Goal: Task Accomplishment & Management: Complete application form

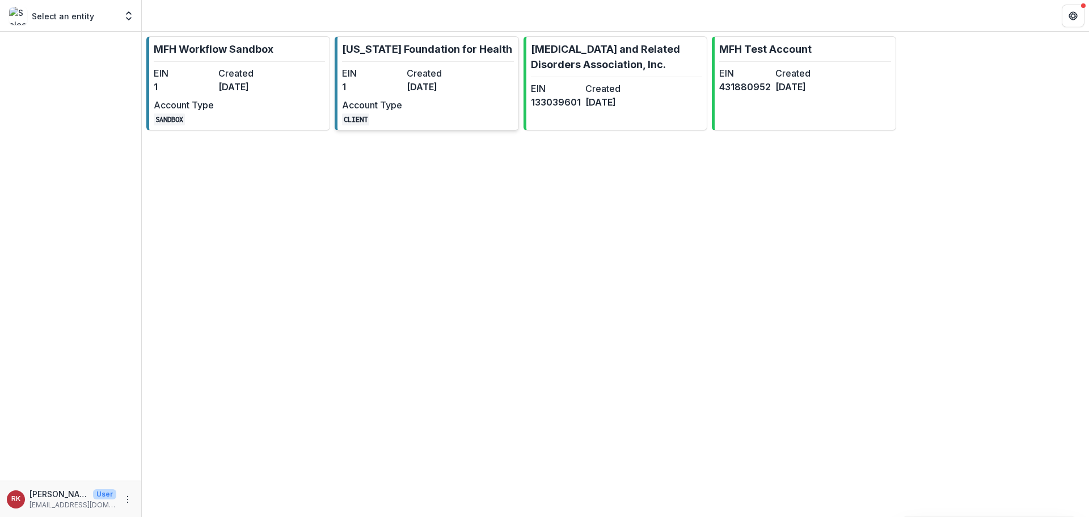
click at [421, 101] on div "EIN 1 Created [DATE] Account Type CLIENT" at bounding box center [404, 95] width 125 height 59
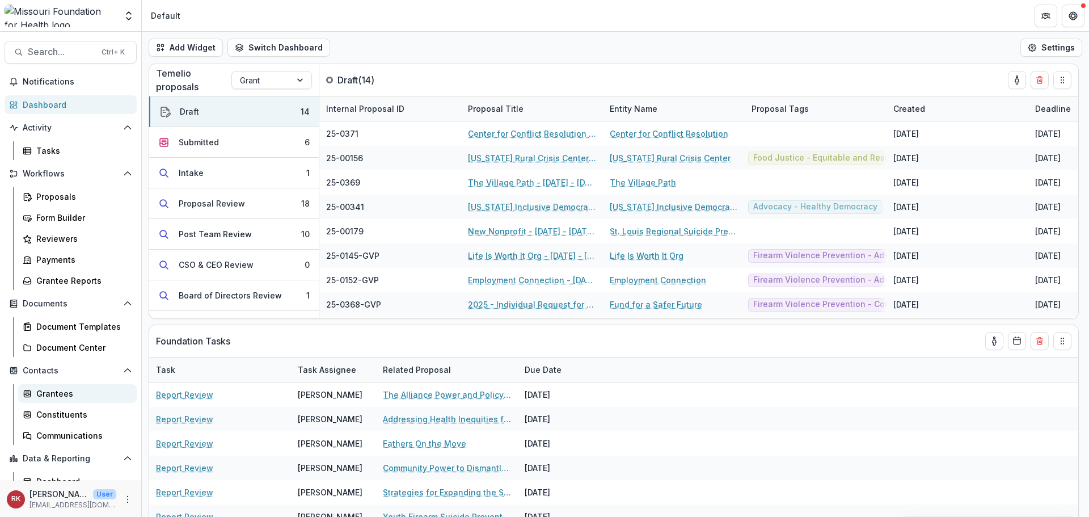
click at [53, 394] on div "Grantees" at bounding box center [81, 393] width 91 height 12
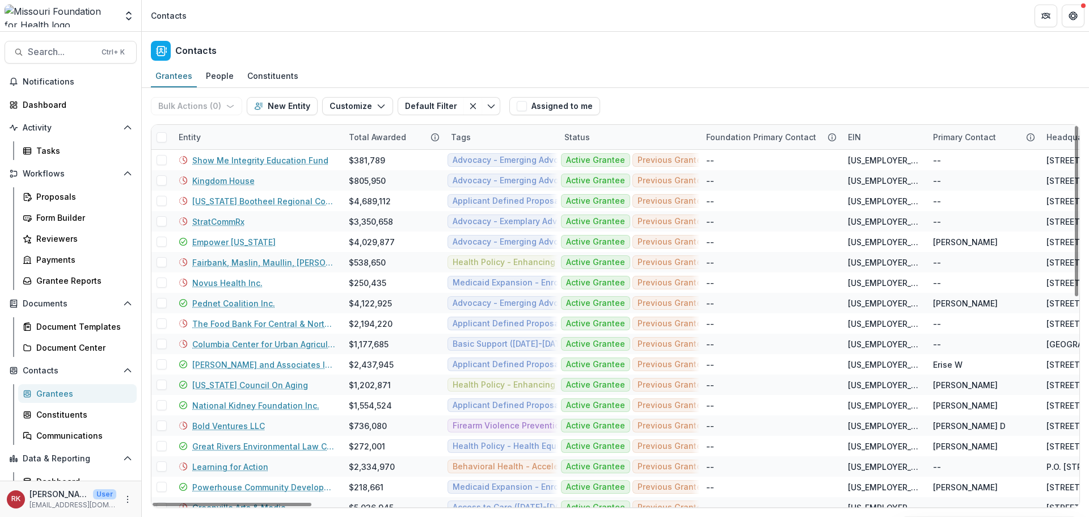
click at [190, 135] on div "Entity" at bounding box center [190, 137] width 36 height 12
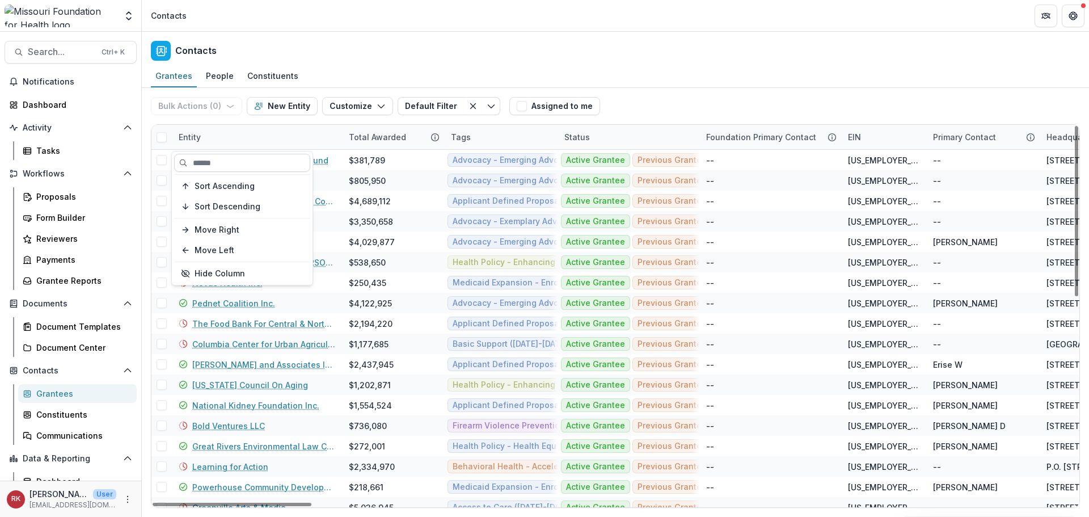
click at [218, 159] on input at bounding box center [242, 163] width 136 height 18
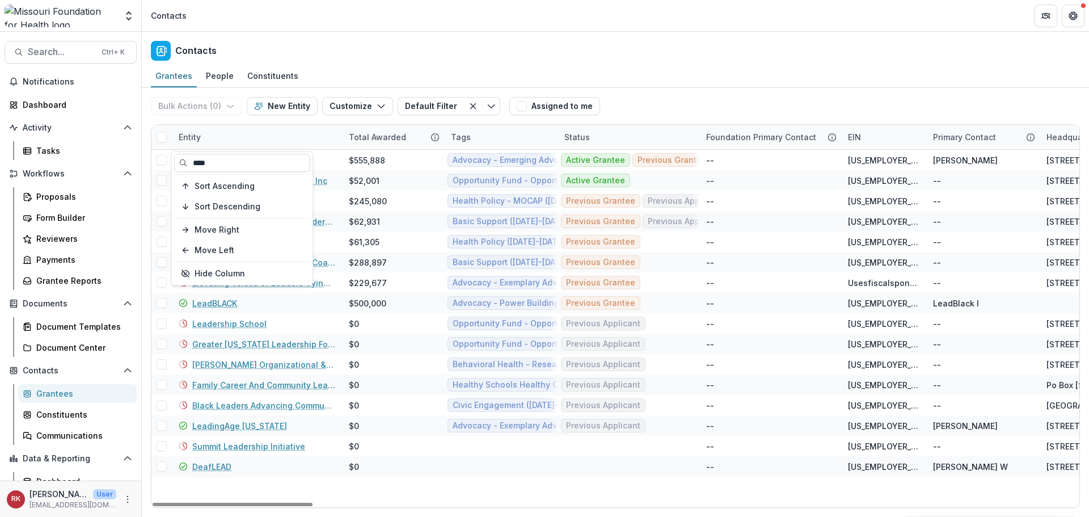
type input "****"
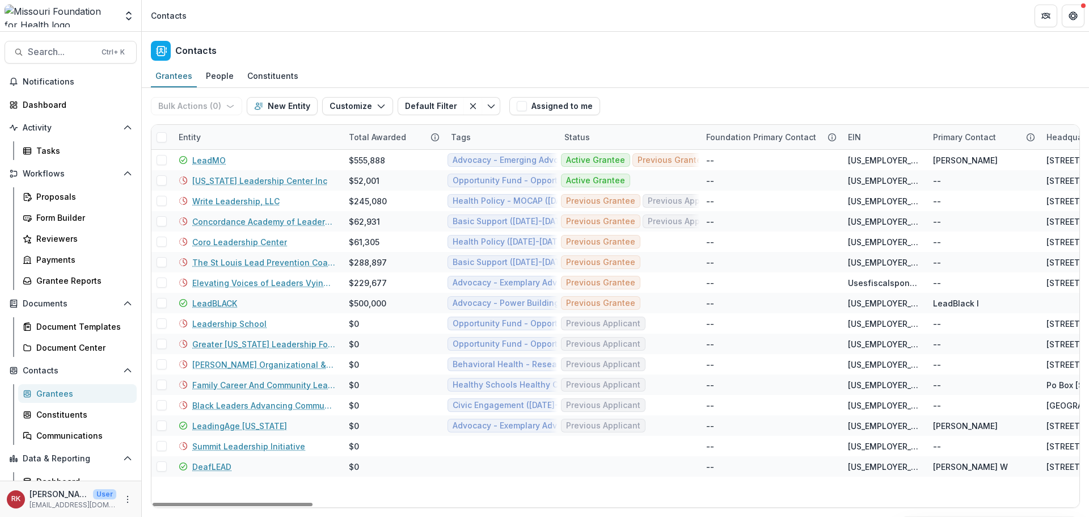
click at [200, 140] on div "Entity" at bounding box center [190, 137] width 36 height 12
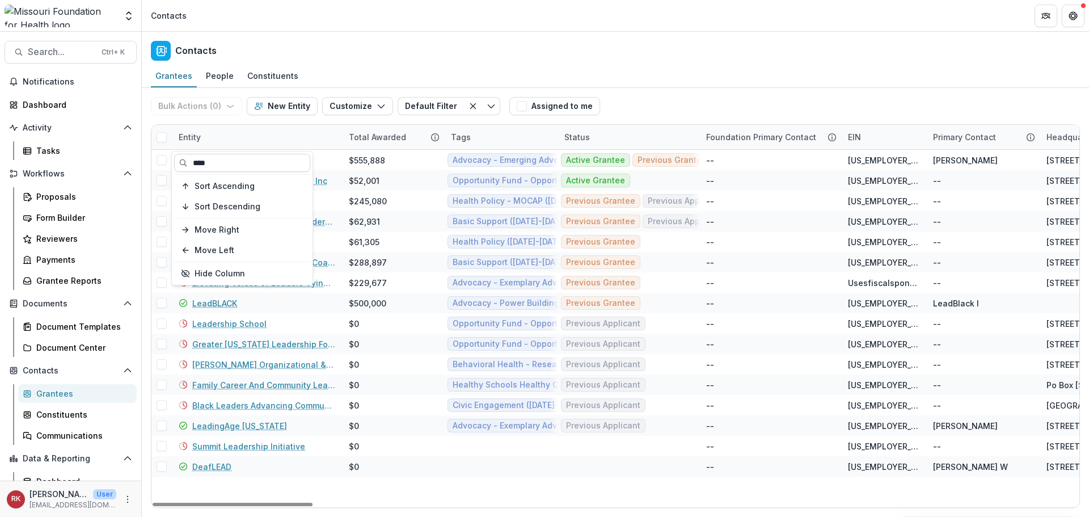
drag, startPoint x: 207, startPoint y: 160, endPoint x: 191, endPoint y: 159, distance: 16.5
click at [191, 159] on input "****" at bounding box center [242, 163] width 136 height 18
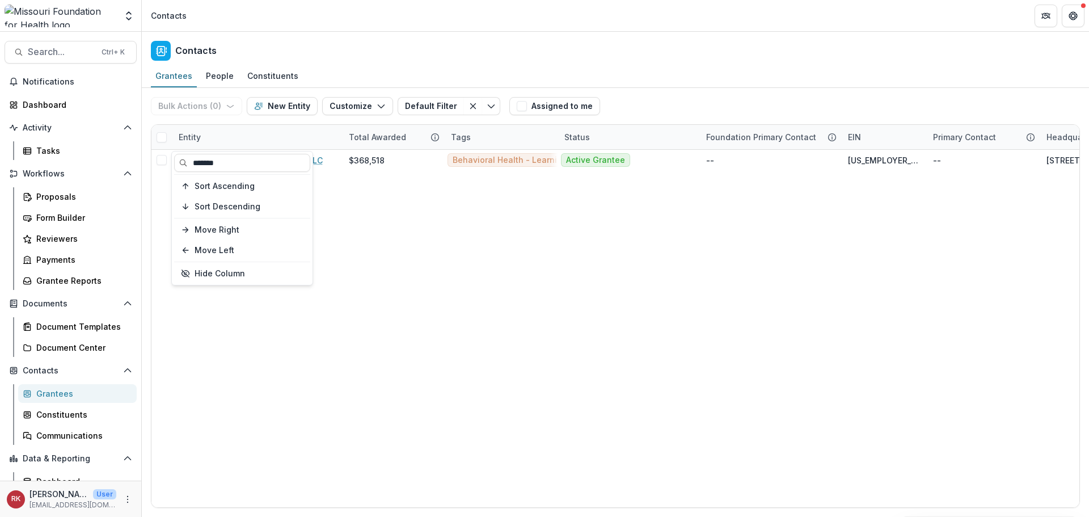
type input "*******"
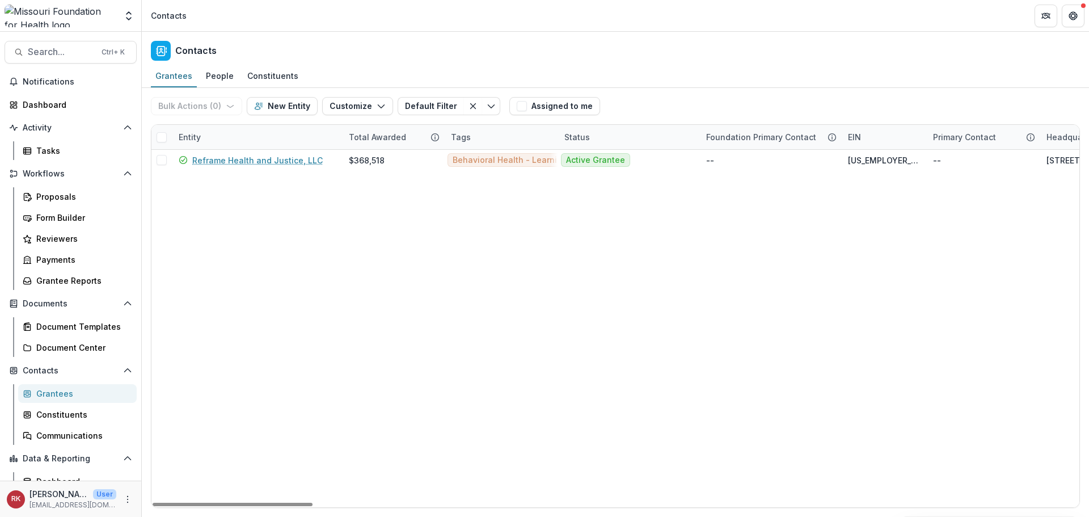
click at [188, 137] on div "Entity" at bounding box center [190, 137] width 36 height 12
drag, startPoint x: 231, startPoint y: 163, endPoint x: 192, endPoint y: 162, distance: 38.6
click at [188, 162] on input "*******" at bounding box center [242, 163] width 136 height 18
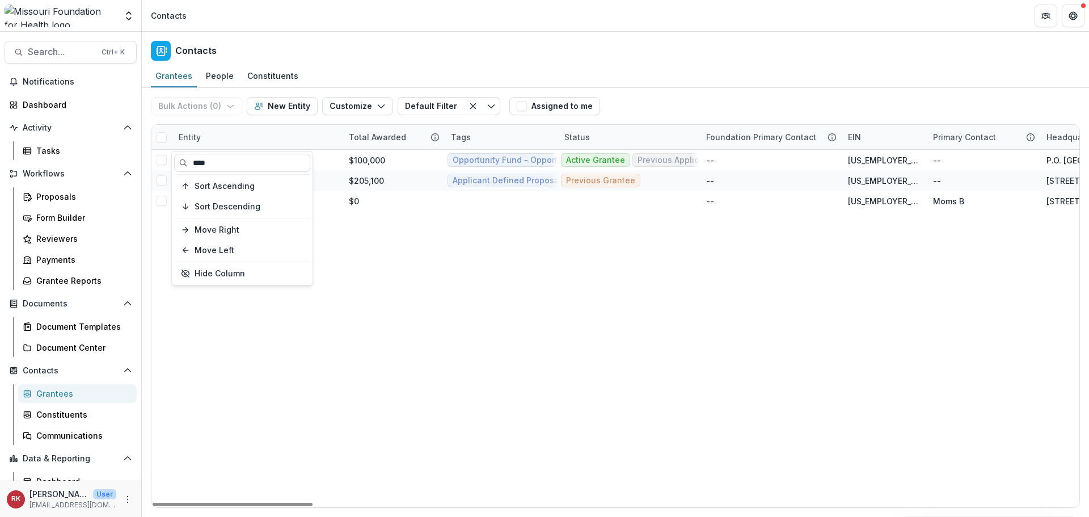
type input "****"
click at [189, 139] on div "Entity" at bounding box center [190, 137] width 36 height 12
drag, startPoint x: 237, startPoint y: 160, endPoint x: 183, endPoint y: 162, distance: 53.9
click at [183, 162] on input "****" at bounding box center [242, 163] width 136 height 18
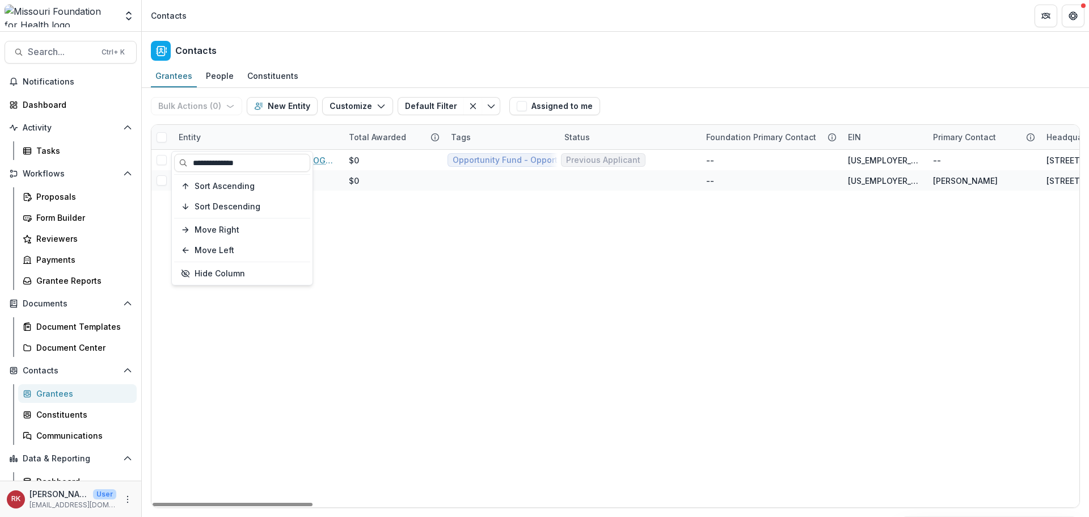
type input "**********"
click at [342, 137] on div "Total Awarded" at bounding box center [377, 137] width 71 height 12
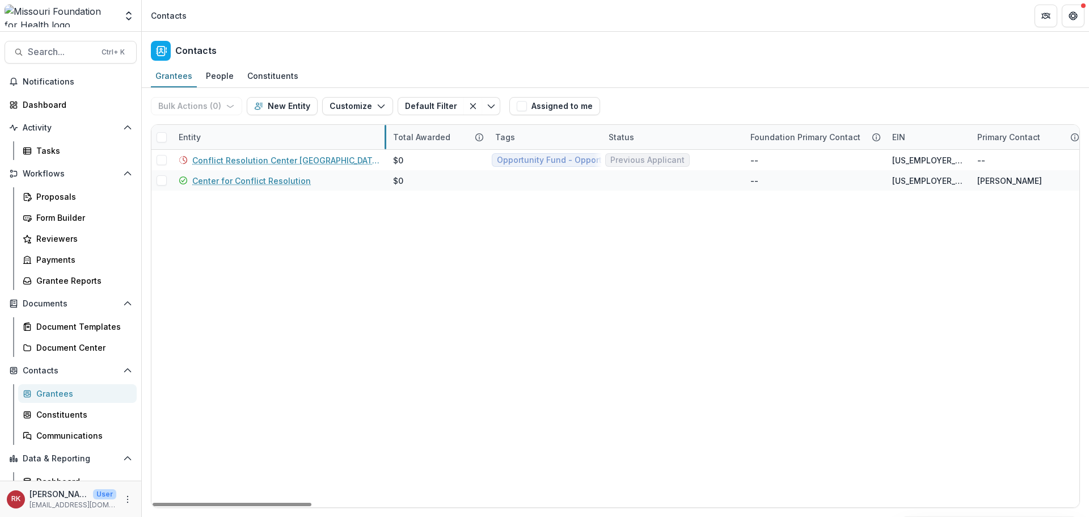
drag, startPoint x: 341, startPoint y: 137, endPoint x: 385, endPoint y: 145, distance: 44.9
drag, startPoint x: 288, startPoint y: 503, endPoint x: 265, endPoint y: 489, distance: 26.9
click at [267, 502] on div at bounding box center [232, 503] width 159 height 3
click at [182, 133] on div "Entity" at bounding box center [190, 137] width 36 height 12
drag, startPoint x: 251, startPoint y: 161, endPoint x: 191, endPoint y: 159, distance: 60.7
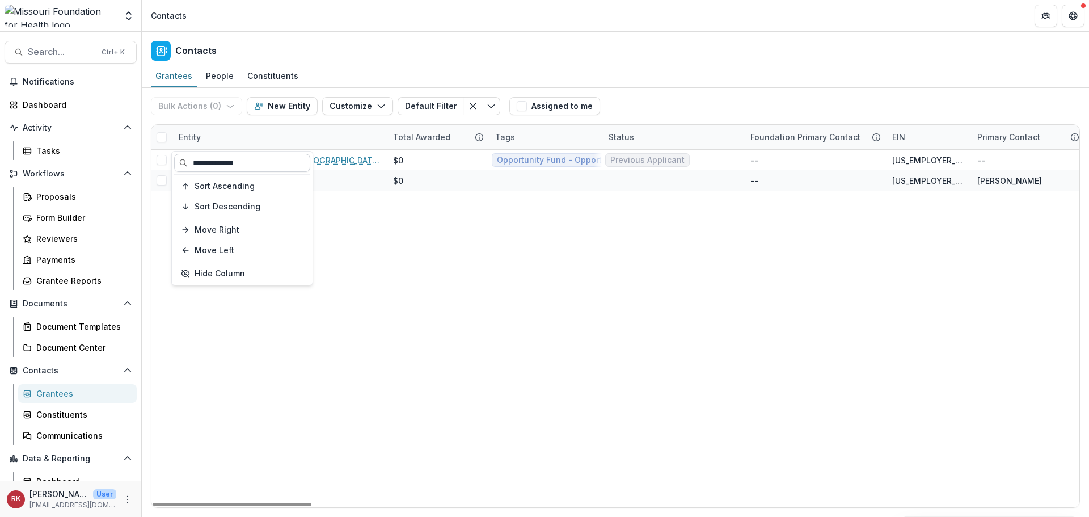
click at [191, 159] on input "**********" at bounding box center [242, 163] width 136 height 18
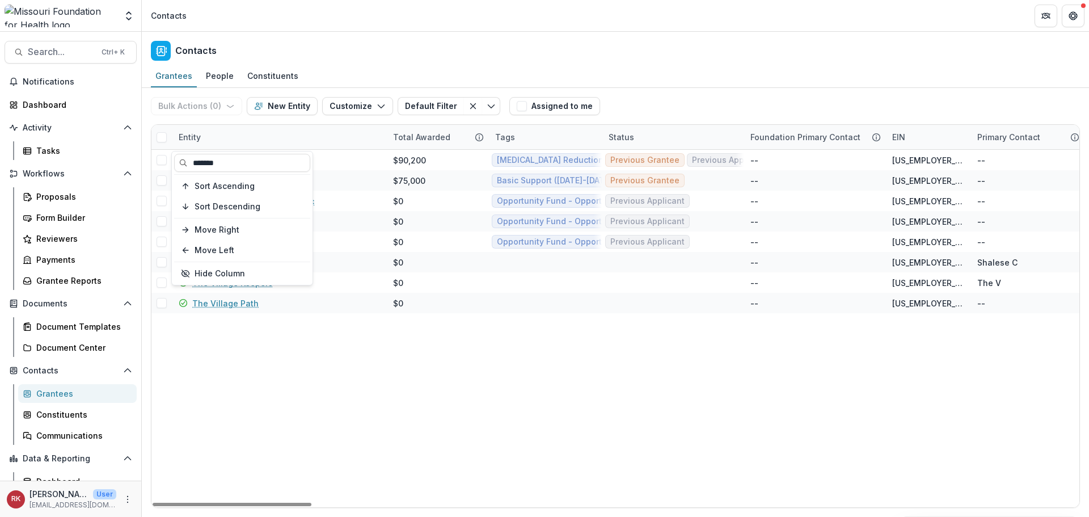
type input "*******"
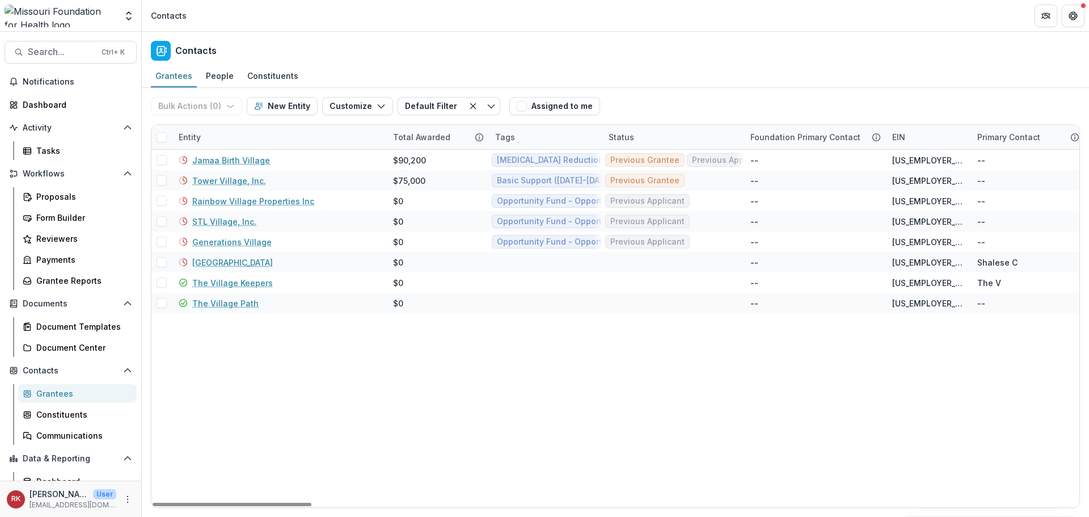
click at [185, 135] on div "Entity" at bounding box center [190, 137] width 36 height 12
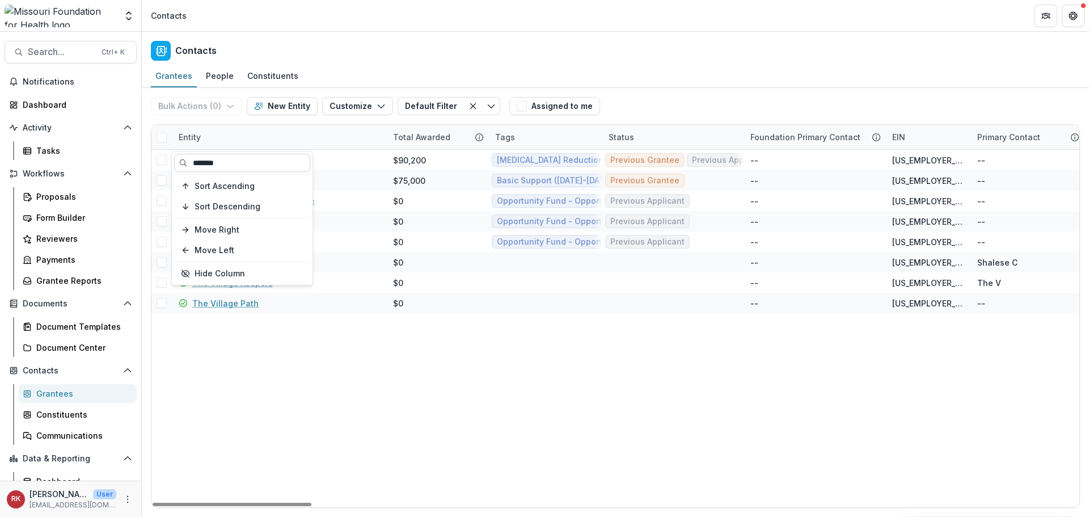
drag, startPoint x: 243, startPoint y: 164, endPoint x: 189, endPoint y: 170, distance: 53.5
click at [189, 170] on input "*******" at bounding box center [242, 163] width 136 height 18
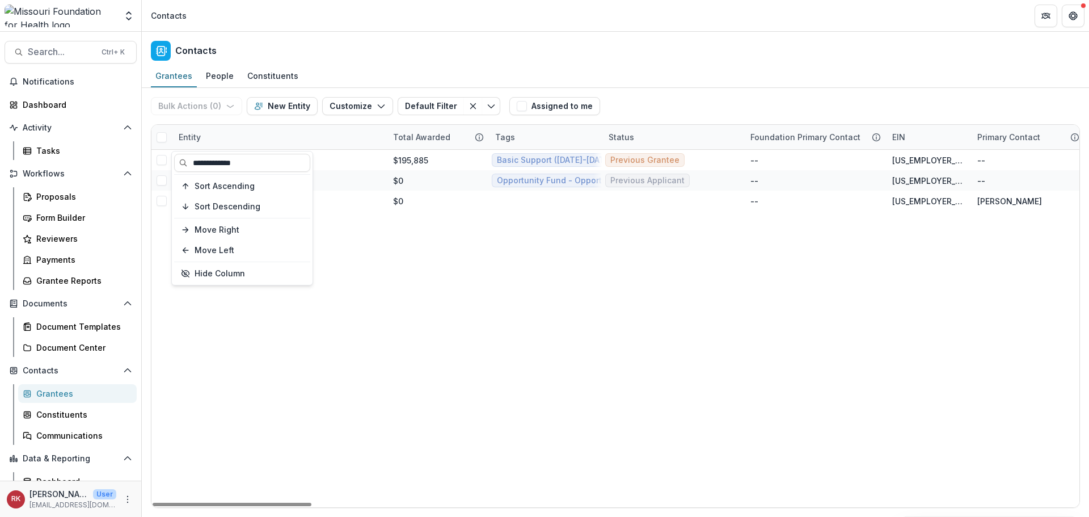
type input "**********"
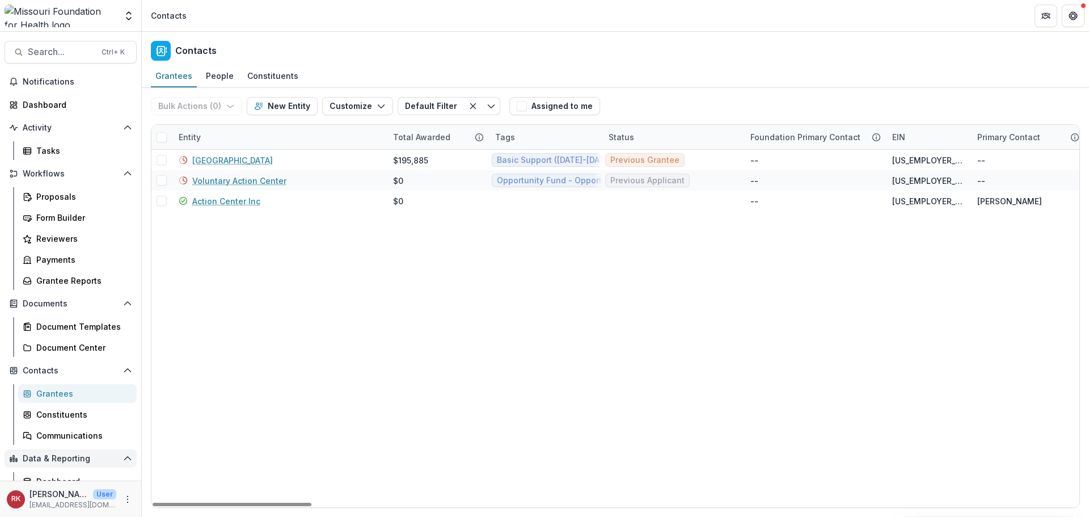
drag, startPoint x: 266, startPoint y: 502, endPoint x: 67, endPoint y: 462, distance: 203.1
click at [153, 502] on div at bounding box center [232, 503] width 159 height 3
click at [195, 137] on div "Entity" at bounding box center [190, 137] width 36 height 12
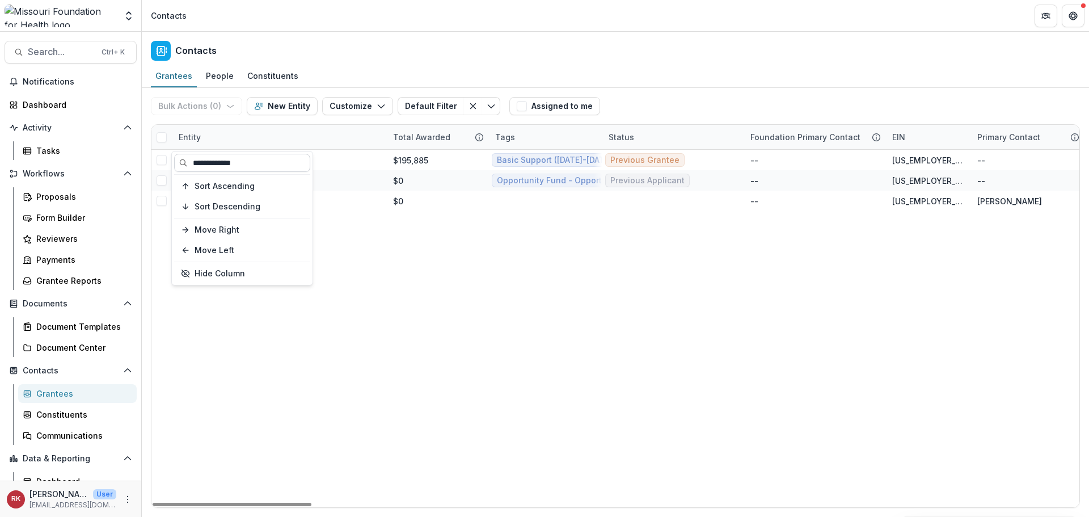
drag, startPoint x: 263, startPoint y: 164, endPoint x: 188, endPoint y: 159, distance: 74.5
click at [188, 159] on input "**********" at bounding box center [242, 163] width 136 height 18
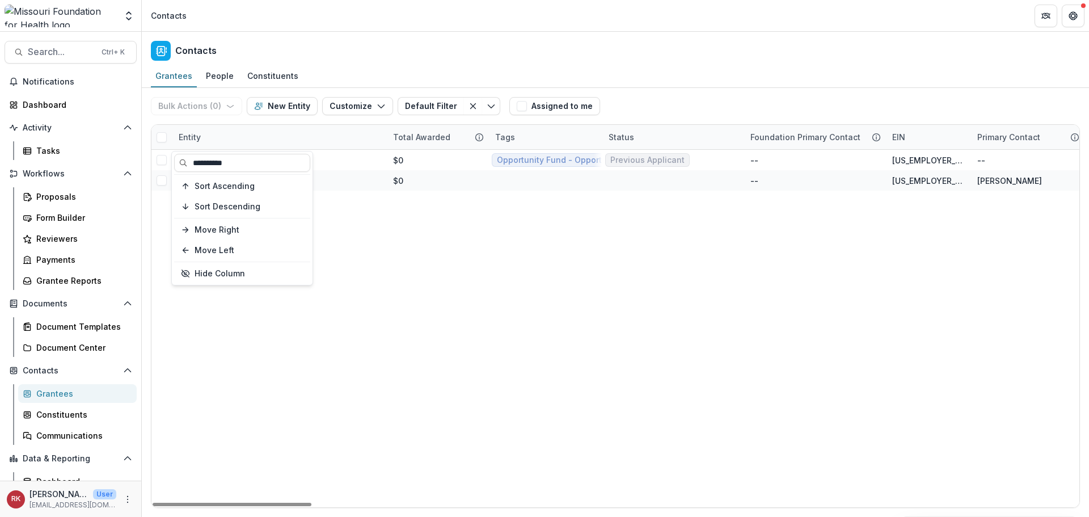
type input "**********"
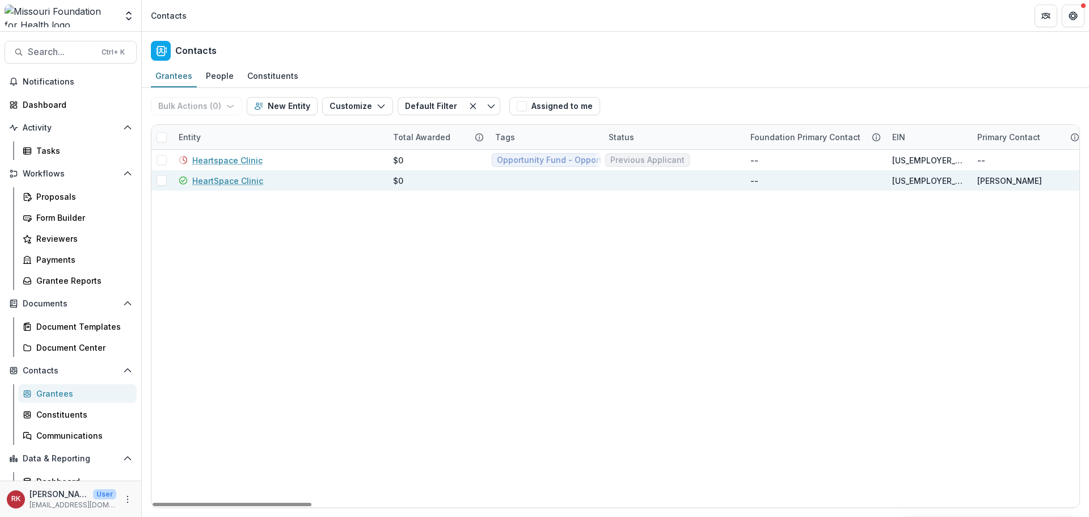
click at [210, 181] on link "HeartSpace Clinic" at bounding box center [227, 181] width 71 height 12
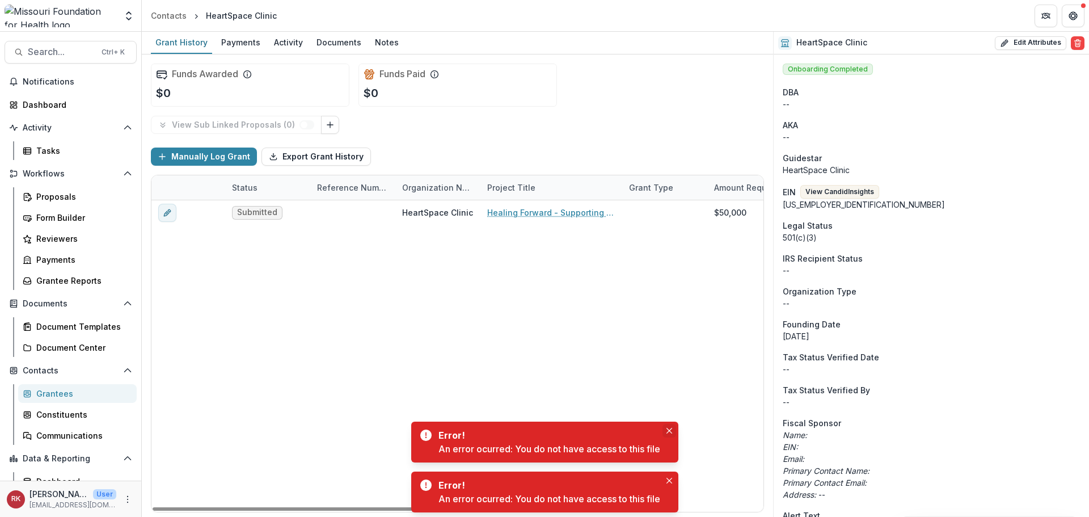
click at [669, 433] on icon "Close" at bounding box center [669, 431] width 6 height 6
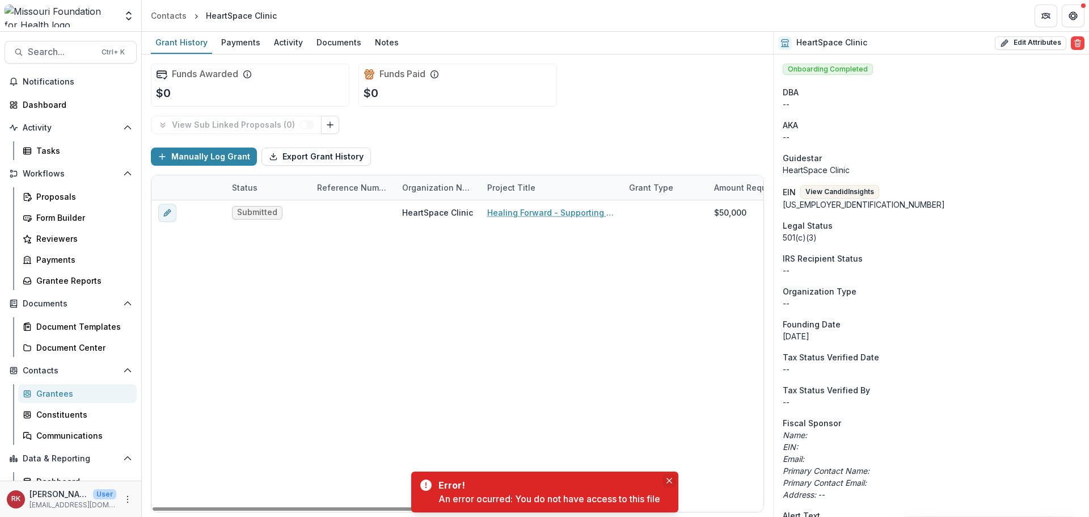
click at [672, 481] on icon "Close" at bounding box center [669, 480] width 6 height 6
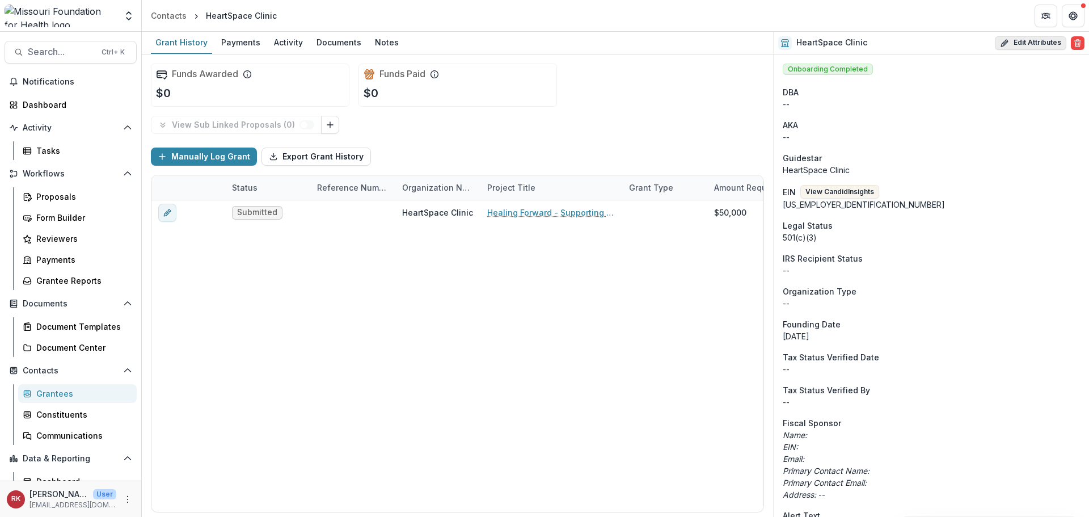
click at [1005, 43] on icon "button" at bounding box center [1004, 43] width 9 height 9
select select
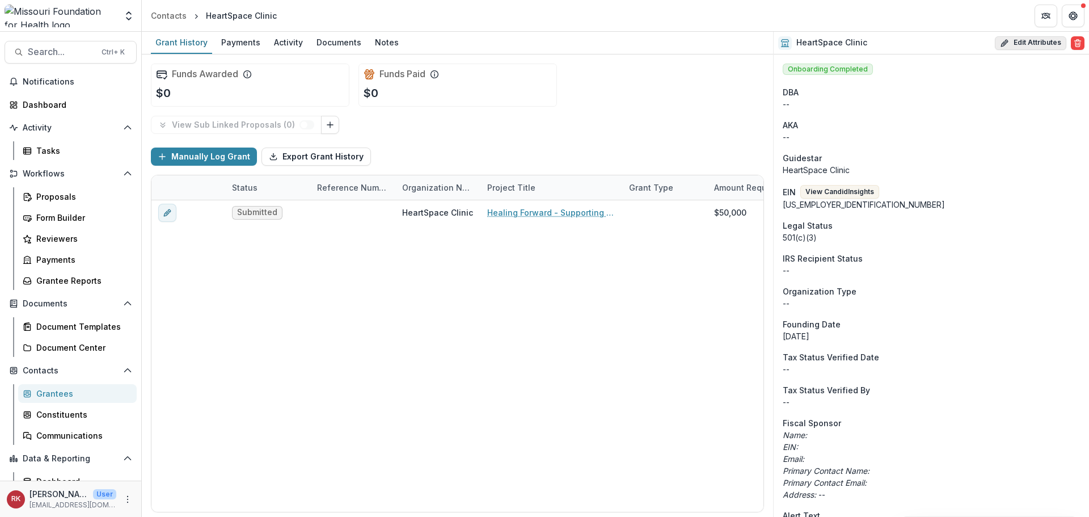
select select
select select "***"
select select
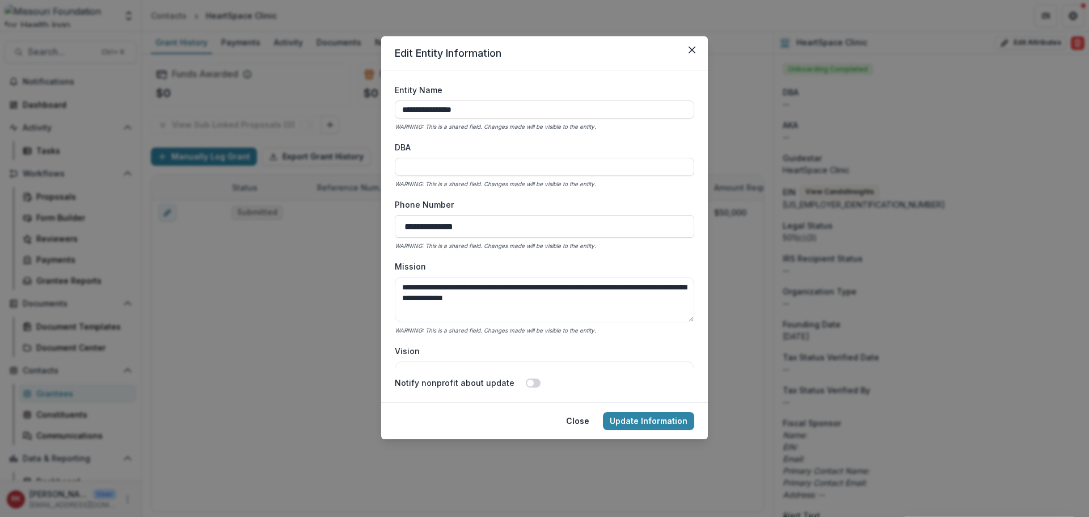
drag, startPoint x: 479, startPoint y: 111, endPoint x: 387, endPoint y: 99, distance: 92.7
click at [387, 99] on form "**********" at bounding box center [544, 236] width 327 height 332
click at [421, 160] on input "DBA" at bounding box center [544, 167] width 299 height 18
paste input "**********"
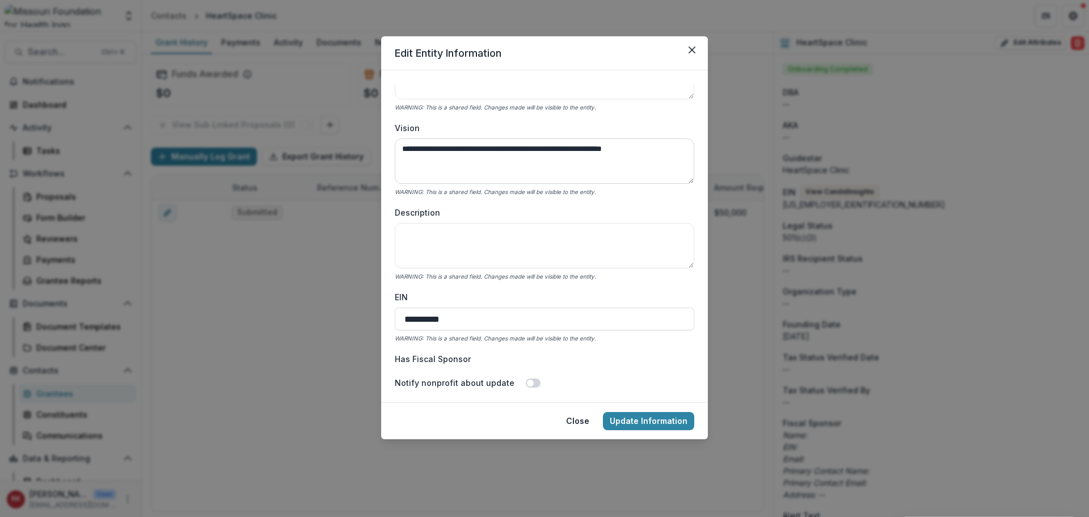
scroll to position [227, 0]
type input "**********"
click at [458, 254] on textarea "Description" at bounding box center [544, 241] width 299 height 45
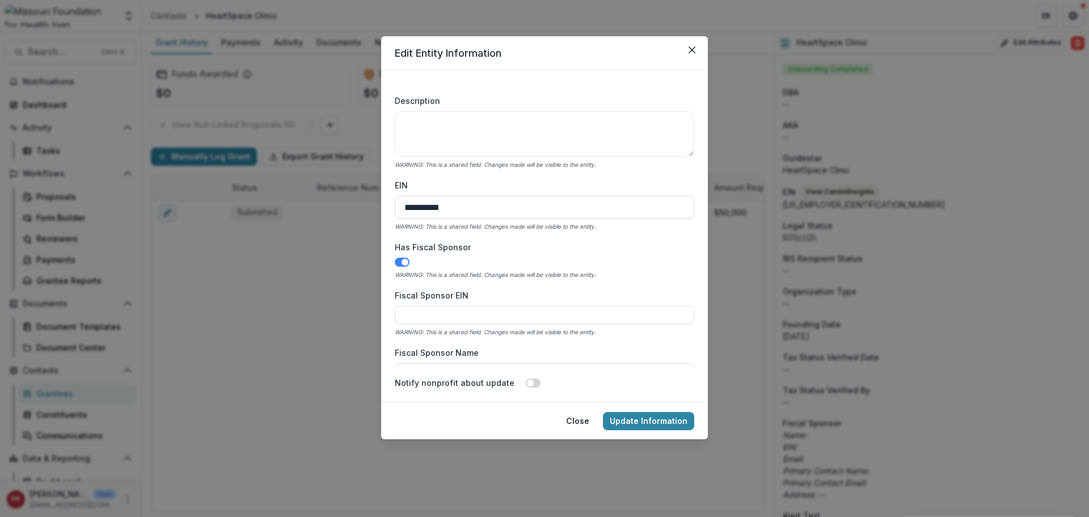
scroll to position [340, 0]
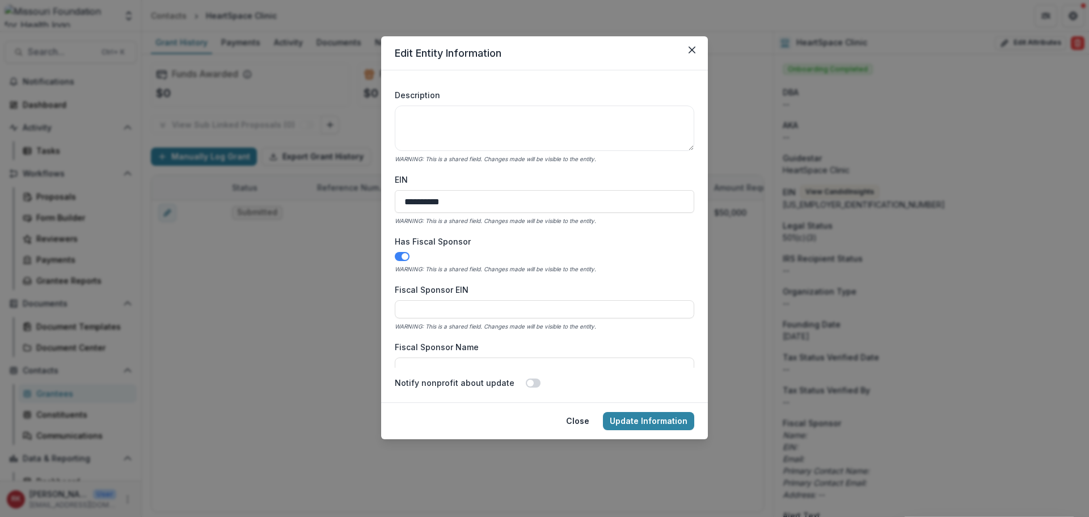
click at [403, 255] on span at bounding box center [404, 256] width 7 height 7
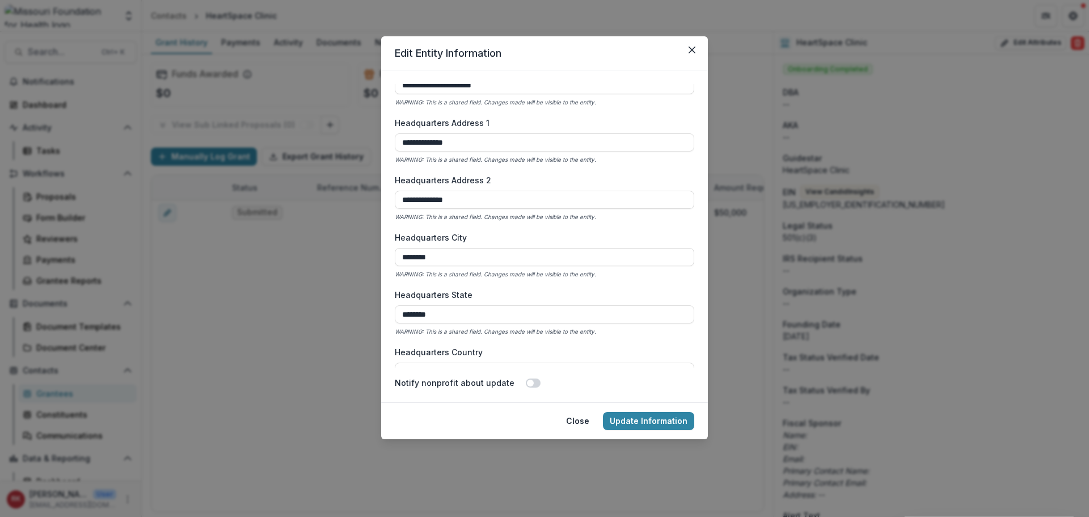
scroll to position [624, 0]
click at [420, 200] on input "**********" at bounding box center [544, 197] width 299 height 18
drag, startPoint x: 444, startPoint y: 201, endPoint x: 434, endPoint y: 201, distance: 9.6
click at [434, 201] on input "**********" at bounding box center [544, 197] width 299 height 18
click at [481, 201] on input "**********" at bounding box center [544, 197] width 299 height 18
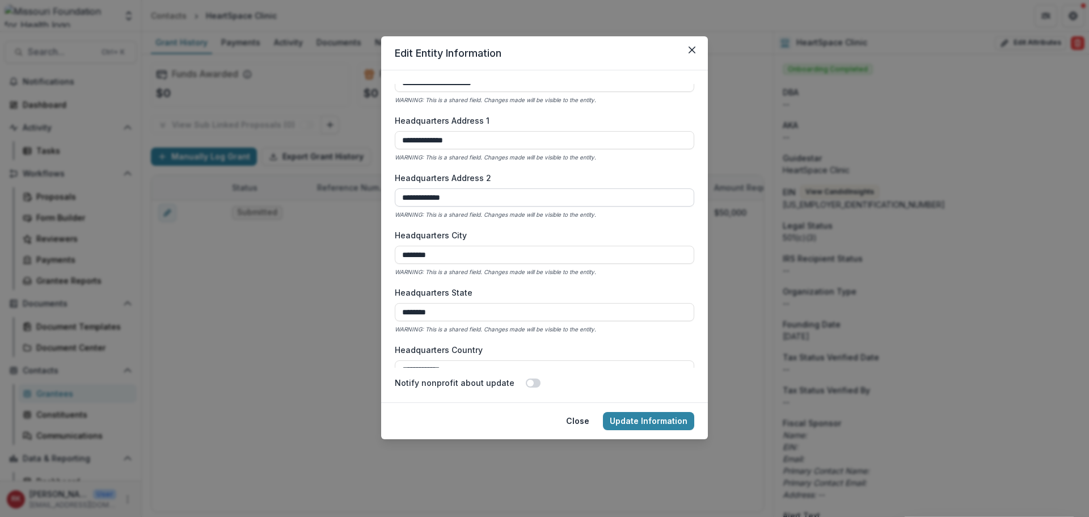
drag, startPoint x: 445, startPoint y: 197, endPoint x: 438, endPoint y: 198, distance: 6.9
click at [438, 198] on input "**********" at bounding box center [544, 197] width 299 height 18
click at [464, 198] on input "**********" at bounding box center [544, 197] width 299 height 18
type input "**********"
click at [459, 258] on input "********" at bounding box center [544, 255] width 299 height 18
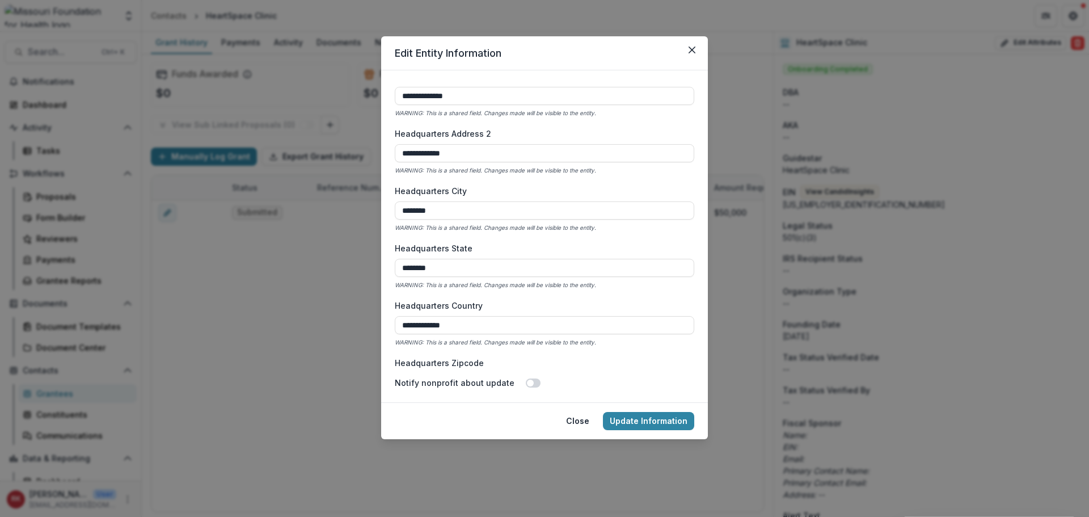
scroll to position [794, 0]
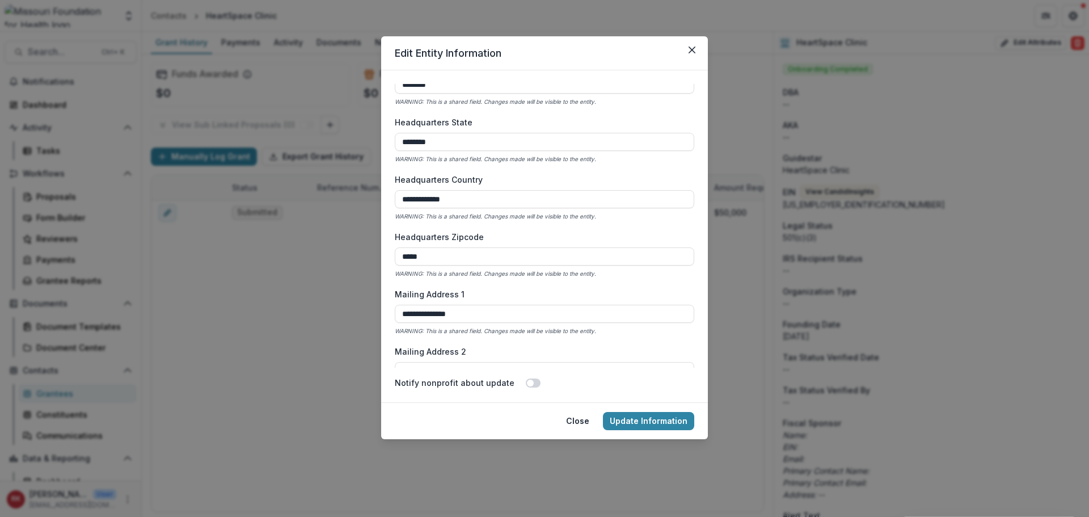
drag, startPoint x: 441, startPoint y: 139, endPoint x: 325, endPoint y: 122, distance: 116.9
click at [325, 122] on div "**********" at bounding box center [544, 258] width 1089 height 517
type input "*"
type input "**"
drag, startPoint x: 429, startPoint y: 175, endPoint x: 434, endPoint y: 181, distance: 8.1
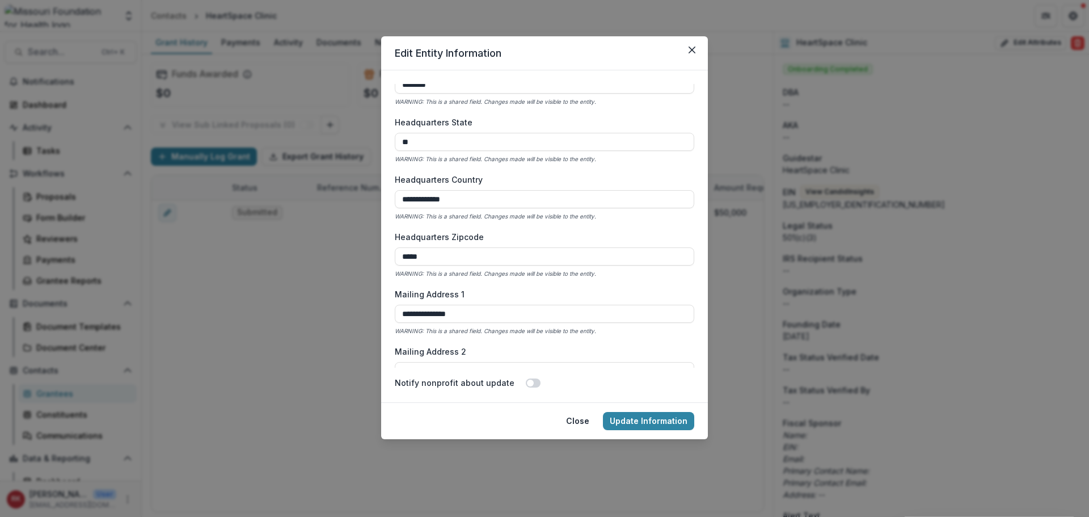
click at [429, 175] on label "Headquarters Country" at bounding box center [541, 180] width 293 height 12
click at [429, 190] on input "**********" at bounding box center [544, 199] width 299 height 18
drag, startPoint x: 464, startPoint y: 198, endPoint x: 367, endPoint y: 186, distance: 98.3
click at [367, 186] on div "**********" at bounding box center [544, 258] width 1089 height 517
type input "***"
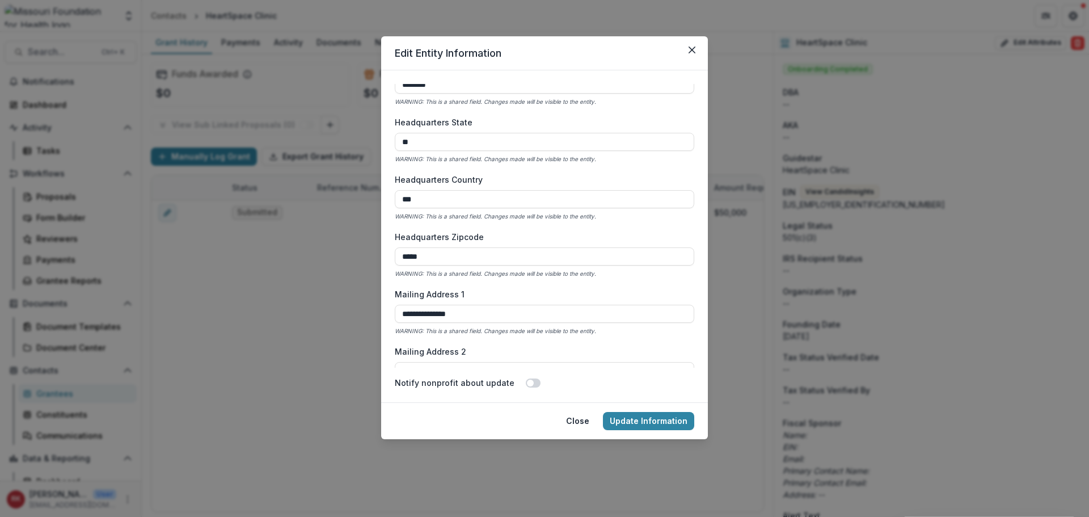
click at [441, 225] on div "**********" at bounding box center [544, 226] width 299 height 284
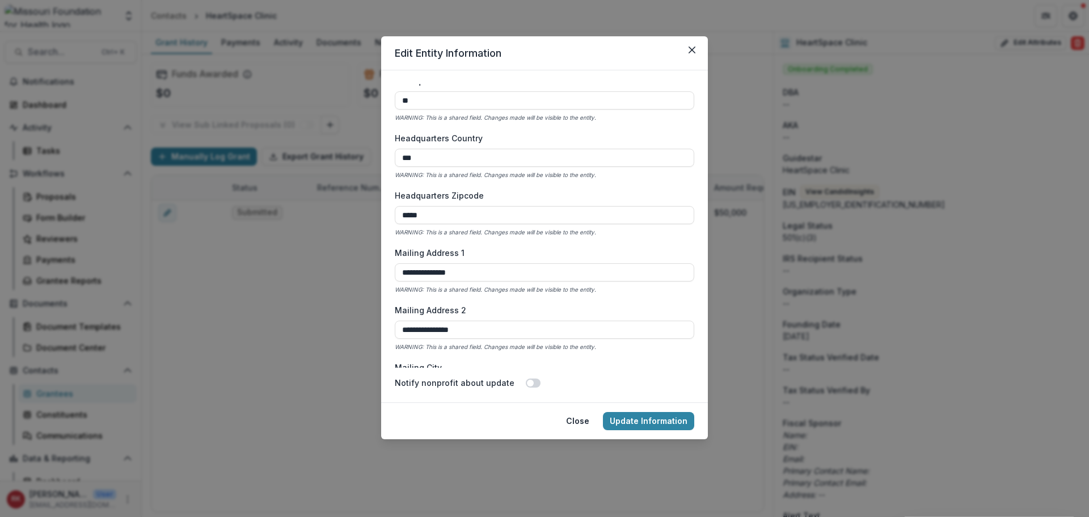
scroll to position [851, 0]
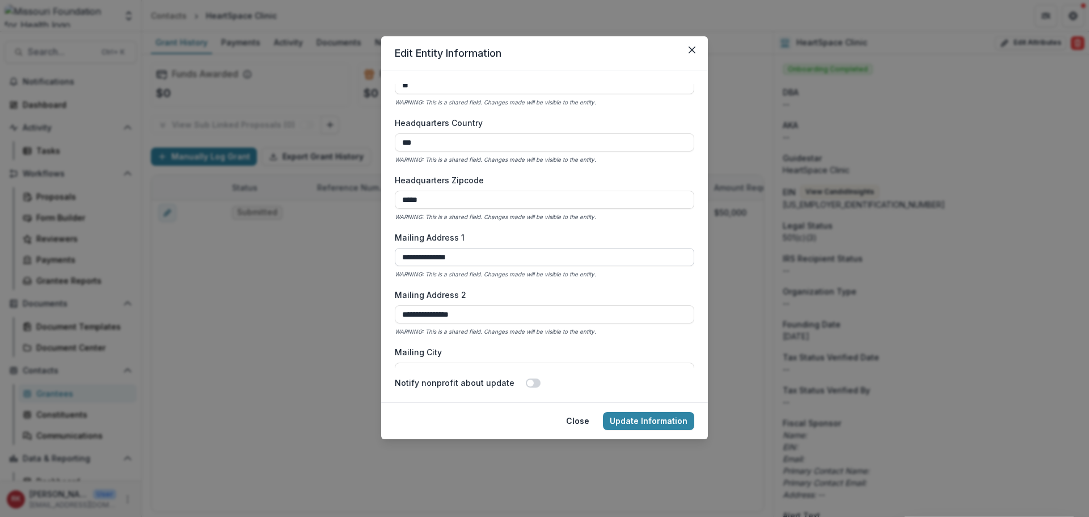
click at [428, 256] on input "**********" at bounding box center [544, 257] width 299 height 18
type input "**********"
click at [421, 207] on input "**********" at bounding box center [544, 201] width 299 height 18
click at [422, 203] on input "**********" at bounding box center [544, 201] width 299 height 18
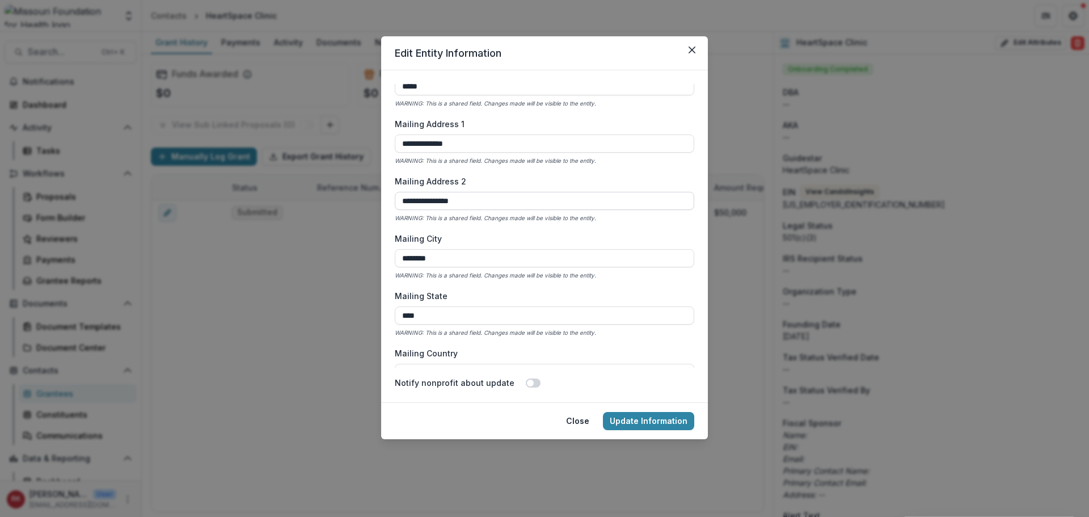
click at [424, 203] on input "**********" at bounding box center [544, 201] width 299 height 18
type input "**********"
drag, startPoint x: 443, startPoint y: 138, endPoint x: 436, endPoint y: 140, distance: 7.5
click at [436, 140] on input "**********" at bounding box center [544, 141] width 299 height 18
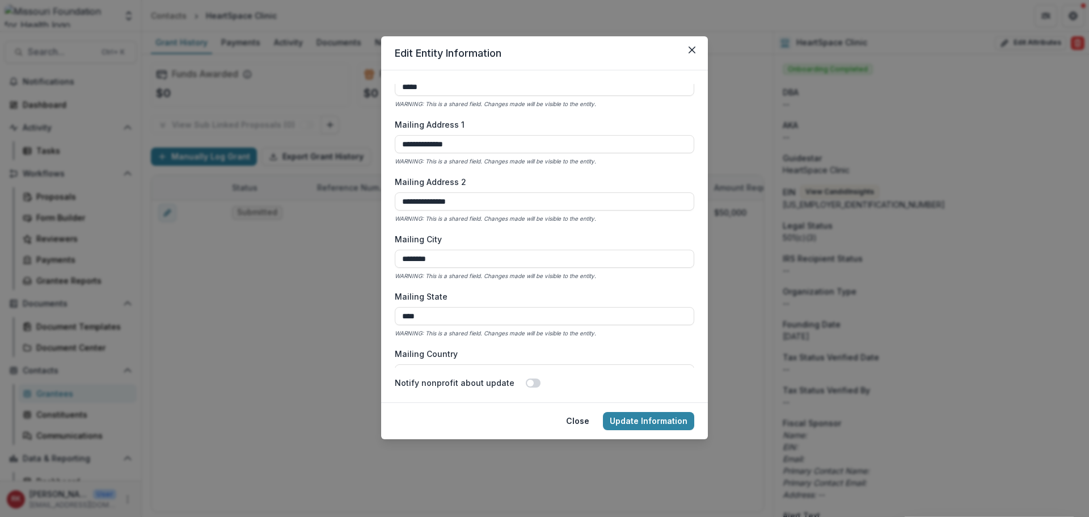
scroll to position [964, 0]
type input "**********"
drag, startPoint x: 498, startPoint y: 142, endPoint x: 382, endPoint y: 139, distance: 116.9
click at [382, 139] on form "**********" at bounding box center [544, 236] width 327 height 332
drag, startPoint x: 466, startPoint y: 200, endPoint x: 366, endPoint y: 194, distance: 100.0
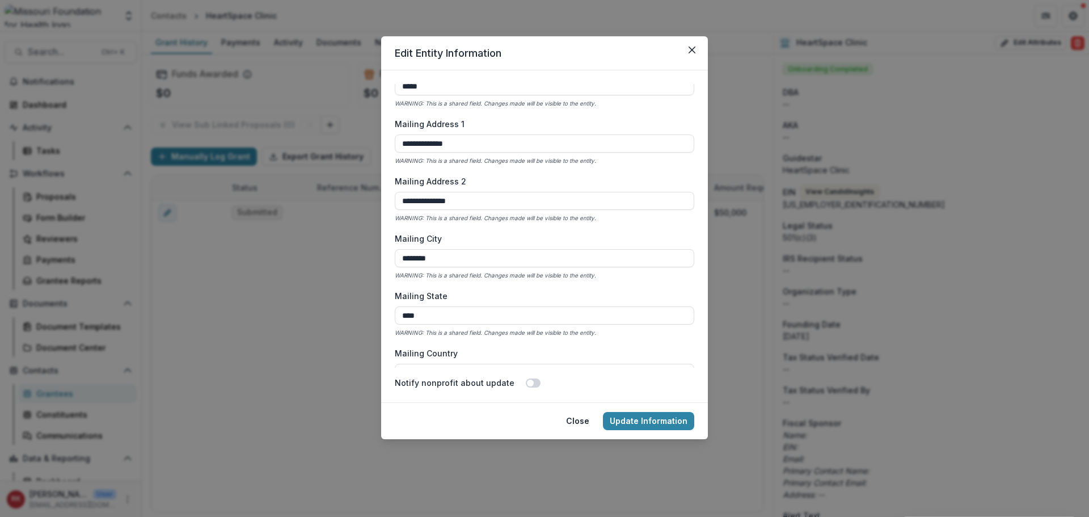
click at [366, 194] on div "**********" at bounding box center [544, 258] width 1089 height 517
click at [500, 197] on input "**********" at bounding box center [544, 201] width 299 height 18
type input "**********"
click at [491, 145] on input "**********" at bounding box center [544, 143] width 299 height 18
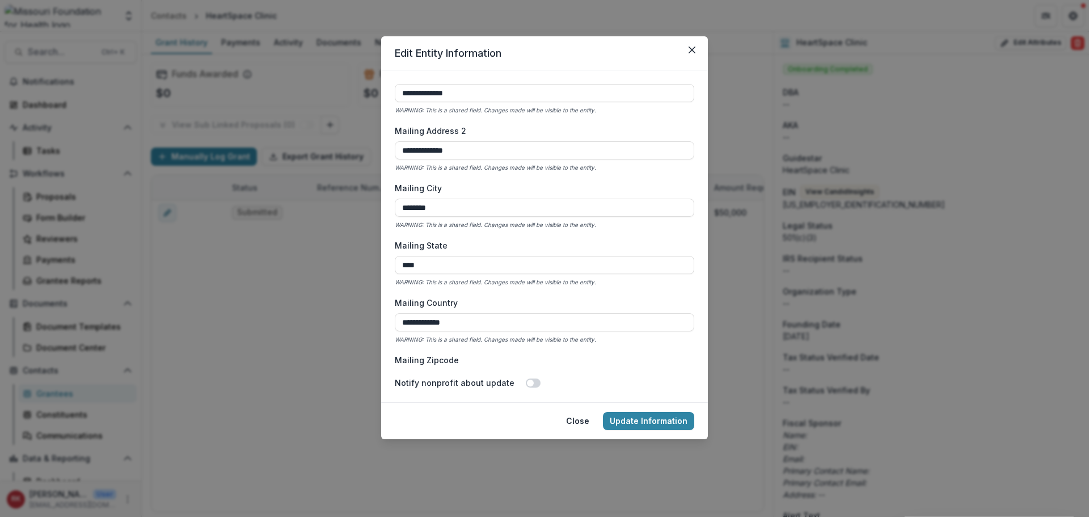
scroll to position [1077, 0]
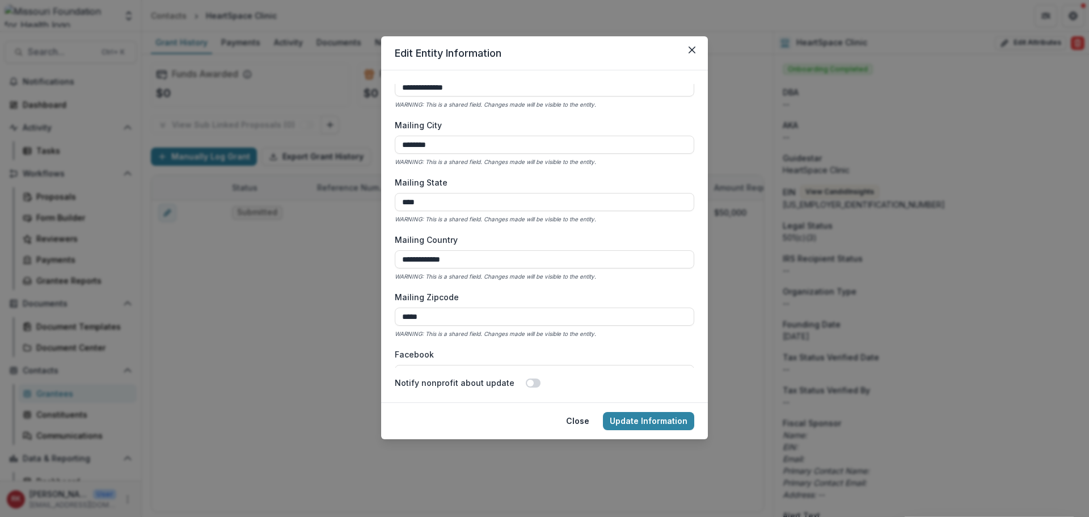
drag, startPoint x: 470, startPoint y: 263, endPoint x: 391, endPoint y: 253, distance: 80.0
click at [391, 253] on form "**********" at bounding box center [544, 236] width 327 height 332
type input "***"
click at [448, 288] on div "**********" at bounding box center [544, 226] width 299 height 284
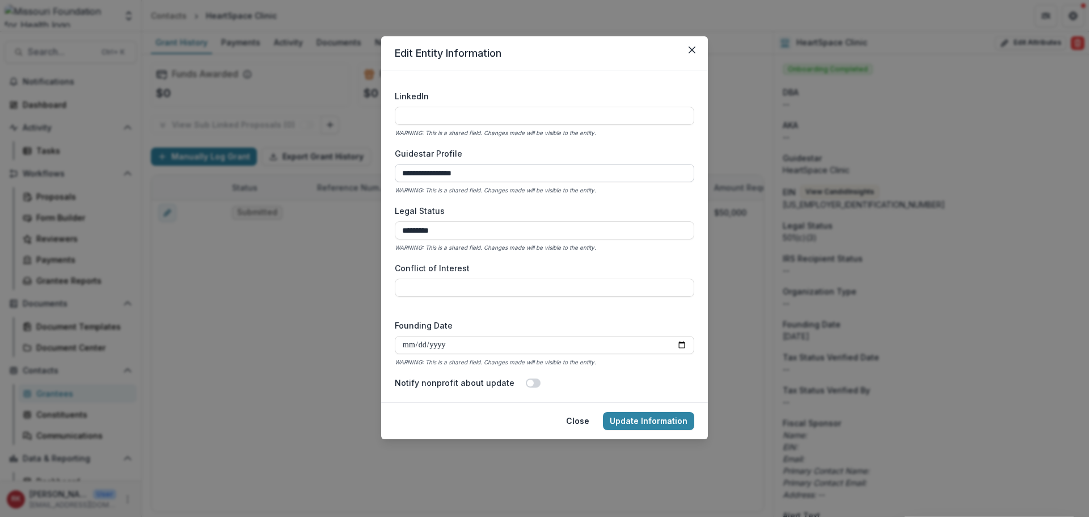
scroll to position [1531, 0]
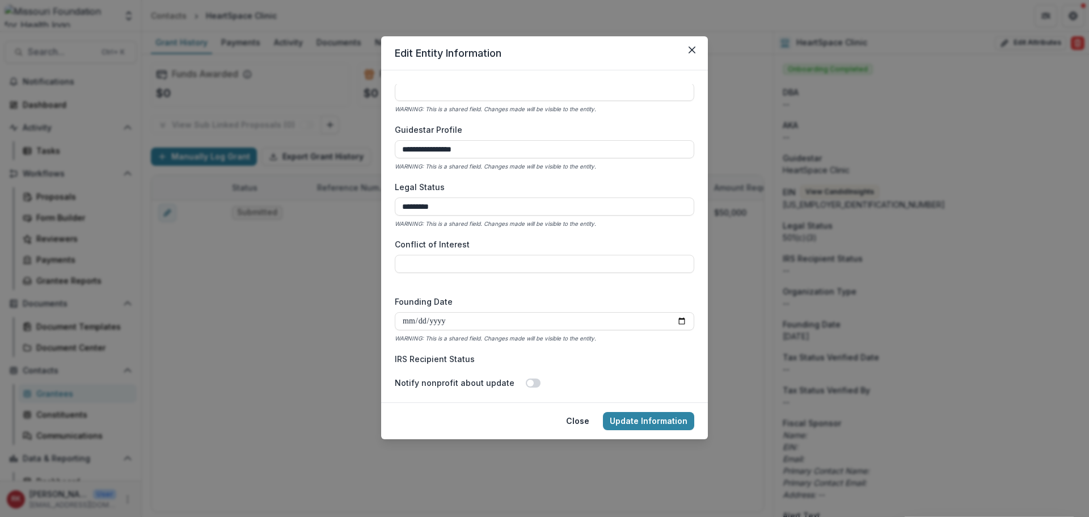
drag, startPoint x: 486, startPoint y: 157, endPoint x: 377, endPoint y: 145, distance: 110.0
click at [377, 145] on div "**********" at bounding box center [544, 258] width 1089 height 517
paste input "**********"
drag, startPoint x: 429, startPoint y: 149, endPoint x: 388, endPoint y: 148, distance: 41.4
click at [388, 148] on form "**********" at bounding box center [544, 236] width 327 height 332
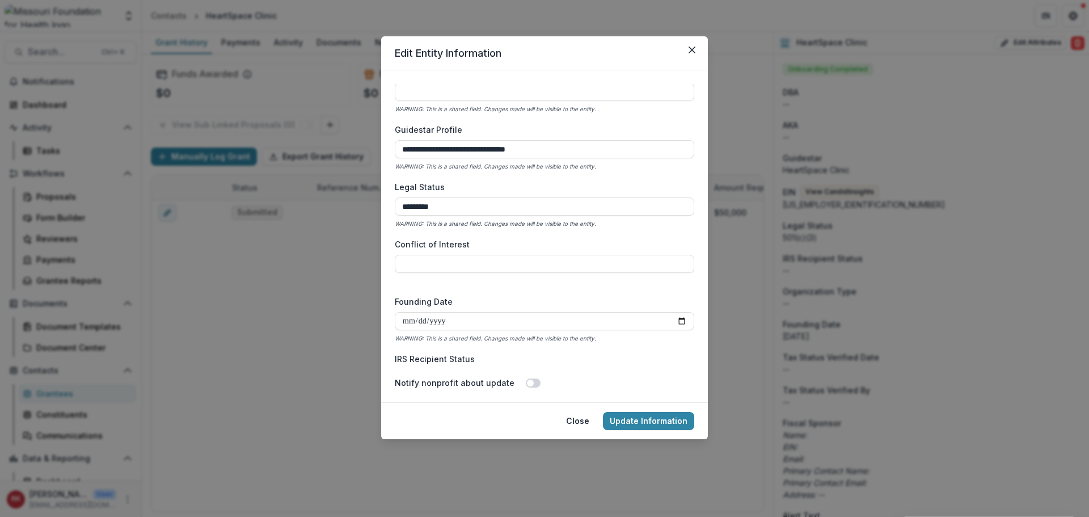
type input "**********"
click at [454, 207] on input "*********" at bounding box center [544, 206] width 299 height 18
type input "**********"
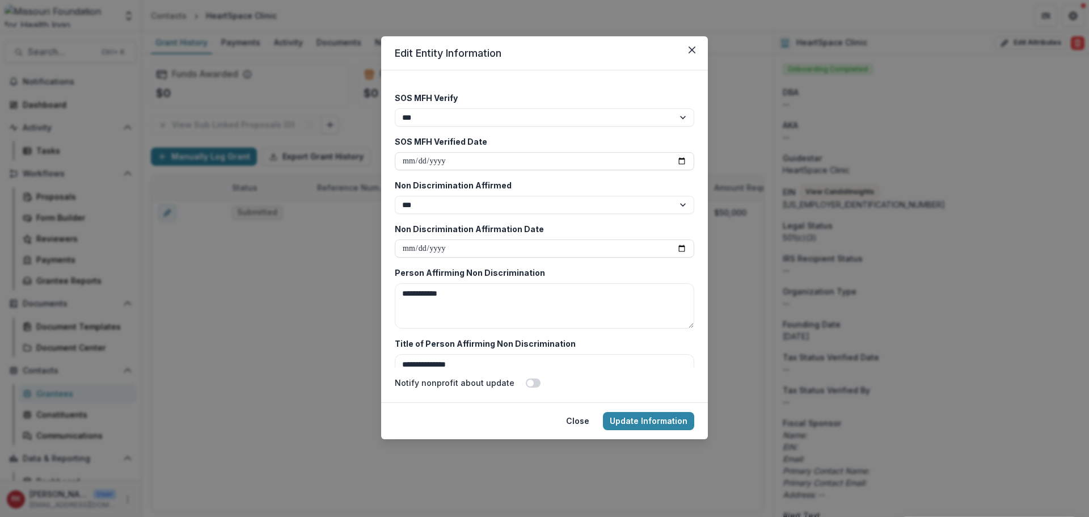
scroll to position [2552, 0]
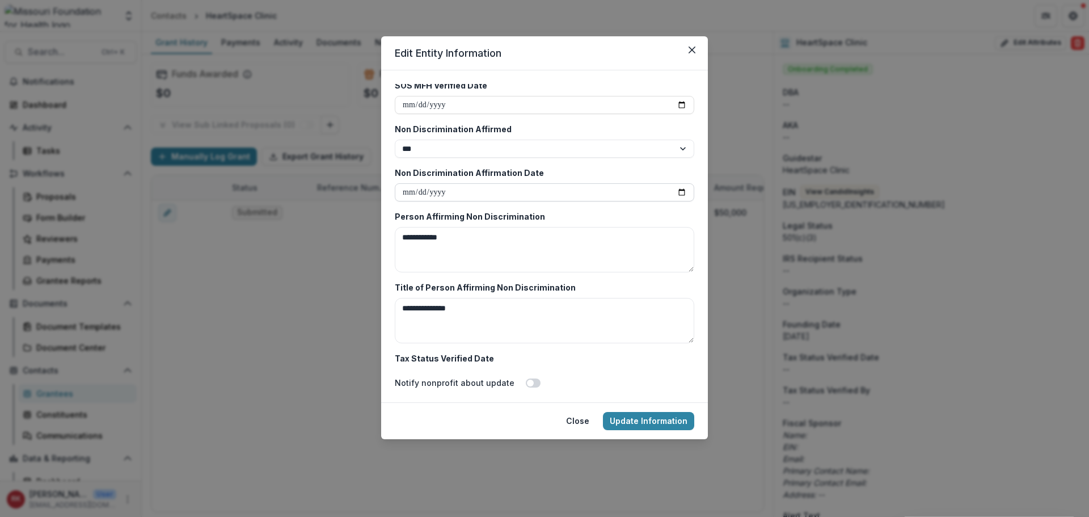
click at [431, 192] on input "**********" at bounding box center [544, 192] width 299 height 18
click at [435, 194] on input "**********" at bounding box center [544, 192] width 299 height 18
click at [430, 194] on input "**********" at bounding box center [544, 192] width 299 height 18
type input "**********"
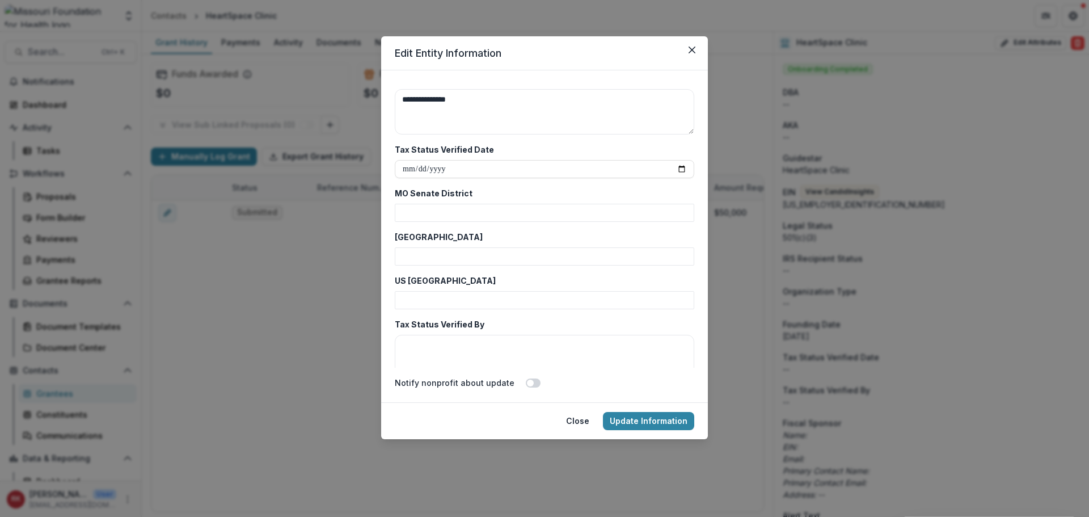
scroll to position [2779, 0]
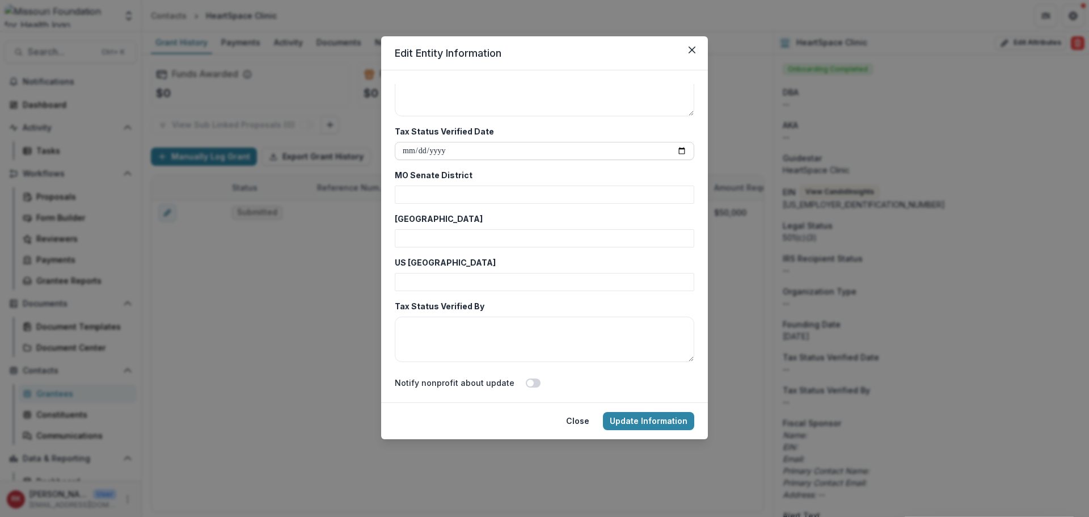
click at [410, 153] on input "Tax Status Verified Date" at bounding box center [544, 151] width 299 height 18
type input "**********"
click at [414, 203] on input "MO Senate District" at bounding box center [544, 194] width 299 height 18
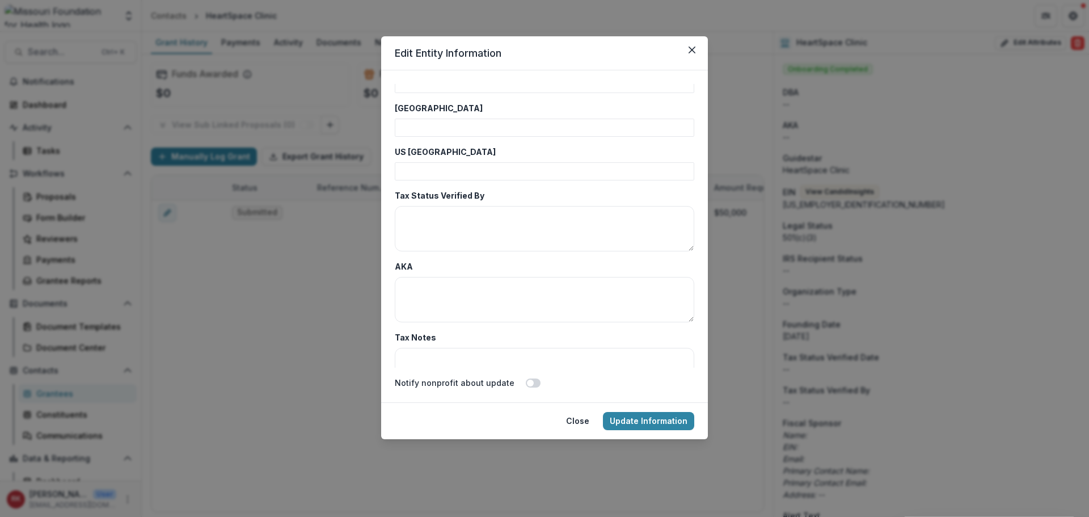
scroll to position [2892, 0]
click at [493, 303] on textarea "AKA" at bounding box center [544, 296] width 299 height 45
click at [441, 234] on textarea "Tax Status Verified By" at bounding box center [544, 225] width 299 height 45
paste textarea "********"
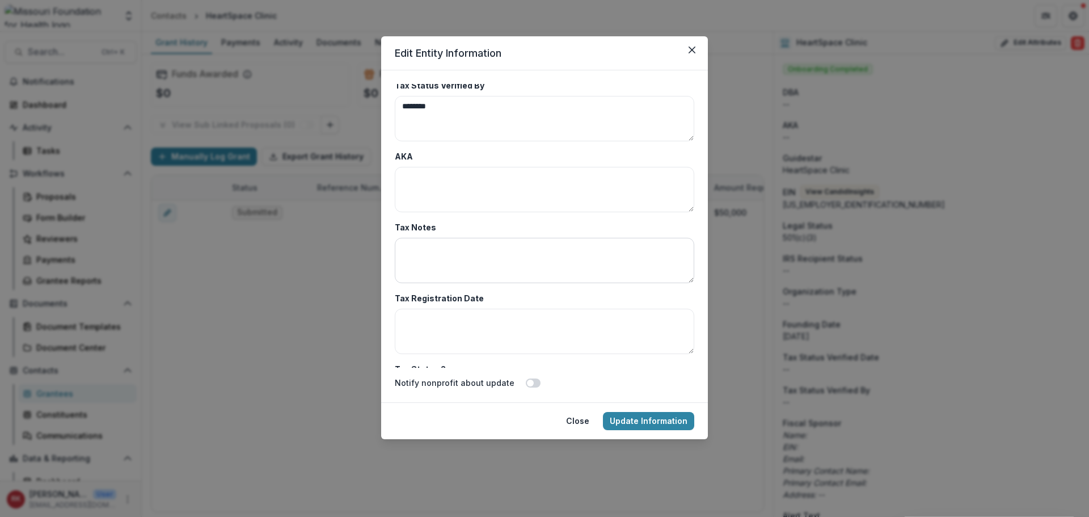
scroll to position [3006, 0]
type textarea "********"
click at [398, 244] on textarea "Tax Notes" at bounding box center [544, 253] width 299 height 45
paste textarea "**********"
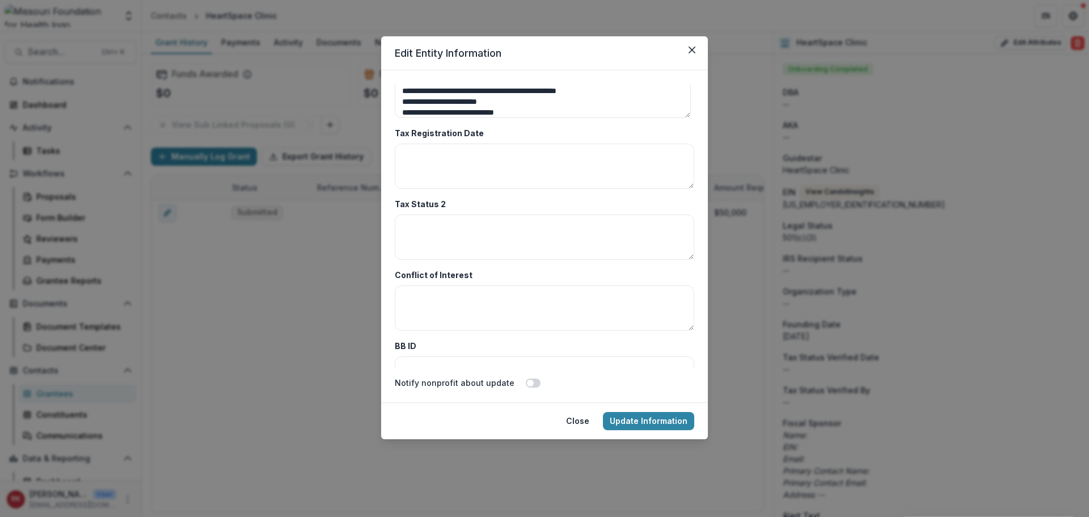
scroll to position [3176, 0]
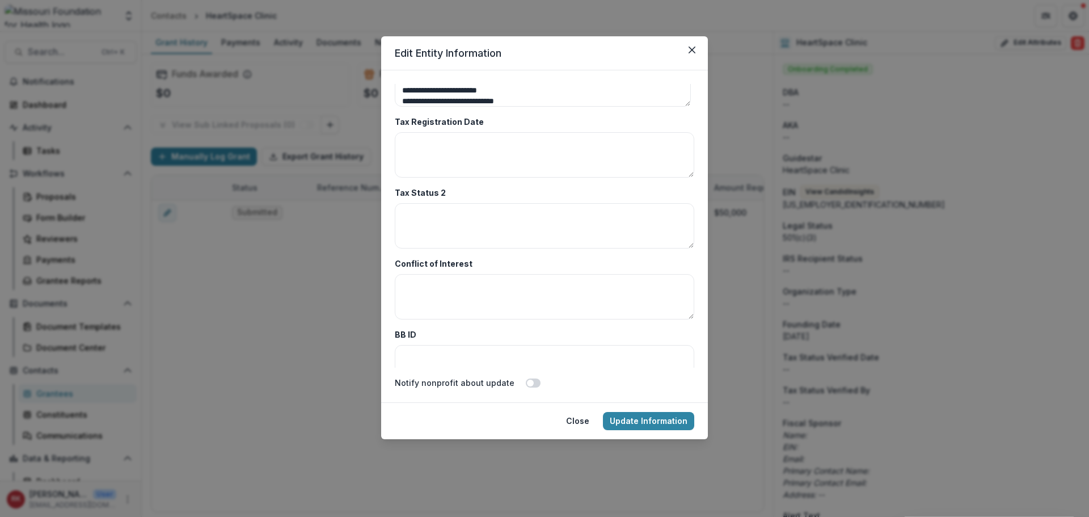
type textarea "**********"
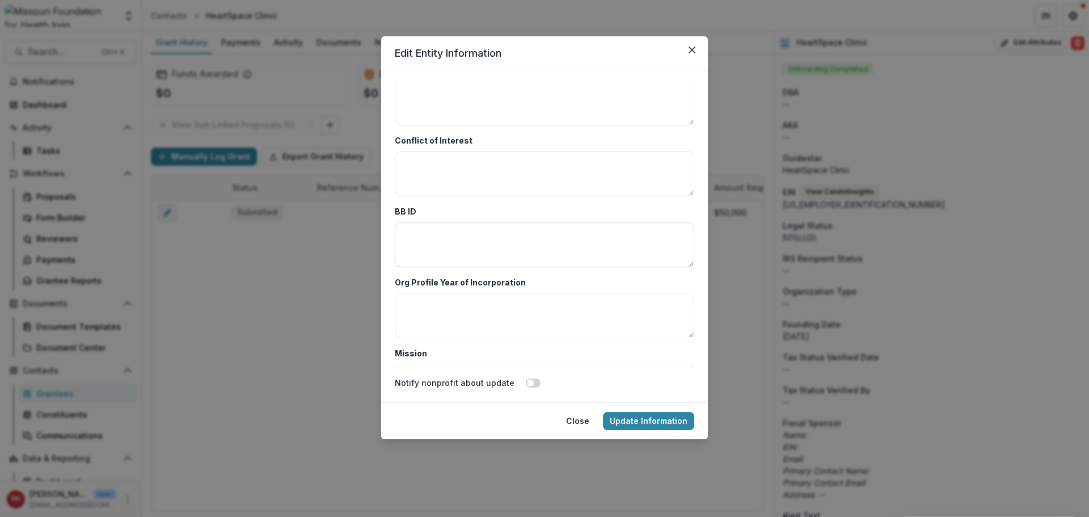
scroll to position [3346, 0]
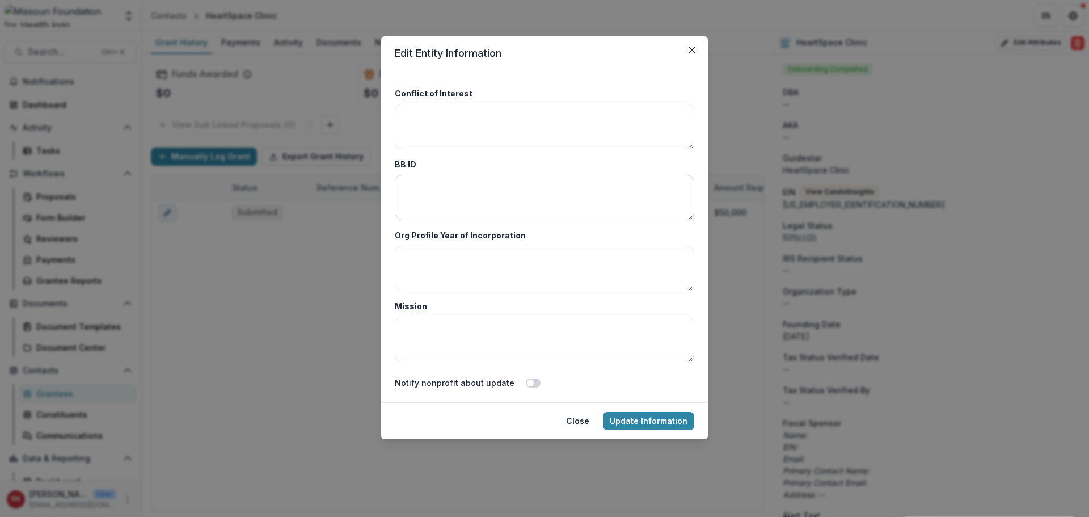
click at [415, 190] on textarea "BB ID" at bounding box center [544, 197] width 299 height 45
paste textarea "****"
type textarea "****"
click at [455, 271] on textarea "Org Profile Year of Incorporation" at bounding box center [544, 268] width 299 height 45
paste textarea "****"
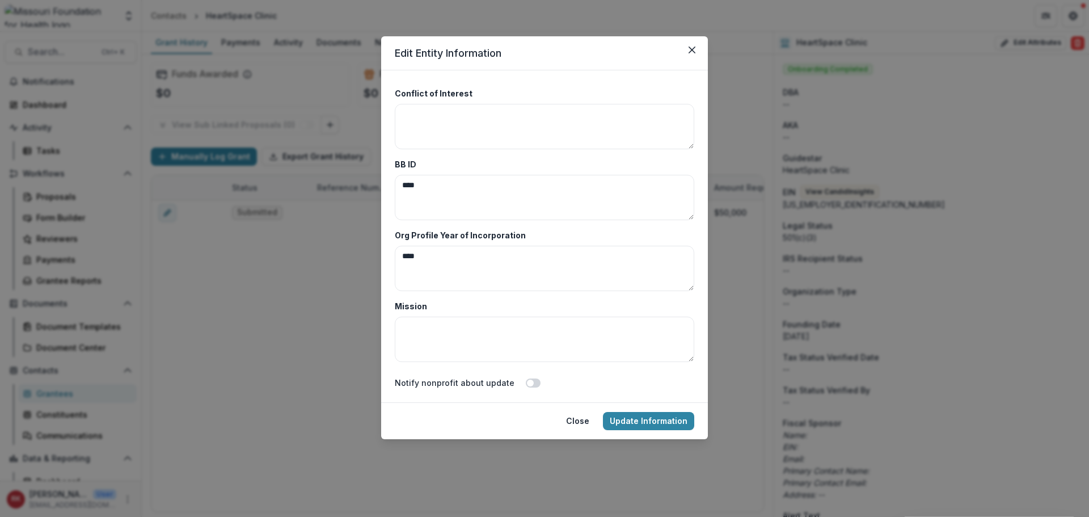
type textarea "****"
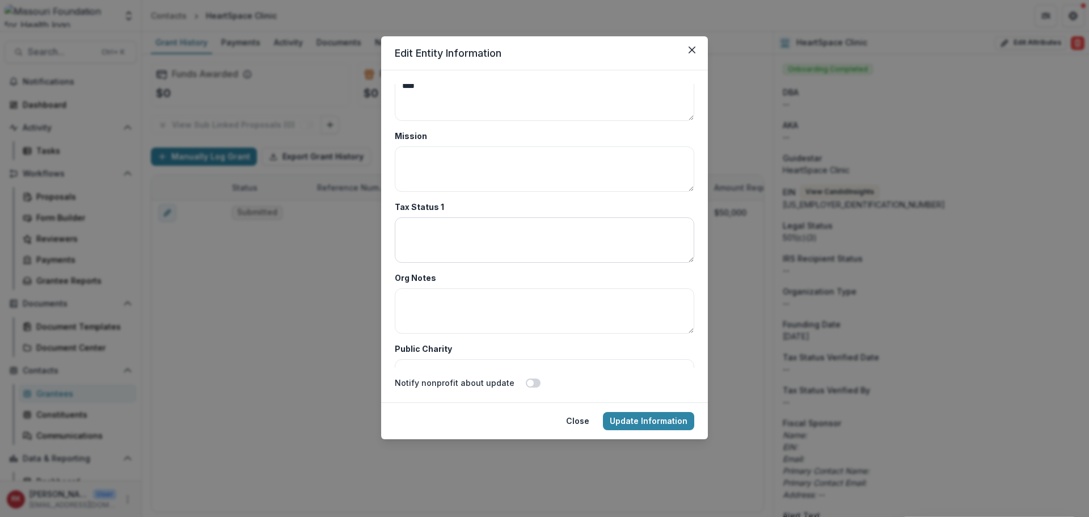
click at [467, 238] on textarea "Tax Status 1" at bounding box center [544, 239] width 299 height 45
paste textarea "*********"
type textarea "*********"
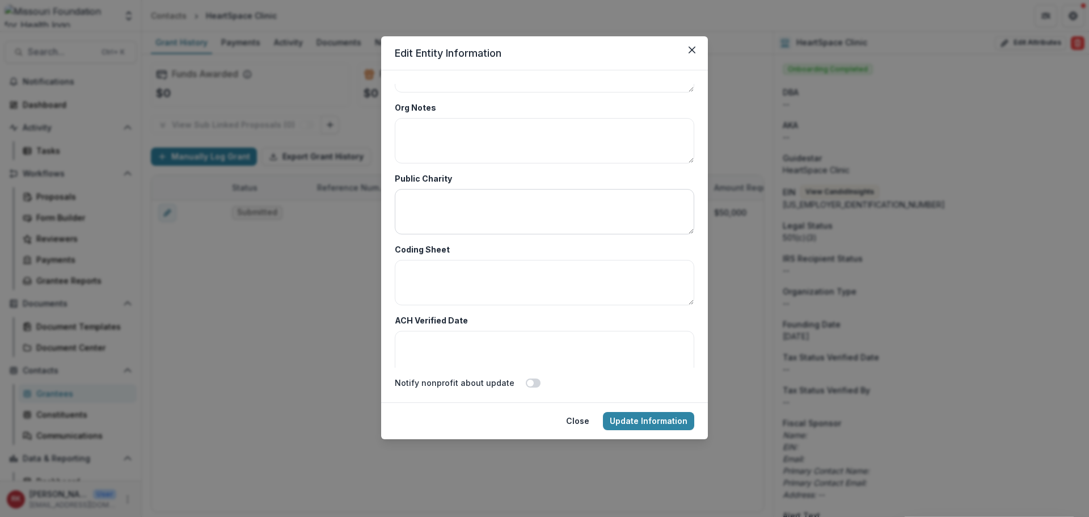
click at [414, 201] on textarea "Public Charity" at bounding box center [544, 211] width 299 height 45
paste textarea "*****"
type textarea "*"
click at [649, 422] on button "Update Information" at bounding box center [648, 421] width 91 height 18
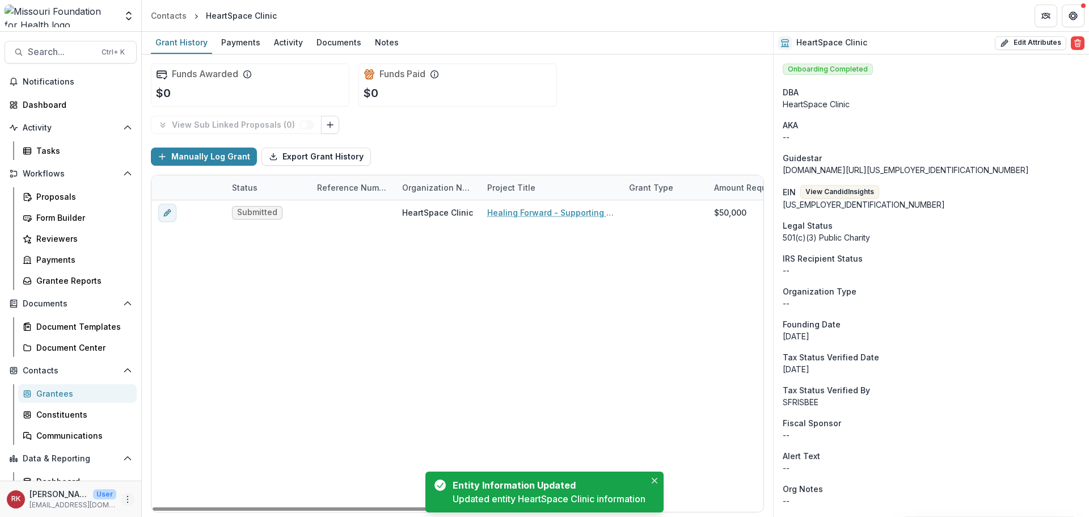
click at [123, 499] on icon "More" at bounding box center [127, 498] width 9 height 9
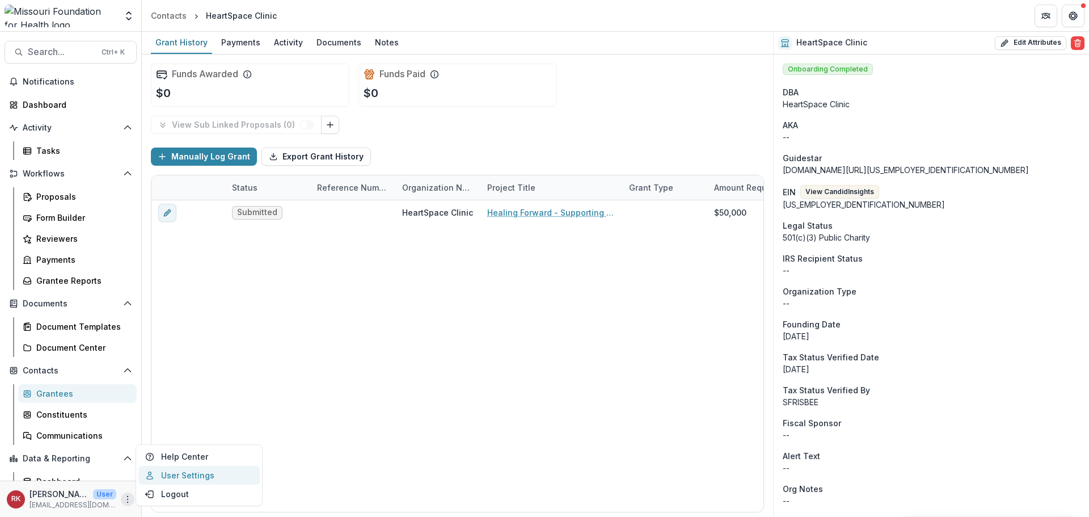
click at [173, 476] on link "User Settings" at bounding box center [198, 475] width 121 height 19
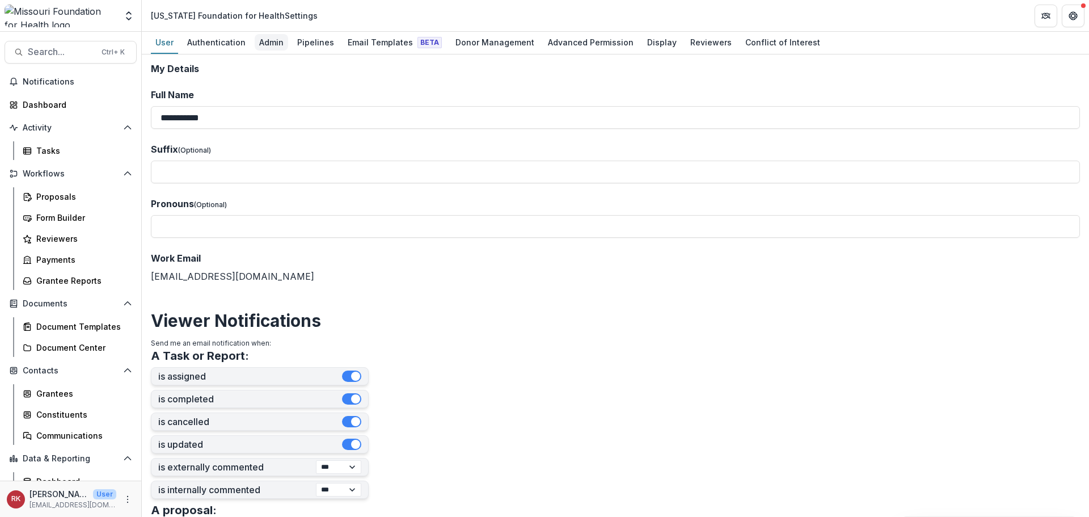
click at [269, 40] on div "Admin" at bounding box center [271, 42] width 33 height 16
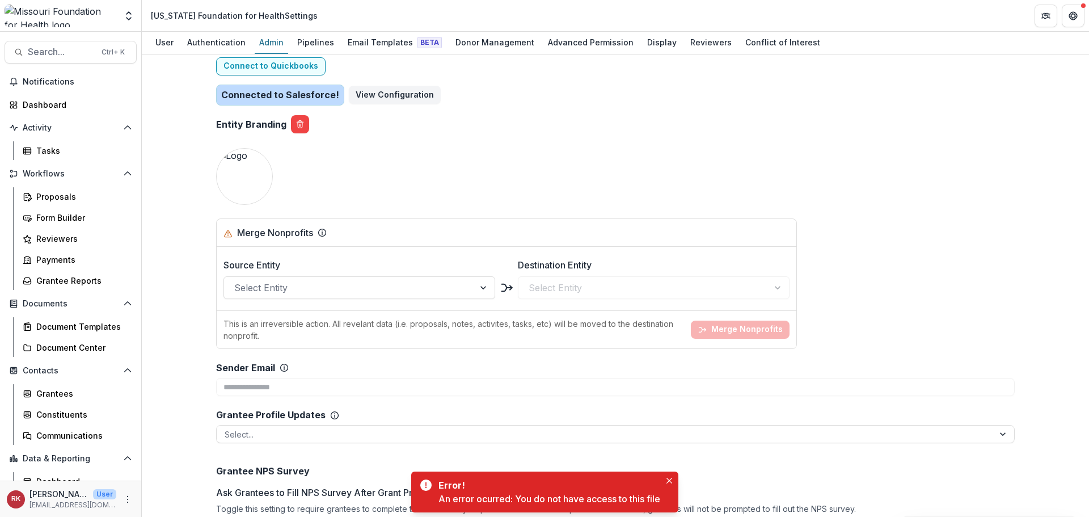
scroll to position [3831, 0]
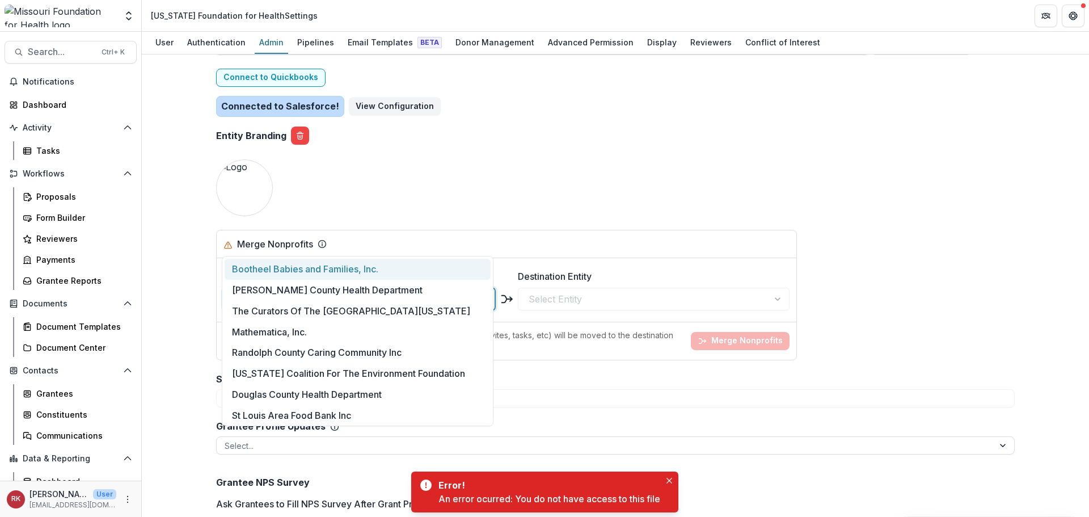
click at [336, 291] on div at bounding box center [349, 299] width 230 height 16
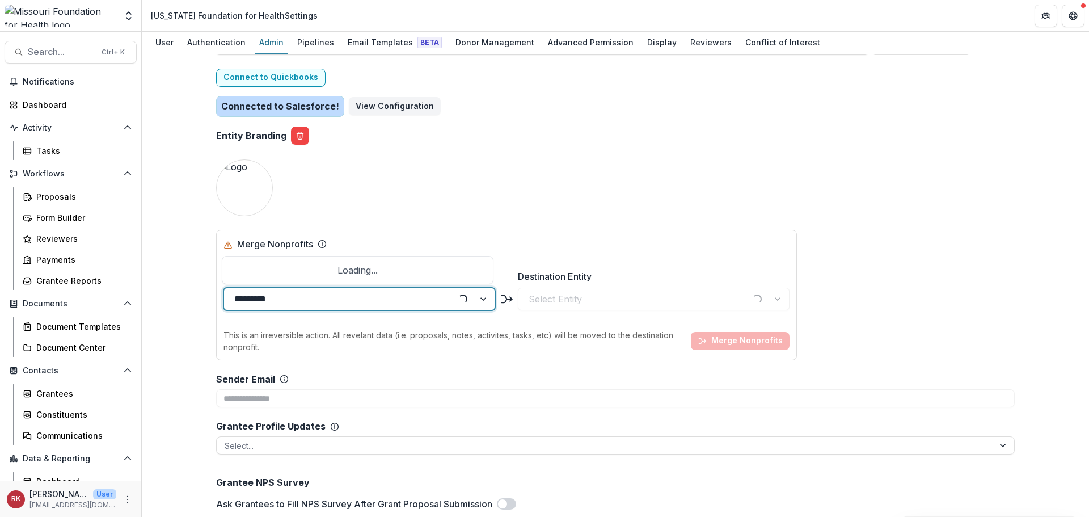
type input "**********"
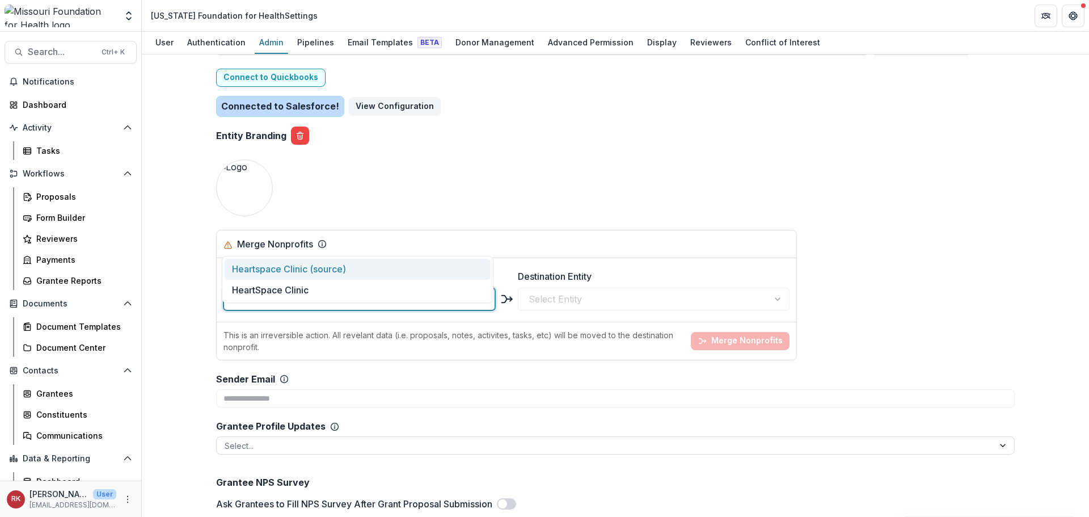
click at [357, 269] on div "Heartspace Clinic (source)" at bounding box center [358, 269] width 266 height 21
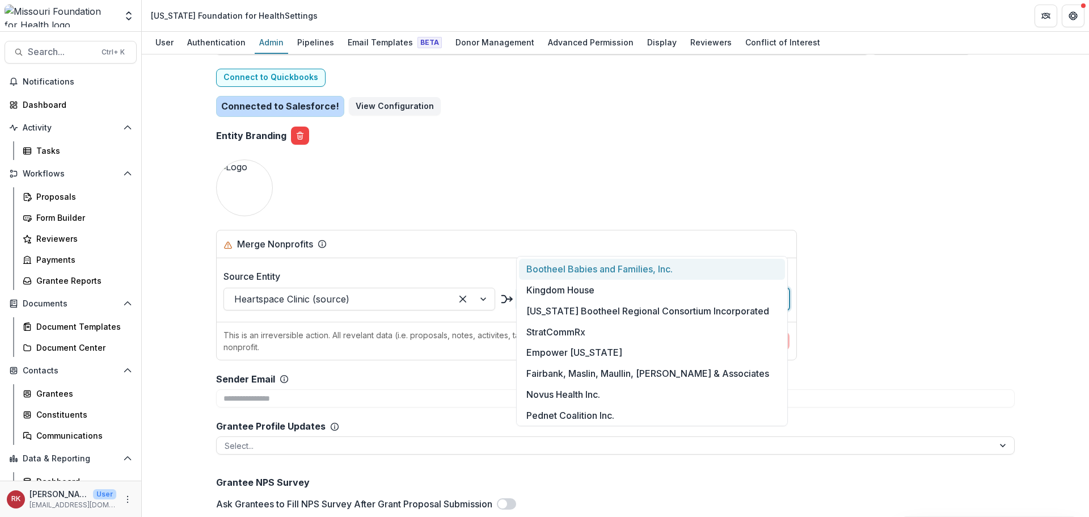
click at [554, 291] on div at bounding box center [644, 299] width 230 height 16
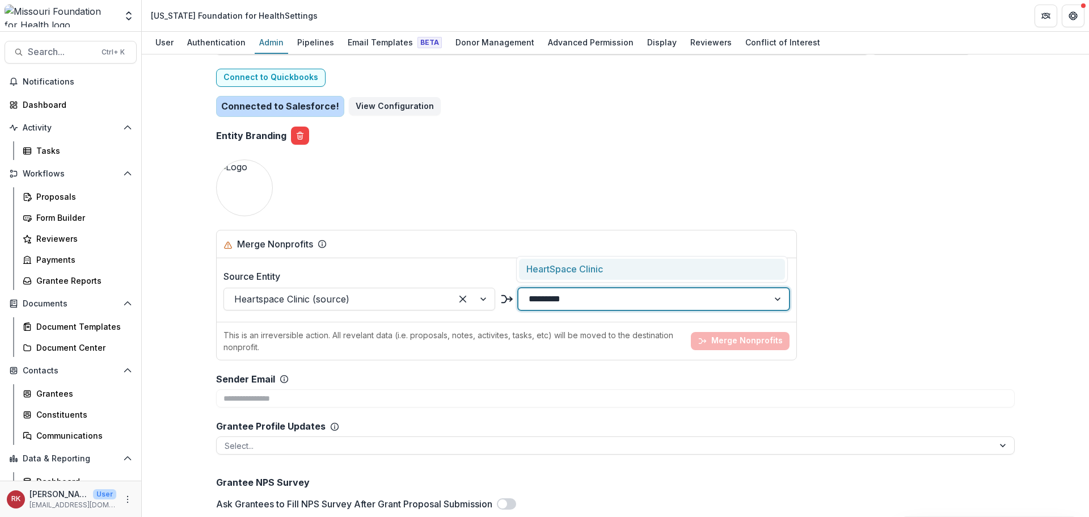
type input "**********"
click at [629, 270] on div "HeartSpace Clinic" at bounding box center [652, 269] width 266 height 21
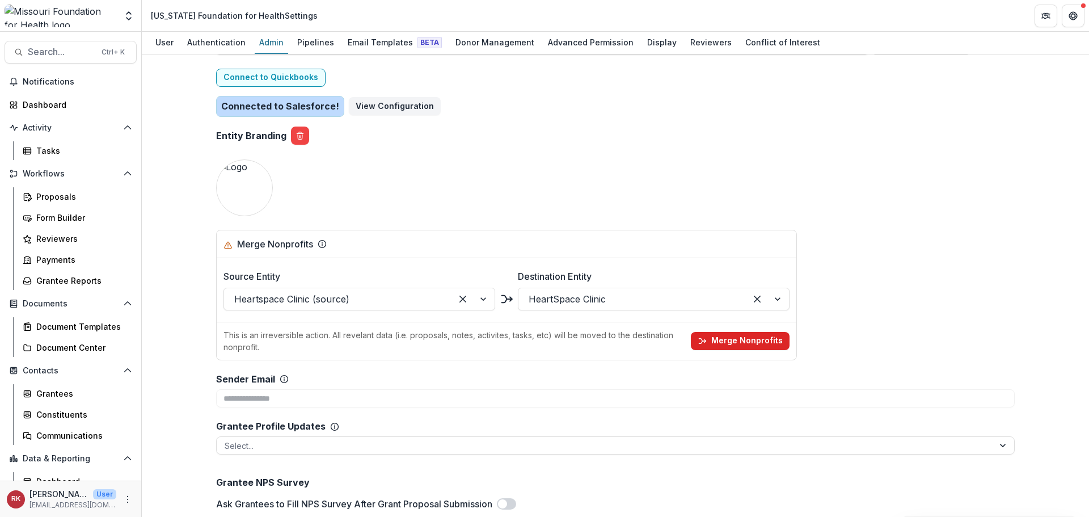
click at [743, 332] on button "Merge Nonprofits" at bounding box center [740, 341] width 99 height 18
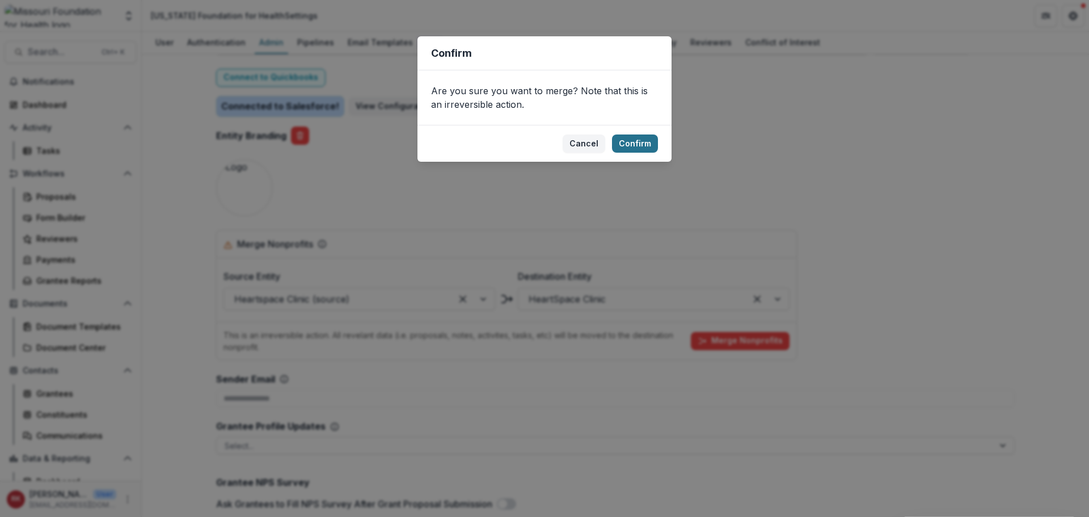
click at [648, 139] on button "Confirm" at bounding box center [635, 143] width 46 height 18
click at [636, 145] on button "Confirm" at bounding box center [635, 143] width 46 height 18
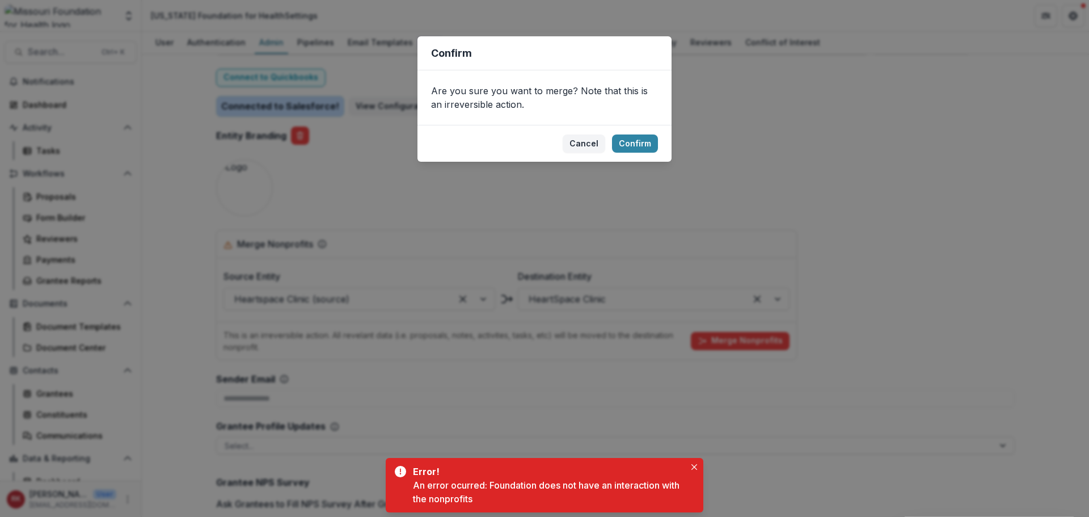
click at [574, 267] on div "Confirm Are you sure you want to merge? Note that this is an irreversible actio…" at bounding box center [544, 258] width 1089 height 517
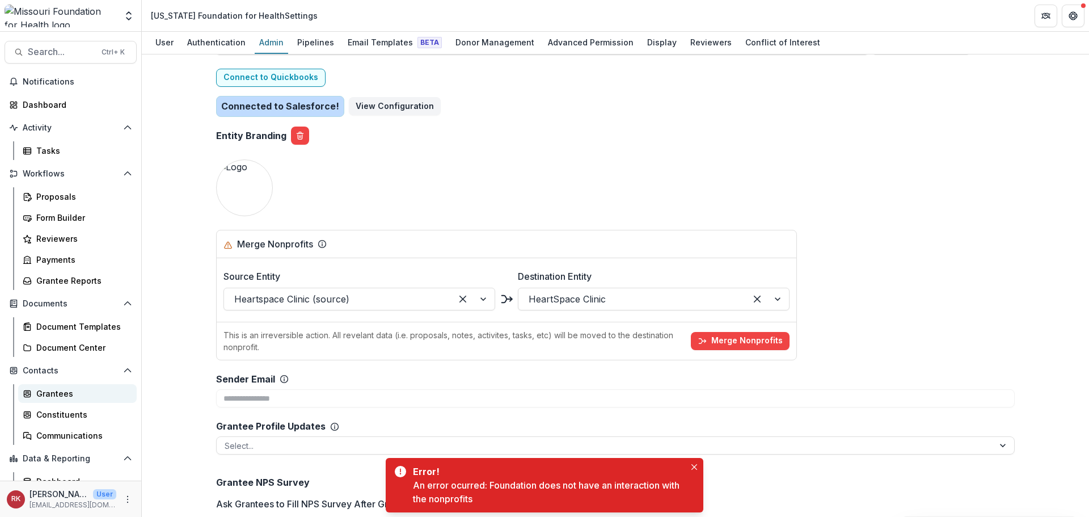
click at [47, 397] on div "Grantees" at bounding box center [81, 393] width 91 height 12
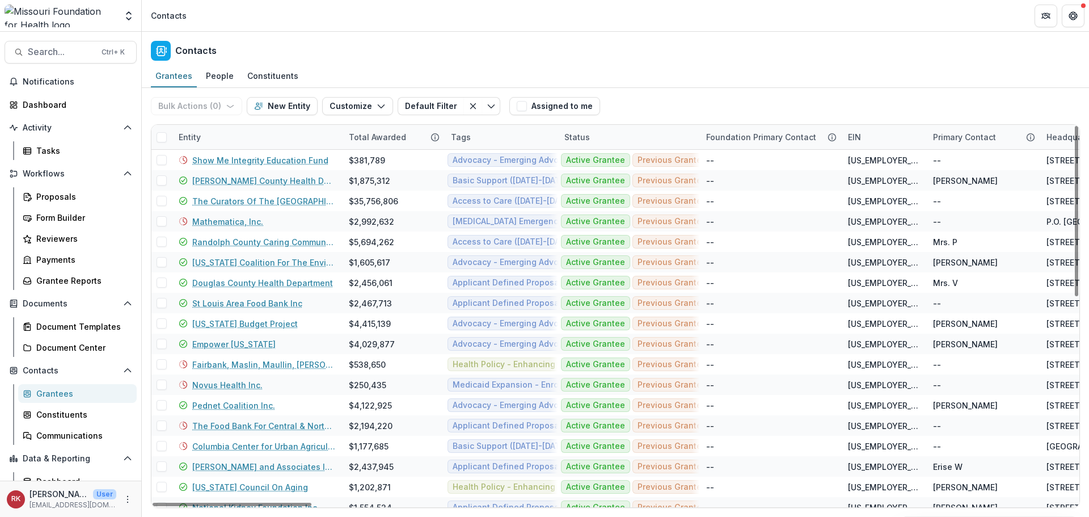
click at [190, 139] on div "Entity" at bounding box center [190, 137] width 36 height 12
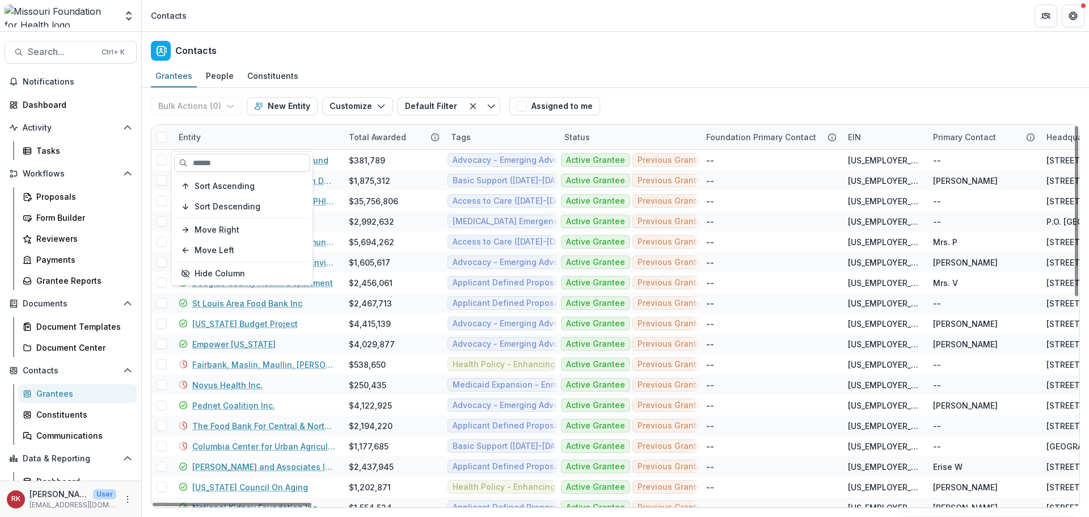
click at [205, 163] on input at bounding box center [242, 163] width 136 height 18
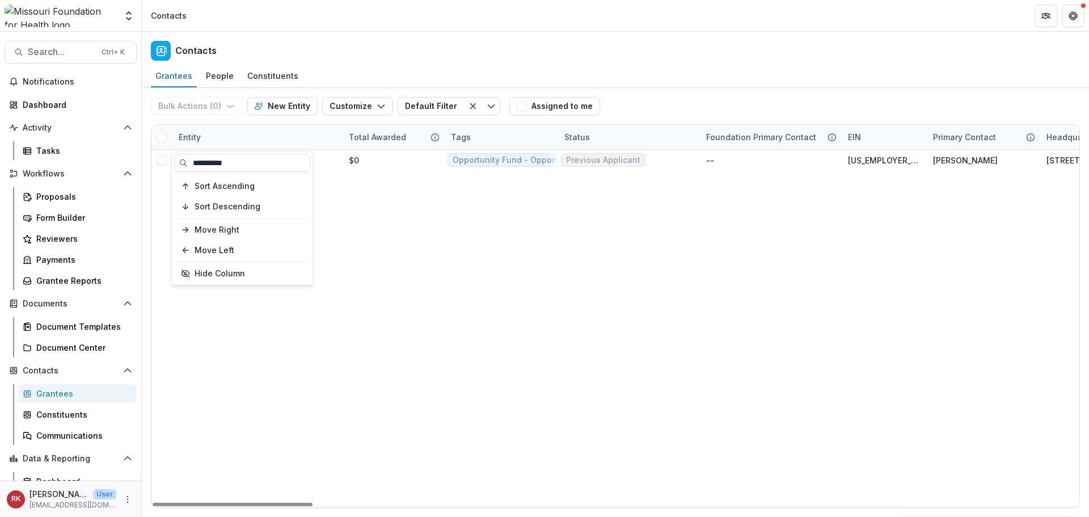
type input "**********"
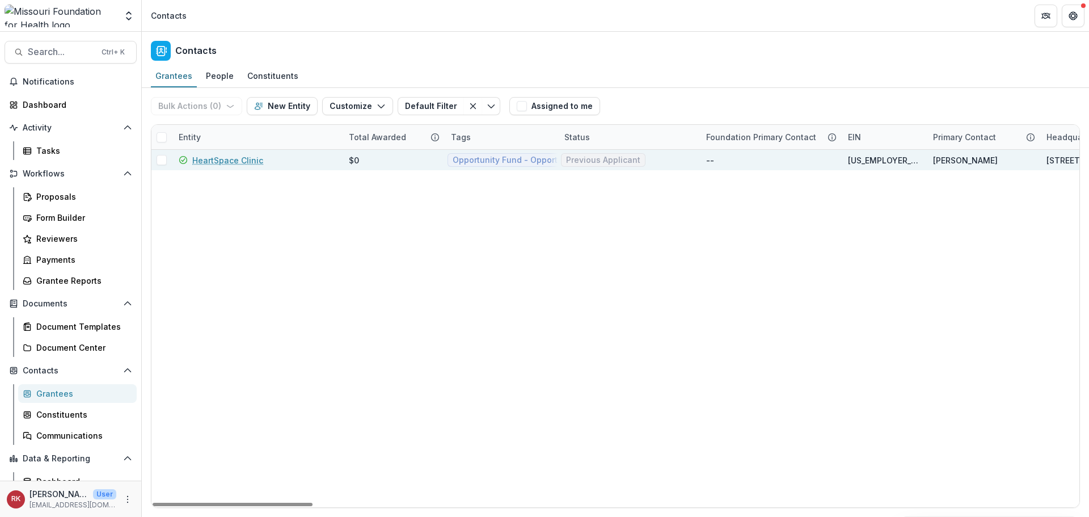
click at [218, 159] on link "HeartSpace Clinic" at bounding box center [227, 160] width 71 height 12
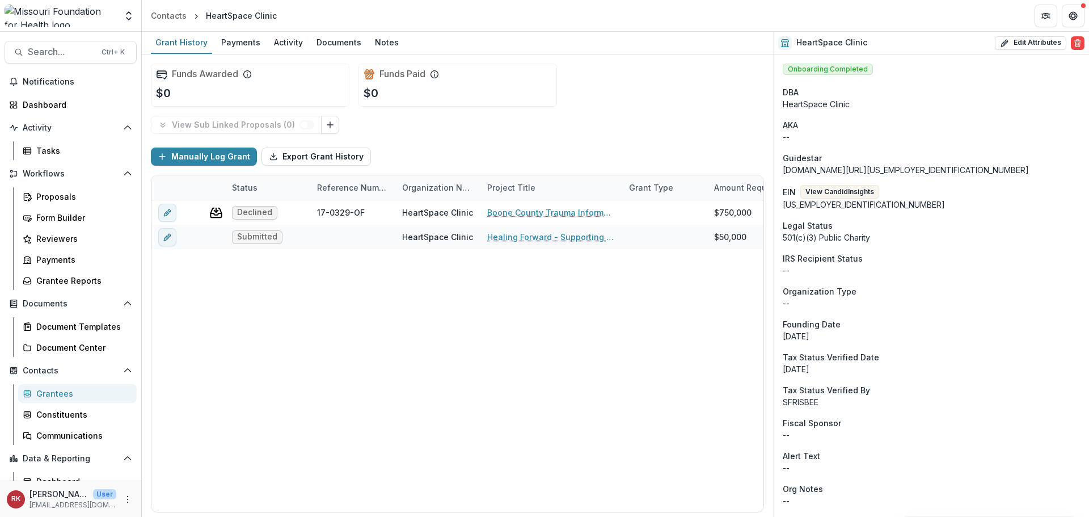
click at [62, 388] on div "Grantees" at bounding box center [81, 393] width 91 height 12
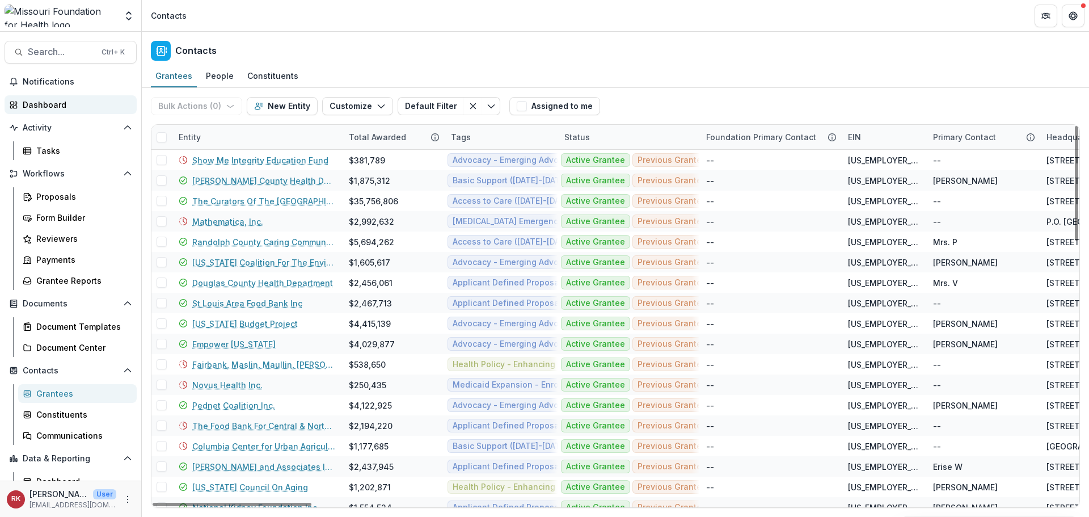
click at [58, 105] on div "Dashboard" at bounding box center [75, 105] width 105 height 12
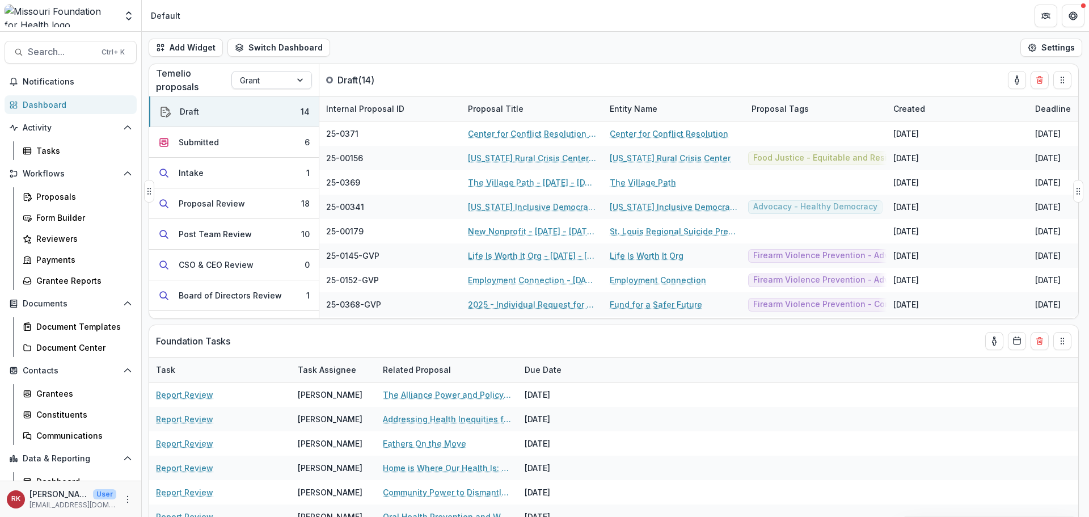
click at [286, 81] on div "Grant" at bounding box center [261, 80] width 59 height 16
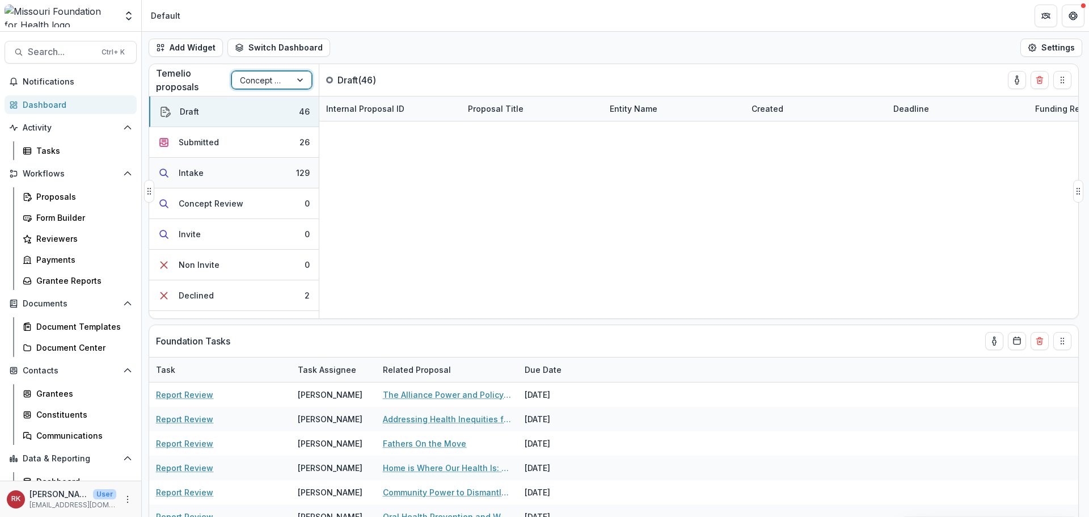
click at [223, 176] on button "Intake 129" at bounding box center [234, 173] width 170 height 31
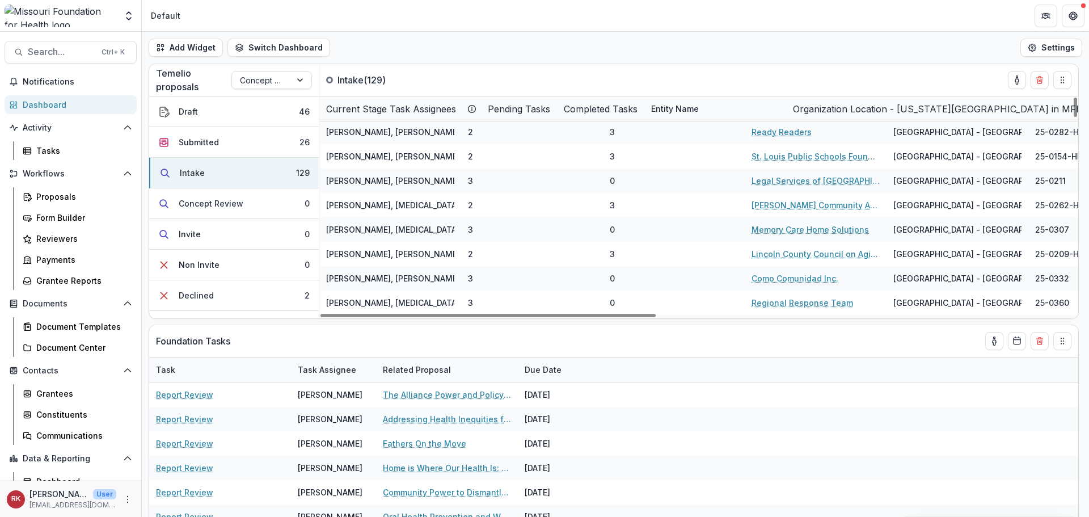
scroll to position [2242, 0]
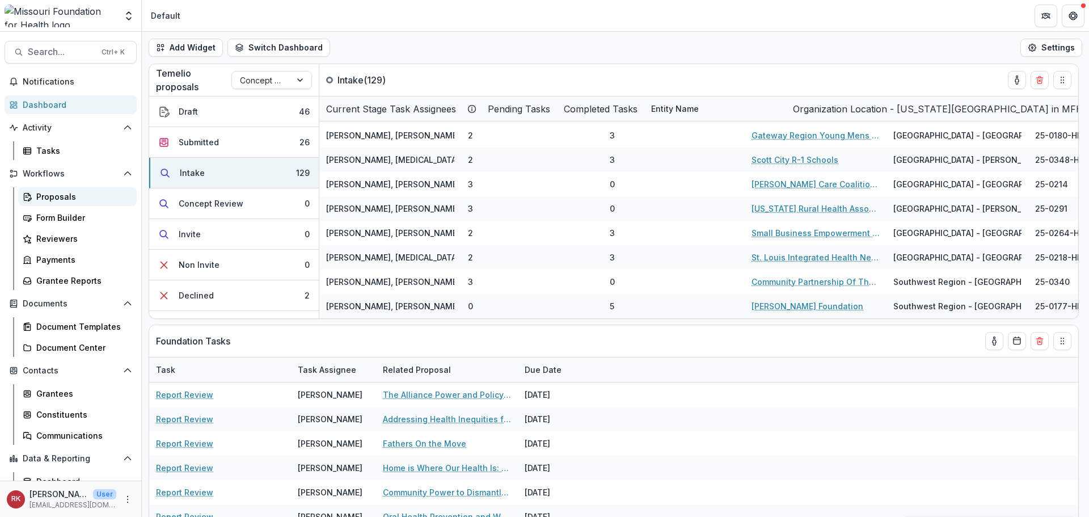
click at [71, 197] on div "Proposals" at bounding box center [81, 197] width 91 height 12
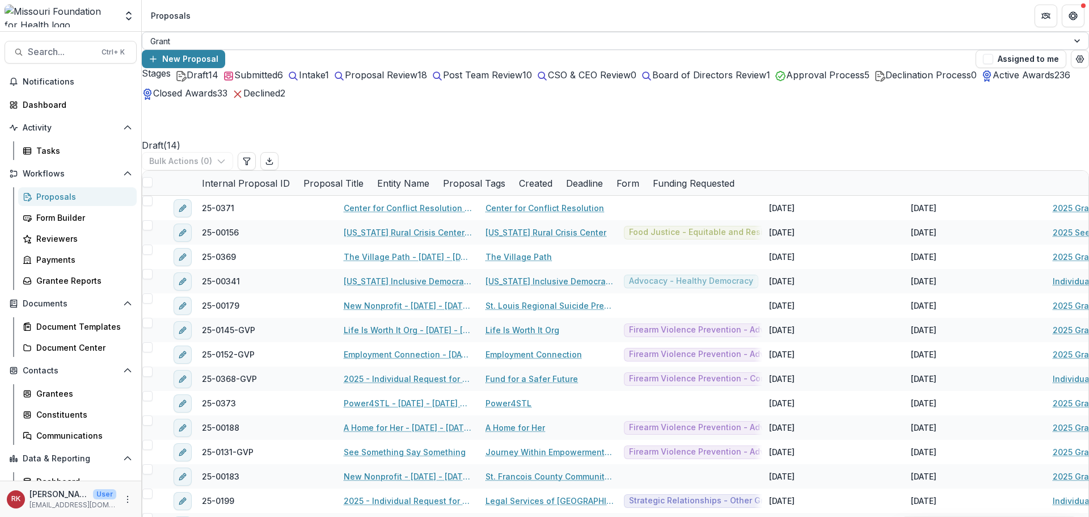
click at [234, 49] on div "Grant" at bounding box center [604, 41] width 925 height 16
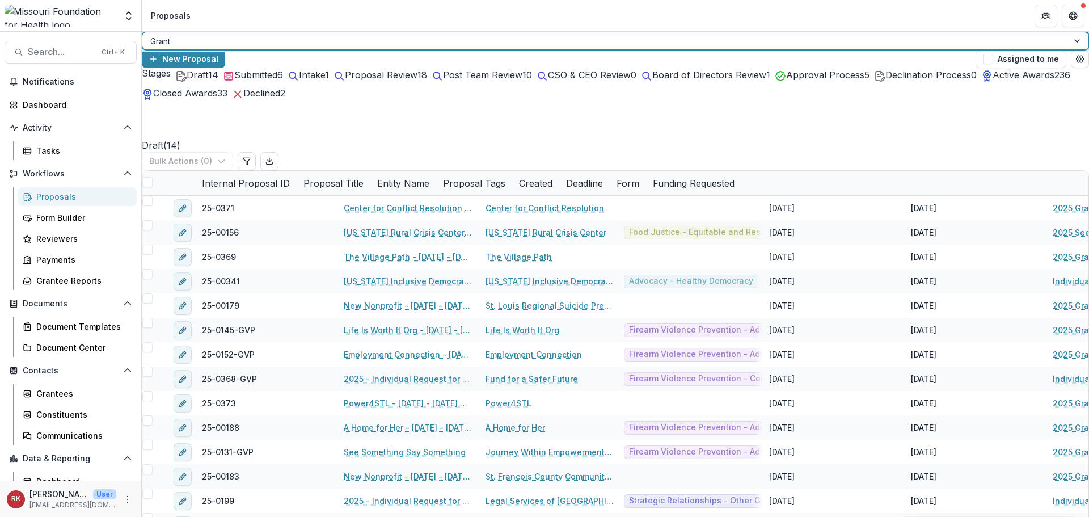
click at [194, 516] on div "Concept Paper" at bounding box center [544, 524] width 1089 height 14
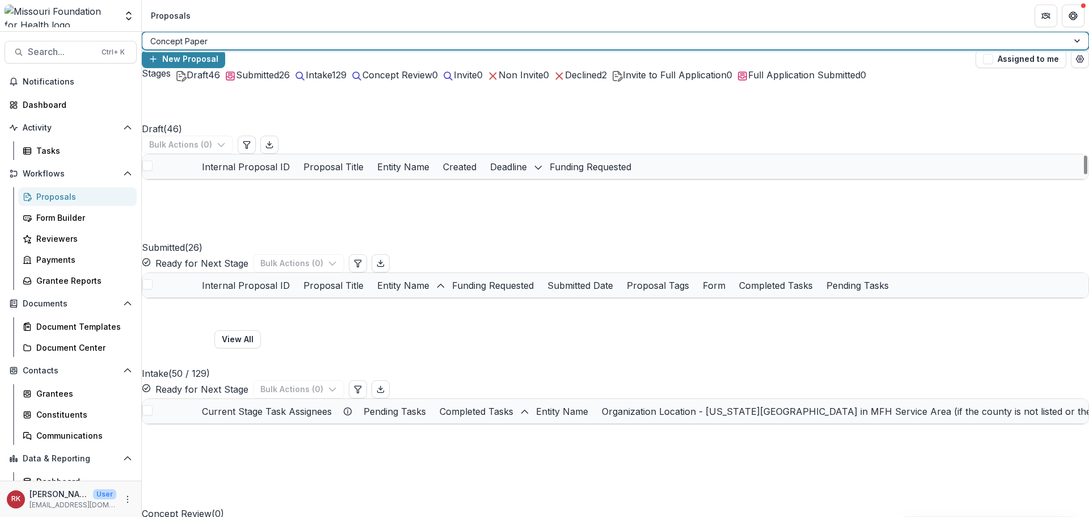
click at [332, 81] on span "Intake" at bounding box center [319, 74] width 26 height 11
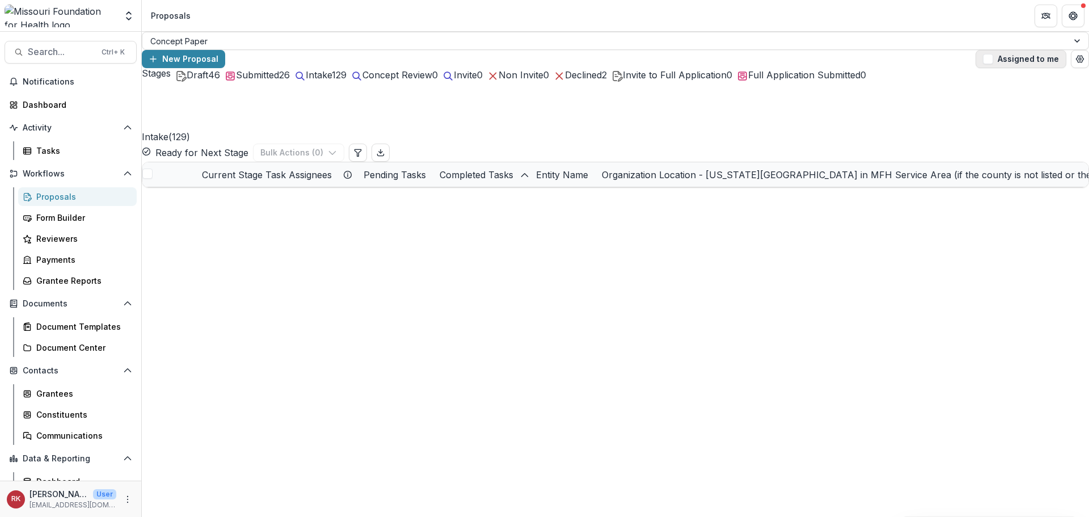
click at [1007, 50] on button "Assigned to me" at bounding box center [1020, 59] width 91 height 18
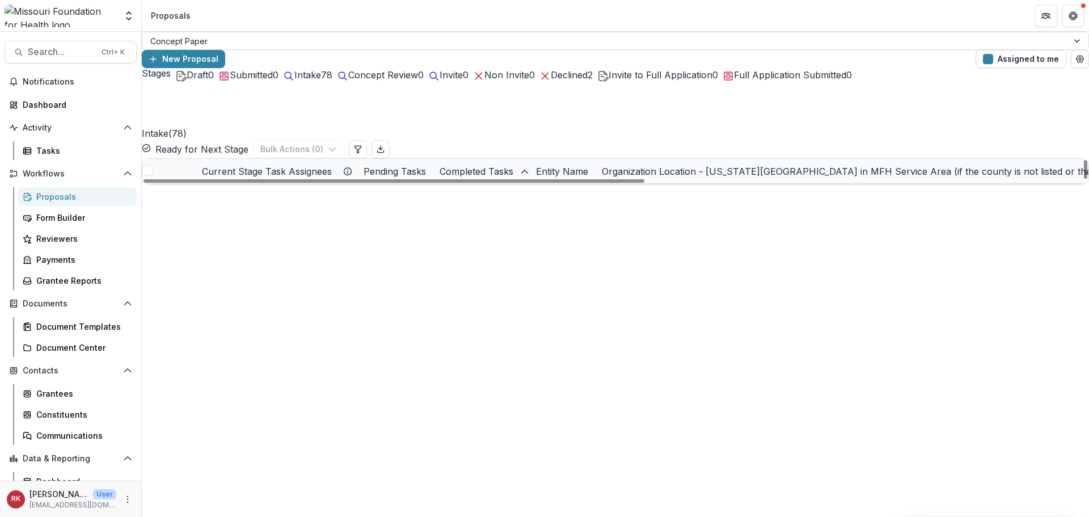
scroll to position [590, 0]
drag, startPoint x: 665, startPoint y: 233, endPoint x: 1064, endPoint y: 233, distance: 399.2
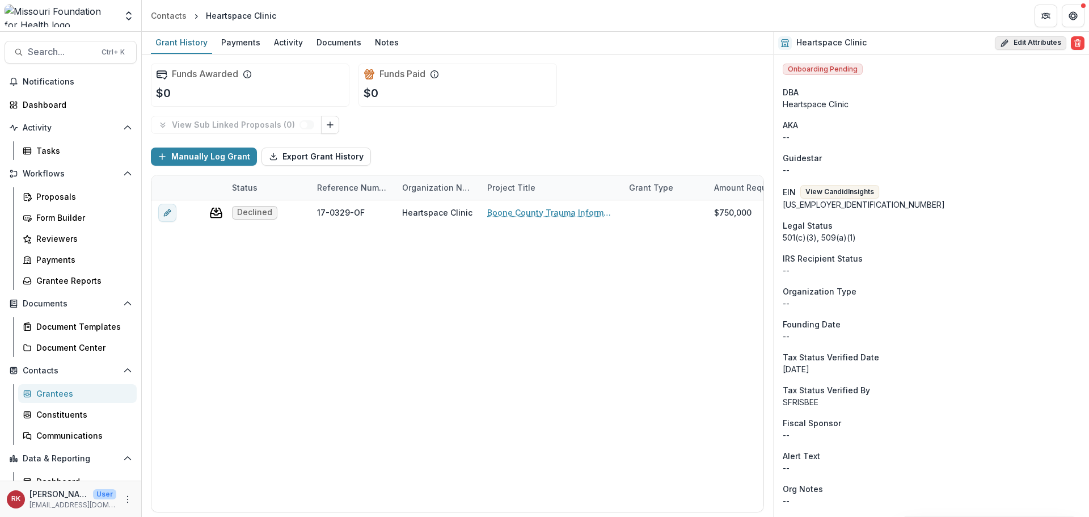
click at [1013, 41] on button "Edit Attributes" at bounding box center [1030, 43] width 71 height 14
select select
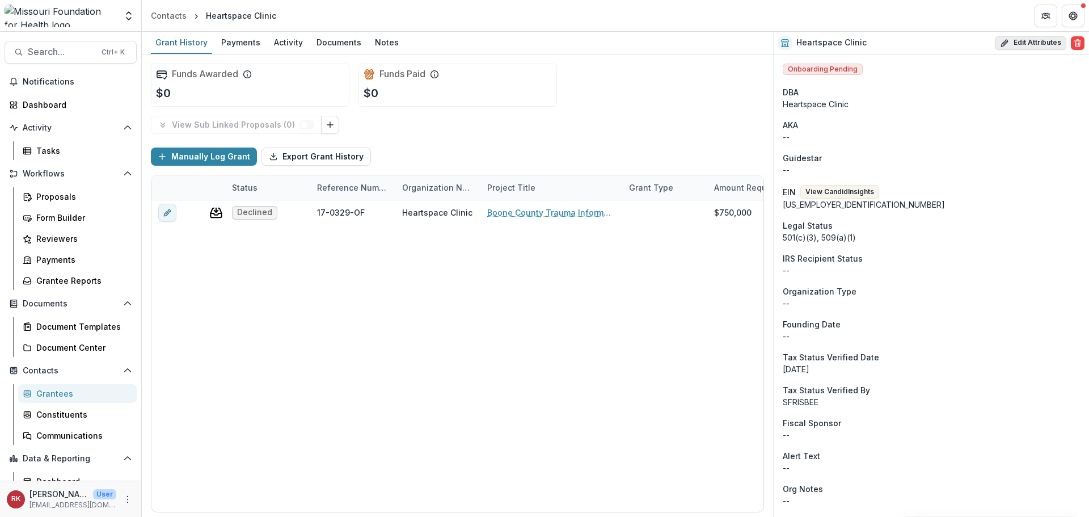
select select
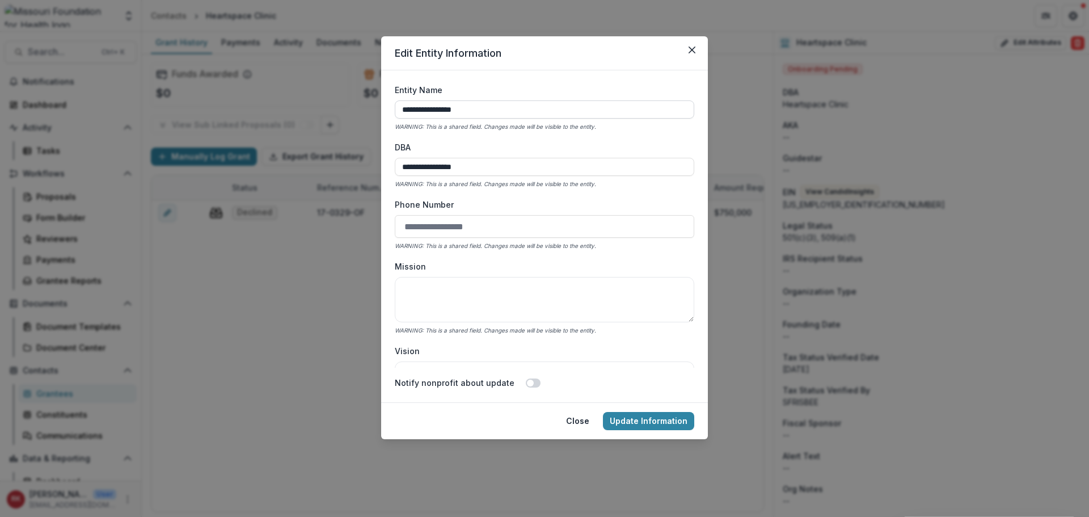
click at [578, 104] on input "**********" at bounding box center [544, 109] width 299 height 18
type input "**********"
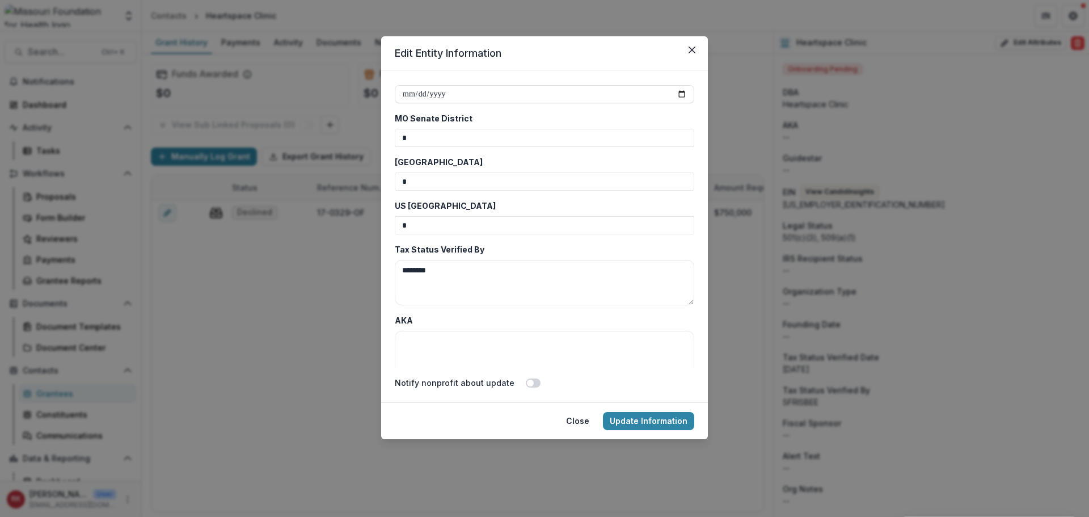
scroll to position [2779, 0]
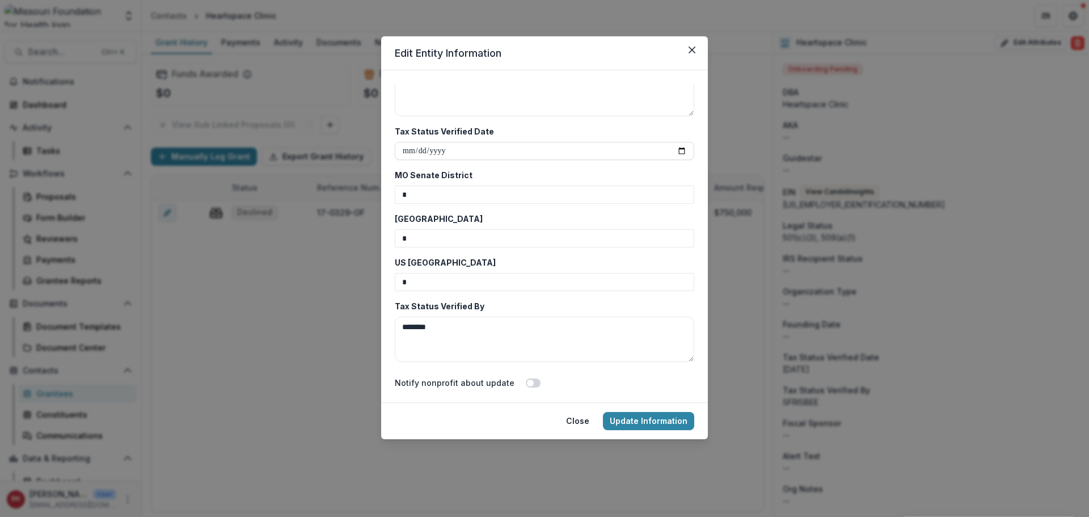
drag, startPoint x: 462, startPoint y: 327, endPoint x: 379, endPoint y: 326, distance: 83.4
click at [379, 326] on div "**********" at bounding box center [544, 258] width 1089 height 517
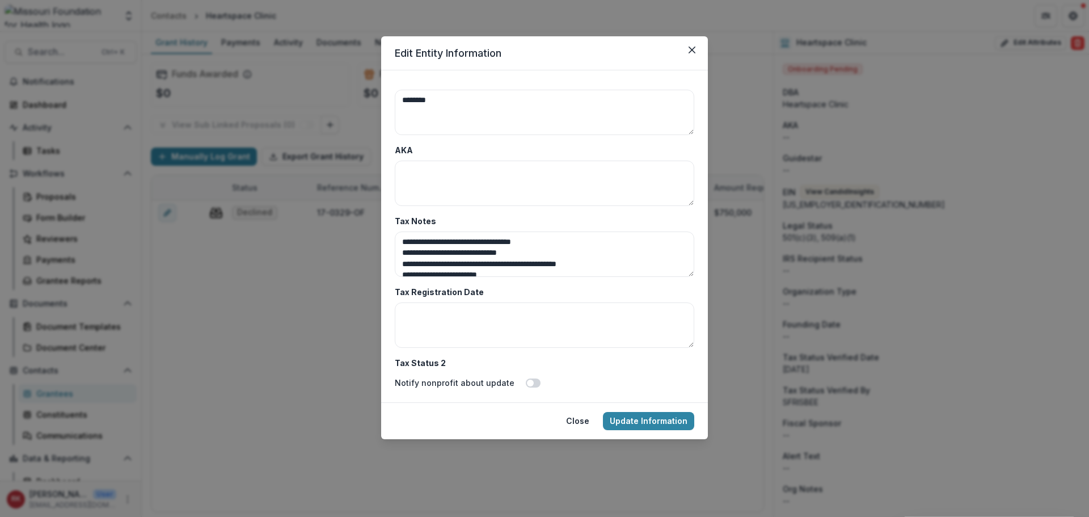
scroll to position [19, 0]
drag, startPoint x: 400, startPoint y: 242, endPoint x: 552, endPoint y: 285, distance: 158.0
click at [552, 285] on div "**********" at bounding box center [544, 226] width 299 height 284
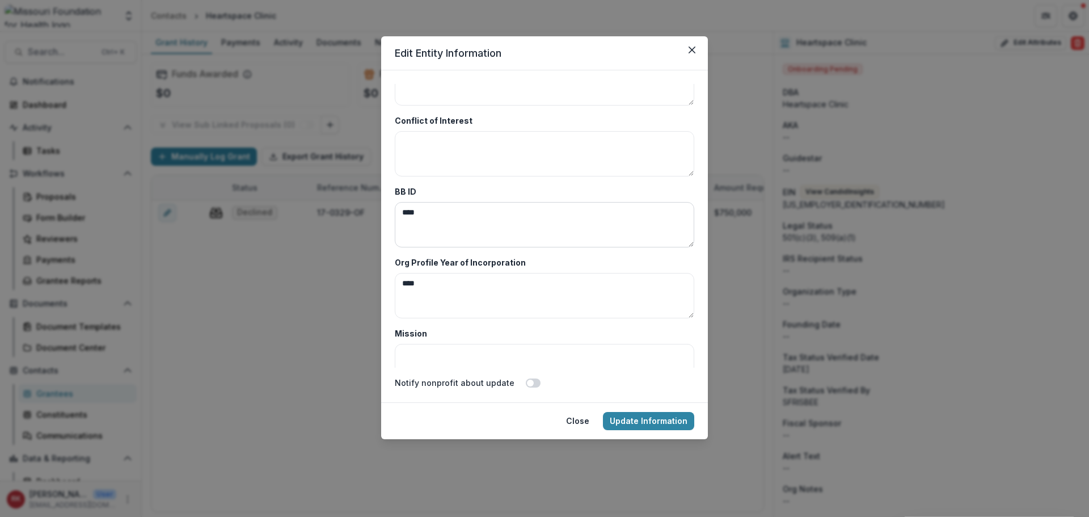
scroll to position [3346, 0]
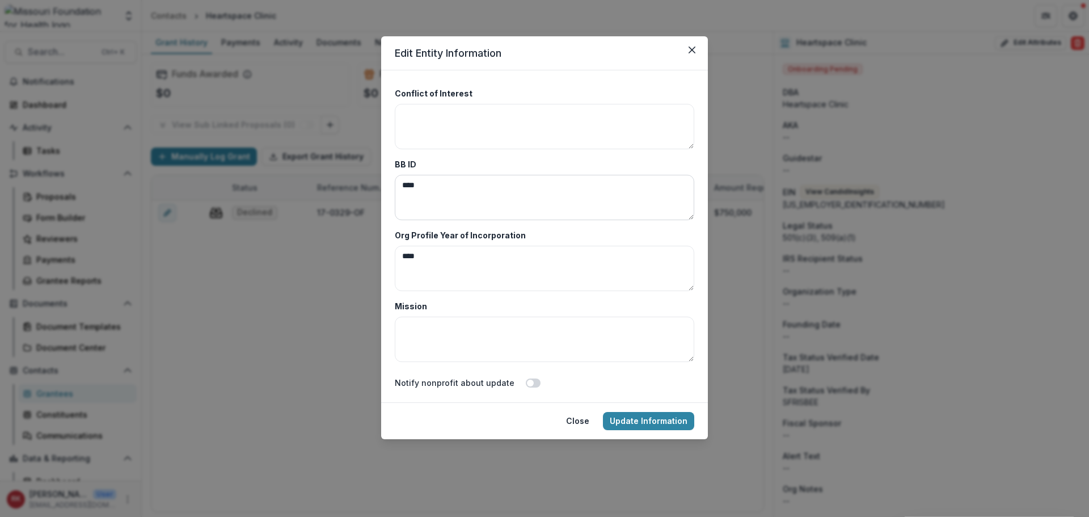
drag, startPoint x: 428, startPoint y: 185, endPoint x: 399, endPoint y: 185, distance: 28.4
click at [399, 185] on textarea "****" at bounding box center [544, 197] width 299 height 45
drag, startPoint x: 471, startPoint y: 250, endPoint x: 390, endPoint y: 262, distance: 81.4
click at [390, 262] on form "**********" at bounding box center [544, 236] width 327 height 332
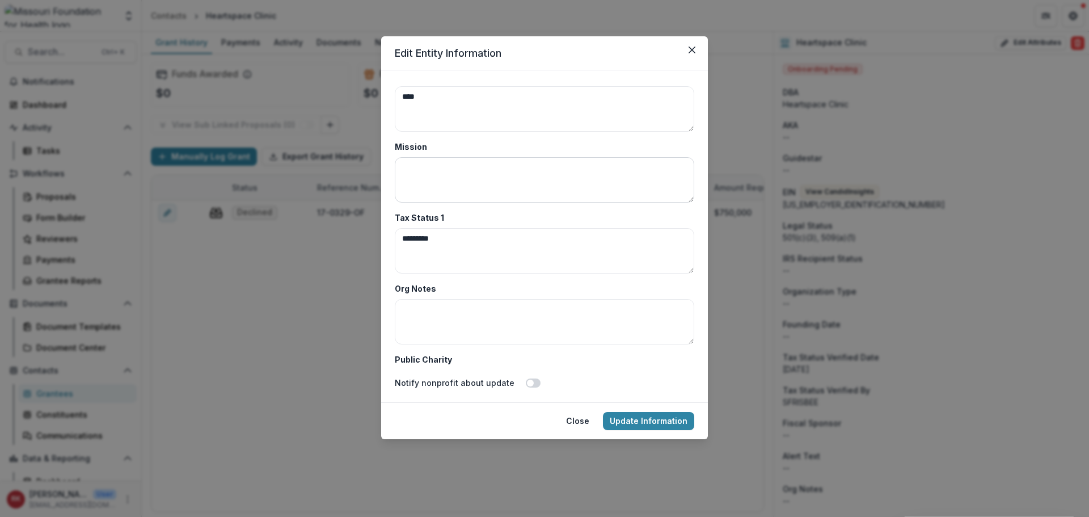
scroll to position [3516, 0]
drag, startPoint x: 475, startPoint y: 222, endPoint x: 372, endPoint y: 226, distance: 102.7
click at [372, 226] on div "**********" at bounding box center [544, 258] width 1089 height 517
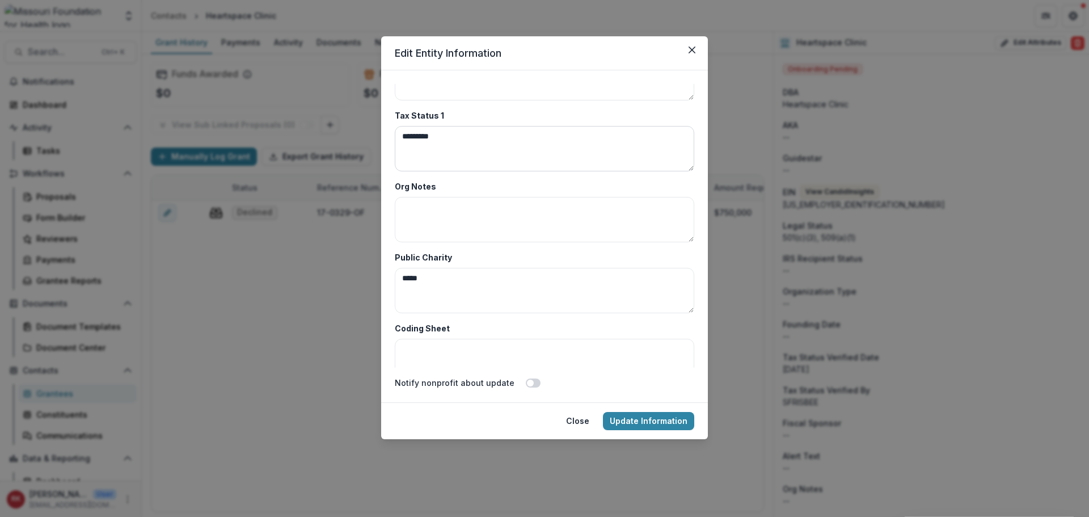
scroll to position [3686, 0]
drag, startPoint x: 437, startPoint y: 196, endPoint x: 357, endPoint y: 196, distance: 80.0
click at [357, 196] on div "**********" at bounding box center [544, 258] width 1089 height 517
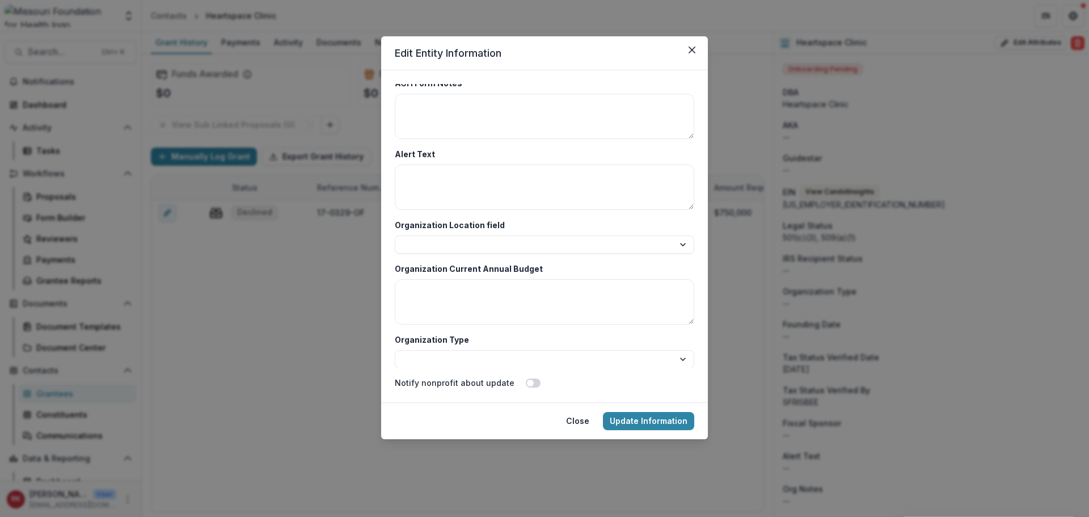
scroll to position [3994, 0]
click at [661, 418] on button "Update Information" at bounding box center [648, 421] width 91 height 18
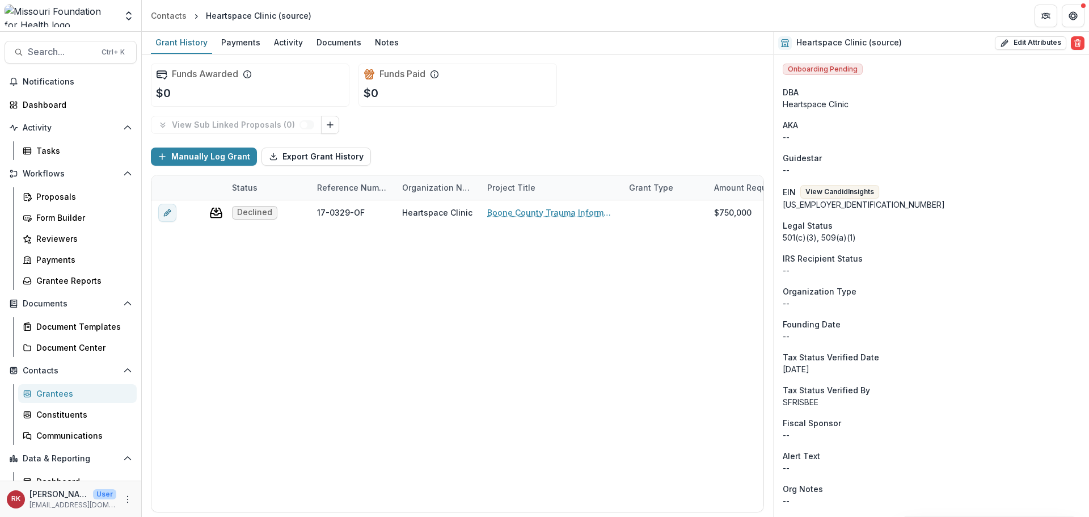
click at [859, 37] on div "Heartspace Clinic (source)" at bounding box center [840, 43] width 124 height 14
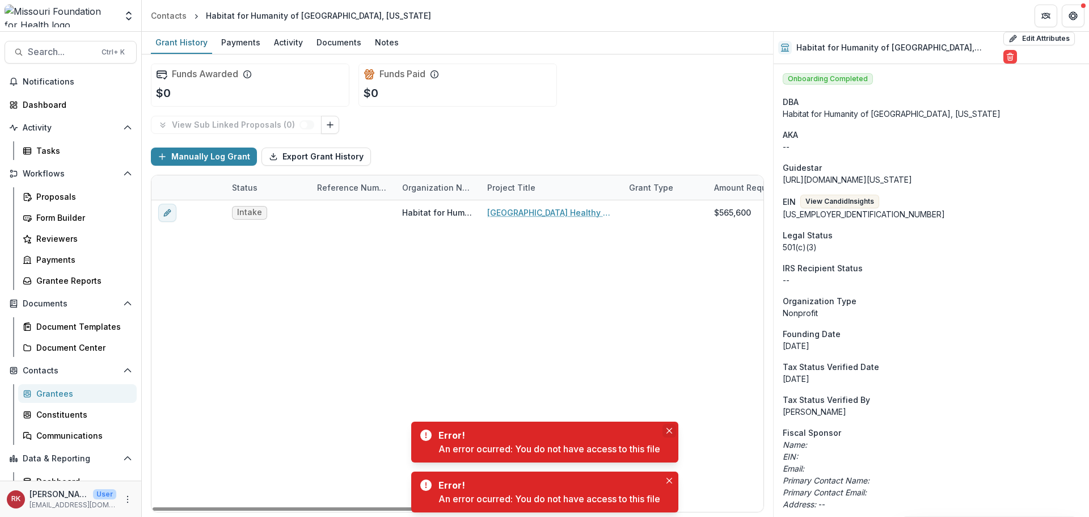
click at [671, 429] on icon "Close" at bounding box center [669, 431] width 6 height 6
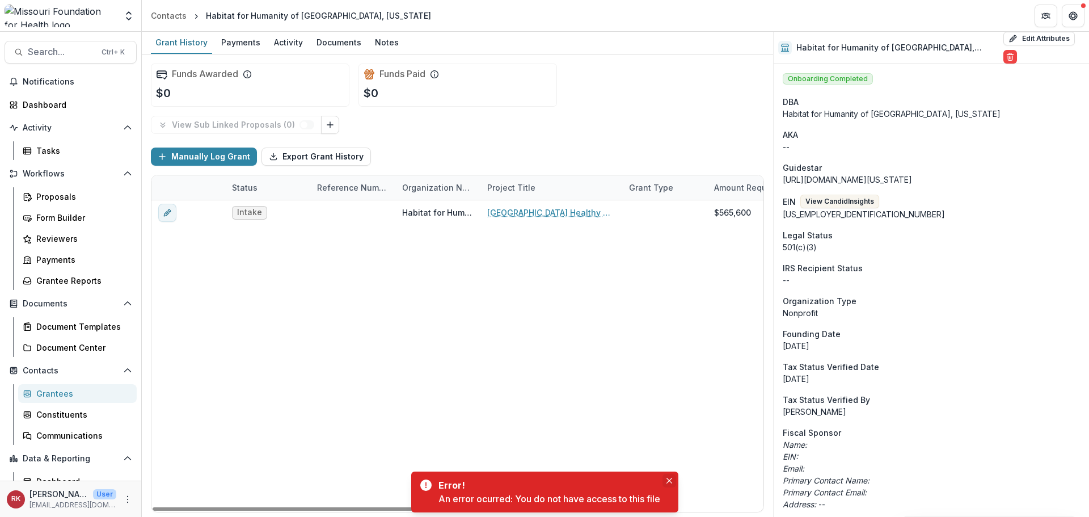
click at [671, 477] on button "Close" at bounding box center [669, 481] width 14 height 14
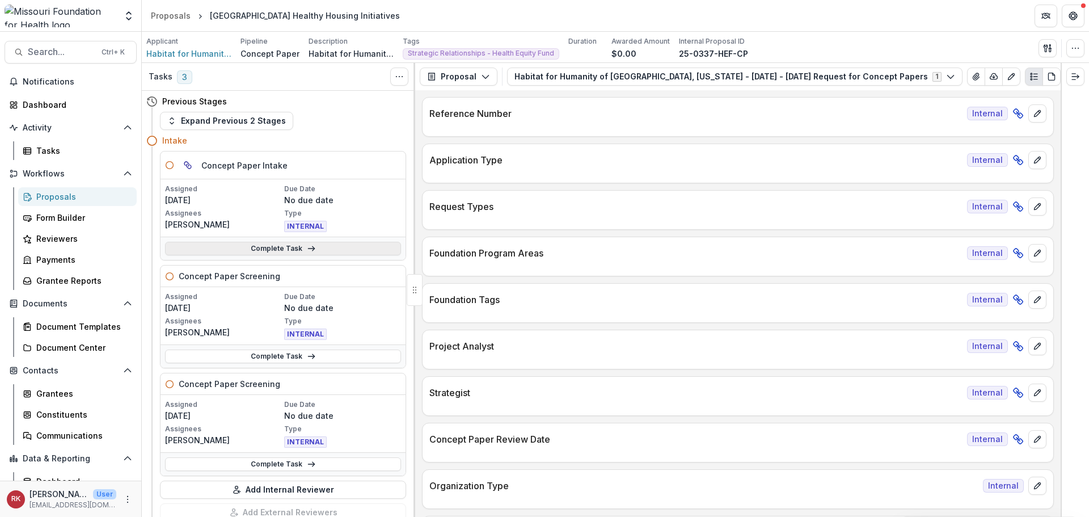
click at [244, 249] on link "Complete Task" at bounding box center [283, 249] width 236 height 14
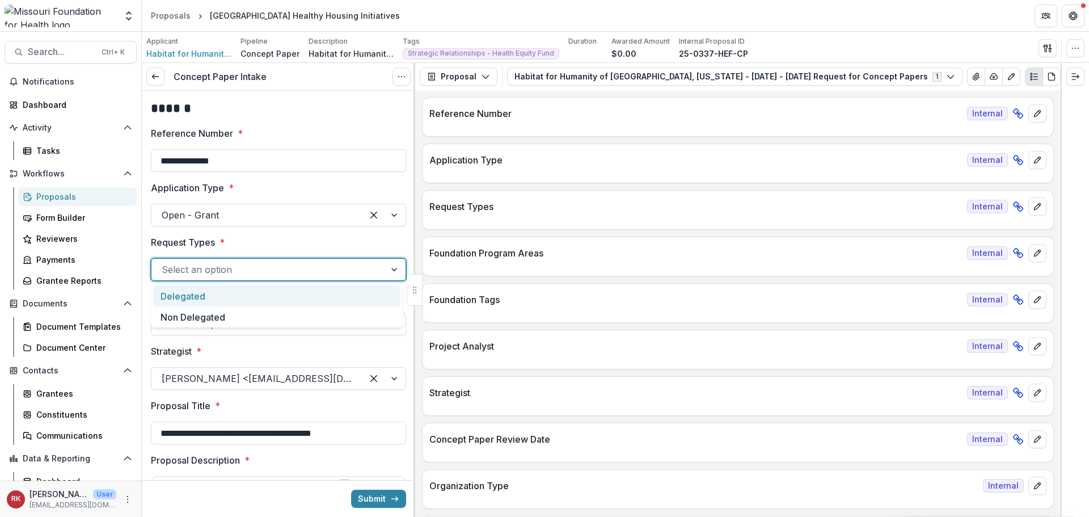
click at [236, 270] on div at bounding box center [268, 269] width 213 height 16
click at [317, 245] on label "Request Types *" at bounding box center [275, 242] width 248 height 14
click at [164, 263] on input "Request Types *" at bounding box center [163, 270] width 3 height 14
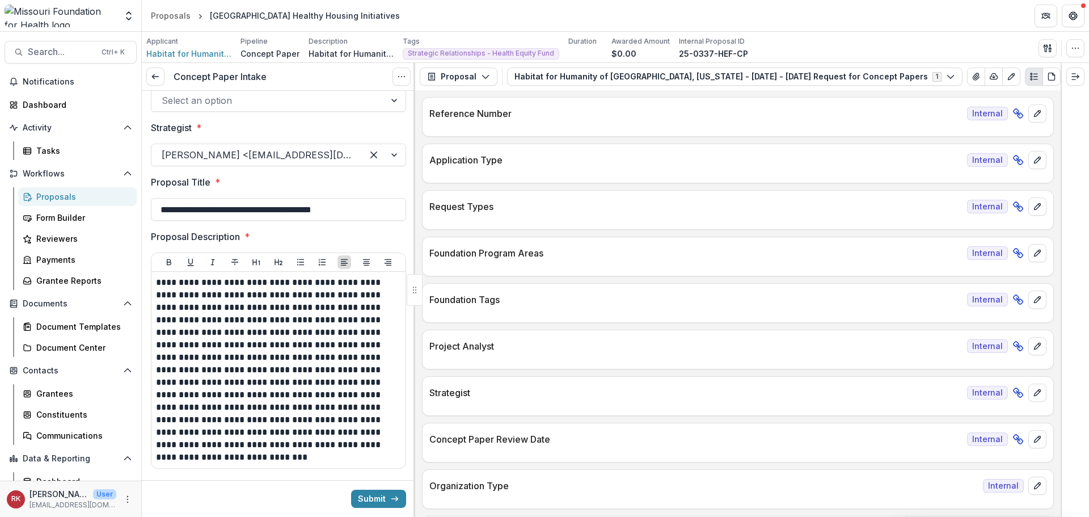
scroll to position [227, 0]
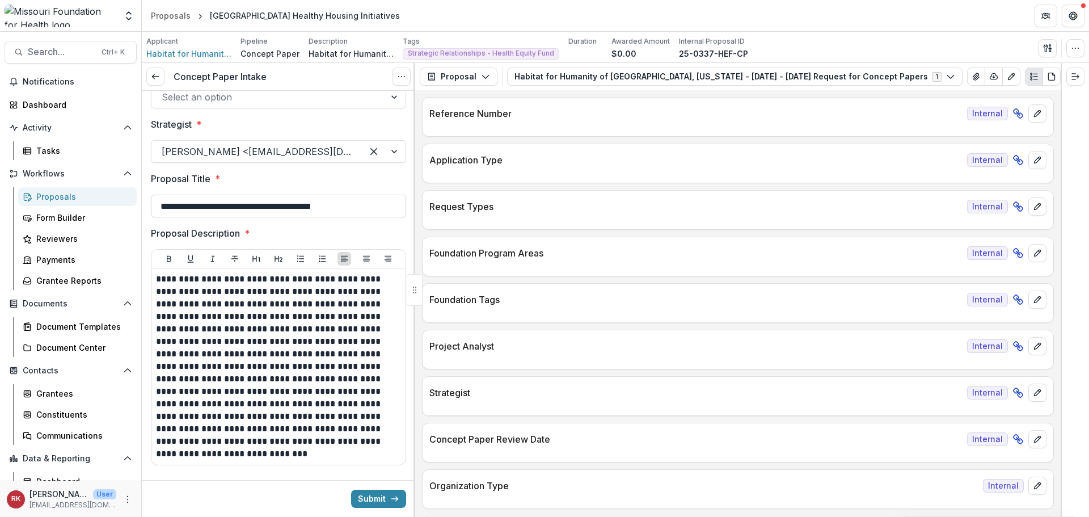
drag, startPoint x: 160, startPoint y: 201, endPoint x: 380, endPoint y: 208, distance: 219.5
click at [379, 208] on input "**********" at bounding box center [278, 206] width 255 height 23
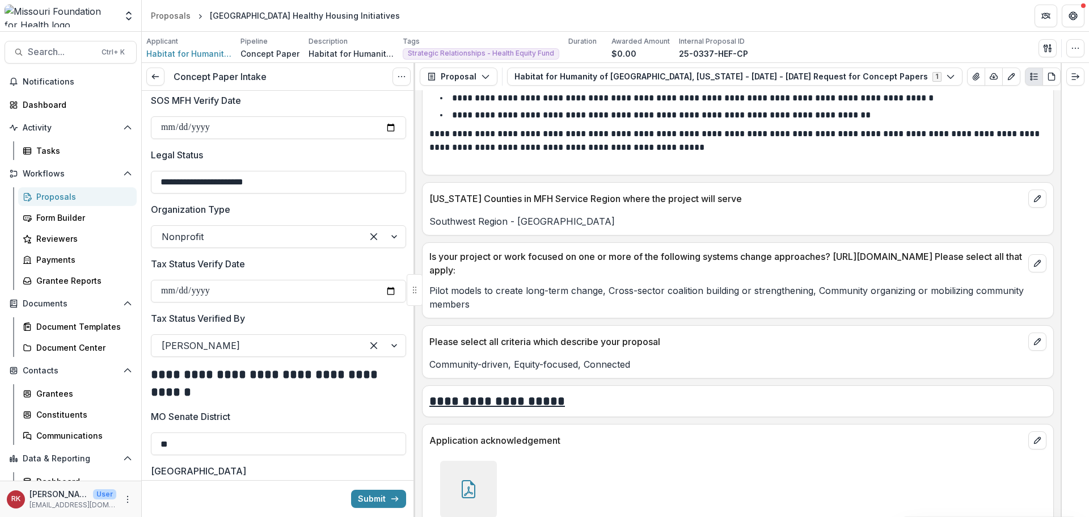
scroll to position [1361, 0]
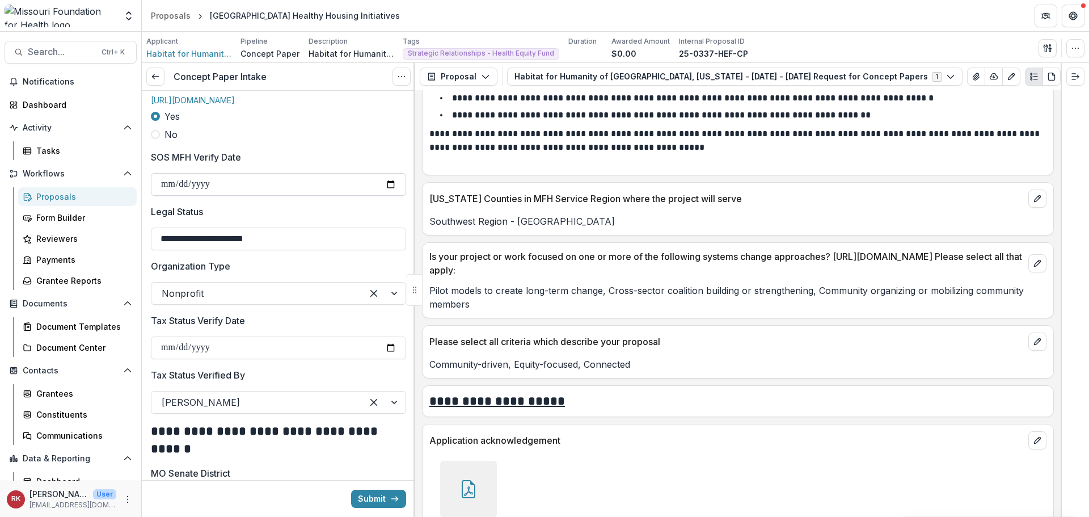
click at [384, 194] on input "**********" at bounding box center [278, 184] width 255 height 23
type input "**********"
click at [288, 247] on input "**********" at bounding box center [278, 238] width 255 height 23
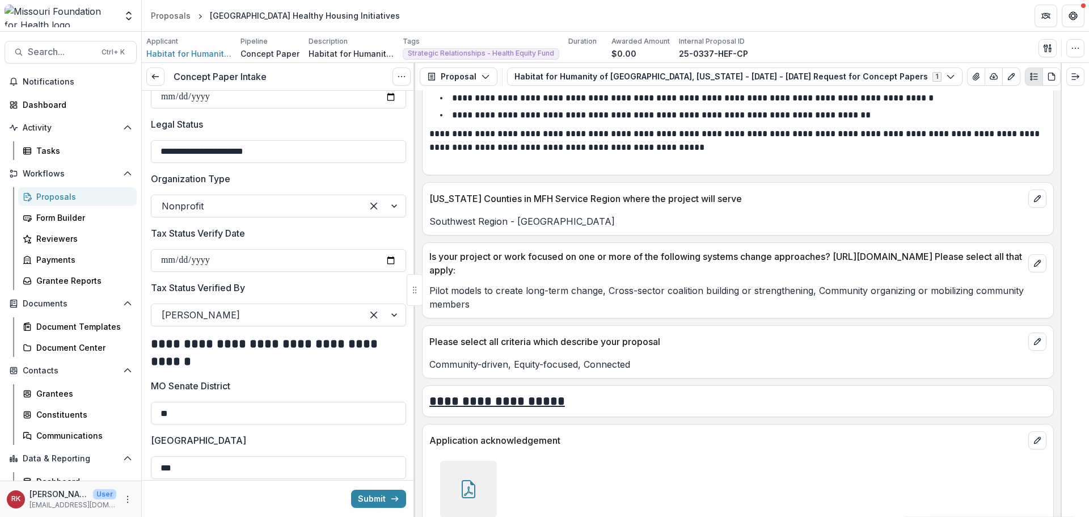
scroll to position [1474, 0]
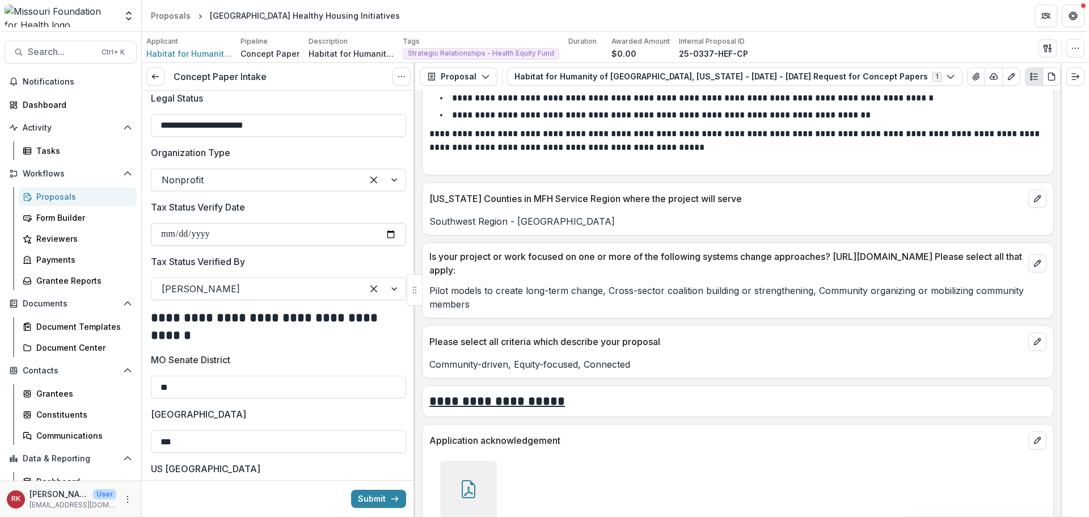
click at [385, 244] on input "**********" at bounding box center [278, 234] width 255 height 23
type input "**********"
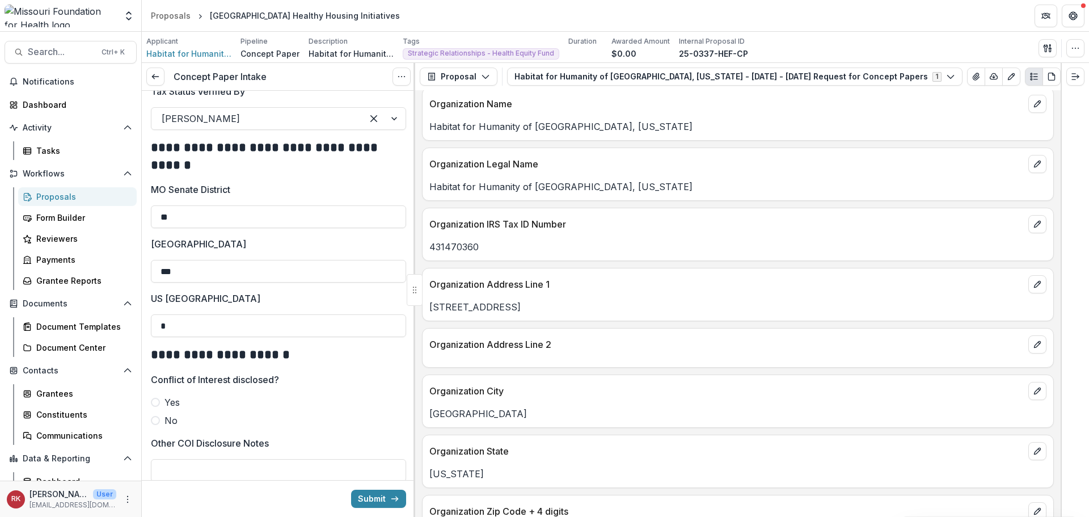
scroll to position [567, 0]
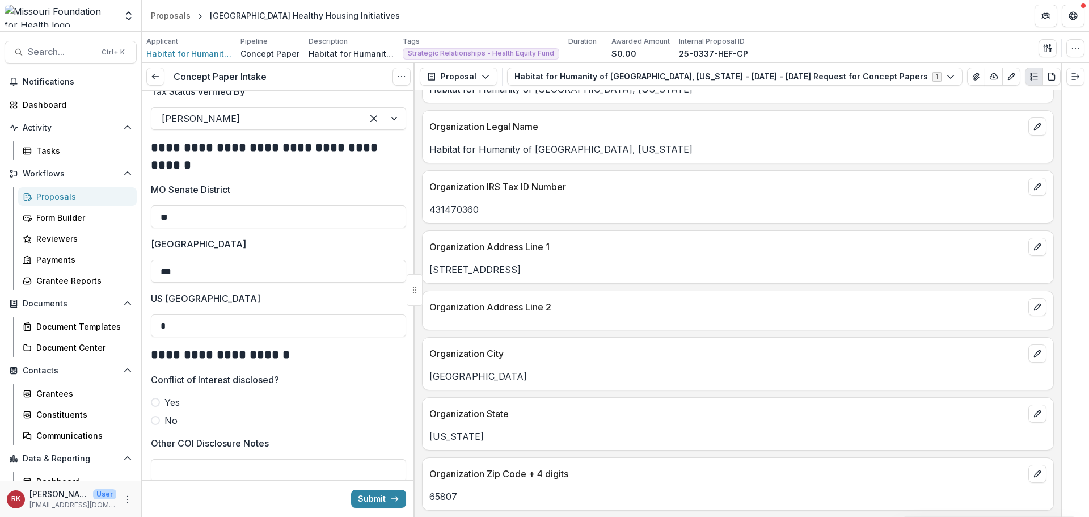
drag, startPoint x: 524, startPoint y: 270, endPoint x: 418, endPoint y: 266, distance: 106.1
click at [418, 266] on div "**********" at bounding box center [737, 303] width 645 height 426
copy p "2410 S. Scenic Ave."
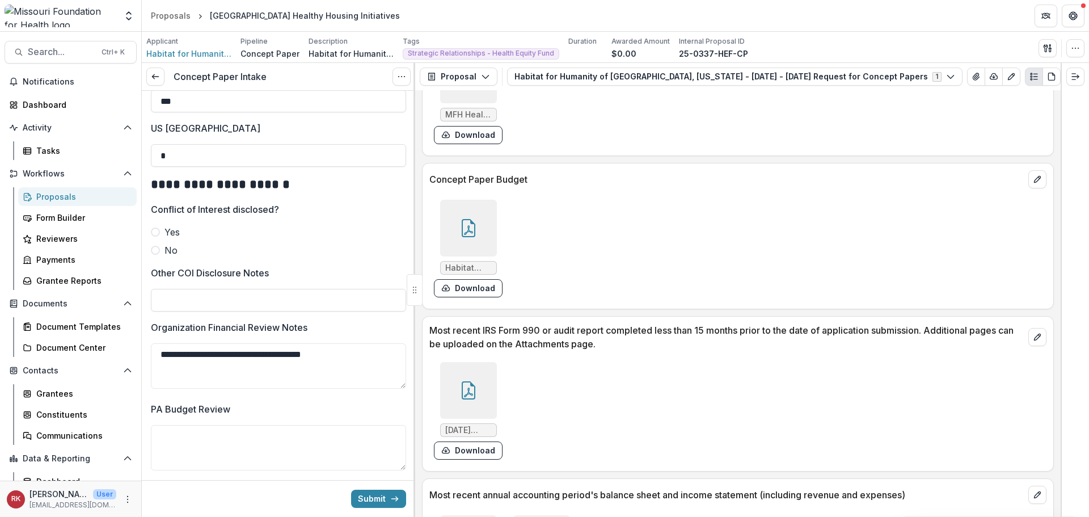
scroll to position [3330, 0]
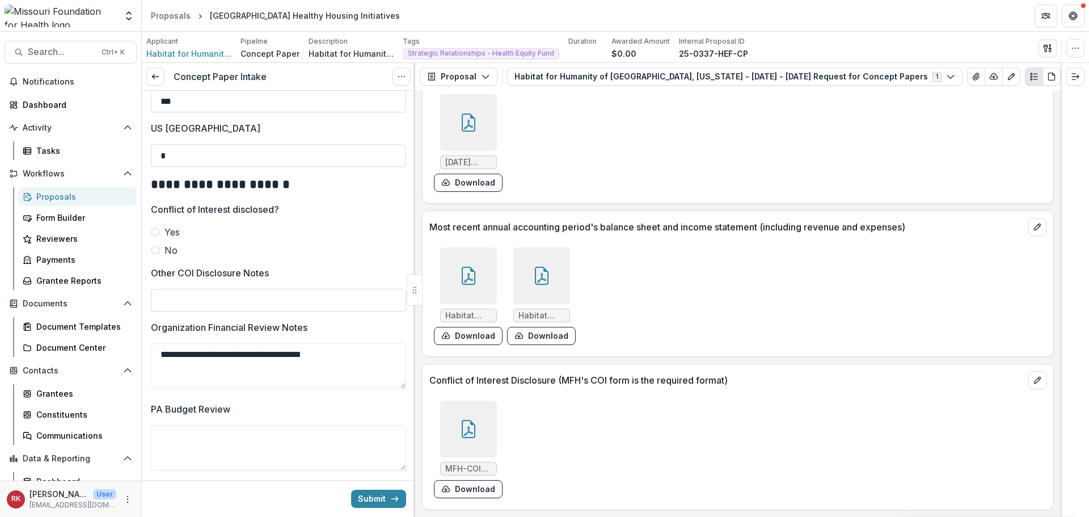
click at [459, 420] on icon at bounding box center [468, 429] width 18 height 18
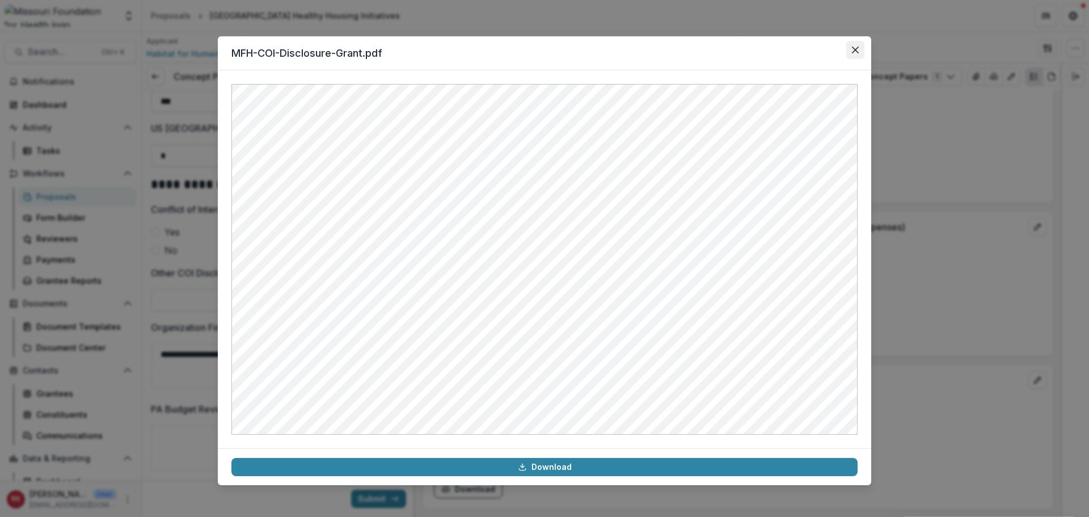
click at [860, 51] on button "Close" at bounding box center [855, 50] width 18 height 18
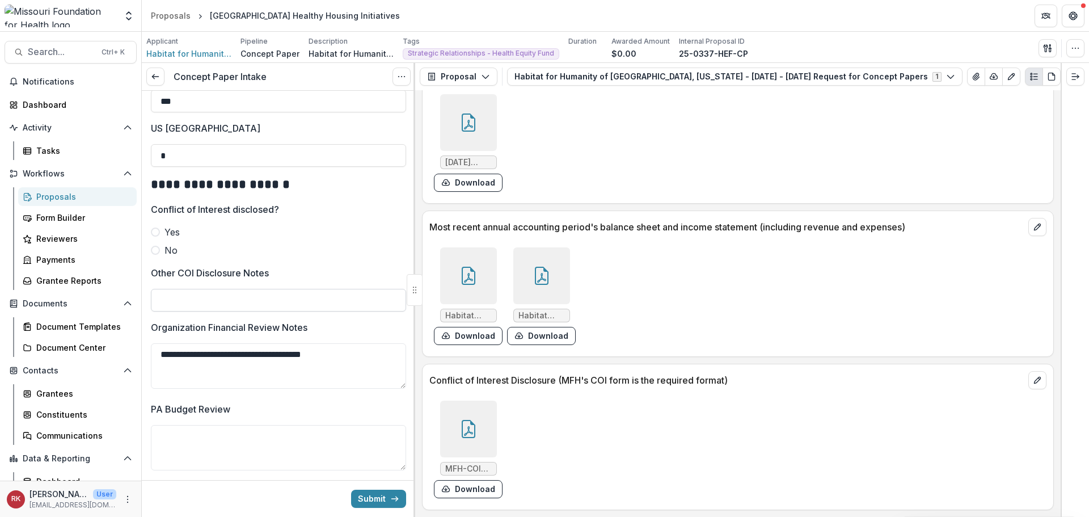
click at [176, 308] on input "Other COI Disclosure Notes" at bounding box center [278, 300] width 255 height 23
click at [153, 255] on span at bounding box center [155, 250] width 9 height 9
click at [185, 310] on input "Other COI Disclosure Notes" at bounding box center [278, 300] width 255 height 23
drag, startPoint x: 179, startPoint y: 361, endPoint x: 140, endPoint y: 361, distance: 38.6
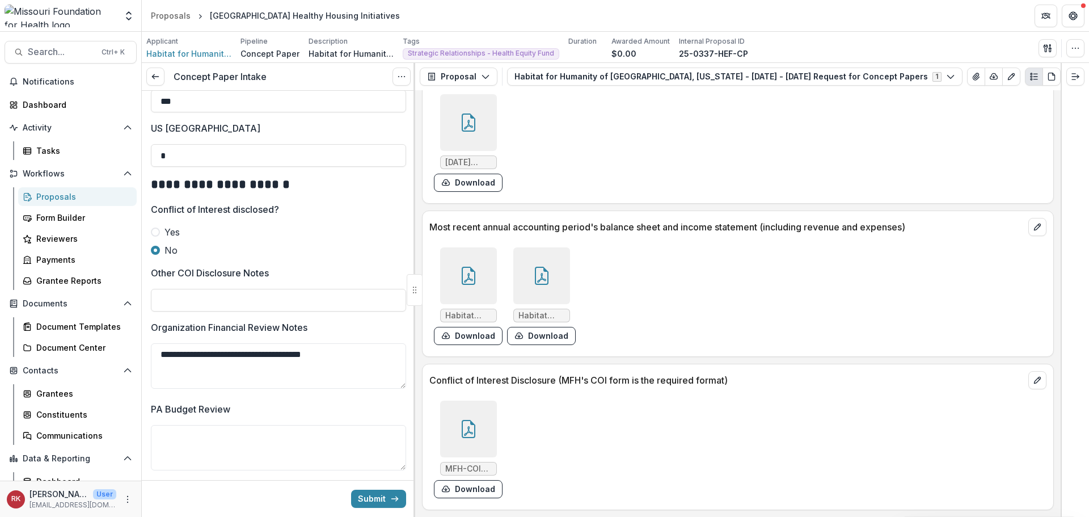
click at [140, 361] on main "**********" at bounding box center [544, 274] width 1089 height 485
type textarea "**********"
click at [215, 311] on input "Other COI Disclosure Notes" at bounding box center [278, 300] width 255 height 23
click at [464, 407] on div at bounding box center [468, 428] width 57 height 57
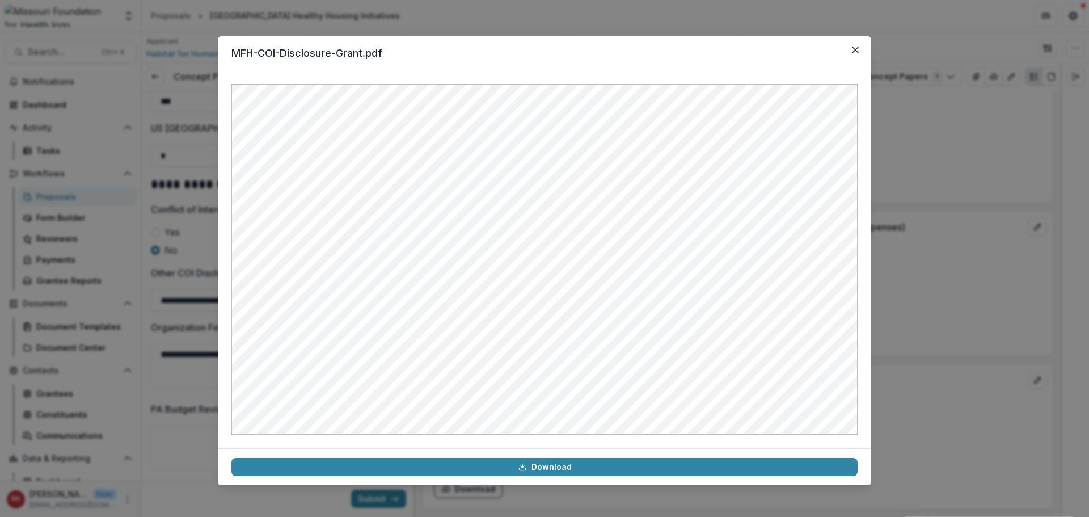
click at [939, 233] on div "MFH-COI-Disclosure-Grant.pdf Download" at bounding box center [544, 258] width 1089 height 517
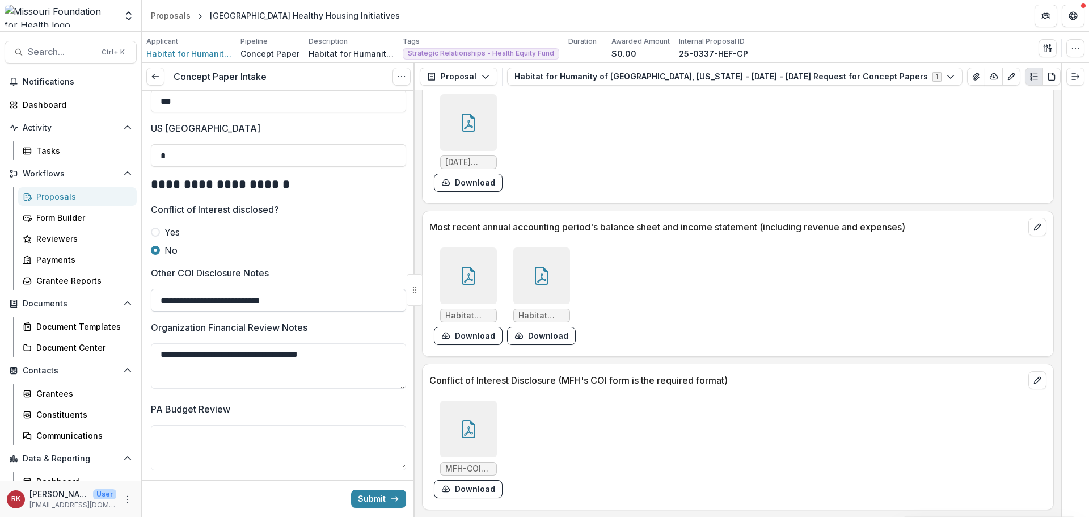
click at [314, 311] on input "**********" at bounding box center [278, 300] width 255 height 23
paste input "**********"
click at [290, 306] on input "**********" at bounding box center [278, 300] width 255 height 23
click at [375, 307] on input "**********" at bounding box center [278, 300] width 255 height 23
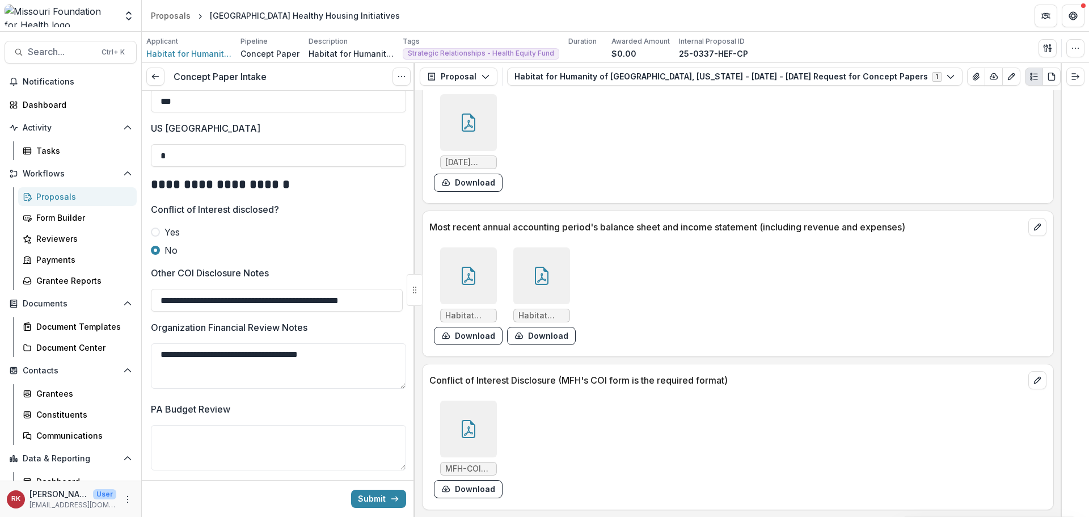
click at [469, 422] on icon at bounding box center [468, 429] width 18 height 18
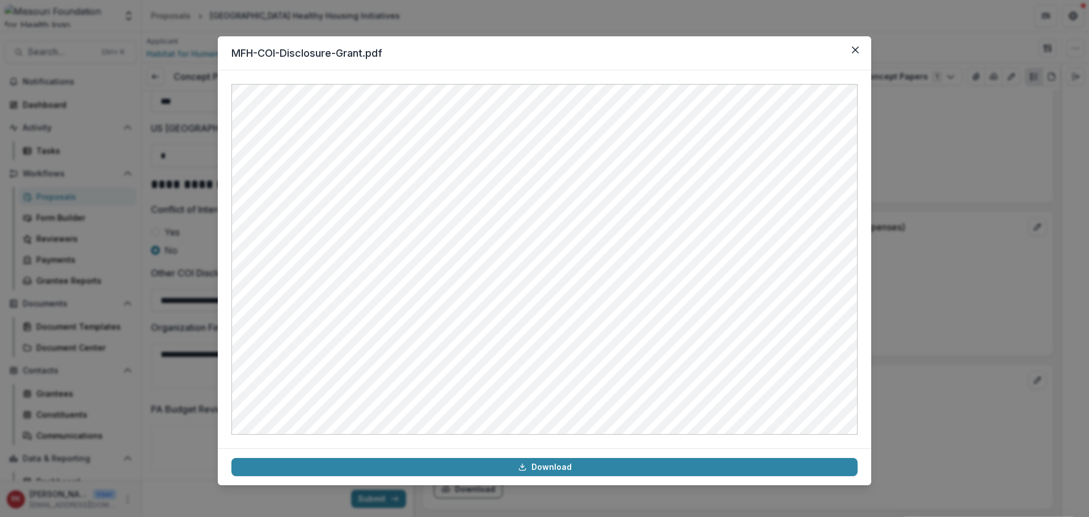
click at [947, 263] on div "MFH-COI-Disclosure-Grant.pdf Download" at bounding box center [544, 258] width 1089 height 517
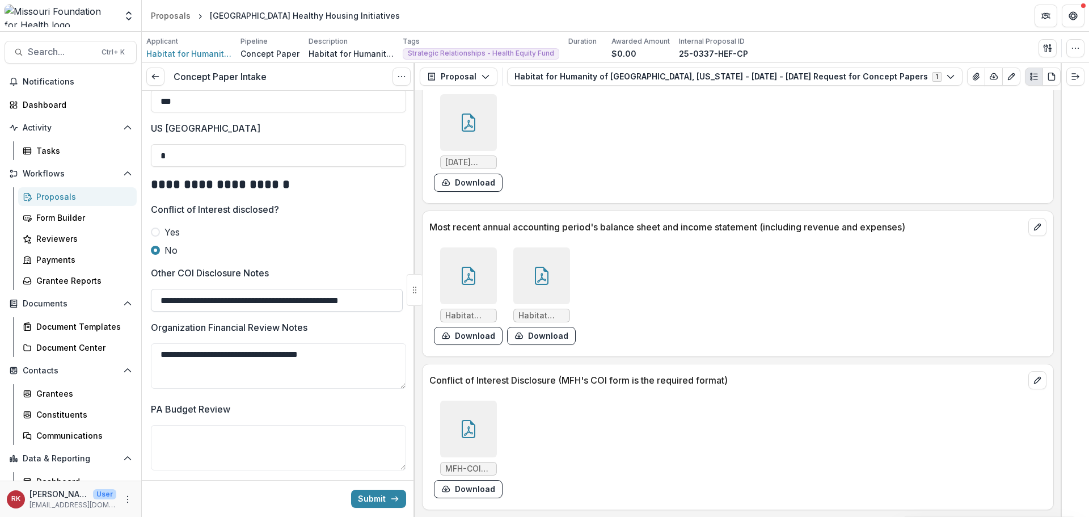
click at [394, 308] on input "**********" at bounding box center [277, 300] width 252 height 23
click at [391, 310] on input "**********" at bounding box center [277, 300] width 252 height 23
click at [396, 311] on input "**********" at bounding box center [277, 300] width 252 height 23
click at [392, 306] on input "**********" at bounding box center [277, 300] width 252 height 23
click at [387, 311] on input "**********" at bounding box center [277, 300] width 252 height 23
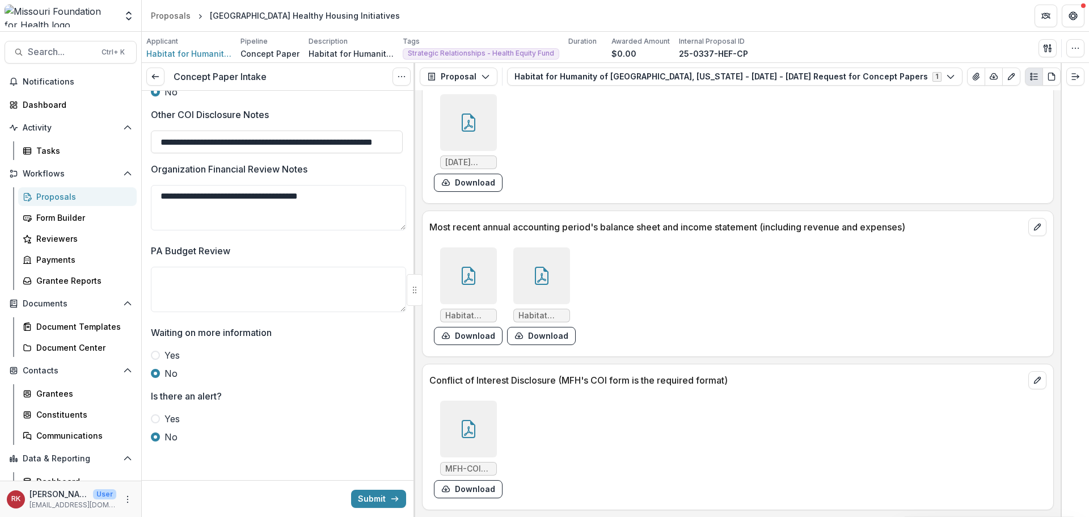
scroll to position [1983, 0]
type input "**********"
drag, startPoint x: 167, startPoint y: 247, endPoint x: 270, endPoint y: 259, distance: 103.3
click at [270, 259] on div "PA Budget Review" at bounding box center [278, 280] width 255 height 73
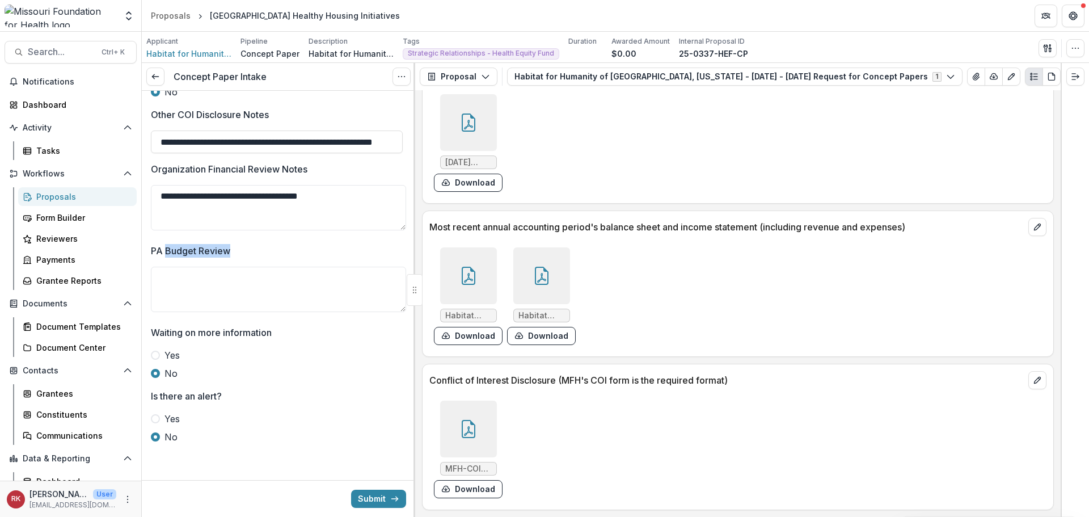
click at [253, 259] on div "PA Budget Review" at bounding box center [278, 280] width 255 height 73
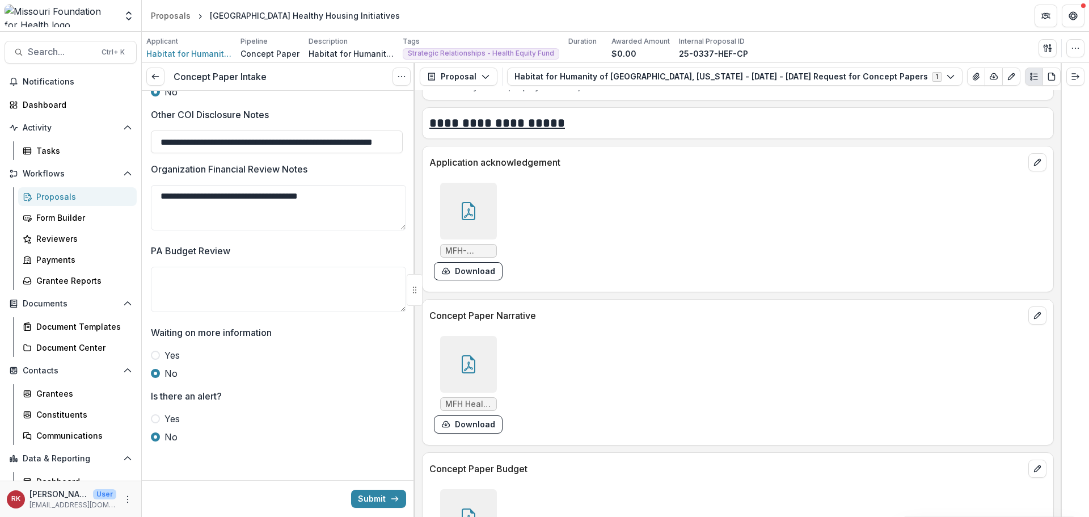
scroll to position [2763, 0]
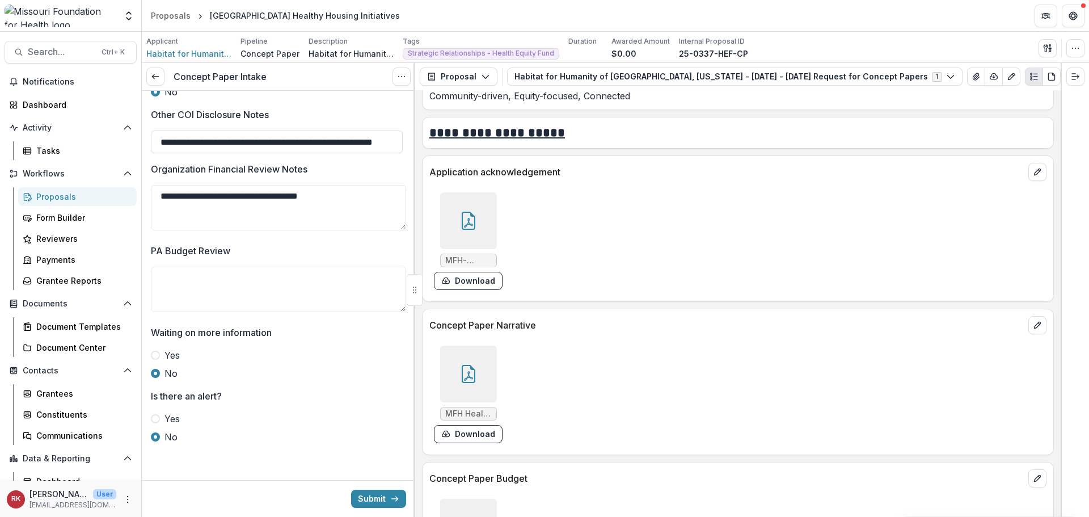
click at [465, 228] on div at bounding box center [468, 220] width 57 height 57
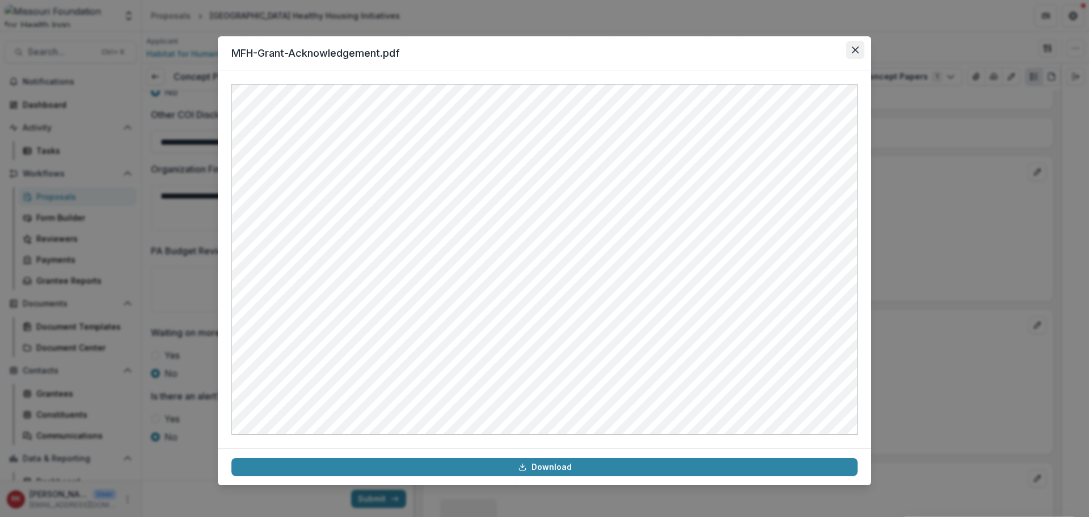
click at [850, 53] on button "Close" at bounding box center [855, 50] width 18 height 18
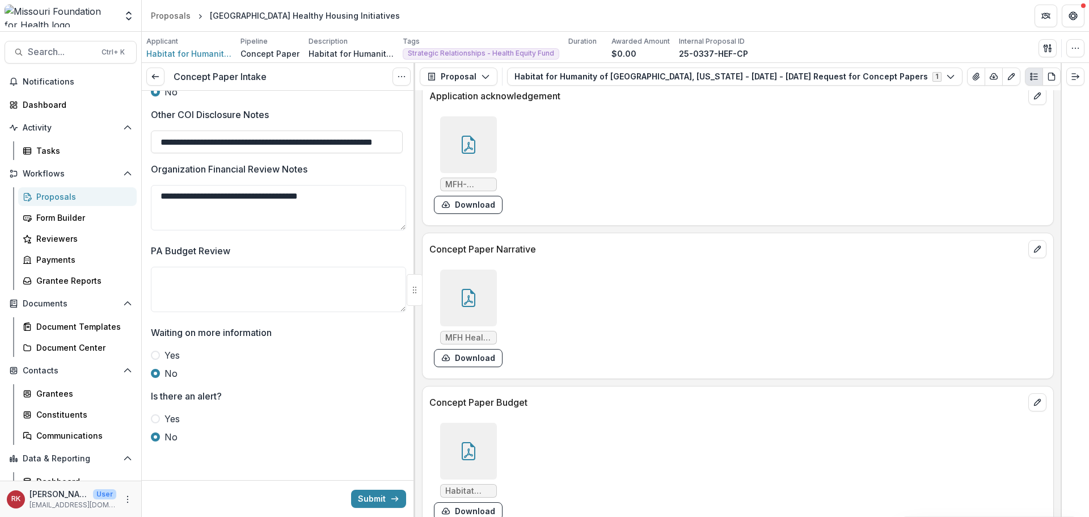
scroll to position [2877, 0]
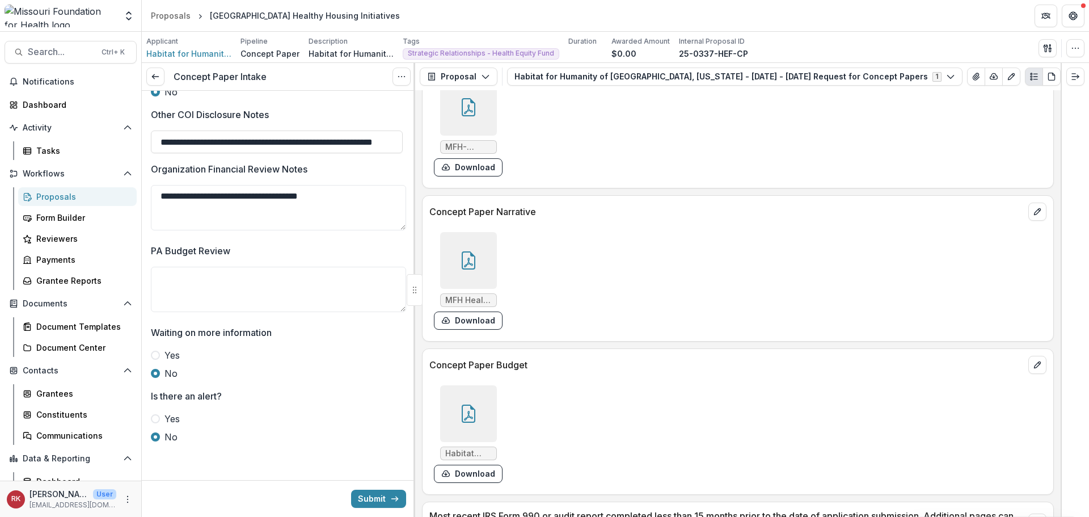
click at [466, 276] on div at bounding box center [468, 260] width 57 height 57
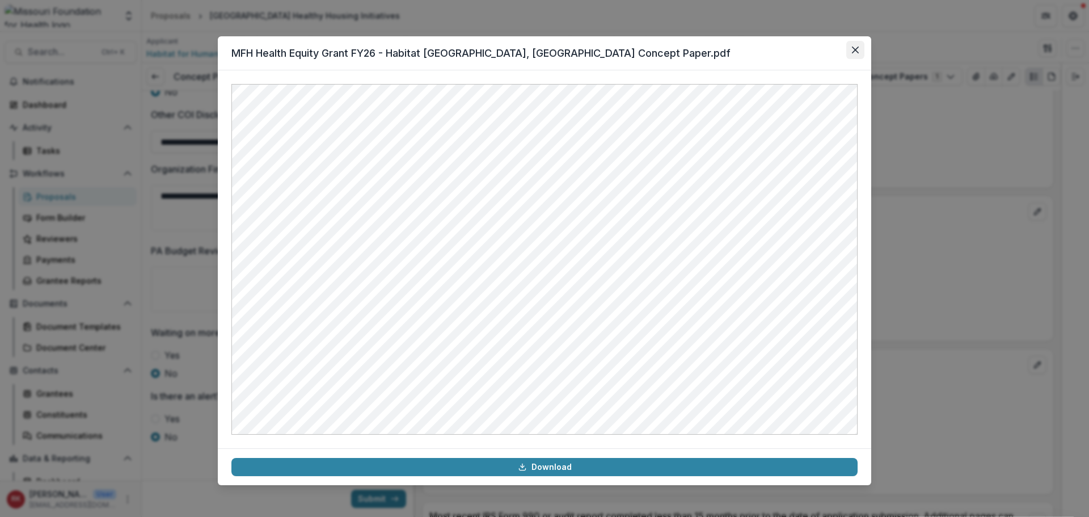
click at [854, 43] on button "Close" at bounding box center [855, 50] width 18 height 18
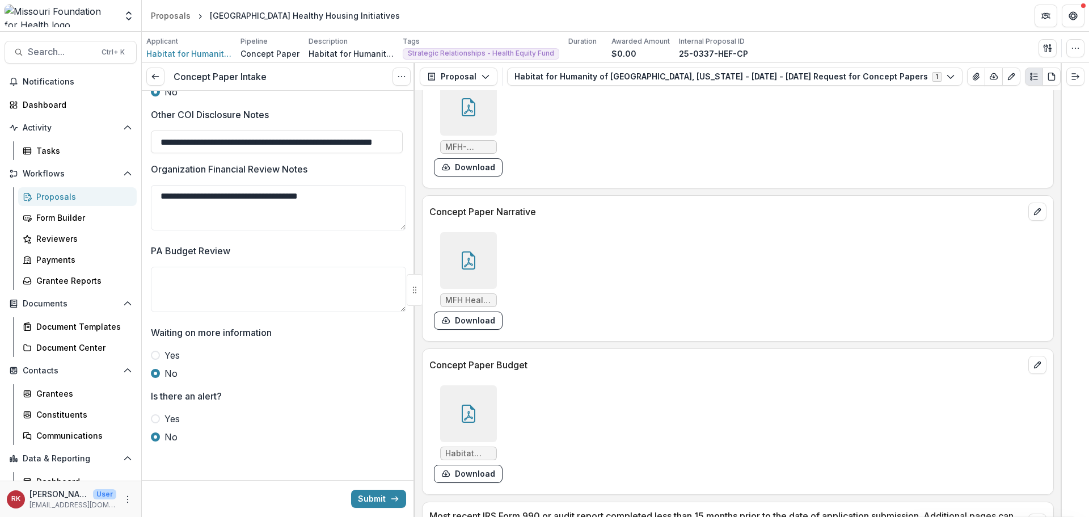
click at [463, 407] on icon at bounding box center [468, 413] width 18 height 18
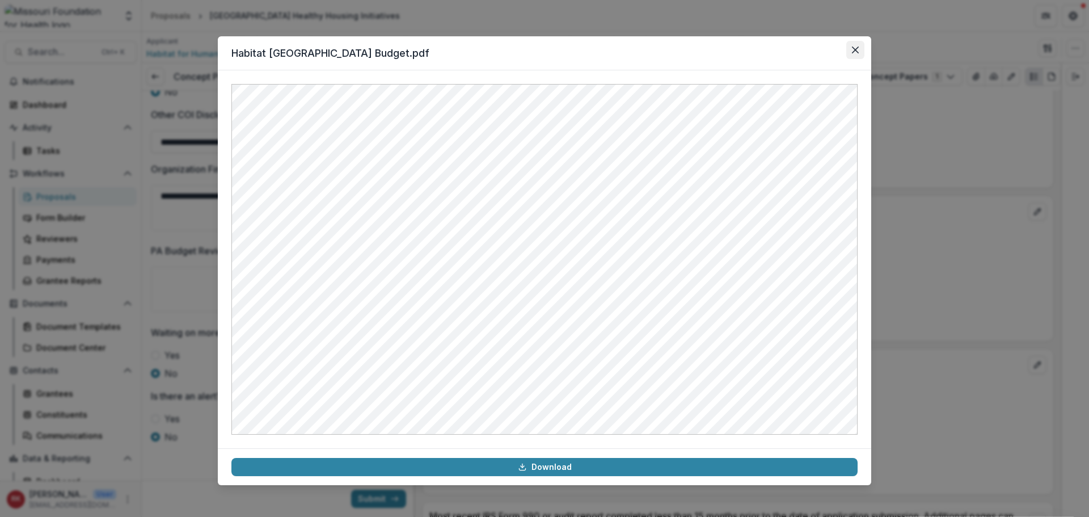
click at [858, 48] on icon "Close" at bounding box center [855, 50] width 7 height 7
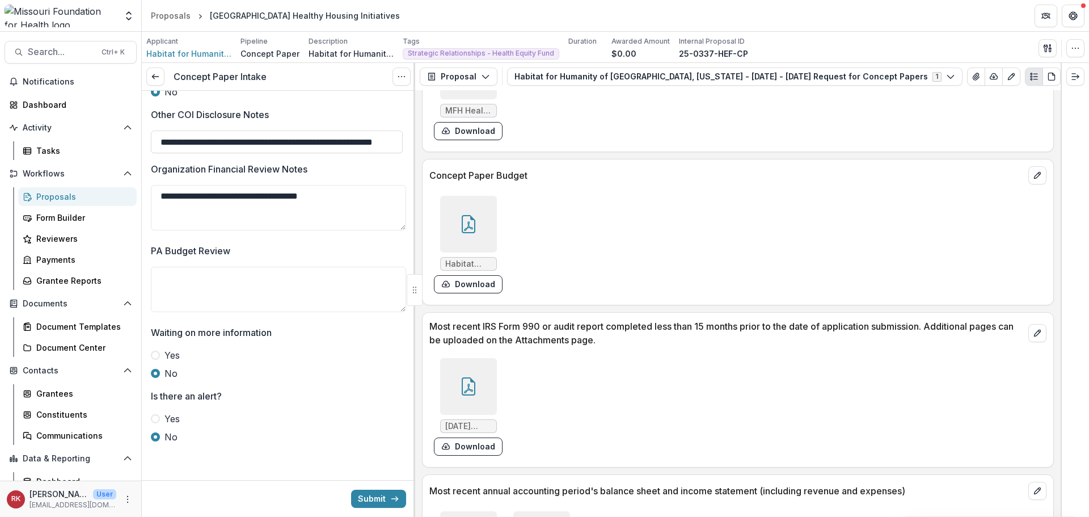
scroll to position [3104, 0]
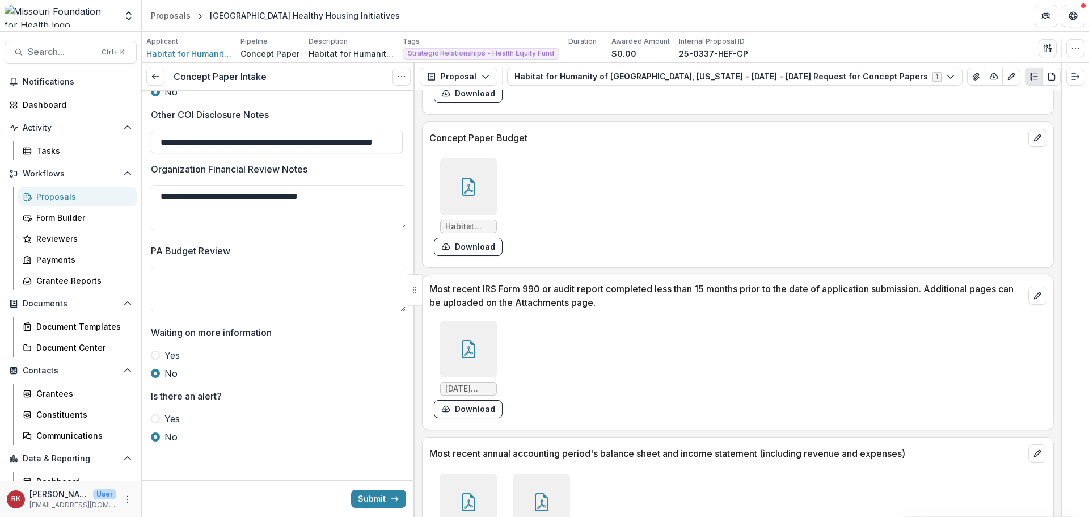
click at [470, 340] on icon at bounding box center [468, 349] width 18 height 18
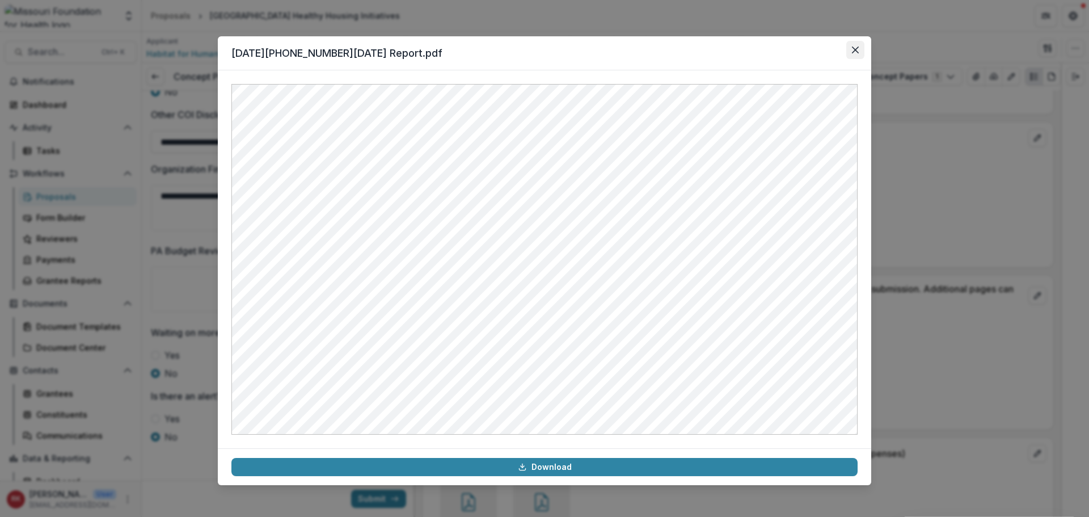
click at [851, 50] on button "Close" at bounding box center [855, 50] width 18 height 18
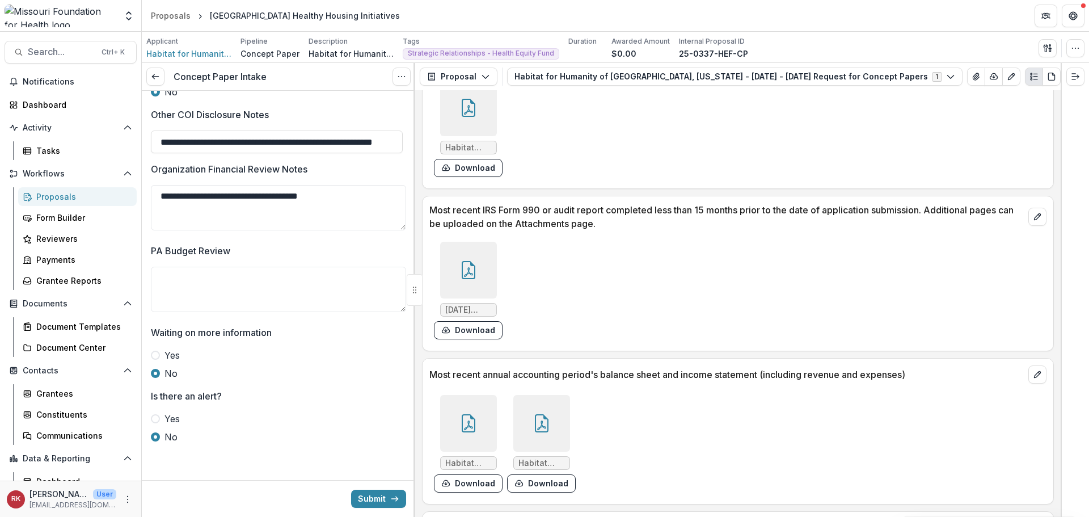
scroll to position [3330, 0]
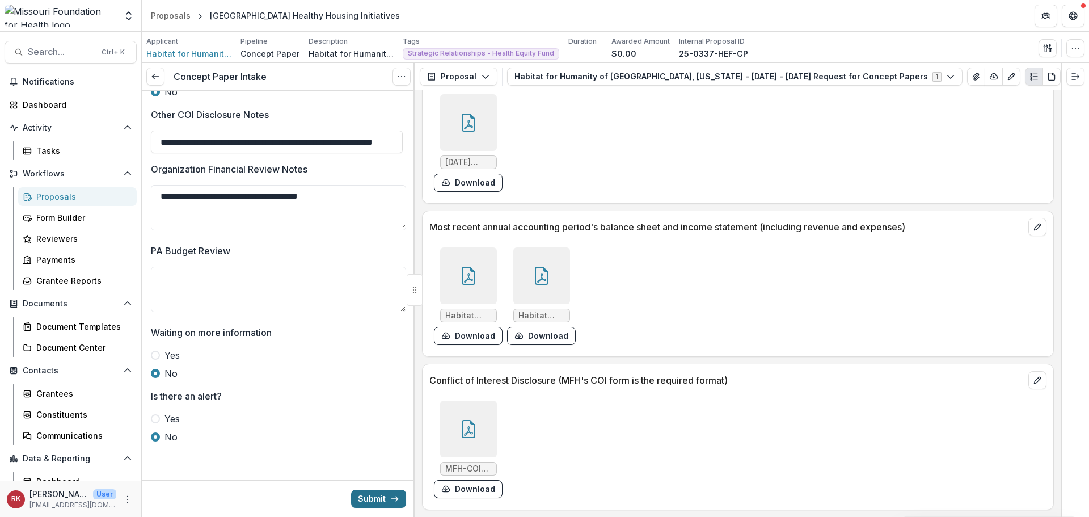
click at [362, 493] on button "Submit" at bounding box center [378, 498] width 55 height 18
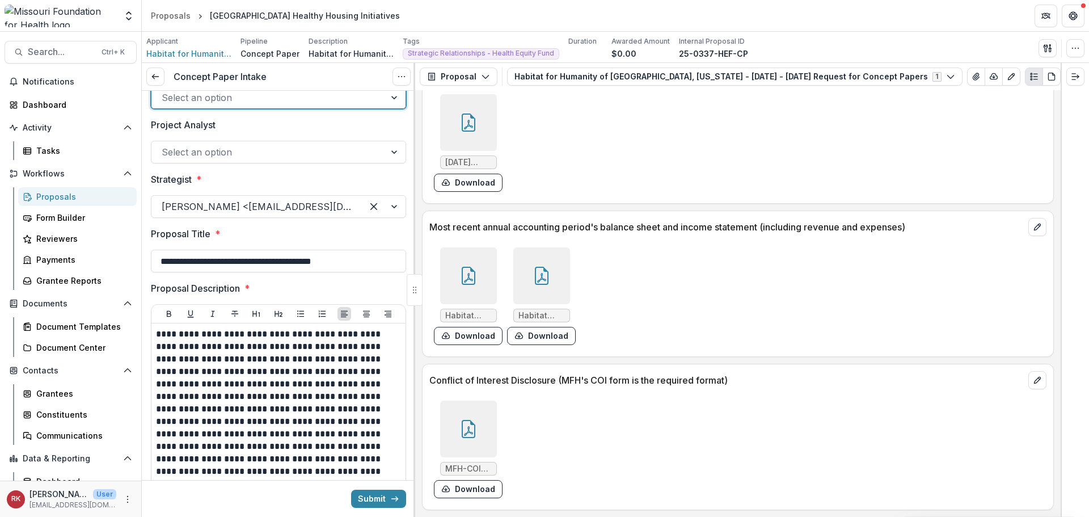
scroll to position [2, 0]
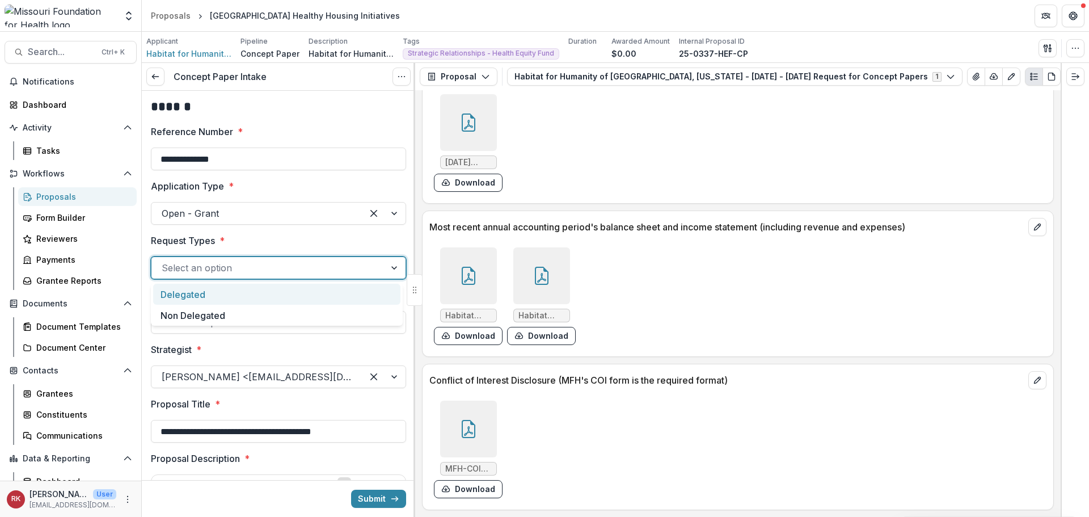
click at [182, 264] on div at bounding box center [268, 268] width 213 height 16
click at [181, 286] on div "Delegated" at bounding box center [276, 294] width 247 height 21
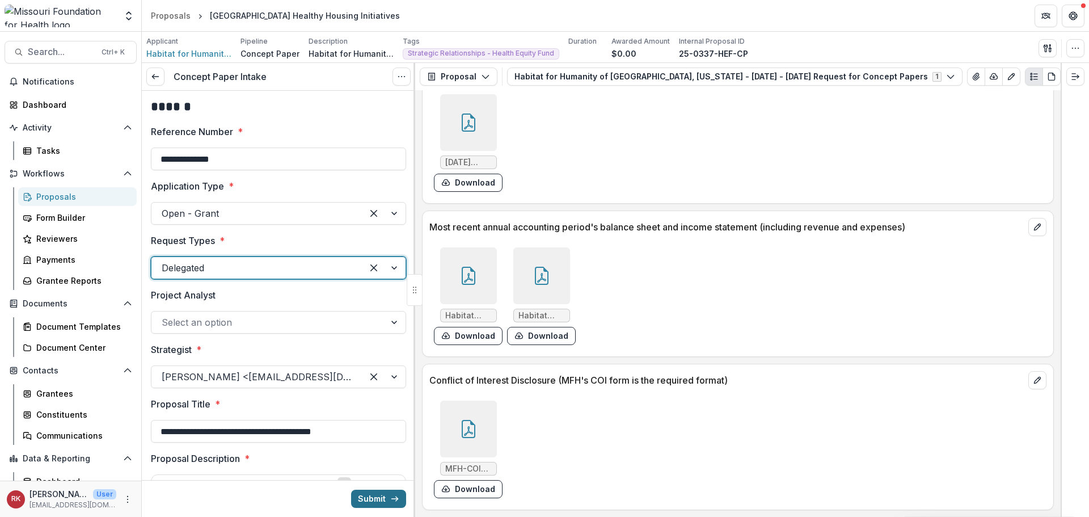
click at [377, 503] on button "Submit" at bounding box center [378, 498] width 55 height 18
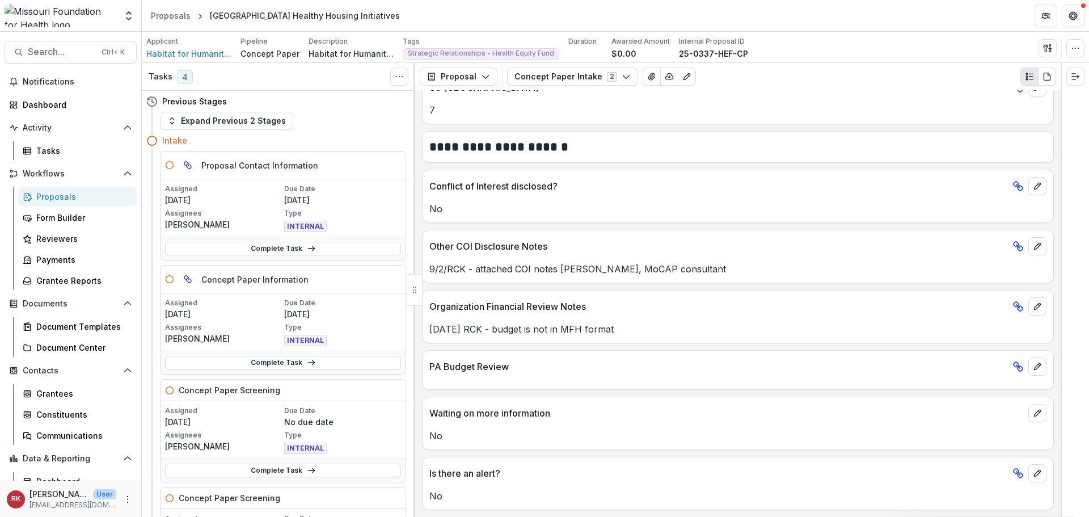
scroll to position [1833, 0]
click at [254, 362] on link "Complete Task" at bounding box center [283, 363] width 236 height 14
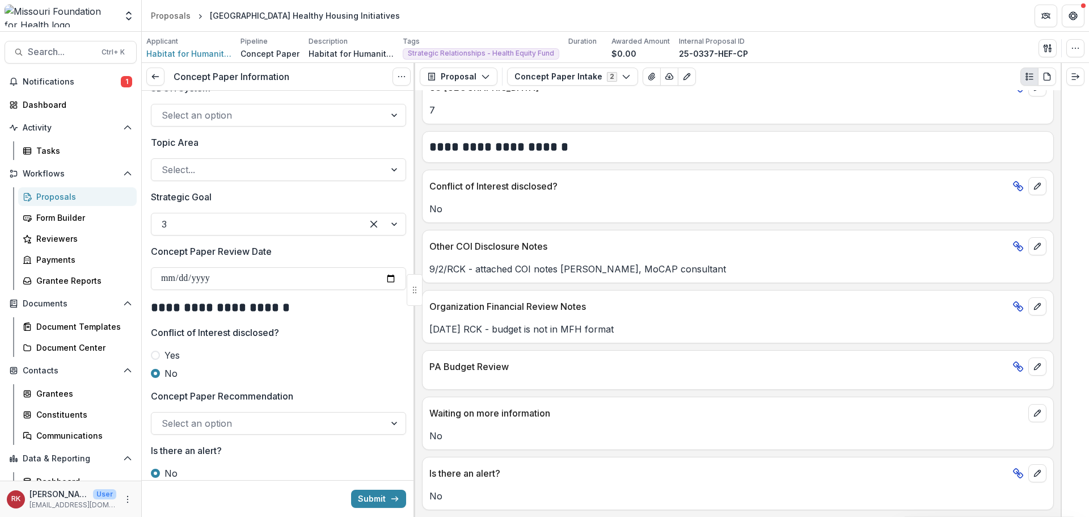
scroll to position [1077, 0]
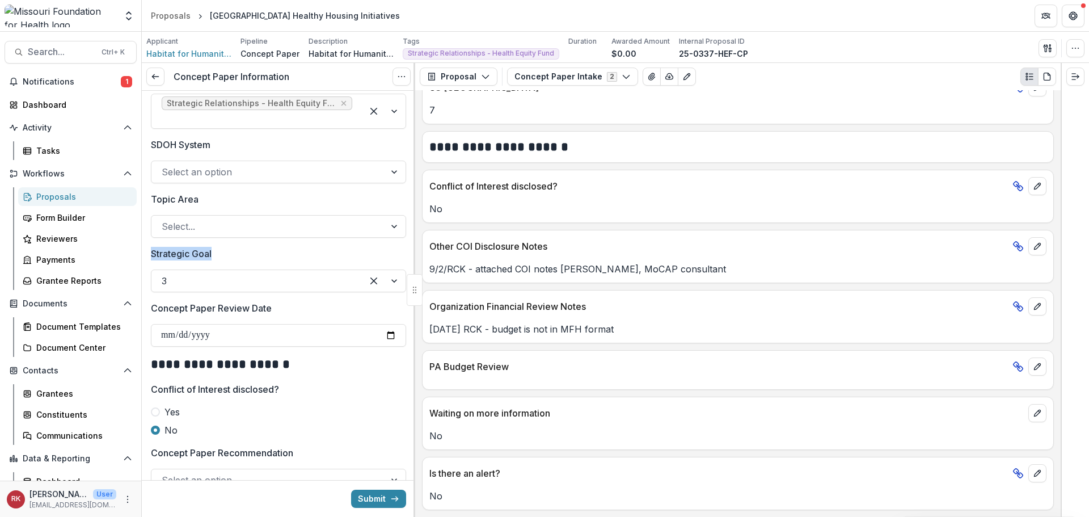
drag, startPoint x: 149, startPoint y: 252, endPoint x: 221, endPoint y: 253, distance: 72.0
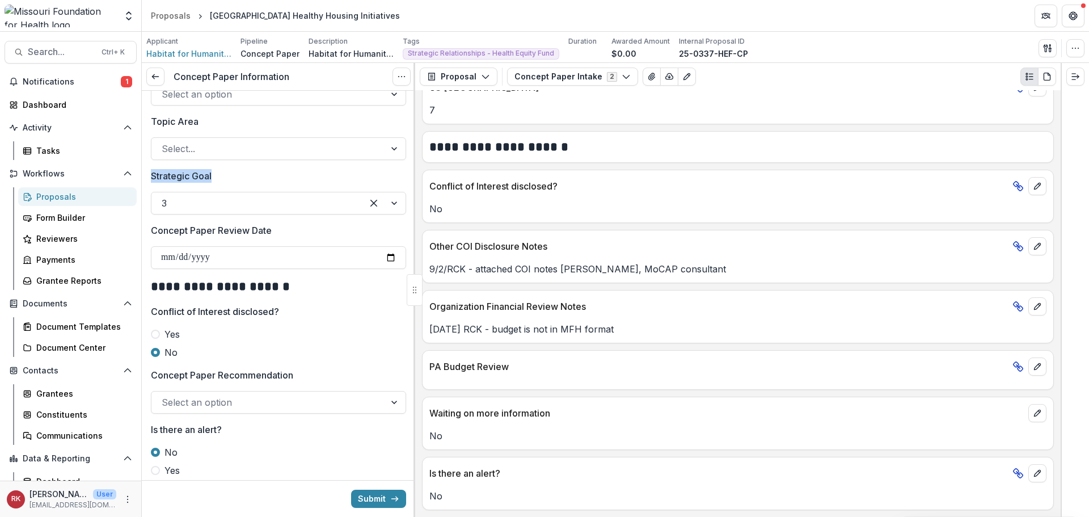
scroll to position [1189, 0]
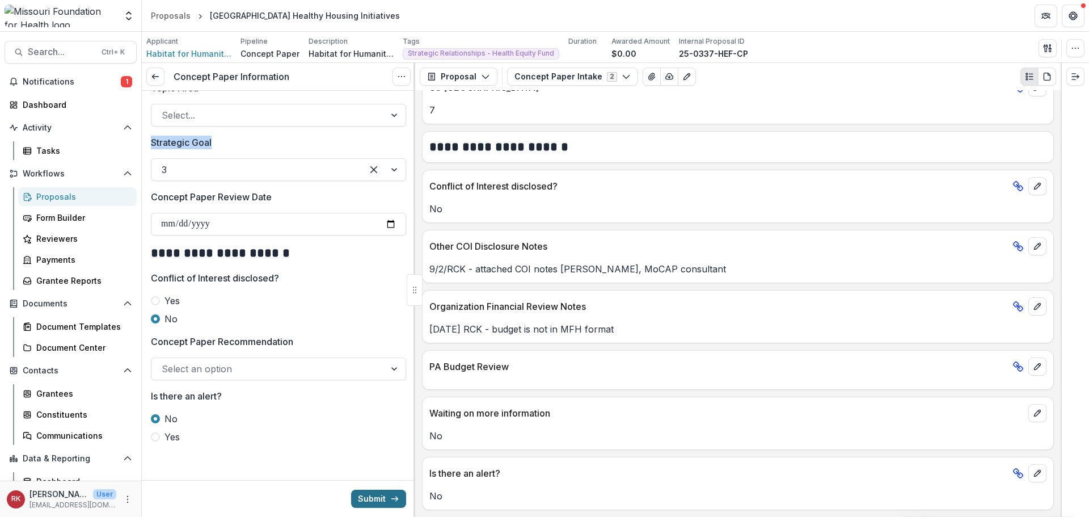
click at [378, 498] on button "Submit" at bounding box center [378, 498] width 55 height 18
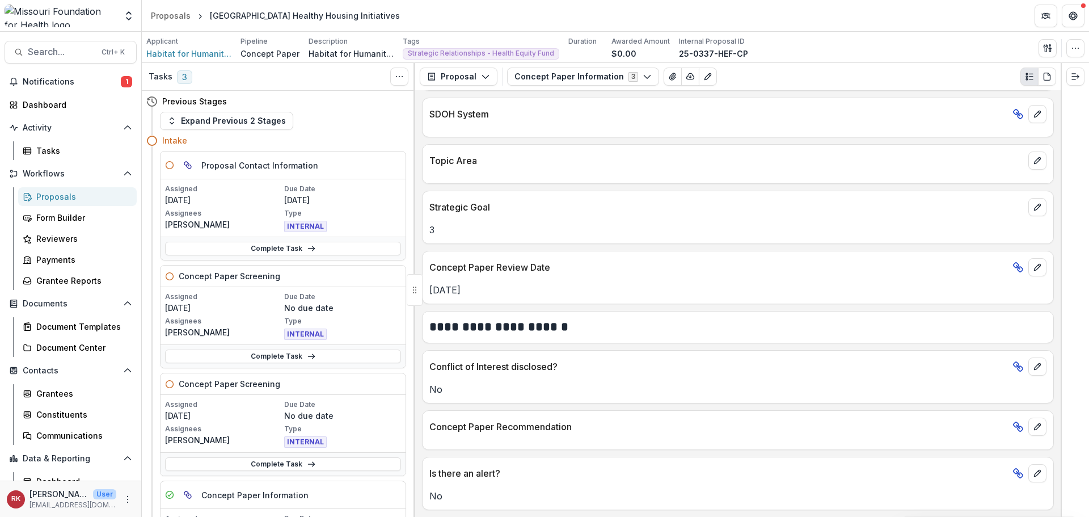
scroll to position [995, 0]
click at [246, 250] on link "Complete Task" at bounding box center [283, 249] width 236 height 14
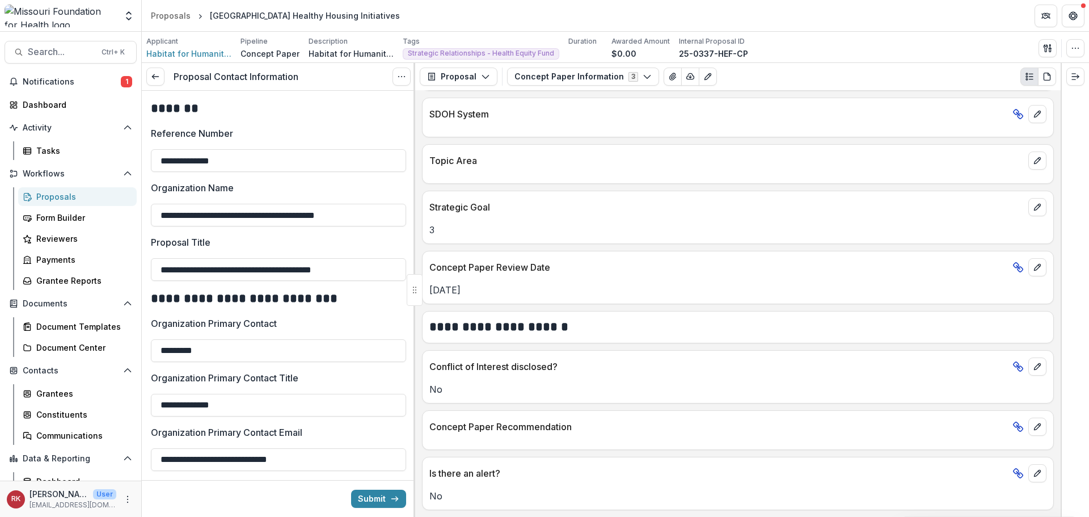
drag, startPoint x: 156, startPoint y: 213, endPoint x: 409, endPoint y: 214, distance: 253.5
click at [409, 214] on div "**********" at bounding box center [278, 490] width 273 height 799
drag, startPoint x: 187, startPoint y: 274, endPoint x: 395, endPoint y: 266, distance: 208.3
click at [395, 266] on input "**********" at bounding box center [278, 269] width 255 height 23
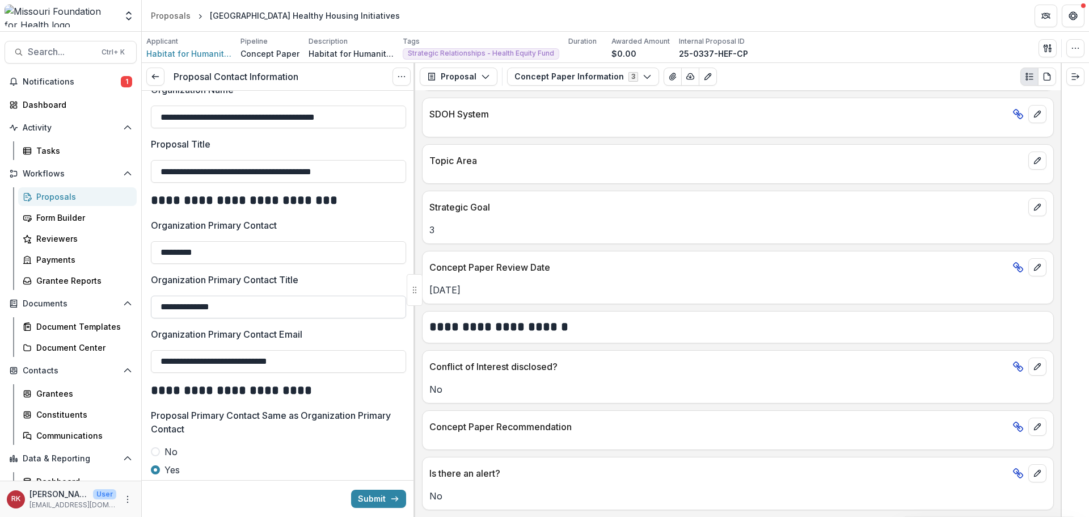
scroll to position [113, 0]
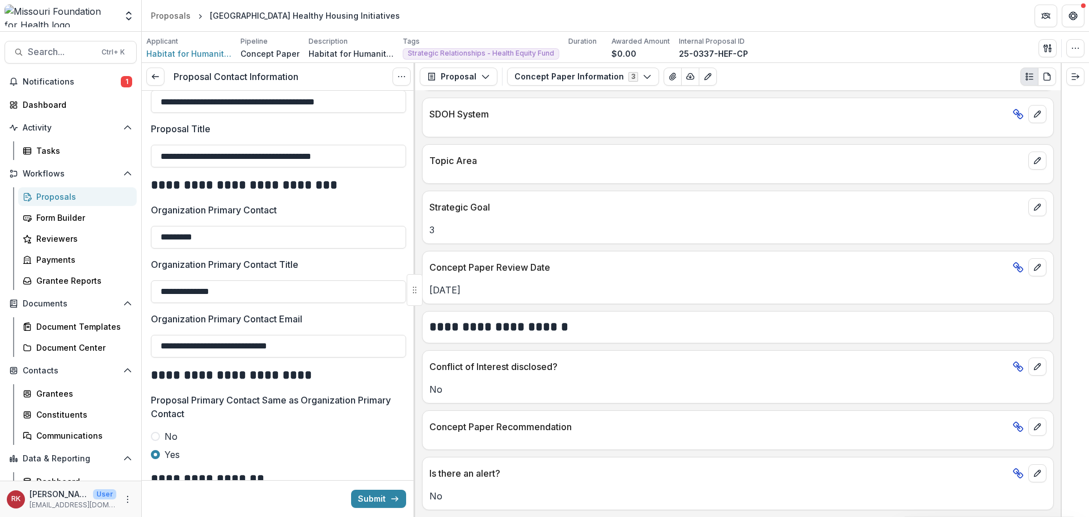
drag, startPoint x: 532, startPoint y: 272, endPoint x: 599, endPoint y: 110, distance: 175.2
click at [533, 272] on p "Concept Paper Review Date" at bounding box center [718, 267] width 578 height 14
click at [576, 69] on button "Concept Paper Information 3" at bounding box center [583, 76] width 152 height 18
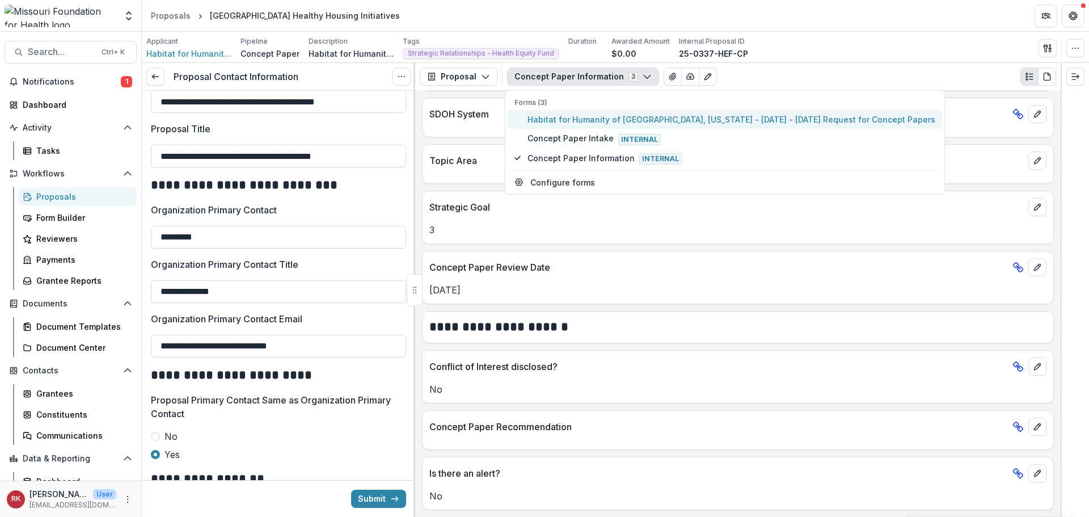
click at [582, 117] on span "Habitat for Humanity of Springfield, Missouri - 2025 - 2025 Request for Concept…" at bounding box center [731, 119] width 408 height 12
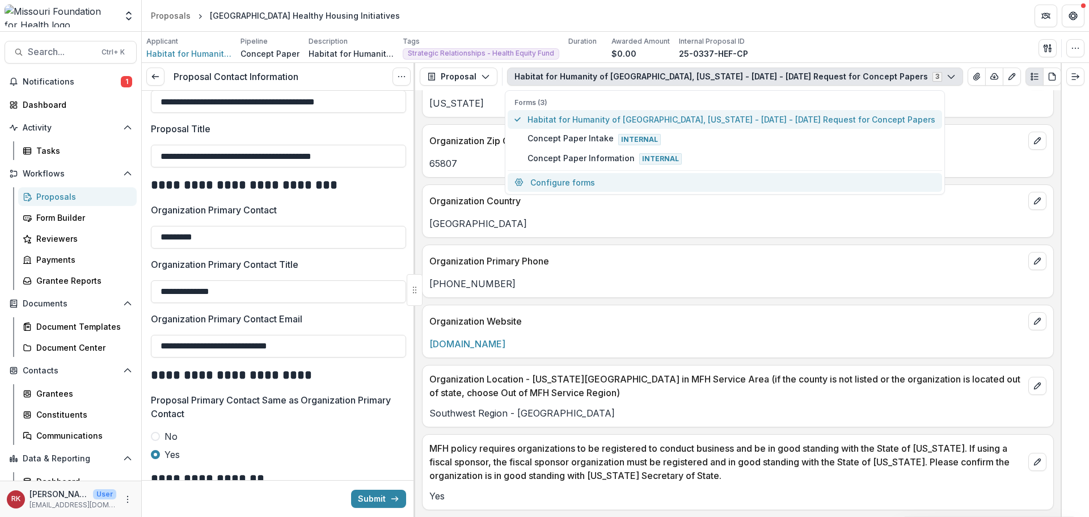
scroll to position [1054, 0]
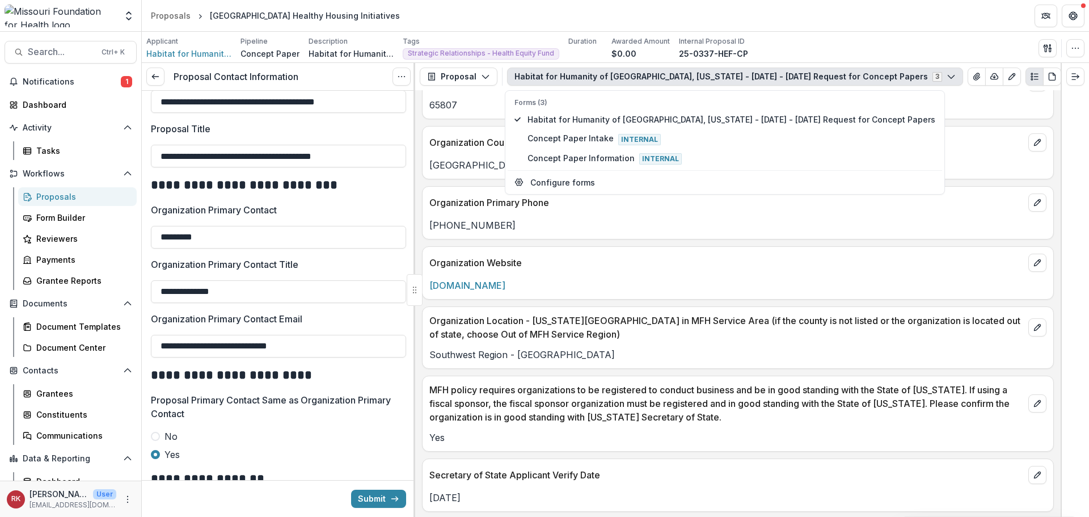
click at [488, 267] on p "Organization Website" at bounding box center [726, 263] width 594 height 14
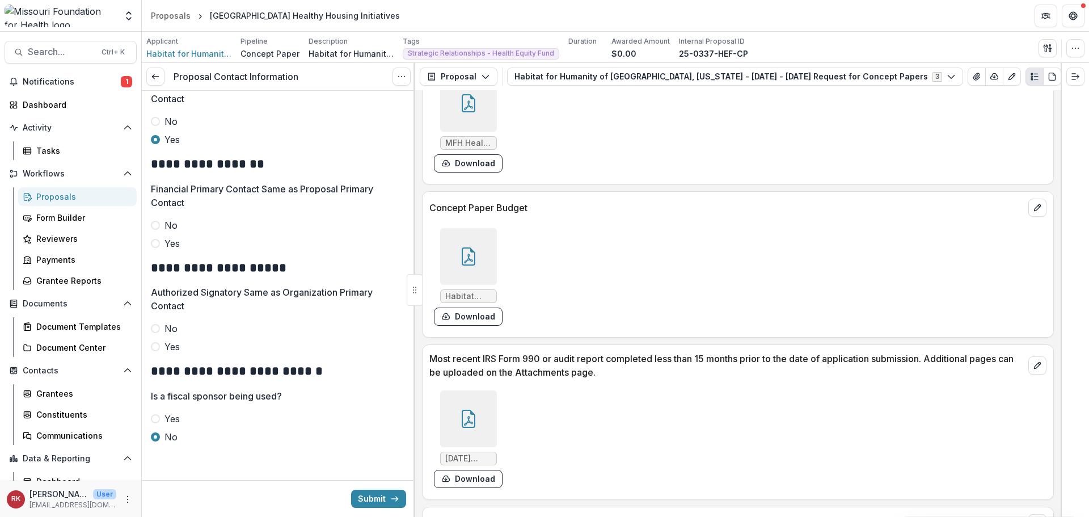
scroll to position [3426, 0]
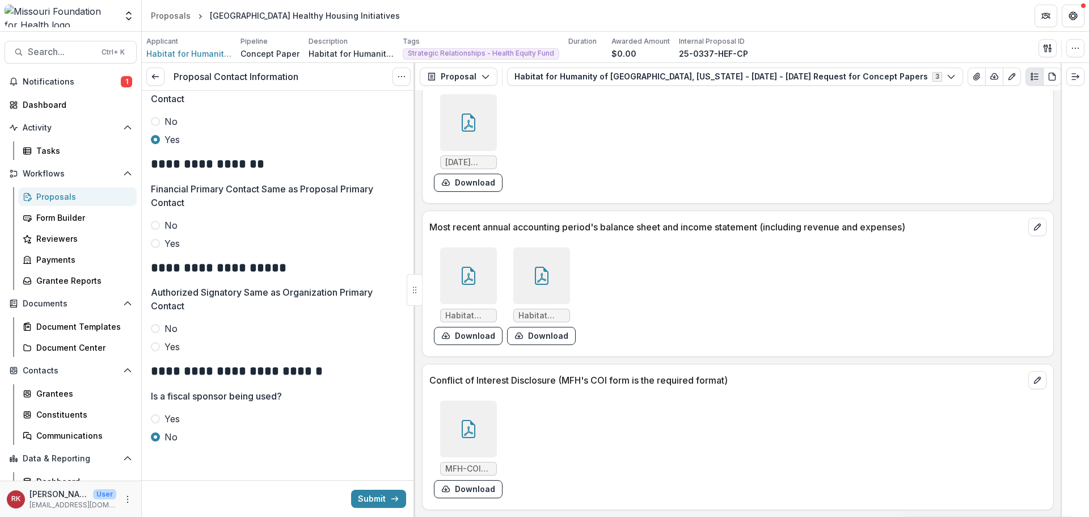
click at [472, 419] on div at bounding box center [468, 428] width 57 height 57
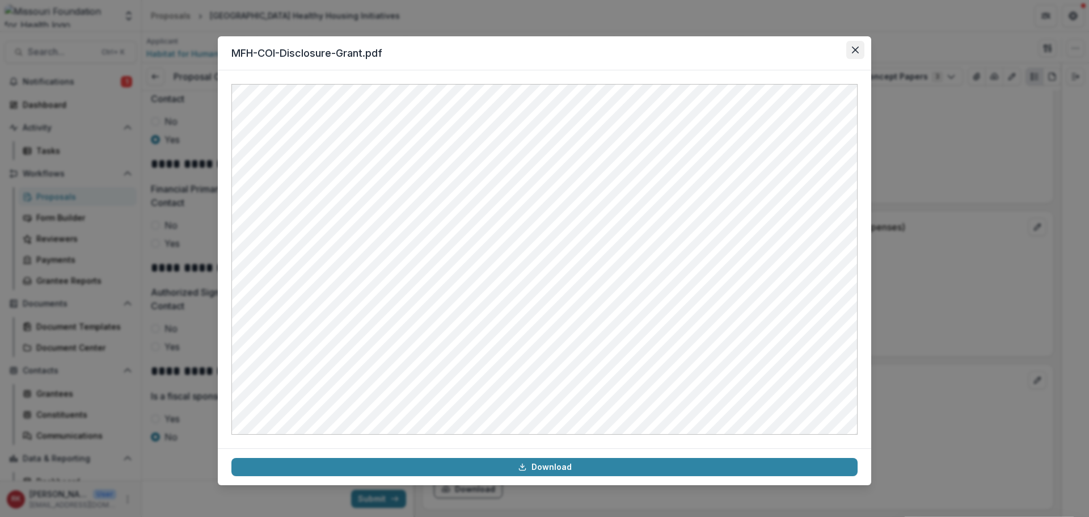
click at [855, 58] on button "Close" at bounding box center [855, 50] width 18 height 18
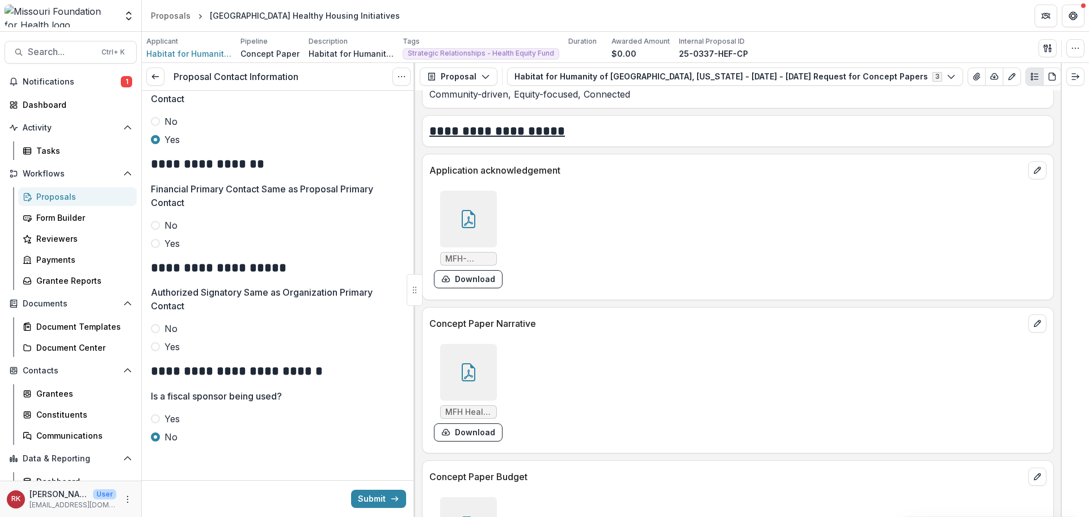
scroll to position [2859, 0]
click at [446, 222] on div at bounding box center [468, 220] width 57 height 57
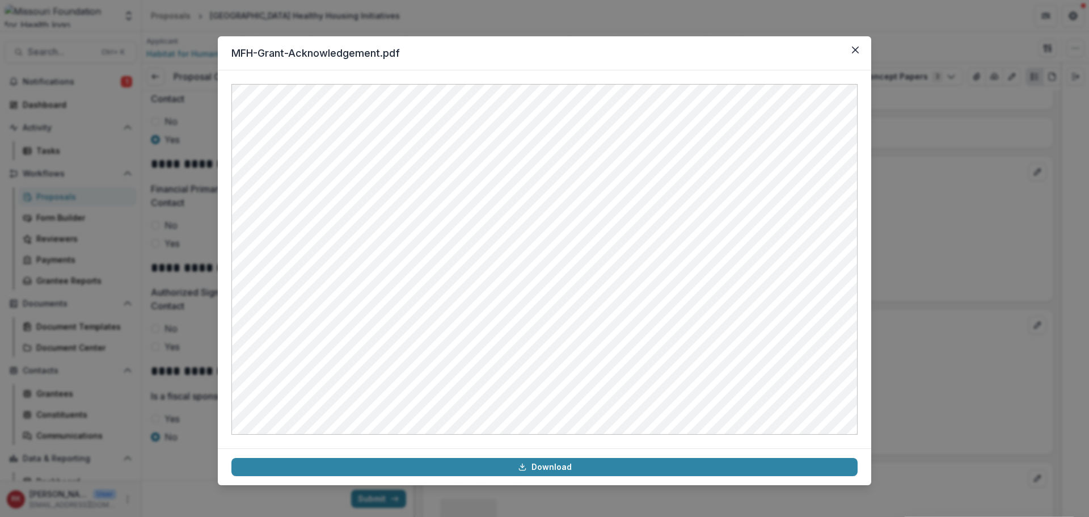
click at [928, 227] on div "MFH-Grant-Acknowledgement.pdf Download" at bounding box center [544, 258] width 1089 height 517
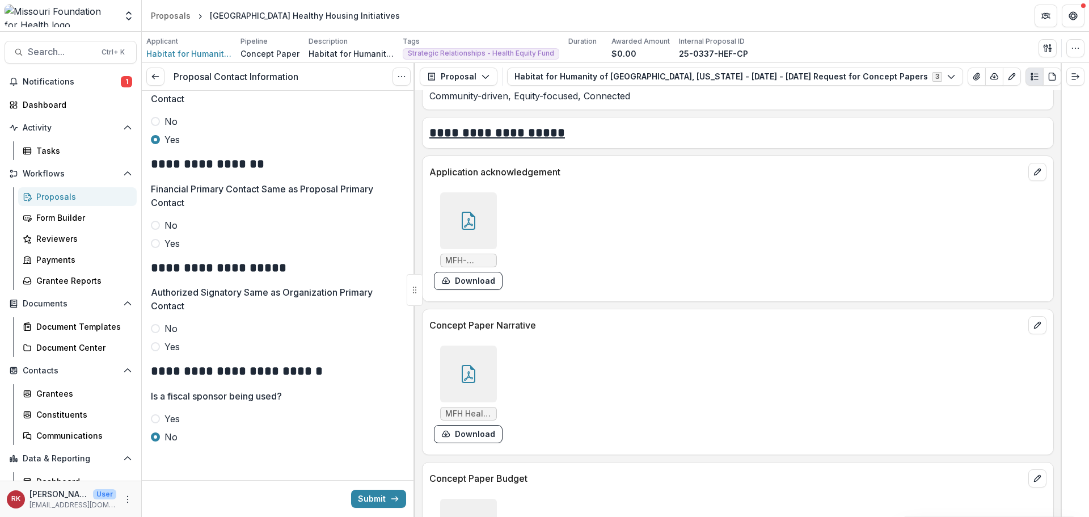
click at [154, 327] on span at bounding box center [155, 328] width 9 height 9
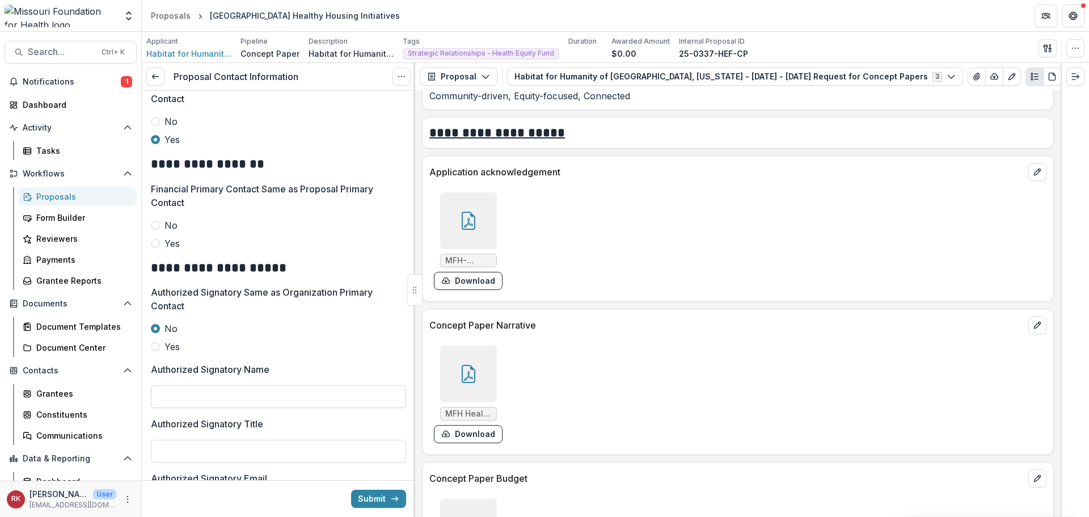
click at [195, 391] on input "Authorized Signatory Name" at bounding box center [278, 396] width 255 height 23
type input "**********"
click at [456, 210] on div at bounding box center [468, 220] width 57 height 57
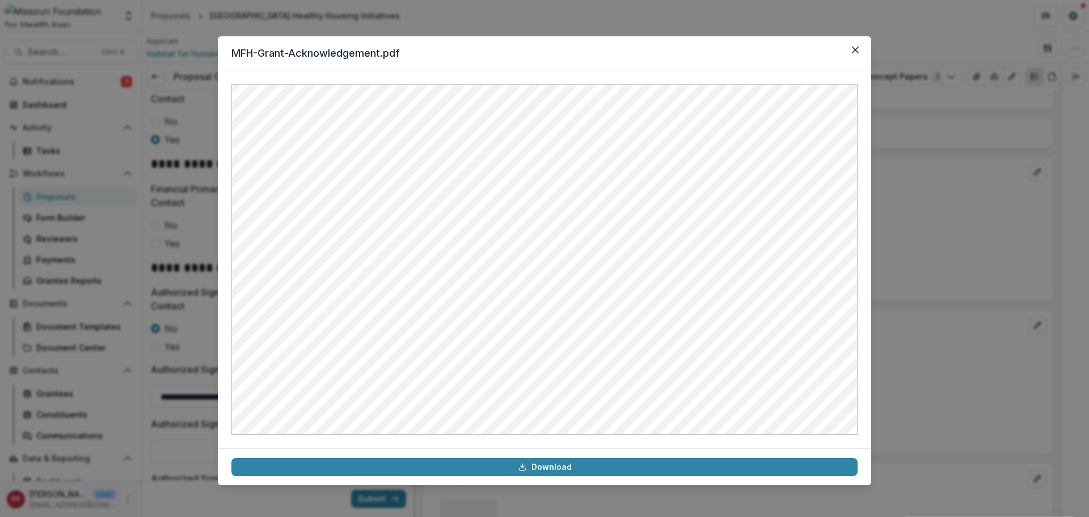
click at [887, 269] on div "MFH-Grant-Acknowledgement.pdf Download" at bounding box center [544, 258] width 1089 height 517
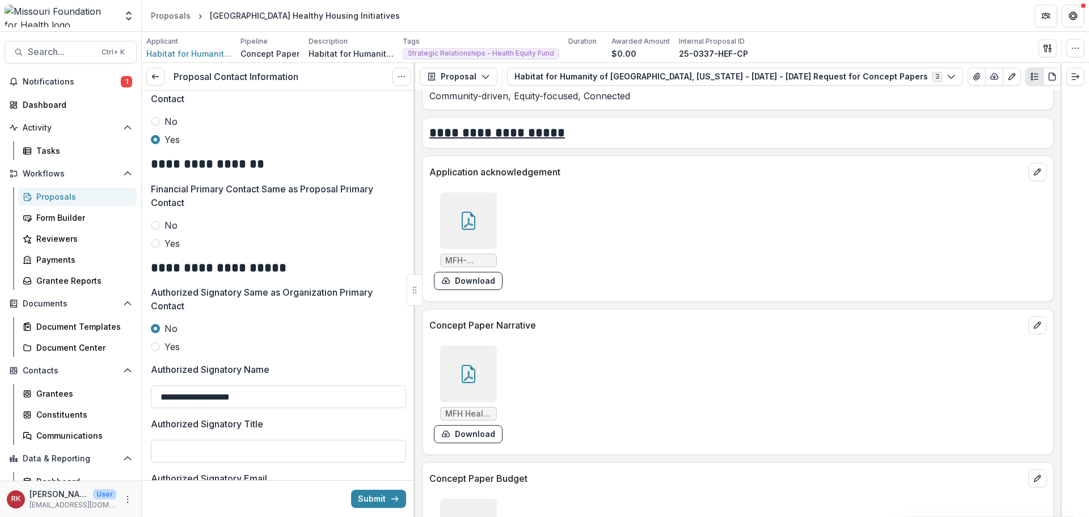
click at [172, 454] on input "Authorized Signatory Title" at bounding box center [278, 450] width 255 height 23
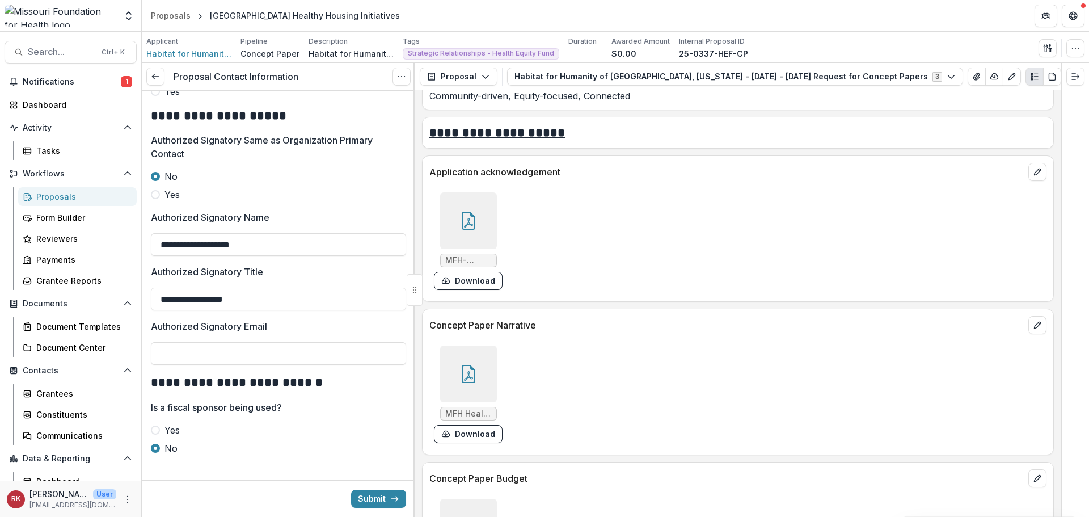
scroll to position [591, 0]
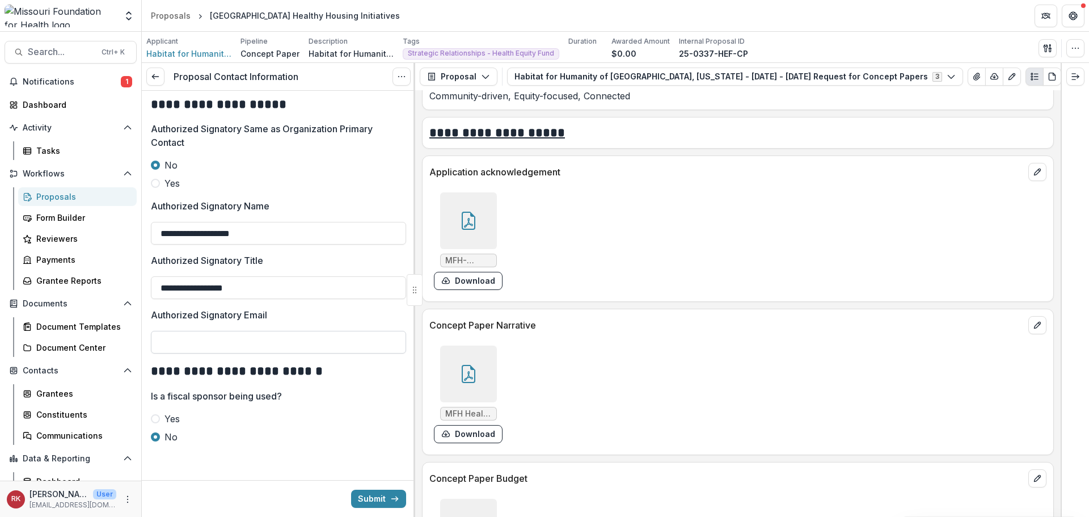
type input "**********"
click at [188, 336] on input "Authorized Signatory Email" at bounding box center [278, 342] width 255 height 23
click at [494, 218] on div at bounding box center [468, 220] width 57 height 57
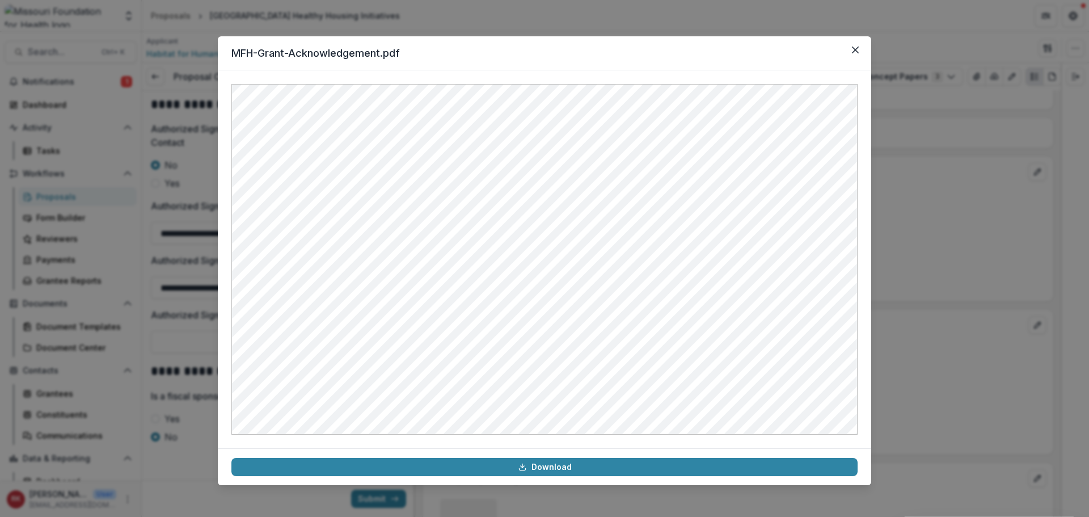
click at [927, 348] on div "MFH-Grant-Acknowledgement.pdf Download" at bounding box center [544, 258] width 1089 height 517
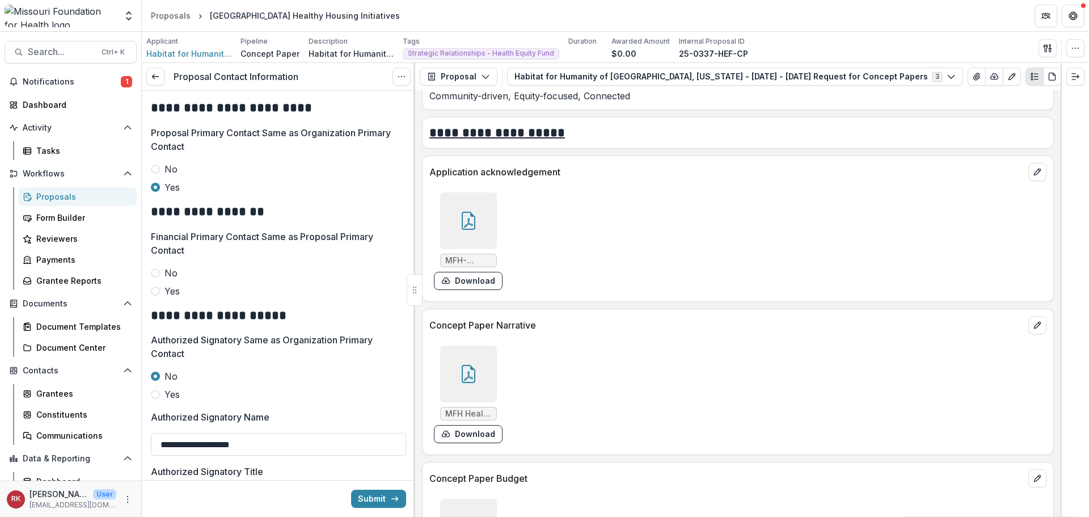
scroll to position [308, 0]
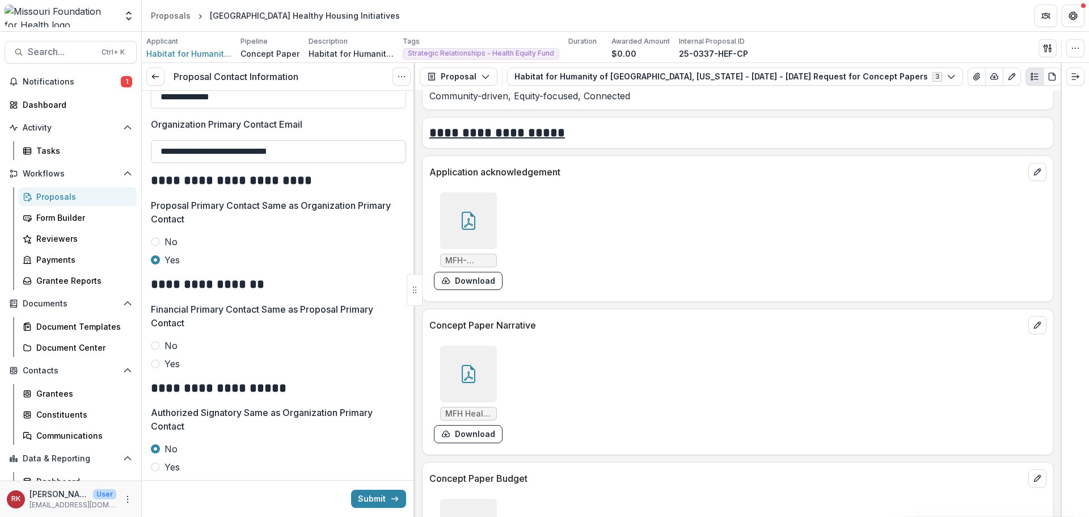
drag, startPoint x: 318, startPoint y: 150, endPoint x: 153, endPoint y: 151, distance: 165.0
click at [153, 151] on input "**********" at bounding box center [278, 151] width 255 height 23
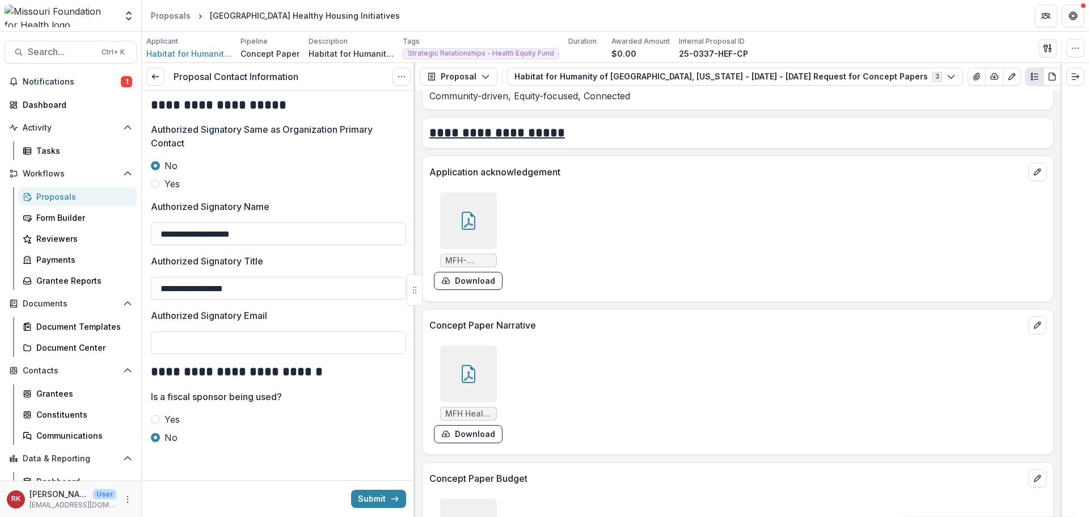
scroll to position [591, 0]
click at [184, 344] on input "Authorized Signatory Email" at bounding box center [278, 342] width 255 height 23
paste input "**********"
drag, startPoint x: 187, startPoint y: 339, endPoint x: 137, endPoint y: 331, distance: 51.0
click at [137, 331] on main "**********" at bounding box center [544, 274] width 1089 height 485
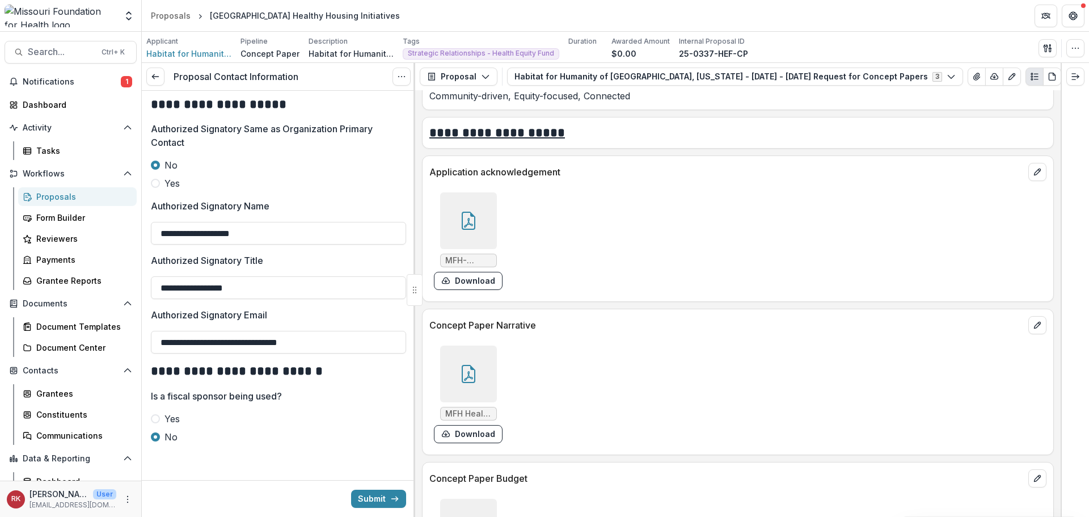
type input "**********"
click at [467, 223] on icon at bounding box center [468, 223] width 9 height 10
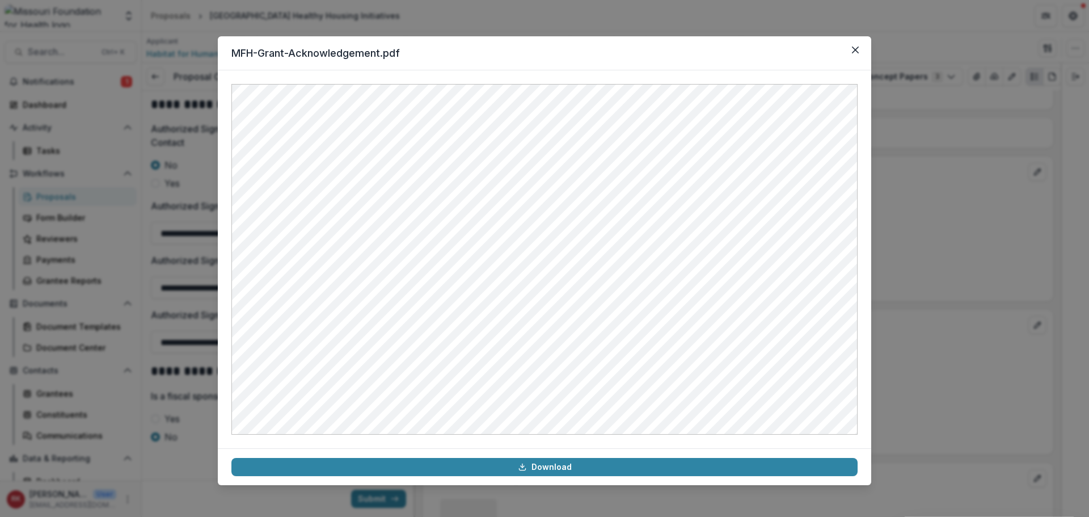
click at [929, 273] on div "MFH-Grant-Acknowledgement.pdf Download" at bounding box center [544, 258] width 1089 height 517
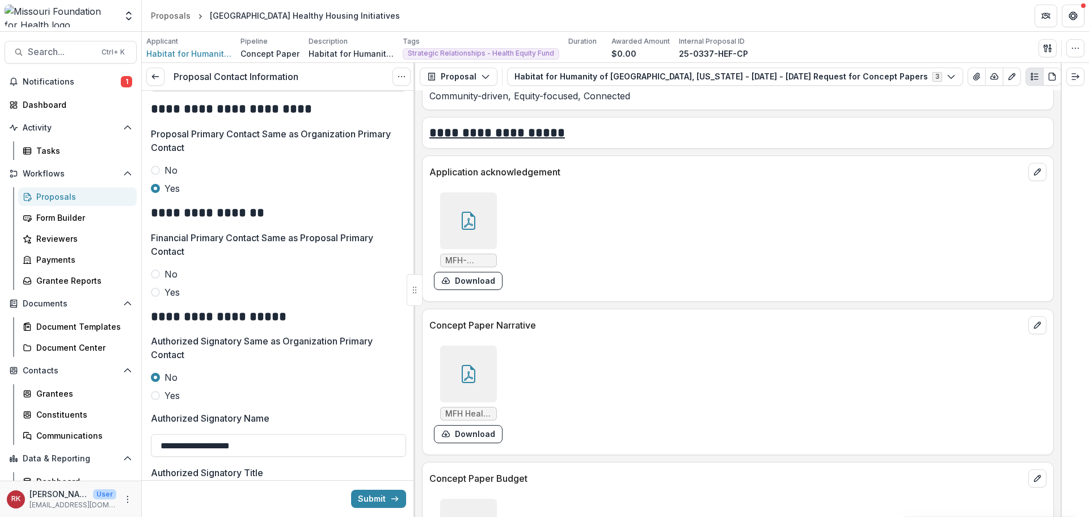
scroll to position [365, 0]
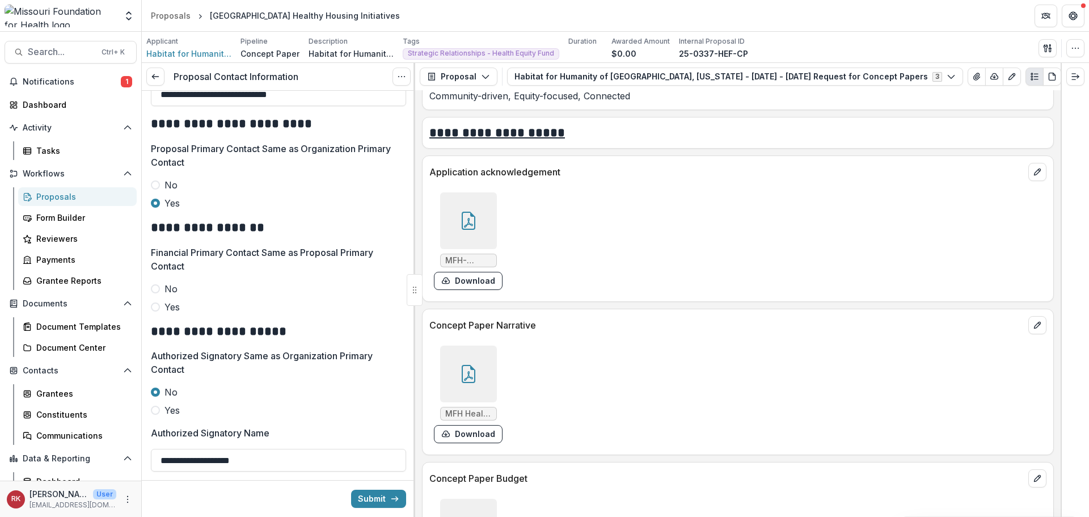
click at [462, 213] on icon at bounding box center [469, 221] width 14 height 18
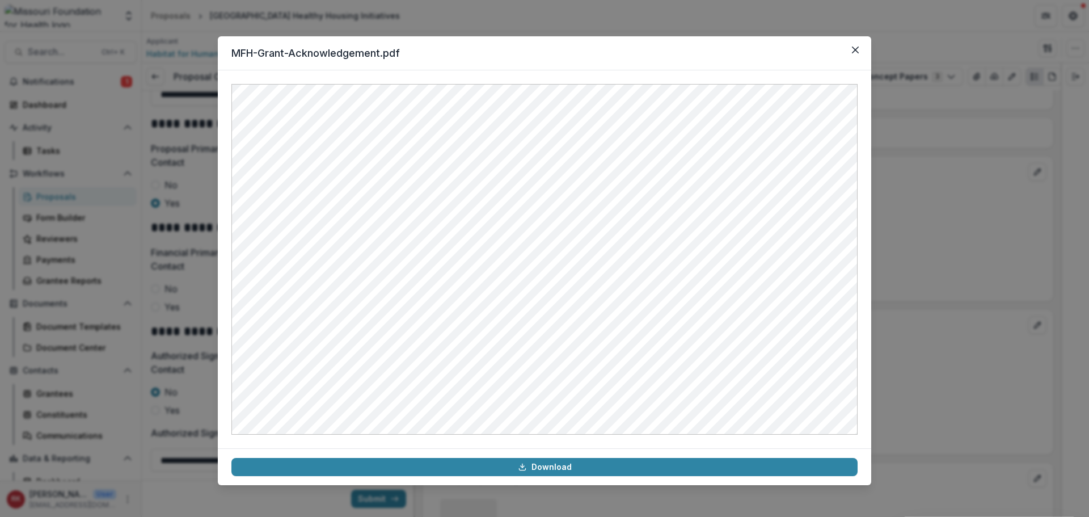
click at [931, 220] on div "MFH-Grant-Acknowledgement.pdf Download" at bounding box center [544, 258] width 1089 height 517
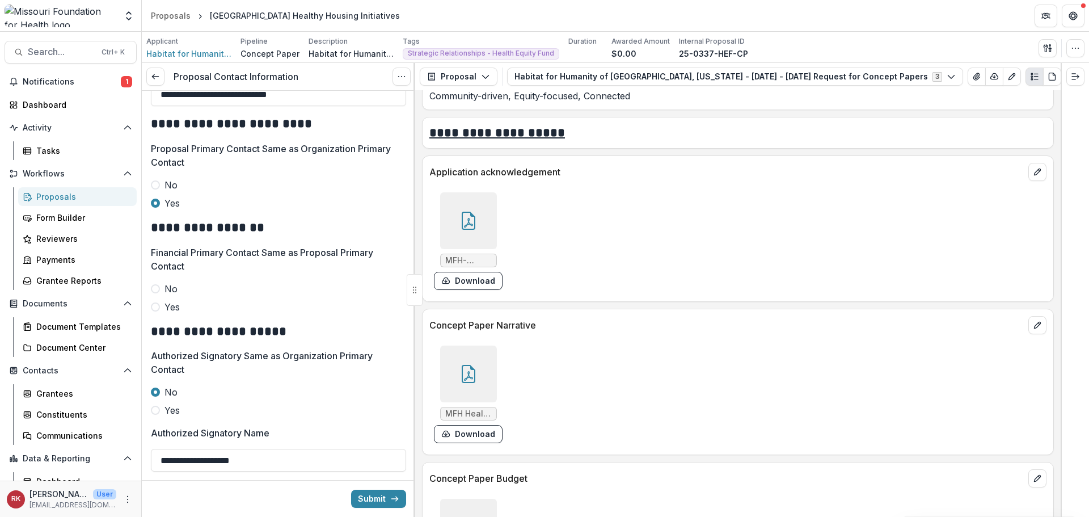
click at [154, 289] on span at bounding box center [155, 288] width 9 height 9
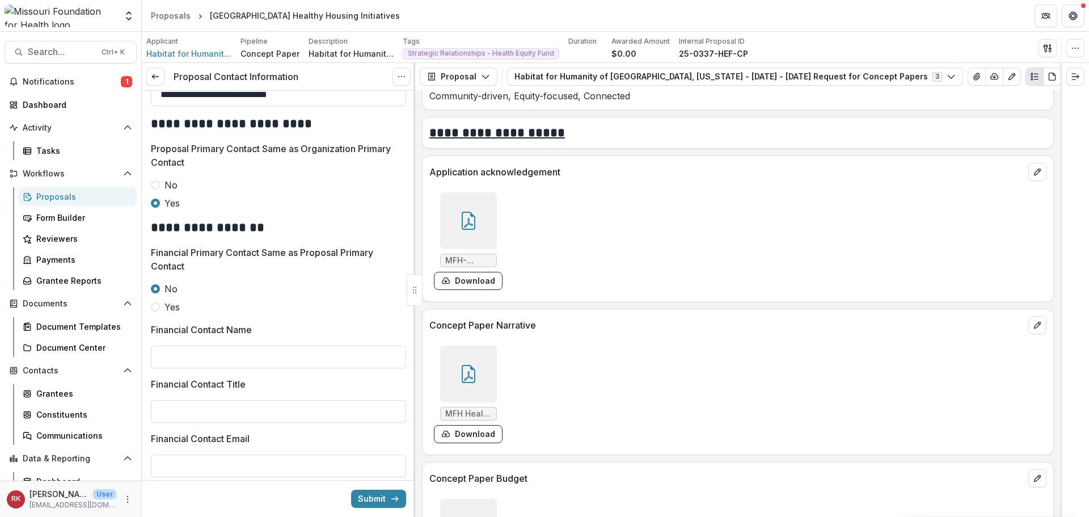
click at [467, 213] on icon at bounding box center [469, 221] width 14 height 18
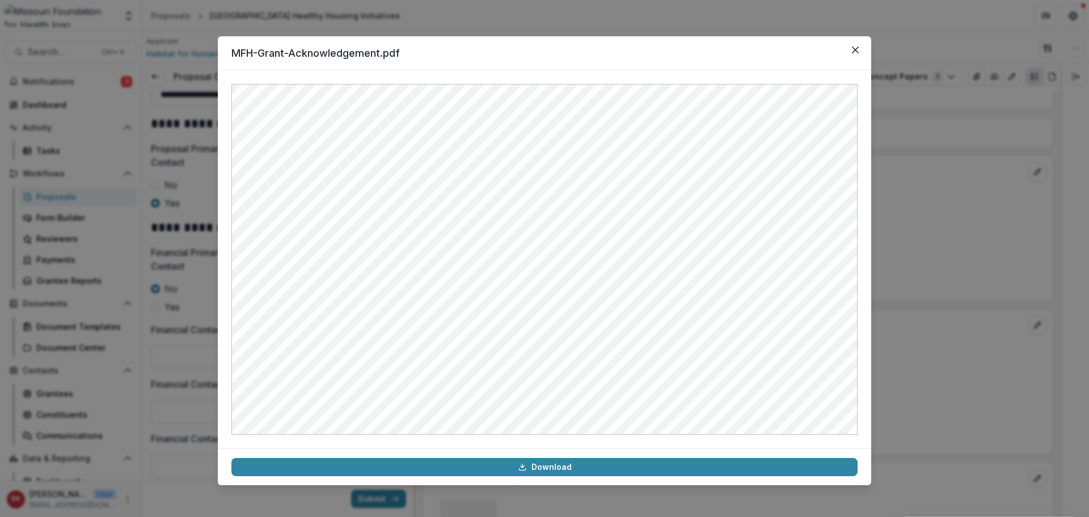
click at [916, 293] on div "MFH-Grant-Acknowledgement.pdf Download" at bounding box center [544, 258] width 1089 height 517
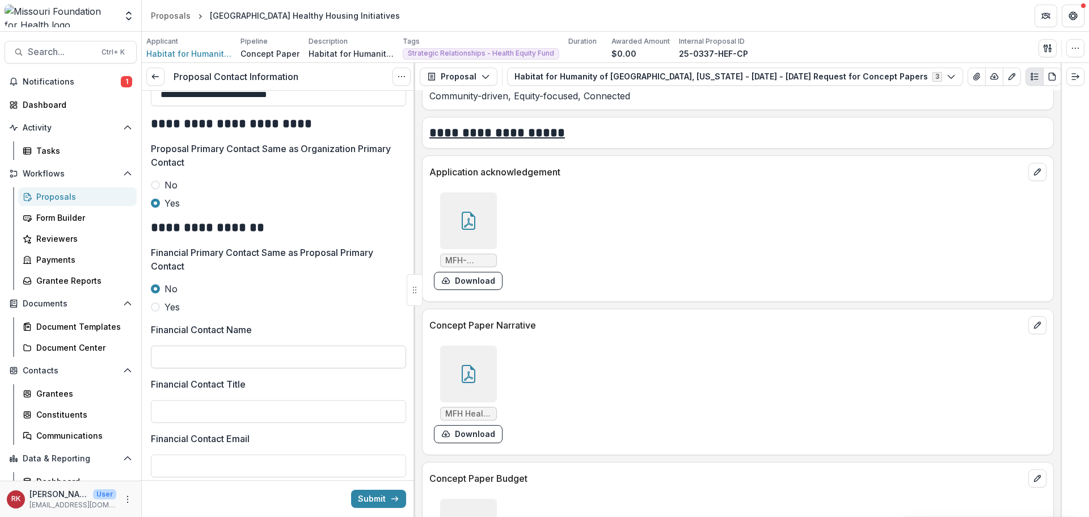
click at [196, 354] on input "Financial Contact Name" at bounding box center [278, 356] width 255 height 23
type input "**********"
click at [472, 219] on icon at bounding box center [468, 221] width 18 height 18
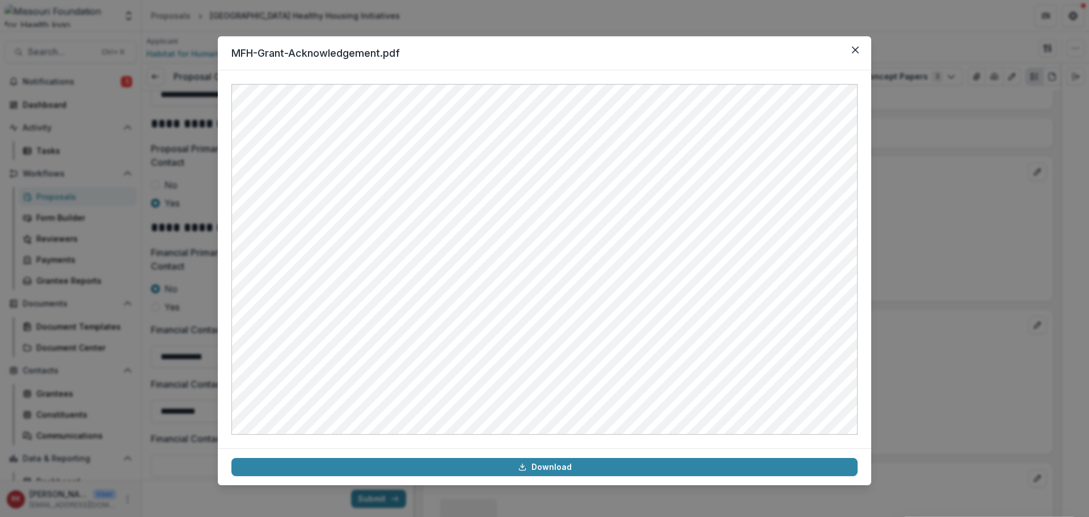
click at [961, 343] on div "MFH-Grant-Acknowledgement.pdf Download" at bounding box center [544, 258] width 1089 height 517
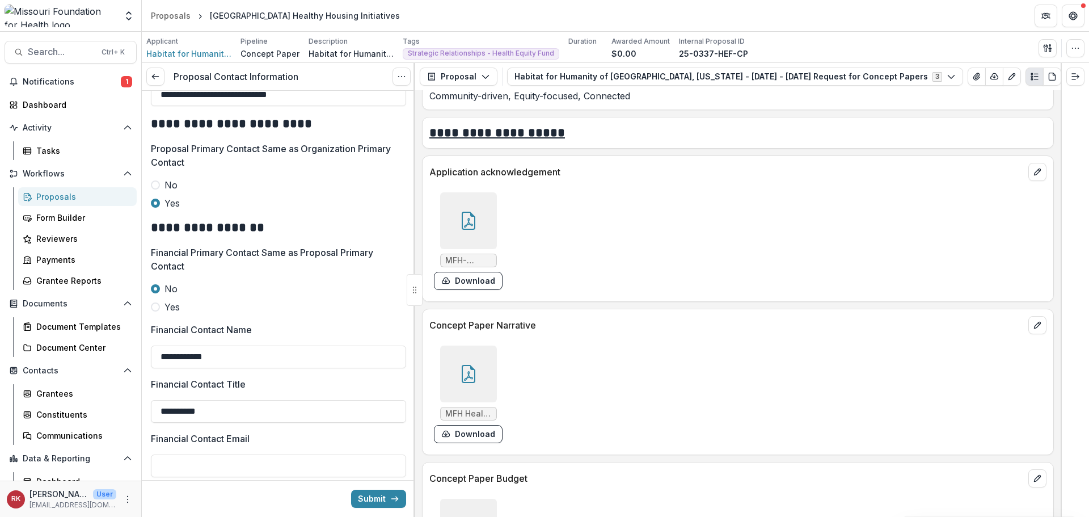
scroll to position [251, 0]
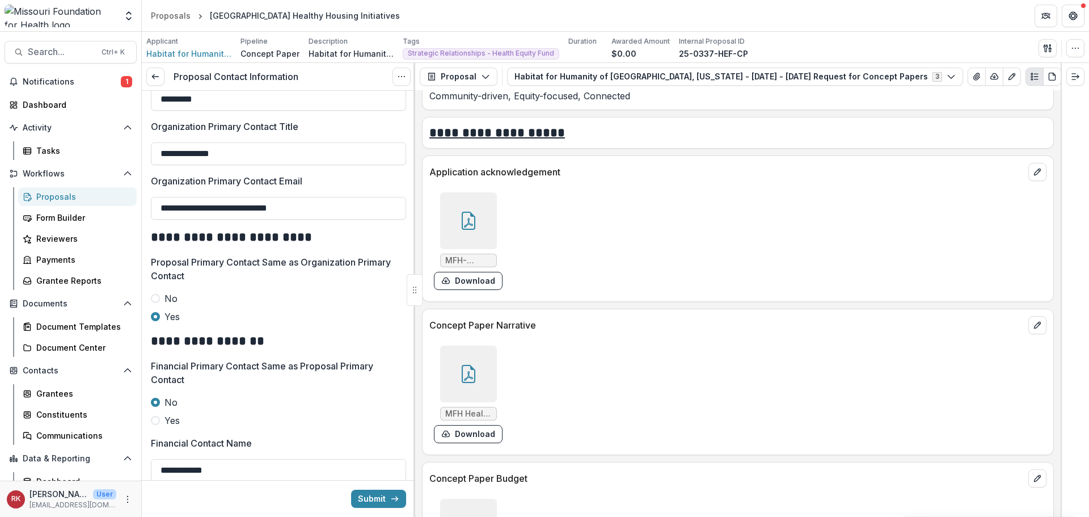
drag, startPoint x: 317, startPoint y: 212, endPoint x: 150, endPoint y: 198, distance: 167.9
click at [150, 198] on div "**********" at bounding box center [278, 403] width 273 height 1126
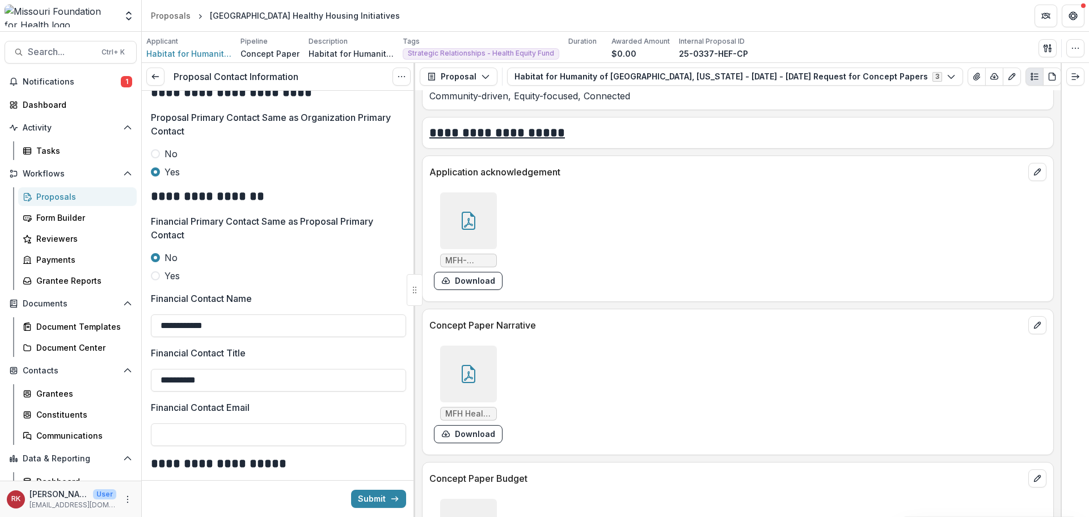
scroll to position [421, 0]
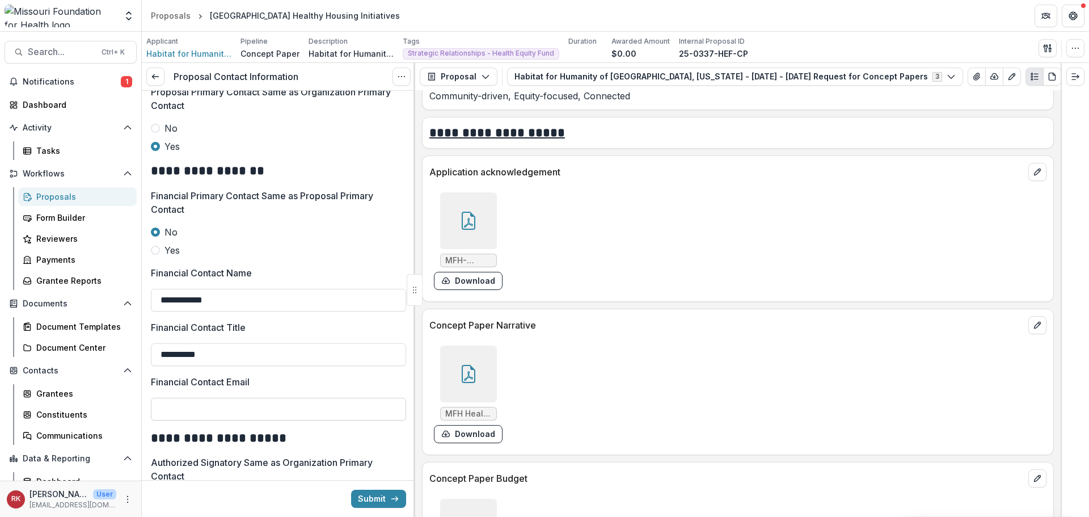
click at [176, 403] on input "Financial Contact Email" at bounding box center [278, 409] width 255 height 23
paste input "**********"
click at [462, 214] on icon at bounding box center [468, 221] width 18 height 18
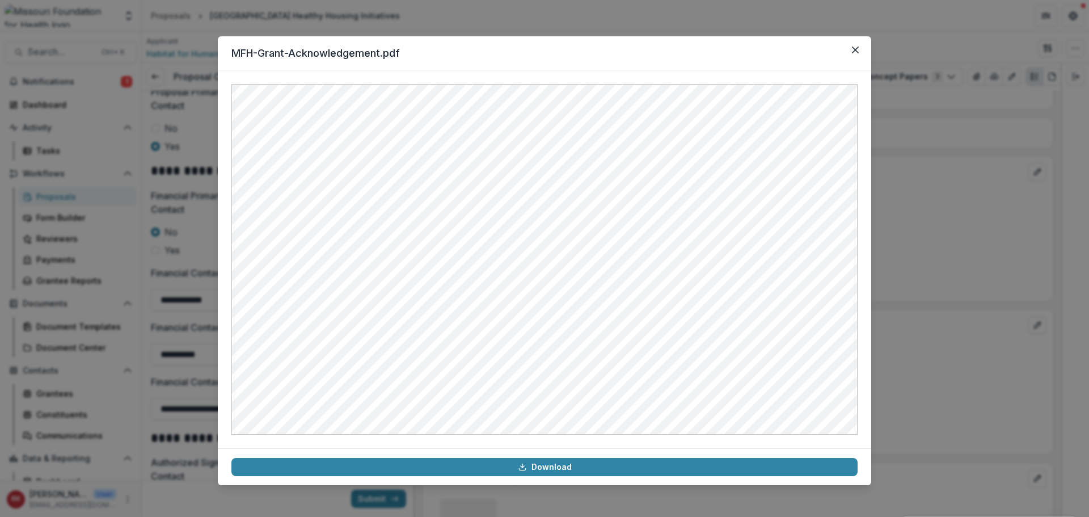
click at [972, 236] on div "MFH-Grant-Acknowledgement.pdf Download" at bounding box center [544, 258] width 1089 height 517
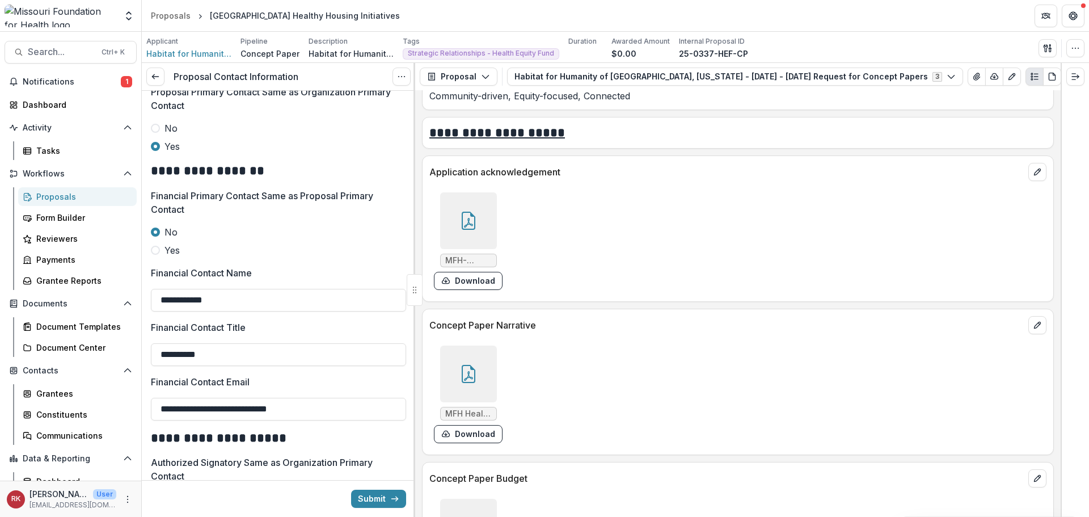
drag, startPoint x: 188, startPoint y: 406, endPoint x: 136, endPoint y: 401, distance: 52.4
click at [137, 402] on main "**********" at bounding box center [544, 274] width 1089 height 485
type input "**********"
click at [352, 500] on button "Submit" at bounding box center [378, 498] width 55 height 18
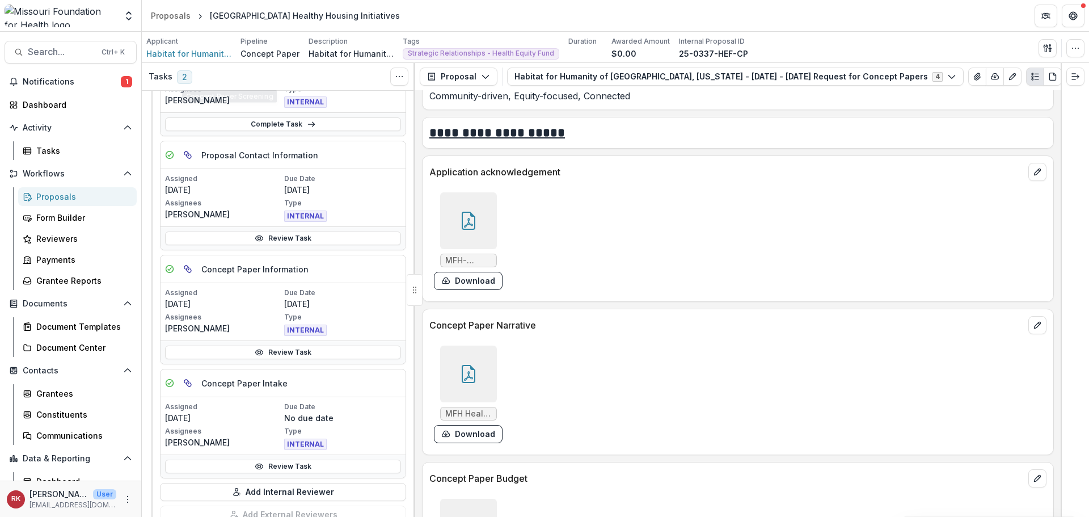
scroll to position [284, 0]
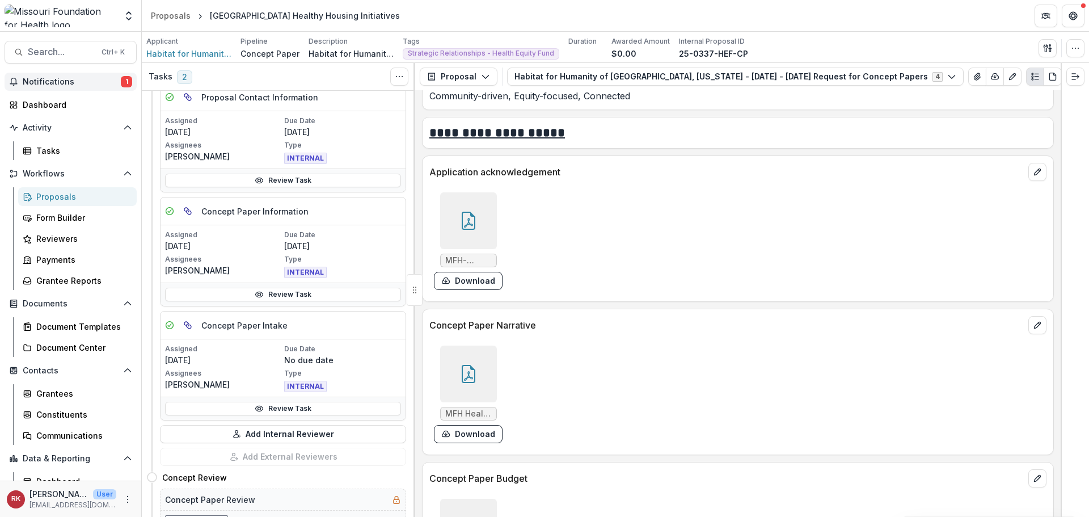
click at [61, 79] on span "Notifications" at bounding box center [72, 82] width 98 height 10
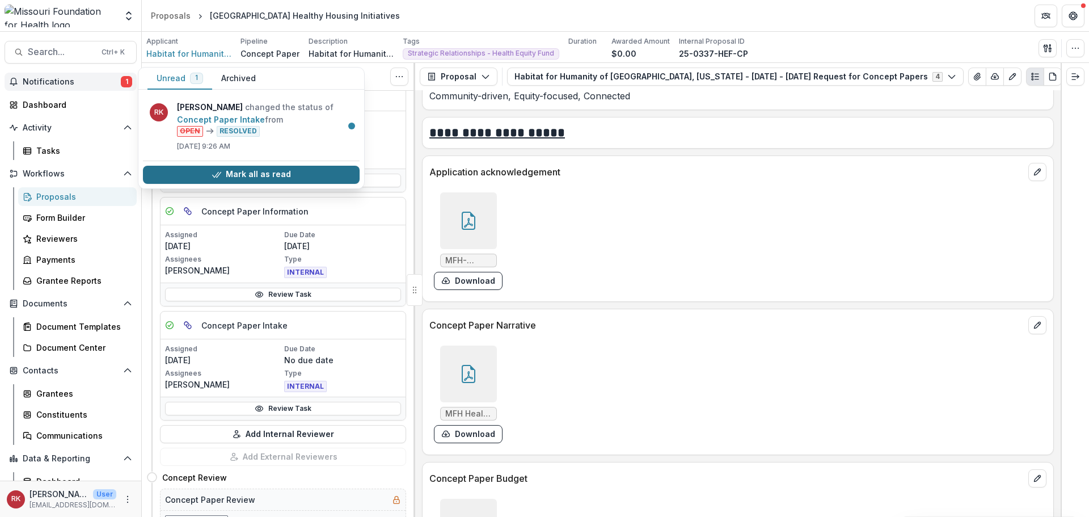
click at [202, 170] on button "Mark all as read" at bounding box center [251, 175] width 217 height 18
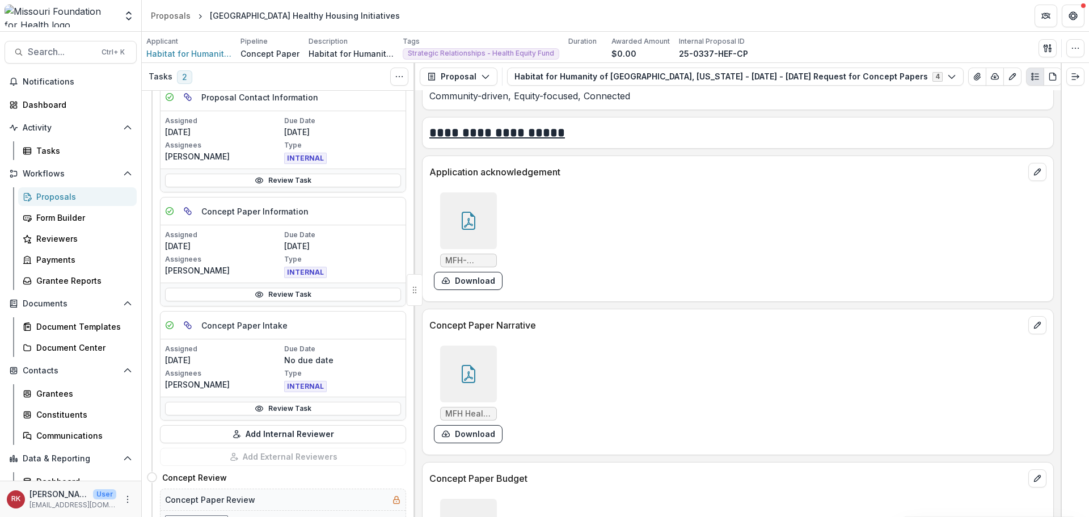
click at [47, 196] on div "Proposals" at bounding box center [81, 197] width 91 height 12
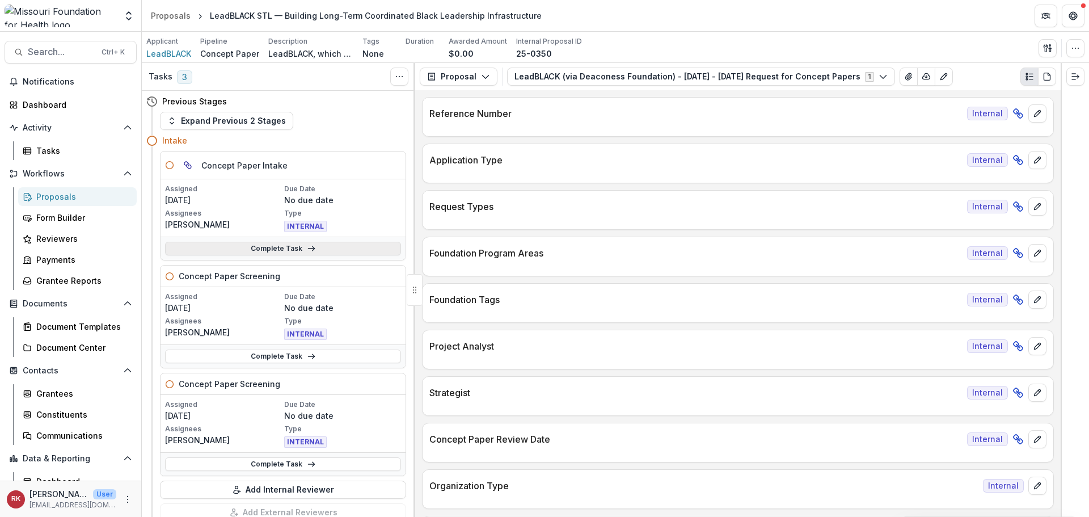
click at [246, 252] on link "Complete Task" at bounding box center [283, 249] width 236 height 14
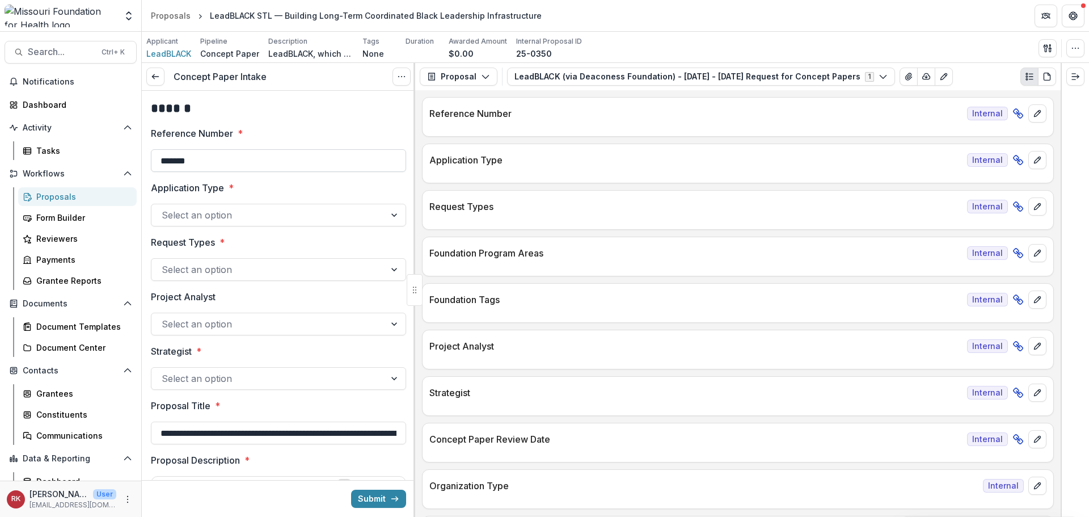
click at [226, 162] on input "*******" at bounding box center [278, 160] width 255 height 23
type input "**********"
click at [176, 212] on div at bounding box center [268, 215] width 213 height 16
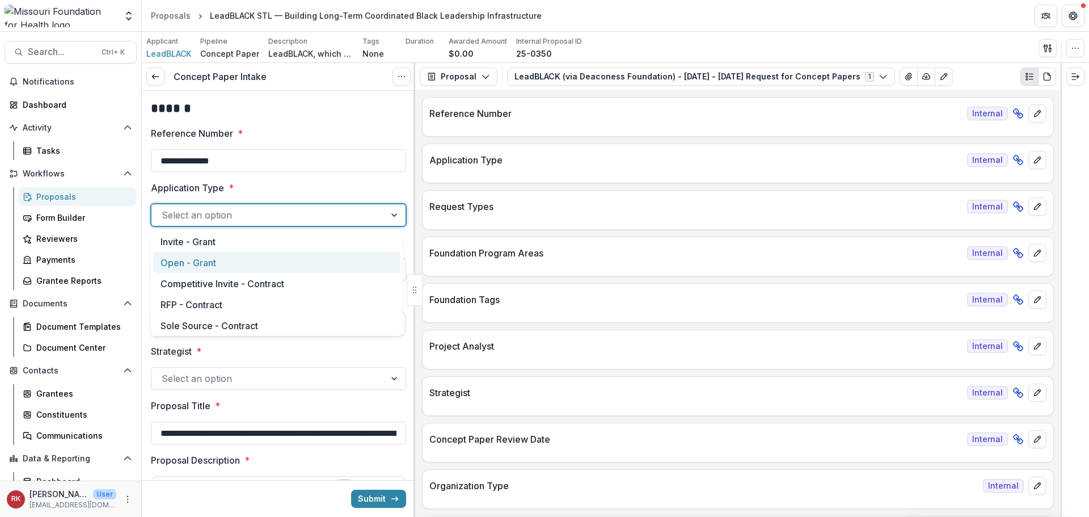
click at [191, 255] on div "Open - Grant" at bounding box center [276, 262] width 247 height 21
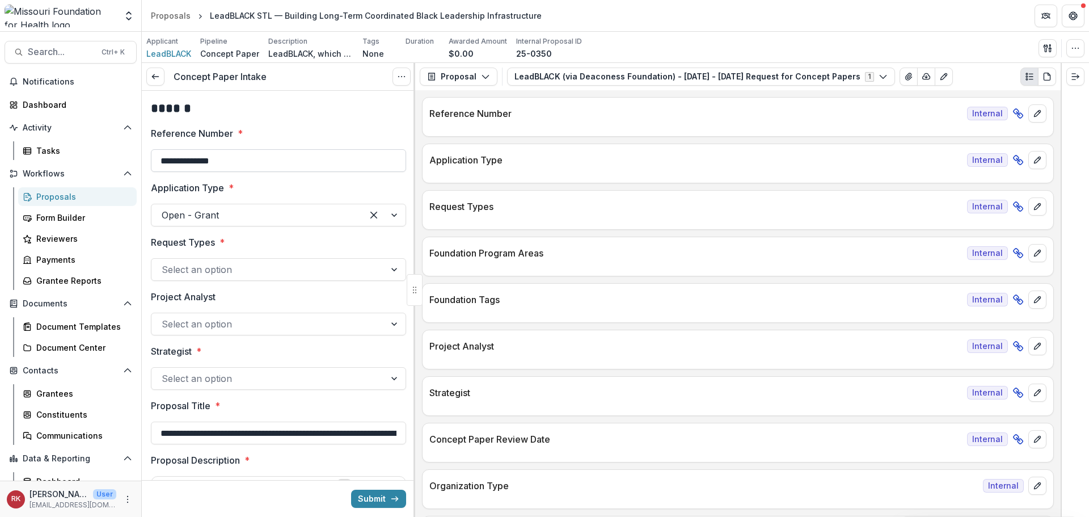
drag, startPoint x: 157, startPoint y: 158, endPoint x: 266, endPoint y: 165, distance: 109.1
click at [266, 165] on input "**********" at bounding box center [278, 160] width 255 height 23
click at [188, 190] on p "Application Type" at bounding box center [187, 188] width 73 height 14
click at [164, 208] on input "Application Type *" at bounding box center [163, 215] width 3 height 14
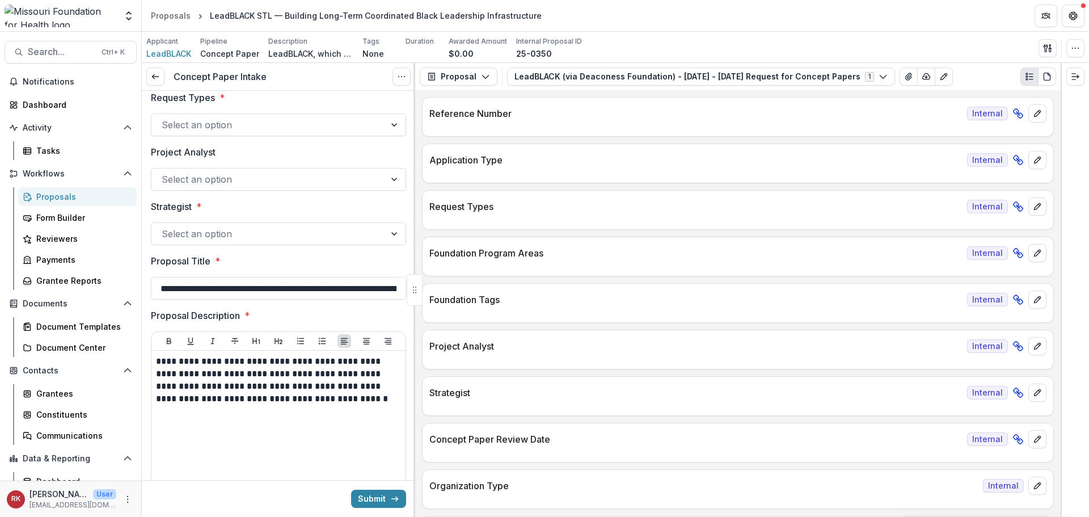
scroll to position [170, 0]
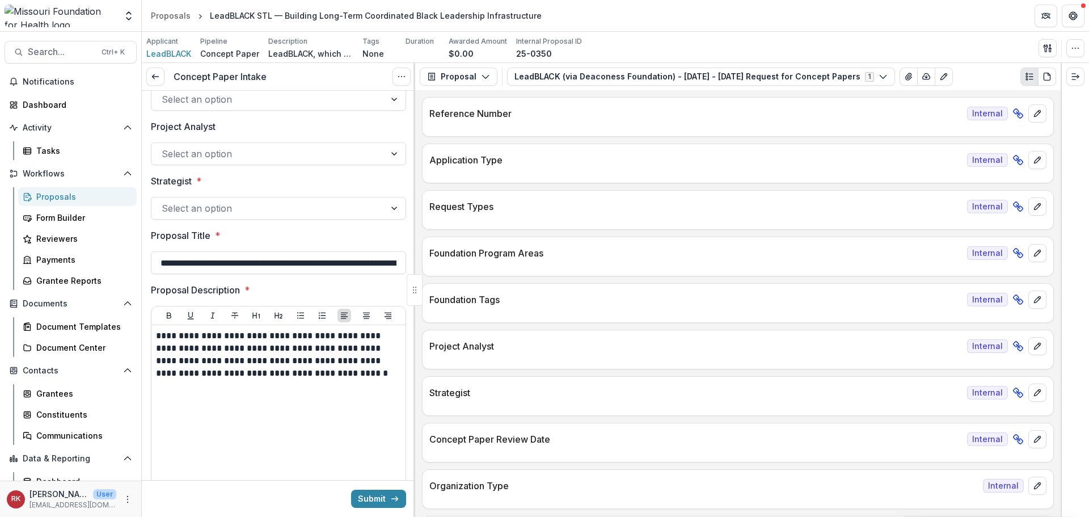
click at [184, 207] on div at bounding box center [268, 208] width 213 height 16
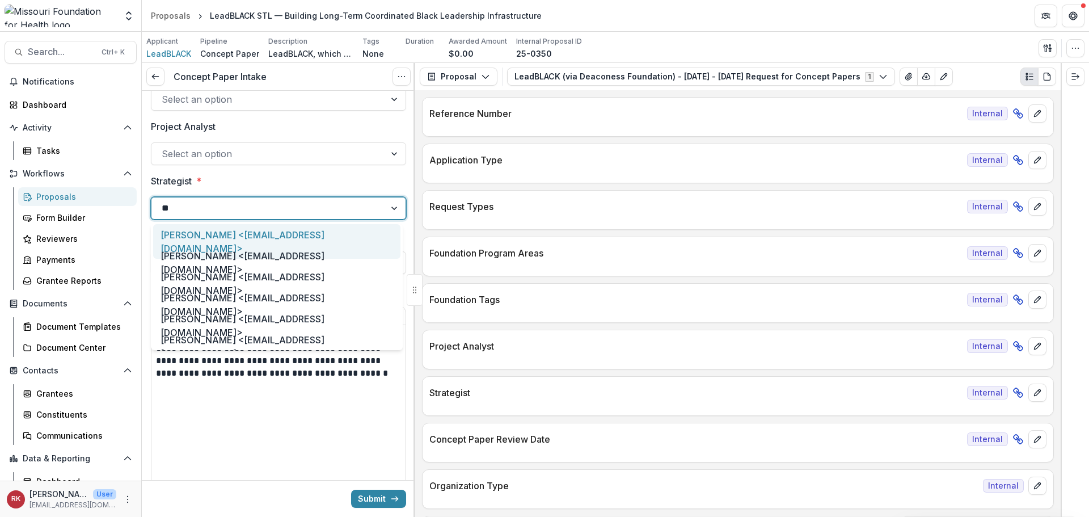
type input "***"
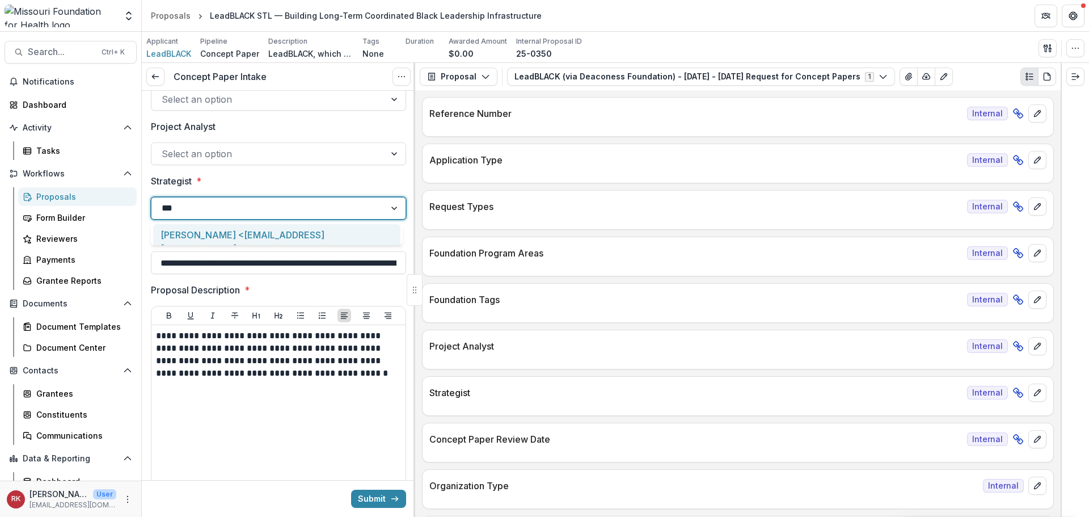
click at [202, 231] on div "[PERSON_NAME] <[EMAIL_ADDRESS][DOMAIN_NAME]>" at bounding box center [276, 241] width 247 height 35
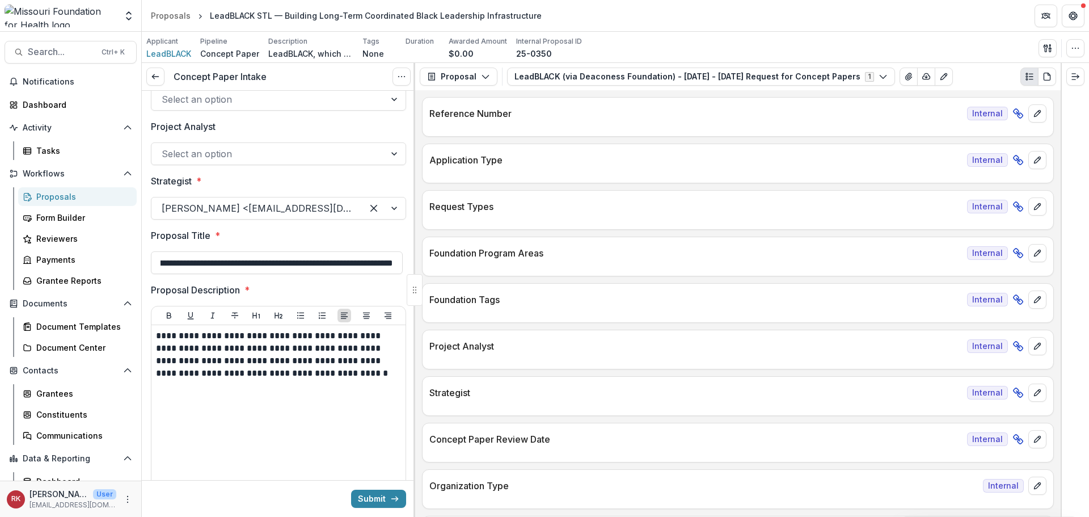
scroll to position [0, 128]
drag, startPoint x: 249, startPoint y: 260, endPoint x: 272, endPoint y: 259, distance: 23.3
click at [274, 259] on input "**********" at bounding box center [277, 262] width 252 height 23
click at [264, 259] on input "**********" at bounding box center [277, 262] width 252 height 23
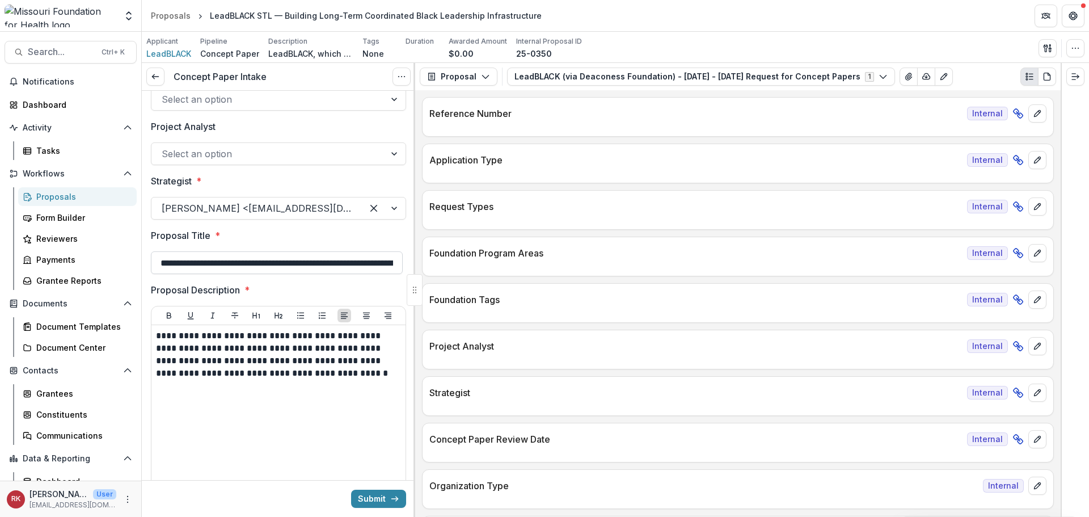
drag, startPoint x: 299, startPoint y: 259, endPoint x: 152, endPoint y: 252, distance: 147.0
click at [152, 252] on input "**********" at bounding box center [277, 262] width 252 height 23
click at [240, 258] on input "**********" at bounding box center [277, 262] width 252 height 23
drag, startPoint x: 259, startPoint y: 260, endPoint x: 420, endPoint y: 260, distance: 160.5
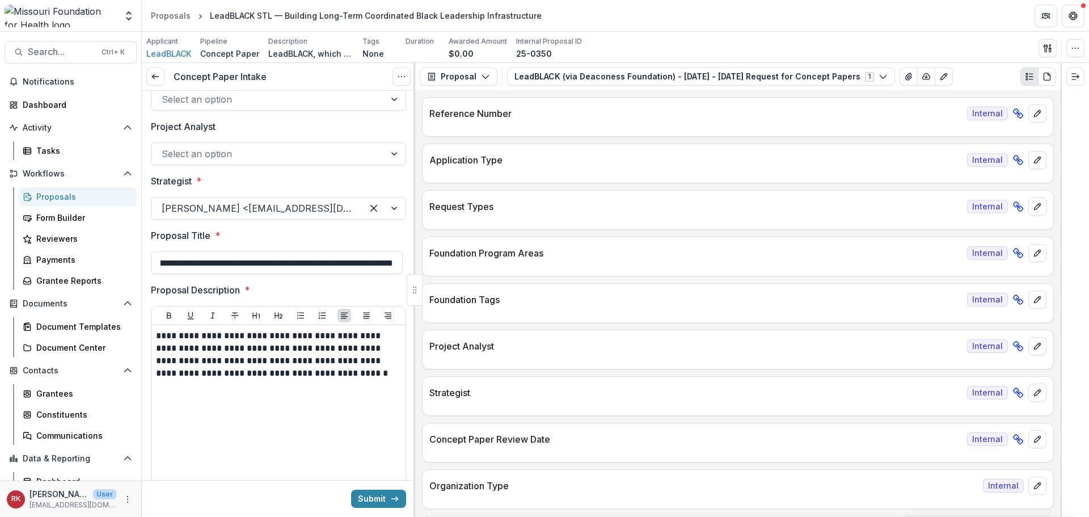
click at [420, 260] on div "**********" at bounding box center [615, 290] width 947 height 454
type input "**********"
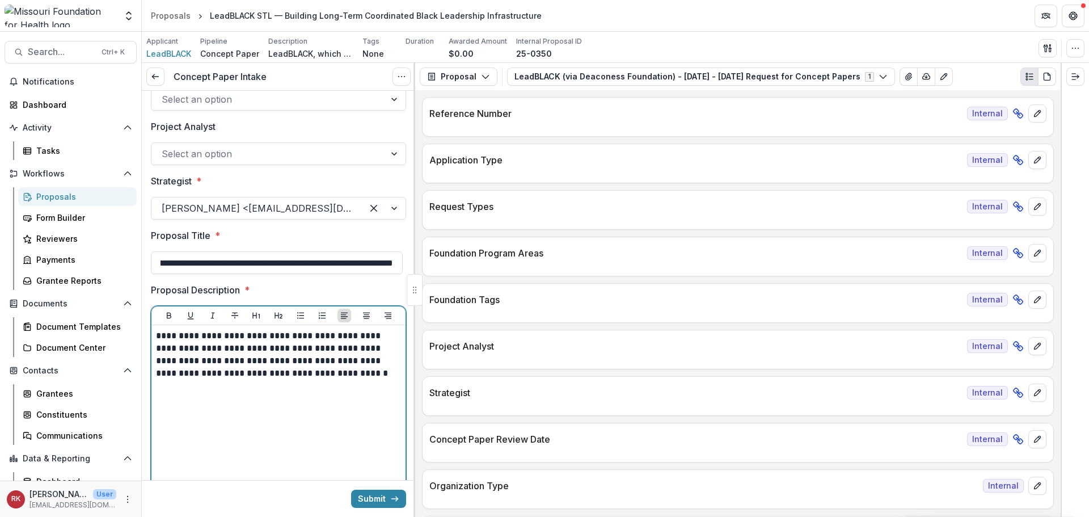
scroll to position [0, 0]
drag, startPoint x: 180, startPoint y: 336, endPoint x: 379, endPoint y: 369, distance: 201.7
click at [379, 369] on p "**********" at bounding box center [277, 354] width 242 height 50
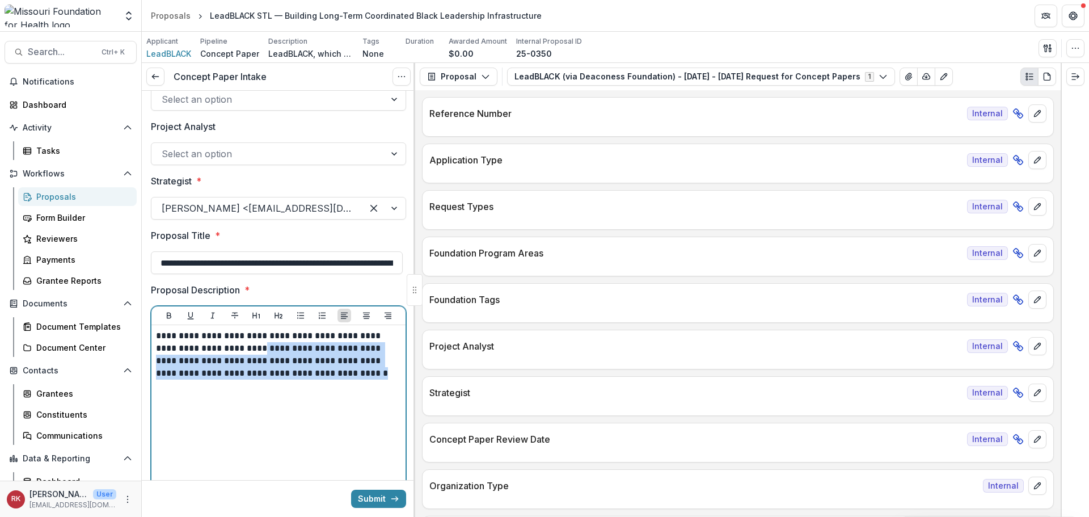
drag, startPoint x: 253, startPoint y: 345, endPoint x: 379, endPoint y: 384, distance: 132.4
click at [379, 384] on div "**********" at bounding box center [278, 414] width 245 height 170
click at [255, 358] on p "**********" at bounding box center [277, 354] width 242 height 50
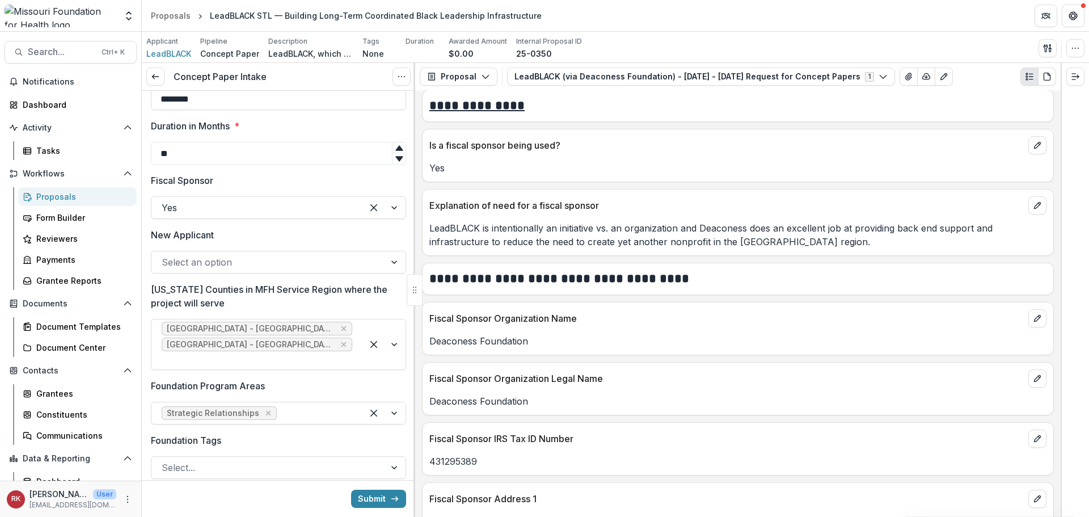
scroll to position [737, 0]
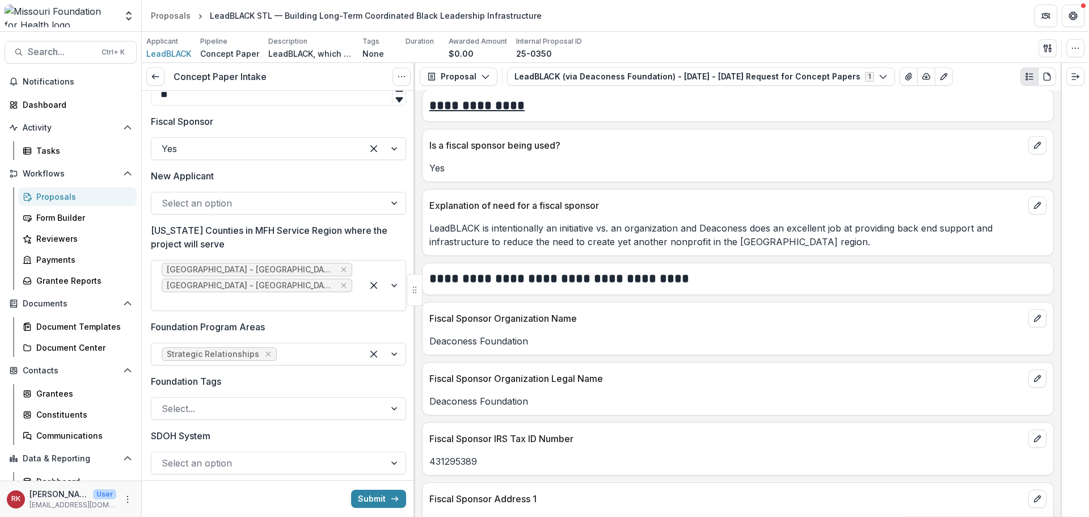
click at [179, 201] on div at bounding box center [268, 203] width 213 height 16
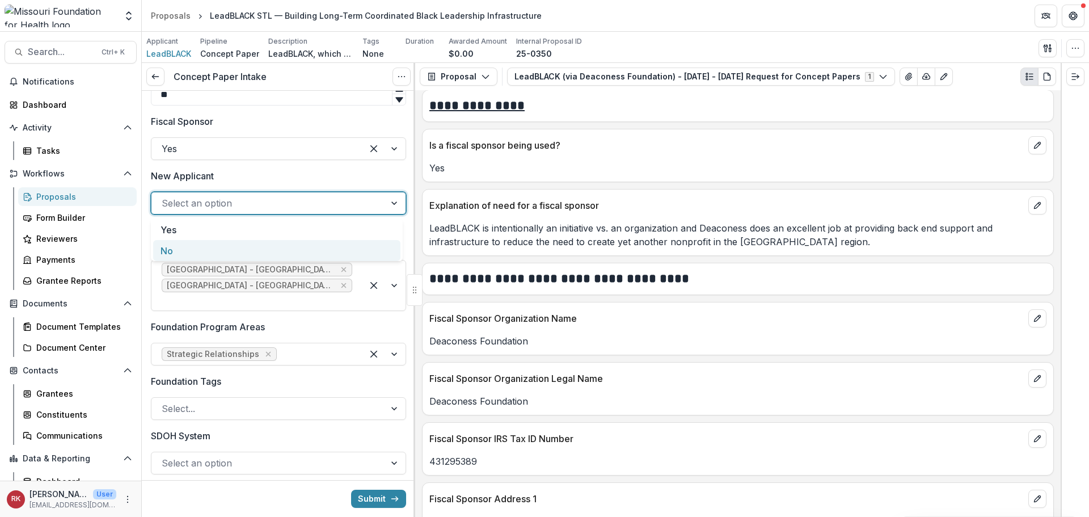
click at [185, 252] on div "No" at bounding box center [276, 250] width 247 height 21
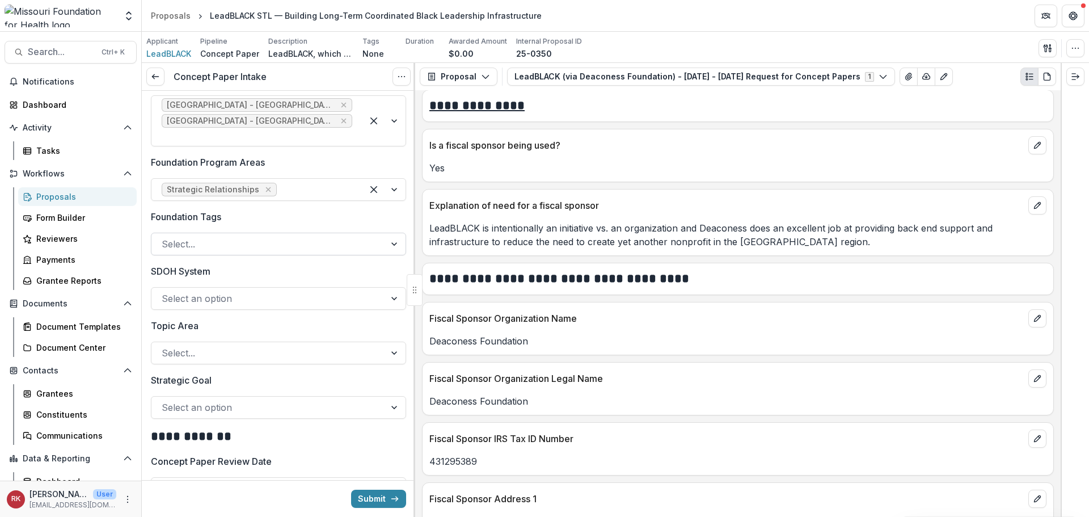
scroll to position [907, 0]
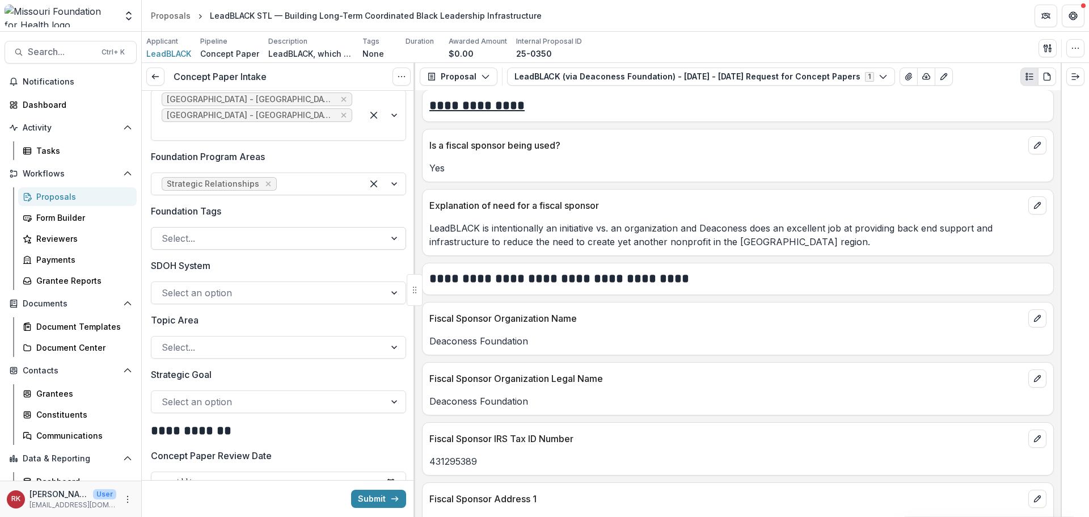
click at [217, 231] on div at bounding box center [268, 238] width 213 height 16
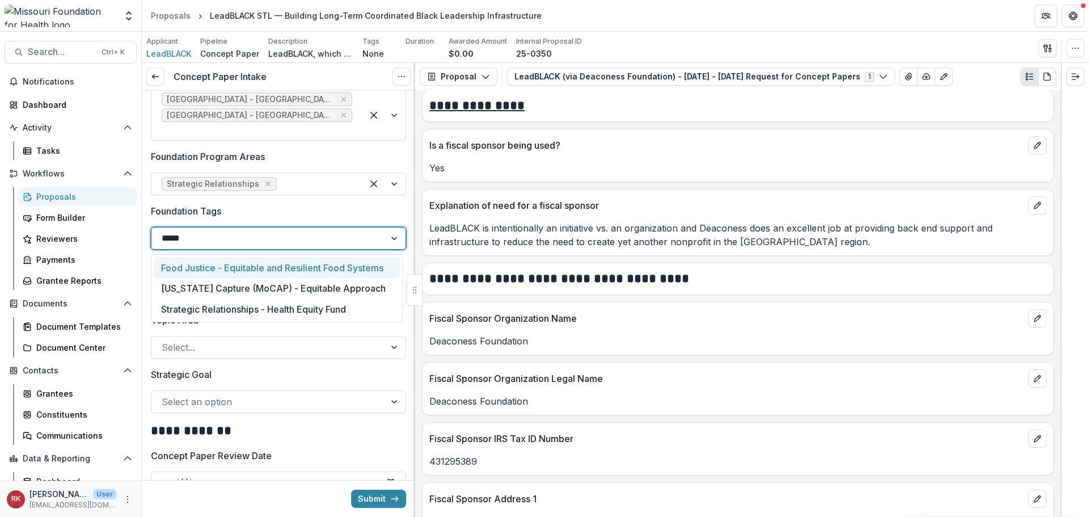
type input "******"
click at [219, 266] on div "Strategic Relationships - Health Equity Fund" at bounding box center [277, 267] width 246 height 21
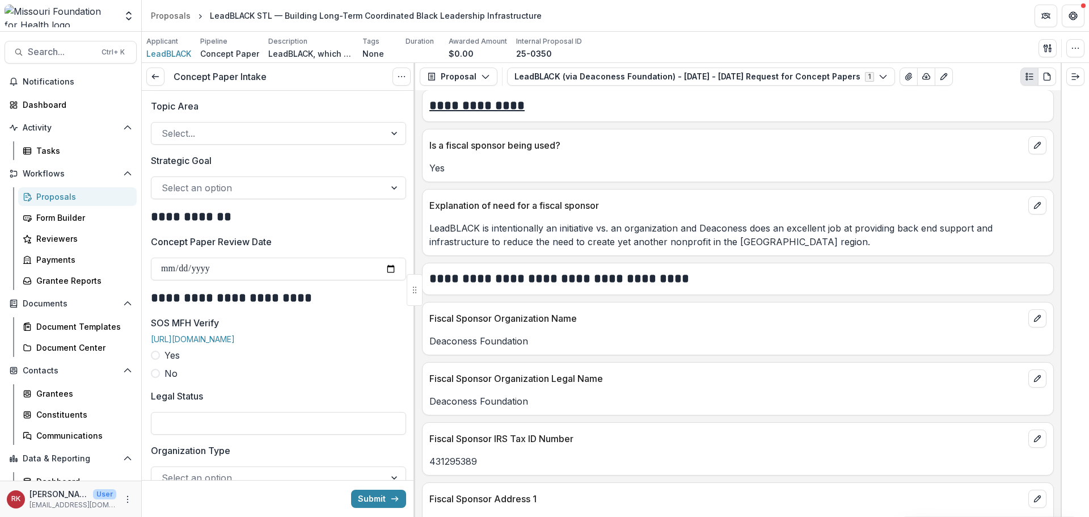
scroll to position [1134, 0]
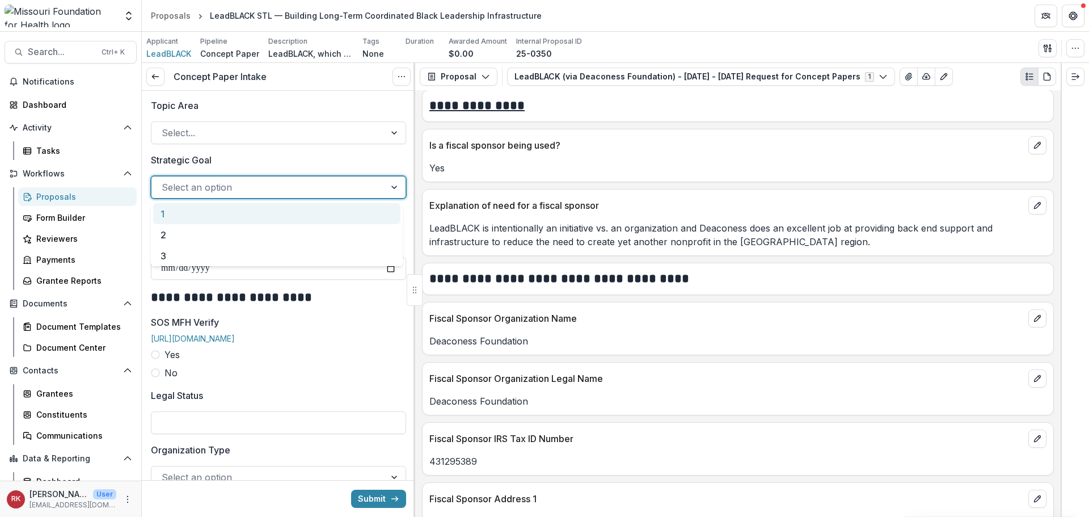
click at [184, 193] on div at bounding box center [268, 187] width 213 height 16
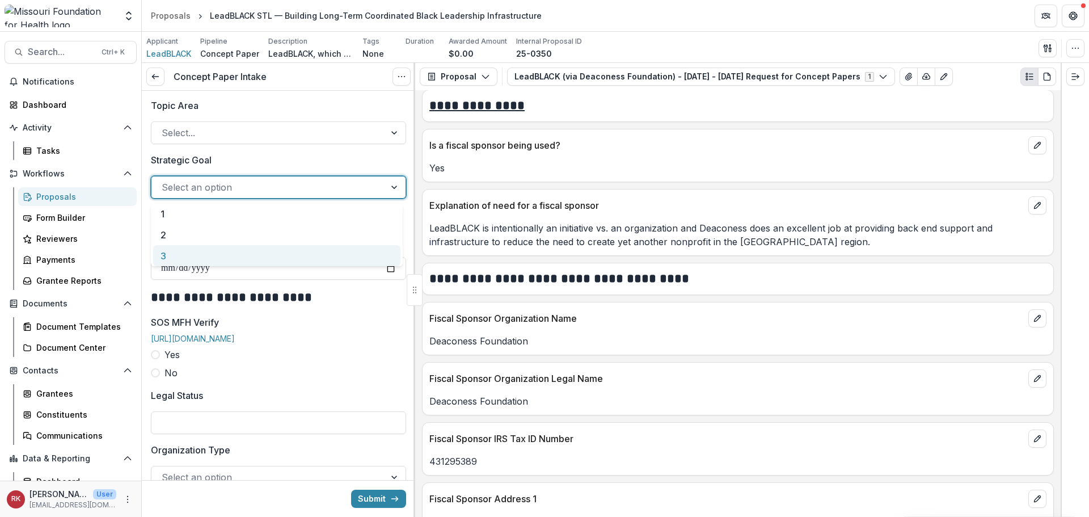
click at [180, 253] on div "3" at bounding box center [276, 255] width 247 height 21
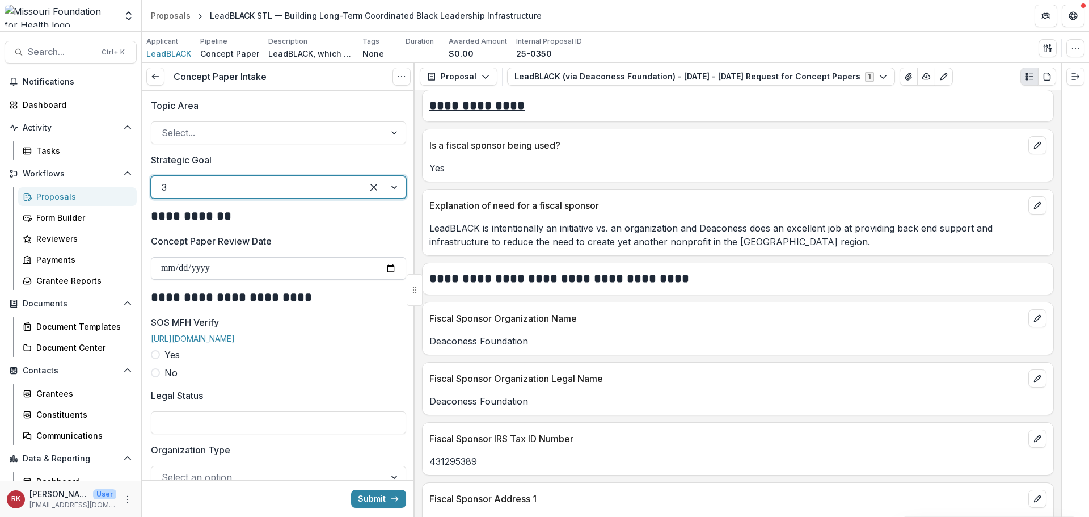
click at [388, 265] on input "Concept Paper Review Date" at bounding box center [278, 268] width 255 height 23
type input "**********"
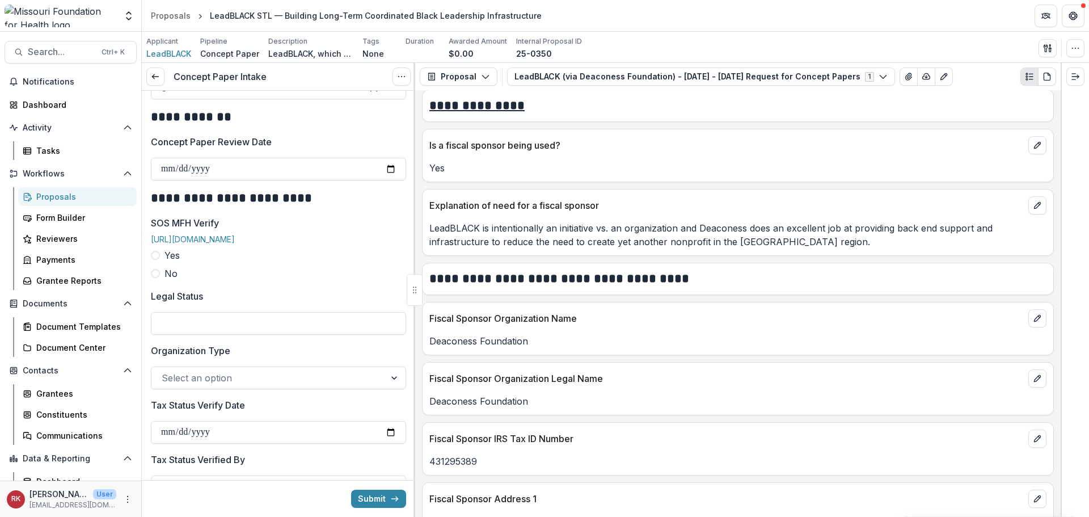
scroll to position [1248, 0]
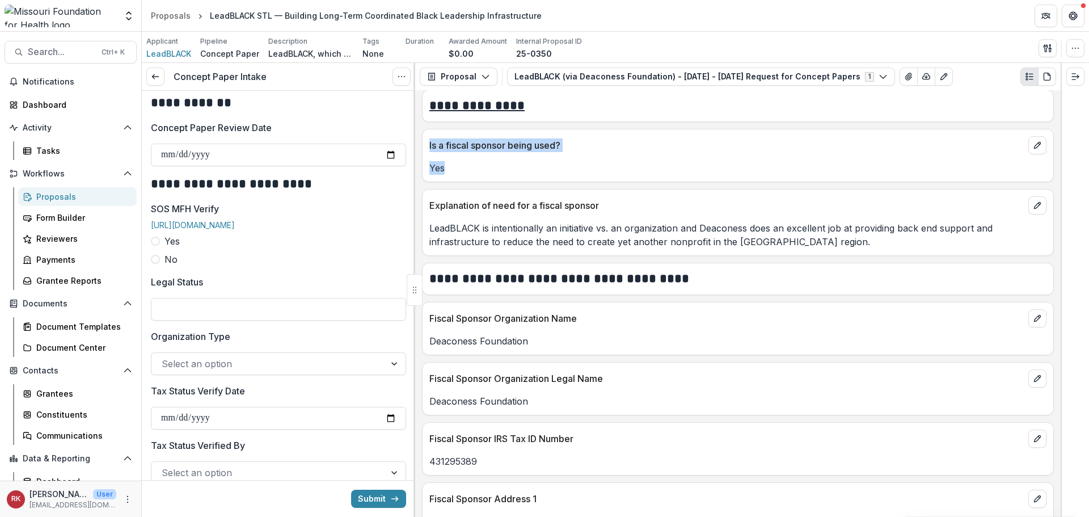
drag, startPoint x: 421, startPoint y: 146, endPoint x: 529, endPoint y: 179, distance: 113.2
click at [529, 179] on div "**********" at bounding box center [737, 303] width 645 height 426
click at [496, 177] on div "Is a fiscal sponsor being used? Yes" at bounding box center [738, 155] width 632 height 53
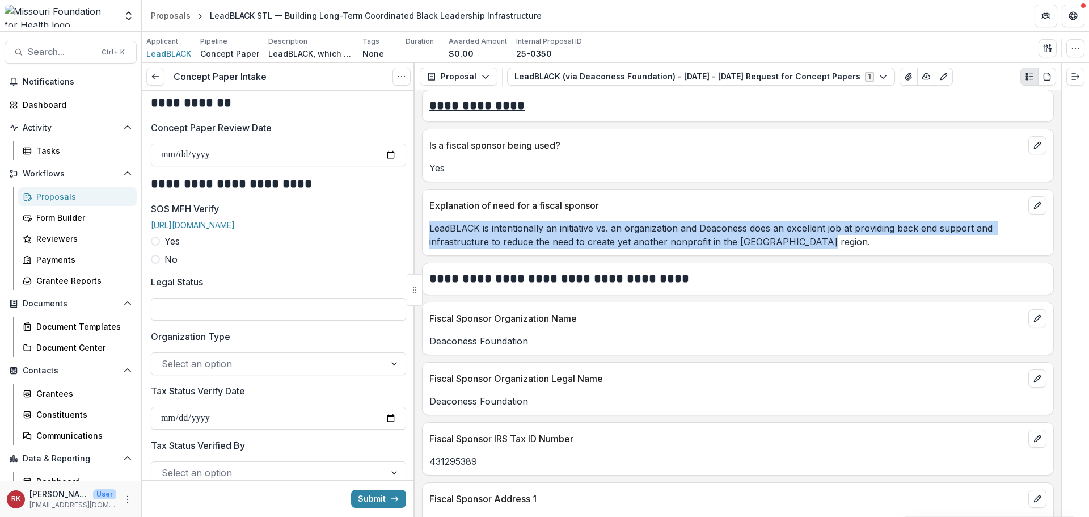
drag, startPoint x: 427, startPoint y: 225, endPoint x: 835, endPoint y: 244, distance: 408.7
click at [835, 244] on div "LeadBLACK is intentionally an initiative vs. an organization and Deaconess does…" at bounding box center [737, 234] width 631 height 27
click at [777, 244] on p "LeadBLACK is intentionally an initiative vs. an organization and Deaconess does…" at bounding box center [737, 234] width 617 height 27
click at [593, 226] on p "LeadBLACK is intentionally an initiative vs. an organization and Deaconess does…" at bounding box center [737, 234] width 617 height 27
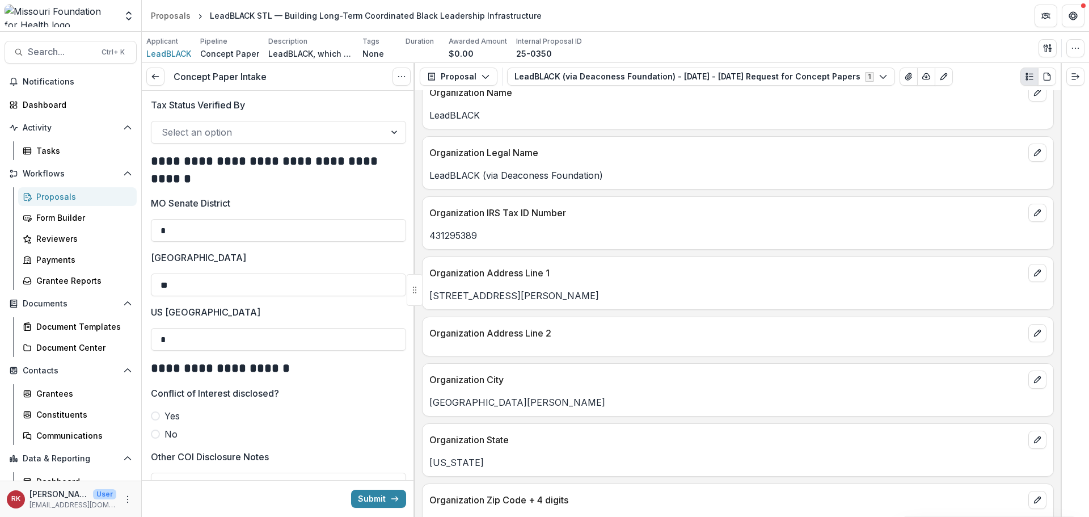
scroll to position [567, 0]
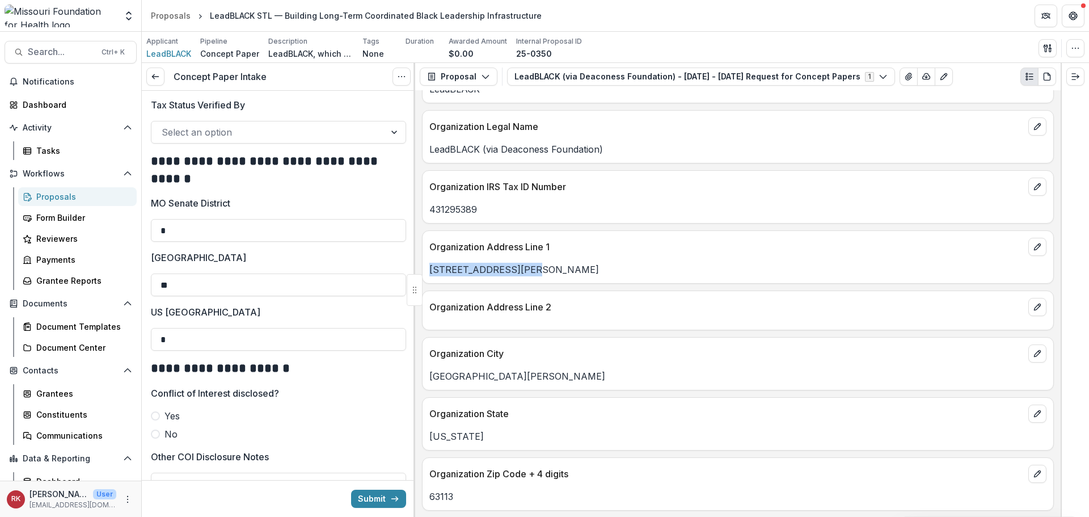
drag, startPoint x: 540, startPoint y: 269, endPoint x: 425, endPoint y: 270, distance: 115.1
click at [425, 270] on div "1000 Vandeventer Ave" at bounding box center [737, 270] width 631 height 14
copy p "1000 Vandeventer Ave"
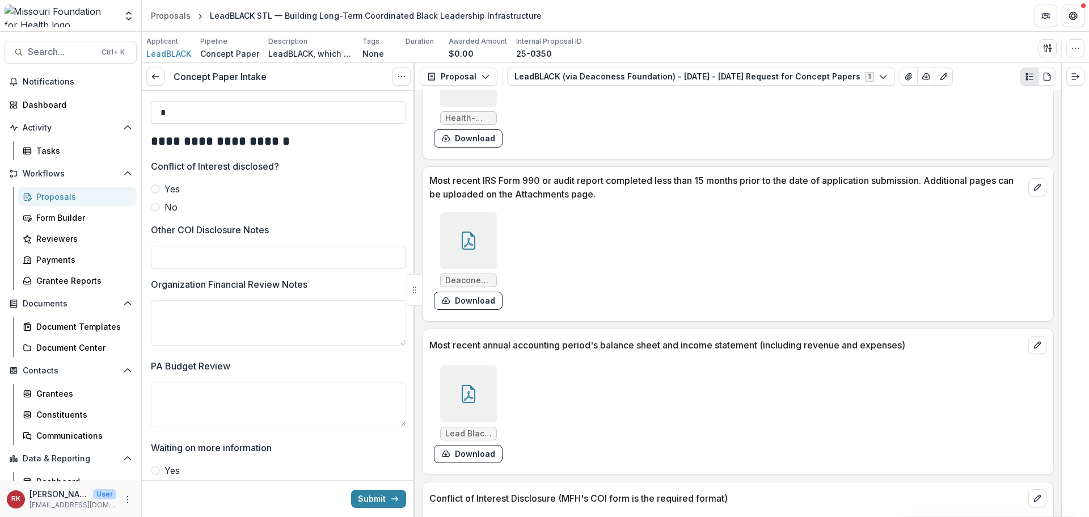
scroll to position [4078, 0]
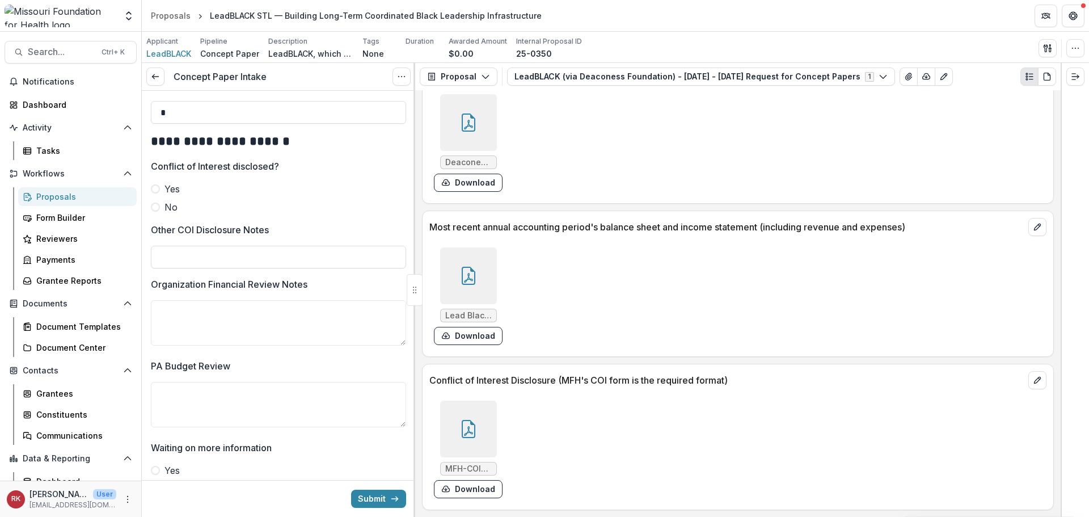
click at [465, 435] on icon at bounding box center [468, 429] width 18 height 18
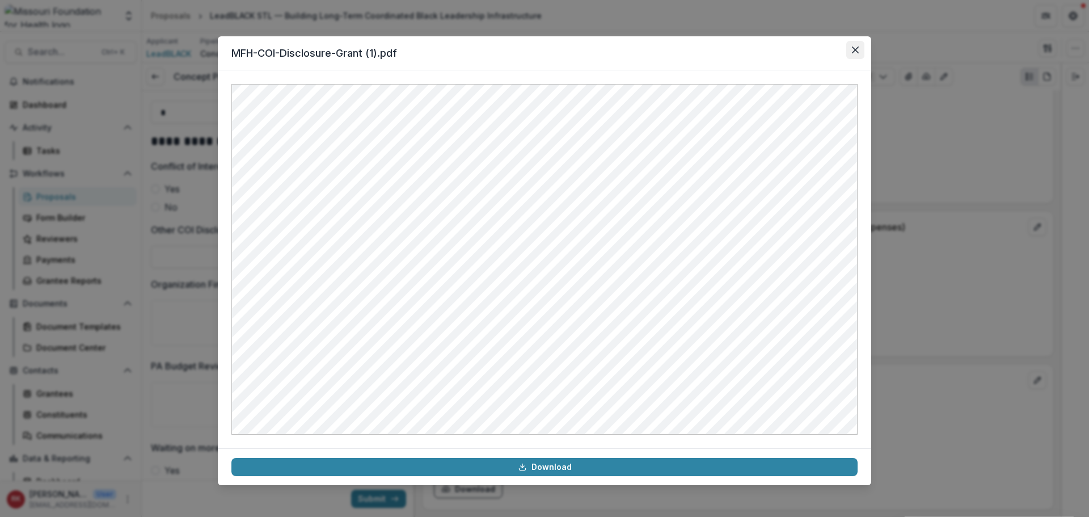
click at [849, 51] on button "Close" at bounding box center [855, 50] width 18 height 18
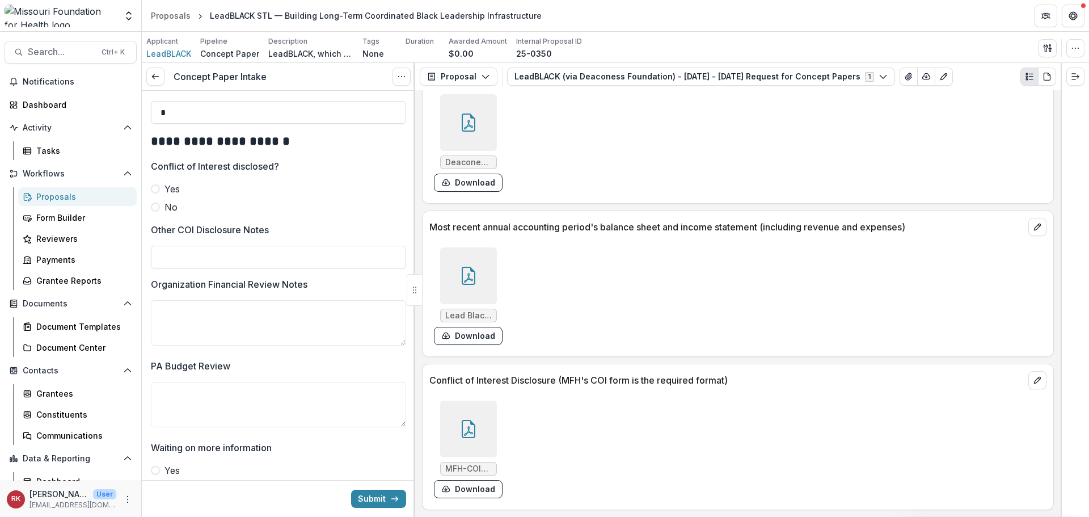
click at [472, 280] on icon at bounding box center [468, 276] width 18 height 18
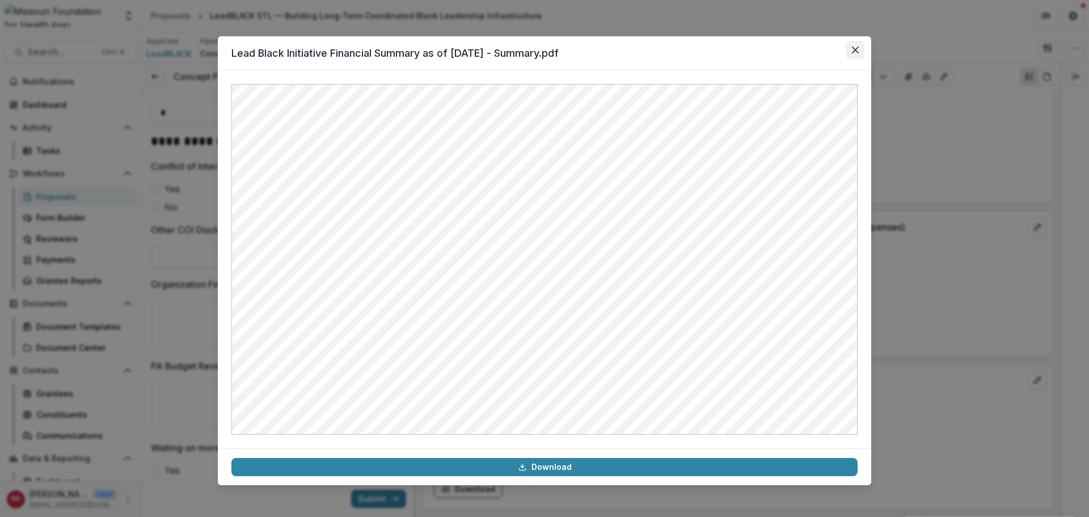
click at [861, 47] on button "Close" at bounding box center [855, 50] width 18 height 18
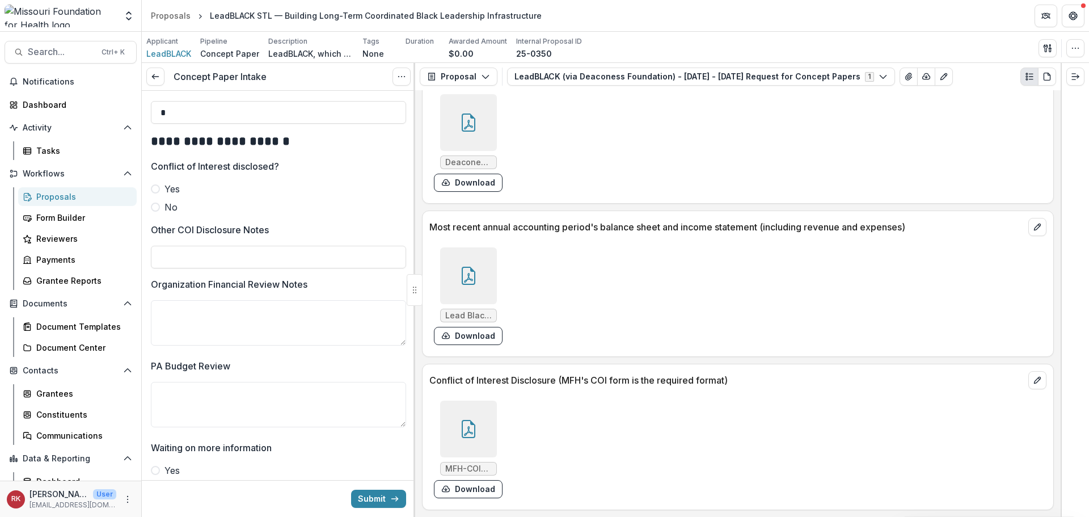
click at [456, 284] on div at bounding box center [468, 275] width 57 height 57
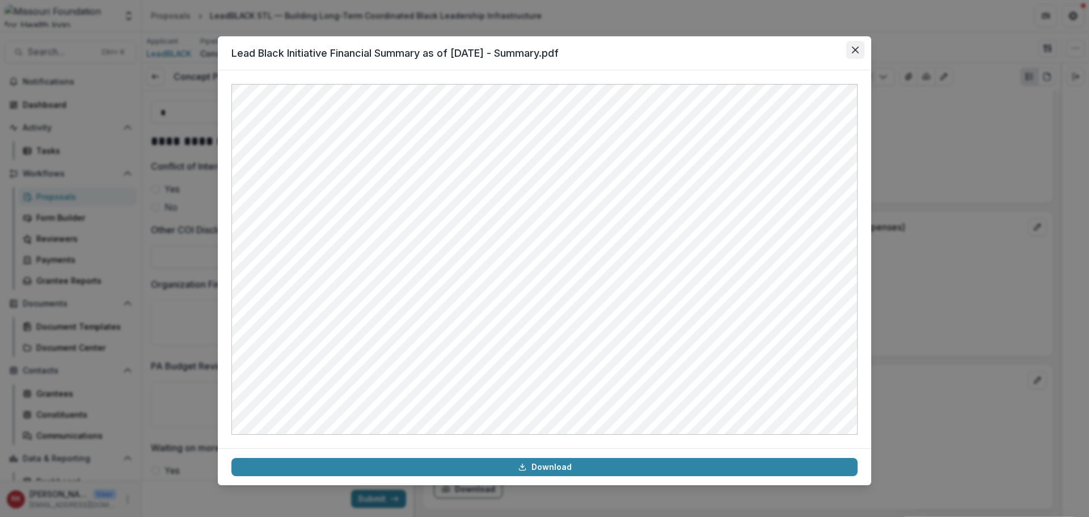
click at [853, 53] on icon "Close" at bounding box center [855, 50] width 7 height 7
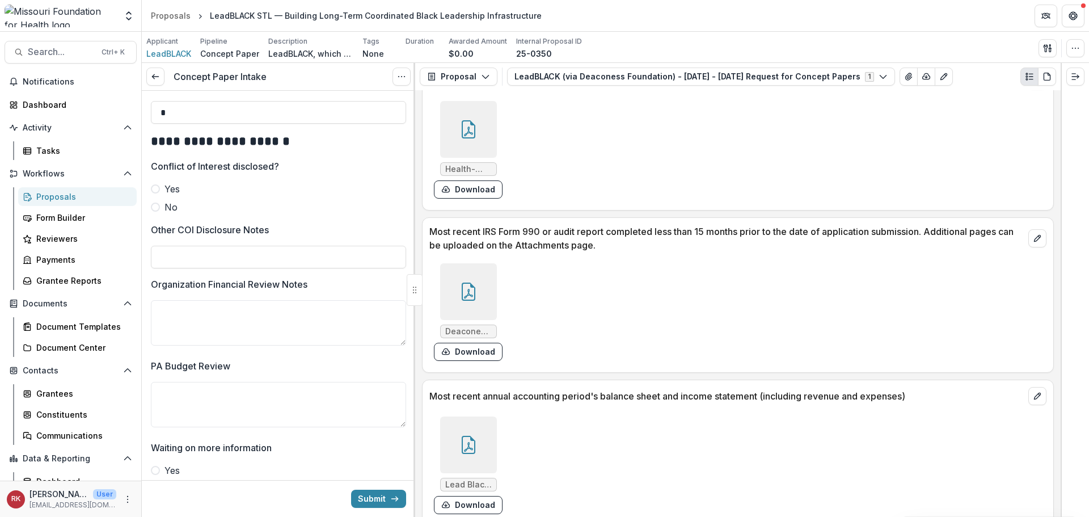
scroll to position [3908, 0]
click at [468, 303] on div at bounding box center [468, 292] width 57 height 57
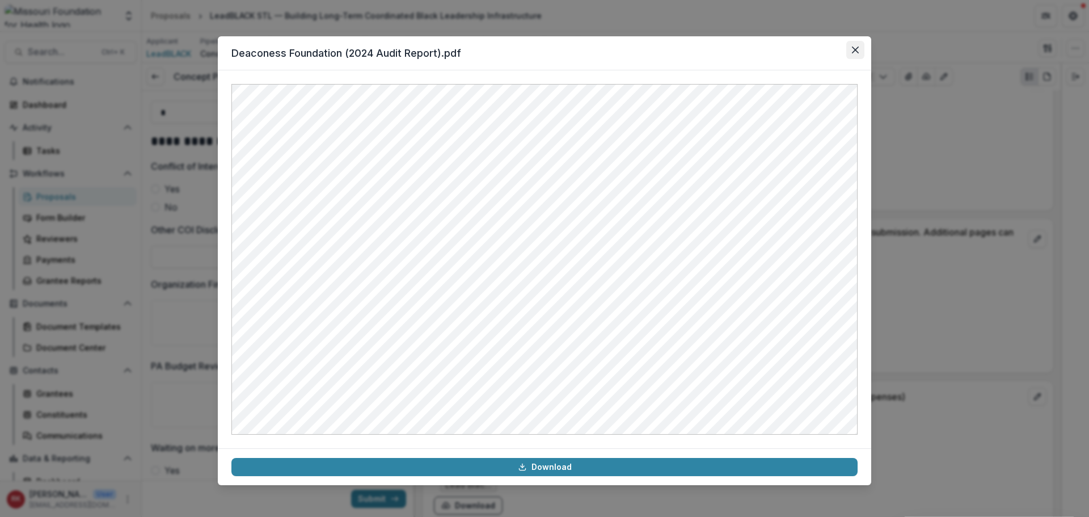
click at [857, 52] on icon "Close" at bounding box center [855, 50] width 7 height 7
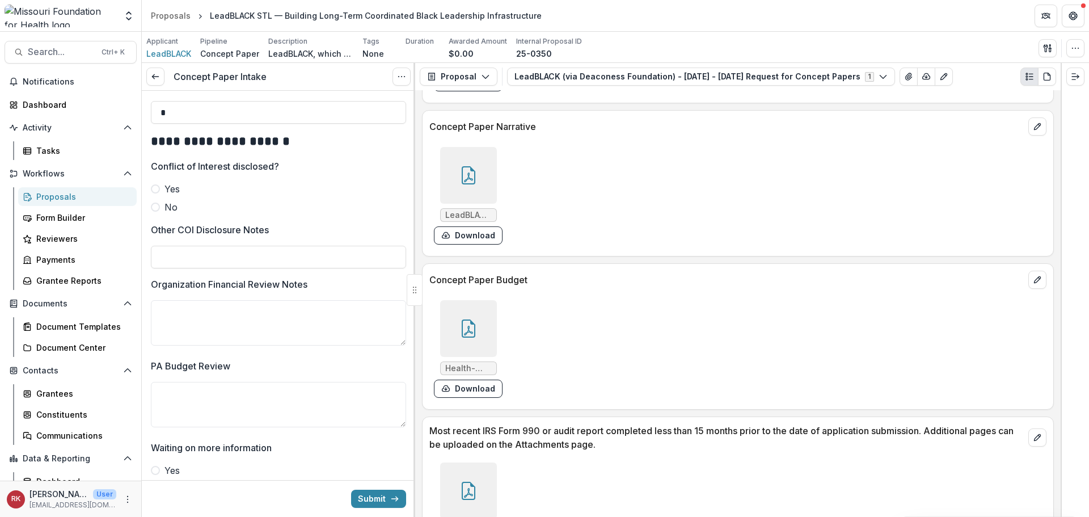
scroll to position [3681, 0]
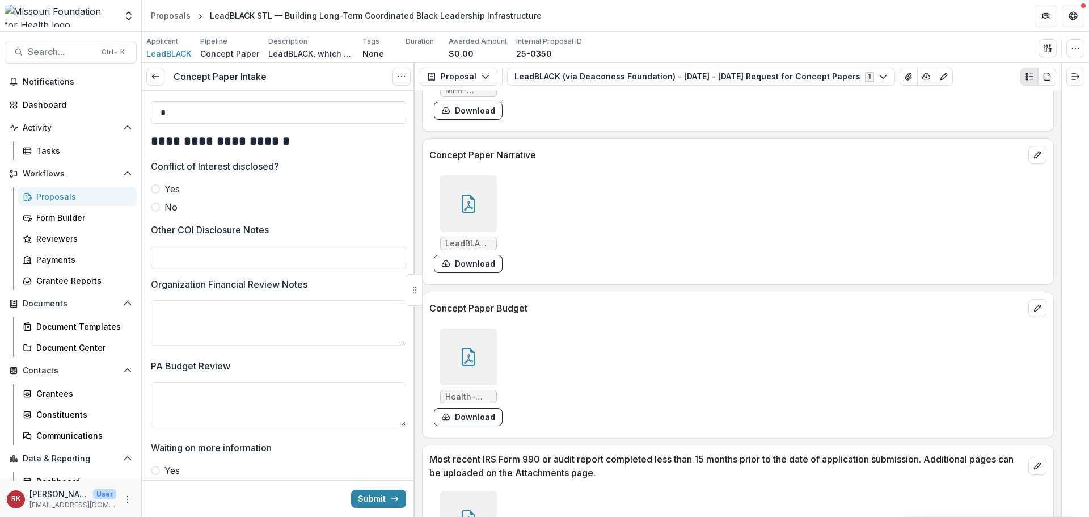
click at [459, 351] on icon at bounding box center [468, 357] width 18 height 18
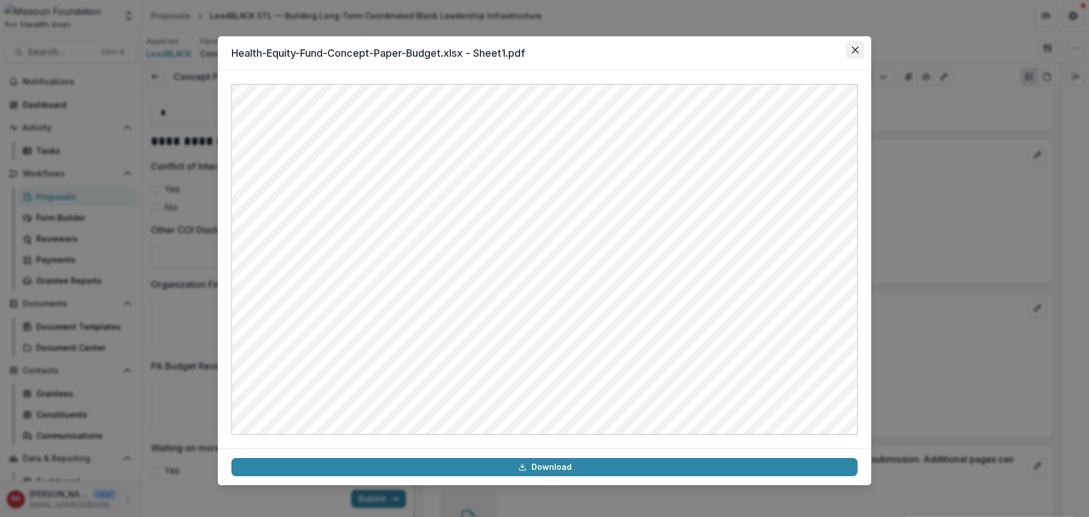
click at [857, 49] on icon "Close" at bounding box center [855, 50] width 7 height 7
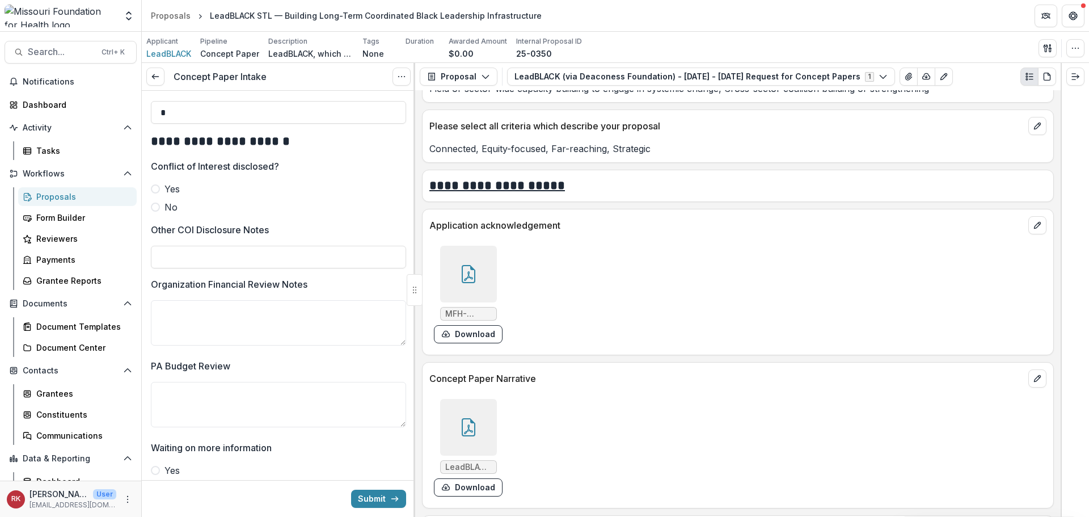
scroll to position [3455, 0]
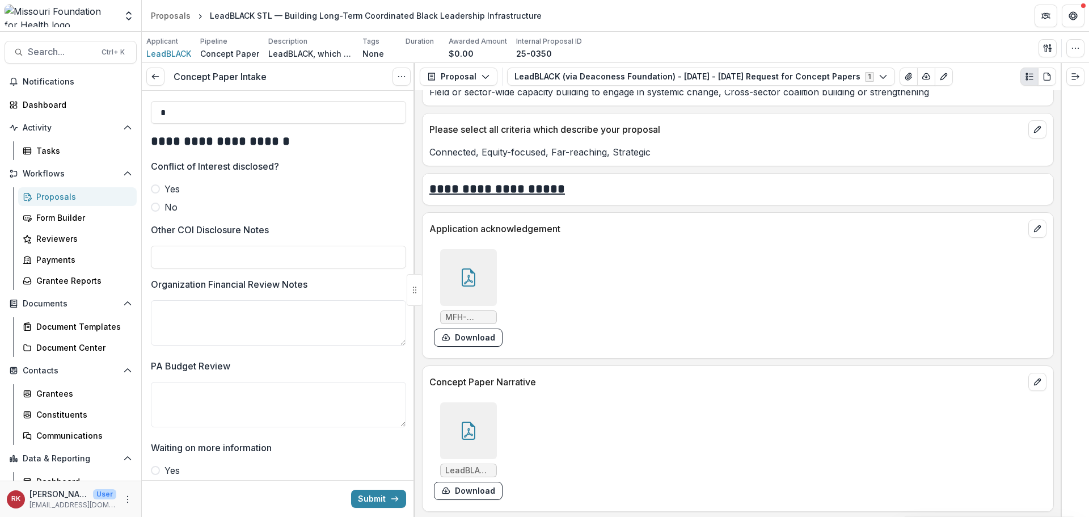
click at [481, 453] on div at bounding box center [468, 430] width 57 height 57
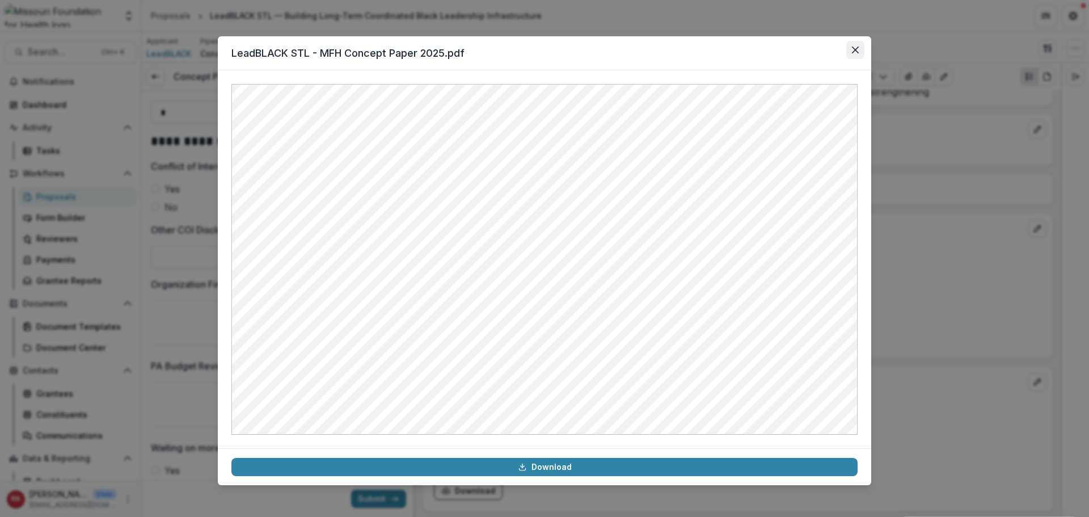
click at [851, 53] on button "Close" at bounding box center [855, 50] width 18 height 18
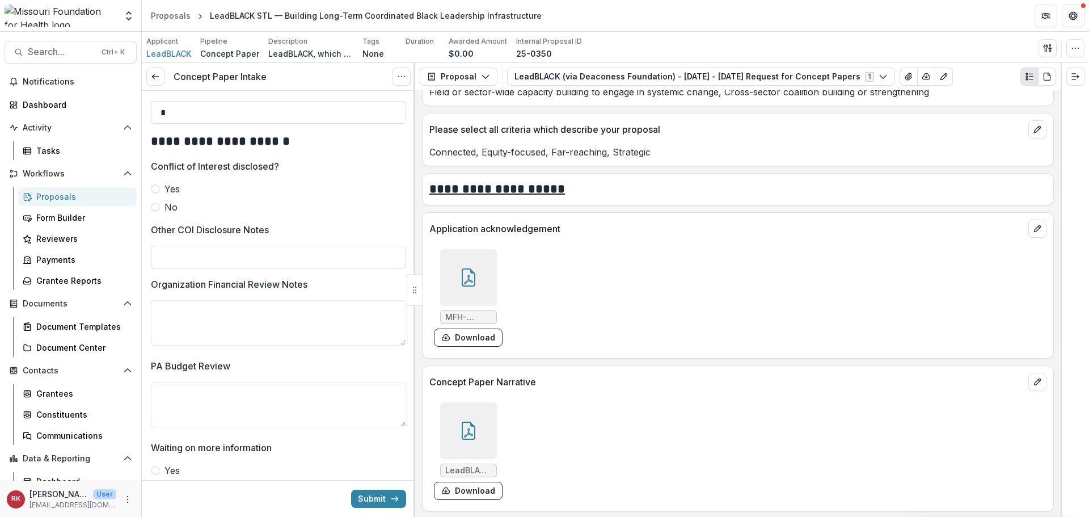
scroll to position [3511, 0]
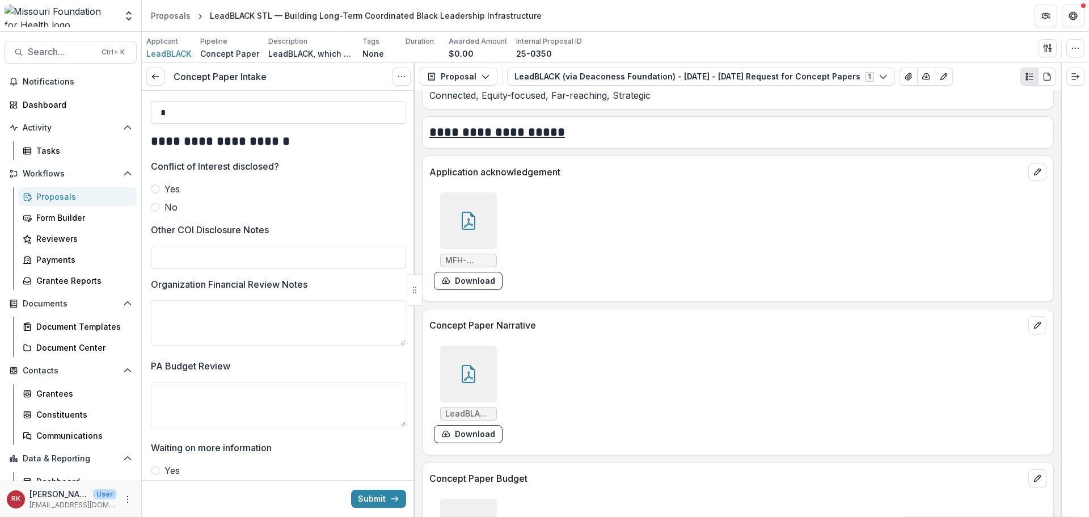
click at [475, 227] on icon at bounding box center [468, 221] width 18 height 18
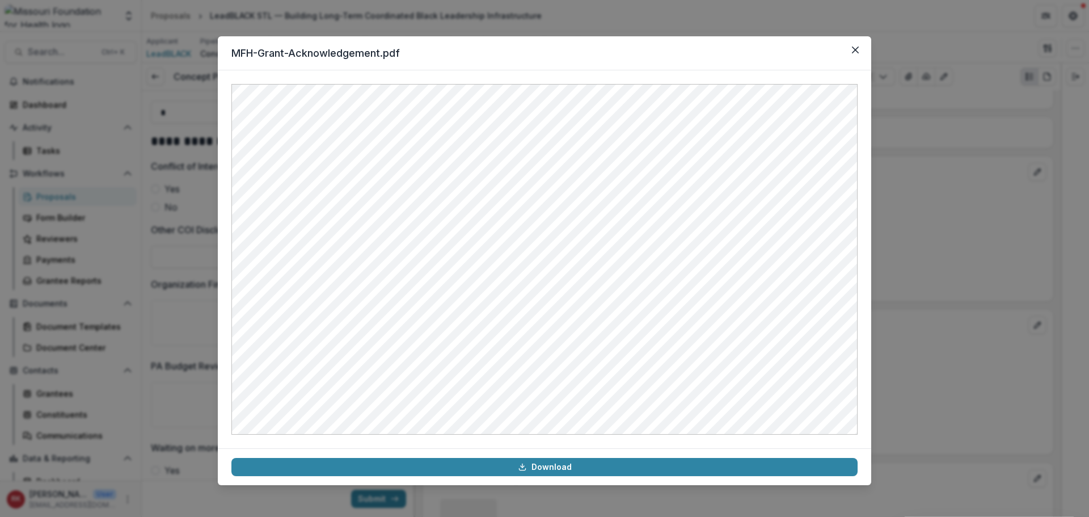
click at [857, 59] on header "MFH-Grant-Acknowledgement.pdf" at bounding box center [544, 53] width 653 height 34
click at [856, 54] on button "Close" at bounding box center [855, 50] width 18 height 18
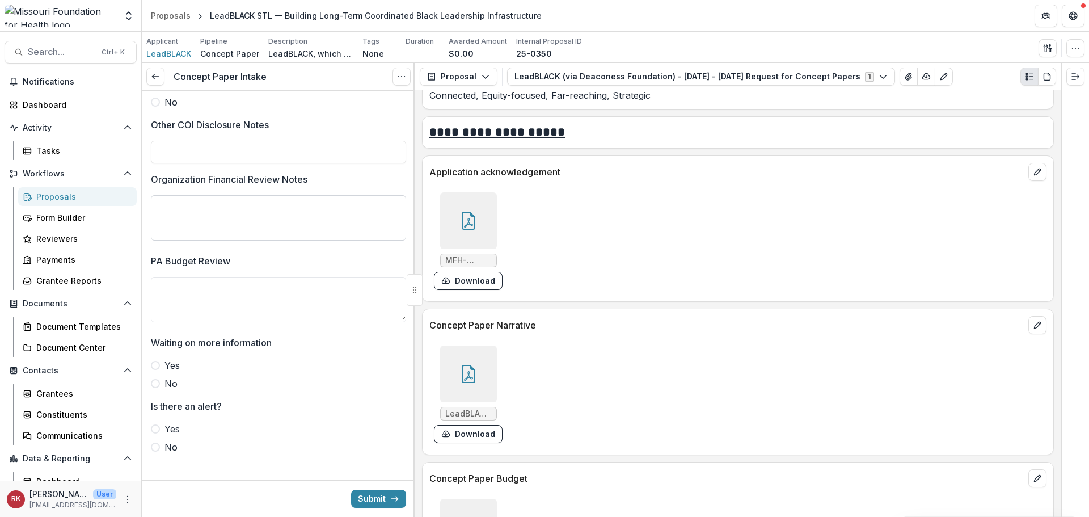
scroll to position [1939, 0]
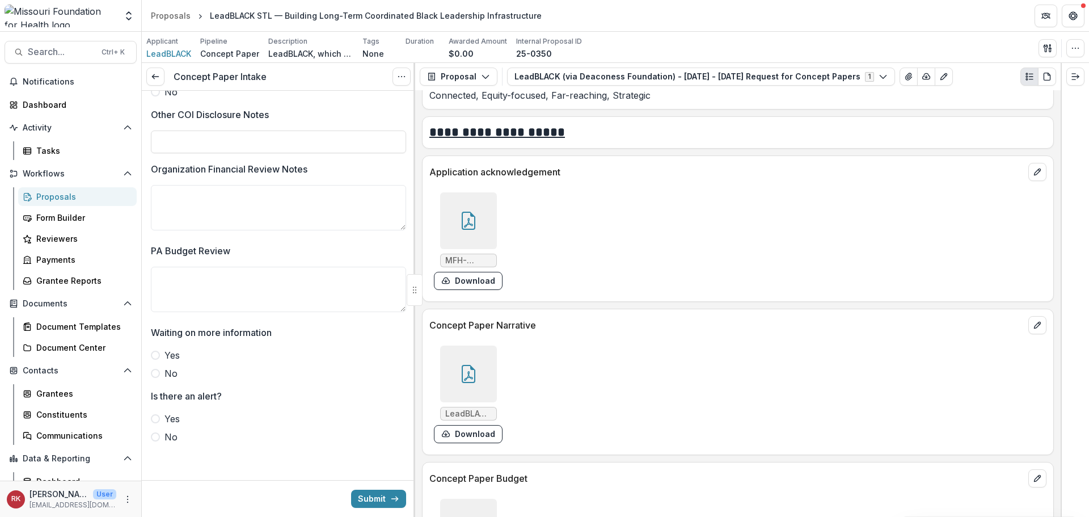
click at [154, 373] on span at bounding box center [155, 373] width 9 height 9
click at [153, 441] on label "No" at bounding box center [278, 437] width 255 height 14
click at [157, 420] on span at bounding box center [155, 418] width 9 height 9
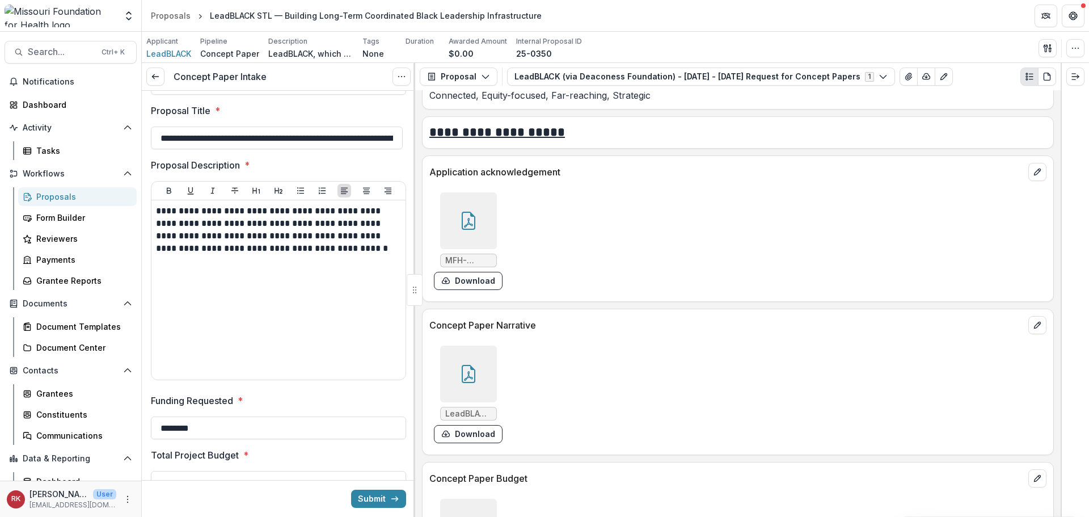
scroll to position [0, 0]
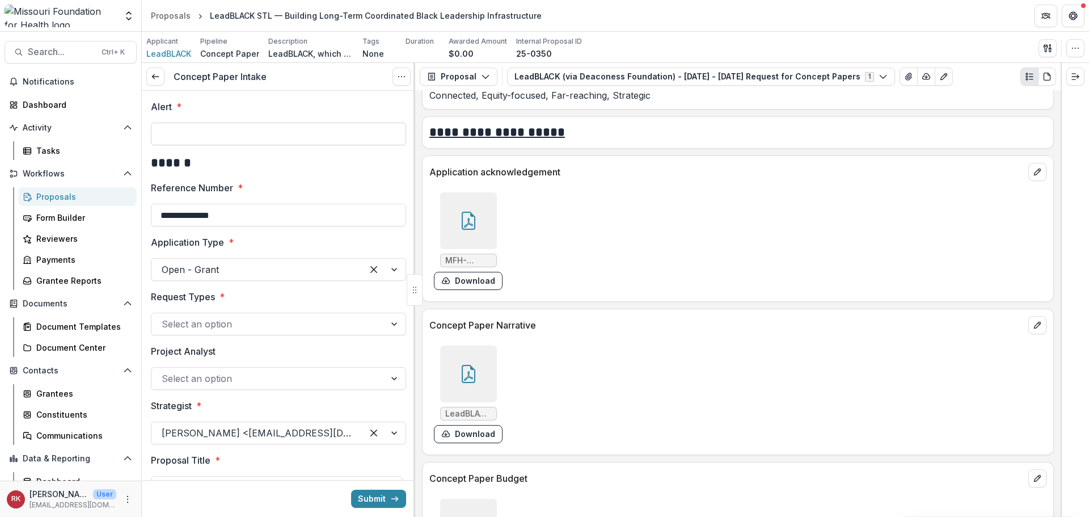
click at [185, 130] on input "Alert *" at bounding box center [278, 133] width 255 height 23
paste input "**********"
click at [223, 135] on input "**********" at bounding box center [278, 133] width 255 height 23
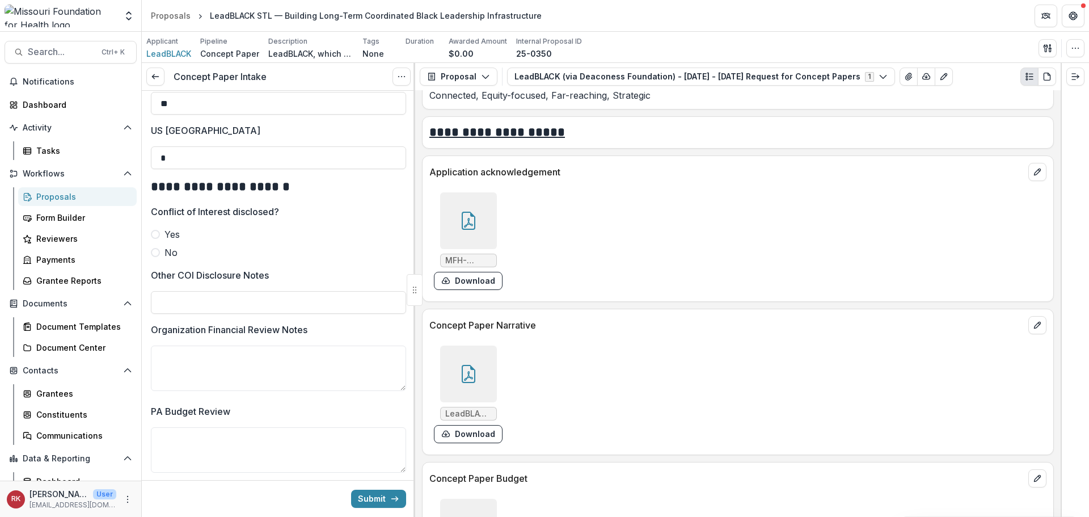
scroll to position [1767, 0]
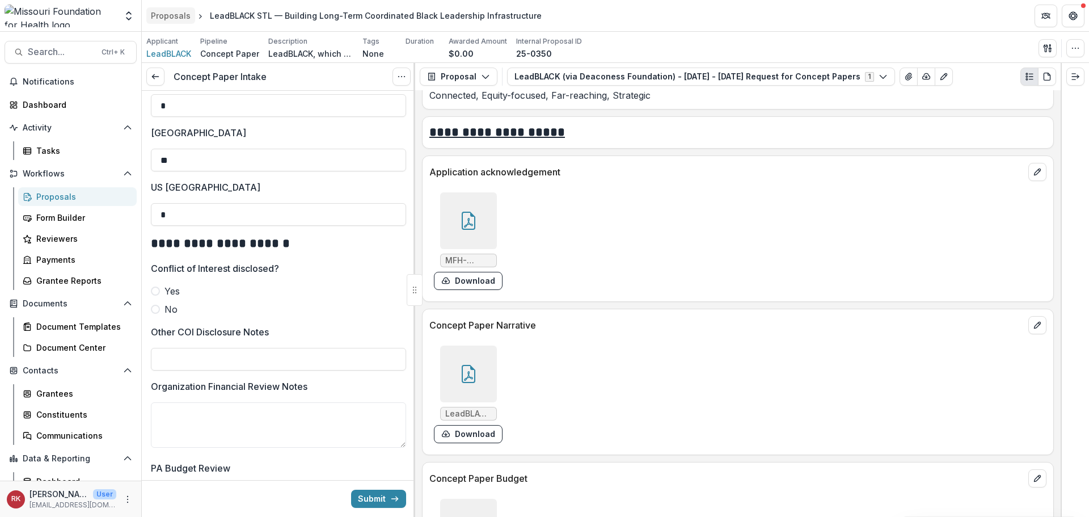
type input "**********"
click at [151, 314] on span at bounding box center [155, 309] width 9 height 9
drag, startPoint x: 162, startPoint y: 356, endPoint x: 166, endPoint y: 364, distance: 9.4
click at [165, 362] on div "Other COI Disclosure Notes" at bounding box center [278, 347] width 255 height 45
click at [167, 365] on input "Other COI Disclosure Notes" at bounding box center [278, 359] width 255 height 23
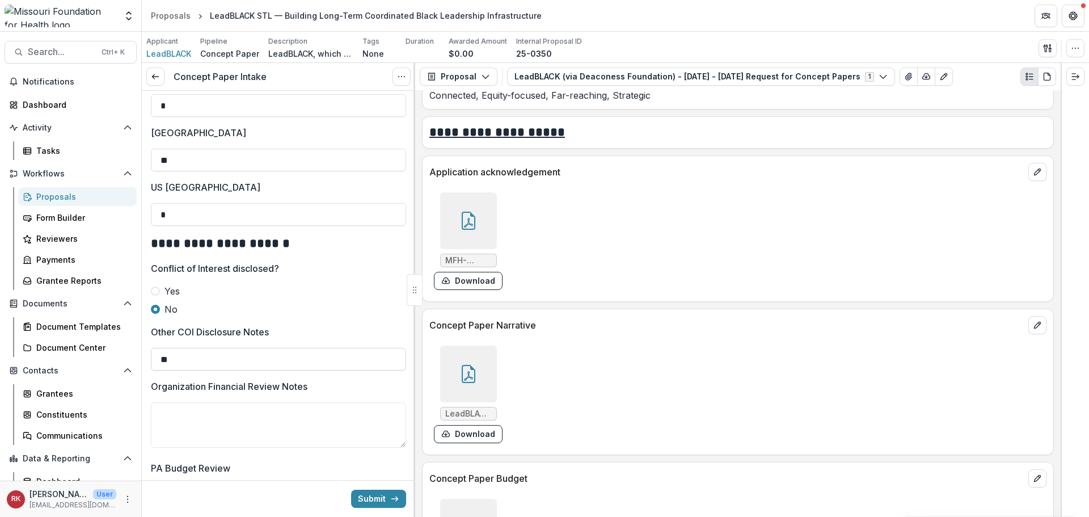
type input "*"
click at [221, 369] on input "**********" at bounding box center [278, 359] width 255 height 23
drag, startPoint x: 180, startPoint y: 366, endPoint x: 105, endPoint y: 356, distance: 74.9
click at [105, 356] on main "Search... Ctrl + K Notifications Dashboard Activity Tasks Workflows Proposals F…" at bounding box center [544, 274] width 1089 height 485
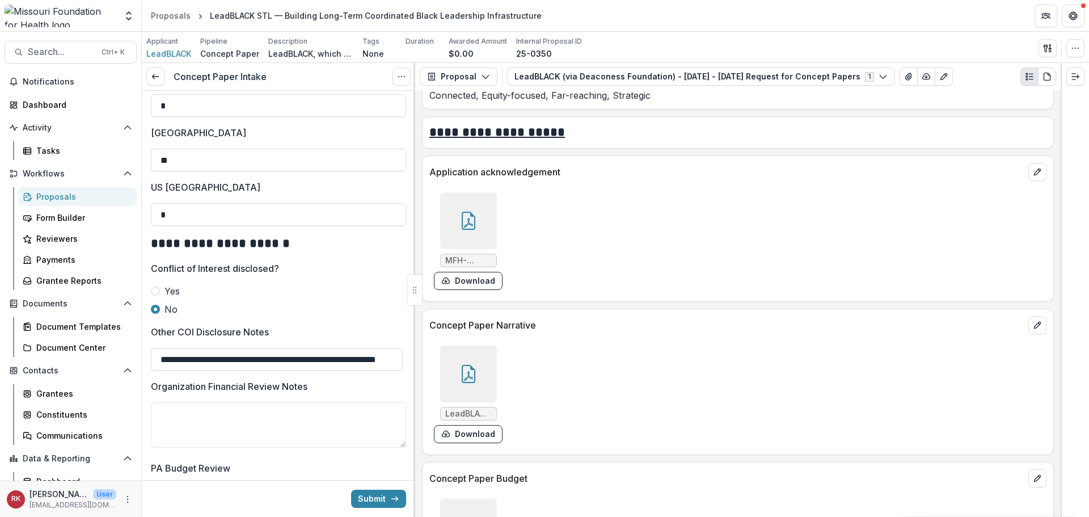
drag, startPoint x: 161, startPoint y: 370, endPoint x: 412, endPoint y: 396, distance: 252.6
click at [412, 396] on div "**********" at bounding box center [278, 304] width 273 height 426
click at [324, 364] on input "**********" at bounding box center [277, 359] width 252 height 23
type input "**********"
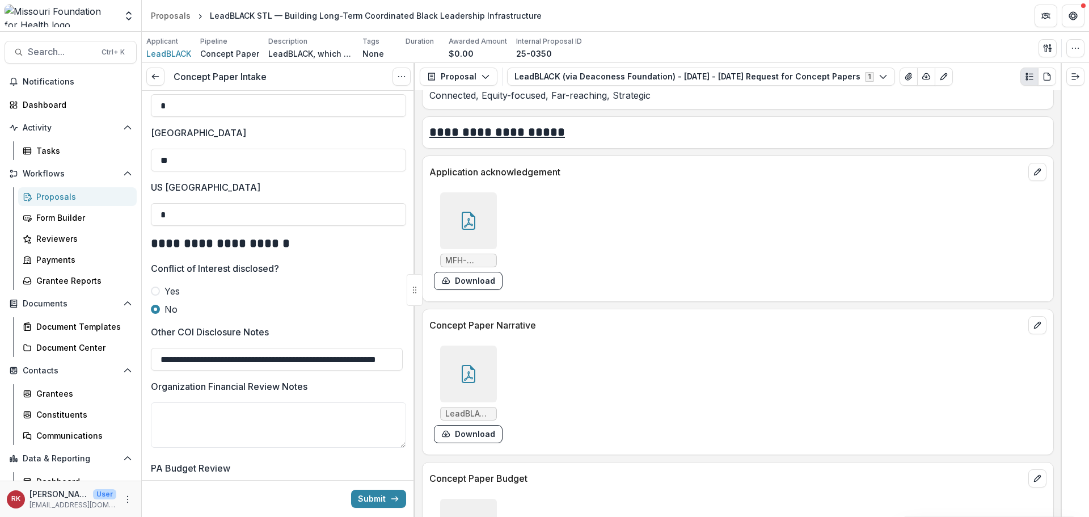
click at [314, 316] on label "No" at bounding box center [278, 309] width 255 height 14
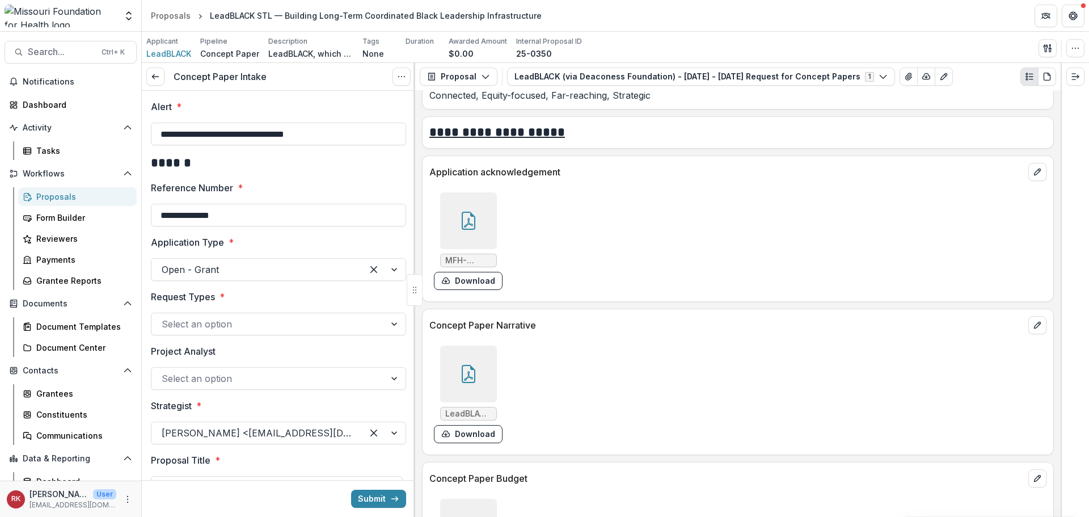
click at [165, 320] on div at bounding box center [268, 324] width 213 height 16
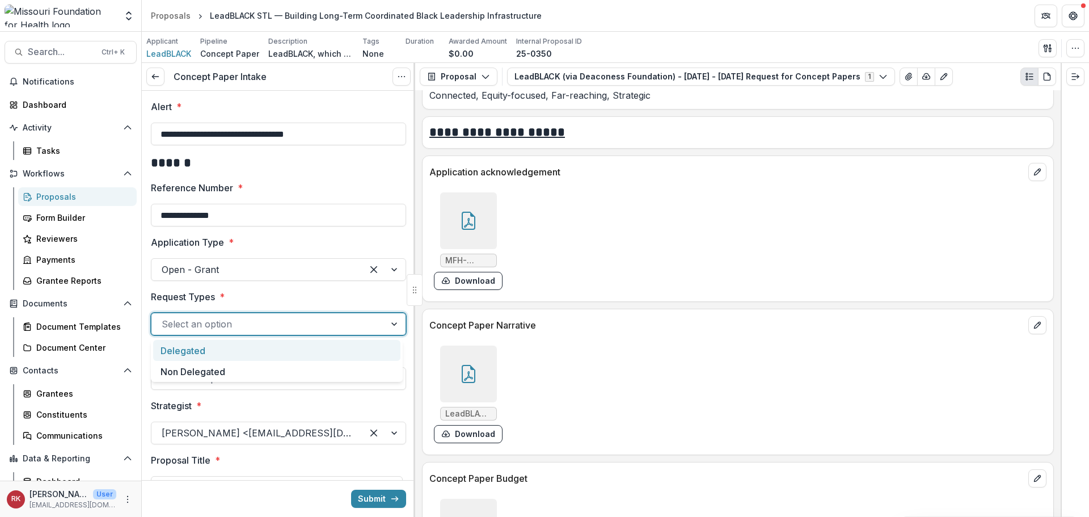
click at [174, 349] on div "Delegated" at bounding box center [276, 350] width 247 height 21
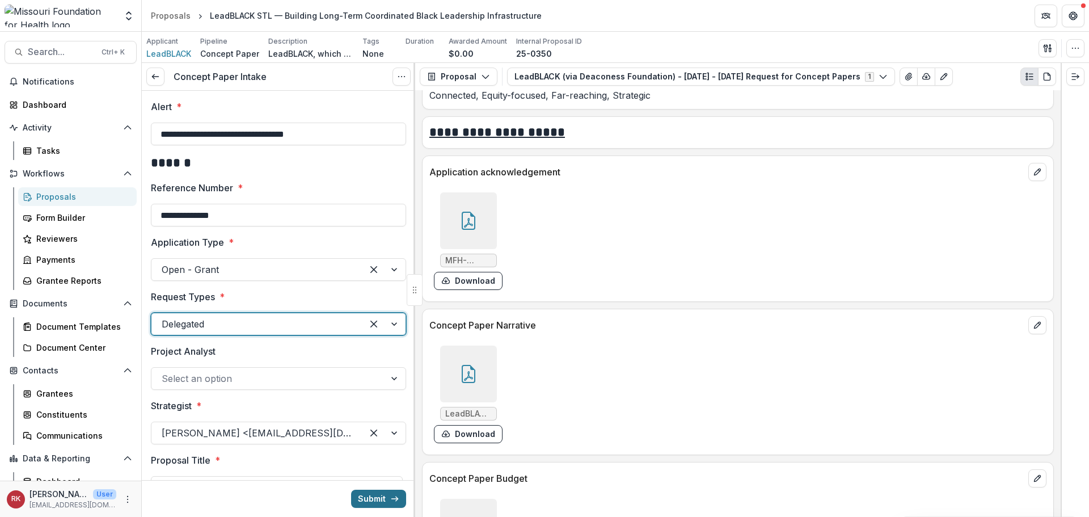
click at [365, 493] on button "Submit" at bounding box center [378, 498] width 55 height 18
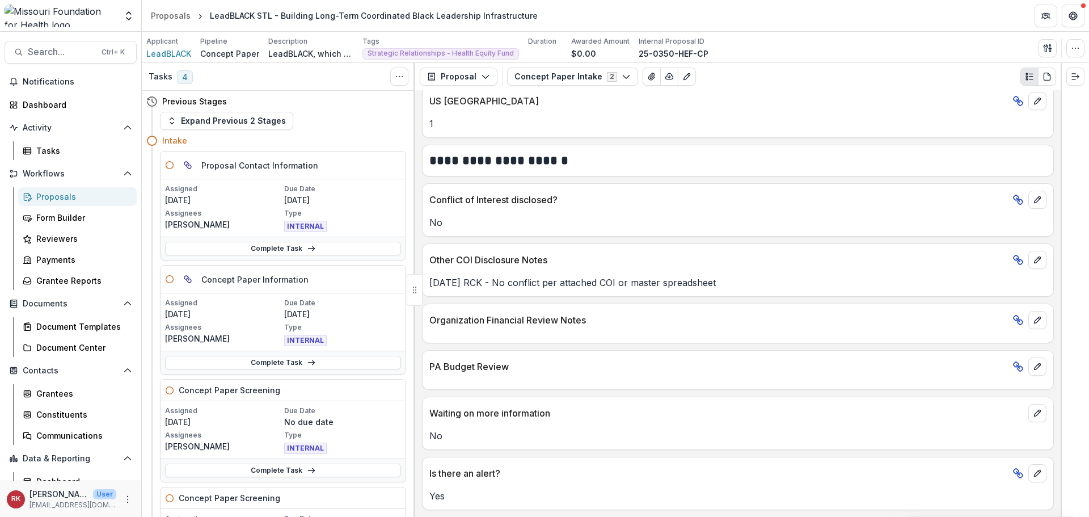
scroll to position [1697, 0]
click at [224, 366] on link "Complete Task" at bounding box center [283, 363] width 236 height 14
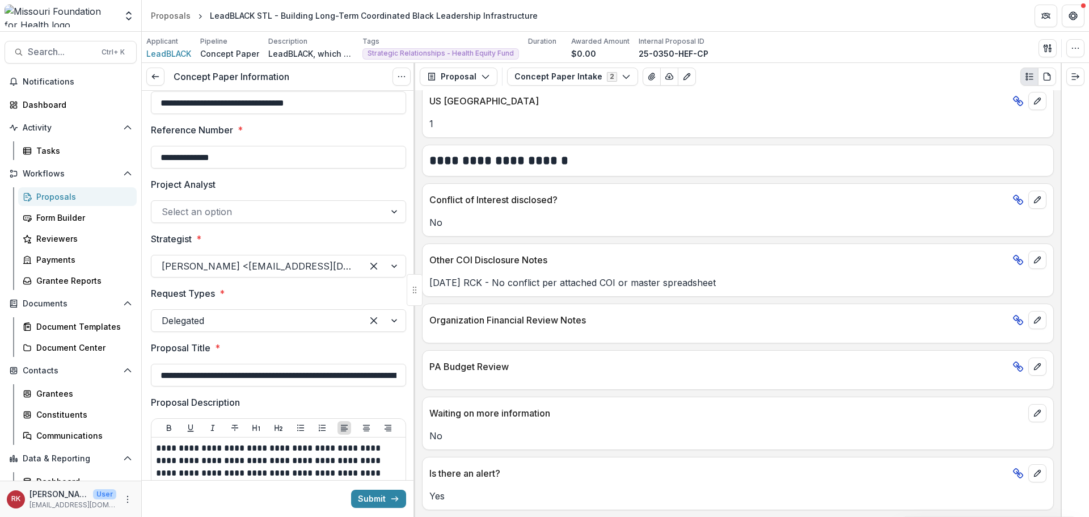
scroll to position [57, 0]
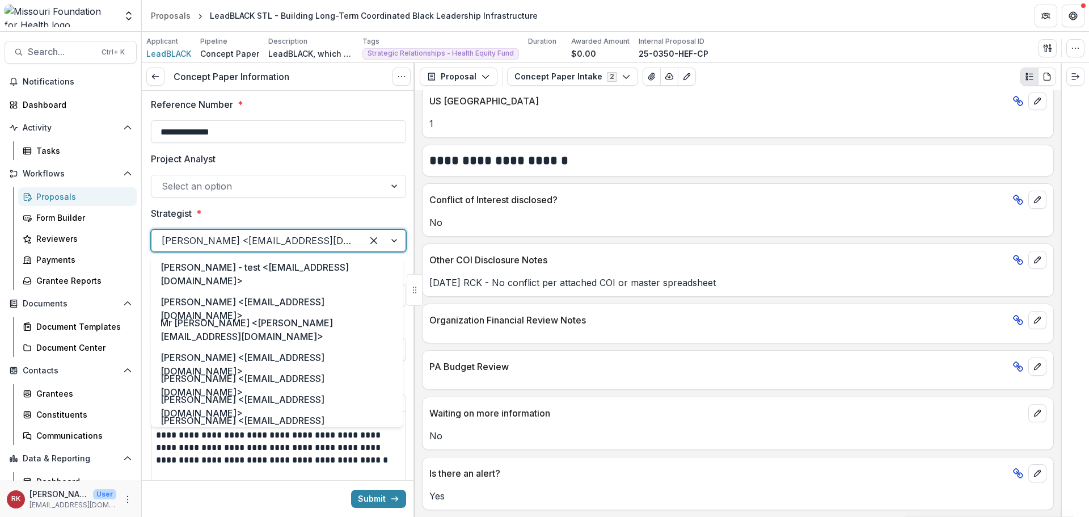
drag, startPoint x: 162, startPoint y: 237, endPoint x: 336, endPoint y: 244, distance: 174.8
click at [336, 244] on div at bounding box center [257, 241] width 191 height 16
click at [300, 211] on label "Strategist *" at bounding box center [275, 213] width 248 height 14
click at [164, 234] on input "Strategist *" at bounding box center [163, 241] width 3 height 14
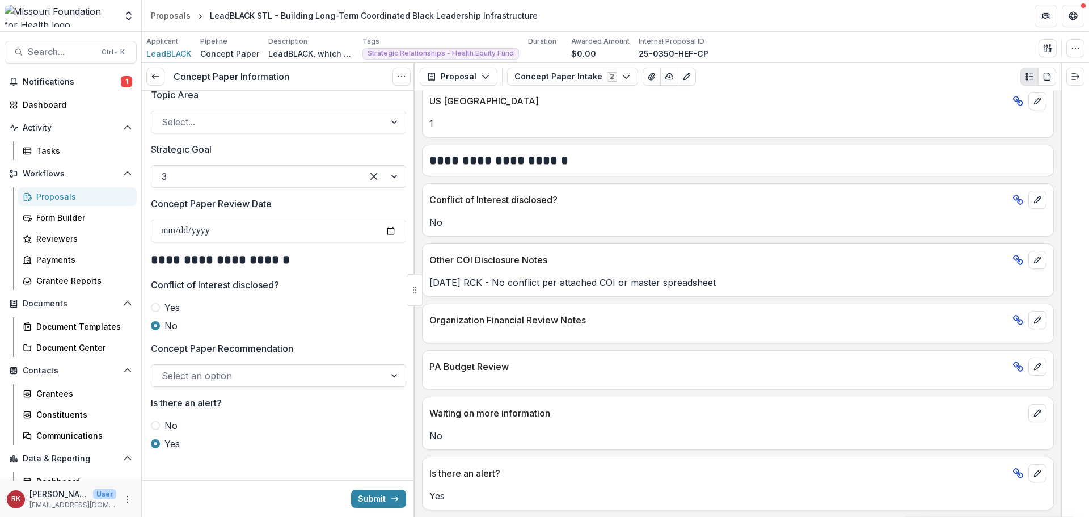
scroll to position [1254, 0]
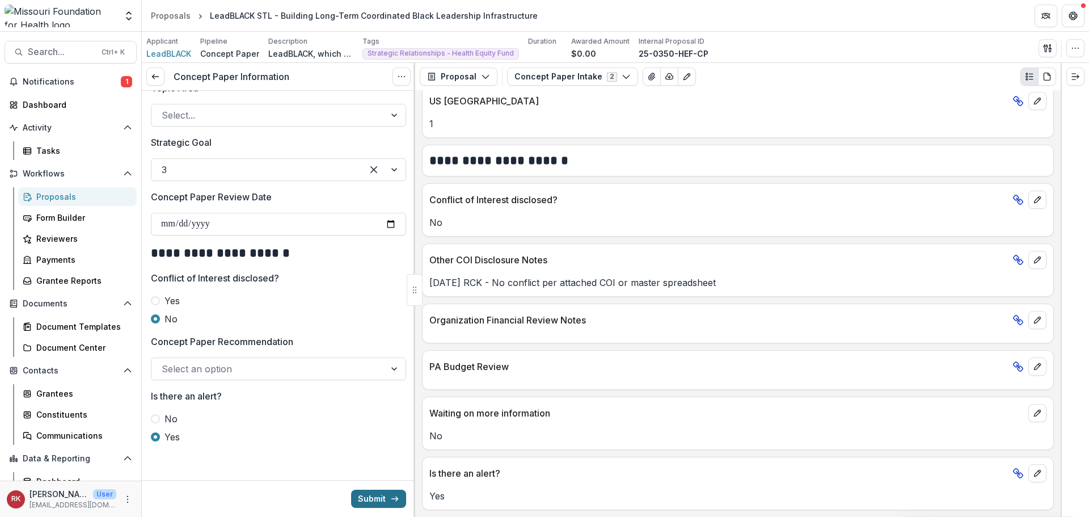
click at [374, 500] on button "Submit" at bounding box center [378, 498] width 55 height 18
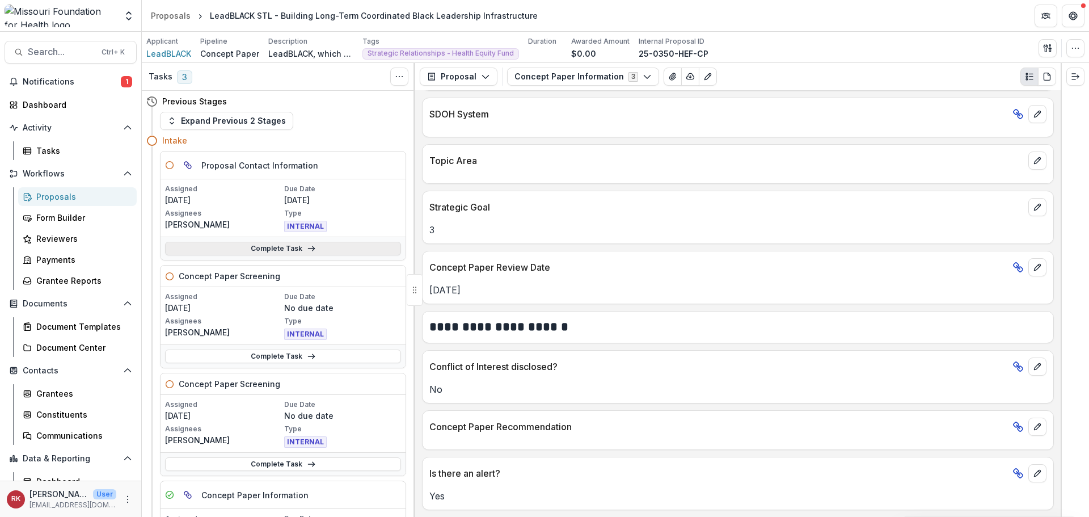
click at [244, 245] on link "Complete Task" at bounding box center [283, 249] width 236 height 14
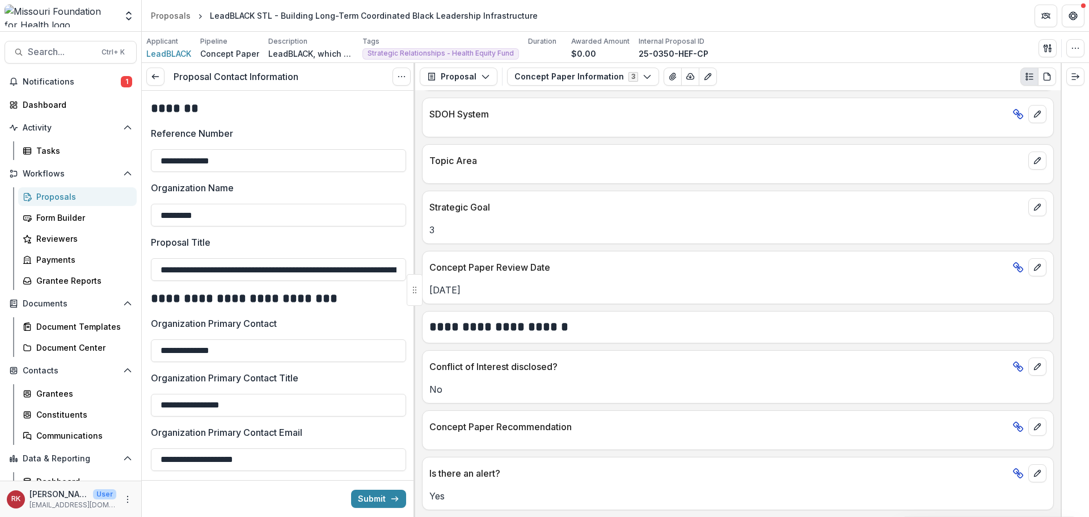
scroll to position [0, 123]
drag, startPoint x: 192, startPoint y: 274, endPoint x: 415, endPoint y: 272, distance: 222.9
click at [415, 272] on div "**********" at bounding box center [278, 290] width 273 height 454
click at [308, 265] on input "**********" at bounding box center [277, 269] width 252 height 23
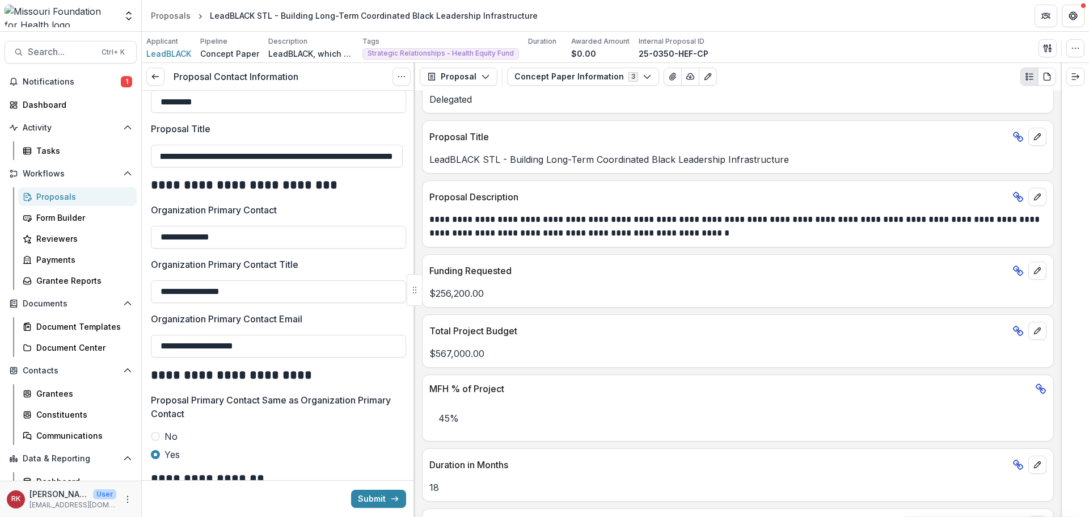
scroll to position [0, 0]
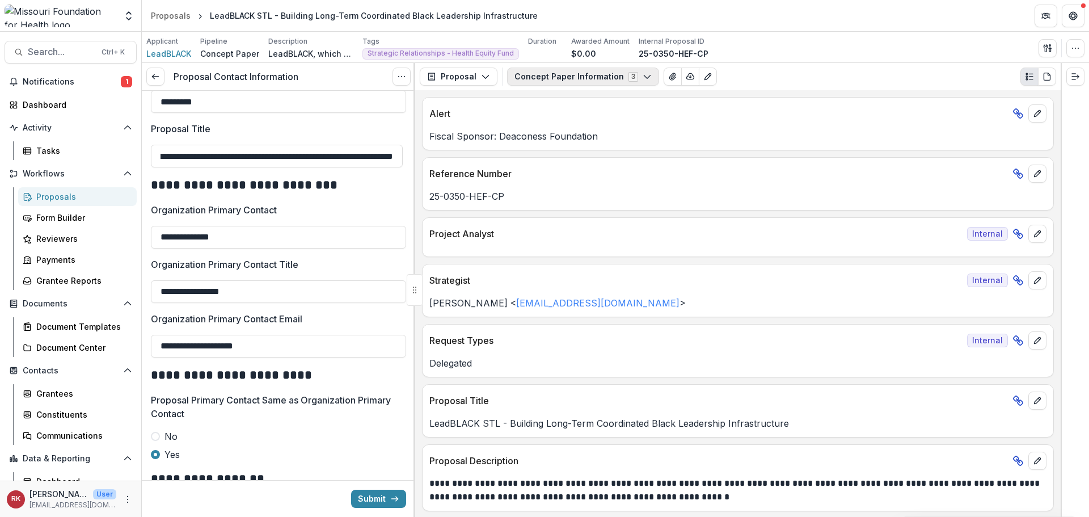
click at [610, 70] on button "Concept Paper Information 3" at bounding box center [583, 76] width 152 height 18
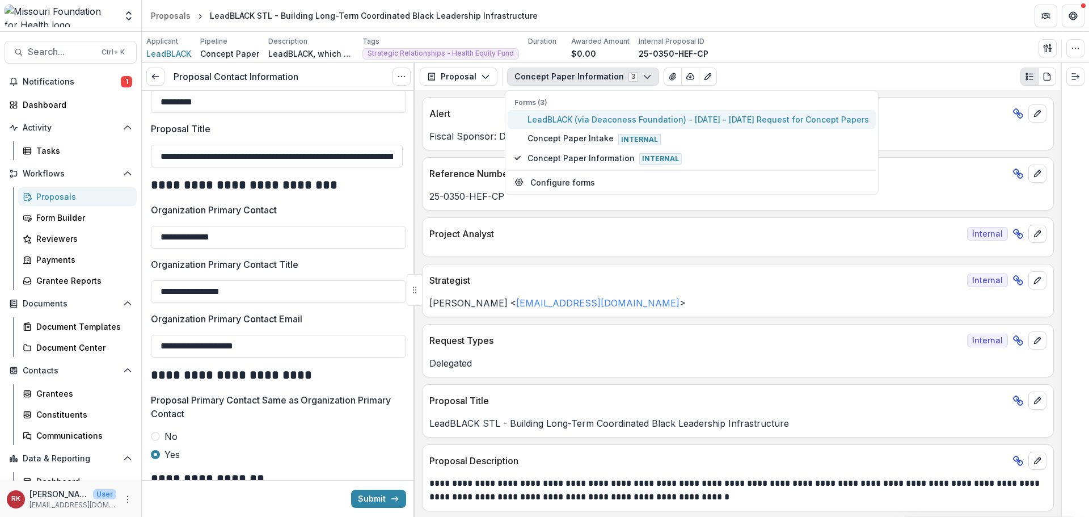
click at [623, 118] on span "LeadBLACK (via Deaconess Foundation) - 2025 - 2025 Request for Concept Papers" at bounding box center [697, 119] width 341 height 12
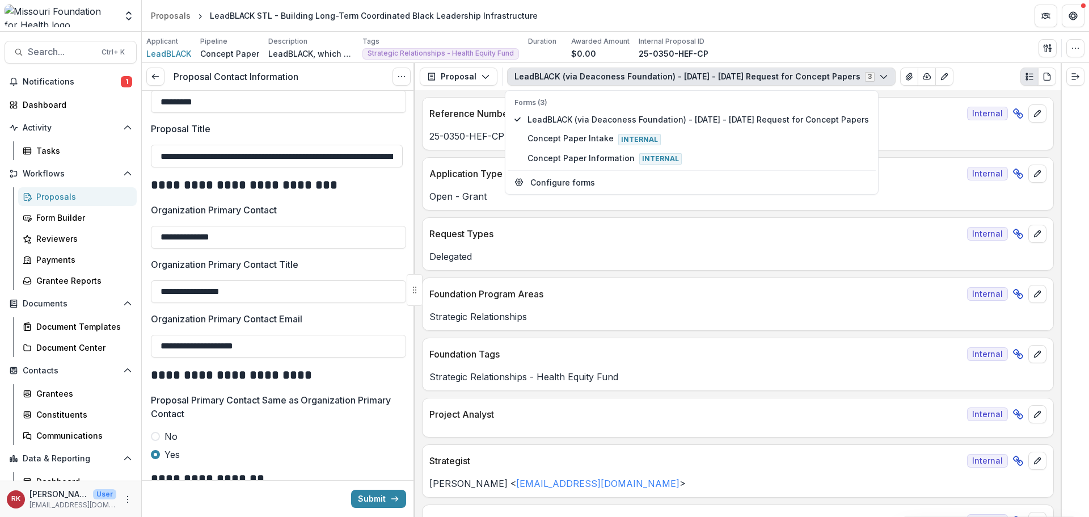
click at [464, 240] on p "Request Types" at bounding box center [695, 234] width 533 height 14
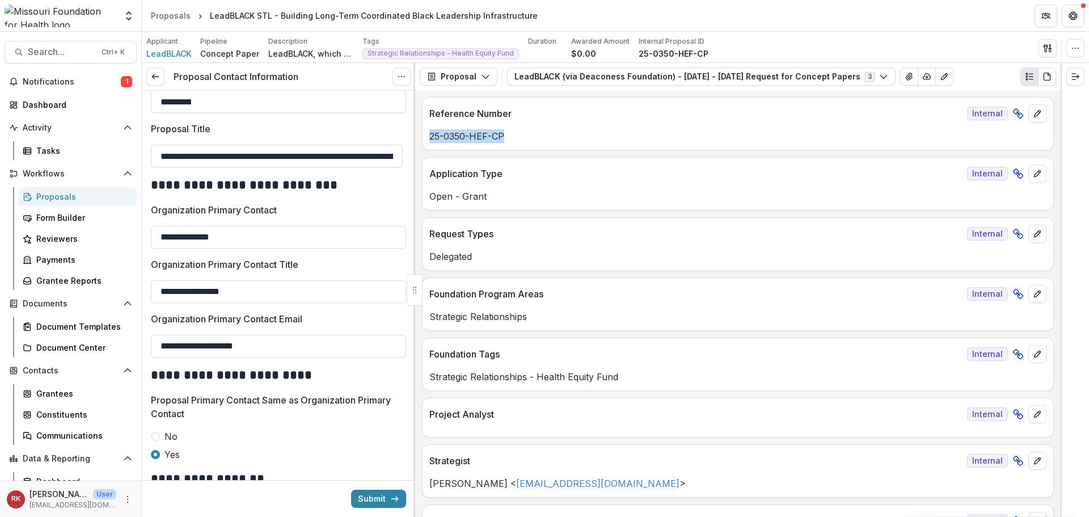
drag, startPoint x: 427, startPoint y: 137, endPoint x: 533, endPoint y: 144, distance: 106.3
click at [532, 143] on div "25-0350-HEF-CP" at bounding box center [737, 136] width 631 height 14
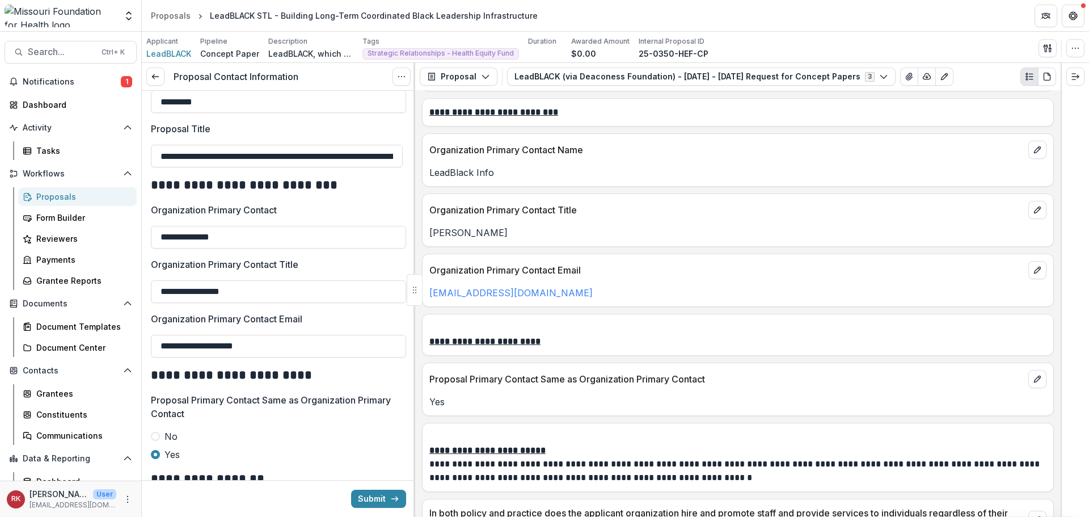
scroll to position [1474, 0]
drag, startPoint x: 246, startPoint y: 293, endPoint x: 157, endPoint y: 295, distance: 89.1
click at [157, 295] on input "**********" at bounding box center [278, 291] width 255 height 23
drag, startPoint x: 260, startPoint y: 235, endPoint x: 139, endPoint y: 231, distance: 120.9
click at [139, 231] on main "Search... Ctrl + K Notifications 1 Dashboard Activity Tasks Workflows Proposals…" at bounding box center [544, 274] width 1089 height 485
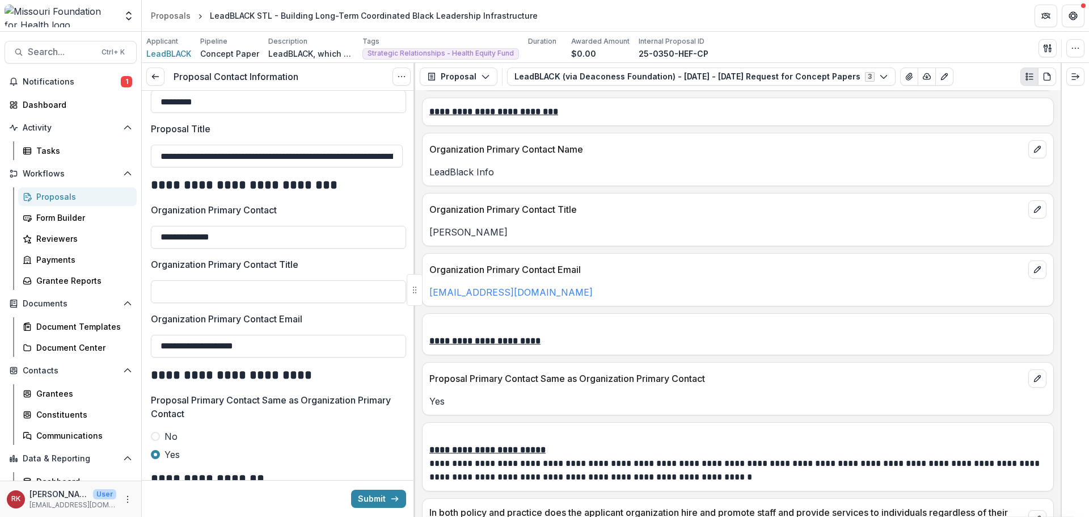
paste input "***"
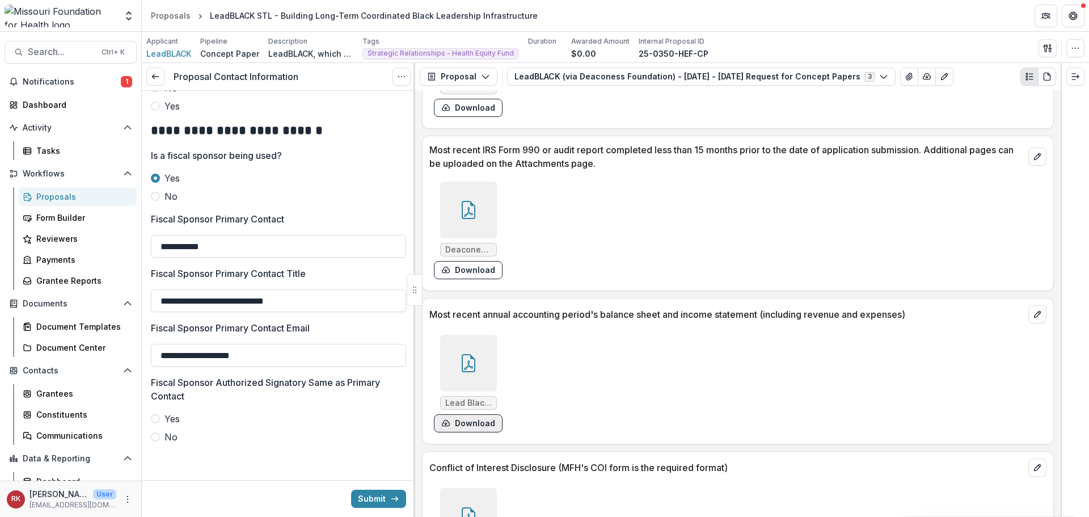
scroll to position [4174, 0]
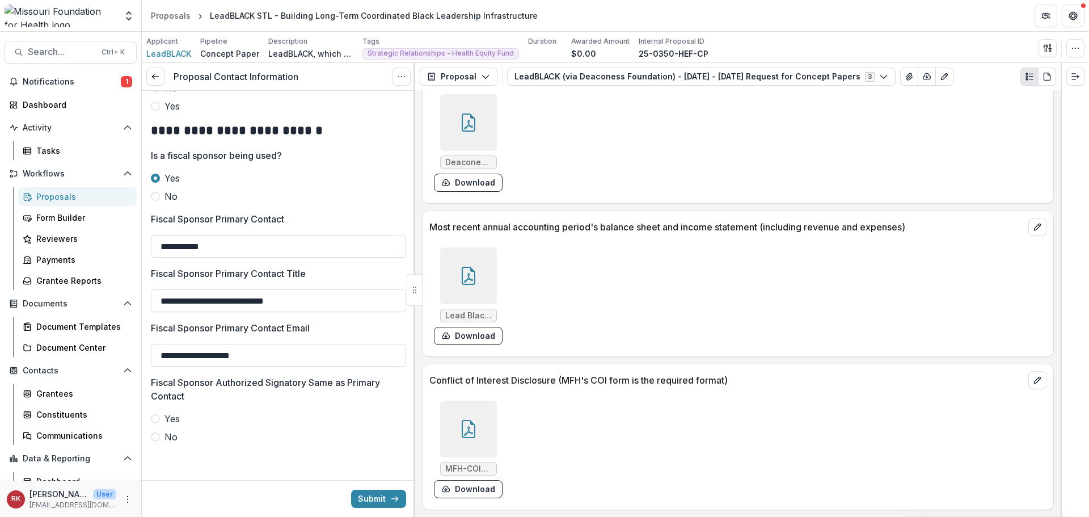
type input "**********"
click at [468, 424] on icon at bounding box center [468, 429] width 18 height 18
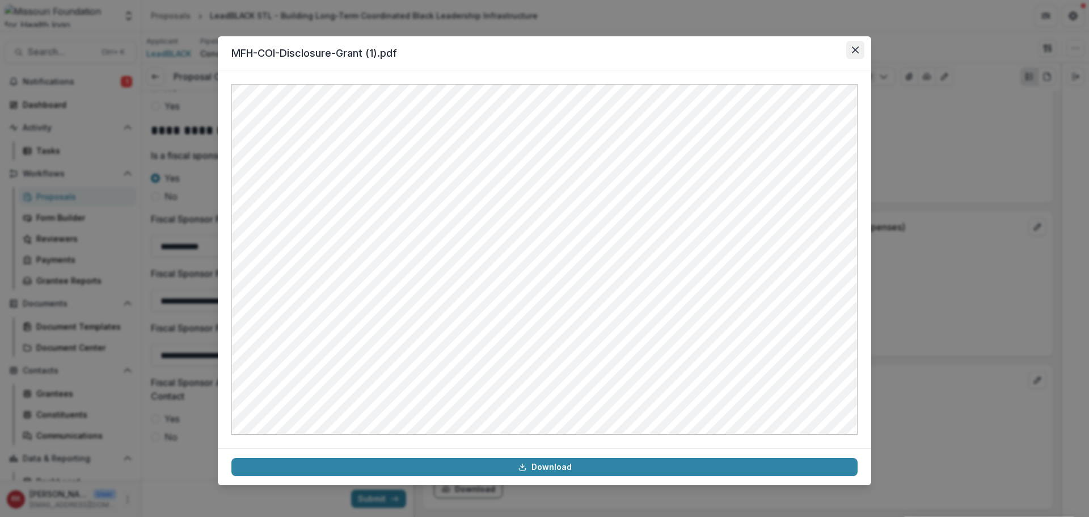
click at [860, 50] on button "Close" at bounding box center [855, 50] width 18 height 18
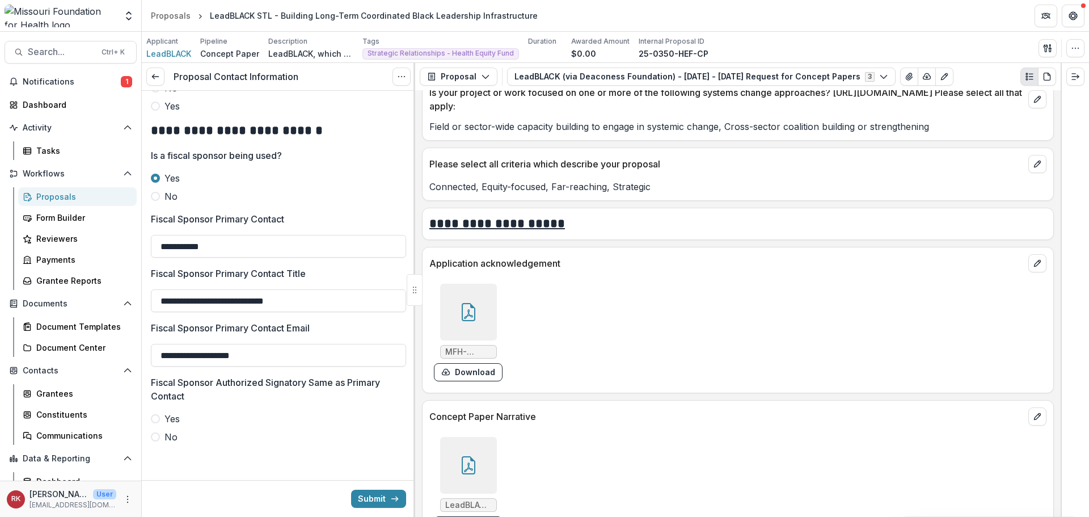
scroll to position [3493, 0]
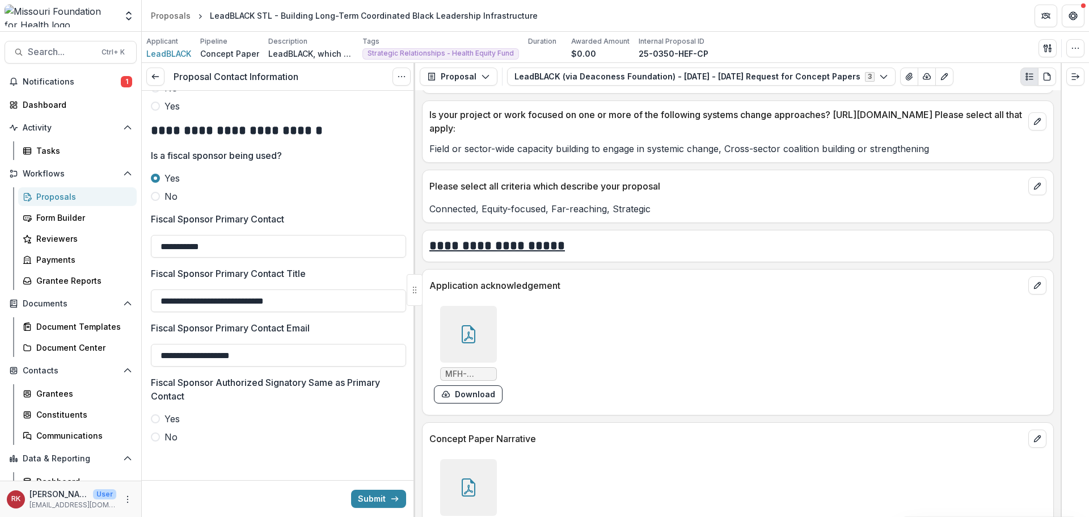
click at [475, 326] on icon at bounding box center [468, 334] width 18 height 18
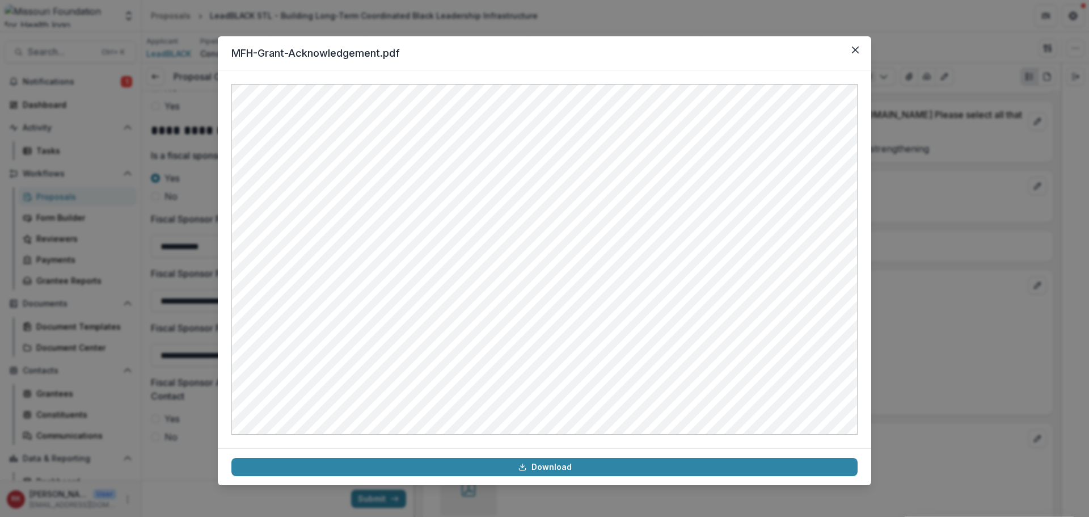
click at [946, 197] on div "MFH-Grant-Acknowledgement.pdf Download" at bounding box center [544, 258] width 1089 height 517
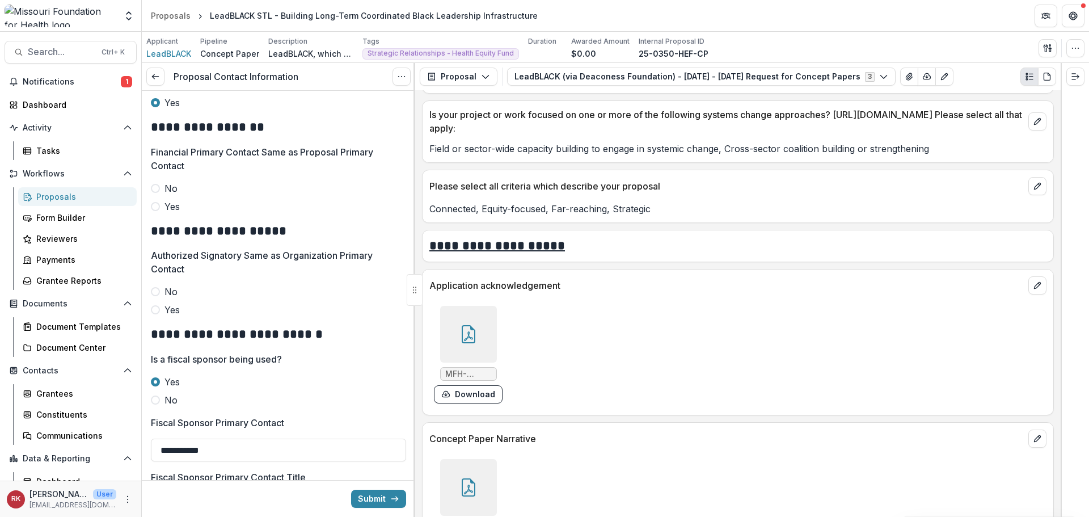
scroll to position [498, 0]
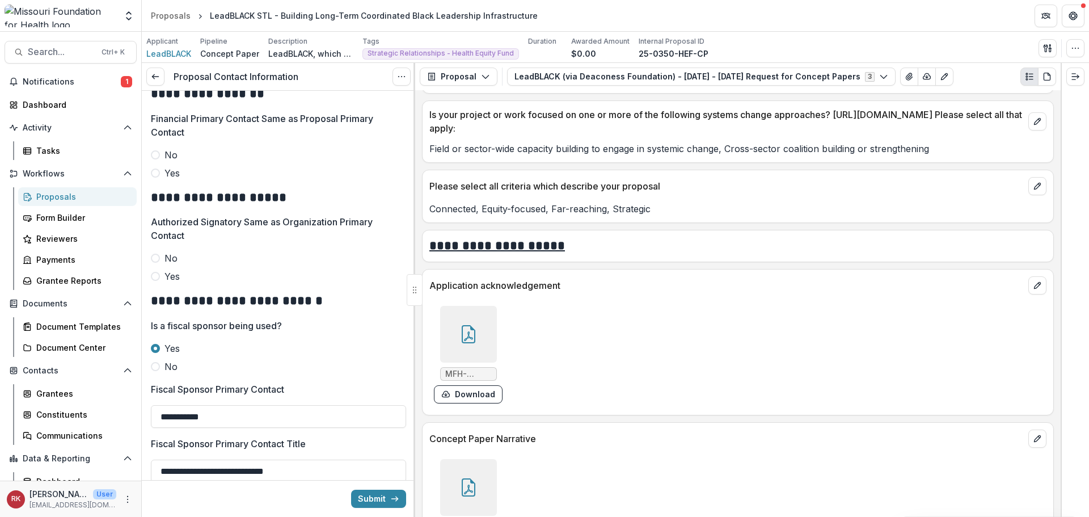
click at [158, 174] on span at bounding box center [155, 172] width 9 height 9
click at [159, 273] on span at bounding box center [155, 276] width 9 height 9
click at [464, 322] on div at bounding box center [468, 334] width 57 height 57
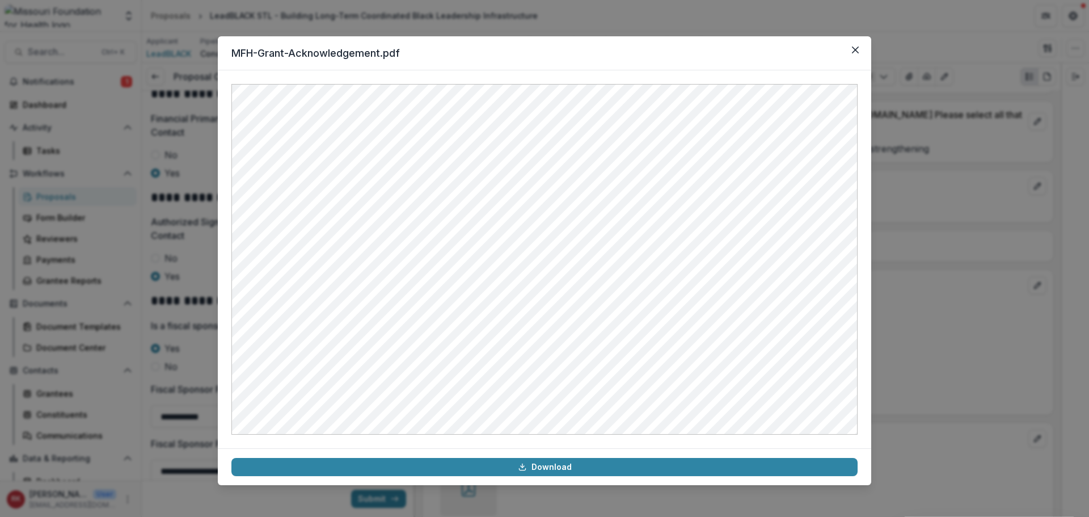
click at [939, 286] on div "MFH-Grant-Acknowledgement.pdf Download" at bounding box center [544, 258] width 1089 height 517
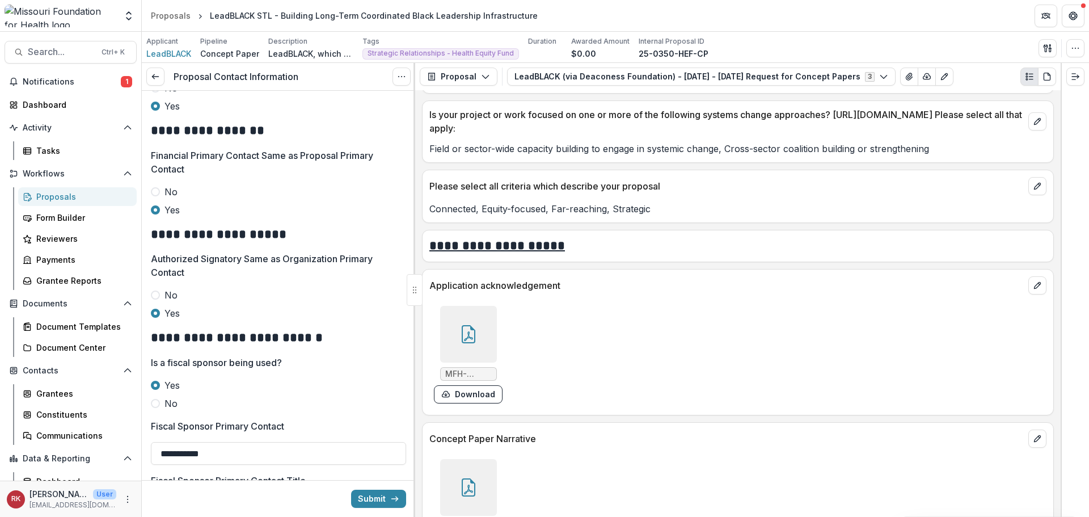
scroll to position [442, 0]
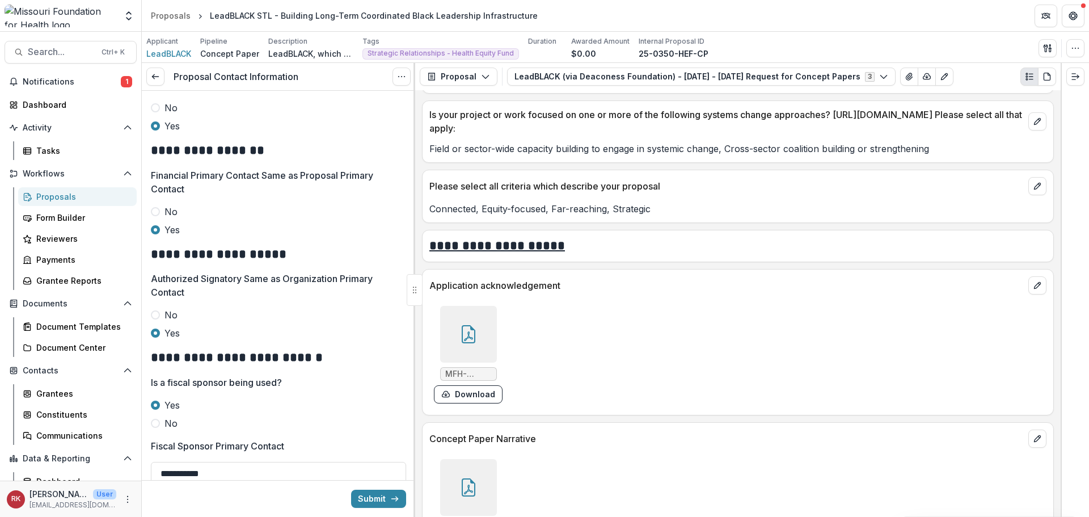
click at [158, 214] on span at bounding box center [155, 211] width 9 height 9
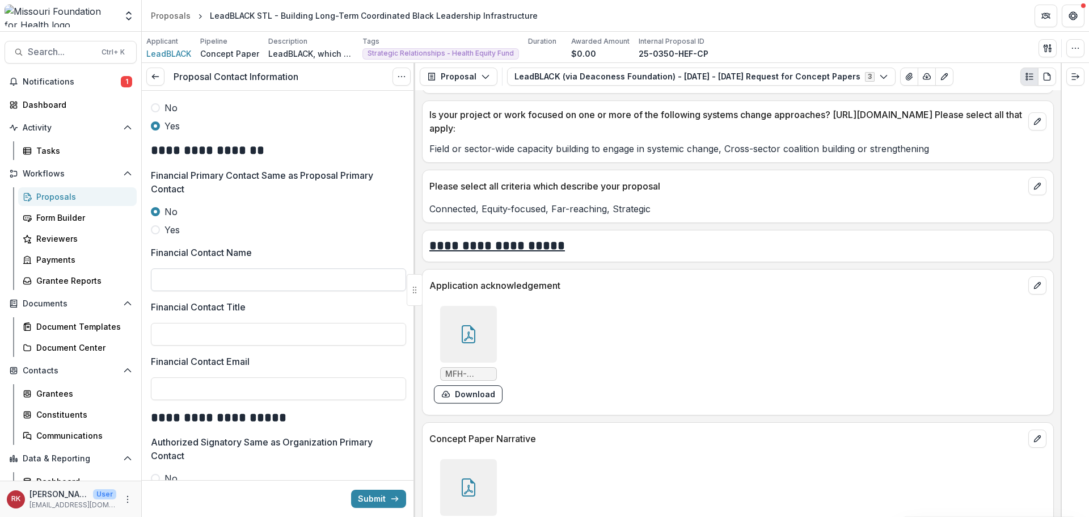
click at [183, 276] on input "Financial Contact Name" at bounding box center [278, 279] width 255 height 23
type input "**********"
click at [488, 327] on div at bounding box center [468, 334] width 57 height 57
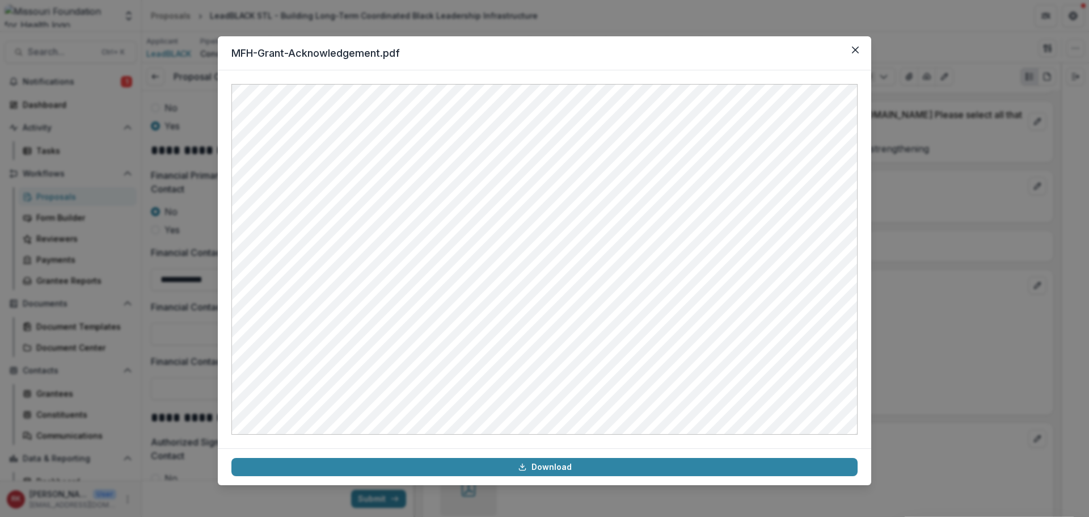
click at [184, 350] on div "MFH-Grant-Acknowledgement.pdf Download" at bounding box center [544, 258] width 1089 height 517
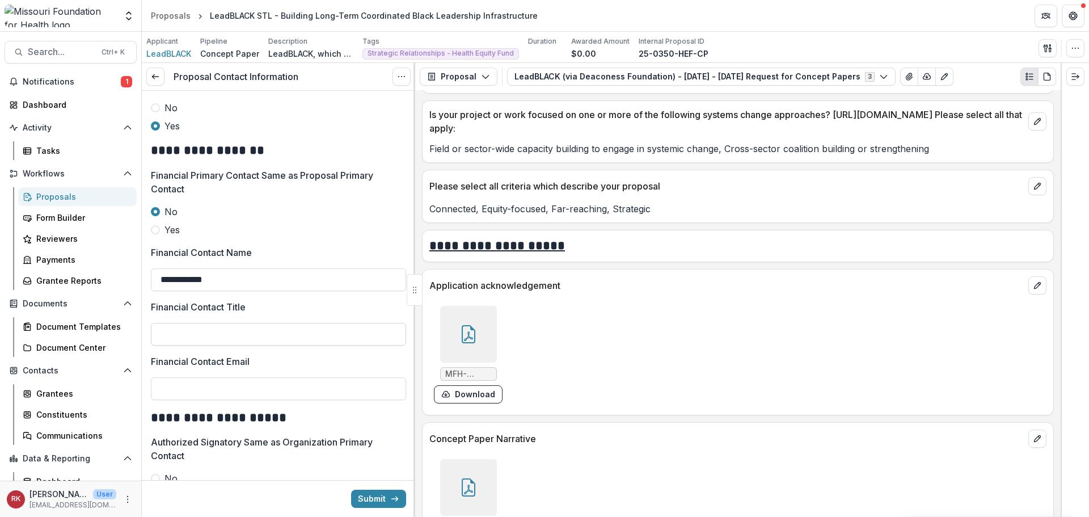
click at [177, 333] on input "Financial Contact Title" at bounding box center [278, 334] width 255 height 23
paste input "**********"
type input "**********"
drag, startPoint x: 244, startPoint y: 339, endPoint x: 153, endPoint y: 320, distance: 93.2
click at [153, 320] on div "**********" at bounding box center [278, 322] width 255 height 45
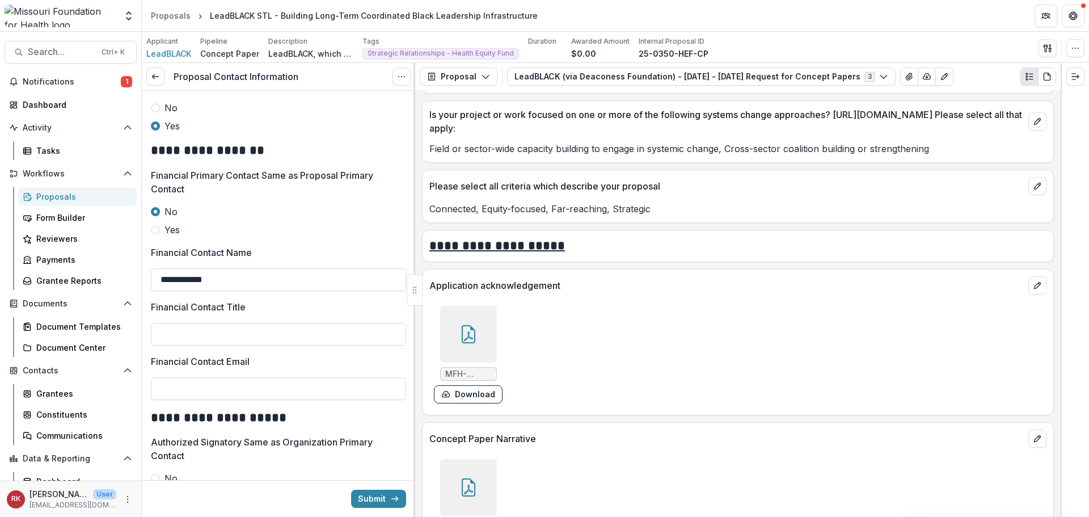
click at [459, 333] on icon at bounding box center [468, 334] width 18 height 18
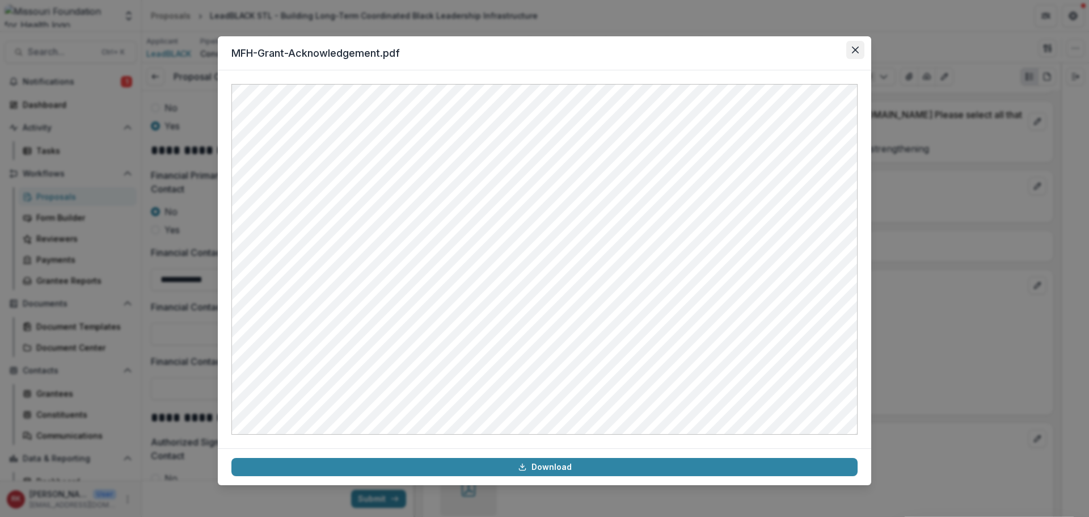
click at [849, 47] on button "Close" at bounding box center [855, 50] width 18 height 18
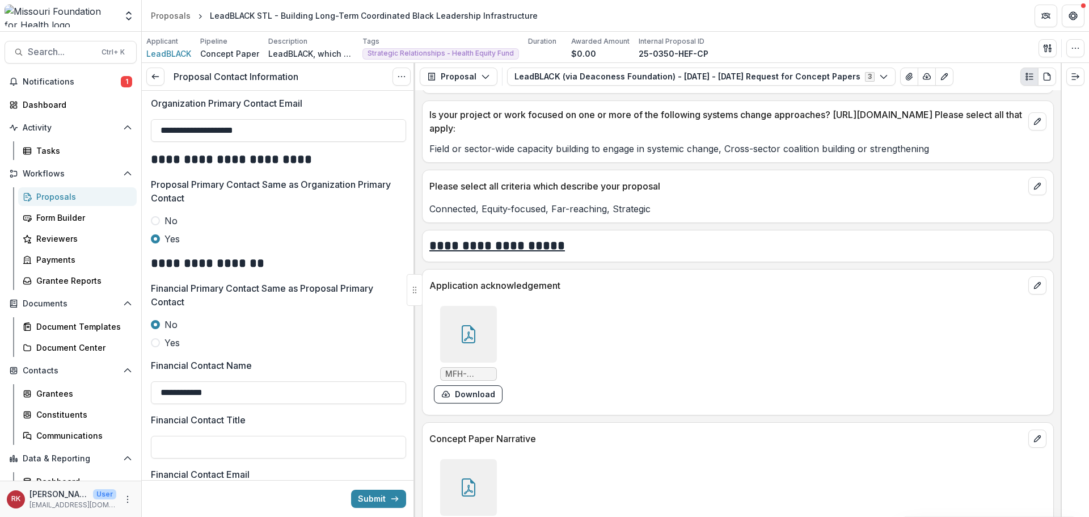
scroll to position [328, 0]
click at [155, 342] on span at bounding box center [155, 343] width 9 height 9
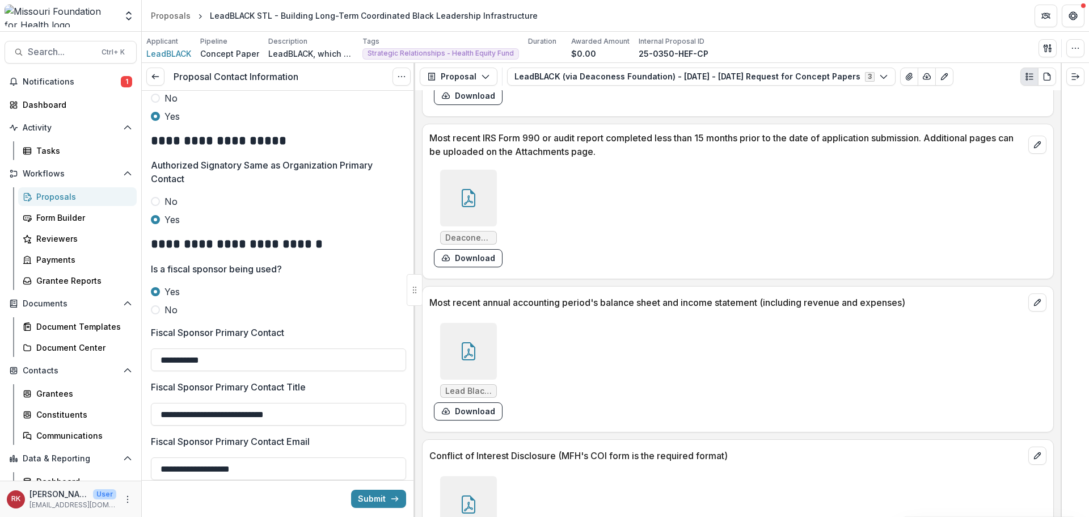
scroll to position [4174, 0]
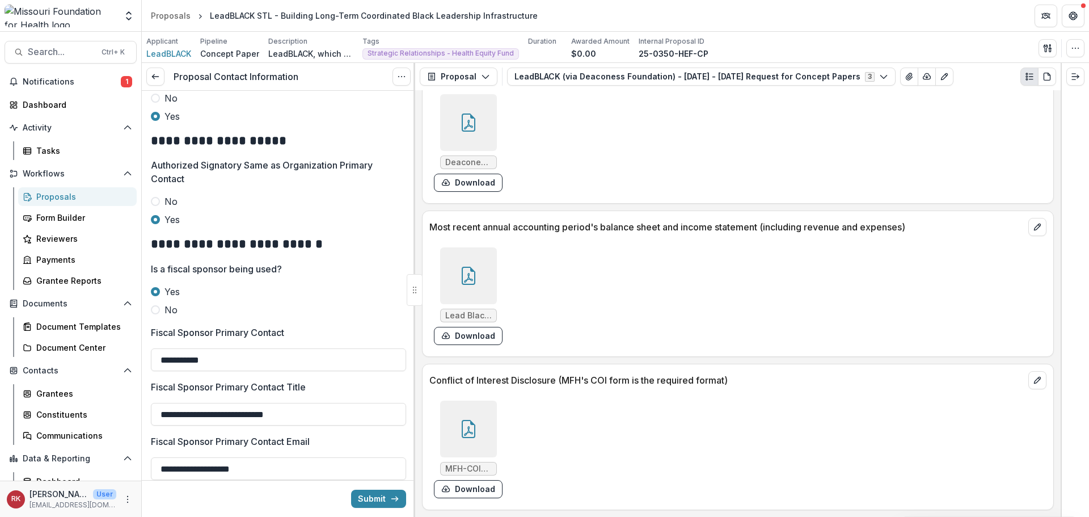
click at [464, 430] on icon at bounding box center [468, 429] width 18 height 18
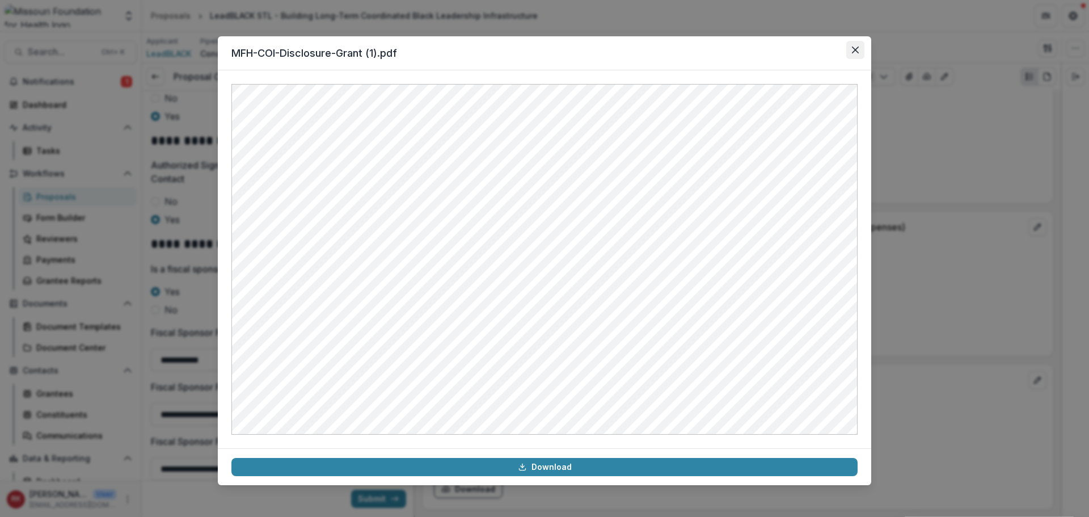
click at [849, 48] on button "Close" at bounding box center [855, 50] width 18 height 18
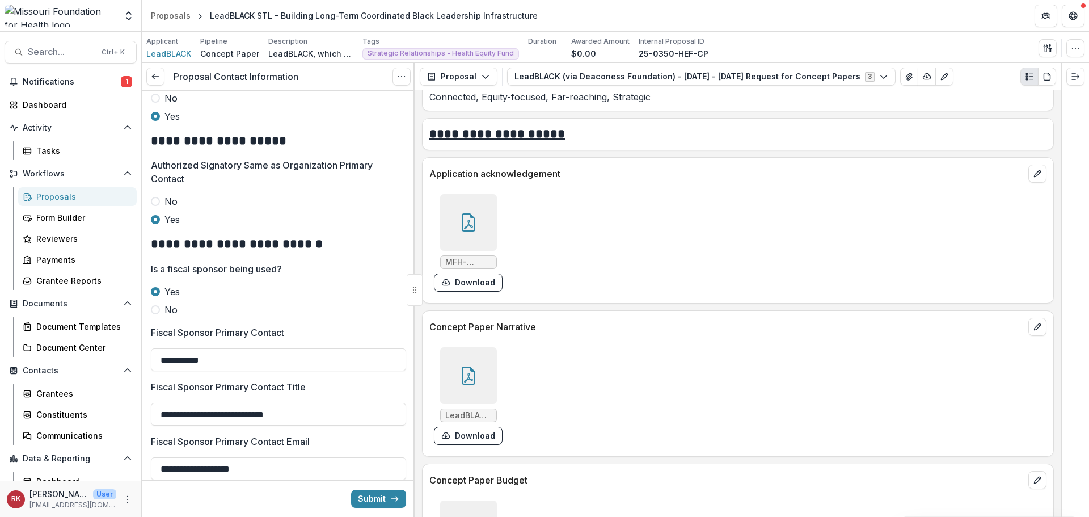
scroll to position [3550, 0]
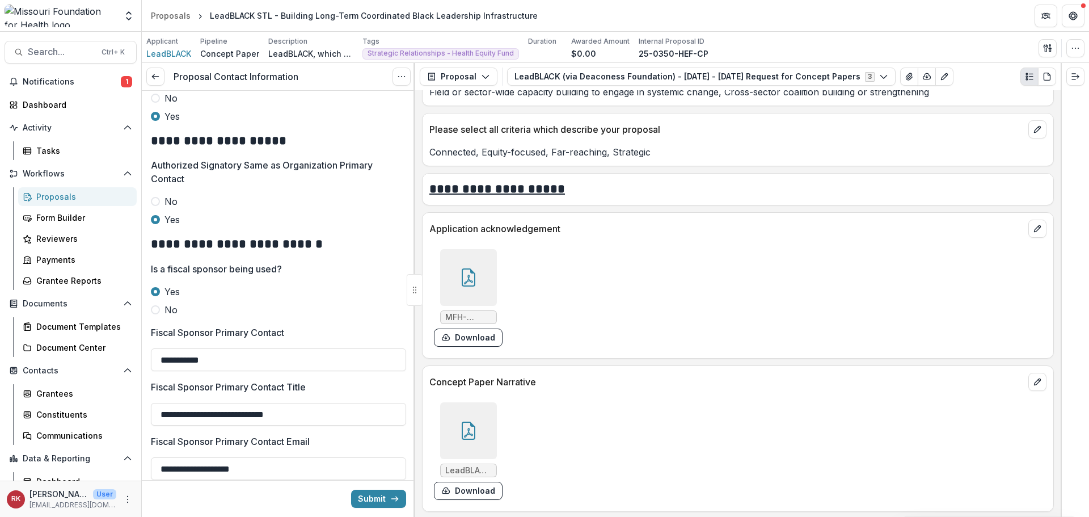
click at [472, 277] on icon at bounding box center [468, 277] width 18 height 18
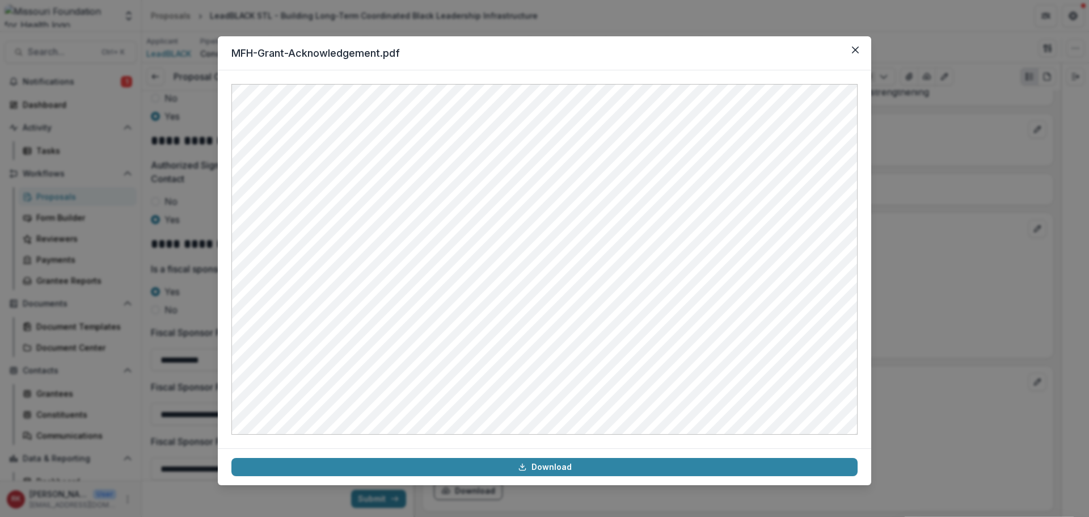
click at [935, 299] on div "MFH-Grant-Acknowledgement.pdf Download" at bounding box center [544, 258] width 1089 height 517
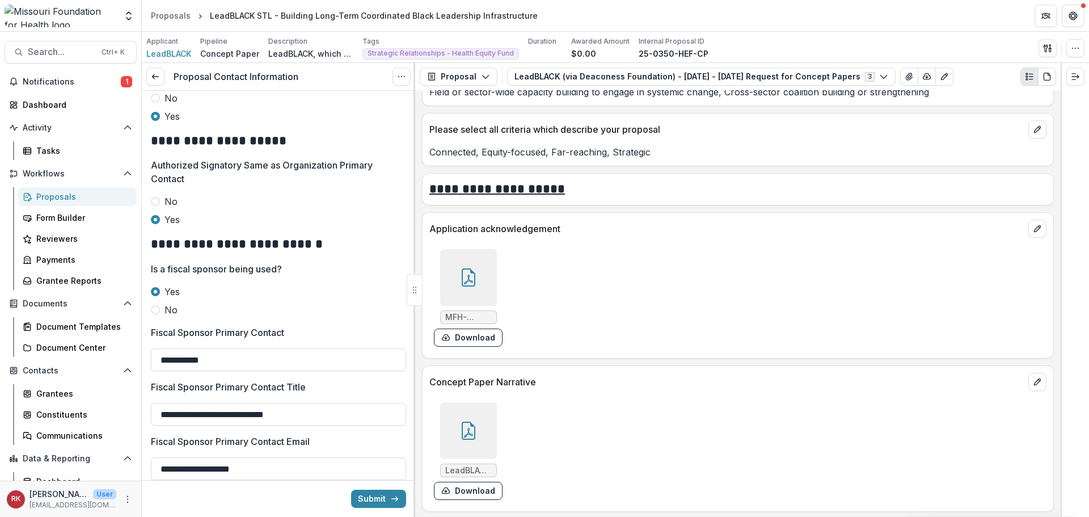
click at [468, 278] on icon at bounding box center [468, 279] width 9 height 10
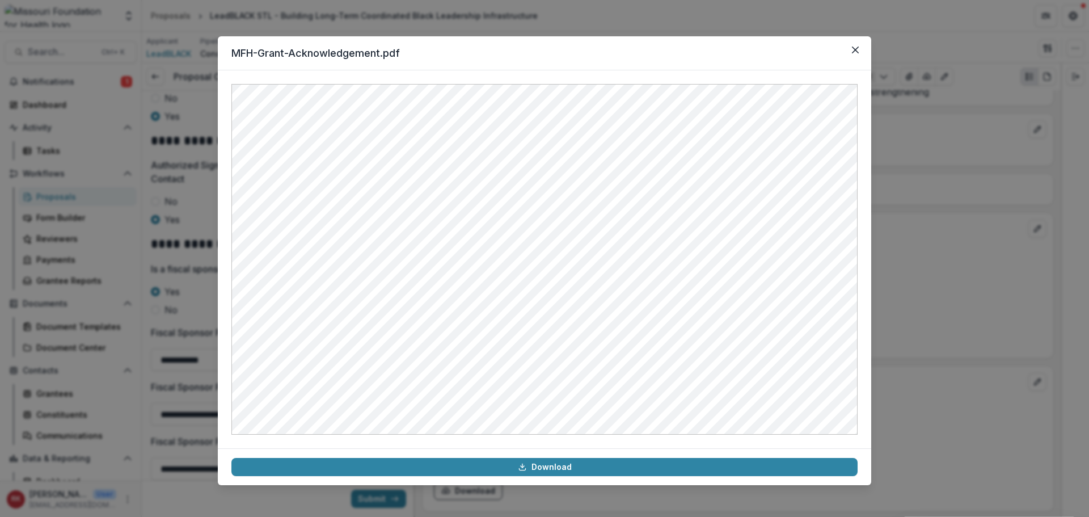
click at [926, 307] on div "MFH-Grant-Acknowledgement.pdf Download" at bounding box center [544, 258] width 1089 height 517
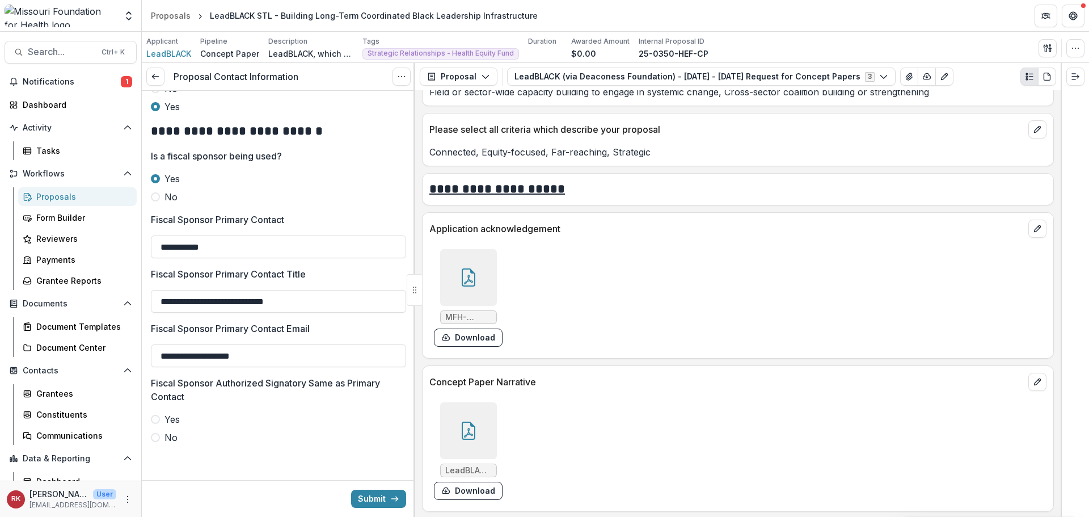
scroll to position [669, 0]
click at [464, 272] on icon at bounding box center [468, 277] width 18 height 18
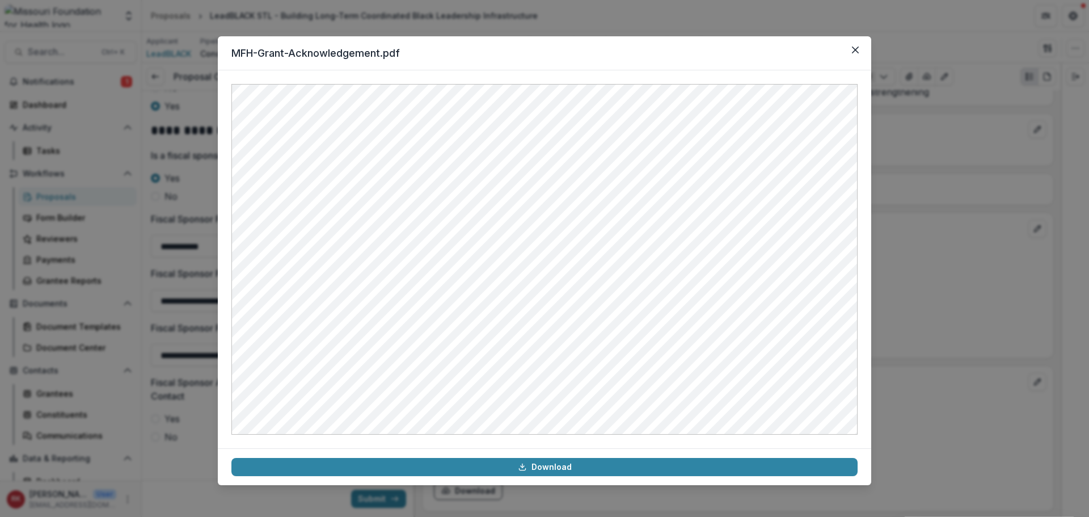
click at [994, 322] on div "MFH-Grant-Acknowledgement.pdf Download" at bounding box center [544, 258] width 1089 height 517
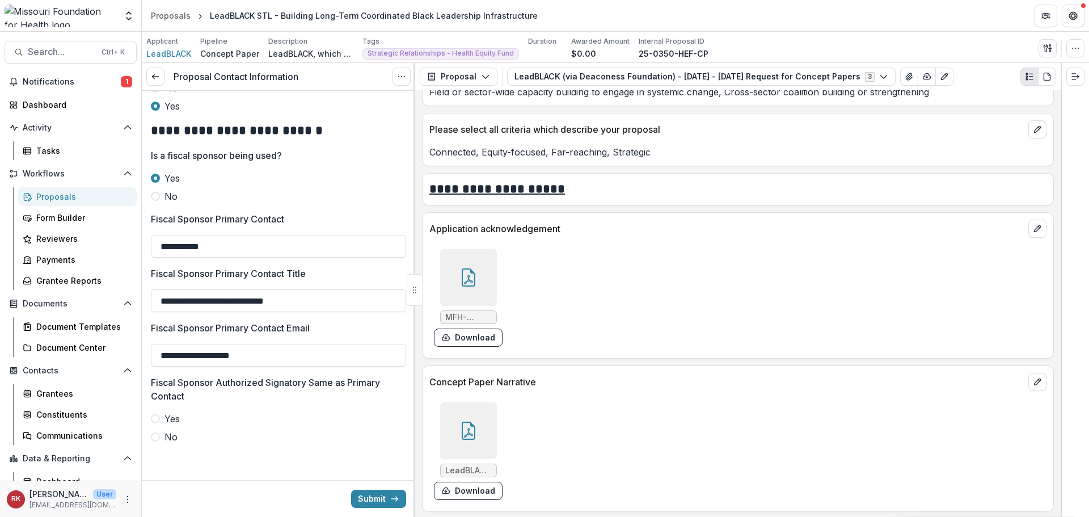
click at [156, 415] on span at bounding box center [155, 418] width 9 height 9
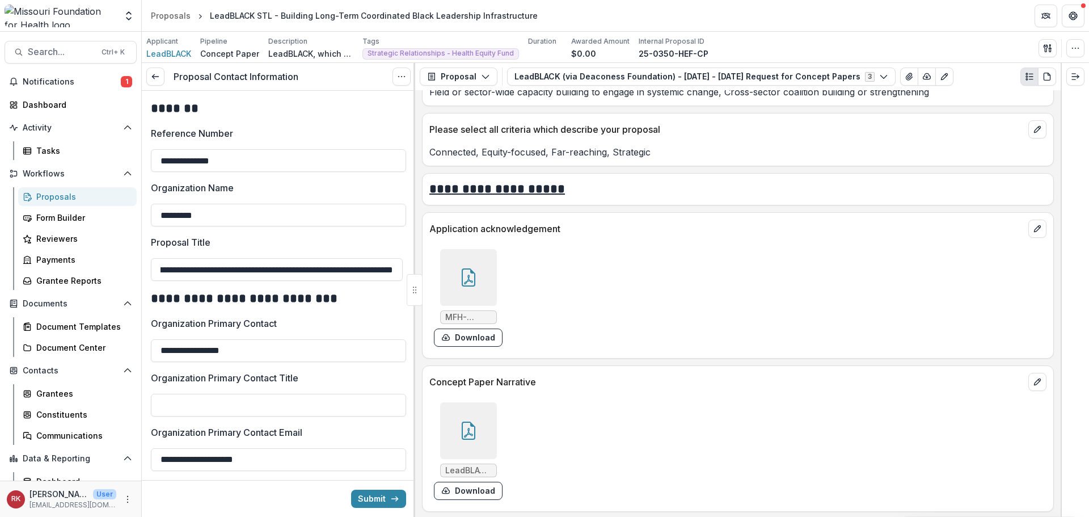
scroll to position [0, 123]
drag, startPoint x: 189, startPoint y: 268, endPoint x: 405, endPoint y: 308, distance: 219.1
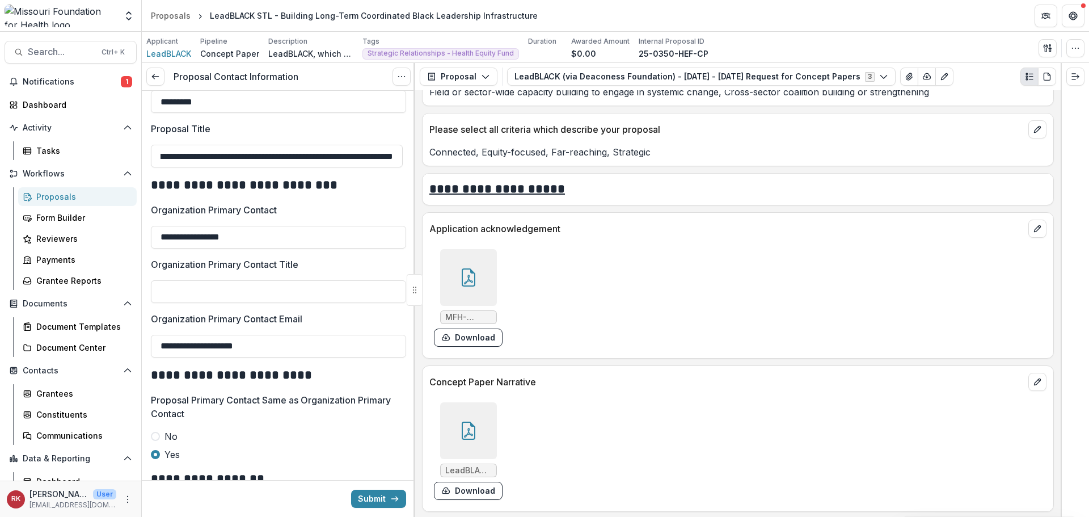
scroll to position [0, 0]
click at [212, 209] on p "Organization Primary Contact" at bounding box center [214, 210] width 126 height 14
click at [212, 226] on input "**********" at bounding box center [278, 237] width 255 height 23
click at [456, 260] on div at bounding box center [468, 277] width 57 height 57
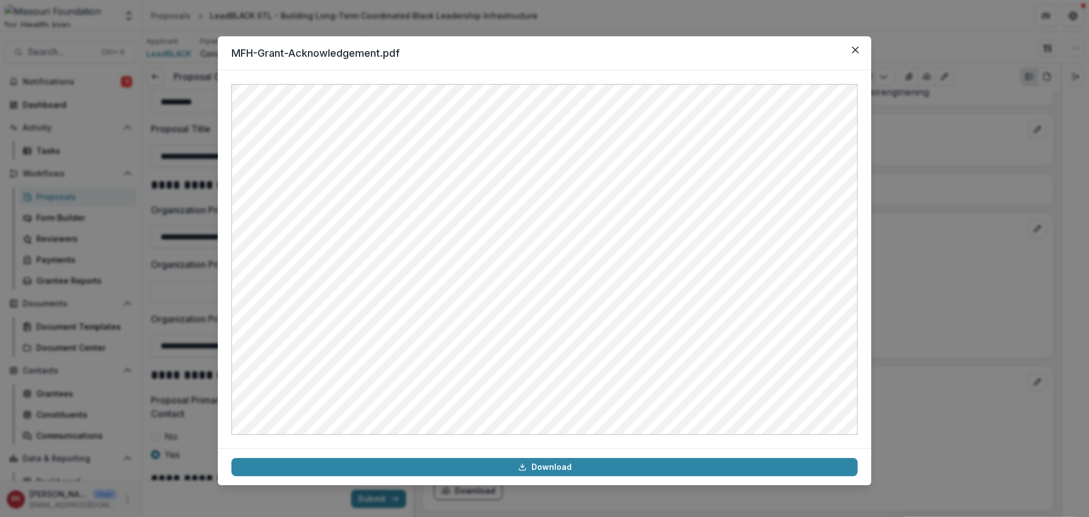
click at [927, 329] on div "MFH-Grant-Acknowledgement.pdf Download" at bounding box center [544, 258] width 1089 height 517
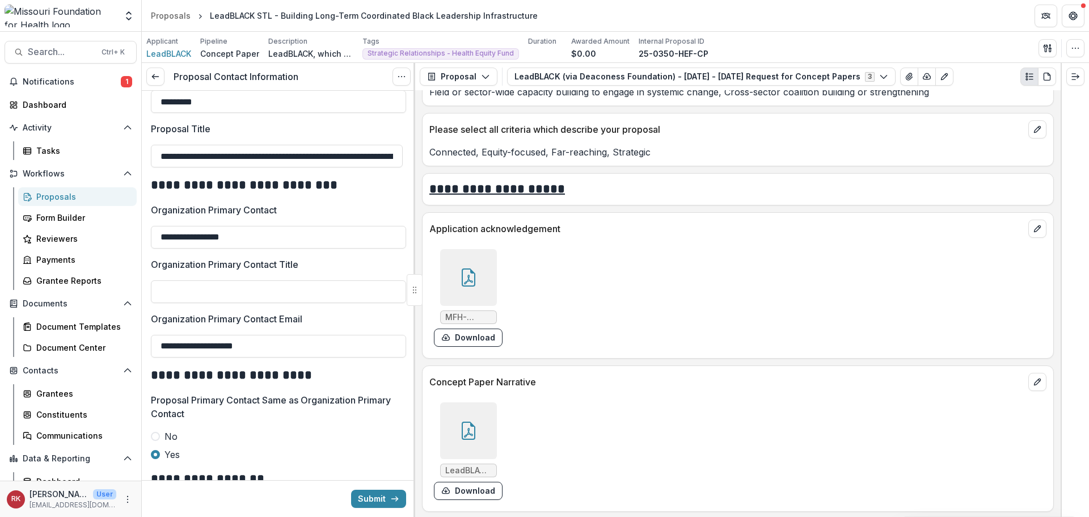
click at [228, 314] on p "Organization Primary Contact Email" at bounding box center [226, 319] width 151 height 14
click at [228, 335] on input "**********" at bounding box center [278, 346] width 255 height 23
click at [221, 293] on input "Organization Primary Contact Title" at bounding box center [278, 291] width 255 height 23
type input "**********"
click at [480, 290] on div at bounding box center [468, 277] width 57 height 57
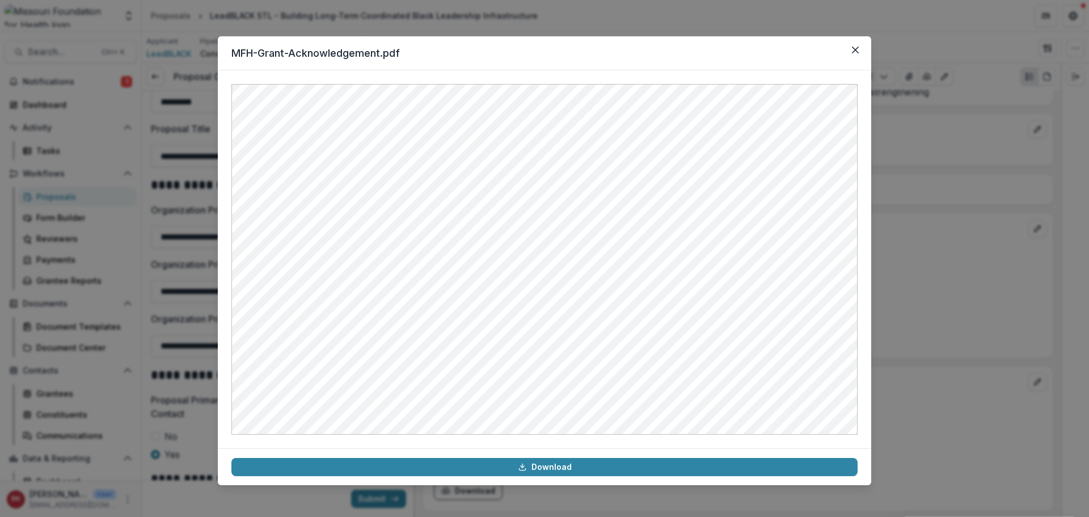
click at [912, 331] on div "MFH-Grant-Acknowledgement.pdf Download" at bounding box center [544, 258] width 1089 height 517
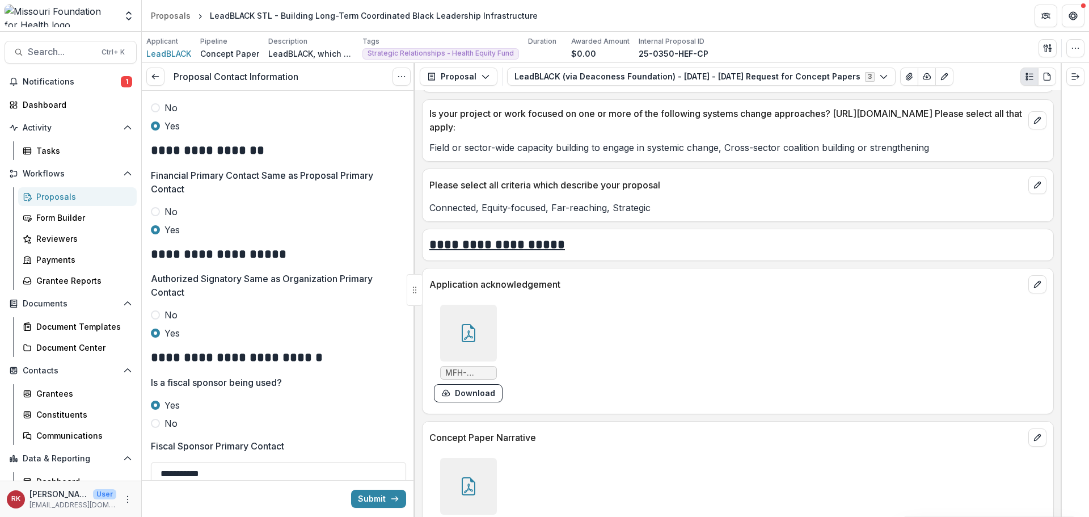
scroll to position [3493, 0]
click at [472, 346] on div at bounding box center [468, 334] width 57 height 57
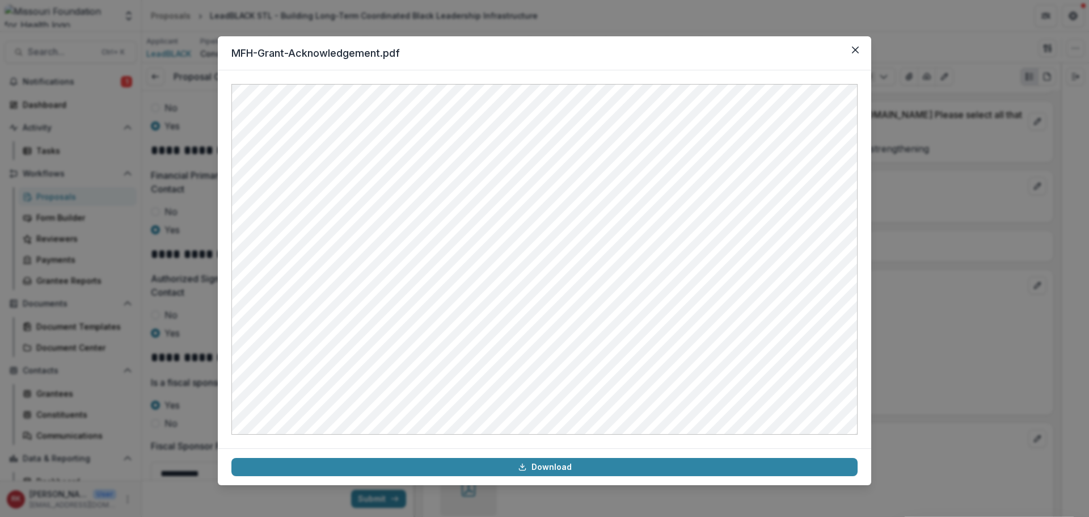
click at [961, 259] on div "MFH-Grant-Acknowledgement.pdf Download" at bounding box center [544, 258] width 1089 height 517
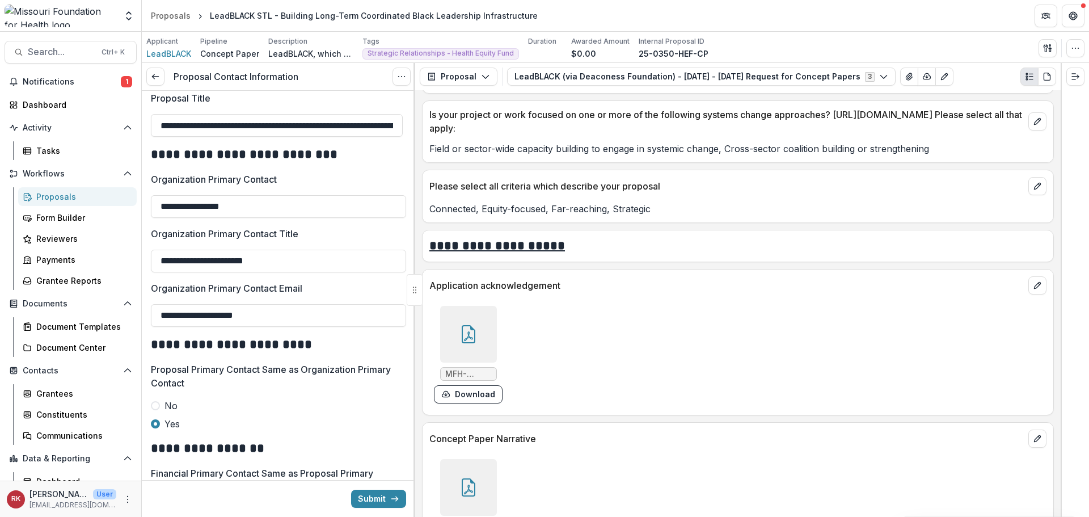
scroll to position [170, 0]
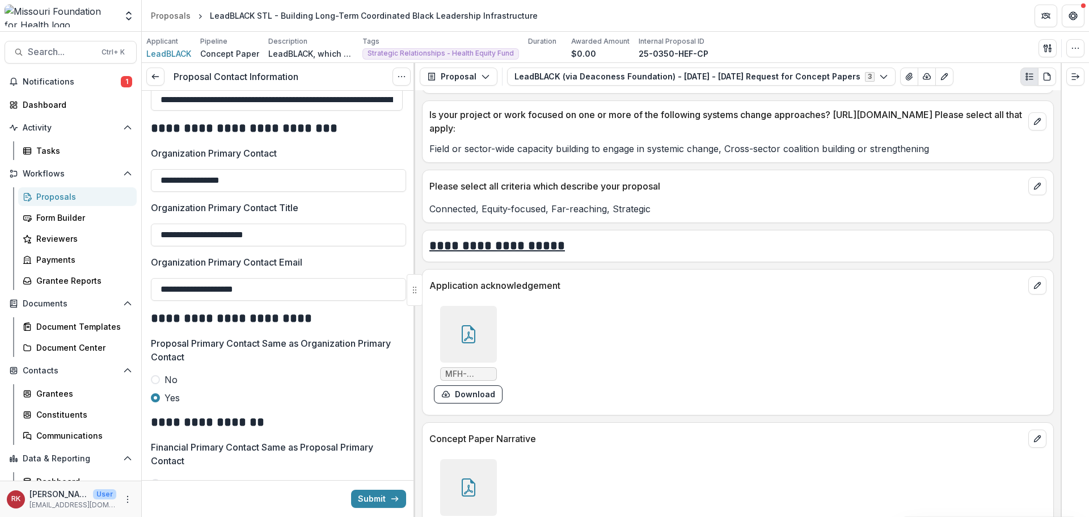
click at [467, 339] on icon at bounding box center [468, 334] width 18 height 18
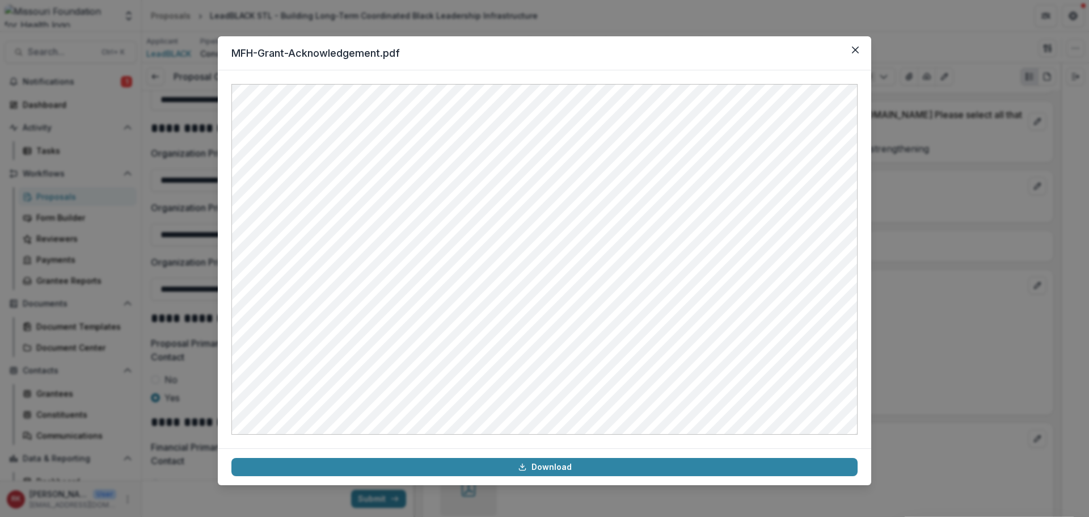
click at [889, 312] on div "MFH-Grant-Acknowledgement.pdf Download" at bounding box center [544, 258] width 1089 height 517
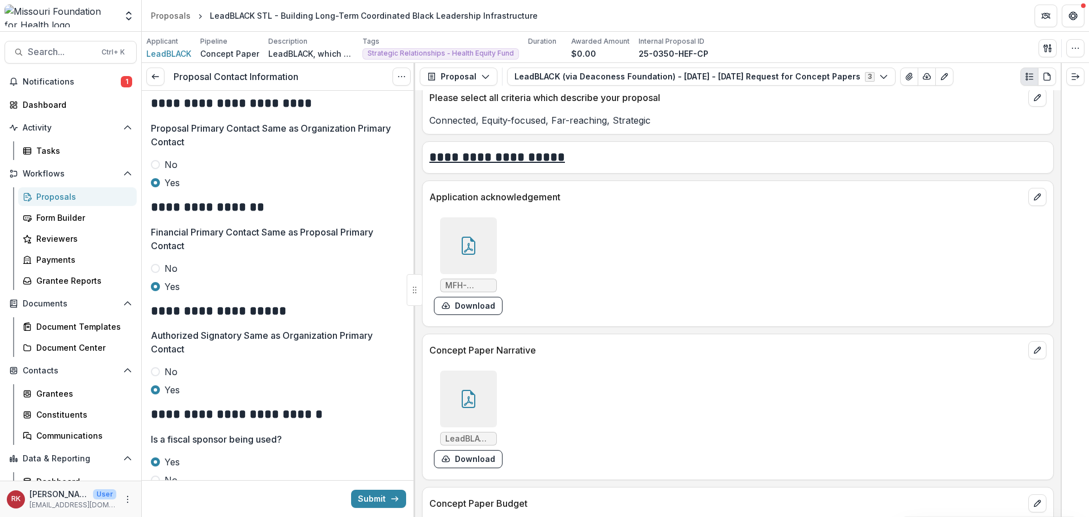
scroll to position [3550, 0]
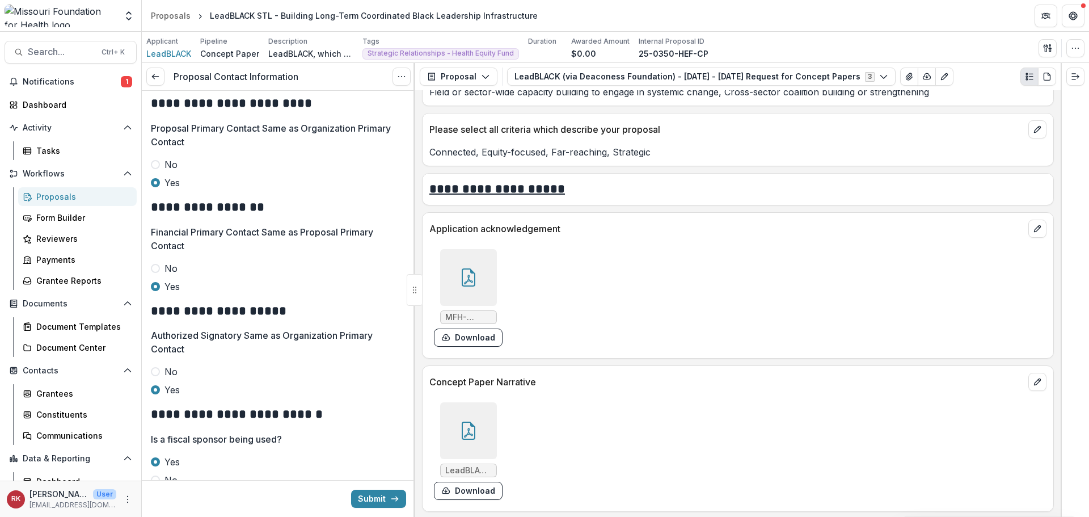
click at [479, 291] on div at bounding box center [468, 277] width 57 height 57
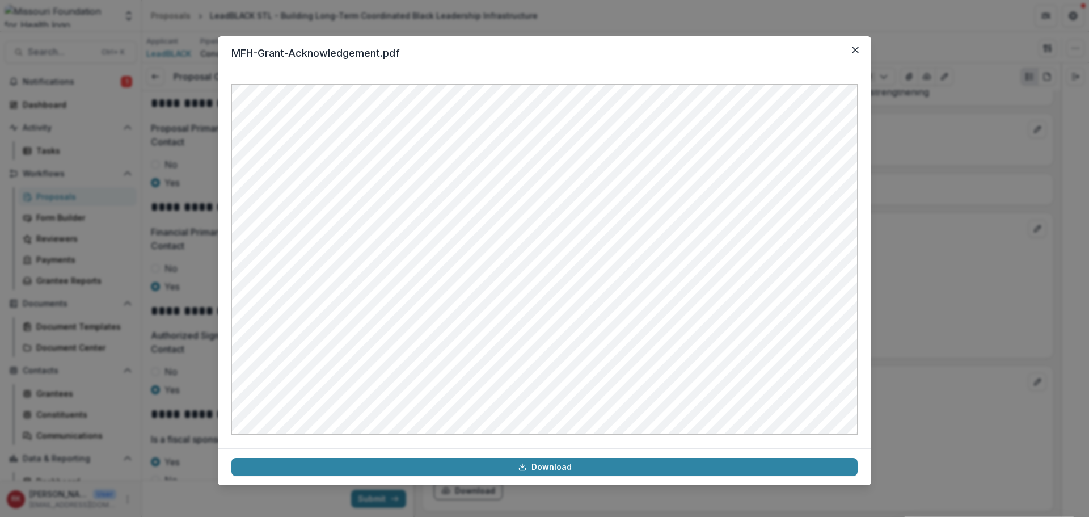
click at [920, 278] on div "MFH-Grant-Acknowledgement.pdf Download" at bounding box center [544, 258] width 1089 height 517
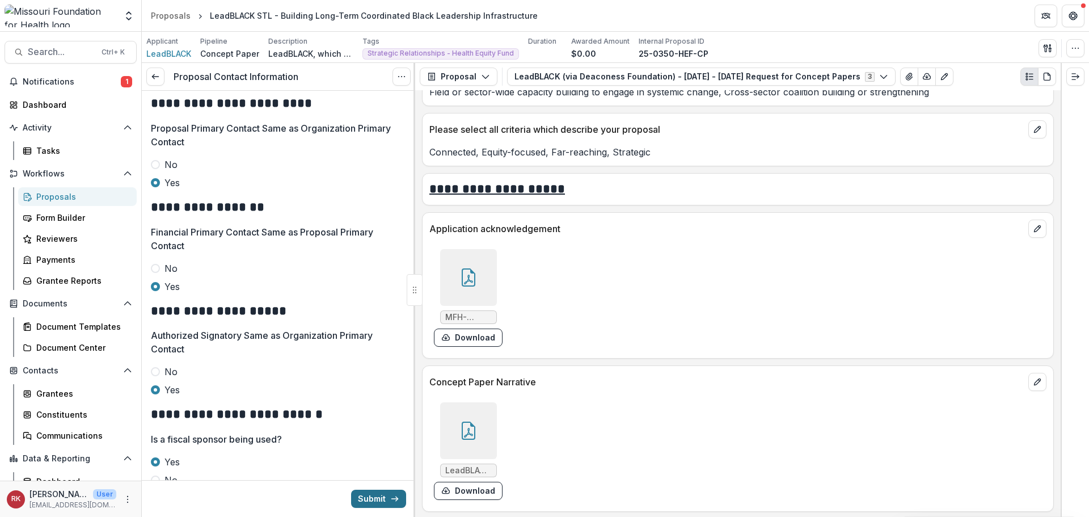
click at [377, 496] on button "Submit" at bounding box center [378, 498] width 55 height 18
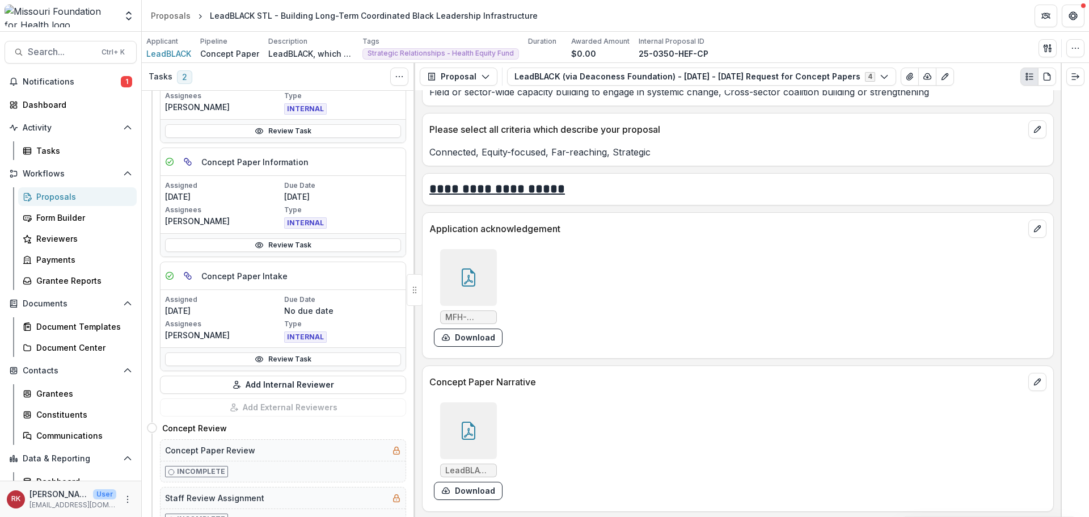
scroll to position [340, 0]
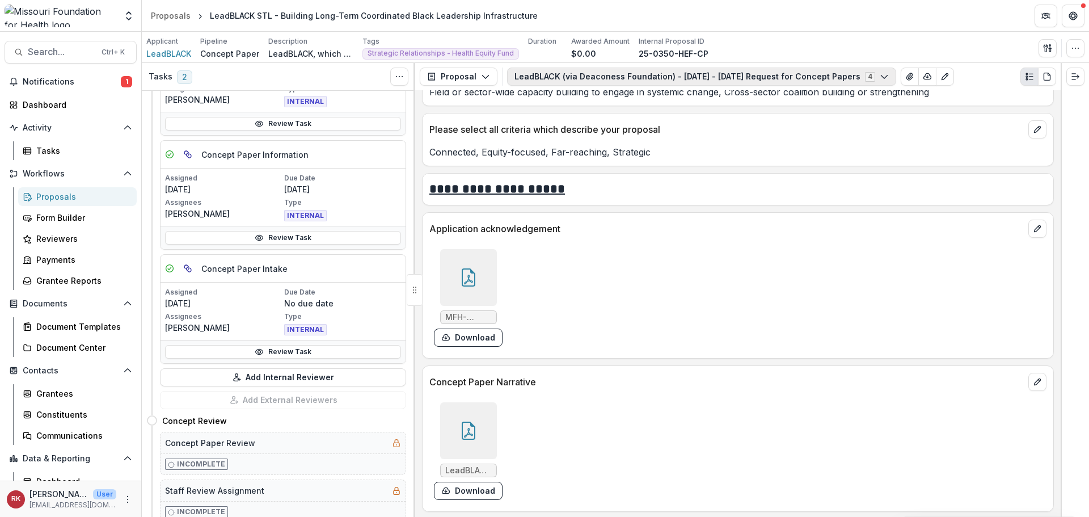
click at [607, 80] on button "LeadBLACK (via Deaconess Foundation) - 2025 - 2025 Request for Concept Papers 4" at bounding box center [701, 76] width 389 height 18
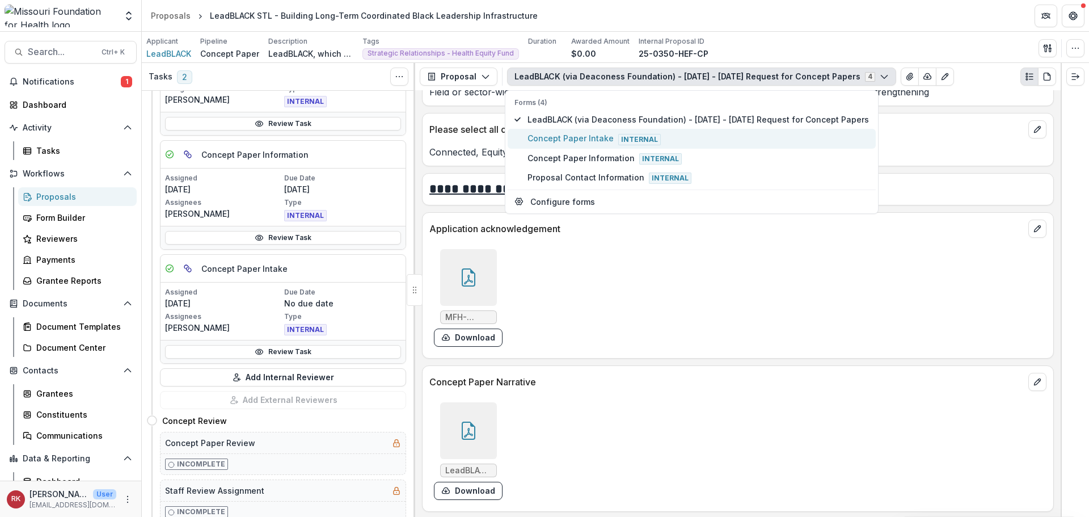
click at [566, 133] on span "Concept Paper Intake Internal" at bounding box center [697, 138] width 341 height 12
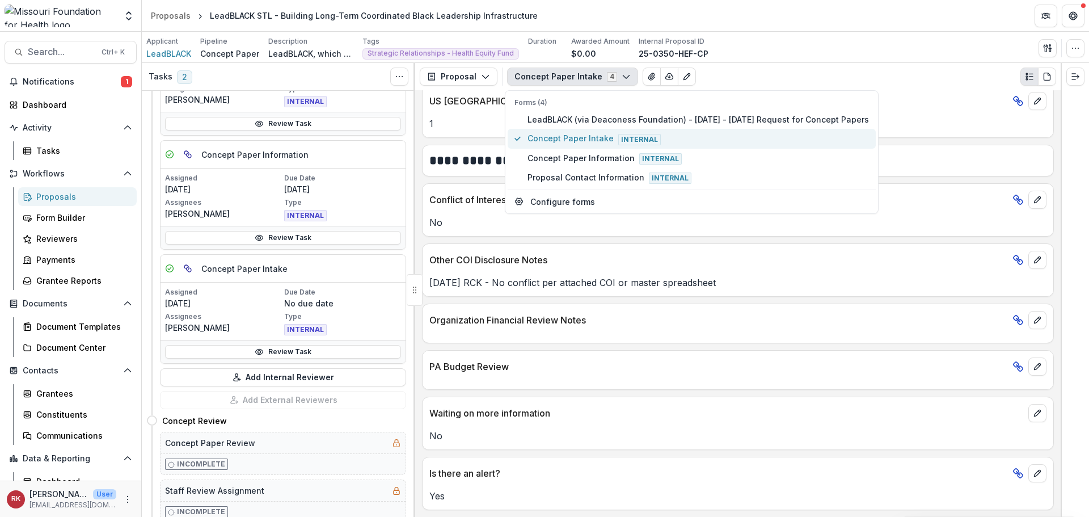
scroll to position [1680, 0]
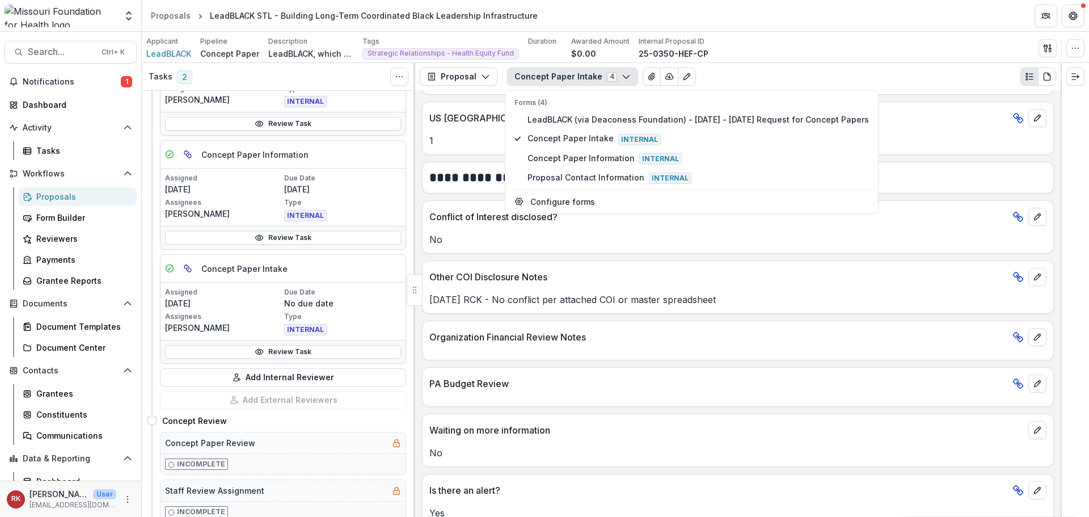
click at [477, 245] on p "No" at bounding box center [737, 240] width 617 height 14
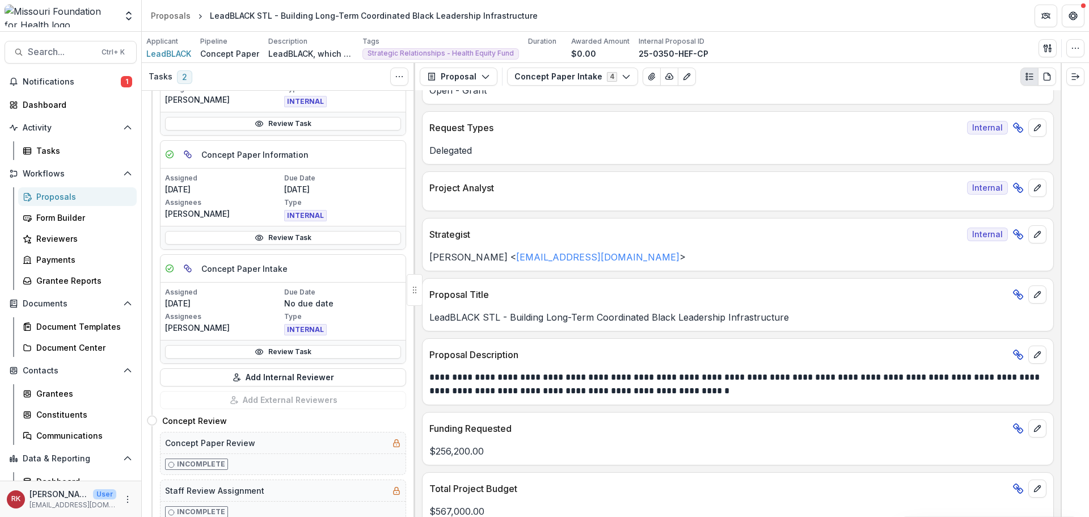
scroll to position [0, 0]
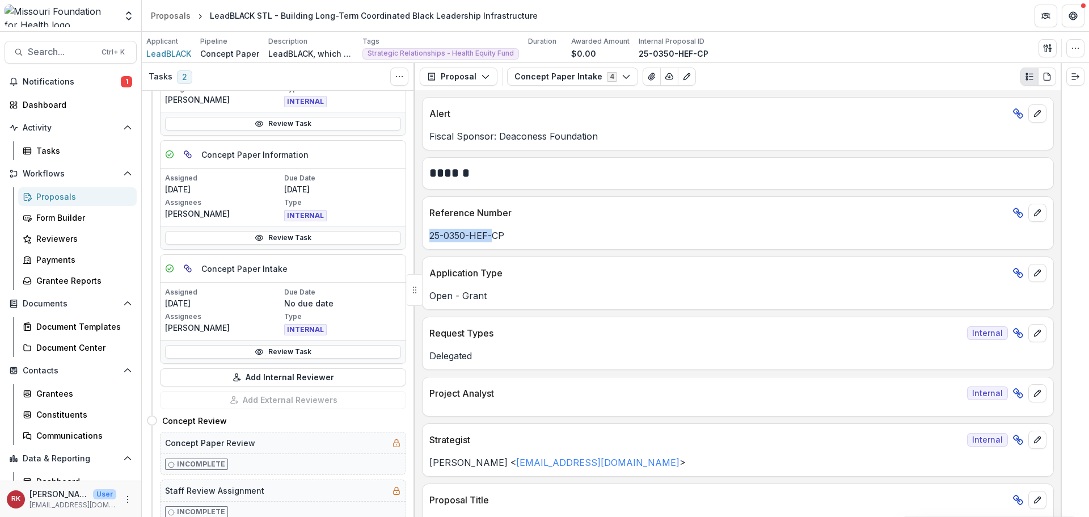
drag, startPoint x: 430, startPoint y: 233, endPoint x: 491, endPoint y: 253, distance: 63.5
click at [498, 239] on p "25-0350-HEF-CP" at bounding box center [737, 236] width 617 height 14
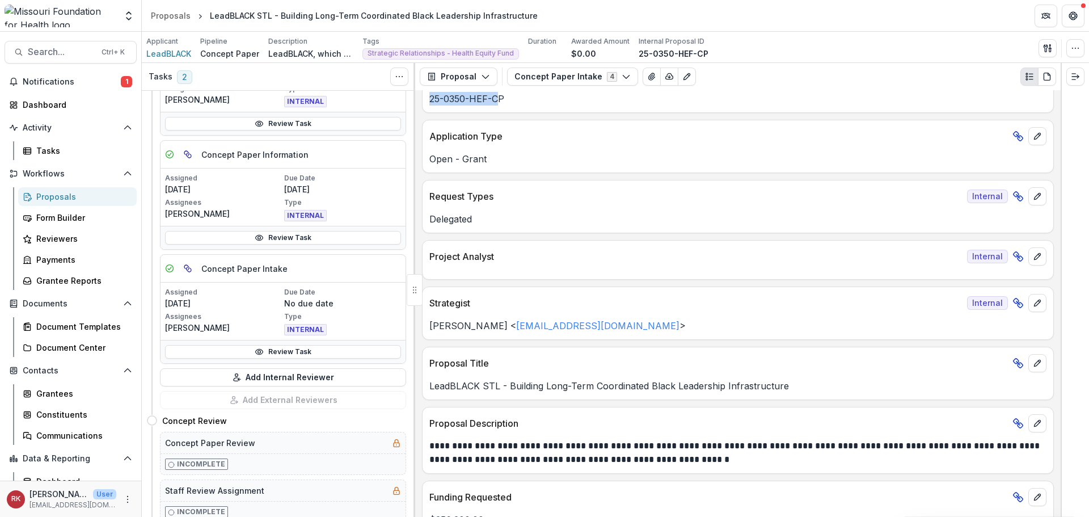
scroll to position [170, 0]
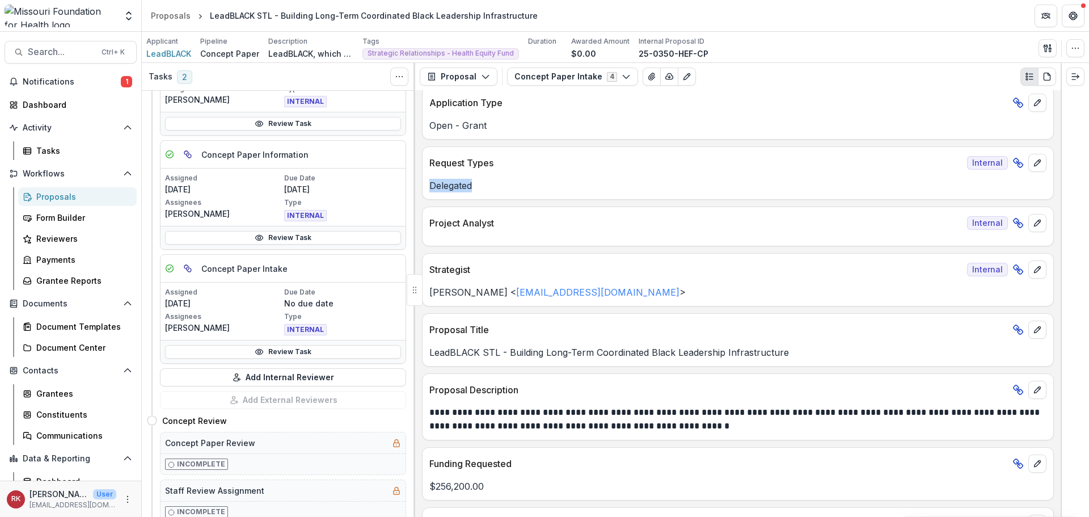
drag, startPoint x: 430, startPoint y: 183, endPoint x: 525, endPoint y: 196, distance: 95.0
click at [521, 194] on div "Request Types Internal Delegated" at bounding box center [738, 172] width 632 height 53
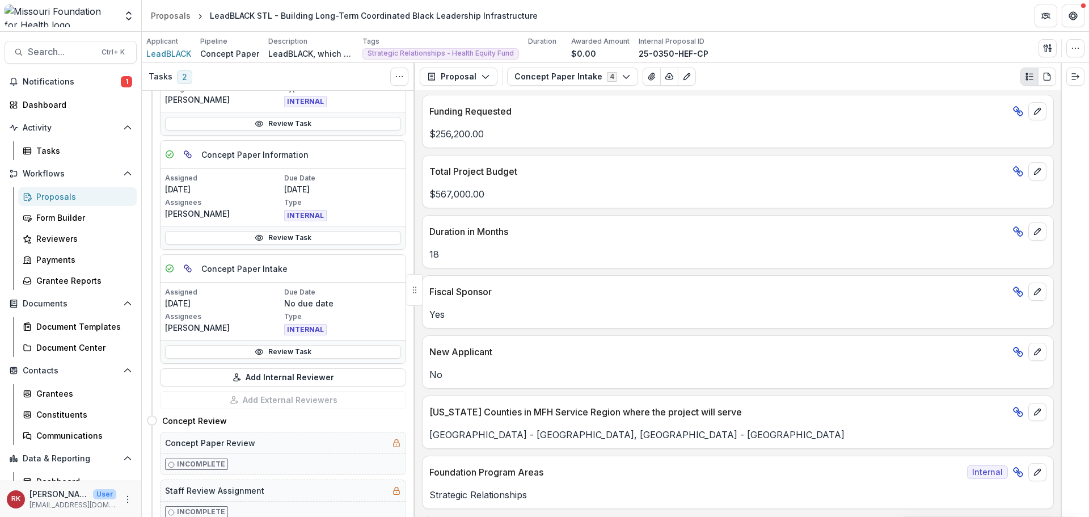
scroll to position [567, 0]
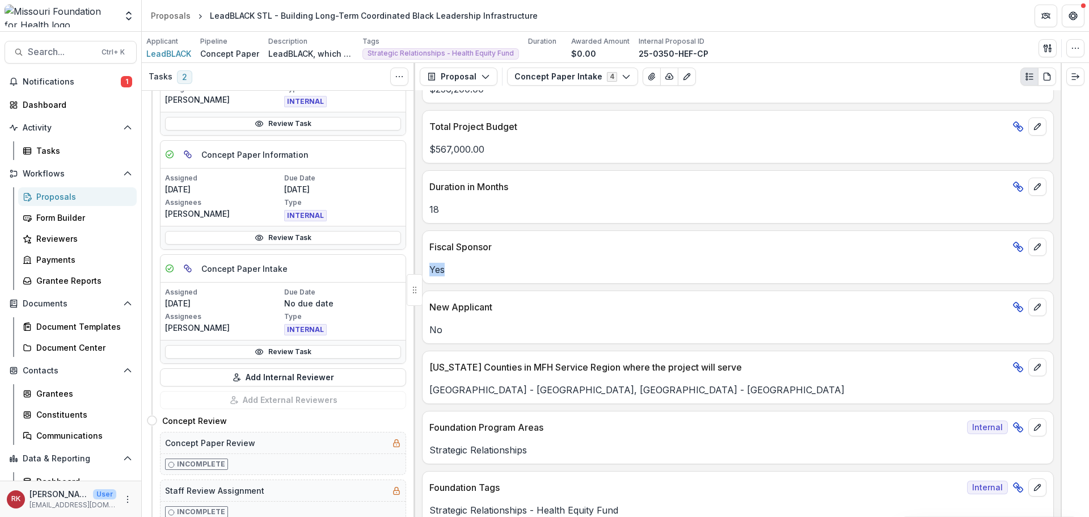
drag, startPoint x: 430, startPoint y: 265, endPoint x: 489, endPoint y: 272, distance: 59.4
click at [489, 272] on p "Yes" at bounding box center [737, 270] width 617 height 14
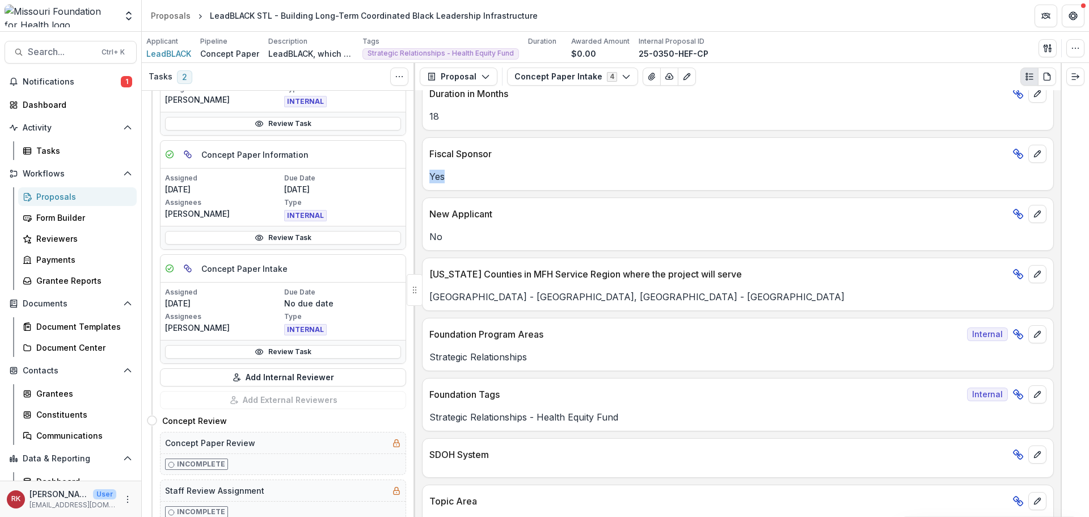
scroll to position [680, 0]
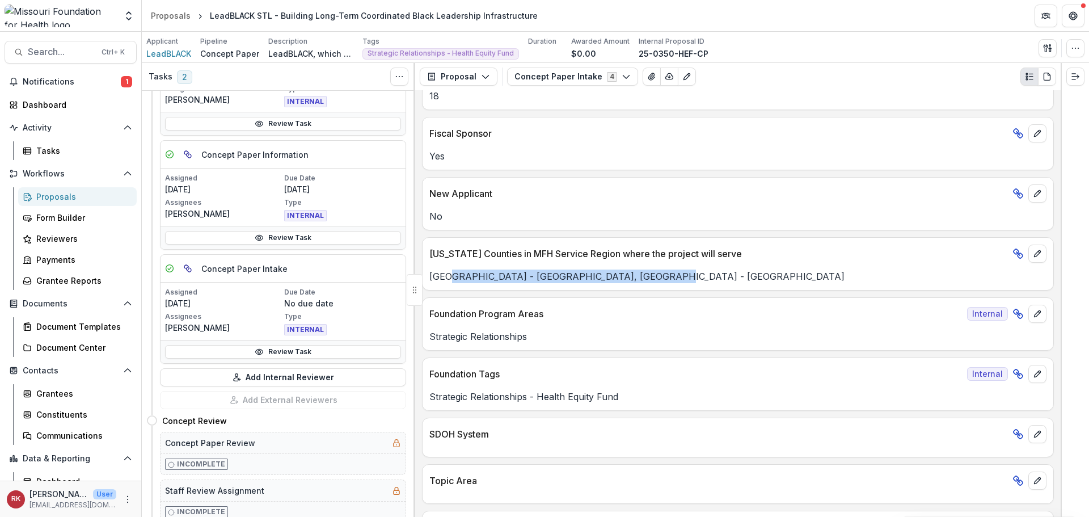
drag, startPoint x: 445, startPoint y: 272, endPoint x: 630, endPoint y: 271, distance: 184.9
click at [630, 271] on p "Saint Louis Metropolitan Region - St. Louis City, Saint Louis Metropolitan Regi…" at bounding box center [737, 276] width 617 height 14
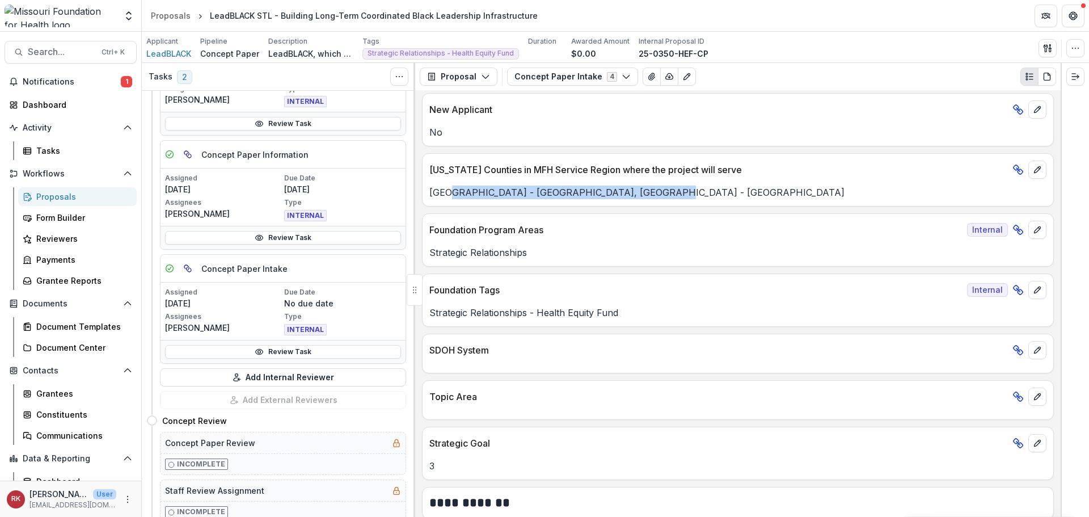
scroll to position [794, 0]
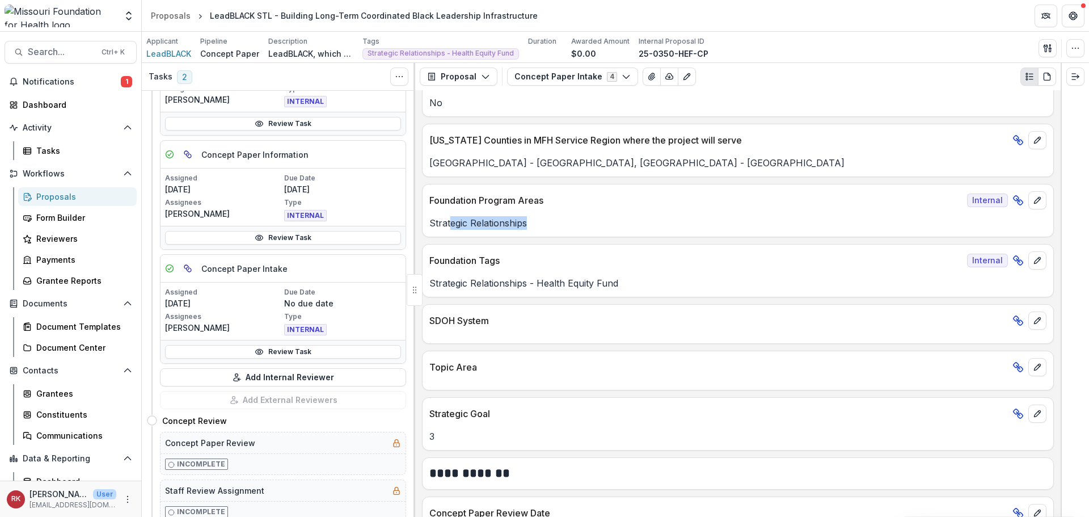
drag, startPoint x: 450, startPoint y: 220, endPoint x: 603, endPoint y: 227, distance: 153.3
click at [603, 227] on p "Strategic Relationships" at bounding box center [737, 223] width 617 height 14
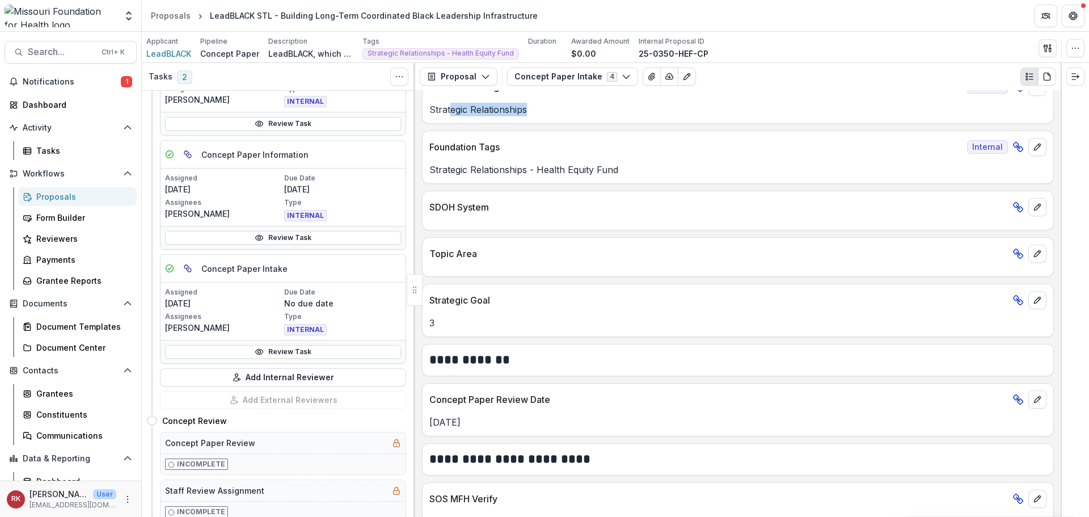
scroll to position [851, 0]
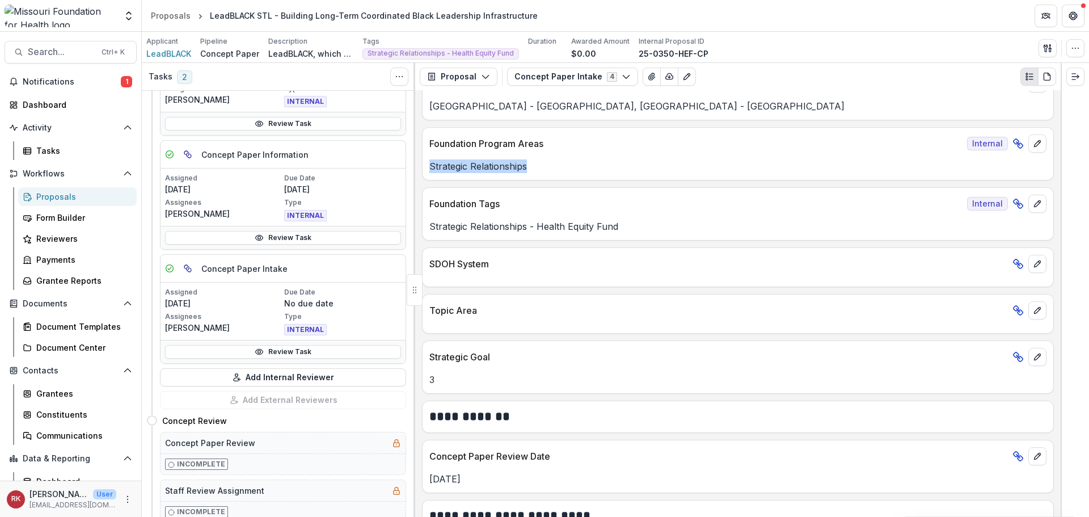
drag, startPoint x: 431, startPoint y: 171, endPoint x: 564, endPoint y: 172, distance: 132.7
click at [562, 172] on p "Strategic Relationships" at bounding box center [737, 166] width 617 height 14
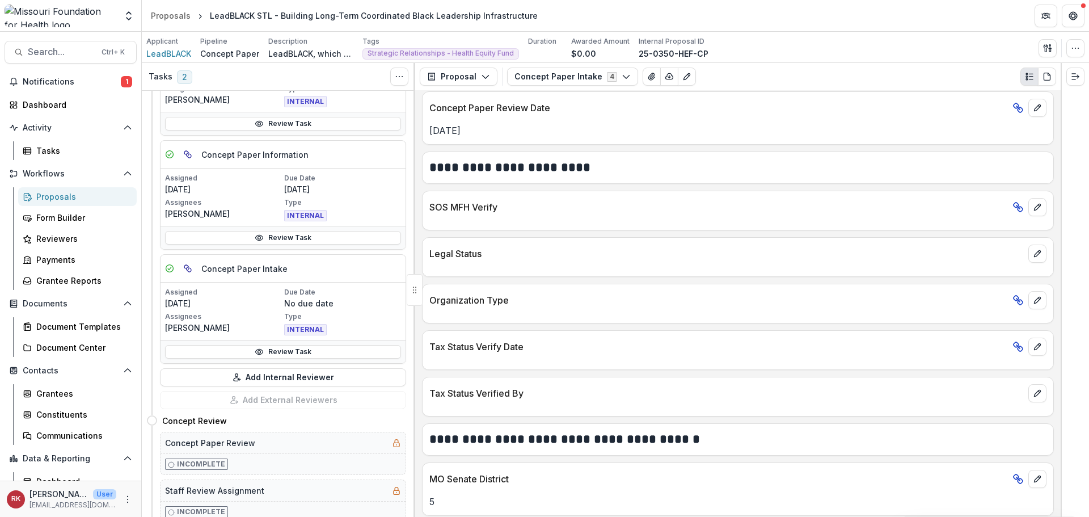
scroll to position [1248, 0]
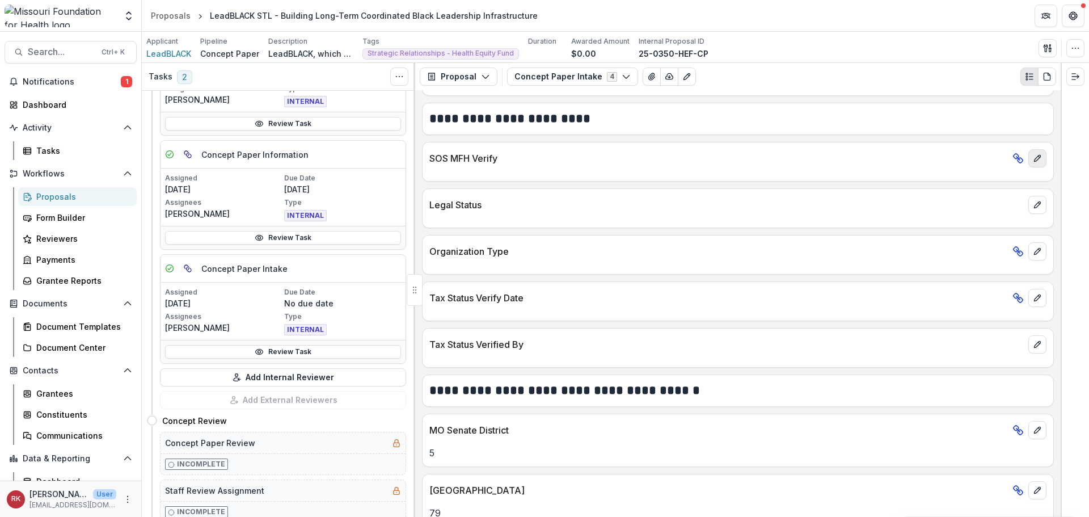
click at [1037, 160] on icon "edit" at bounding box center [1037, 158] width 9 height 9
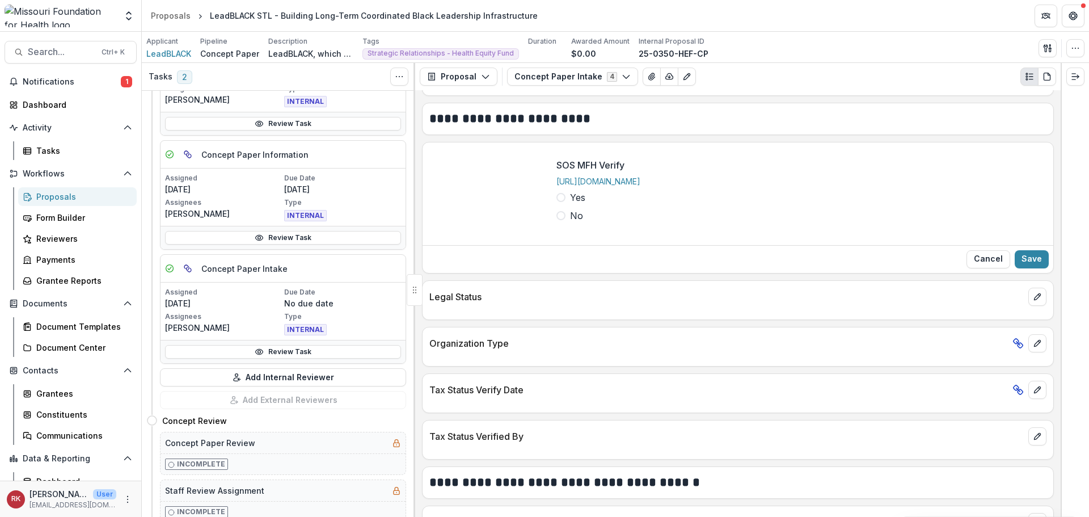
click at [560, 202] on span at bounding box center [560, 197] width 9 height 9
click at [1026, 267] on button "Save" at bounding box center [1032, 259] width 34 height 18
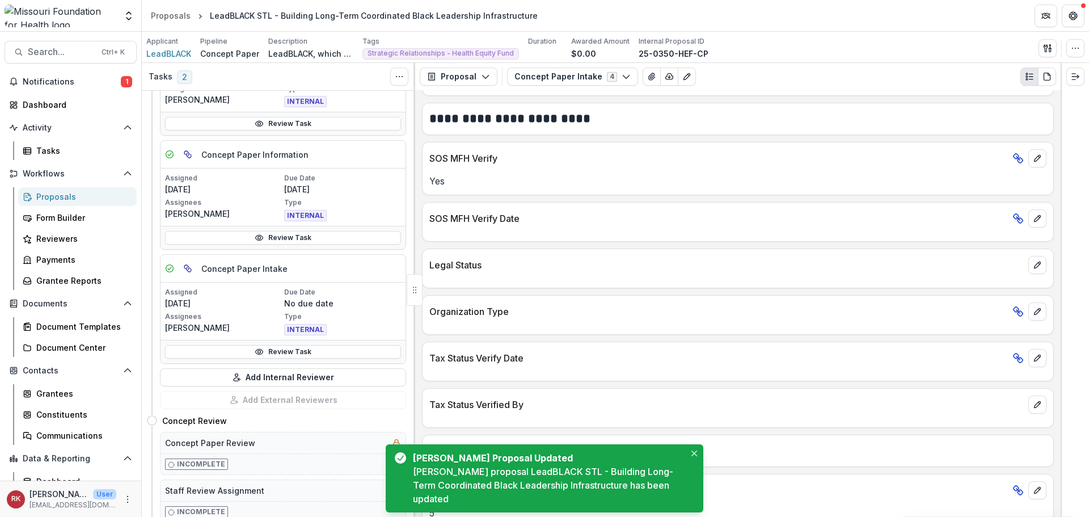
scroll to position [1191, 0]
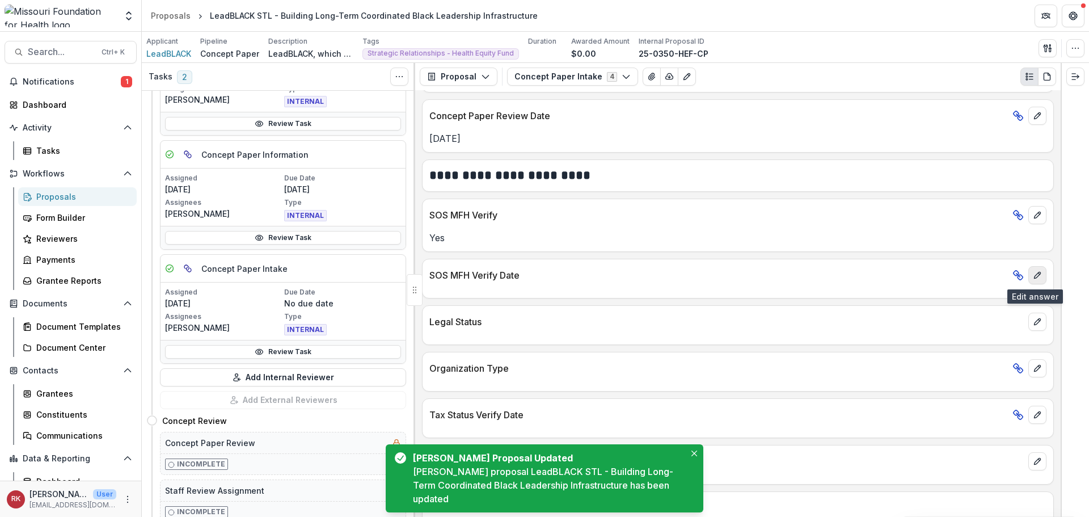
click at [1033, 276] on icon "edit" at bounding box center [1037, 274] width 9 height 9
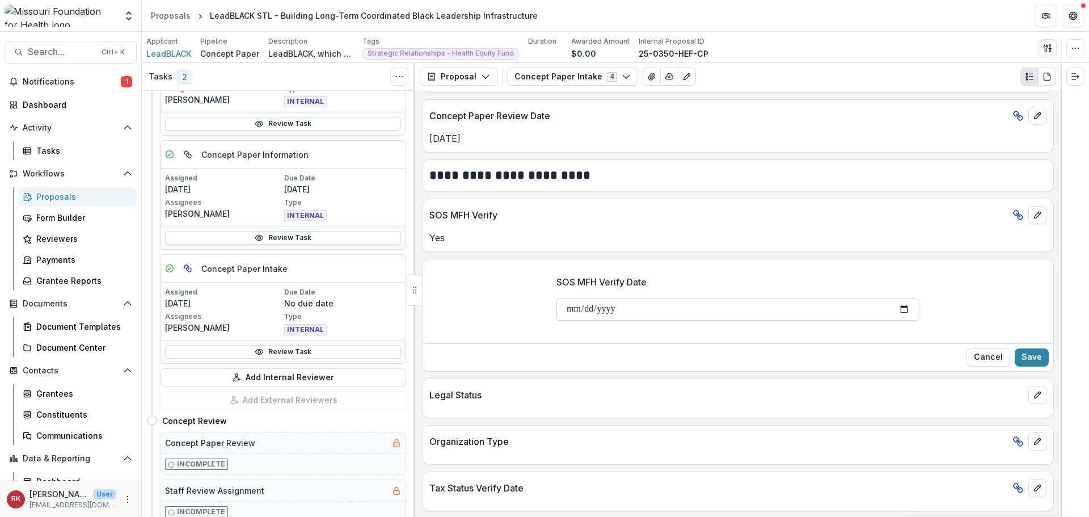
click at [899, 304] on input "SOS MFH Verify Date" at bounding box center [737, 309] width 363 height 23
type input "**********"
click at [1029, 356] on button "Save" at bounding box center [1032, 357] width 34 height 18
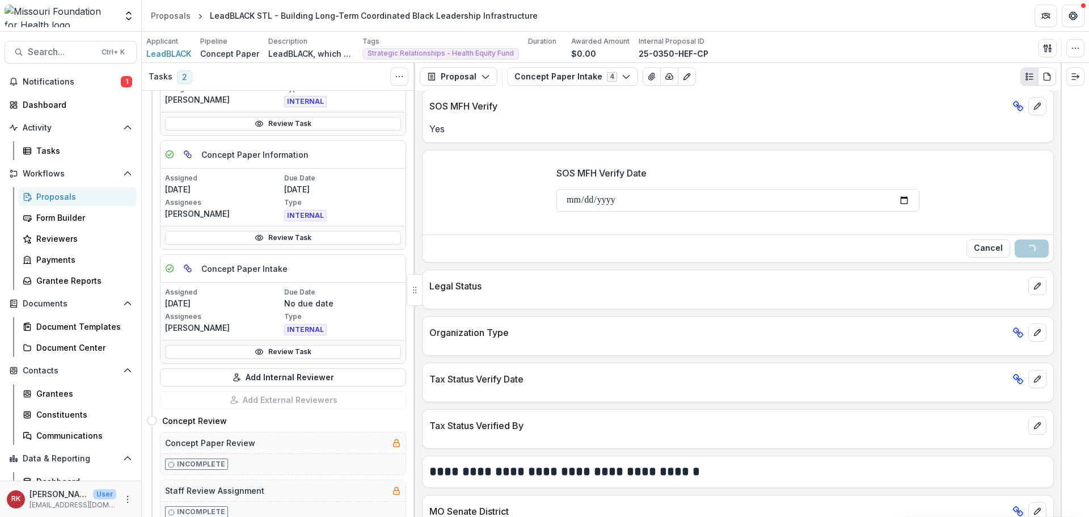
scroll to position [1304, 0]
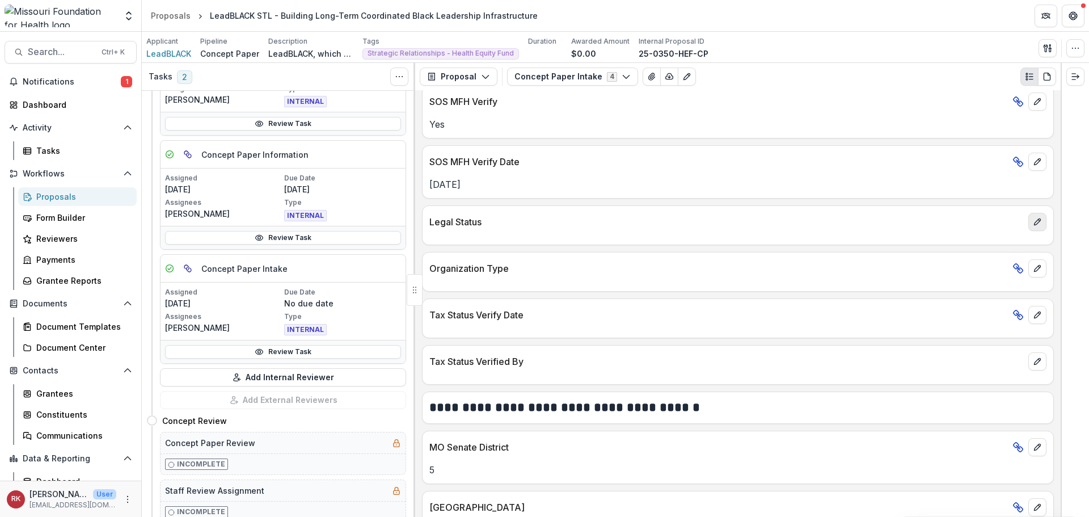
click at [1034, 224] on icon "edit" at bounding box center [1037, 221] width 6 height 6
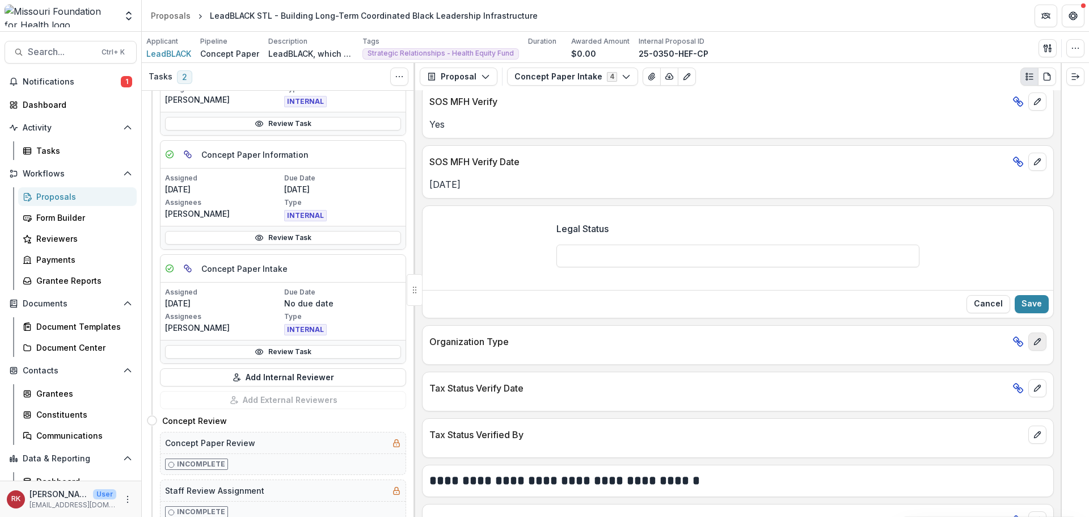
click at [1033, 340] on icon "edit" at bounding box center [1037, 341] width 9 height 9
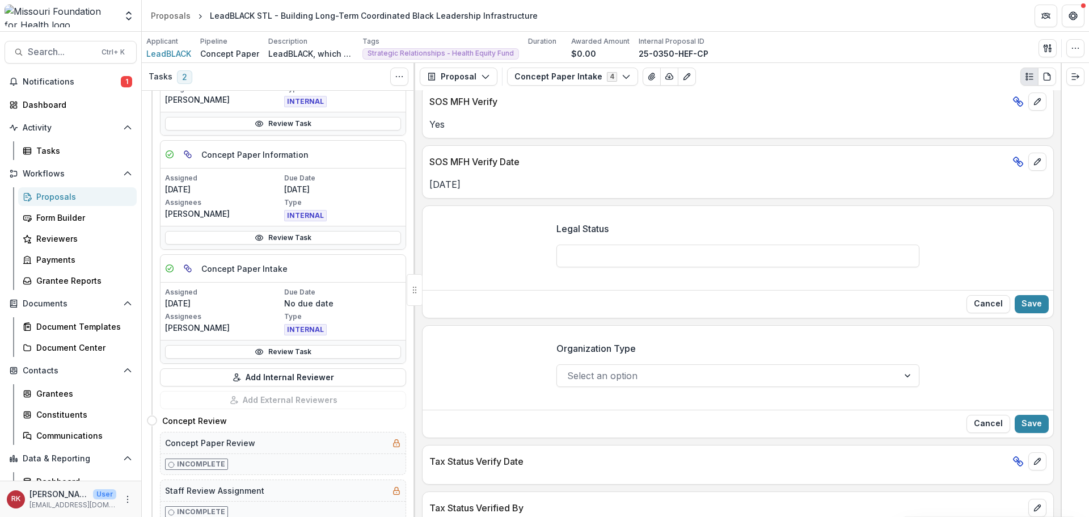
click at [621, 367] on div "Select an option" at bounding box center [727, 375] width 341 height 18
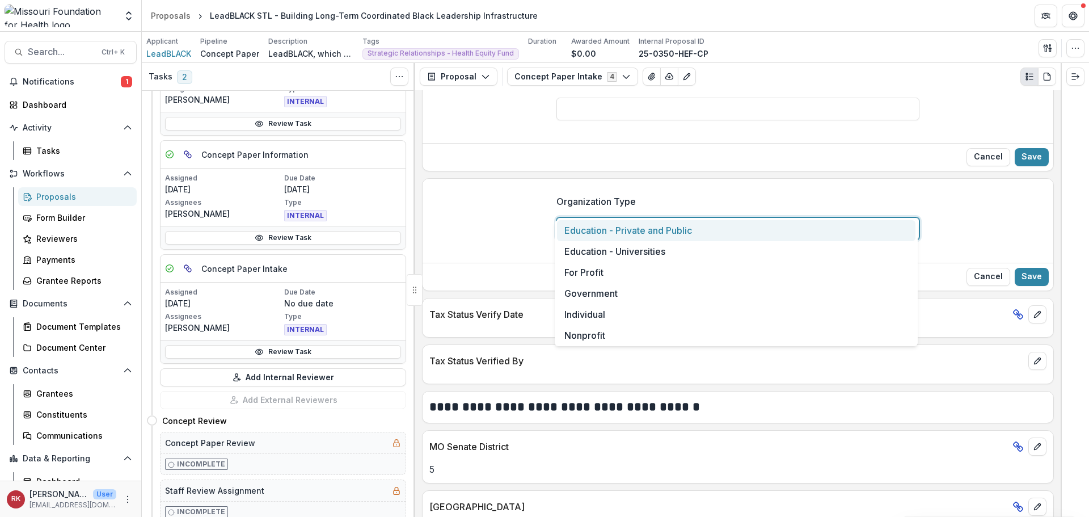
scroll to position [1418, 0]
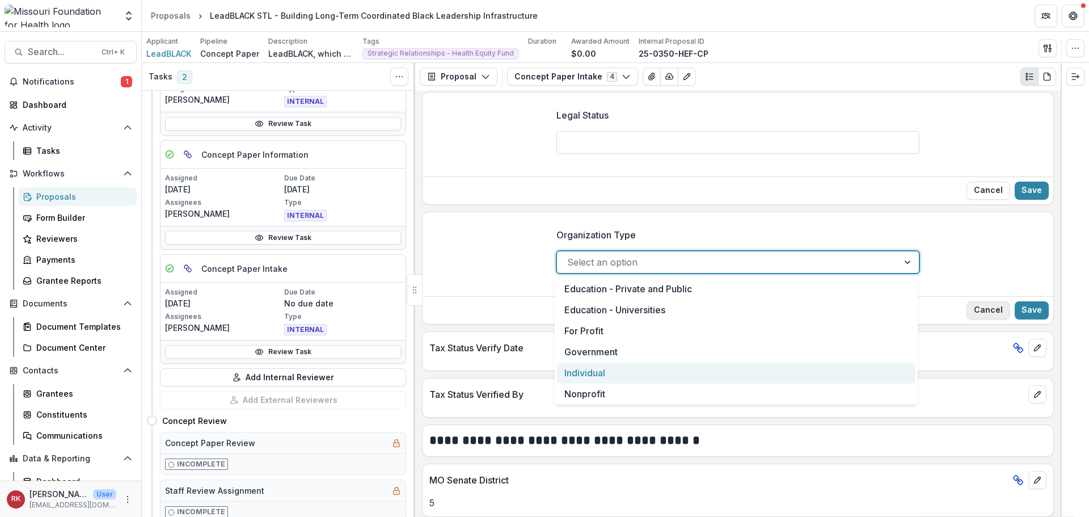
click at [977, 308] on button "Cancel" at bounding box center [988, 310] width 44 height 18
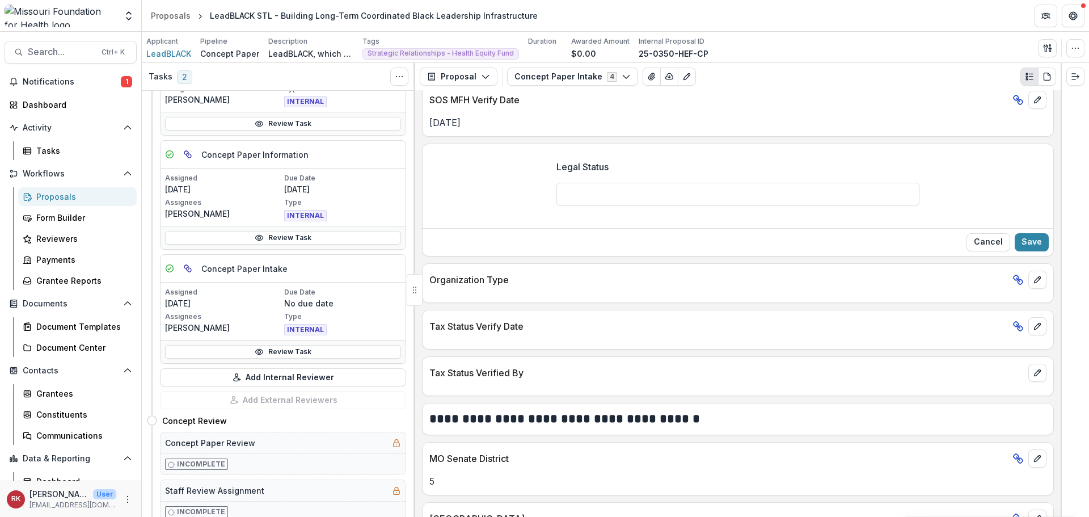
scroll to position [1304, 0]
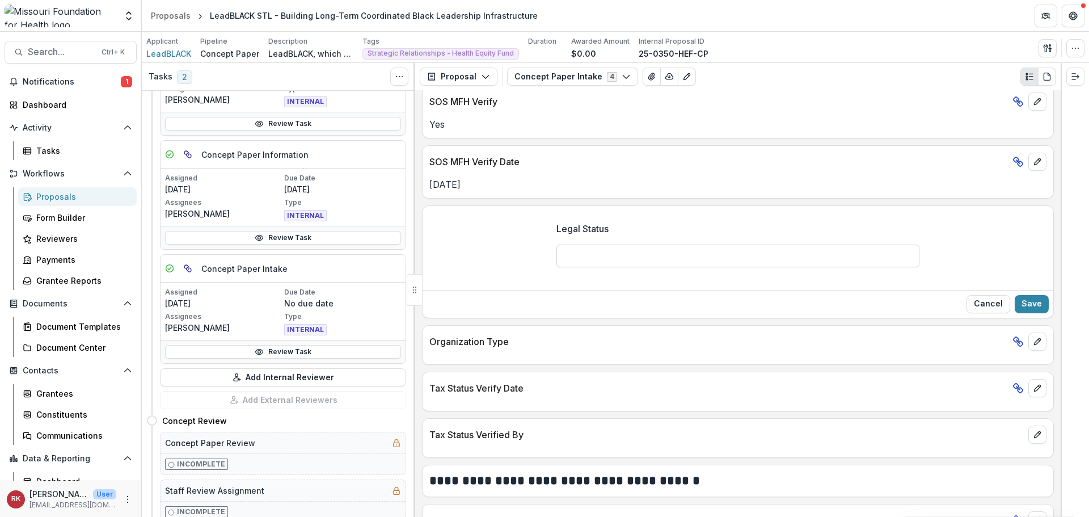
click at [579, 256] on input "Legal Status" at bounding box center [737, 255] width 363 height 23
type input "*****"
click at [1025, 301] on button "Save" at bounding box center [1032, 304] width 34 height 18
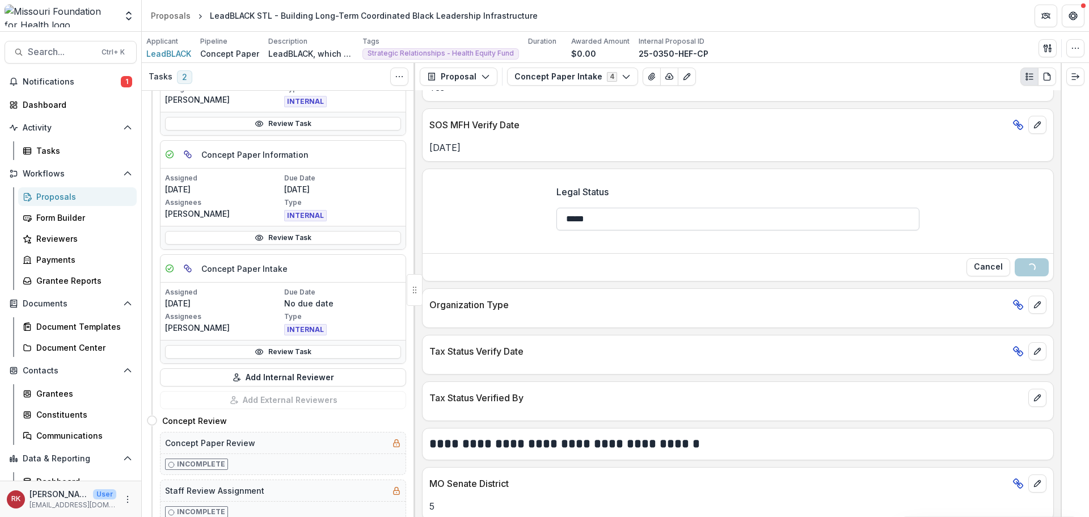
scroll to position [1361, 0]
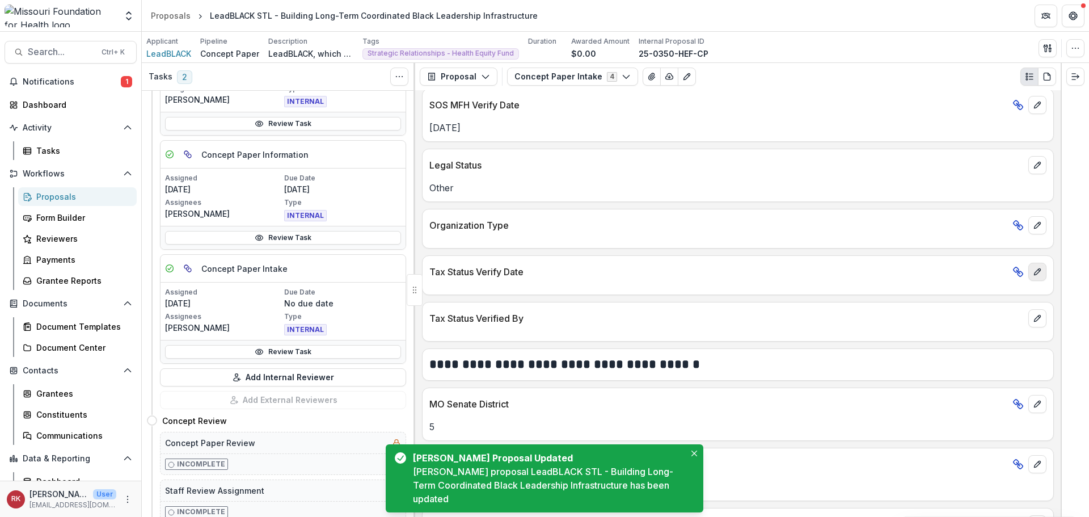
click at [1036, 275] on icon "edit" at bounding box center [1037, 271] width 9 height 9
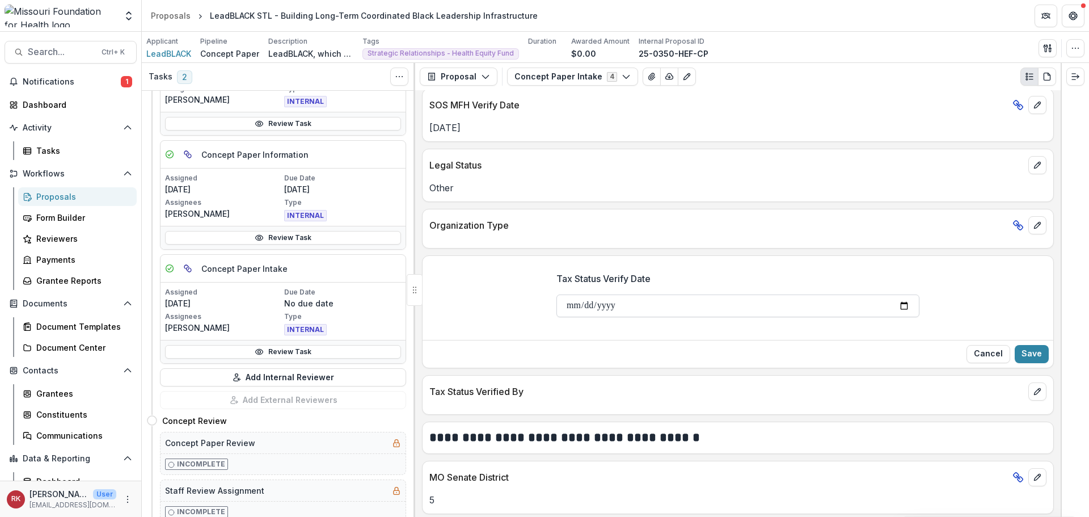
click at [903, 306] on input "Tax Status Verify Date" at bounding box center [737, 305] width 363 height 23
type input "**********"
click at [1029, 356] on button "Save" at bounding box center [1032, 354] width 34 height 18
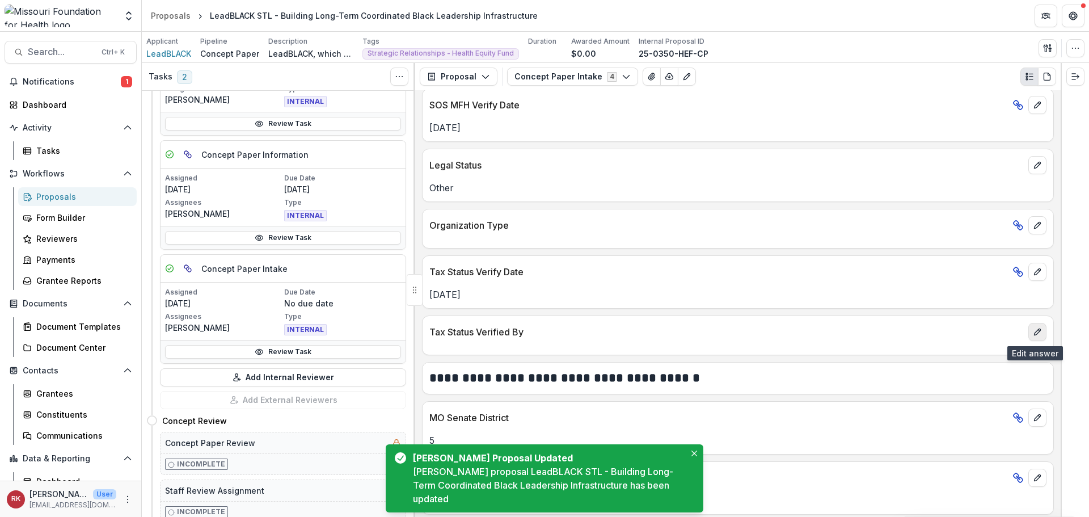
click at [1033, 333] on icon "edit" at bounding box center [1037, 331] width 9 height 9
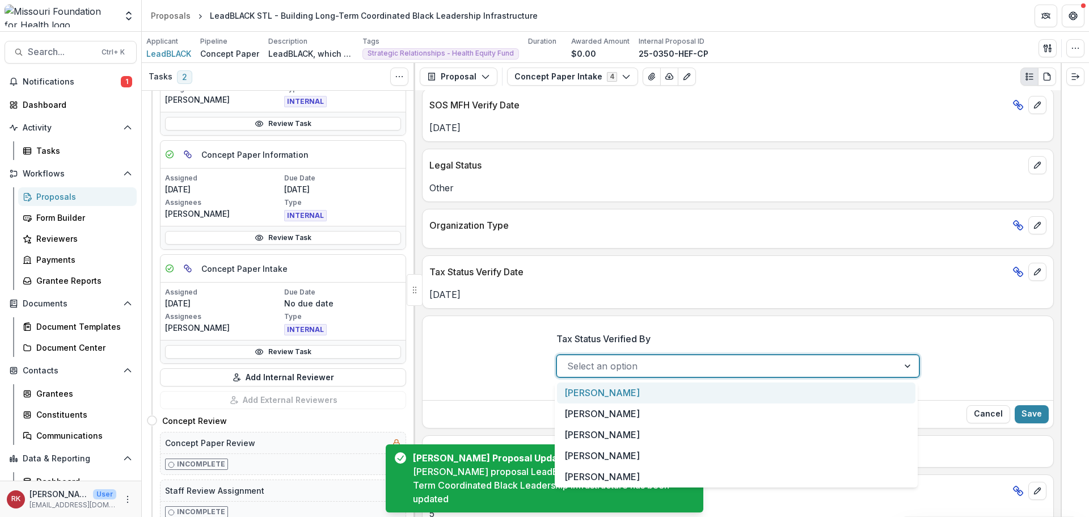
click at [641, 365] on div at bounding box center [727, 366] width 321 height 16
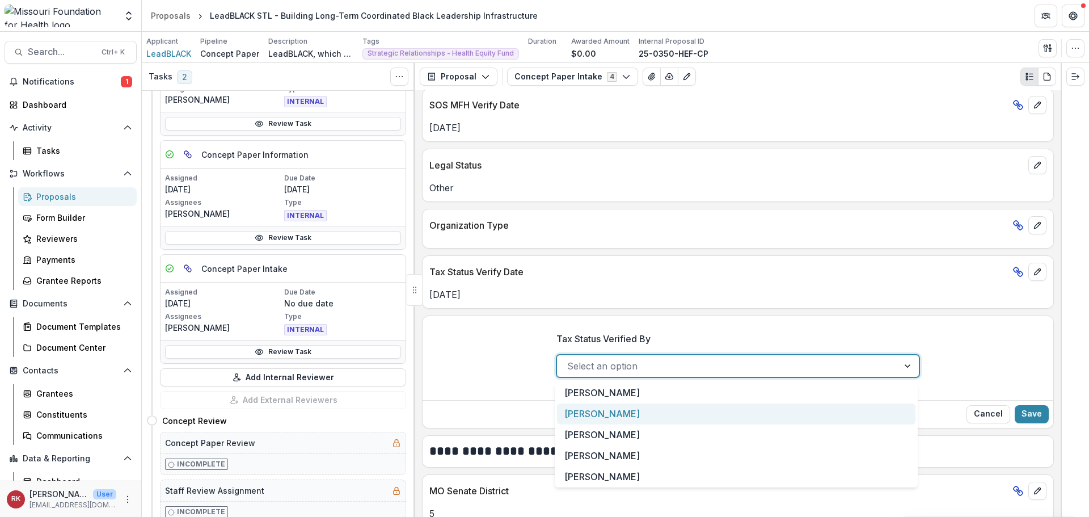
click at [589, 413] on div "[PERSON_NAME]" at bounding box center [736, 413] width 358 height 21
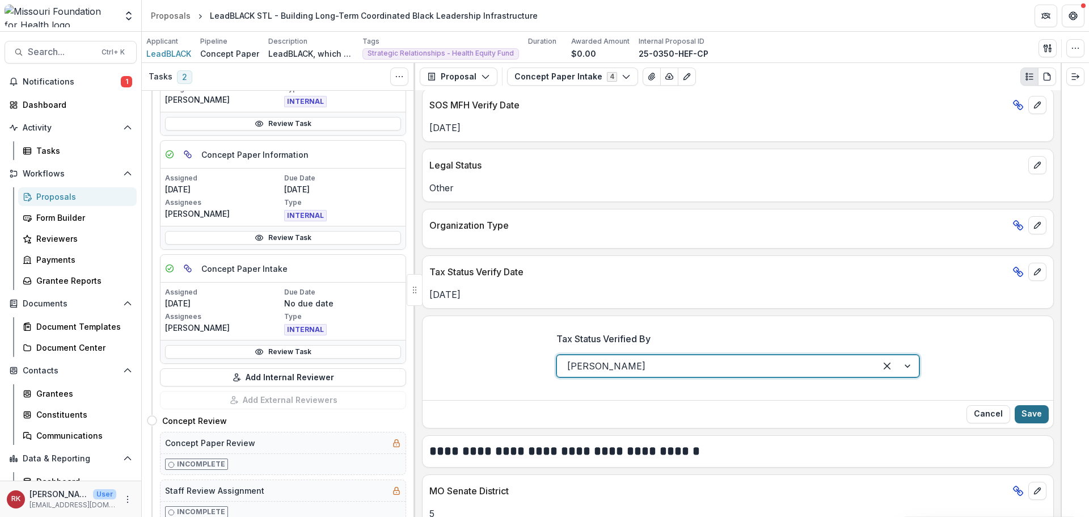
click at [1031, 410] on button "Save" at bounding box center [1032, 414] width 34 height 18
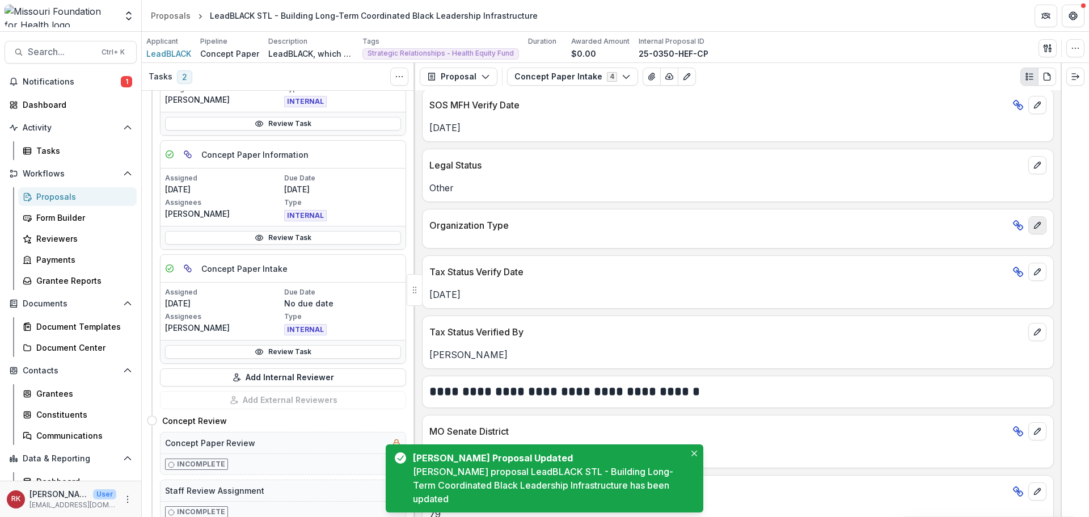
click at [1033, 223] on icon "edit" at bounding box center [1037, 225] width 9 height 9
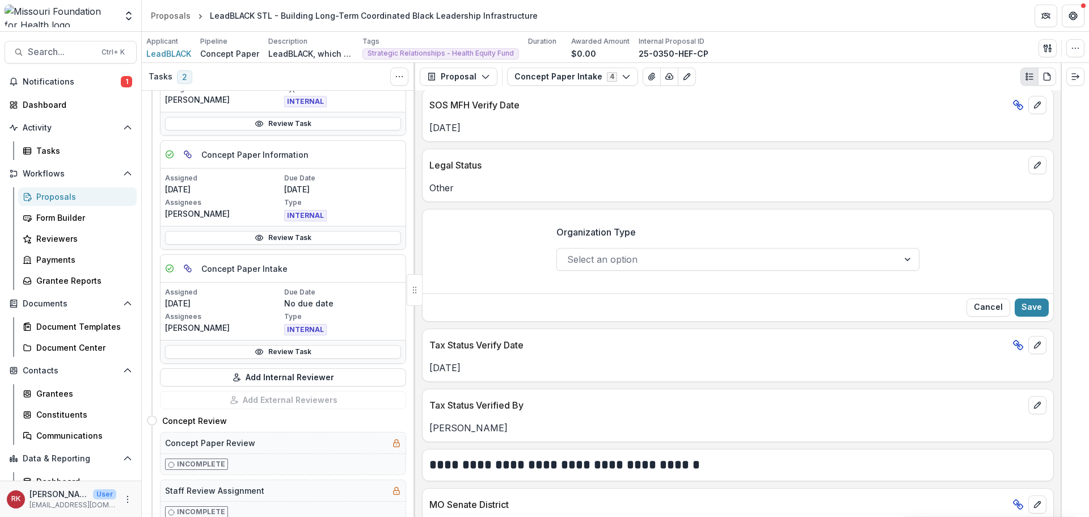
click at [581, 261] on div at bounding box center [727, 259] width 321 height 16
click at [992, 307] on button "Cancel" at bounding box center [988, 307] width 44 height 18
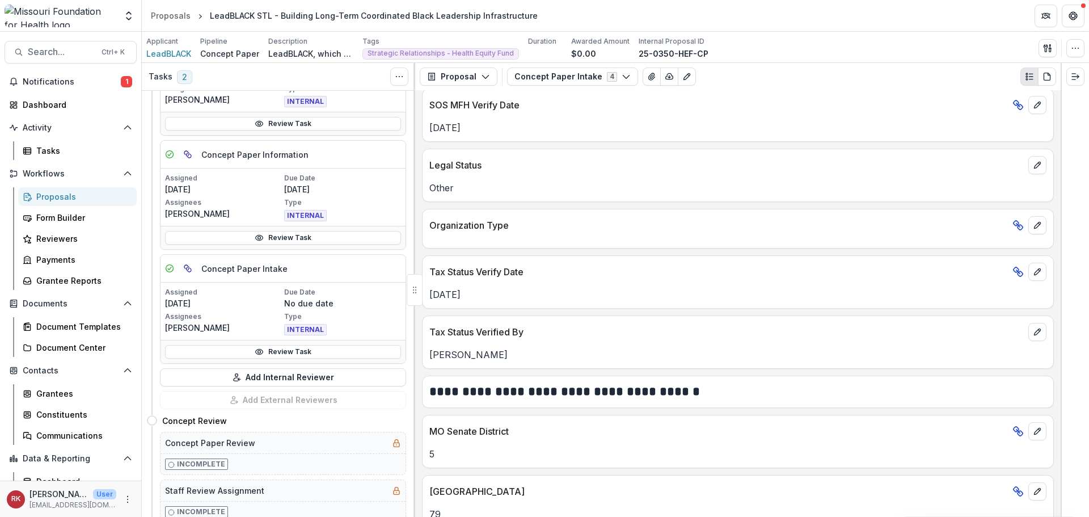
drag, startPoint x: 85, startPoint y: 86, endPoint x: 87, endPoint y: 92, distance: 6.1
click at [85, 86] on span "Notifications" at bounding box center [72, 82] width 98 height 10
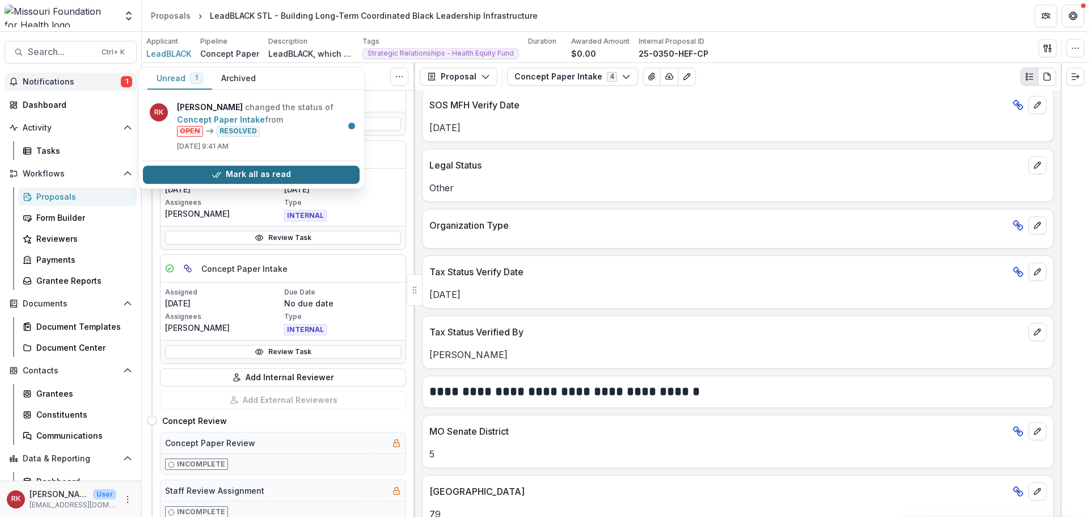
click at [172, 174] on button "Mark all as read" at bounding box center [251, 175] width 217 height 18
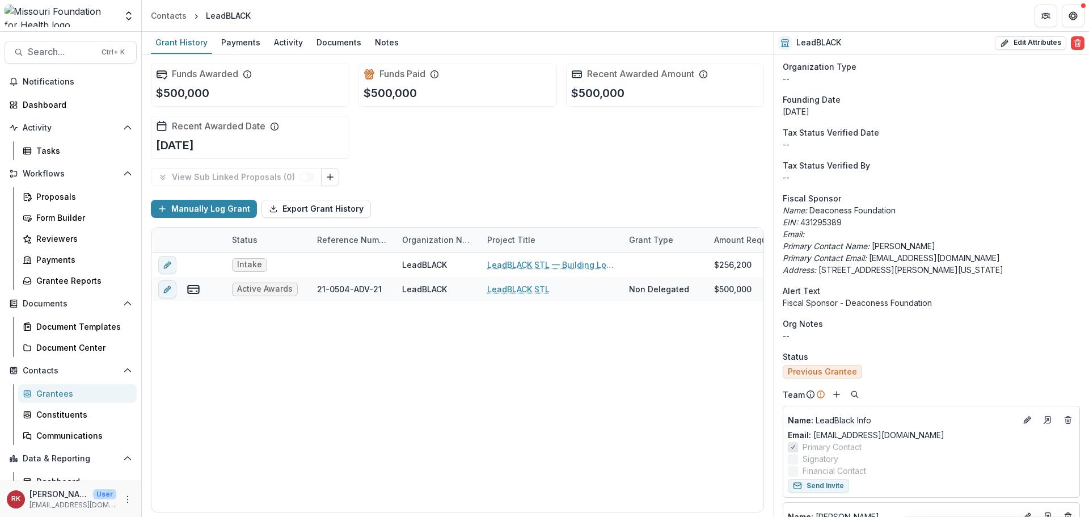
scroll to position [227, 0]
drag, startPoint x: 951, startPoint y: 298, endPoint x: 784, endPoint y: 303, distance: 166.8
click at [784, 303] on p "Fiscal Sponsor - Deaconess Foundation" at bounding box center [931, 300] width 297 height 12
copy p "Fiscal Sponsor - Deaconess Foundation"
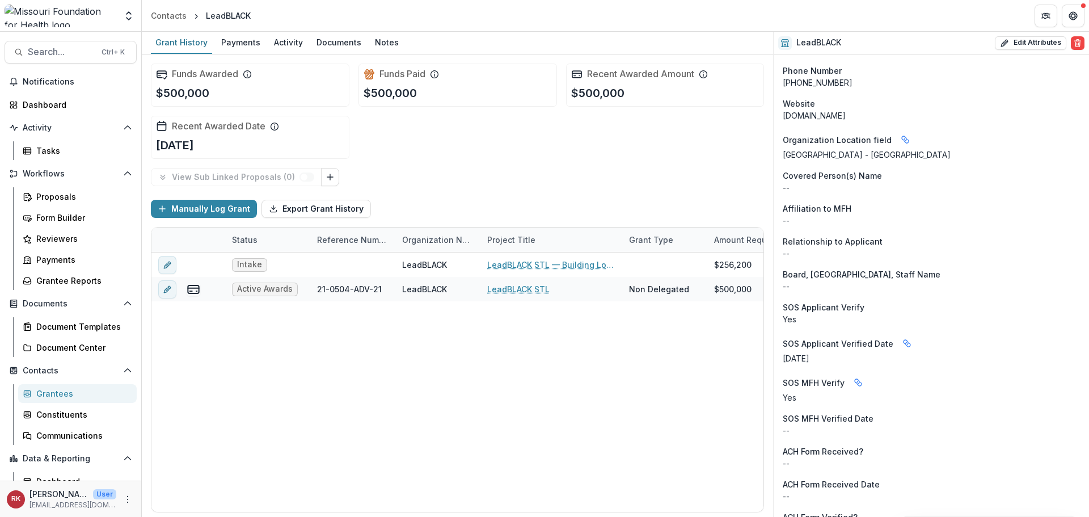
scroll to position [1248, 0]
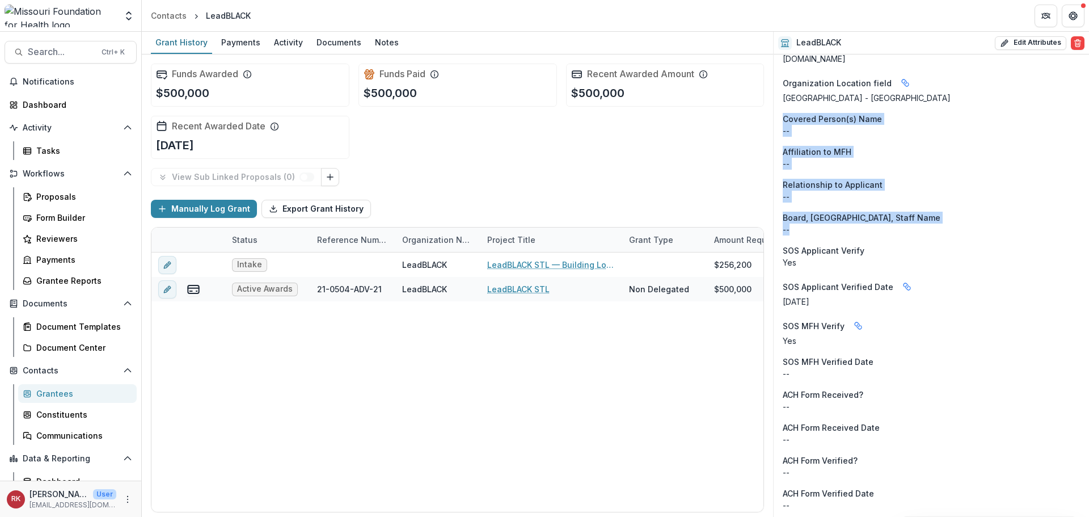
drag, startPoint x: 784, startPoint y: 117, endPoint x: 875, endPoint y: 226, distance: 141.7
click at [880, 169] on p "--" at bounding box center [931, 164] width 297 height 12
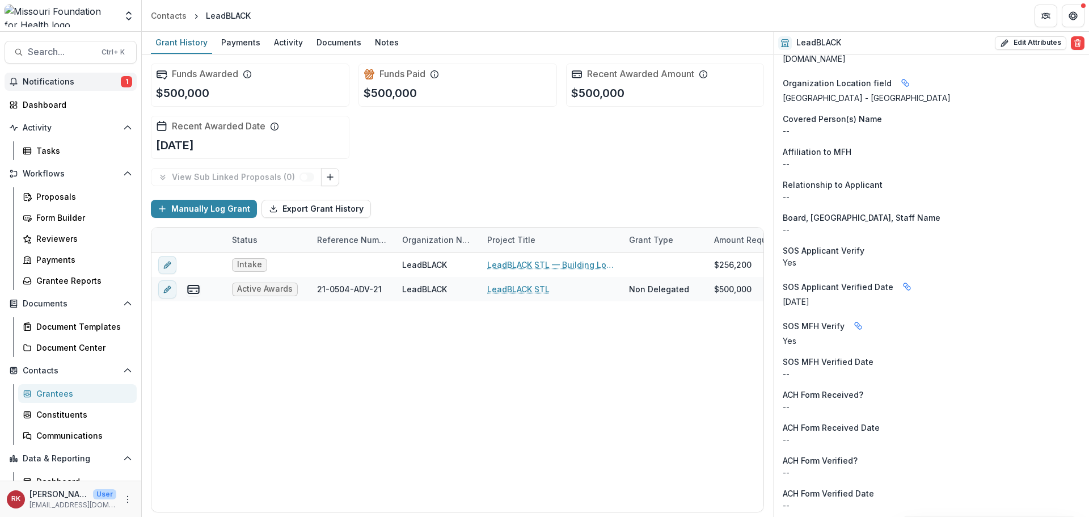
click at [93, 86] on span "Notifications" at bounding box center [72, 82] width 98 height 10
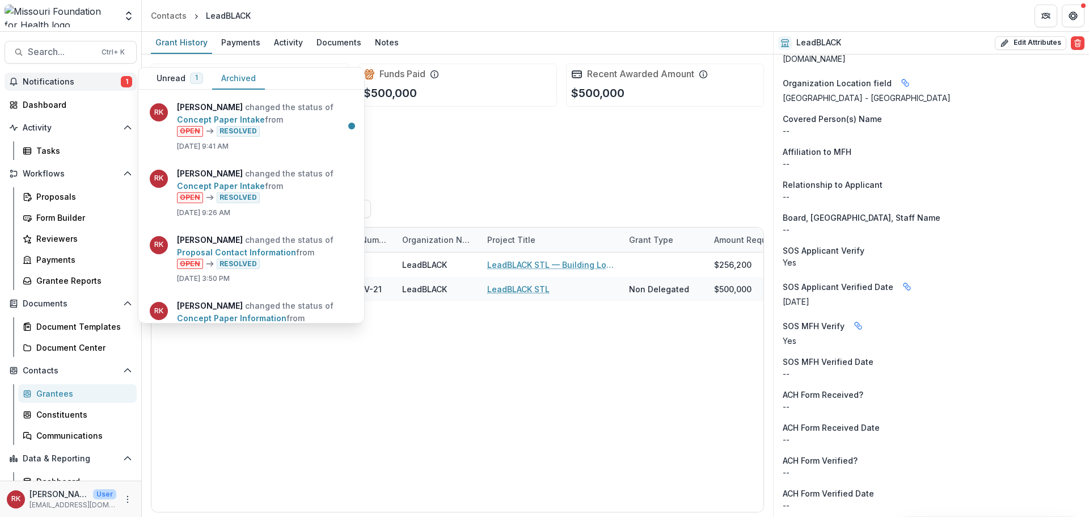
click at [243, 81] on button "Archived" at bounding box center [238, 78] width 53 height 22
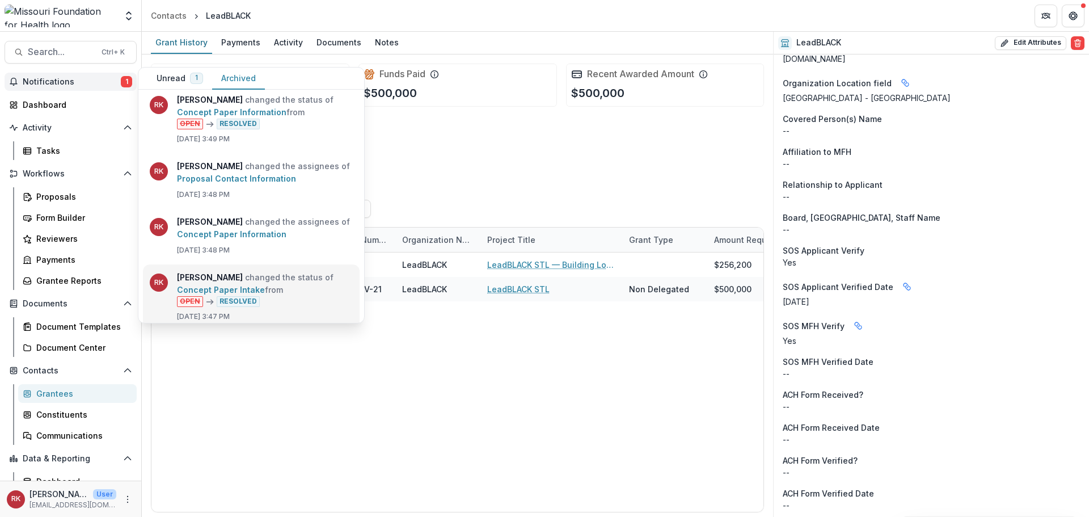
scroll to position [0, 0]
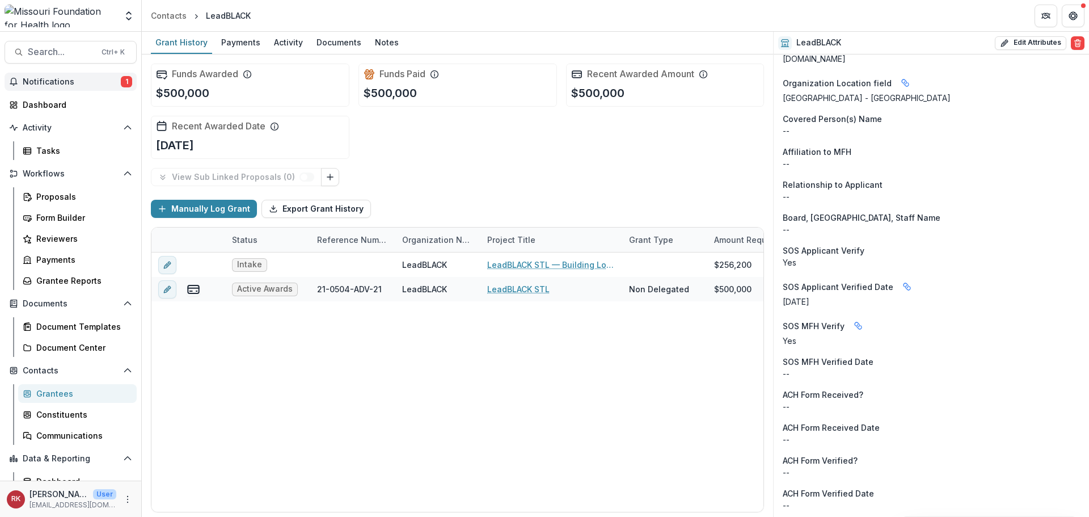
click at [540, 149] on div "Funds Awarded $500,000 Funds Paid $500,000 Recent Awarded Amount $500,000 Recen…" at bounding box center [457, 110] width 613 height 113
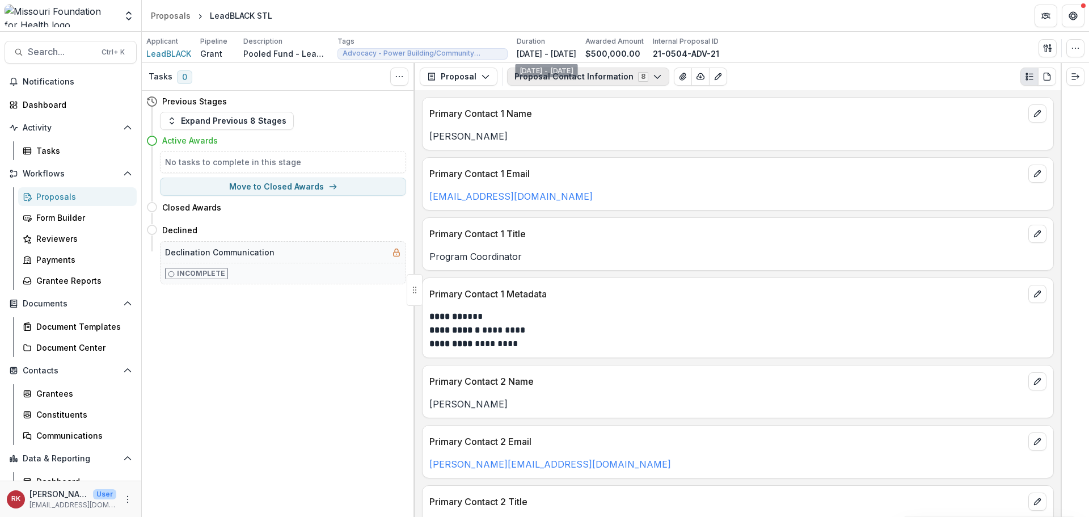
click at [573, 83] on button "Proposal Contact Information 8" at bounding box center [588, 76] width 162 height 18
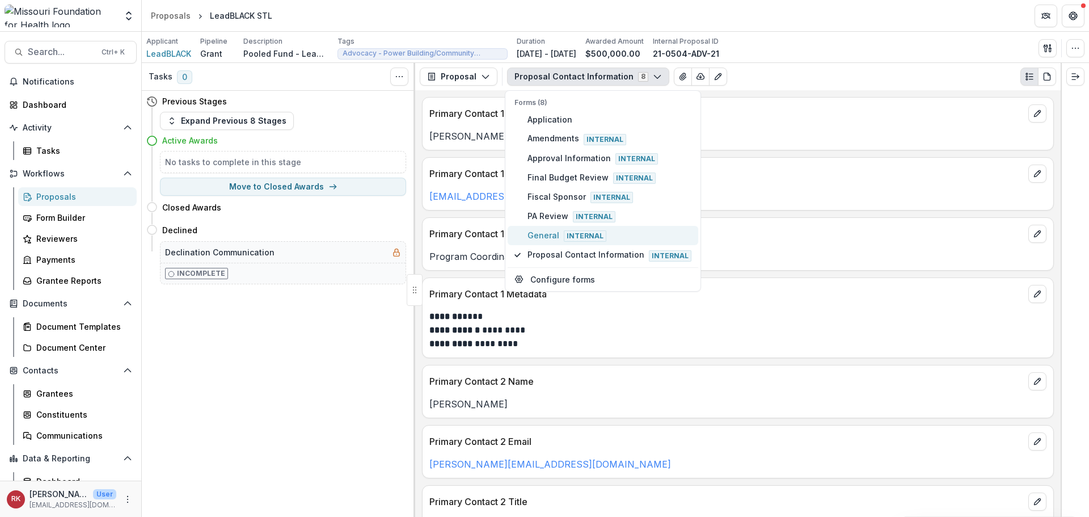
click at [560, 233] on span "General Internal" at bounding box center [609, 235] width 164 height 12
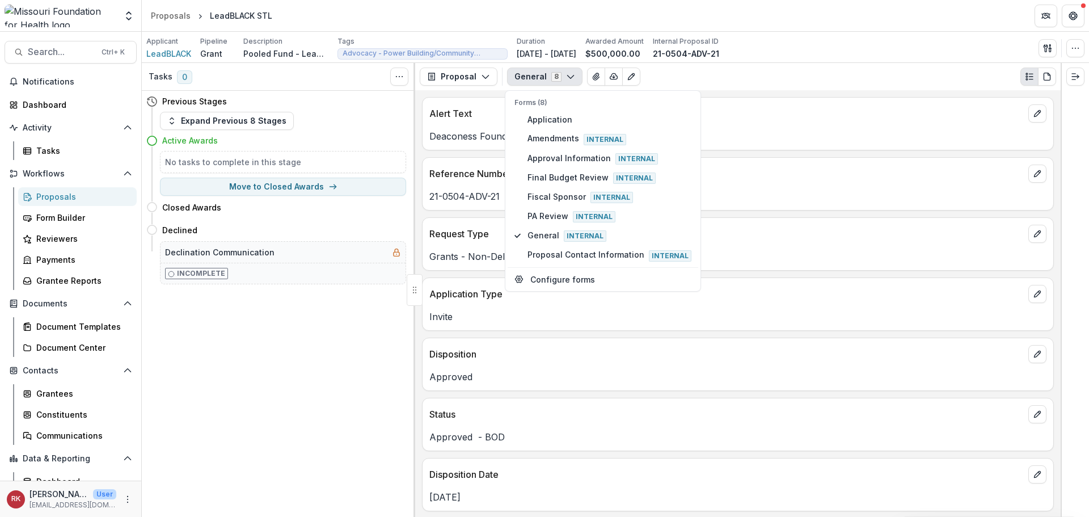
click at [341, 356] on div "Tasks 0 Show Cancelled Tasks Previous Stages Expand Previous 8 Stages Active Aw…" at bounding box center [278, 290] width 273 height 454
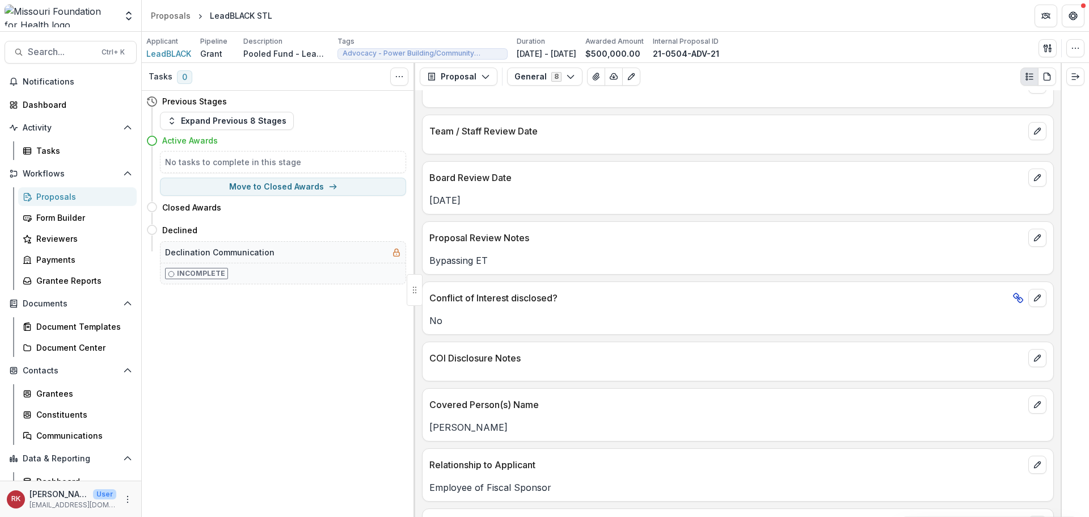
scroll to position [1701, 0]
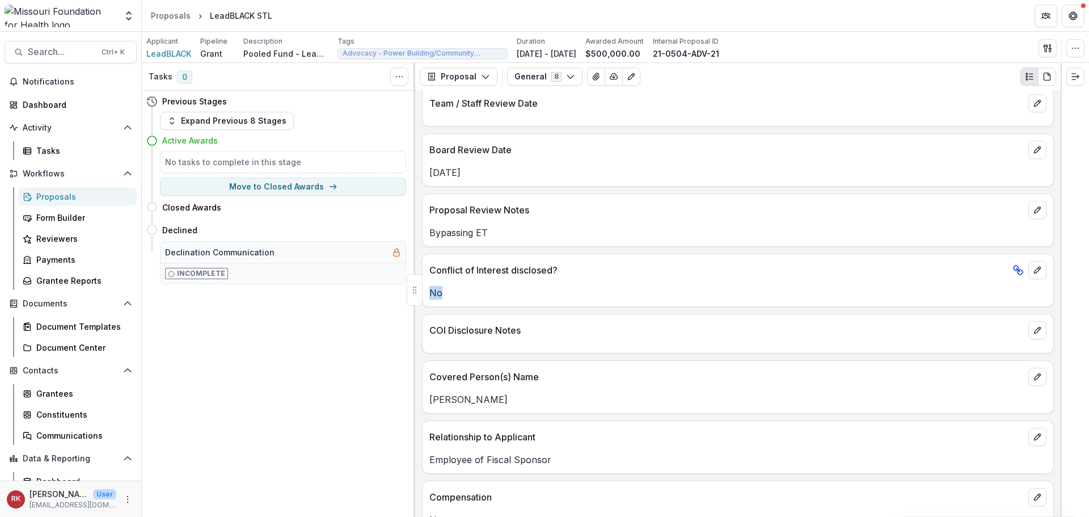
drag, startPoint x: 428, startPoint y: 264, endPoint x: 509, endPoint y: 269, distance: 81.8
click at [509, 286] on div "No" at bounding box center [737, 293] width 631 height 14
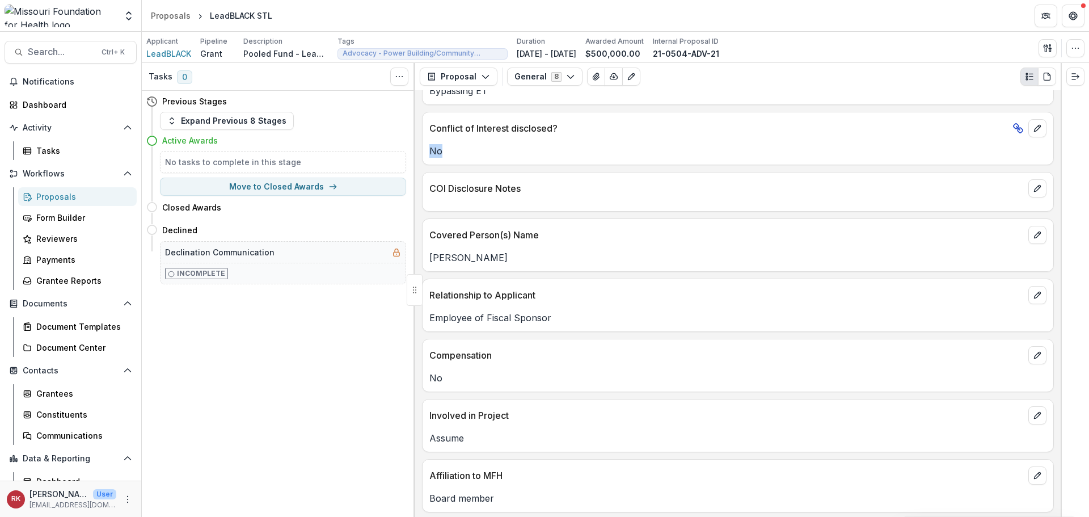
scroll to position [1871, 0]
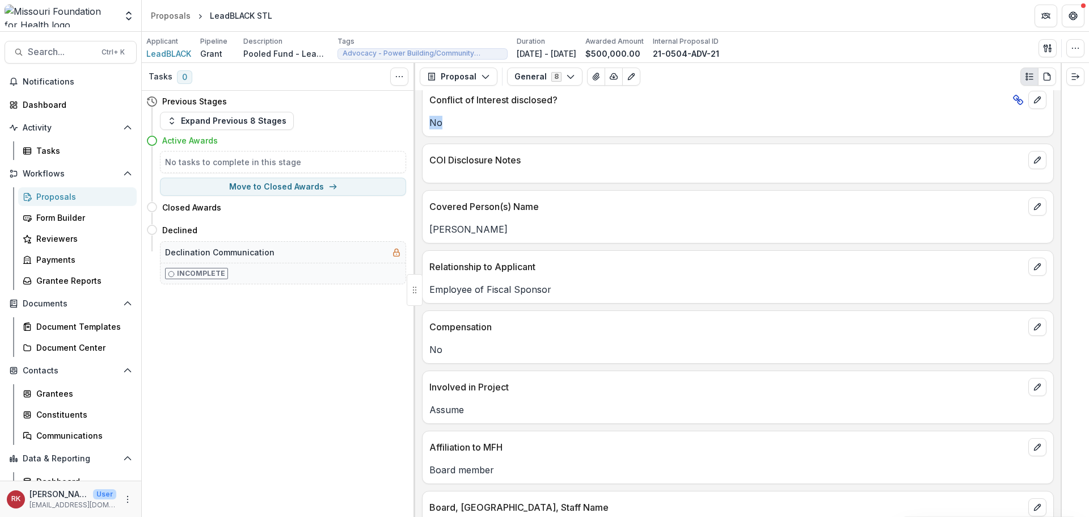
drag, startPoint x: 428, startPoint y: 202, endPoint x: 580, endPoint y: 208, distance: 151.5
click at [580, 222] on div "[PERSON_NAME]" at bounding box center [737, 229] width 631 height 14
click at [608, 219] on div "Alert Text Deaconess Foundation is the fiscal sponsor Reference Number 21-0504-…" at bounding box center [737, 303] width 645 height 426
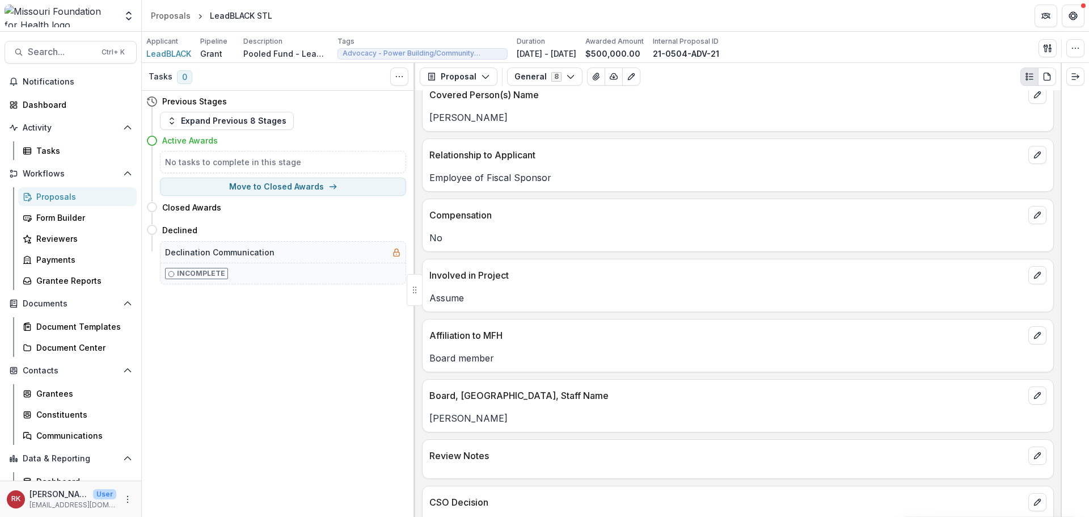
scroll to position [1985, 0]
drag, startPoint x: 432, startPoint y: 152, endPoint x: 475, endPoint y: 269, distance: 124.5
click at [475, 269] on div "Alert Text Deaconess Foundation is the fiscal sponsor Reference Number 21-0504-…" at bounding box center [737, 303] width 645 height 426
click at [442, 222] on div "No" at bounding box center [737, 232] width 631 height 20
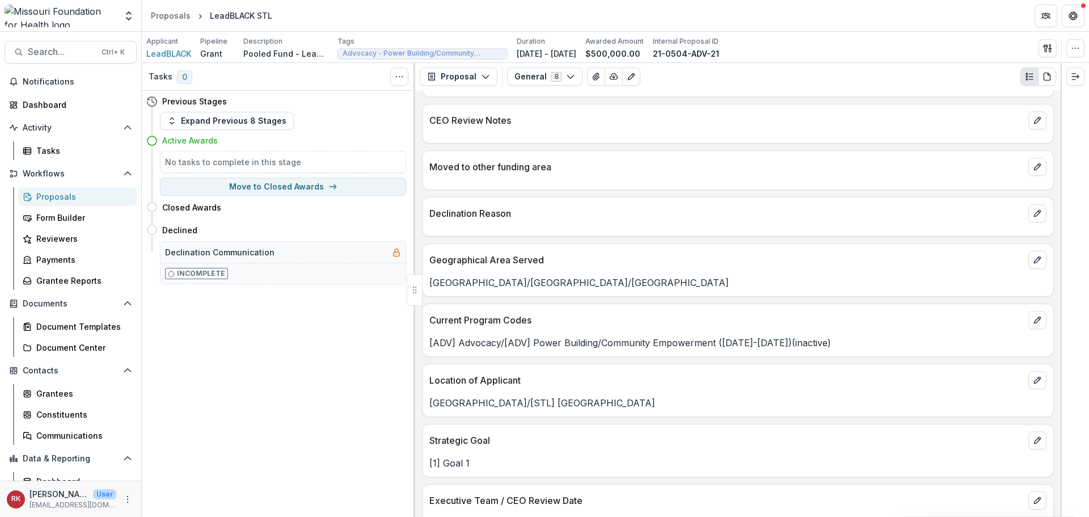
scroll to position [2551, 0]
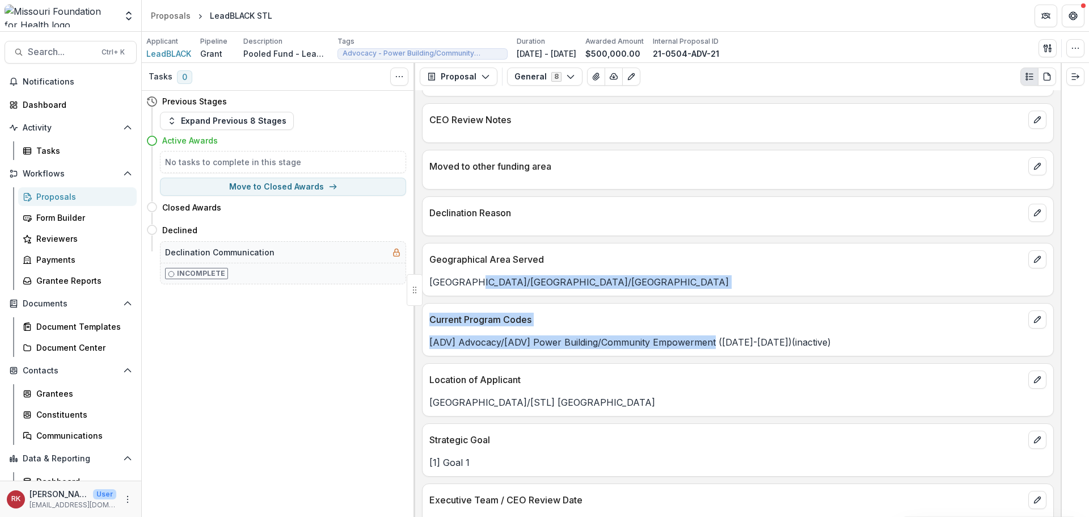
drag, startPoint x: 470, startPoint y: 252, endPoint x: 712, endPoint y: 312, distance: 249.6
click at [712, 312] on div "Alert Text Deaconess Foundation is the fiscal sponsor Reference Number 21-0504-…" at bounding box center [737, 303] width 645 height 426
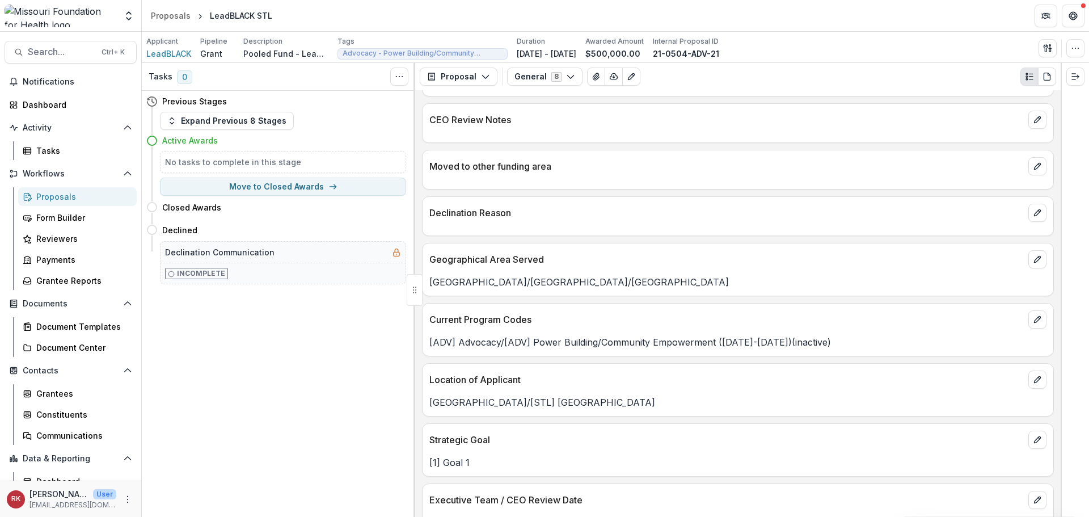
click at [755, 335] on p "[ADV] Advocacy/[ADV] Power Building/Community Empowerment ([DATE]-[DATE])(inact…" at bounding box center [737, 342] width 617 height 14
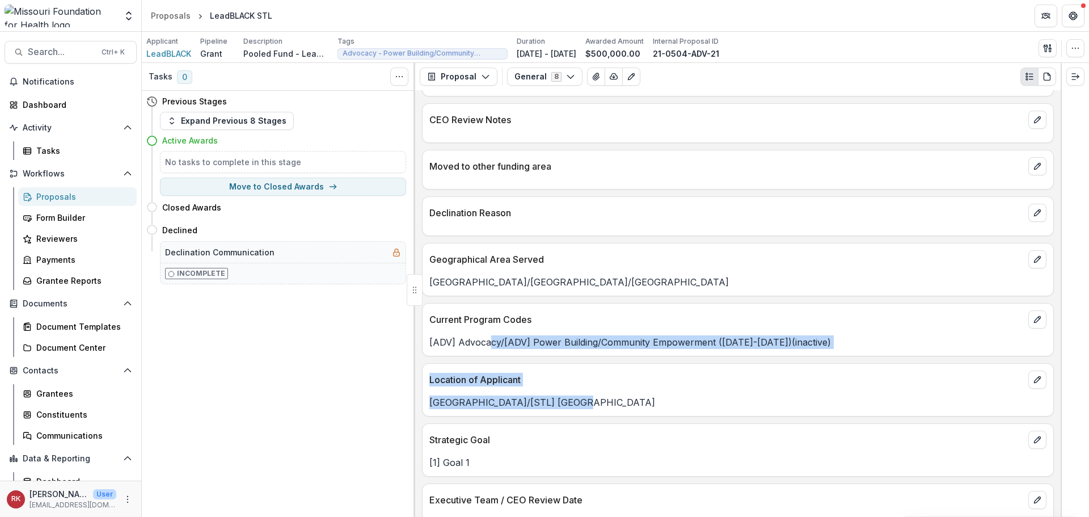
drag, startPoint x: 491, startPoint y: 318, endPoint x: 577, endPoint y: 384, distance: 108.8
click at [565, 384] on div "Alert Text Deaconess Foundation is the fiscal sponsor Reference Number 21-0504-…" at bounding box center [737, 303] width 645 height 426
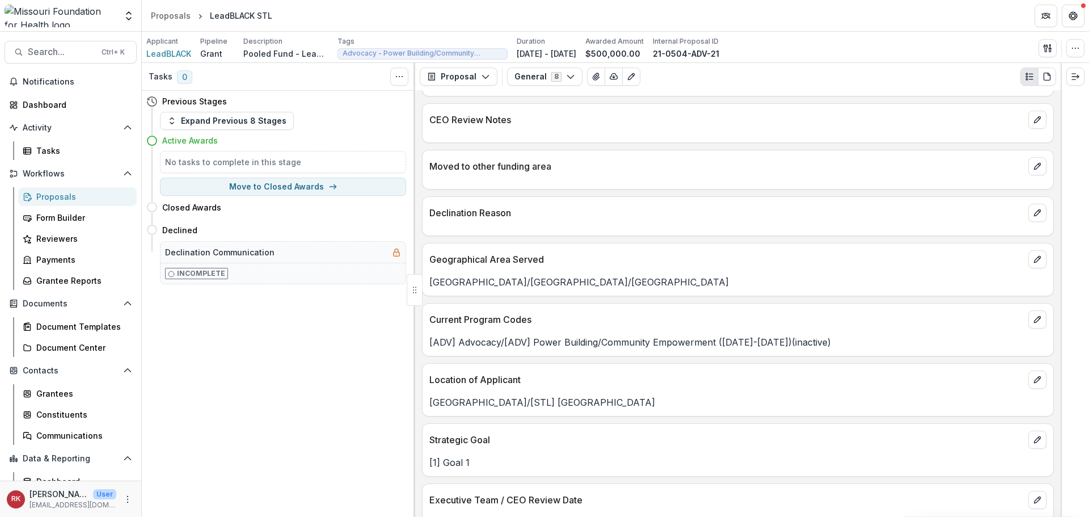
click at [638, 388] on div "[GEOGRAPHIC_DATA]/[STL] [GEOGRAPHIC_DATA]" at bounding box center [737, 398] width 631 height 20
drag, startPoint x: 424, startPoint y: 252, endPoint x: 751, endPoint y: 264, distance: 328.0
click at [751, 264] on div "Geographical Area Served [GEOGRAPHIC_DATA]/[GEOGRAPHIC_DATA]/[GEOGRAPHIC_DATA]" at bounding box center [738, 269] width 632 height 53
click at [715, 270] on div "Alert Text Deaconess Foundation is the fiscal sponsor Reference Number 21-0504-…" at bounding box center [737, 303] width 645 height 426
drag, startPoint x: 707, startPoint y: 256, endPoint x: 429, endPoint y: 263, distance: 277.9
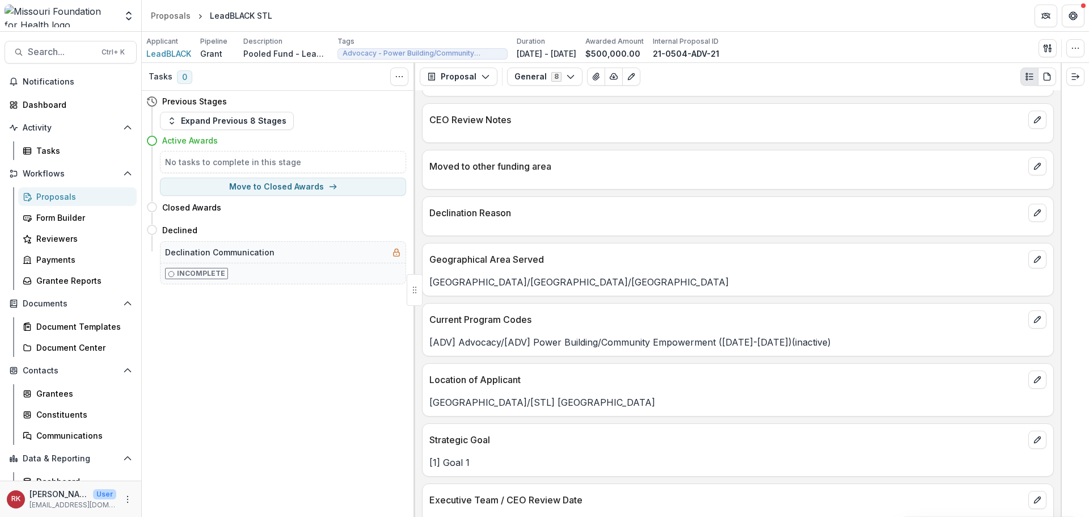
click at [429, 263] on div "Geographical Area Served [GEOGRAPHIC_DATA]/[GEOGRAPHIC_DATA]/[GEOGRAPHIC_DATA]" at bounding box center [738, 269] width 632 height 53
click at [444, 275] on p "[GEOGRAPHIC_DATA]/[GEOGRAPHIC_DATA]/[GEOGRAPHIC_DATA]" at bounding box center [737, 282] width 617 height 14
drag, startPoint x: 428, startPoint y: 255, endPoint x: 758, endPoint y: 260, distance: 330.1
click at [758, 275] on div "[GEOGRAPHIC_DATA]/[GEOGRAPHIC_DATA]/[GEOGRAPHIC_DATA]" at bounding box center [737, 282] width 631 height 14
click at [636, 335] on p "[ADV] Advocacy/[ADV] Power Building/Community Empowerment ([DATE]-[DATE])(inact…" at bounding box center [737, 342] width 617 height 14
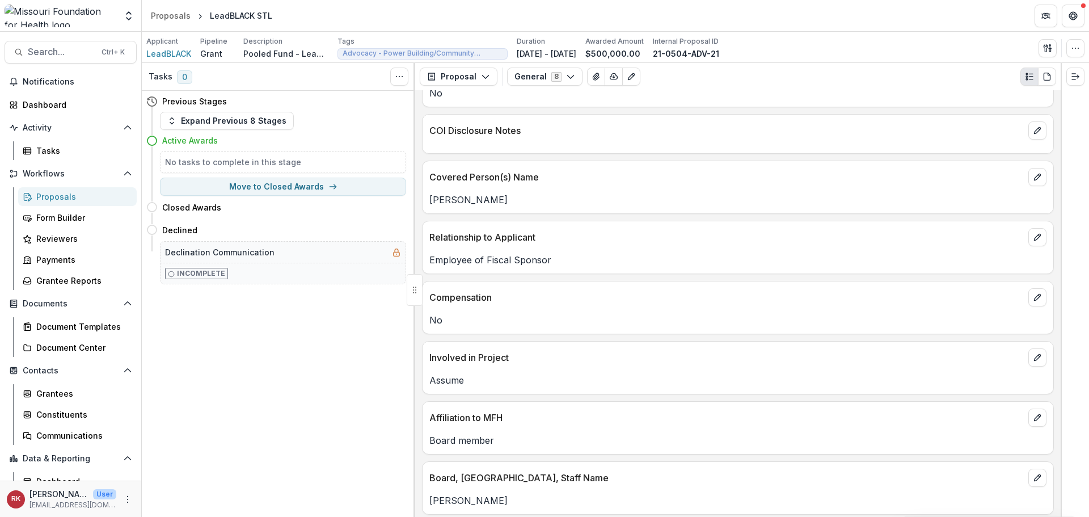
scroll to position [1927, 0]
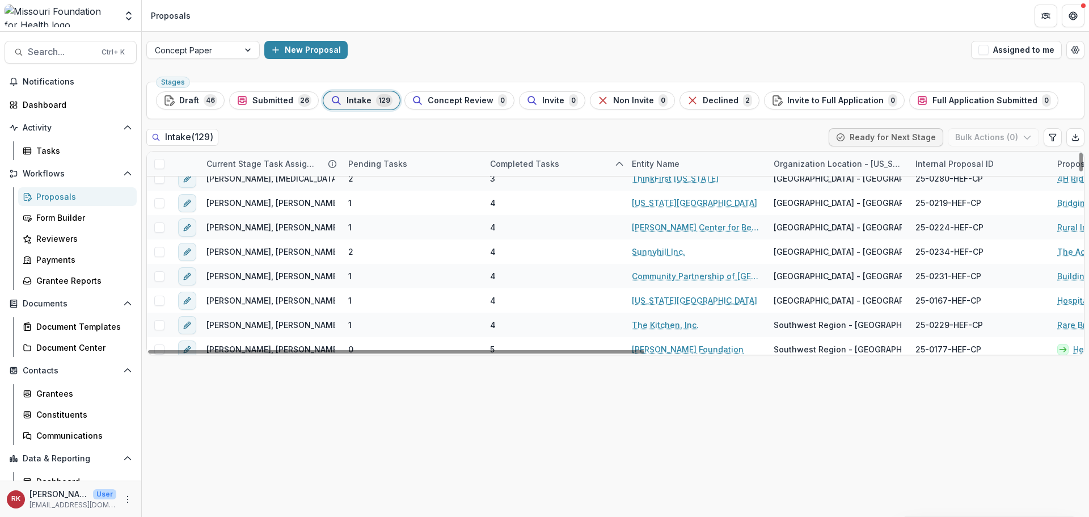
scroll to position [2968, 0]
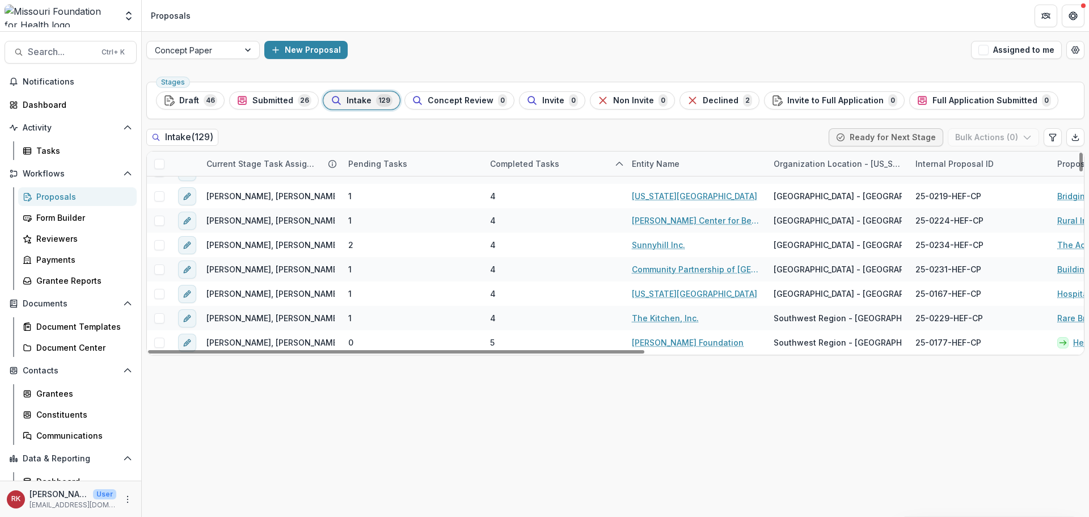
click at [660, 168] on div "Entity Name" at bounding box center [655, 164] width 61 height 12
drag, startPoint x: 657, startPoint y: 210, endPoint x: 647, endPoint y: 227, distance: 20.3
click at [657, 210] on span "Sort Ascending" at bounding box center [678, 213] width 60 height 10
click at [629, 430] on div "Stages Draft 46 Submitted 26 Intake 129 Concept Review 0 Invite 0 Non Invite 0 …" at bounding box center [615, 296] width 947 height 439
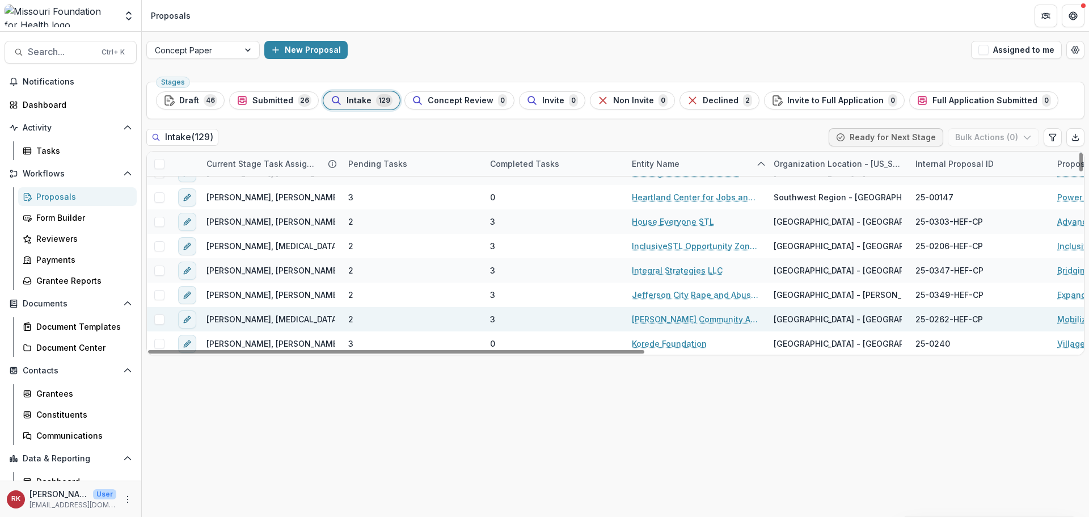
scroll to position [1153, 0]
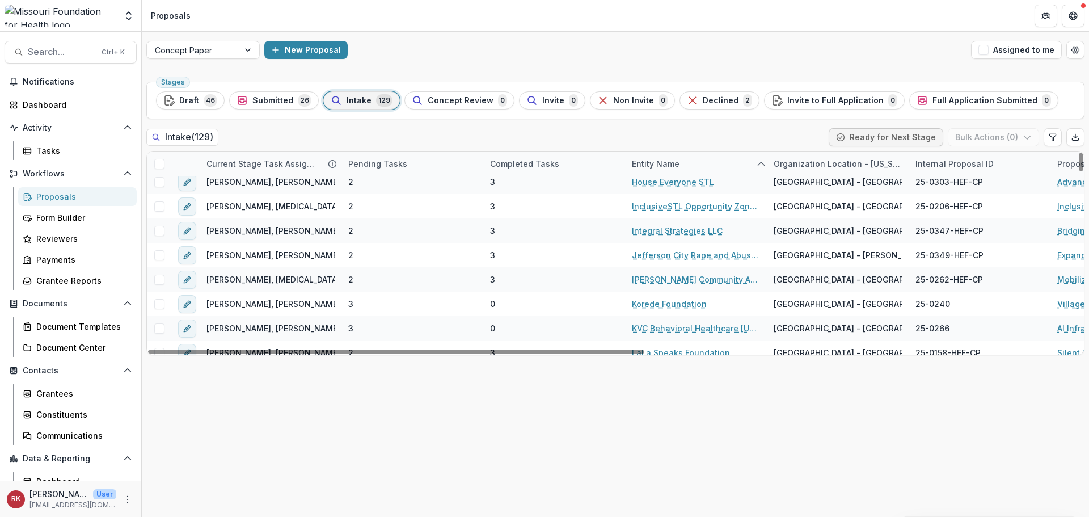
click at [538, 160] on div "Completed Tasks" at bounding box center [524, 164] width 83 height 12
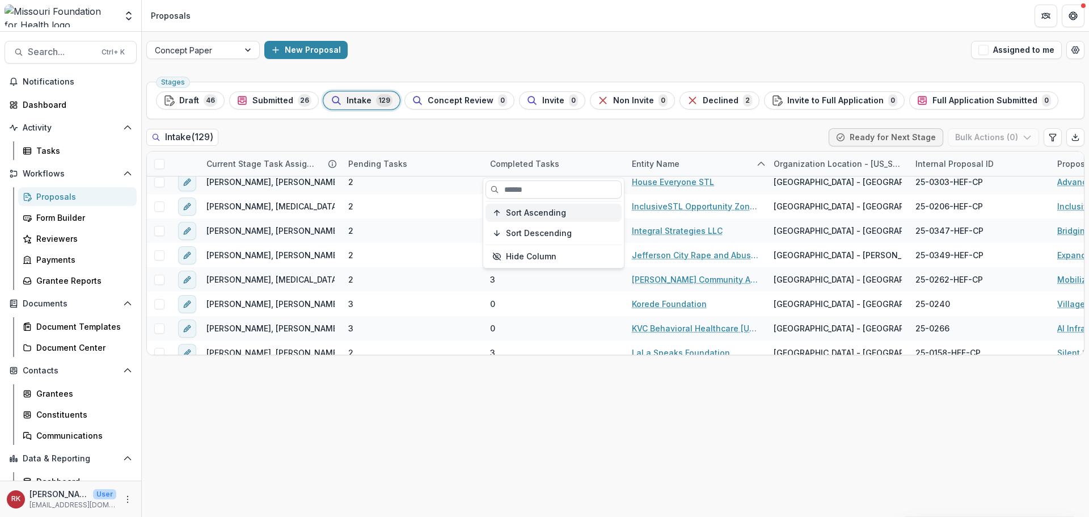
click at [538, 211] on span "Sort Ascending" at bounding box center [536, 213] width 60 height 10
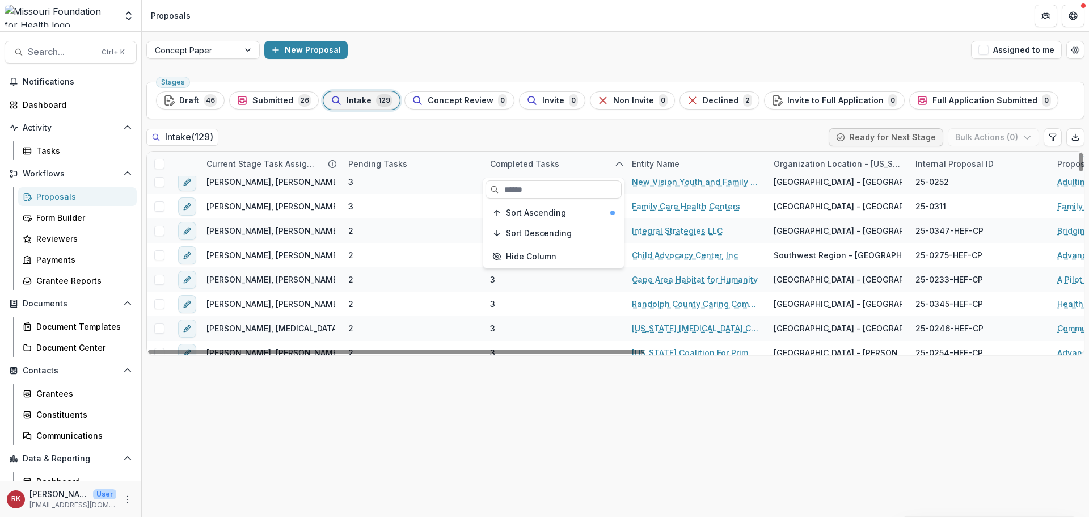
click at [502, 430] on div "Stages Draft 46 Submitted 26 Intake 129 Concept Review 0 Invite 0 Non Invite 0 …" at bounding box center [615, 296] width 947 height 439
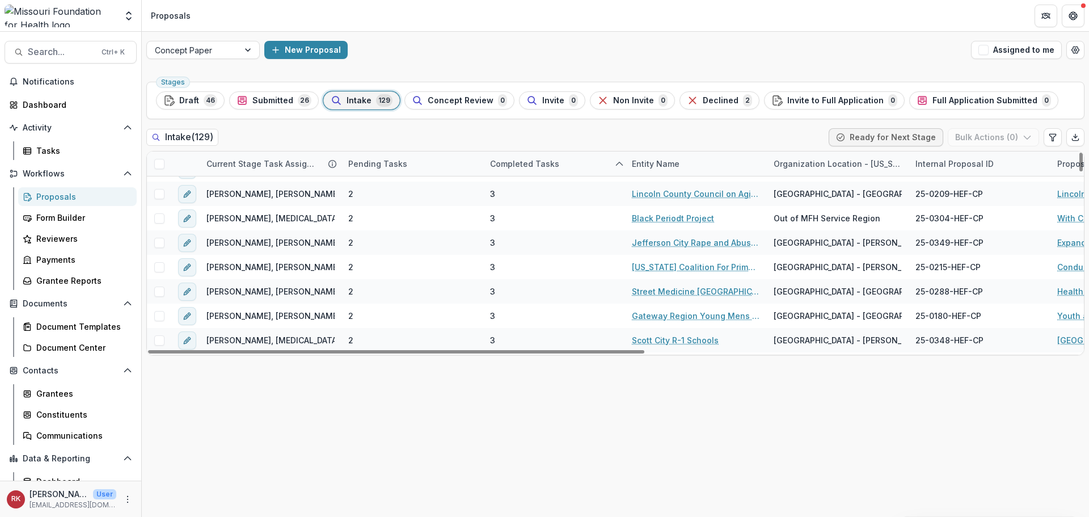
scroll to position [2003, 0]
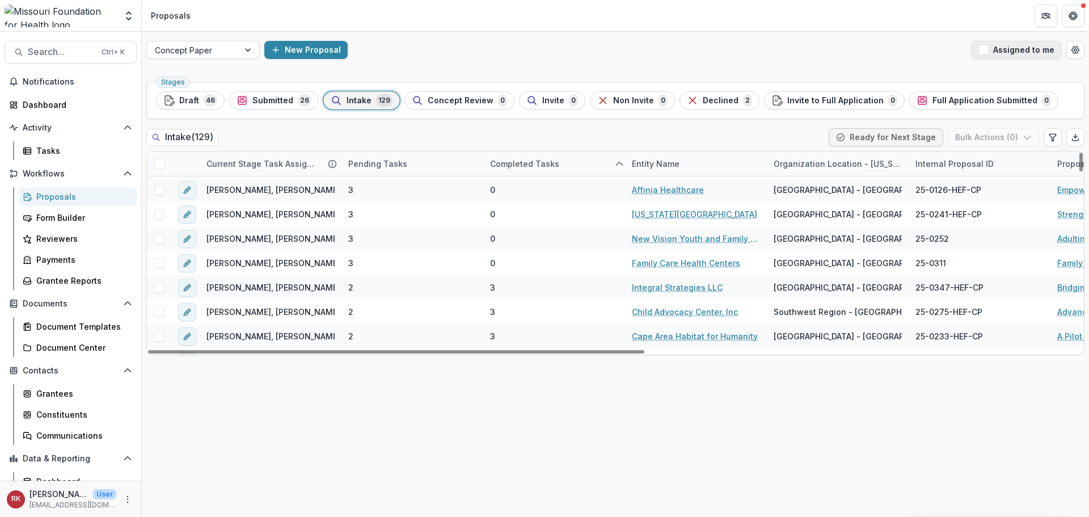
click at [1022, 49] on button "Assigned to me" at bounding box center [1016, 50] width 91 height 18
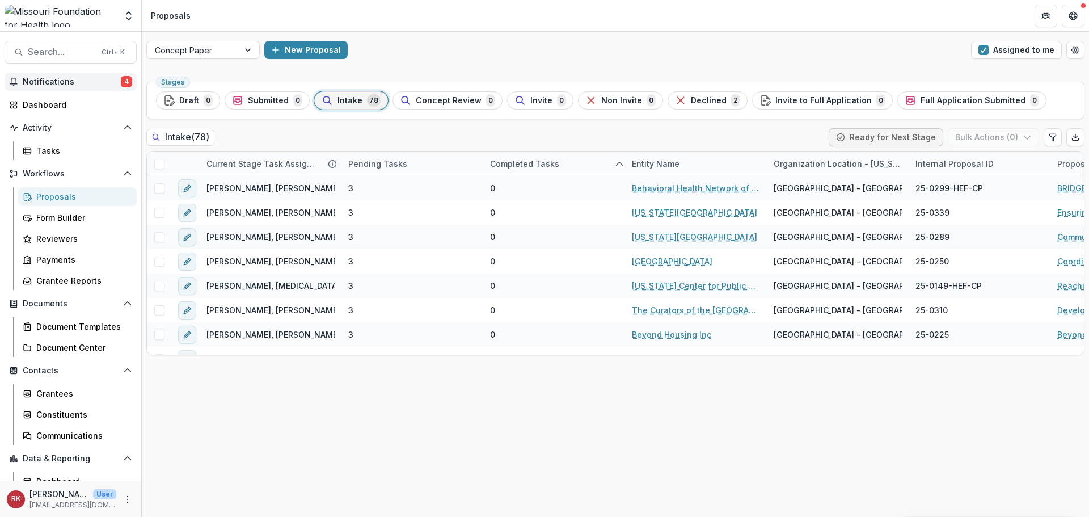
click at [102, 84] on span "Notifications" at bounding box center [72, 82] width 98 height 10
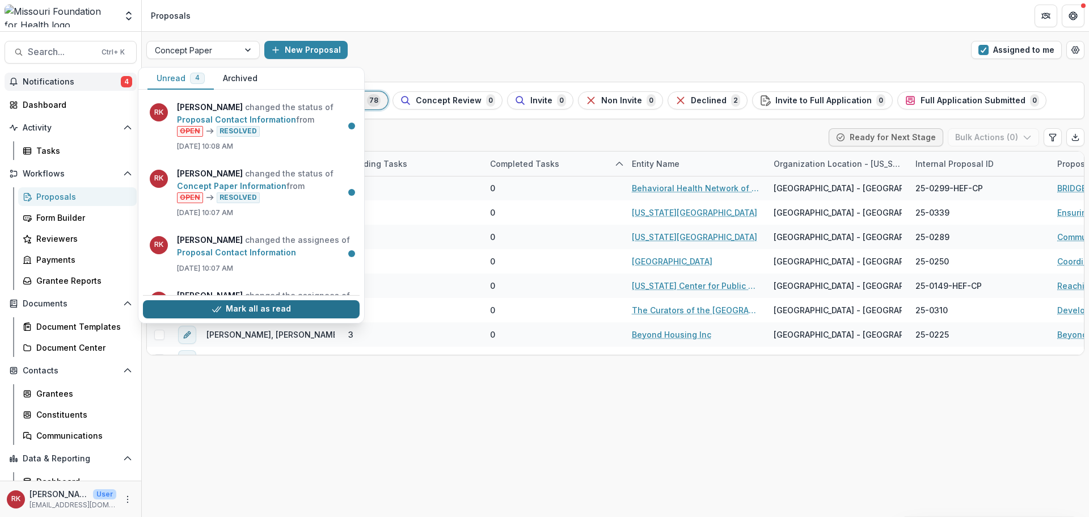
click at [223, 306] on button "Mark all as read" at bounding box center [251, 309] width 217 height 18
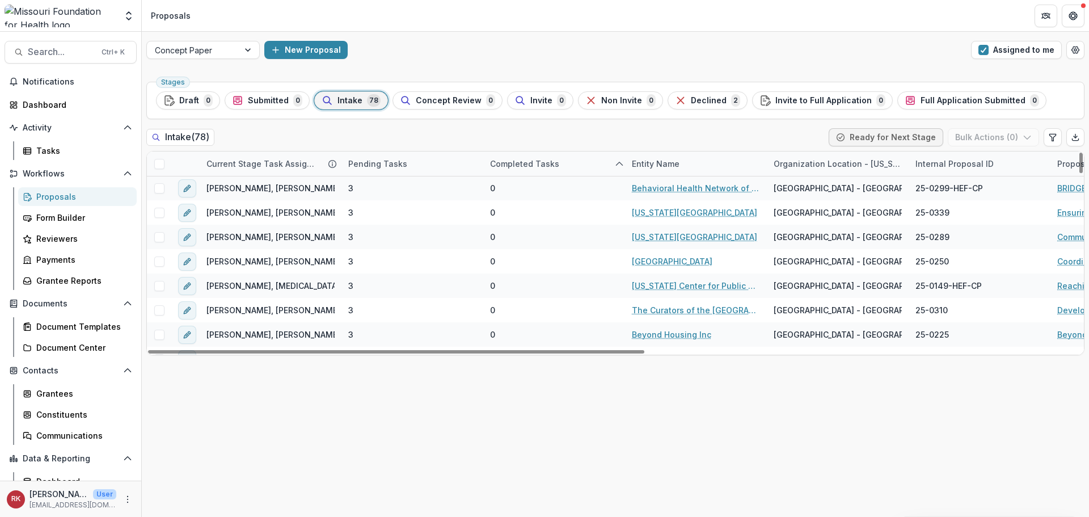
drag, startPoint x: 569, startPoint y: 399, endPoint x: 567, endPoint y: 377, distance: 22.7
click at [569, 397] on div "Stages Draft 0 Submitted 0 Intake 78 Concept Review 0 Invite 0 Non Invite 0 Dec…" at bounding box center [615, 296] width 947 height 439
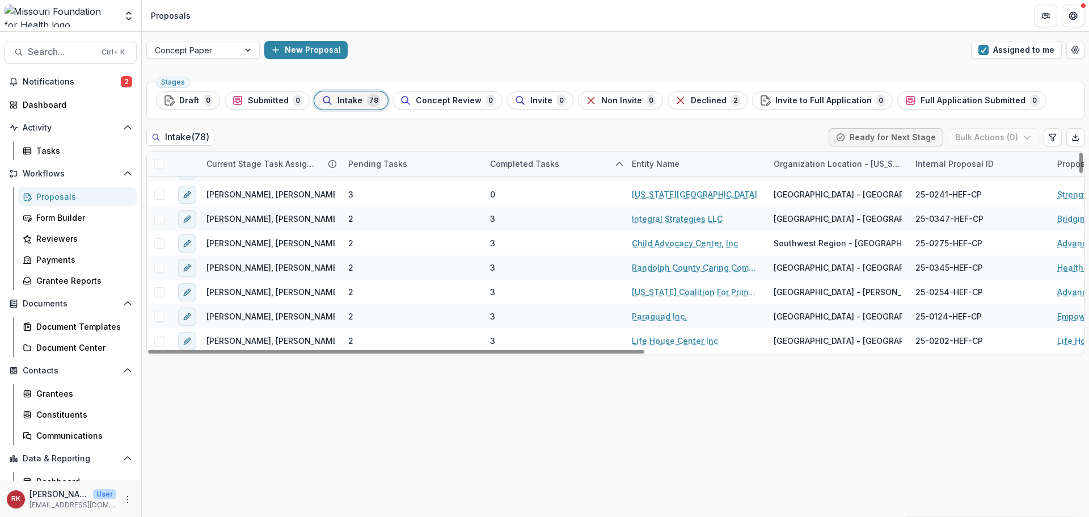
scroll to position [851, 0]
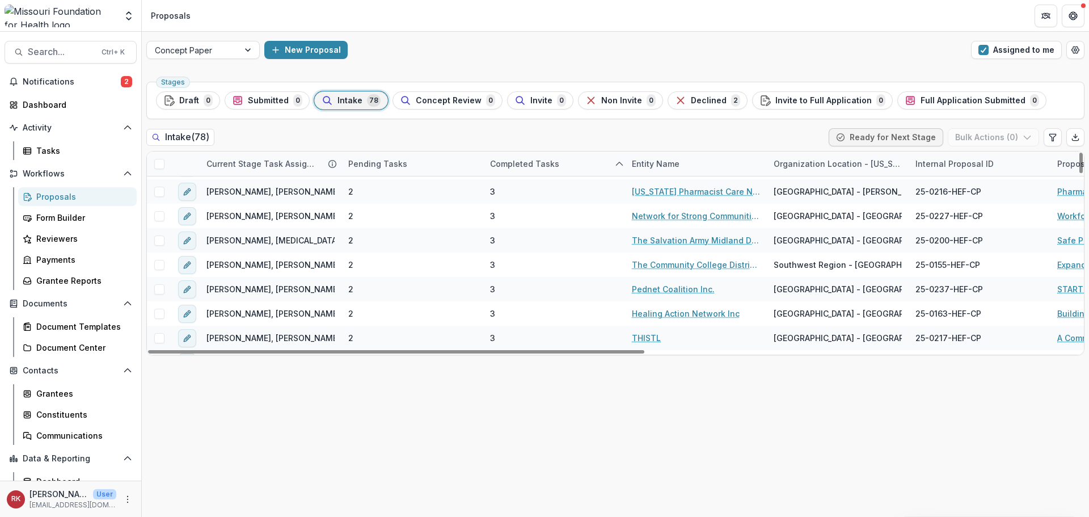
click at [667, 167] on div "Entity Name" at bounding box center [655, 164] width 61 height 12
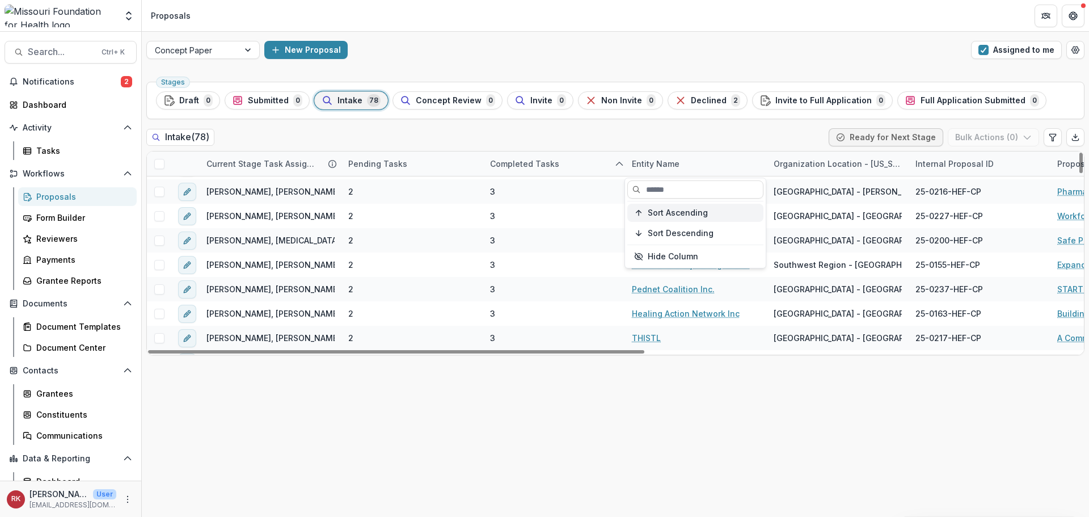
click at [660, 218] on button "Sort Ascending" at bounding box center [695, 213] width 136 height 18
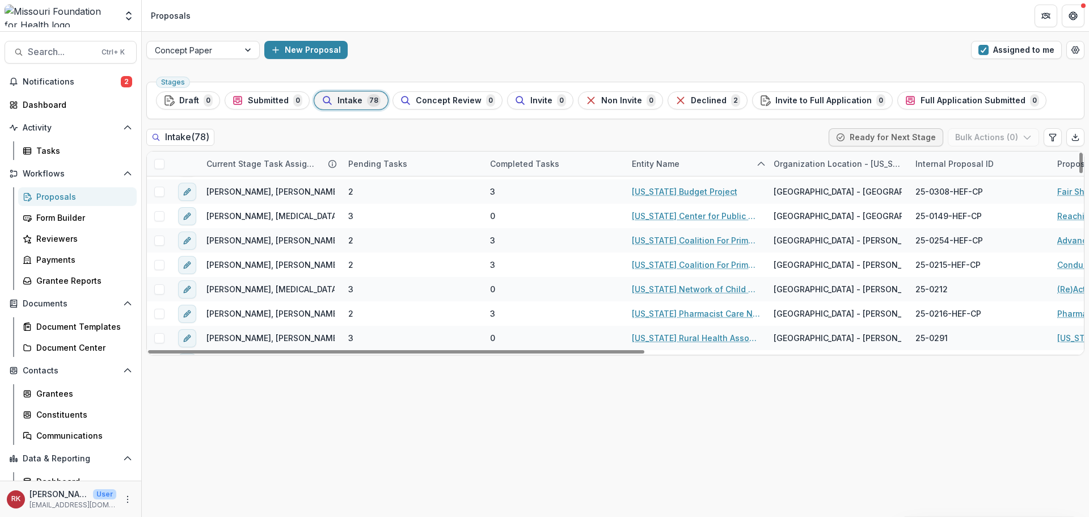
click at [687, 381] on div "Stages Draft 0 Submitted 0 Intake 78 Concept Review 0 Invite 0 Non Invite 0 Dec…" at bounding box center [615, 296] width 947 height 439
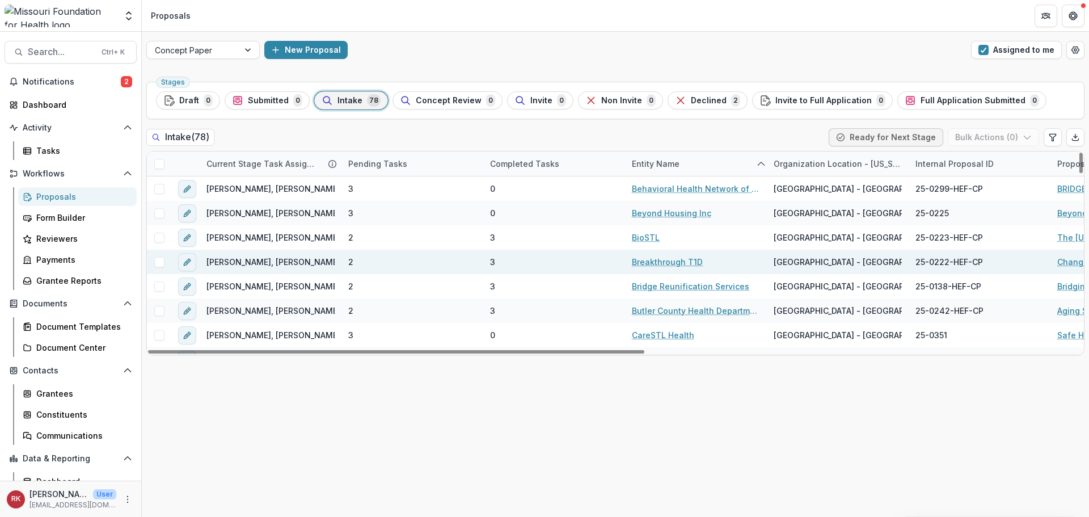
scroll to position [0, 0]
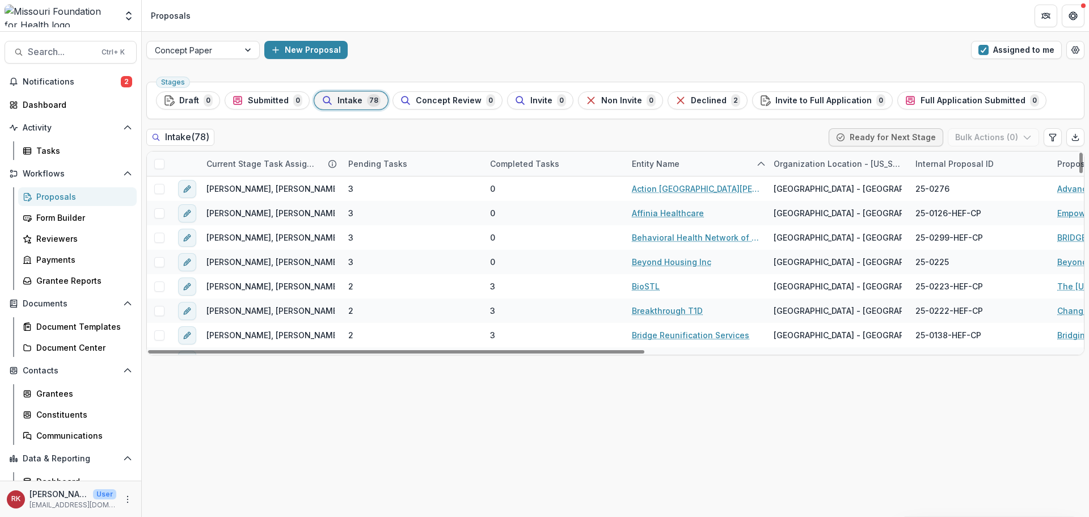
click at [541, 158] on div "Completed Tasks" at bounding box center [524, 164] width 83 height 12
click at [541, 217] on span "Sort Ascending" at bounding box center [536, 213] width 60 height 10
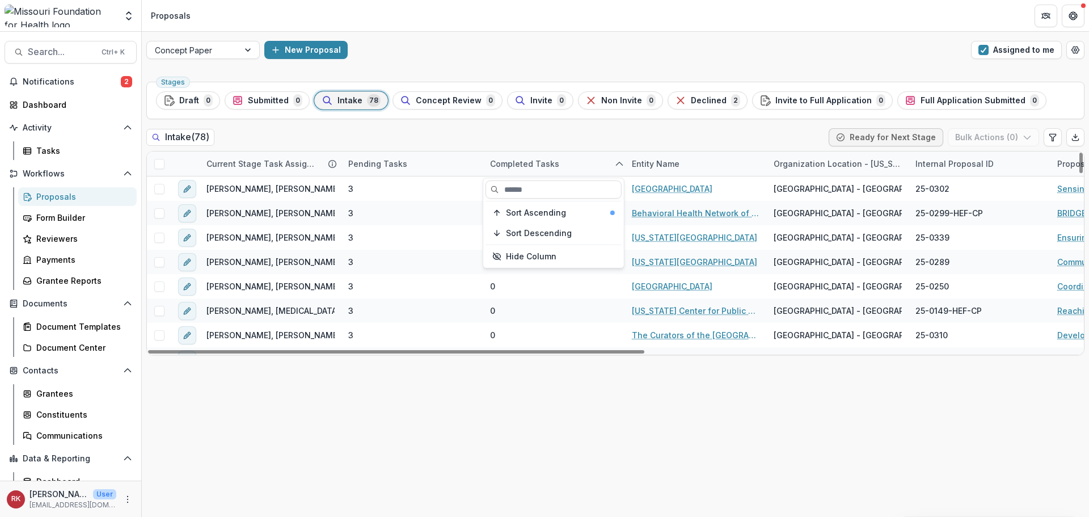
click at [479, 130] on div "Intake ( 78 ) Ready for Next Stage Bulk Actions ( 0 )" at bounding box center [615, 139] width 938 height 23
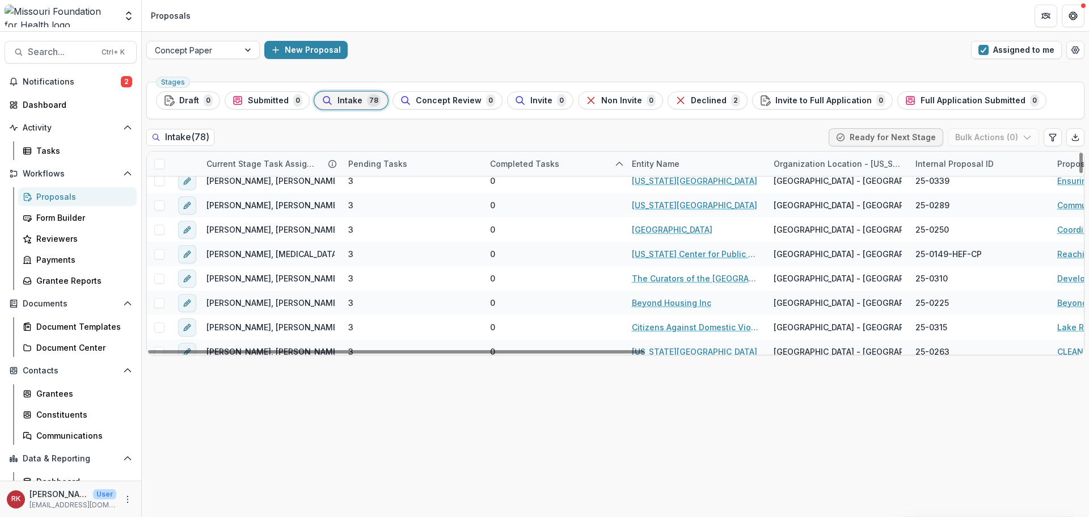
scroll to position [113, 0]
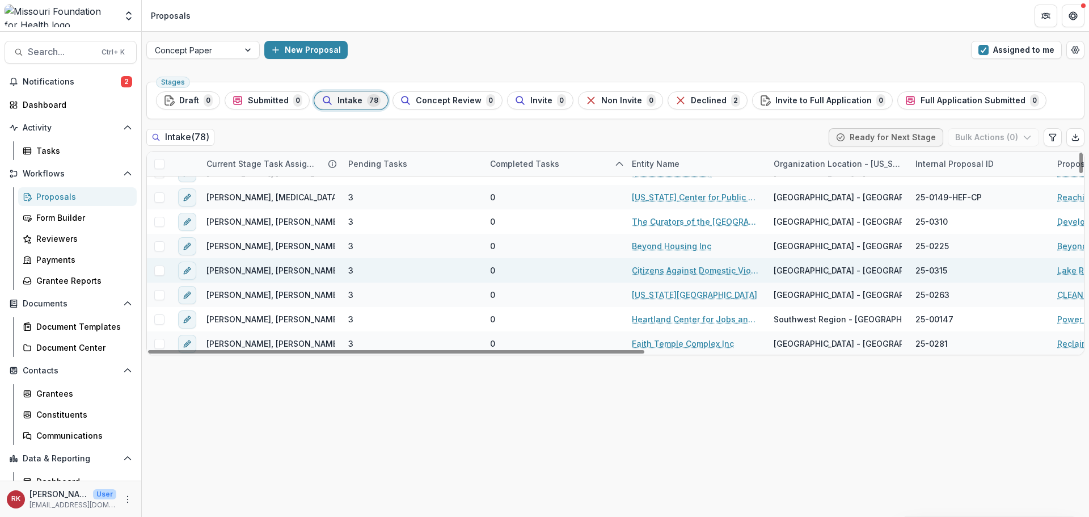
drag, startPoint x: 679, startPoint y: 272, endPoint x: 1062, endPoint y: 270, distance: 382.8
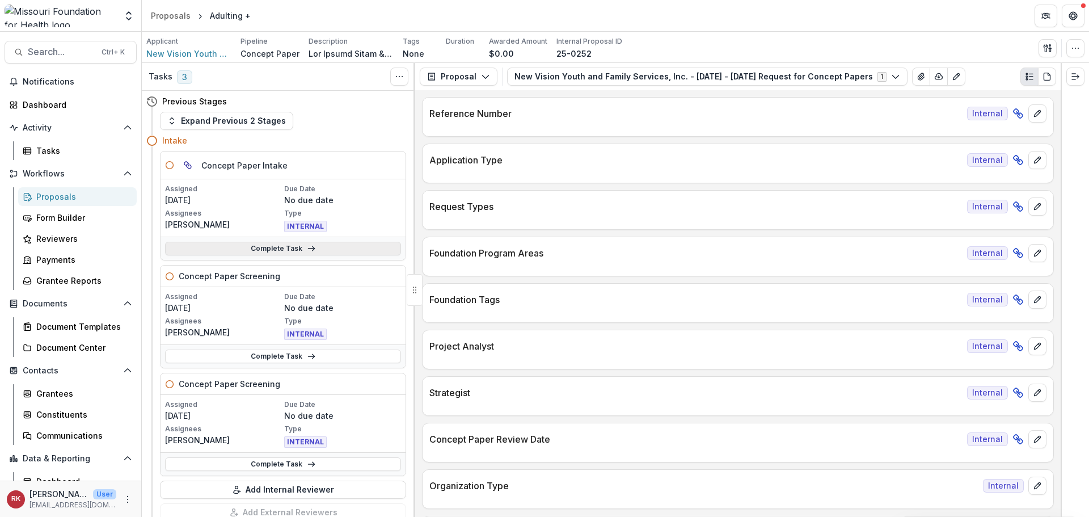
click at [285, 253] on link "Complete Task" at bounding box center [283, 249] width 236 height 14
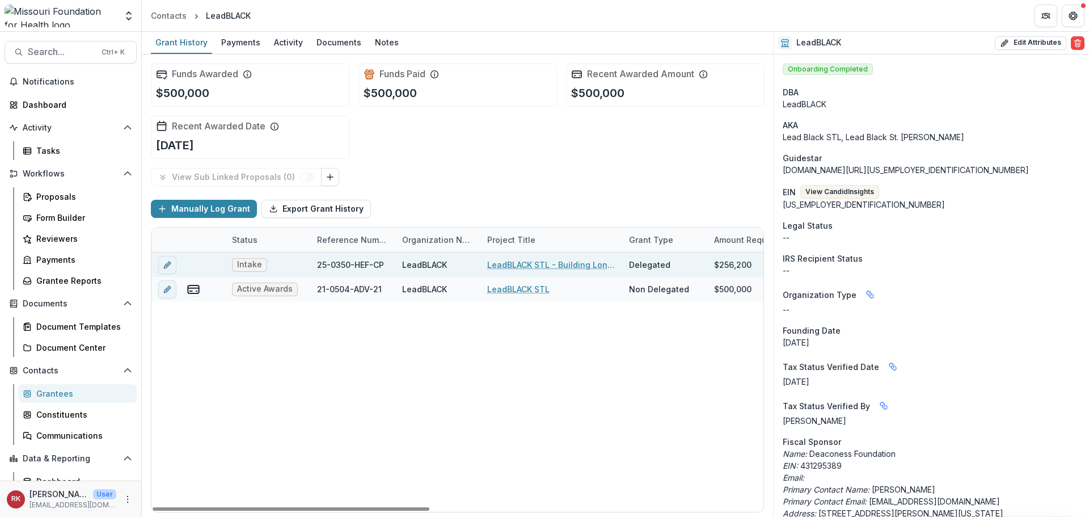
click at [514, 263] on link "LeadBLACK STL - Building Long-Term Coordinated Black Leadership Infrastructure" at bounding box center [551, 265] width 128 height 12
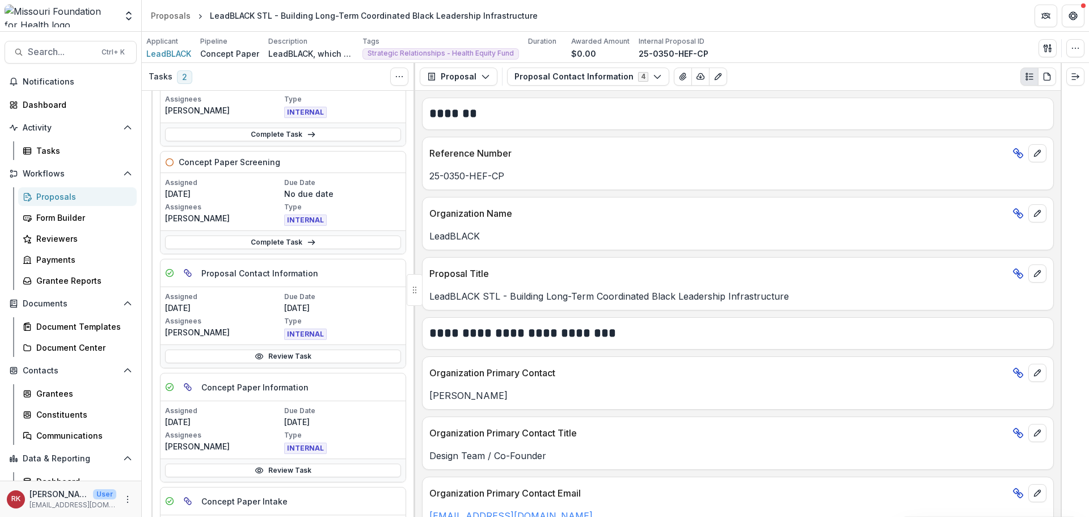
scroll to position [170, 0]
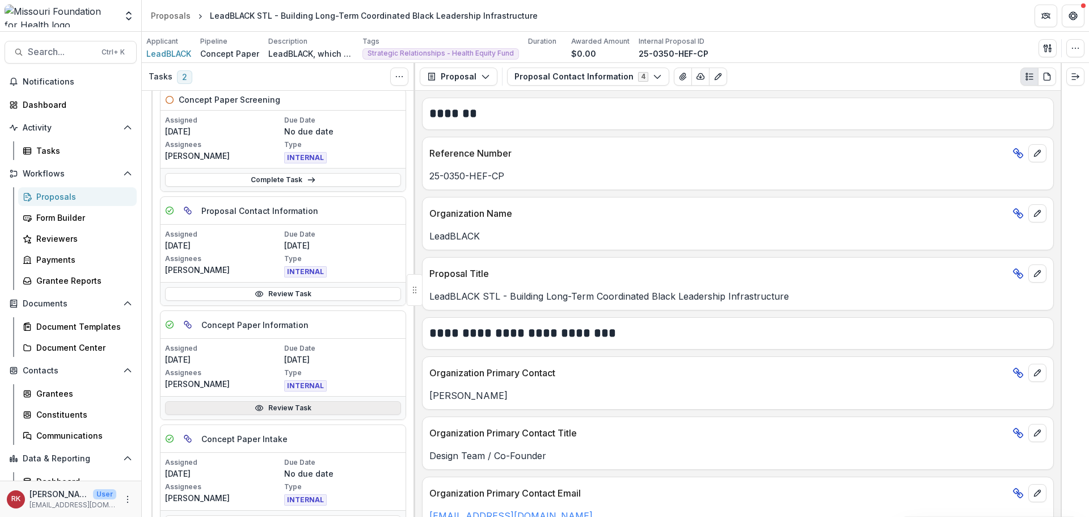
click at [266, 413] on link "Review Task" at bounding box center [283, 408] width 236 height 14
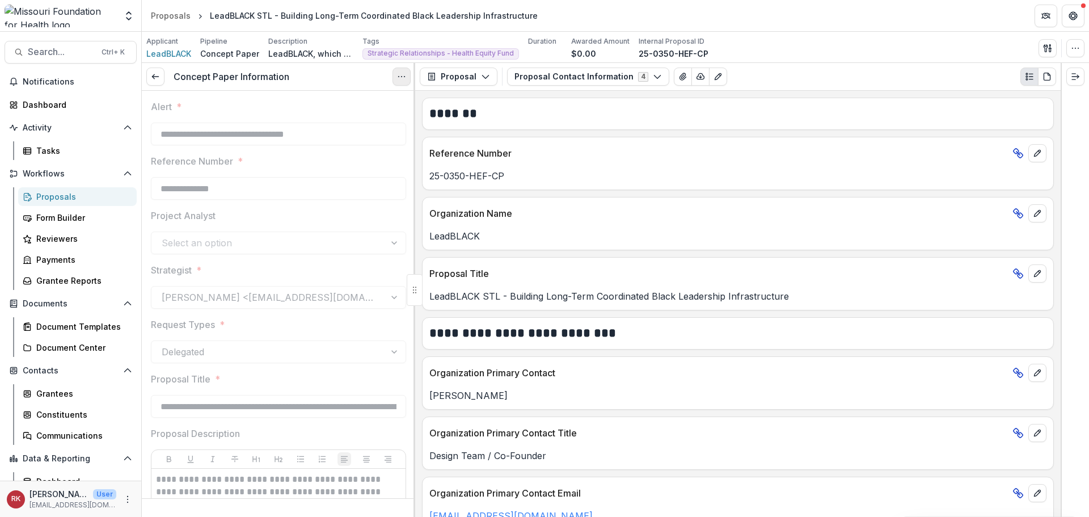
click at [400, 78] on icon "Options" at bounding box center [401, 76] width 9 height 9
click at [327, 130] on button "Reopen Task" at bounding box center [346, 126] width 121 height 19
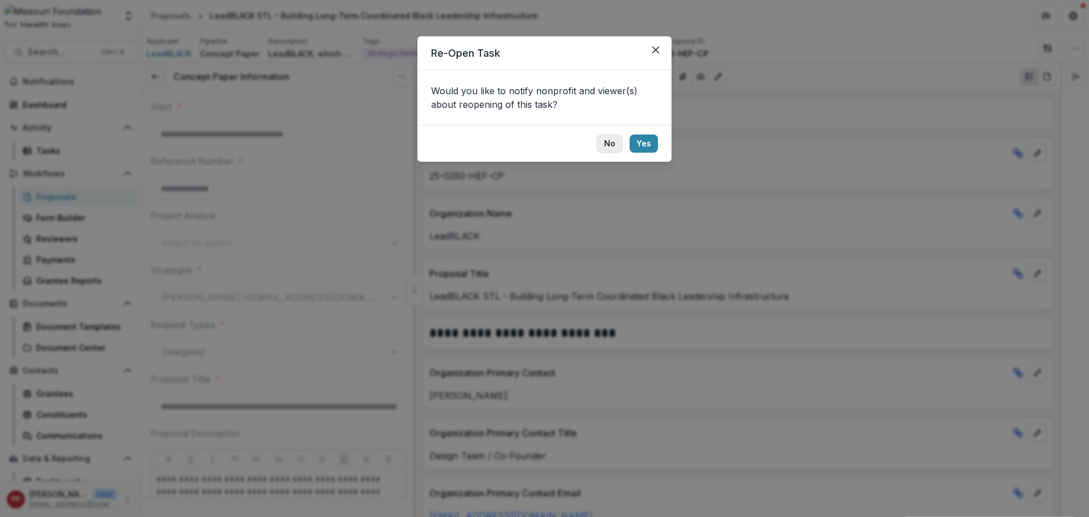
click at [615, 146] on button "No" at bounding box center [610, 143] width 26 height 18
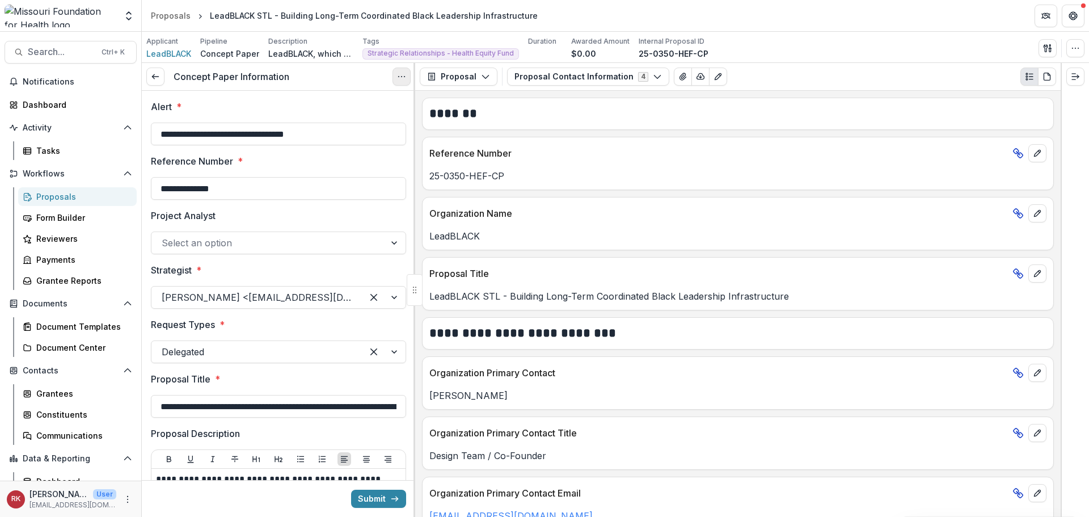
click at [405, 84] on button "Options" at bounding box center [401, 76] width 18 height 18
click at [377, 103] on link "View task" at bounding box center [346, 102] width 121 height 19
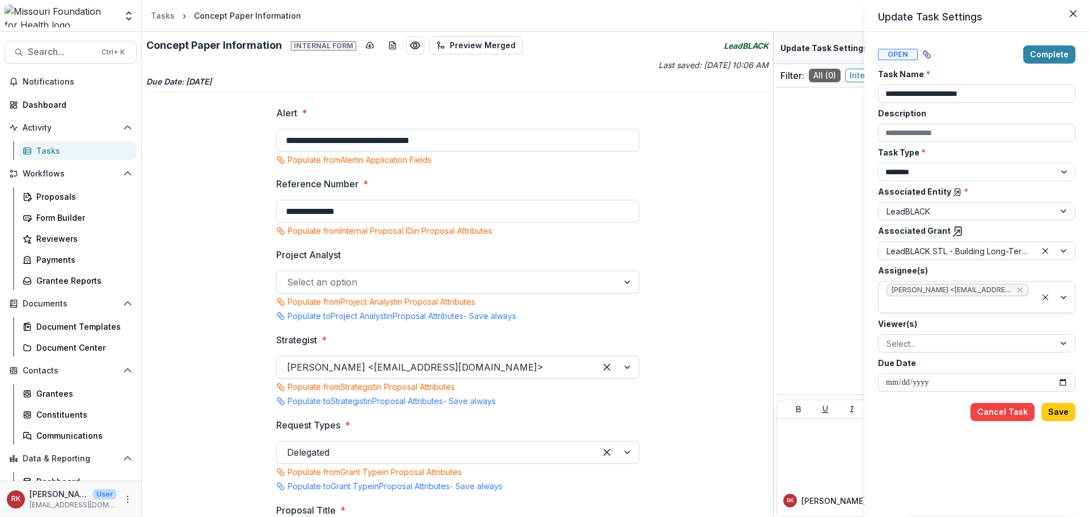
click at [1019, 289] on icon "Remove Wendy Rohrbach <wrohrbach@mffh.org> (wrohrbach@mffh.org)" at bounding box center [1019, 289] width 9 height 9
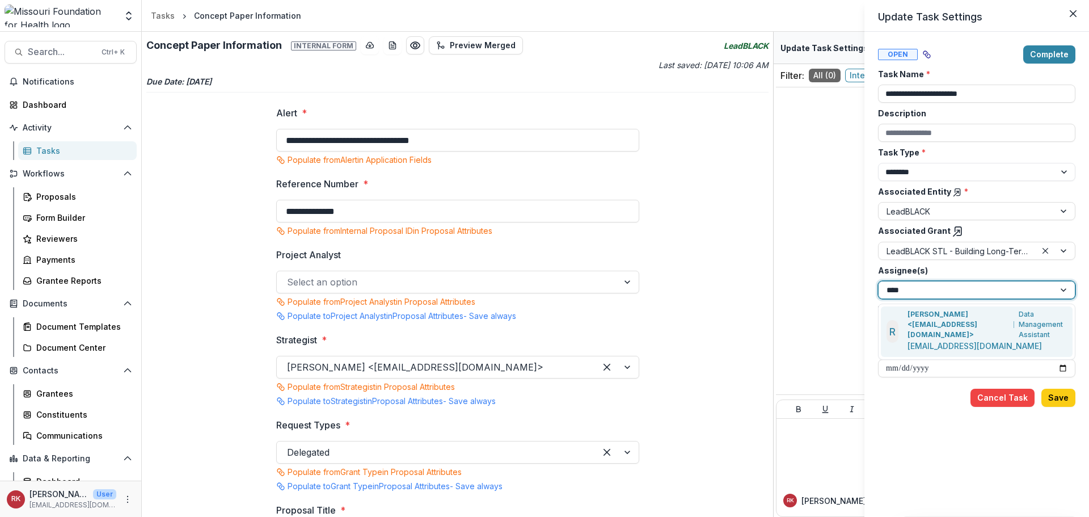
type input "*****"
click at [940, 323] on p "Renee Klann <rklann@mffh.org>" at bounding box center [958, 324] width 102 height 31
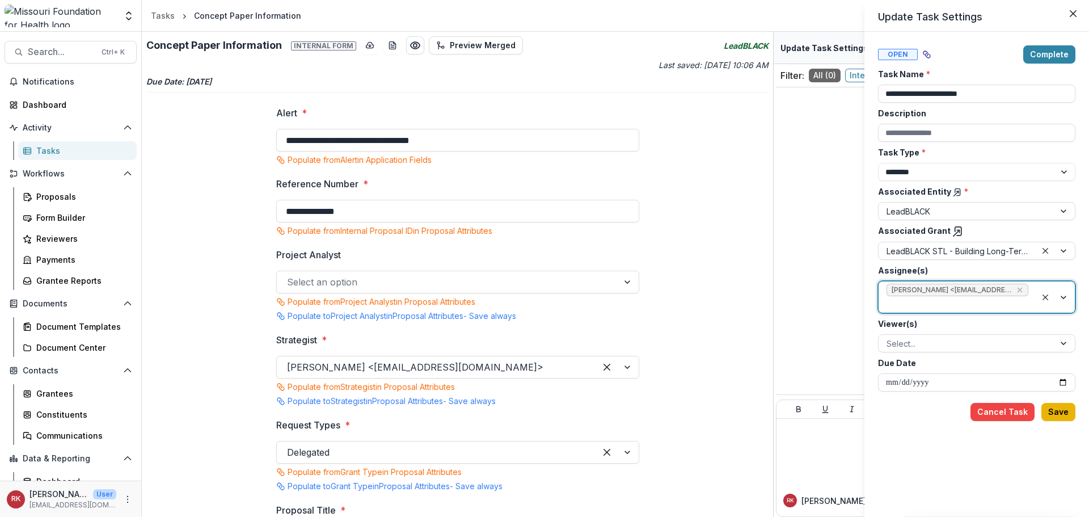
click at [1054, 409] on button "Save" at bounding box center [1058, 412] width 34 height 18
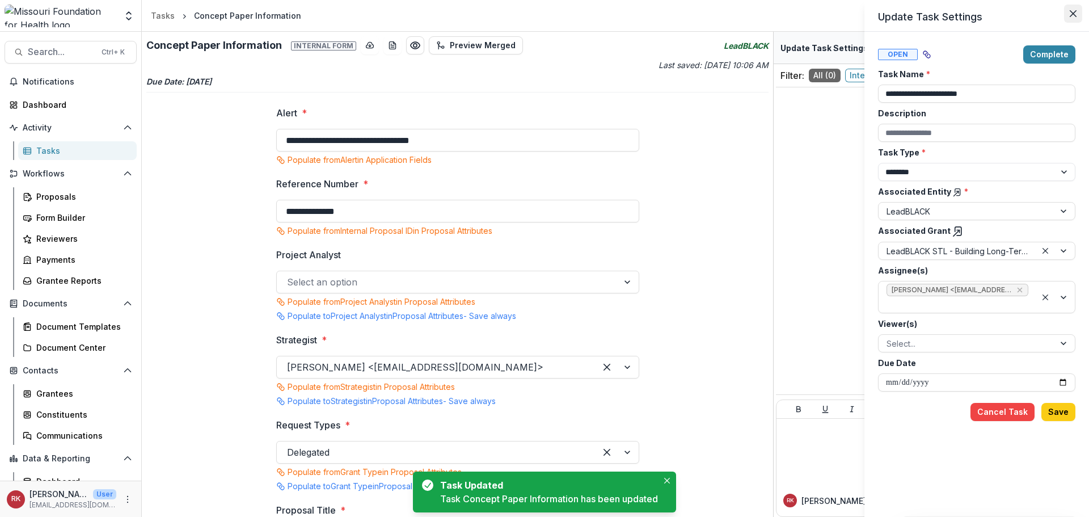
click at [1072, 13] on icon "Close" at bounding box center [1073, 13] width 7 height 7
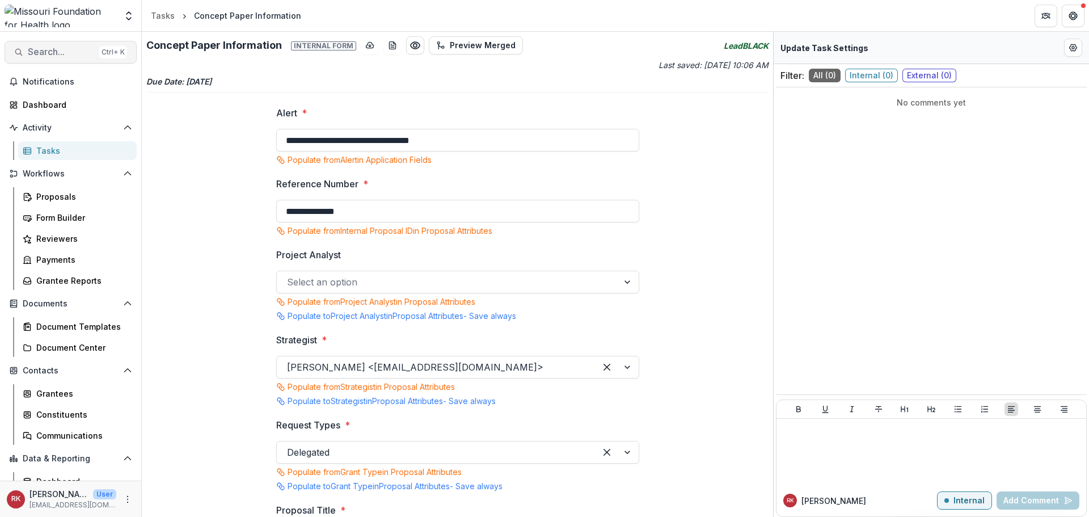
click at [57, 53] on span "Search..." at bounding box center [61, 52] width 67 height 11
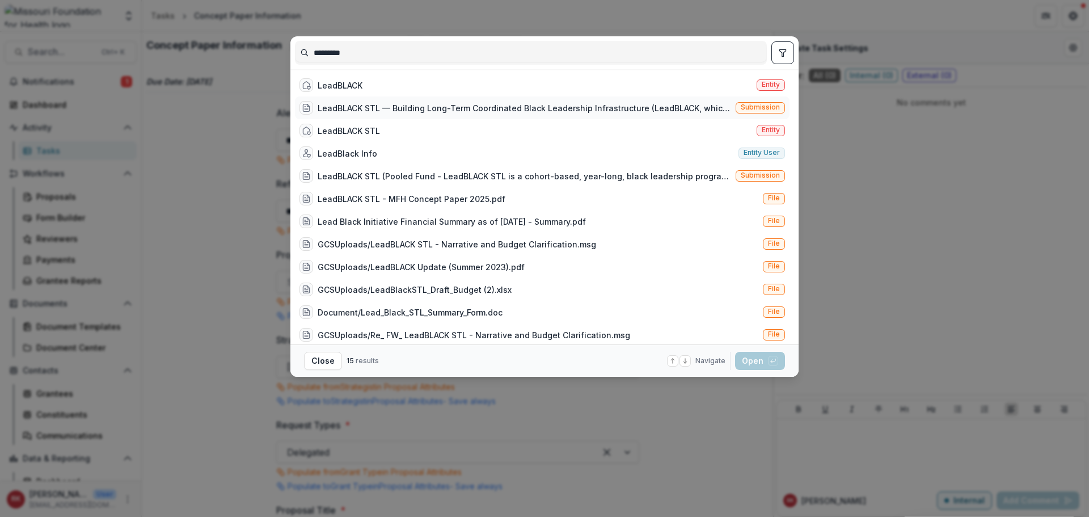
type input "*********"
click at [395, 110] on div "LeadBLACK STL — Building Long-Term Coordinated Black Leadership Infrastructure …" at bounding box center [524, 108] width 413 height 12
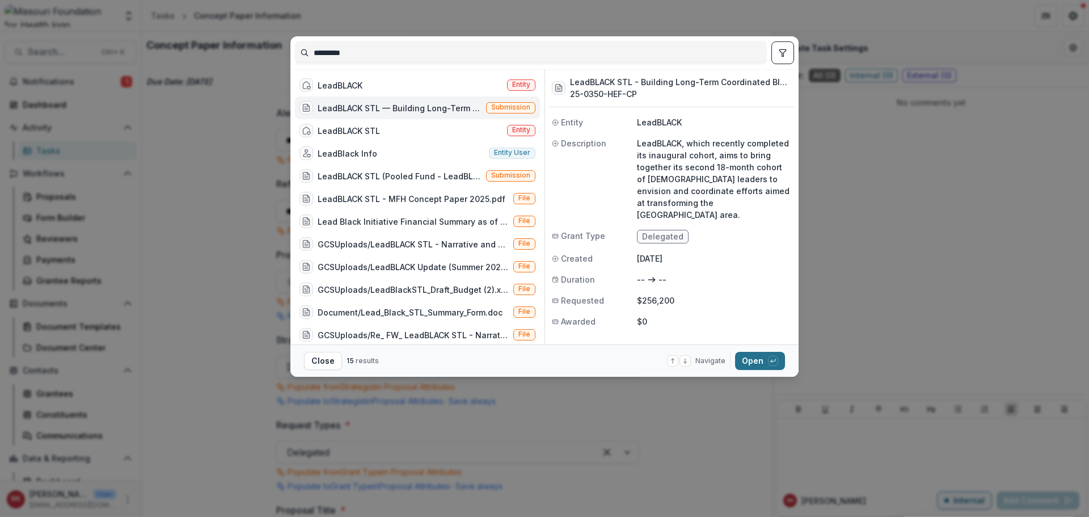
click at [749, 359] on button "Open with enter key" at bounding box center [760, 361] width 50 height 18
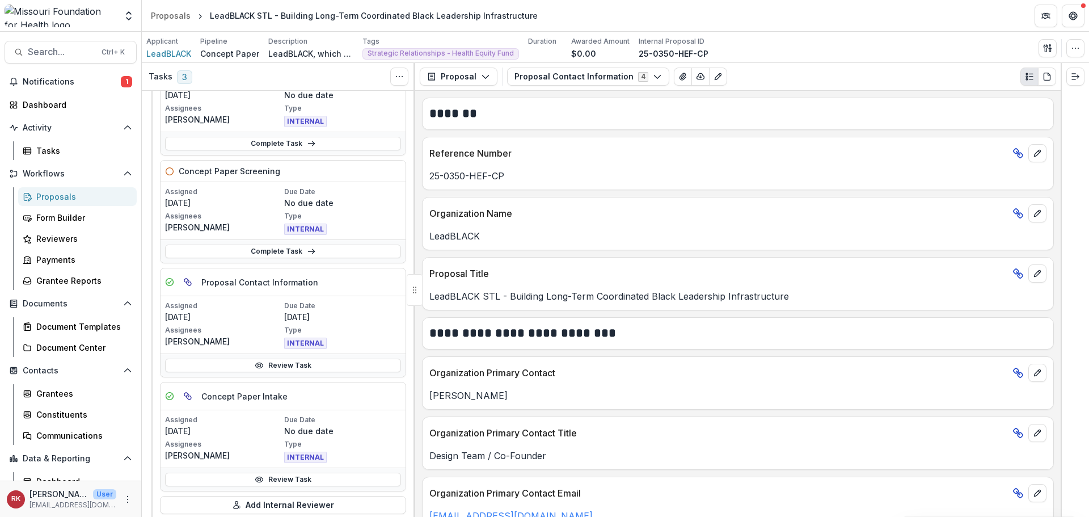
scroll to position [284, 0]
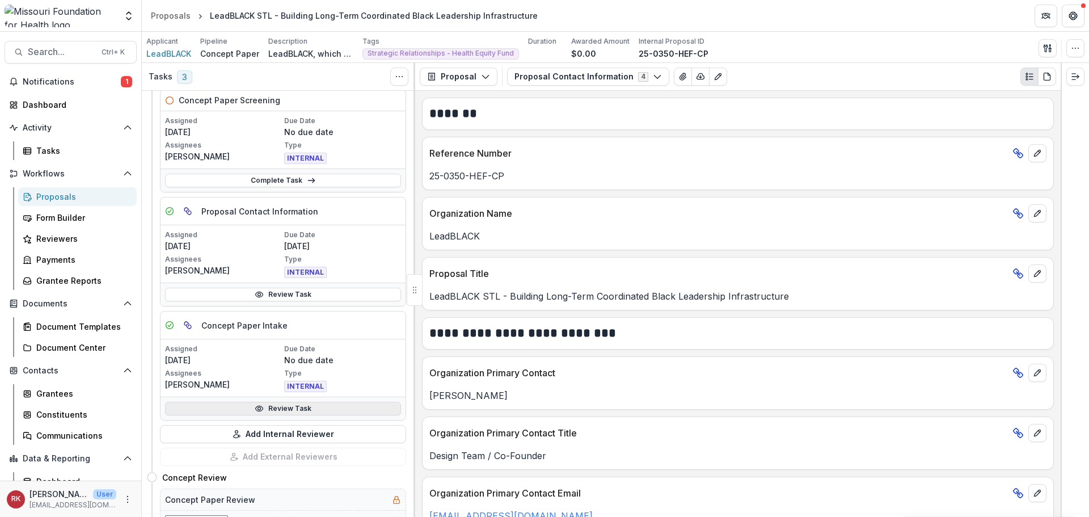
click at [245, 411] on link "Review Task" at bounding box center [283, 408] width 236 height 14
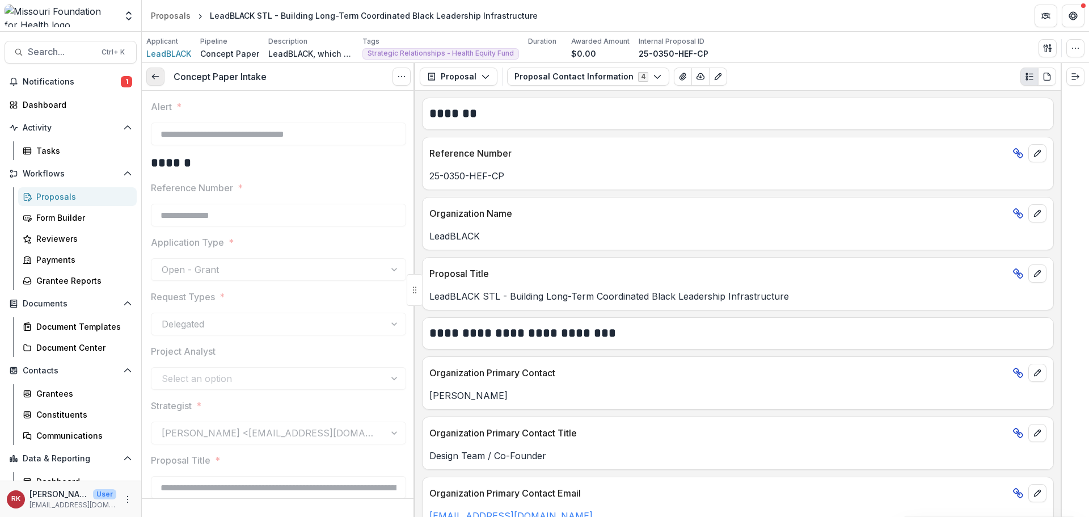
click at [154, 80] on icon at bounding box center [155, 76] width 9 height 9
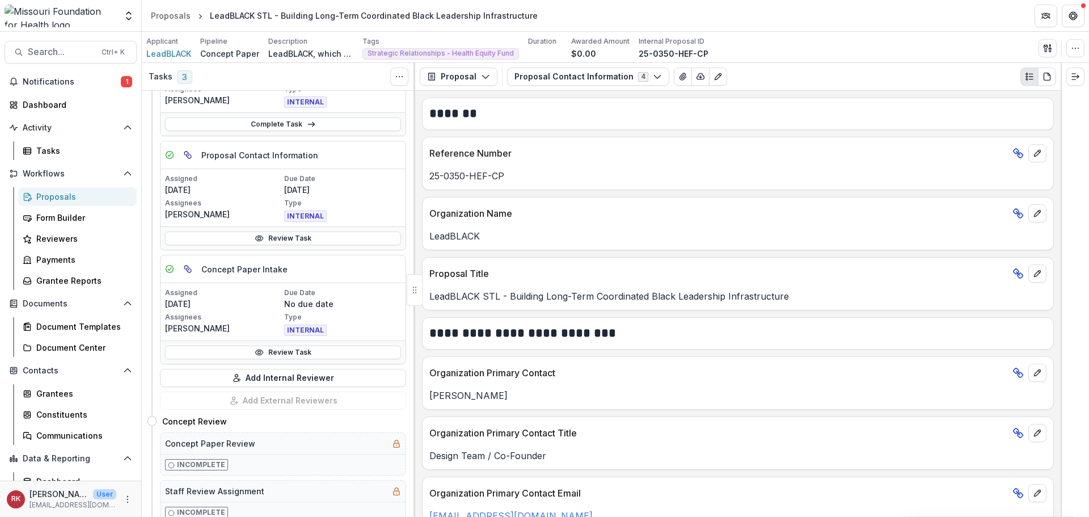
scroll to position [340, 0]
click at [223, 241] on link "Review Task" at bounding box center [283, 238] width 236 height 14
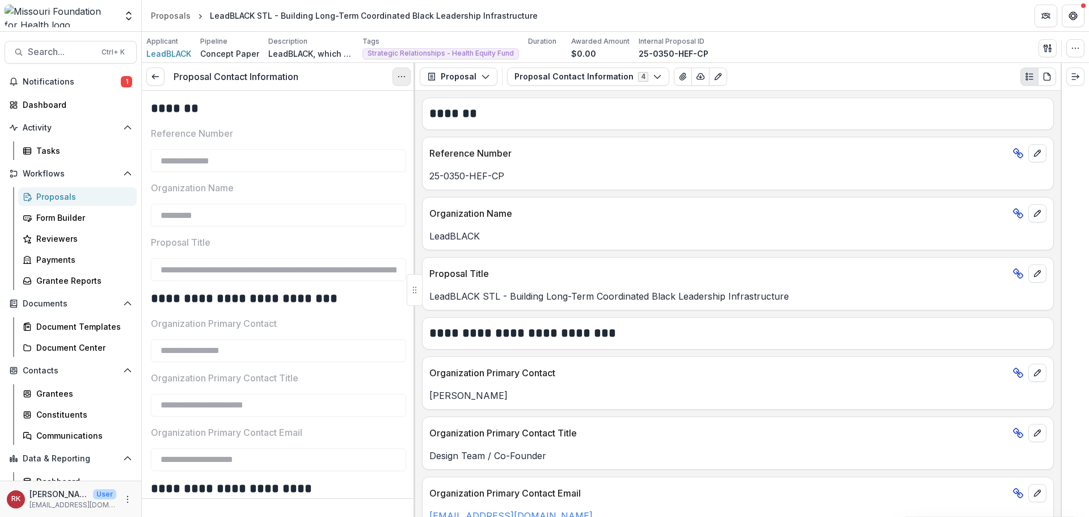
click at [400, 79] on icon "Options" at bounding box center [401, 76] width 9 height 9
click at [370, 126] on button "Reopen Task" at bounding box center [346, 126] width 121 height 19
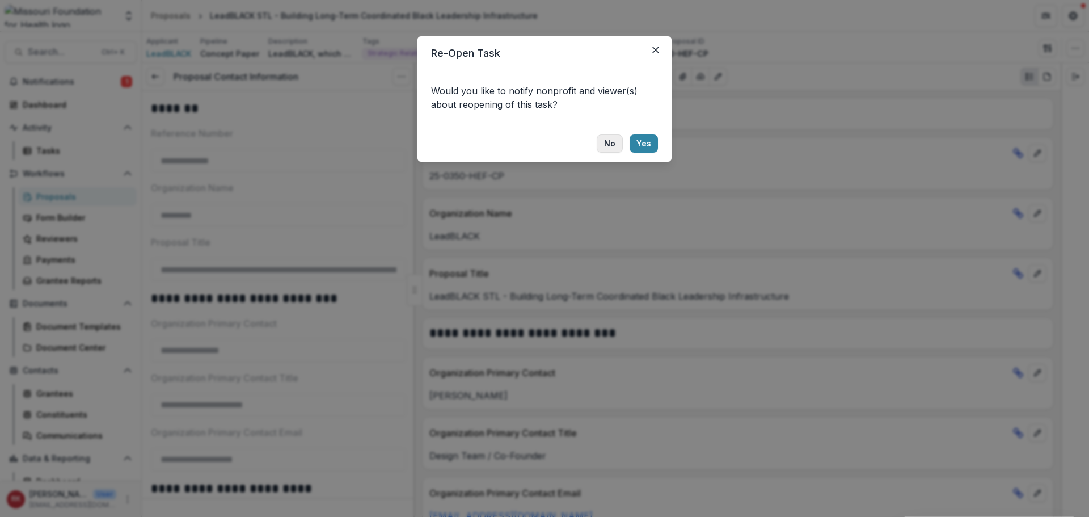
click at [603, 141] on button "No" at bounding box center [610, 143] width 26 height 18
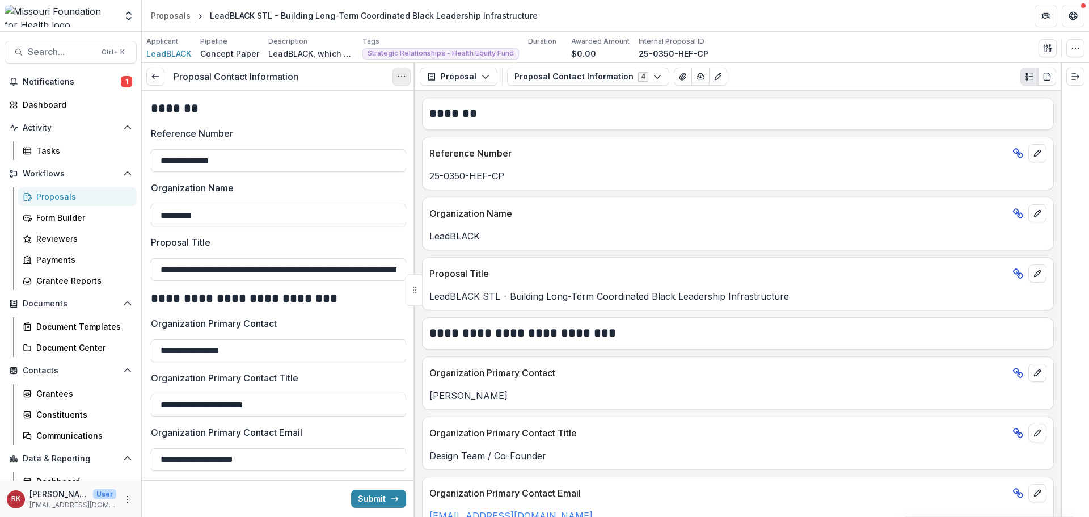
click at [394, 80] on button "Options" at bounding box center [401, 76] width 18 height 18
click at [383, 104] on link "View task" at bounding box center [346, 102] width 121 height 19
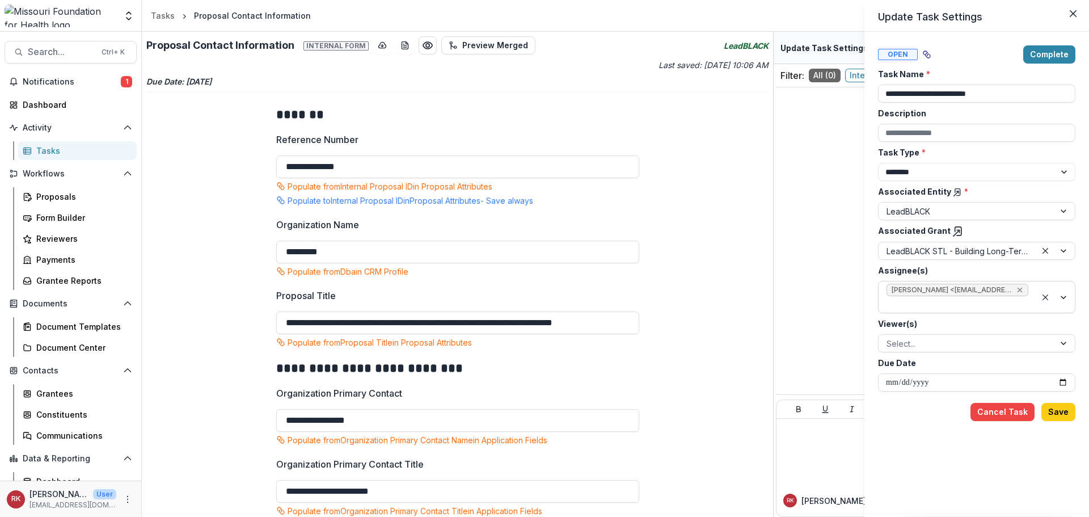
click at [1018, 292] on icon "Remove Wendy Rohrbach <wrohrbach@mffh.org> (wrohrbach@mffh.org)" at bounding box center [1019, 289] width 9 height 9
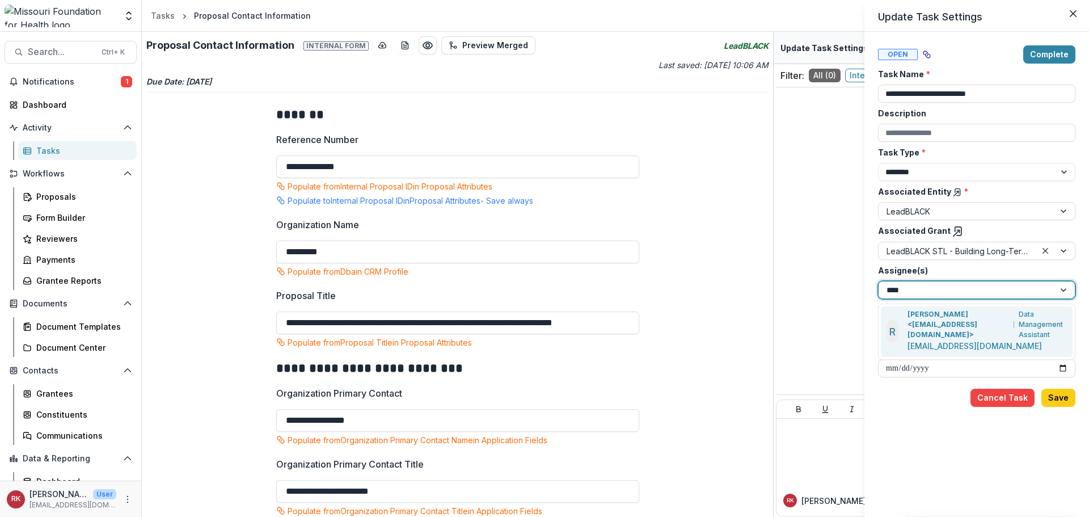
type input "*****"
click at [920, 319] on p "[PERSON_NAME] <[EMAIL_ADDRESS][DOMAIN_NAME]>" at bounding box center [958, 324] width 102 height 31
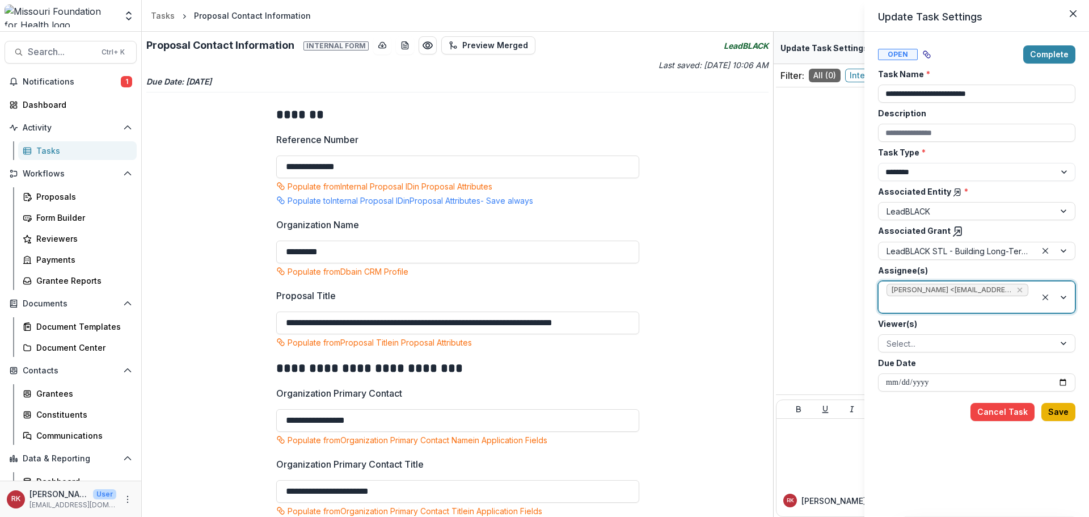
click at [1055, 410] on button "Save" at bounding box center [1058, 412] width 34 height 18
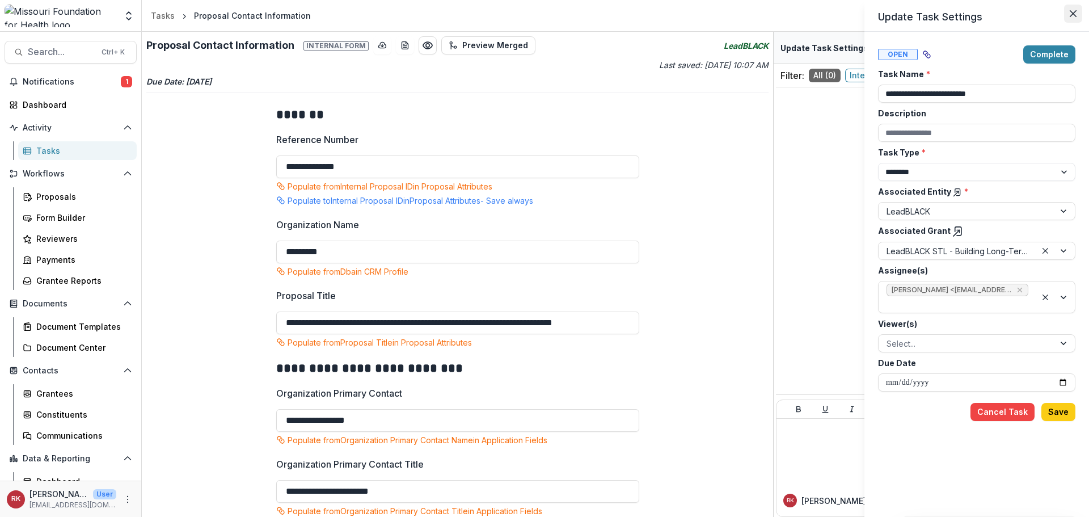
click at [1069, 12] on button "Close" at bounding box center [1073, 14] width 18 height 18
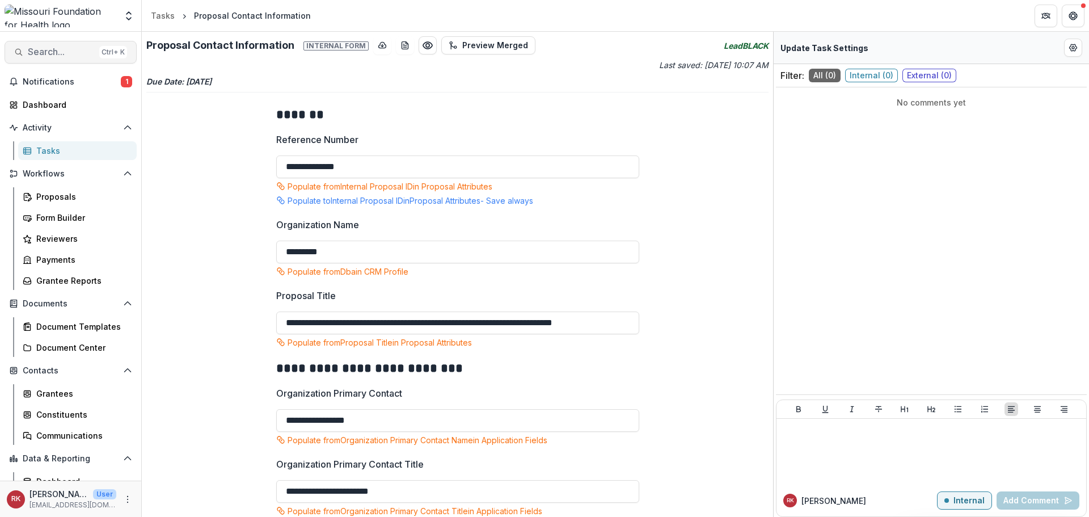
click at [92, 47] on button "Search... Ctrl + K" at bounding box center [71, 52] width 132 height 23
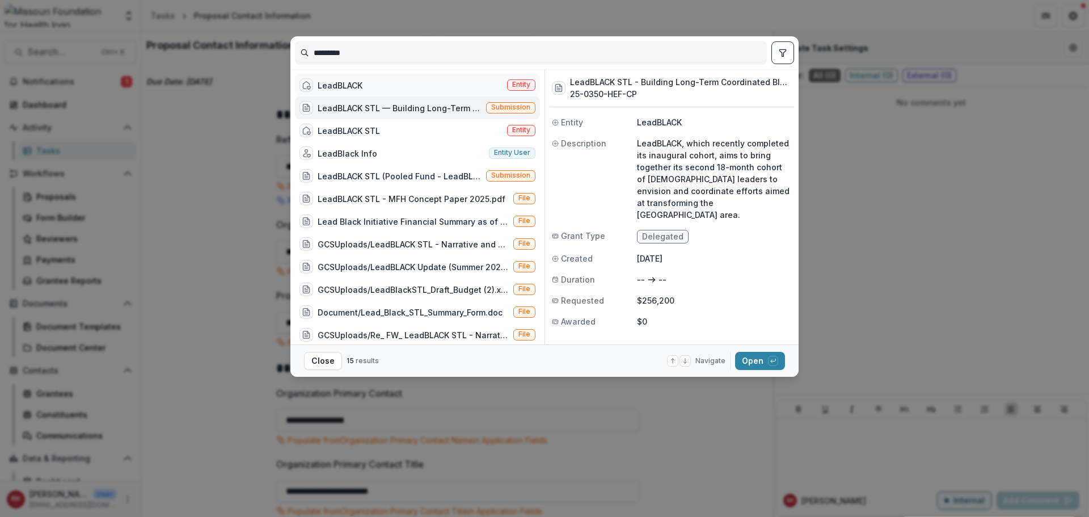
click at [426, 87] on div "LeadBLACK Entity" at bounding box center [417, 85] width 245 height 23
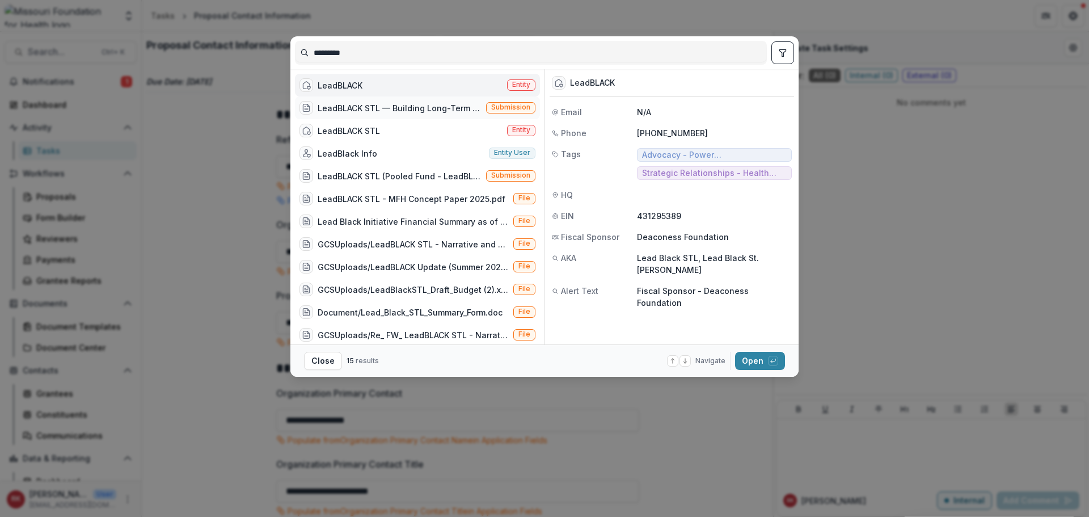
click at [442, 118] on div "LeadBLACK STL — Building Long-Term Coordinated Black Leadership Infrastructure …" at bounding box center [417, 107] width 245 height 23
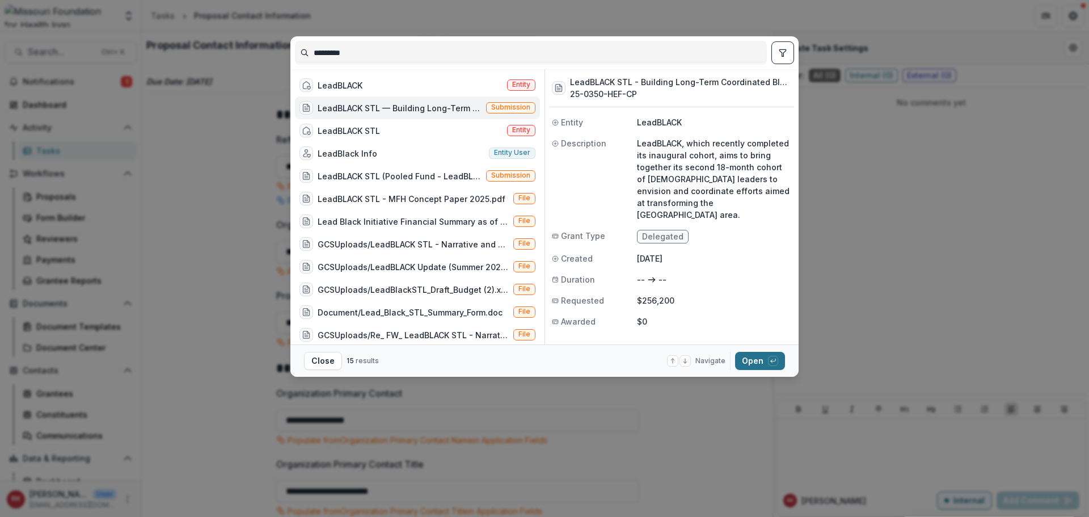
click at [763, 364] on button "Open with enter key" at bounding box center [760, 361] width 50 height 18
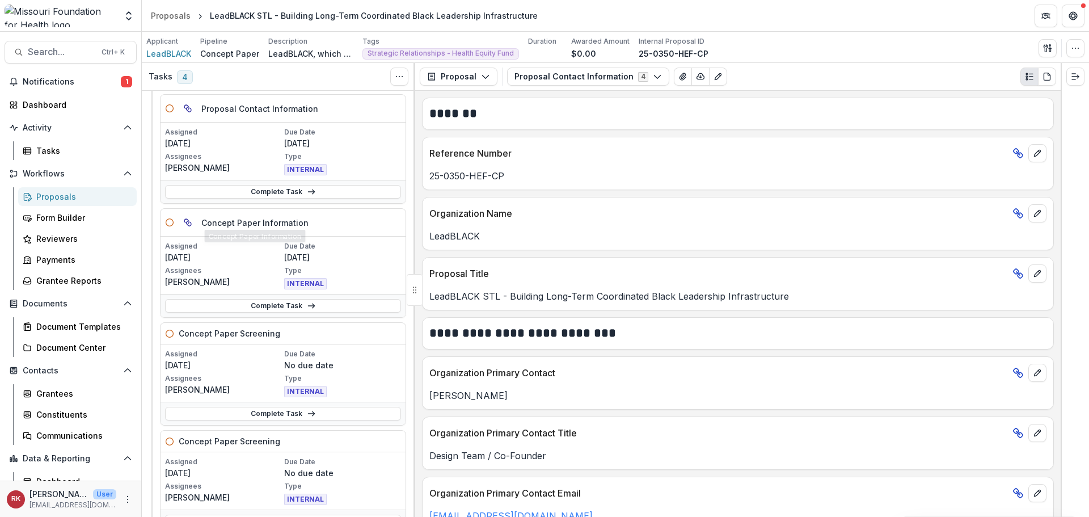
scroll to position [113, 0]
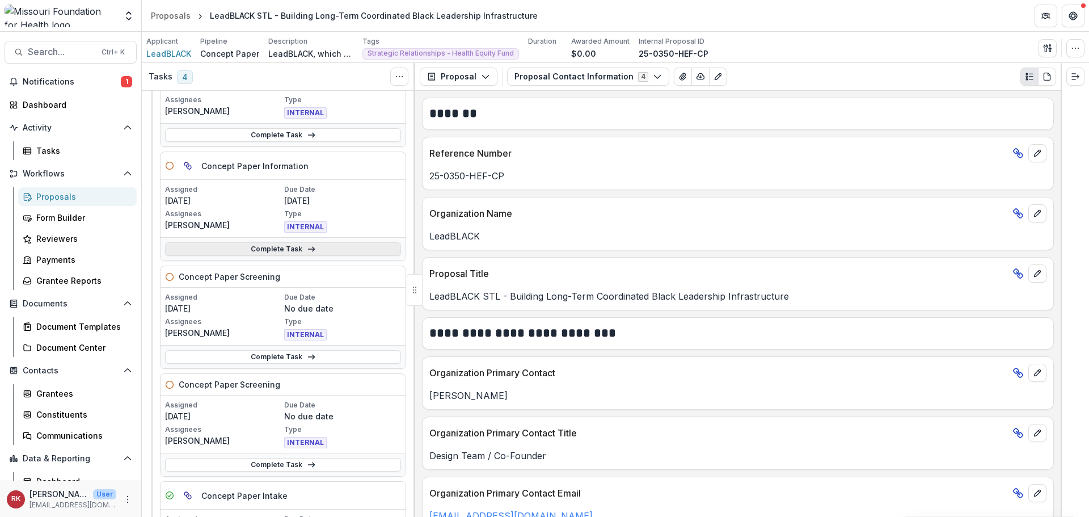
click at [237, 249] on link "Complete Task" at bounding box center [283, 249] width 236 height 14
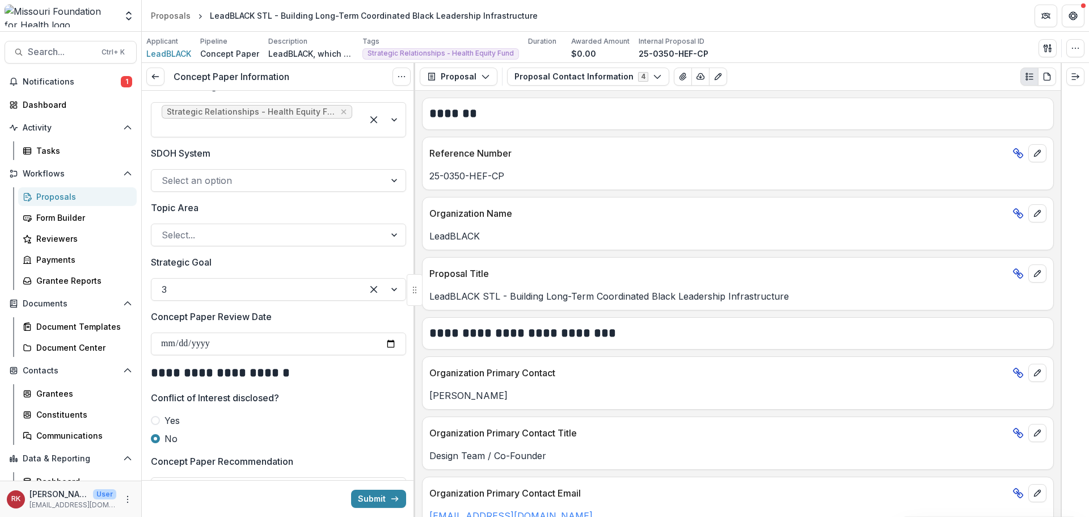
scroll to position [1254, 0]
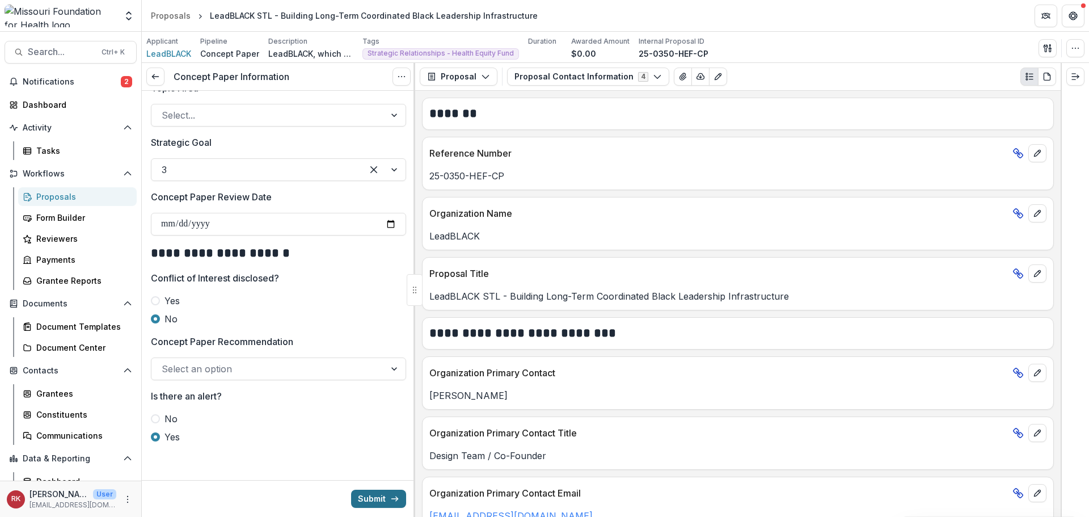
click at [373, 497] on button "Submit" at bounding box center [378, 498] width 55 height 18
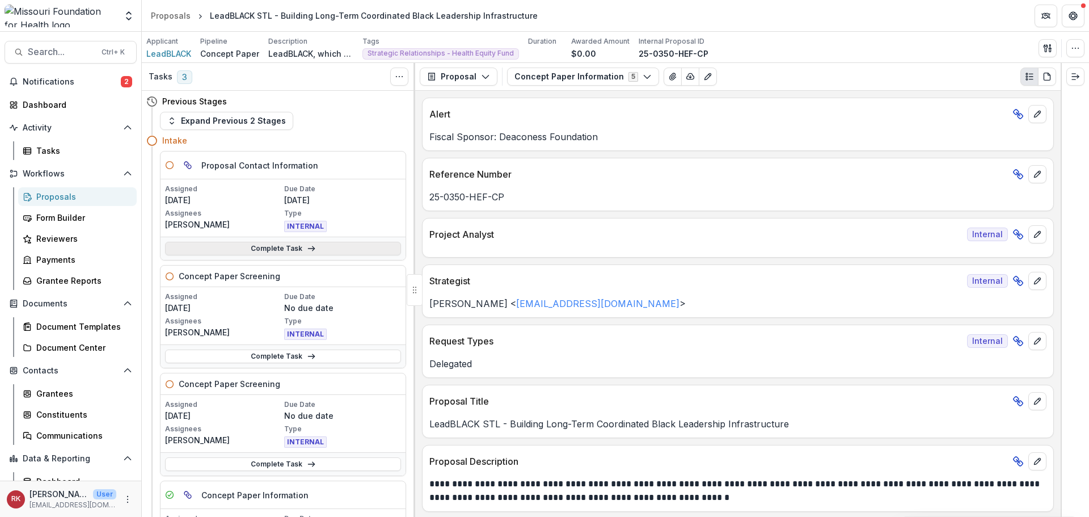
click at [248, 246] on link "Complete Task" at bounding box center [283, 249] width 236 height 14
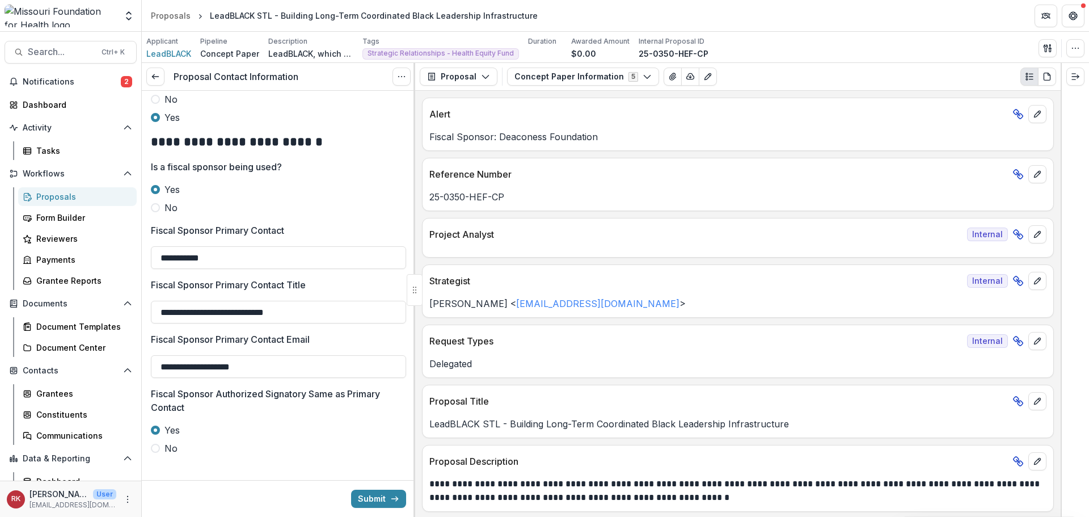
scroll to position [669, 0]
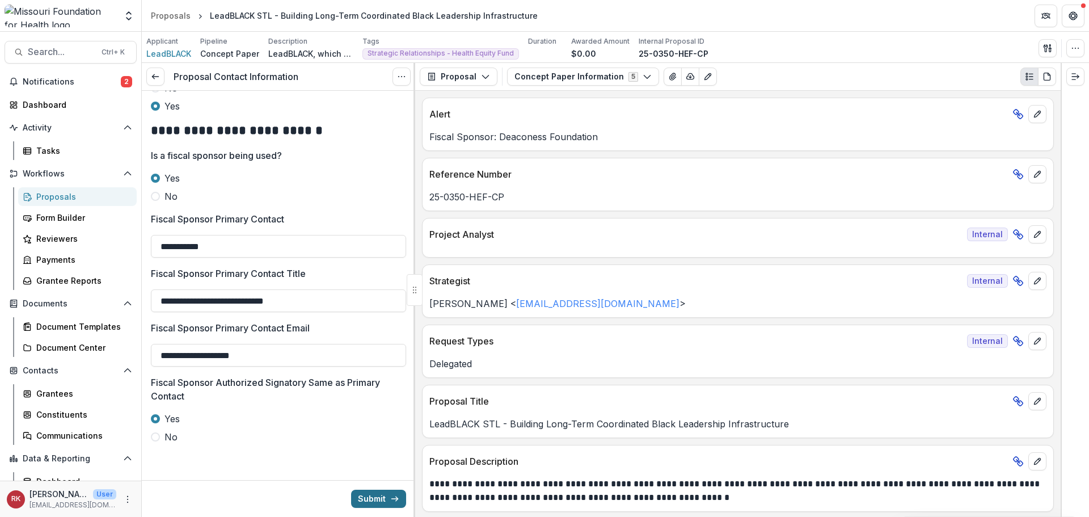
click at [374, 497] on button "Submit" at bounding box center [378, 498] width 55 height 18
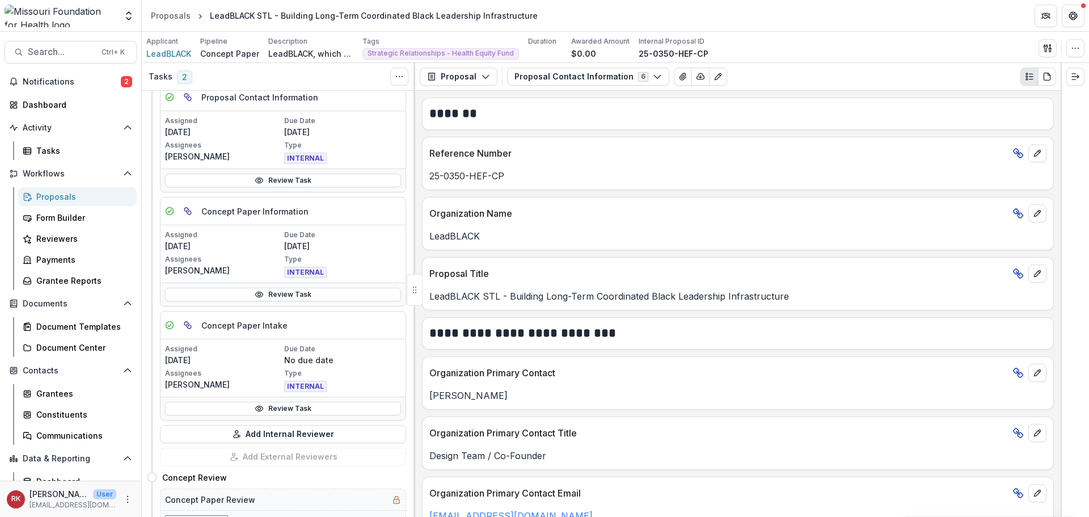
scroll to position [510, 0]
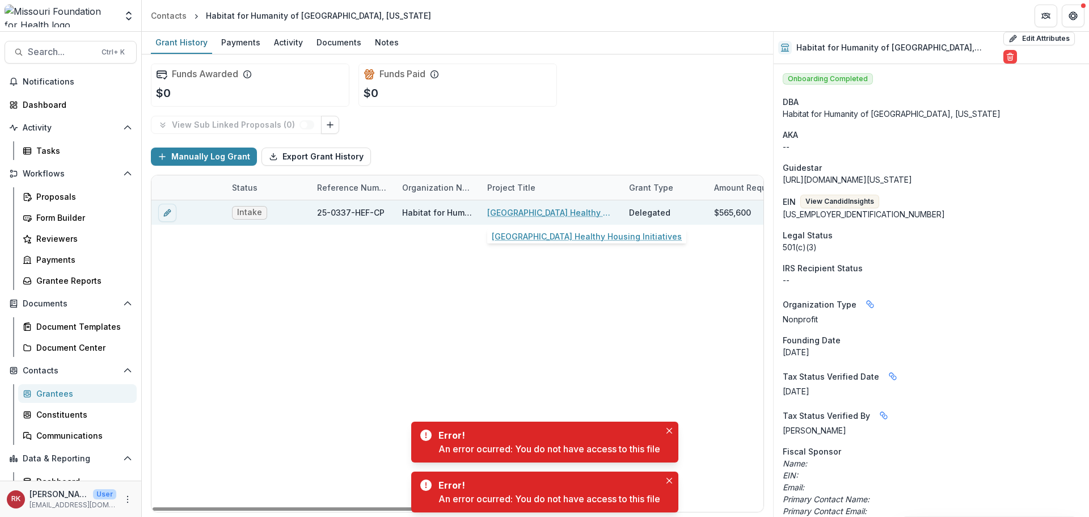
click at [522, 210] on link "[GEOGRAPHIC_DATA] Healthy Housing Initiatives" at bounding box center [551, 212] width 128 height 12
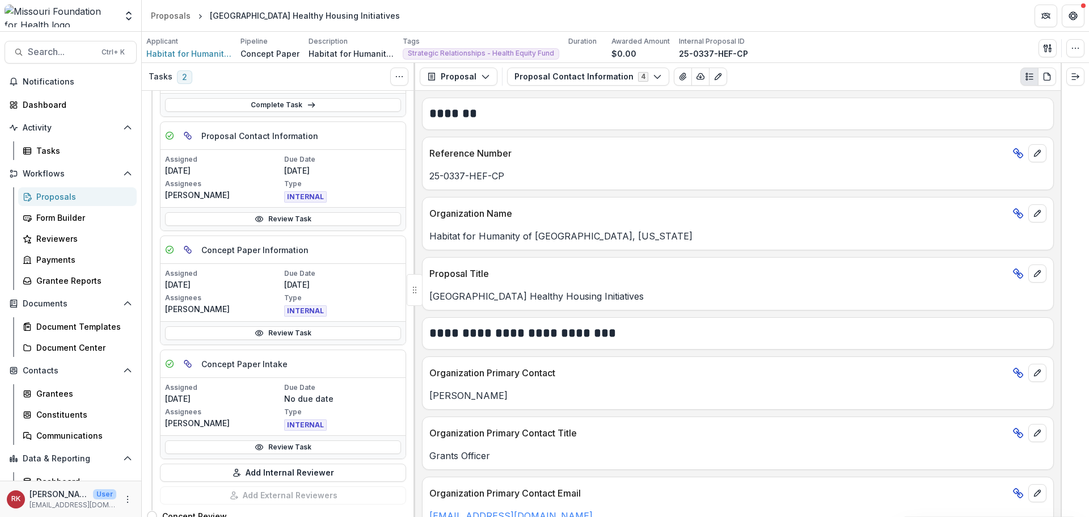
scroll to position [227, 0]
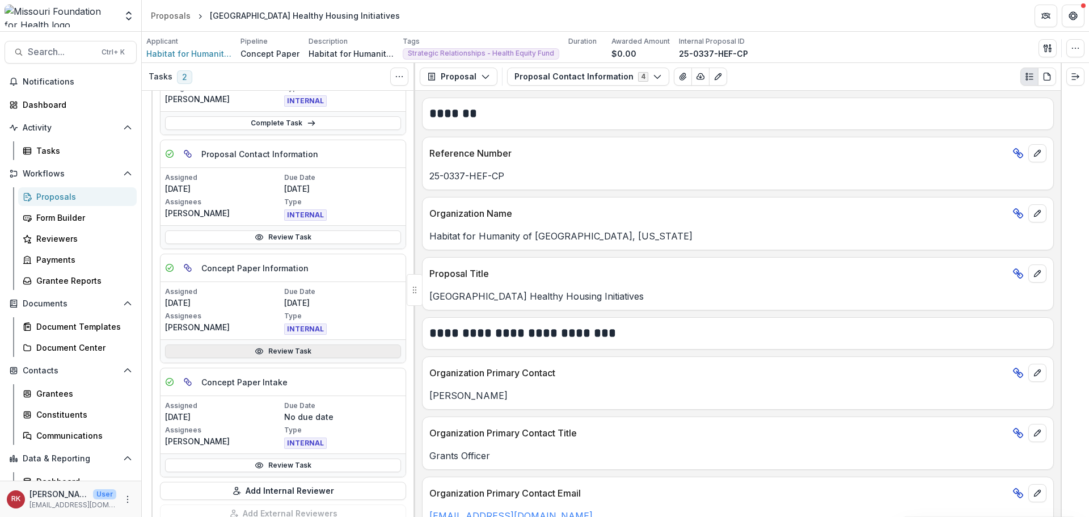
click at [255, 355] on icon at bounding box center [259, 350] width 9 height 9
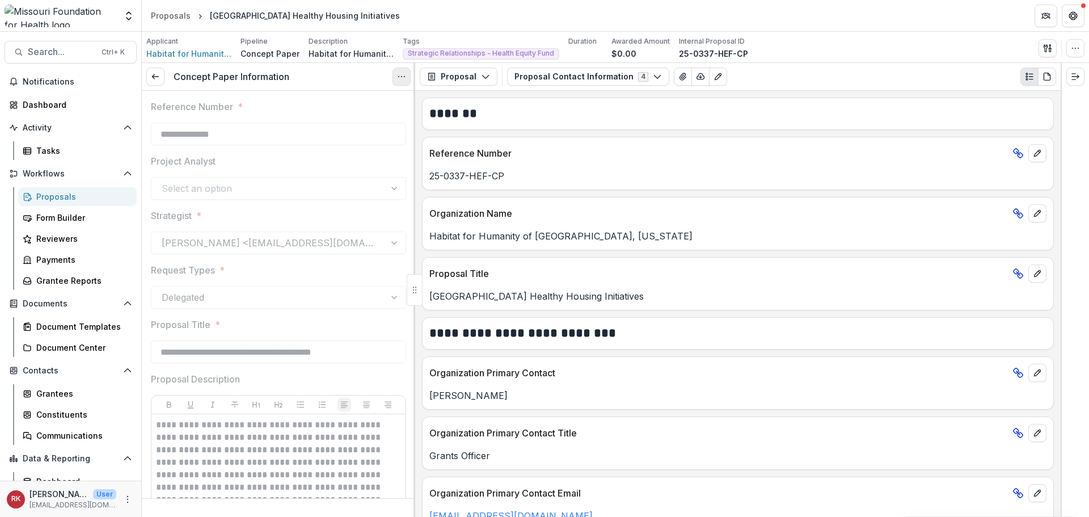
click at [398, 79] on icon "Options" at bounding box center [401, 76] width 9 height 9
click at [363, 100] on link "View task" at bounding box center [346, 102] width 121 height 19
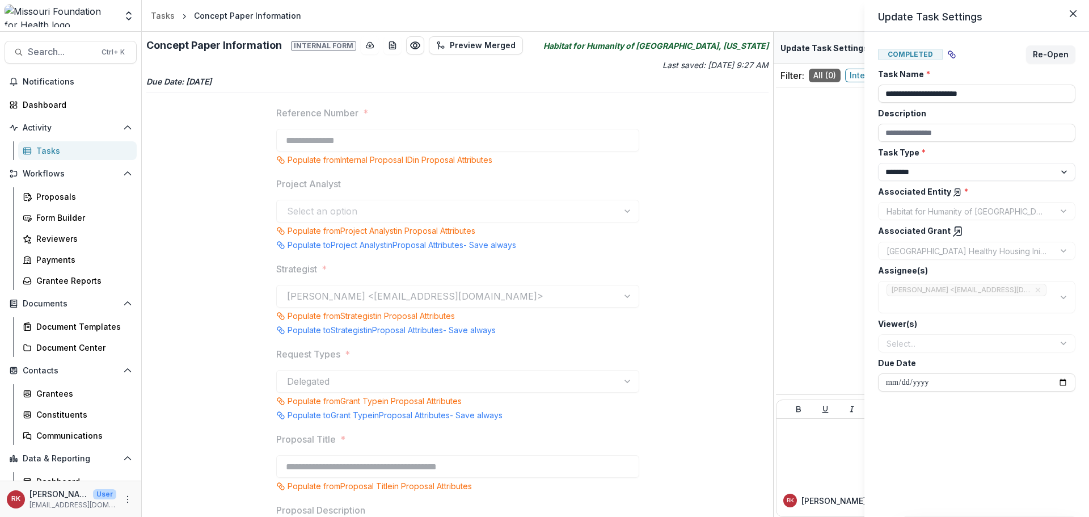
click at [1041, 288] on div "[PERSON_NAME] <[EMAIL_ADDRESS][DOMAIN_NAME]> ([EMAIL_ADDRESS][DOMAIN_NAME])" at bounding box center [976, 297] width 197 height 32
click at [1042, 292] on div "[PERSON_NAME] <[EMAIL_ADDRESS][DOMAIN_NAME]> ([EMAIL_ADDRESS][DOMAIN_NAME])" at bounding box center [976, 297] width 197 height 32
click at [1038, 291] on div "[PERSON_NAME] <[EMAIL_ADDRESS][DOMAIN_NAME]> ([EMAIL_ADDRESS][DOMAIN_NAME])" at bounding box center [976, 297] width 197 height 32
click at [1037, 289] on div "[PERSON_NAME] <[EMAIL_ADDRESS][DOMAIN_NAME]> ([EMAIL_ADDRESS][DOMAIN_NAME])" at bounding box center [976, 297] width 197 height 32
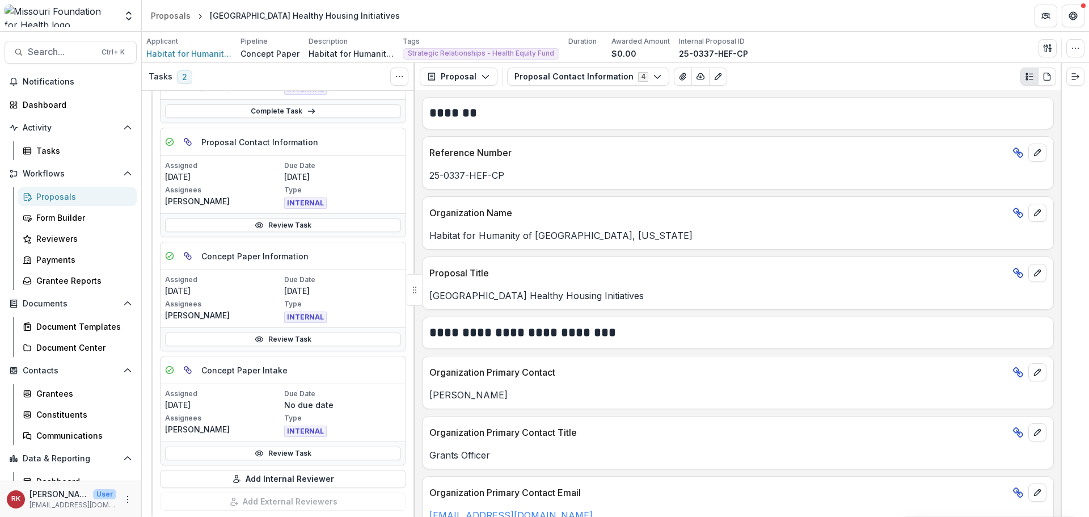
scroll to position [227, 0]
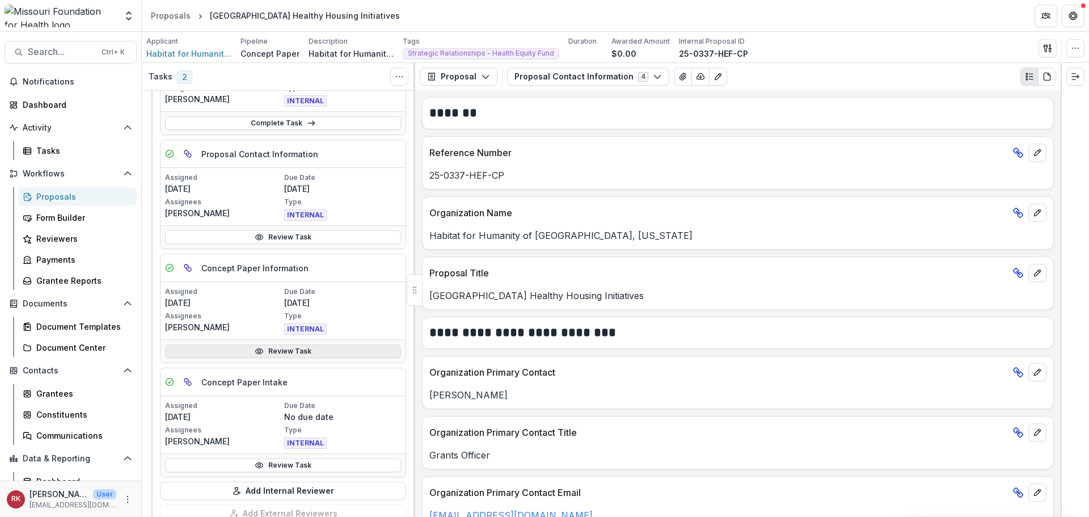
click at [222, 353] on link "Review Task" at bounding box center [283, 351] width 236 height 14
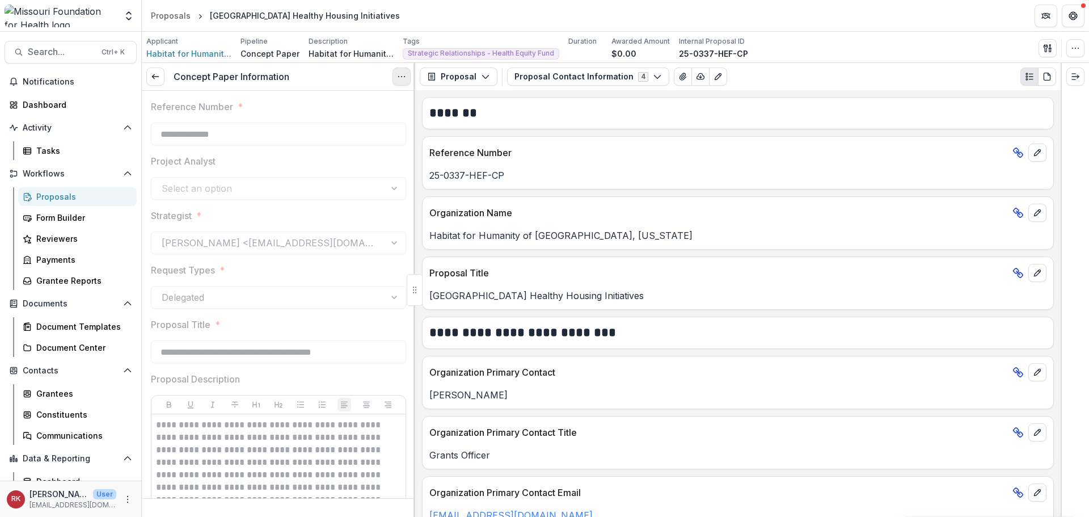
click at [410, 79] on button "Options" at bounding box center [401, 76] width 18 height 18
click at [345, 100] on link "View task" at bounding box center [346, 102] width 121 height 19
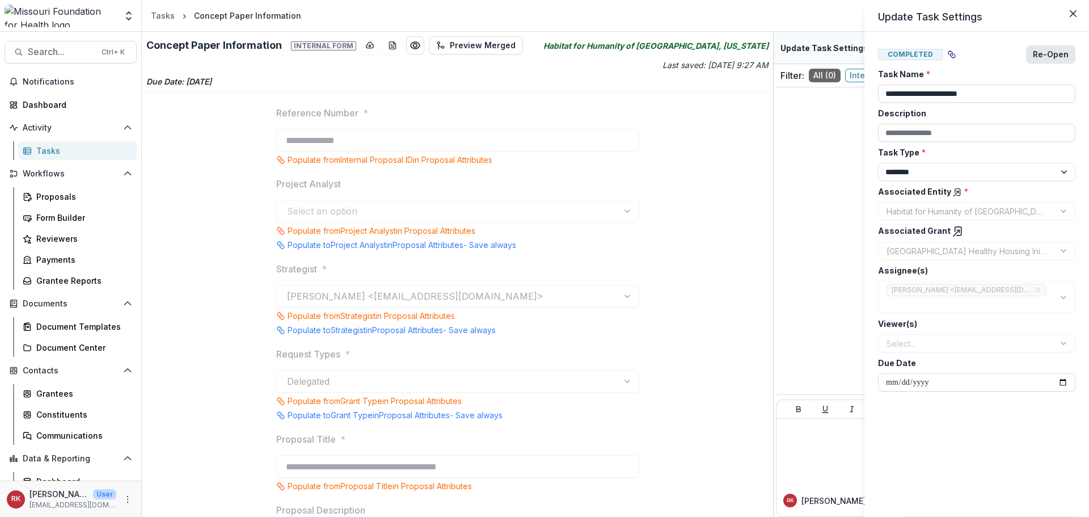
click at [1062, 56] on button "Re-Open" at bounding box center [1050, 54] width 49 height 18
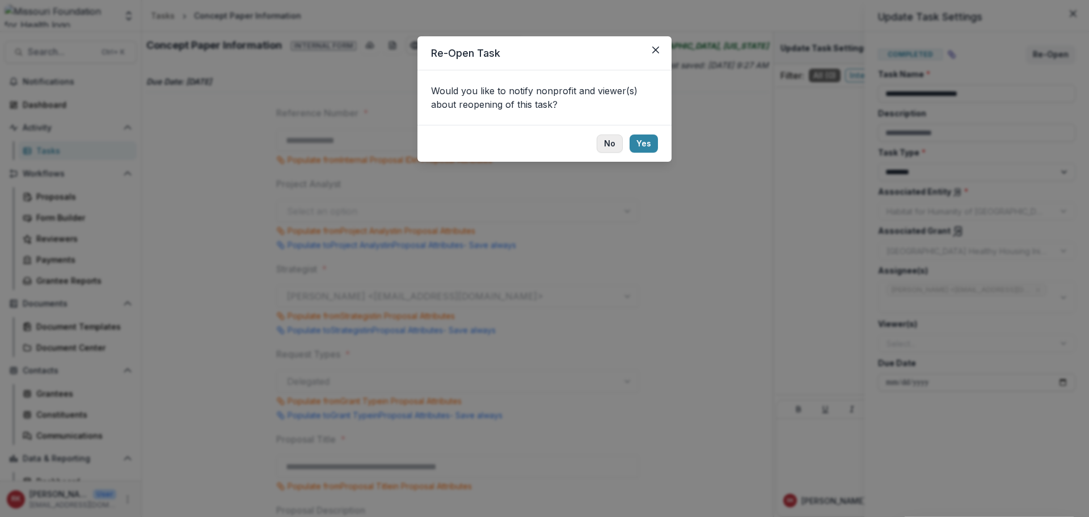
click at [608, 144] on button "No" at bounding box center [610, 143] width 26 height 18
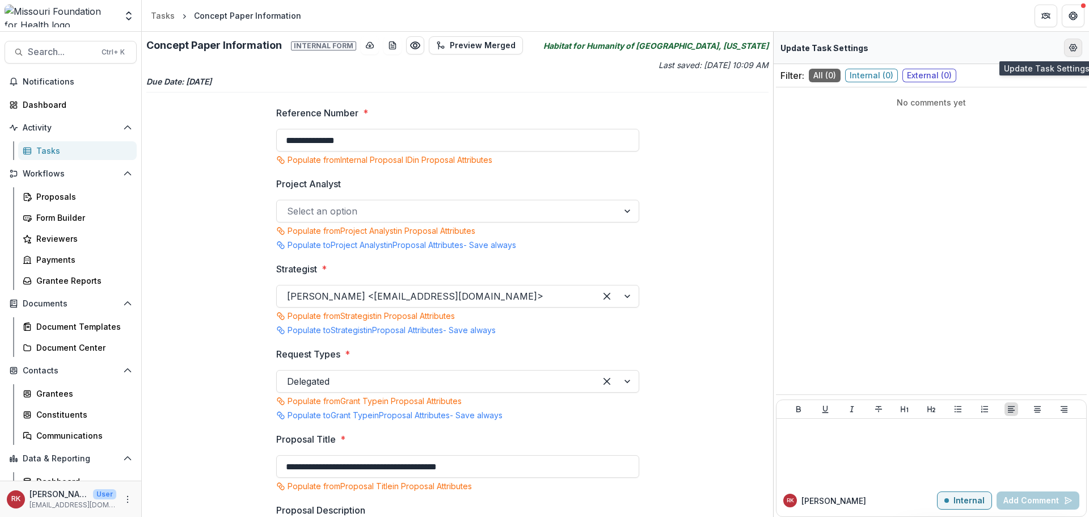
click at [1072, 46] on icon "Edit Form Settings" at bounding box center [1072, 47] width 9 height 9
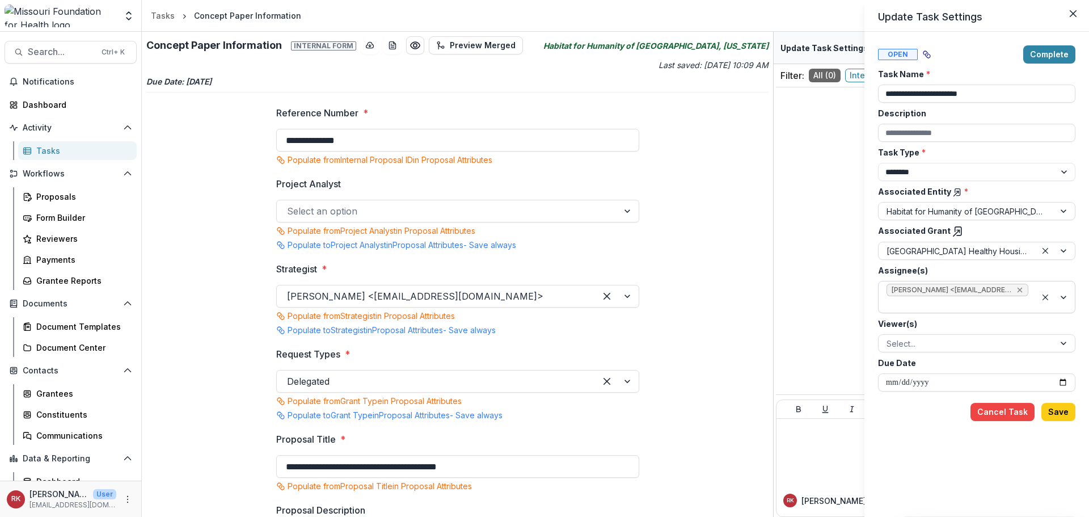
click at [1024, 288] on icon "Remove Wendy Rohrbach <wrohrbach@mffh.org> (wrohrbach@mffh.org)" at bounding box center [1019, 289] width 9 height 9
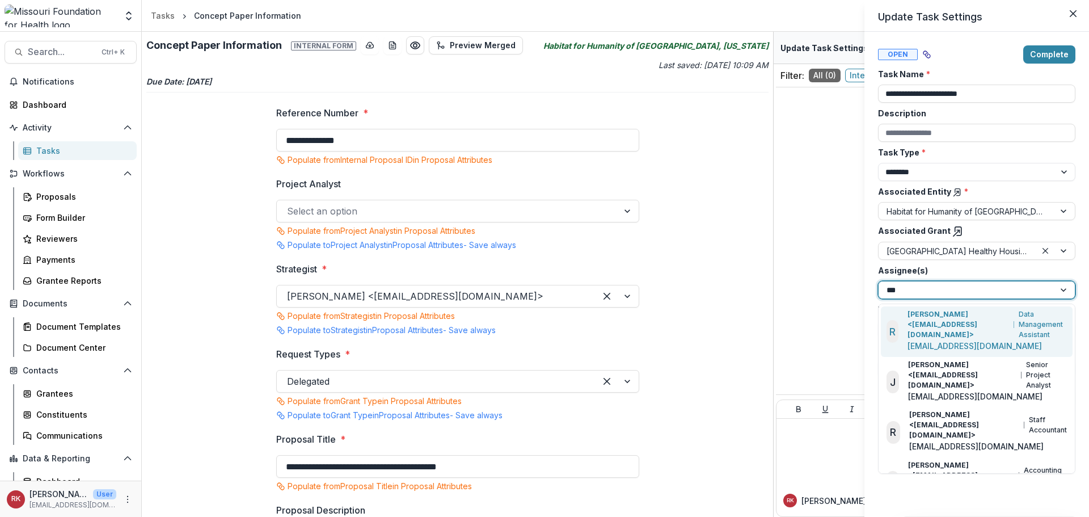
type input "****"
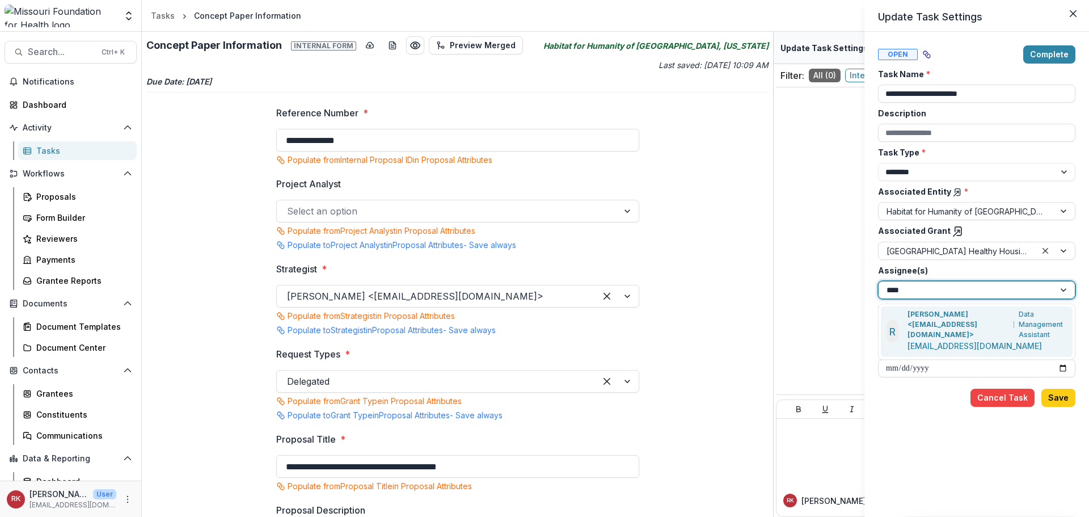
click at [915, 318] on p "[PERSON_NAME] <[EMAIL_ADDRESS][DOMAIN_NAME]>" at bounding box center [958, 324] width 102 height 31
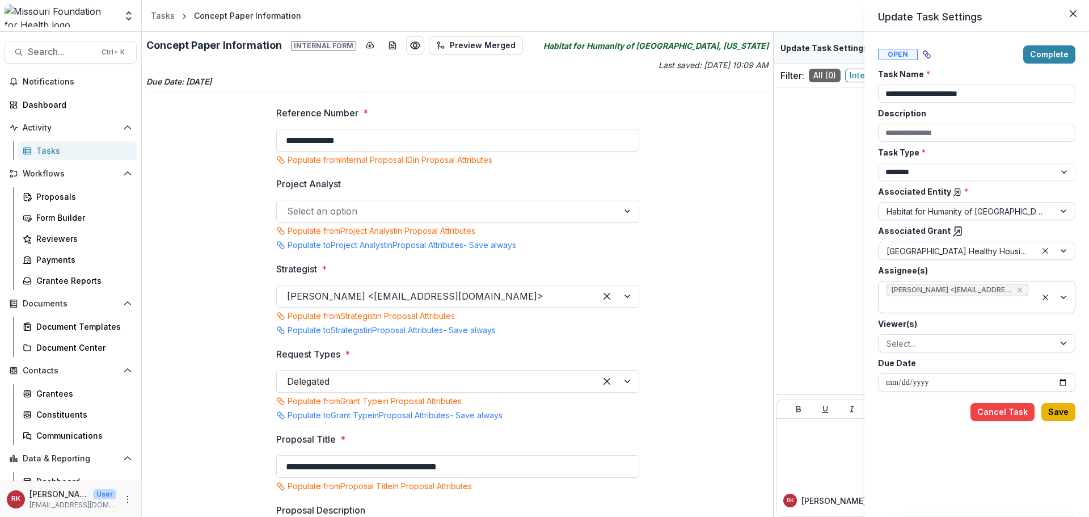
click at [1054, 411] on button "Save" at bounding box center [1058, 412] width 34 height 18
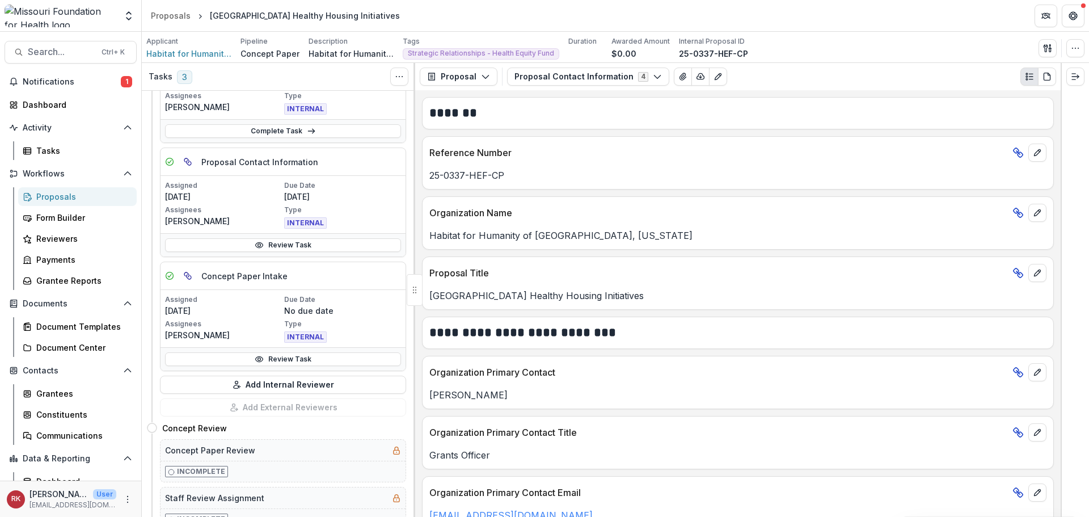
scroll to position [340, 0]
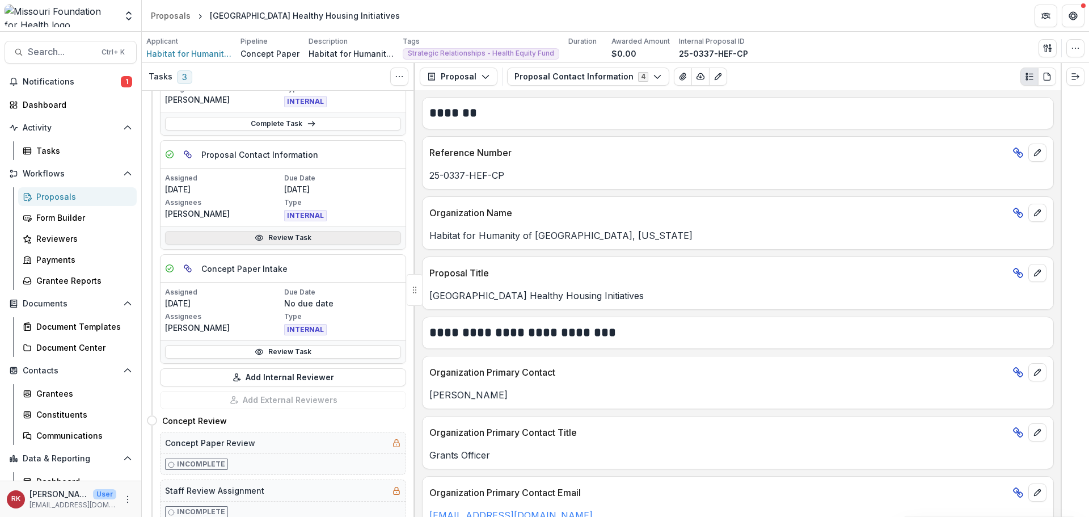
click at [252, 234] on link "Review Task" at bounding box center [283, 238] width 236 height 14
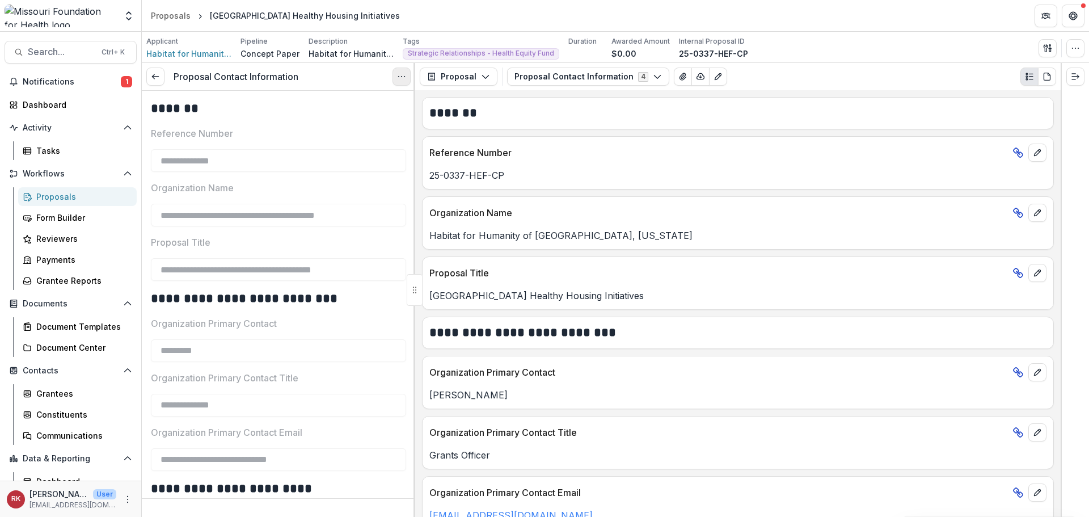
click at [400, 72] on icon "Options" at bounding box center [401, 76] width 9 height 9
click at [326, 100] on link "View task" at bounding box center [346, 102] width 121 height 19
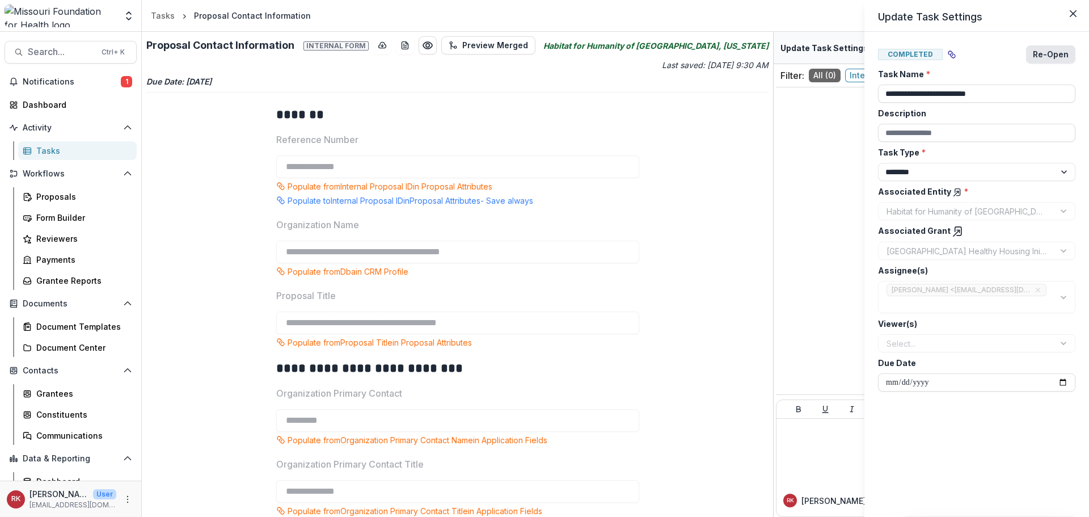
click at [1049, 58] on button "Re-Open" at bounding box center [1050, 54] width 49 height 18
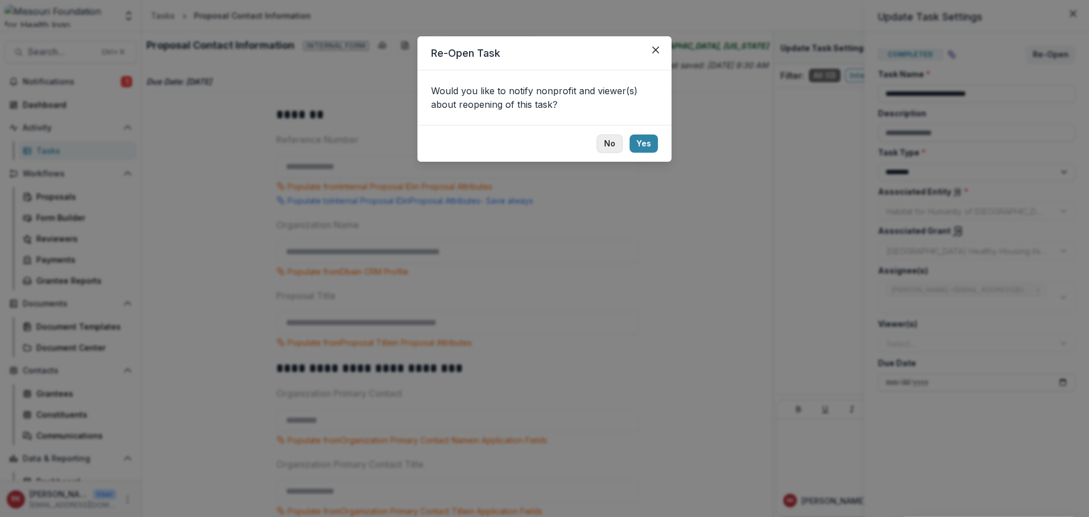
click at [608, 147] on button "No" at bounding box center [610, 143] width 26 height 18
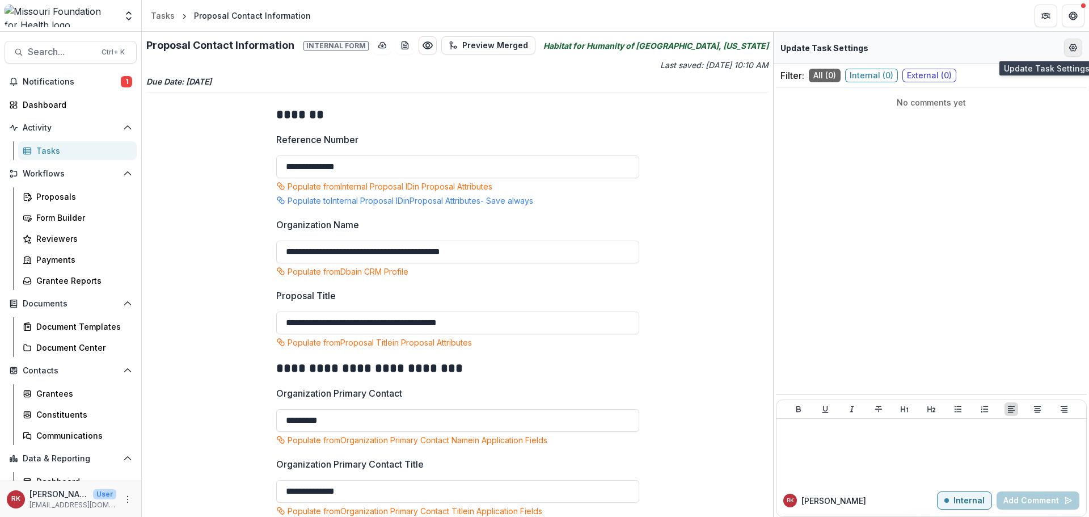
click at [1078, 46] on button "Edit Form Settings" at bounding box center [1073, 48] width 18 height 18
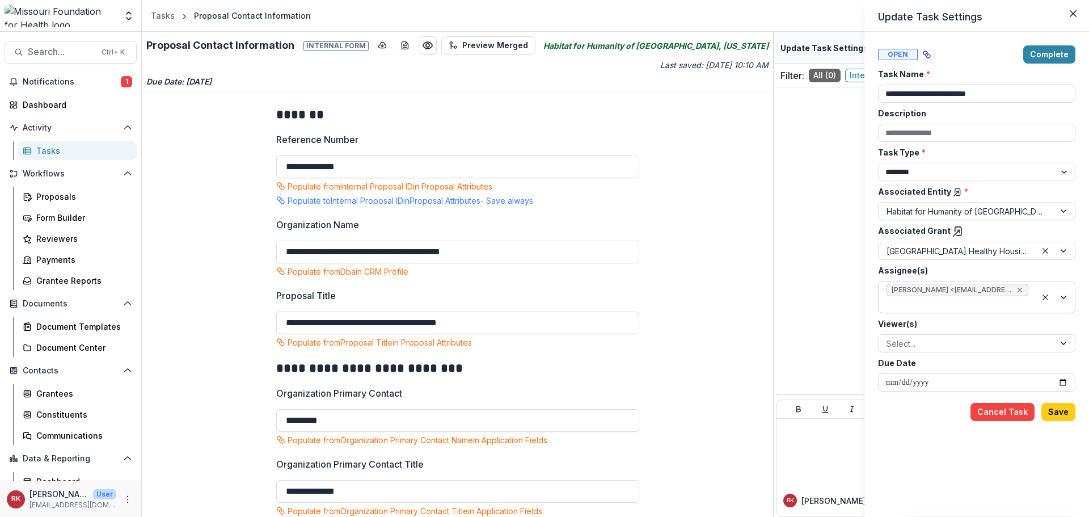
click at [1022, 289] on icon "Remove Wendy Rohrbach <wrohrbach@mffh.org> (wrohrbach@mffh.org)" at bounding box center [1019, 289] width 9 height 9
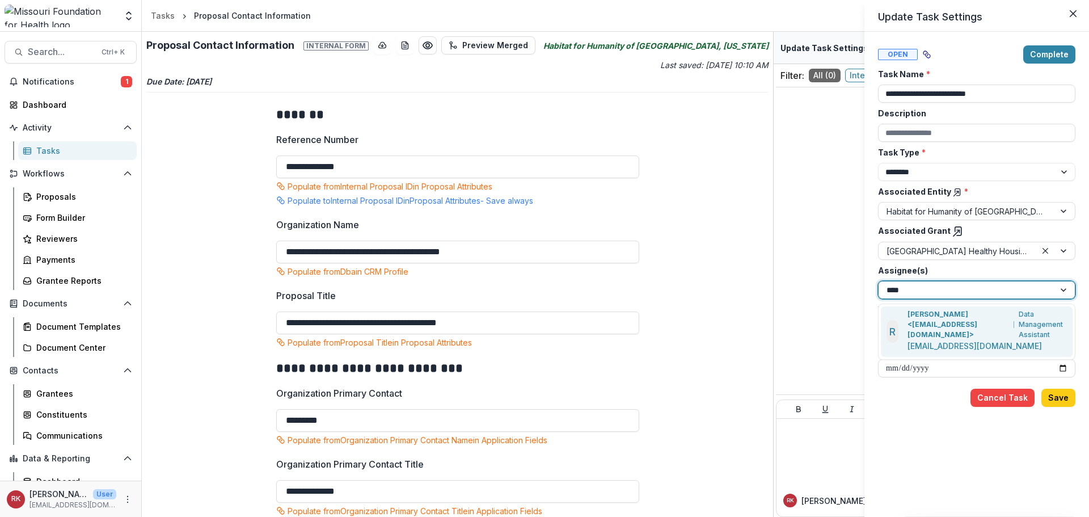
type input "*****"
click at [937, 326] on p "Renee Klann <rklann@mffh.org>" at bounding box center [958, 324] width 102 height 31
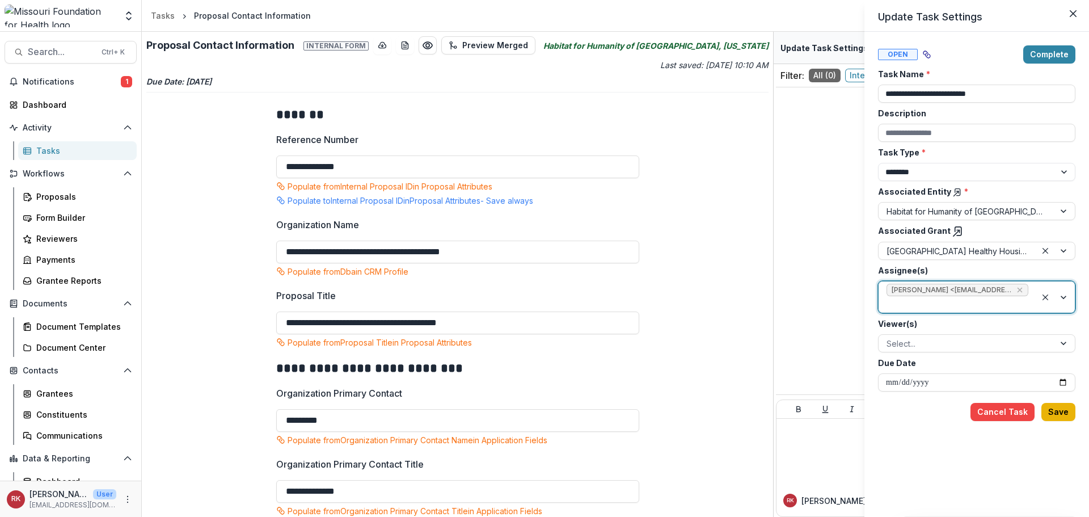
click at [1056, 404] on button "Save" at bounding box center [1058, 412] width 34 height 18
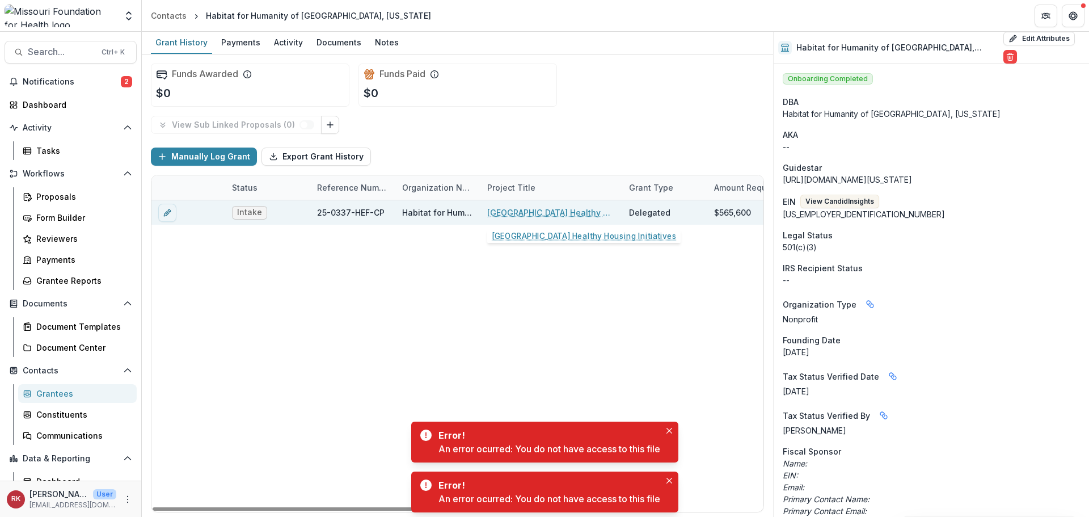
click at [525, 213] on link "[GEOGRAPHIC_DATA] Healthy Housing Initiatives" at bounding box center [551, 212] width 128 height 12
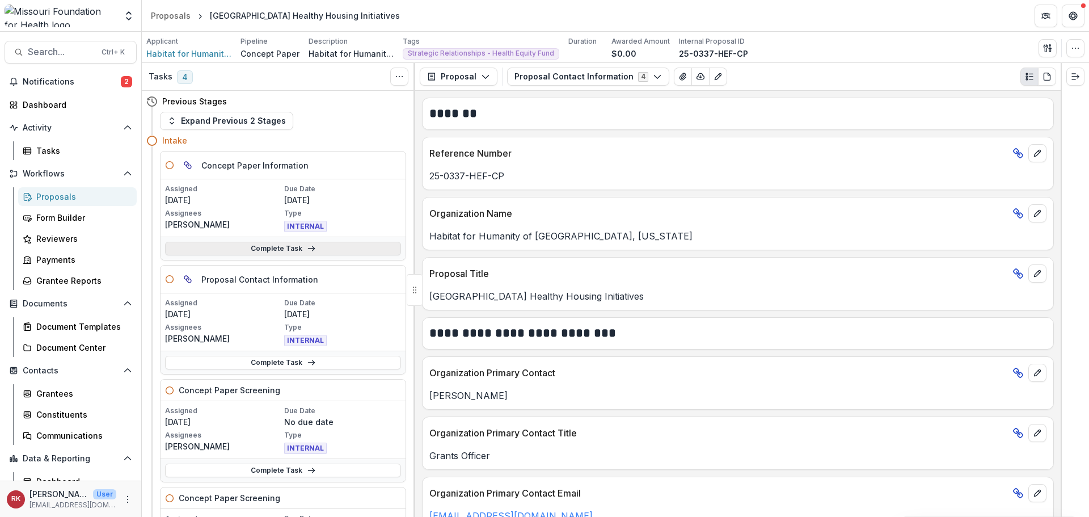
click at [230, 252] on link "Complete Task" at bounding box center [283, 249] width 236 height 14
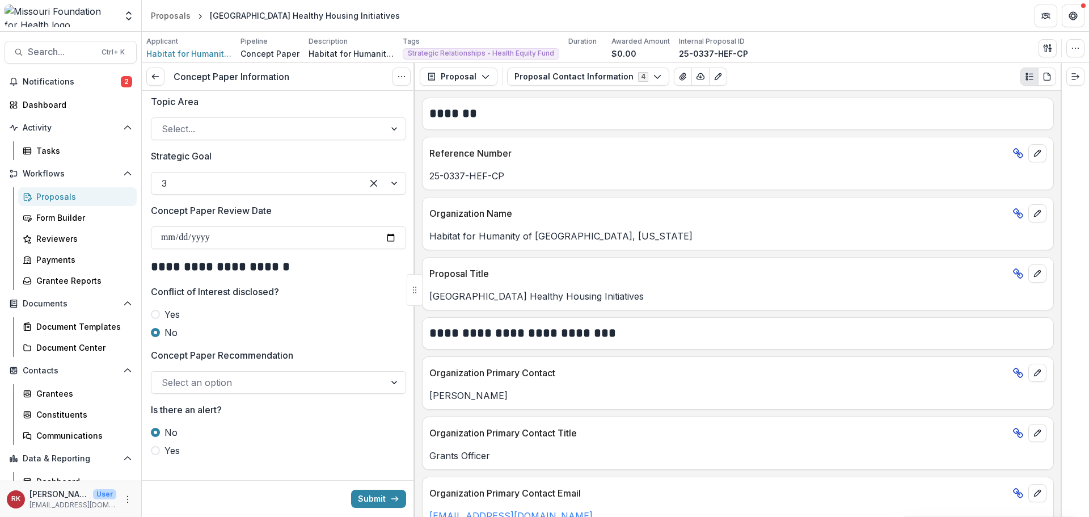
scroll to position [1189, 0]
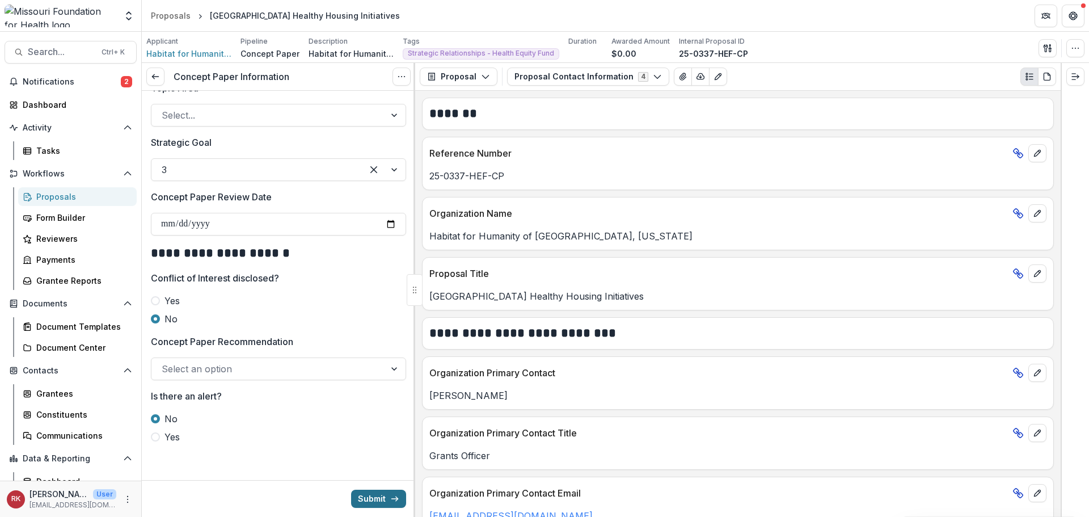
click at [374, 497] on button "Submit" at bounding box center [378, 498] width 55 height 18
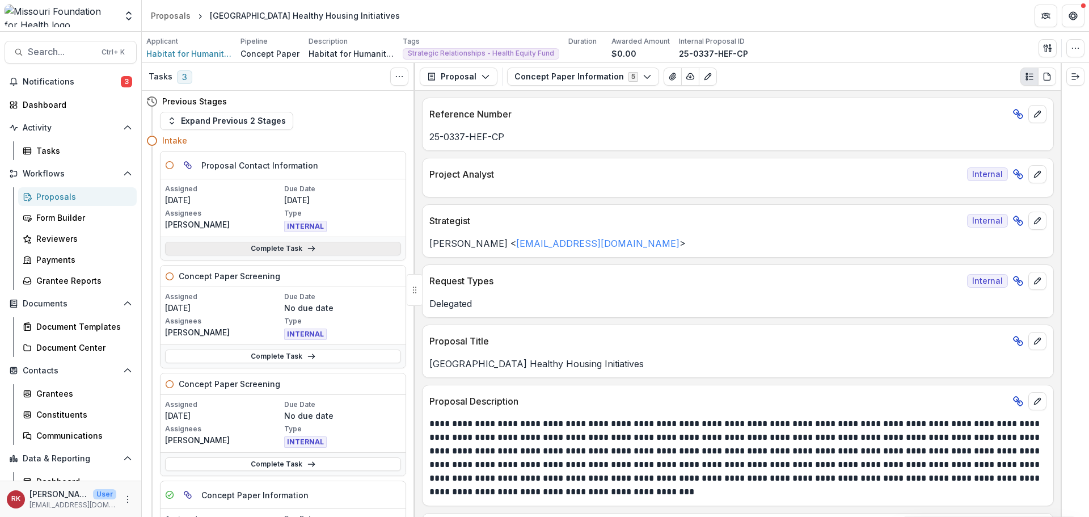
click at [255, 247] on link "Complete Task" at bounding box center [283, 249] width 236 height 14
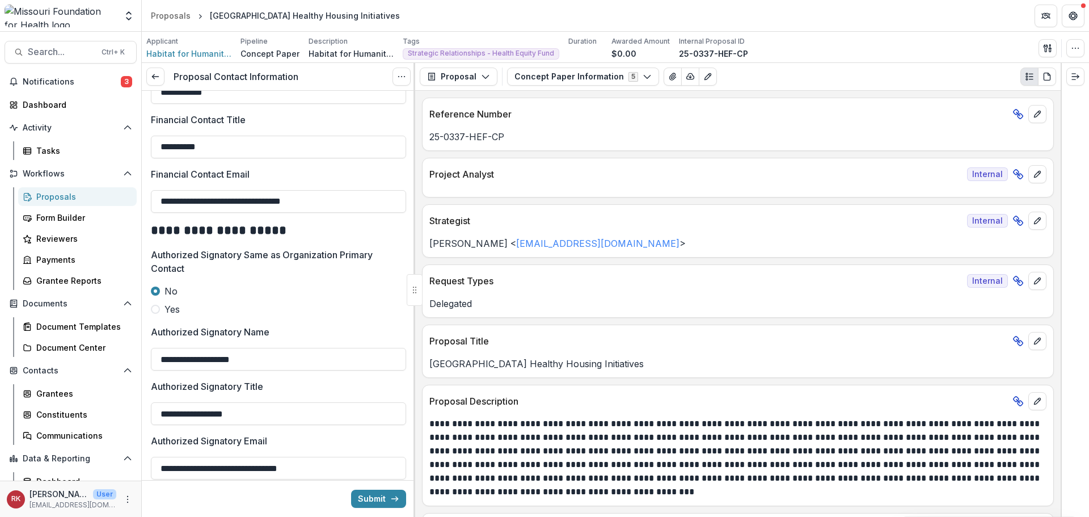
scroll to position [755, 0]
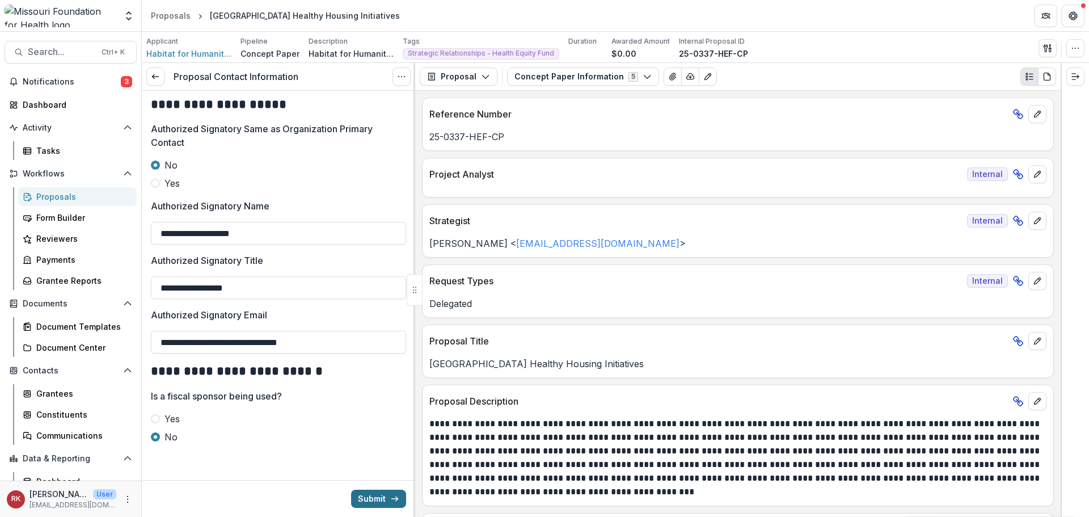
click at [365, 494] on button "Submit" at bounding box center [378, 498] width 55 height 18
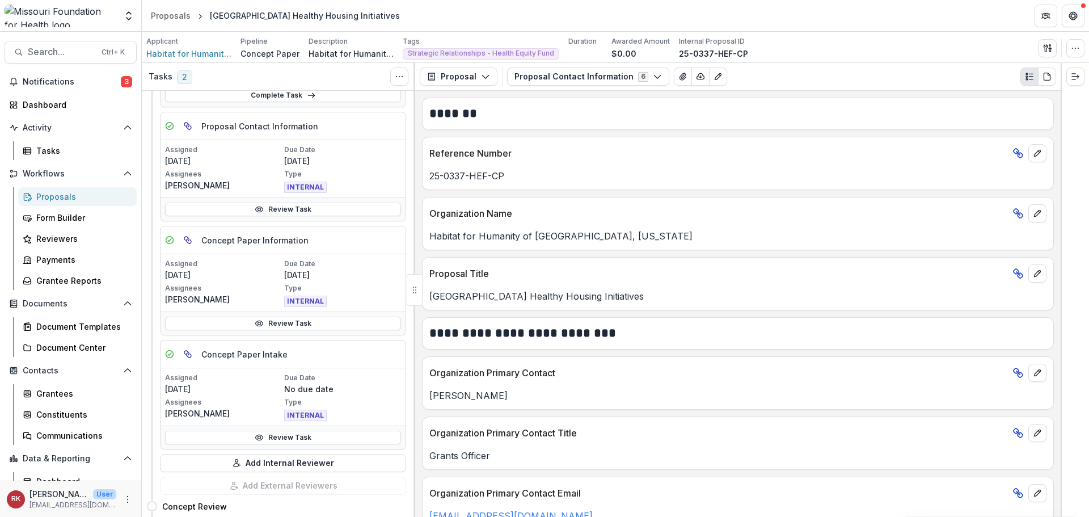
scroll to position [284, 0]
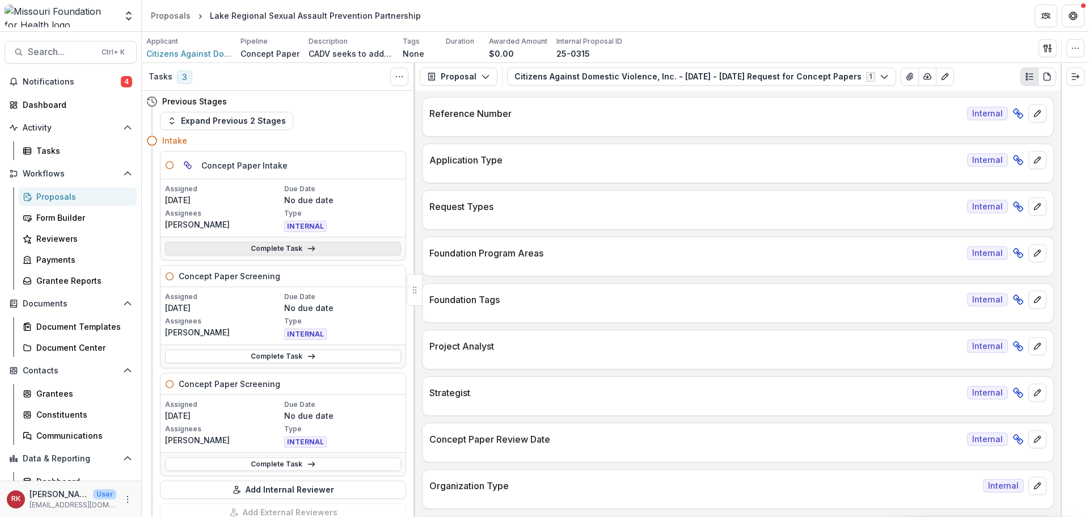
click at [257, 246] on link "Complete Task" at bounding box center [283, 249] width 236 height 14
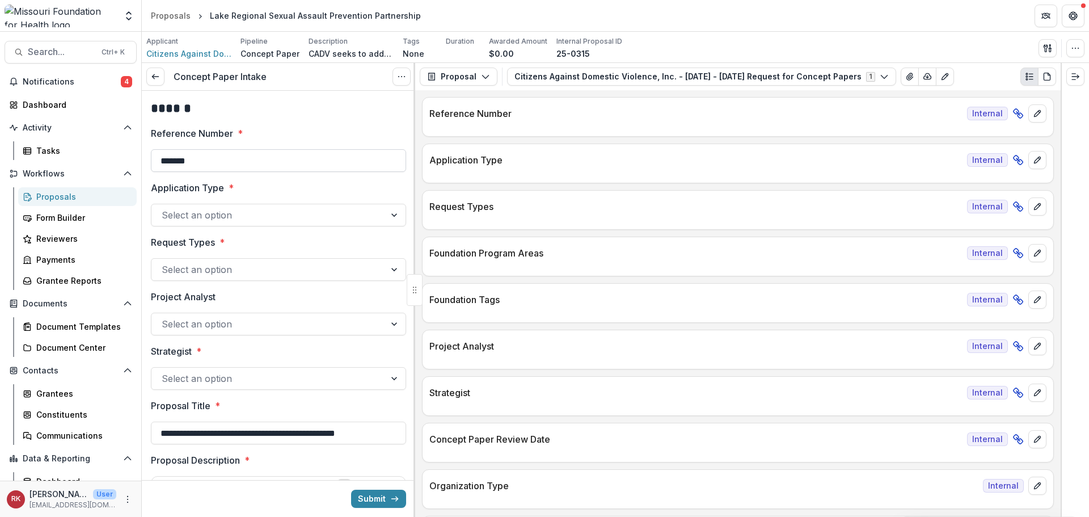
click at [244, 155] on input "*******" at bounding box center [278, 160] width 255 height 23
type input "**********"
click at [227, 215] on div at bounding box center [268, 215] width 213 height 16
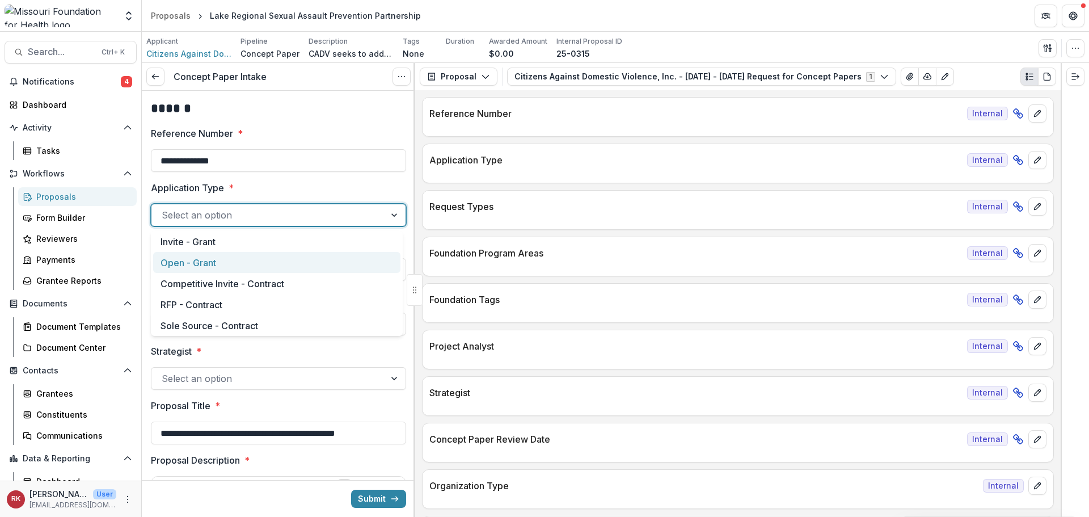
click at [214, 264] on div "Open - Grant" at bounding box center [276, 262] width 247 height 21
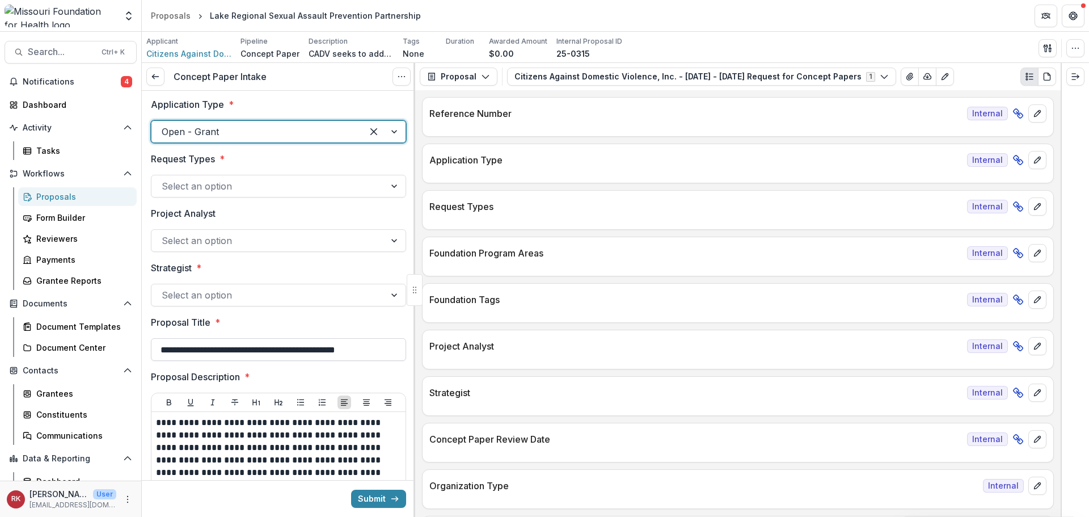
scroll to position [113, 0]
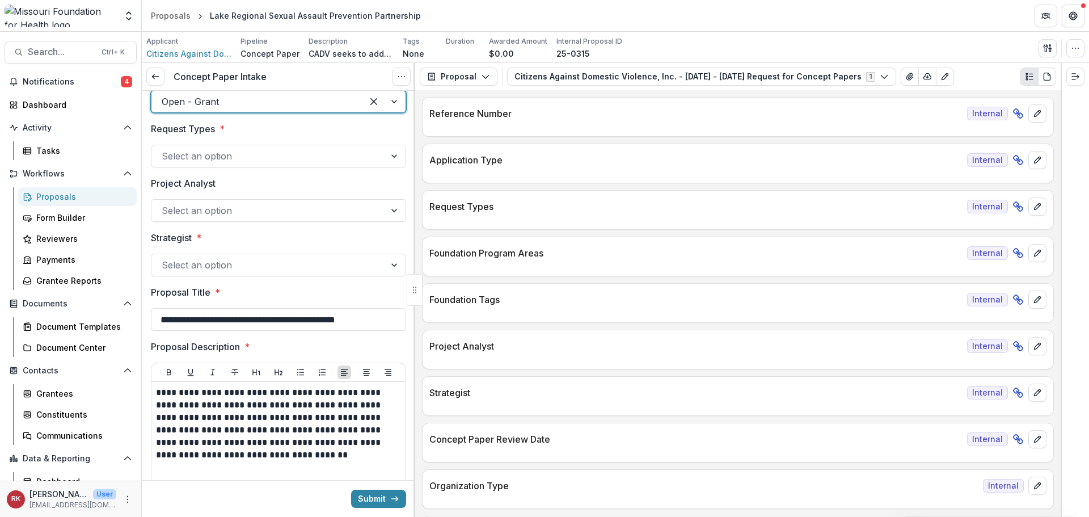
click at [183, 262] on div at bounding box center [268, 265] width 213 height 16
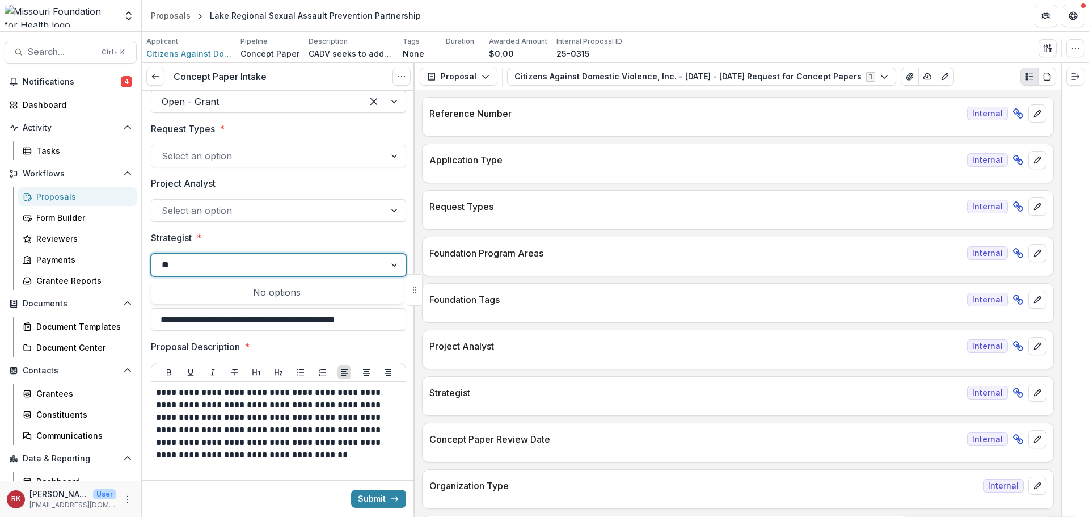
type input "*"
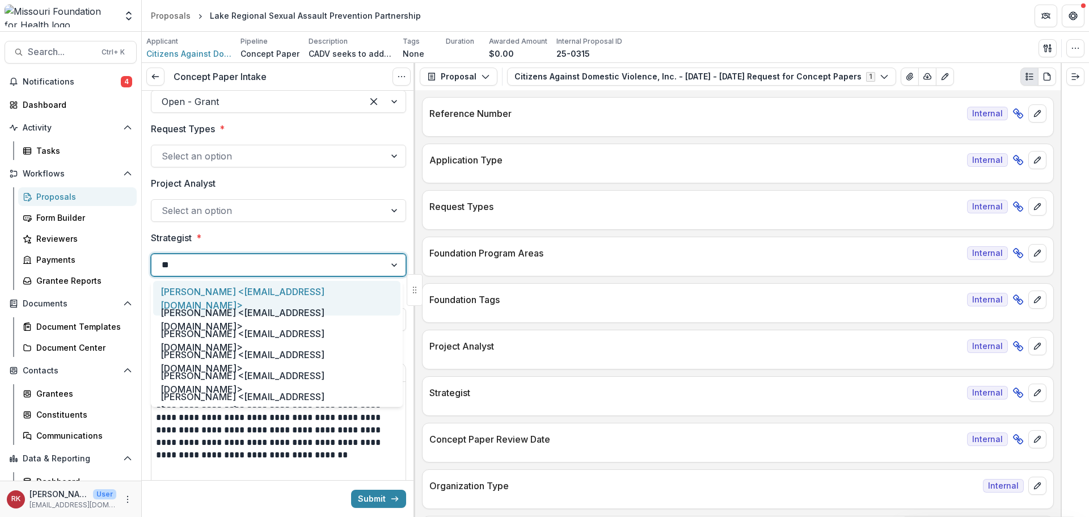
type input "***"
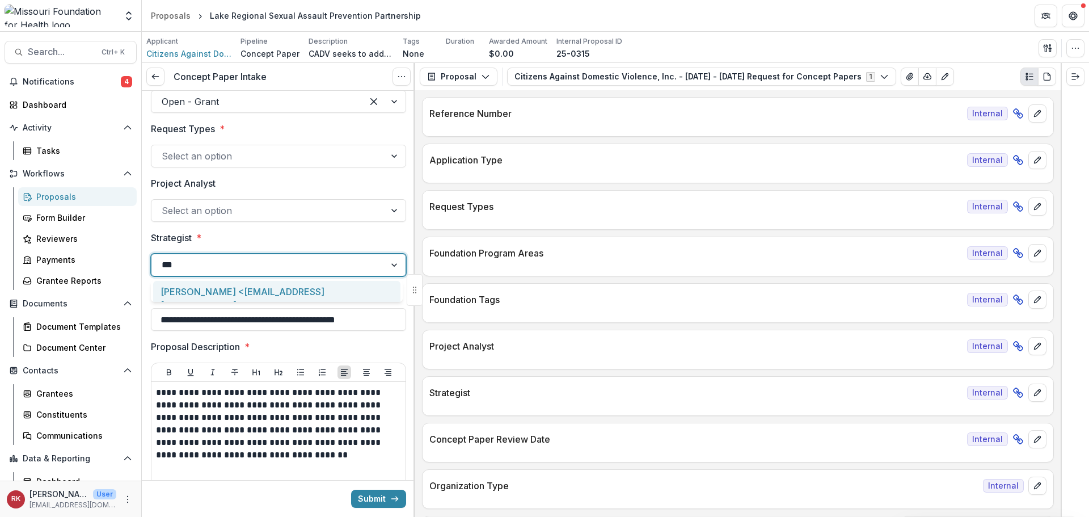
click at [209, 297] on div "[PERSON_NAME] <[EMAIL_ADDRESS][DOMAIN_NAME]>" at bounding box center [276, 298] width 247 height 35
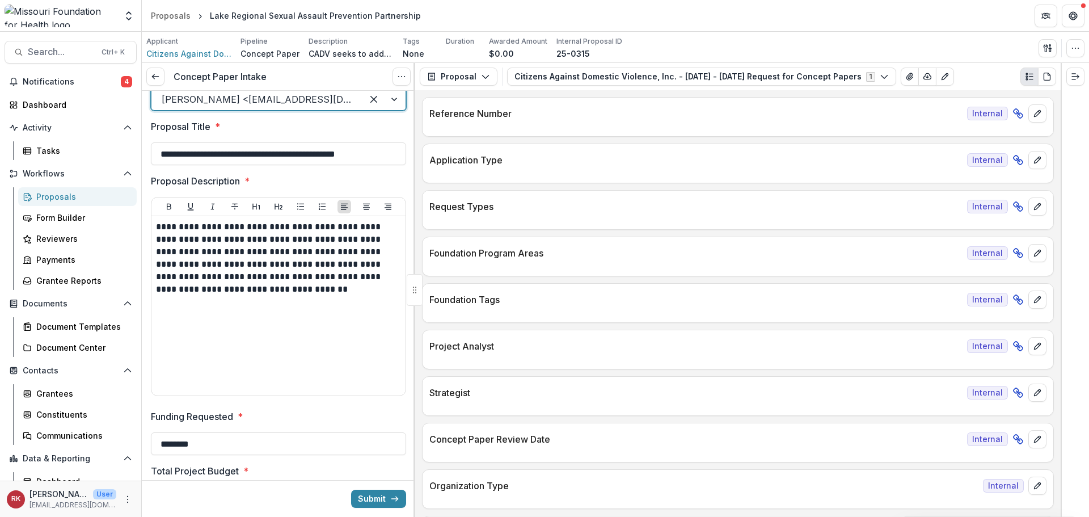
scroll to position [284, 0]
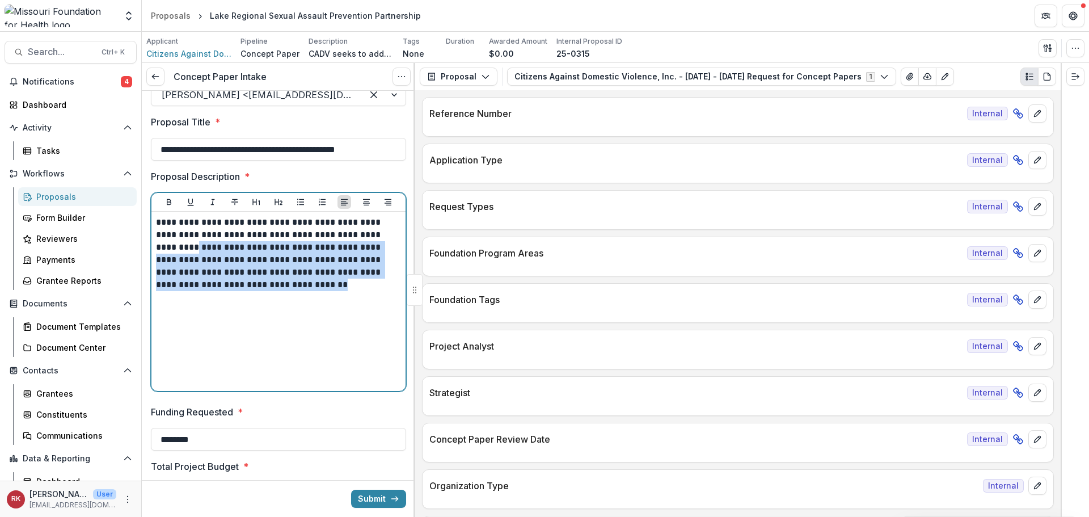
drag, startPoint x: 197, startPoint y: 246, endPoint x: 328, endPoint y: 294, distance: 139.9
click at [383, 310] on div "**********" at bounding box center [278, 301] width 245 height 170
click at [229, 268] on p "**********" at bounding box center [277, 253] width 242 height 75
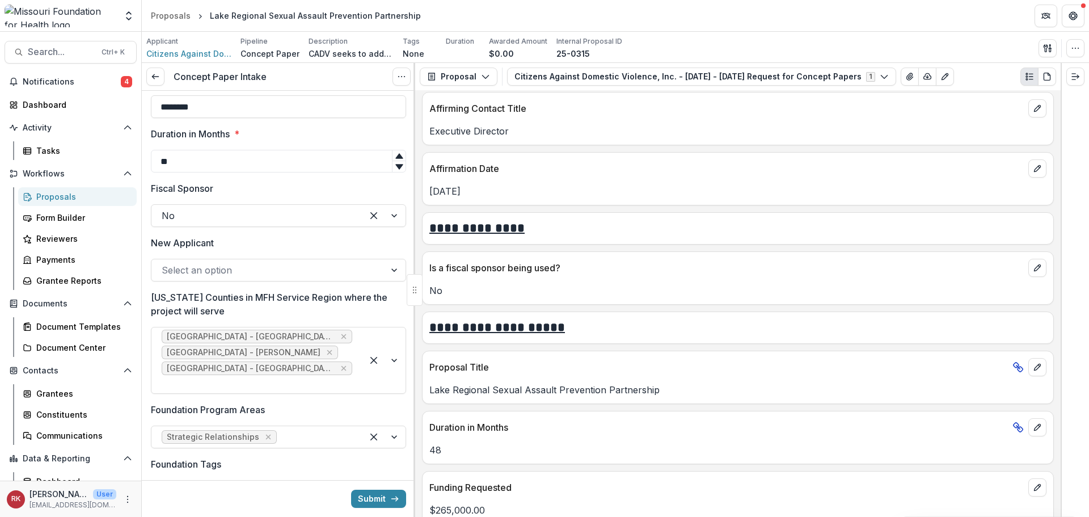
scroll to position [680, 0]
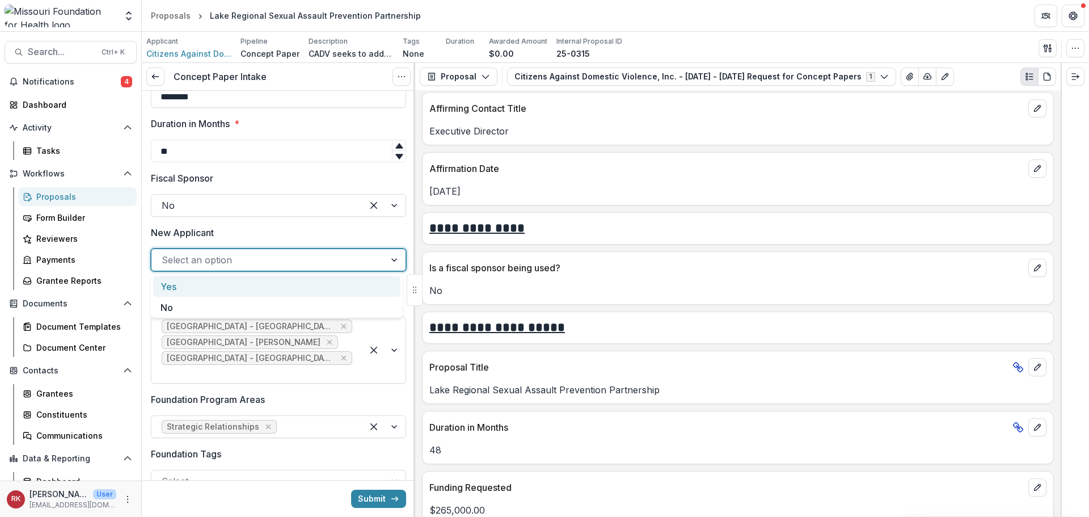
click at [189, 252] on div at bounding box center [268, 260] width 213 height 16
click at [172, 305] on div "No" at bounding box center [276, 307] width 247 height 21
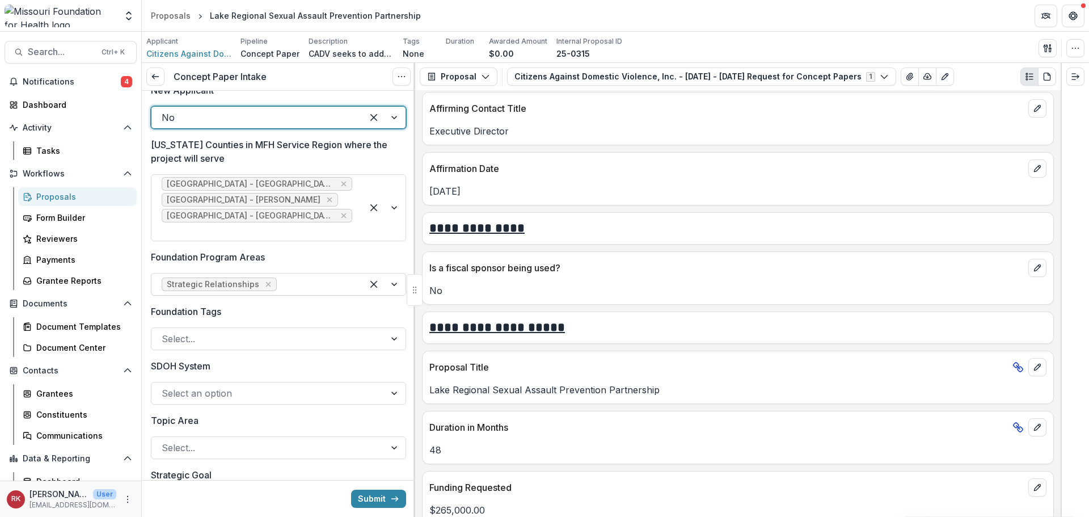
scroll to position [851, 0]
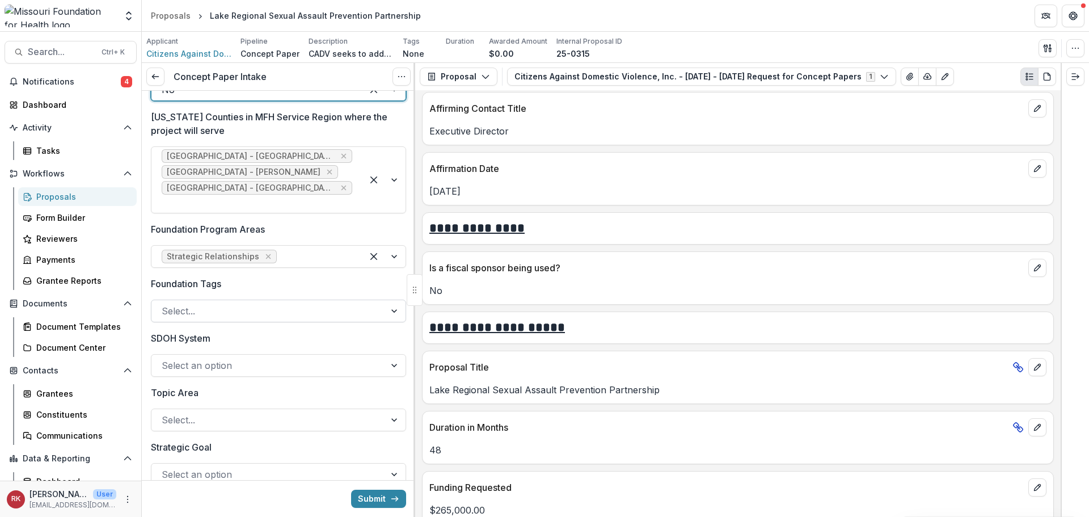
click at [183, 303] on div at bounding box center [268, 311] width 213 height 16
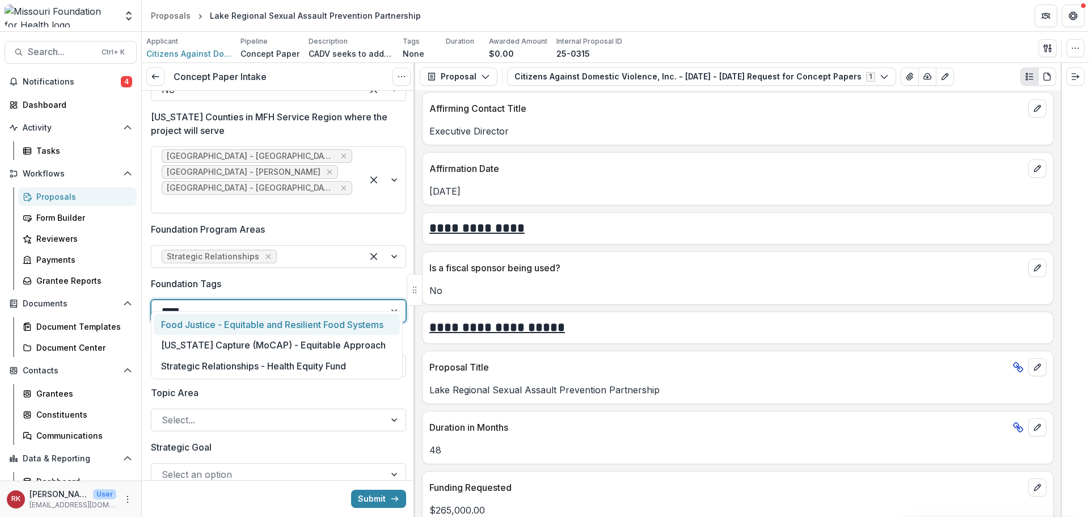
type input "******"
click at [216, 322] on div "Strategic Relationships - Health Equity Fund" at bounding box center [277, 324] width 246 height 21
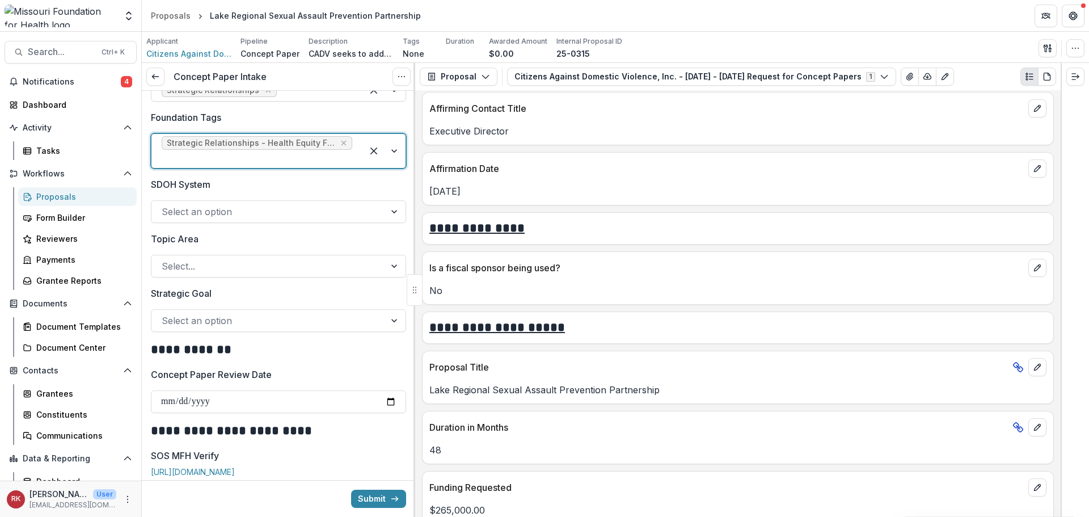
scroll to position [1021, 0]
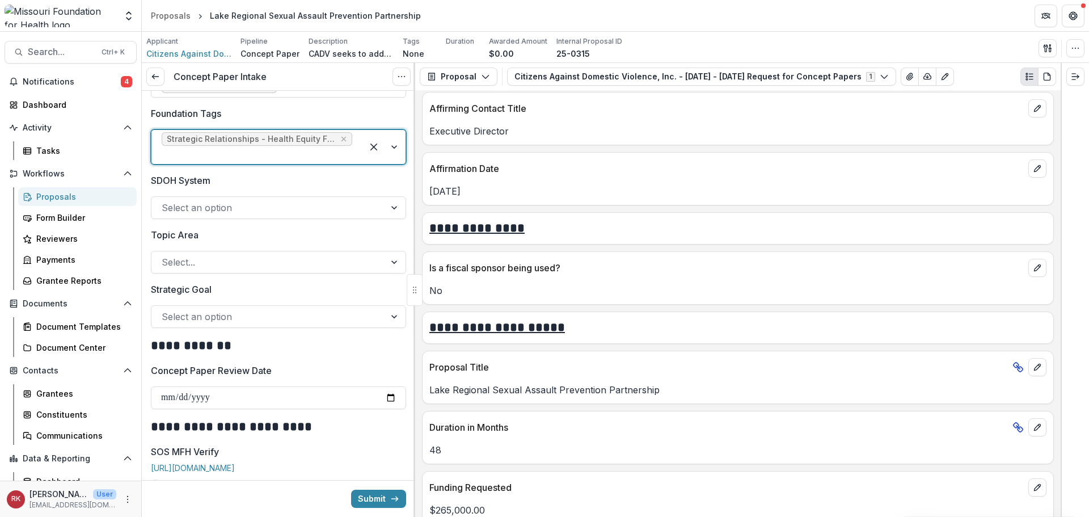
click at [189, 308] on div at bounding box center [268, 316] width 213 height 16
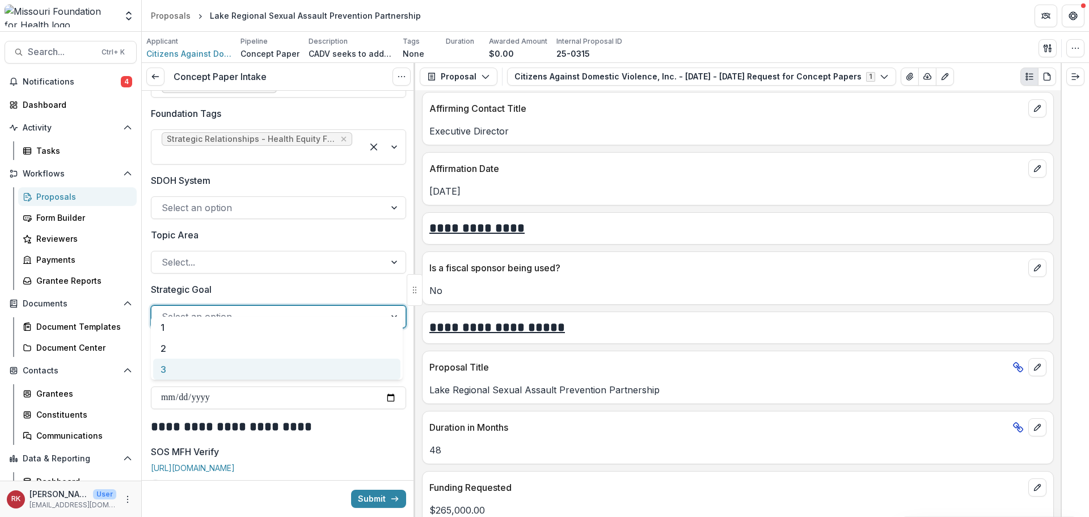
click at [173, 365] on div "3" at bounding box center [276, 368] width 247 height 21
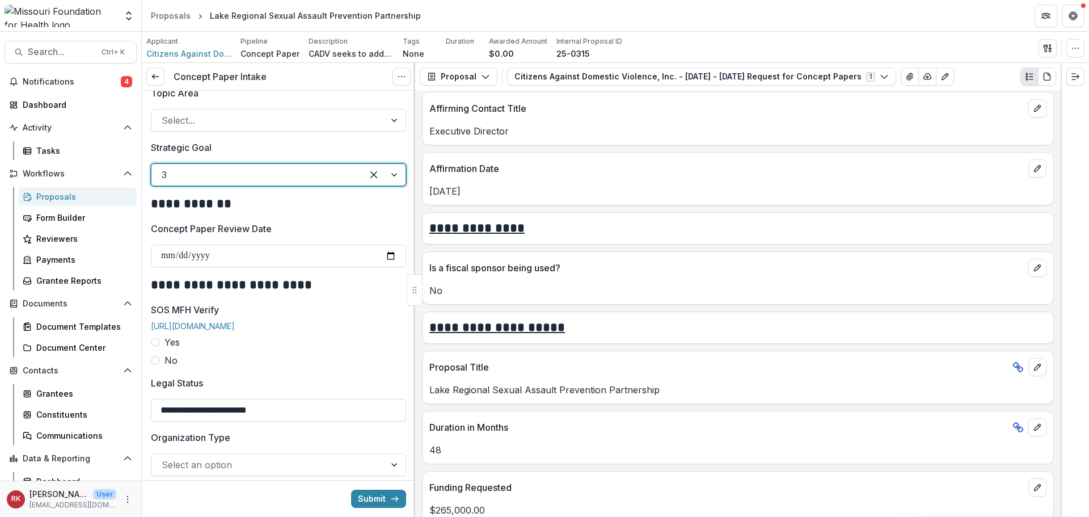
scroll to position [1191, 0]
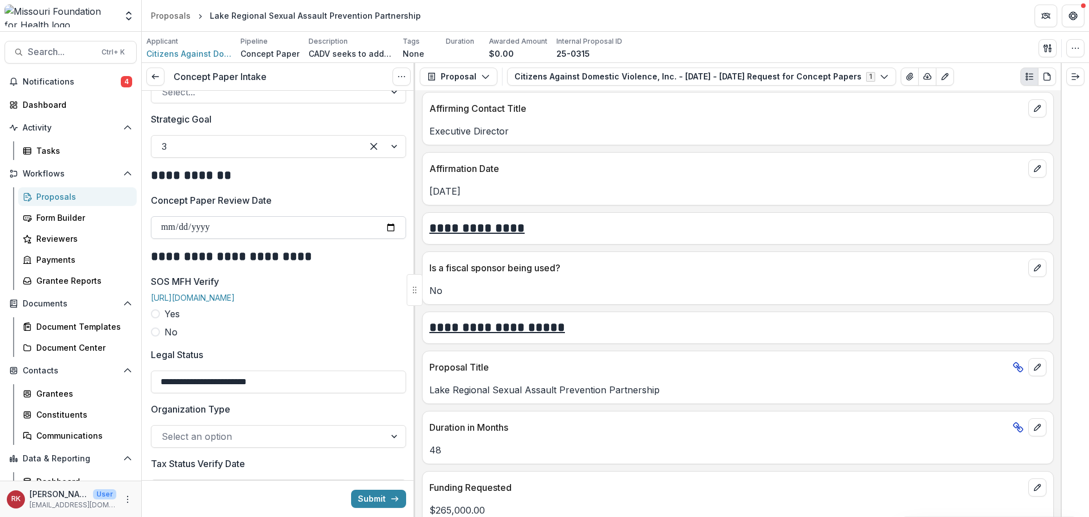
click at [165, 216] on input "Concept Paper Review Date" at bounding box center [278, 227] width 255 height 23
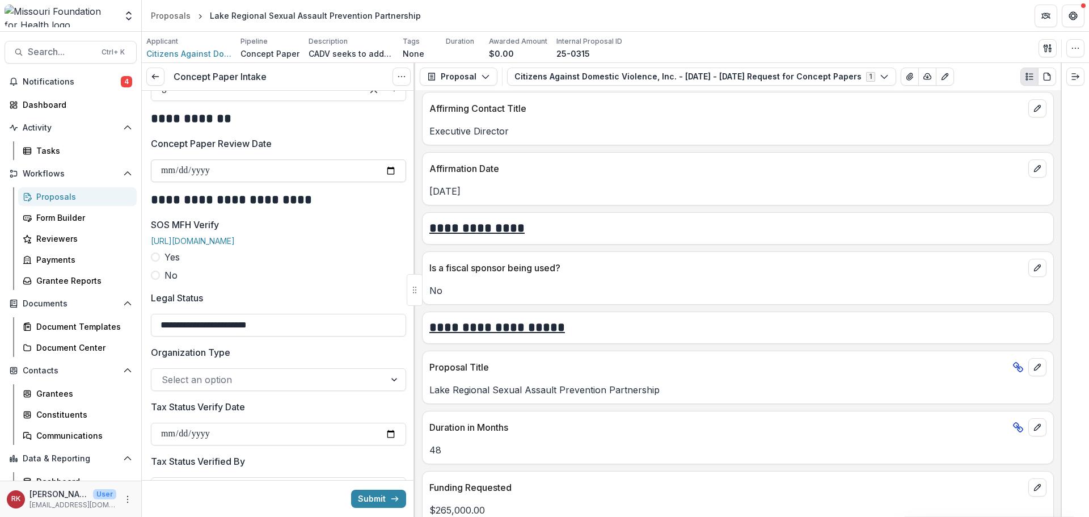
click at [388, 159] on input "Concept Paper Review Date" at bounding box center [278, 170] width 255 height 23
type input "**********"
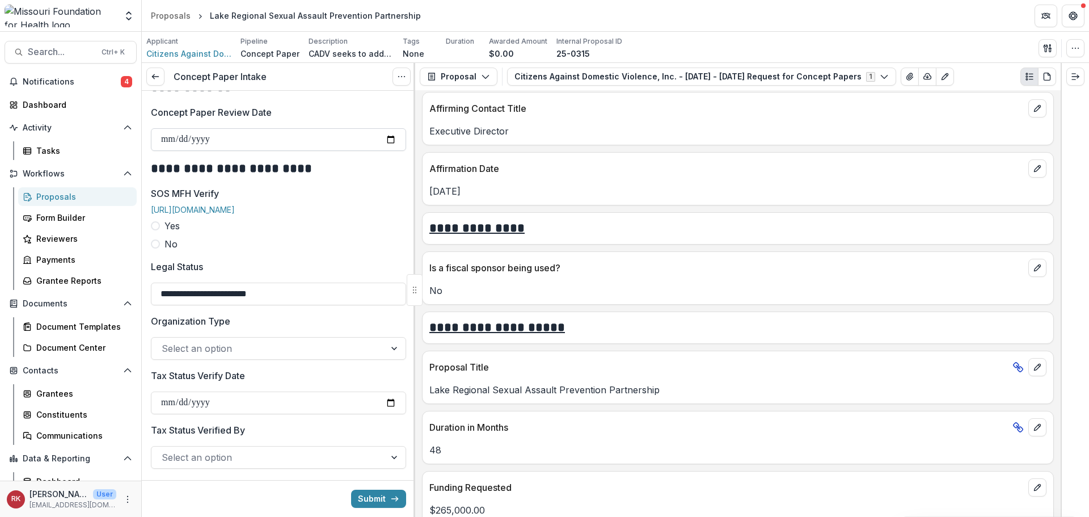
scroll to position [1304, 0]
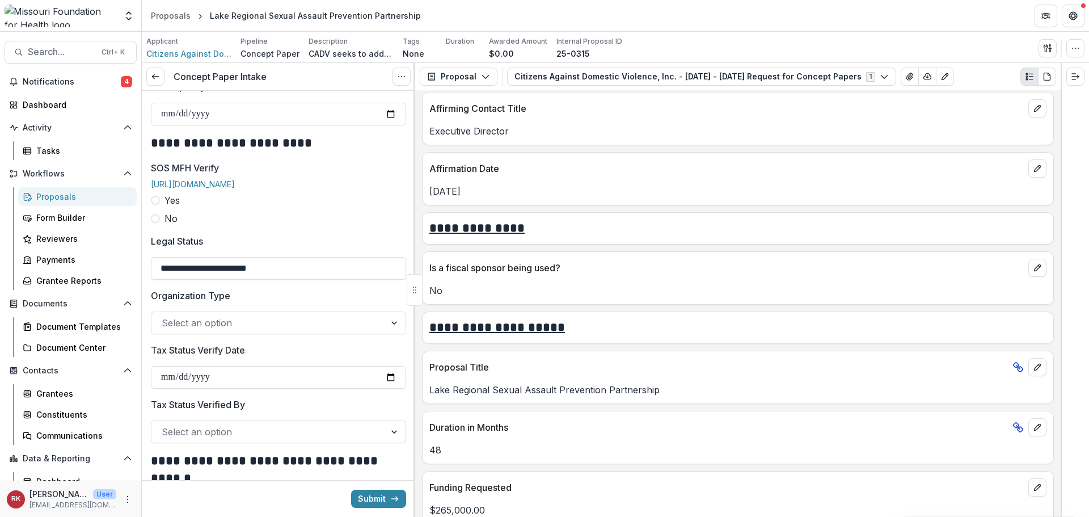
click at [158, 196] on span at bounding box center [155, 200] width 9 height 9
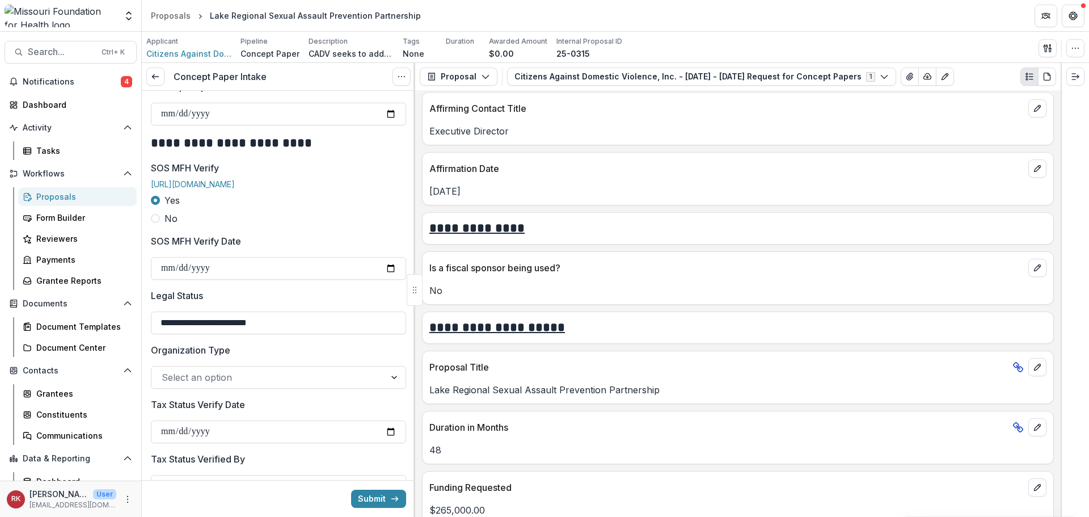
drag, startPoint x: 386, startPoint y: 259, endPoint x: 386, endPoint y: 275, distance: 15.9
click at [386, 259] on input "SOS MFH Verify Date" at bounding box center [278, 268] width 255 height 23
type input "**********"
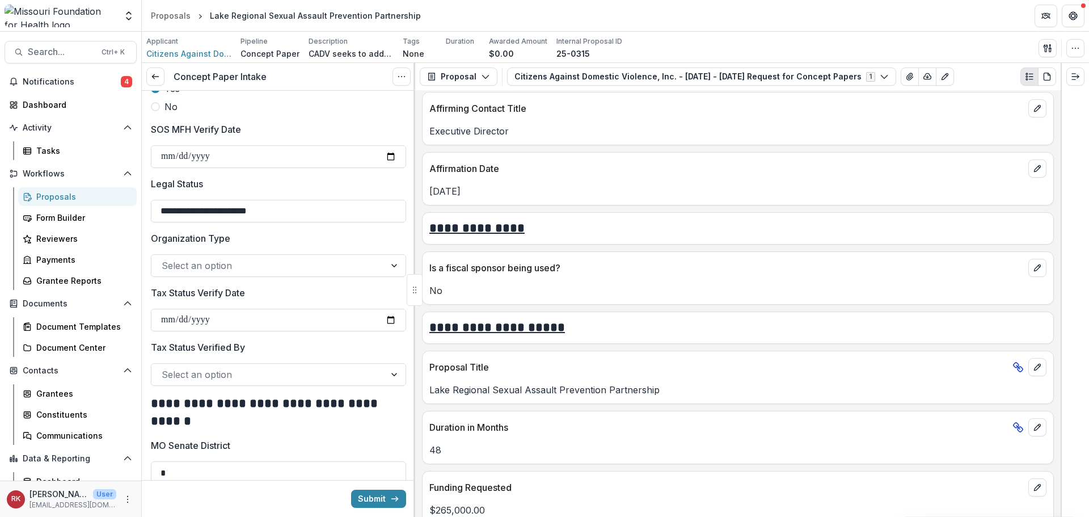
scroll to position [1418, 0]
click at [200, 207] on input "**********" at bounding box center [278, 209] width 255 height 23
type input "**********"
click at [205, 261] on div at bounding box center [268, 264] width 213 height 16
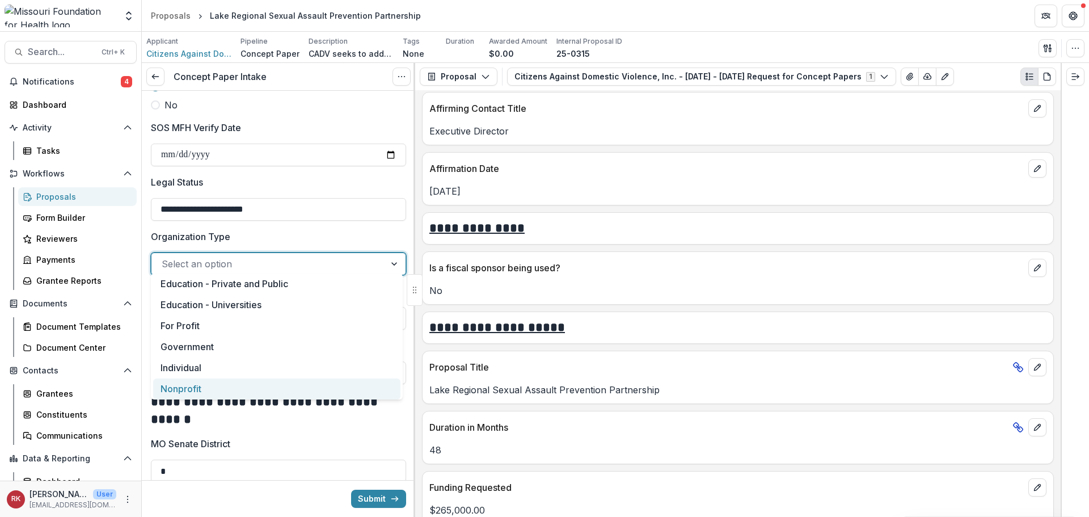
click at [183, 381] on div "Nonprofit" at bounding box center [276, 388] width 247 height 21
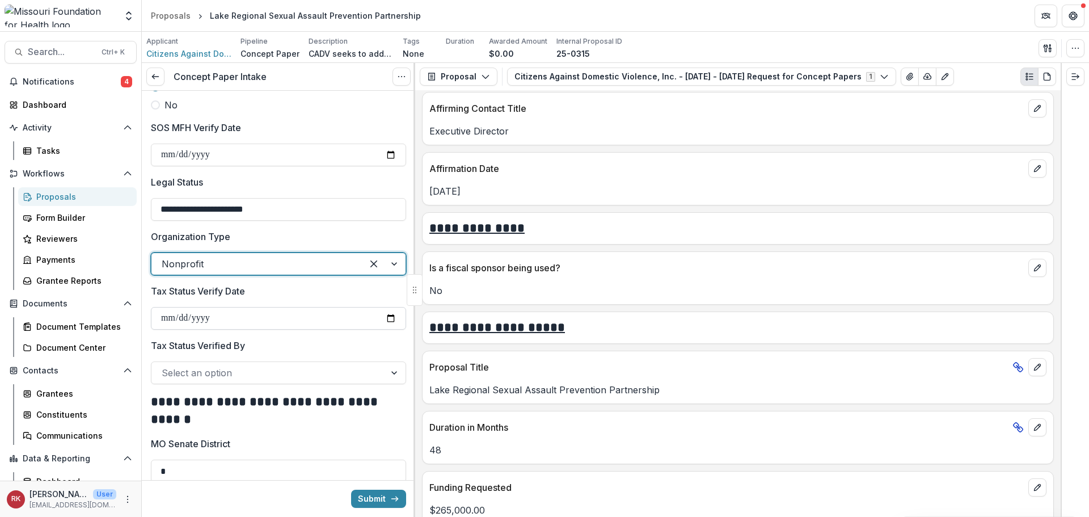
click at [387, 309] on input "Tax Status Verify Date" at bounding box center [278, 318] width 255 height 23
type input "**********"
click at [209, 369] on div at bounding box center [268, 373] width 213 height 16
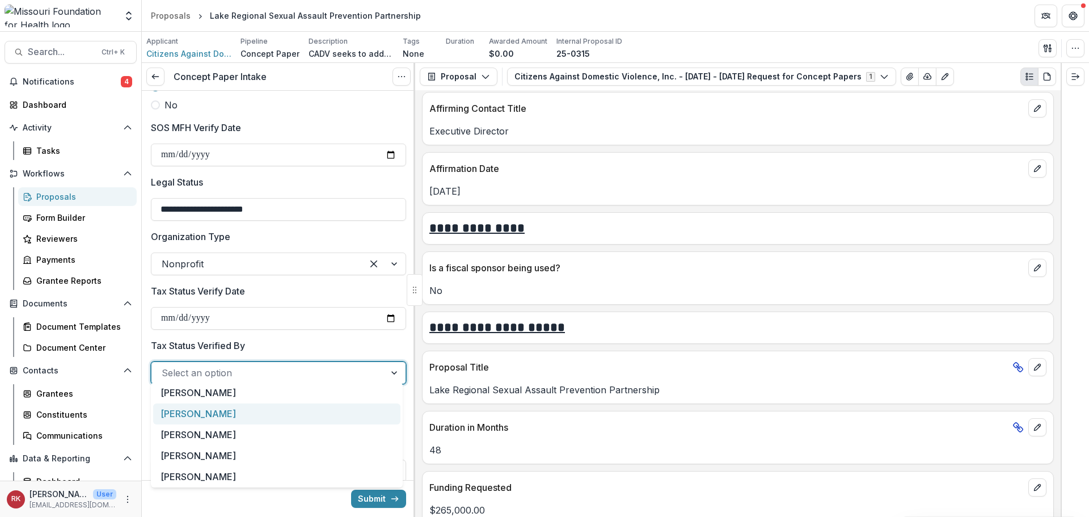
click at [196, 416] on div "[PERSON_NAME]" at bounding box center [276, 413] width 247 height 21
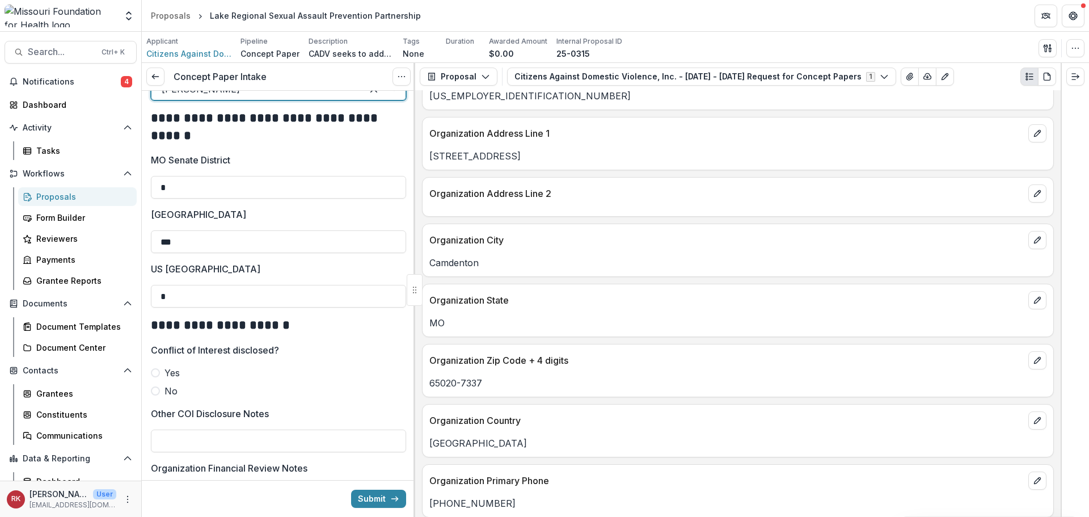
scroll to position [567, 0]
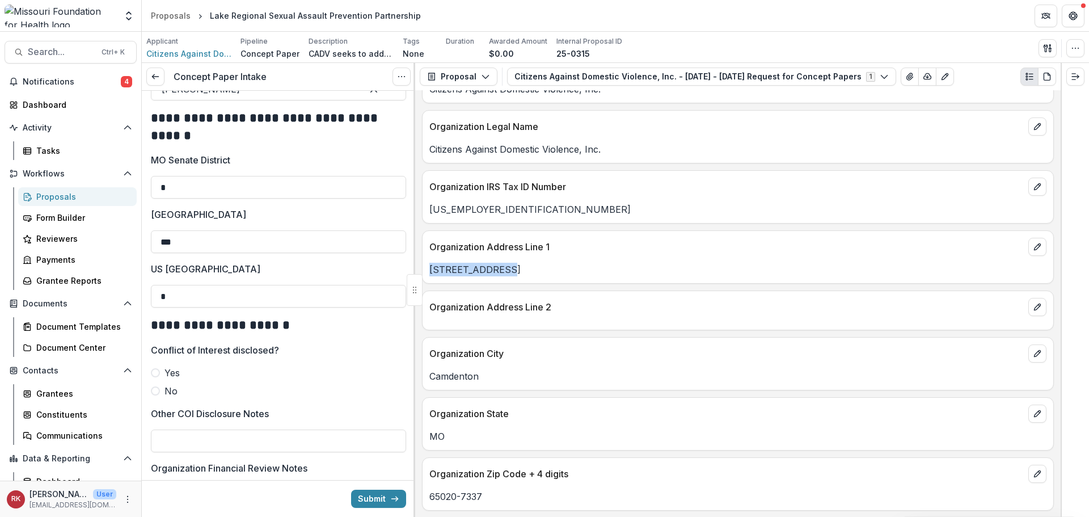
drag, startPoint x: 509, startPoint y: 271, endPoint x: 419, endPoint y: 270, distance: 89.6
click at [419, 270] on div "**********" at bounding box center [737, 303] width 645 height 426
copy p "[STREET_ADDRESS]"
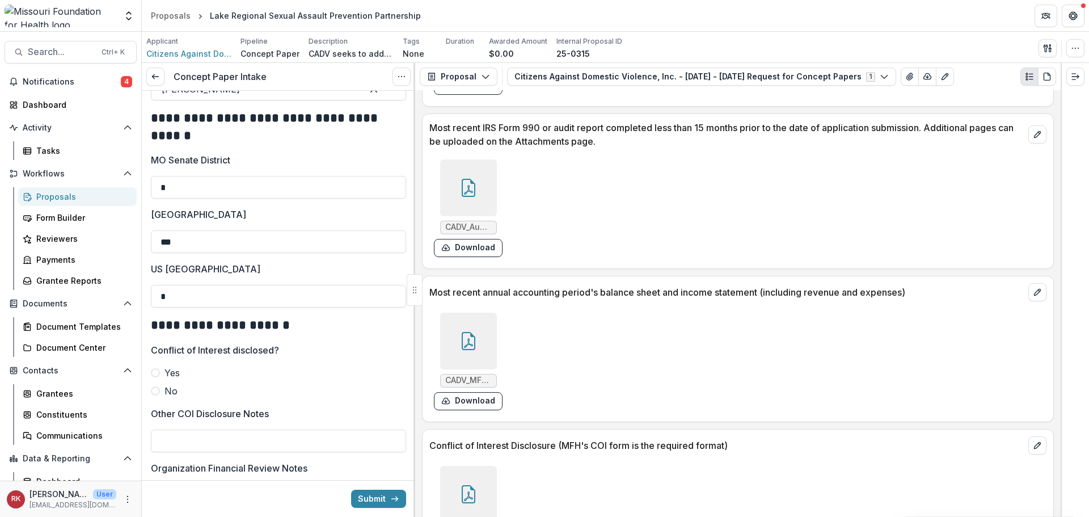
scroll to position [3486, 0]
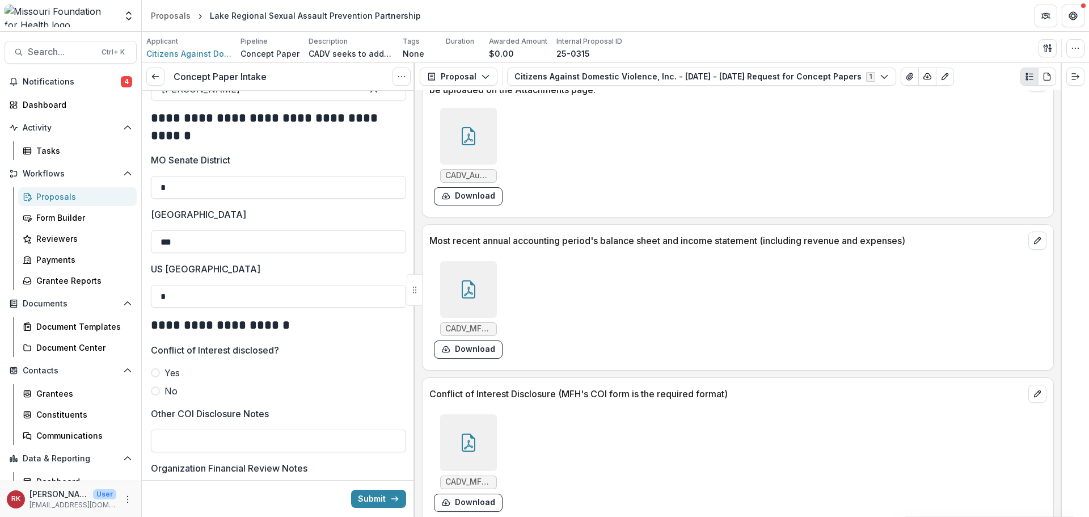
click at [461, 414] on div at bounding box center [468, 442] width 57 height 57
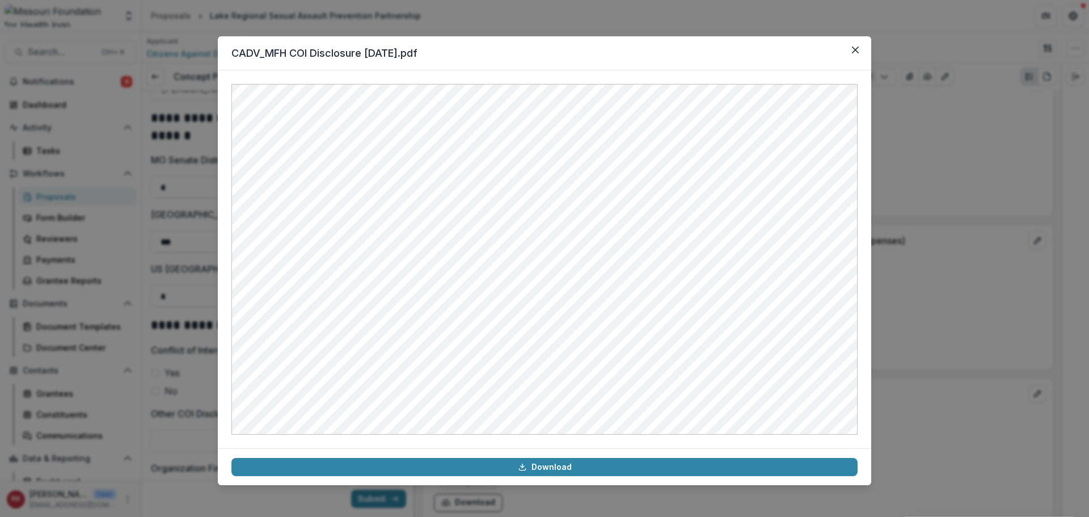
click at [1046, 215] on div "CADV_MFH COI Disclosure 8.8.19.pdf Download" at bounding box center [544, 258] width 1089 height 517
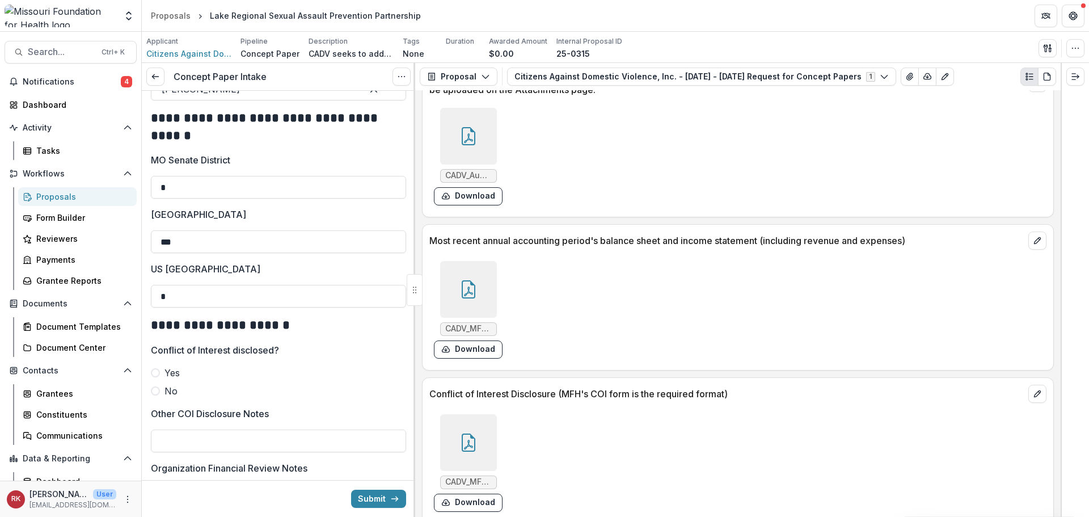
click at [155, 387] on span at bounding box center [155, 390] width 9 height 9
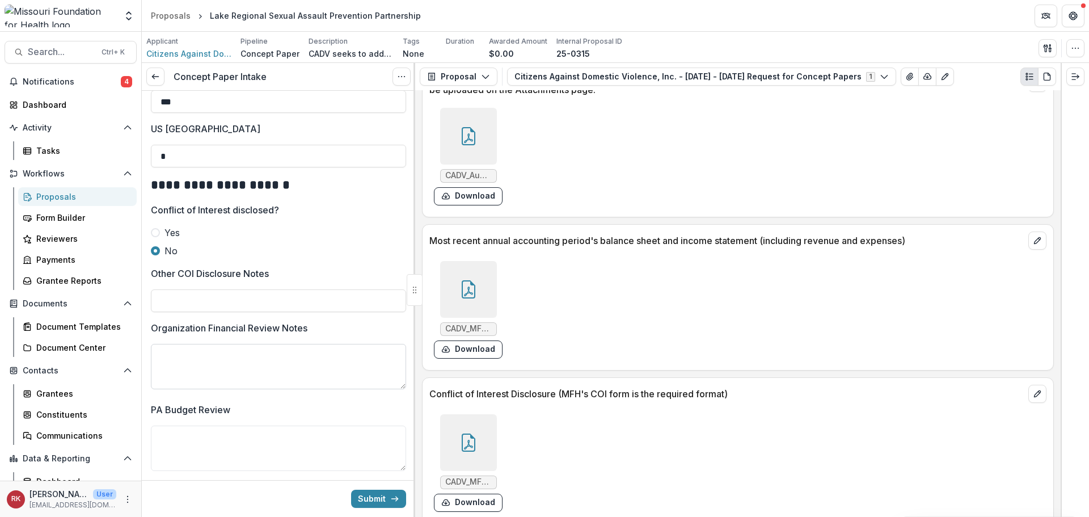
scroll to position [1871, 0]
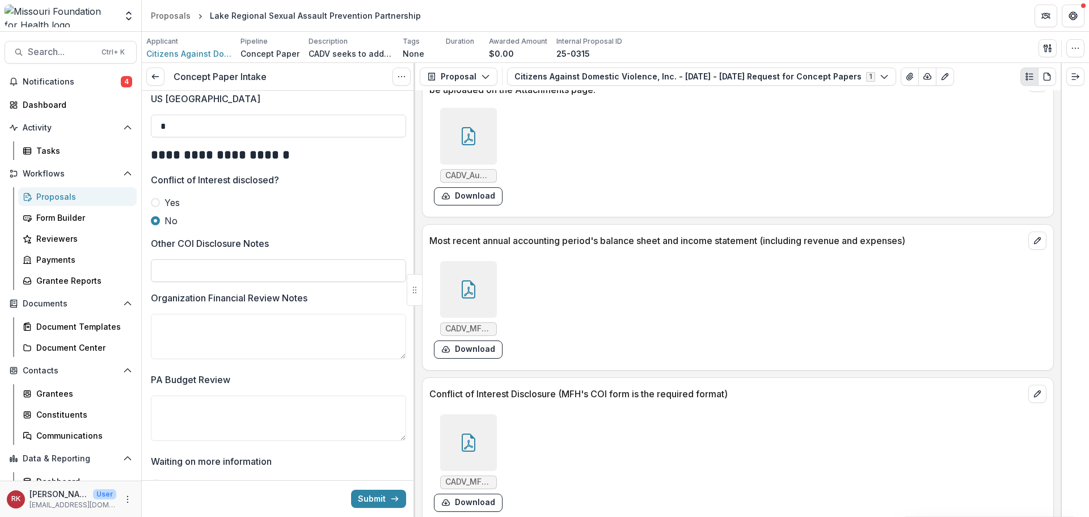
click at [222, 259] on input "Other COI Disclosure Notes" at bounding box center [278, 270] width 255 height 23
click at [223, 270] on input "**********" at bounding box center [278, 270] width 255 height 23
type input "**********"
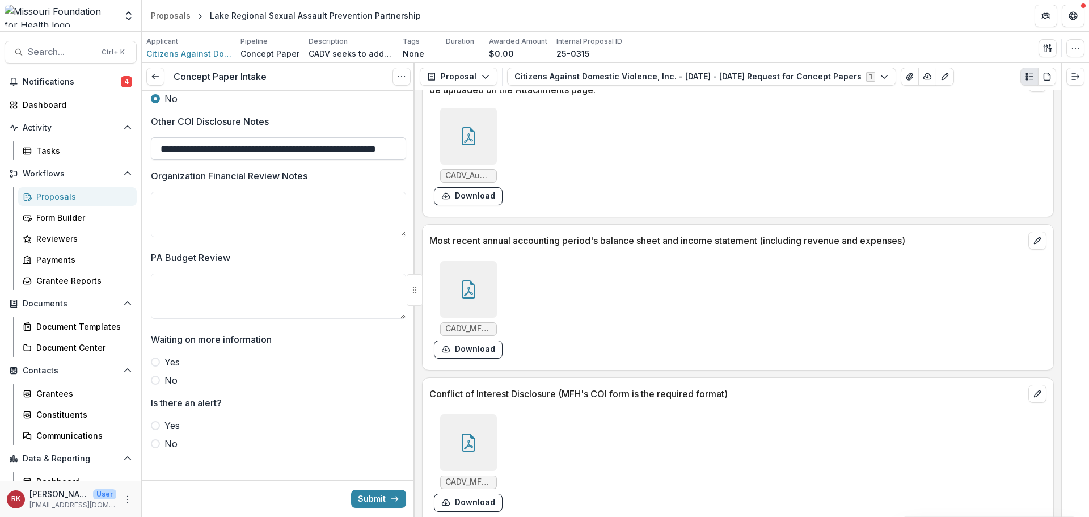
scroll to position [1994, 0]
click at [479, 283] on div at bounding box center [468, 289] width 57 height 57
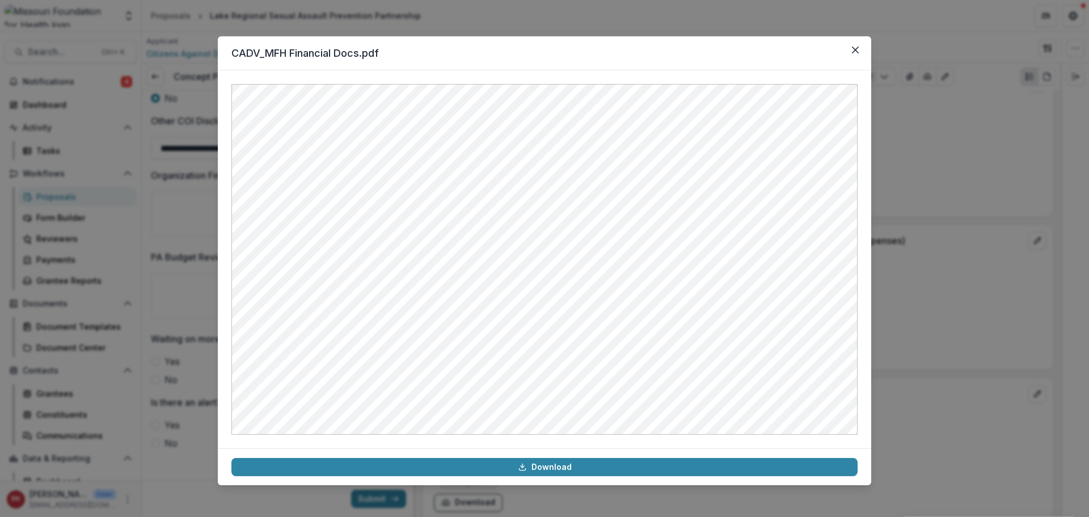
click at [965, 315] on div "CADV_MFH Financial Docs.pdf Download" at bounding box center [544, 258] width 1089 height 517
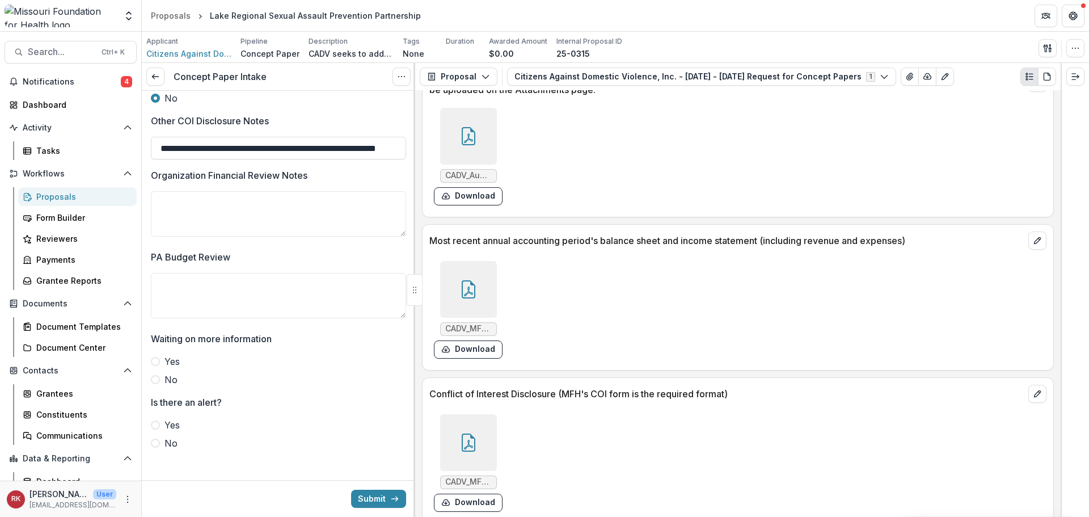
scroll to position [3373, 0]
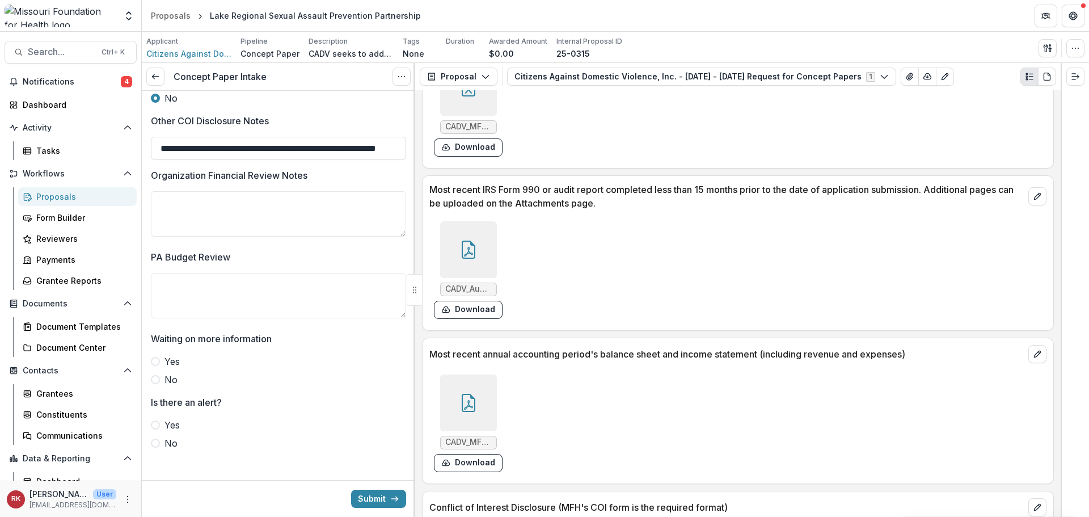
click at [475, 226] on div at bounding box center [468, 249] width 57 height 57
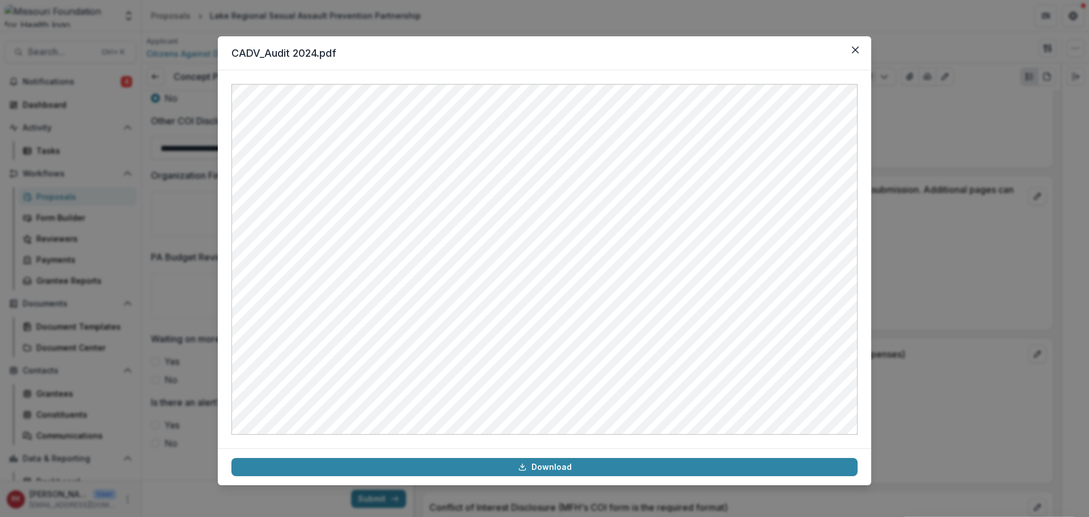
click at [971, 285] on div "CADV_Audit 2024.pdf Download" at bounding box center [544, 258] width 1089 height 517
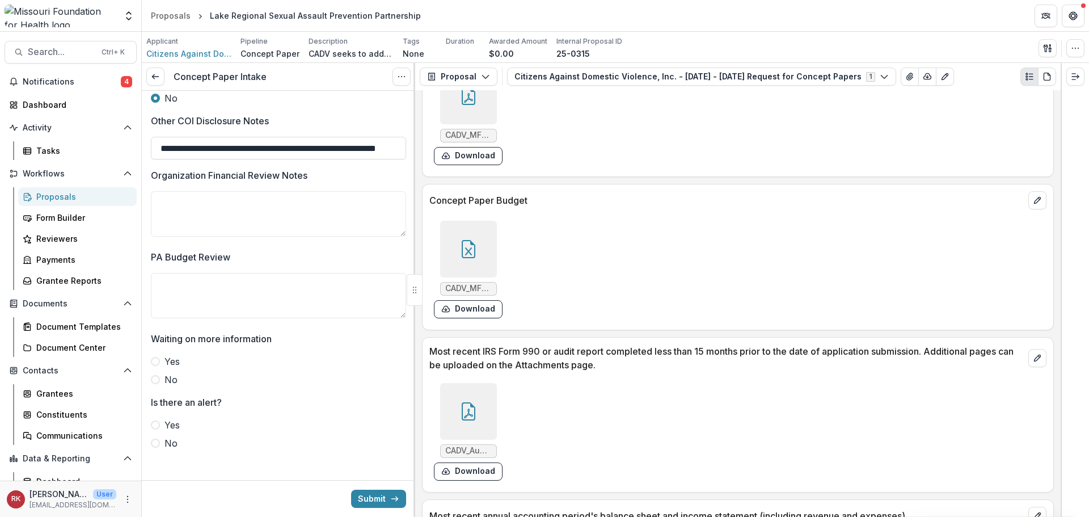
scroll to position [3203, 0]
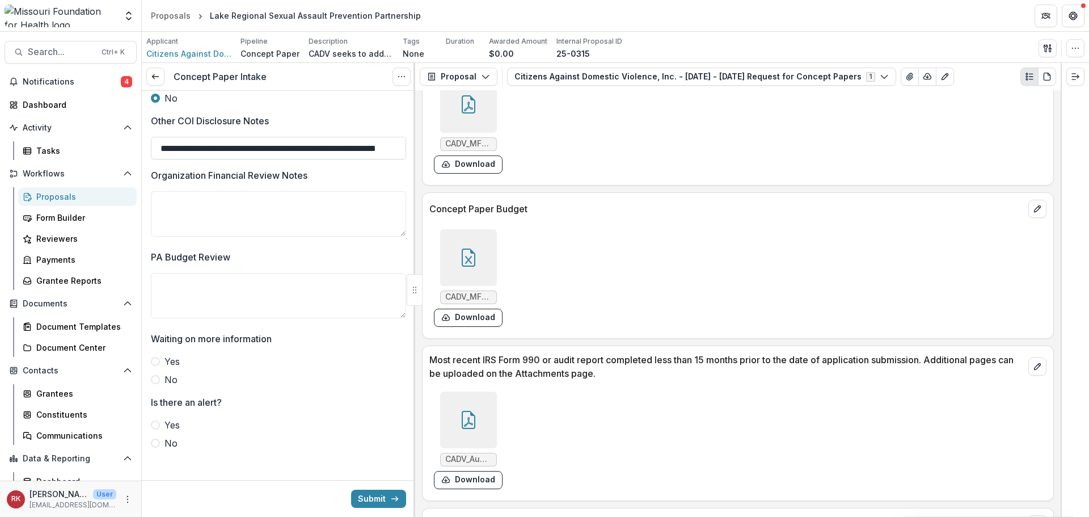
click at [470, 254] on div at bounding box center [468, 257] width 57 height 57
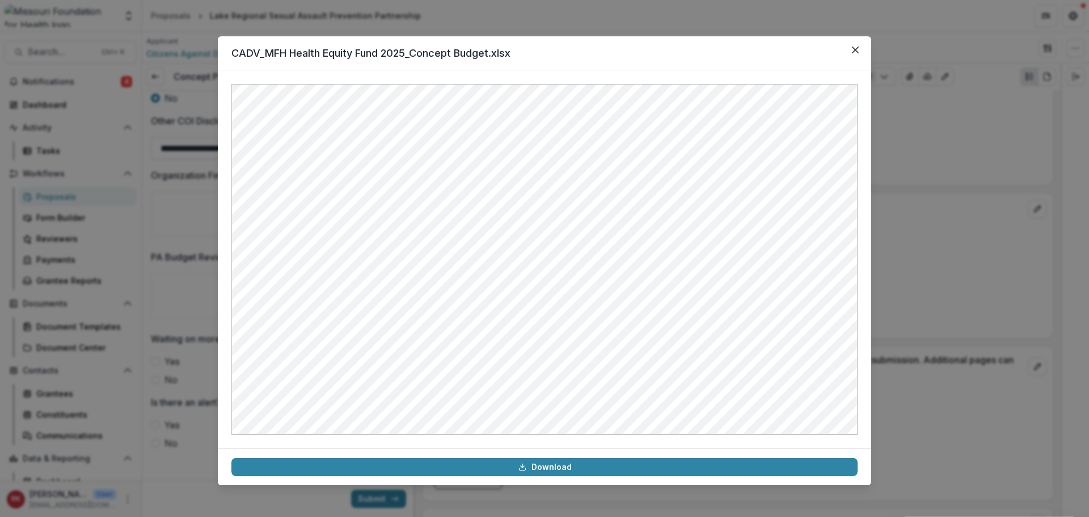
click at [944, 332] on div "CADV_MFH Health Equity Fund 2025_Concept Budget.xlsx Download" at bounding box center [544, 258] width 1089 height 517
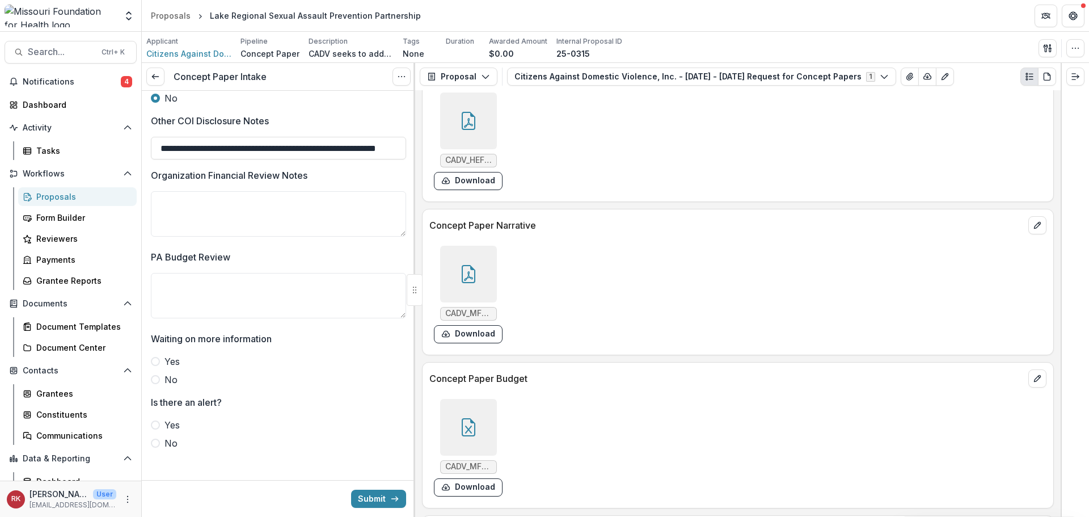
scroll to position [3033, 0]
click at [491, 256] on div at bounding box center [468, 274] width 57 height 57
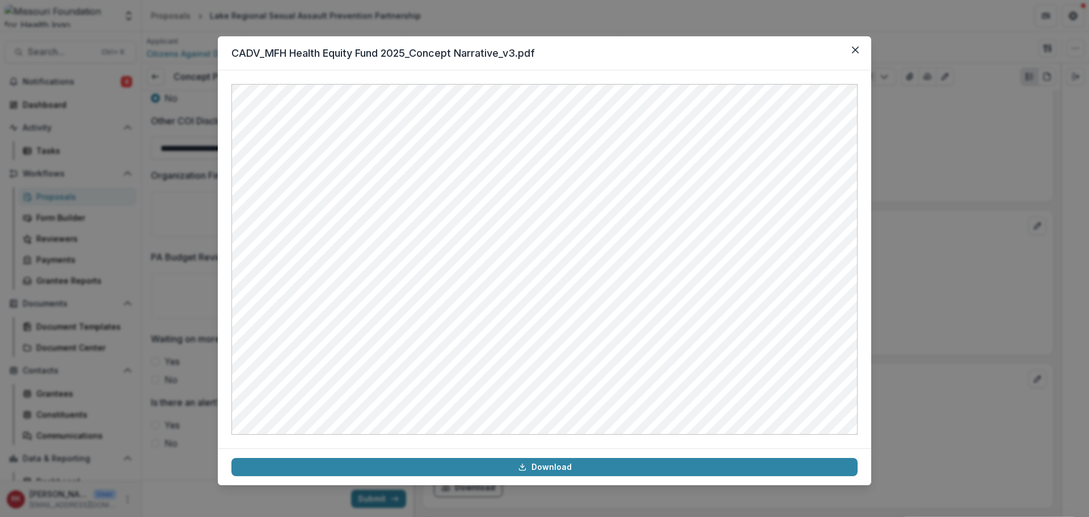
click at [944, 251] on div "CADV_MFH Health Equity Fund 2025_Concept Narrative_v3.pdf Download" at bounding box center [544, 258] width 1089 height 517
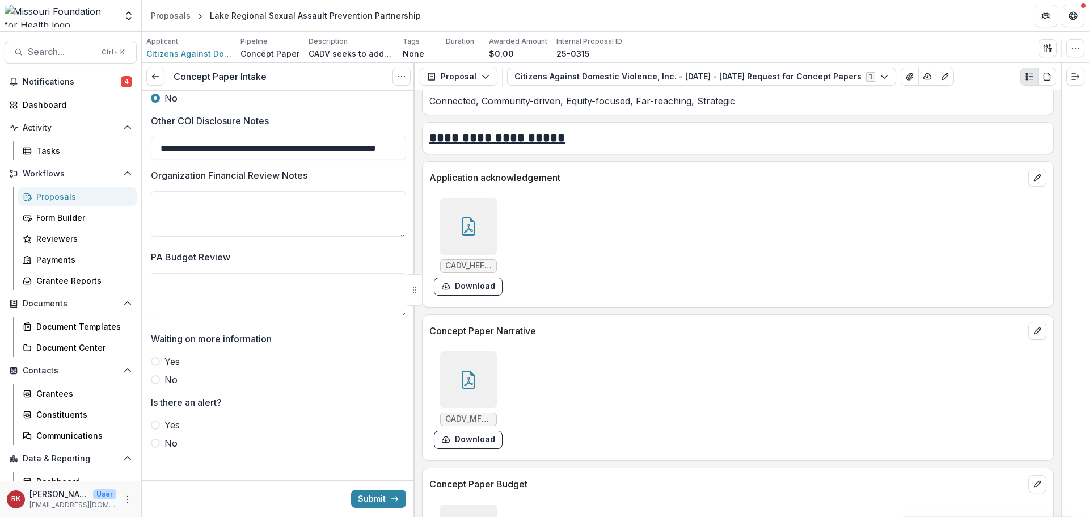
scroll to position [2919, 0]
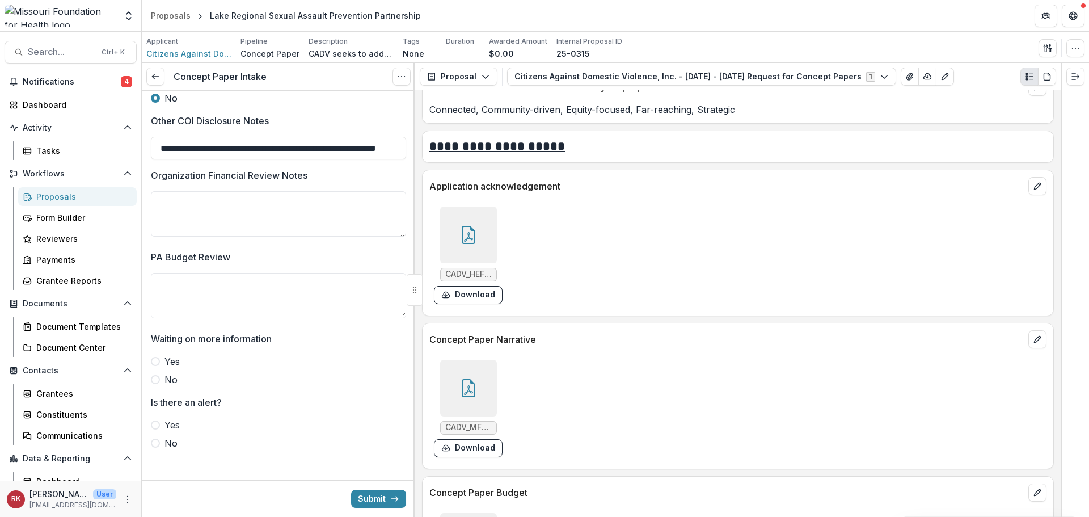
click at [467, 229] on icon at bounding box center [468, 235] width 18 height 18
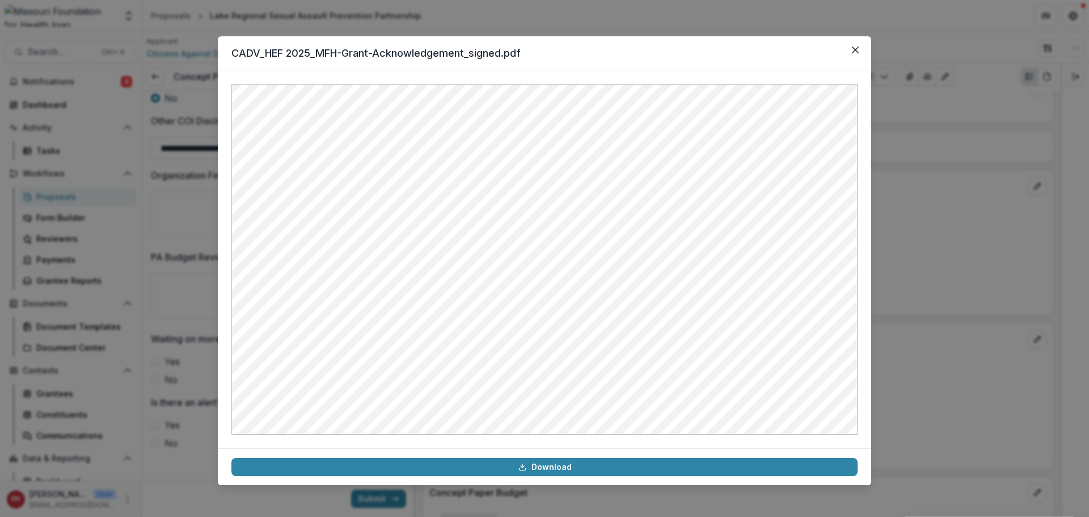
click at [914, 256] on div "CADV_HEF 2025_MFH-Grant-Acknowledgement_signed.pdf Download" at bounding box center [544, 258] width 1089 height 517
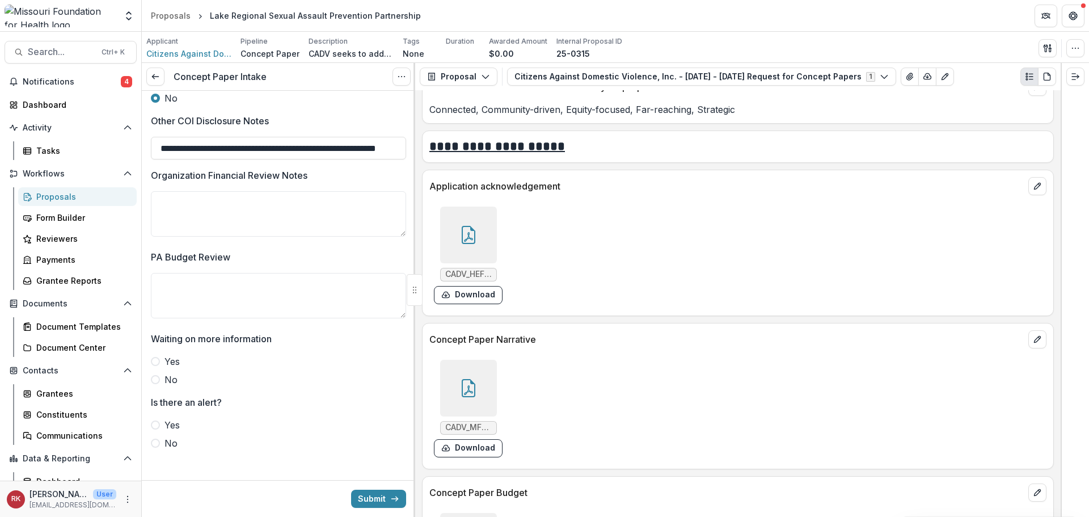
click at [157, 375] on span at bounding box center [155, 379] width 9 height 9
click at [154, 439] on span at bounding box center [155, 442] width 9 height 9
click at [373, 495] on button "Submit" at bounding box center [378, 498] width 55 height 18
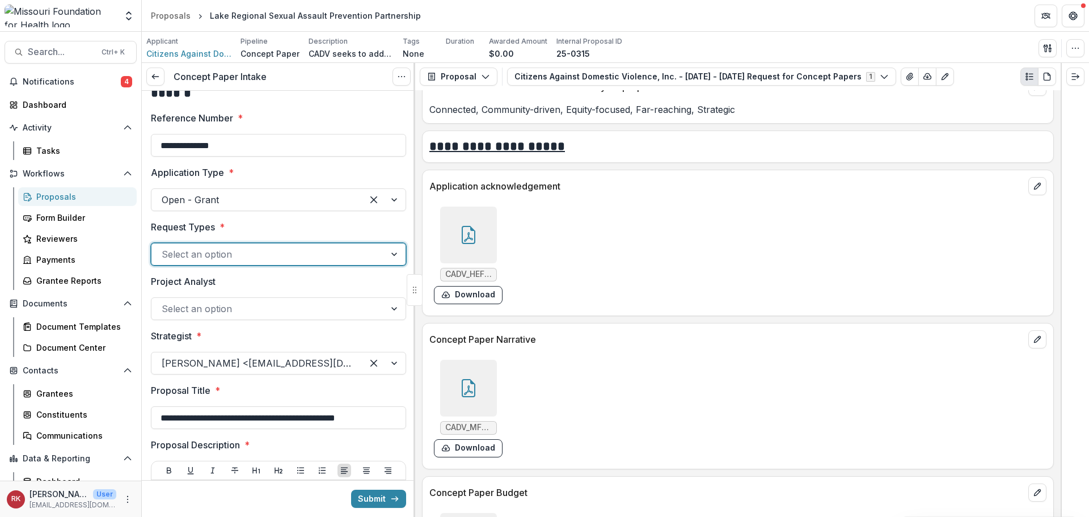
scroll to position [2, 0]
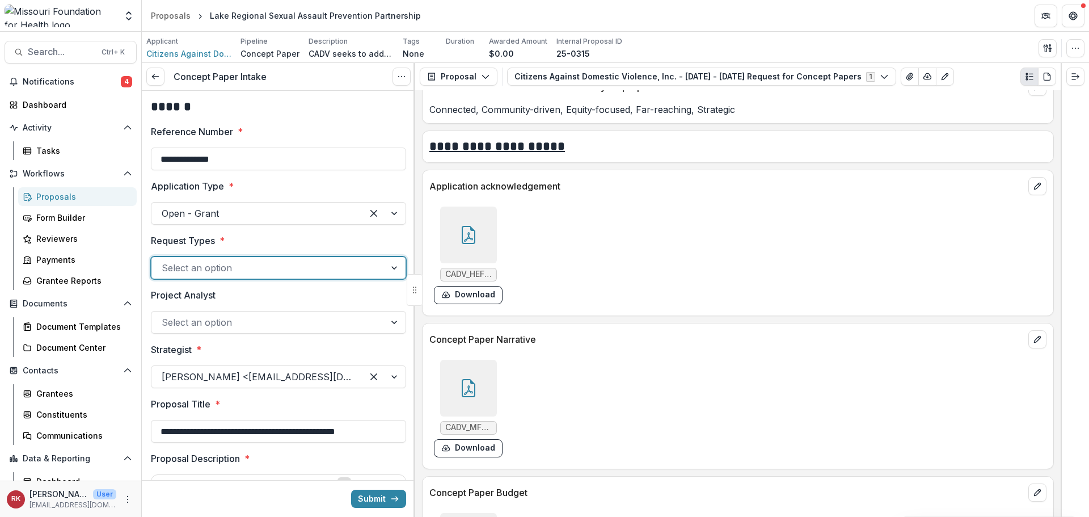
click at [168, 273] on div at bounding box center [268, 268] width 213 height 16
click at [176, 295] on div "Delegated" at bounding box center [276, 294] width 247 height 21
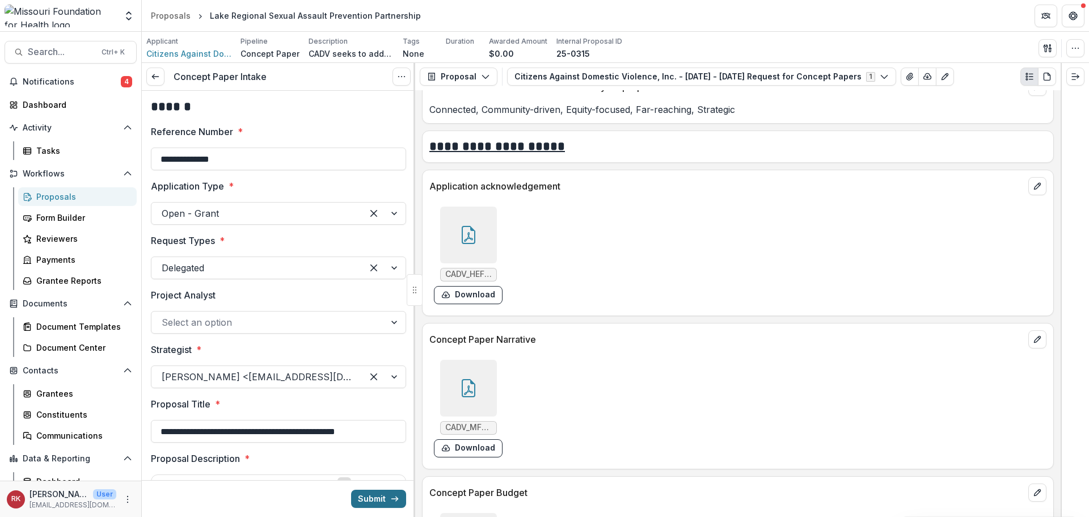
click at [365, 491] on button "Submit" at bounding box center [378, 498] width 55 height 18
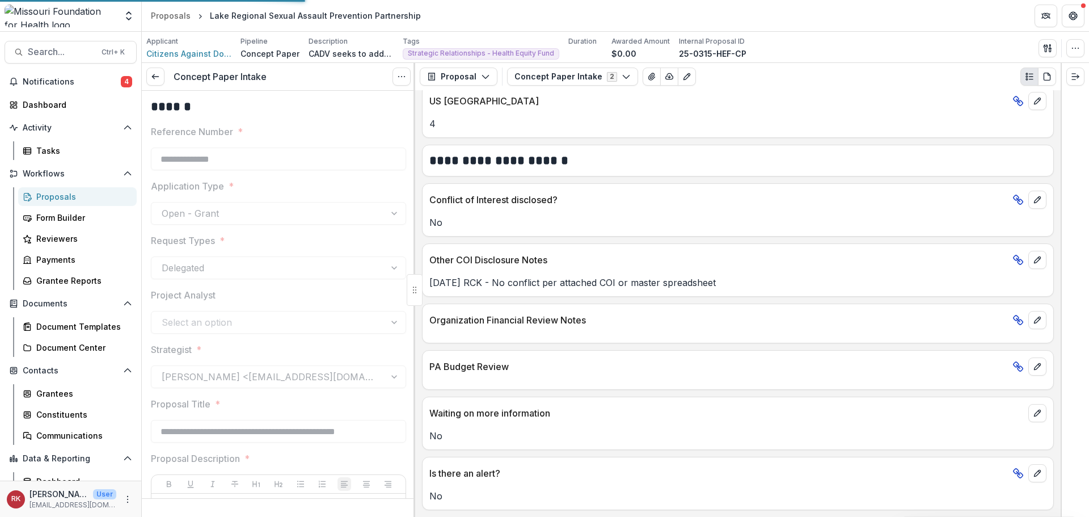
scroll to position [1779, 0]
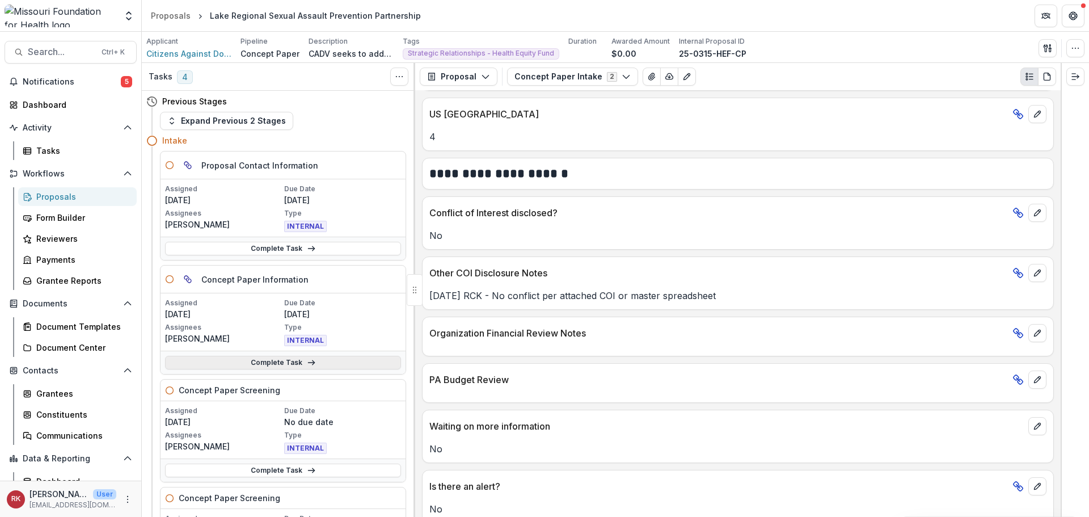
click at [250, 364] on link "Complete Task" at bounding box center [283, 363] width 236 height 14
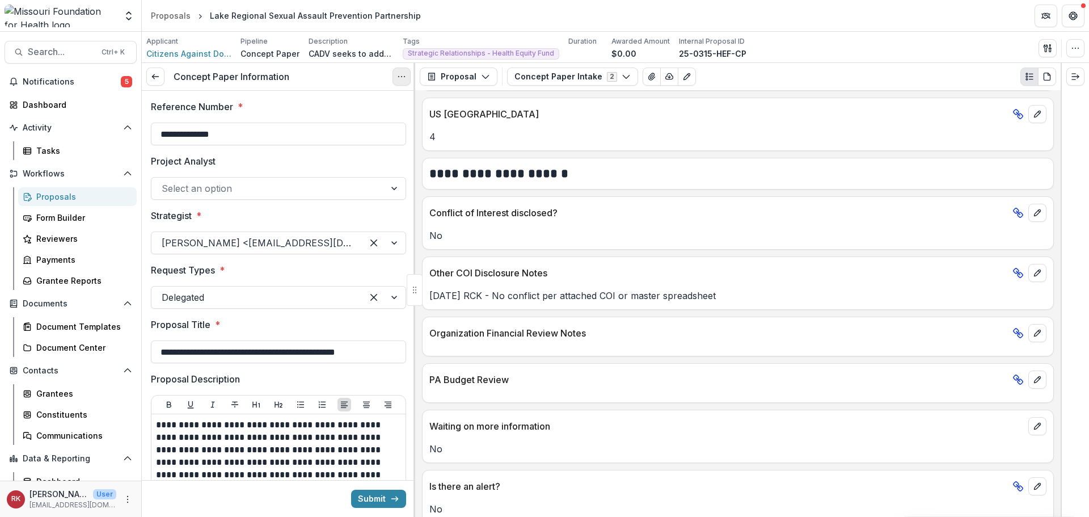
click at [403, 74] on icon "Options" at bounding box center [401, 76] width 9 height 9
click at [357, 101] on link "View task" at bounding box center [346, 102] width 121 height 19
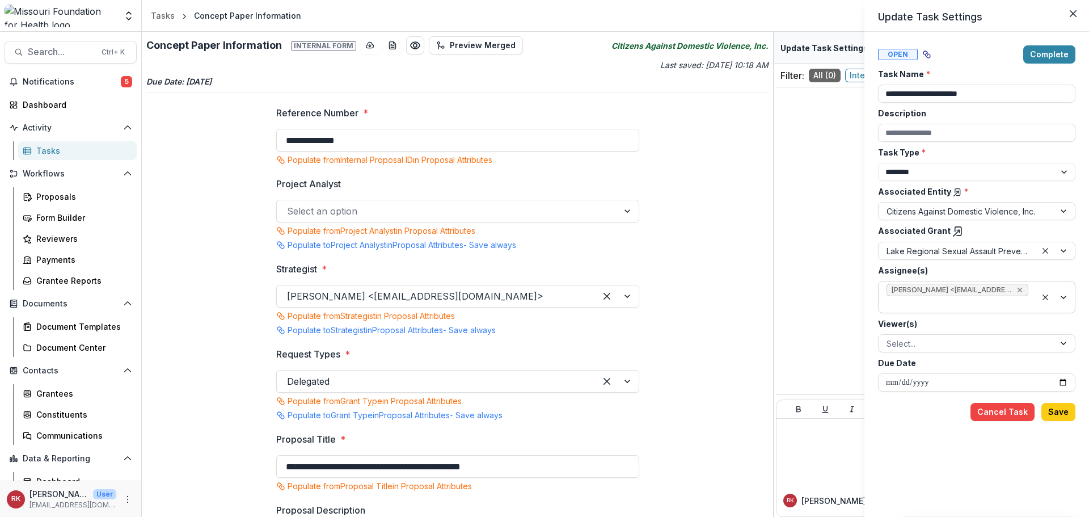
click at [1020, 287] on icon "Remove Wendy Rohrbach <wrohrbach@mffh.org> (wrohrbach@mffh.org)" at bounding box center [1019, 289] width 9 height 9
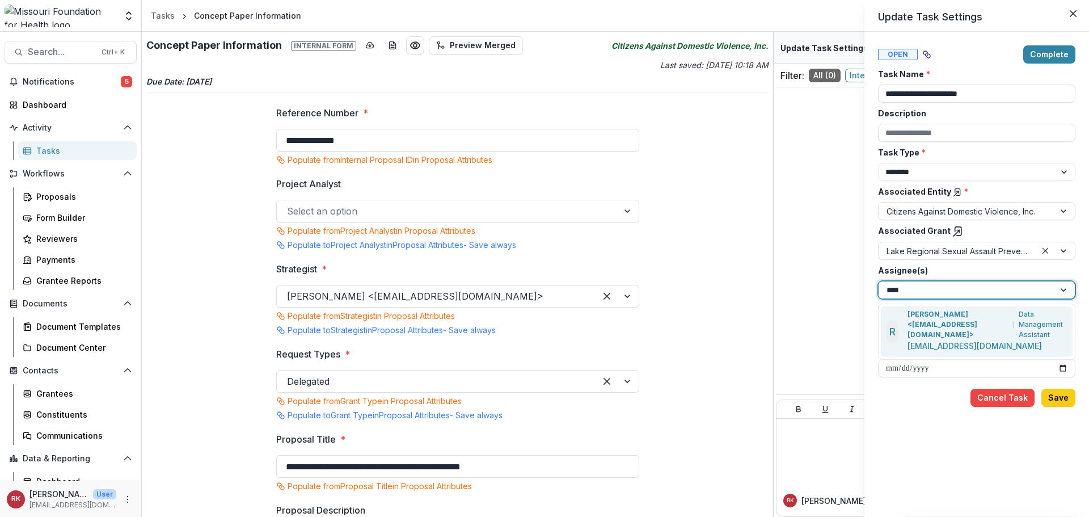
type input "*****"
click at [1013, 332] on div "Renee Klann <rklann@mffh.org> Data Management Assistant rklann@mffh.org" at bounding box center [987, 331] width 160 height 45
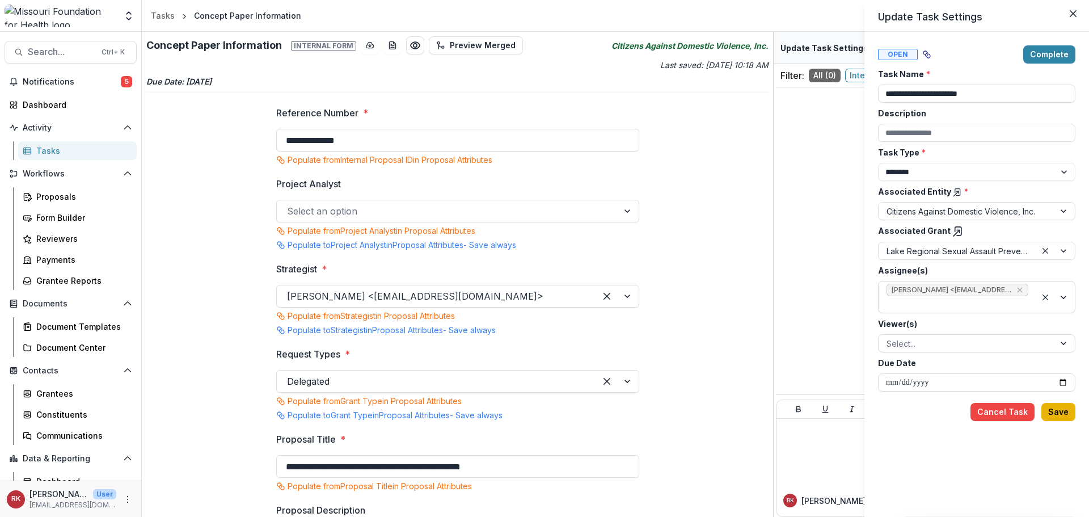
click at [1054, 411] on button "Save" at bounding box center [1058, 412] width 34 height 18
click at [1064, 408] on button "Save" at bounding box center [1058, 412] width 34 height 18
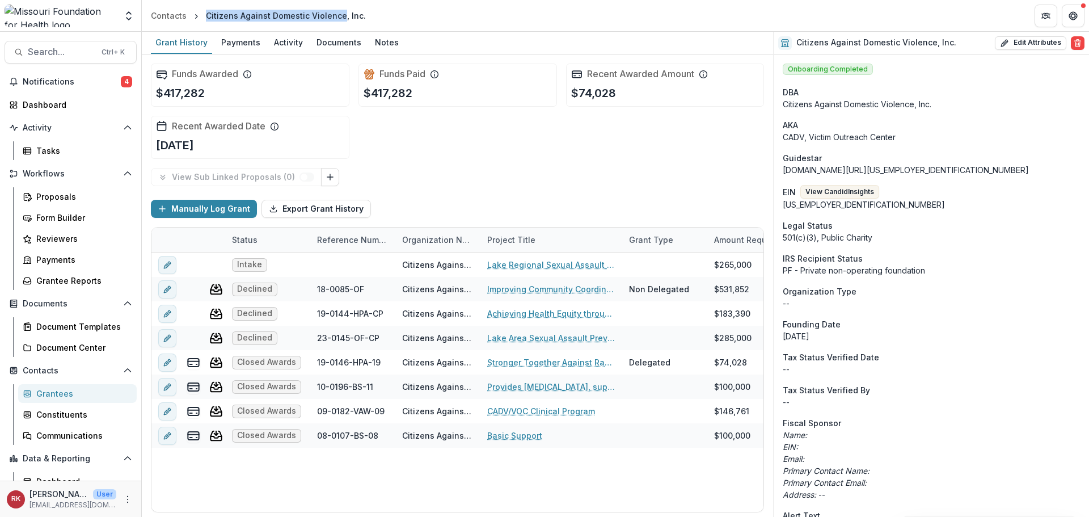
drag, startPoint x: 204, startPoint y: 15, endPoint x: 338, endPoint y: 18, distance: 133.8
click at [338, 18] on div "Citizens Against Domestic Violence, Inc." at bounding box center [286, 16] width 160 height 12
copy div "Citizens Against Domestic Violence"
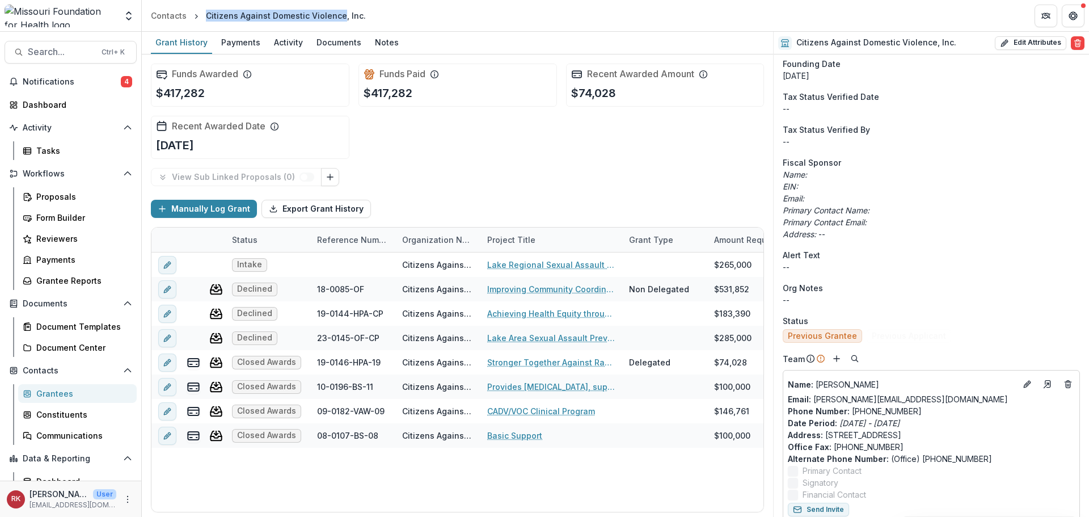
scroll to position [284, 0]
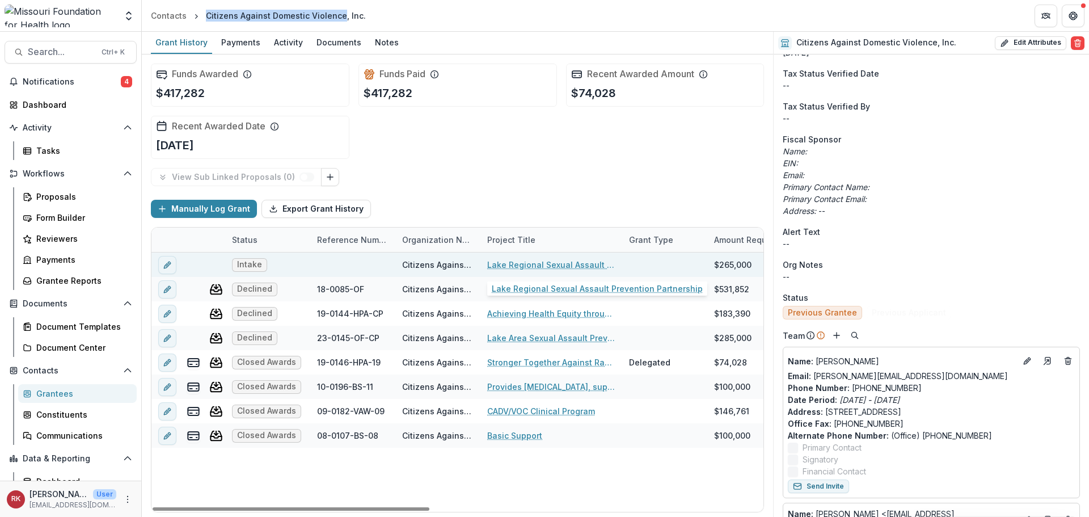
click at [536, 260] on link "Lake Regional Sexual Assault Prevention Partnership" at bounding box center [551, 265] width 128 height 12
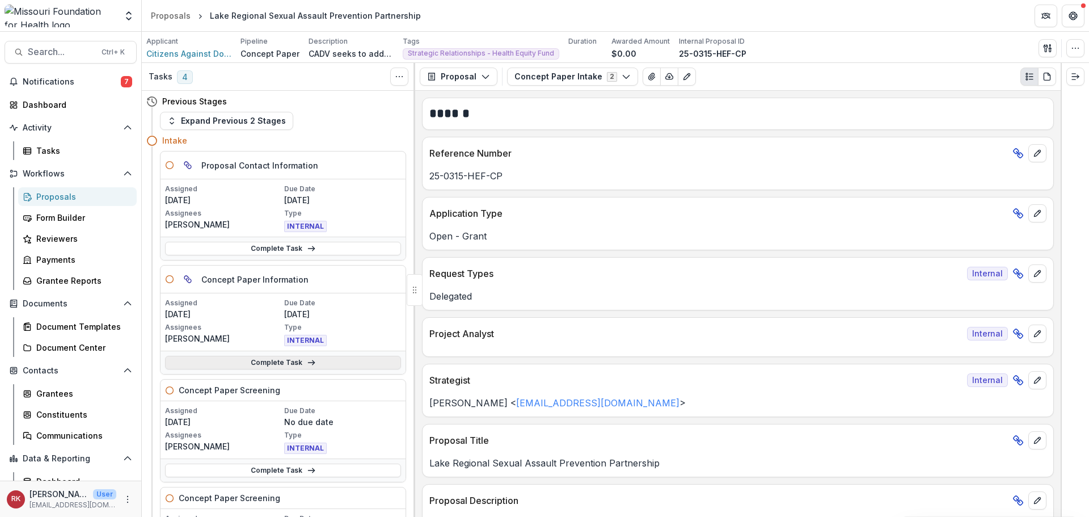
click at [242, 365] on link "Complete Task" at bounding box center [283, 363] width 236 height 14
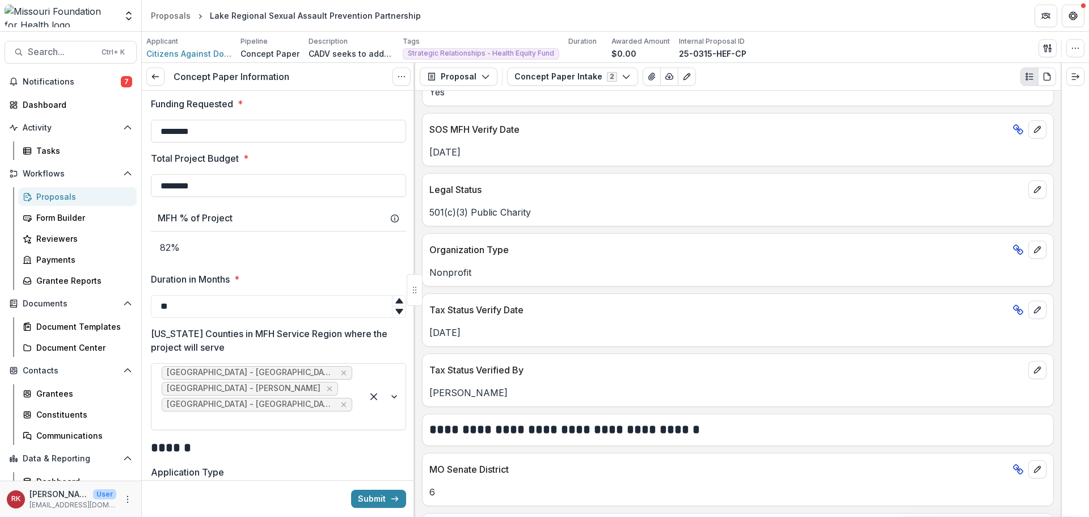
scroll to position [1779, 0]
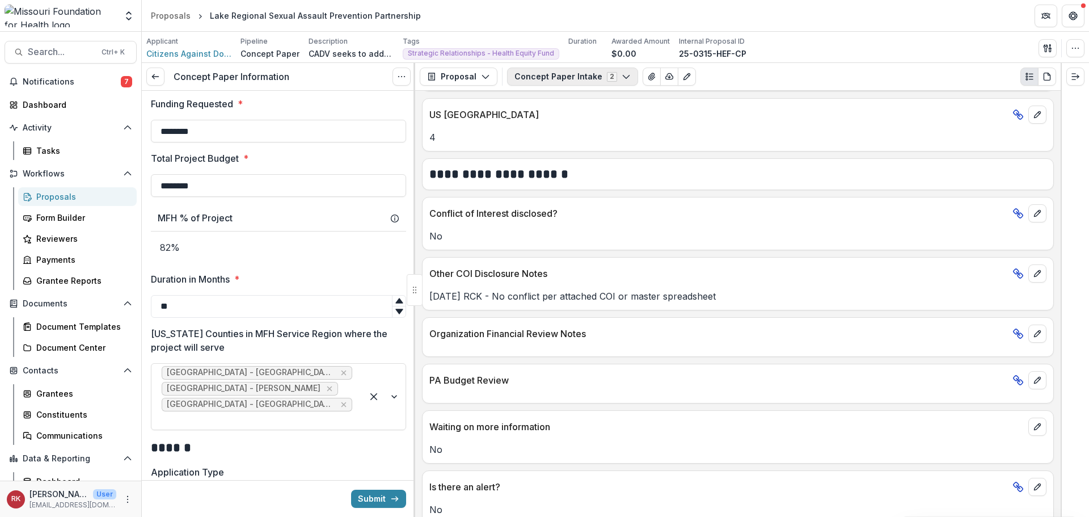
click at [584, 78] on button "Concept Paper Intake 2" at bounding box center [572, 76] width 131 height 18
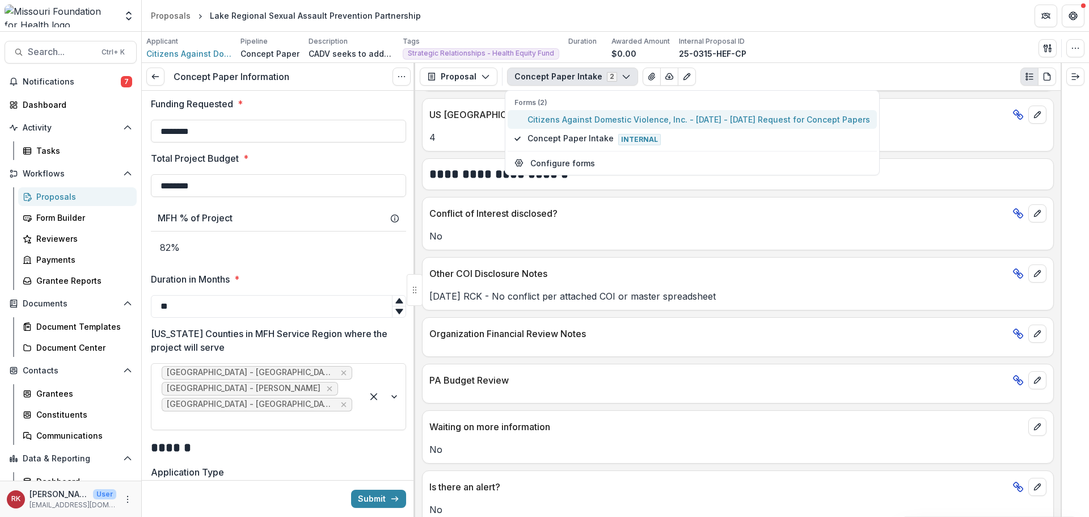
click at [597, 118] on span "Citizens Against Domestic Violence, Inc. - [DATE] - [DATE] Request for Concept …" at bounding box center [698, 119] width 343 height 12
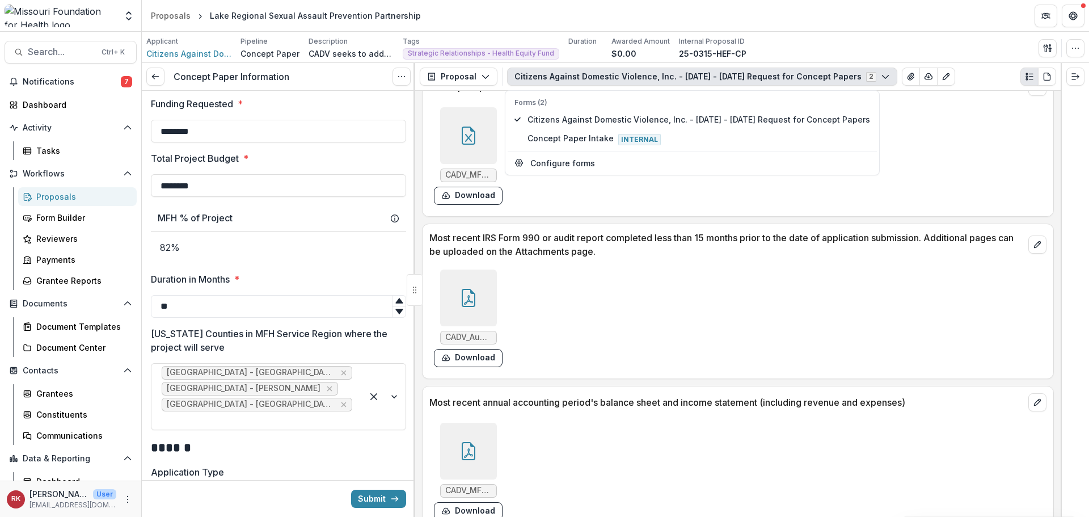
scroll to position [3242, 0]
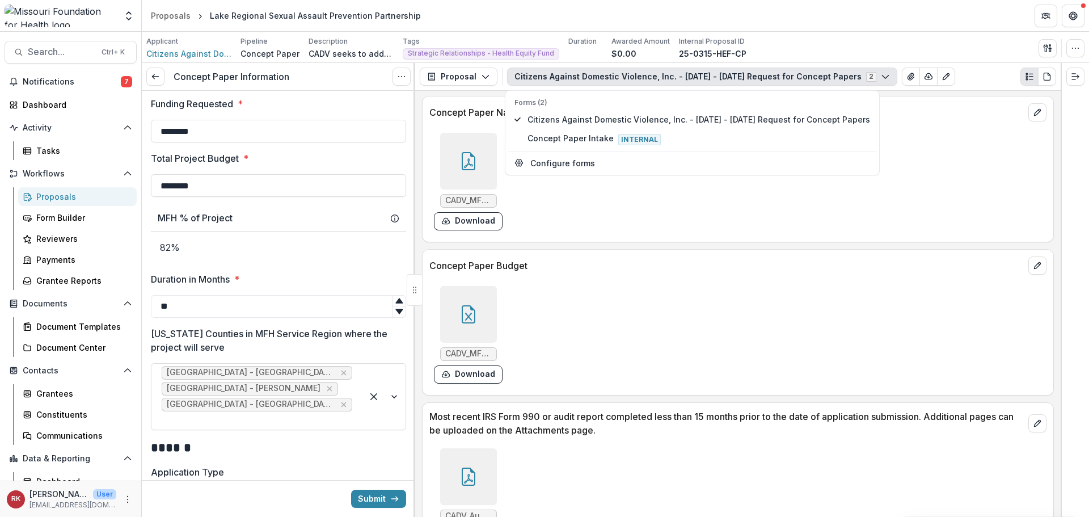
click at [465, 289] on div at bounding box center [468, 314] width 57 height 57
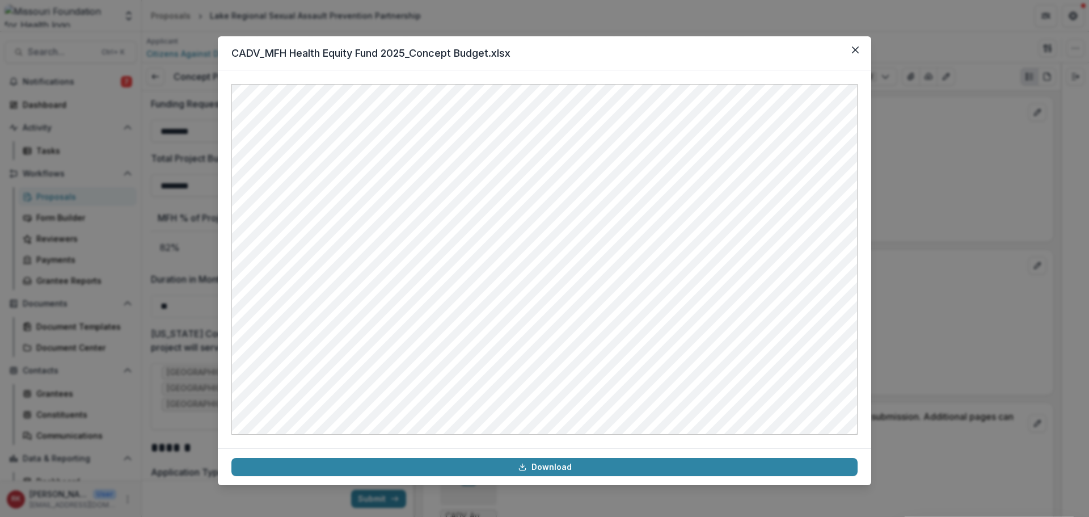
click at [980, 262] on div "CADV_MFH Health Equity Fund 2025_Concept Budget.xlsx Download" at bounding box center [544, 258] width 1089 height 517
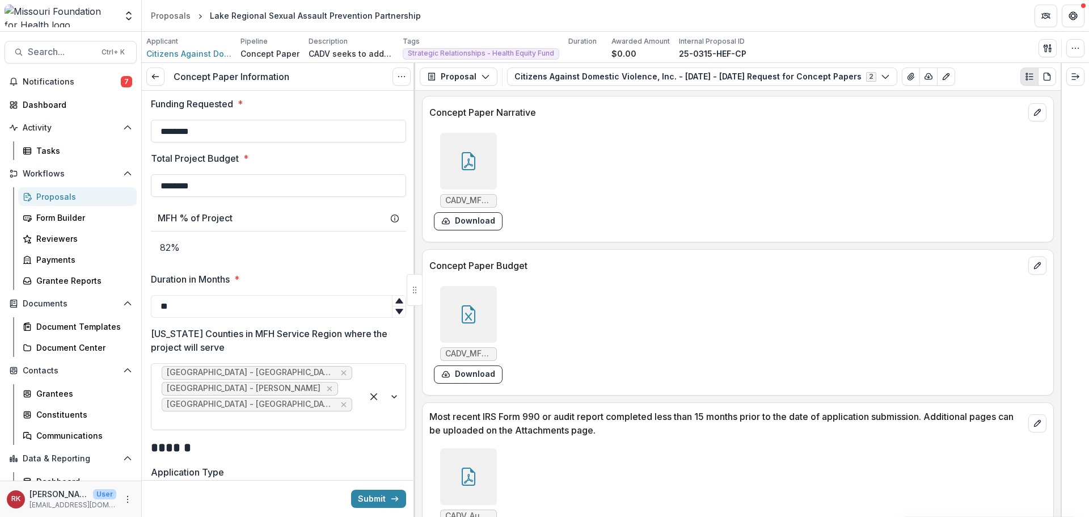
click at [466, 305] on icon at bounding box center [468, 314] width 18 height 18
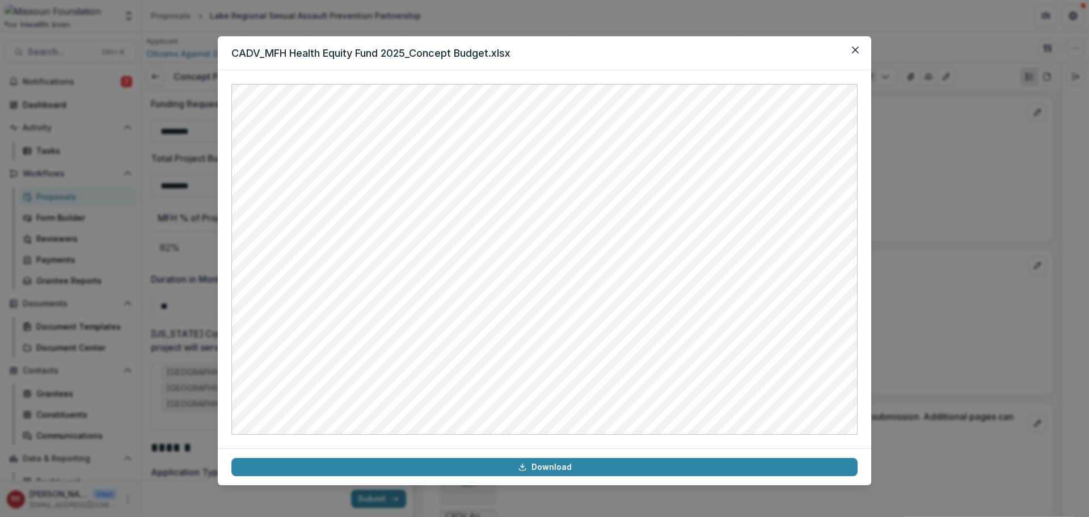
click at [912, 263] on div "CADV_MFH Health Equity Fund 2025_Concept Budget.xlsx Download" at bounding box center [544, 258] width 1089 height 517
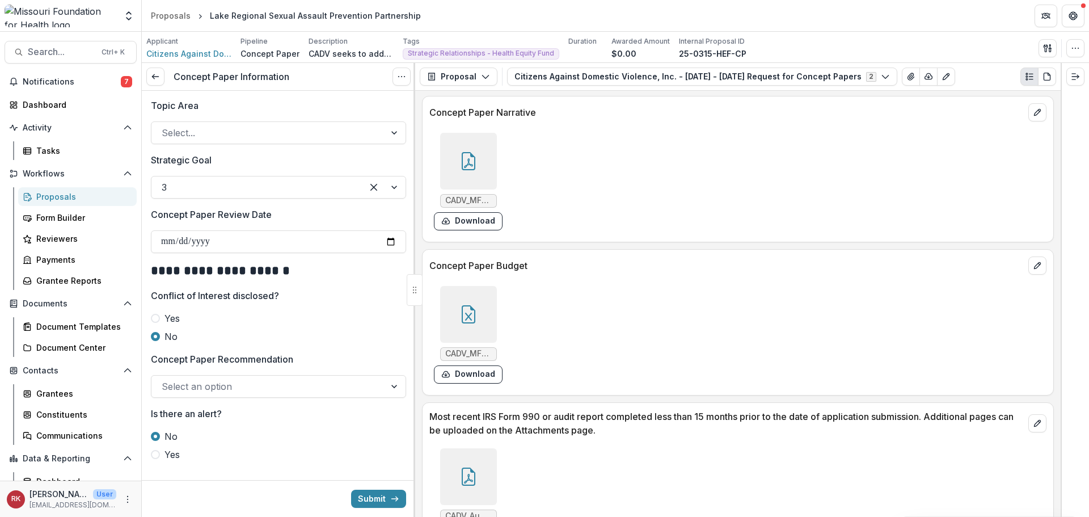
scroll to position [1200, 0]
click at [370, 500] on button "Submit" at bounding box center [378, 498] width 55 height 18
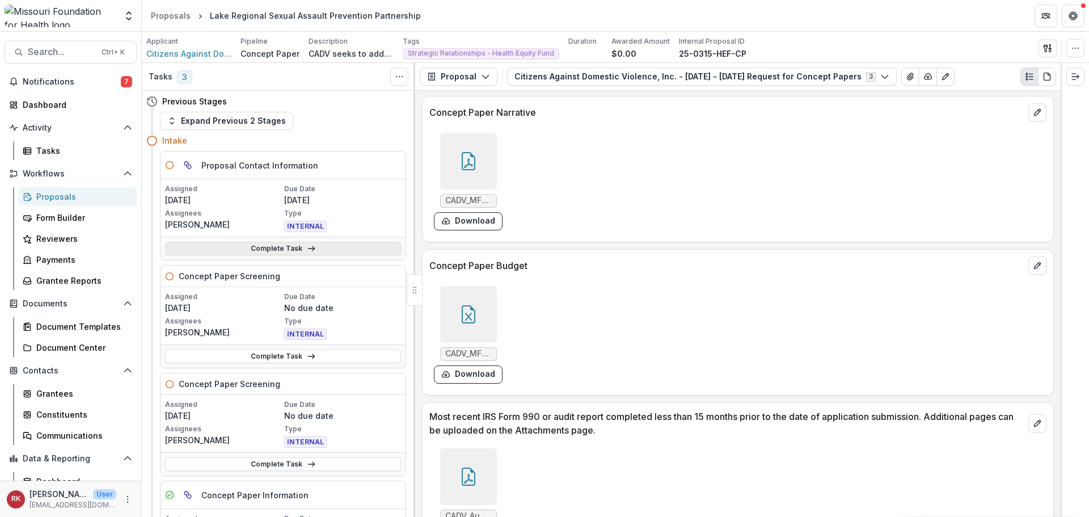
click at [246, 248] on link "Complete Task" at bounding box center [283, 249] width 236 height 14
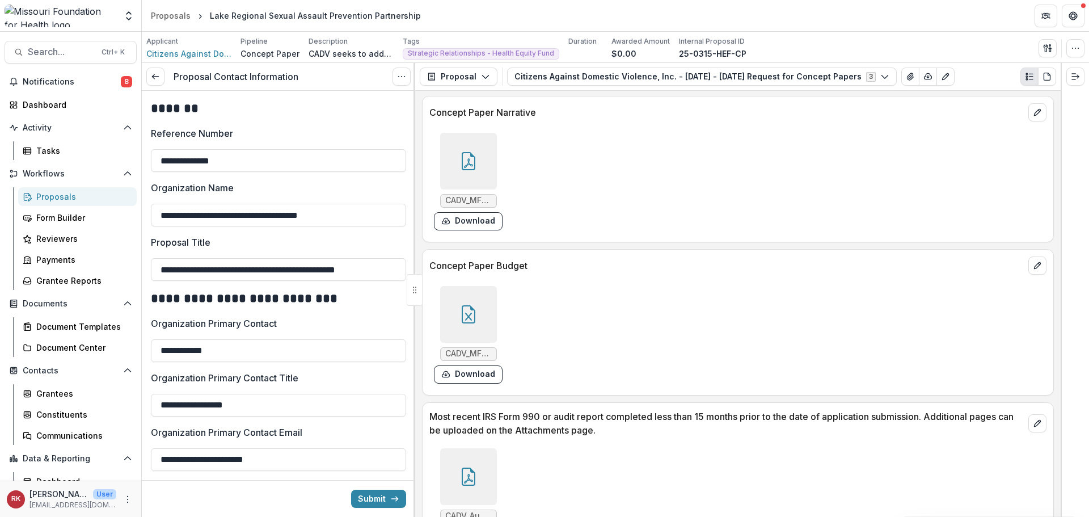
drag, startPoint x: 158, startPoint y: 212, endPoint x: 413, endPoint y: 213, distance: 255.2
click at [413, 213] on div "**********" at bounding box center [278, 304] width 273 height 426
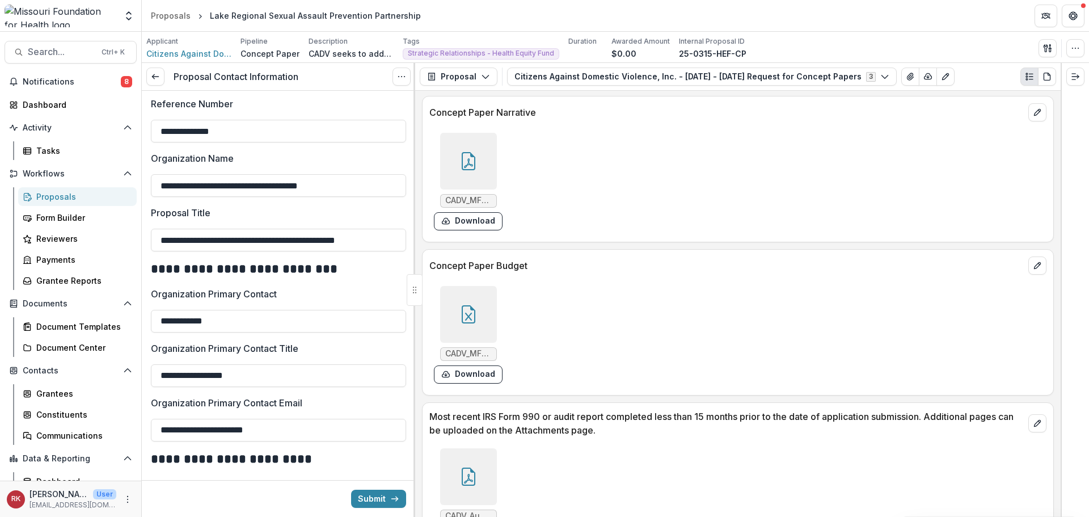
scroll to position [57, 0]
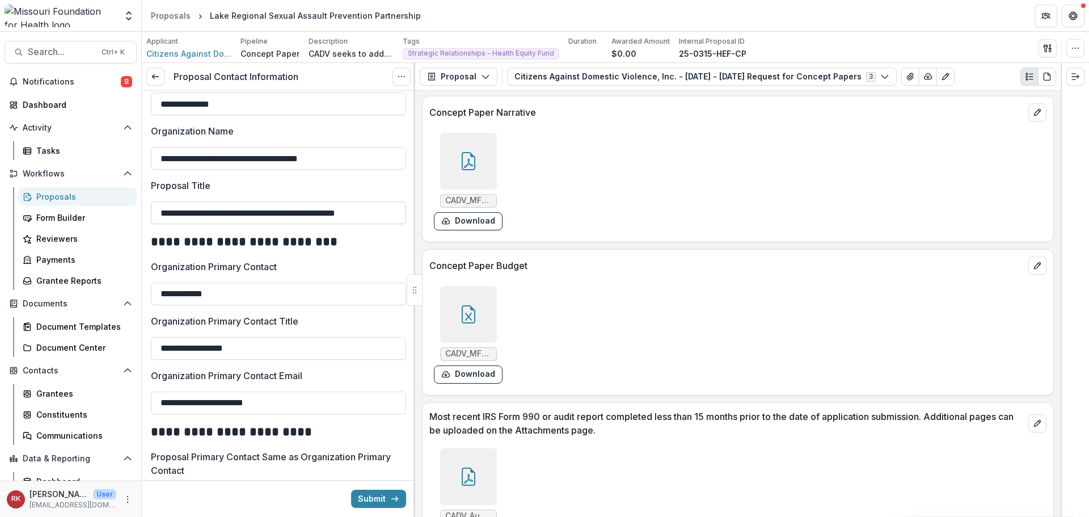
drag, startPoint x: 195, startPoint y: 204, endPoint x: 396, endPoint y: 215, distance: 202.2
click at [396, 215] on input "**********" at bounding box center [278, 212] width 255 height 23
click at [243, 291] on input "**********" at bounding box center [278, 293] width 255 height 23
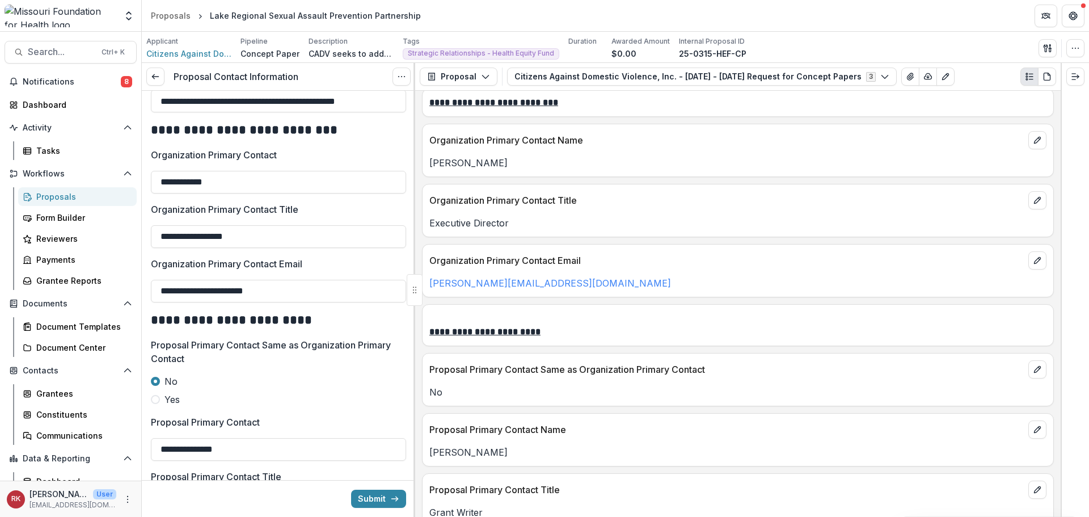
scroll to position [170, 0]
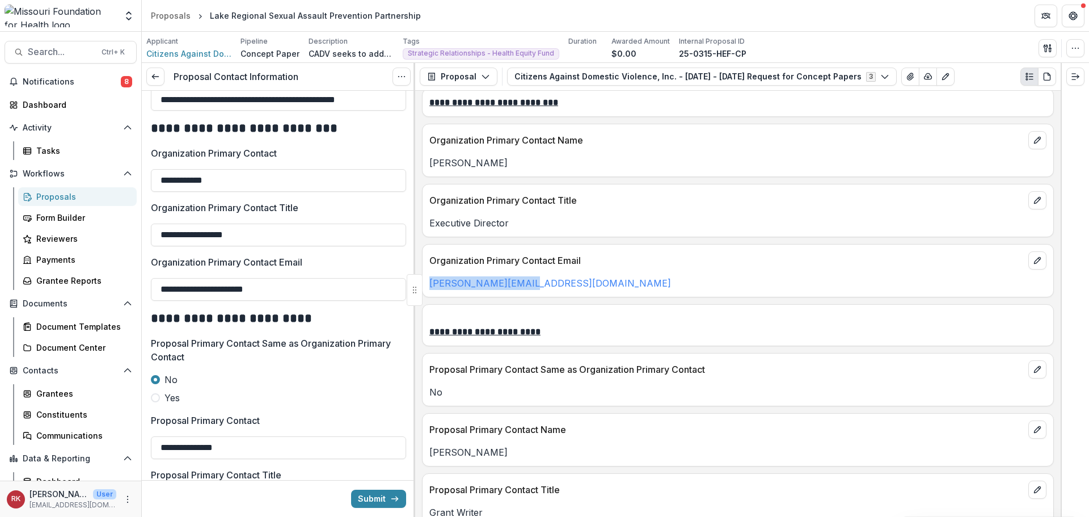
drag, startPoint x: 535, startPoint y: 273, endPoint x: 428, endPoint y: 278, distance: 106.8
click at [428, 278] on div "[PERSON_NAME][EMAIL_ADDRESS][DOMAIN_NAME]" at bounding box center [737, 283] width 631 height 14
copy link "[PERSON_NAME][EMAIL_ADDRESS][DOMAIN_NAME]"
drag, startPoint x: 332, startPoint y: 291, endPoint x: 44, endPoint y: 278, distance: 288.4
click at [44, 278] on main "Search... Ctrl + K Notifications 8 Dashboard Activity Tasks Workflows Proposals…" at bounding box center [544, 274] width 1089 height 485
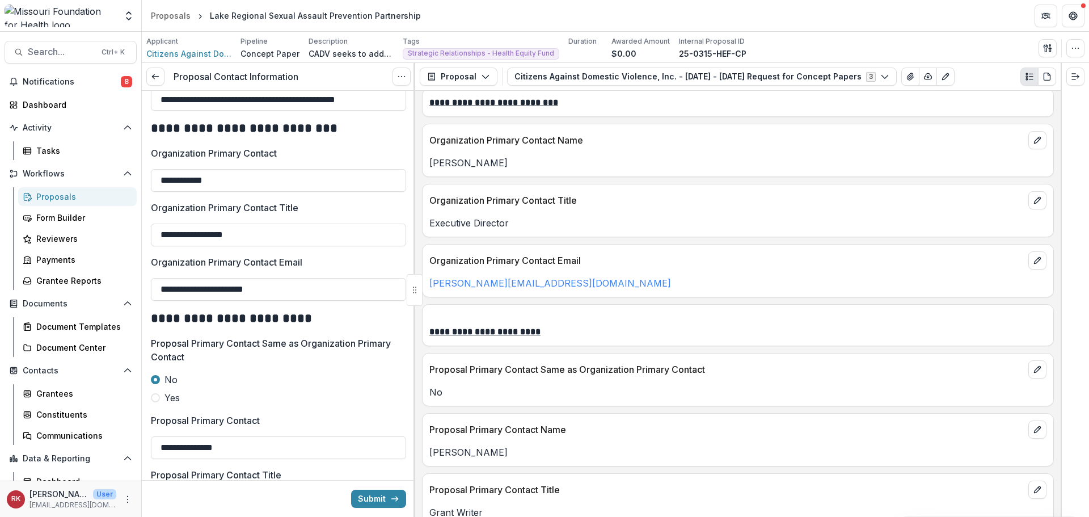
paste input "text"
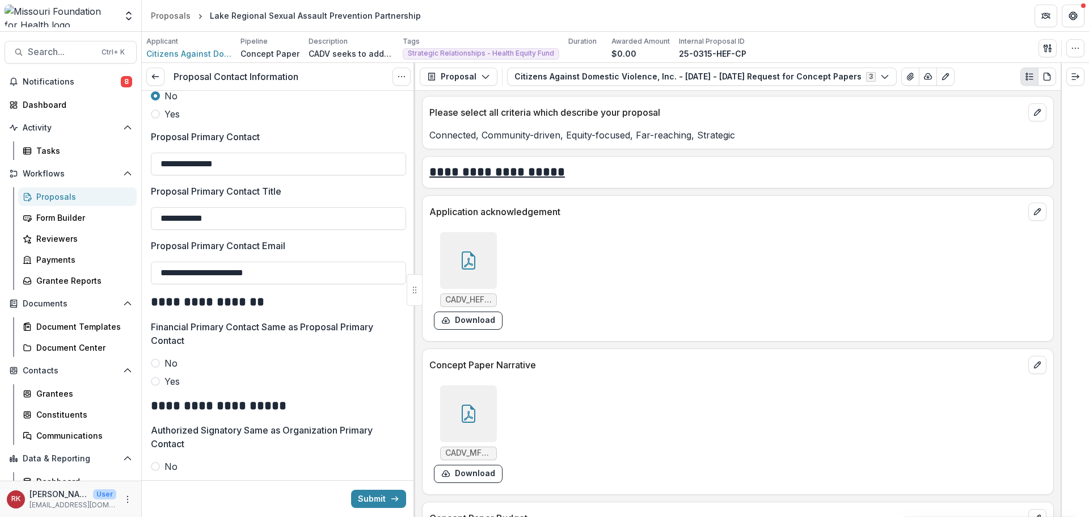
scroll to position [2958, 0]
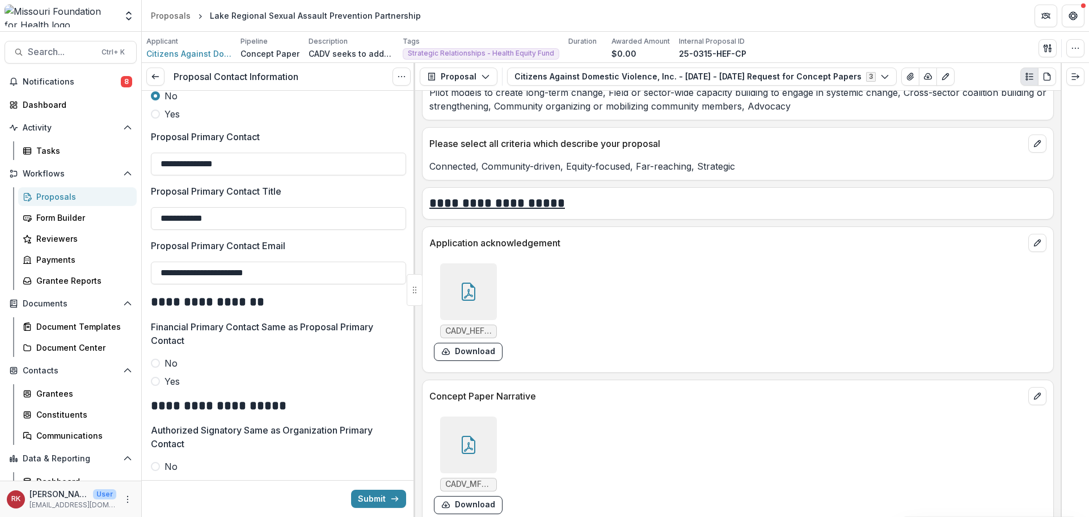
type input "**********"
click at [470, 282] on icon at bounding box center [468, 291] width 18 height 18
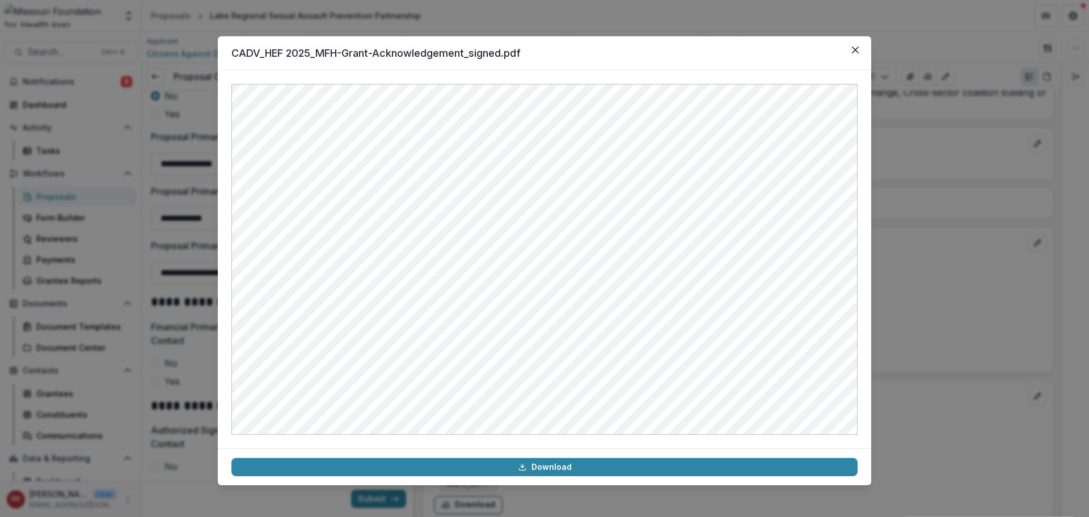
click at [920, 251] on div "CADV_HEF 2025_MFH-Grant-Acknowledgement_signed.pdf Download" at bounding box center [544, 258] width 1089 height 517
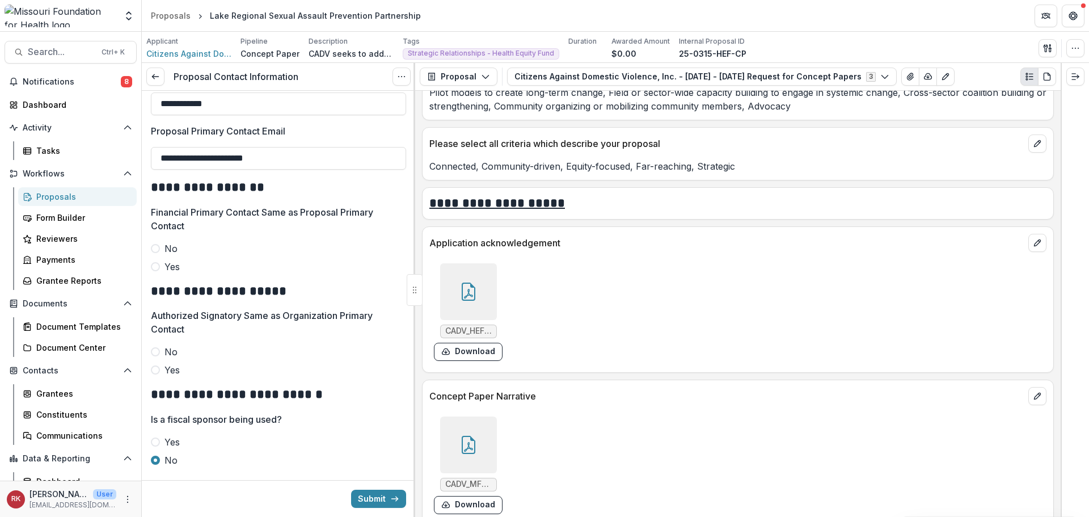
scroll to position [591, 0]
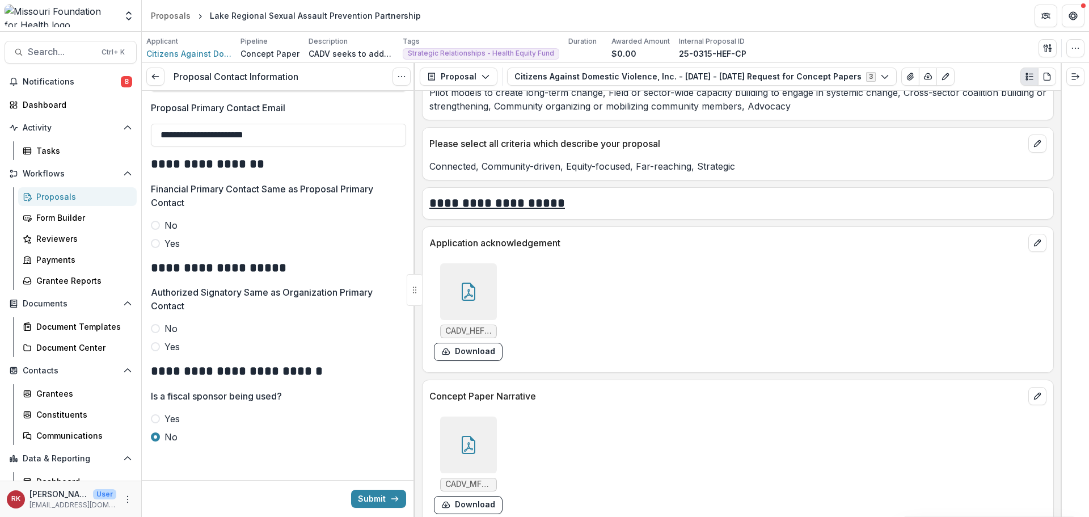
click at [155, 346] on span at bounding box center [155, 346] width 9 height 9
click at [471, 282] on icon at bounding box center [468, 291] width 18 height 18
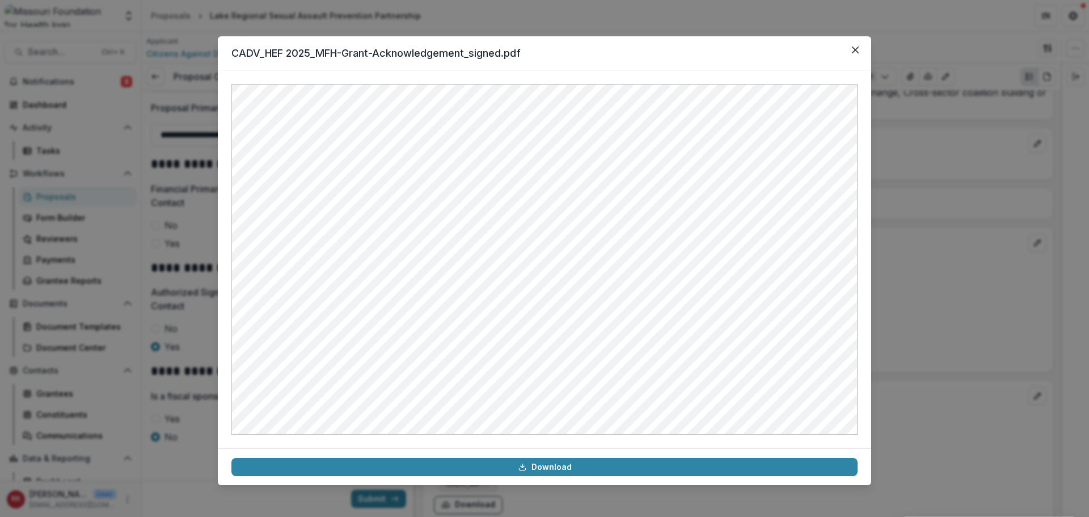
click at [924, 167] on div "CADV_HEF 2025_MFH-Grant-Acknowledgement_signed.pdf Download" at bounding box center [544, 258] width 1089 height 517
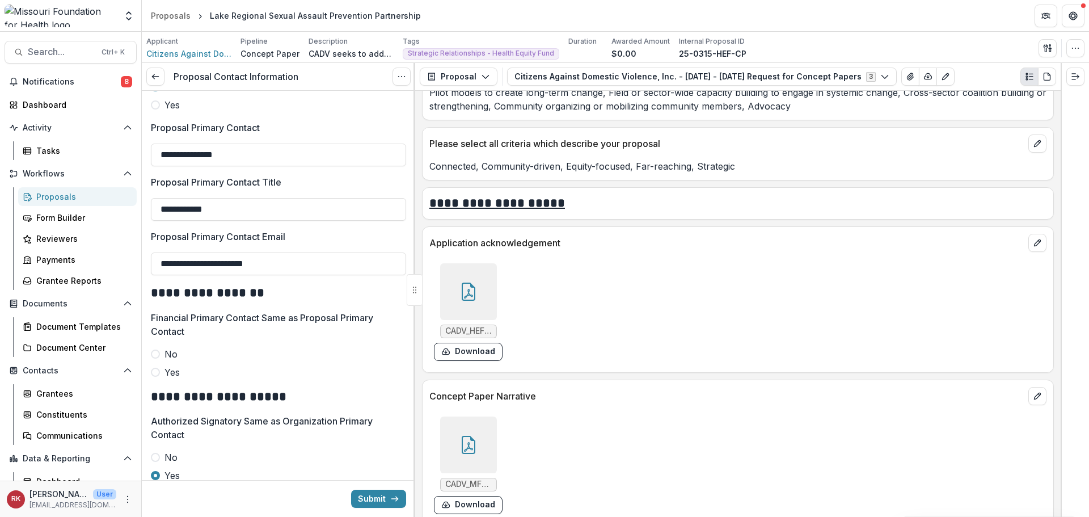
scroll to position [478, 0]
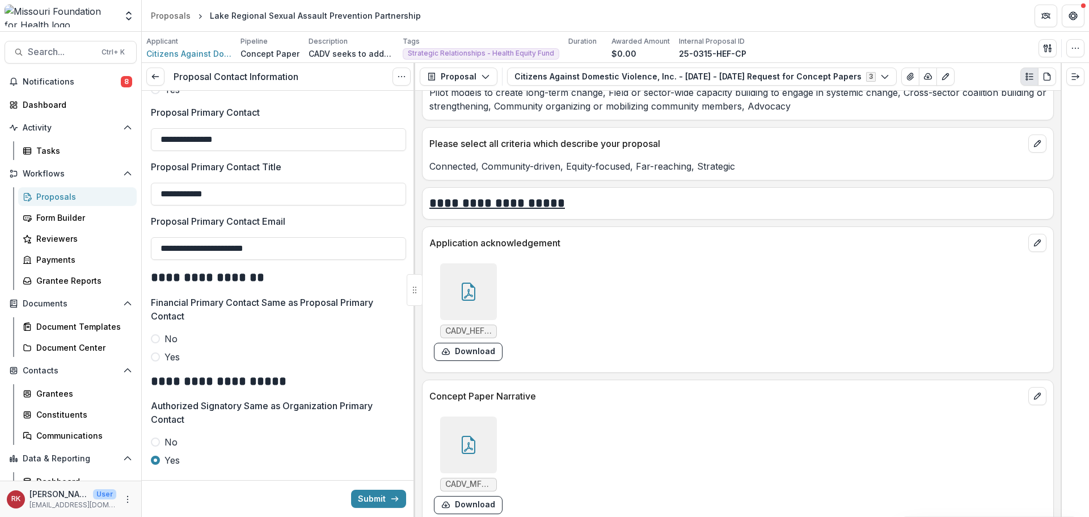
click at [155, 334] on span at bounding box center [155, 338] width 9 height 9
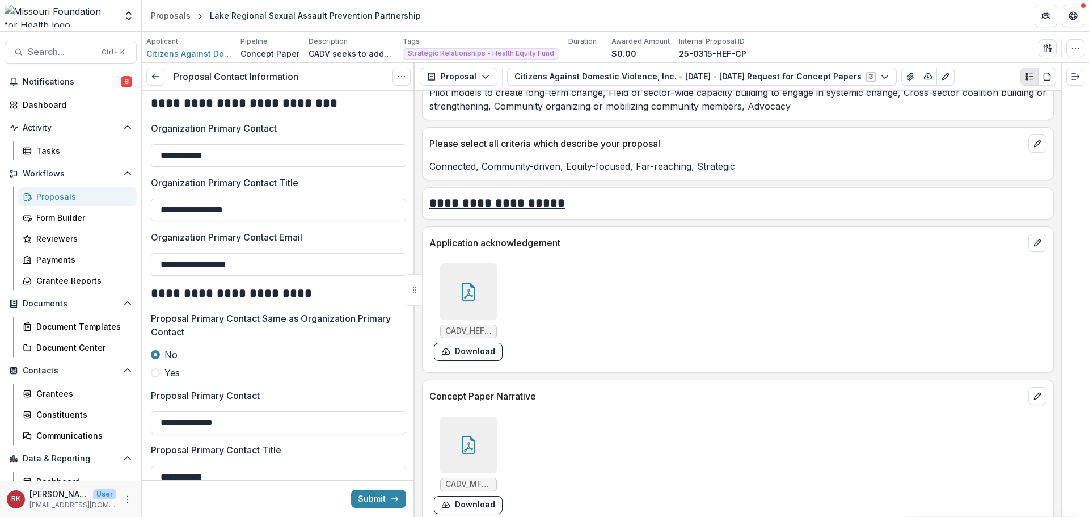
scroll to position [195, 0]
drag, startPoint x: 238, startPoint y: 150, endPoint x: 145, endPoint y: 160, distance: 94.2
click at [145, 160] on div "**********" at bounding box center [278, 459] width 273 height 1126
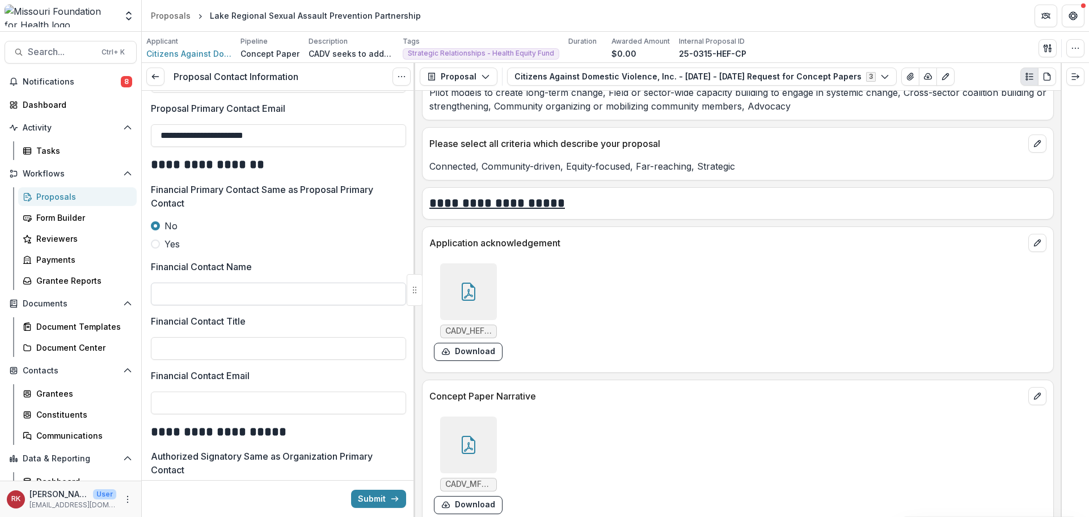
scroll to position [591, 0]
click at [167, 286] on input "Financial Contact Name" at bounding box center [278, 293] width 255 height 23
paste input "**********"
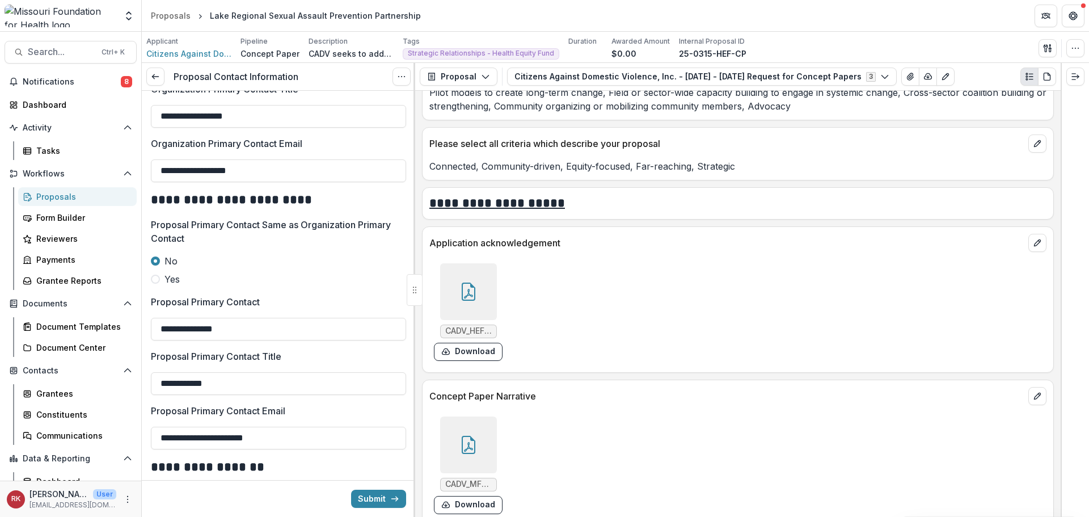
scroll to position [251, 0]
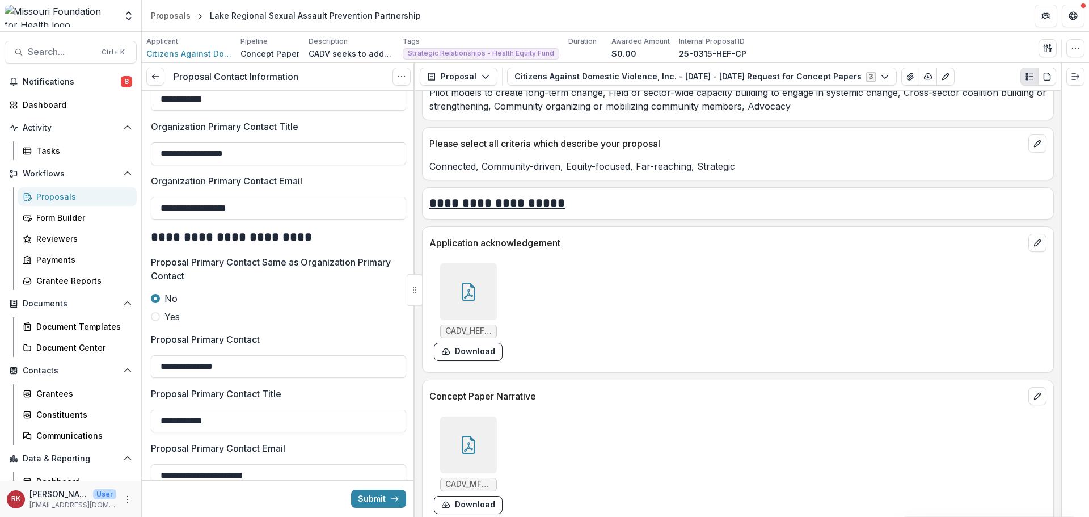
type input "**********"
drag, startPoint x: 255, startPoint y: 154, endPoint x: 157, endPoint y: 144, distance: 99.2
click at [157, 144] on input "**********" at bounding box center [278, 153] width 255 height 23
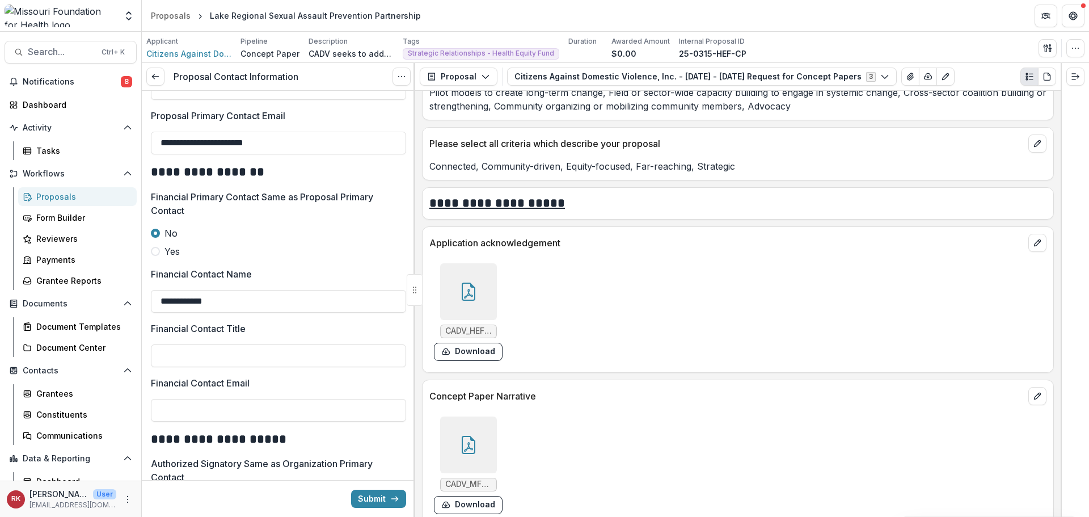
scroll to position [591, 0]
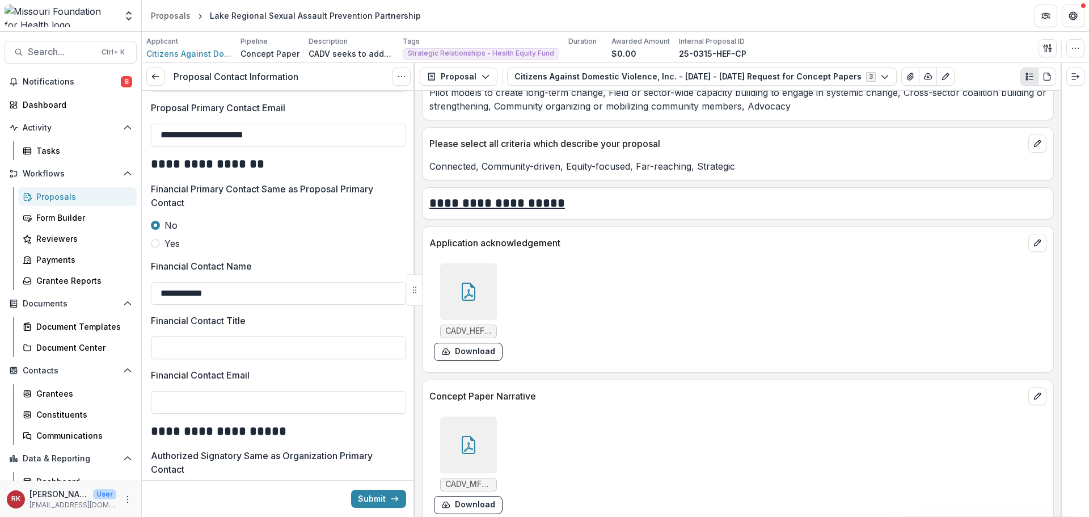
click at [172, 344] on input "Financial Contact Title" at bounding box center [278, 347] width 255 height 23
paste input "**********"
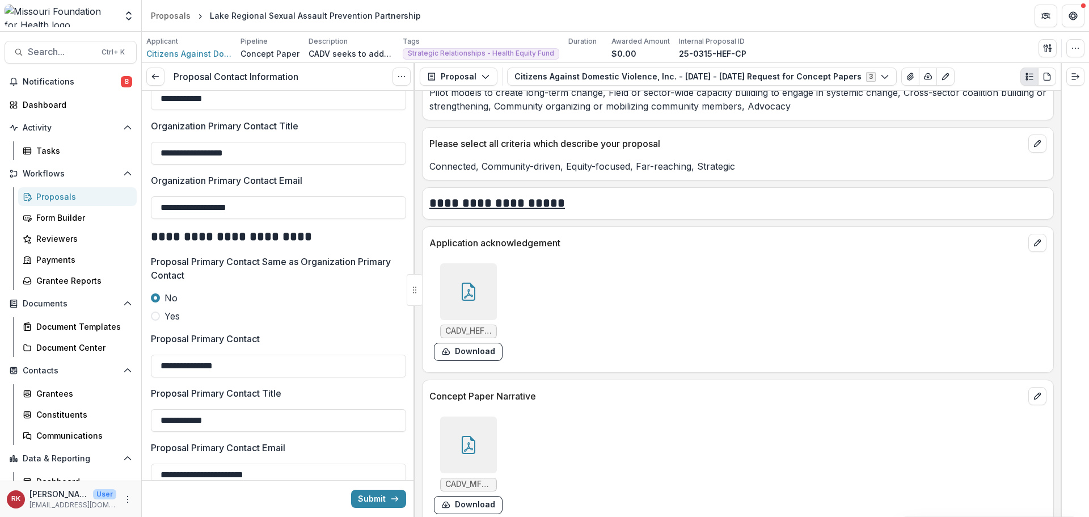
scroll to position [251, 0]
type input "**********"
drag, startPoint x: 280, startPoint y: 206, endPoint x: 66, endPoint y: 202, distance: 214.4
click at [66, 202] on main "Search... Ctrl + K Notifications 8 Dashboard Activity Tasks Workflows Proposals…" at bounding box center [544, 274] width 1089 height 485
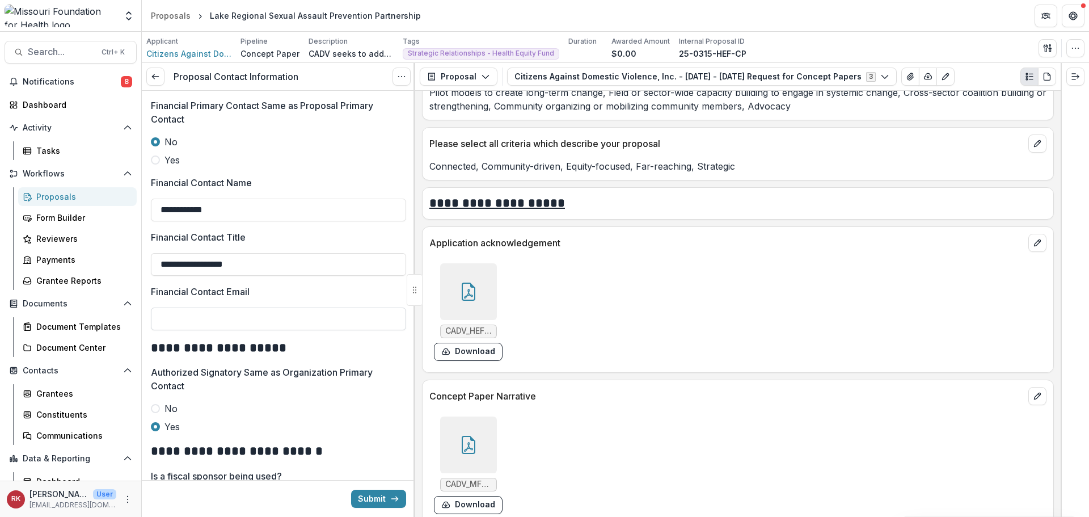
scroll to position [705, 0]
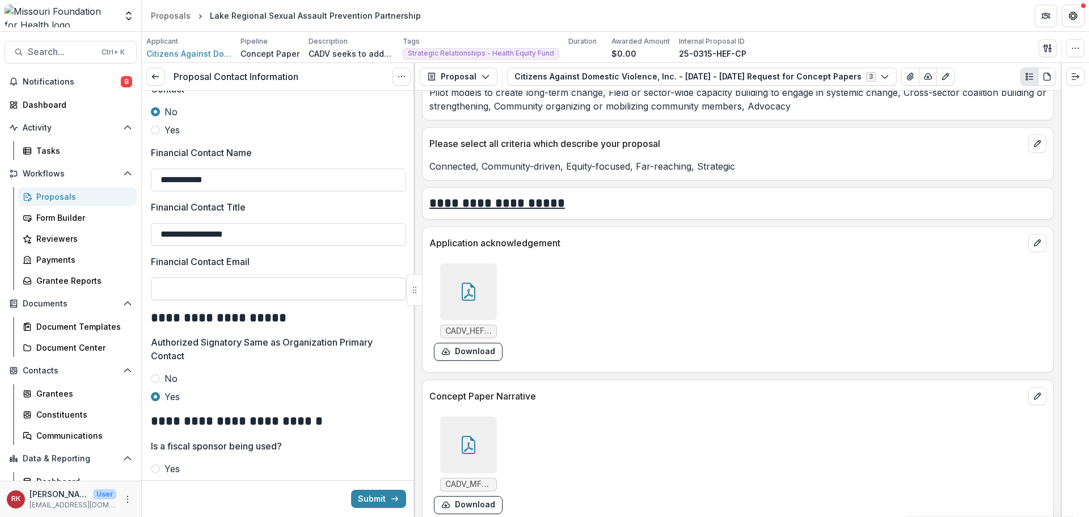
click at [175, 290] on input "Financial Contact Email" at bounding box center [278, 288] width 255 height 23
paste input "**********"
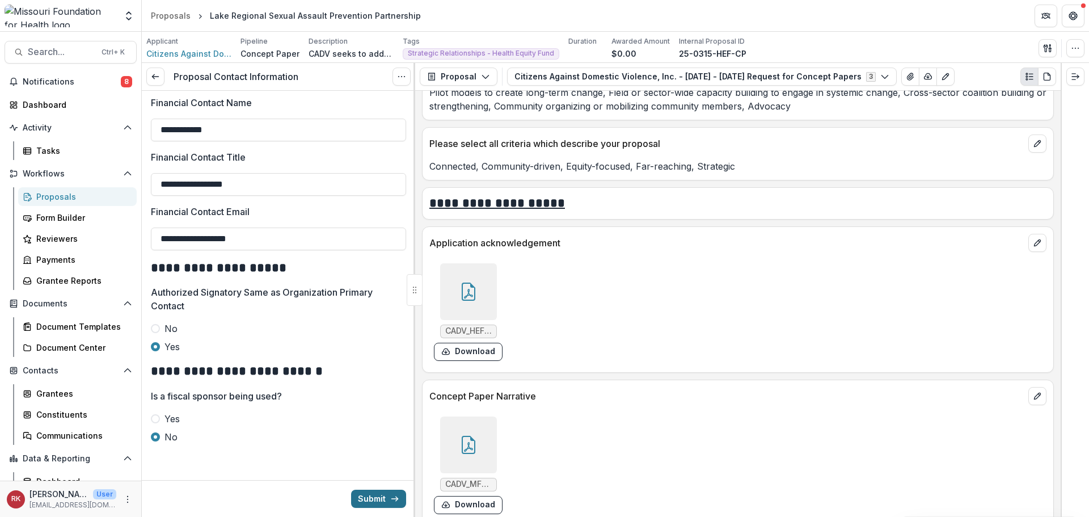
type input "**********"
click at [365, 493] on button "Submit" at bounding box center [378, 498] width 55 height 18
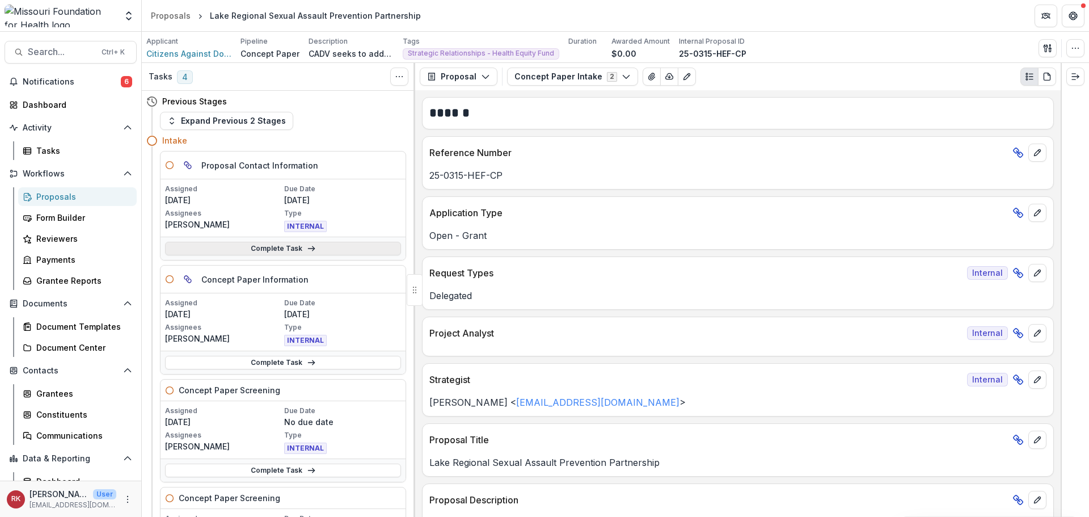
click at [250, 249] on link "Complete Task" at bounding box center [283, 249] width 236 height 14
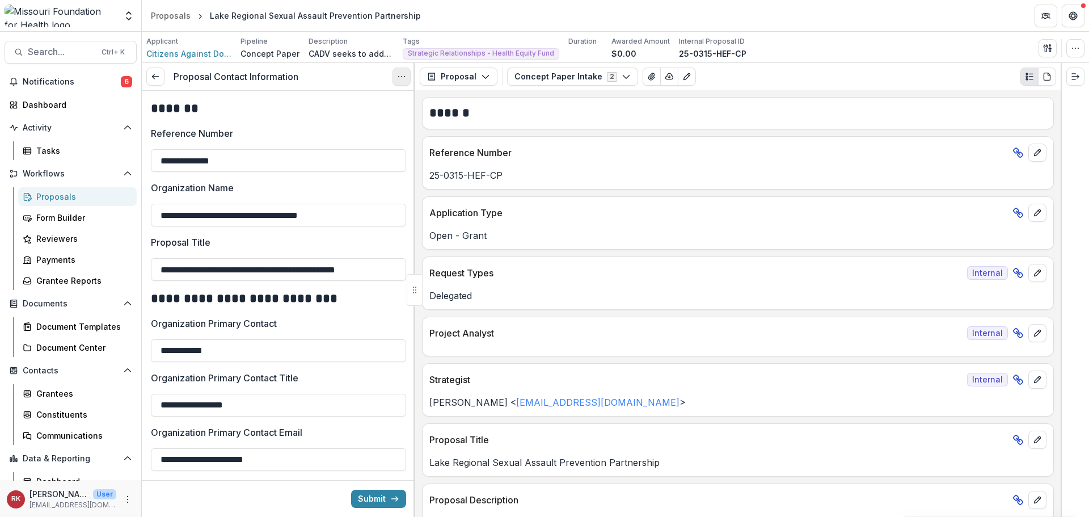
click at [398, 74] on icon "Options" at bounding box center [401, 76] width 9 height 9
click at [394, 107] on link "View task" at bounding box center [346, 102] width 121 height 19
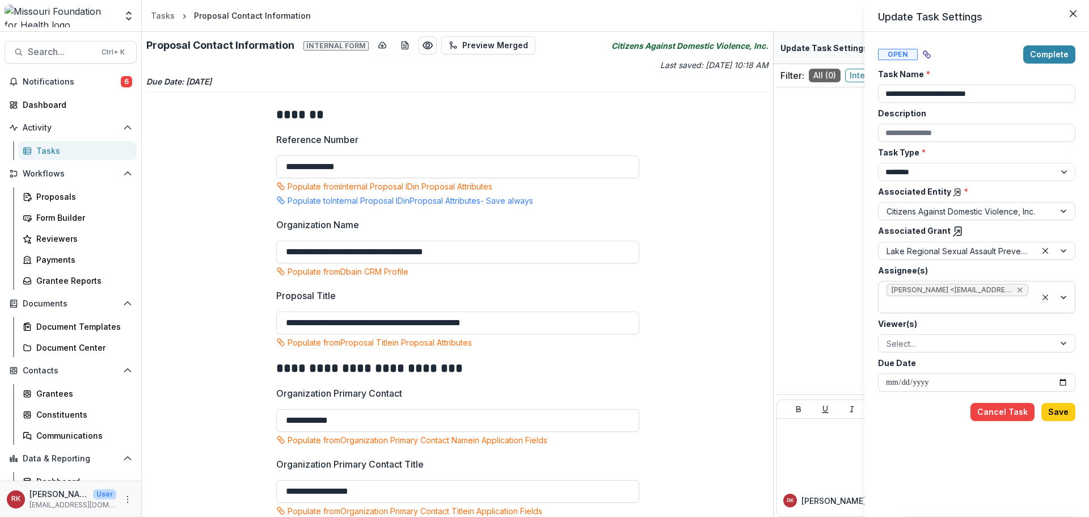
click at [1021, 287] on icon "Remove Wendy Rohrbach <wrohrbach@mffh.org> (wrohrbach@mffh.org)" at bounding box center [1019, 289] width 9 height 9
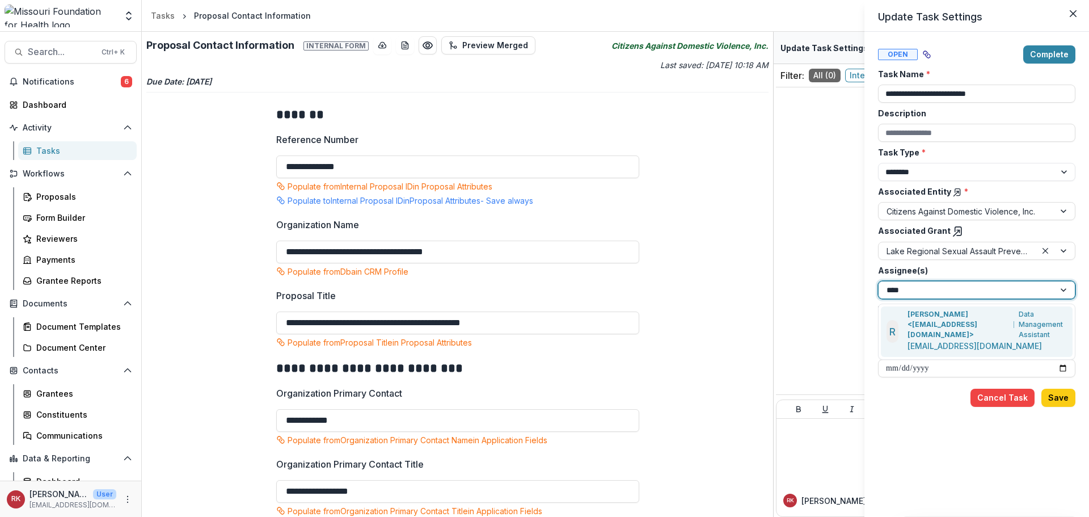
type input "*****"
click at [1018, 318] on p "Data Management Assistant" at bounding box center [1042, 324] width 48 height 31
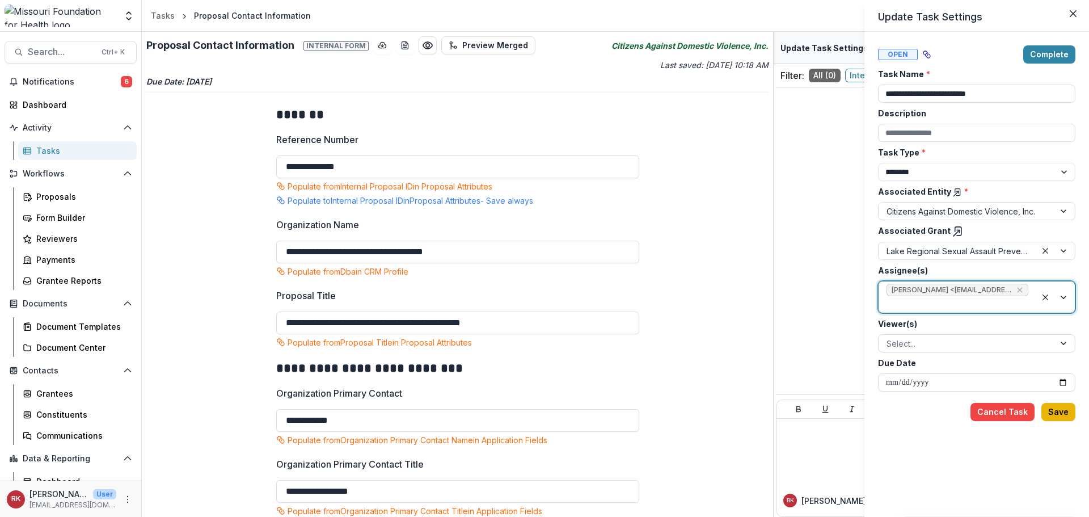
click at [1050, 412] on button "Save" at bounding box center [1058, 412] width 34 height 18
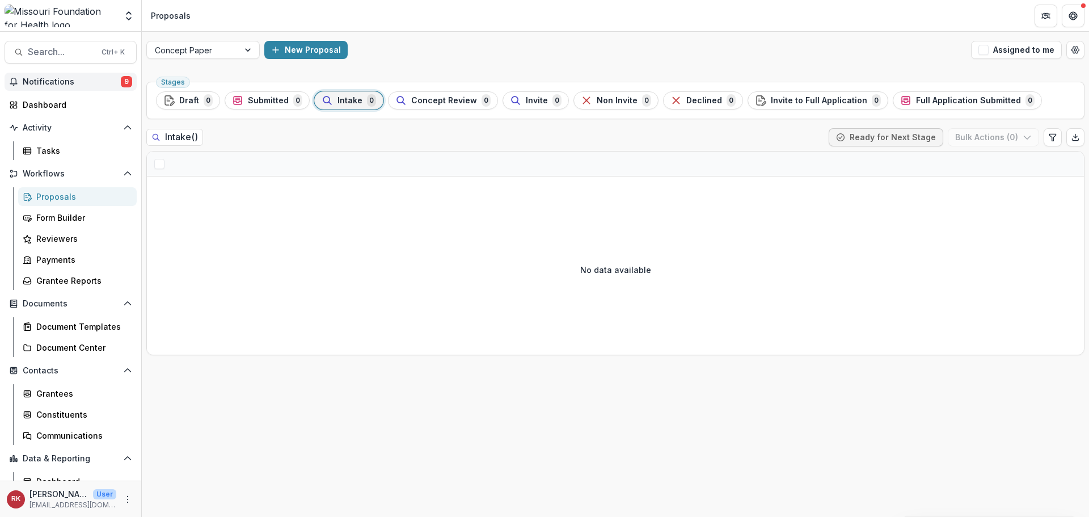
click at [78, 76] on button "Notifications 9" at bounding box center [71, 82] width 132 height 18
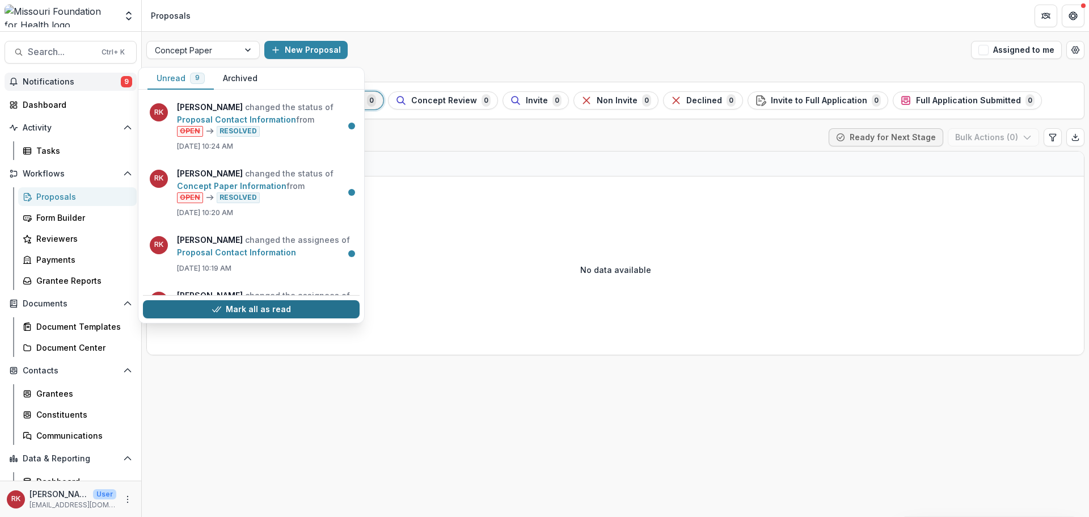
click at [249, 306] on button "Mark all as read" at bounding box center [251, 309] width 217 height 18
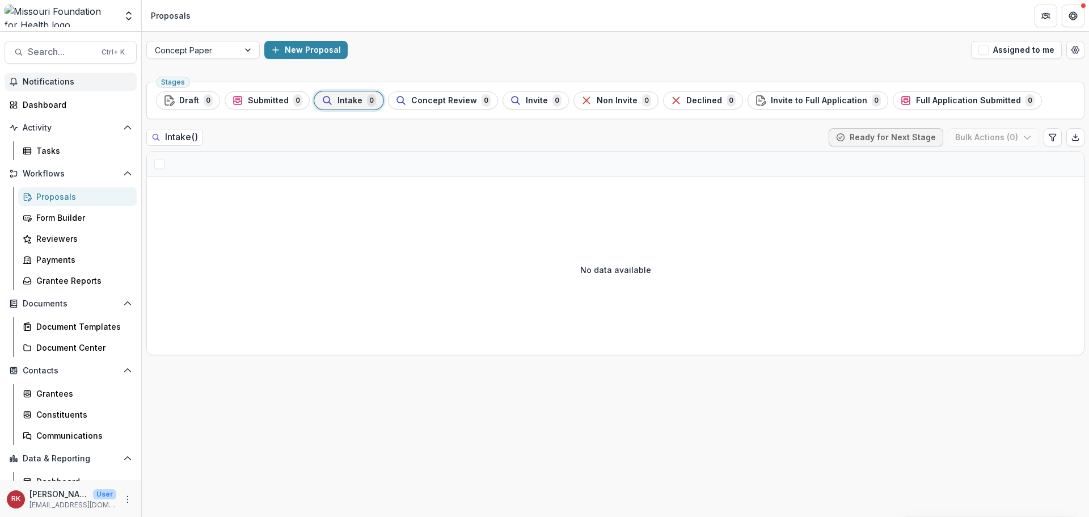
click at [483, 145] on div "Intake ( ) Ready for Next Stage Bulk Actions ( 0 )" at bounding box center [615, 139] width 938 height 23
click at [229, 49] on div at bounding box center [193, 50] width 76 height 14
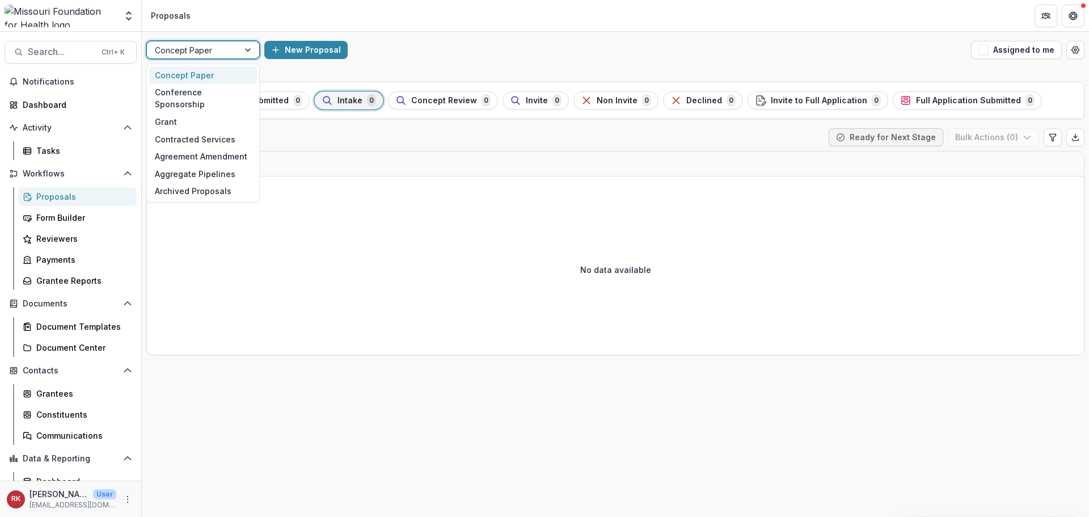
click at [544, 45] on div "New Proposal" at bounding box center [615, 50] width 702 height 18
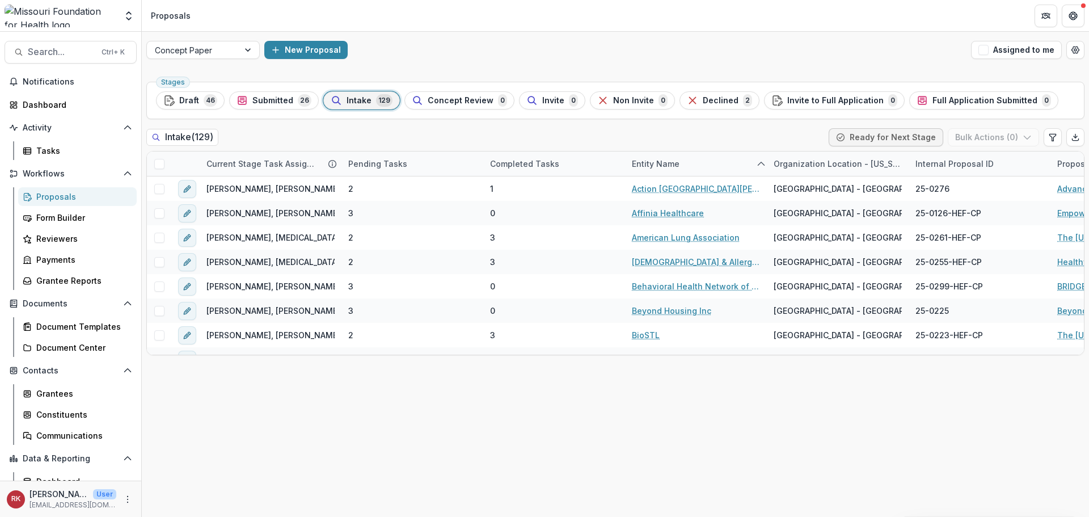
click at [1033, 60] on div "Concept Paper New Proposal Assigned to me" at bounding box center [615, 50] width 947 height 36
click at [1031, 54] on button "Assigned to me" at bounding box center [1016, 50] width 91 height 18
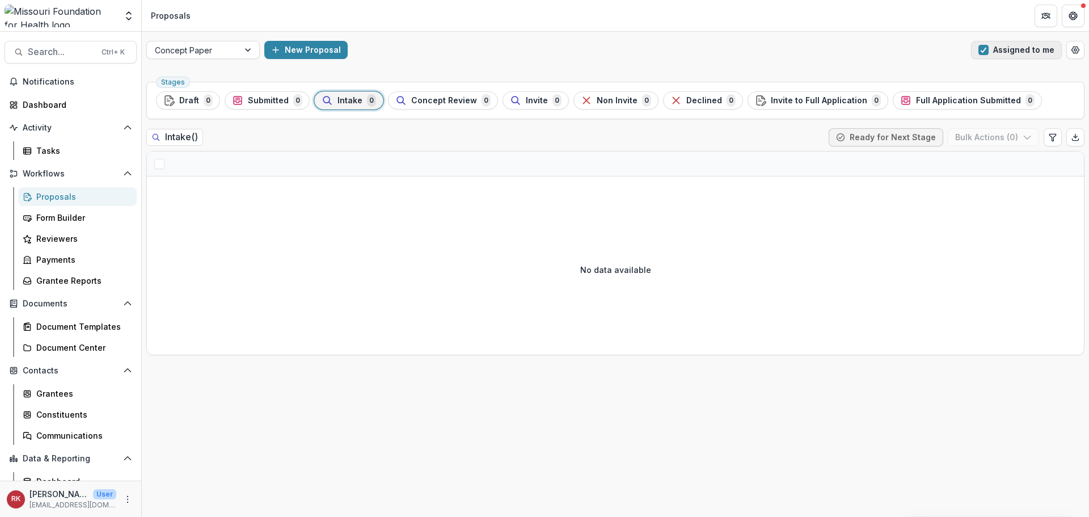
click at [1012, 48] on button "Assigned to me" at bounding box center [1016, 50] width 91 height 18
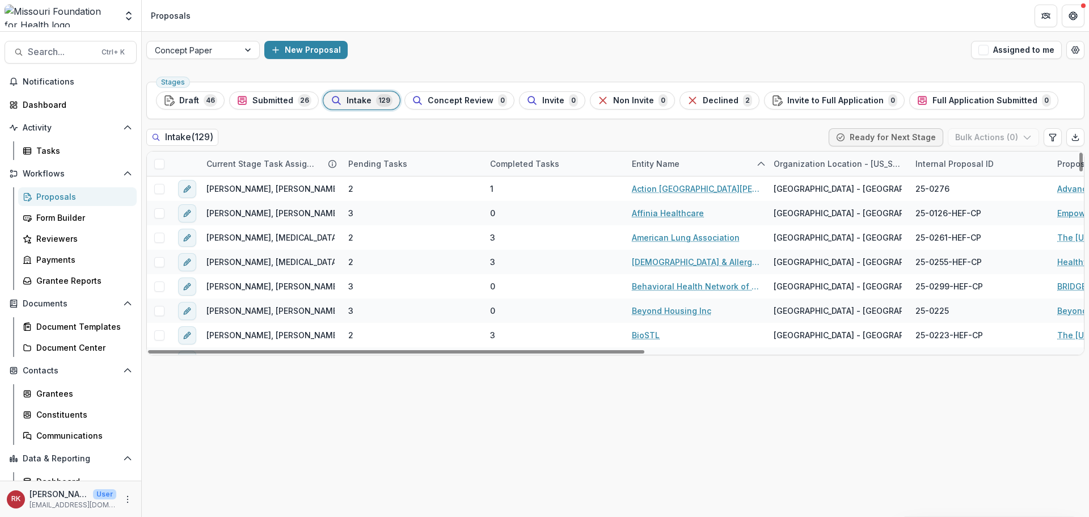
click at [560, 157] on div "Completed Tasks" at bounding box center [554, 163] width 142 height 24
click at [533, 213] on span "Sort Ascending" at bounding box center [536, 213] width 60 height 10
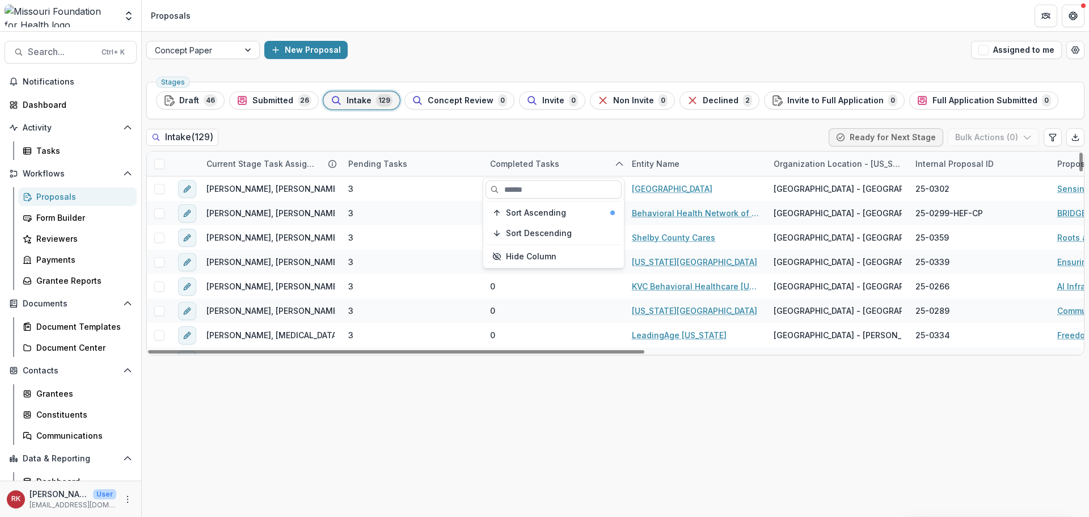
click at [352, 409] on div "Stages Draft 46 Submitted 26 Intake 129 Concept Review 0 Invite 0 Non Invite 0 …" at bounding box center [615, 296] width 947 height 439
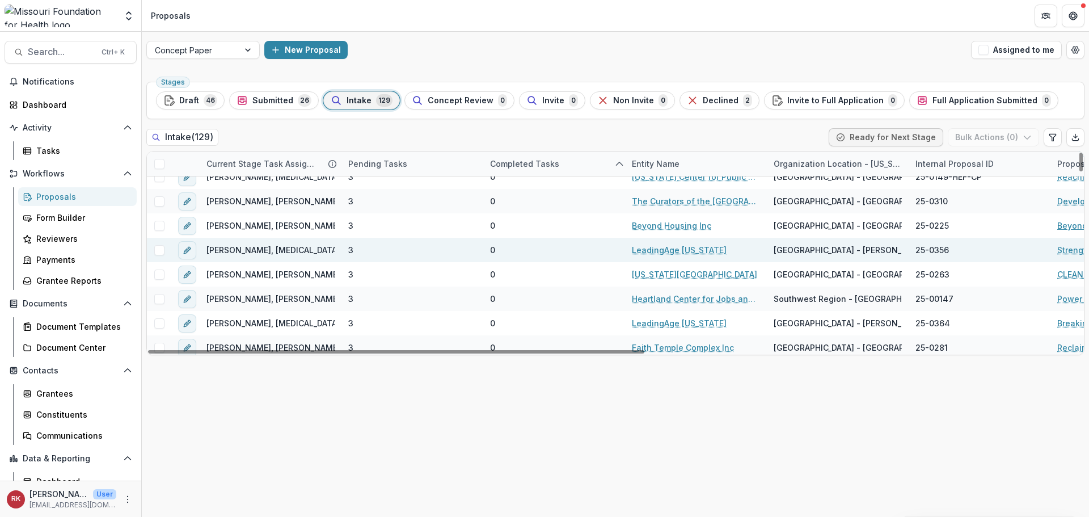
scroll to position [284, 0]
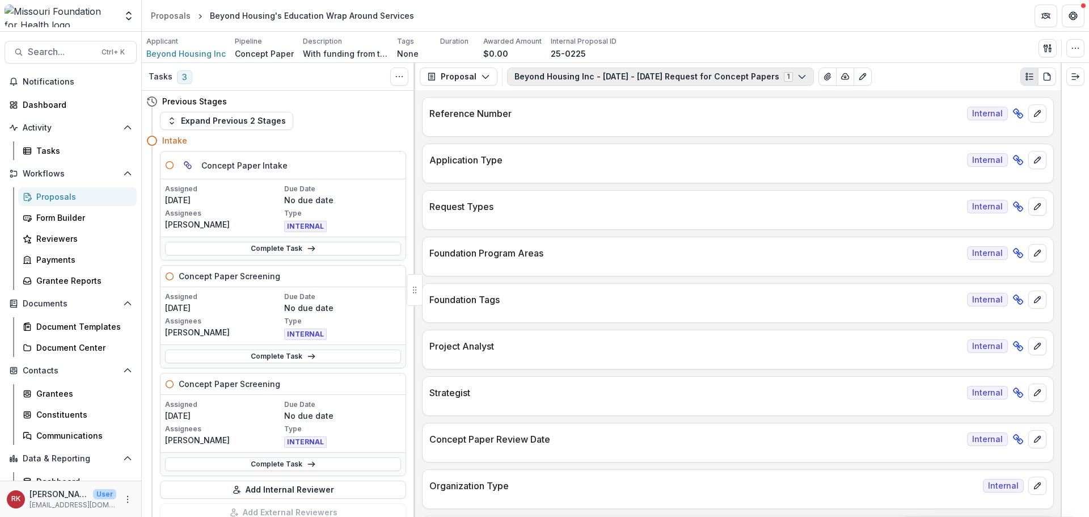
click at [737, 75] on button "Beyond Housing Inc - [DATE] - [DATE] Request for Concept Papers 1" at bounding box center [660, 76] width 307 height 18
click at [586, 215] on div "Request Types Internal" at bounding box center [737, 203] width 631 height 25
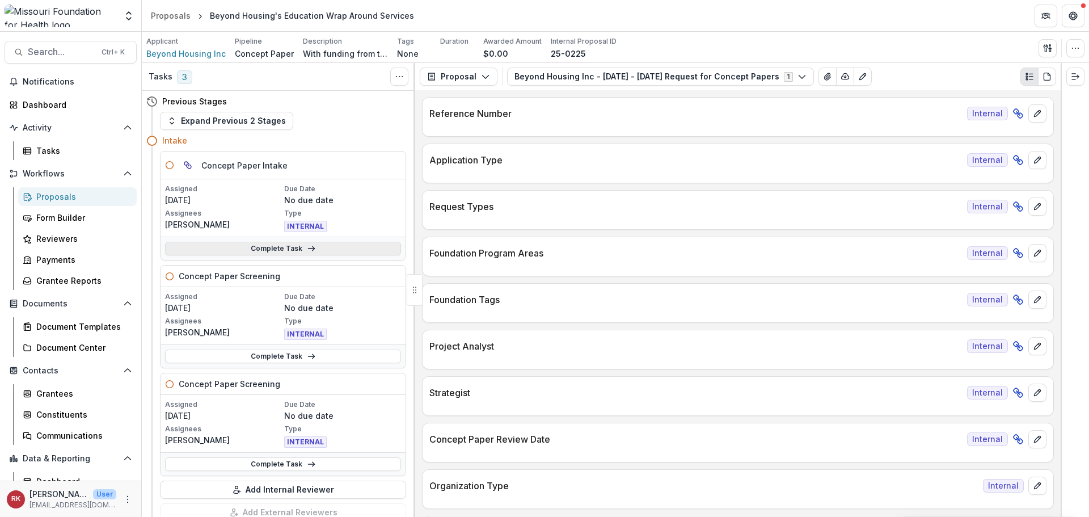
click at [280, 245] on link "Complete Task" at bounding box center [283, 249] width 236 height 14
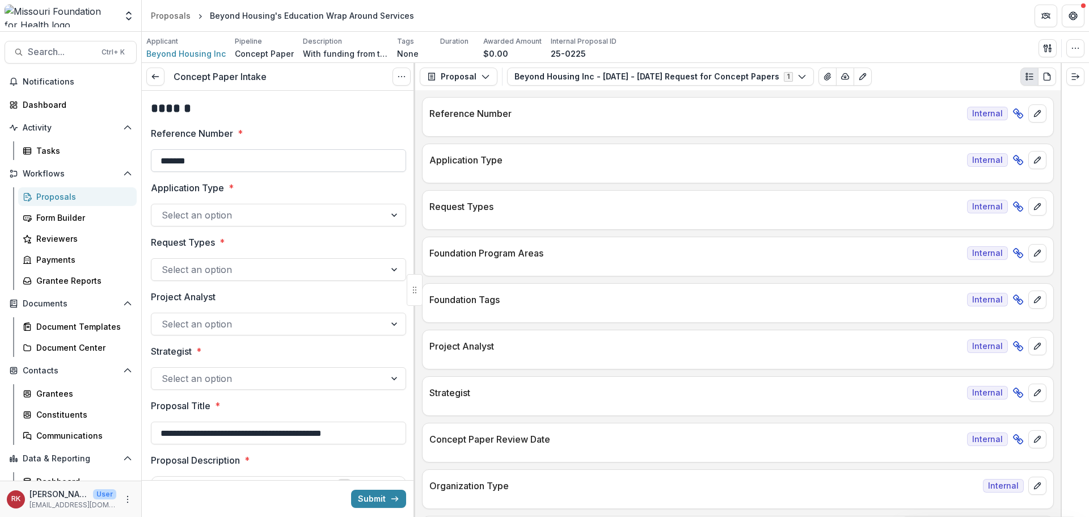
click at [219, 164] on input "*******" at bounding box center [278, 160] width 255 height 23
type input "**********"
click at [206, 219] on div at bounding box center [268, 215] width 213 height 16
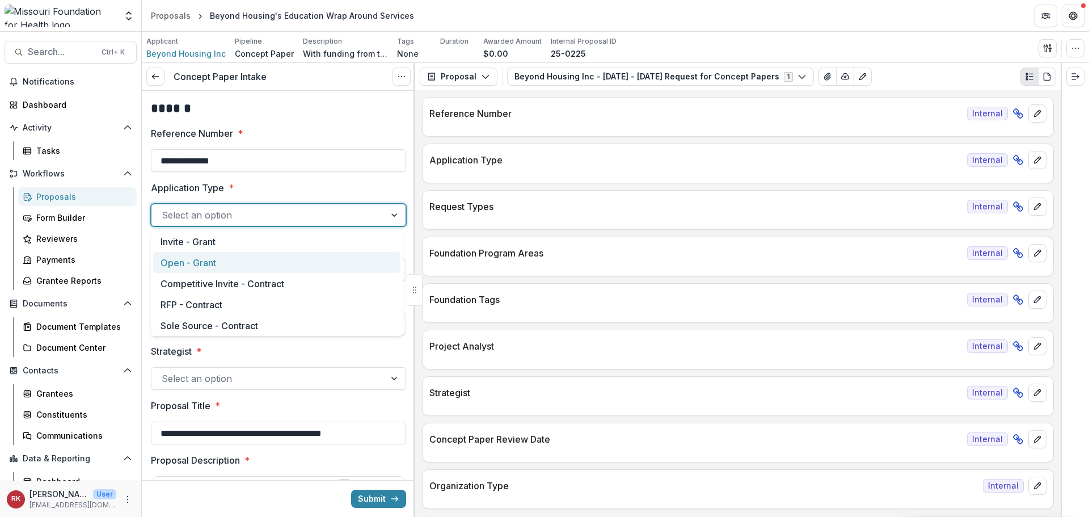
click at [188, 256] on div "Open - Grant" at bounding box center [276, 262] width 247 height 21
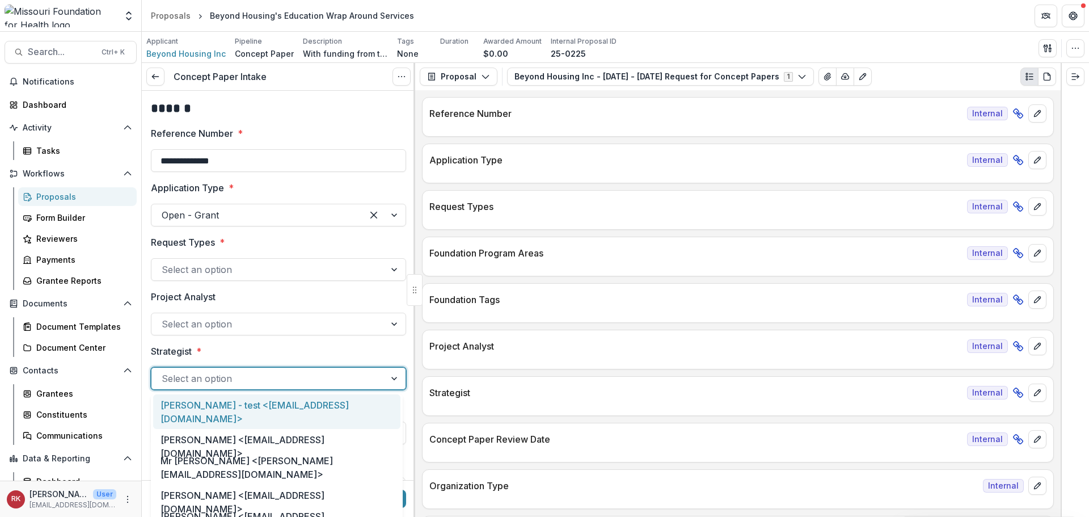
click at [172, 381] on div at bounding box center [268, 378] width 213 height 16
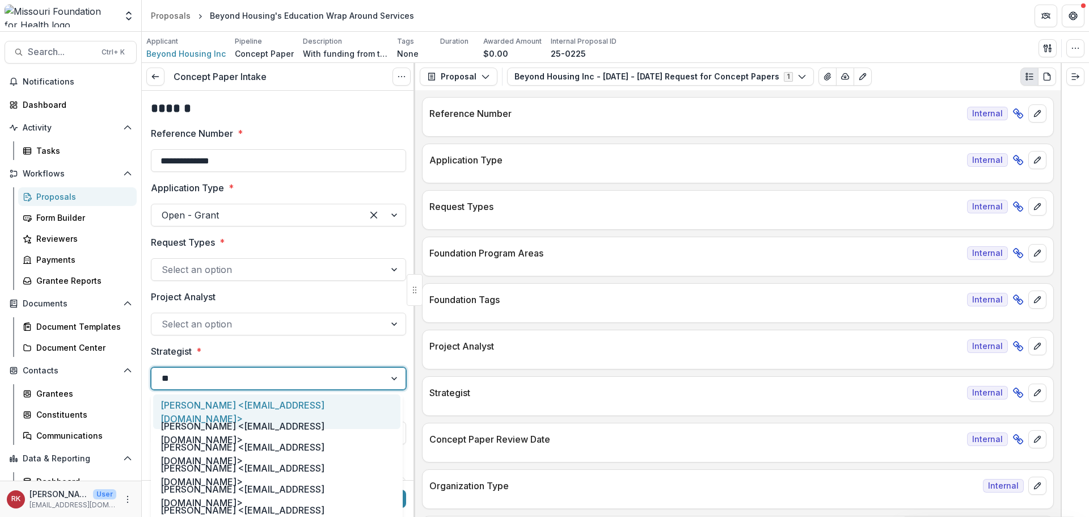
type input "***"
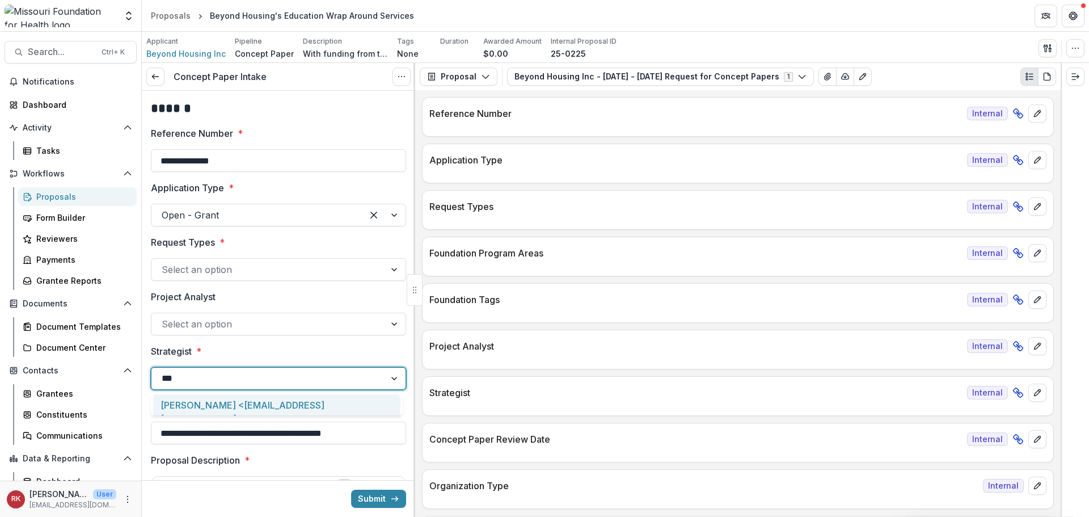
click at [187, 405] on div "Alyssa Curran <acurran@mffh.org>" at bounding box center [276, 411] width 247 height 35
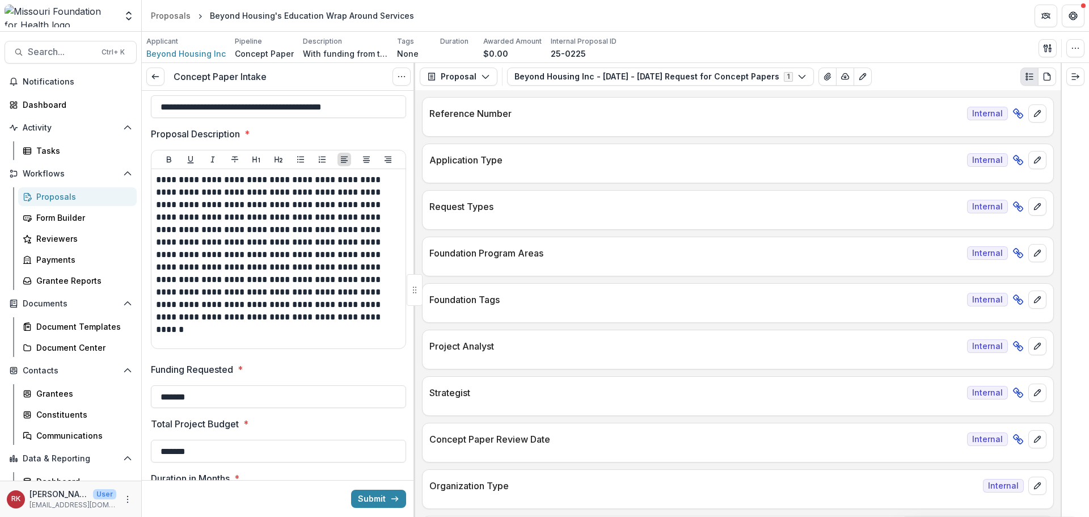
scroll to position [340, 0]
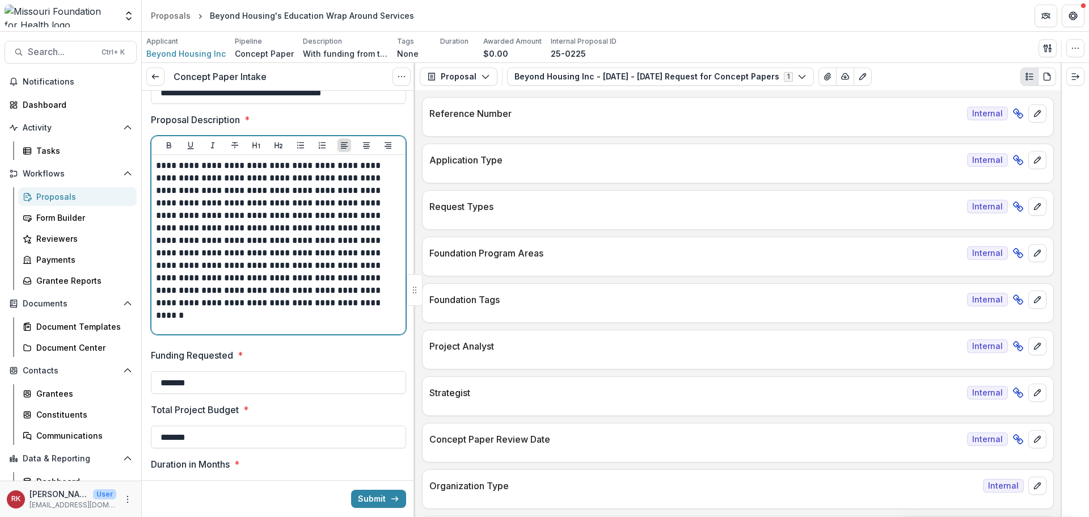
drag, startPoint x: 214, startPoint y: 239, endPoint x: 277, endPoint y: 277, distance: 73.8
click at [289, 289] on p "**********" at bounding box center [277, 234] width 242 height 150
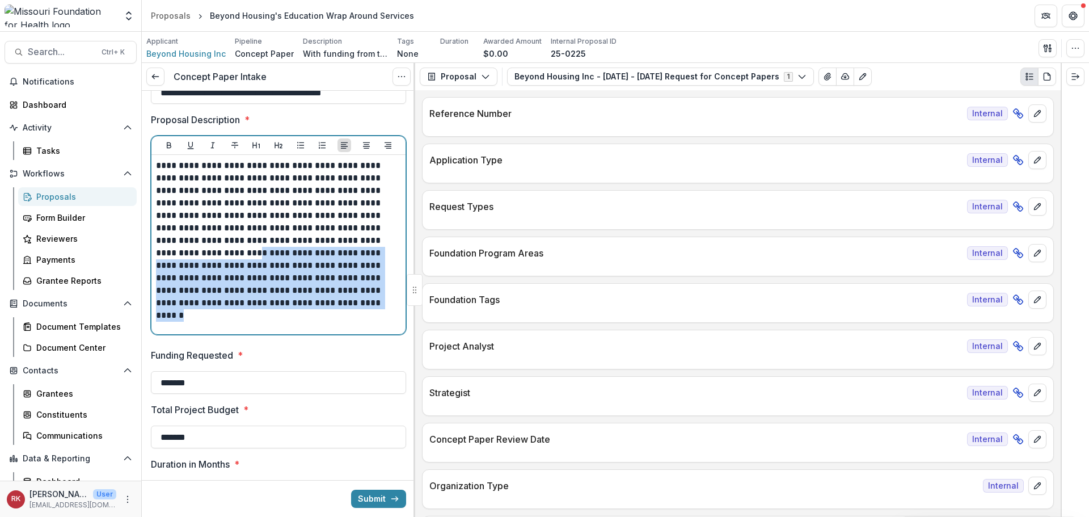
drag, startPoint x: 217, startPoint y: 254, endPoint x: 356, endPoint y: 318, distance: 153.0
click at [358, 318] on div "**********" at bounding box center [278, 244] width 245 height 170
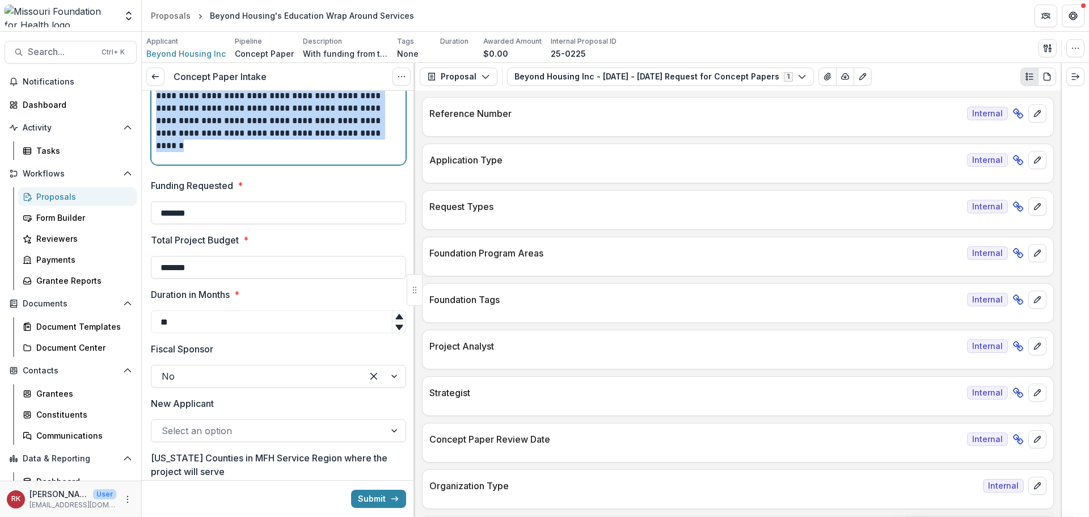
scroll to position [510, 0]
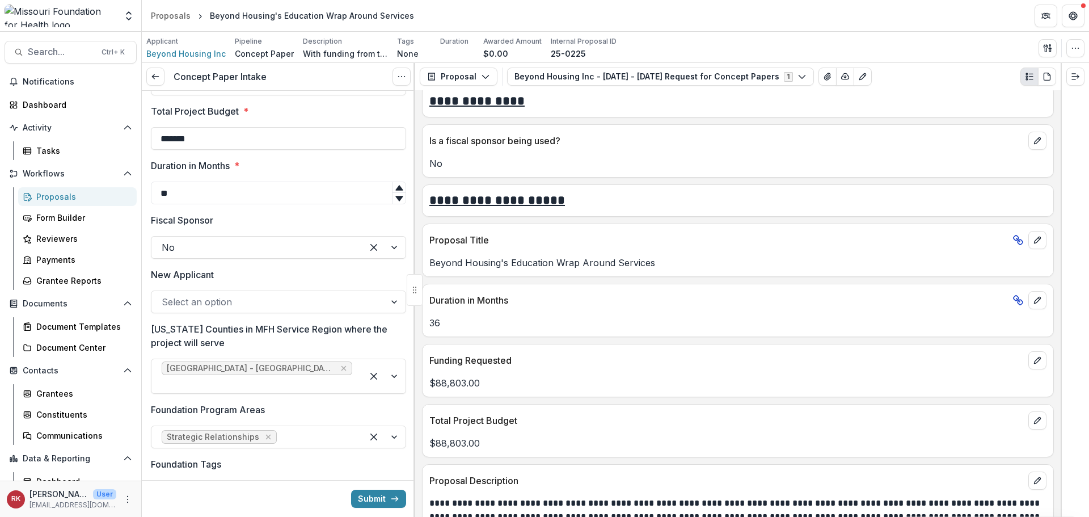
scroll to position [680, 0]
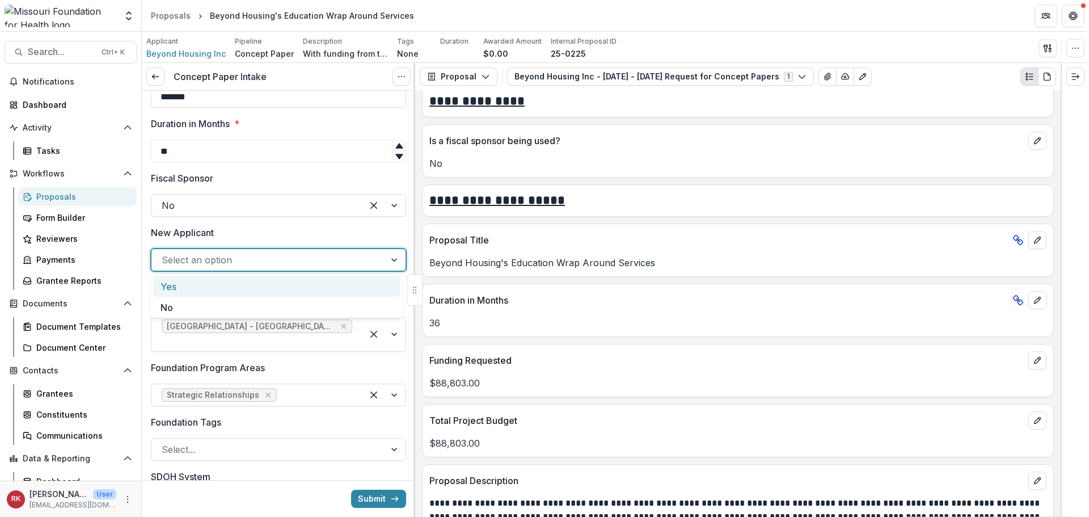
click at [179, 268] on div at bounding box center [268, 260] width 213 height 16
click at [174, 303] on div "No" at bounding box center [276, 307] width 247 height 21
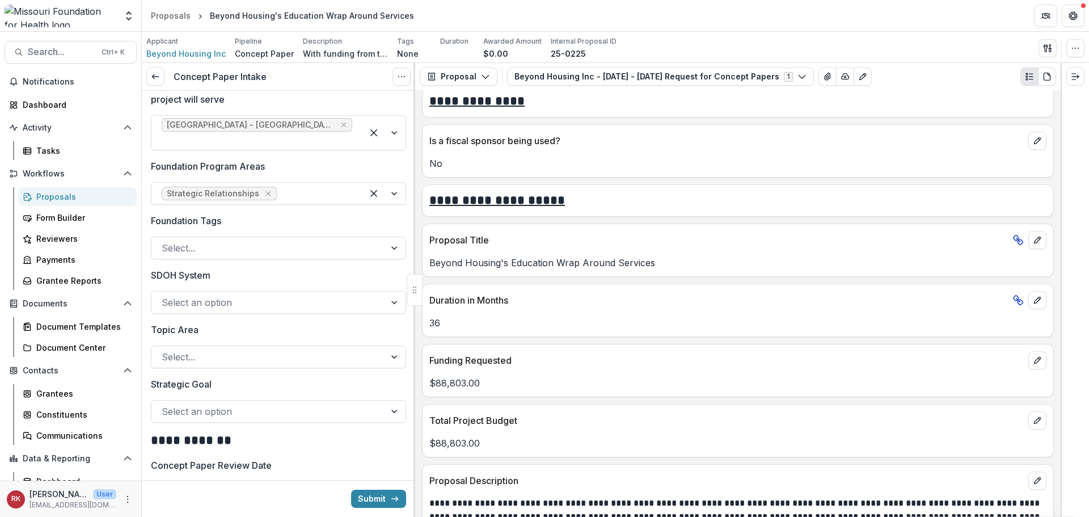
scroll to position [907, 0]
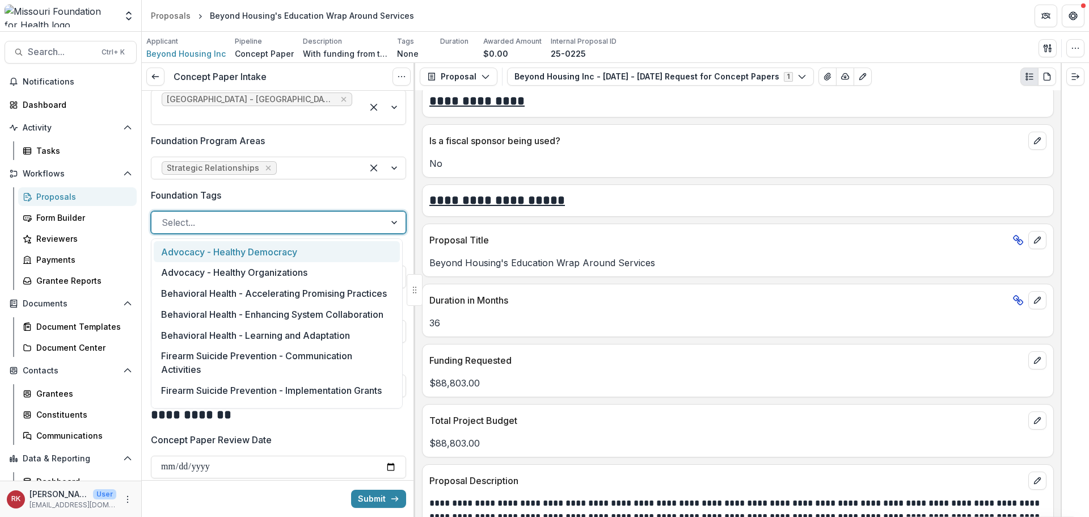
click at [177, 223] on div at bounding box center [268, 222] width 213 height 16
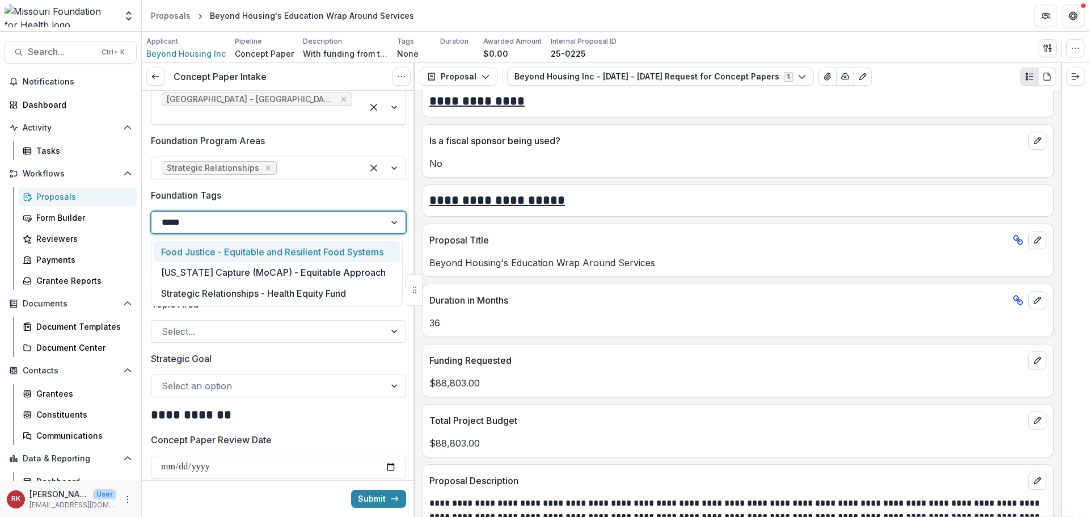
type input "******"
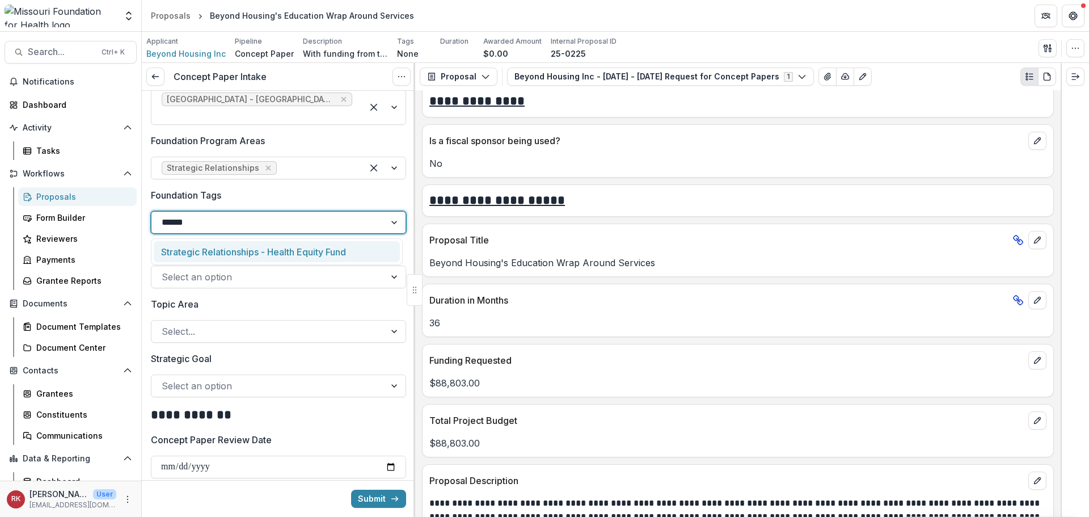
click at [206, 257] on div "Strategic Relationships - Health Equity Fund" at bounding box center [277, 251] width 246 height 21
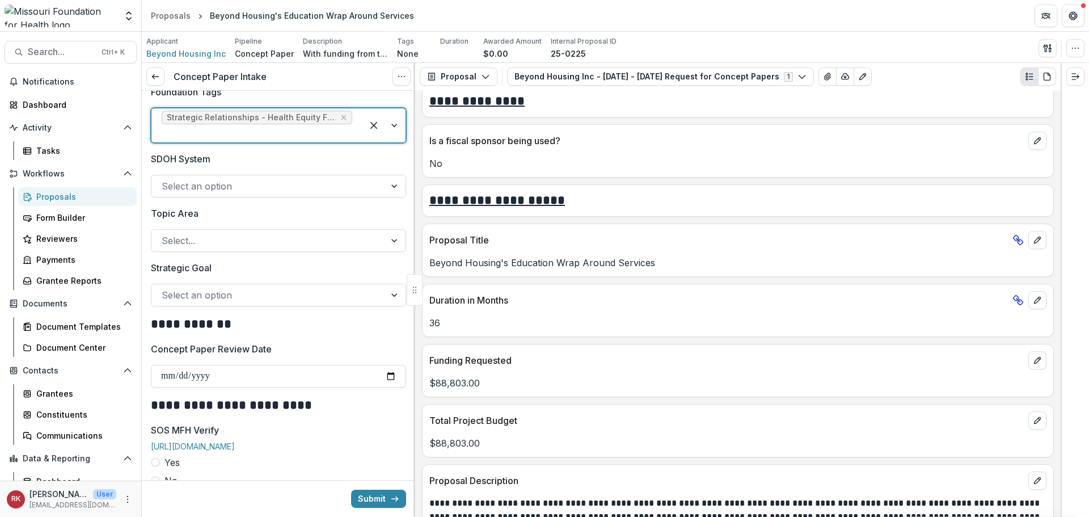
scroll to position [1021, 0]
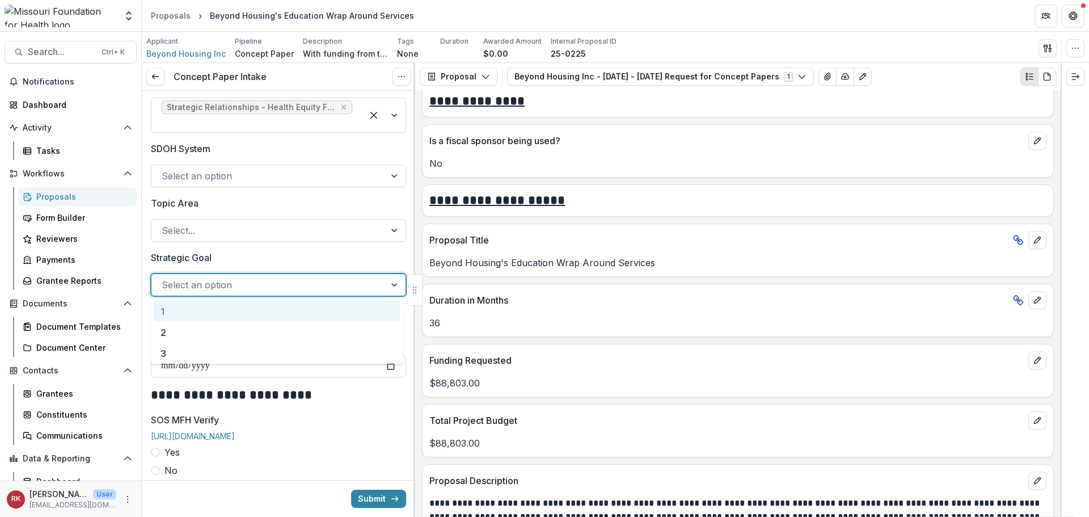
click at [168, 285] on div at bounding box center [268, 285] width 213 height 16
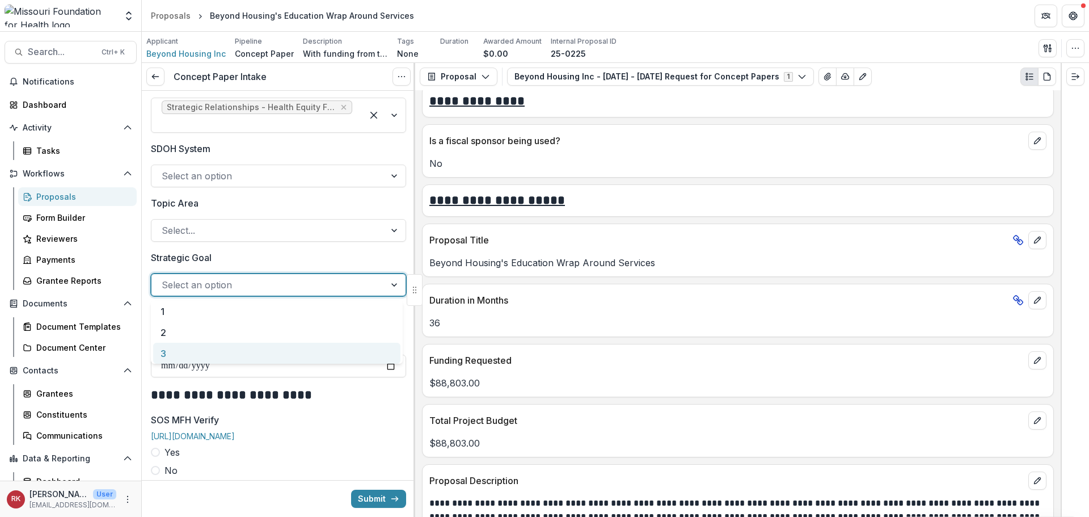
click at [166, 350] on div "3" at bounding box center [276, 353] width 247 height 21
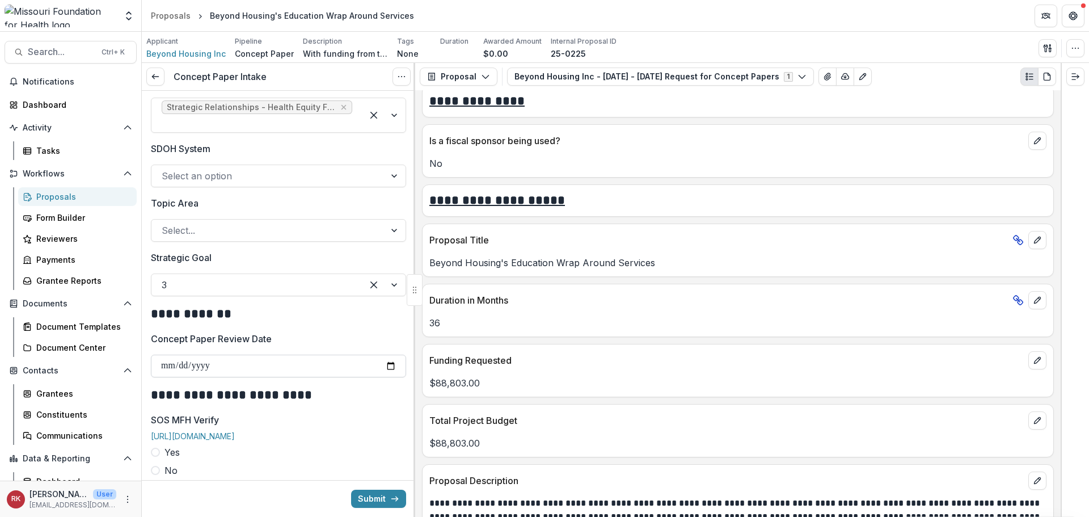
click at [170, 370] on input "Concept Paper Review Date" at bounding box center [278, 365] width 255 height 23
click at [382, 367] on input "Concept Paper Review Date" at bounding box center [278, 365] width 255 height 23
type input "**********"
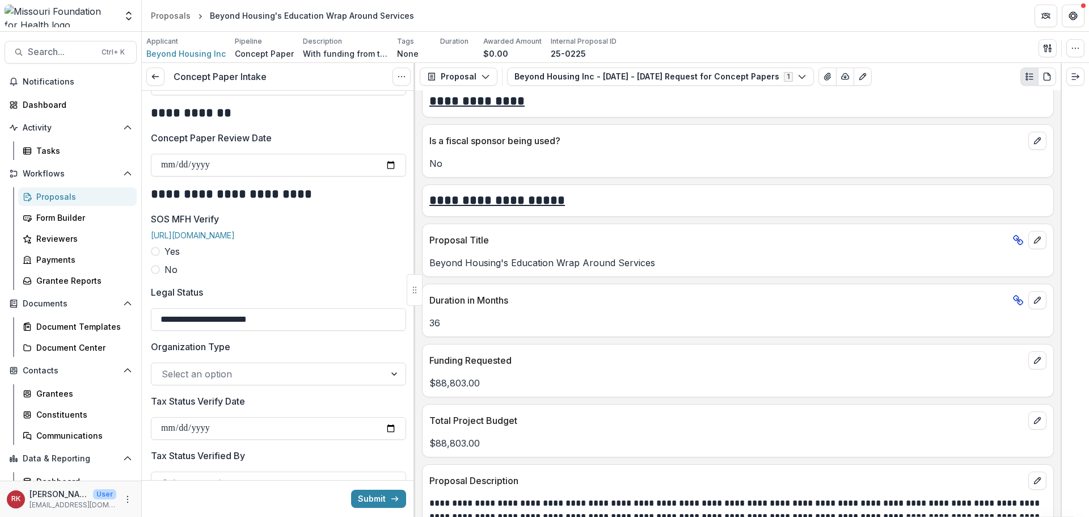
scroll to position [1248, 0]
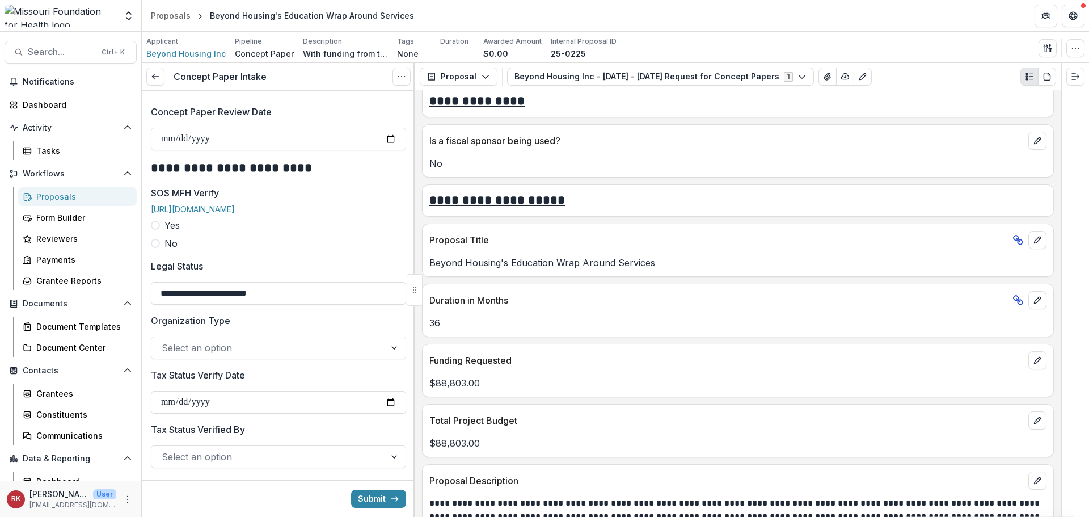
click at [154, 230] on span at bounding box center [155, 225] width 9 height 9
click at [386, 301] on input "SOS MFH Verify Date" at bounding box center [278, 293] width 255 height 23
type input "**********"
click at [204, 358] on input "**********" at bounding box center [278, 347] width 255 height 23
type input "**********"
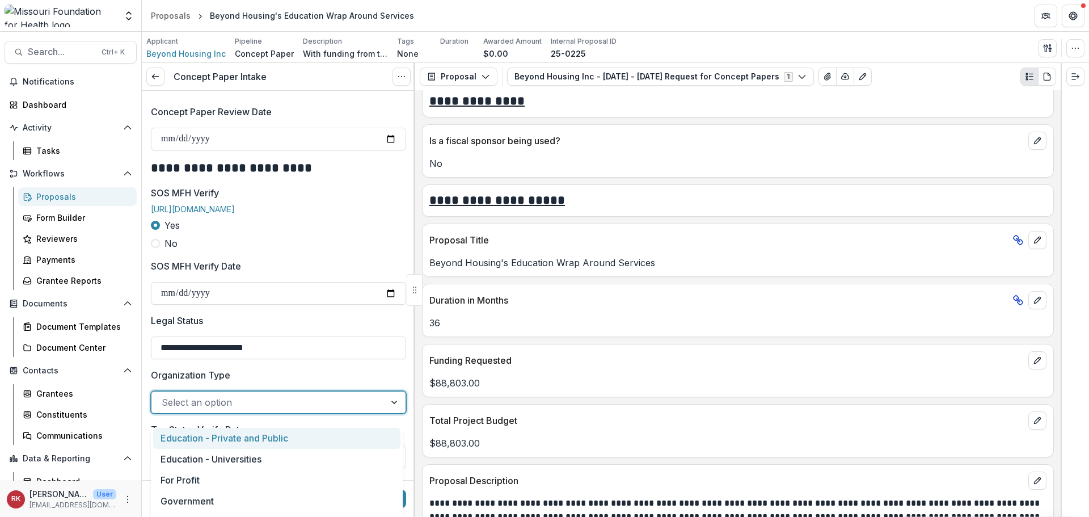
drag, startPoint x: 197, startPoint y: 409, endPoint x: 197, endPoint y: 416, distance: 6.2
click at [197, 410] on div at bounding box center [268, 402] width 213 height 16
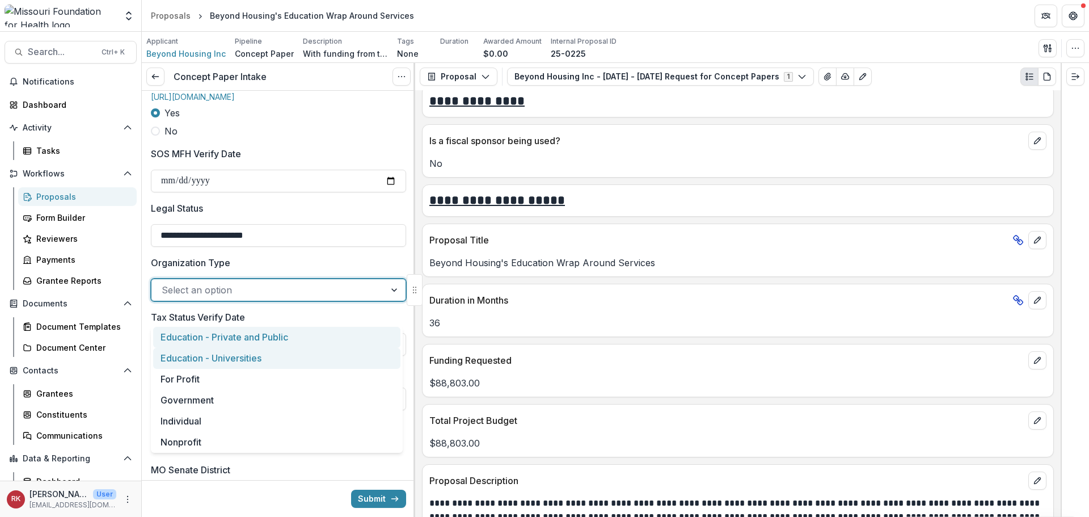
scroll to position [1361, 0]
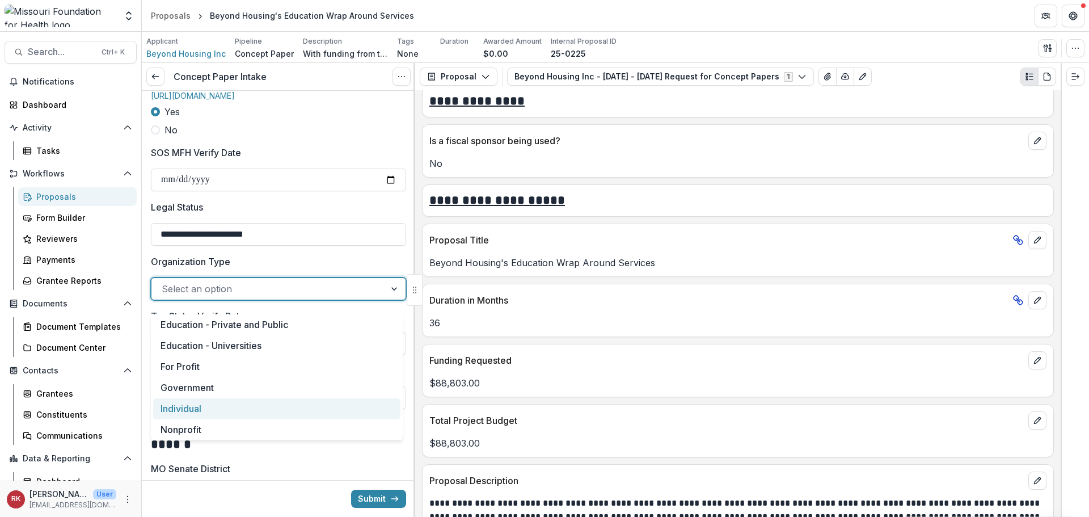
click at [187, 419] on div "Nonprofit" at bounding box center [276, 429] width 247 height 21
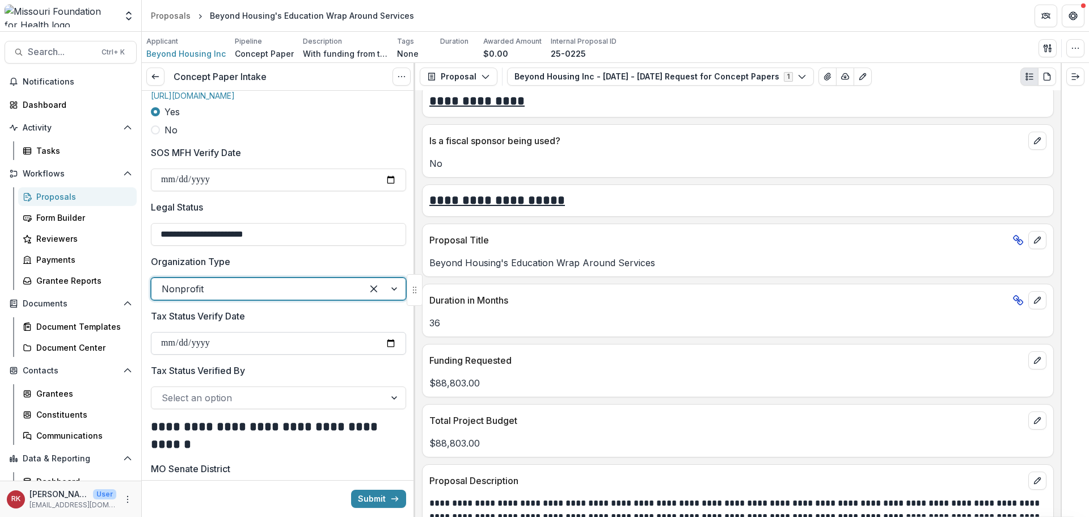
click at [387, 352] on input "Tax Status Verify Date" at bounding box center [278, 343] width 255 height 23
type input "**********"
click at [216, 405] on div at bounding box center [268, 398] width 213 height 16
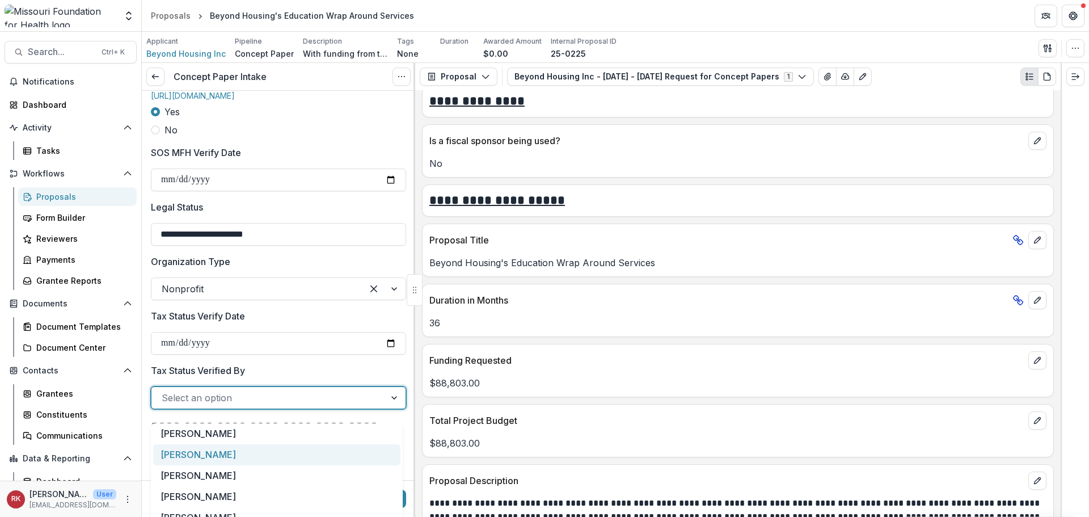
click at [188, 454] on div "[PERSON_NAME]" at bounding box center [276, 454] width 247 height 21
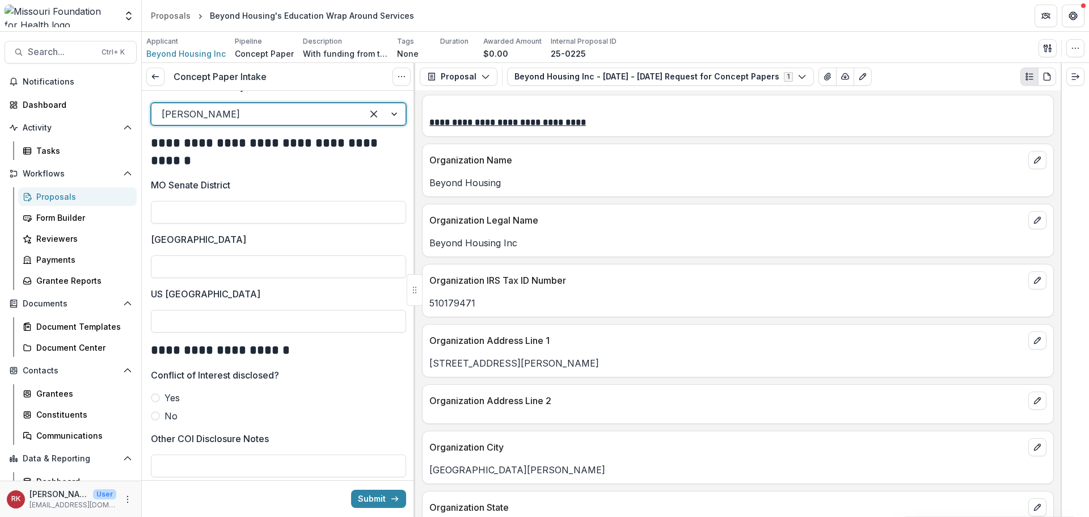
scroll to position [454, 0]
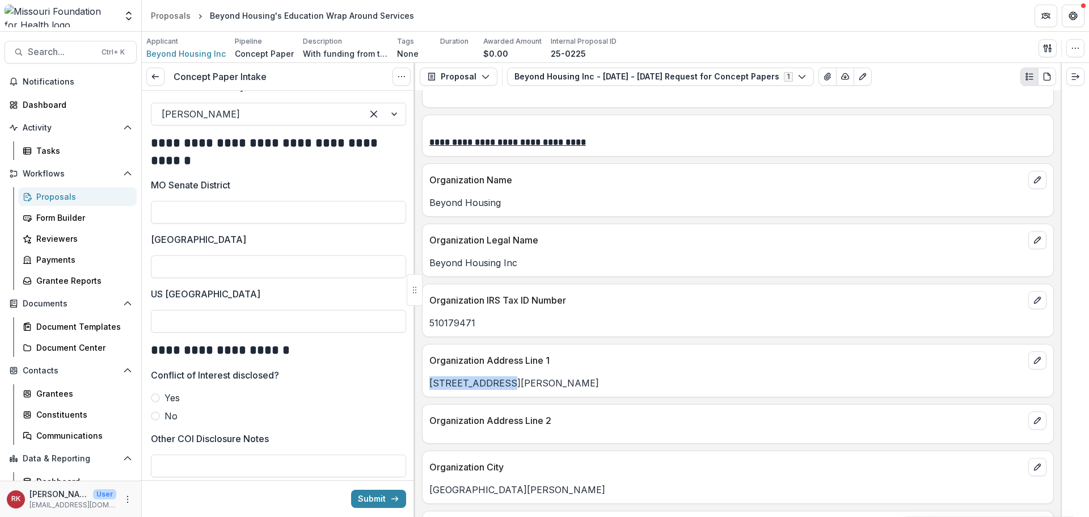
drag, startPoint x: 515, startPoint y: 383, endPoint x: 428, endPoint y: 383, distance: 86.8
click at [428, 383] on div "6506 Wright Way" at bounding box center [737, 383] width 631 height 14
copy p "6506 Wright Way"
click at [180, 219] on input "MO Senate District" at bounding box center [278, 212] width 255 height 23
type input "**"
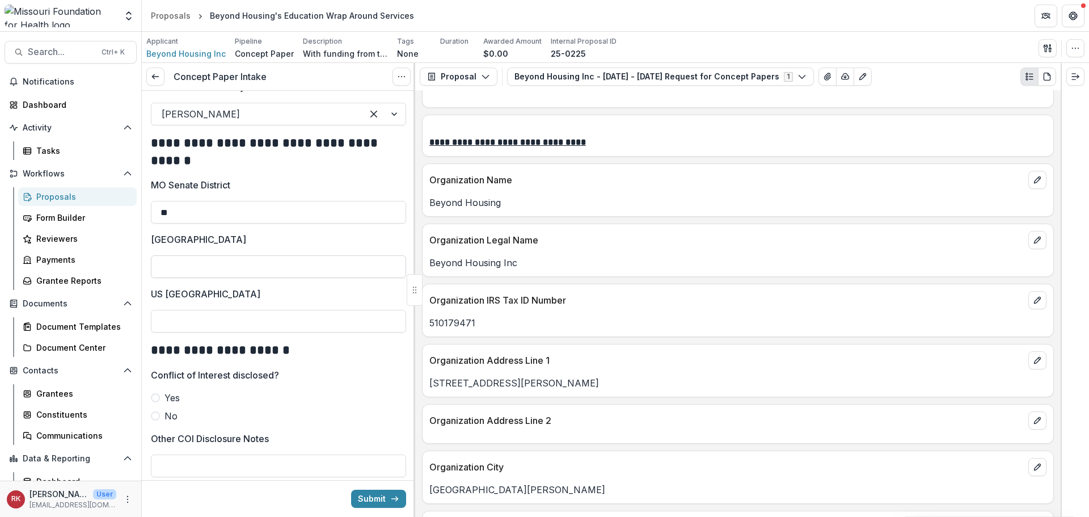
click at [168, 272] on input "[GEOGRAPHIC_DATA]" at bounding box center [278, 266] width 255 height 23
type input "**"
click at [161, 327] on input "US [GEOGRAPHIC_DATA]" at bounding box center [278, 321] width 255 height 23
type input "*"
click at [189, 359] on h2 "**********" at bounding box center [277, 350] width 252 height 18
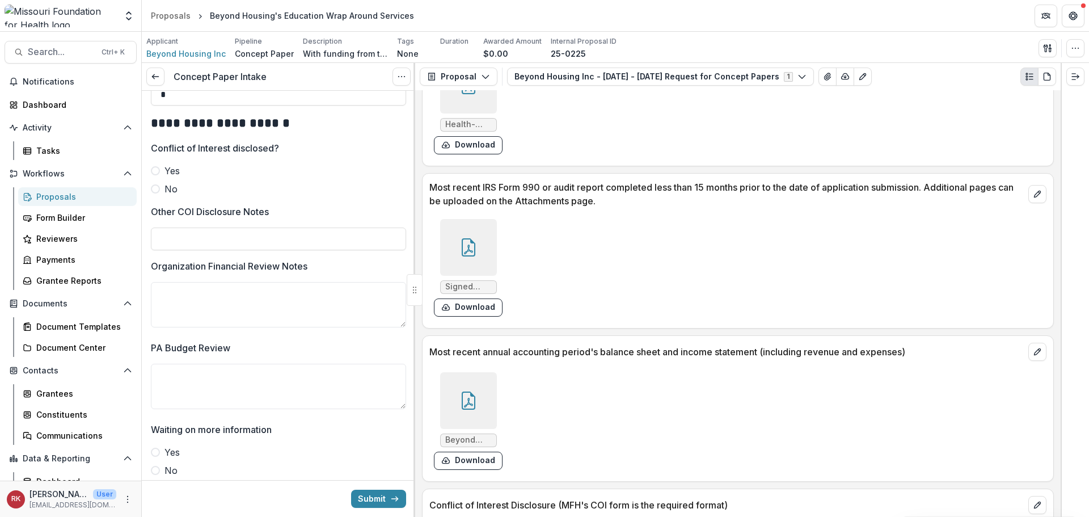
scroll to position [3260, 0]
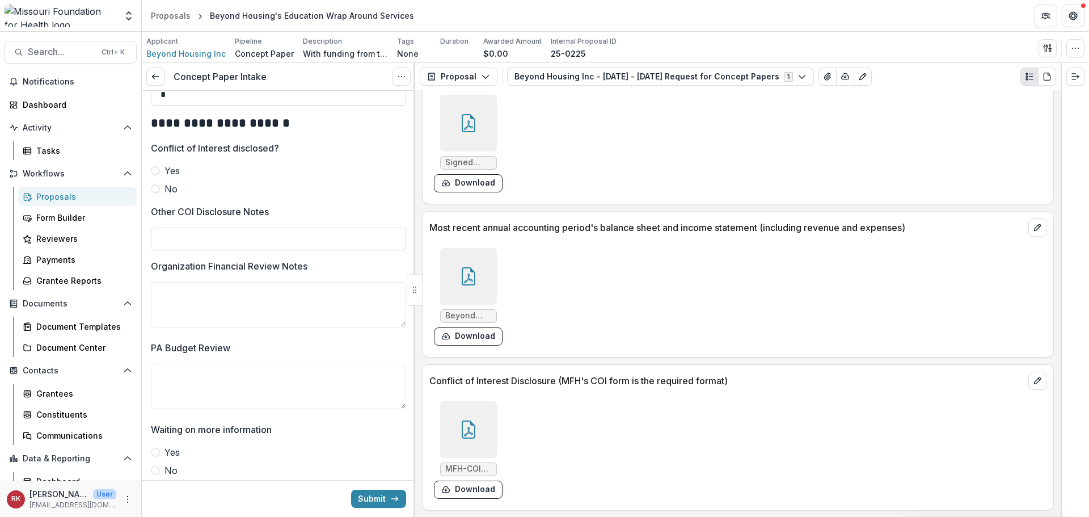
click at [473, 417] on div at bounding box center [468, 429] width 57 height 57
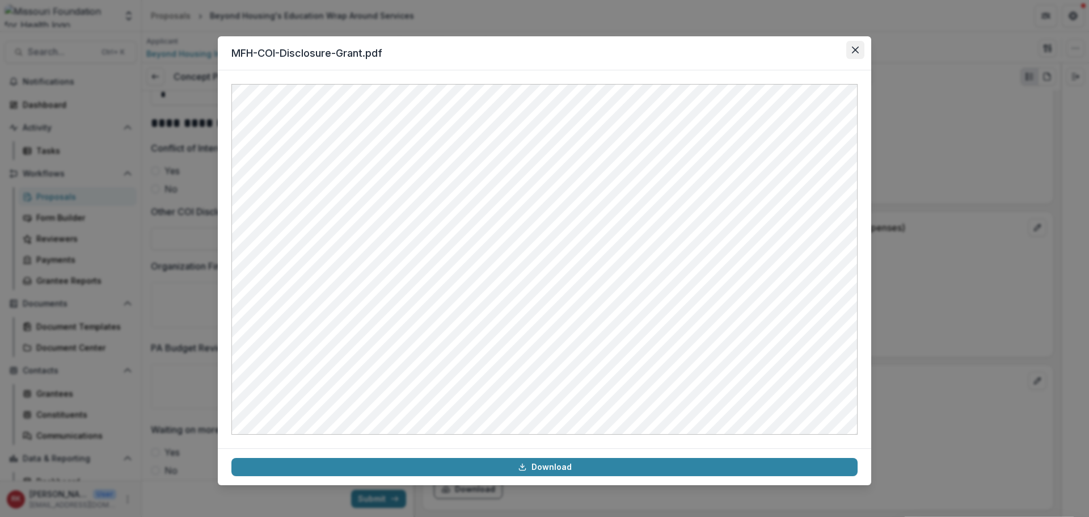
click at [855, 46] on button "Close" at bounding box center [855, 50] width 18 height 18
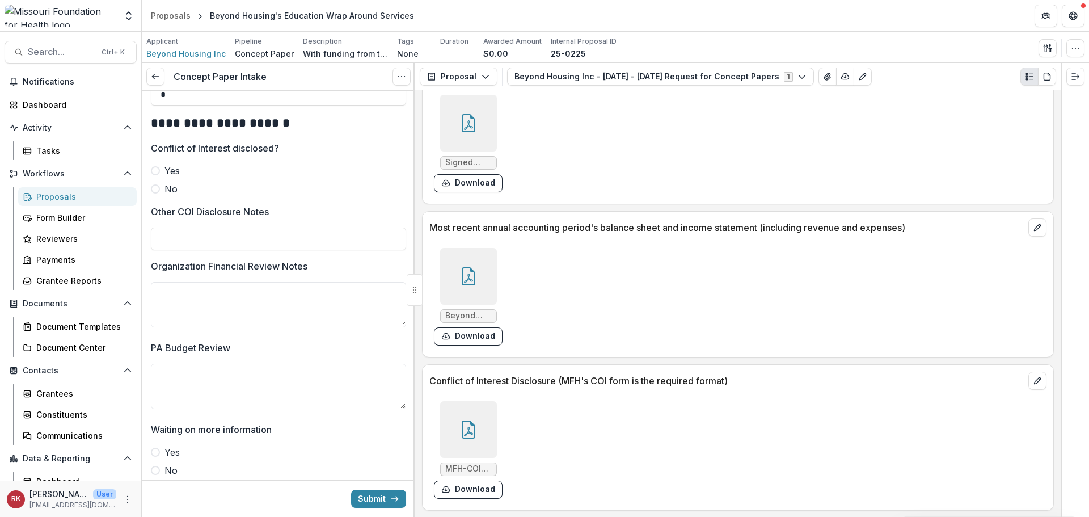
click at [156, 193] on span at bounding box center [155, 188] width 9 height 9
click at [189, 248] on input "Other COI Disclosure Notes" at bounding box center [278, 238] width 255 height 23
click at [217, 250] on input "**********" at bounding box center [278, 238] width 255 height 23
type input "**********"
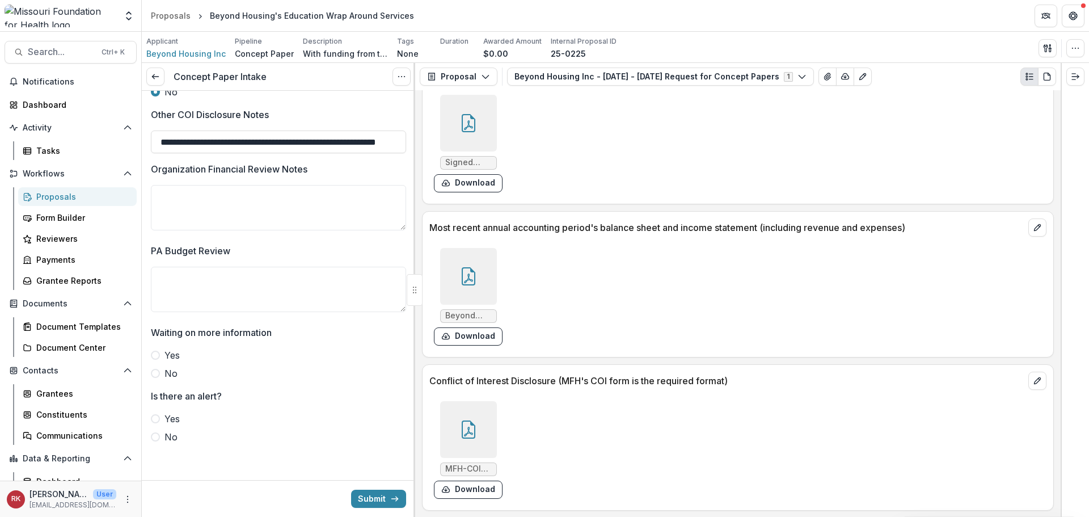
scroll to position [1978, 0]
click at [464, 268] on icon at bounding box center [469, 276] width 14 height 18
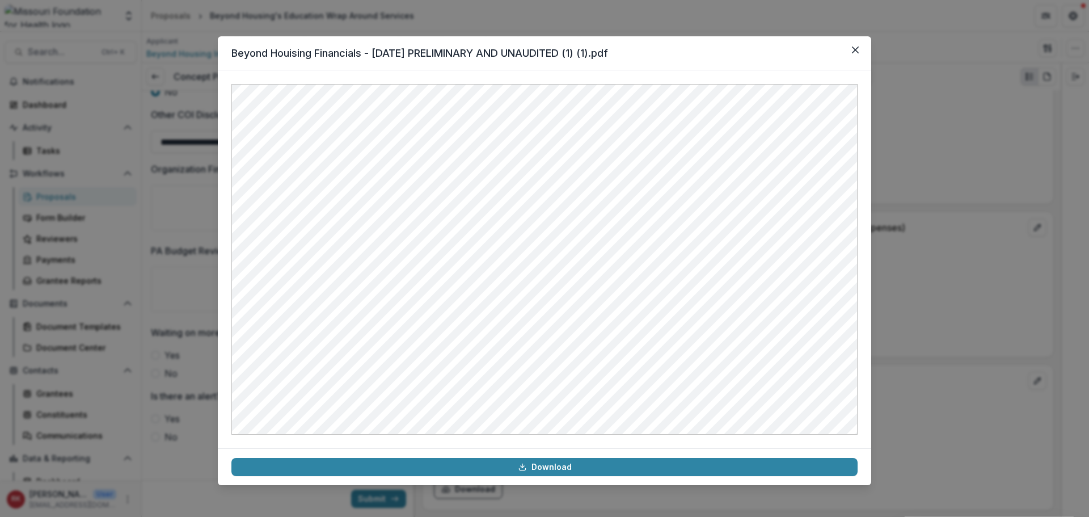
click at [907, 288] on div "Beyond Houising Financials - December 2024 PRELIMINARY AND UNAUDITED (1) (1).pd…" at bounding box center [544, 258] width 1089 height 517
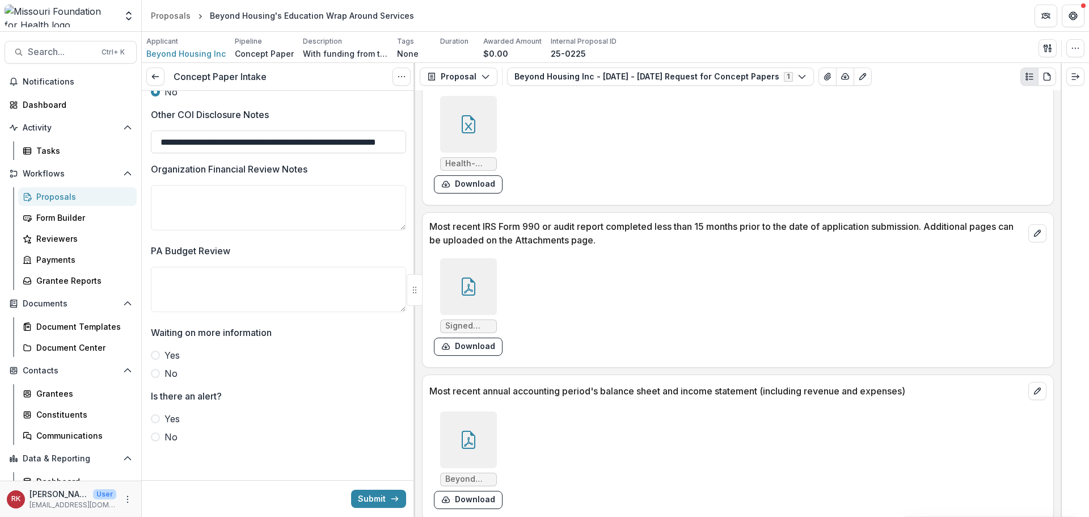
scroll to position [3089, 0]
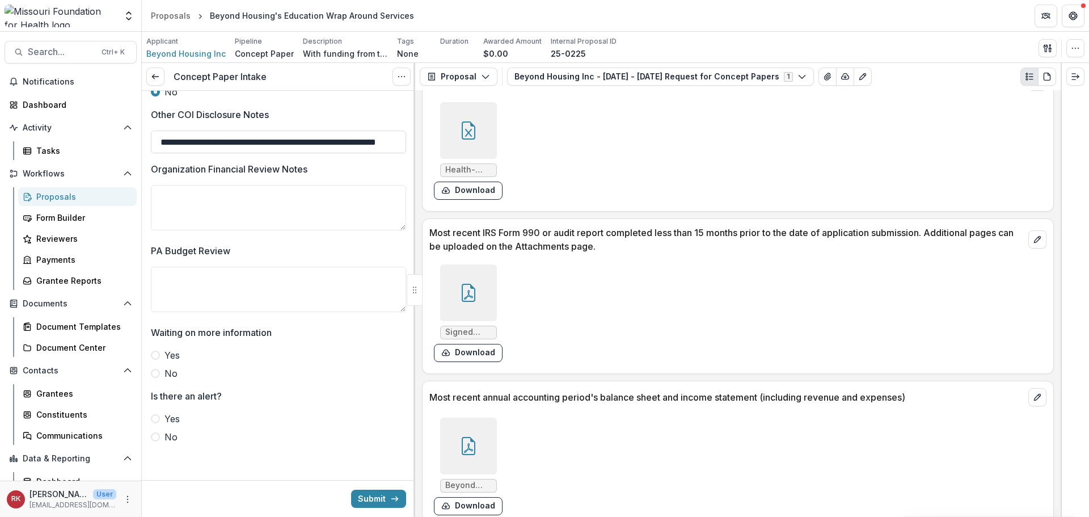
click at [469, 294] on icon at bounding box center [468, 293] width 18 height 18
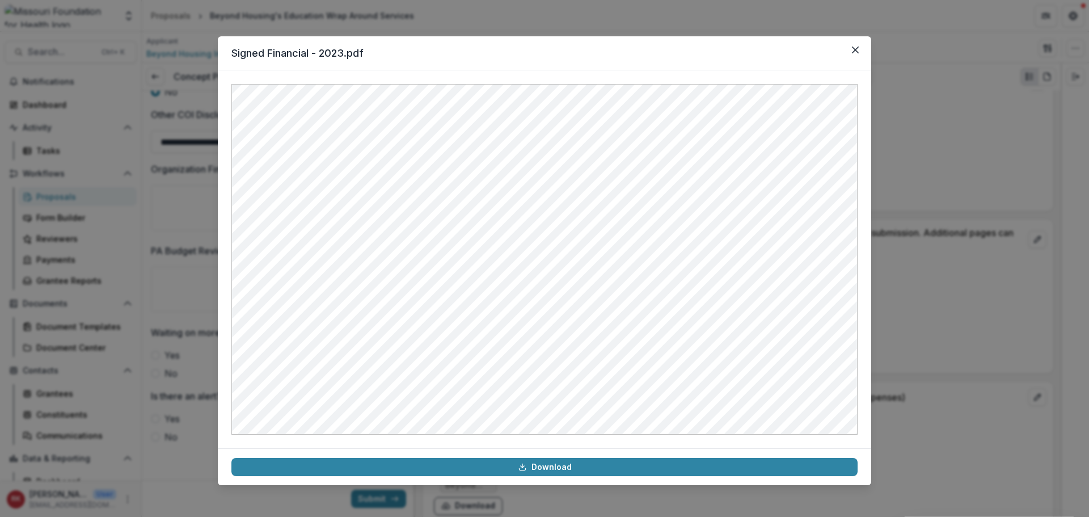
click at [986, 265] on div "Signed Financial - 2023.pdf Download" at bounding box center [544, 258] width 1089 height 517
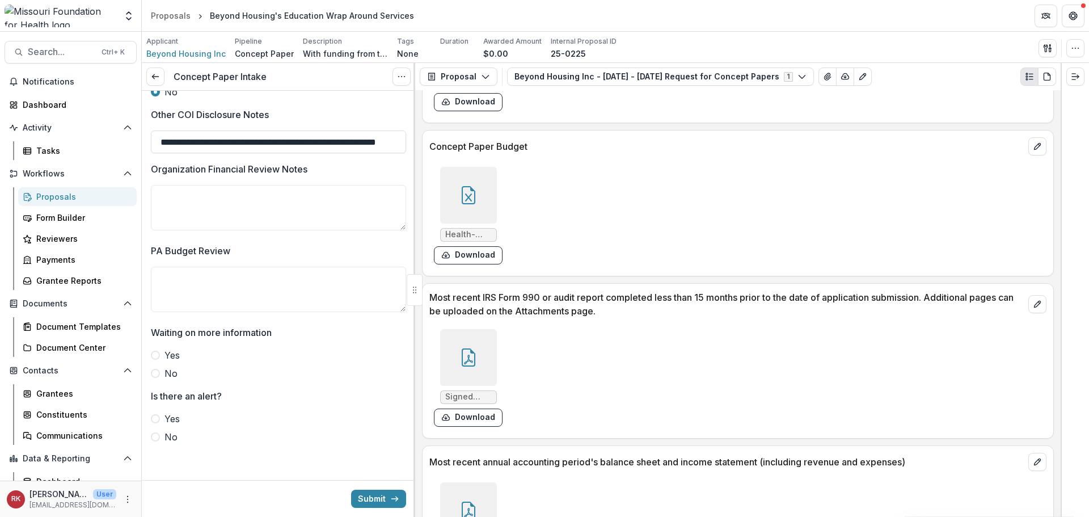
scroll to position [2919, 0]
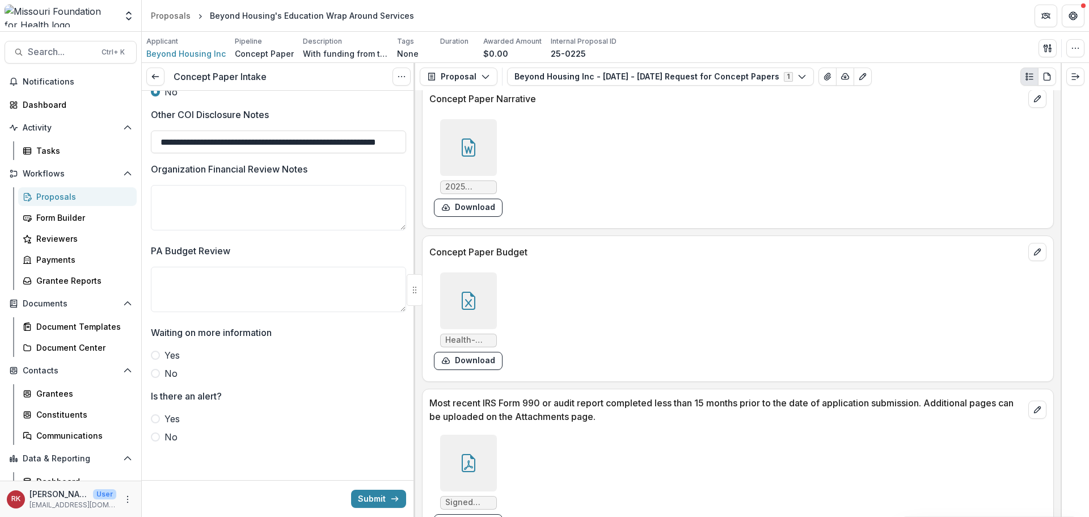
click at [464, 291] on div at bounding box center [468, 300] width 57 height 57
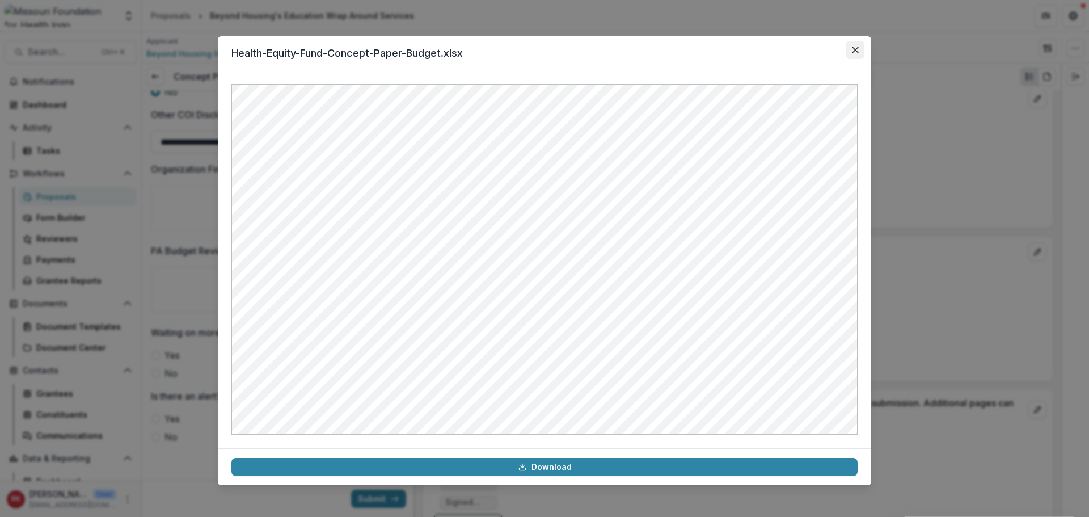
click at [853, 55] on button "Close" at bounding box center [855, 50] width 18 height 18
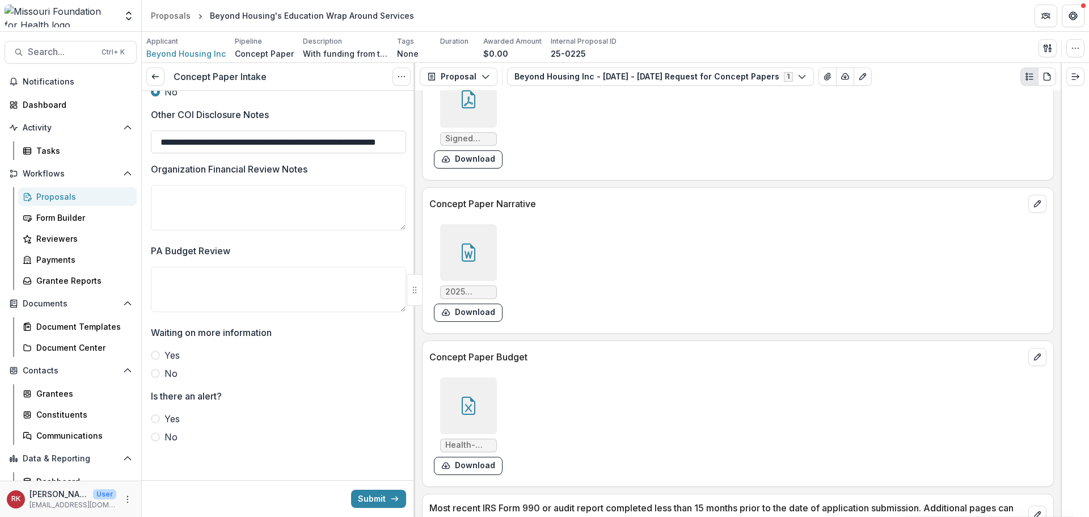
scroll to position [2806, 0]
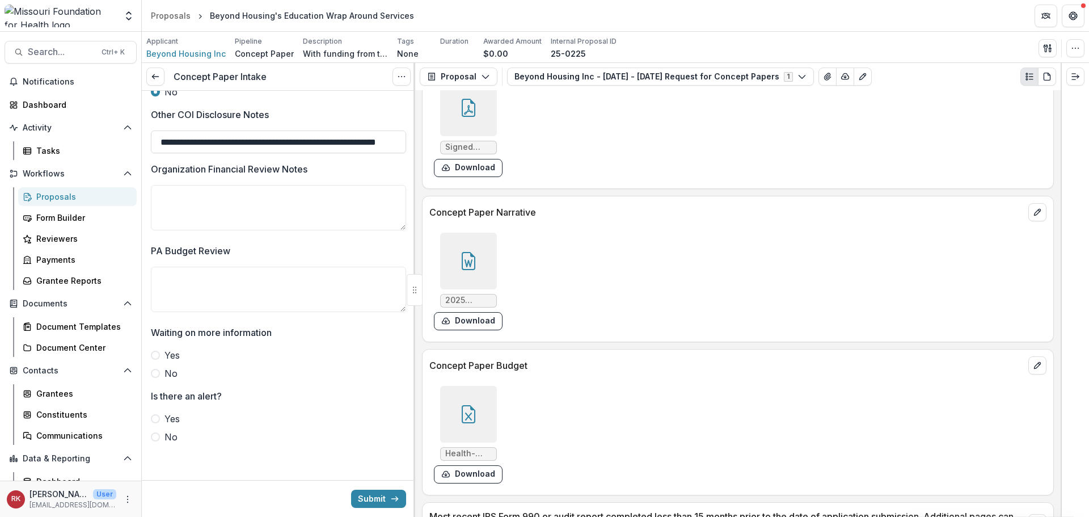
click at [469, 257] on icon at bounding box center [468, 261] width 18 height 18
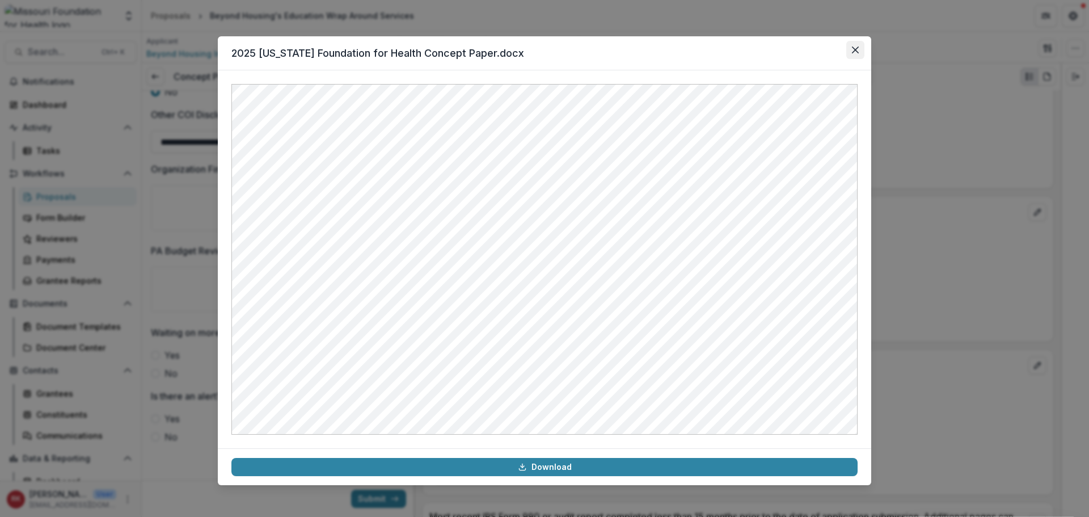
click at [852, 50] on icon "Close" at bounding box center [855, 50] width 7 height 7
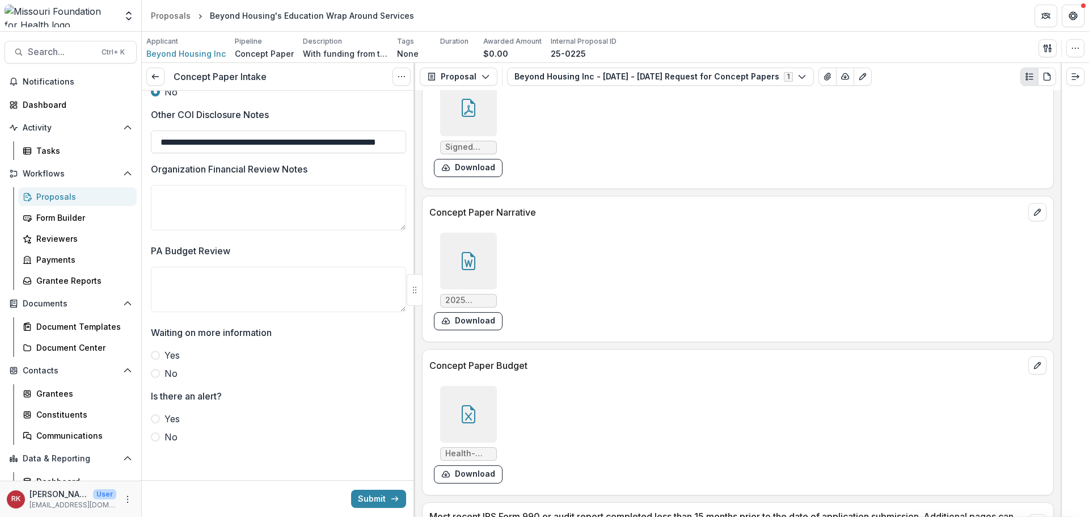
click at [476, 260] on icon at bounding box center [468, 261] width 18 height 18
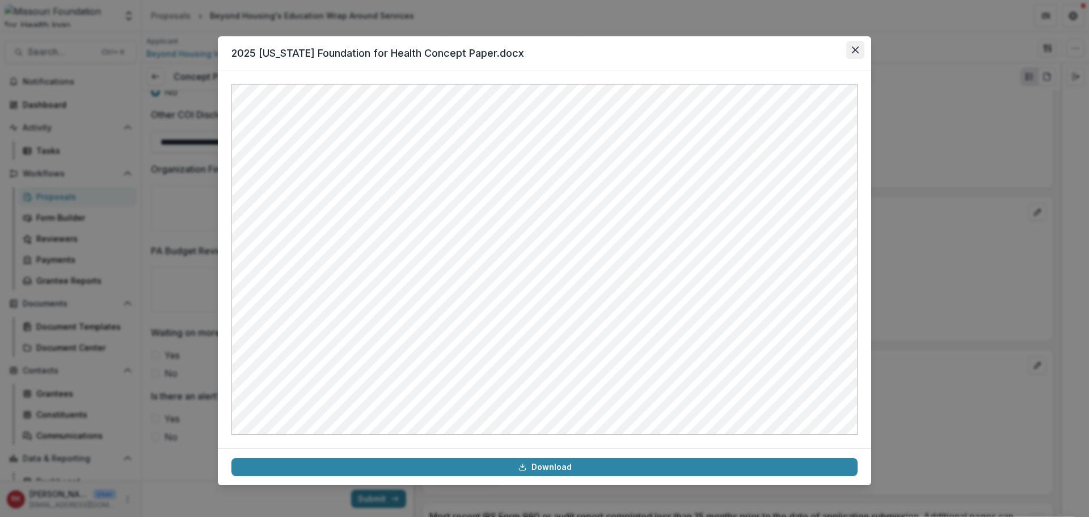
click at [857, 49] on icon "Close" at bounding box center [855, 50] width 7 height 7
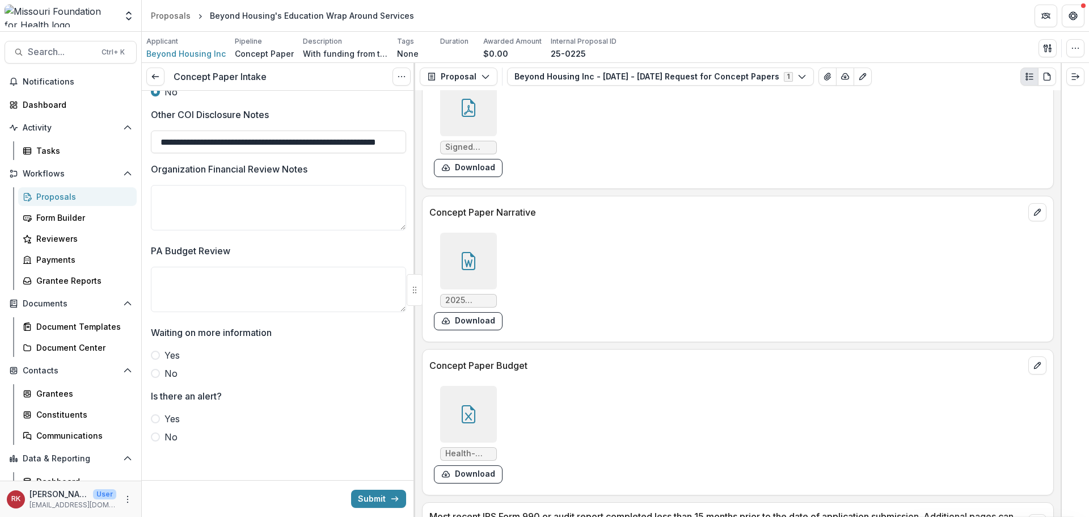
click at [153, 373] on span at bounding box center [155, 373] width 9 height 9
click at [153, 437] on span at bounding box center [155, 436] width 9 height 9
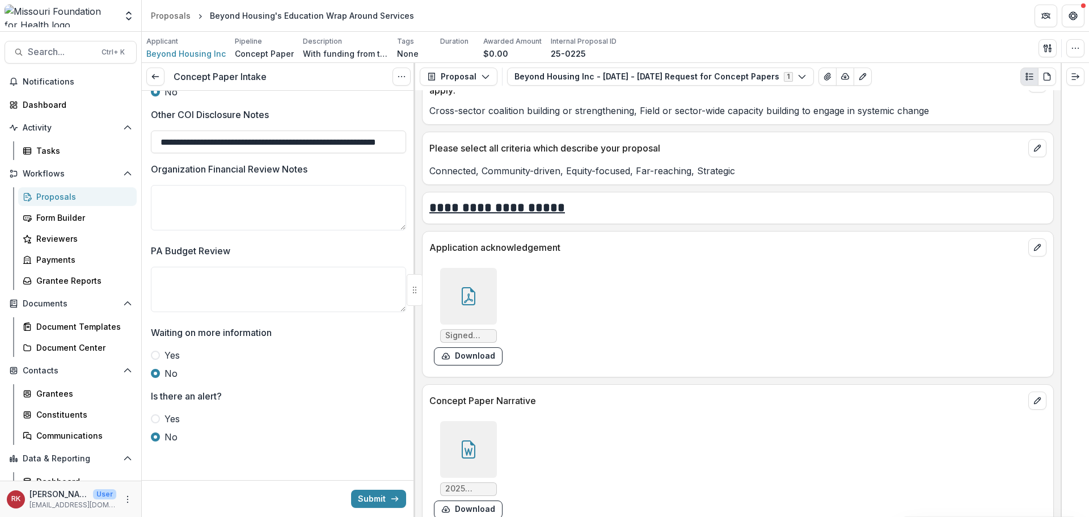
scroll to position [2579, 0]
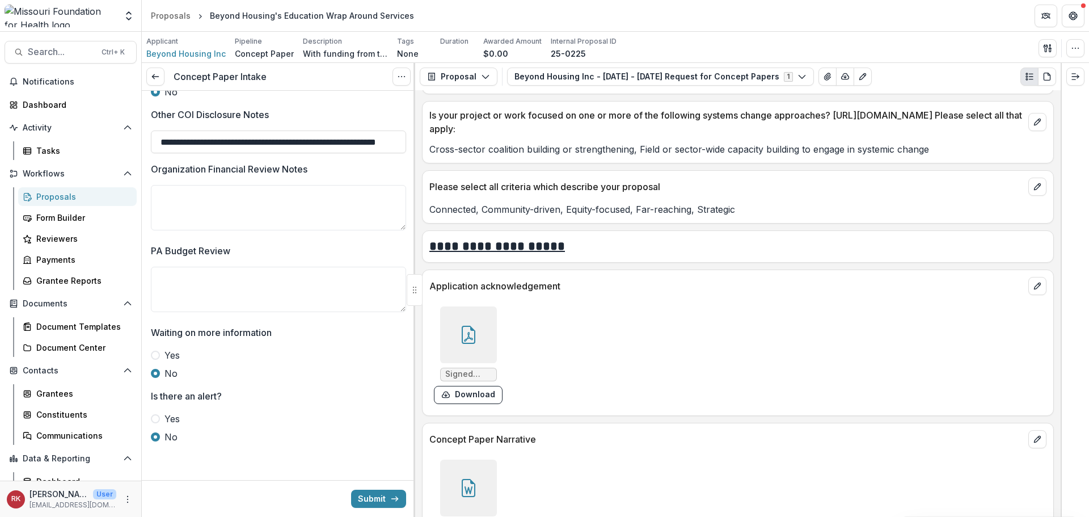
click at [472, 338] on icon at bounding box center [468, 335] width 18 height 18
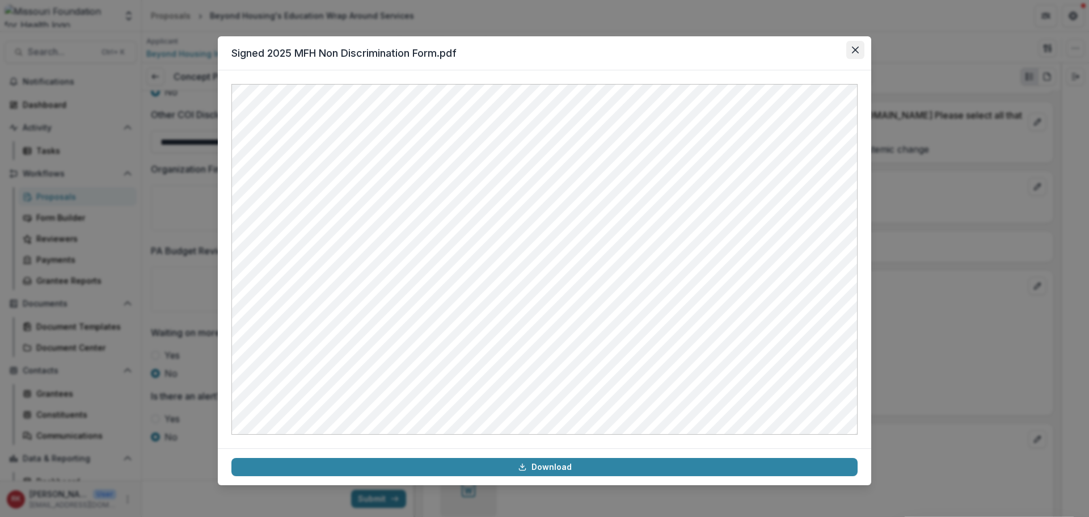
click at [856, 50] on icon "Close" at bounding box center [855, 50] width 7 height 7
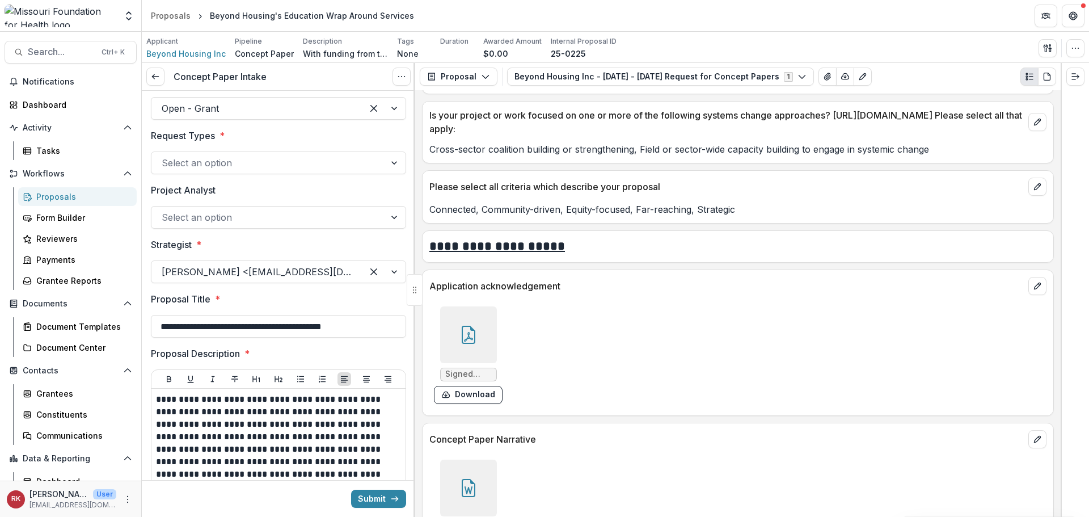
scroll to position [0, 0]
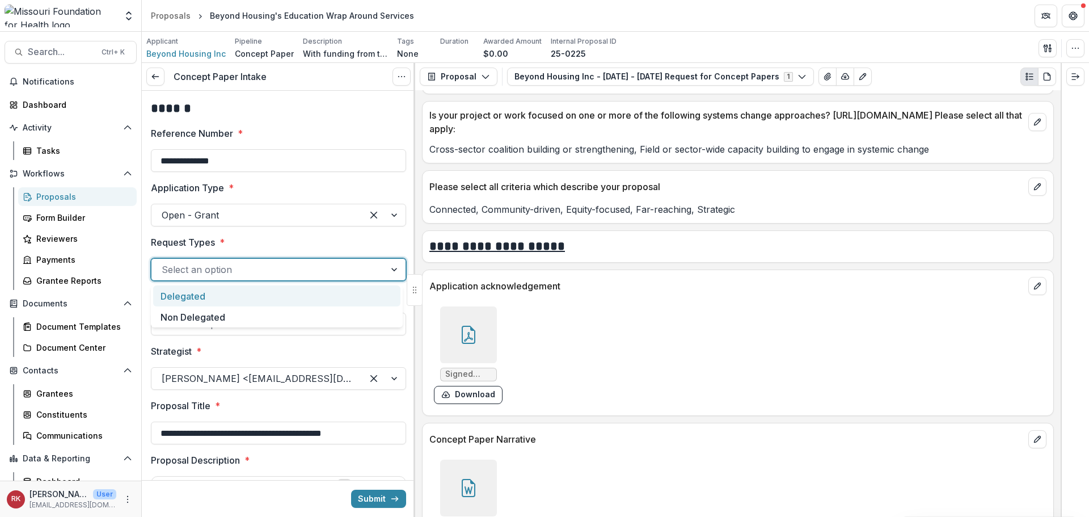
click at [176, 270] on div at bounding box center [268, 269] width 213 height 16
click at [176, 297] on div "Delegated" at bounding box center [276, 295] width 247 height 21
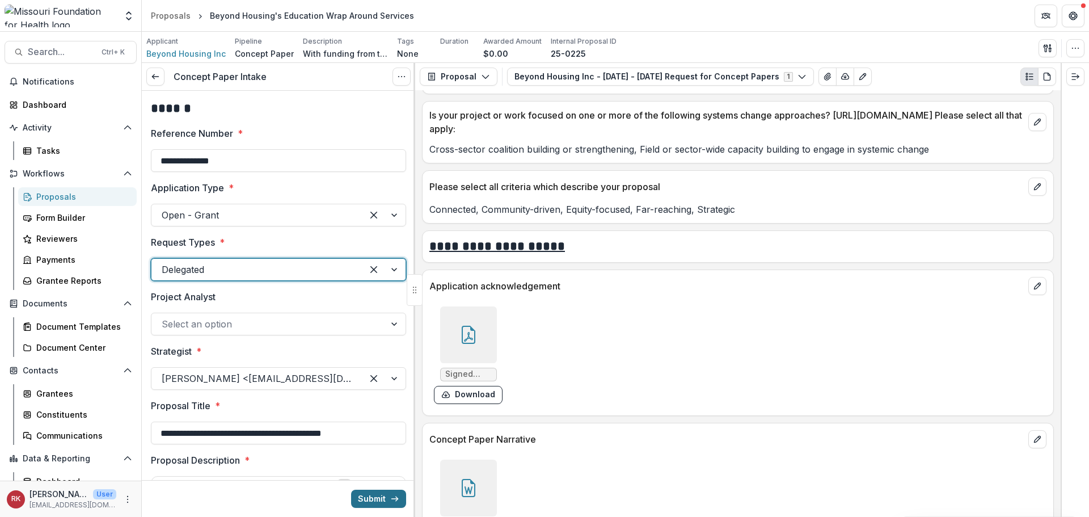
click at [364, 493] on button "Submit" at bounding box center [378, 498] width 55 height 18
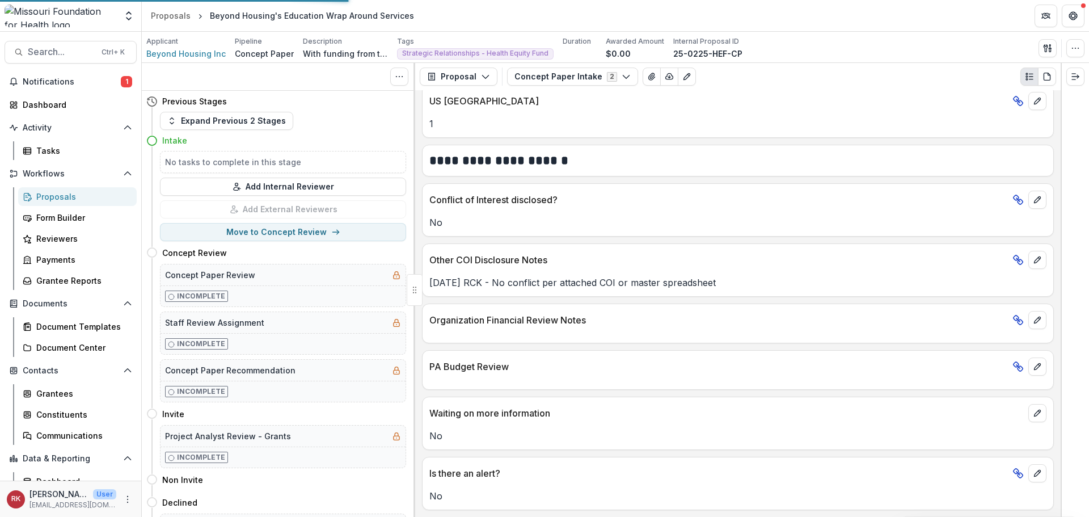
scroll to position [1806, 0]
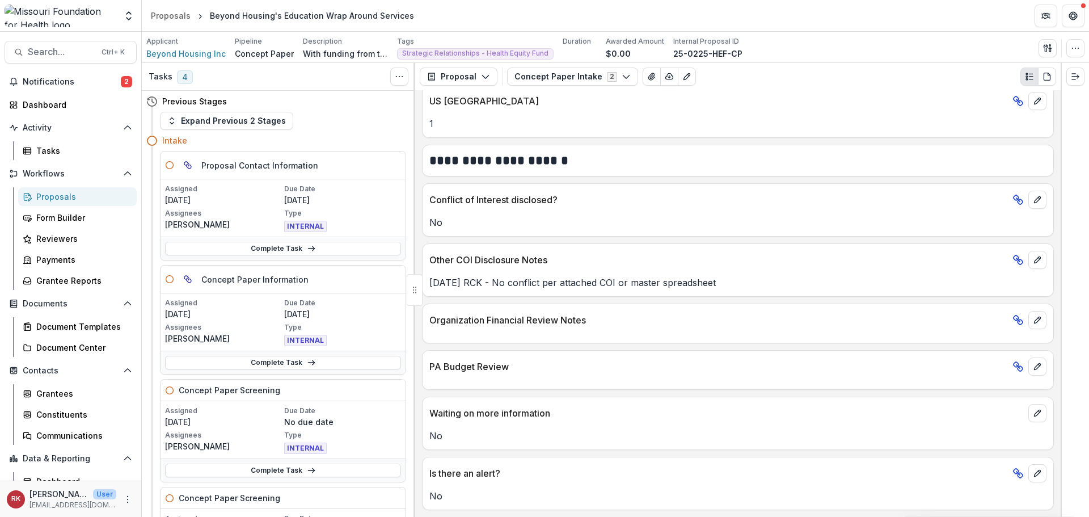
click at [534, 233] on div "Conflict of Interest disclosed? No" at bounding box center [738, 209] width 632 height 53
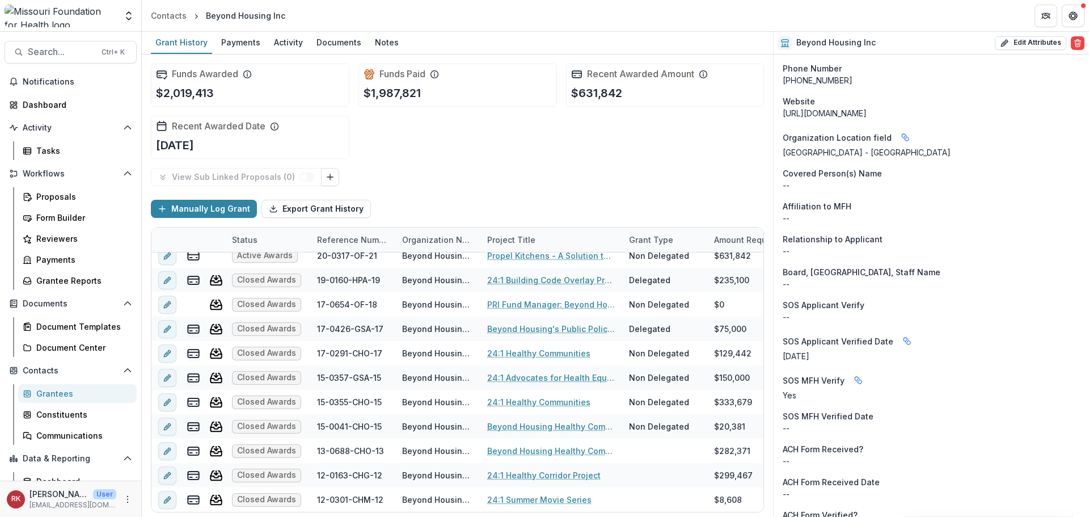
scroll to position [1531, 0]
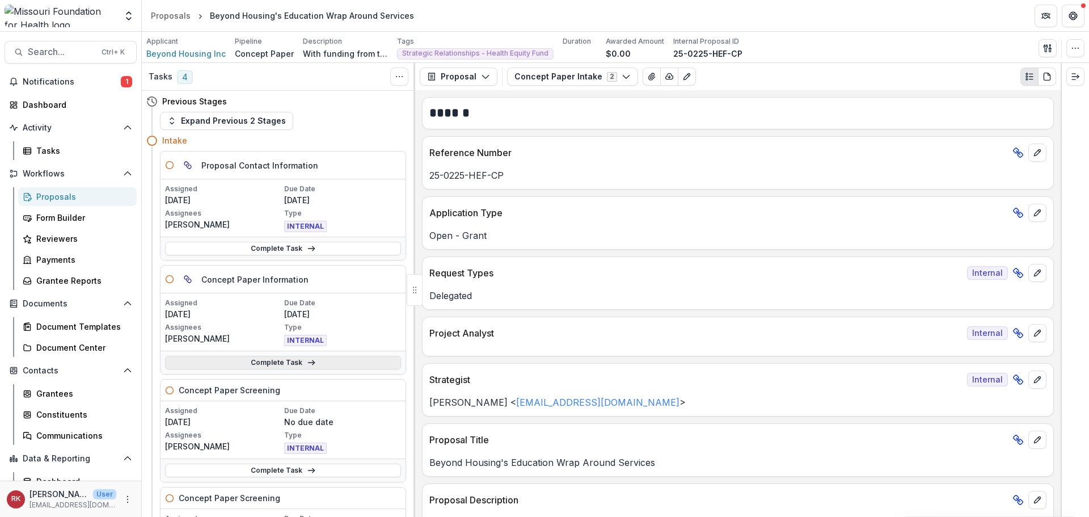
click at [226, 364] on link "Complete Task" at bounding box center [283, 363] width 236 height 14
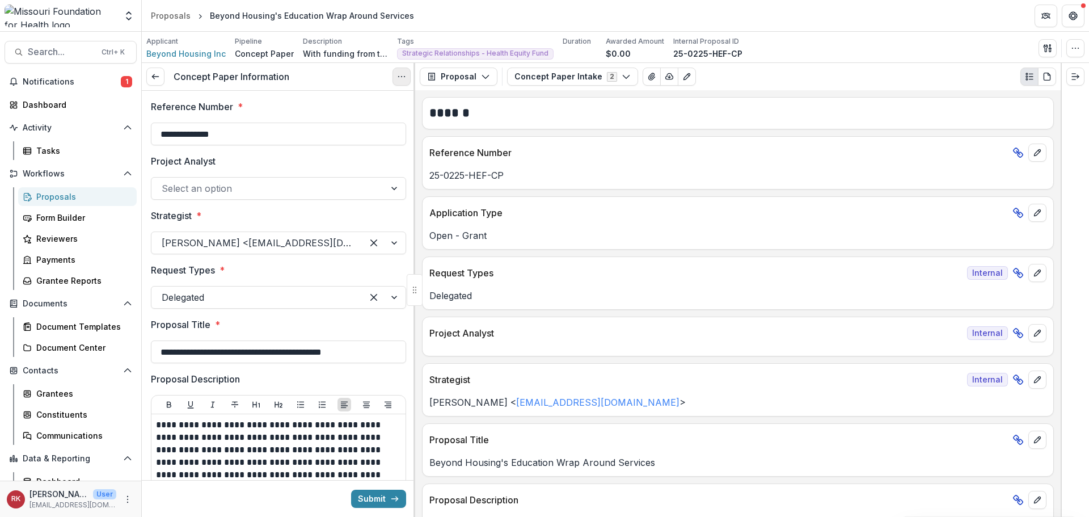
click at [399, 76] on icon "Options" at bounding box center [401, 76] width 9 height 9
click at [390, 103] on link "View task" at bounding box center [346, 102] width 121 height 19
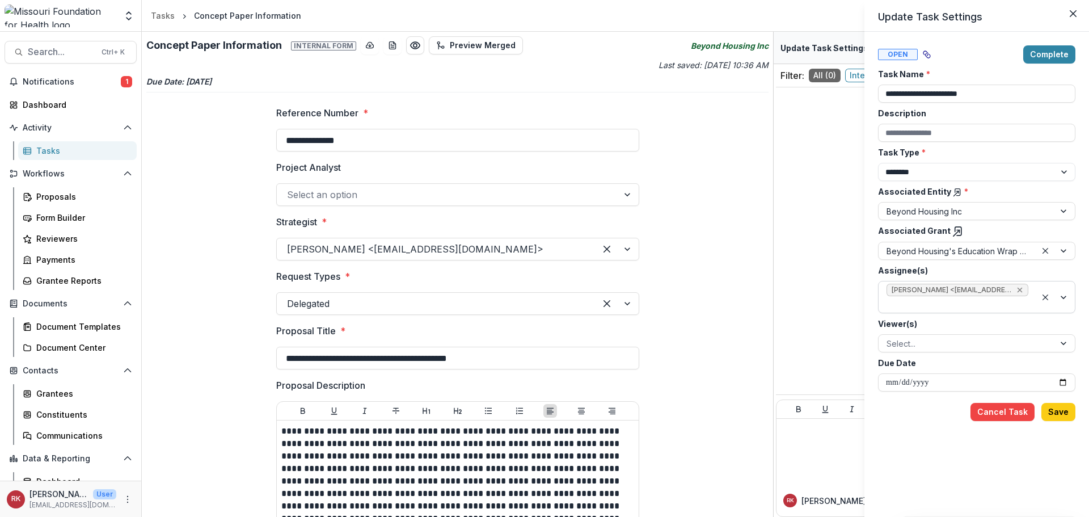
click at [1017, 292] on icon "Remove Wendy Rohrbach <wrohrbach@mffh.org> (wrohrbach@mffh.org)" at bounding box center [1019, 290] width 5 height 5
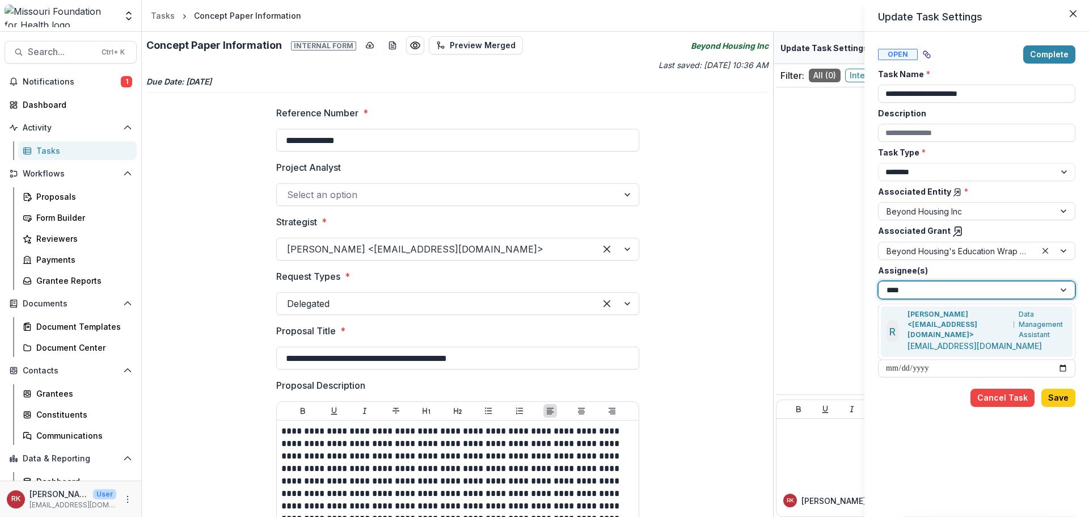
type input "*****"
click at [930, 322] on p "[PERSON_NAME] <[EMAIL_ADDRESS][DOMAIN_NAME]>" at bounding box center [958, 324] width 102 height 31
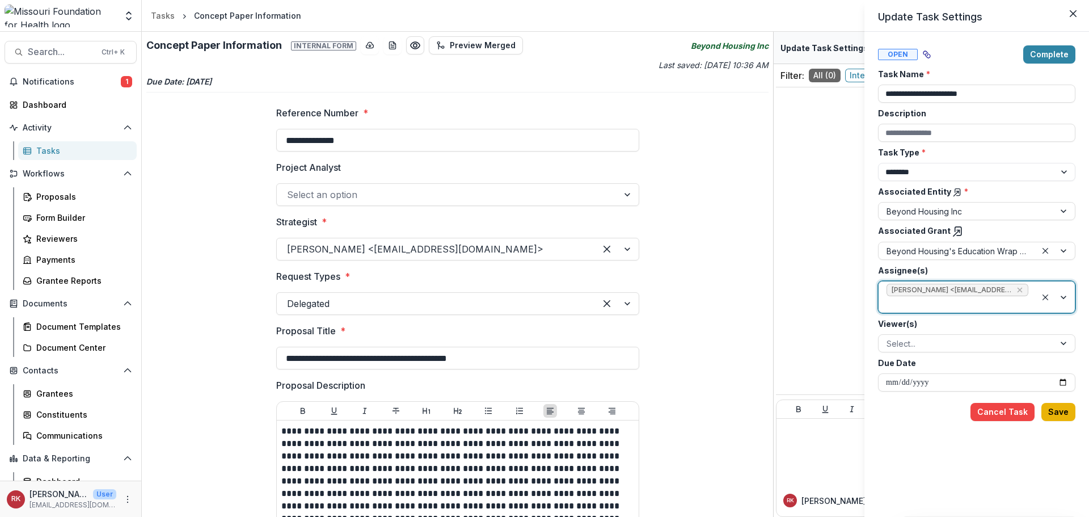
click at [1060, 405] on button "Save" at bounding box center [1058, 412] width 34 height 18
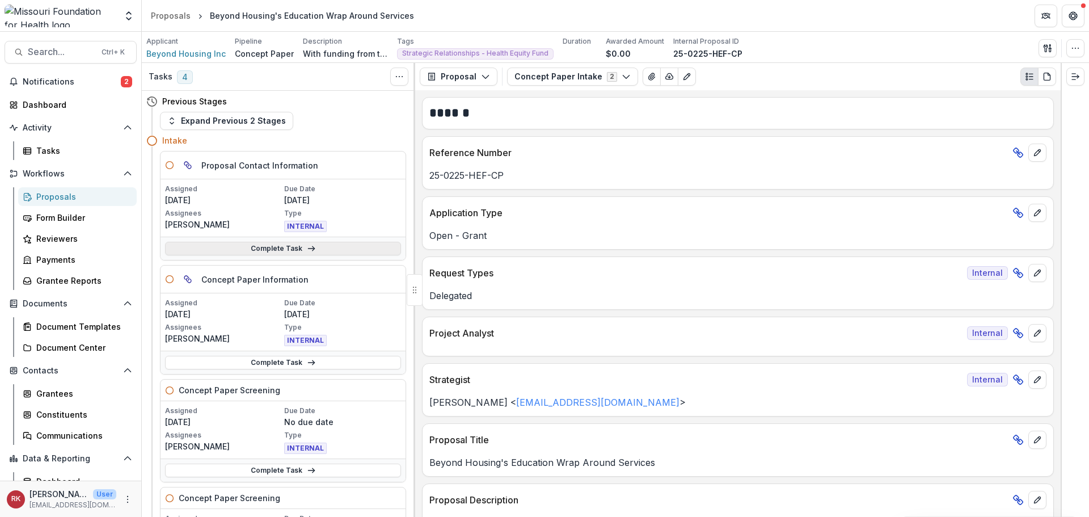
click at [236, 252] on link "Complete Task" at bounding box center [283, 249] width 236 height 14
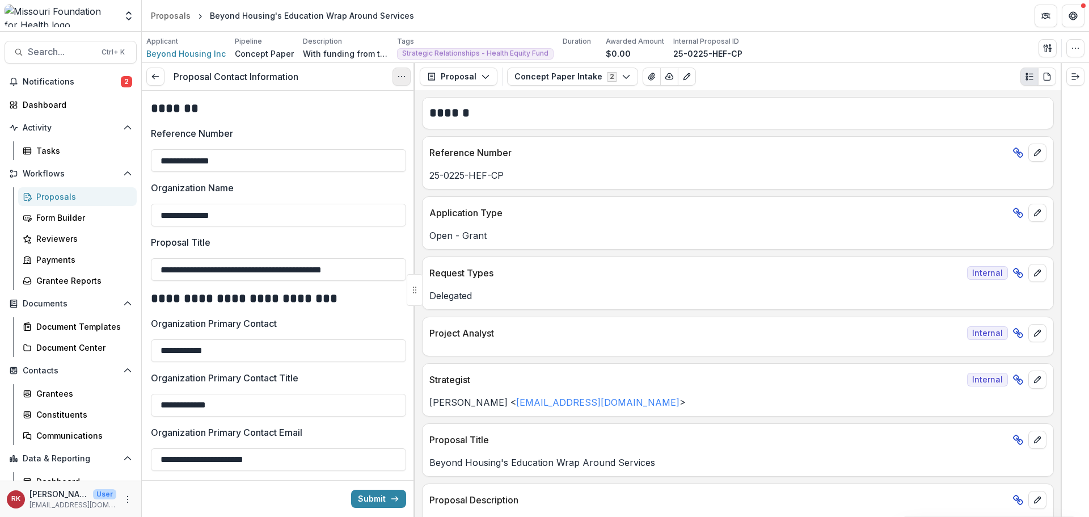
click at [404, 80] on icon "Options" at bounding box center [401, 76] width 9 height 9
click at [399, 100] on link "View task" at bounding box center [346, 102] width 121 height 19
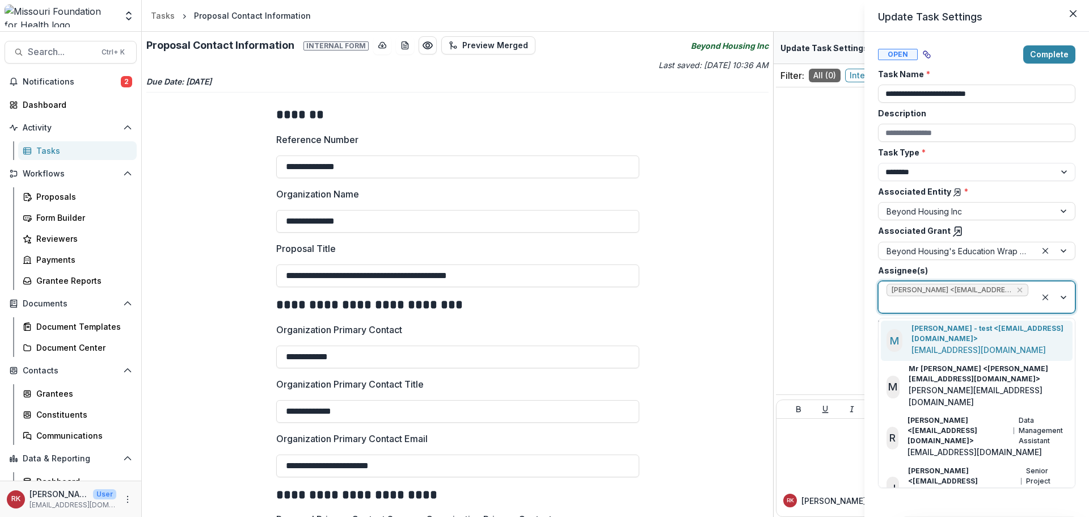
click at [1015, 285] on span "Wendy Rohrbach <wrohrbach@mffh.org> (wrohrbach@mffh.org)" at bounding box center [957, 290] width 142 height 12
drag, startPoint x: 1017, startPoint y: 288, endPoint x: 1012, endPoint y: 292, distance: 7.3
click at [1017, 288] on icon "Remove Wendy Rohrbach <wrohrbach@mffh.org> (wrohrbach@mffh.org)" at bounding box center [1019, 289] width 9 height 9
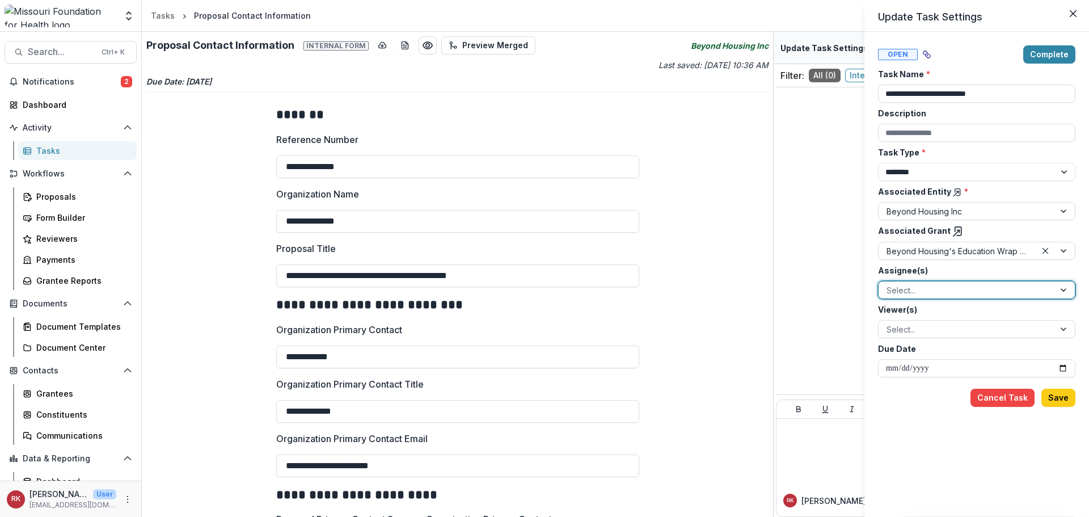
click at [891, 286] on div at bounding box center [966, 290] width 160 height 14
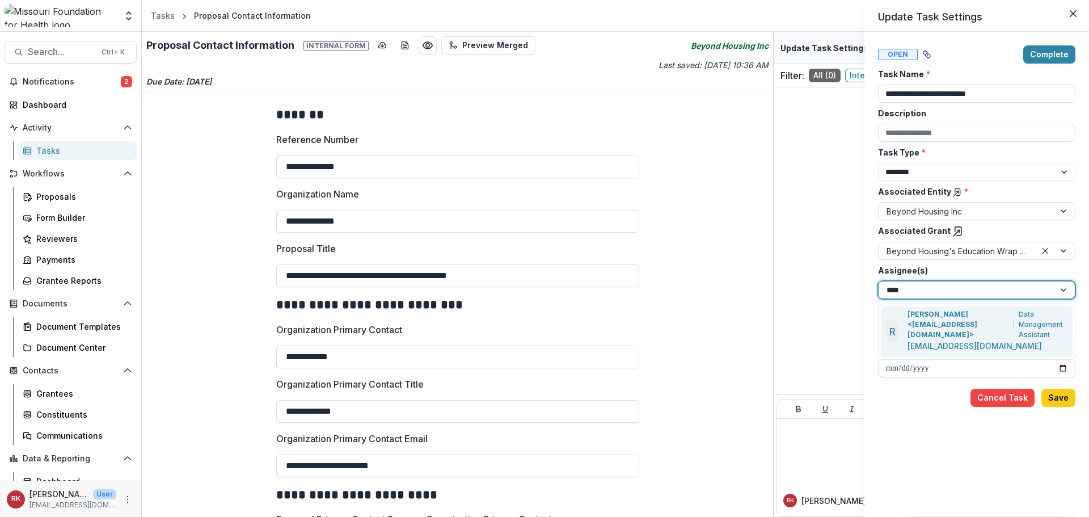
type input "*****"
click at [932, 323] on p "Renee Klann <rklann@mffh.org>" at bounding box center [958, 324] width 102 height 31
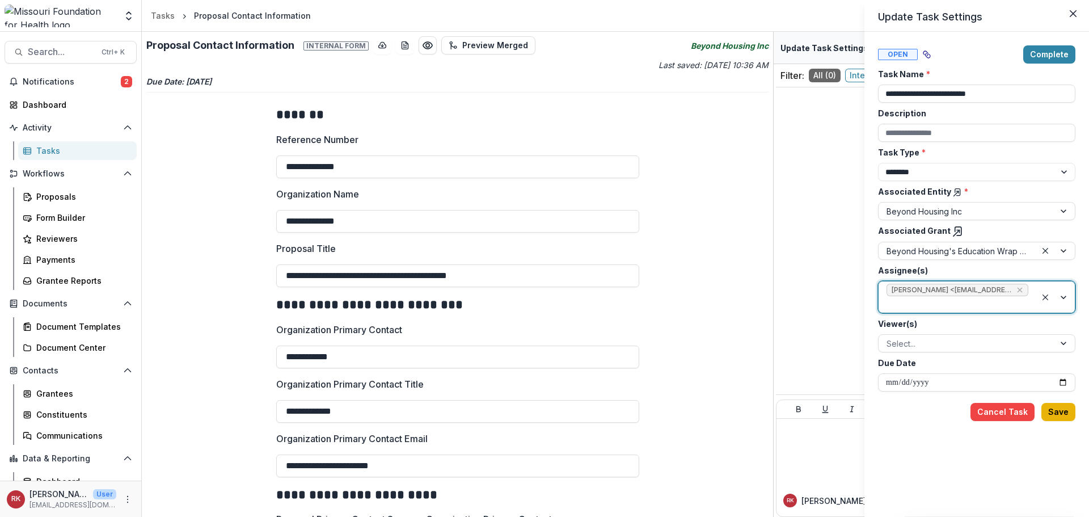
click at [1050, 407] on button "Save" at bounding box center [1058, 412] width 34 height 18
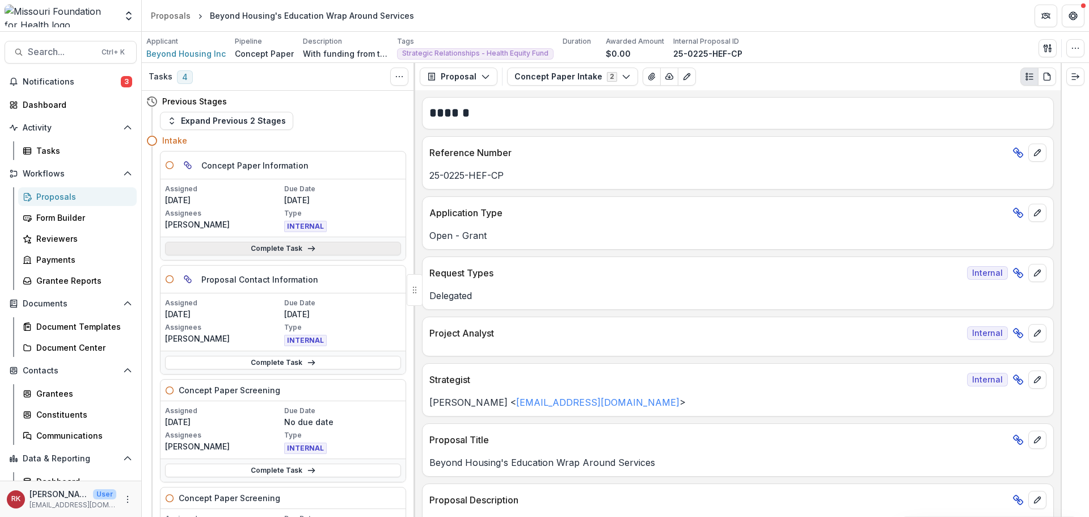
click at [217, 247] on link "Complete Task" at bounding box center [283, 249] width 236 height 14
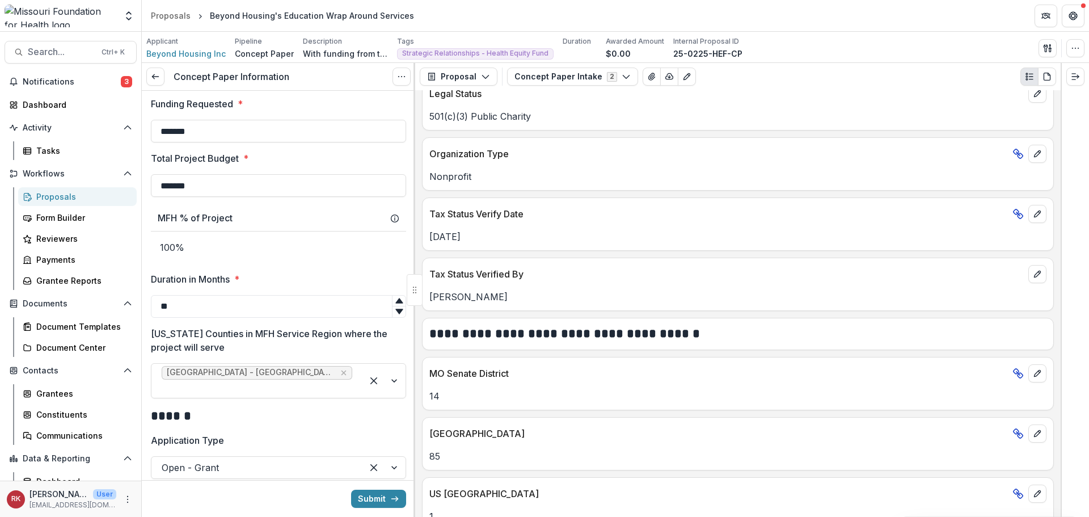
scroll to position [1701, 0]
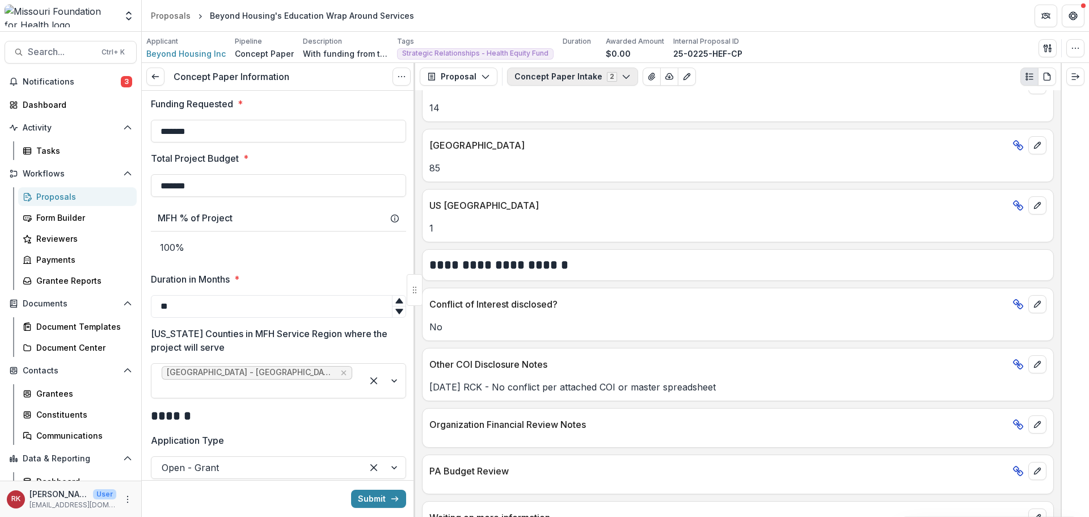
click at [580, 82] on button "Concept Paper Intake 2" at bounding box center [572, 76] width 131 height 18
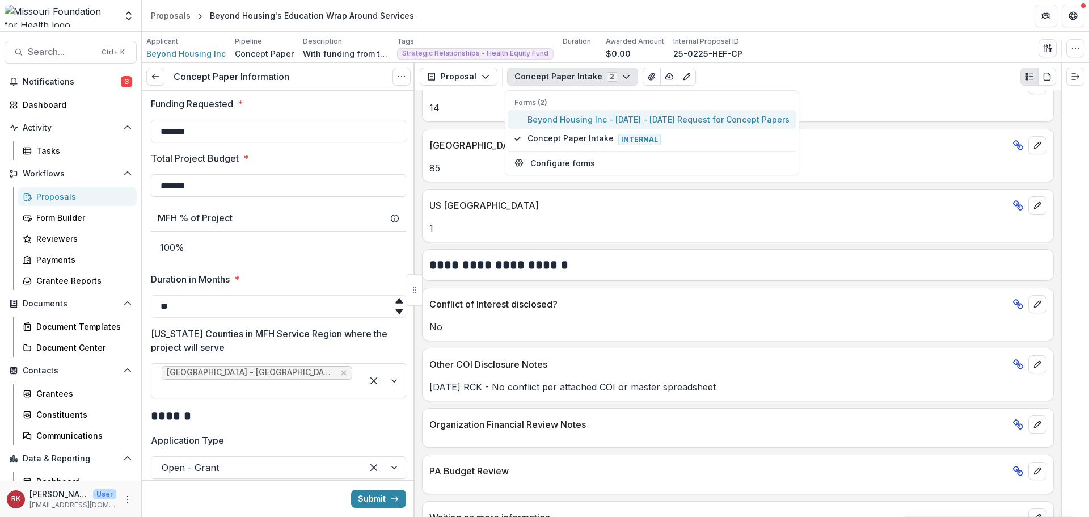
click at [576, 121] on span "Beyond Housing Inc - [DATE] - [DATE] Request for Concept Papers" at bounding box center [658, 119] width 262 height 12
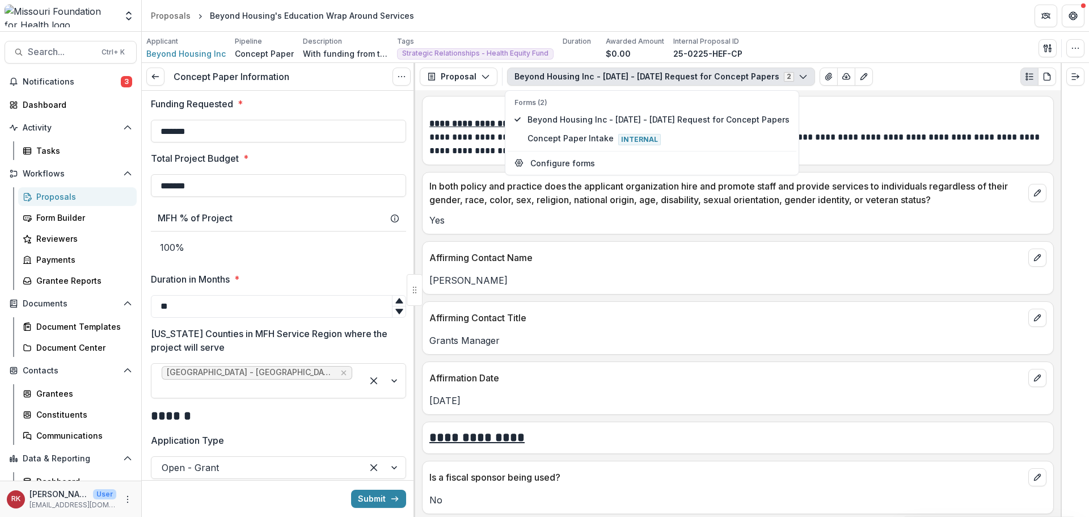
click at [520, 334] on div "Grants Manager" at bounding box center [737, 337] width 631 height 20
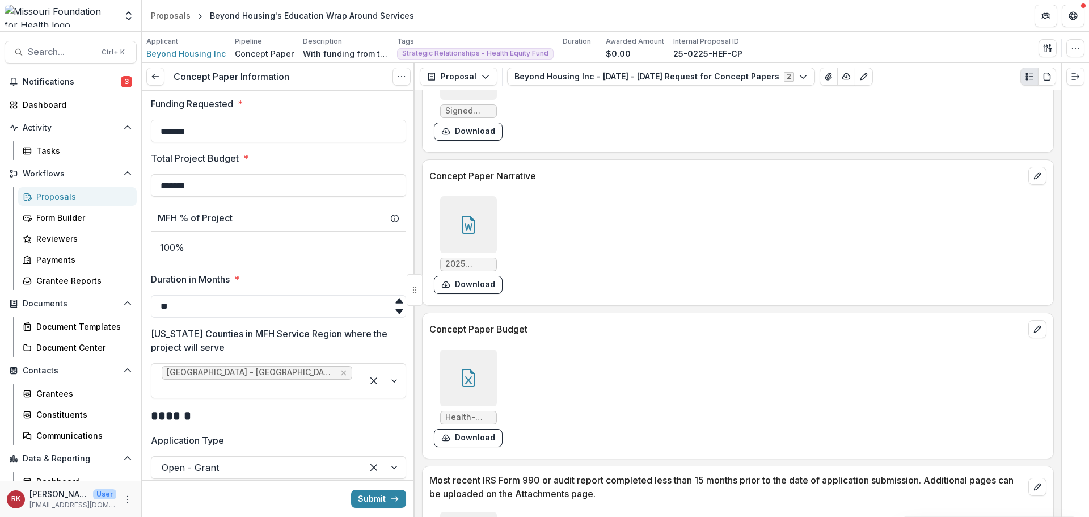
scroll to position [2935, 0]
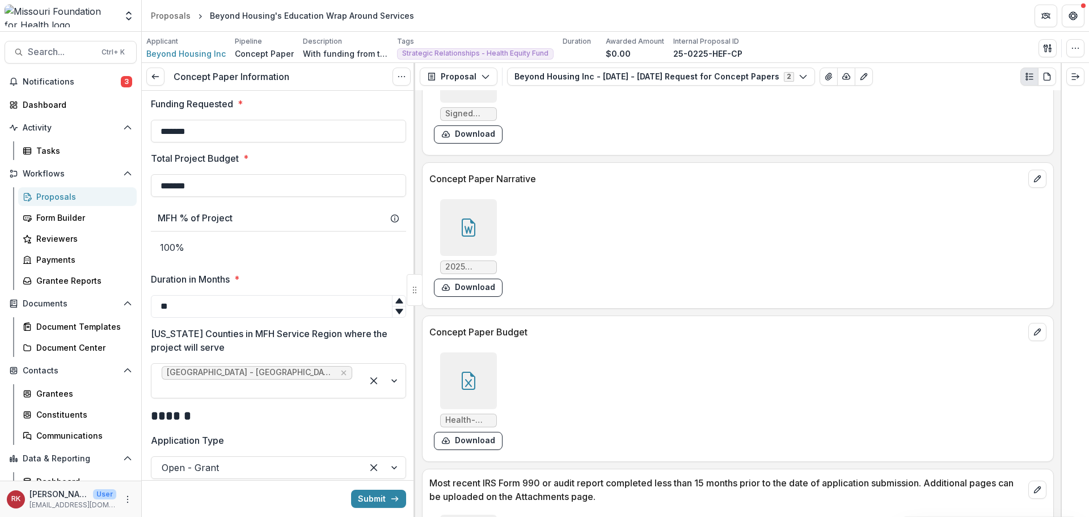
click at [451, 364] on div at bounding box center [468, 380] width 57 height 57
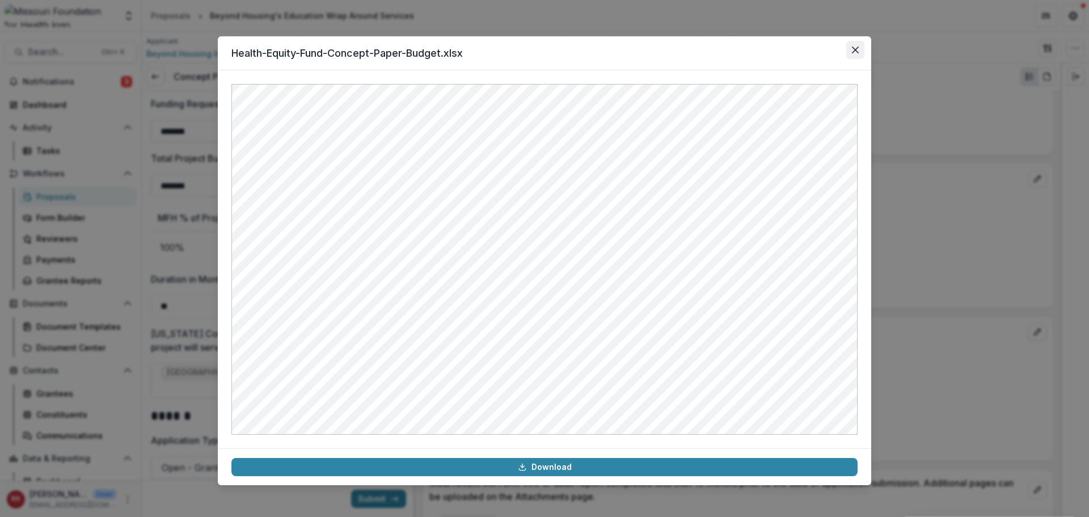
click at [857, 57] on button "Close" at bounding box center [855, 50] width 18 height 18
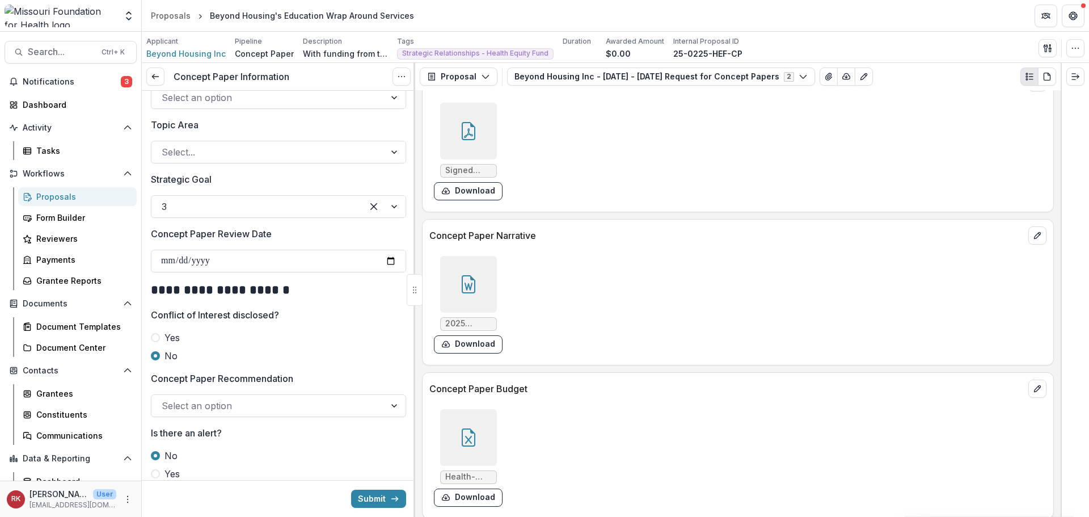
scroll to position [1184, 0]
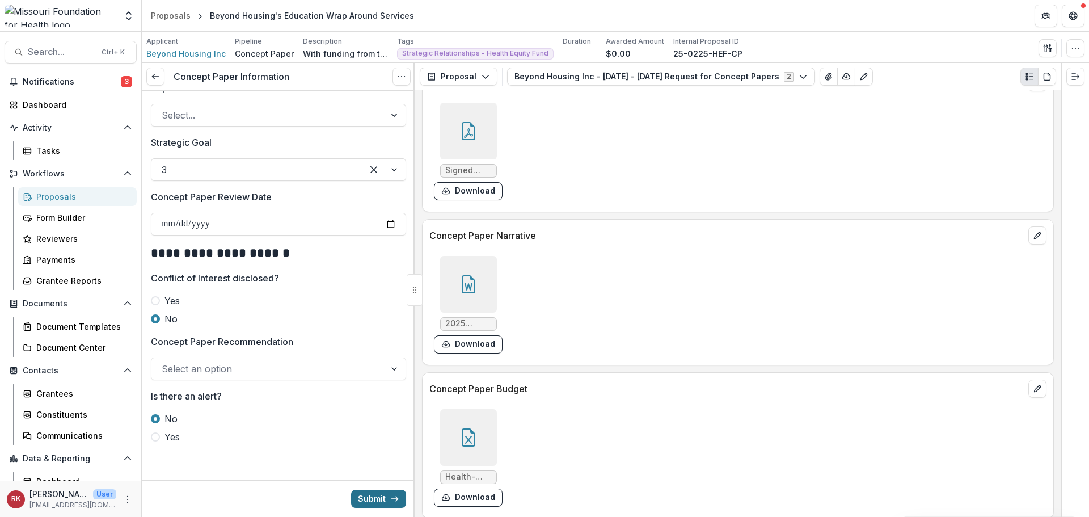
click at [391, 499] on icon "submit" at bounding box center [394, 498] width 9 height 9
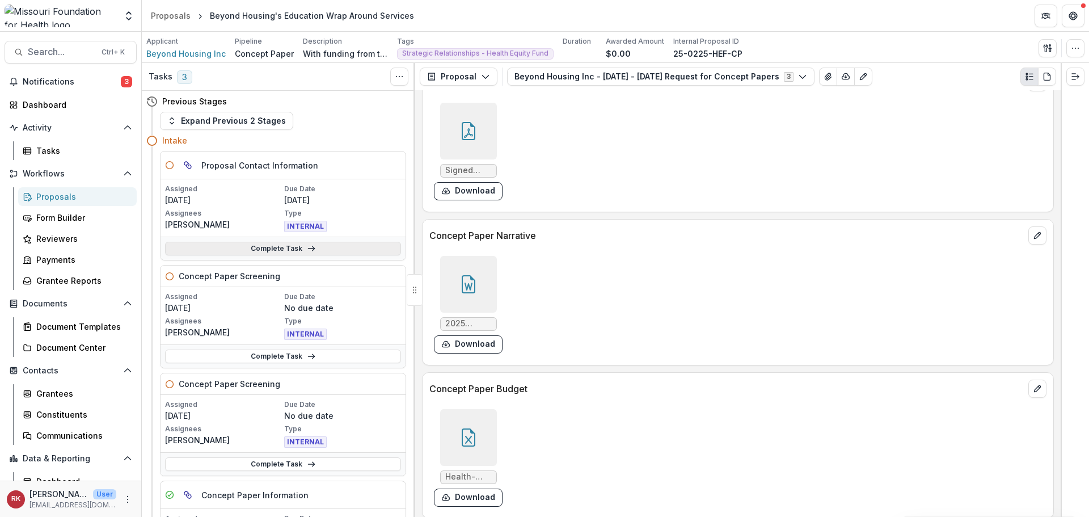
click at [240, 252] on link "Complete Task" at bounding box center [283, 249] width 236 height 14
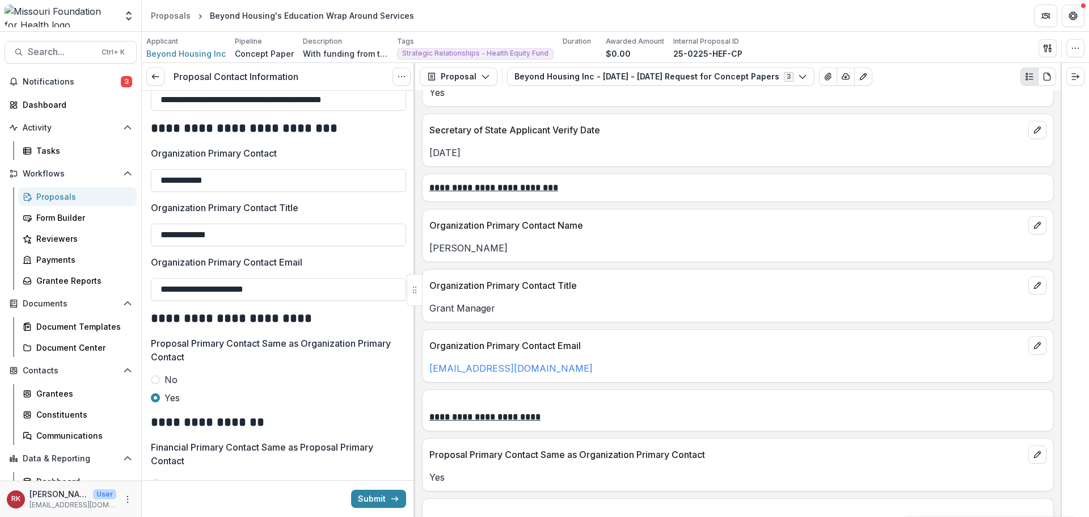
scroll to position [1460, 0]
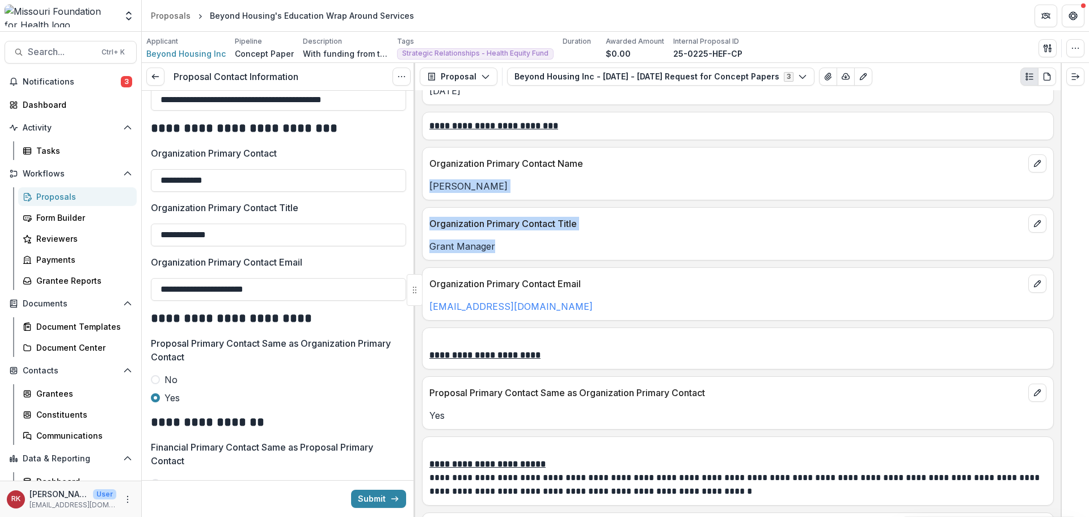
drag, startPoint x: 432, startPoint y: 191, endPoint x: 550, endPoint y: 235, distance: 126.0
click at [550, 235] on div "**********" at bounding box center [737, 303] width 645 height 426
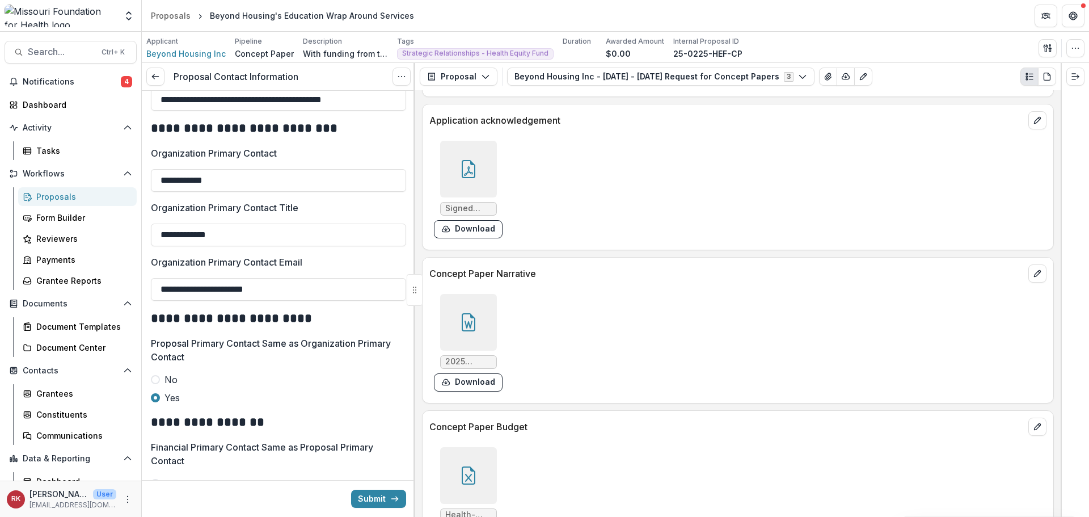
scroll to position [2821, 0]
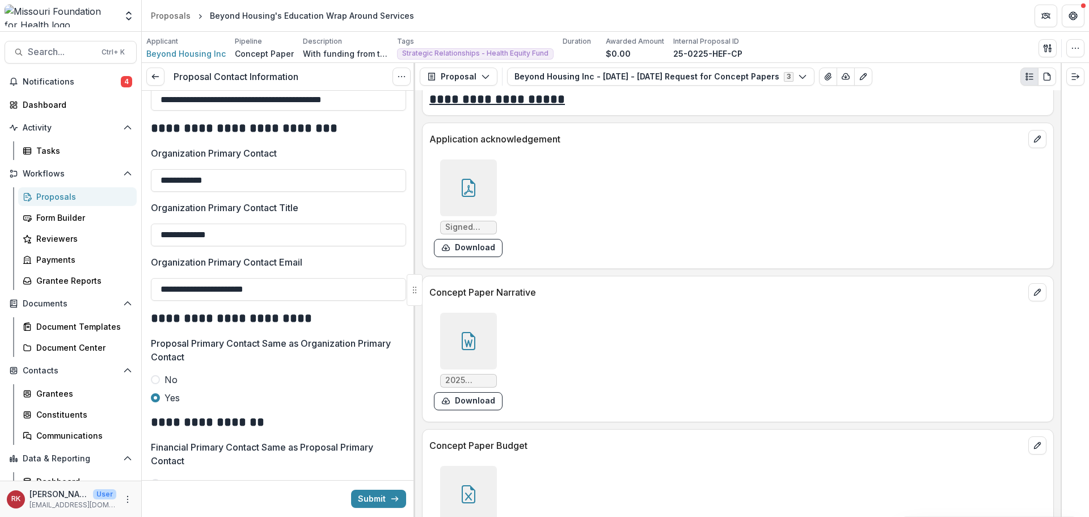
click at [466, 182] on icon at bounding box center [468, 188] width 18 height 18
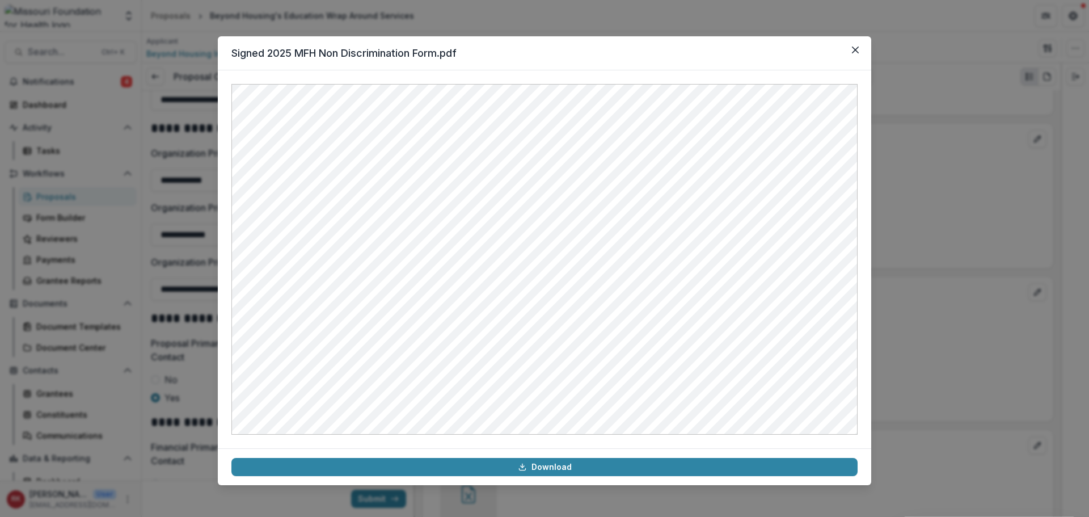
click at [950, 243] on div "Signed 2025 MFH Non Discrimination Form.pdf Download" at bounding box center [544, 258] width 1089 height 517
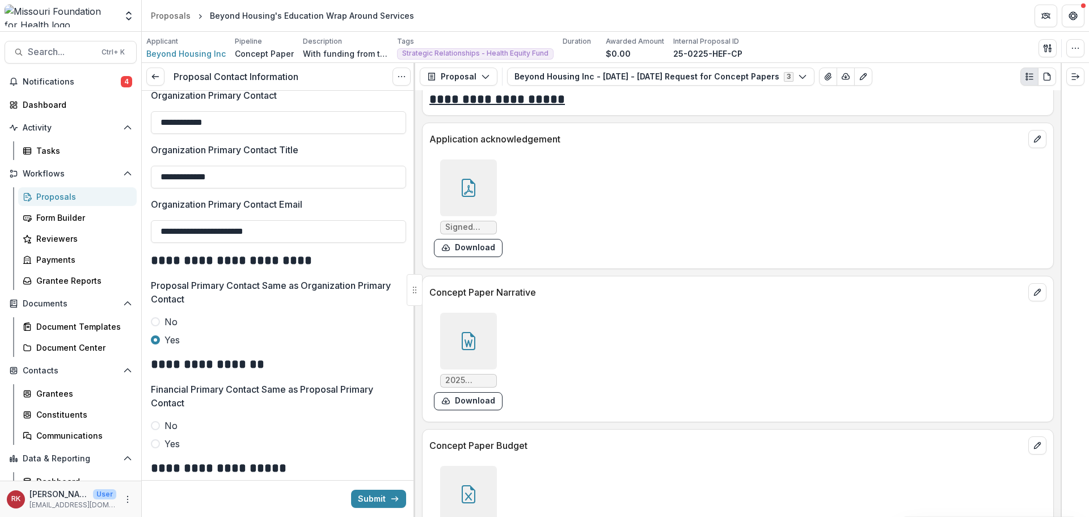
scroll to position [397, 0]
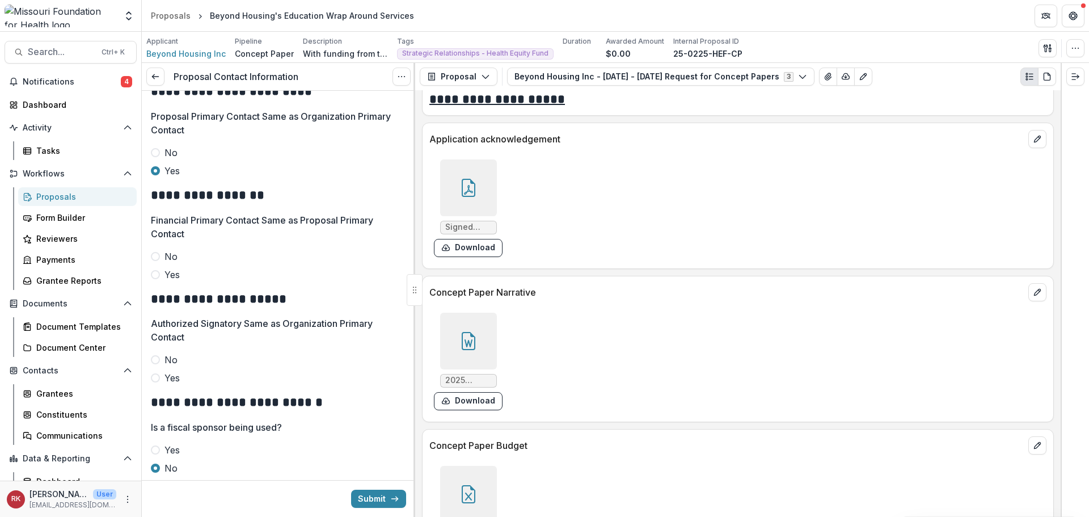
click at [154, 269] on label "Yes" at bounding box center [278, 275] width 255 height 14
click at [157, 377] on span at bounding box center [155, 377] width 9 height 9
click at [484, 171] on div at bounding box center [468, 187] width 57 height 57
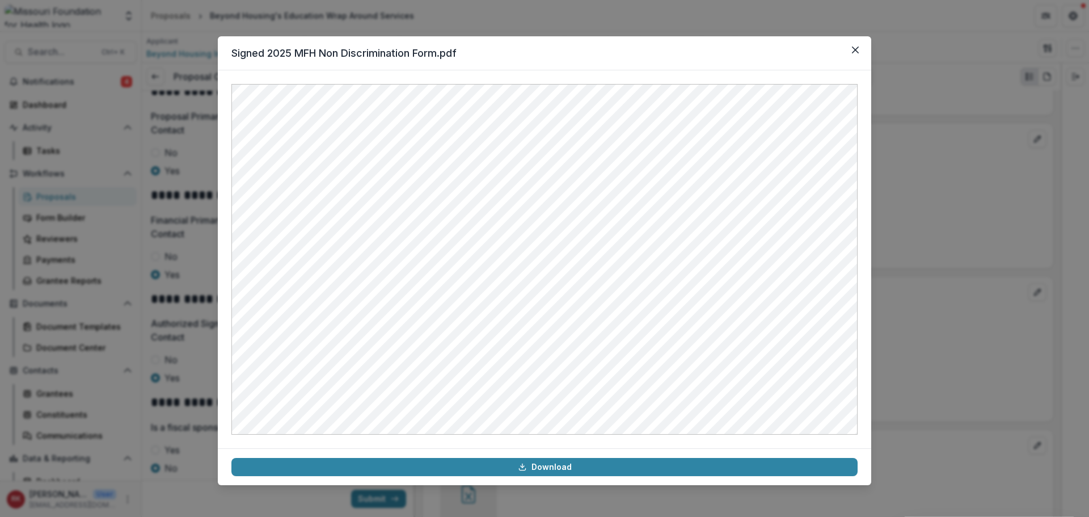
click at [929, 263] on div "Signed 2025 MFH Non Discrimination Form.pdf Download" at bounding box center [544, 258] width 1089 height 517
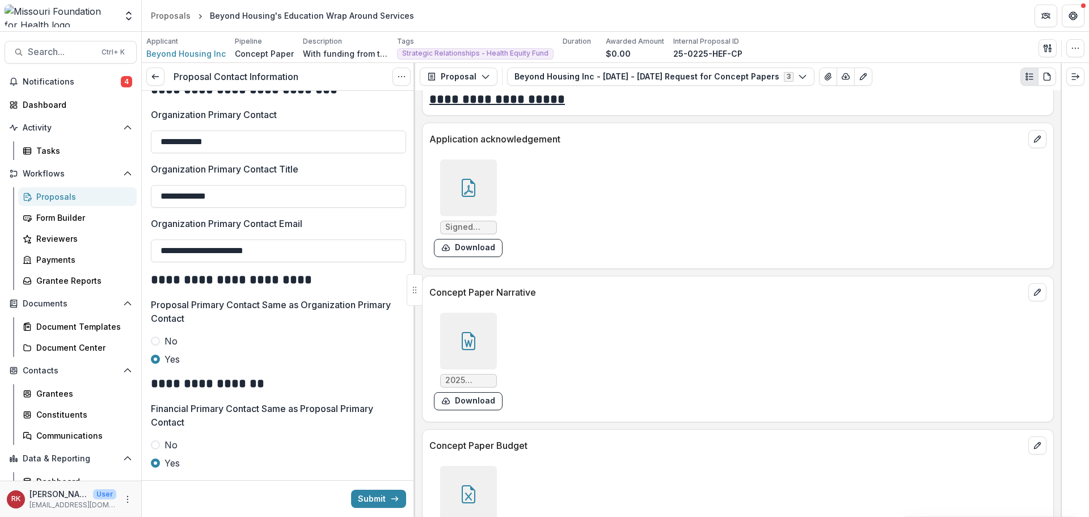
scroll to position [227, 0]
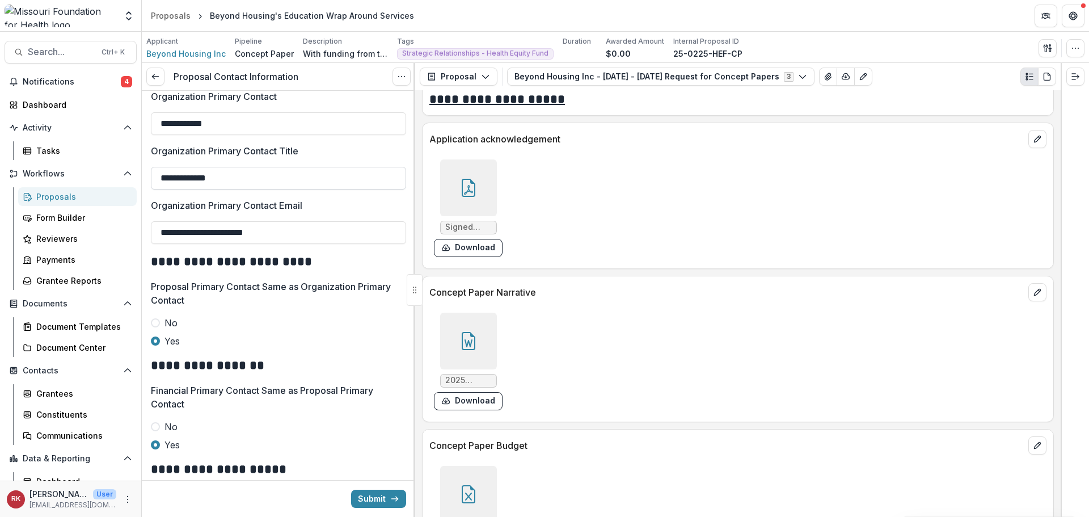
click at [182, 180] on input "**********" at bounding box center [278, 178] width 255 height 23
click at [184, 181] on input "**********" at bounding box center [278, 178] width 255 height 23
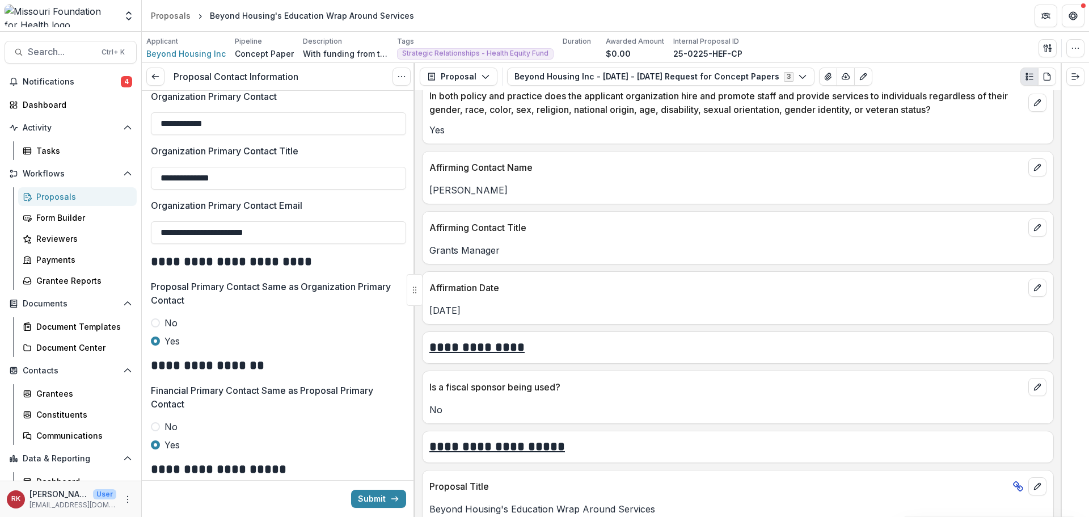
scroll to position [1914, 0]
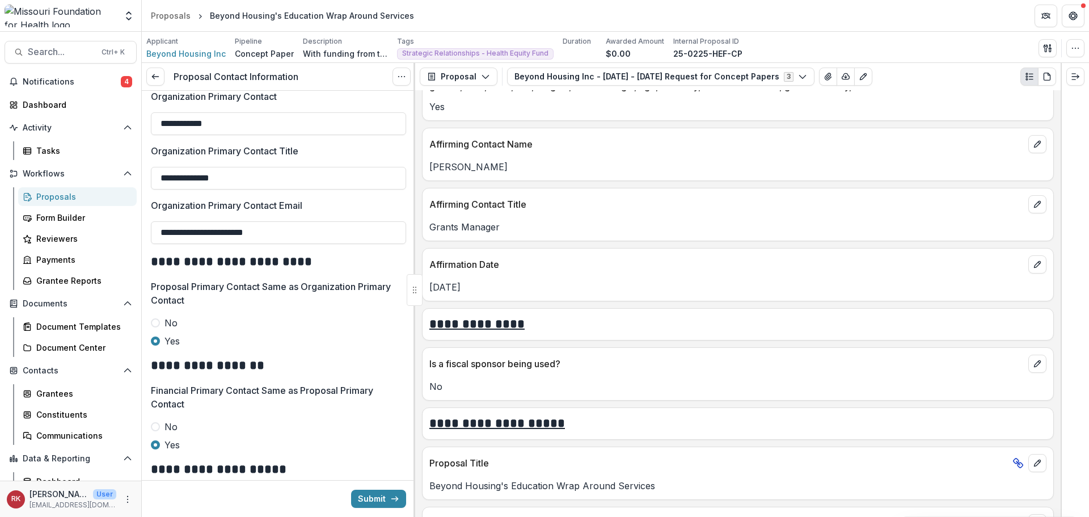
type input "**********"
click at [373, 498] on button "Submit" at bounding box center [378, 498] width 55 height 18
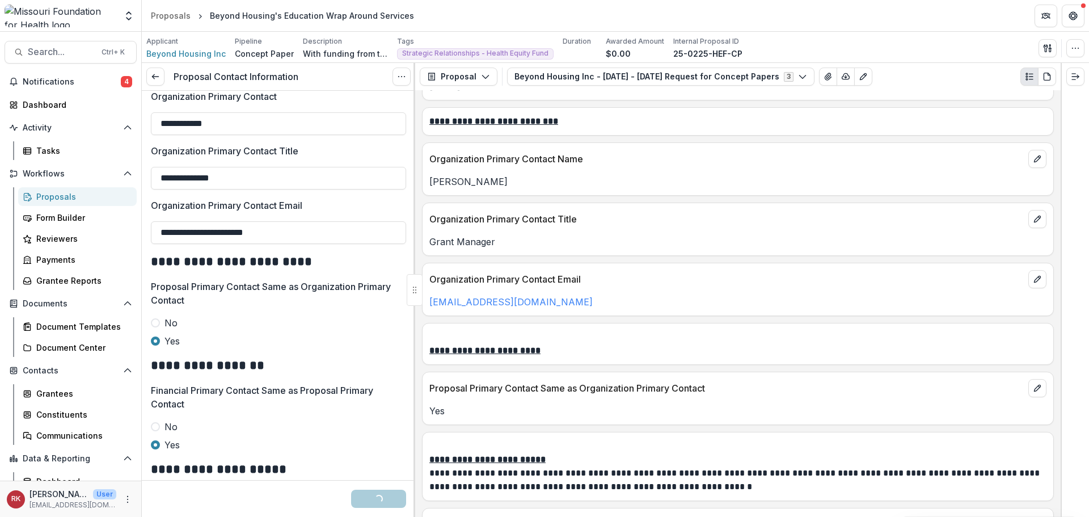
scroll to position [1460, 0]
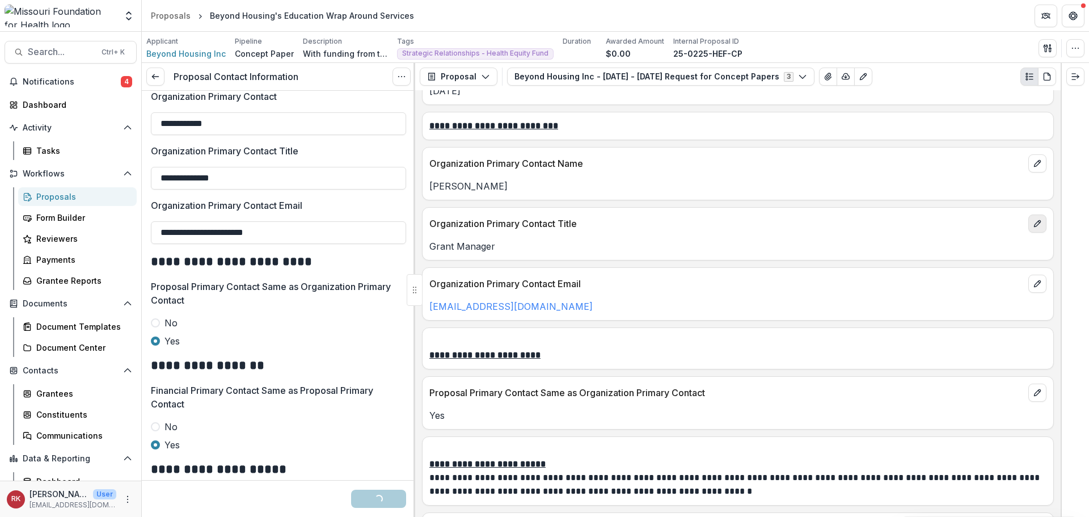
click at [1033, 226] on icon "edit" at bounding box center [1037, 223] width 9 height 9
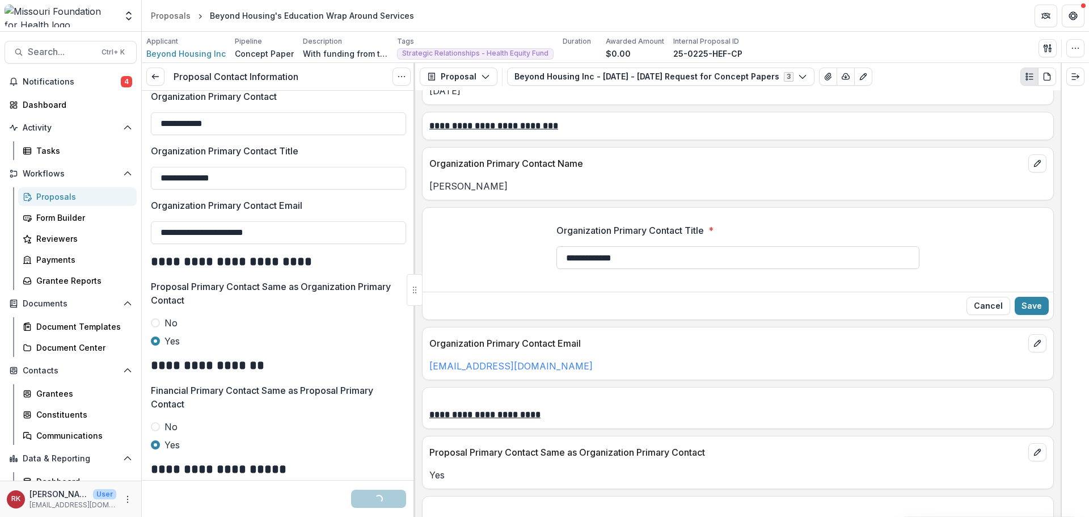
click at [587, 256] on input "**********" at bounding box center [737, 257] width 363 height 23
type input "**********"
click at [1022, 302] on button "Save" at bounding box center [1032, 306] width 34 height 18
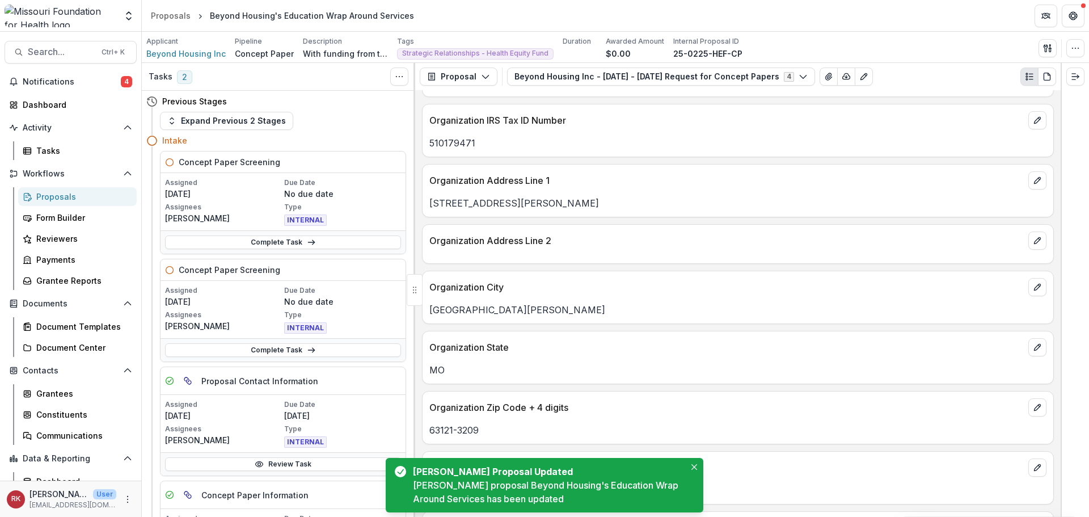
scroll to position [553, 0]
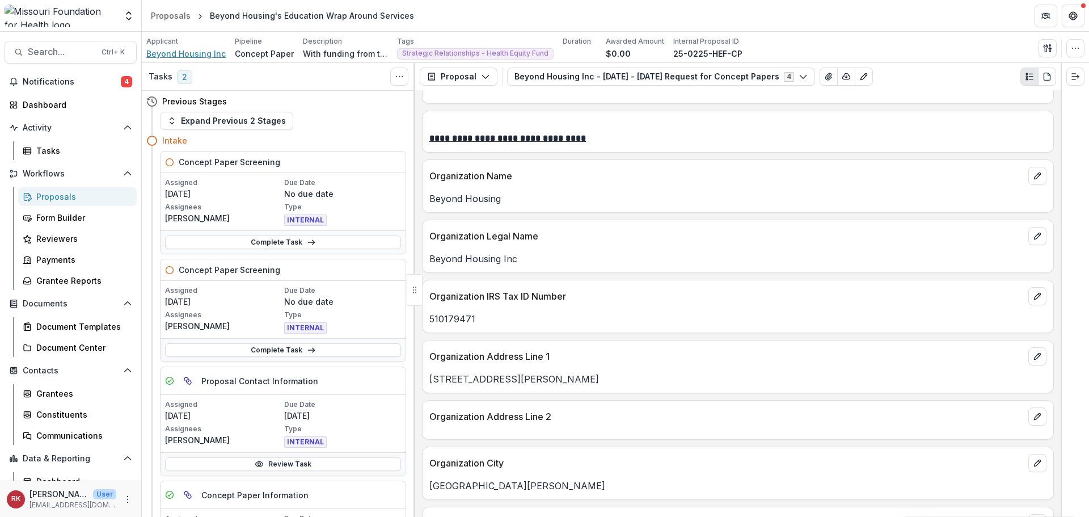
click at [181, 49] on span "Beyond Housing Inc" at bounding box center [185, 54] width 79 height 12
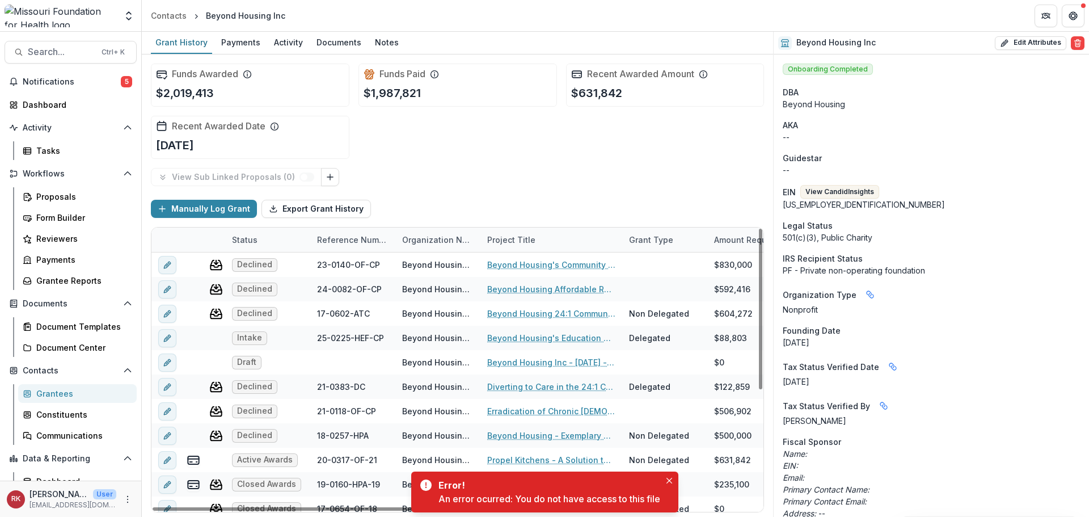
click at [100, 91] on div "Notifications 5 Dashboard Activity Tasks Workflows Proposals Form Builder Revie…" at bounding box center [70, 303] width 141 height 460
click at [94, 81] on span "Notifications" at bounding box center [72, 82] width 98 height 10
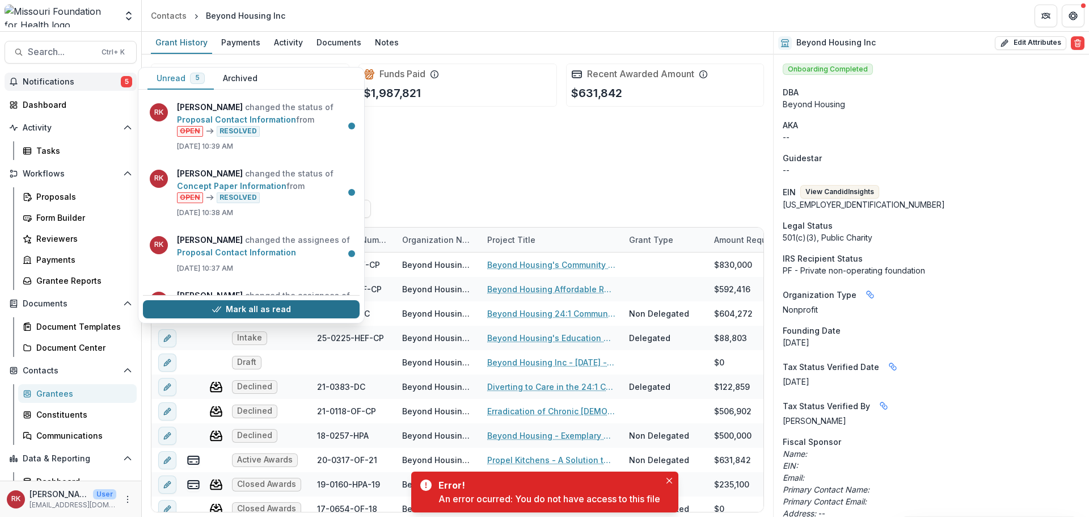
click at [225, 307] on button "Mark all as read" at bounding box center [251, 309] width 217 height 18
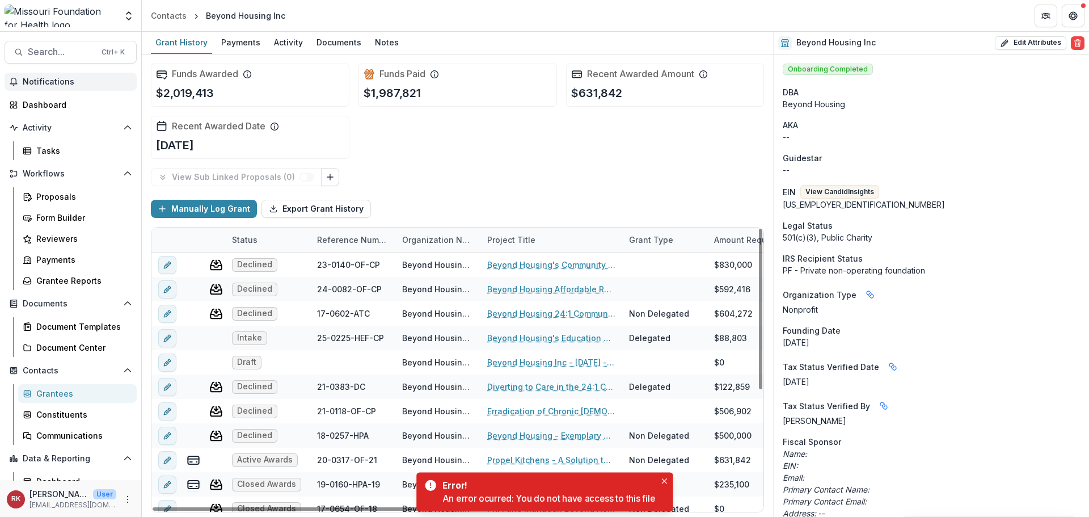
click at [442, 180] on div "View Sub Linked Proposals ( 0 )" at bounding box center [457, 177] width 613 height 18
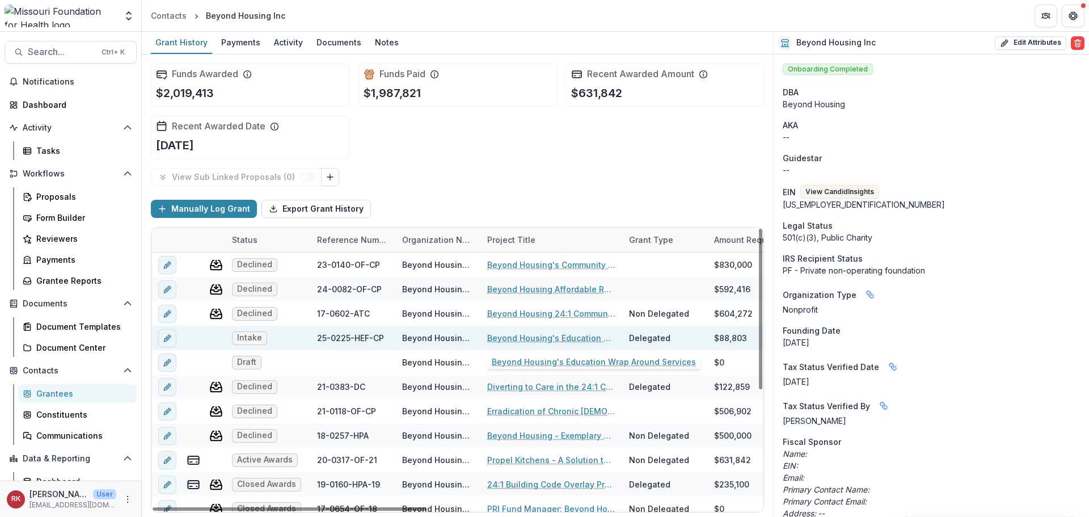
click at [532, 340] on link "Beyond Housing's Education Wrap Around Services" at bounding box center [551, 338] width 128 height 12
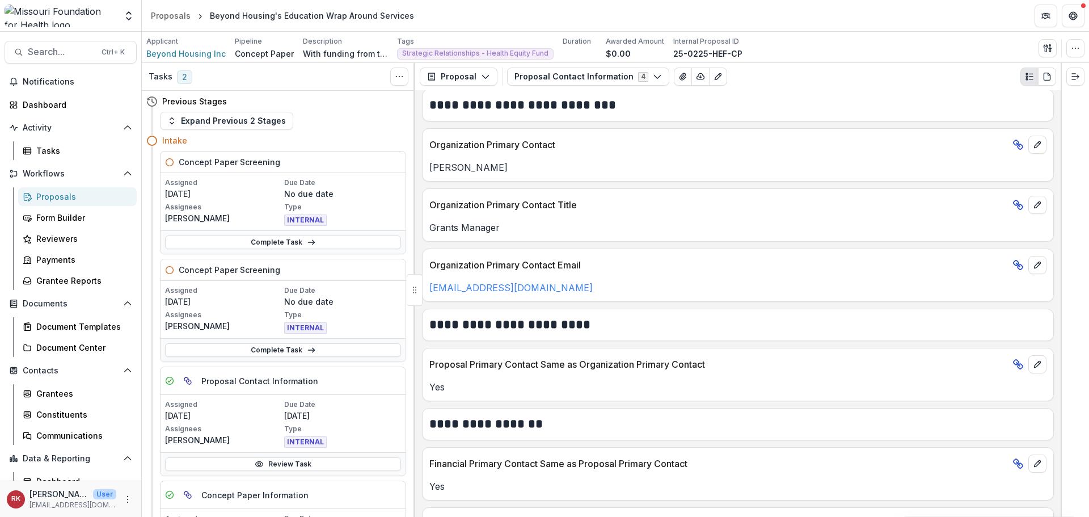
scroll to position [227, 0]
click at [561, 77] on button "Proposal Contact Information 4" at bounding box center [588, 76] width 162 height 18
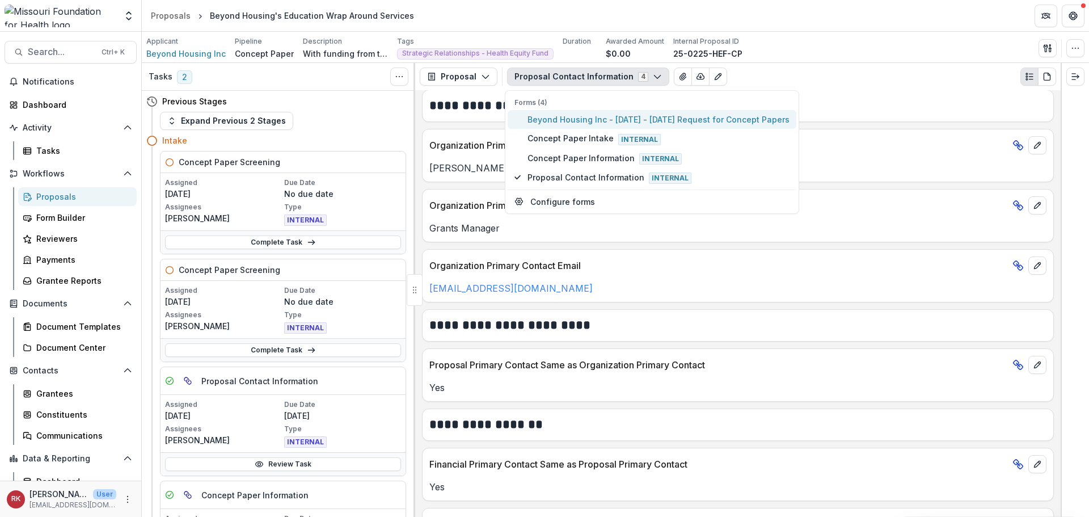
click at [568, 122] on span "Beyond Housing Inc - 2025 - 2025 Request for Concept Papers" at bounding box center [658, 119] width 262 height 12
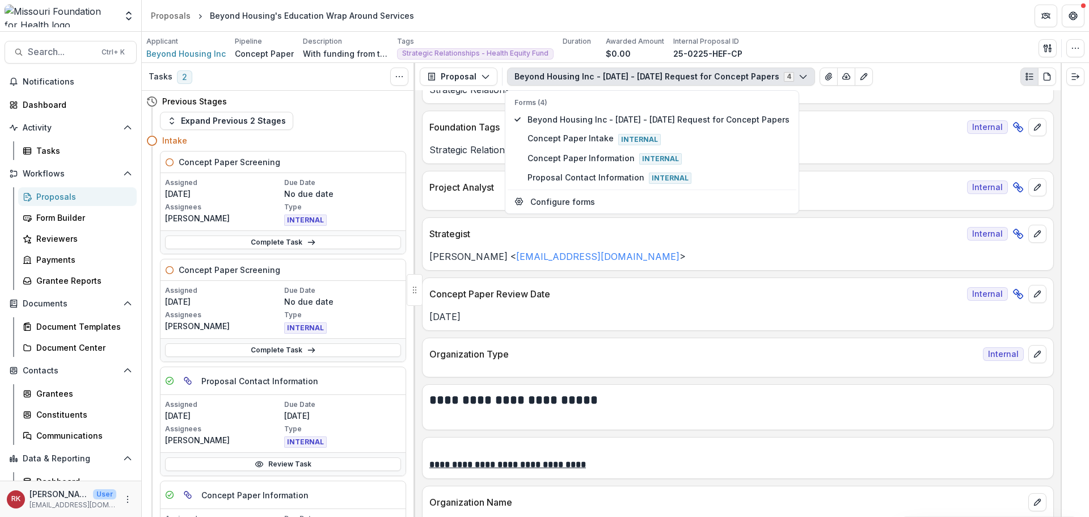
click at [494, 260] on p "Alyssa Curran < acurran@mffh.org >" at bounding box center [737, 257] width 617 height 14
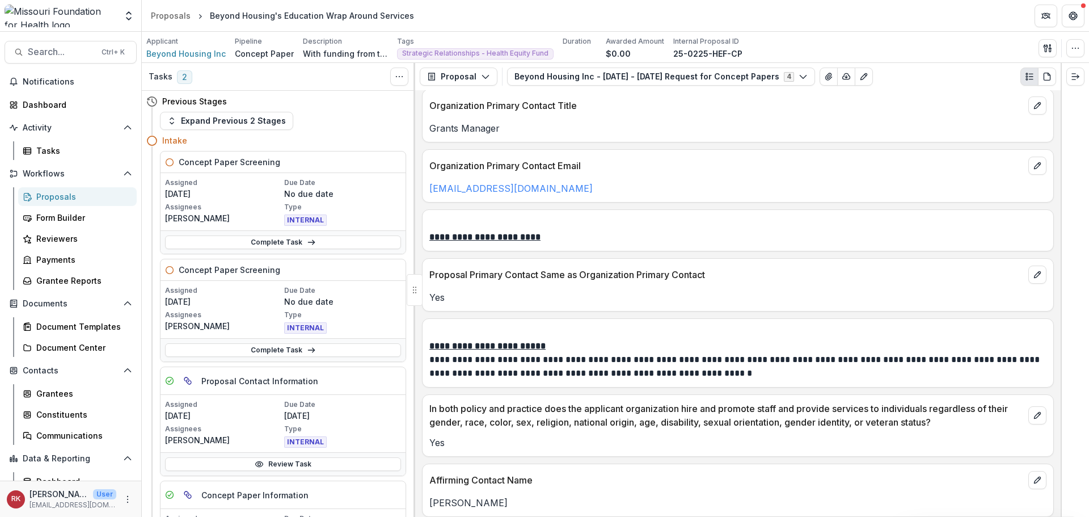
scroll to position [1588, 0]
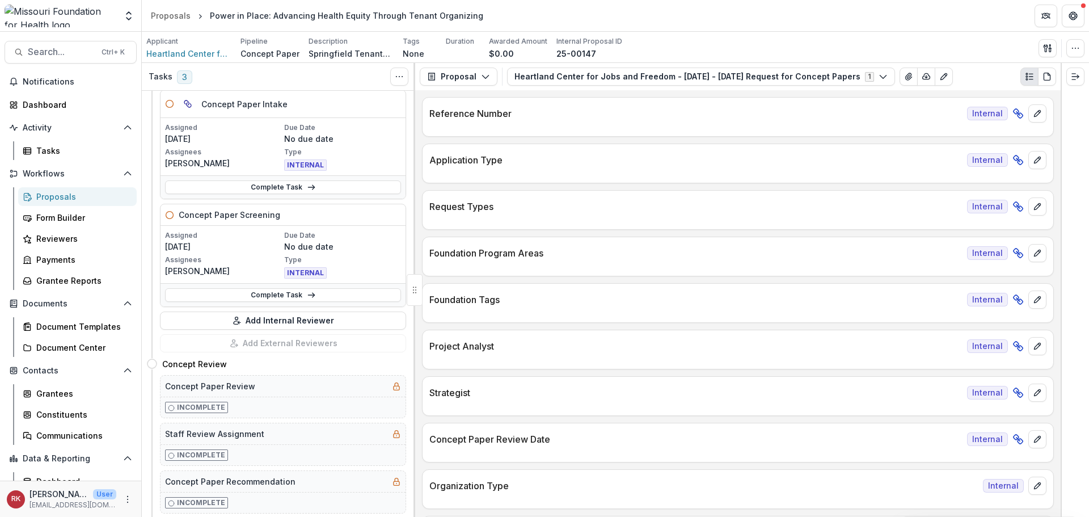
scroll to position [170, 0]
click at [239, 183] on link "Complete Task" at bounding box center [283, 186] width 236 height 14
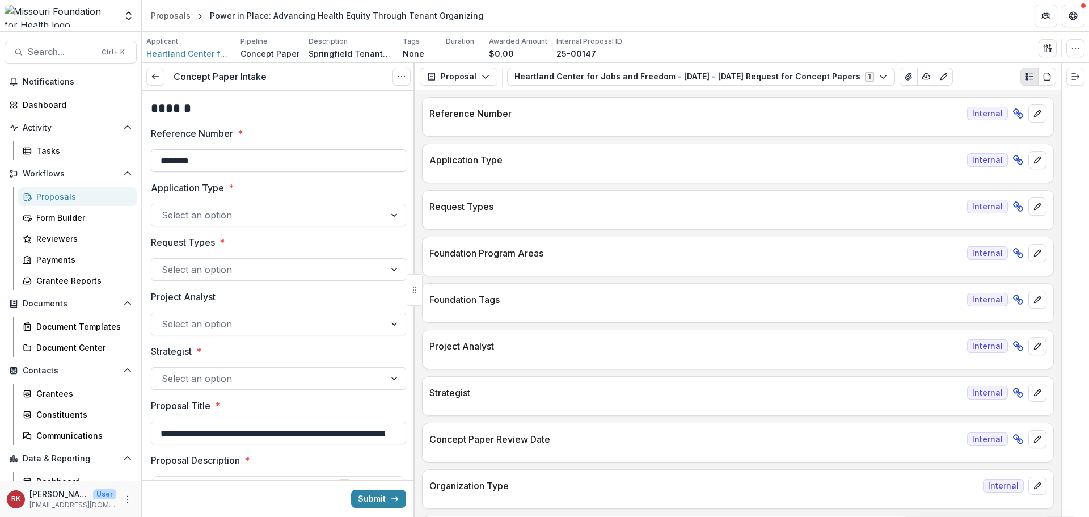
click at [181, 165] on input "********" at bounding box center [278, 160] width 255 height 23
click at [243, 169] on input "*******" at bounding box center [278, 160] width 255 height 23
type input "**********"
click at [212, 213] on div at bounding box center [268, 215] width 213 height 16
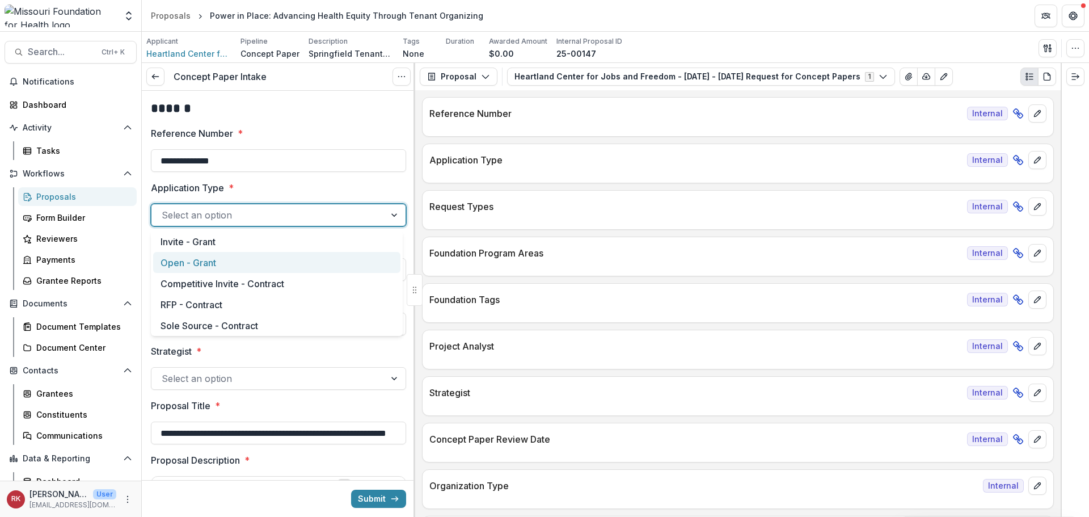
click at [203, 261] on div "Open - Grant" at bounding box center [276, 262] width 247 height 21
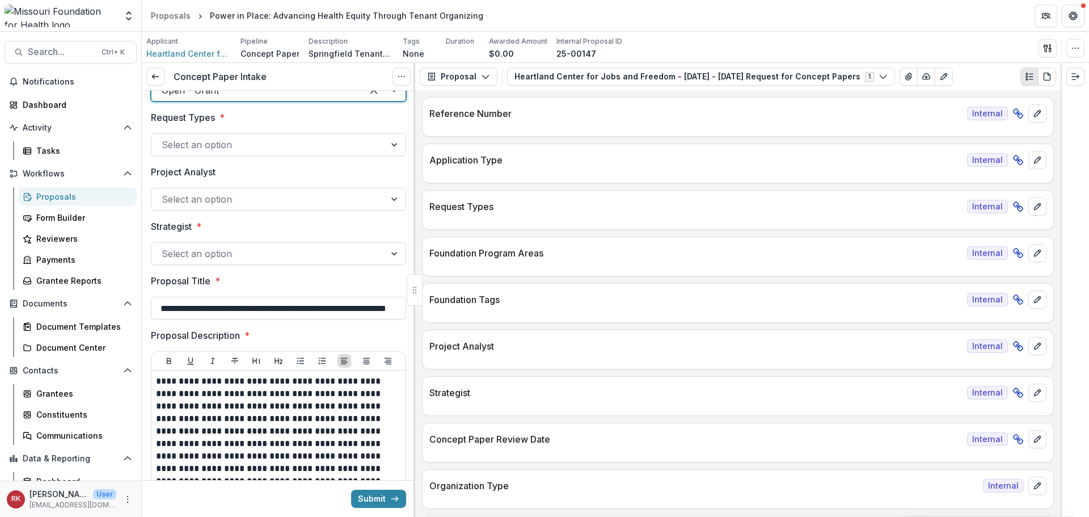
scroll to position [170, 0]
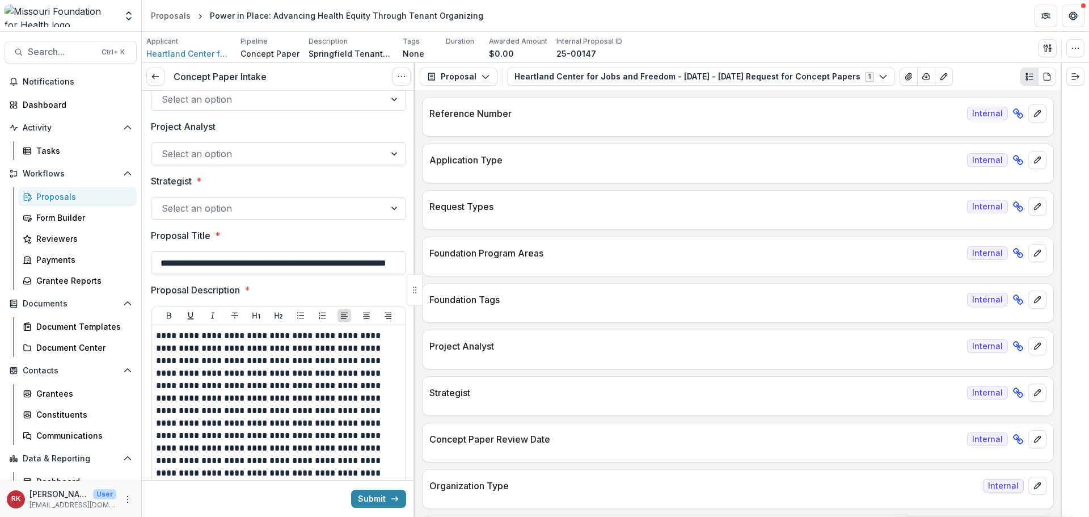
click at [174, 219] on div "Select an option" at bounding box center [278, 208] width 255 height 23
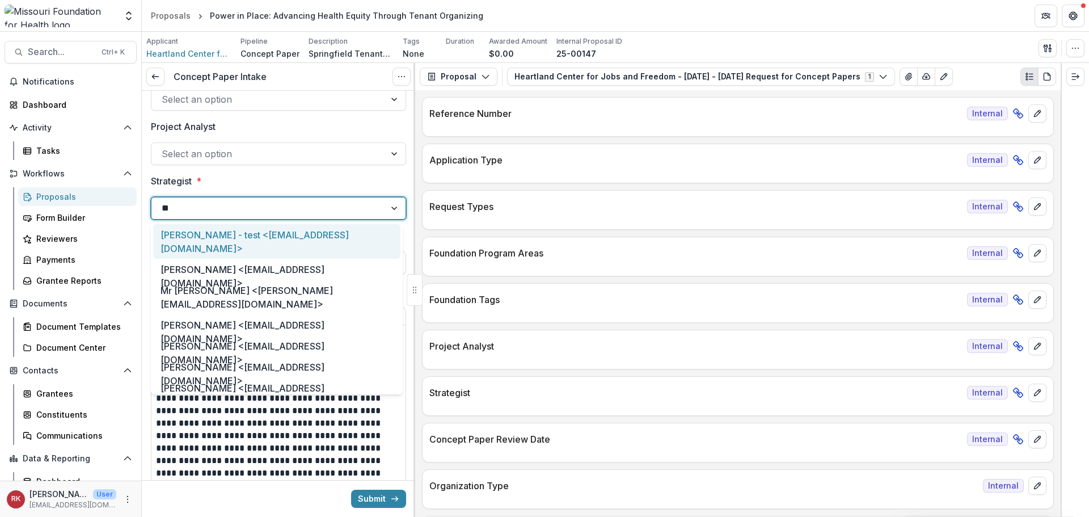
type input "***"
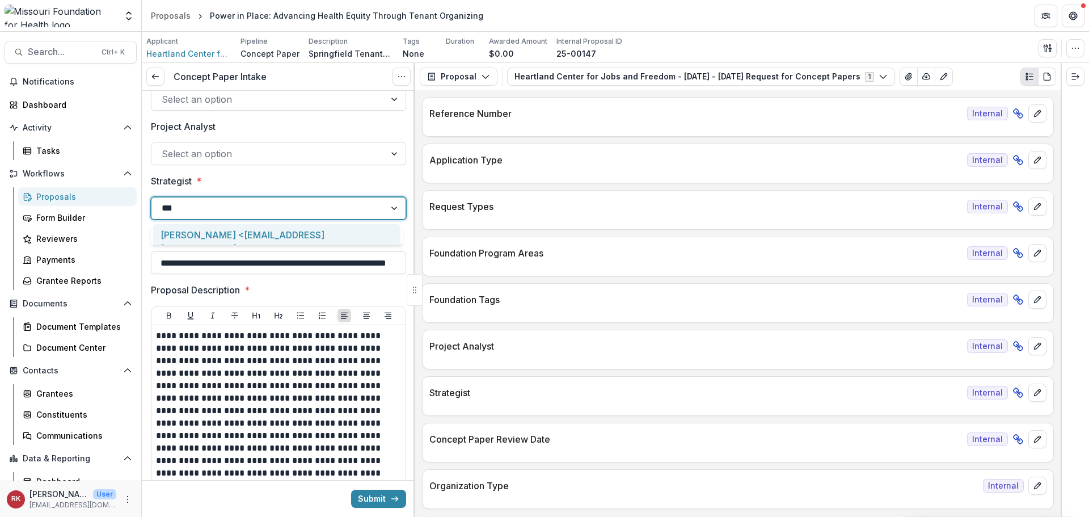
click at [205, 239] on div "Alyssa Curran <acurran@mffh.org>" at bounding box center [276, 241] width 247 height 35
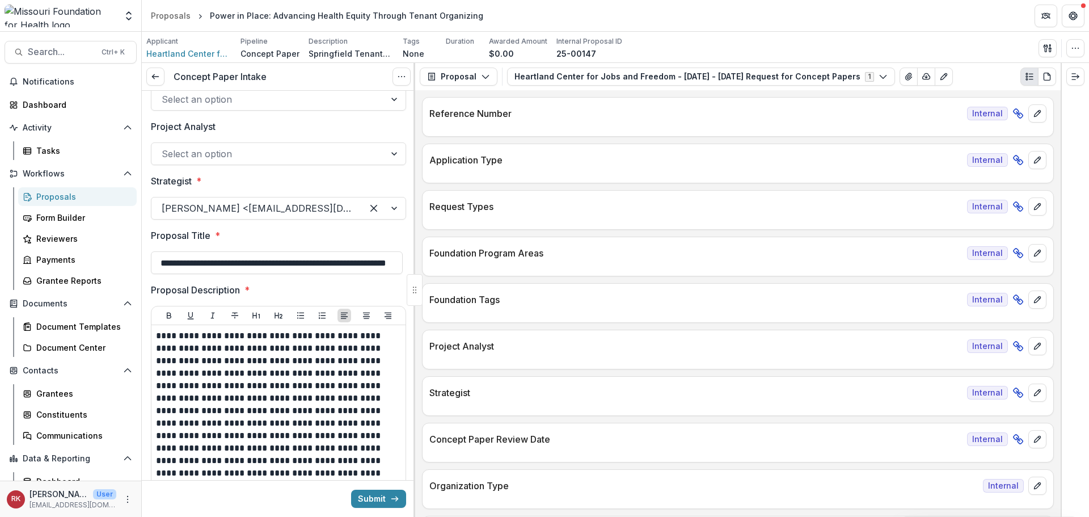
scroll to position [0, 64]
drag, startPoint x: 200, startPoint y: 263, endPoint x: 412, endPoint y: 273, distance: 212.3
click at [412, 273] on div "**********" at bounding box center [278, 304] width 273 height 426
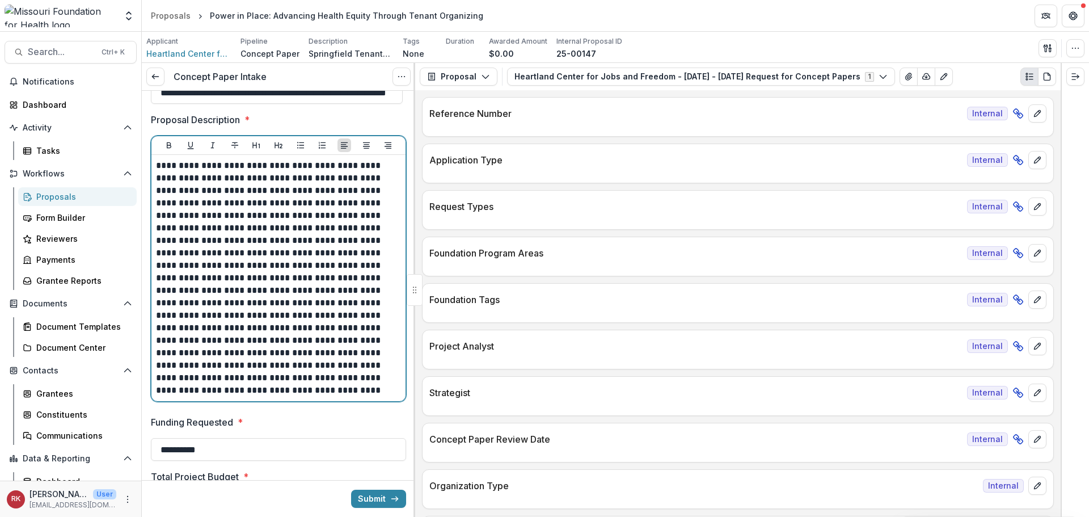
scroll to position [0, 0]
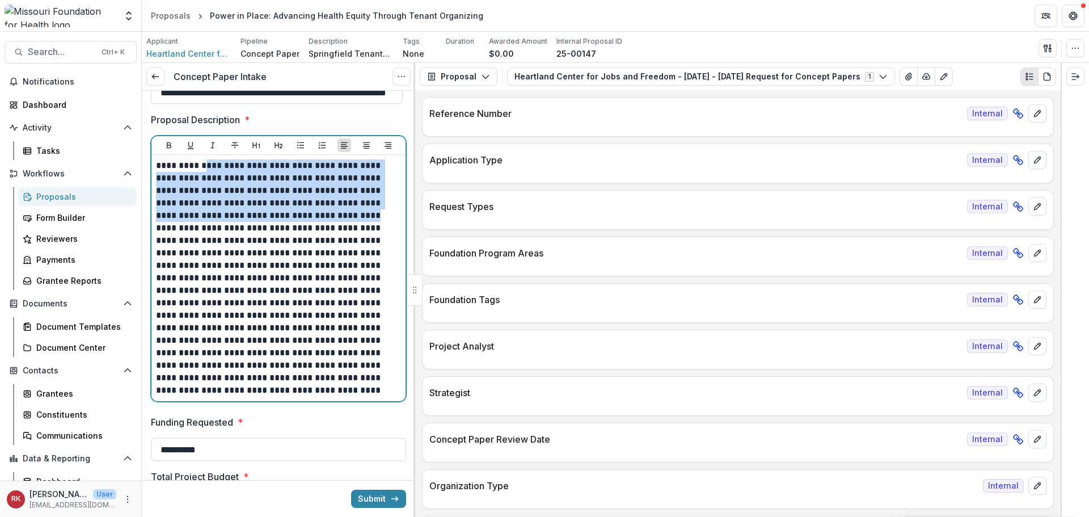
drag, startPoint x: 202, startPoint y: 167, endPoint x: 308, endPoint y: 218, distance: 117.9
click at [308, 218] on p "**********" at bounding box center [277, 277] width 242 height 237
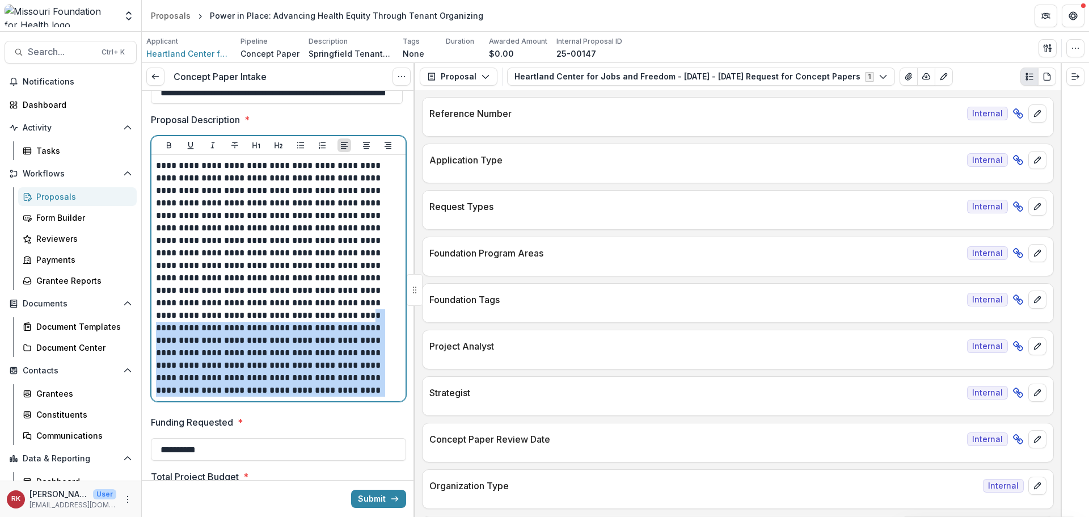
drag, startPoint x: 191, startPoint y: 314, endPoint x: 273, endPoint y: 394, distance: 114.3
click at [273, 394] on p "**********" at bounding box center [277, 277] width 242 height 237
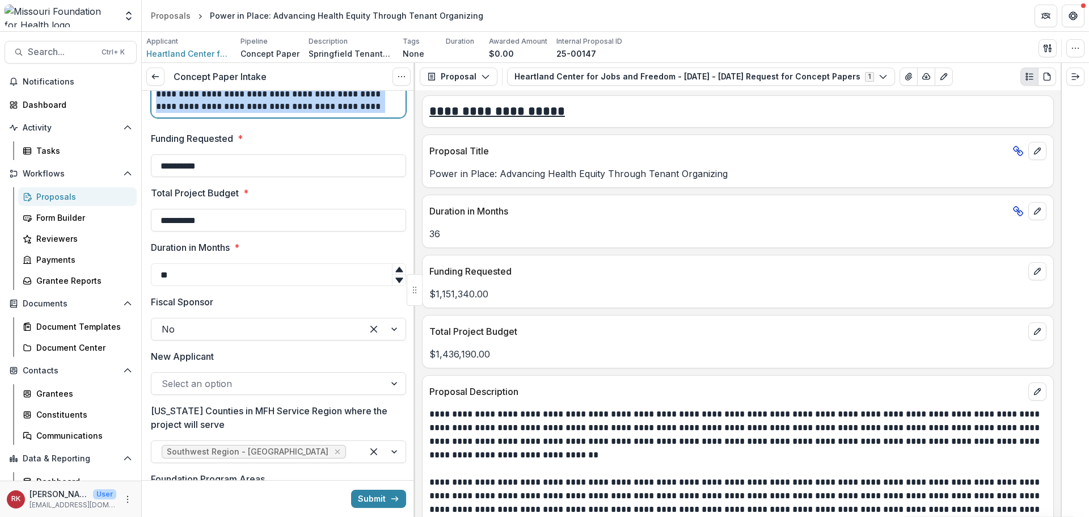
scroll to position [2155, 0]
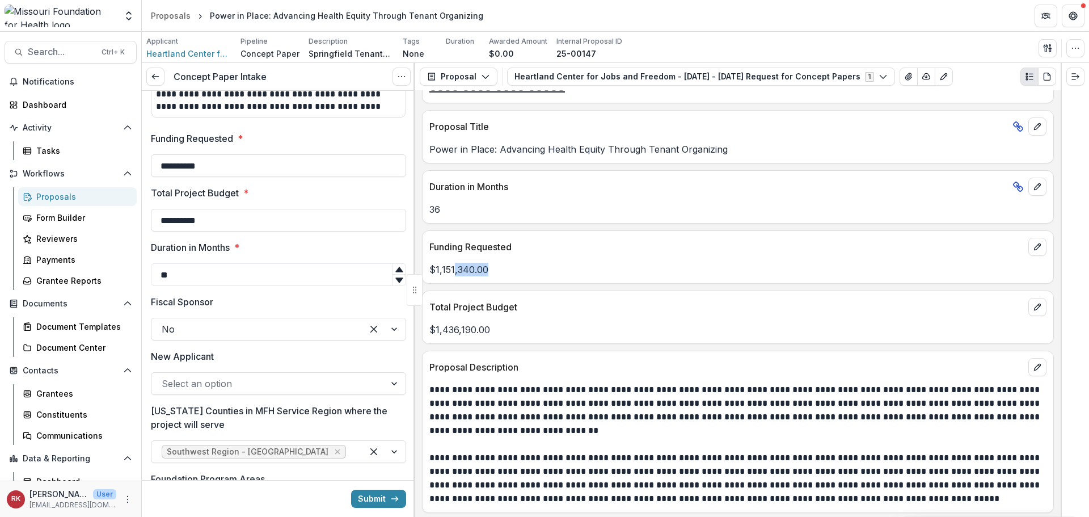
drag, startPoint x: 452, startPoint y: 271, endPoint x: 532, endPoint y: 276, distance: 80.7
click at [532, 276] on p "$1,151,340.00" at bounding box center [737, 270] width 617 height 14
drag, startPoint x: 438, startPoint y: 335, endPoint x: 547, endPoint y: 335, distance: 108.3
click at [546, 335] on p "$1,436,190.00" at bounding box center [737, 330] width 617 height 14
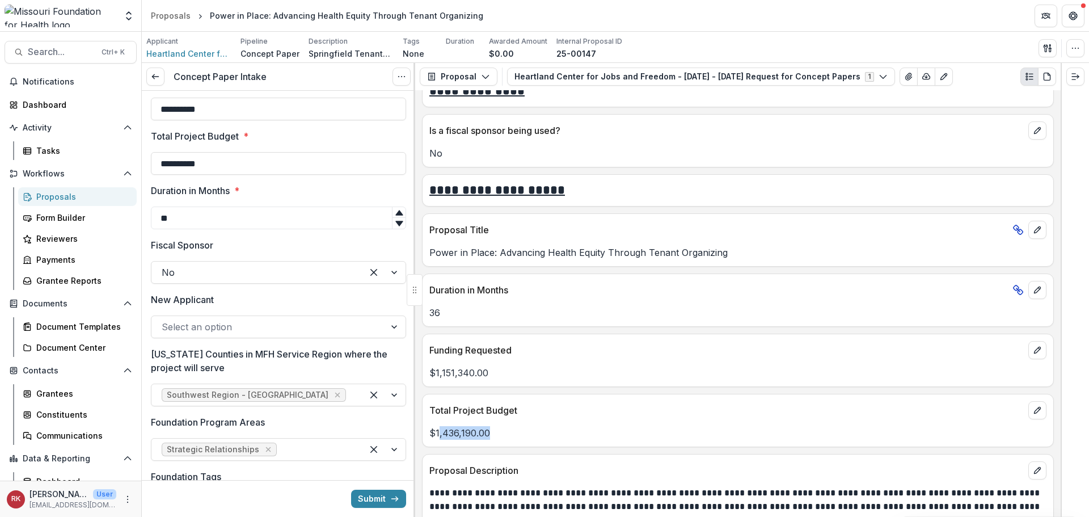
scroll to position [2041, 0]
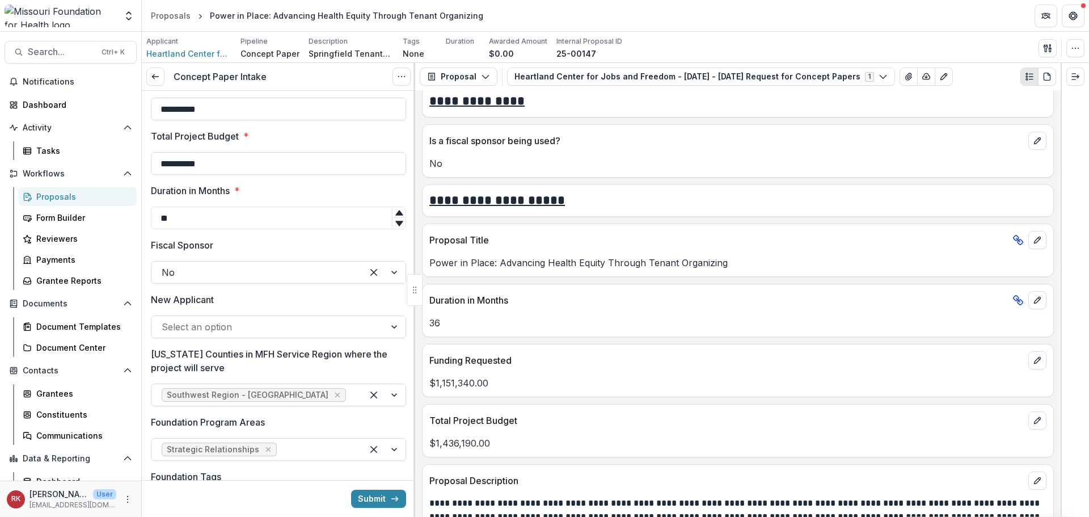
click at [201, 322] on div at bounding box center [268, 327] width 213 height 16
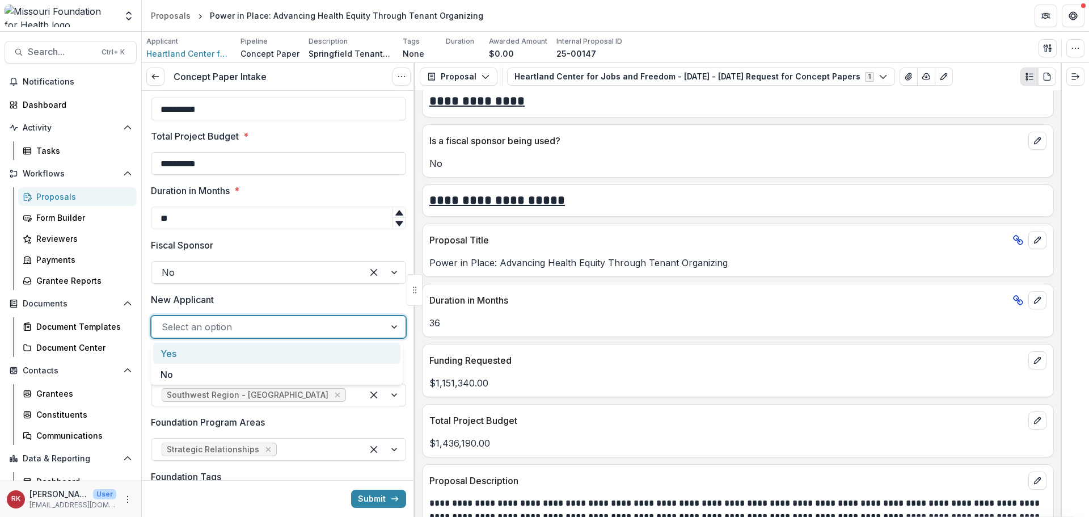
click at [189, 357] on div "Yes" at bounding box center [276, 353] width 247 height 21
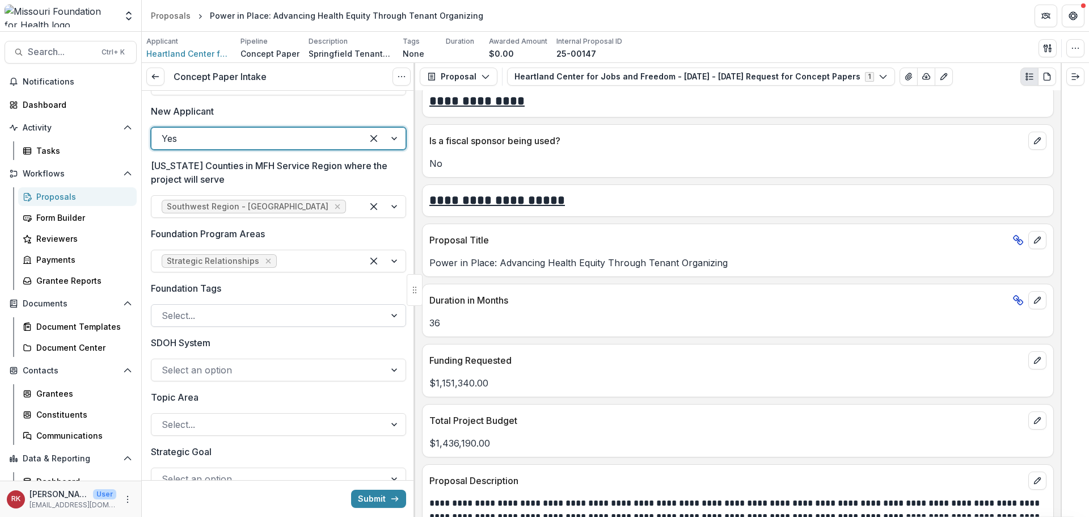
scroll to position [907, 0]
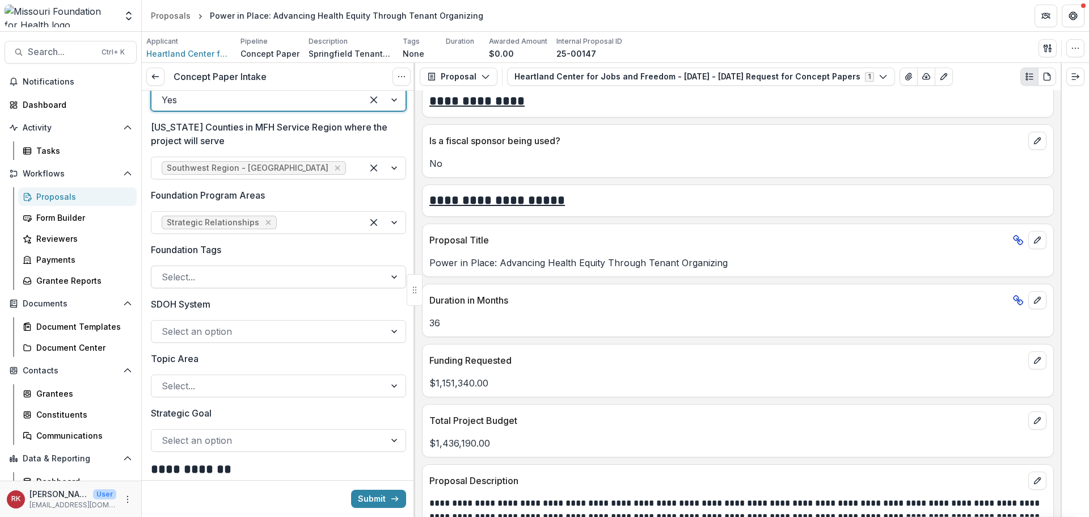
click at [179, 282] on div at bounding box center [268, 277] width 213 height 16
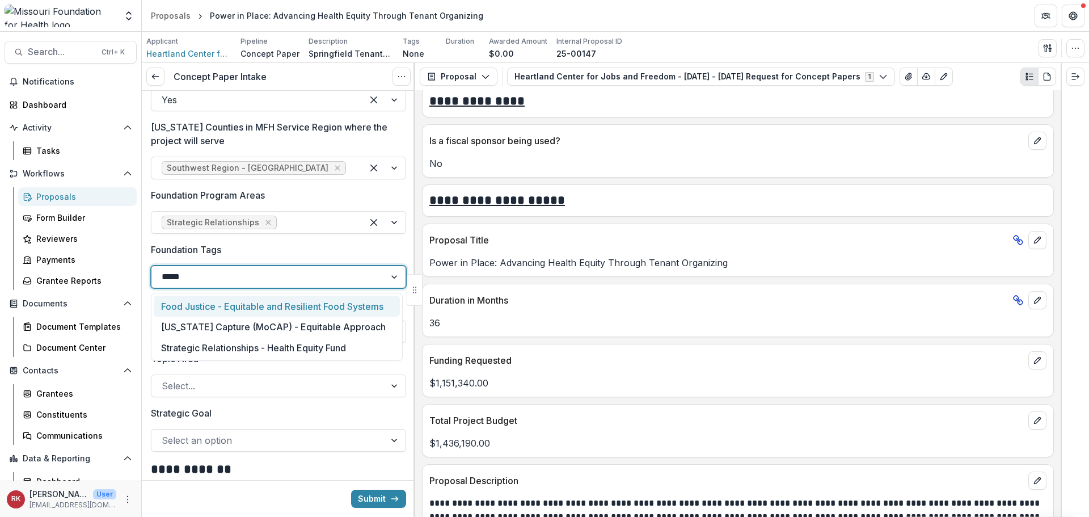
type input "******"
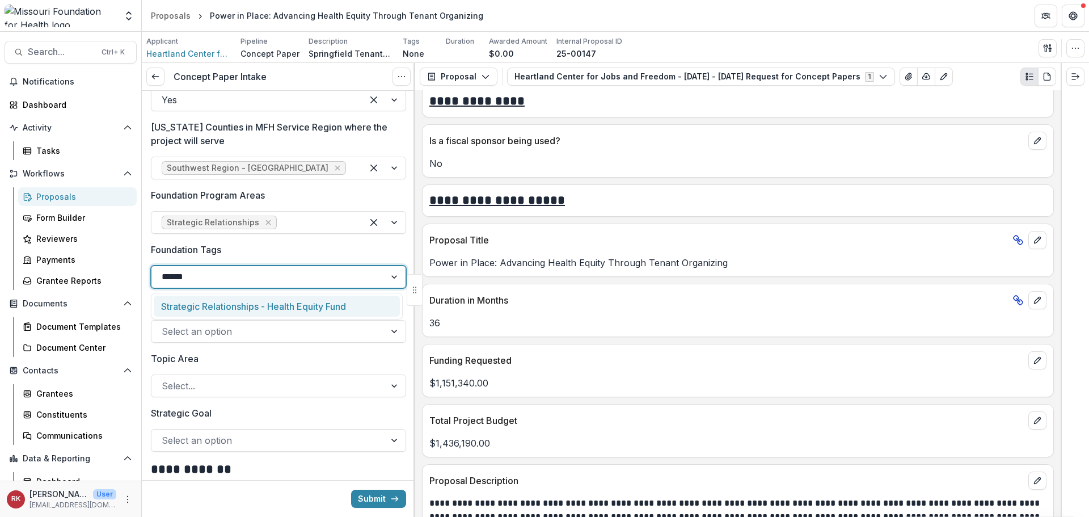
click at [204, 304] on div "Strategic Relationships - Health Equity Fund" at bounding box center [277, 305] width 246 height 21
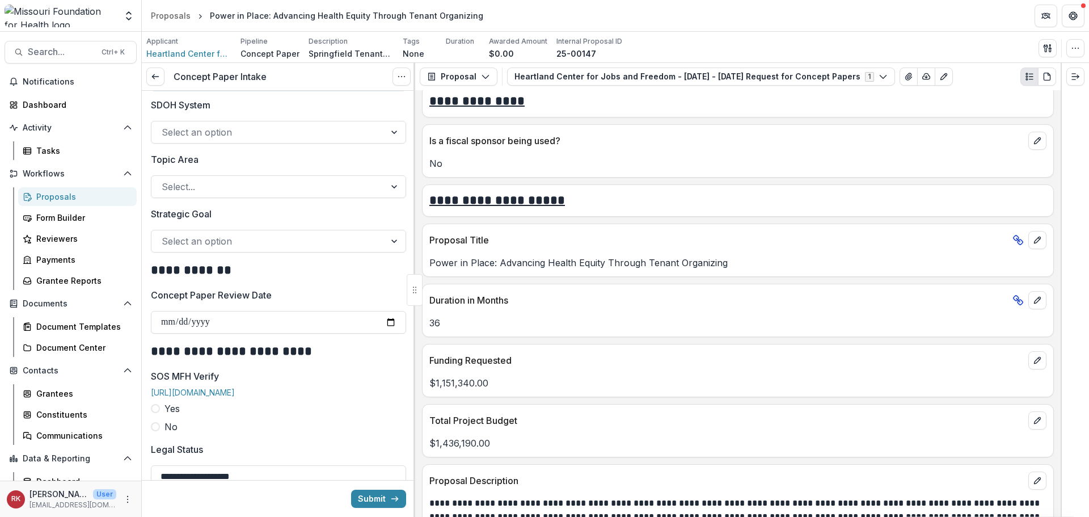
scroll to position [1134, 0]
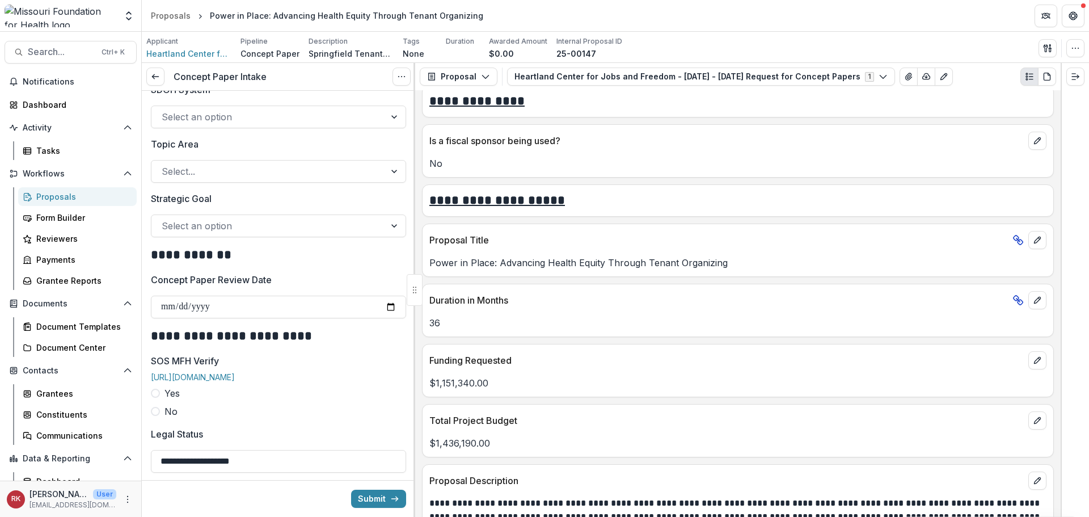
click at [188, 218] on div at bounding box center [268, 226] width 213 height 16
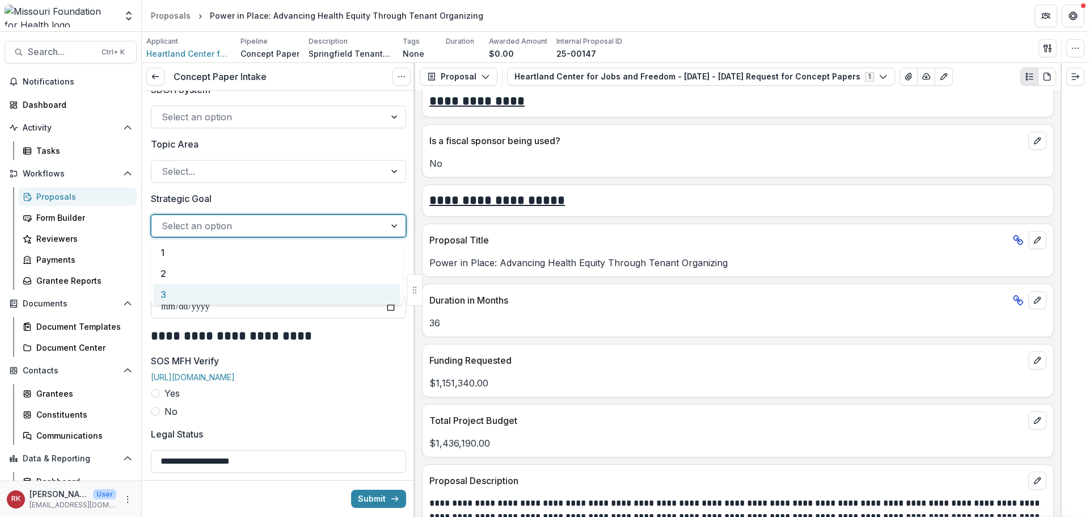
click at [179, 293] on div "3" at bounding box center [276, 294] width 247 height 21
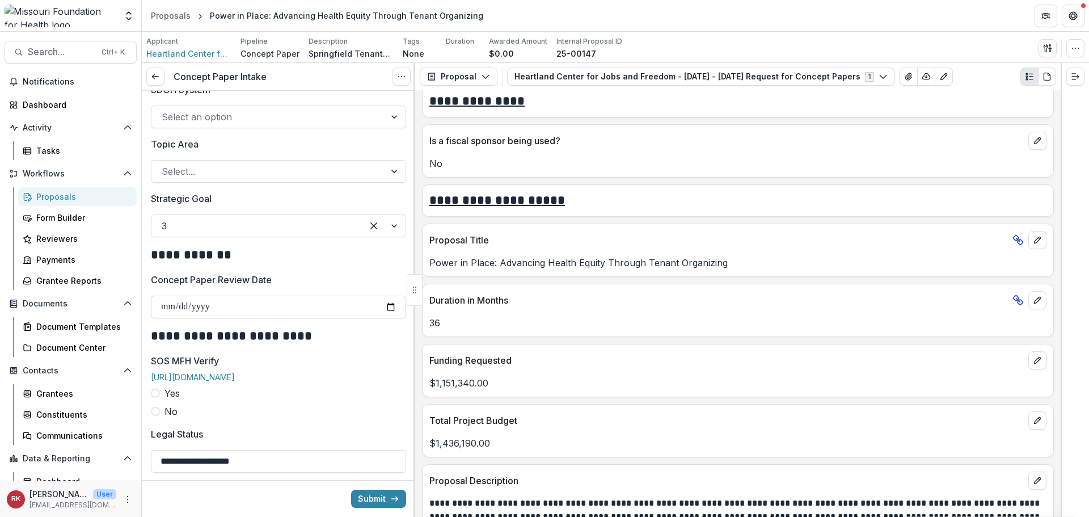
click at [382, 308] on input "Concept Paper Review Date" at bounding box center [278, 306] width 255 height 23
type input "**********"
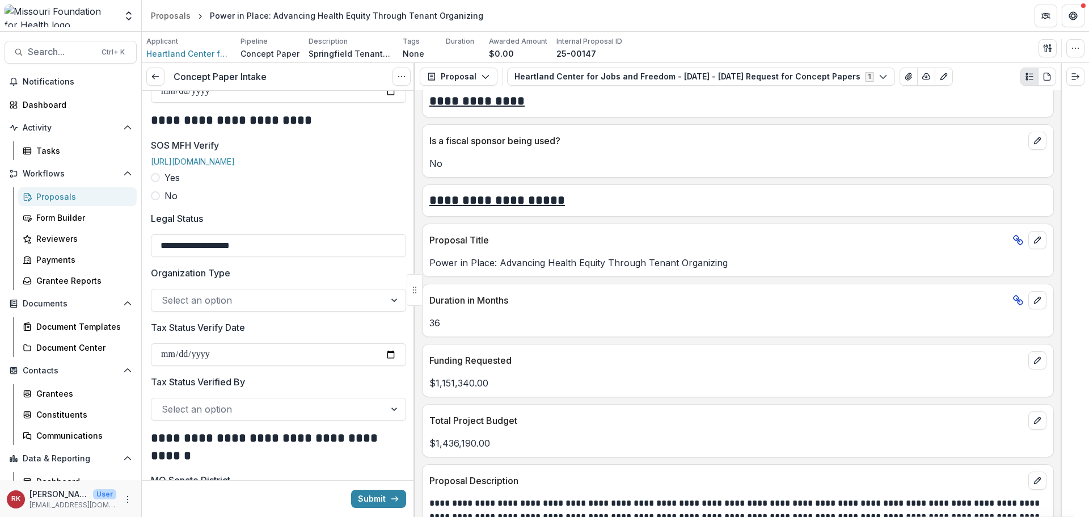
scroll to position [1361, 0]
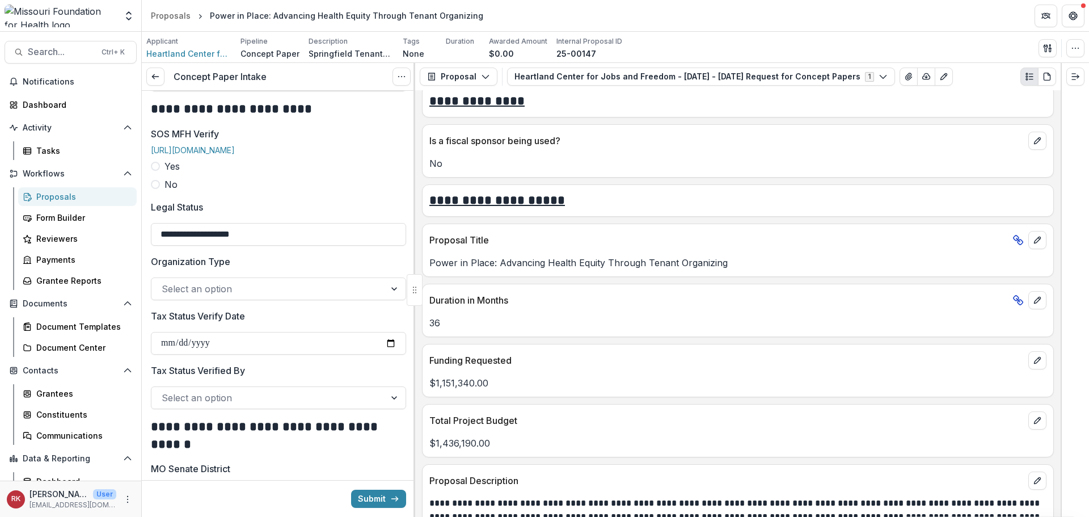
click at [157, 171] on span at bounding box center [155, 166] width 9 height 9
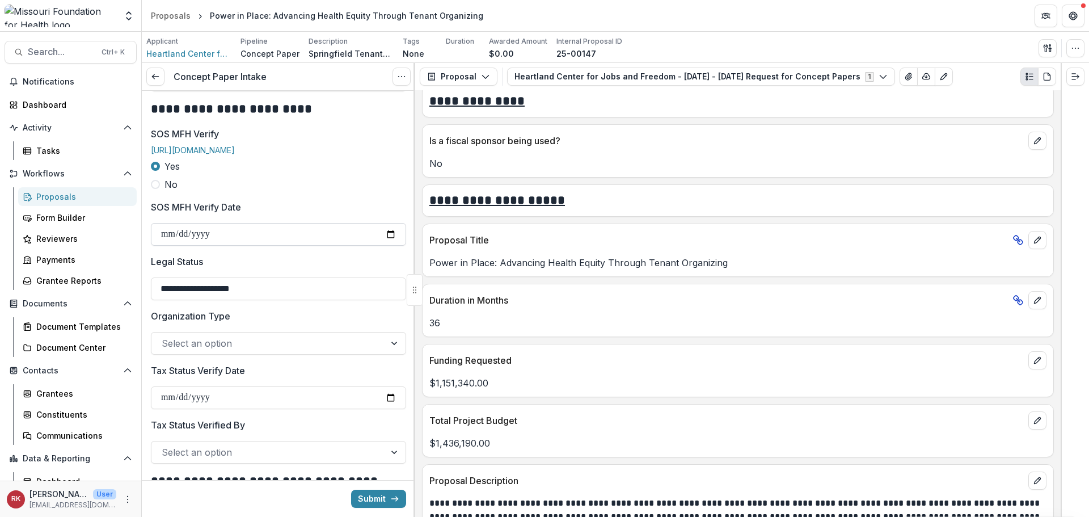
click at [386, 246] on input "SOS MFH Verify Date" at bounding box center [278, 234] width 255 height 23
type input "**********"
drag, startPoint x: 253, startPoint y: 299, endPoint x: 198, endPoint y: 294, distance: 55.8
click at [198, 294] on input "**********" at bounding box center [278, 288] width 255 height 23
type input "**********"
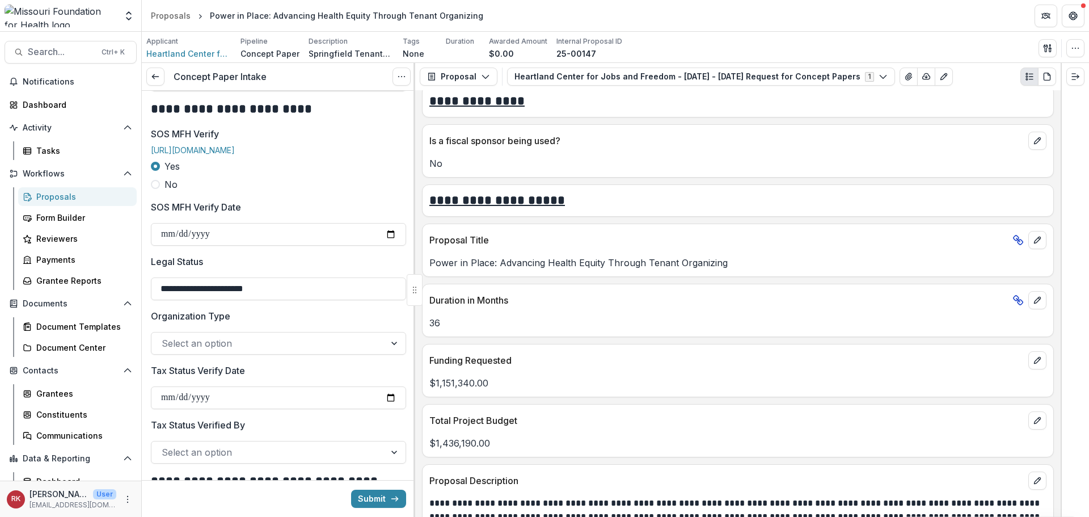
click at [252, 268] on label "Legal Status" at bounding box center [275, 262] width 248 height 14
click at [252, 277] on input "**********" at bounding box center [278, 288] width 255 height 23
click at [247, 350] on div at bounding box center [268, 343] width 213 height 16
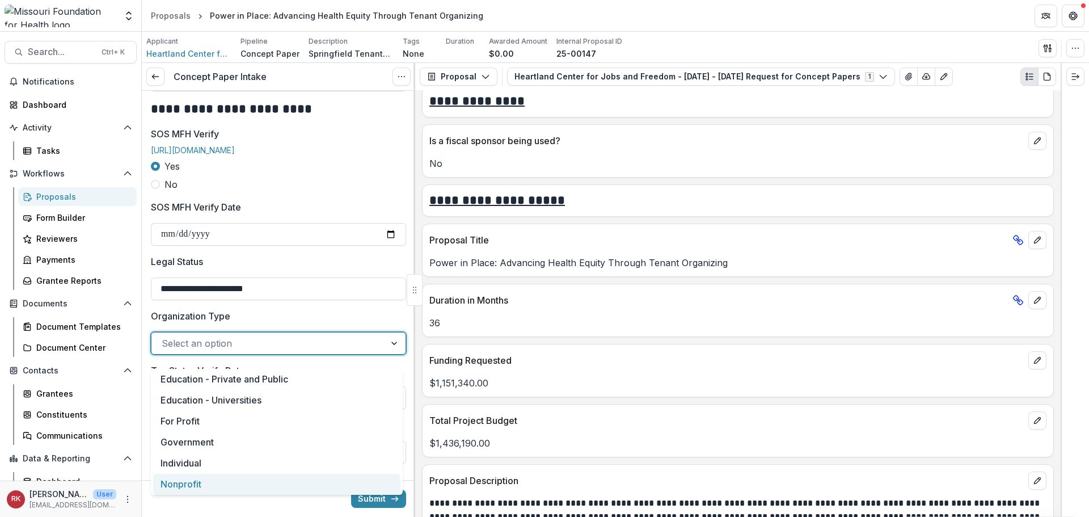
click at [190, 488] on div "Nonprofit" at bounding box center [276, 484] width 247 height 21
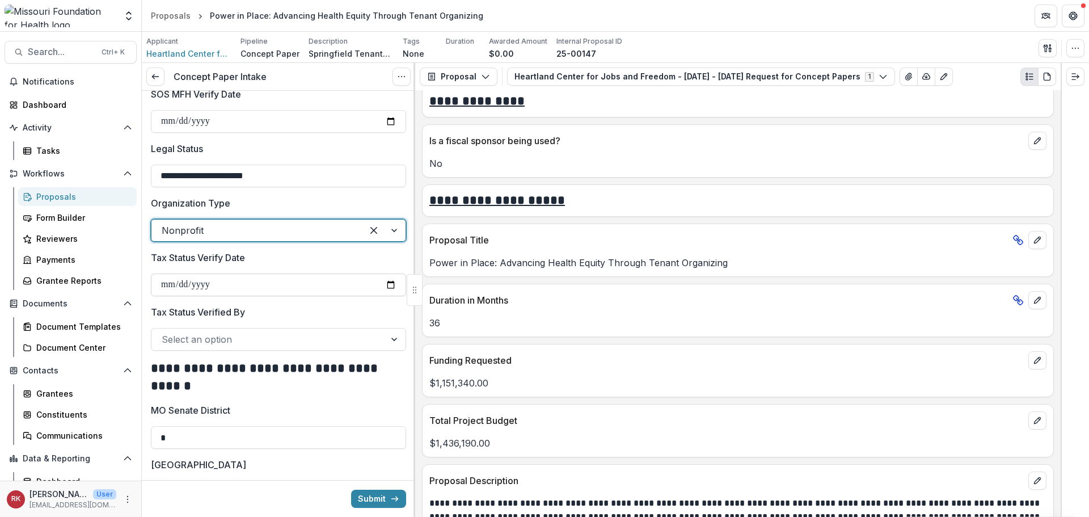
scroll to position [1474, 0]
click at [387, 291] on input "Tax Status Verify Date" at bounding box center [278, 284] width 255 height 23
type input "**********"
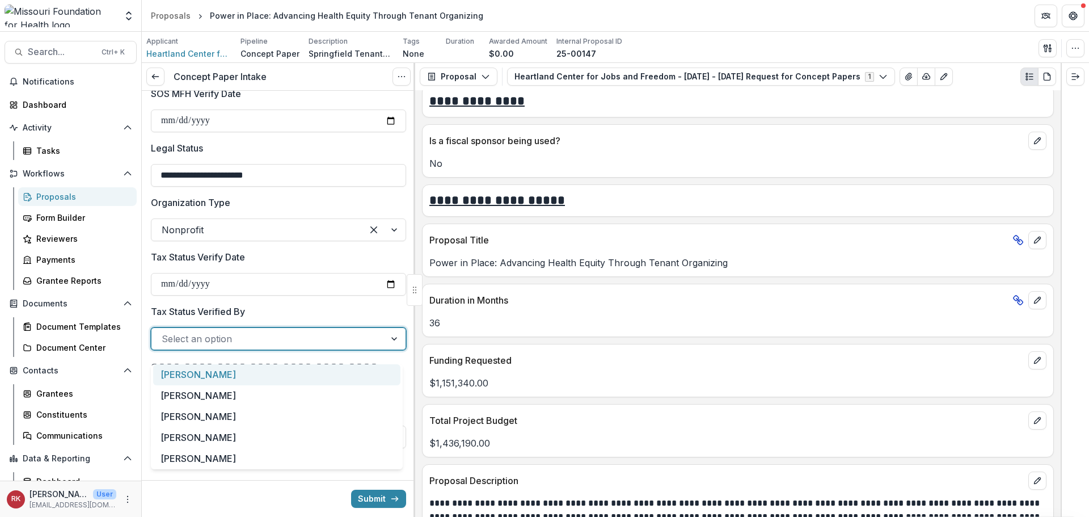
click at [265, 346] on div at bounding box center [268, 339] width 213 height 16
click at [220, 397] on div "[PERSON_NAME]" at bounding box center [276, 395] width 247 height 21
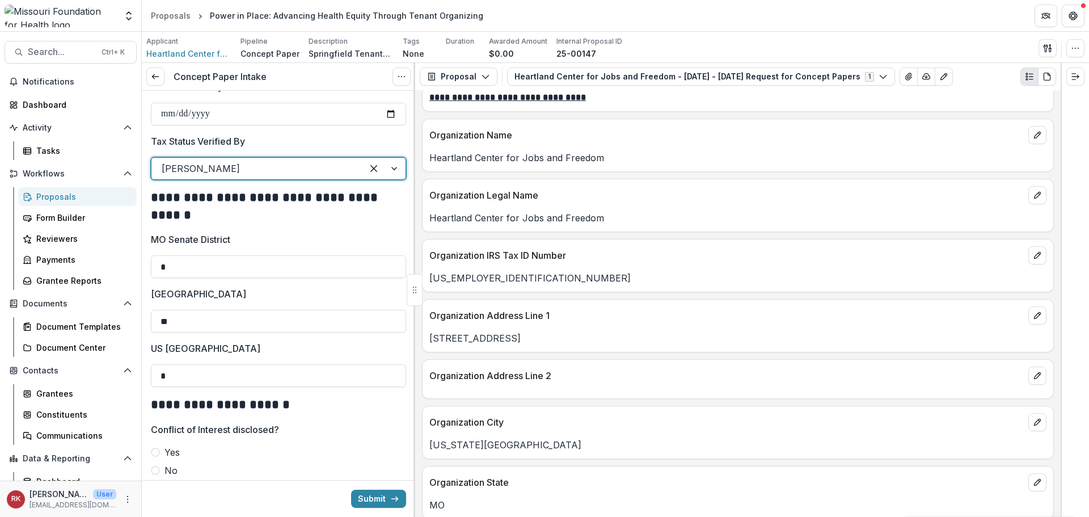
scroll to position [510, 0]
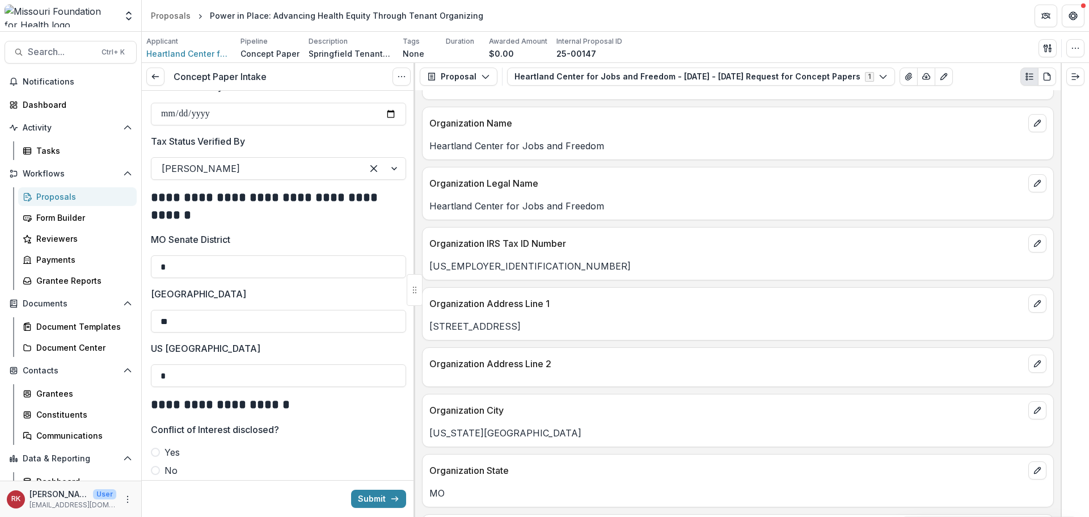
drag, startPoint x: 531, startPoint y: 331, endPoint x: 426, endPoint y: 323, distance: 105.2
click at [426, 323] on div "4120A Baltimore Ave" at bounding box center [737, 326] width 631 height 14
copy p "4120A Baltimore Ave"
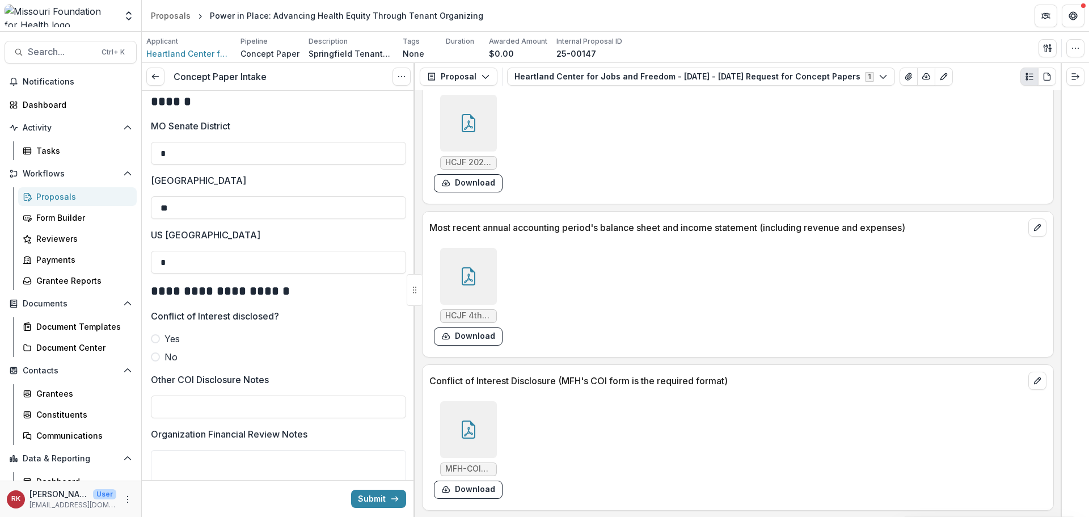
scroll to position [3388, 0]
click at [456, 432] on div at bounding box center [468, 429] width 57 height 57
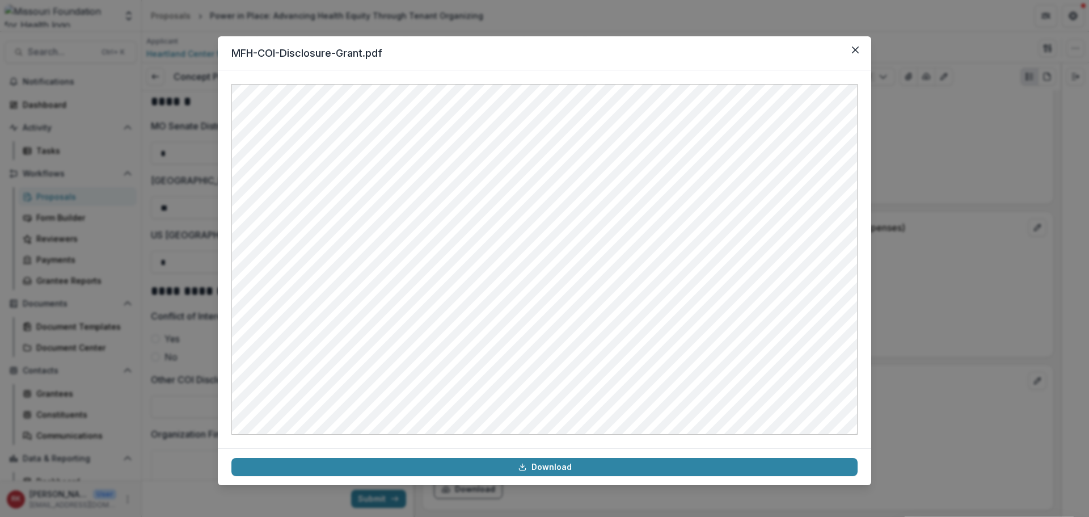
click at [900, 294] on div "MFH-COI-Disclosure-Grant.pdf Download" at bounding box center [544, 258] width 1089 height 517
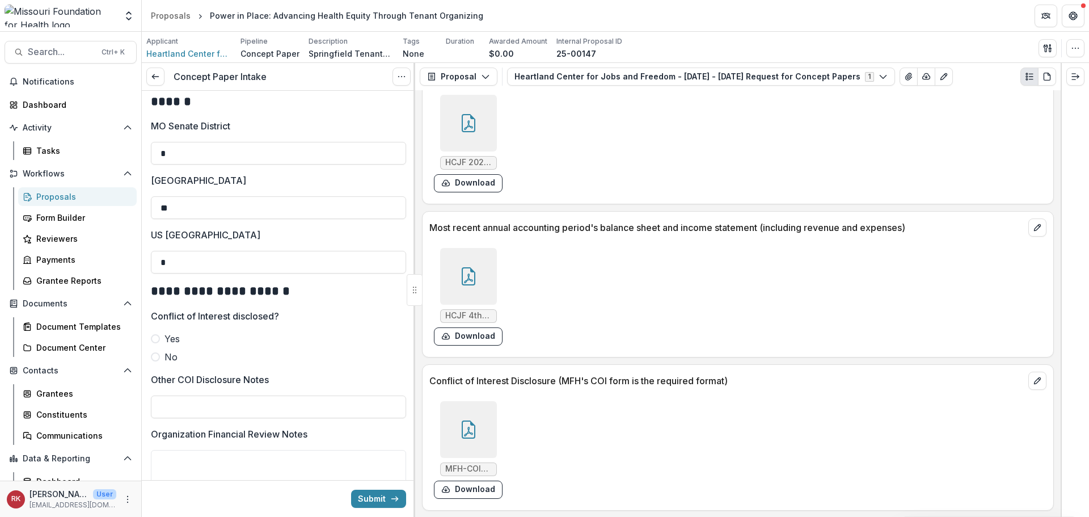
click at [154, 363] on label "No" at bounding box center [278, 357] width 255 height 14
click at [191, 406] on input "Other COI Disclosure Notes" at bounding box center [278, 406] width 255 height 23
click at [220, 417] on input "**********" at bounding box center [278, 406] width 255 height 23
type input "**********"
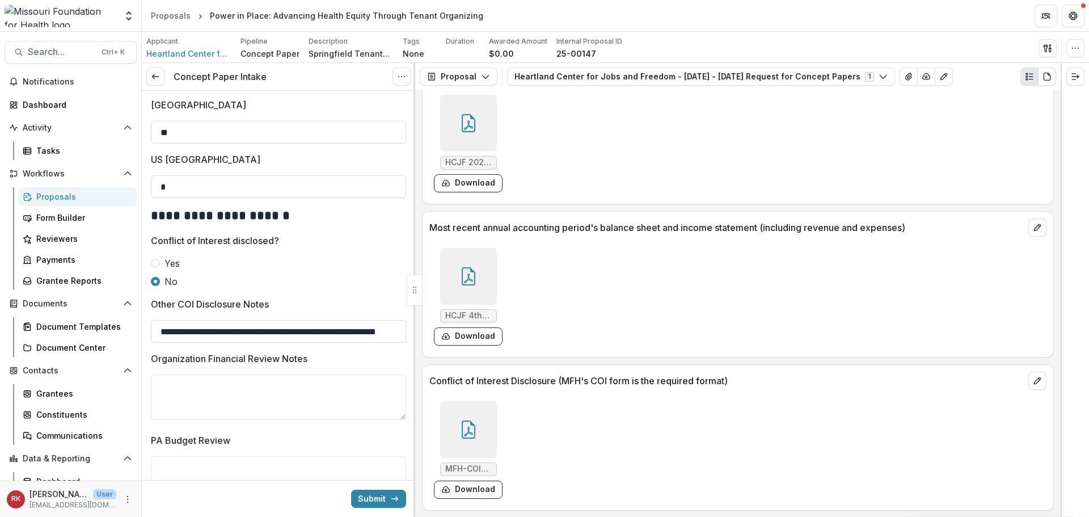
scroll to position [2032, 0]
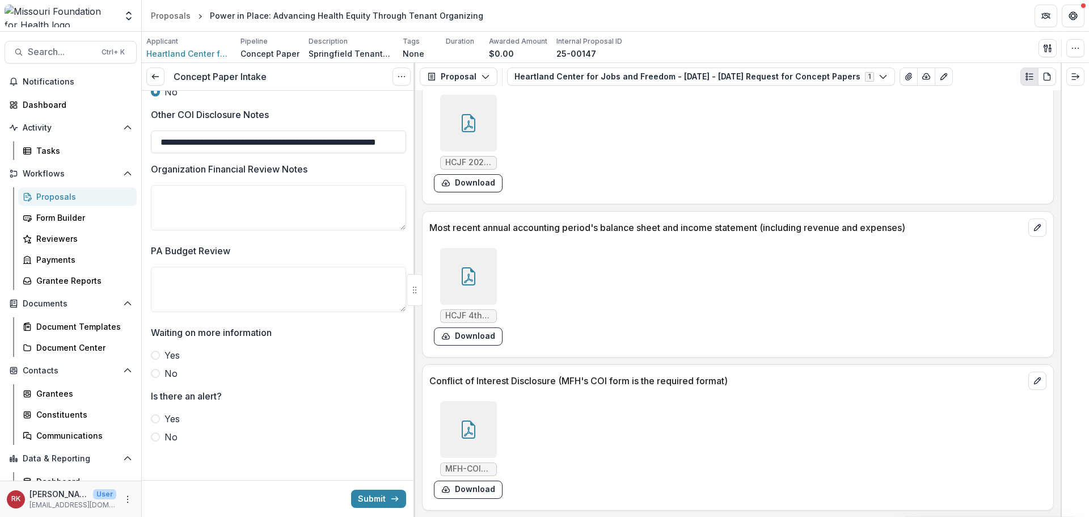
click at [468, 282] on icon at bounding box center [468, 276] width 18 height 18
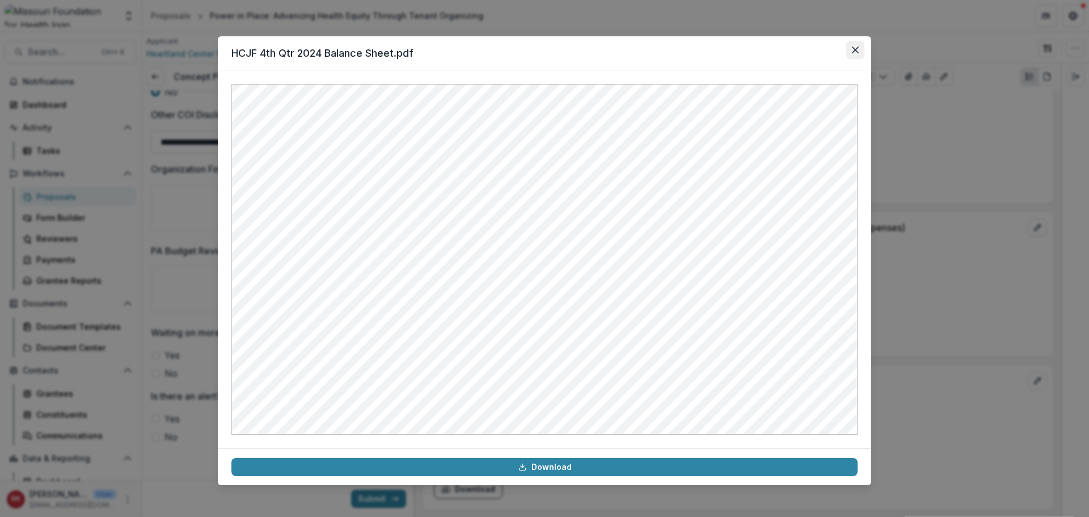
click at [861, 53] on button "Close" at bounding box center [855, 50] width 18 height 18
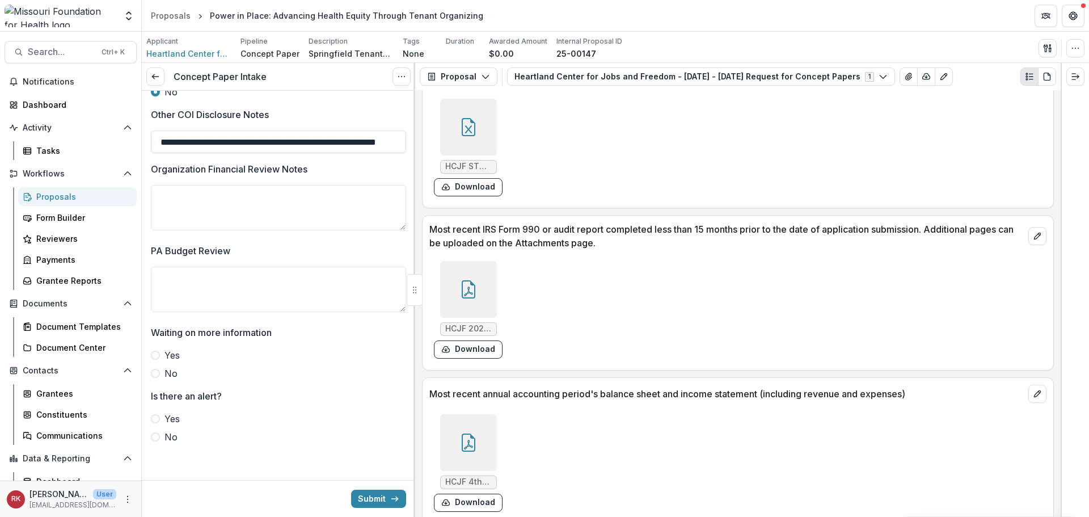
scroll to position [3218, 0]
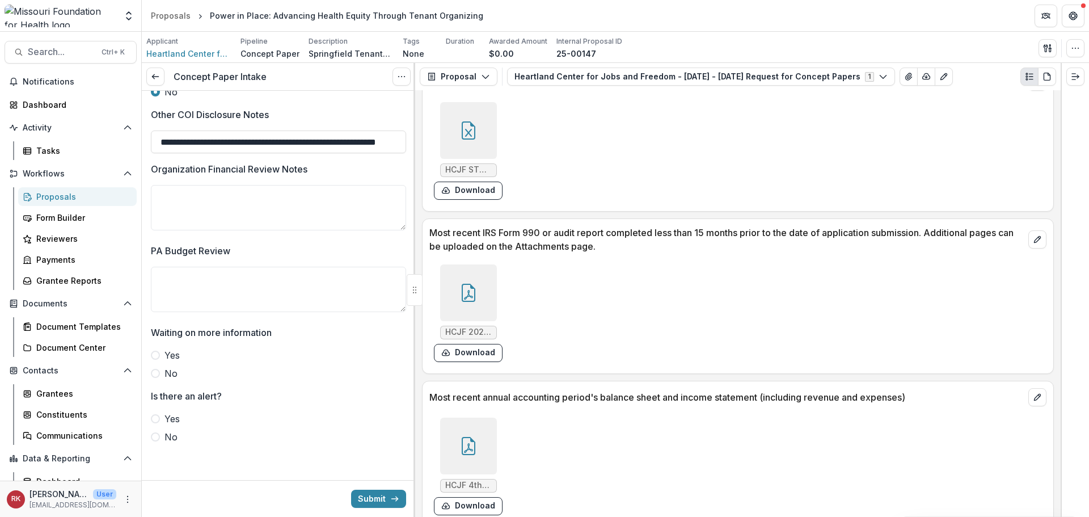
click at [488, 287] on div at bounding box center [468, 292] width 57 height 57
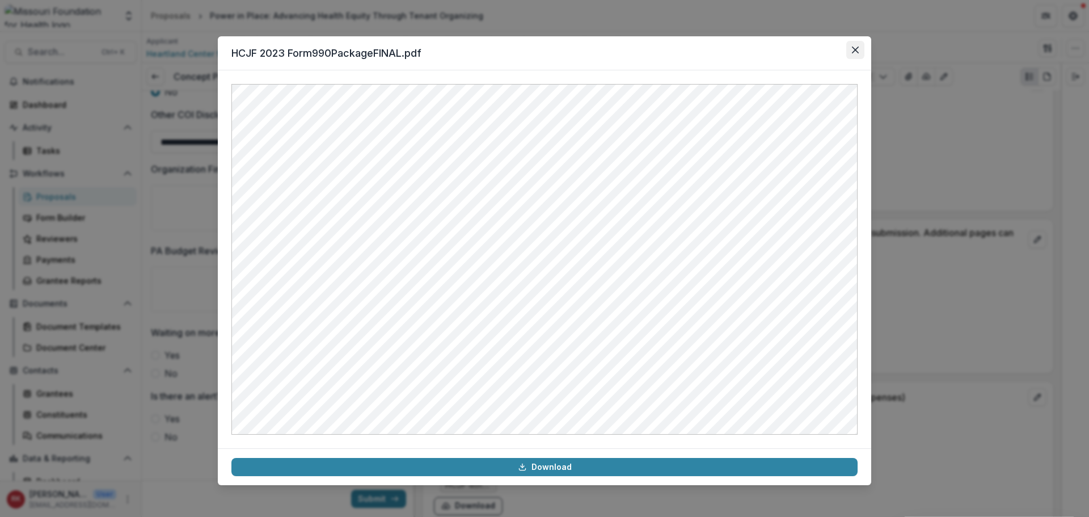
click at [858, 55] on button "Close" at bounding box center [855, 50] width 18 height 18
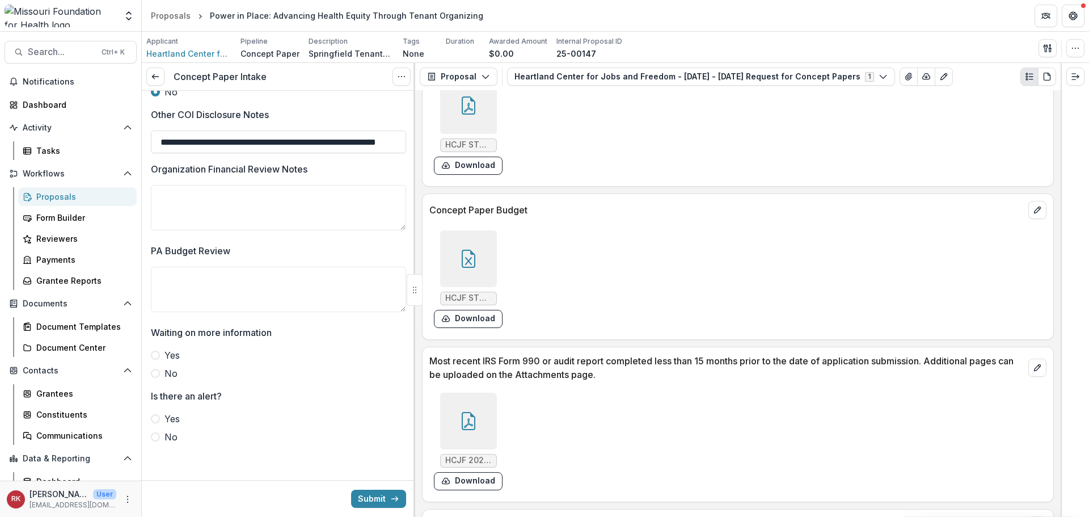
scroll to position [3104, 0]
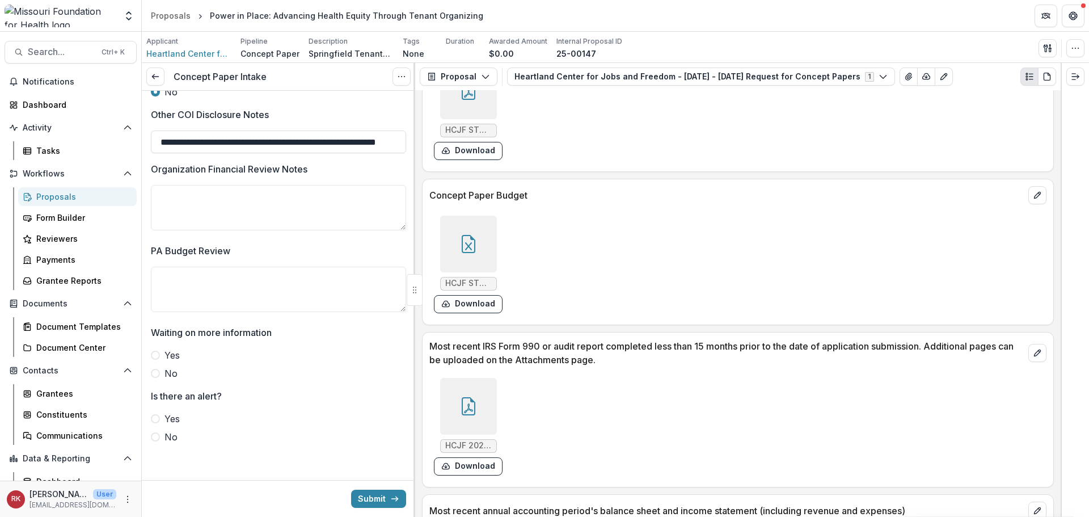
click at [462, 255] on div at bounding box center [468, 243] width 57 height 57
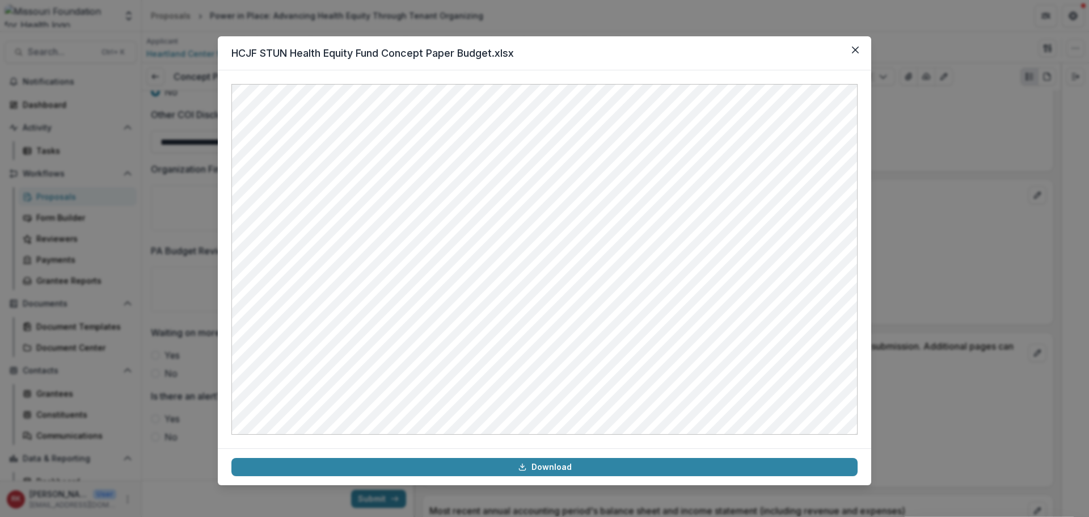
click at [948, 272] on div "HCJF STUN Health Equity Fund Concept Paper Budget.xlsx Download" at bounding box center [544, 258] width 1089 height 517
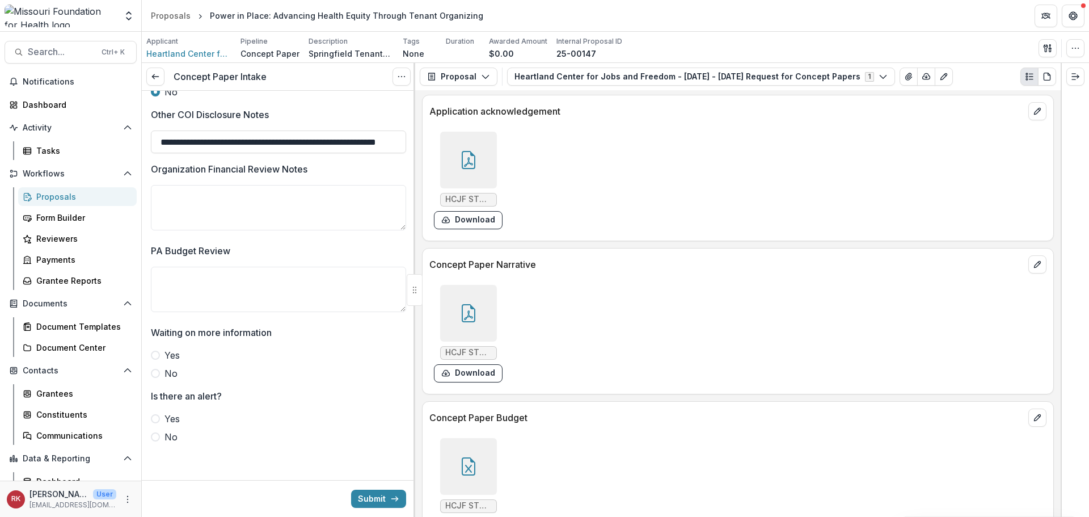
scroll to position [2877, 0]
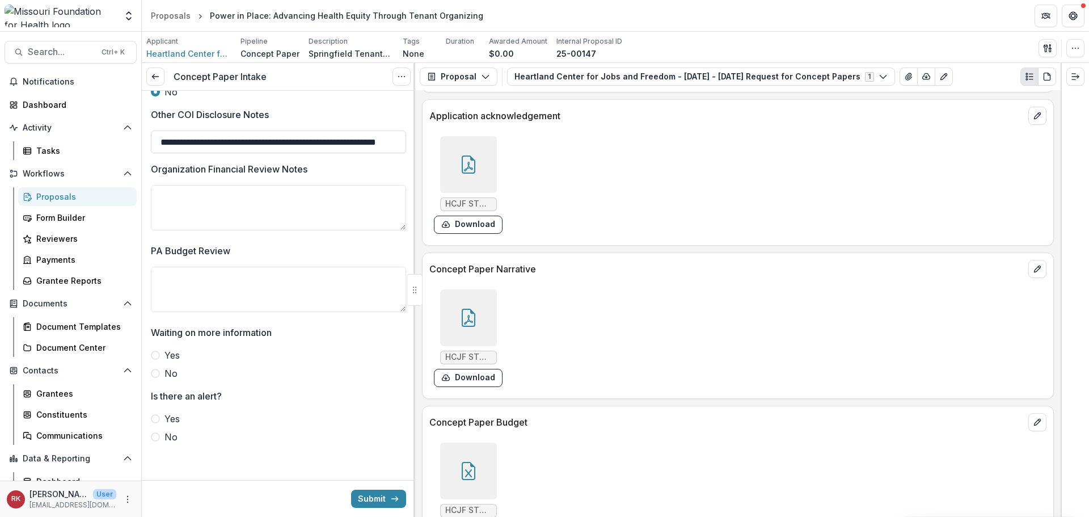
click at [461, 308] on div at bounding box center [468, 317] width 57 height 57
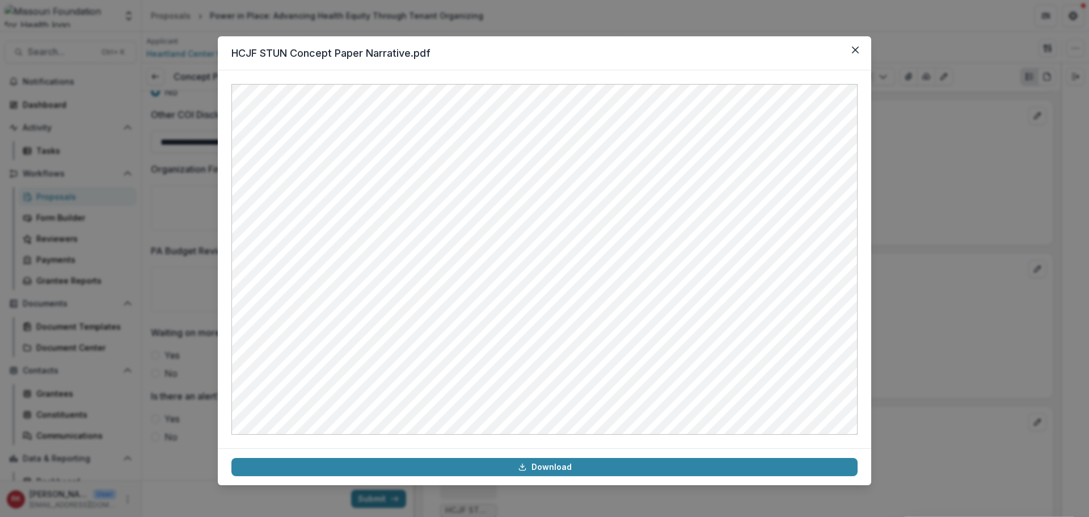
click at [911, 255] on div "HCJF STUN Concept Paper Narrative.pdf Download" at bounding box center [544, 258] width 1089 height 517
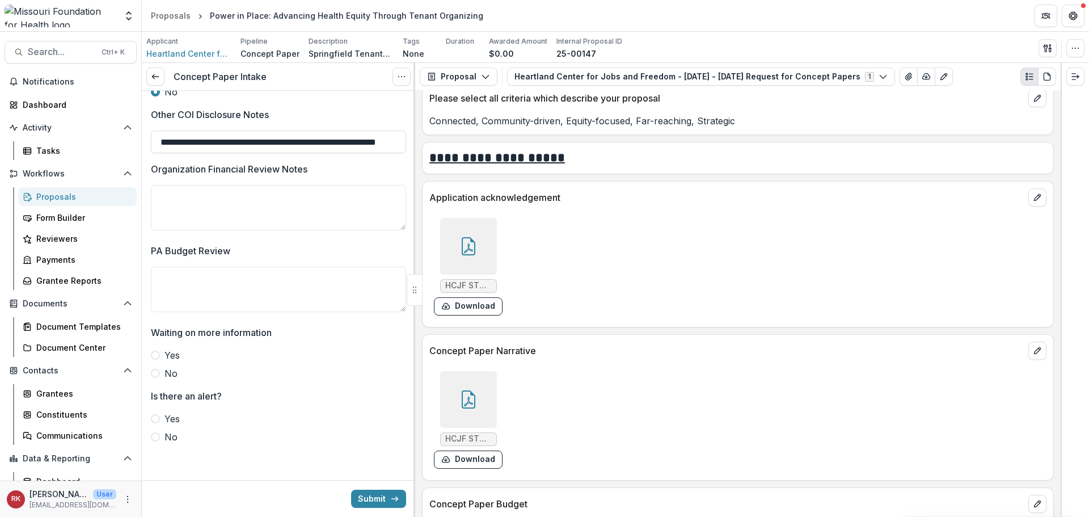
scroll to position [2764, 0]
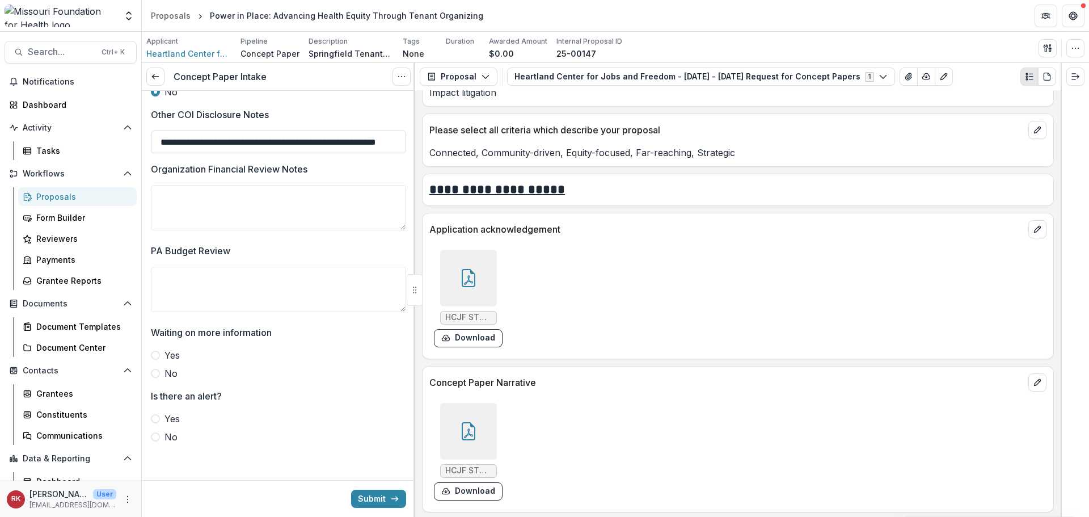
click at [458, 258] on div at bounding box center [468, 278] width 57 height 57
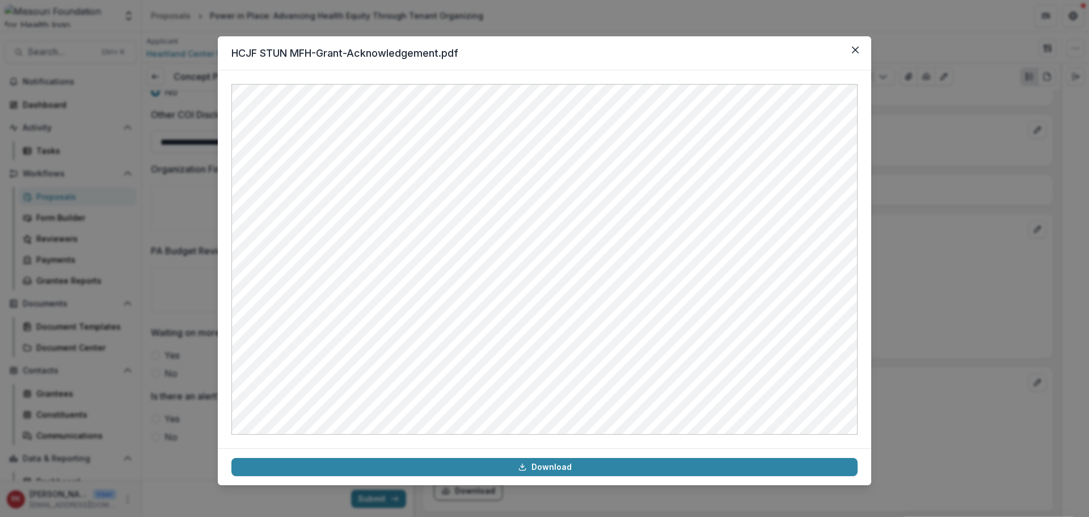
click at [932, 269] on div "HCJF STUN MFH-Grant-Acknowledgement.pdf Download" at bounding box center [544, 258] width 1089 height 517
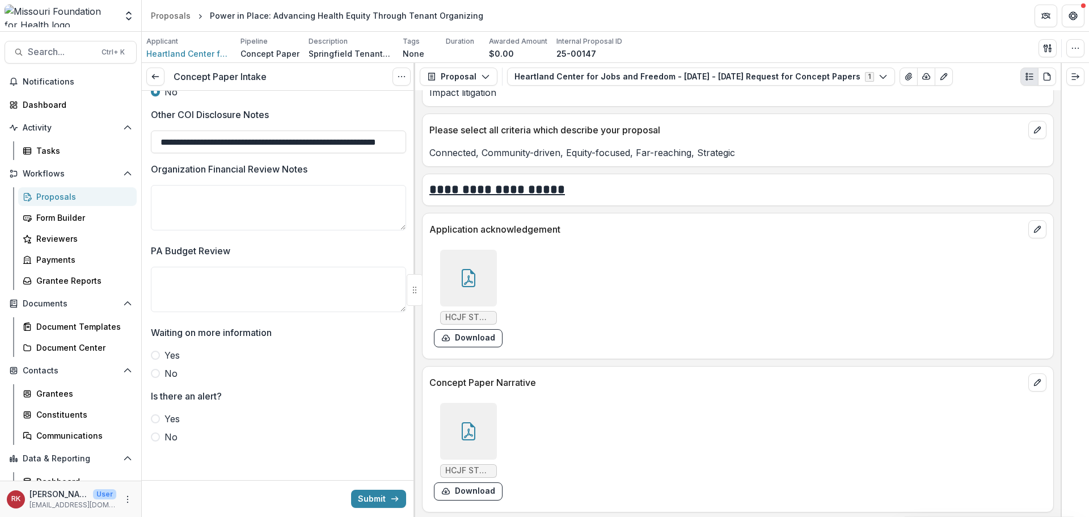
click at [156, 371] on span at bounding box center [155, 373] width 9 height 9
click at [154, 438] on span at bounding box center [155, 436] width 9 height 9
click at [374, 494] on button "Submit" at bounding box center [378, 498] width 55 height 18
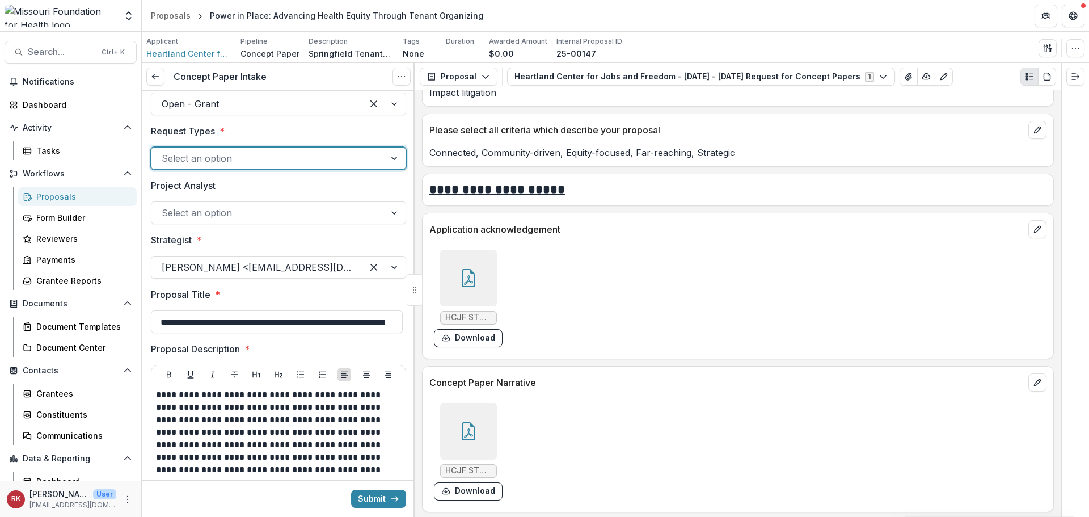
scroll to position [2, 0]
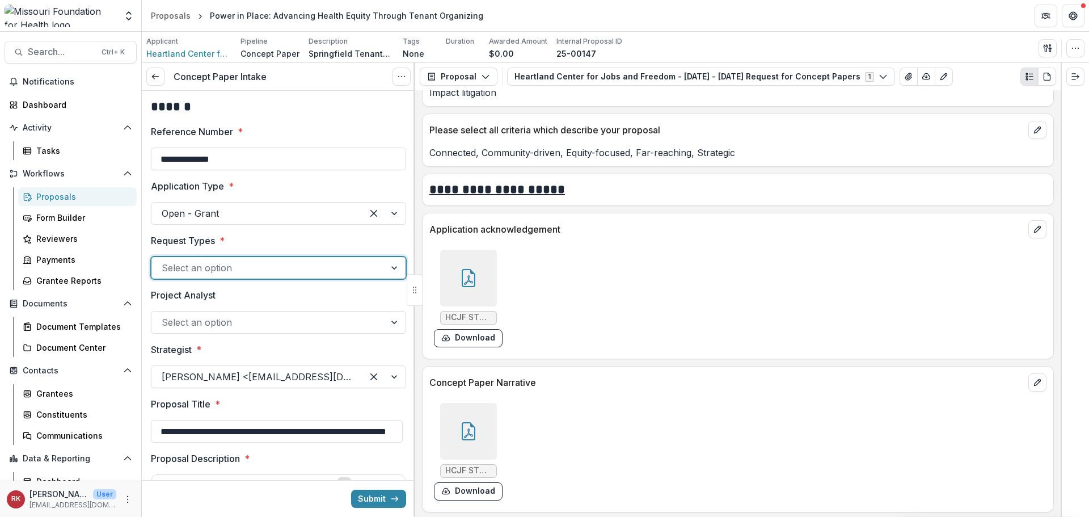
click at [179, 272] on div at bounding box center [268, 268] width 213 height 16
click at [185, 291] on div "Delegated" at bounding box center [276, 294] width 247 height 21
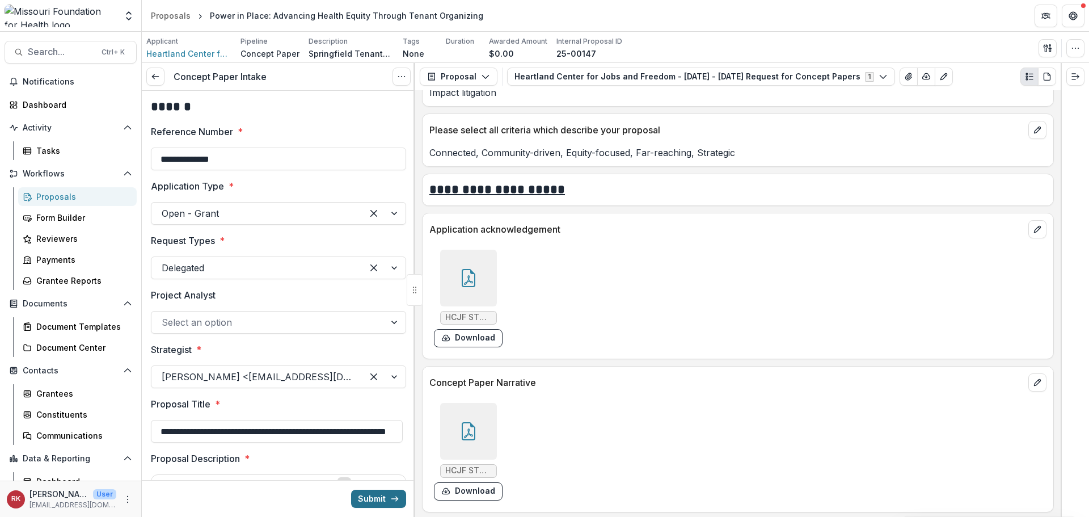
click at [376, 497] on button "Submit" at bounding box center [378, 498] width 55 height 18
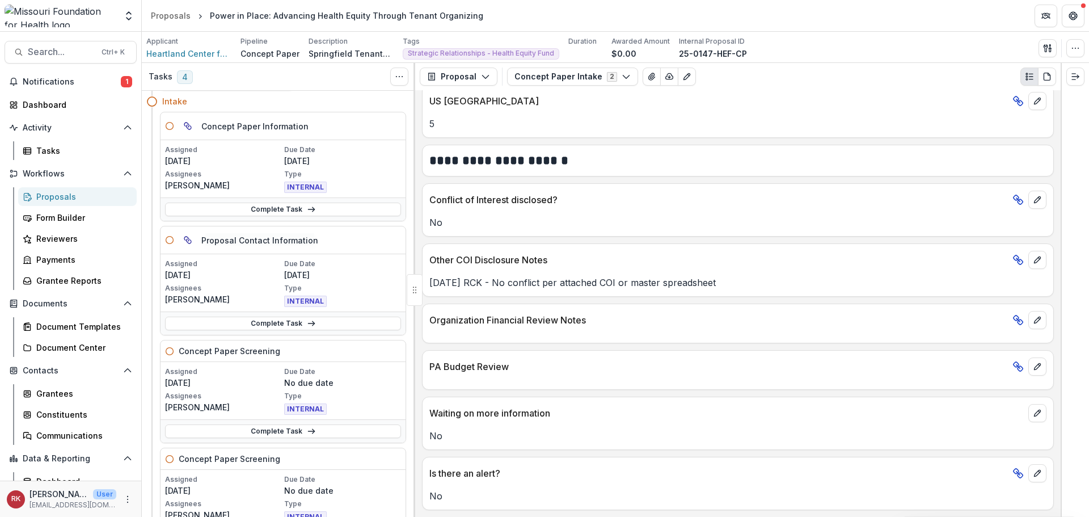
scroll to position [57, 0]
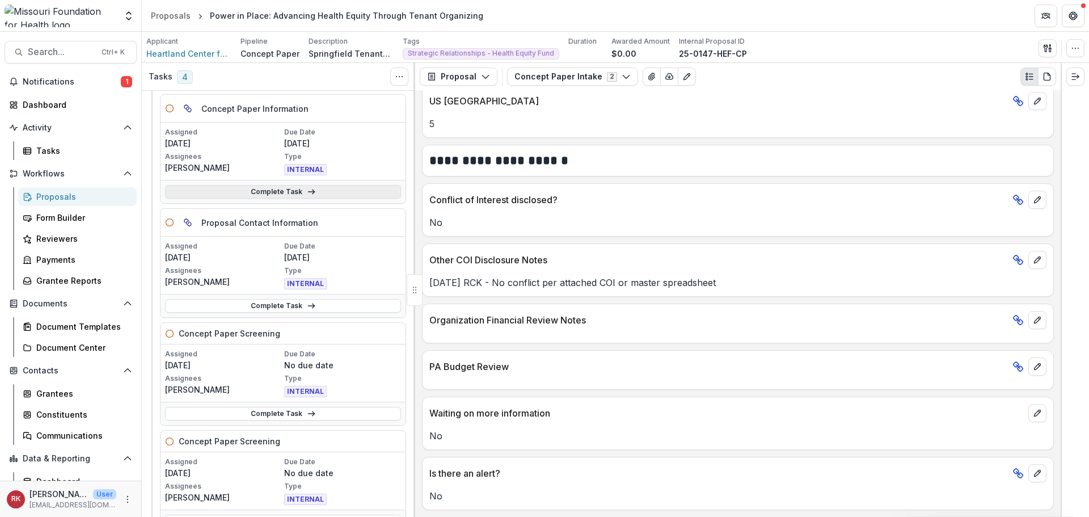
click at [260, 191] on link "Complete Task" at bounding box center [283, 192] width 236 height 14
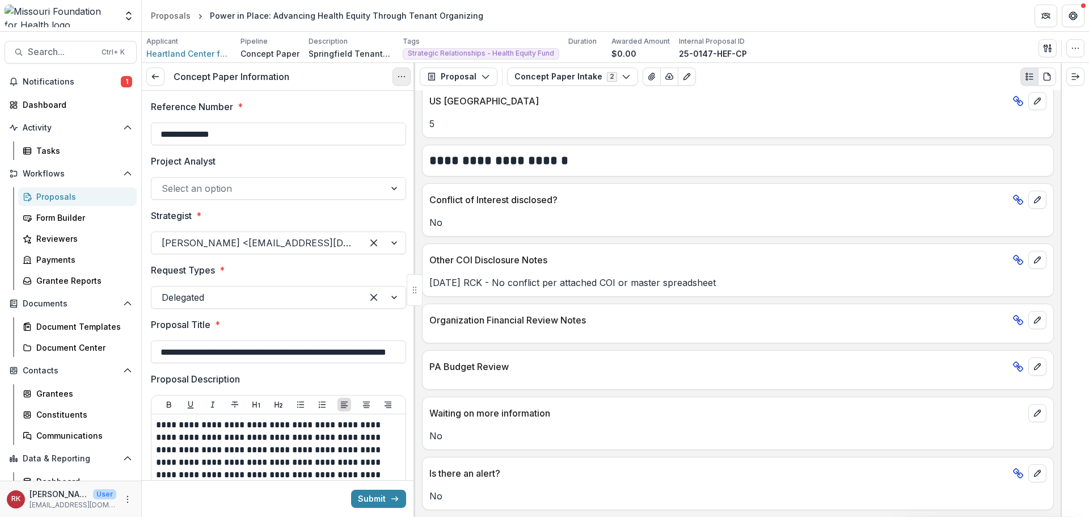
click at [400, 71] on button "Options" at bounding box center [401, 76] width 18 height 18
click at [391, 96] on link "View task" at bounding box center [346, 102] width 121 height 19
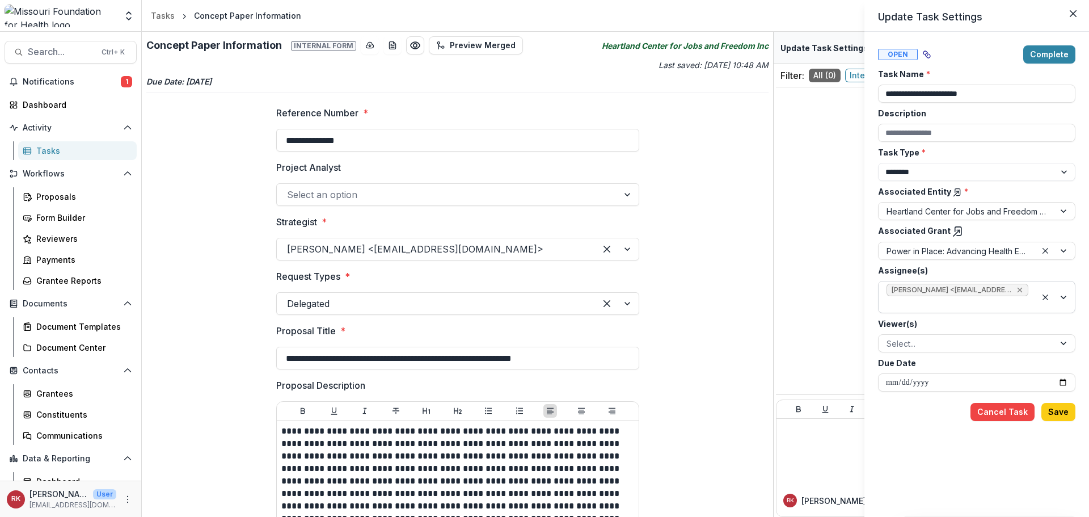
click at [1023, 291] on icon "Remove Wendy Rohrbach <wrohrbach@mffh.org> (wrohrbach@mffh.org)" at bounding box center [1019, 289] width 9 height 9
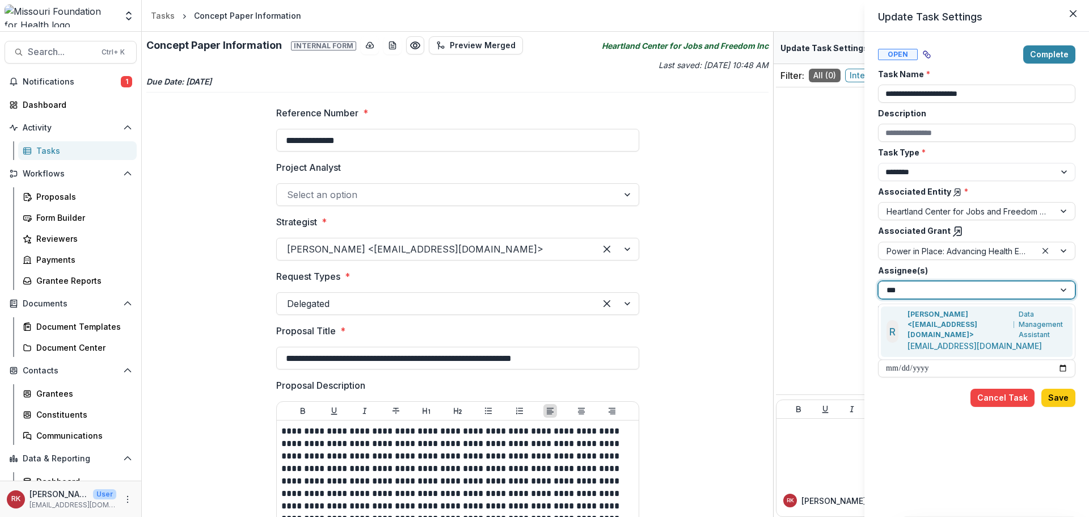
type input "****"
click at [928, 328] on p "Renee Klann <rklann@mffh.org>" at bounding box center [958, 324] width 102 height 31
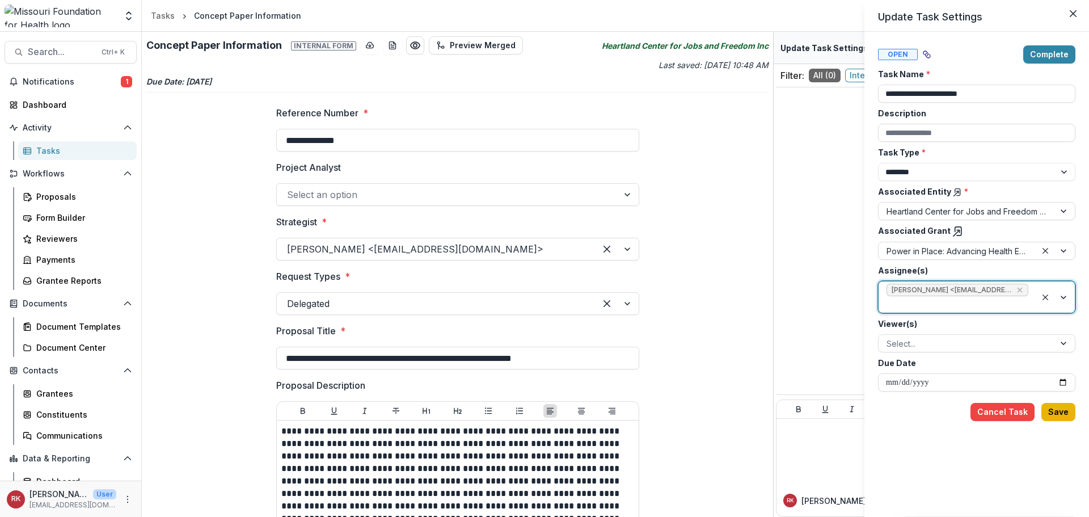
click at [1056, 408] on button "Save" at bounding box center [1058, 412] width 34 height 18
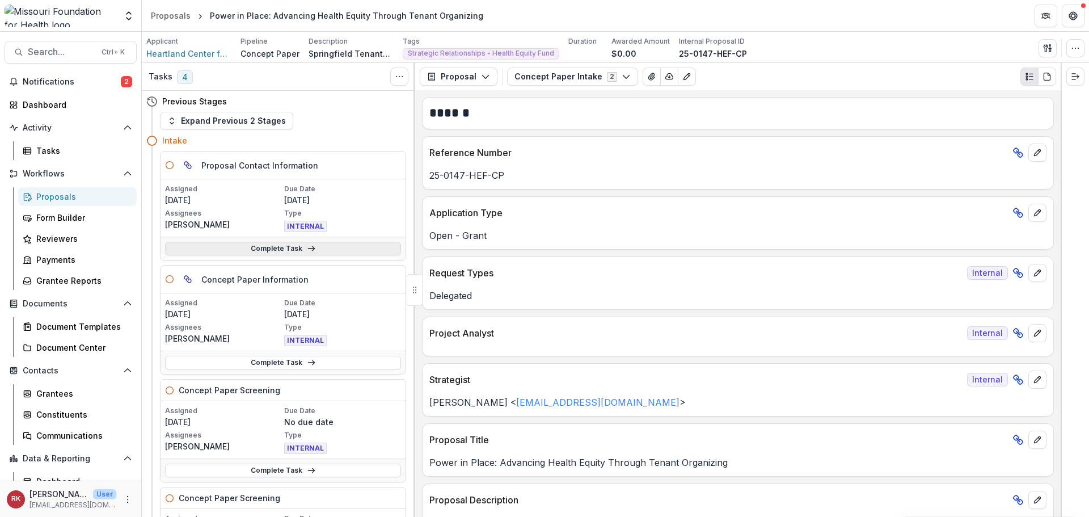
click at [226, 250] on link "Complete Task" at bounding box center [283, 249] width 236 height 14
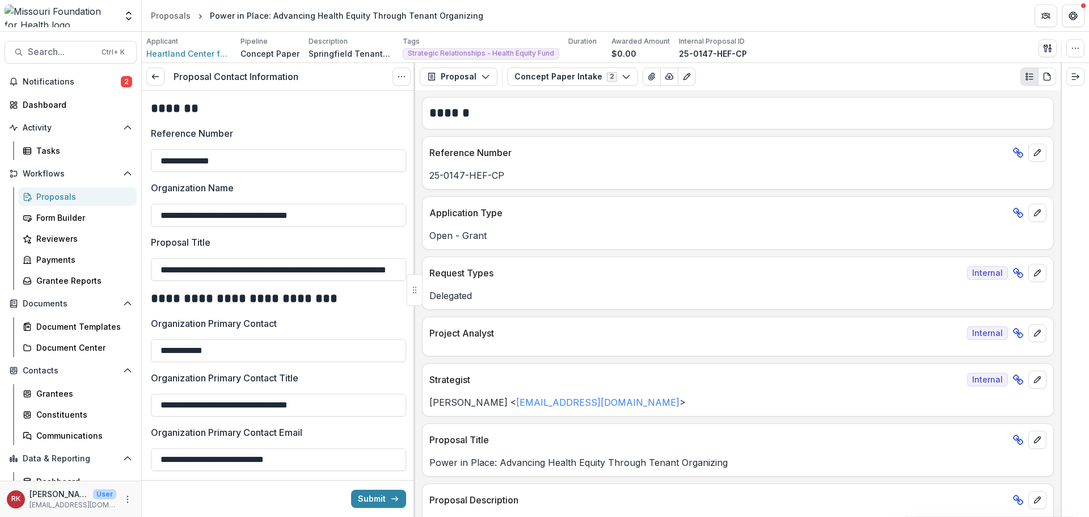
click at [395, 81] on button "Options" at bounding box center [401, 76] width 18 height 18
click at [394, 108] on link "View task" at bounding box center [346, 102] width 121 height 19
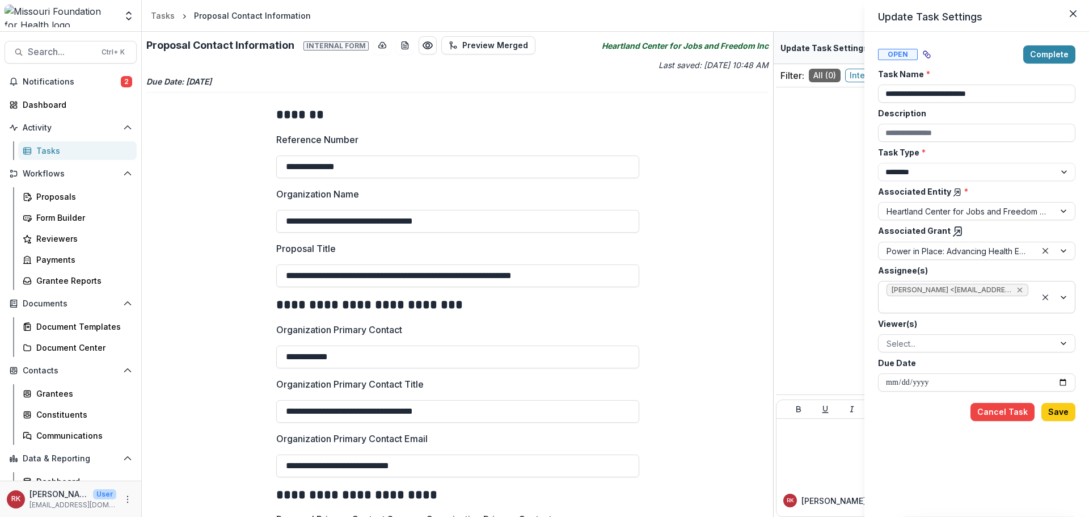
click at [1018, 289] on icon "Remove Wendy Rohrbach <wrohrbach@mffh.org> (wrohrbach@mffh.org)" at bounding box center [1019, 289] width 9 height 9
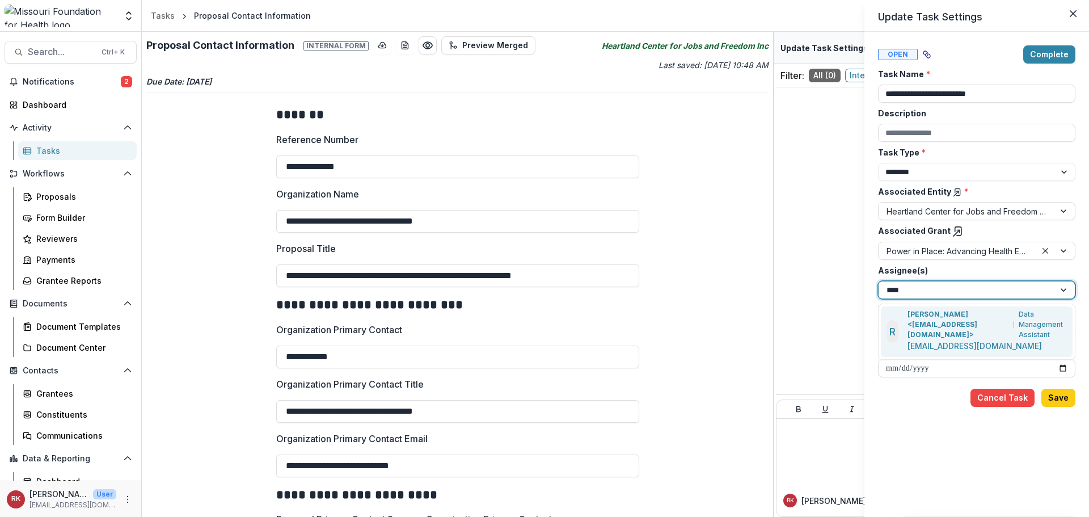
type input "*****"
click at [935, 340] on p "[EMAIL_ADDRESS][DOMAIN_NAME]" at bounding box center [974, 346] width 134 height 12
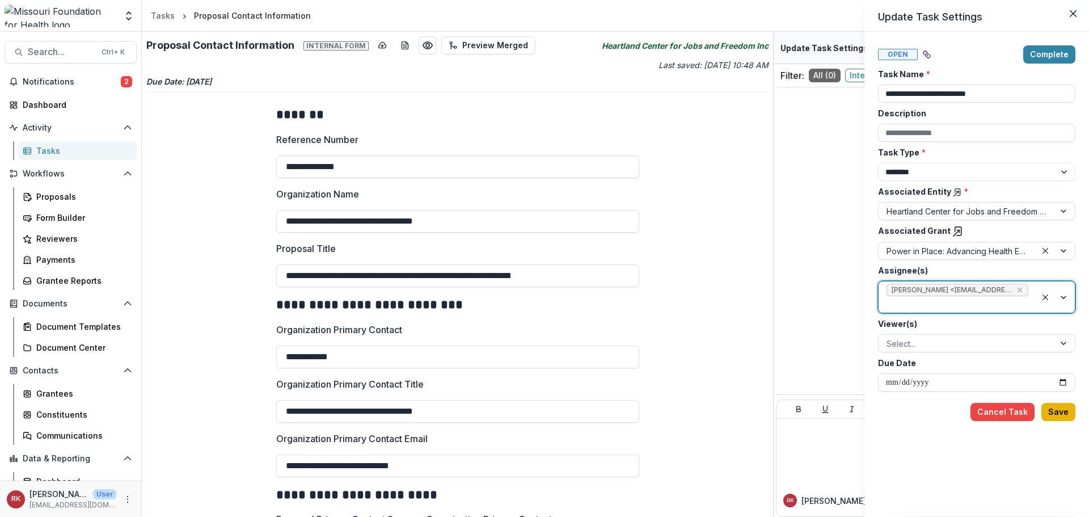
click at [1049, 415] on button "Save" at bounding box center [1058, 412] width 34 height 18
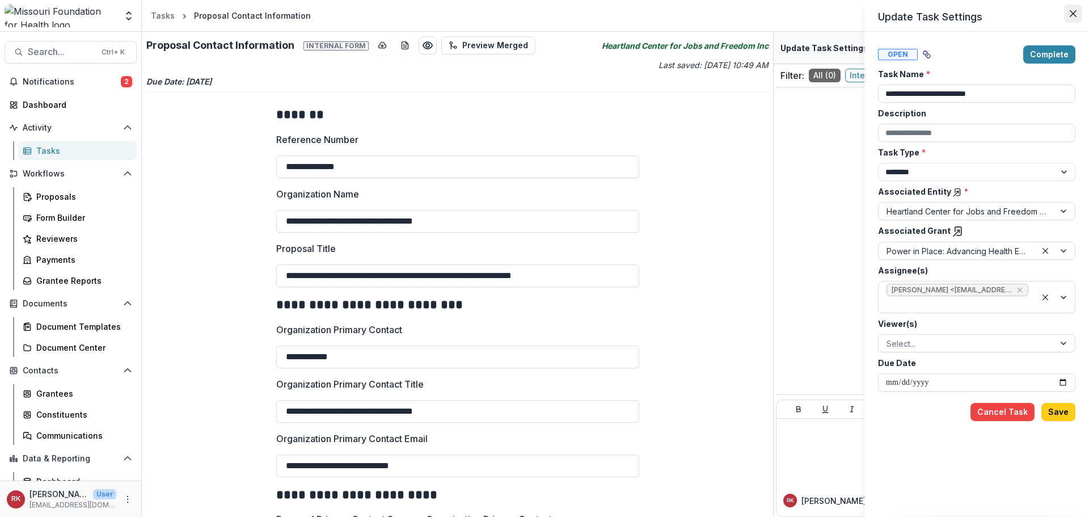
click at [1074, 11] on icon "Close" at bounding box center [1073, 13] width 7 height 7
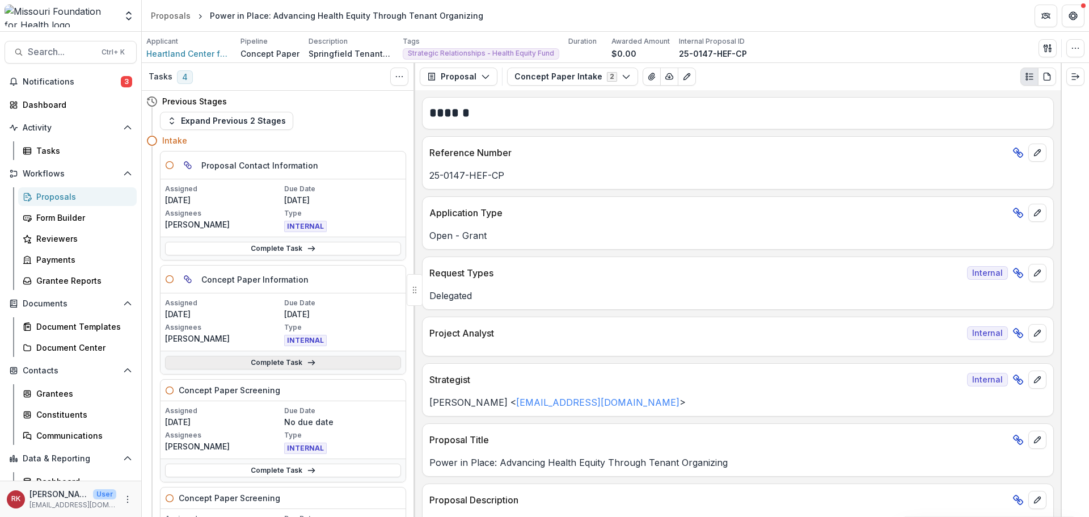
click at [232, 366] on link "Complete Task" at bounding box center [283, 363] width 236 height 14
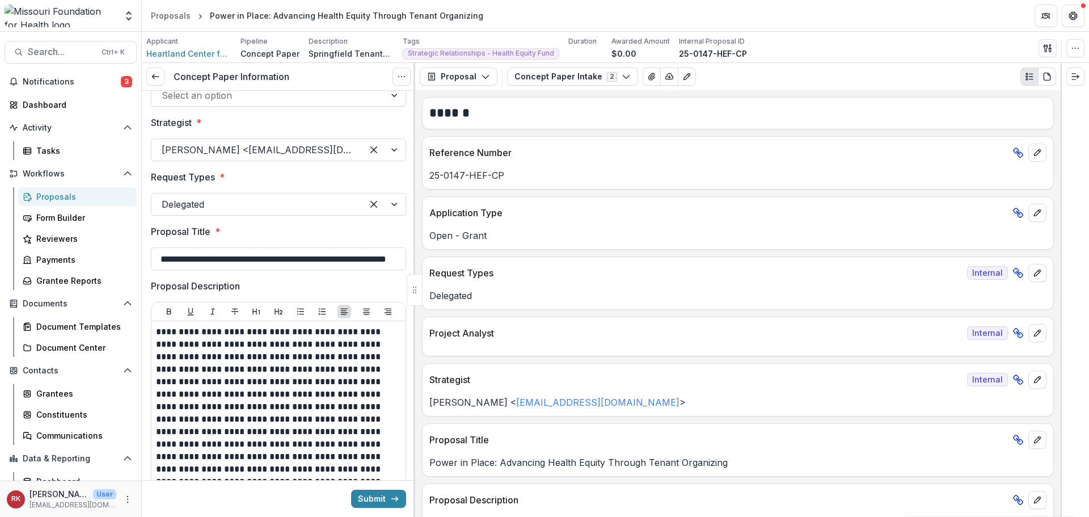
scroll to position [113, 0]
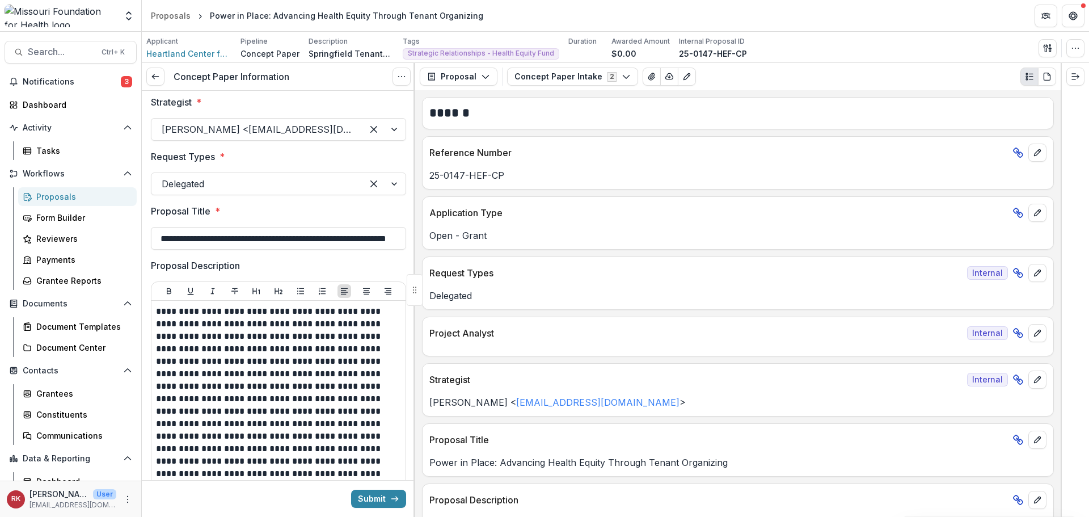
drag, startPoint x: 153, startPoint y: 236, endPoint x: 337, endPoint y: 250, distance: 185.4
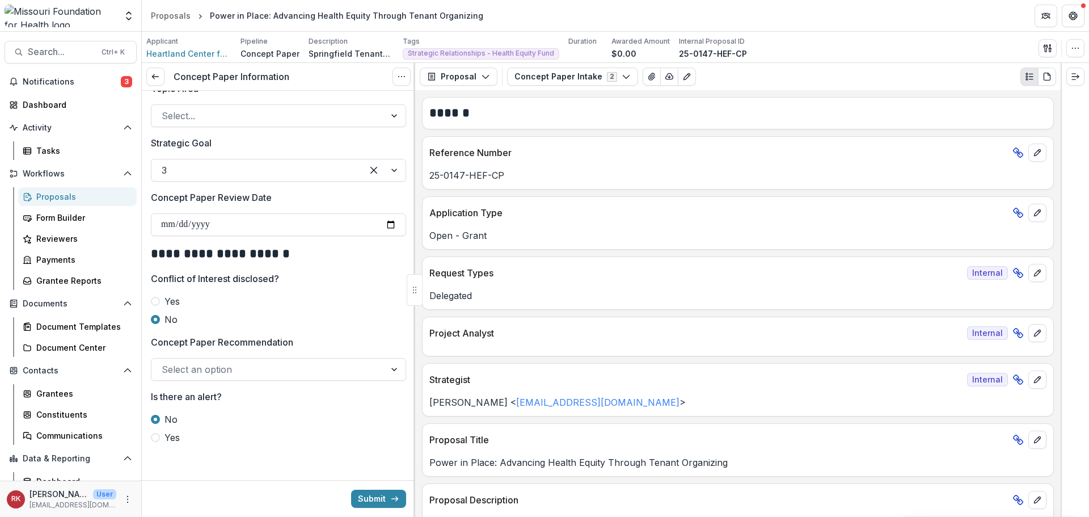
scroll to position [1238, 0]
click at [385, 497] on button "Submit" at bounding box center [378, 498] width 55 height 18
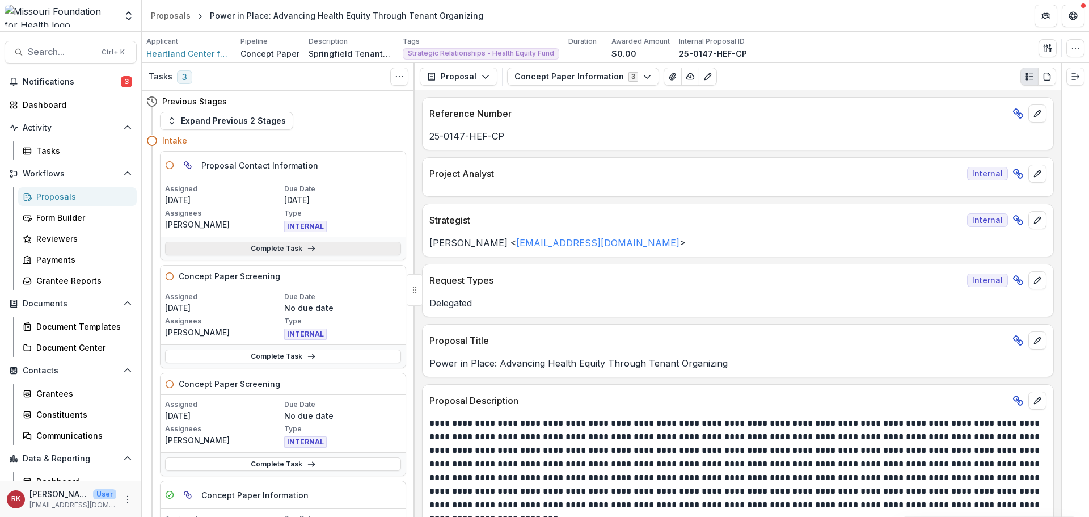
click at [240, 250] on link "Complete Task" at bounding box center [283, 249] width 236 height 14
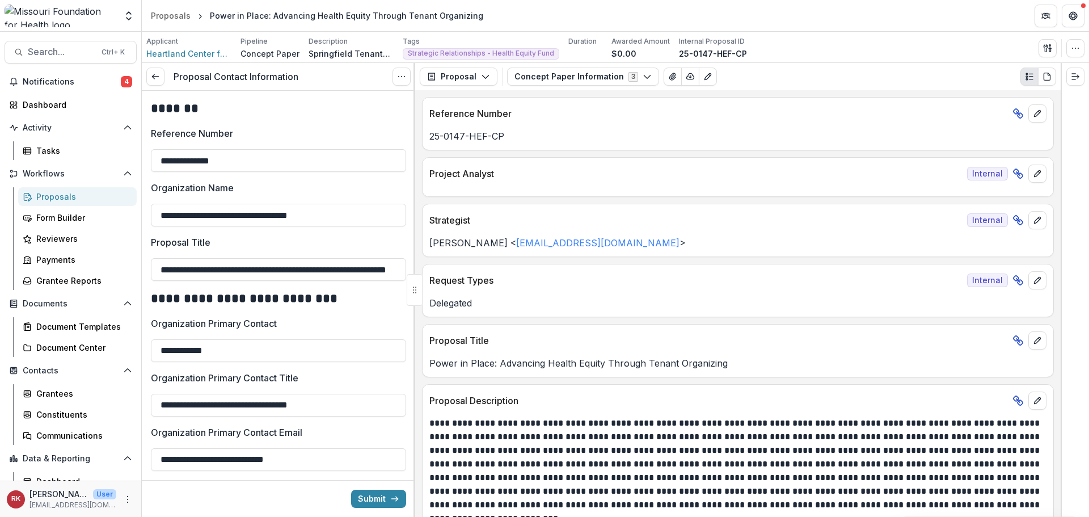
scroll to position [0, 64]
drag, startPoint x: 251, startPoint y: 276, endPoint x: 408, endPoint y: 278, distance: 157.1
click at [408, 278] on div "**********" at bounding box center [278, 290] width 273 height 454
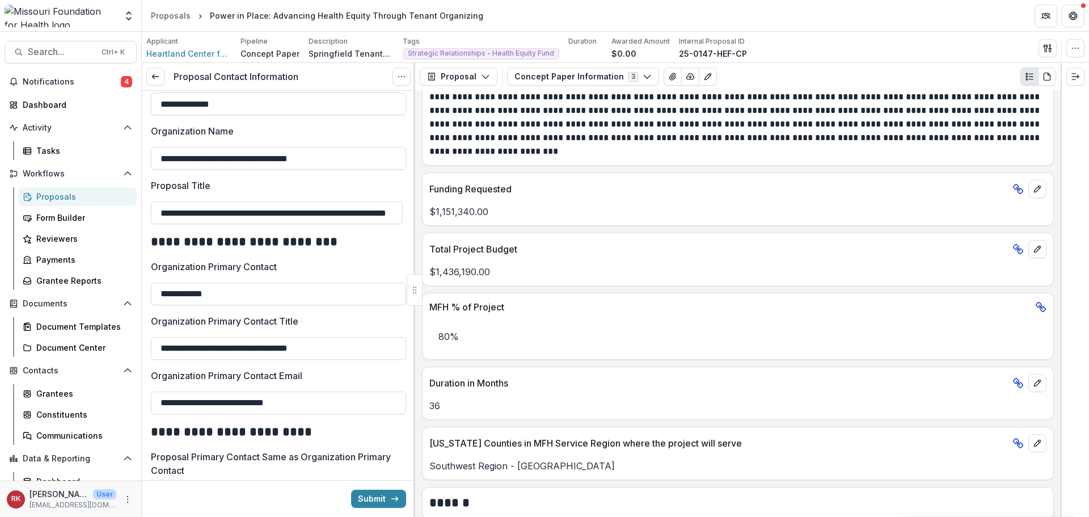
scroll to position [624, 0]
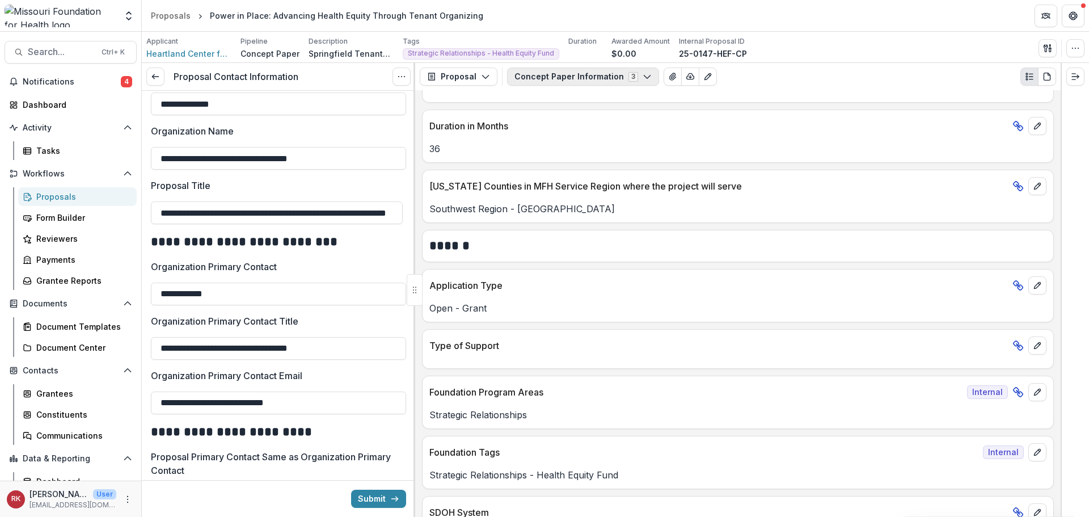
click at [573, 70] on button "Concept Paper Information 3" at bounding box center [583, 76] width 152 height 18
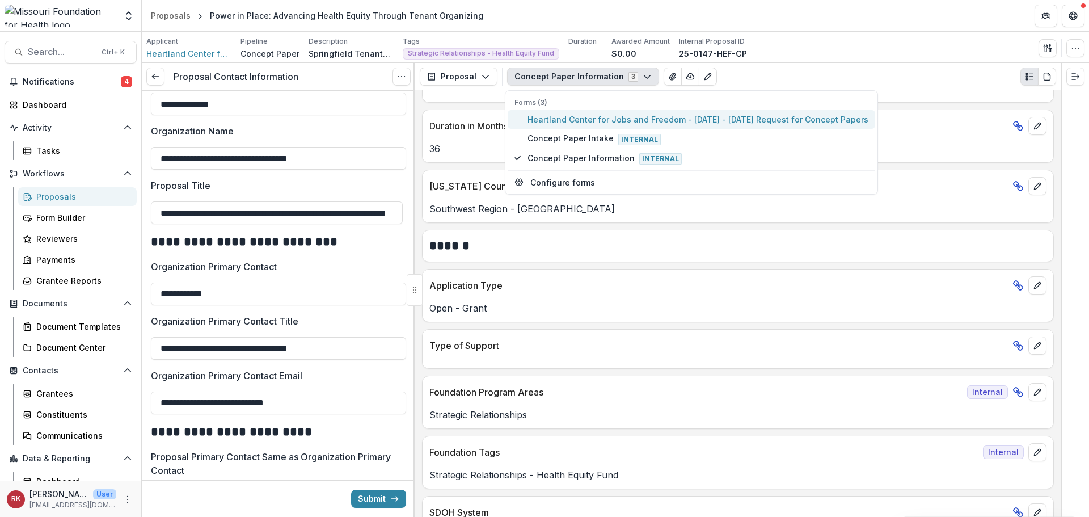
drag, startPoint x: 570, startPoint y: 118, endPoint x: 261, endPoint y: 253, distance: 337.5
click at [570, 119] on span "Heartland Center for Jobs and Freedom - [DATE] - [DATE] Request for Concept Pap…" at bounding box center [697, 119] width 341 height 12
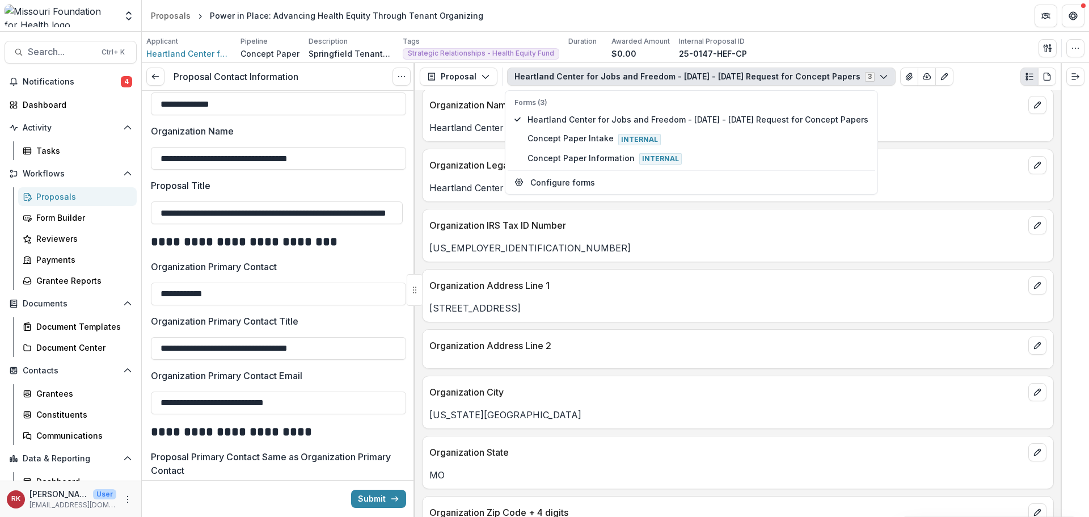
scroll to position [682, 0]
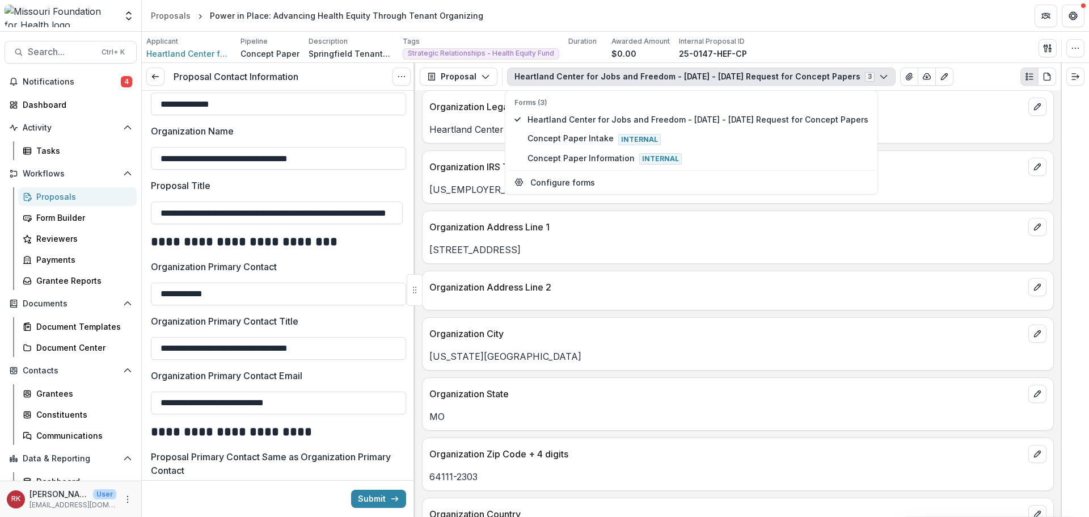
click at [182, 263] on p "Organization Primary Contact" at bounding box center [214, 267] width 126 height 14
click at [182, 282] on input "**********" at bounding box center [278, 293] width 255 height 23
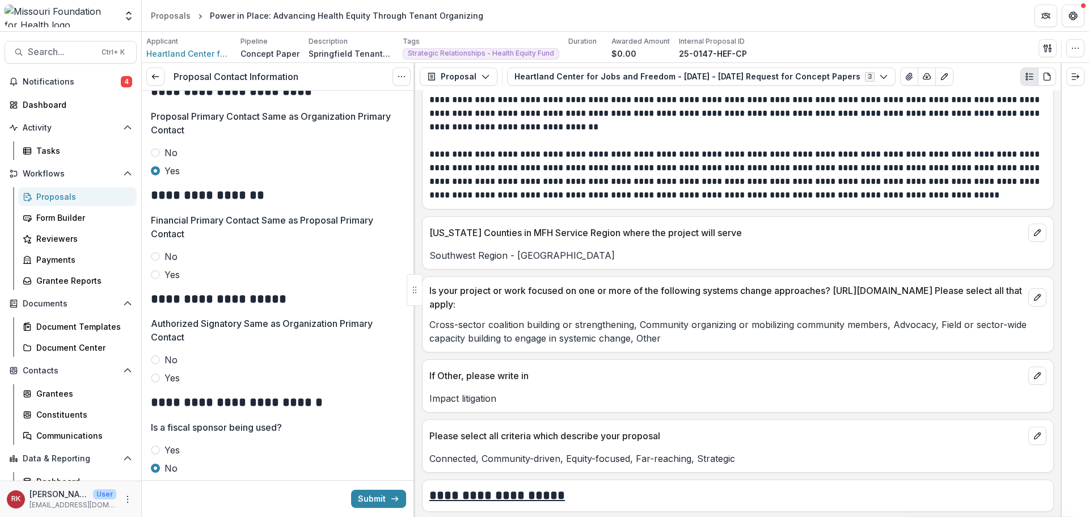
scroll to position [2951, 0]
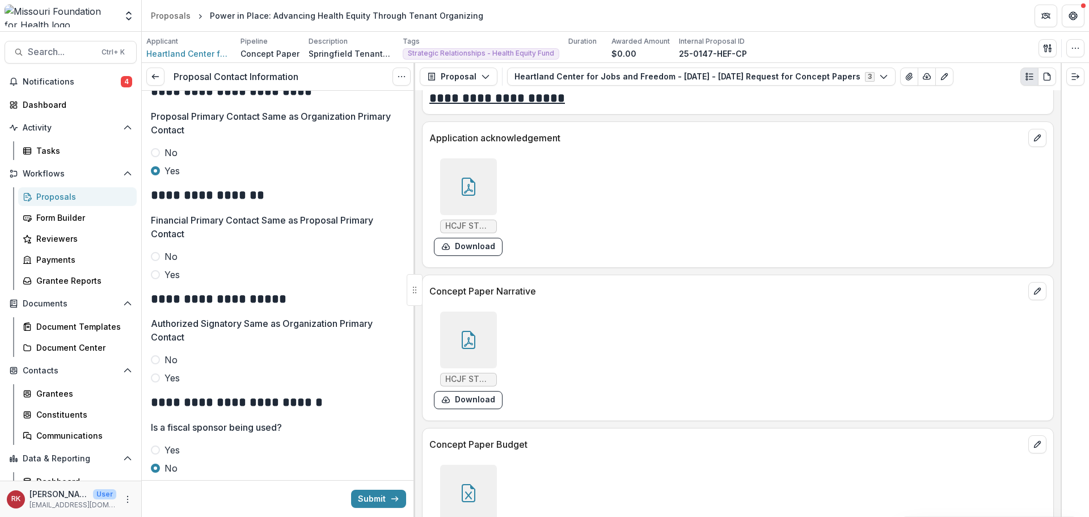
click at [467, 179] on icon at bounding box center [468, 186] width 18 height 18
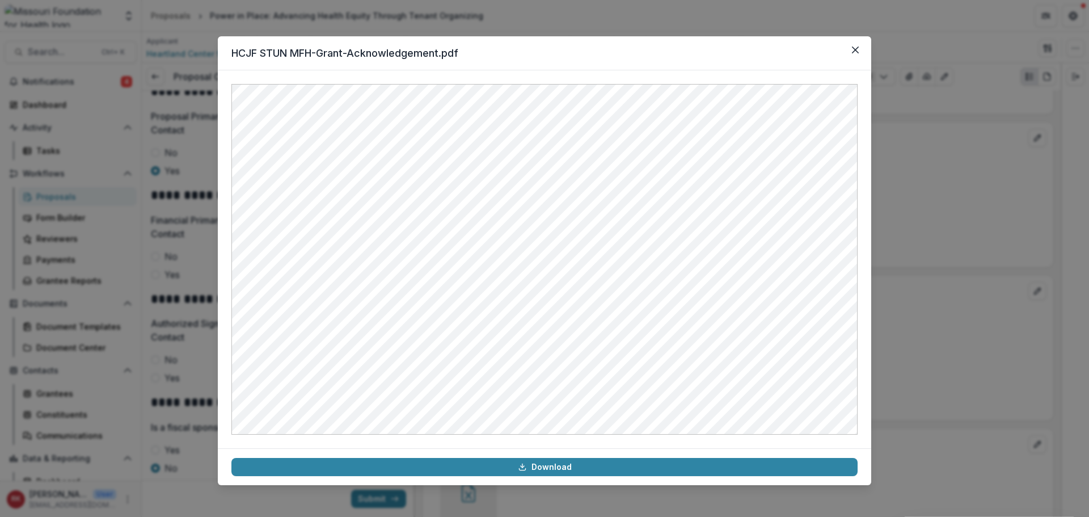
click at [916, 253] on div "HCJF STUN MFH-Grant-Acknowledgement.pdf Download" at bounding box center [544, 258] width 1089 height 517
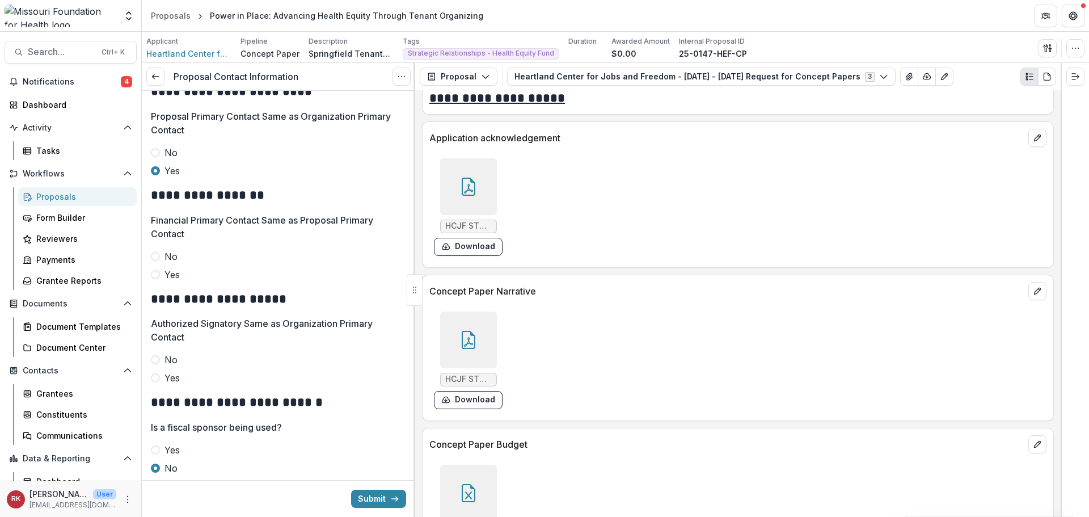
click at [154, 276] on span at bounding box center [155, 274] width 9 height 9
click at [157, 358] on span at bounding box center [155, 359] width 9 height 9
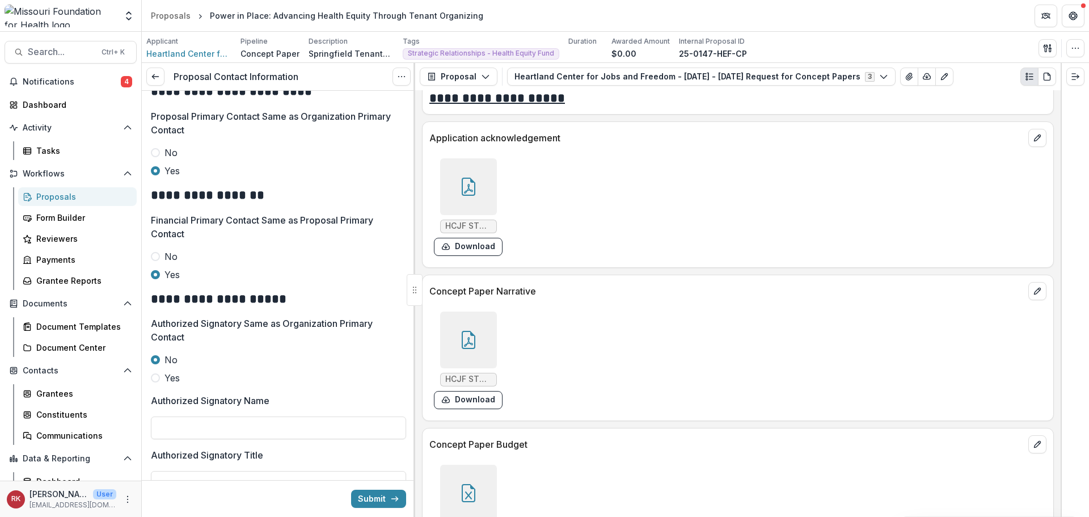
click at [447, 175] on div at bounding box center [468, 186] width 57 height 57
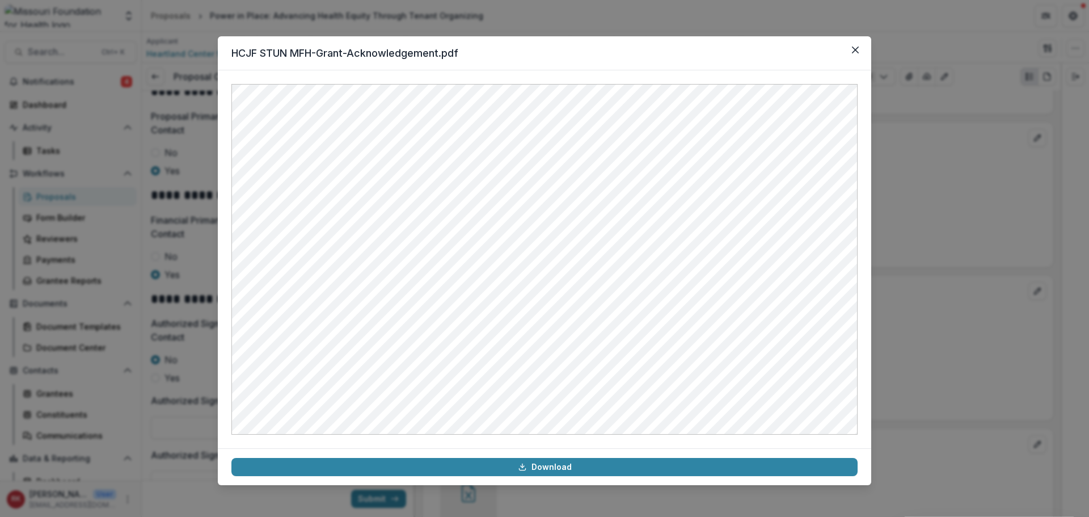
click at [967, 265] on div "HCJF STUN MFH-Grant-Acknowledgement.pdf Download" at bounding box center [544, 258] width 1089 height 517
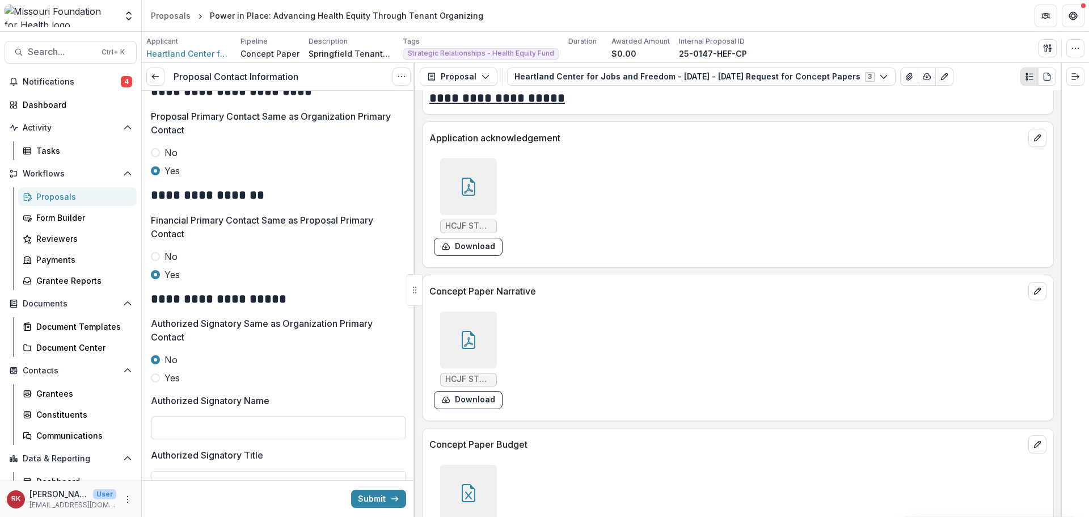
click at [177, 426] on input "Authorized Signatory Name" at bounding box center [278, 427] width 255 height 23
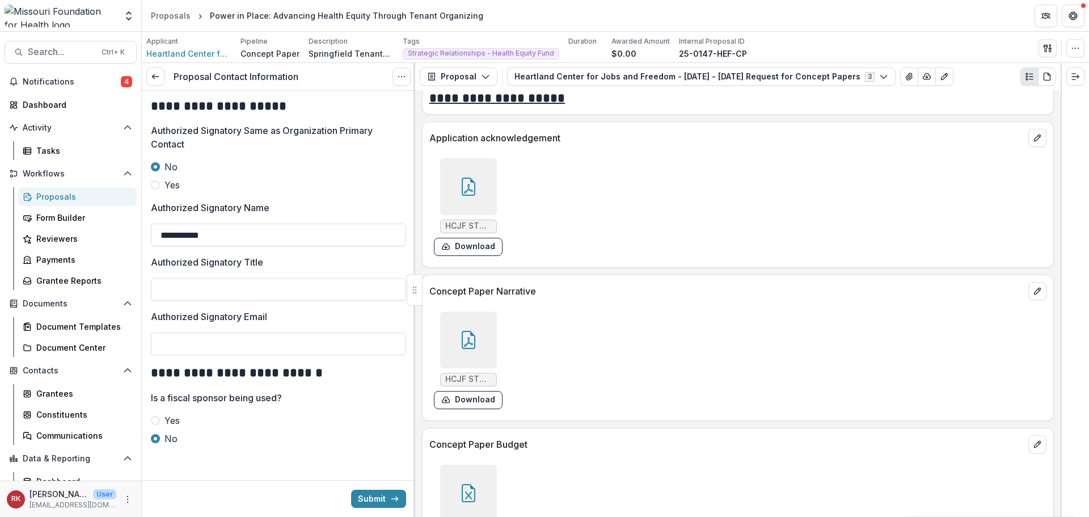
scroll to position [591, 0]
type input "**********"
click at [464, 193] on icon at bounding box center [468, 189] width 9 height 10
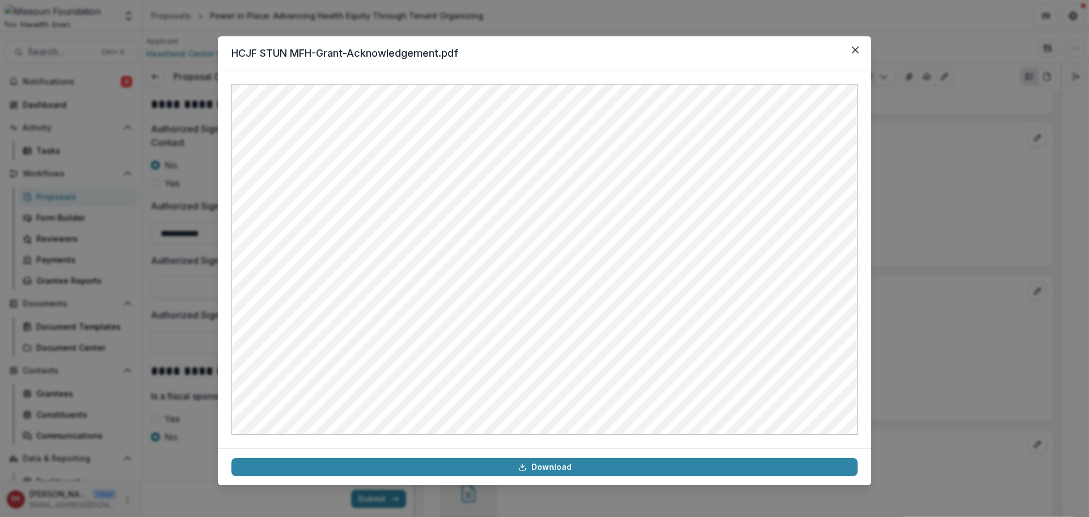
drag, startPoint x: 935, startPoint y: 284, endPoint x: 872, endPoint y: 283, distance: 62.9
click at [932, 284] on div "HCJF STUN MFH-Grant-Acknowledgement.pdf Download" at bounding box center [544, 258] width 1089 height 517
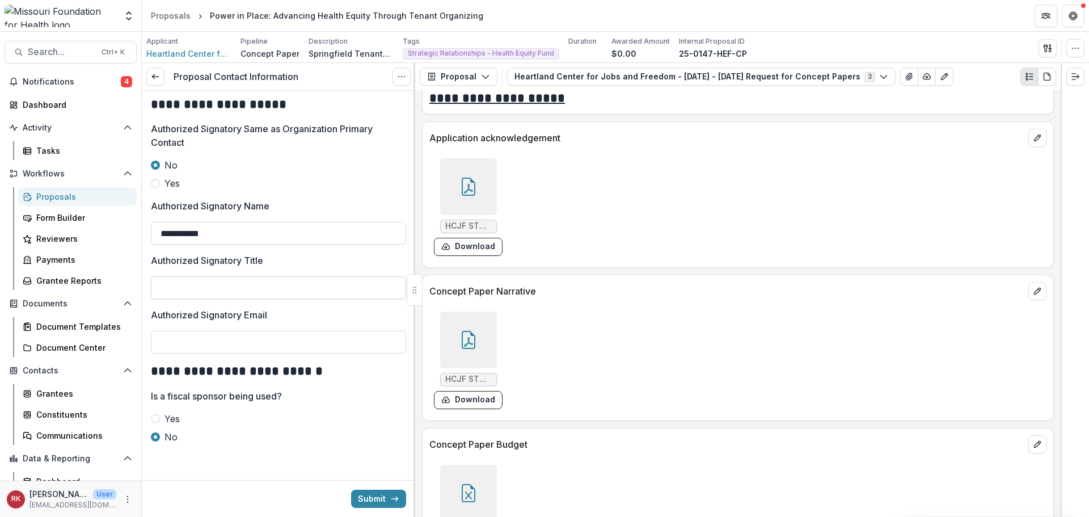
click at [174, 285] on input "Authorized Signatory Title" at bounding box center [278, 287] width 255 height 23
type input "**********"
click at [460, 195] on icon at bounding box center [468, 186] width 18 height 18
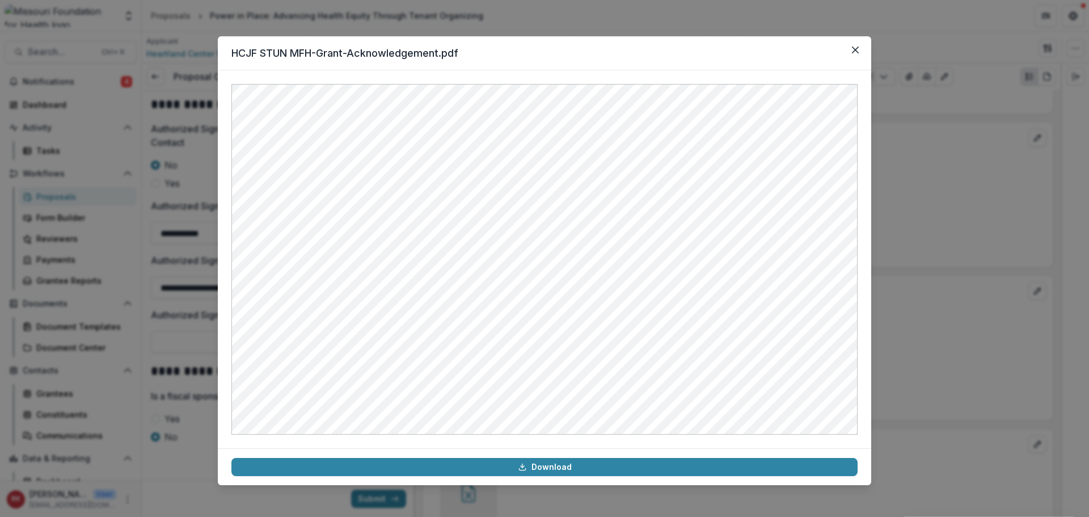
click at [930, 333] on div "HCJF STUN MFH-Grant-Acknowledgement.pdf Download" at bounding box center [544, 258] width 1089 height 517
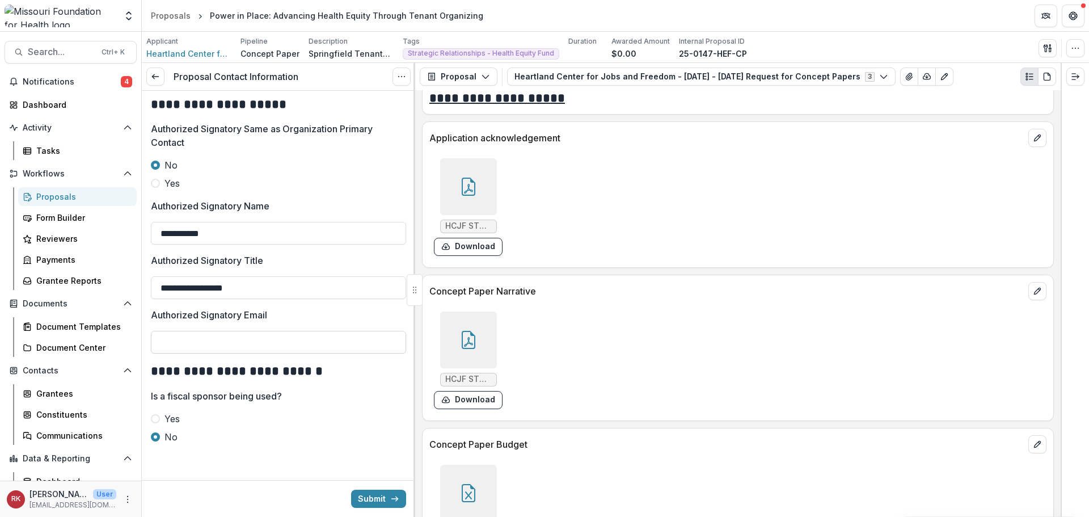
click at [190, 343] on input "Authorized Signatory Email" at bounding box center [278, 342] width 255 height 23
type input "*"
type input "**********"
click at [377, 502] on button "Submit" at bounding box center [378, 498] width 55 height 18
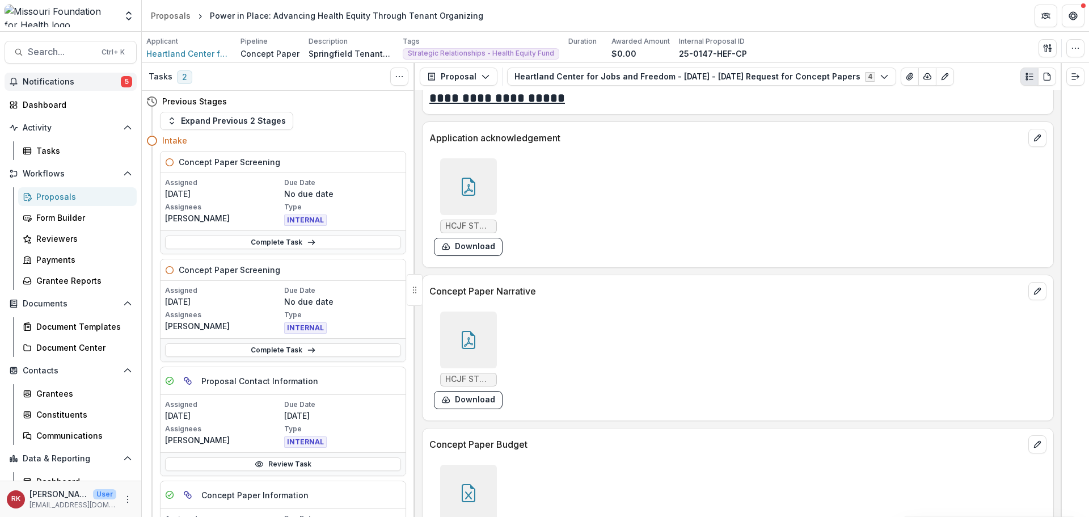
click at [96, 84] on span "Notifications" at bounding box center [72, 82] width 98 height 10
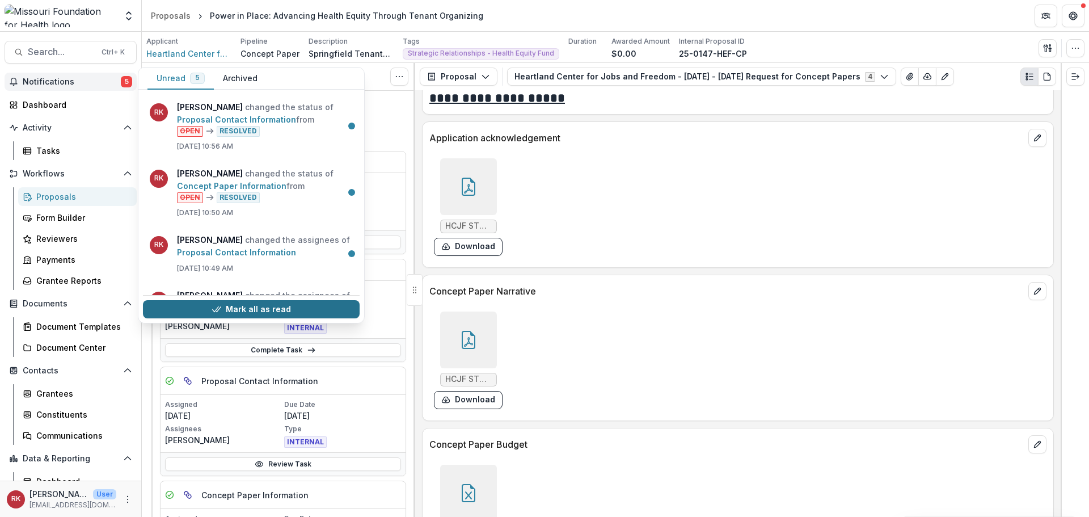
click at [204, 306] on button "Mark all as read" at bounding box center [251, 309] width 217 height 18
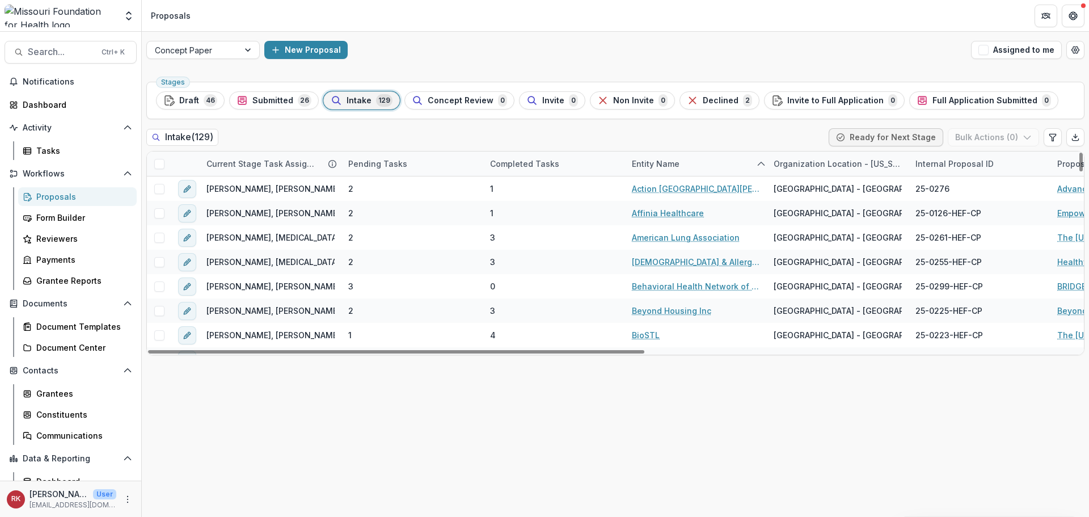
click at [540, 160] on div "Completed Tasks" at bounding box center [524, 164] width 83 height 12
click at [532, 214] on span "Sort Ascending" at bounding box center [536, 213] width 60 height 10
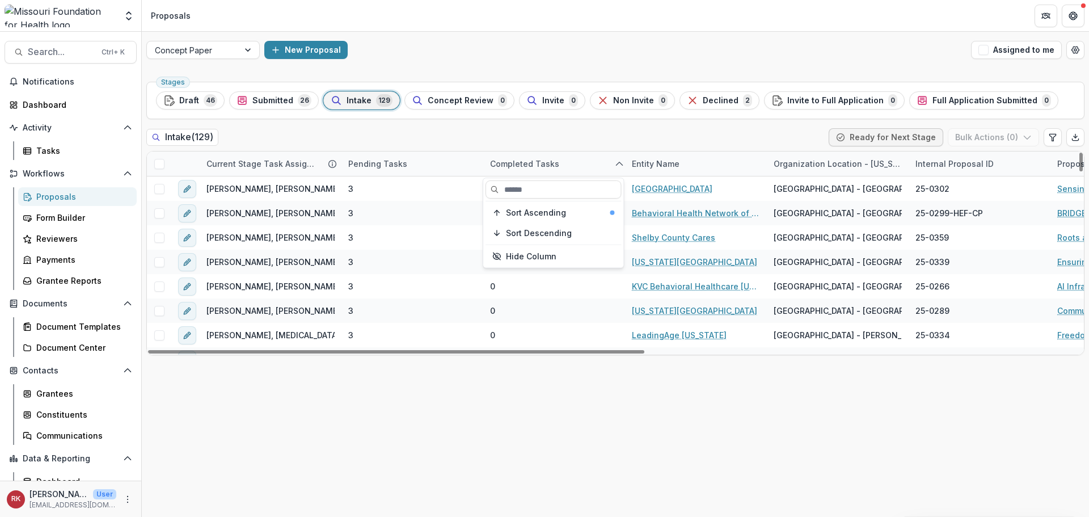
click at [481, 134] on div "Intake ( 129 ) Ready for Next Stage Bulk Actions ( 0 )" at bounding box center [615, 139] width 938 height 23
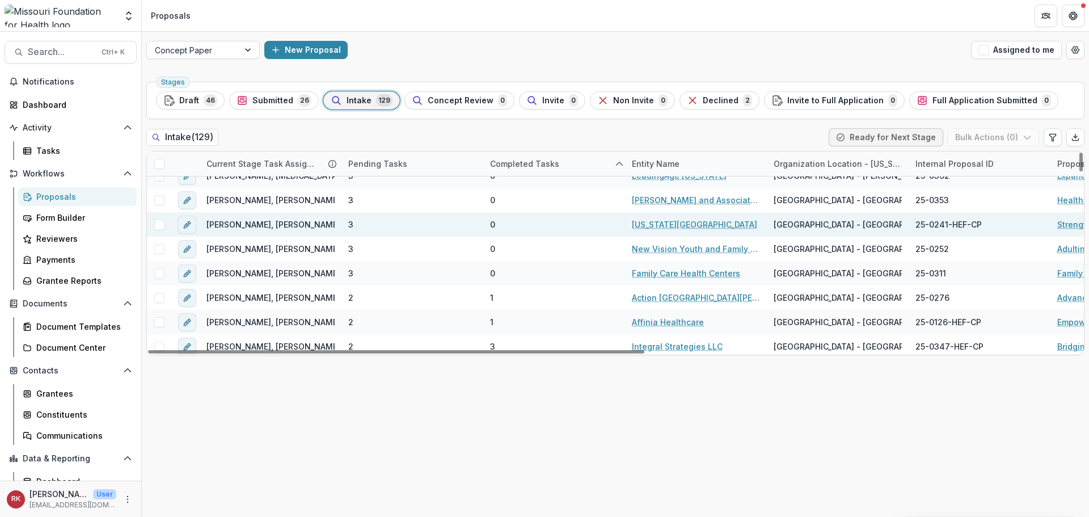
scroll to position [907, 0]
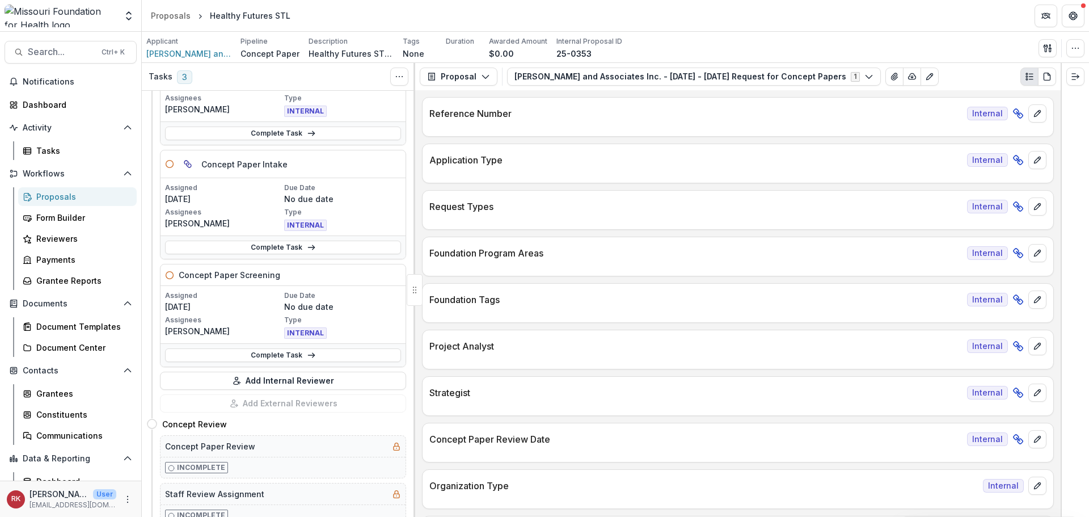
scroll to position [113, 0]
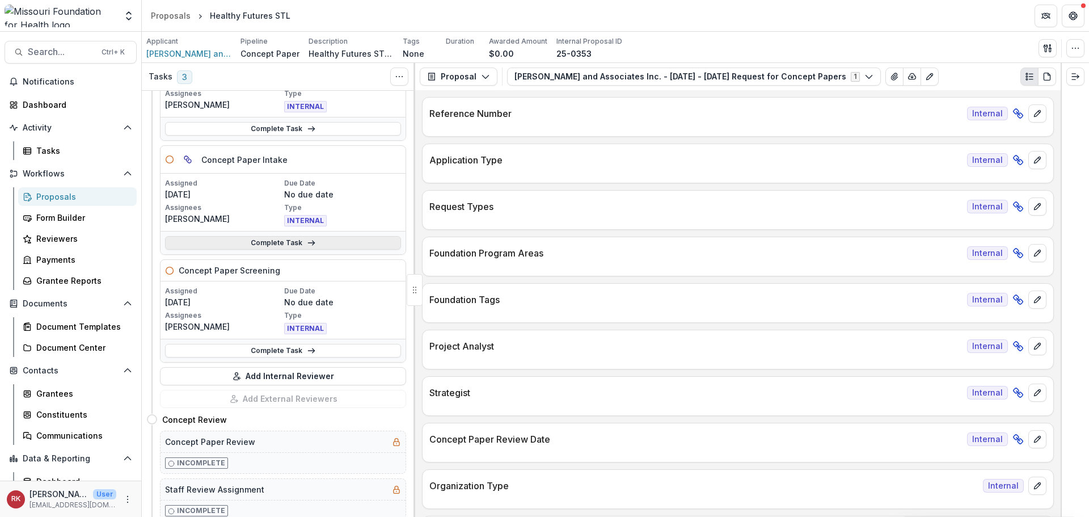
click at [233, 244] on link "Complete Task" at bounding box center [283, 243] width 236 height 14
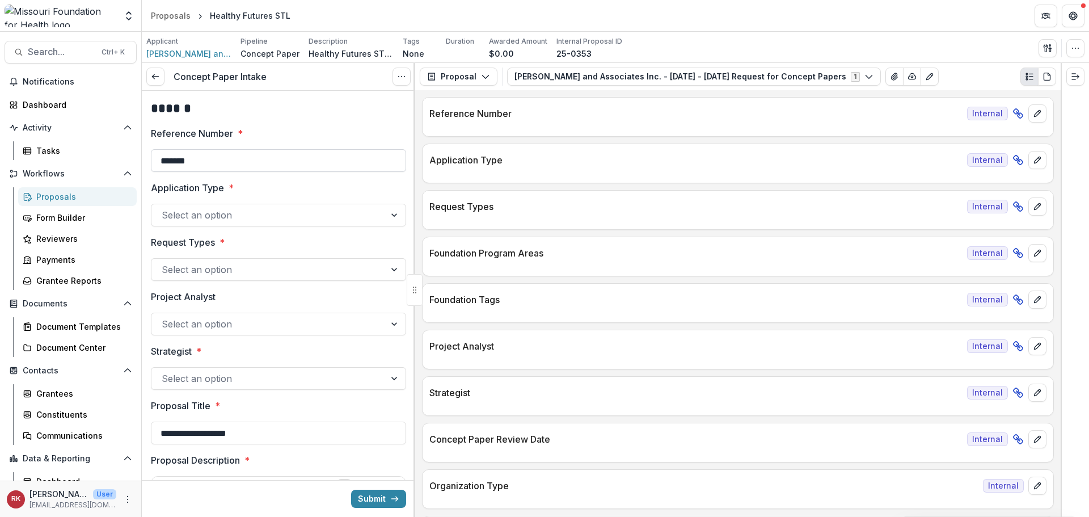
click at [214, 159] on input "*******" at bounding box center [278, 160] width 255 height 23
type input "**********"
click at [220, 211] on div at bounding box center [268, 215] width 213 height 16
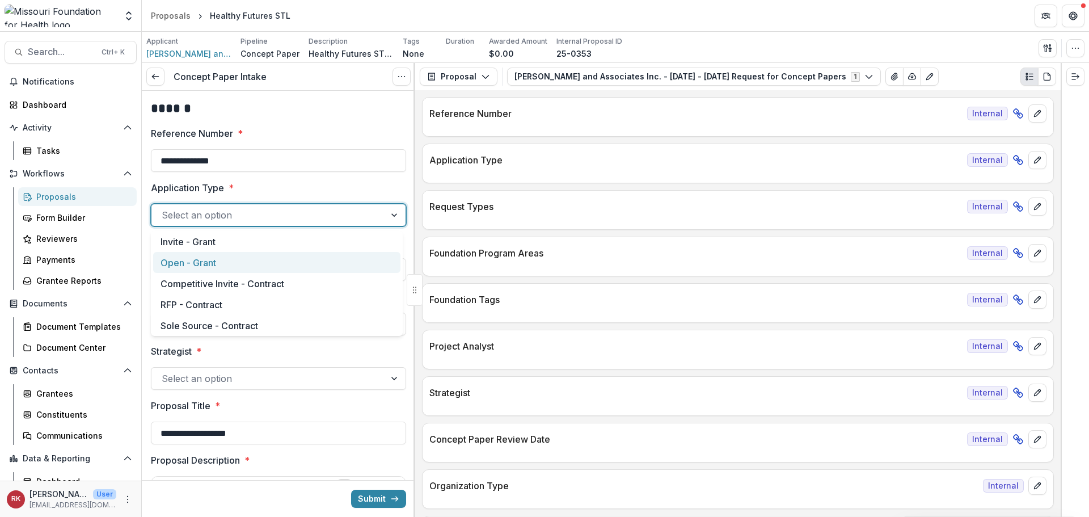
click at [187, 257] on div "Open - Grant" at bounding box center [276, 262] width 247 height 21
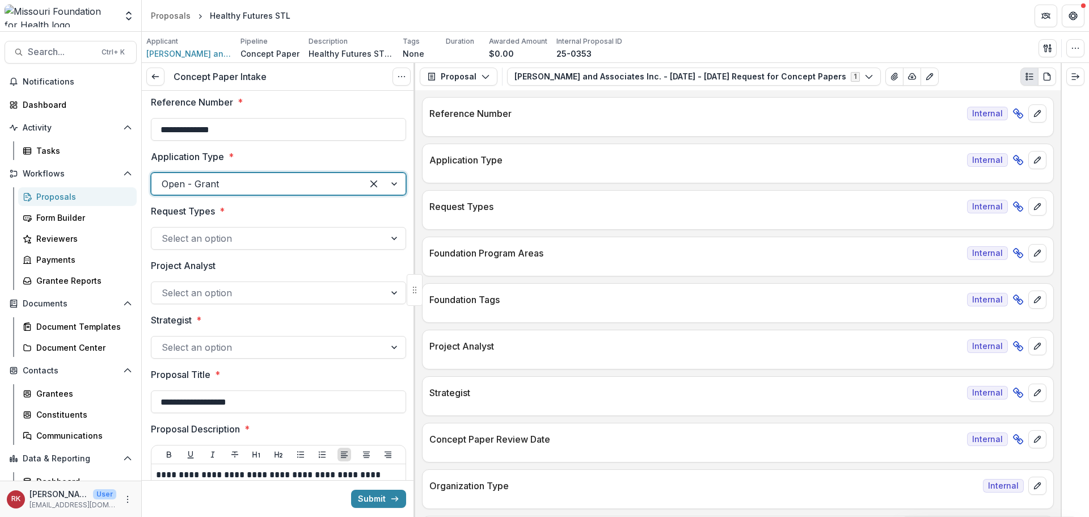
scroll to position [57, 0]
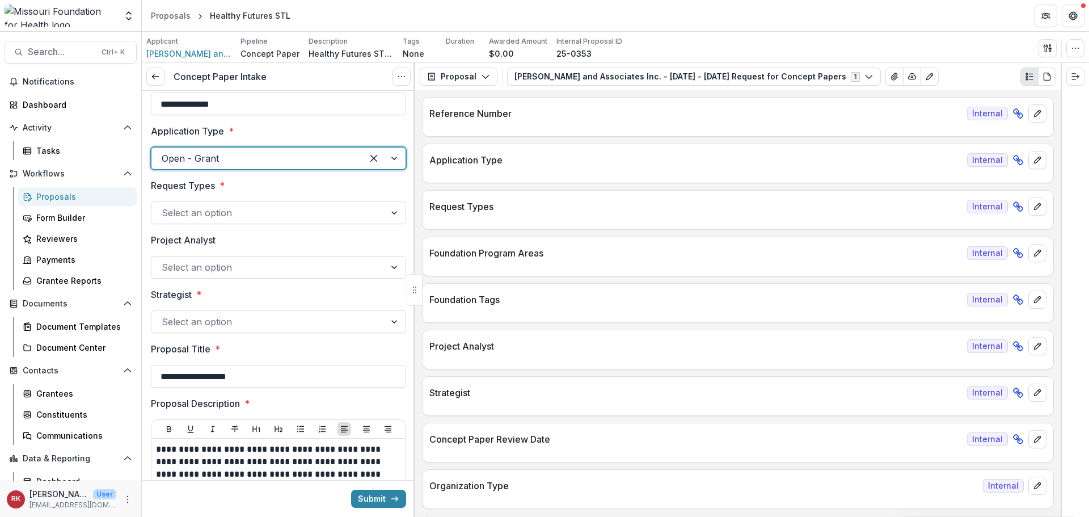
click at [170, 324] on div at bounding box center [268, 322] width 213 height 16
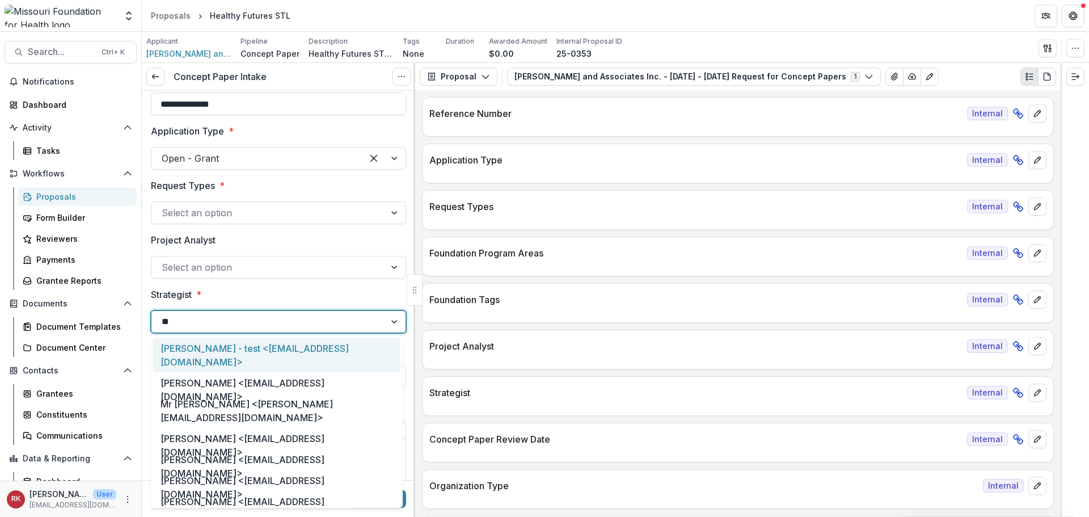
type input "***"
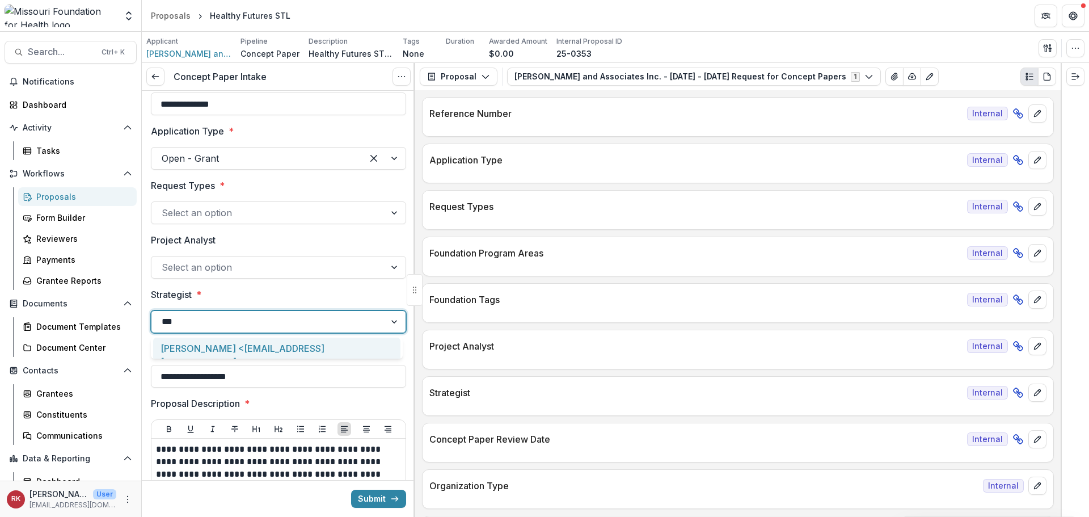
click at [190, 339] on div "Alyssa Curran <acurran@mffh.org>" at bounding box center [276, 354] width 247 height 35
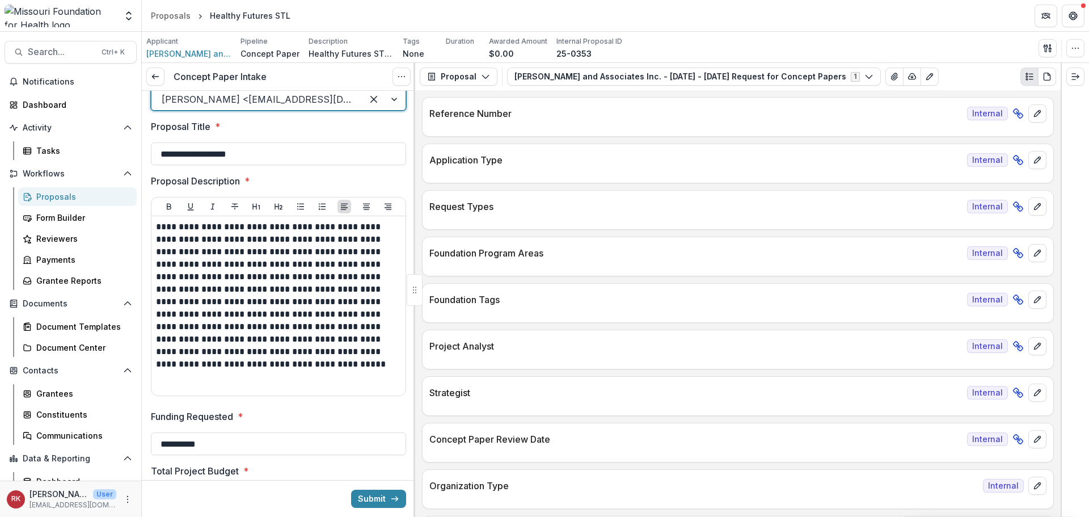
scroll to position [284, 0]
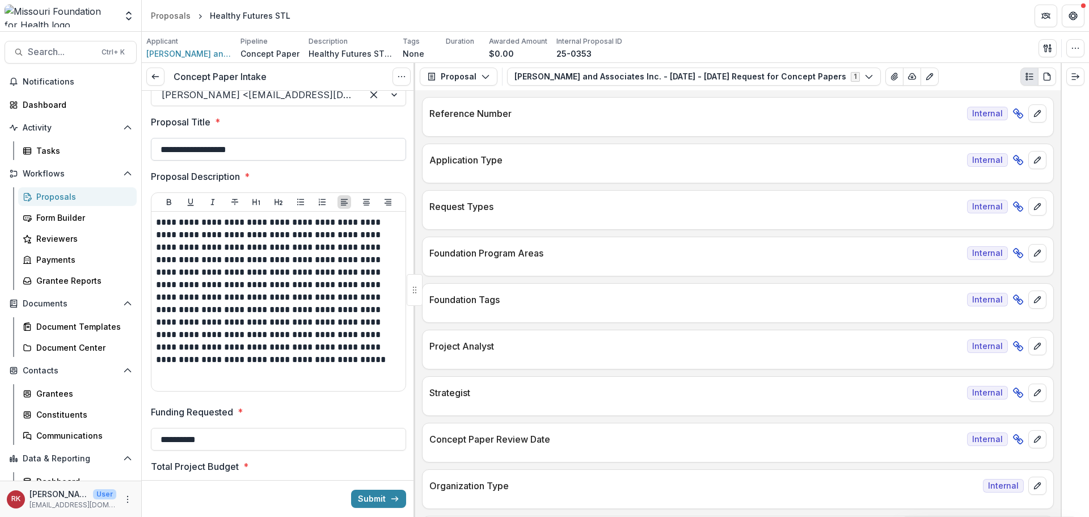
drag, startPoint x: 156, startPoint y: 150, endPoint x: 298, endPoint y: 159, distance: 142.1
click at [298, 159] on input "**********" at bounding box center [278, 149] width 255 height 23
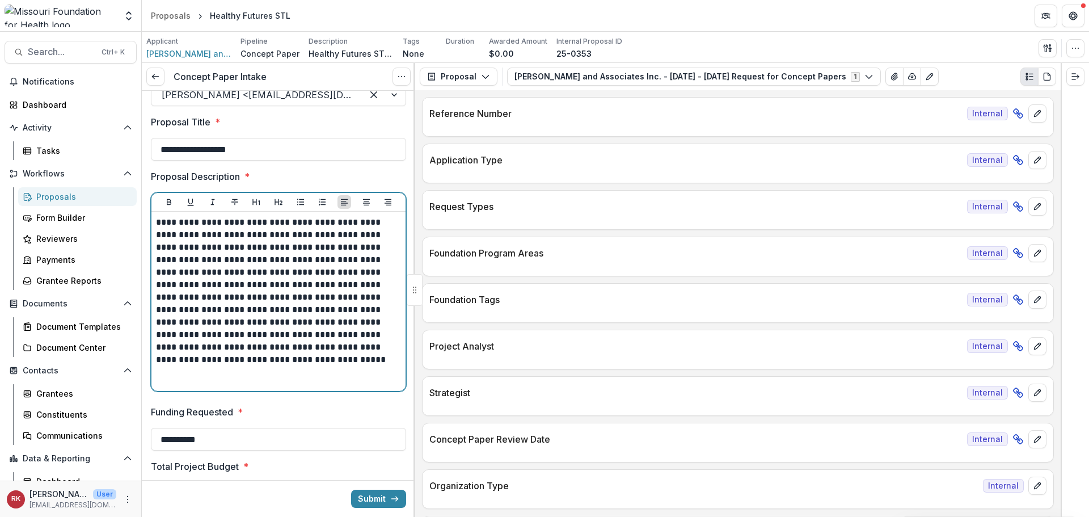
drag, startPoint x: 183, startPoint y: 228, endPoint x: 225, endPoint y: 238, distance: 43.2
click at [225, 238] on p "**********" at bounding box center [277, 291] width 242 height 150
drag, startPoint x: 156, startPoint y: 223, endPoint x: 193, endPoint y: 226, distance: 37.0
click at [193, 226] on p "**********" at bounding box center [277, 291] width 242 height 150
click at [374, 260] on p "**********" at bounding box center [277, 291] width 242 height 150
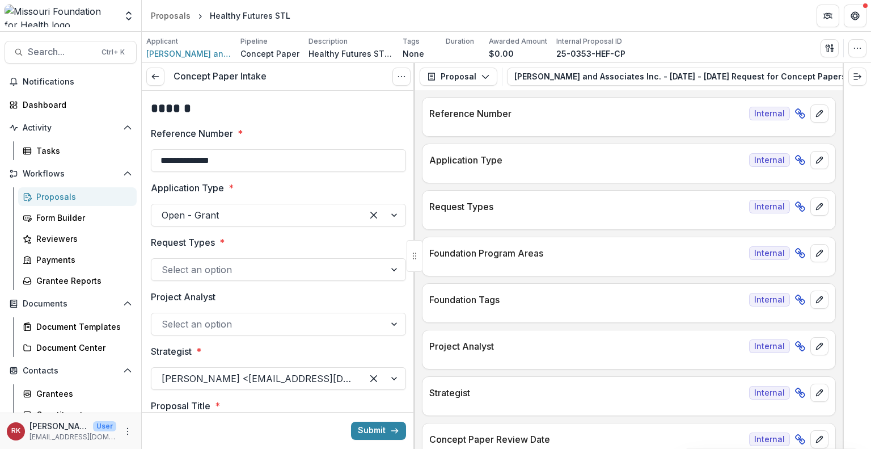
type input "**********"
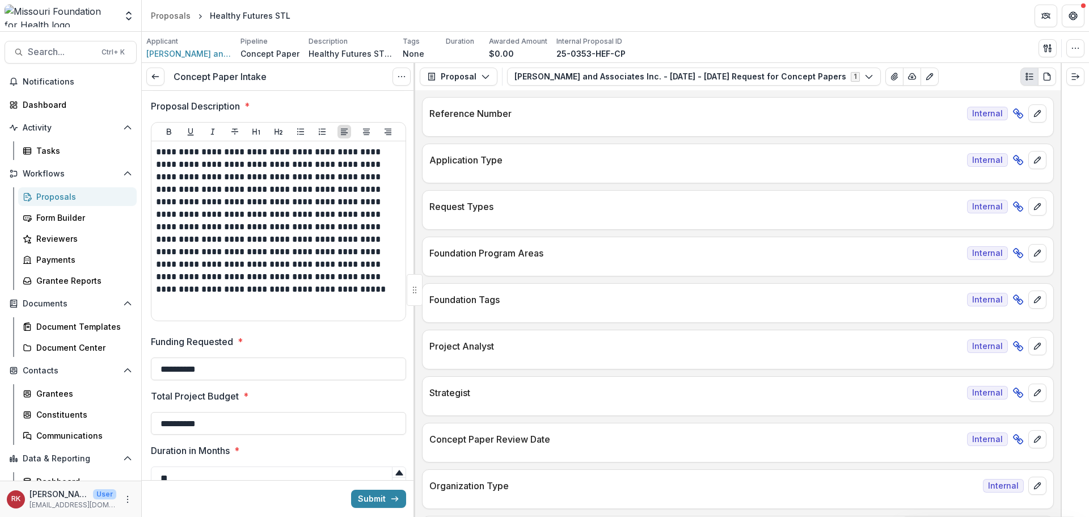
scroll to position [354, 0]
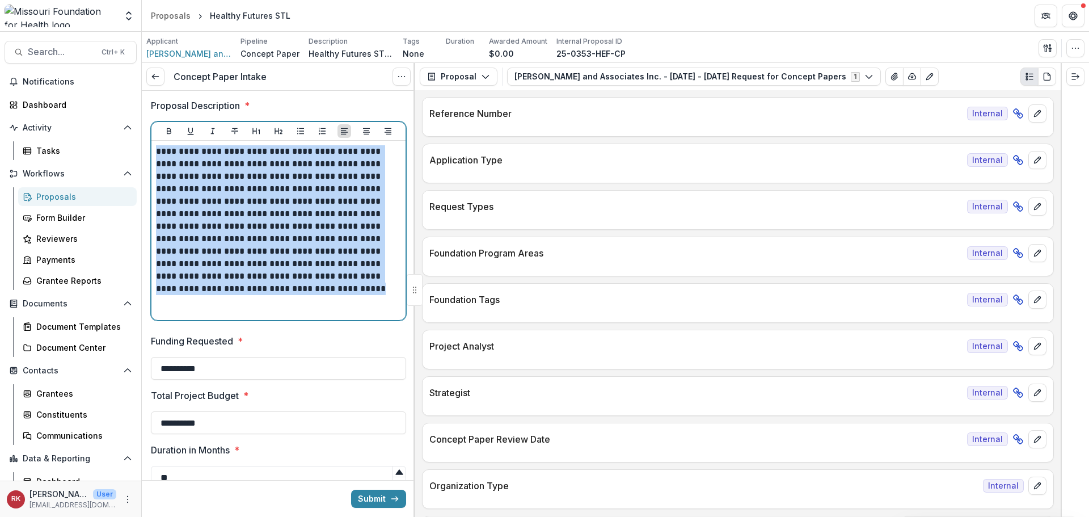
drag, startPoint x: 158, startPoint y: 150, endPoint x: 291, endPoint y: 307, distance: 206.4
click at [291, 307] on div "**********" at bounding box center [278, 230] width 245 height 170
click at [223, 177] on p "**********" at bounding box center [277, 220] width 242 height 150
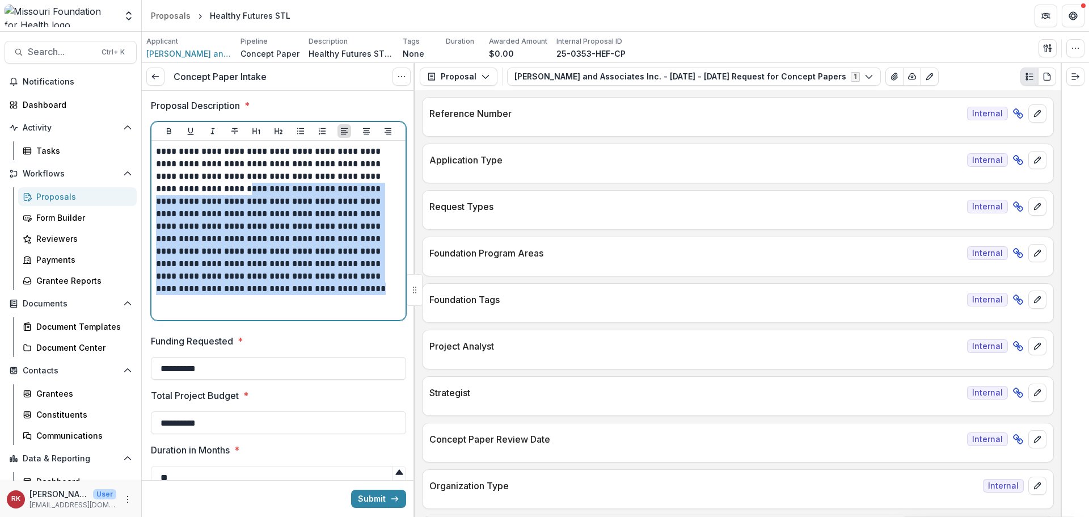
drag, startPoint x: 174, startPoint y: 192, endPoint x: 301, endPoint y: 293, distance: 162.2
click at [301, 293] on p "**********" at bounding box center [277, 220] width 242 height 150
click at [216, 263] on p "**********" at bounding box center [277, 220] width 242 height 150
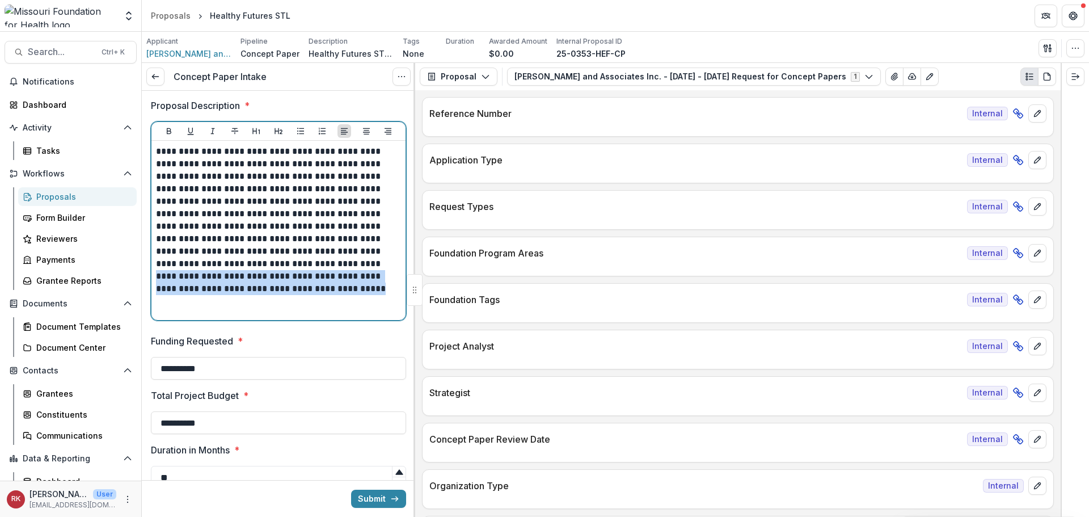
drag, startPoint x: 240, startPoint y: 261, endPoint x: 282, endPoint y: 293, distance: 52.2
click at [282, 293] on p "**********" at bounding box center [277, 220] width 242 height 150
click at [205, 256] on p "**********" at bounding box center [277, 220] width 242 height 150
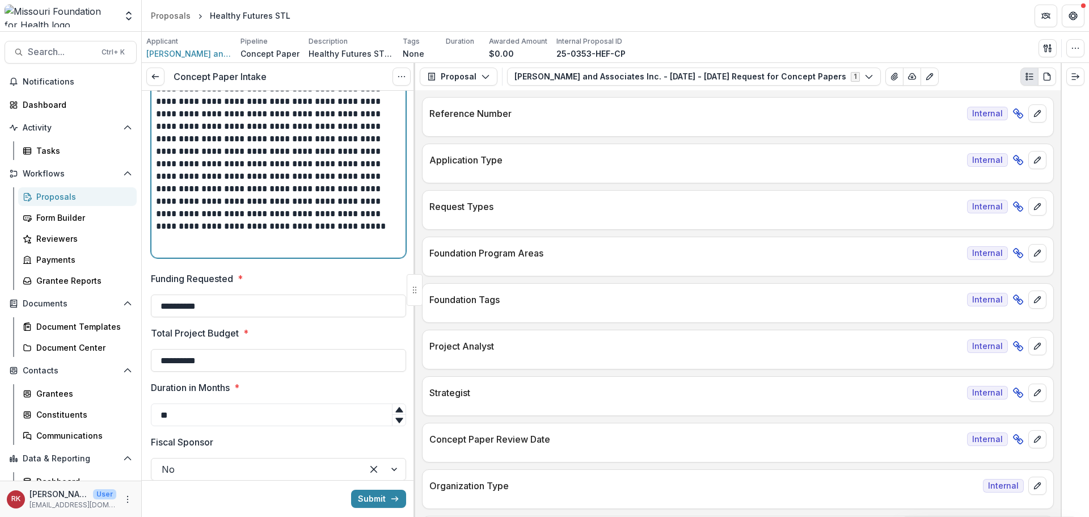
scroll to position [468, 0]
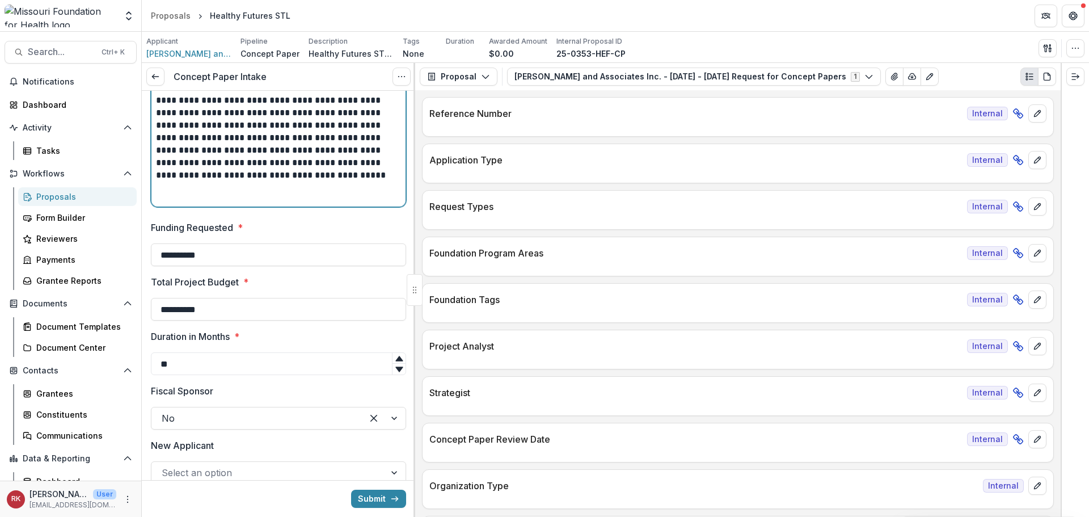
click at [275, 176] on p "**********" at bounding box center [277, 107] width 242 height 150
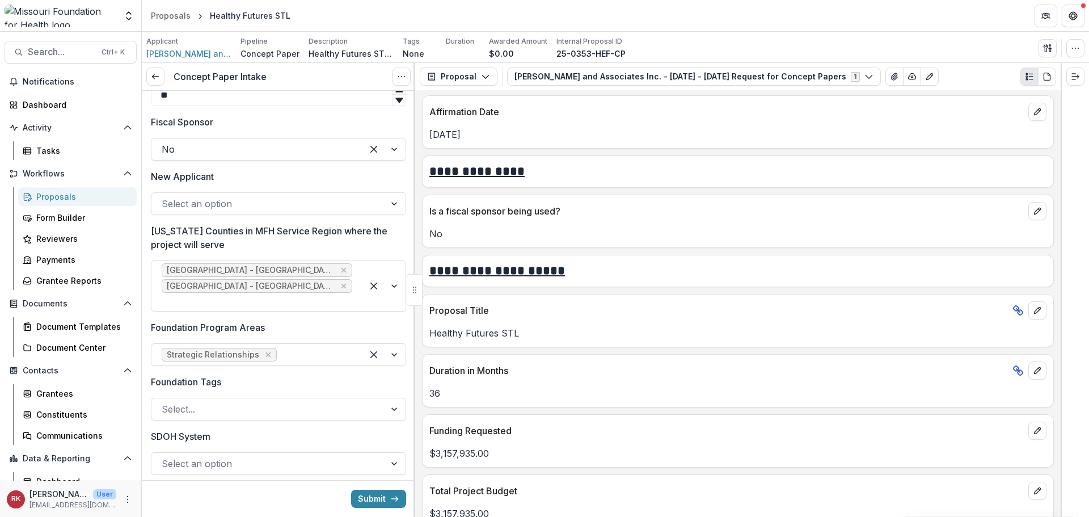
scroll to position [751, 0]
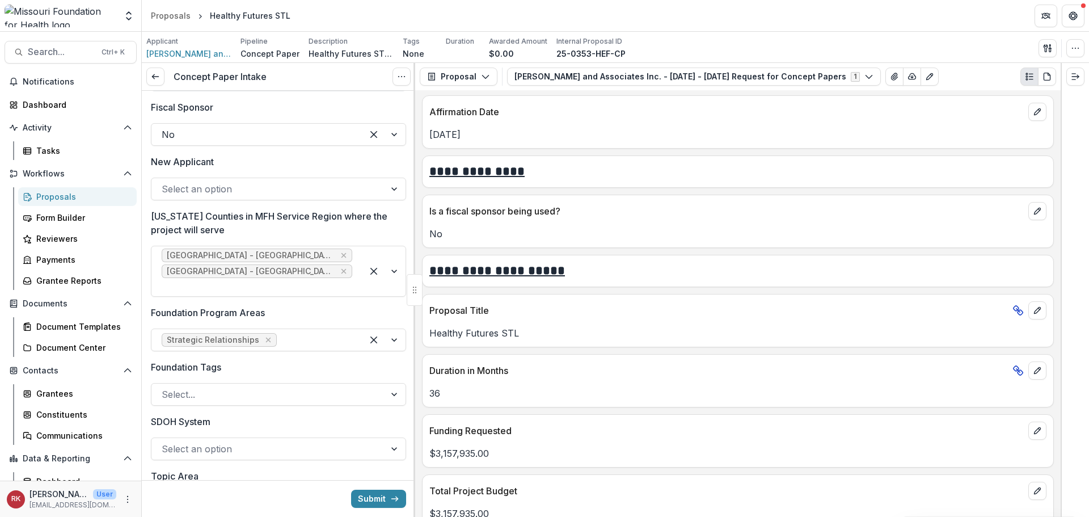
click at [189, 192] on div at bounding box center [268, 189] width 213 height 16
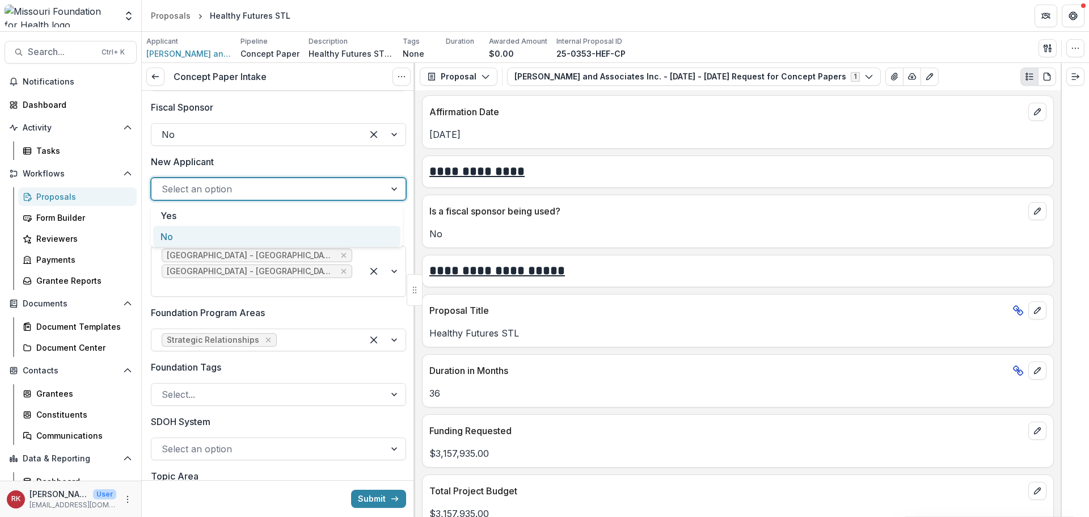
click at [181, 234] on div "No" at bounding box center [276, 236] width 247 height 21
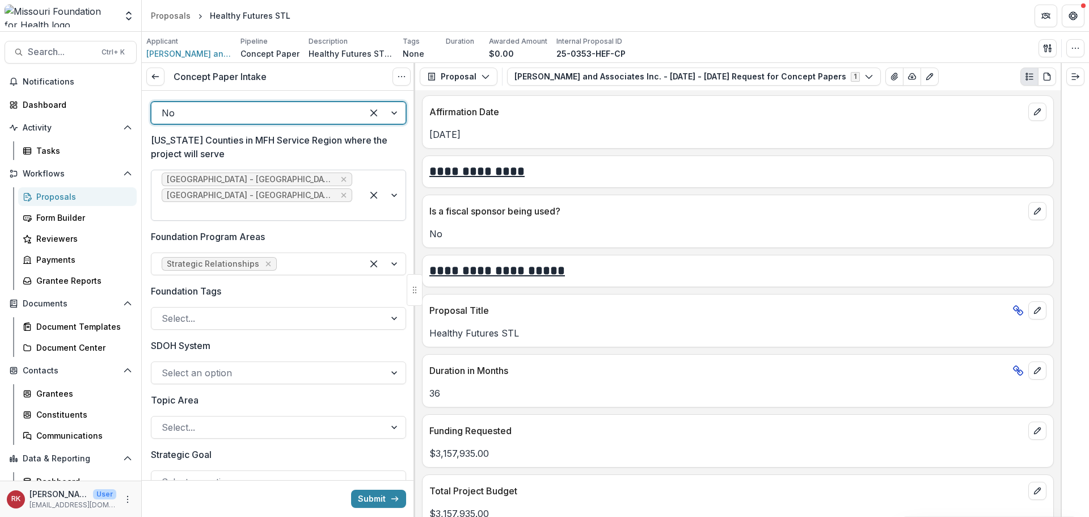
scroll to position [808, 0]
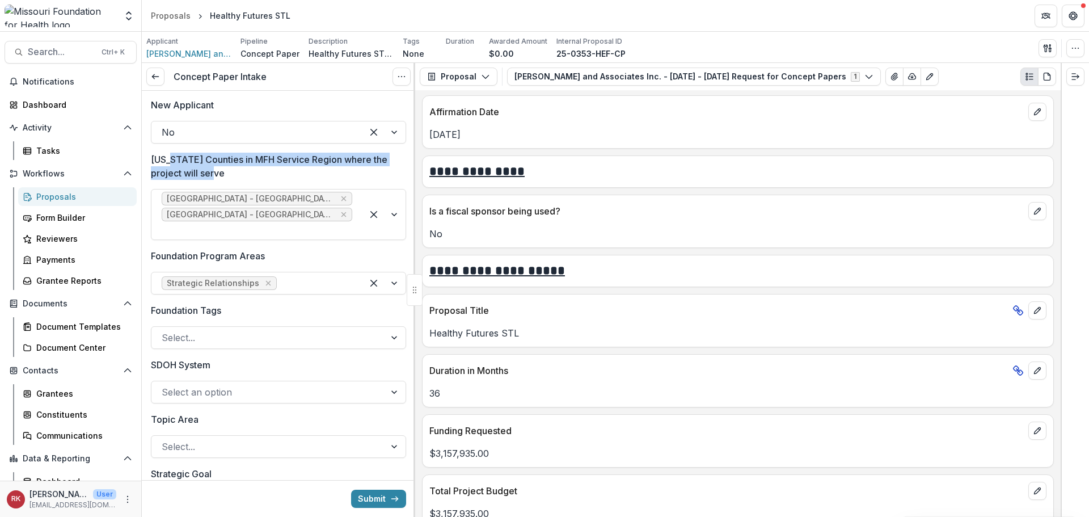
drag, startPoint x: 171, startPoint y: 156, endPoint x: 232, endPoint y: 172, distance: 62.9
click at [232, 172] on p "Missouri Counties in MFH Service Region where the project will serve" at bounding box center [275, 166] width 248 height 27
click at [188, 160] on p "Missouri Counties in MFH Service Region where the project will serve" at bounding box center [275, 166] width 248 height 27
click at [164, 223] on input "Missouri Counties in MFH Service Region where the project will serve" at bounding box center [163, 230] width 3 height 14
drag, startPoint x: 155, startPoint y: 153, endPoint x: 247, endPoint y: 172, distance: 93.9
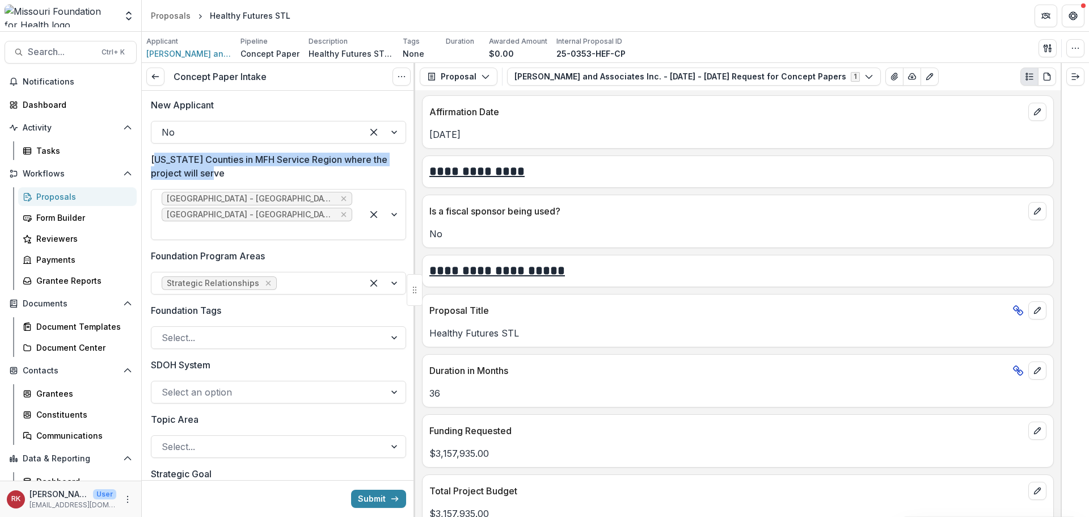
click at [247, 172] on p "Missouri Counties in MFH Service Region where the project will serve" at bounding box center [275, 166] width 248 height 27
click at [221, 164] on p "Missouri Counties in MFH Service Region where the project will serve" at bounding box center [275, 166] width 248 height 27
click at [164, 223] on input "Missouri Counties in MFH Service Region where the project will serve" at bounding box center [163, 230] width 3 height 14
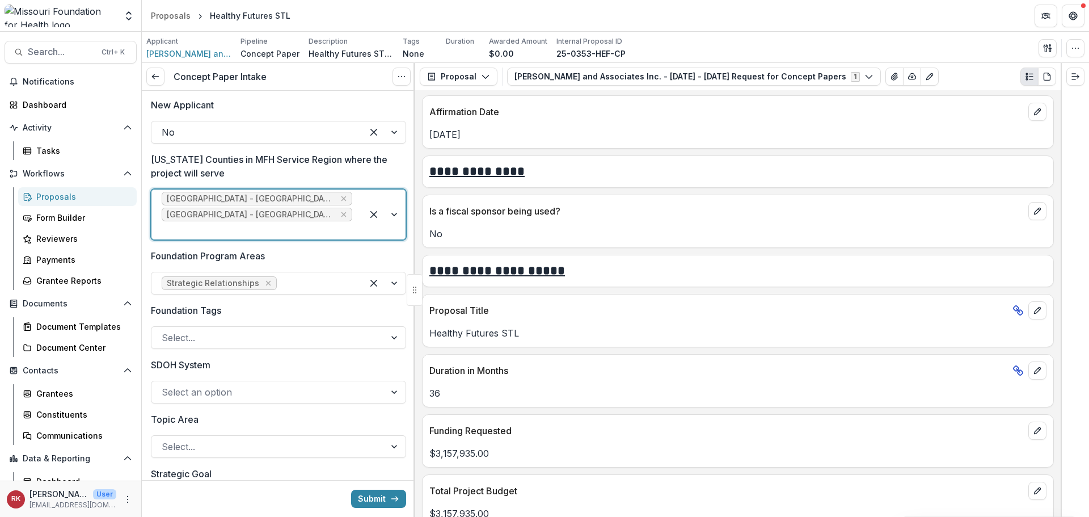
scroll to position [865, 0]
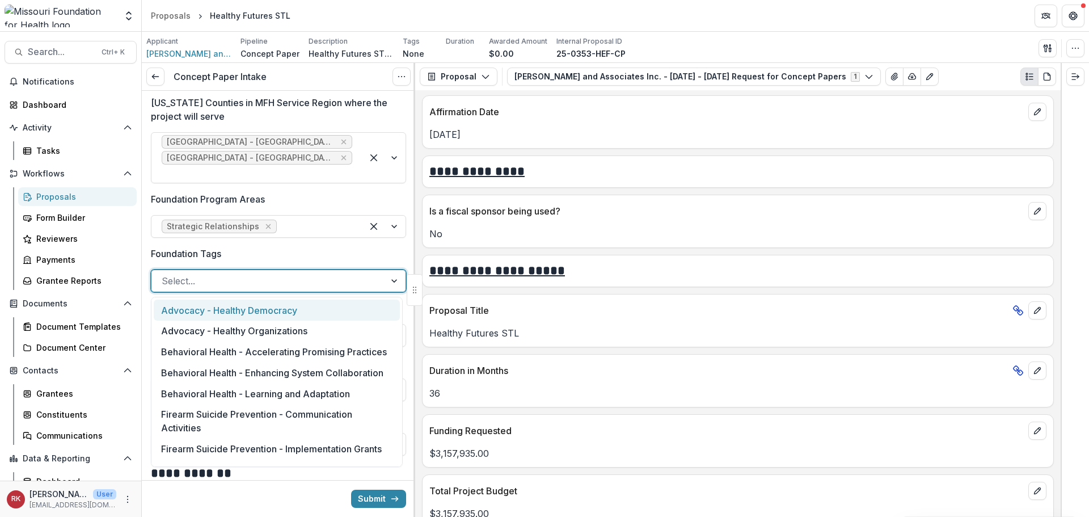
click at [181, 286] on div at bounding box center [268, 281] width 213 height 16
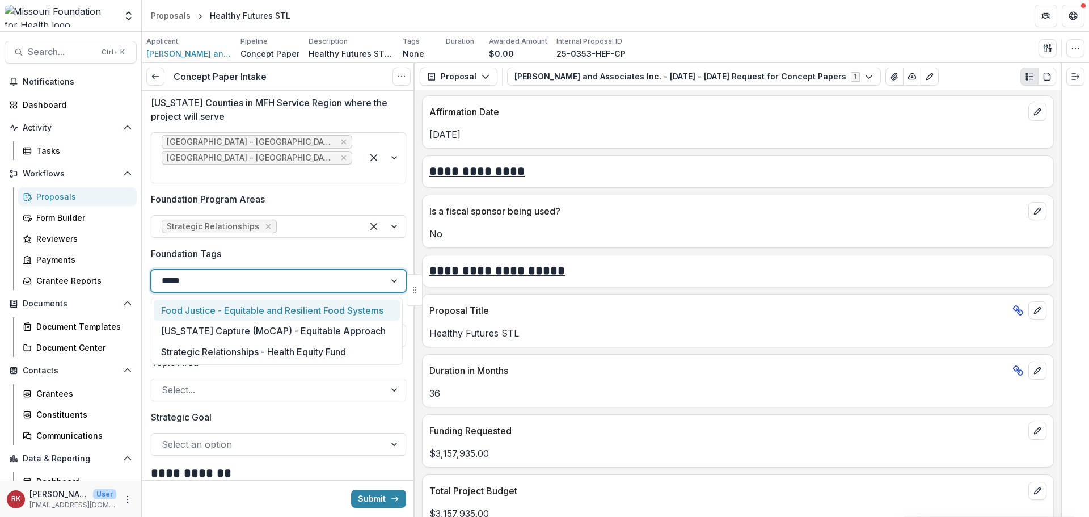
type input "******"
click at [224, 305] on div "Strategic Relationships - Health Equity Fund" at bounding box center [277, 309] width 246 height 21
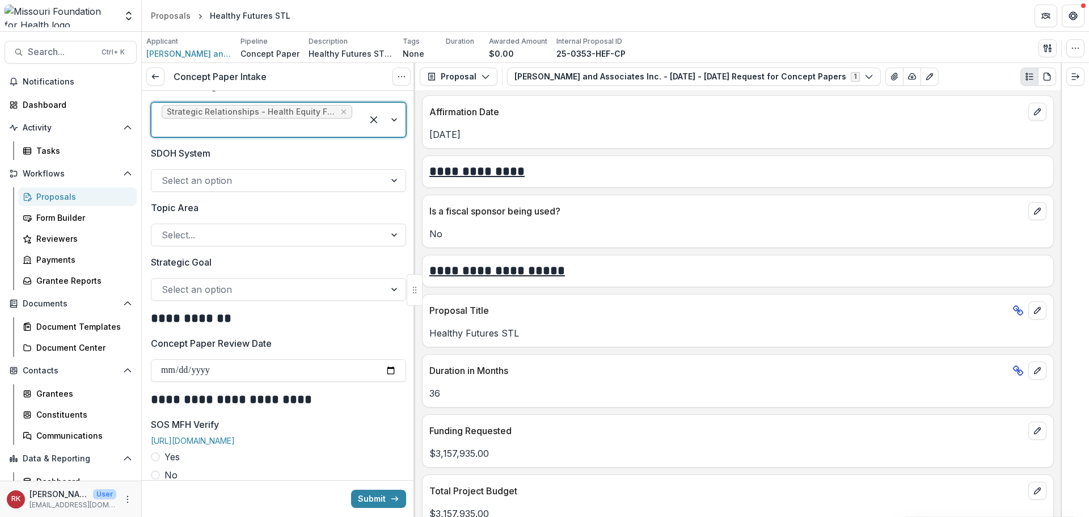
scroll to position [1035, 0]
click at [189, 280] on div at bounding box center [268, 286] width 213 height 16
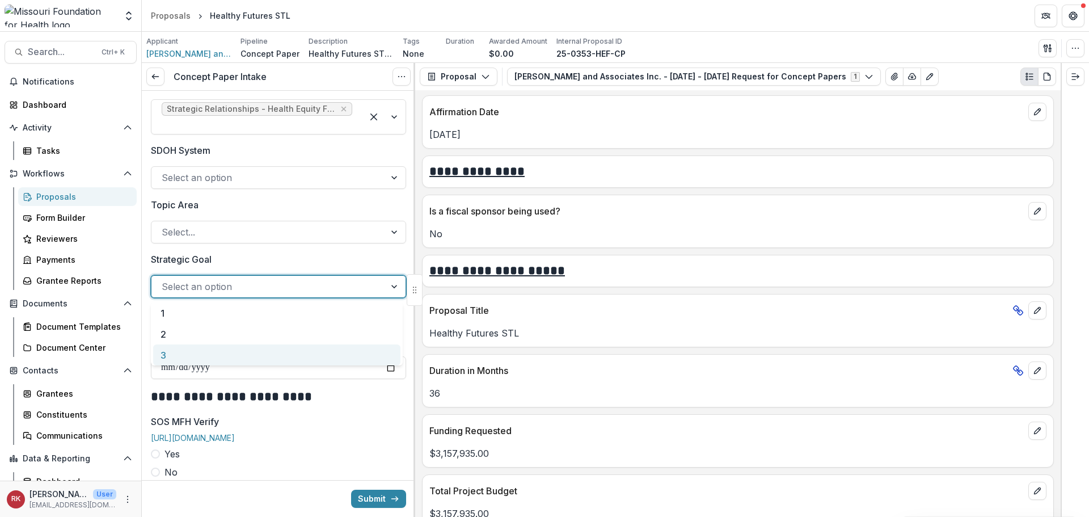
click at [181, 348] on div "3" at bounding box center [276, 354] width 247 height 21
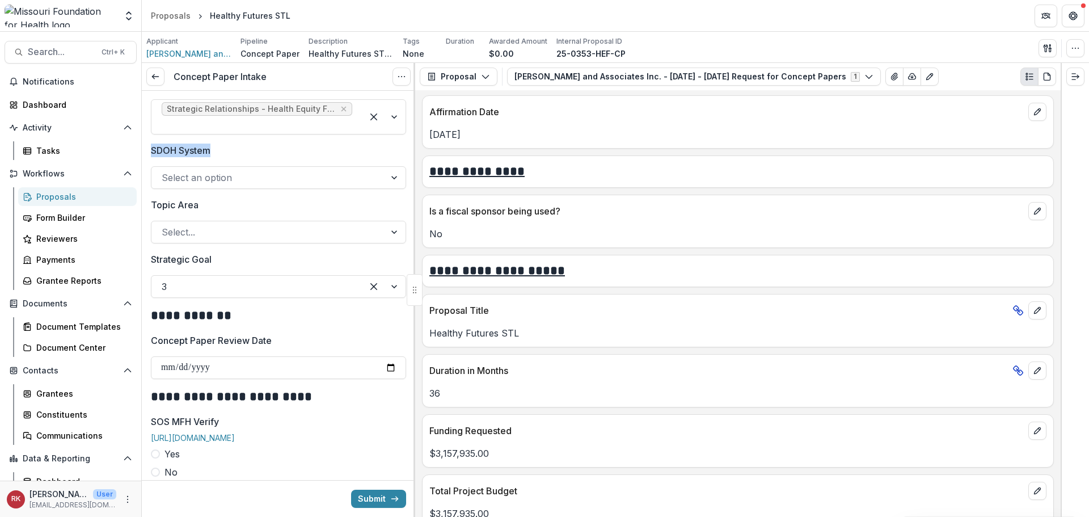
drag, startPoint x: 150, startPoint y: 149, endPoint x: 228, endPoint y: 158, distance: 78.2
click at [228, 158] on div "SDOH System Select an option" at bounding box center [278, 165] width 255 height 45
drag, startPoint x: 151, startPoint y: 204, endPoint x: 248, endPoint y: 218, distance: 97.4
click at [248, 218] on div "Topic Area Select..." at bounding box center [278, 220] width 255 height 45
drag, startPoint x: 151, startPoint y: 255, endPoint x: 228, endPoint y: 272, distance: 79.0
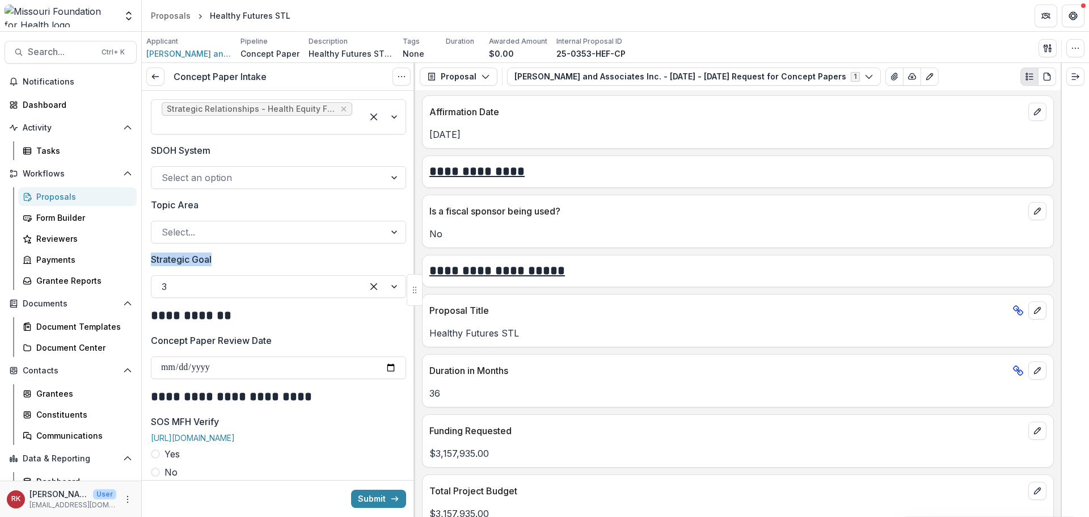
click at [228, 272] on div "Strategic Goal 3" at bounding box center [278, 274] width 255 height 45
click at [193, 257] on p "Strategic Goal" at bounding box center [181, 259] width 61 height 14
click at [164, 280] on input "Strategic Goal" at bounding box center [163, 287] width 3 height 14
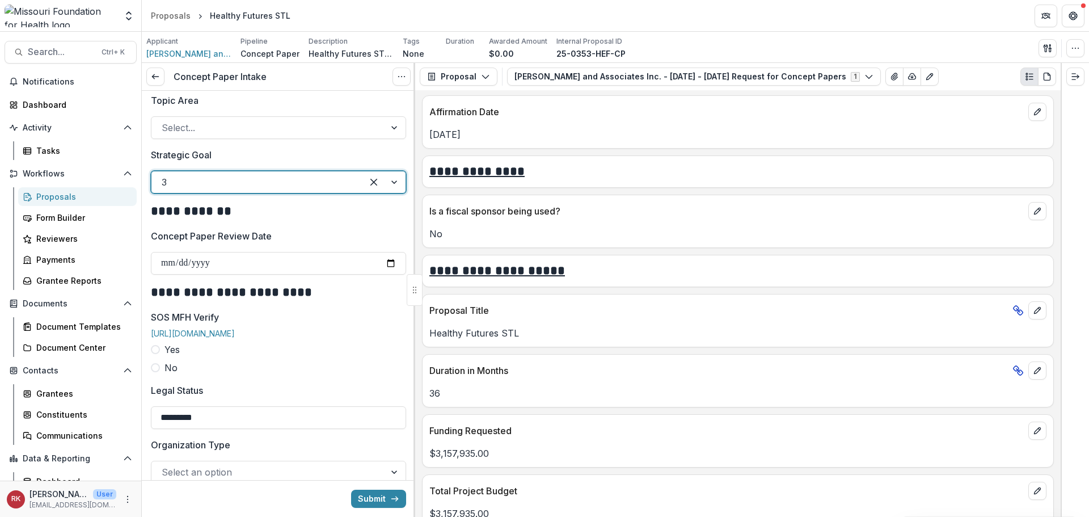
scroll to position [1148, 0]
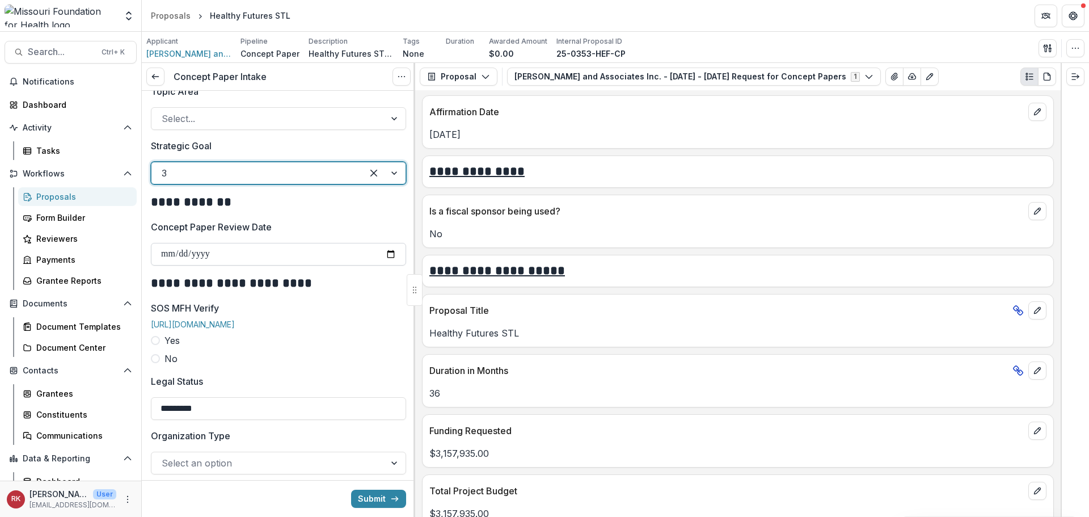
click at [387, 250] on input "Concept Paper Review Date" at bounding box center [278, 254] width 255 height 23
click at [389, 253] on input "**********" at bounding box center [278, 254] width 255 height 23
type input "**********"
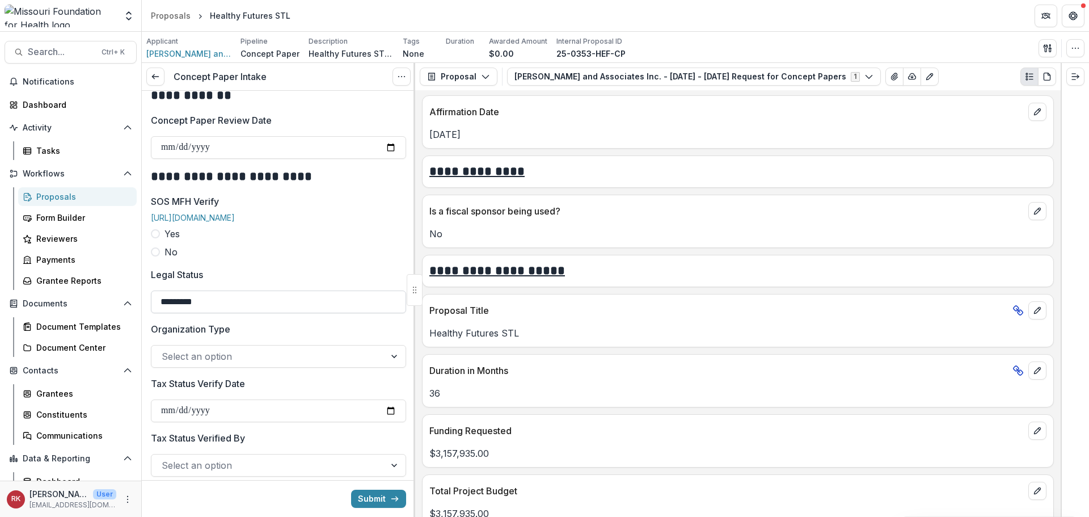
scroll to position [1262, 0]
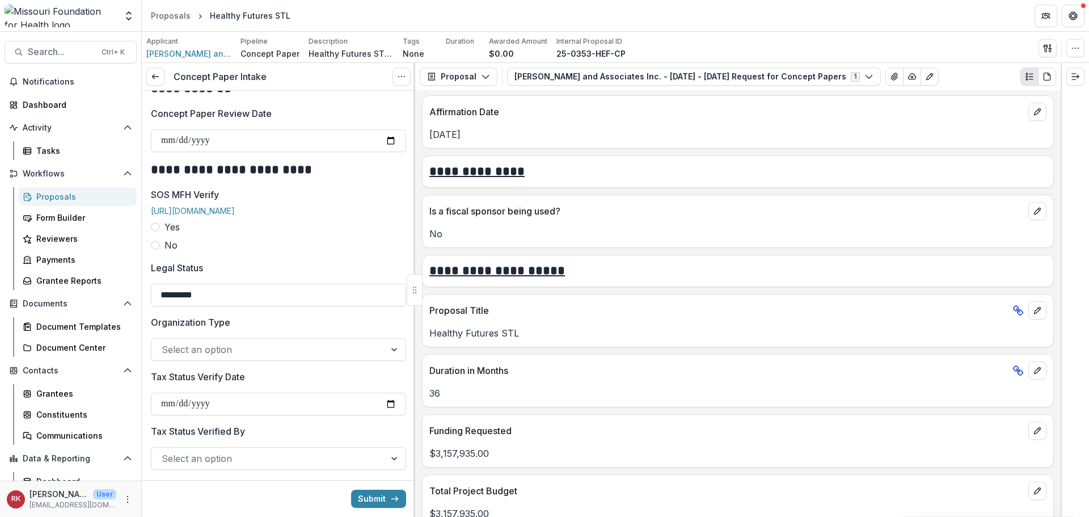
click at [159, 234] on label "Yes" at bounding box center [278, 227] width 255 height 14
click at [384, 303] on input "SOS MFH Verify Date" at bounding box center [278, 295] width 255 height 23
type input "**********"
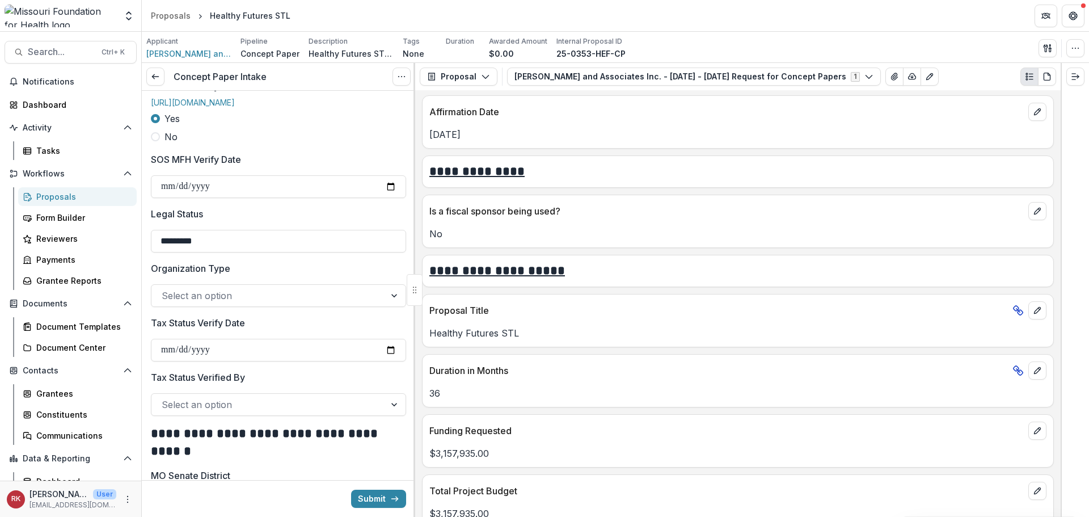
scroll to position [1432, 0]
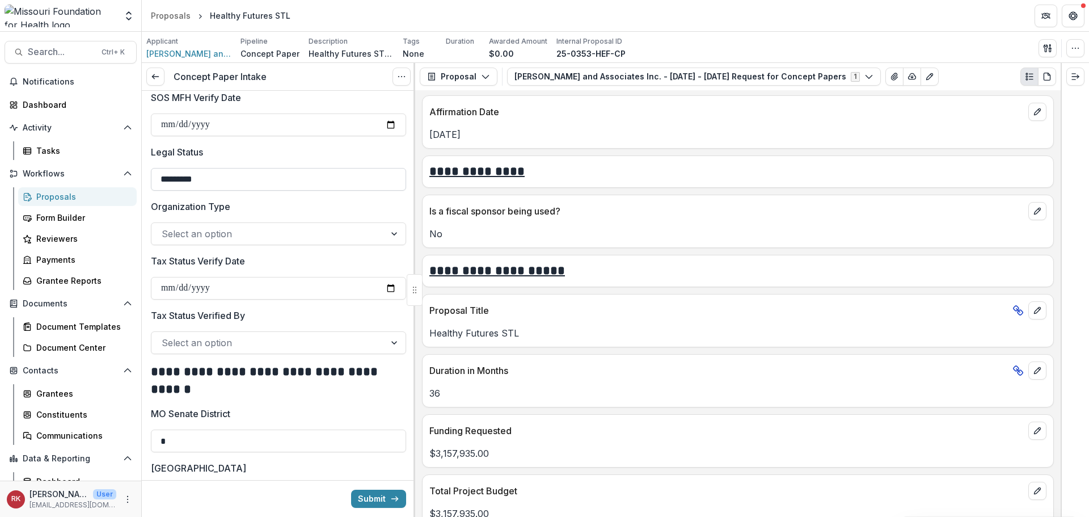
click at [226, 191] on input "*********" at bounding box center [278, 179] width 255 height 23
type input "**********"
click at [222, 242] on div at bounding box center [268, 234] width 213 height 16
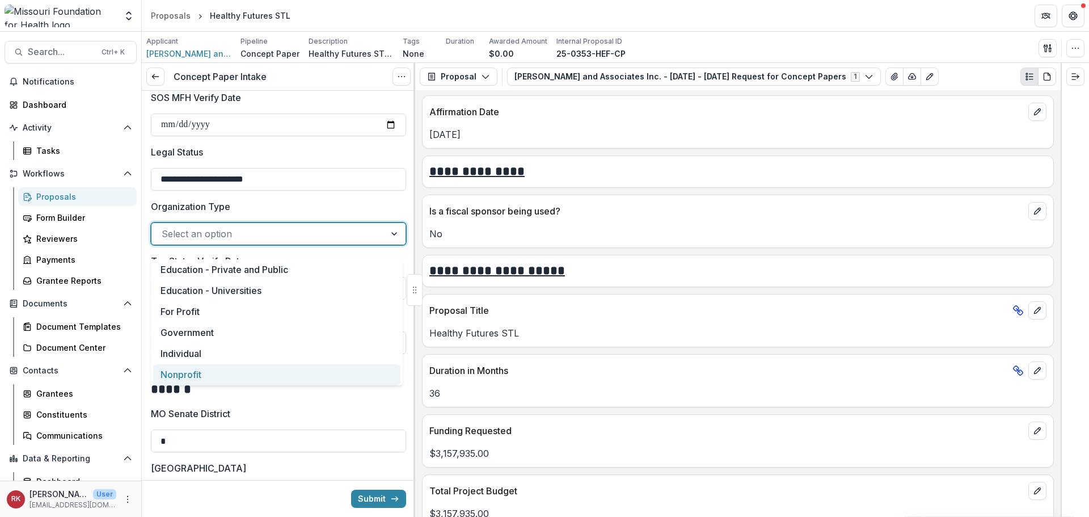
click at [201, 370] on div "Nonprofit" at bounding box center [276, 374] width 247 height 21
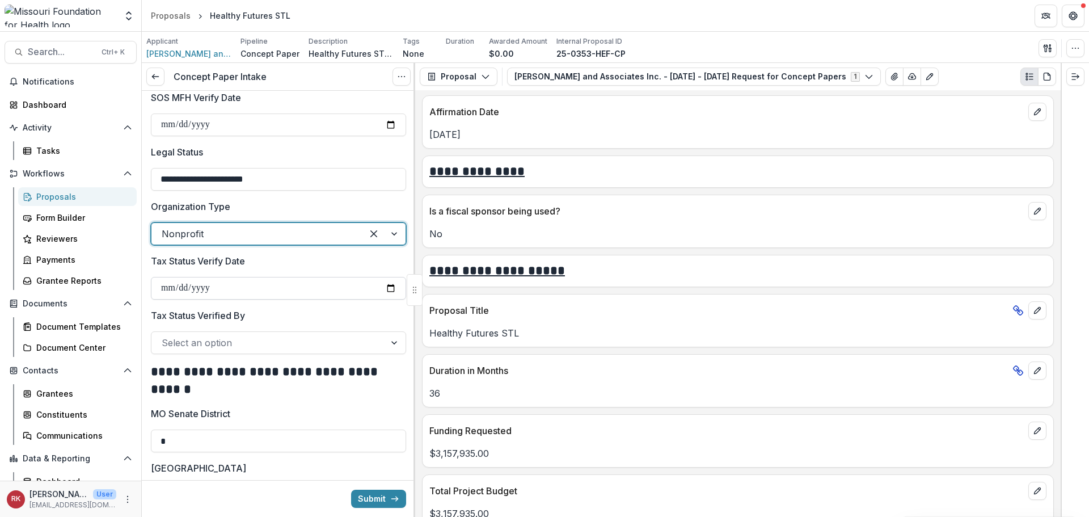
click at [393, 297] on input "Tax Status Verify Date" at bounding box center [278, 288] width 255 height 23
click at [384, 299] on input "Tax Status Verify Date" at bounding box center [278, 288] width 255 height 23
type input "**********"
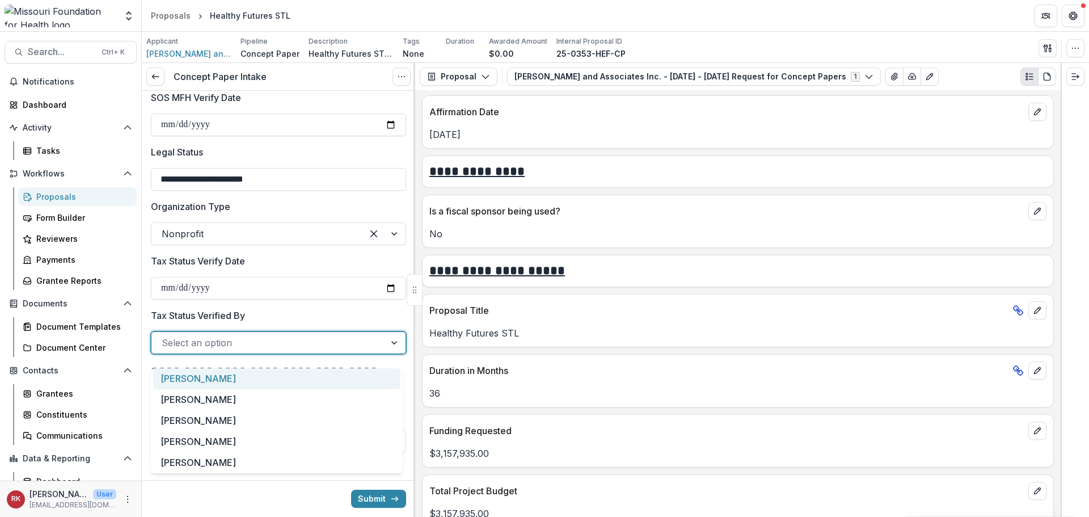
click at [218, 349] on div at bounding box center [268, 343] width 213 height 16
click at [187, 398] on div "[PERSON_NAME]" at bounding box center [276, 399] width 247 height 21
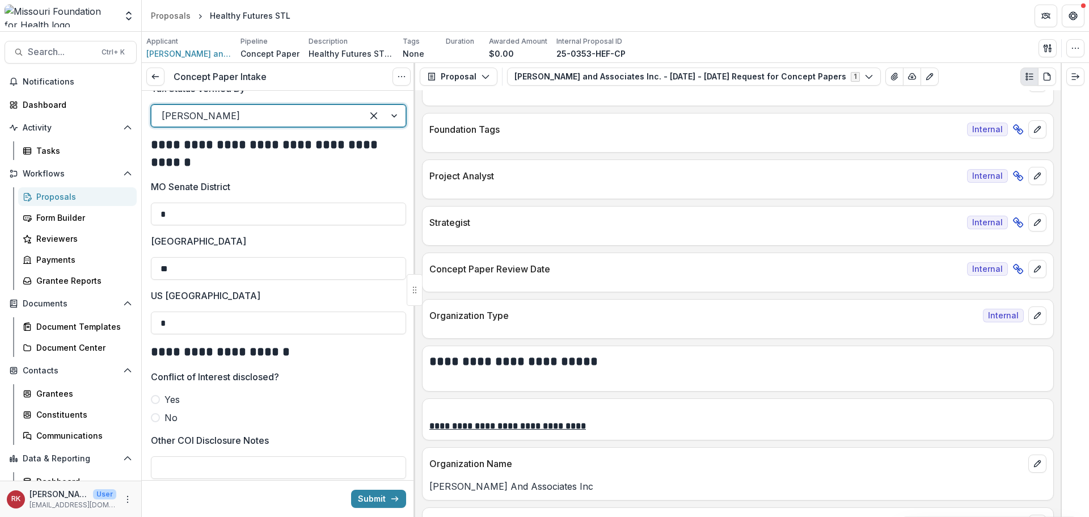
scroll to position [510, 0]
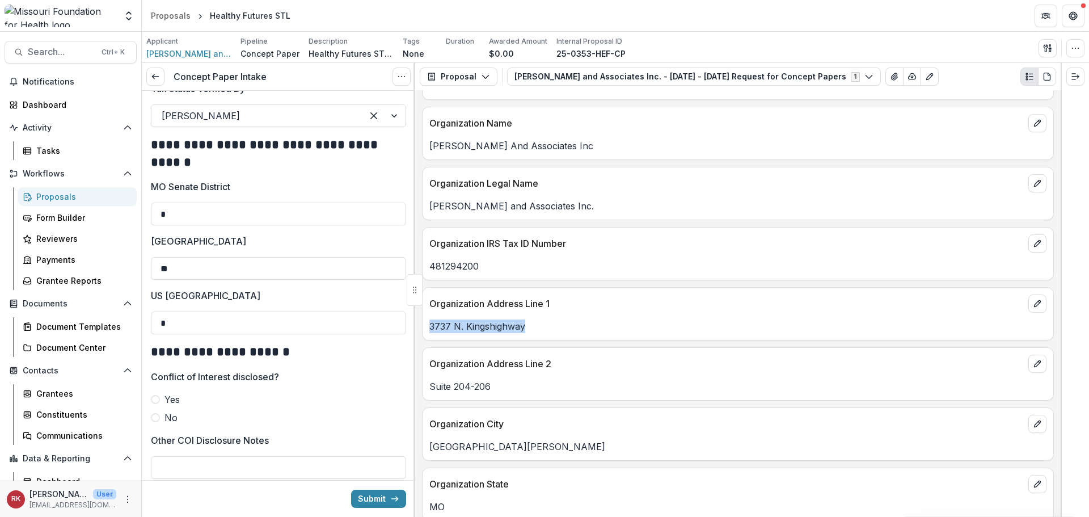
drag, startPoint x: 565, startPoint y: 331, endPoint x: 429, endPoint y: 316, distance: 136.8
click at [429, 316] on div "3737 N. Kingshighway" at bounding box center [737, 322] width 631 height 20
copy p "3737 N. Kingshighway"
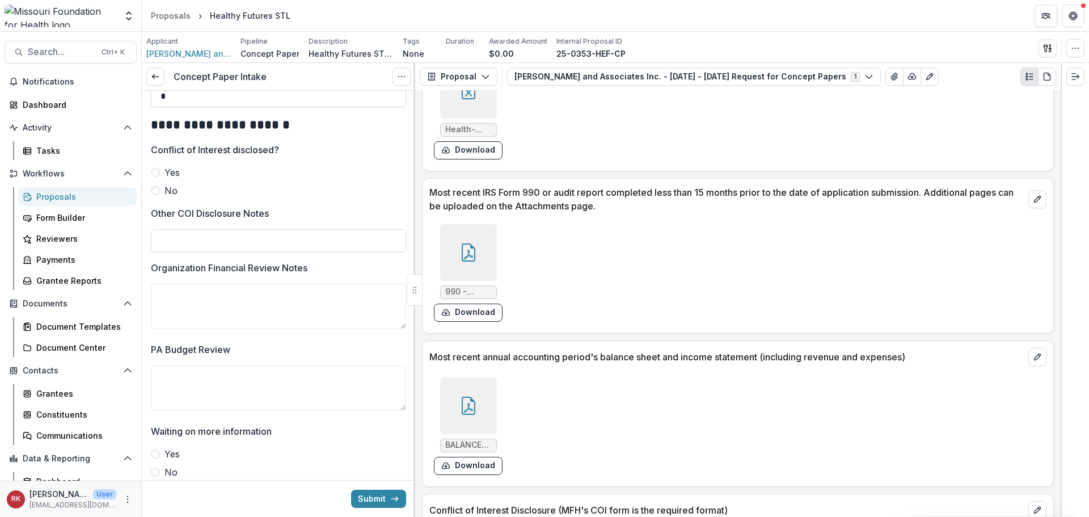
scroll to position [3287, 0]
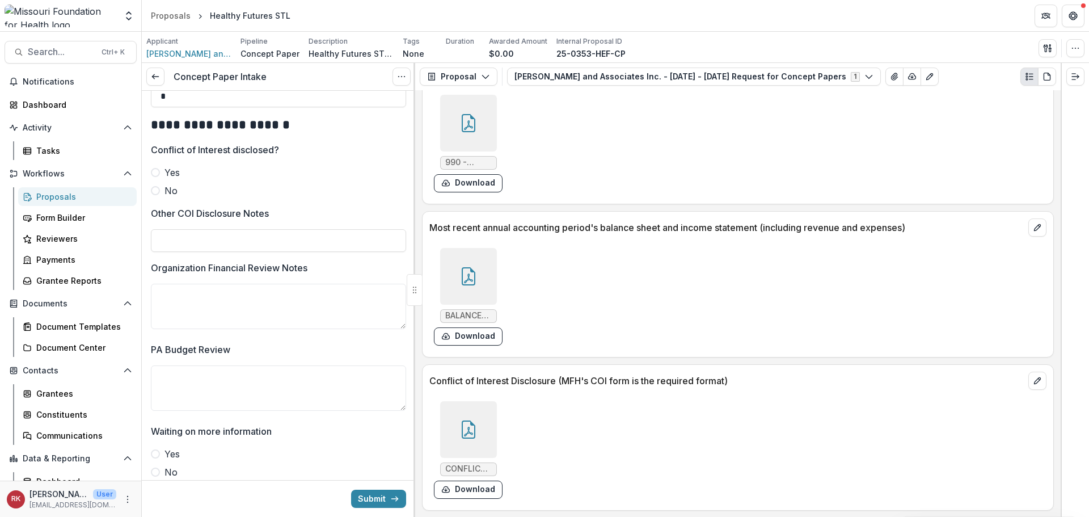
click at [470, 418] on div at bounding box center [468, 429] width 57 height 57
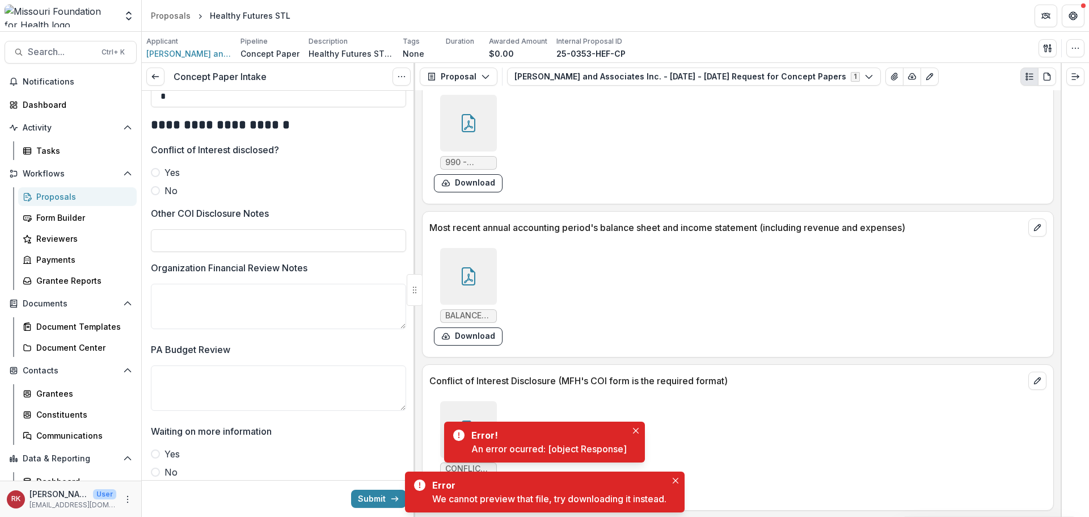
click at [477, 408] on div at bounding box center [468, 429] width 57 height 57
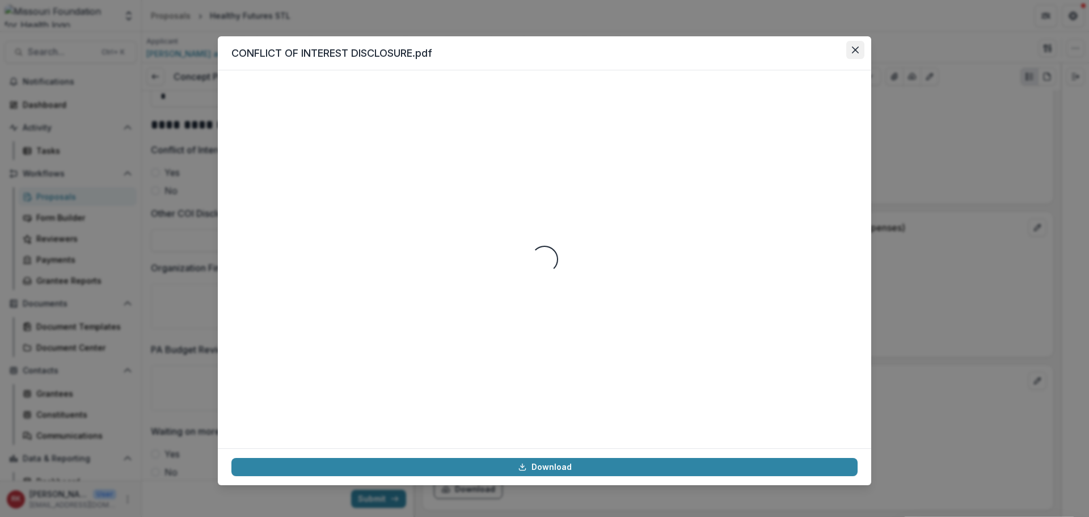
drag, startPoint x: 857, startPoint y: 41, endPoint x: 857, endPoint y: 50, distance: 9.1
click at [857, 50] on button "Close" at bounding box center [855, 50] width 18 height 18
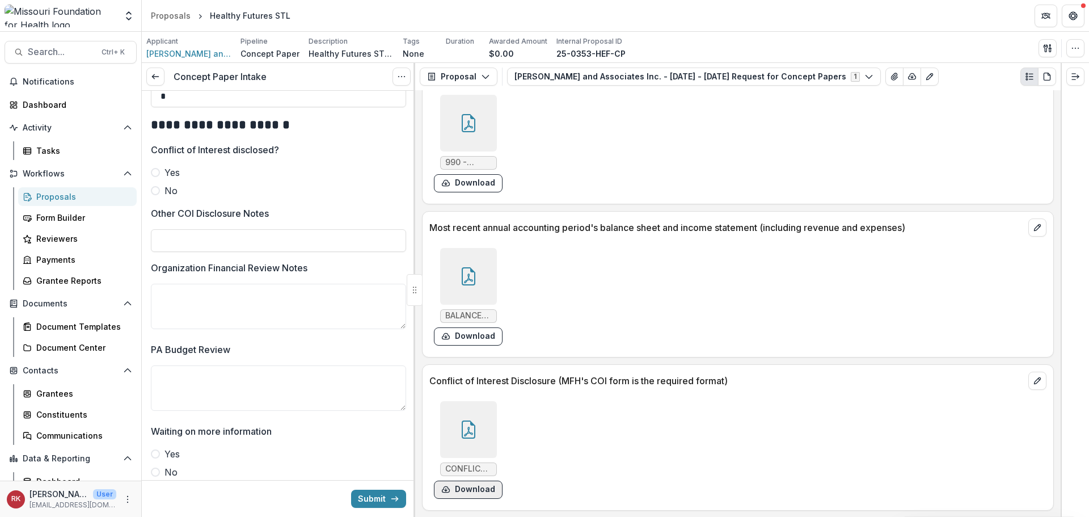
click at [462, 448] on button "Download" at bounding box center [468, 489] width 69 height 18
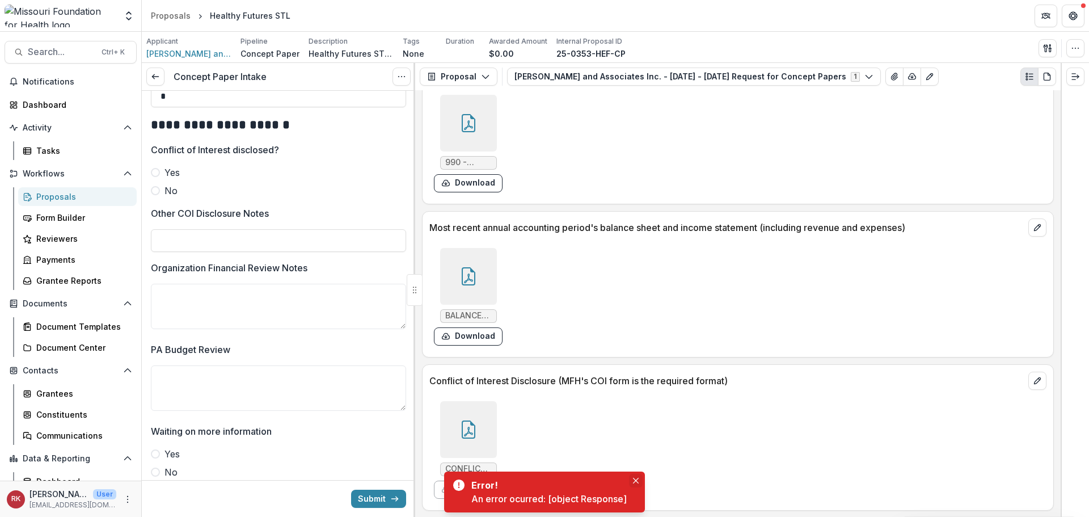
click at [636, 448] on button "Close" at bounding box center [636, 481] width 14 height 14
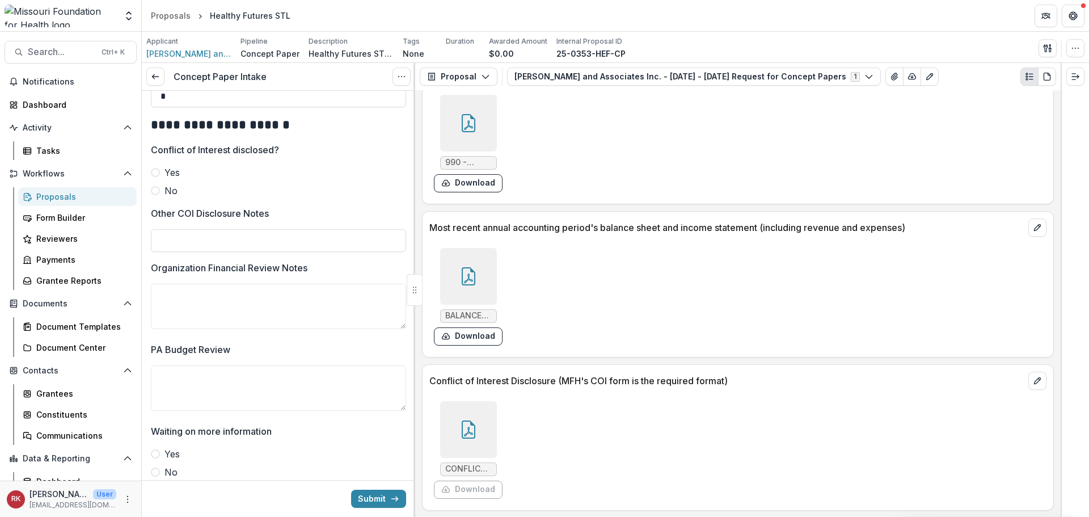
click at [470, 422] on icon at bounding box center [469, 429] width 14 height 18
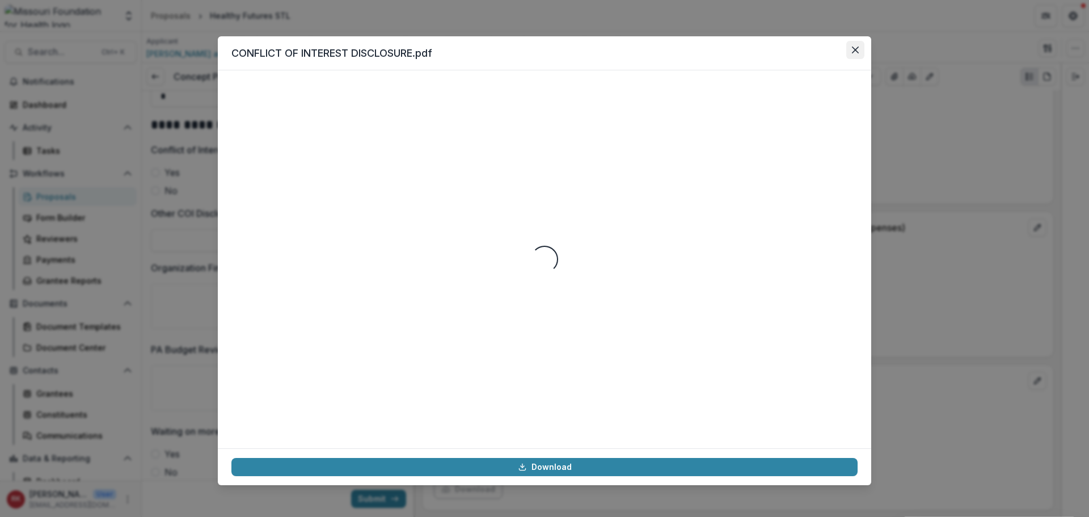
click at [852, 50] on icon "Close" at bounding box center [855, 50] width 7 height 7
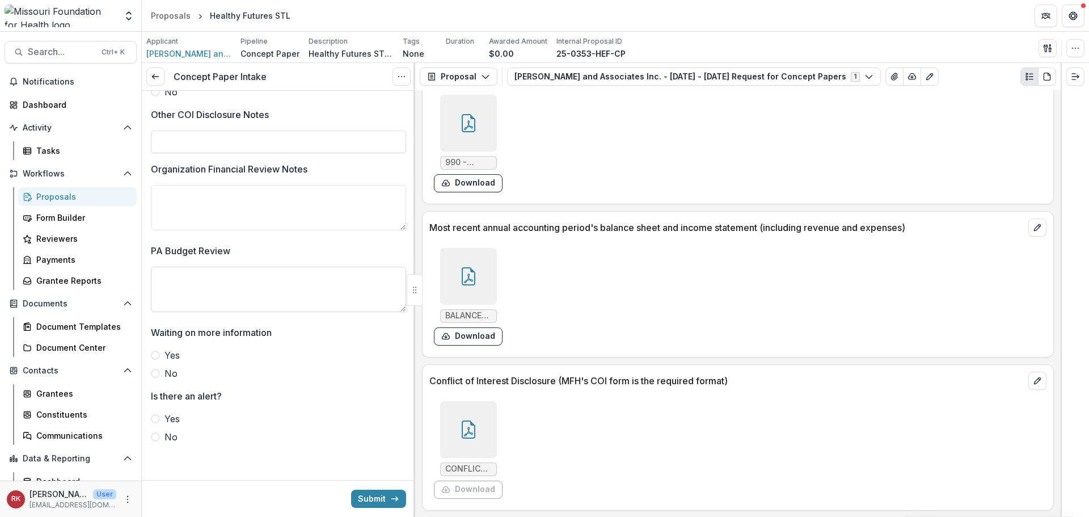
scroll to position [1994, 0]
click at [475, 267] on icon at bounding box center [468, 276] width 18 height 18
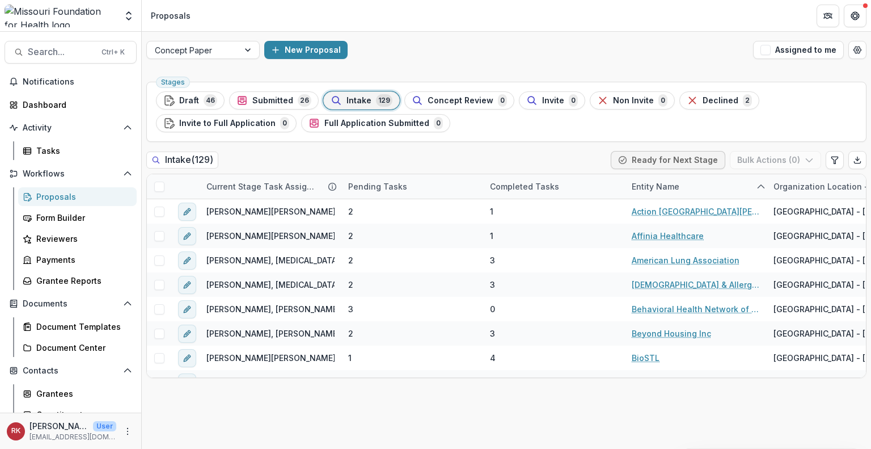
click at [59, 383] on div "Contacts Grantees Constituents Communications" at bounding box center [70, 402] width 141 height 83
click at [57, 390] on div "Grantees" at bounding box center [81, 393] width 91 height 12
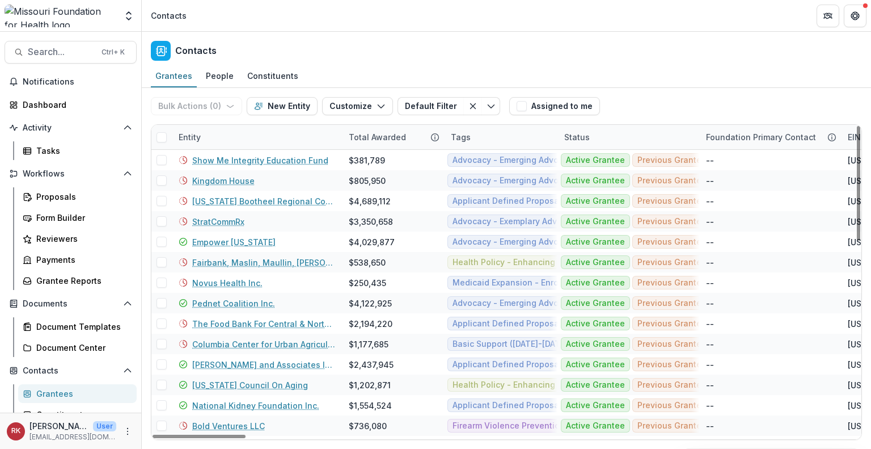
click at [191, 137] on div "Entity" at bounding box center [190, 137] width 36 height 12
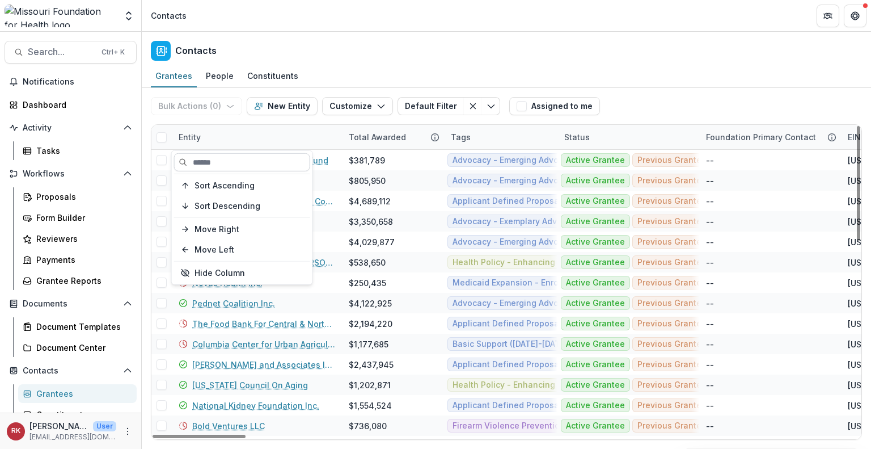
click at [201, 162] on input at bounding box center [242, 162] width 136 height 18
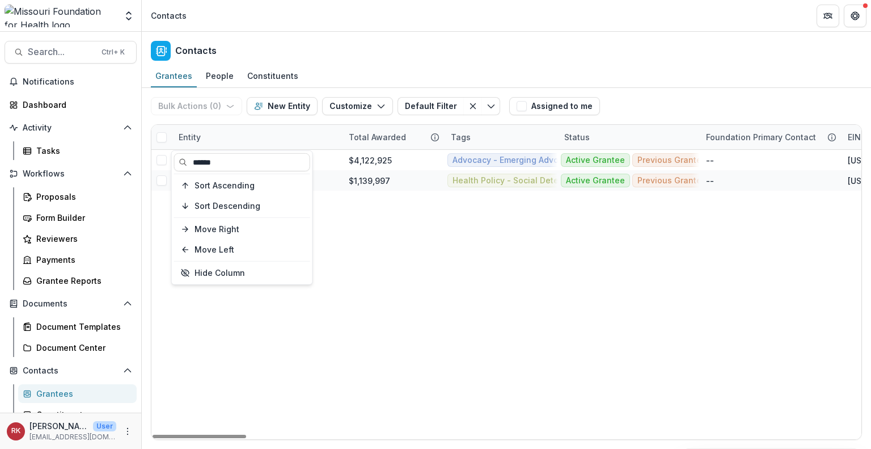
type input "******"
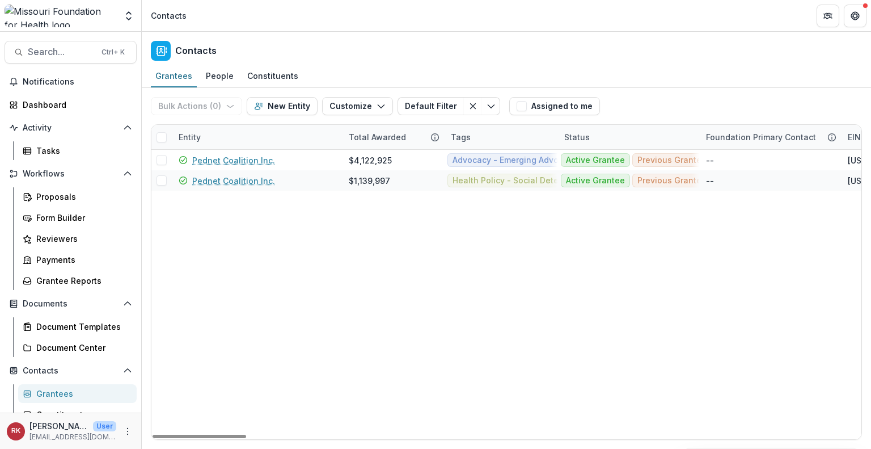
click at [236, 179] on link "Pednet Coalition Inc." at bounding box center [233, 181] width 83 height 12
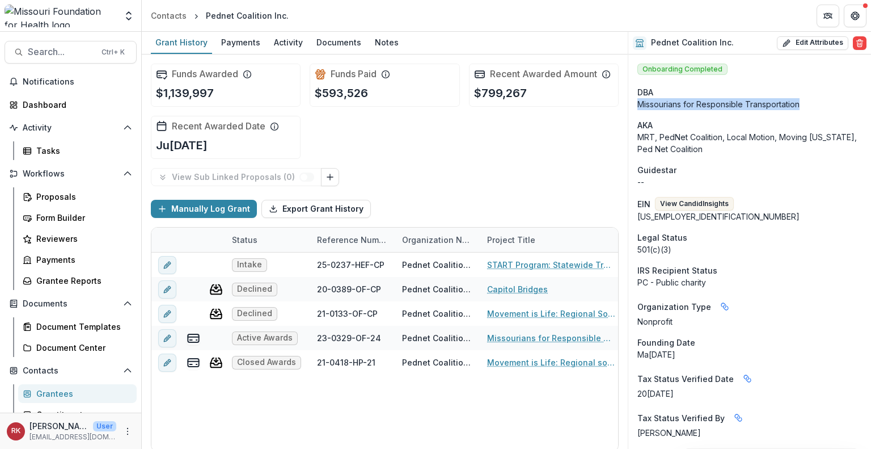
drag, startPoint x: 813, startPoint y: 102, endPoint x: 635, endPoint y: 104, distance: 178.1
copy div "Missourians for Responsible Transportation"
click at [804, 40] on button "Edit Attributes" at bounding box center [812, 43] width 71 height 14
select select "**"
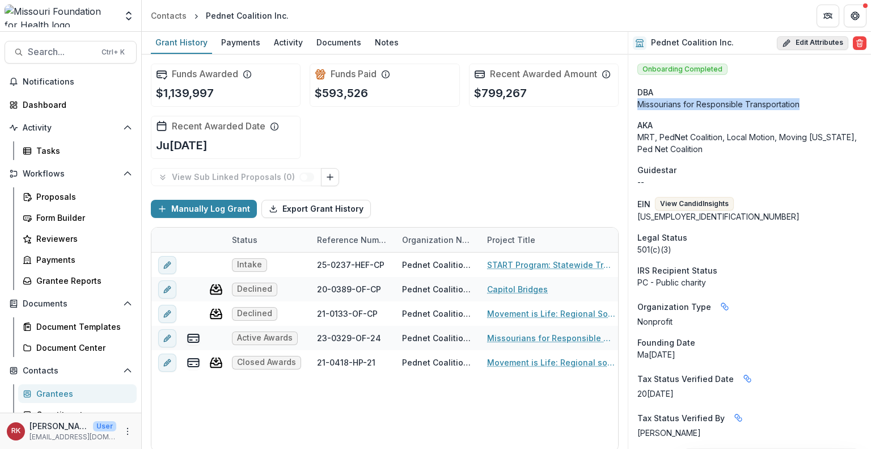
select select
select select "***"
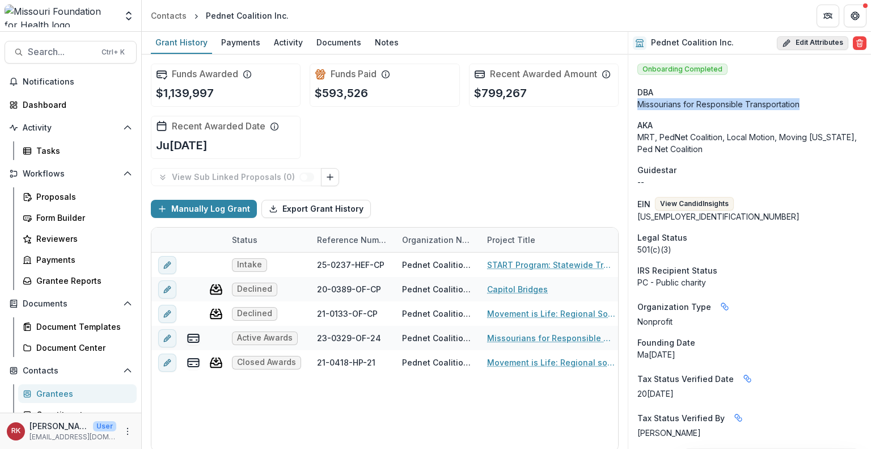
select select "***"
select select "**********"
select select "*********"
type input "**********"
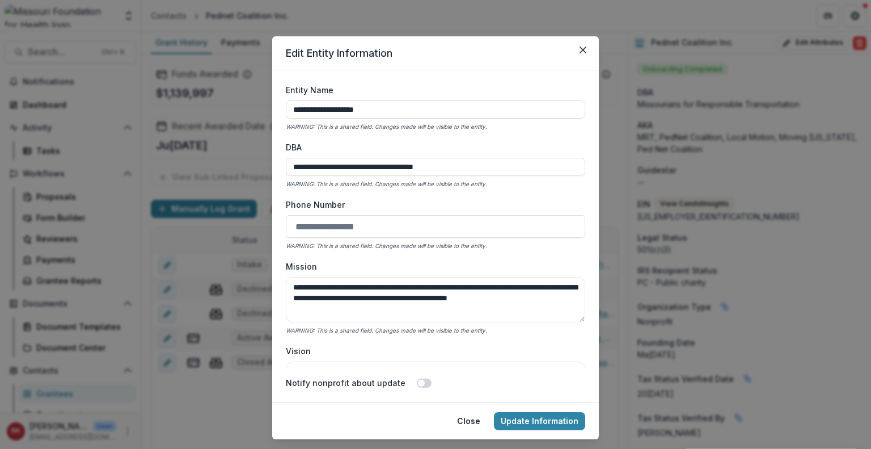
drag, startPoint x: 417, startPoint y: 108, endPoint x: 193, endPoint y: 104, distance: 223.5
click at [193, 104] on div "**********" at bounding box center [435, 224] width 871 height 449
paste input "**********"
type input "**********"
click at [527, 422] on button "Update Information" at bounding box center [539, 421] width 91 height 18
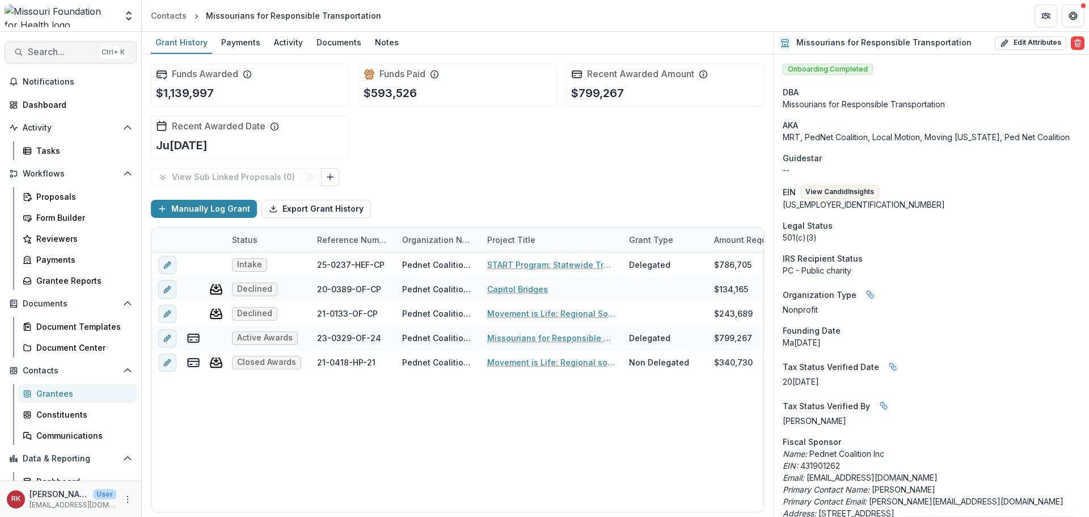
click at [64, 43] on button "Search... Ctrl + K" at bounding box center [71, 52] width 132 height 23
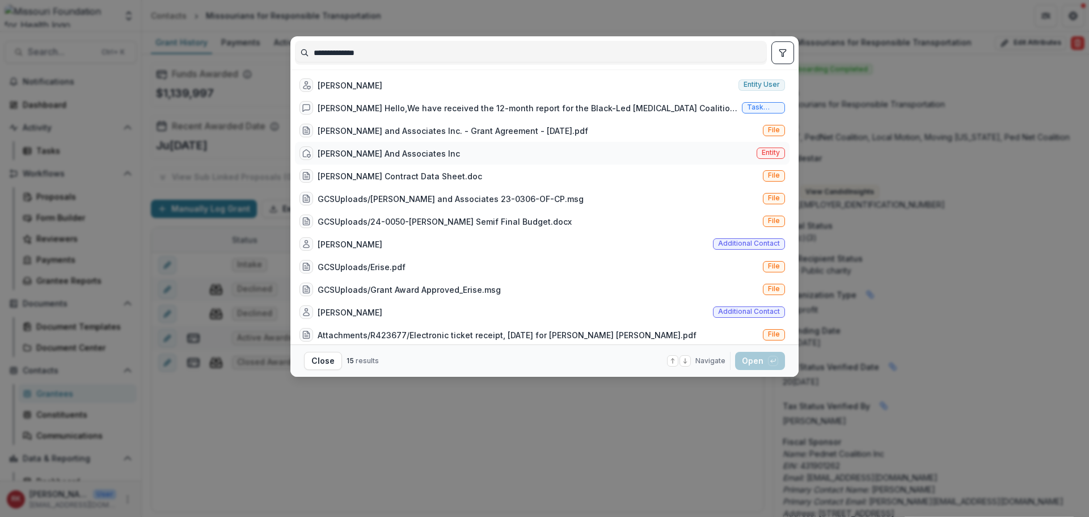
type input "**********"
click at [456, 157] on div "Erise Williams And Associates Inc Entity" at bounding box center [542, 153] width 494 height 23
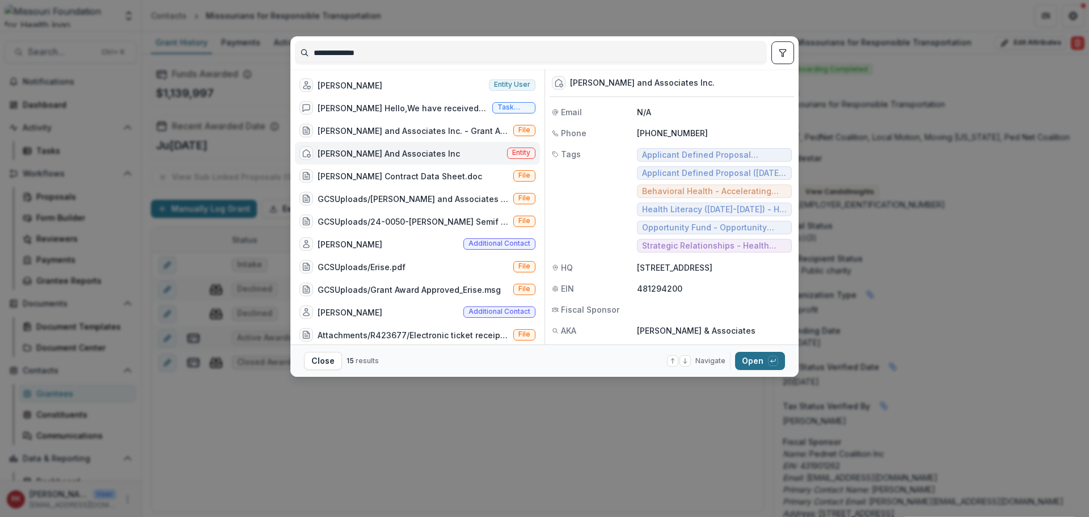
click at [749, 362] on button "Open with enter key" at bounding box center [760, 361] width 50 height 18
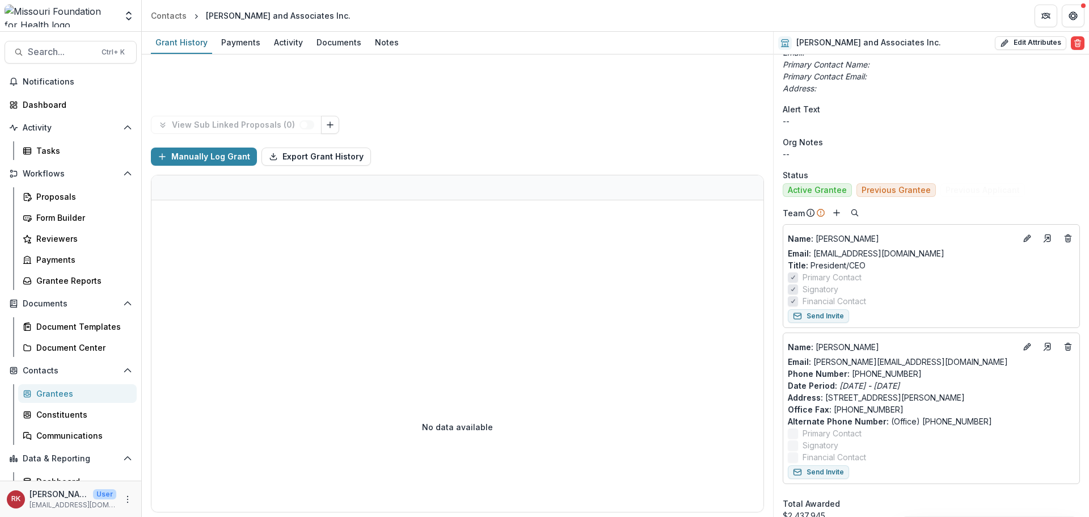
scroll to position [284, 0]
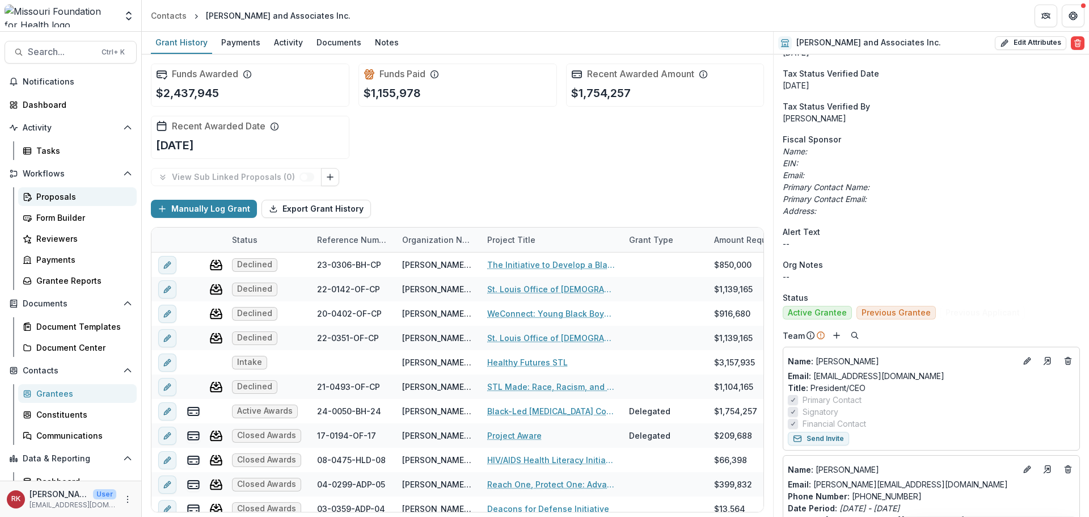
click at [52, 193] on div "Proposals" at bounding box center [81, 197] width 91 height 12
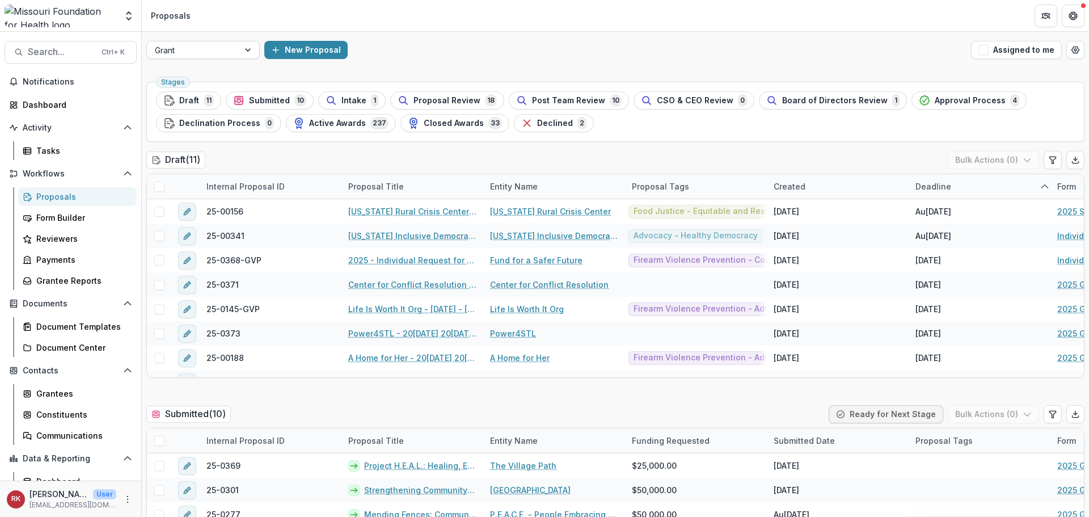
click at [242, 48] on div at bounding box center [249, 49] width 20 height 17
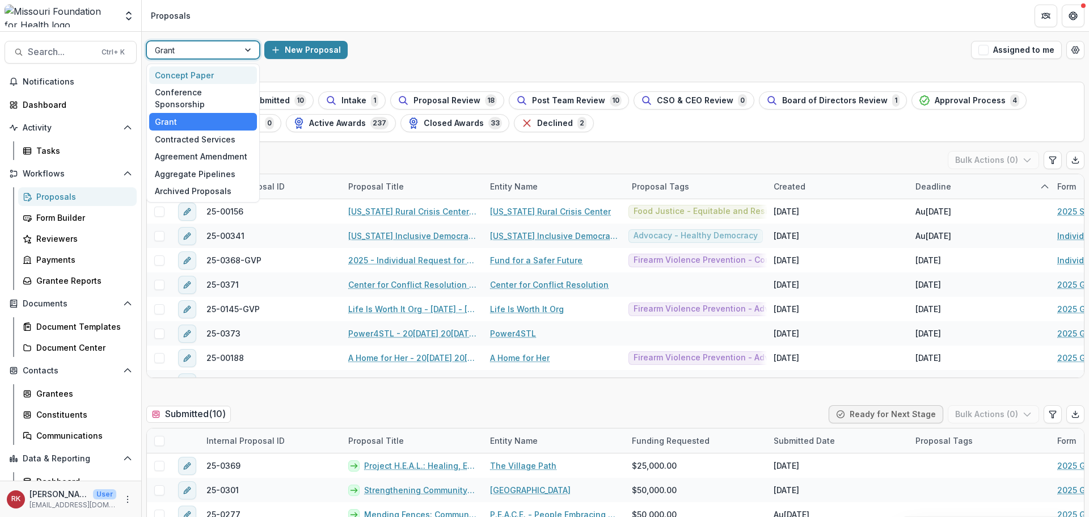
click at [205, 74] on div "Concept Paper" at bounding box center [203, 75] width 108 height 18
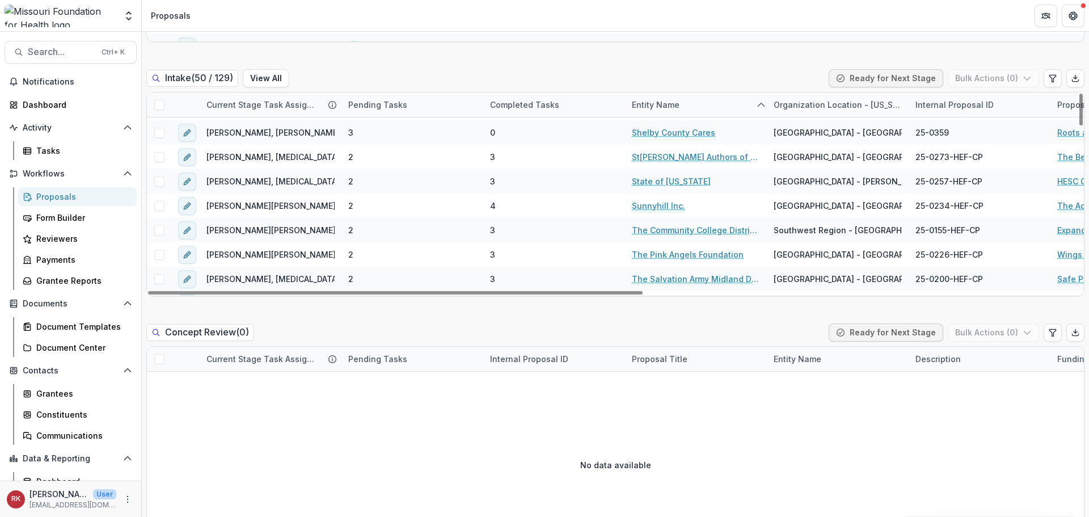
scroll to position [1041, 0]
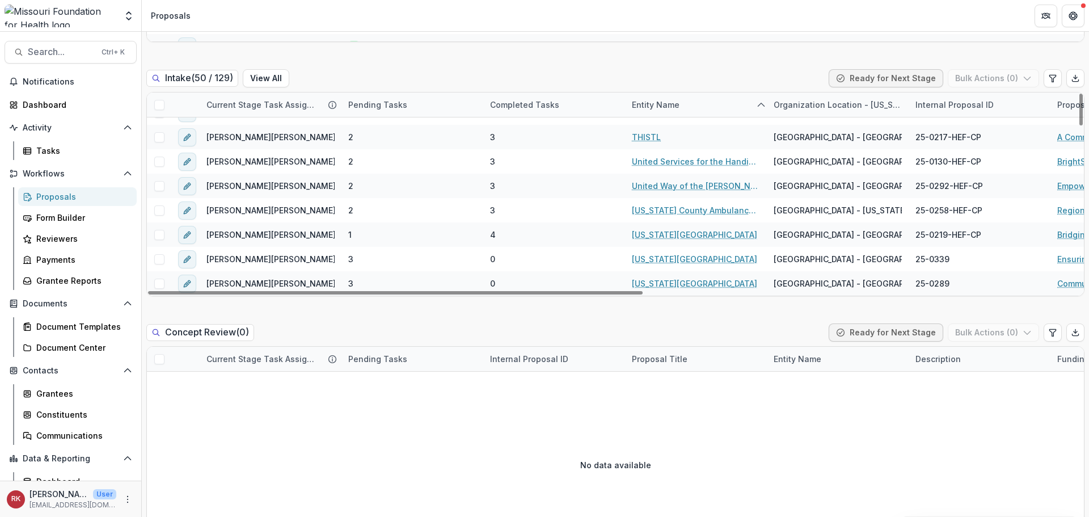
click at [520, 107] on div "Completed Tasks" at bounding box center [524, 105] width 83 height 12
click at [533, 155] on span "Sort Ascending" at bounding box center [536, 154] width 60 height 10
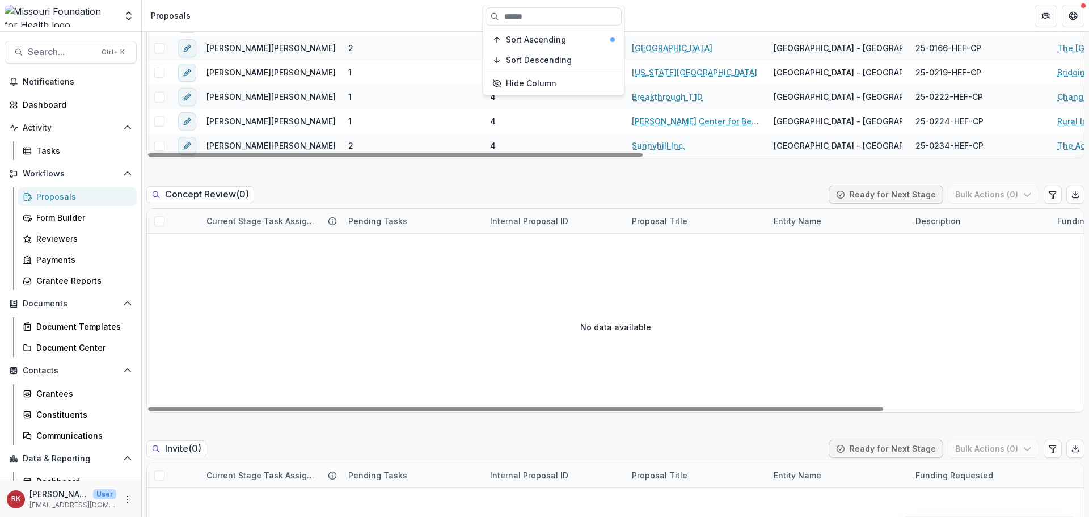
scroll to position [680, 0]
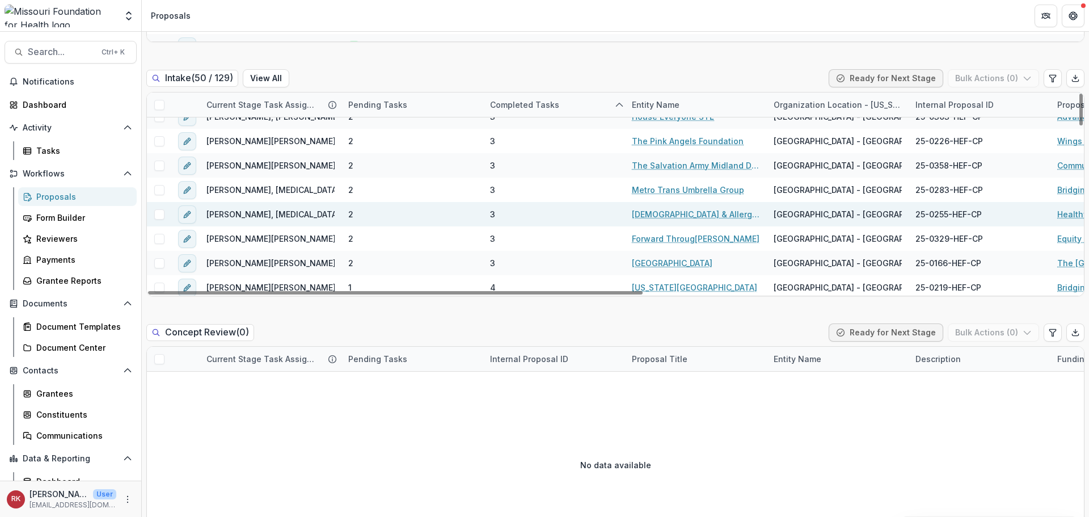
scroll to position [1041, 0]
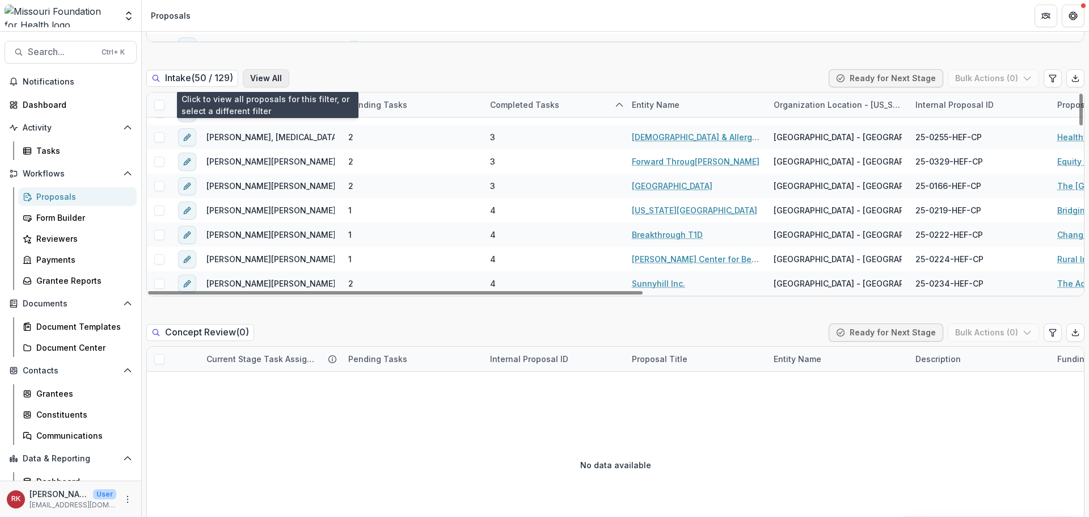
click at [274, 84] on button "View All" at bounding box center [266, 78] width 47 height 18
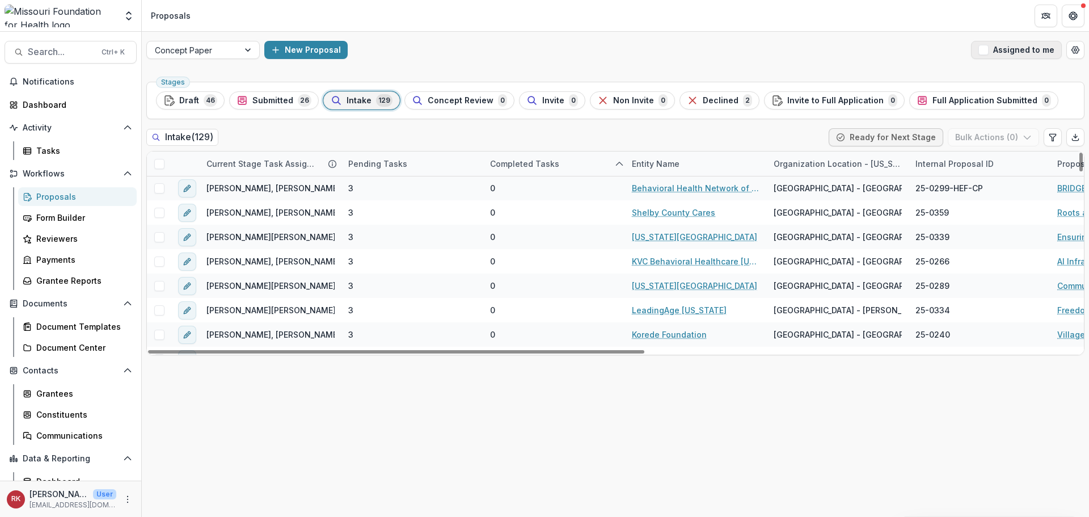
click at [870, 50] on button "Assigned to me" at bounding box center [1016, 50] width 91 height 18
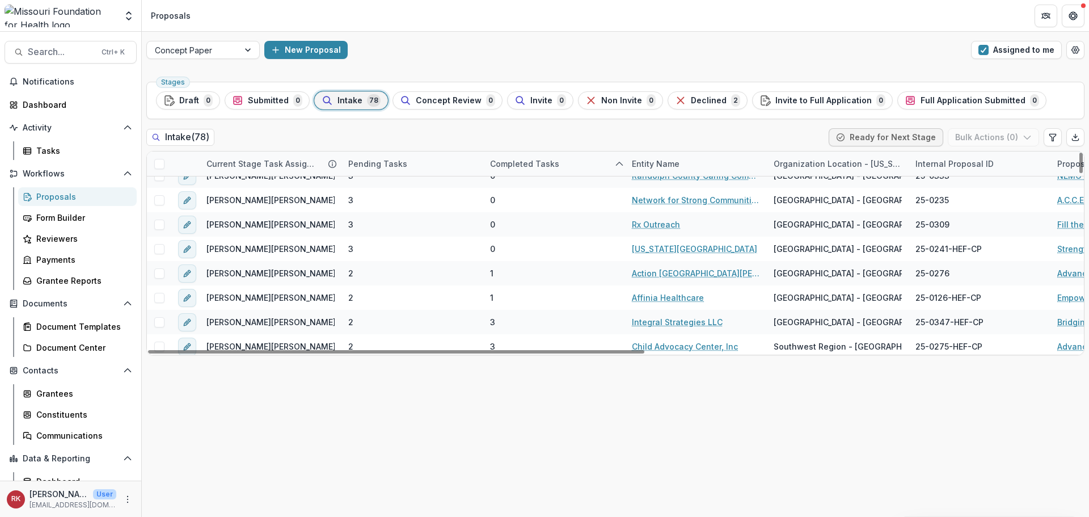
scroll to position [533, 0]
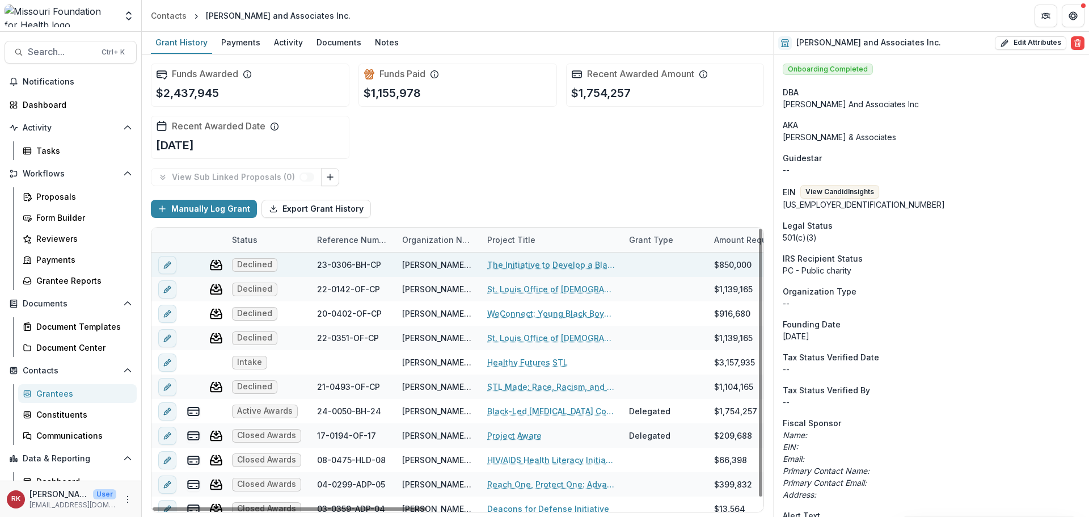
scroll to position [9, 0]
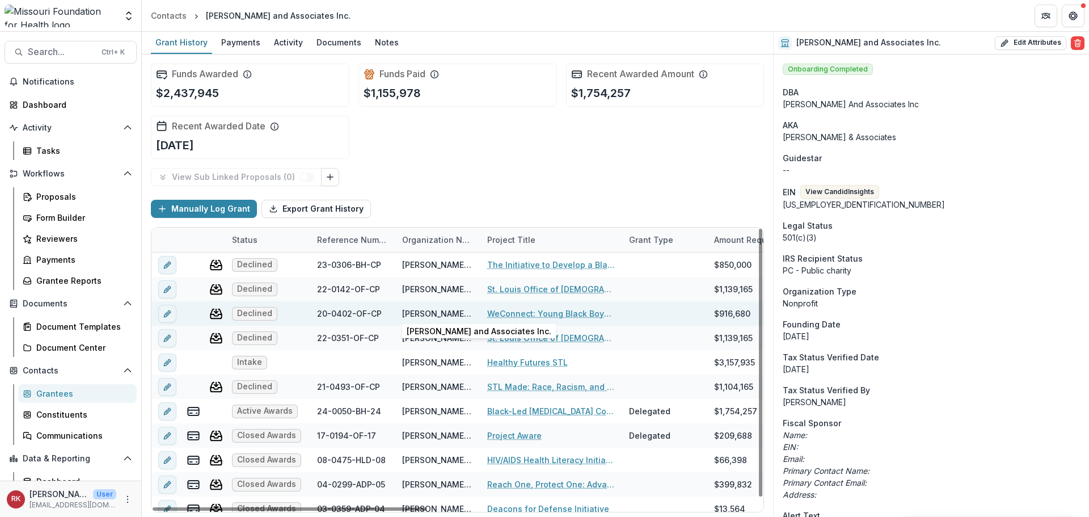
scroll to position [9, 0]
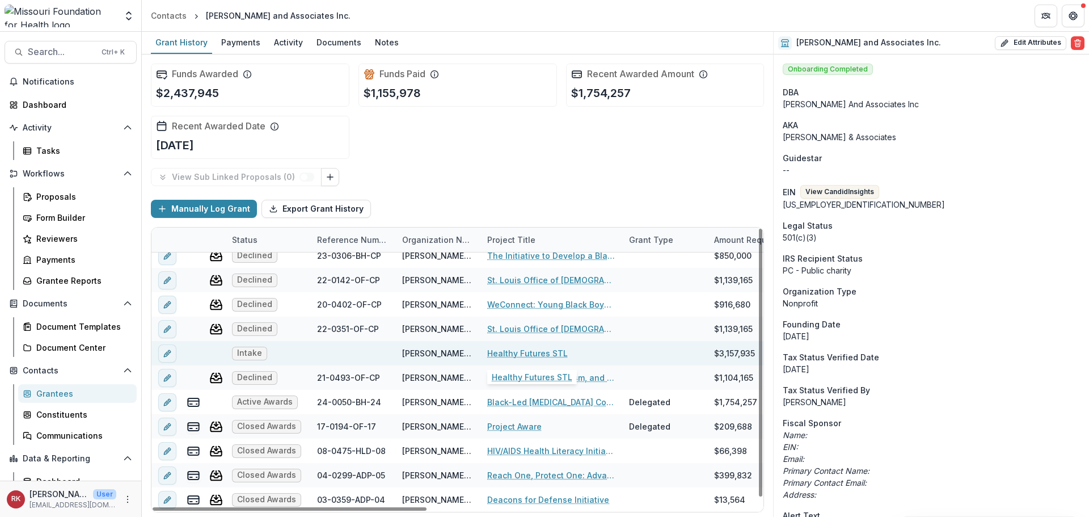
click at [512, 353] on link "Healthy Futures STL" at bounding box center [527, 353] width 81 height 12
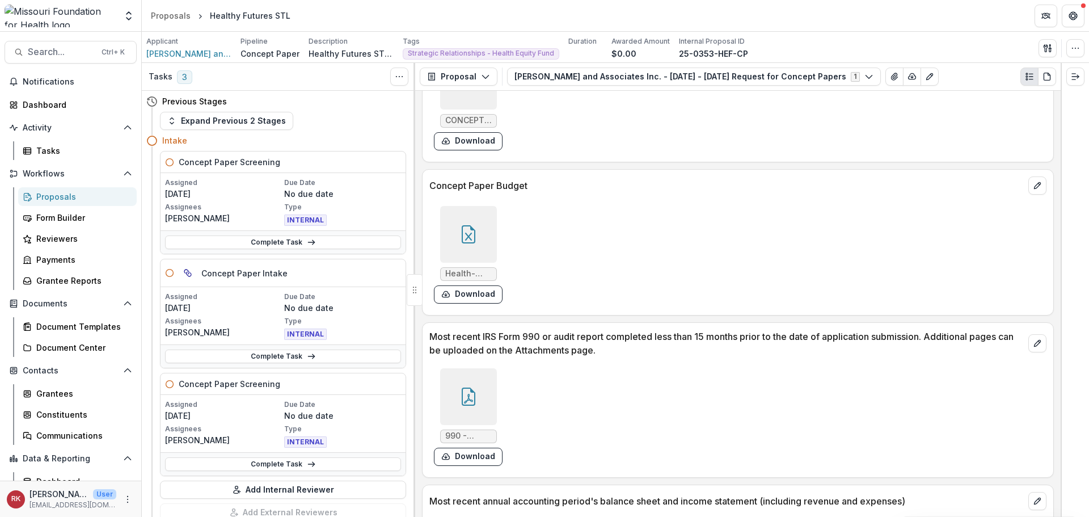
scroll to position [3287, 0]
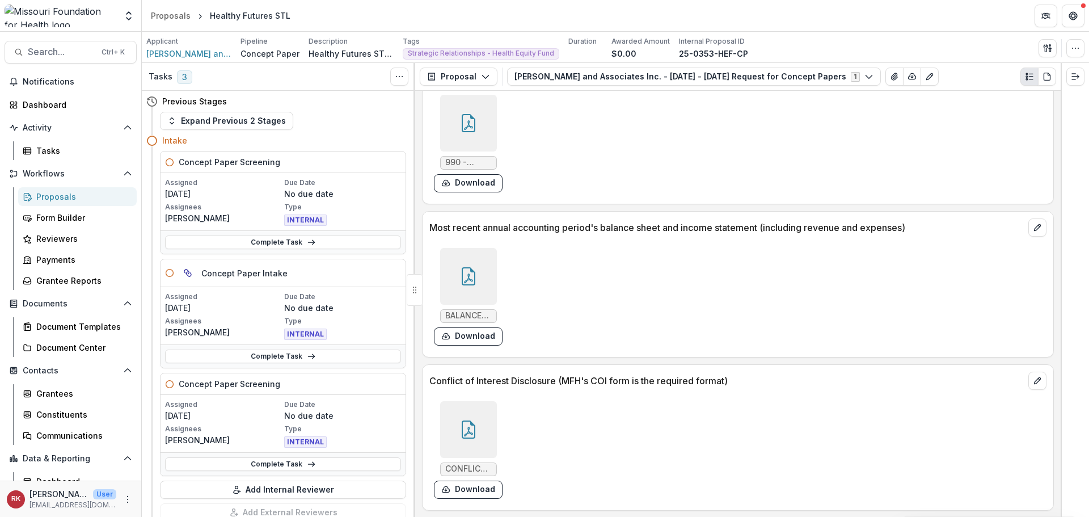
click at [463, 419] on div at bounding box center [468, 429] width 57 height 57
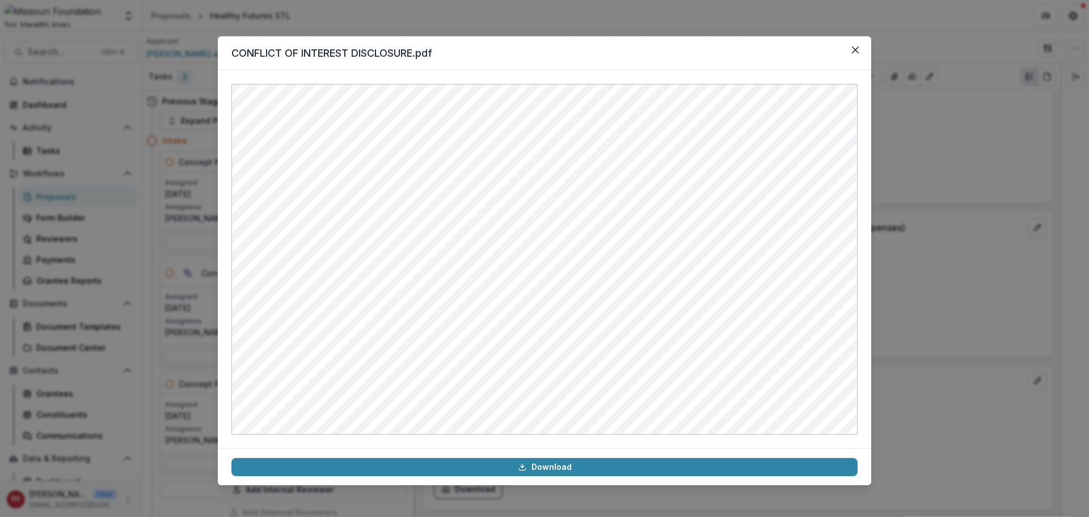
click at [909, 299] on div "CONFLICT OF INTEREST DISCLOSURE.pdf Download" at bounding box center [544, 258] width 1089 height 517
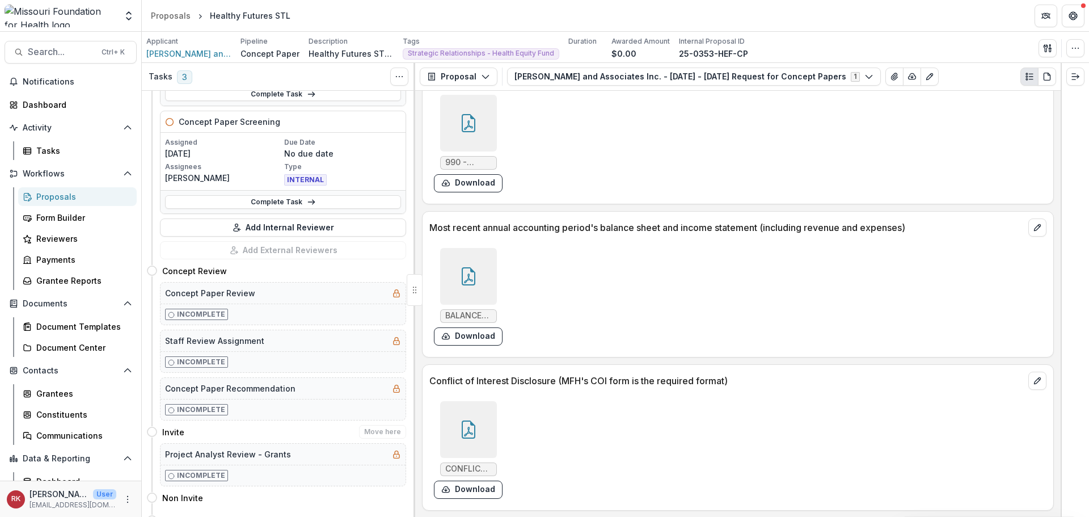
scroll to position [0, 0]
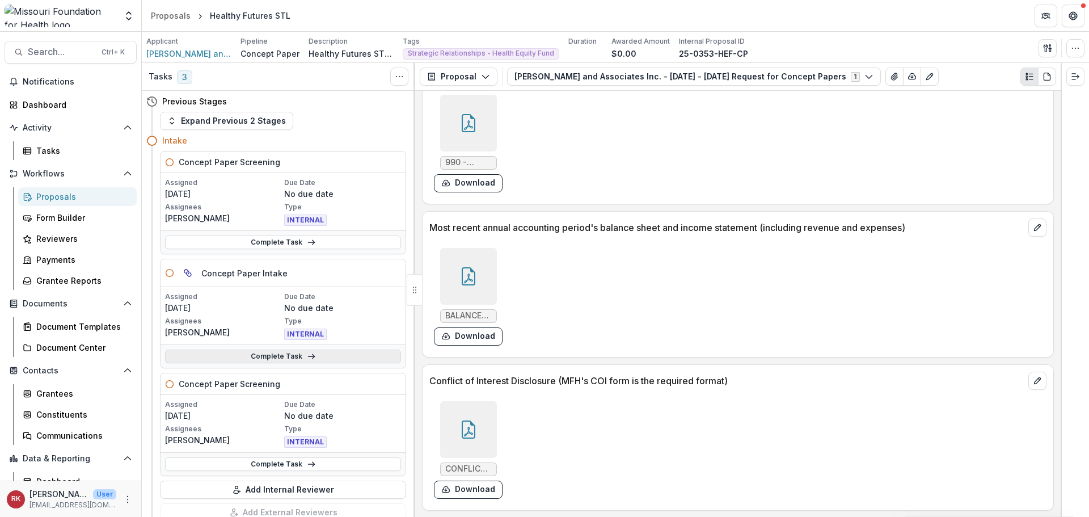
click at [242, 354] on link "Complete Task" at bounding box center [283, 356] width 236 height 14
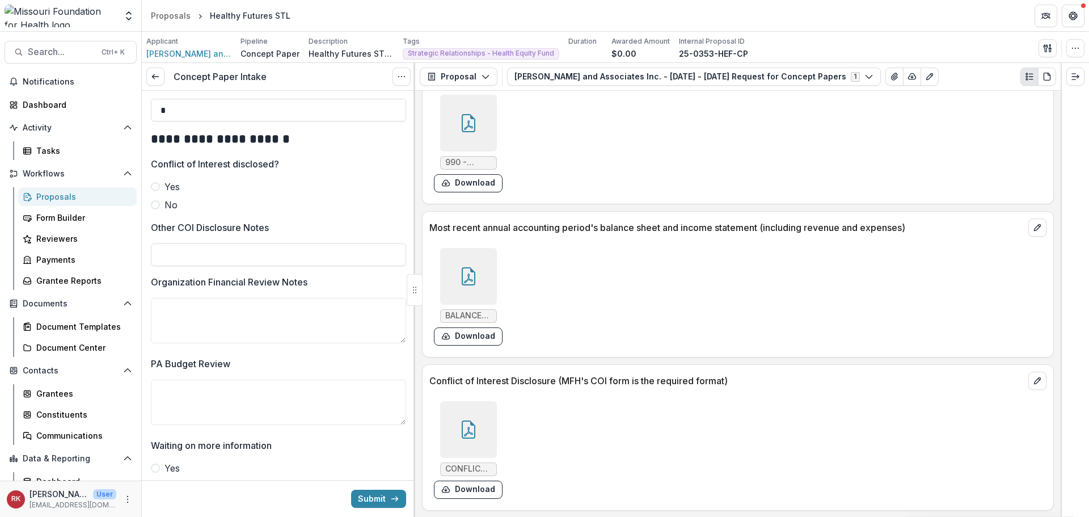
scroll to position [1994, 0]
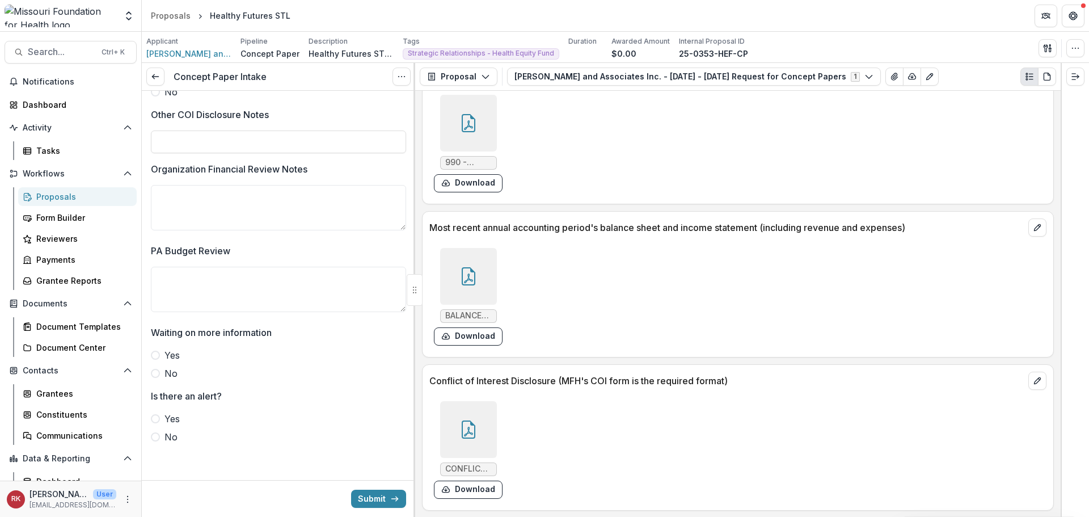
click at [157, 434] on span at bounding box center [155, 436] width 9 height 9
click at [483, 299] on div at bounding box center [468, 276] width 57 height 57
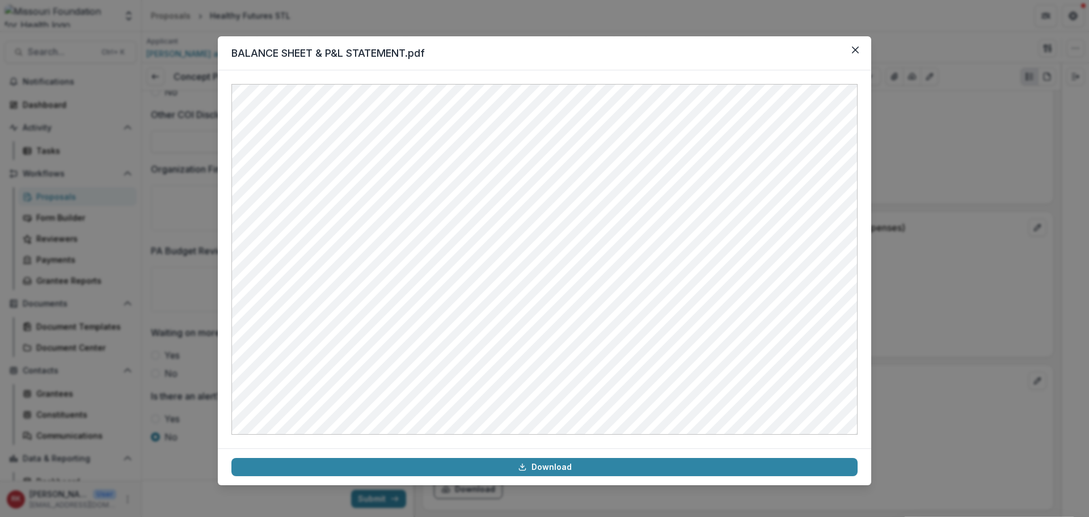
click at [865, 43] on header "BALANCE SHEET & P&L STATEMENT.pdf" at bounding box center [544, 53] width 653 height 34
click at [859, 46] on button "Close" at bounding box center [855, 50] width 18 height 18
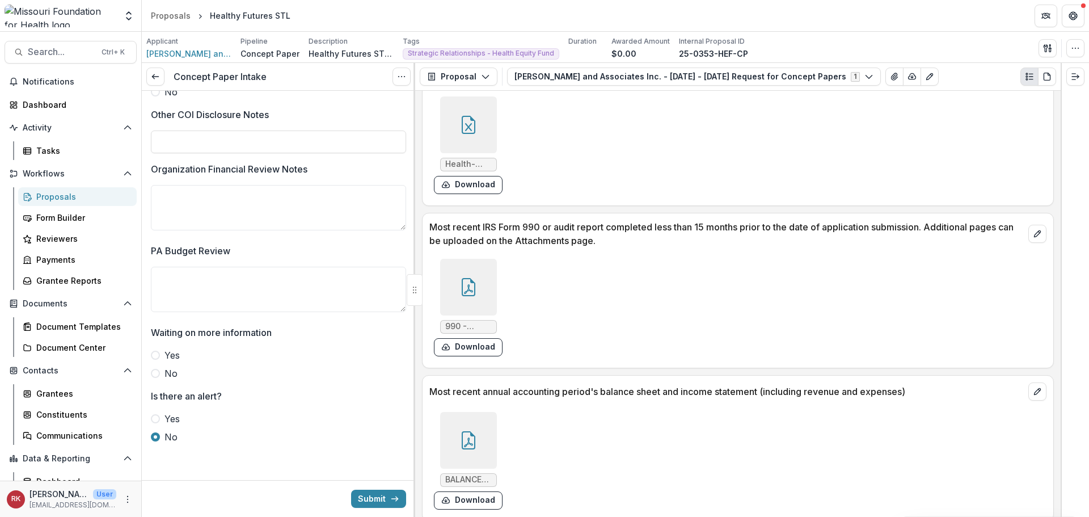
scroll to position [3117, 0]
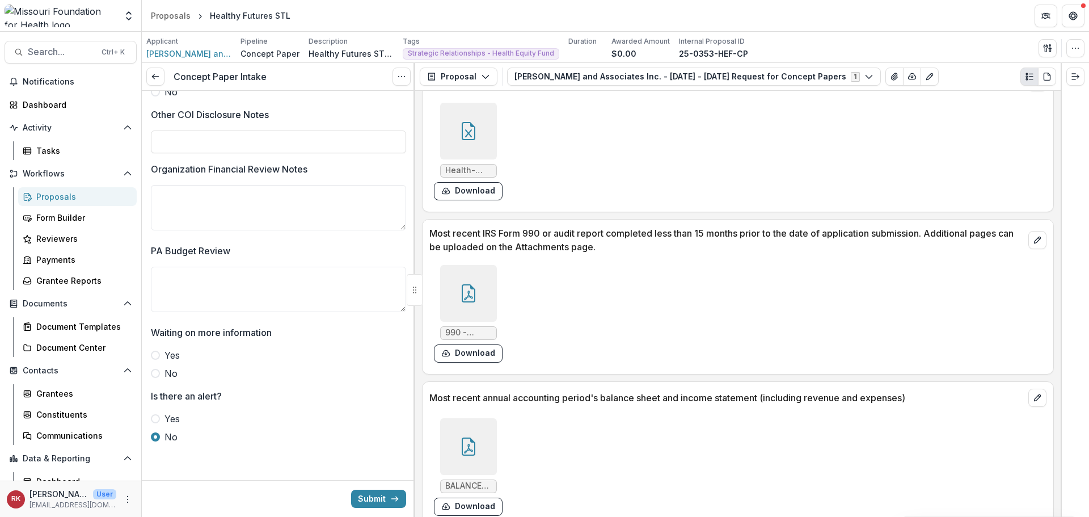
click at [481, 292] on div at bounding box center [468, 293] width 57 height 57
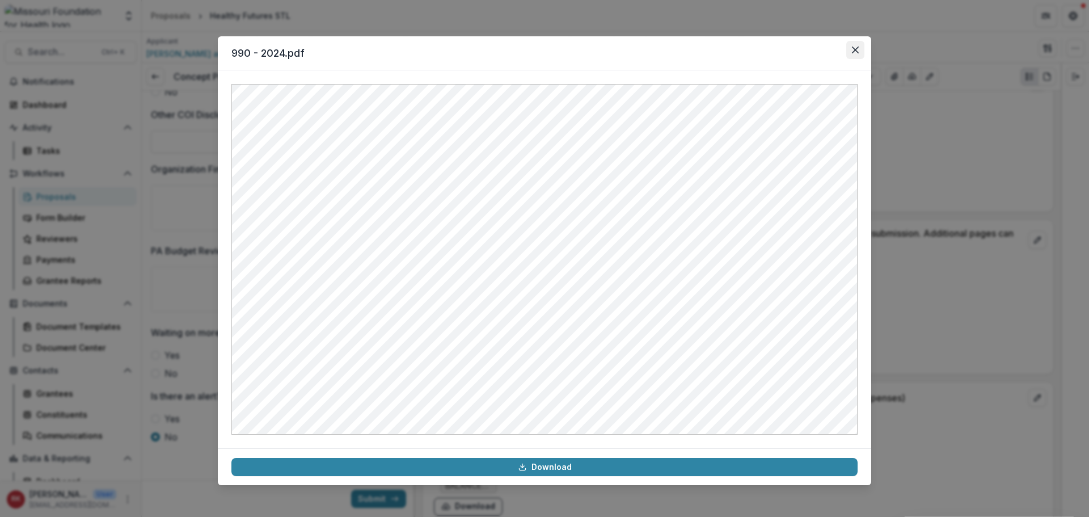
click at [855, 48] on icon "Close" at bounding box center [855, 50] width 7 height 7
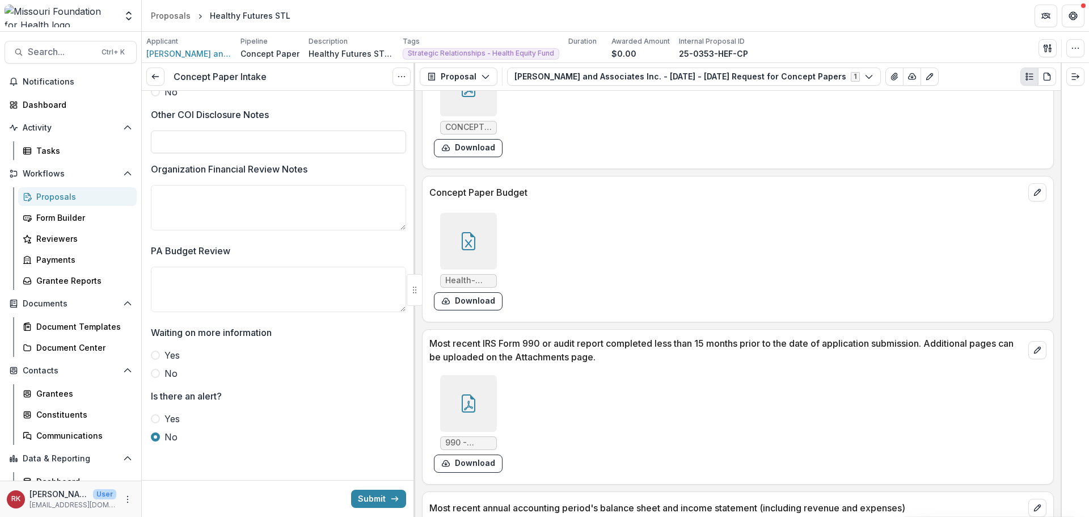
scroll to position [3003, 0]
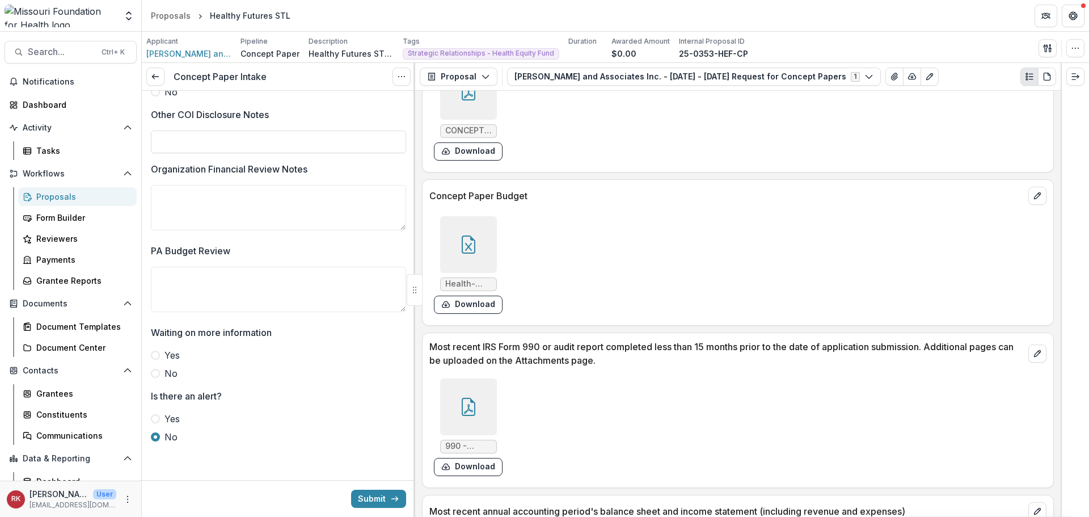
click at [476, 238] on div at bounding box center [468, 244] width 57 height 57
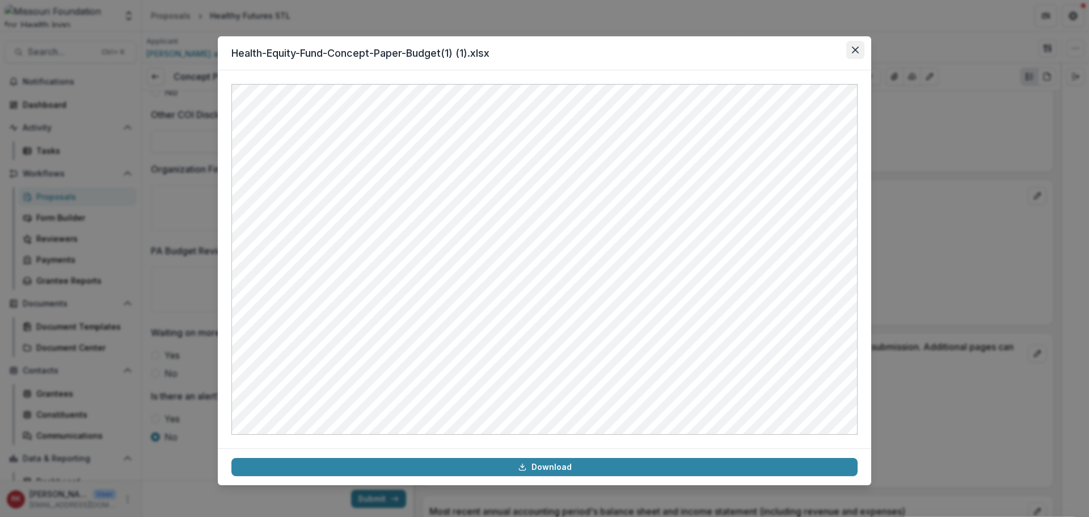
click at [853, 51] on icon "Close" at bounding box center [855, 50] width 7 height 7
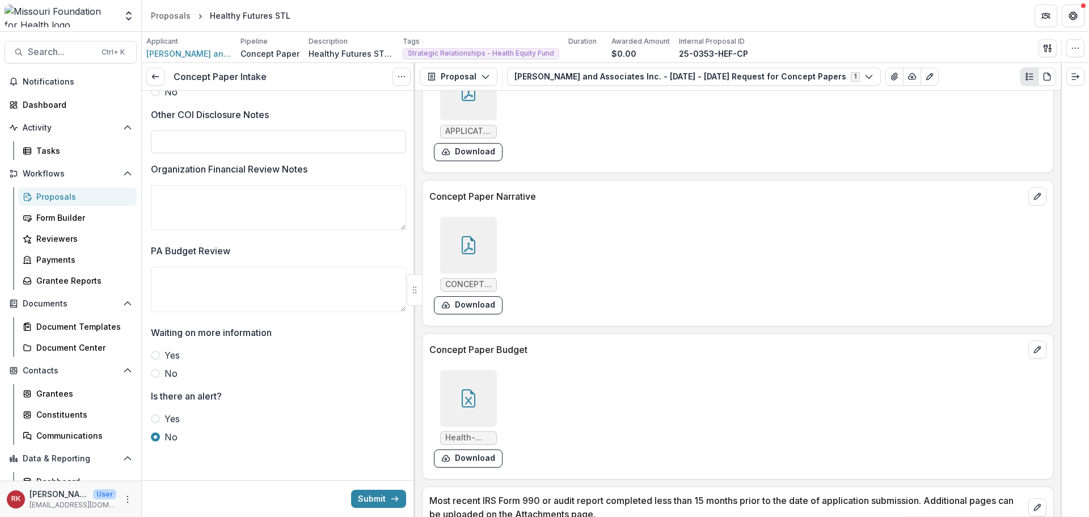
scroll to position [2833, 0]
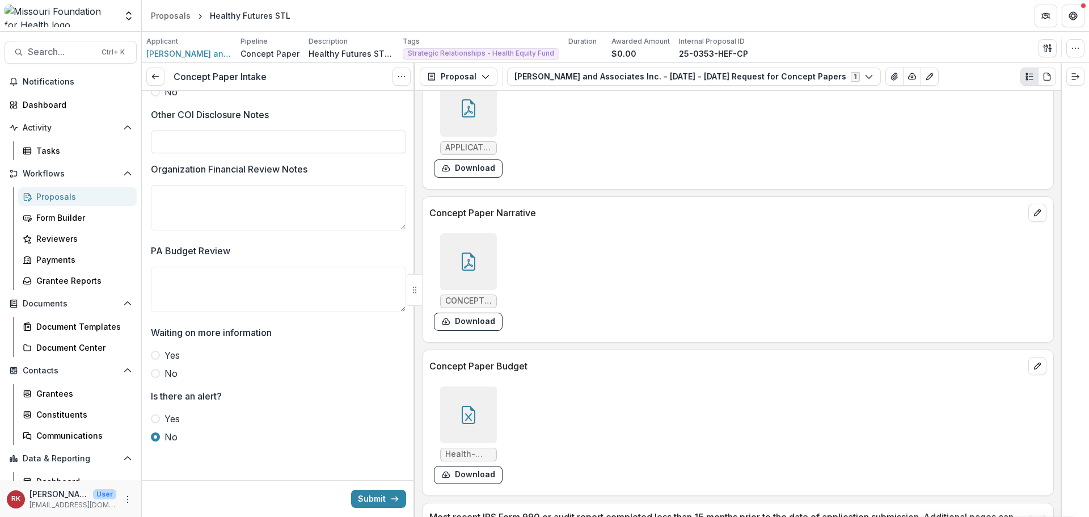
click at [467, 259] on icon at bounding box center [468, 264] width 9 height 10
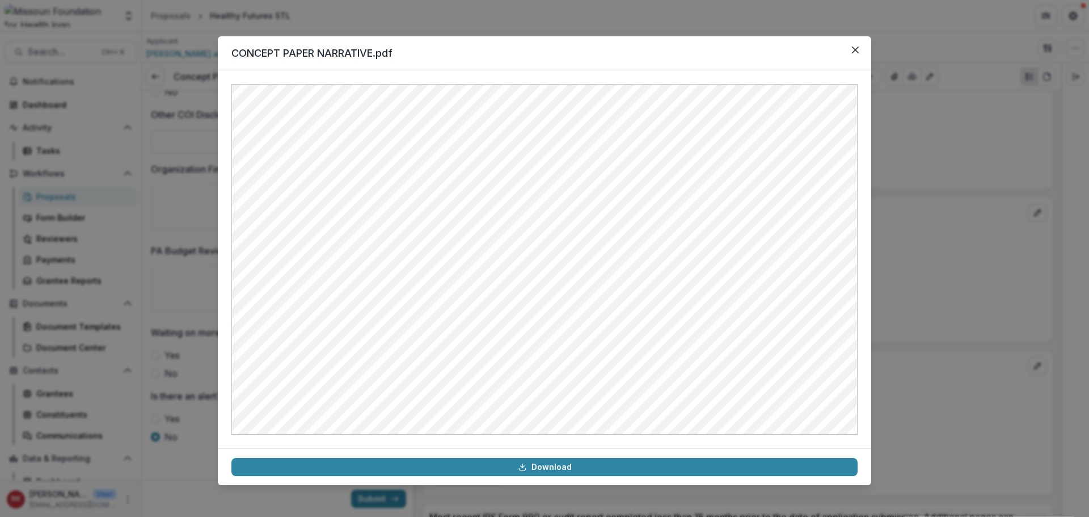
click at [885, 291] on div "CONCEPT PAPER NARRATIVE.pdf Download" at bounding box center [544, 258] width 1089 height 517
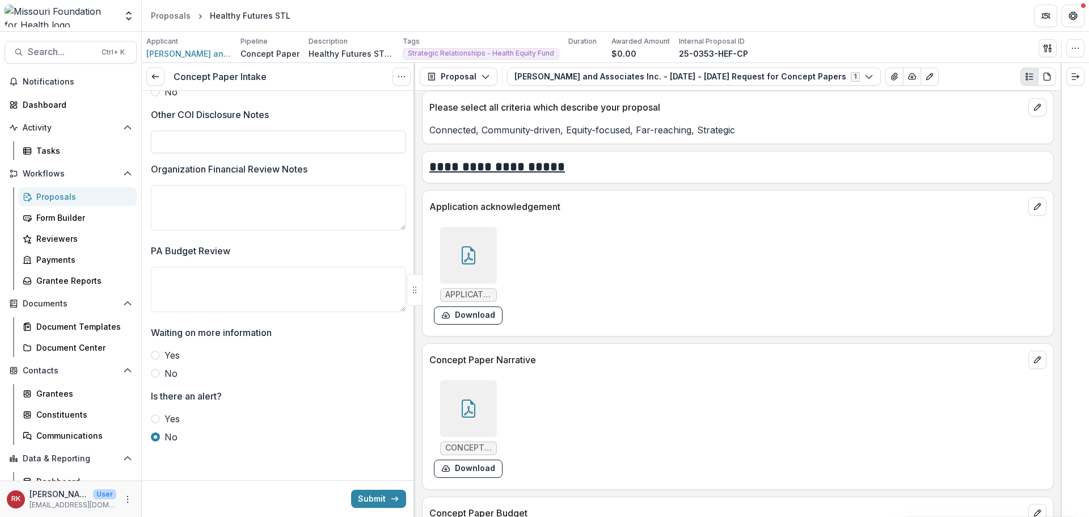
scroll to position [2663, 0]
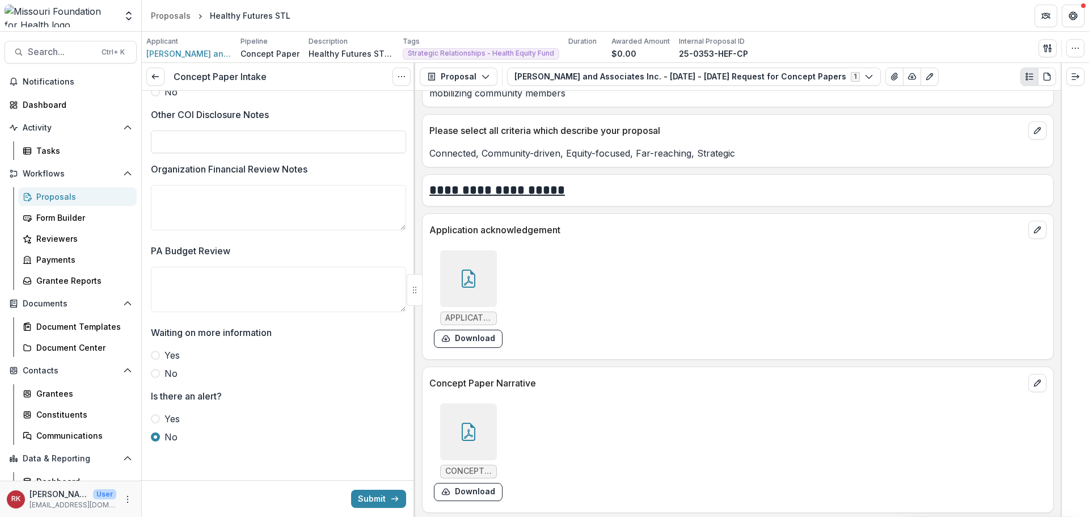
click at [462, 291] on div at bounding box center [468, 278] width 57 height 57
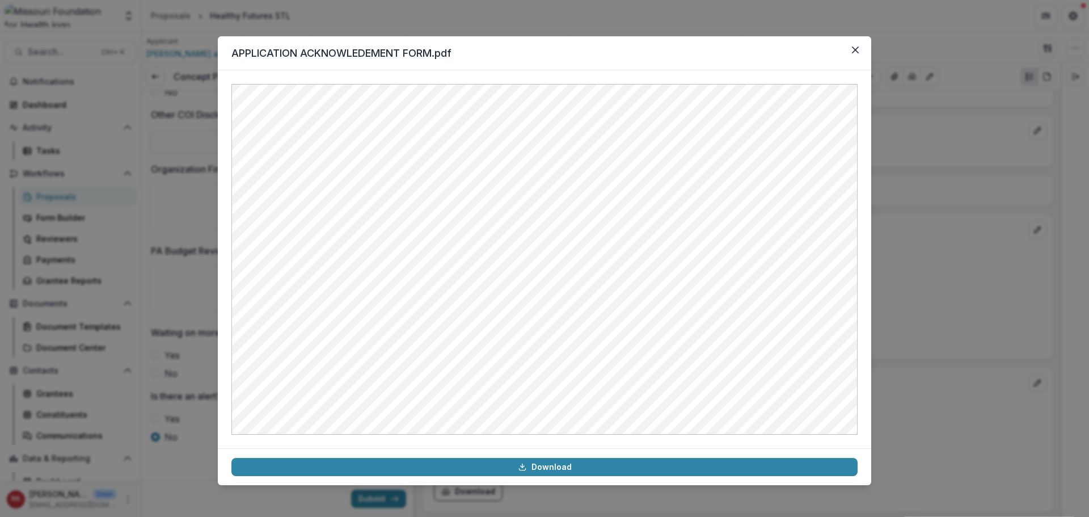
click at [878, 266] on div "APPLICATION ACKNOWLEDEMENT FORM.pdf Download" at bounding box center [544, 258] width 1089 height 517
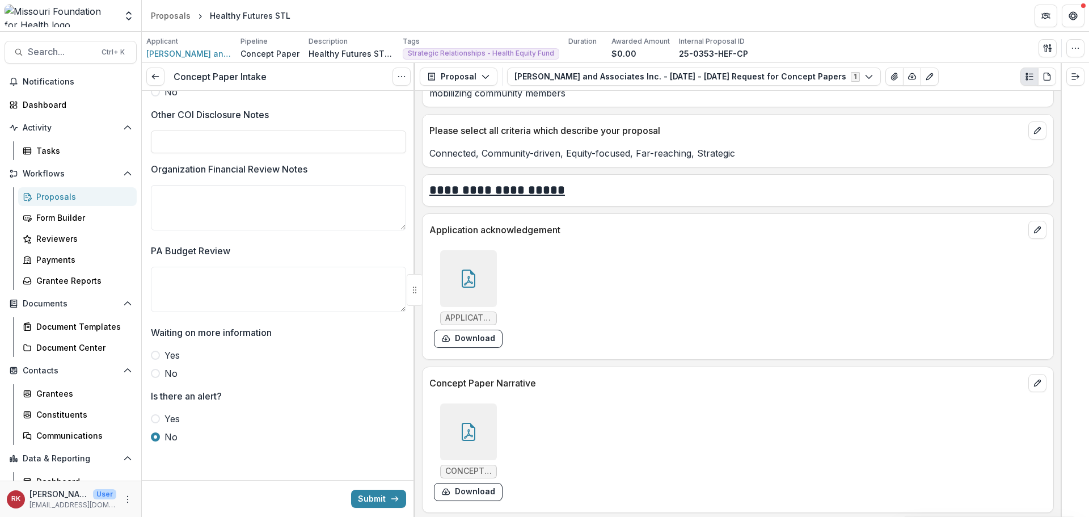
click at [158, 376] on span at bounding box center [155, 373] width 9 height 9
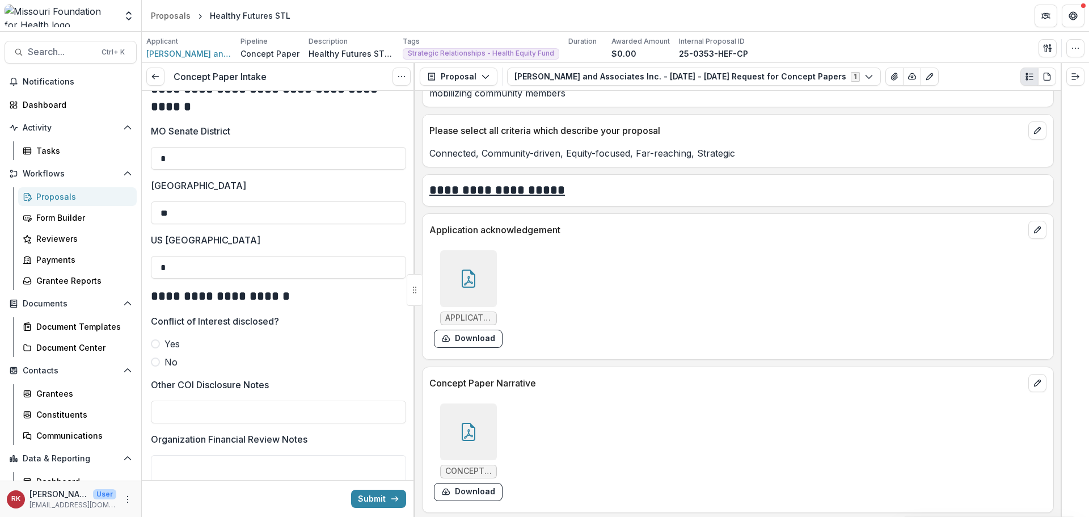
scroll to position [1710, 0]
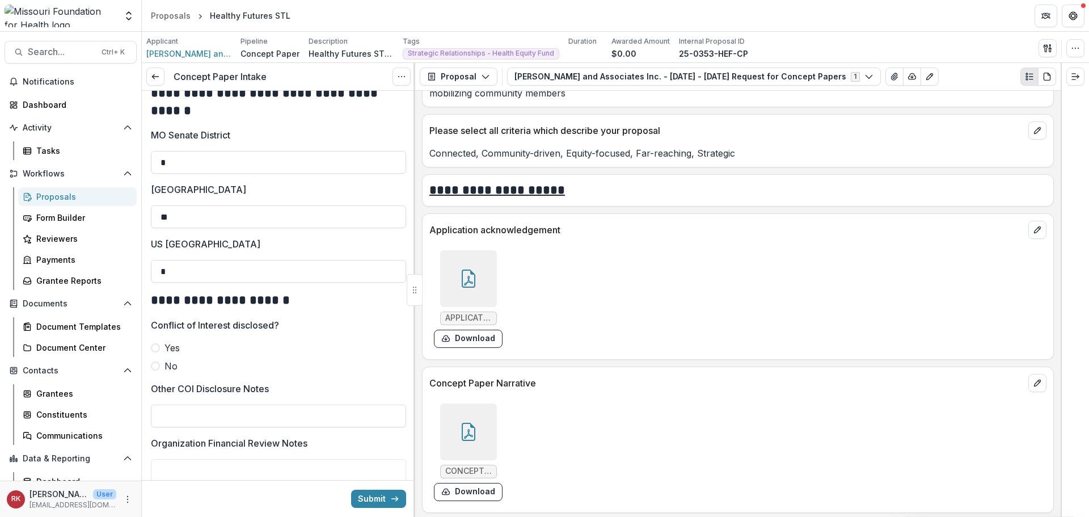
click at [155, 370] on span at bounding box center [155, 365] width 9 height 9
click at [194, 424] on input "Other COI Disclosure Notes" at bounding box center [278, 415] width 255 height 23
click at [221, 427] on input "**********" at bounding box center [278, 415] width 255 height 23
type input "**********"
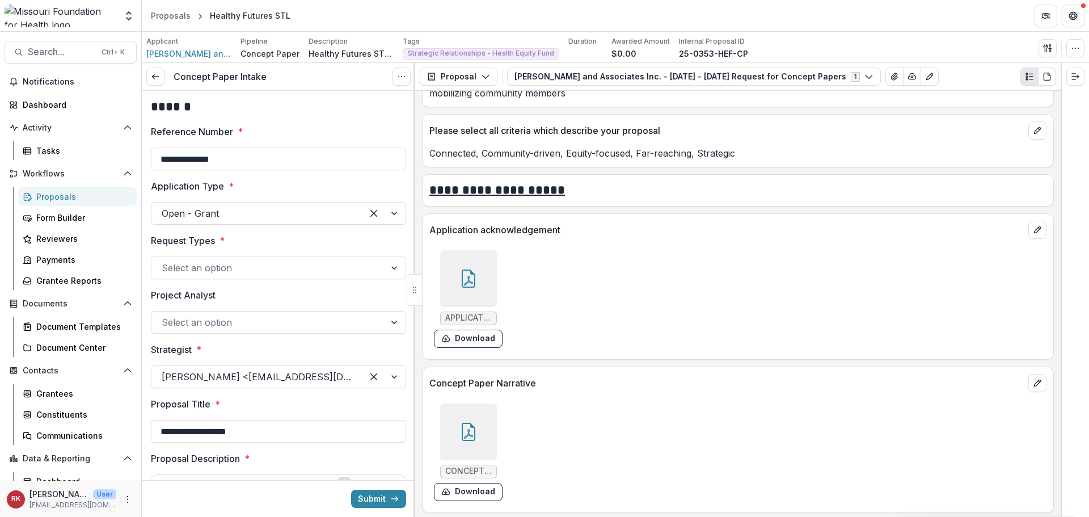
scroll to position [0, 0]
click at [227, 273] on div at bounding box center [268, 269] width 213 height 16
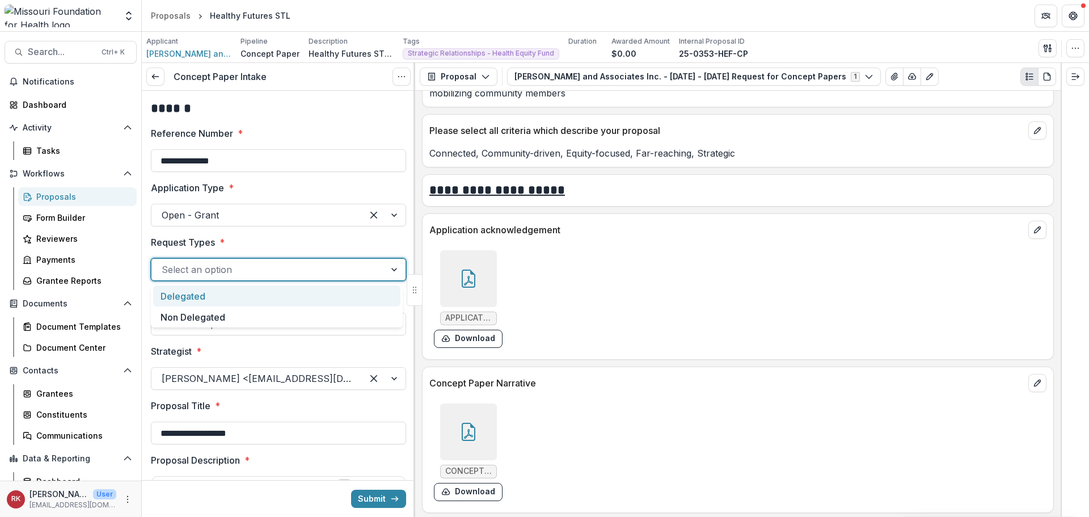
click at [205, 297] on div "Delegated" at bounding box center [276, 295] width 247 height 21
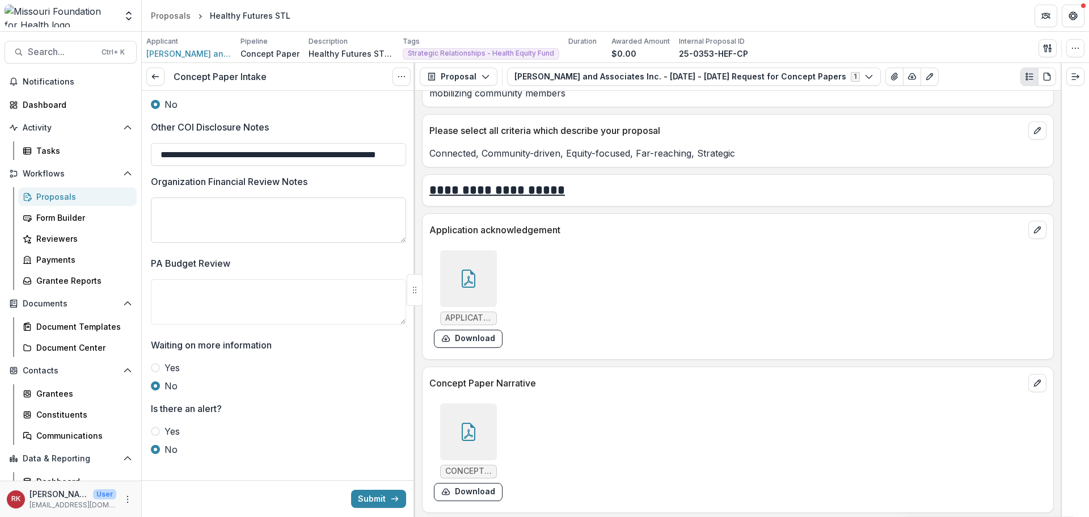
scroll to position [1994, 0]
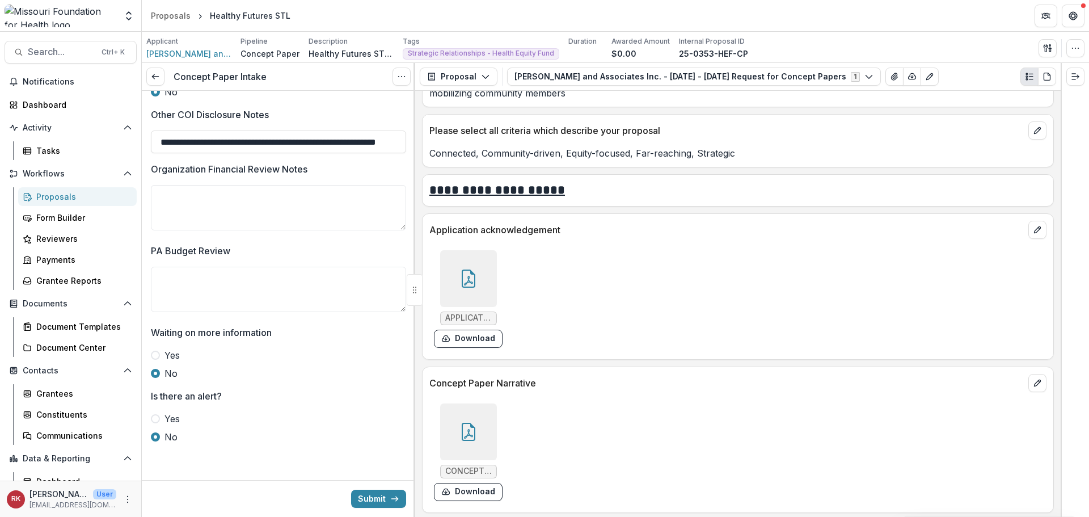
click at [359, 501] on button "Submit" at bounding box center [378, 498] width 55 height 18
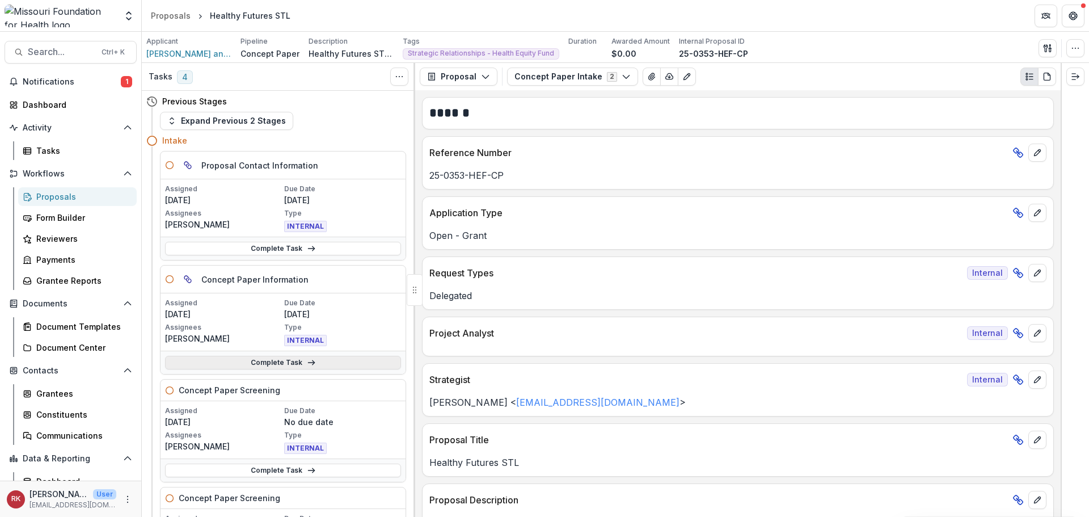
click at [235, 365] on link "Complete Task" at bounding box center [283, 363] width 236 height 14
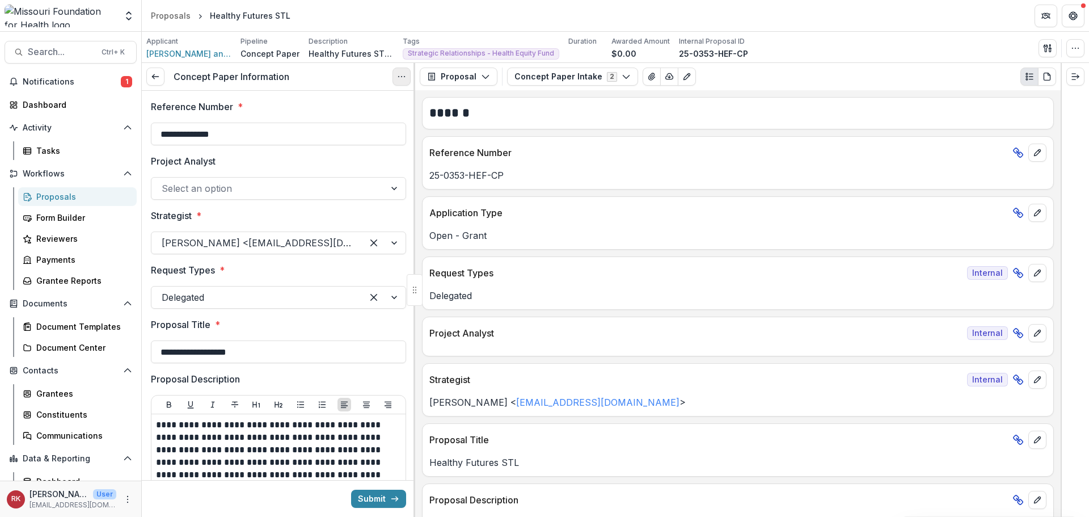
click at [400, 76] on icon "Options" at bounding box center [401, 76] width 9 height 9
click at [373, 101] on link "View task" at bounding box center [346, 102] width 121 height 19
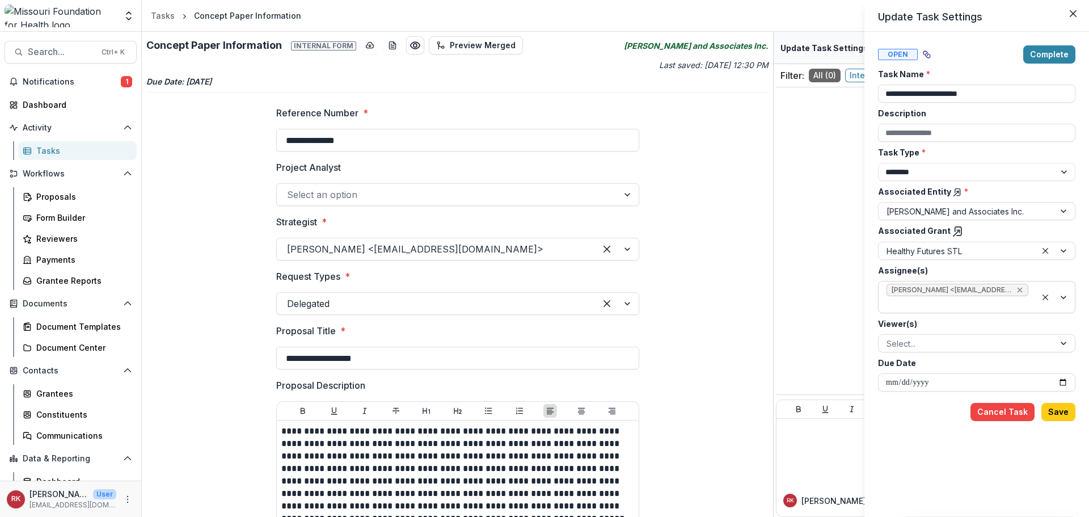
click at [1019, 290] on icon "Remove Wendy Rohrbach <wrohrbach@mffh.org> (wrohrbach@mffh.org)" at bounding box center [1019, 290] width 5 height 5
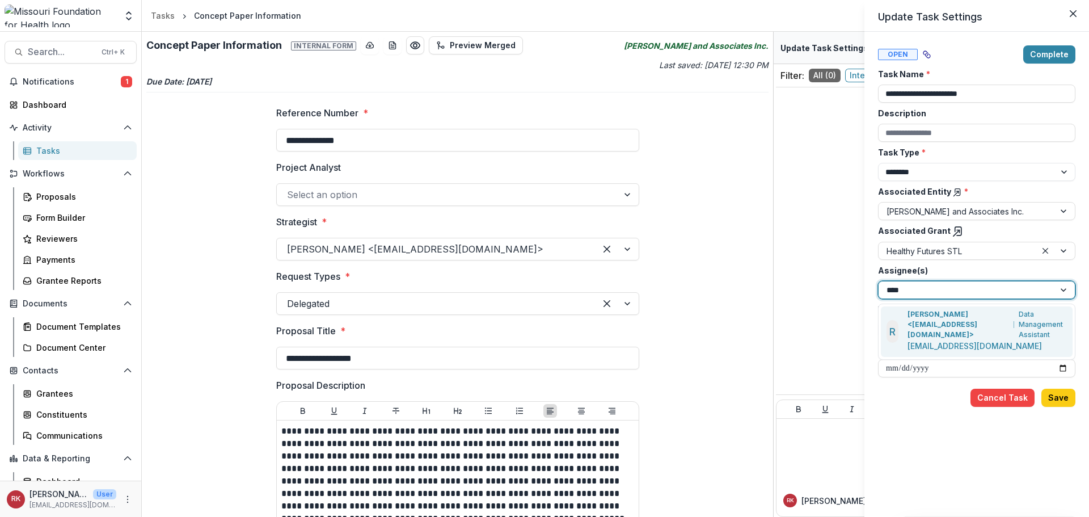
type input "*****"
click at [935, 340] on p "[EMAIL_ADDRESS][DOMAIN_NAME]" at bounding box center [974, 346] width 134 height 12
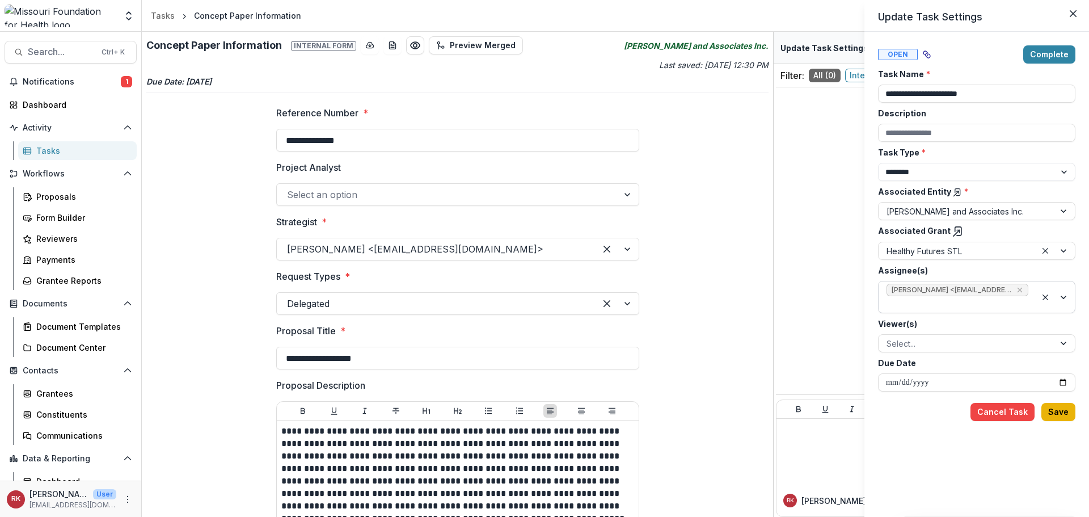
click at [1046, 409] on button "Save" at bounding box center [1058, 412] width 34 height 18
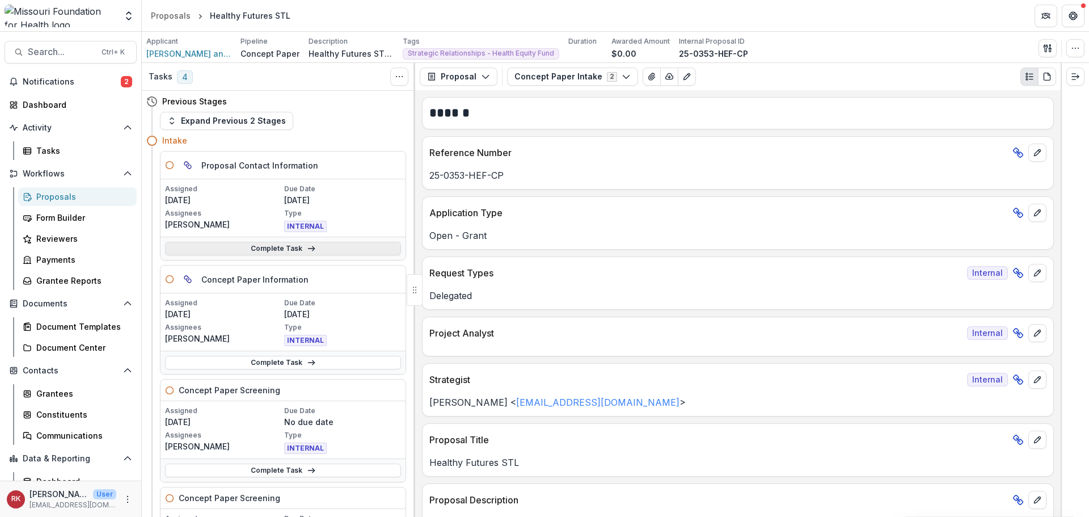
click at [236, 251] on link "Complete Task" at bounding box center [283, 249] width 236 height 14
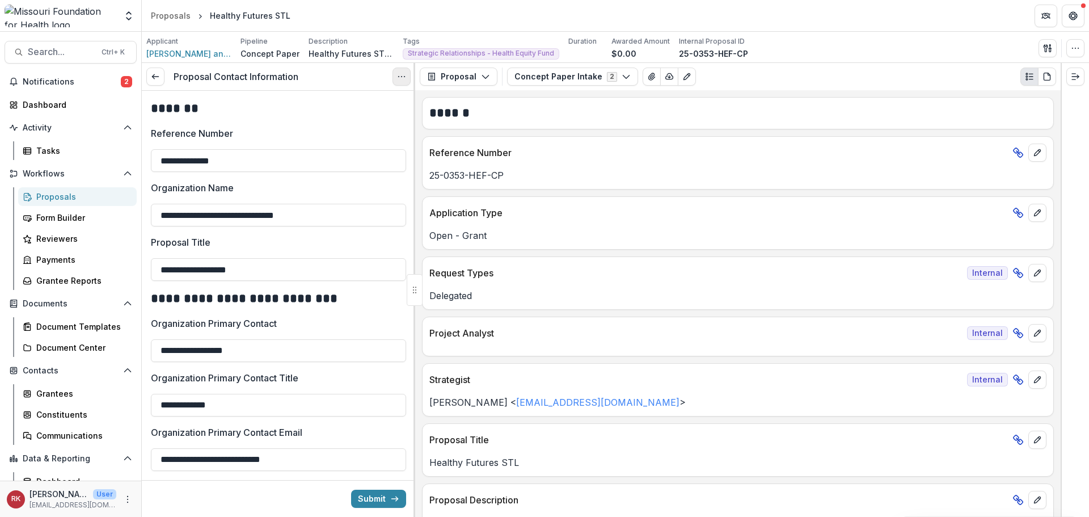
click at [401, 75] on icon "Options" at bounding box center [401, 76] width 9 height 9
click at [353, 107] on link "View task" at bounding box center [346, 102] width 121 height 19
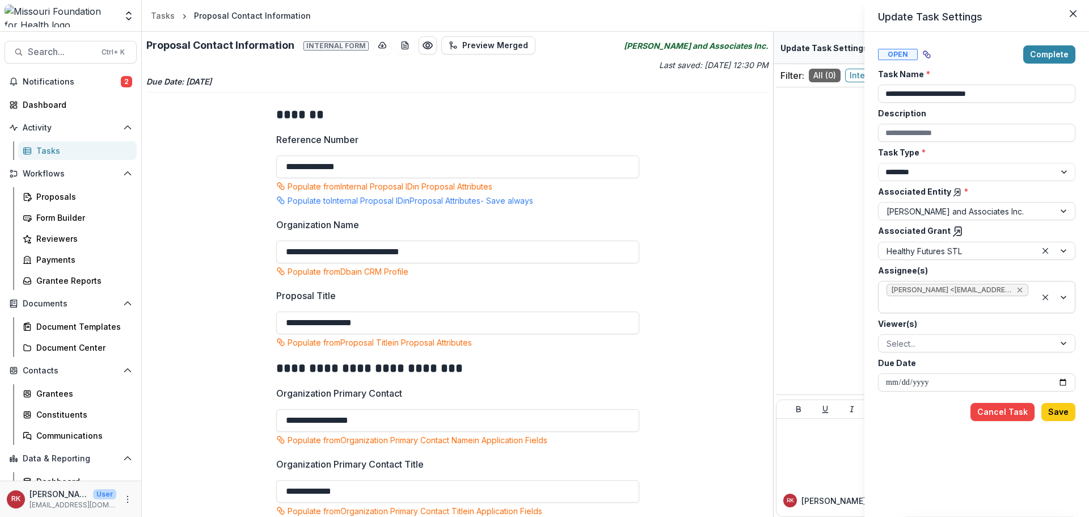
click at [1020, 289] on icon "Remove Wendy Rohrbach <wrohrbach@mffh.org> (wrohrbach@mffh.org)" at bounding box center [1019, 289] width 9 height 9
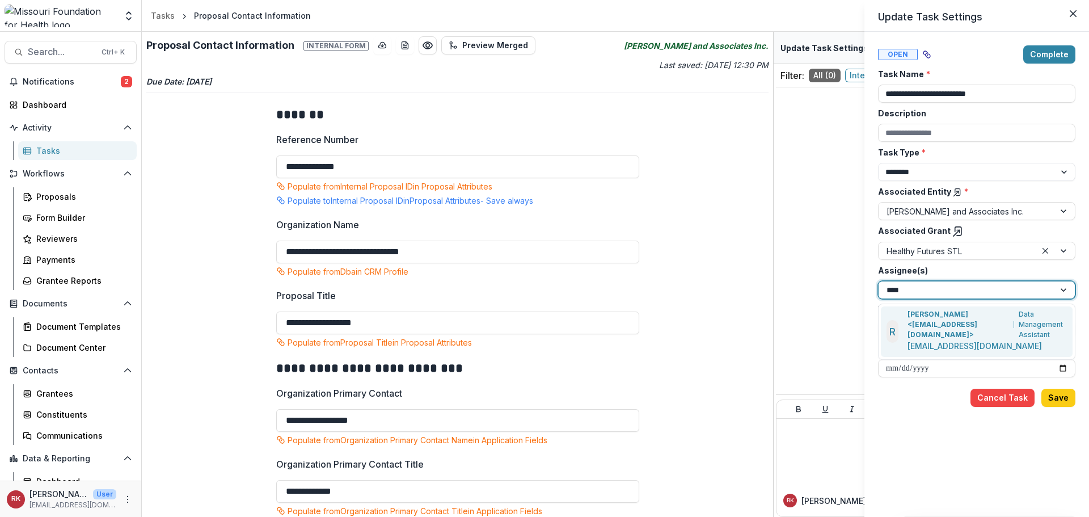
type input "*****"
click at [922, 319] on p "[PERSON_NAME] <[EMAIL_ADDRESS][DOMAIN_NAME]>" at bounding box center [958, 324] width 102 height 31
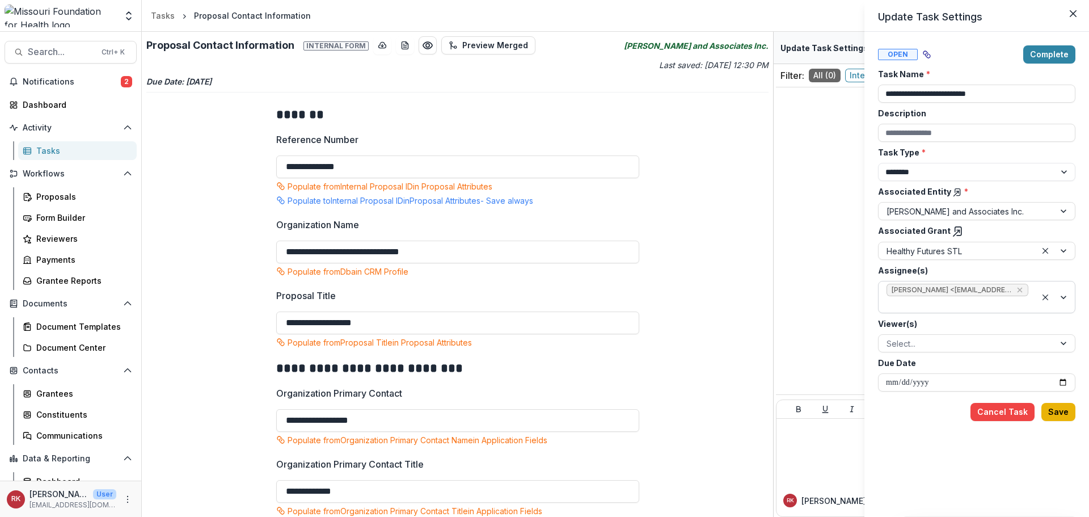
click at [1055, 414] on button "Save" at bounding box center [1058, 412] width 34 height 18
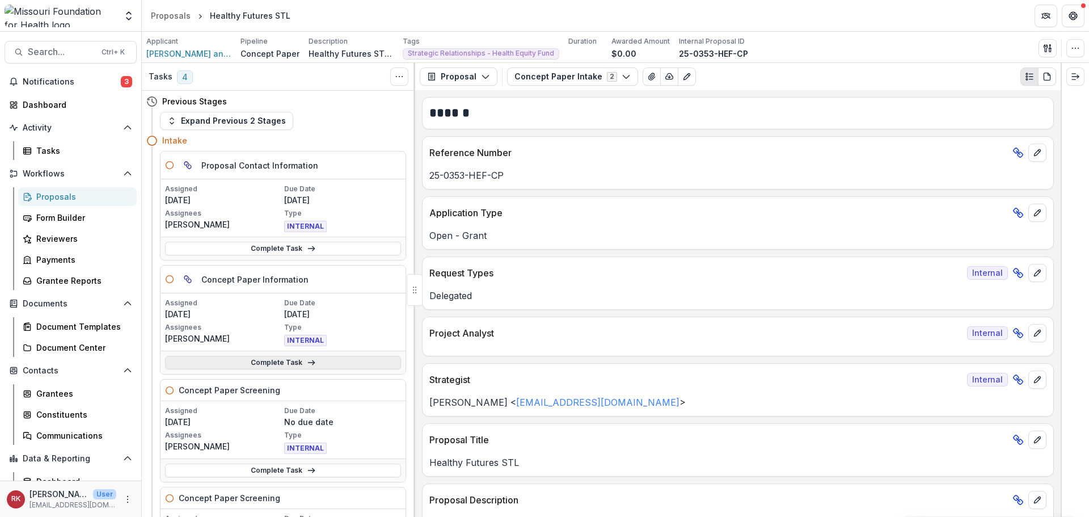
click at [219, 366] on link "Complete Task" at bounding box center [283, 363] width 236 height 14
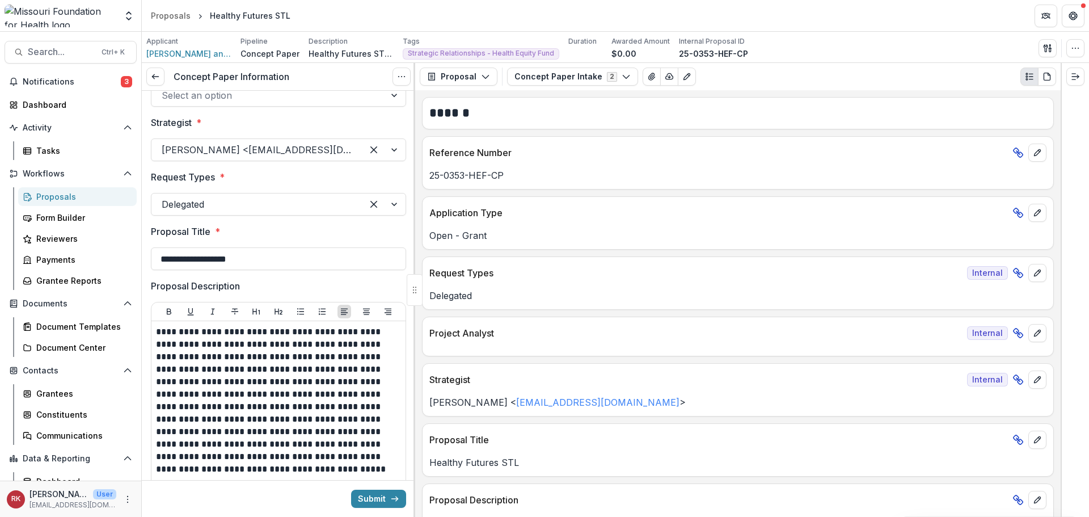
scroll to position [113, 0]
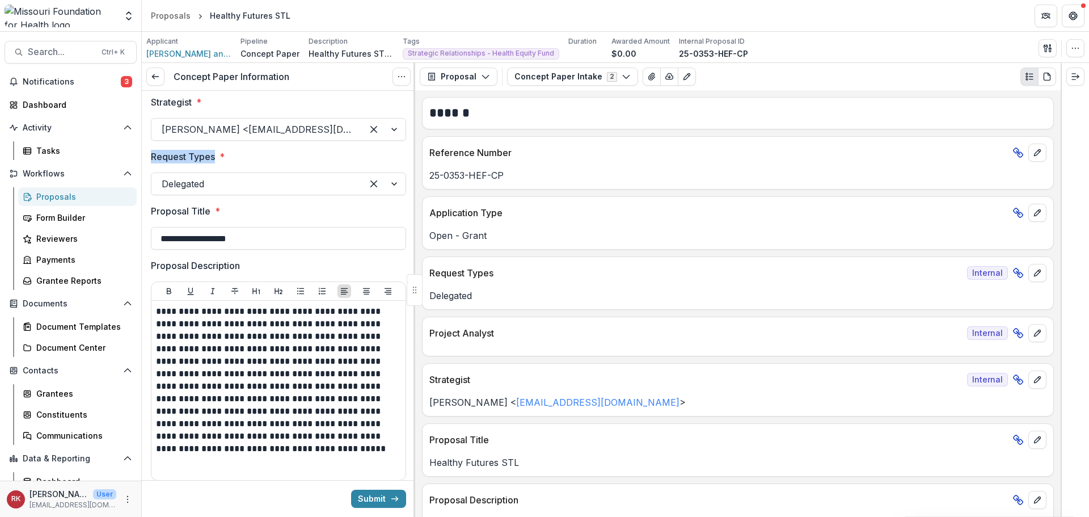
drag, startPoint x: 154, startPoint y: 158, endPoint x: 217, endPoint y: 157, distance: 63.0
click at [217, 157] on label "Request Types *" at bounding box center [275, 157] width 248 height 14
drag, startPoint x: 151, startPoint y: 210, endPoint x: 212, endPoint y: 215, distance: 60.8
click at [212, 215] on label "Proposal Title *" at bounding box center [275, 211] width 248 height 14
drag, startPoint x: 149, startPoint y: 153, endPoint x: 225, endPoint y: 163, distance: 76.6
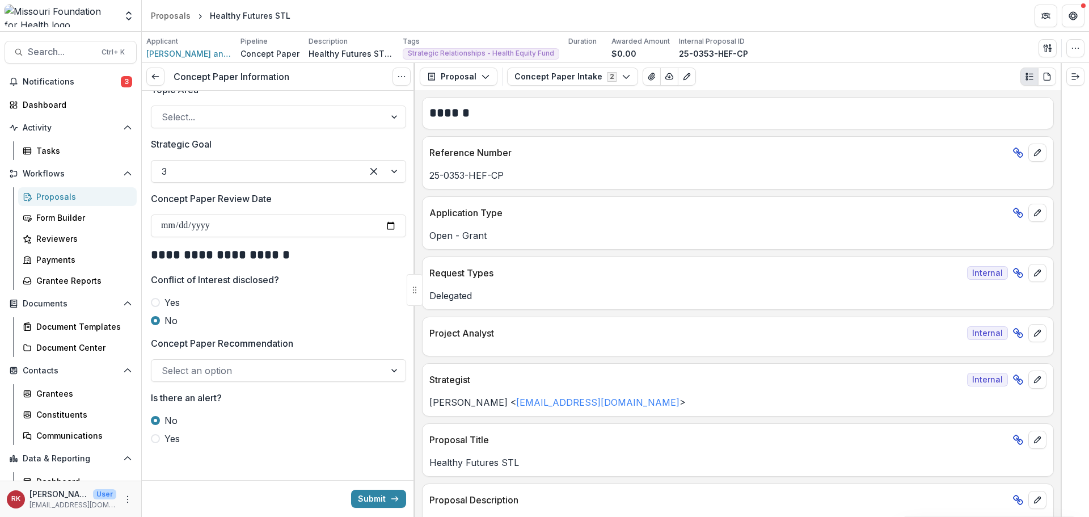
scroll to position [1200, 0]
click at [356, 492] on button "Submit" at bounding box center [378, 498] width 55 height 18
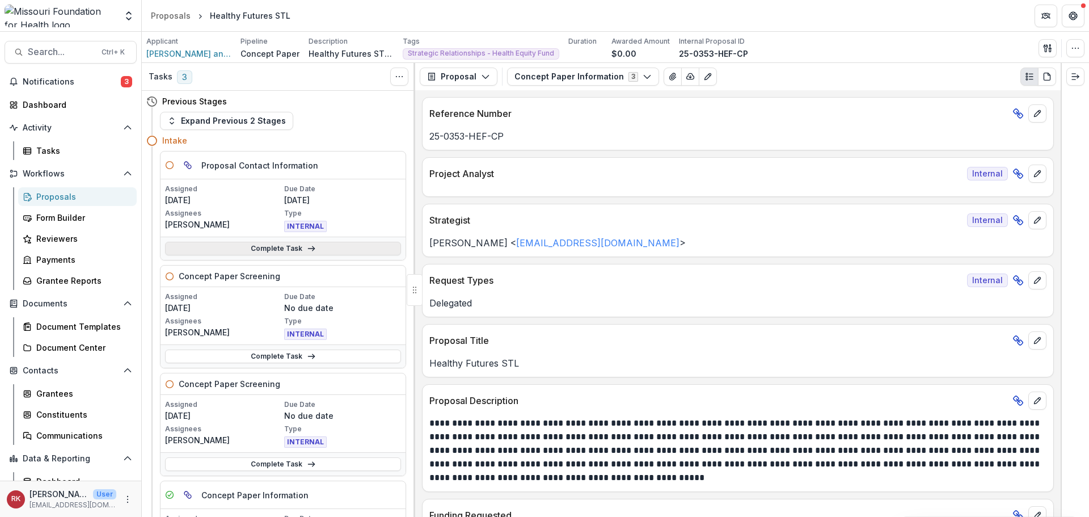
click at [232, 248] on link "Complete Task" at bounding box center [283, 249] width 236 height 14
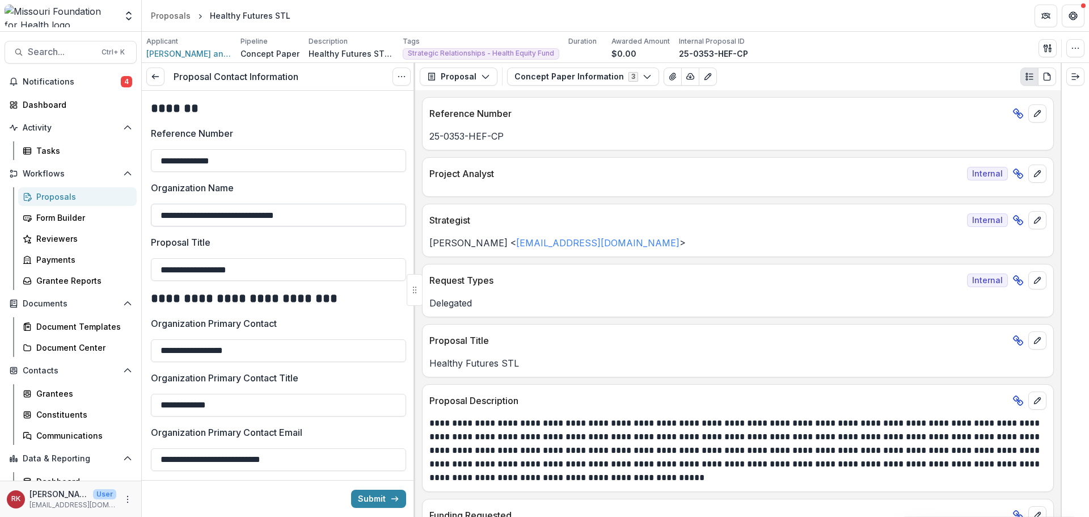
click at [225, 214] on input "**********" at bounding box center [278, 215] width 255 height 23
type input "**********"
click at [268, 272] on input "**********" at bounding box center [278, 269] width 255 height 23
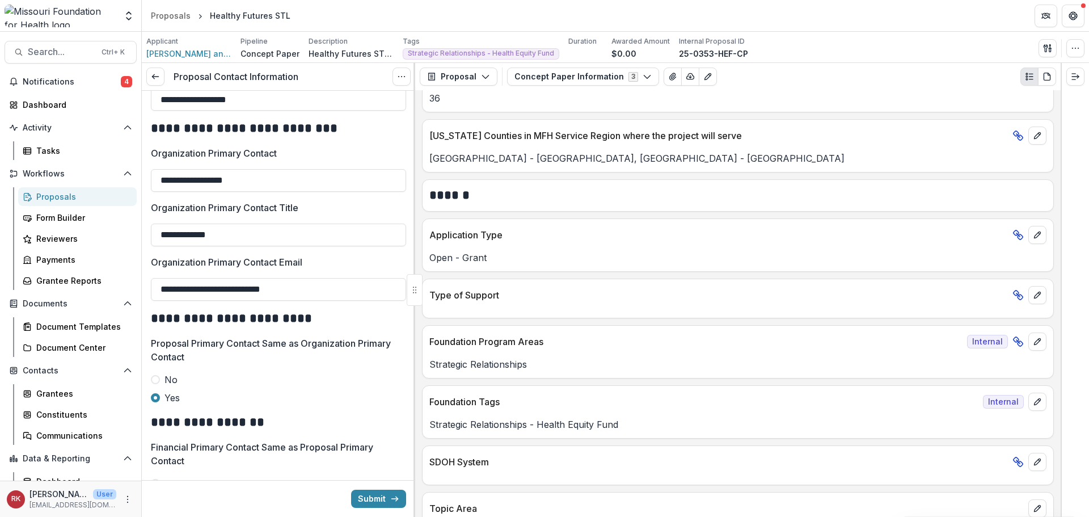
scroll to position [454, 0]
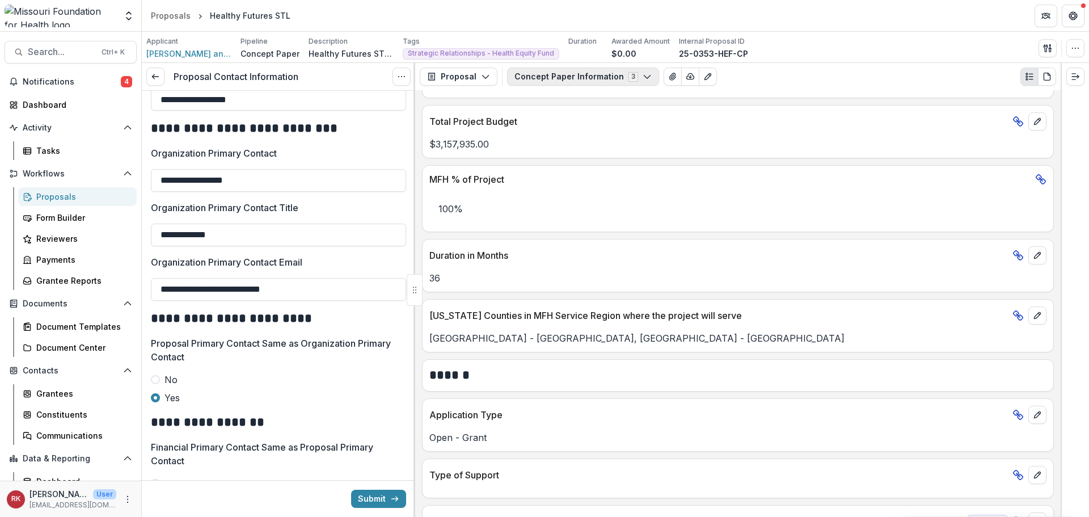
click at [572, 77] on button "Concept Paper Information 3" at bounding box center [583, 76] width 152 height 18
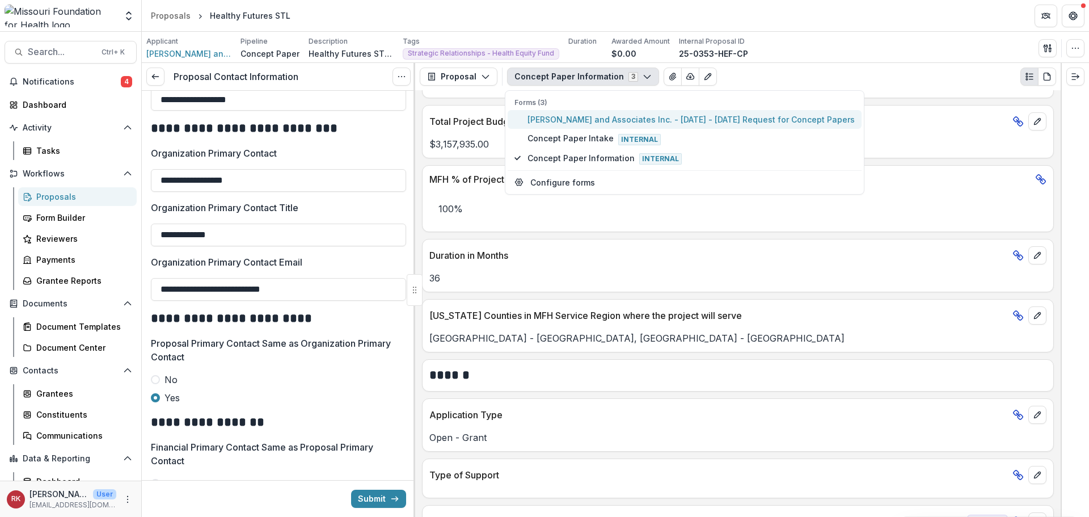
click at [559, 118] on span "Erise Williams and Associates Inc. - 2025 - 2025 Request for Concept Papers" at bounding box center [690, 119] width 327 height 12
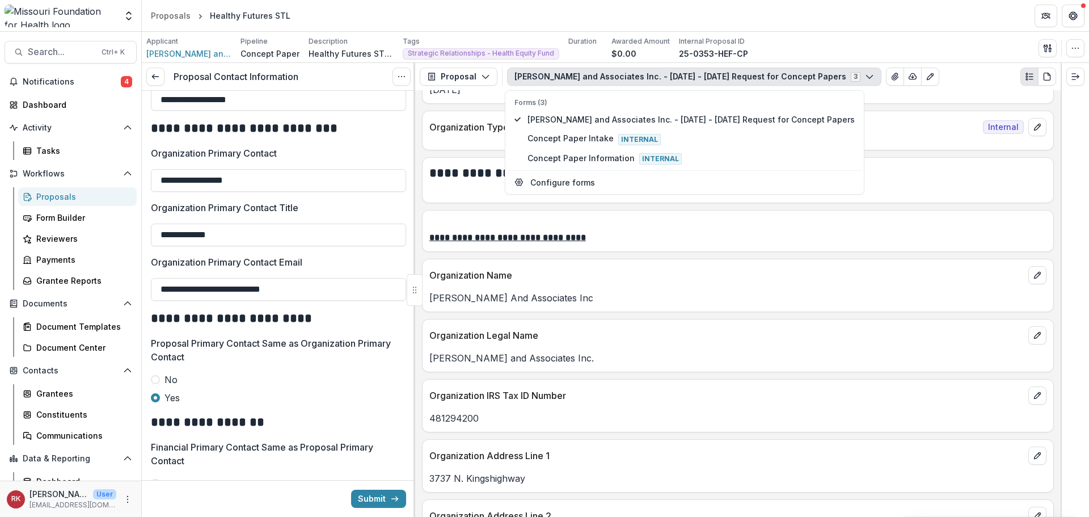
click at [529, 292] on p "Erise Williams And Associates Inc" at bounding box center [737, 298] width 617 height 14
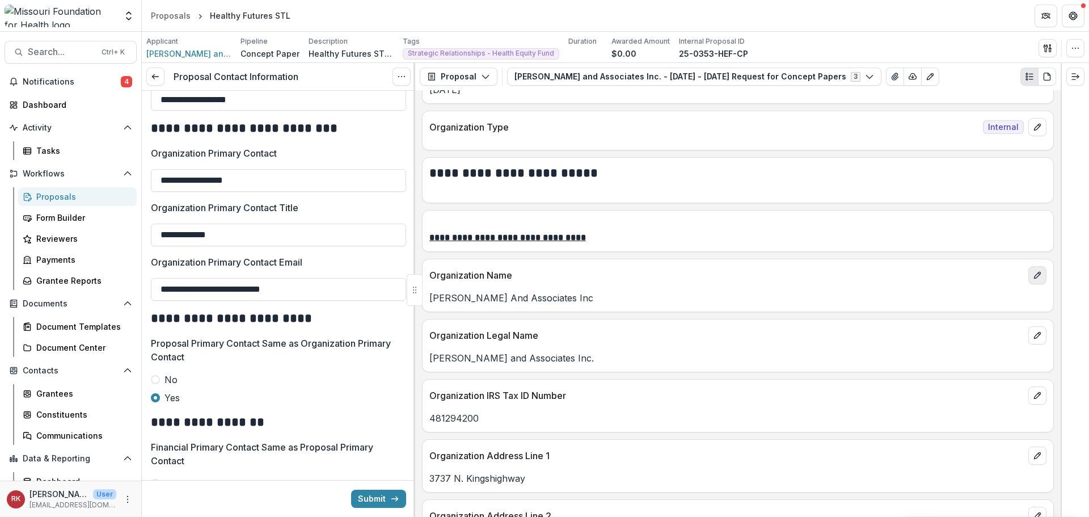
click at [1033, 277] on icon "edit" at bounding box center [1037, 274] width 9 height 9
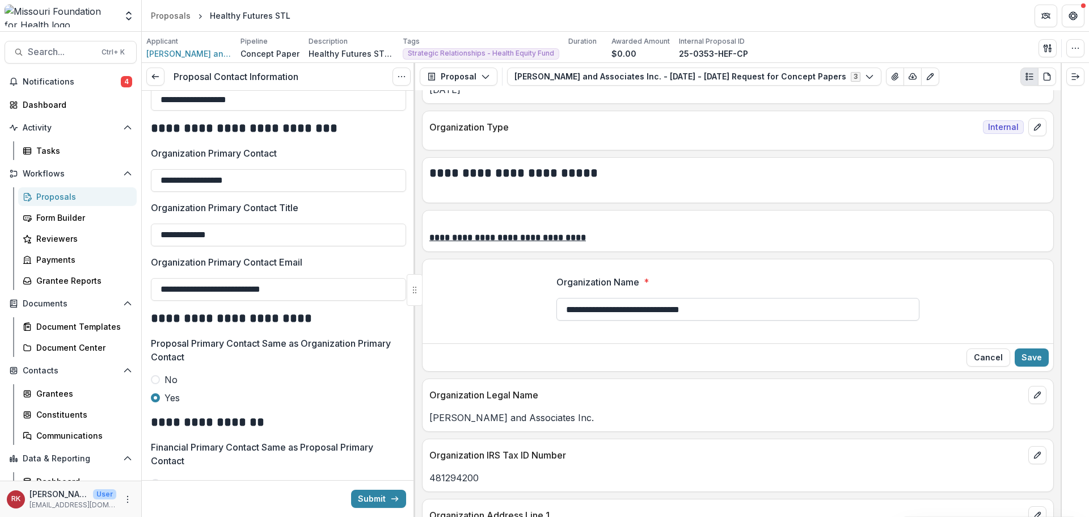
click at [629, 312] on input "**********" at bounding box center [737, 309] width 363 height 23
type input "**********"
click at [1022, 360] on button "Save" at bounding box center [1032, 357] width 34 height 18
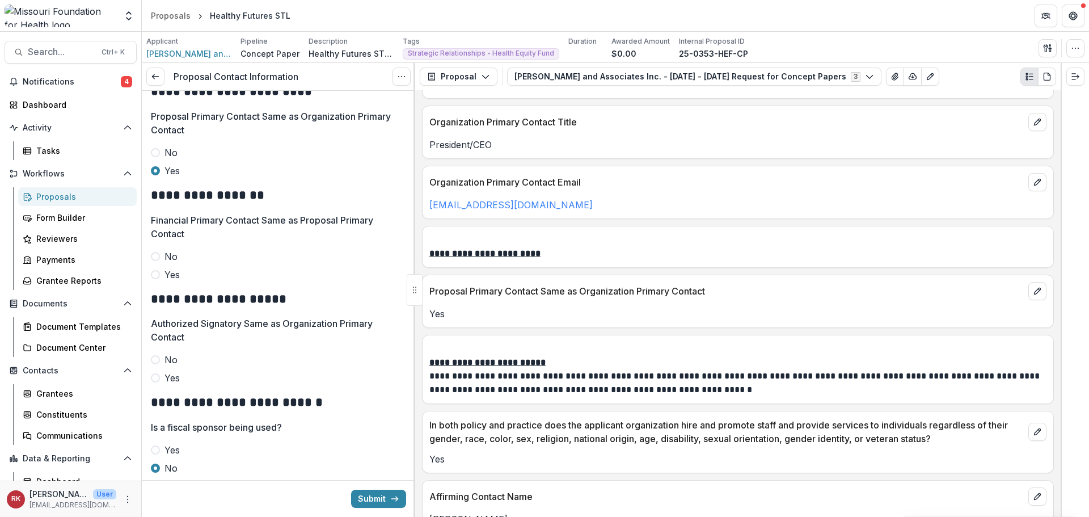
scroll to position [1588, 0]
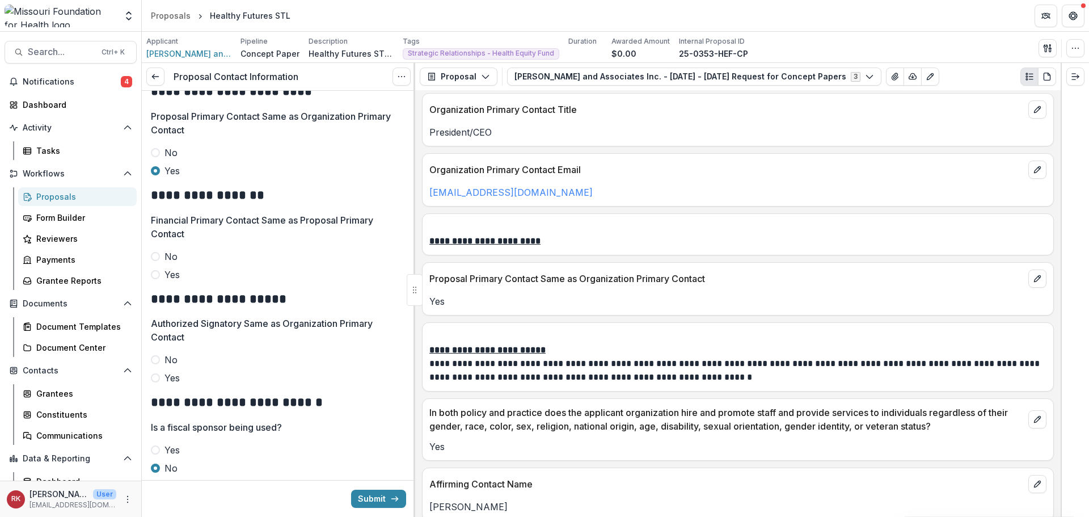
click at [158, 276] on span at bounding box center [155, 274] width 9 height 9
click at [157, 376] on span at bounding box center [155, 377] width 9 height 9
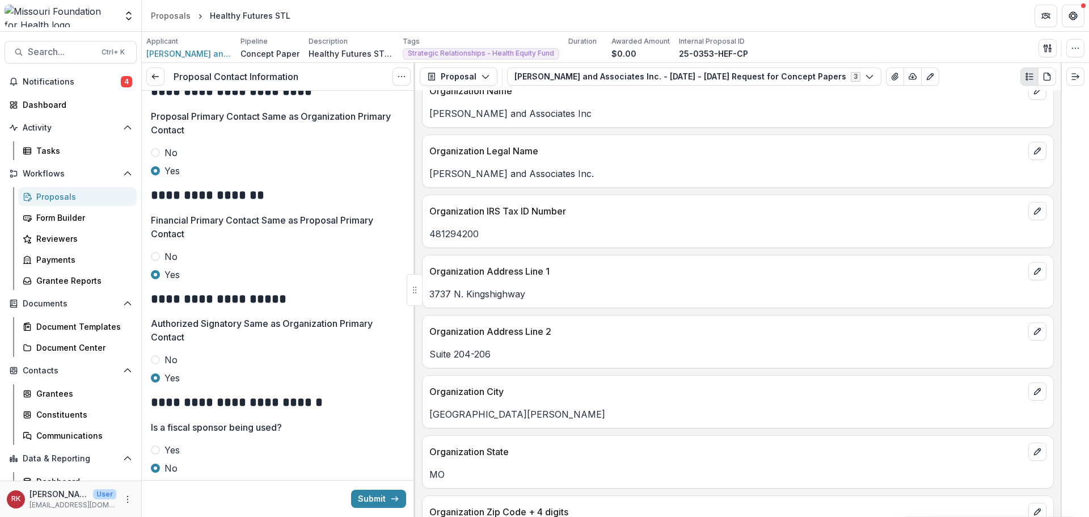
scroll to position [624, 0]
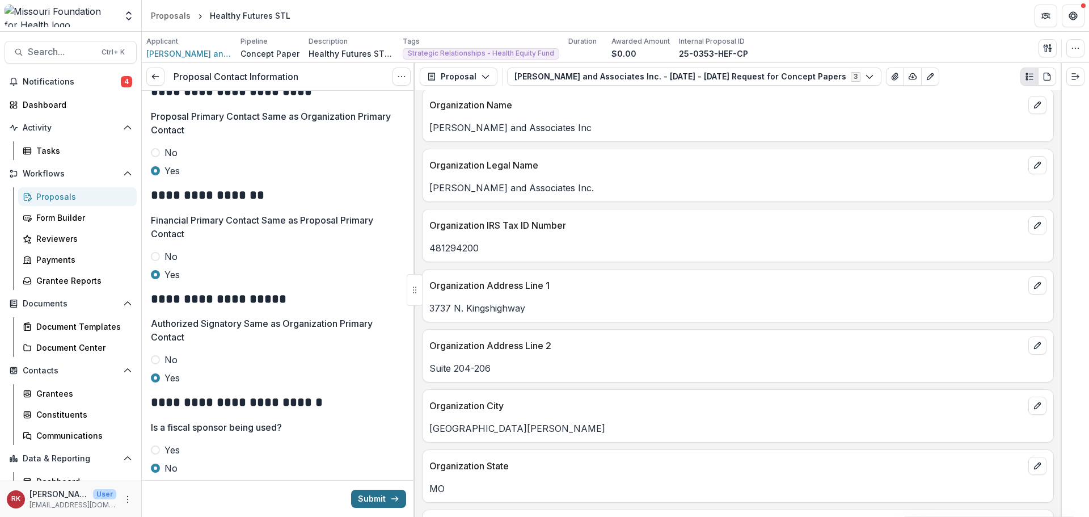
click at [371, 499] on button "Submit" at bounding box center [378, 498] width 55 height 18
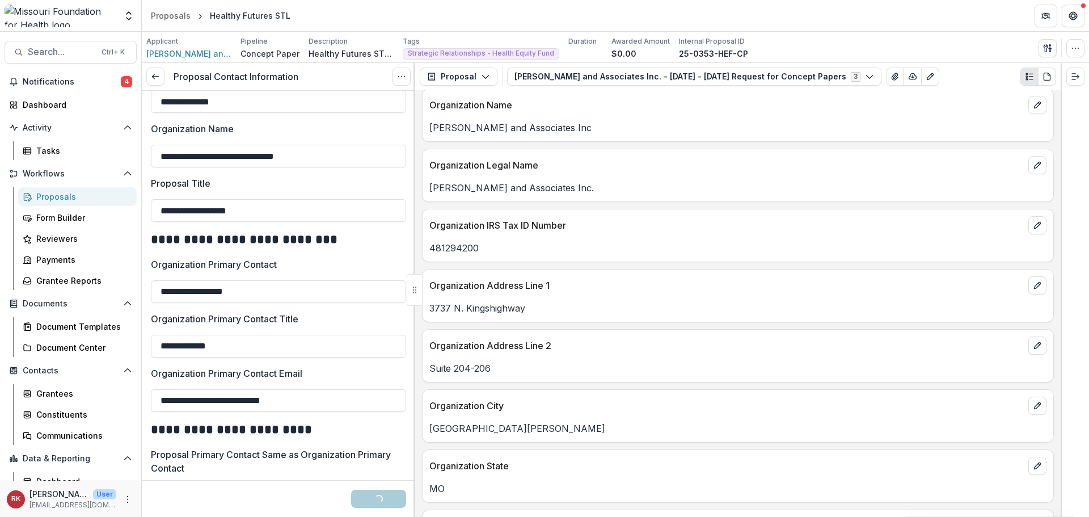
scroll to position [0, 0]
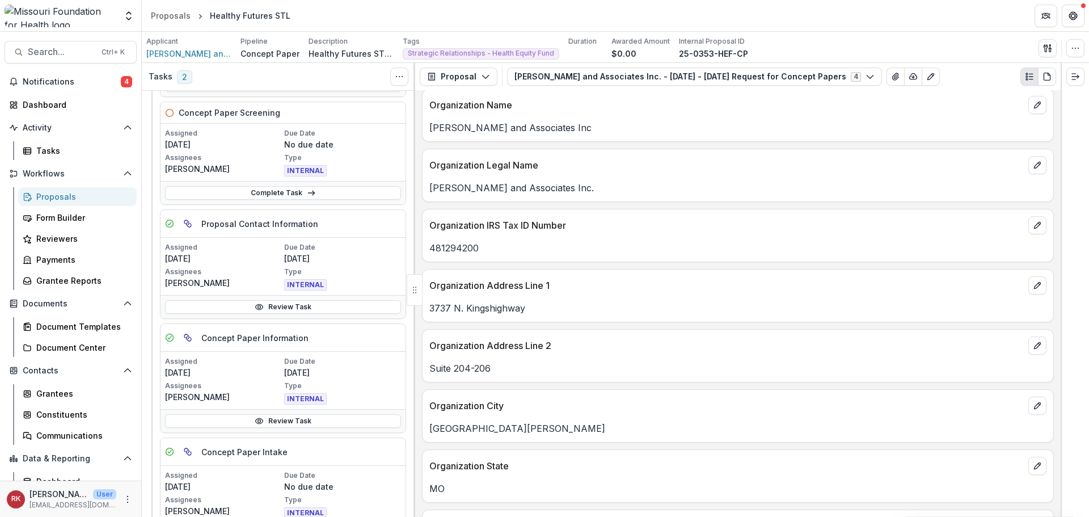
scroll to position [170, 0]
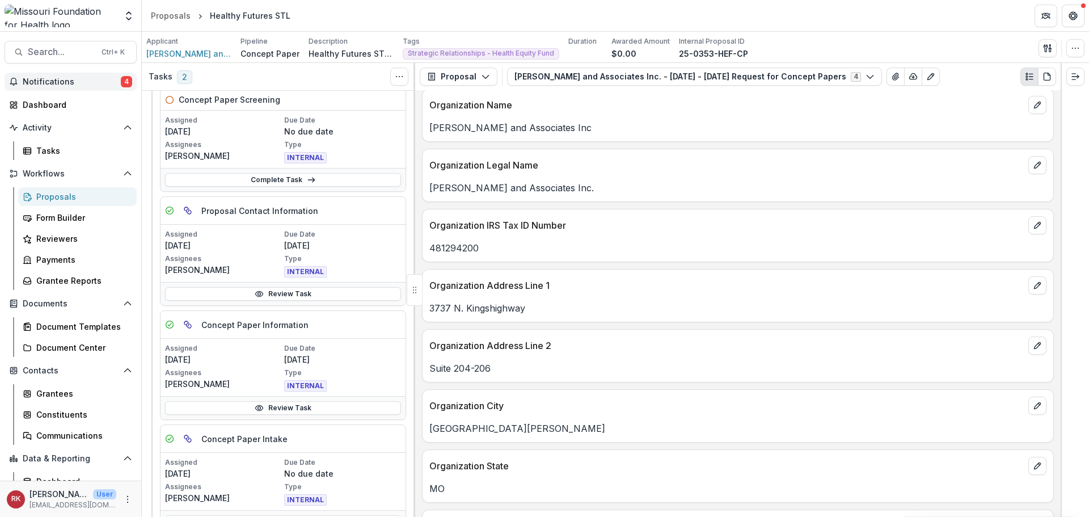
click at [90, 81] on span "Notifications" at bounding box center [72, 82] width 98 height 10
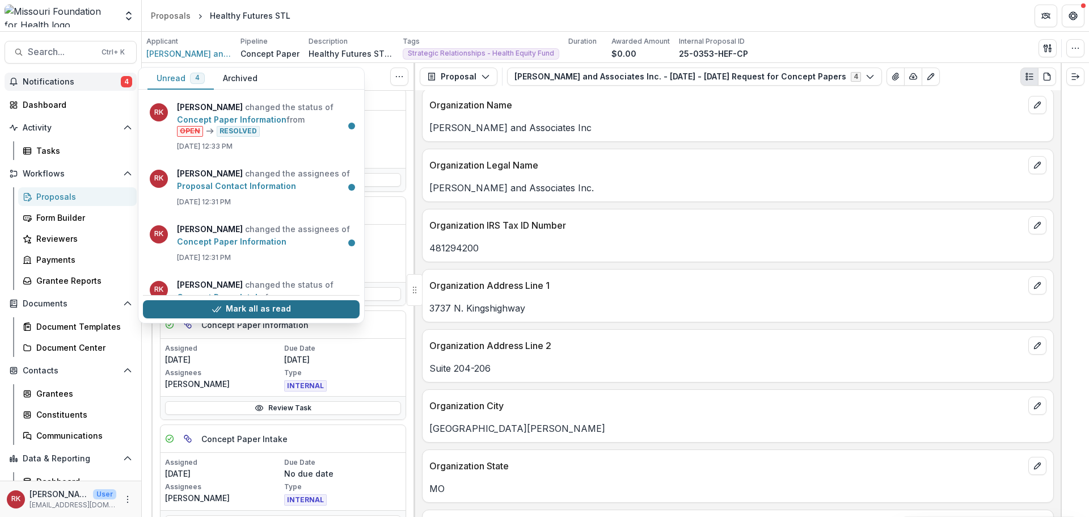
click at [176, 303] on button "Mark all as read" at bounding box center [251, 309] width 217 height 18
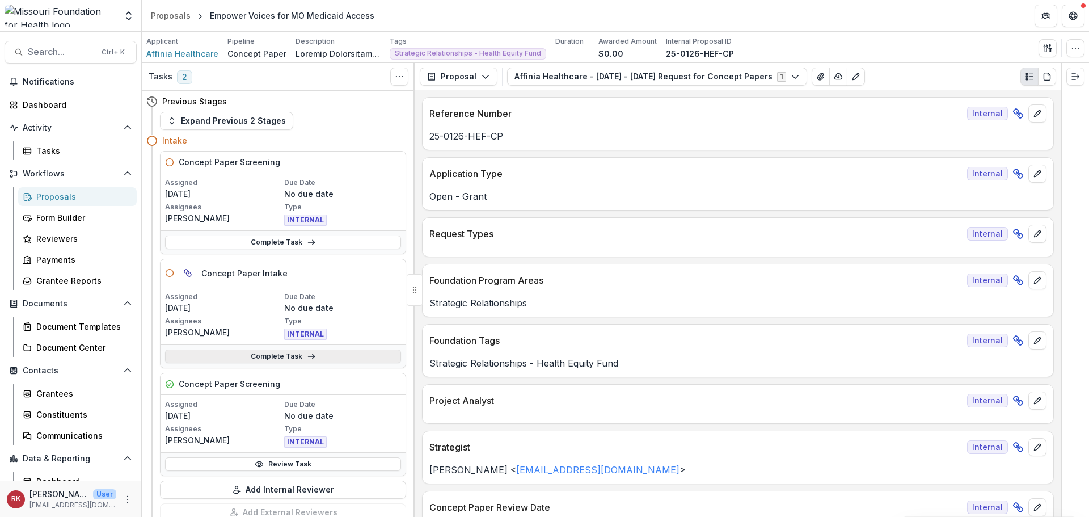
click at [237, 352] on link "Complete Task" at bounding box center [283, 356] width 236 height 14
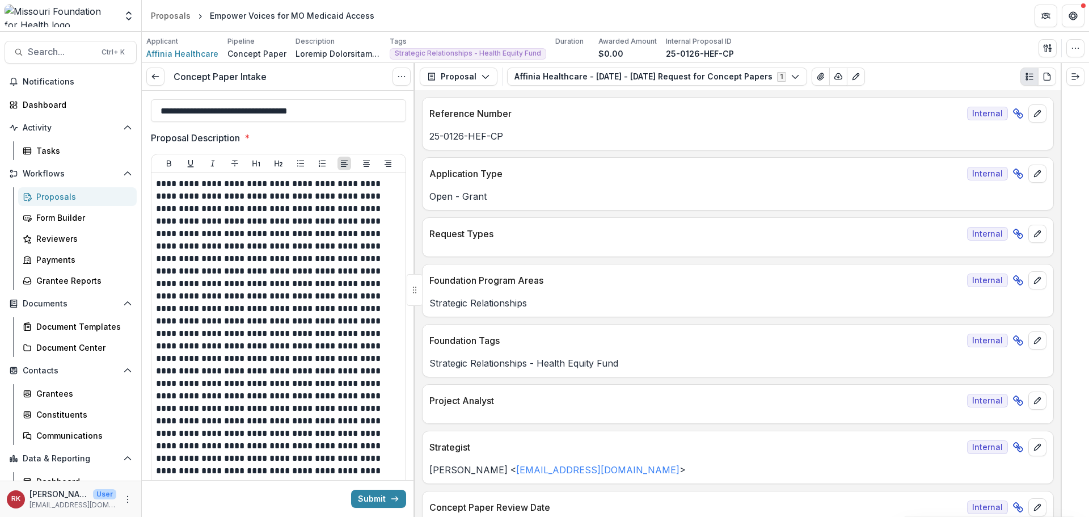
scroll to position [340, 0]
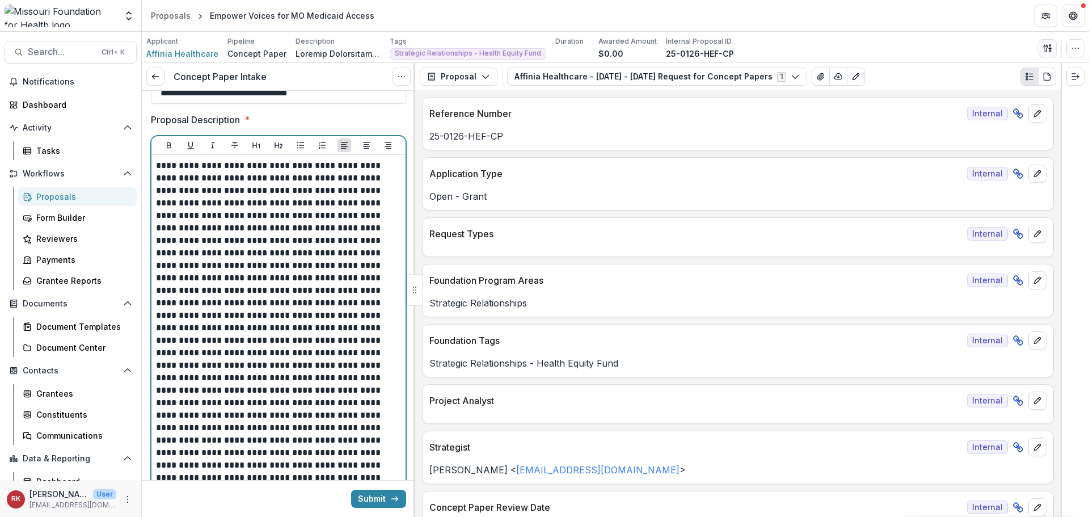
drag, startPoint x: 162, startPoint y: 171, endPoint x: 295, endPoint y: 198, distance: 136.0
click at [295, 198] on p at bounding box center [277, 365] width 242 height 412
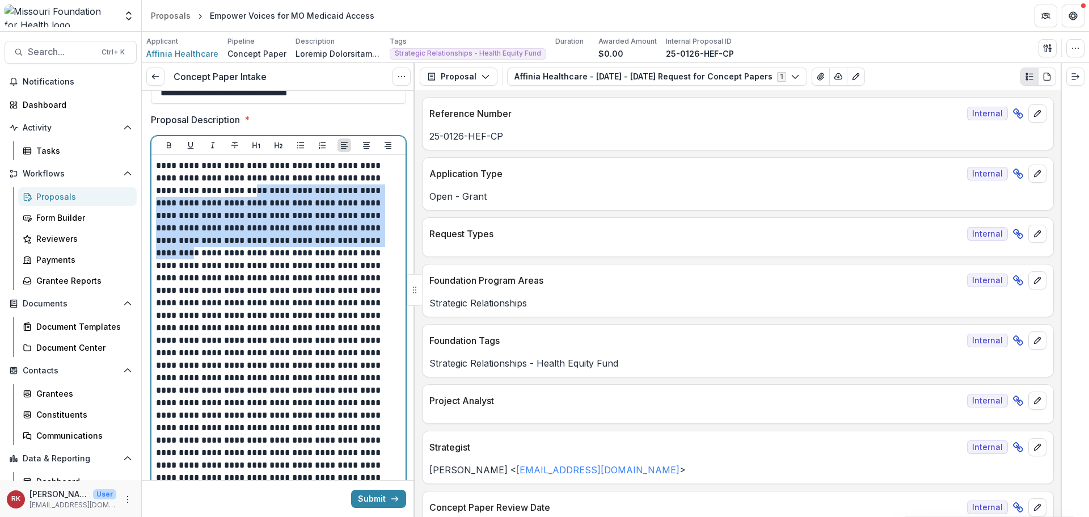
drag, startPoint x: 217, startPoint y: 191, endPoint x: 308, endPoint y: 247, distance: 107.2
click at [308, 247] on p at bounding box center [277, 365] width 242 height 412
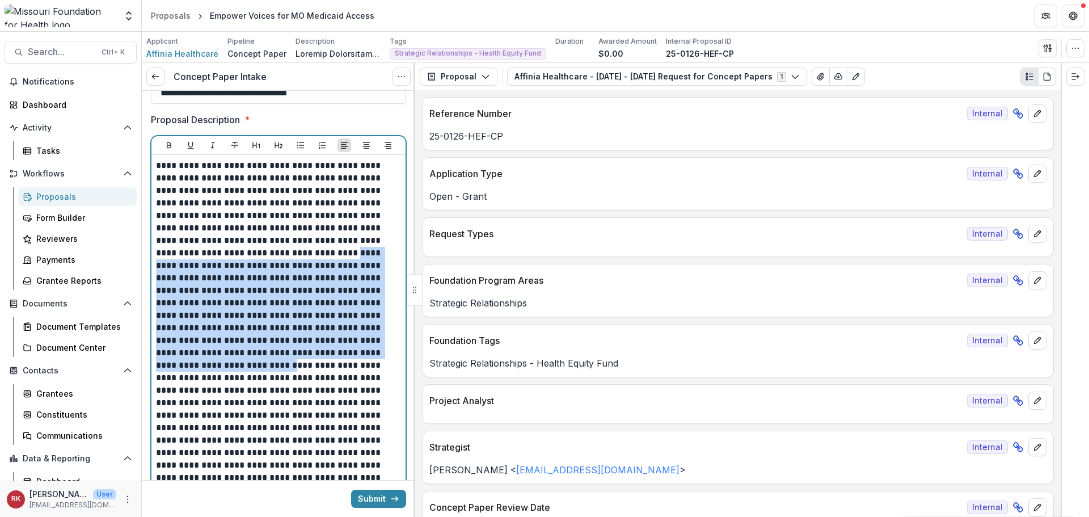
drag, startPoint x: 234, startPoint y: 252, endPoint x: 298, endPoint y: 352, distance: 118.9
click at [298, 352] on p at bounding box center [277, 365] width 242 height 412
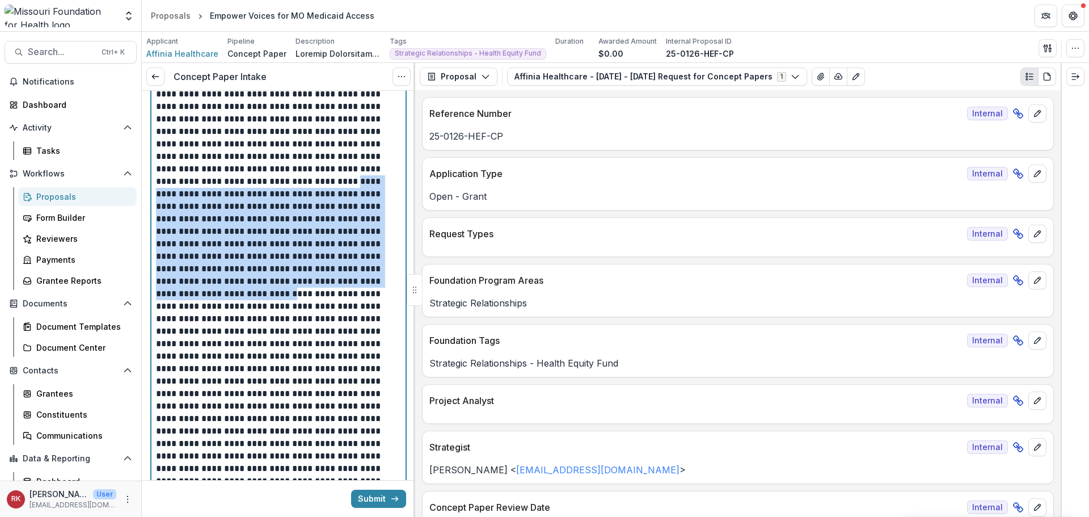
scroll to position [454, 0]
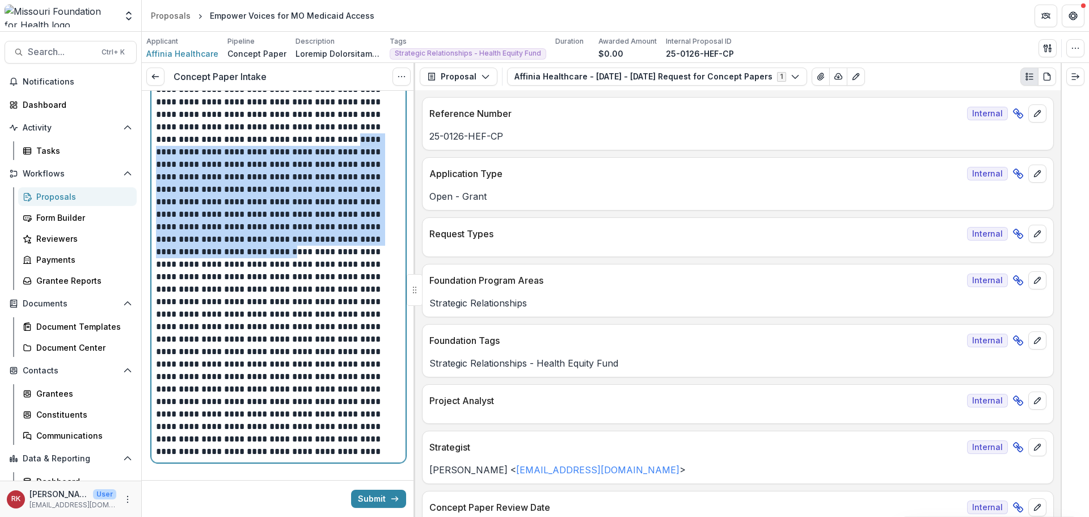
click at [262, 186] on p at bounding box center [277, 252] width 242 height 412
click at [259, 213] on p at bounding box center [277, 252] width 242 height 412
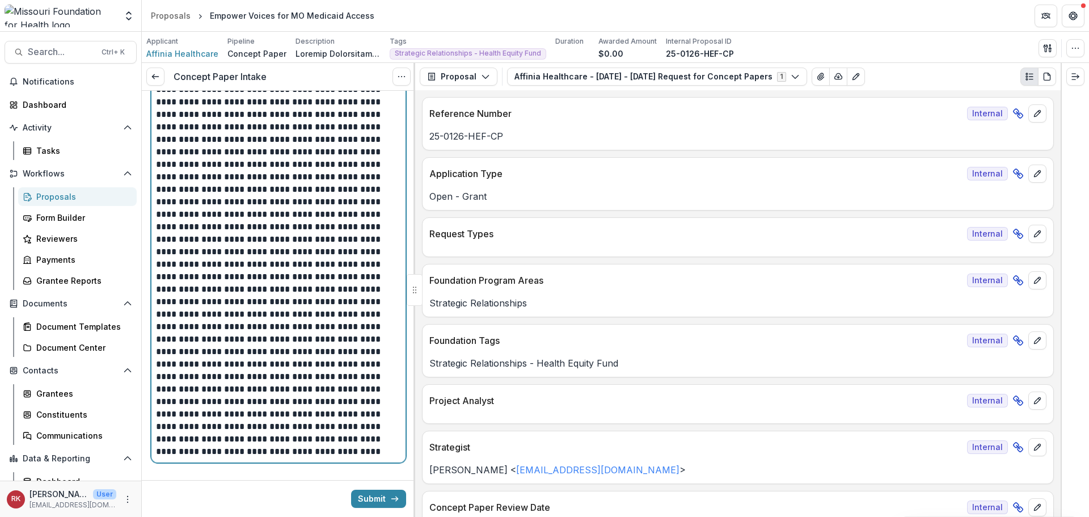
click at [250, 201] on p at bounding box center [277, 252] width 242 height 412
click at [217, 252] on p at bounding box center [277, 252] width 242 height 412
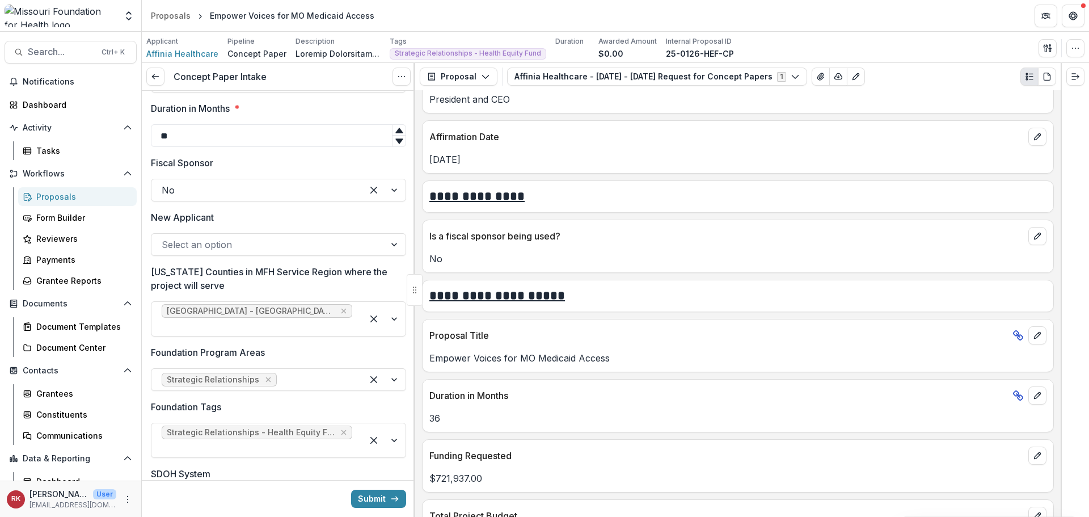
scroll to position [964, 0]
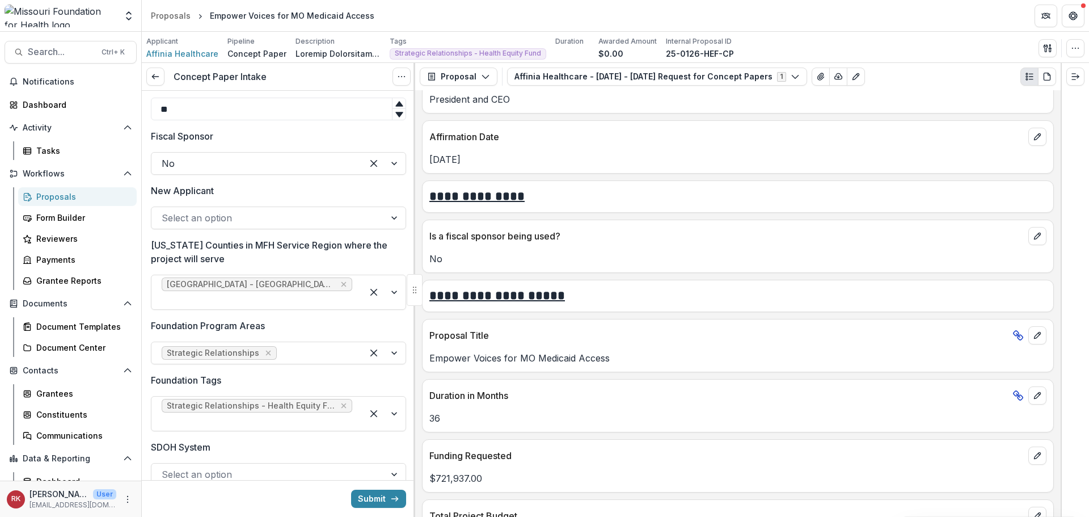
click at [221, 214] on div at bounding box center [268, 218] width 213 height 16
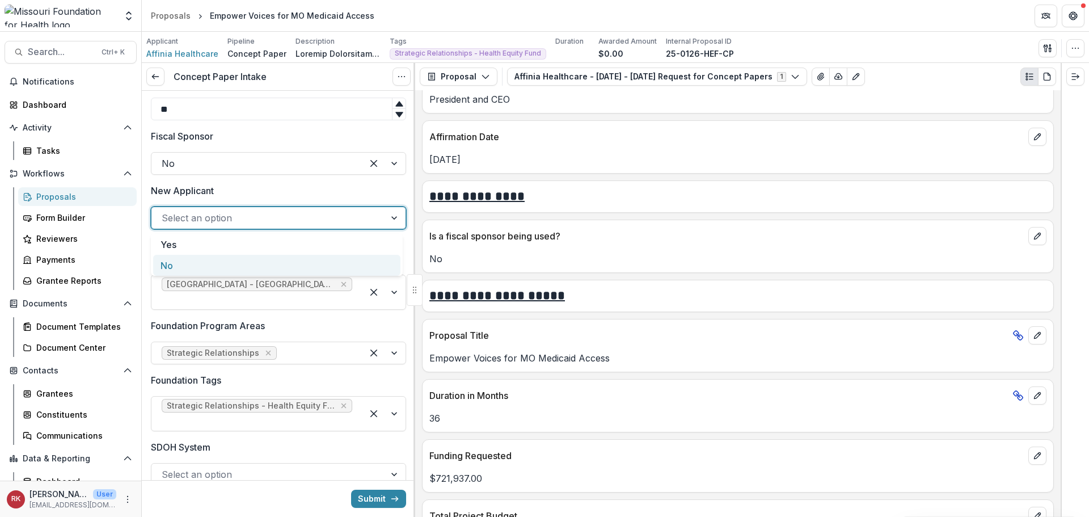
click at [194, 260] on div "No" at bounding box center [276, 265] width 247 height 21
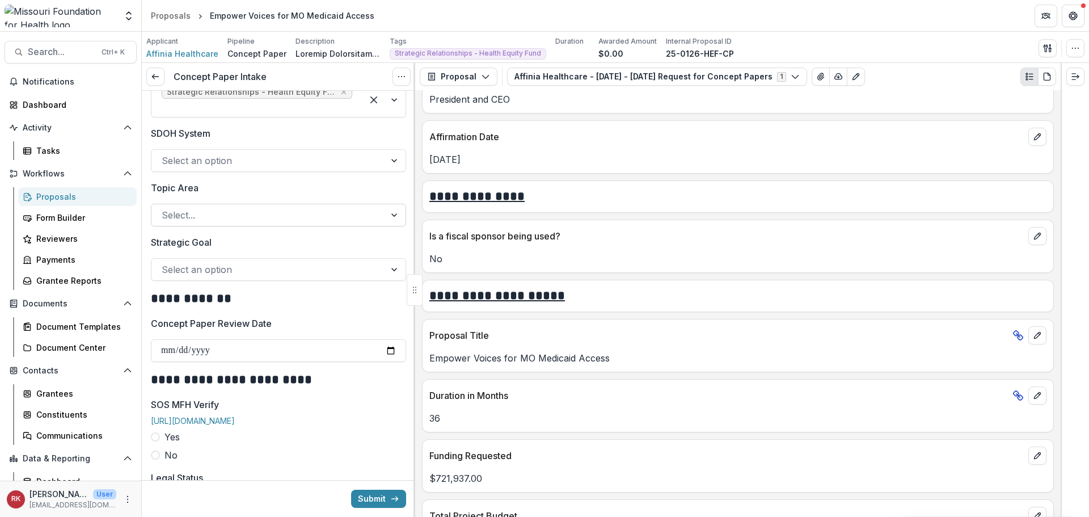
scroll to position [1304, 0]
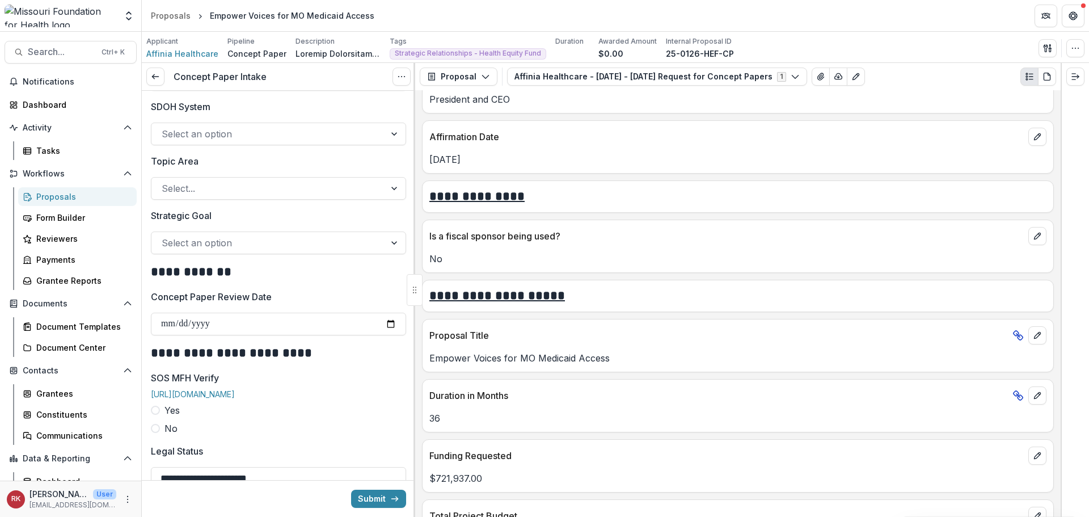
click at [188, 253] on div "Select an option" at bounding box center [278, 242] width 255 height 23
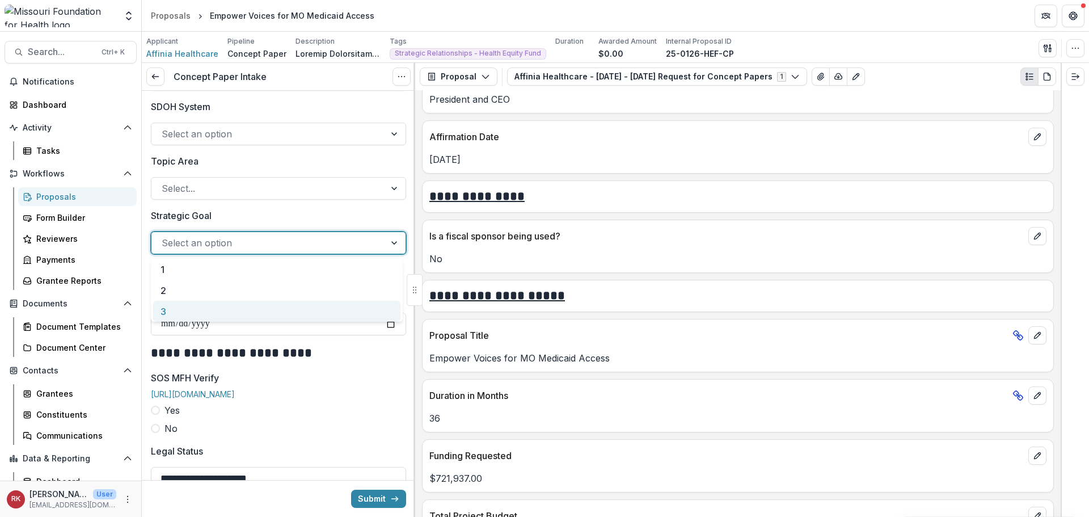
click at [183, 309] on div "3" at bounding box center [276, 311] width 247 height 21
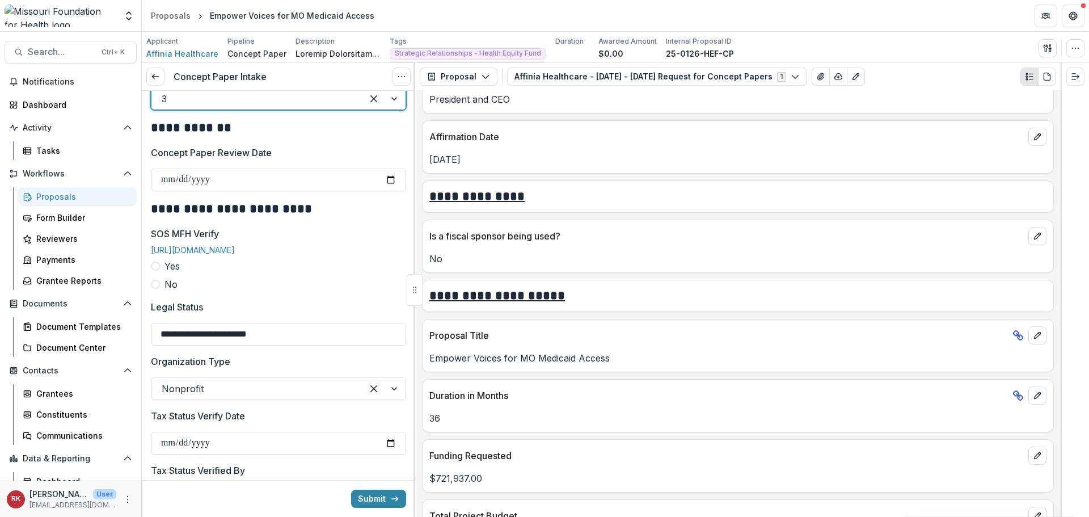
scroll to position [1474, 0]
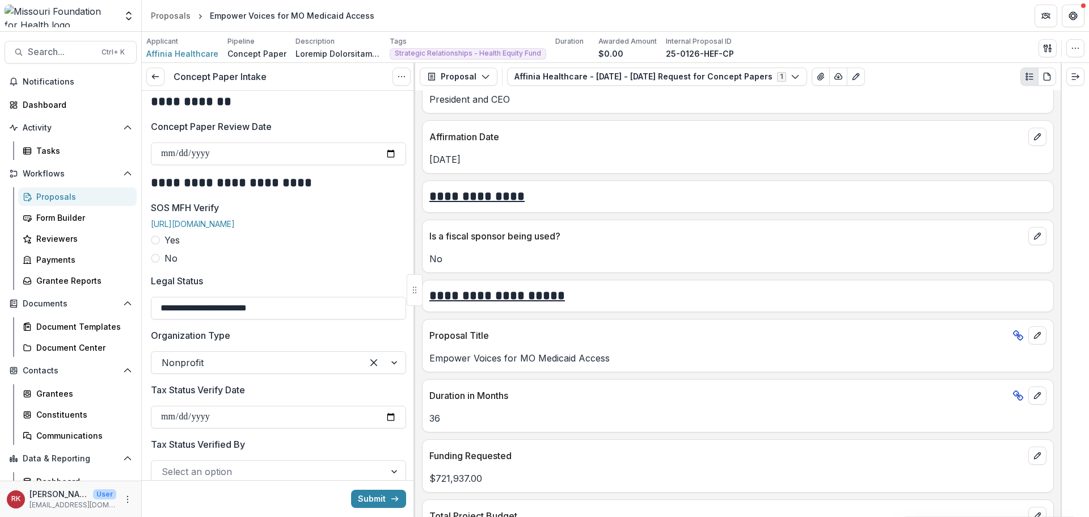
click at [160, 247] on label "Yes" at bounding box center [278, 240] width 255 height 14
click at [382, 319] on input "SOS MFH Verify Date" at bounding box center [278, 308] width 255 height 23
click at [392, 316] on input "SOS MFH Verify Date" at bounding box center [278, 308] width 255 height 23
click at [390, 316] on input "SOS MFH Verify Date" at bounding box center [278, 308] width 255 height 23
type input "**********"
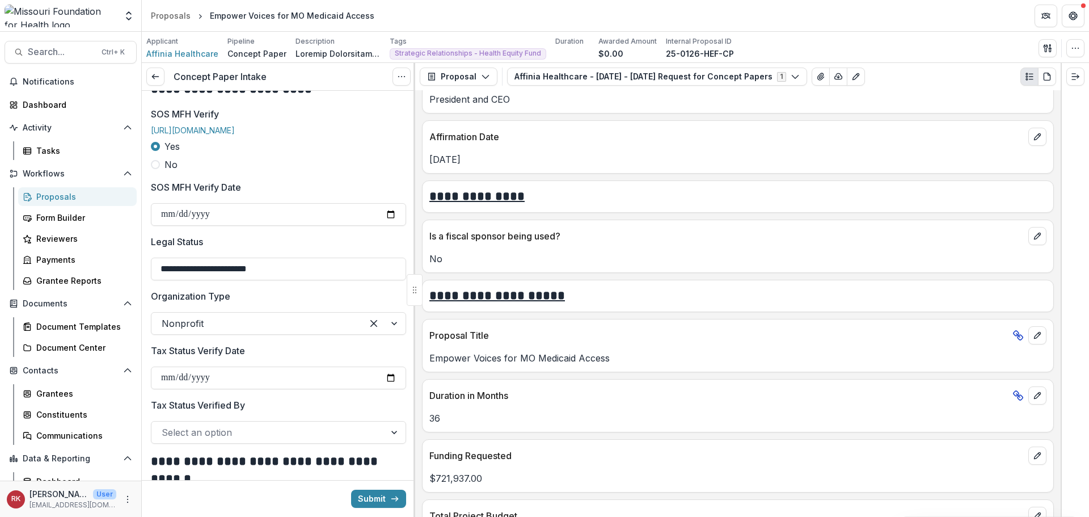
scroll to position [1588, 0]
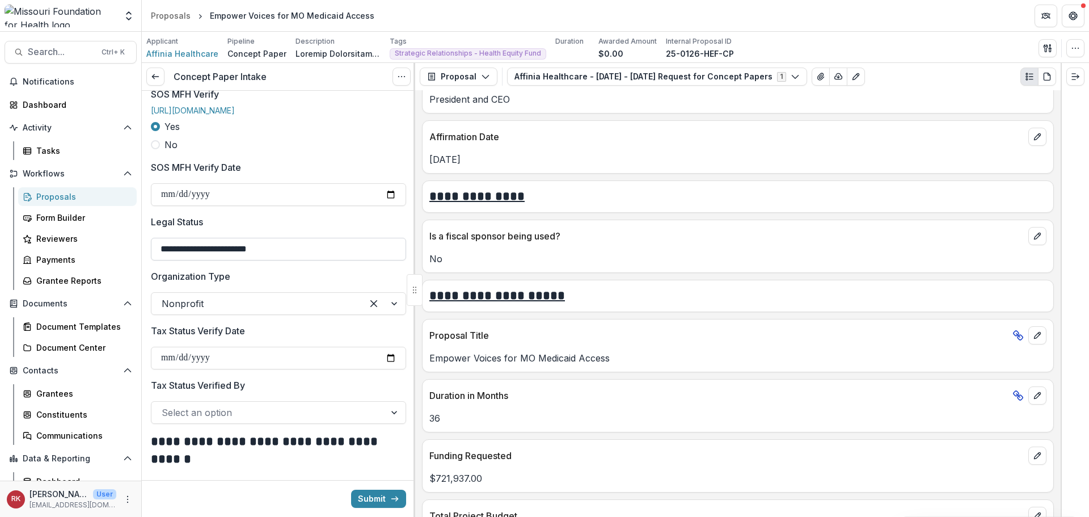
click at [203, 260] on input "**********" at bounding box center [278, 249] width 255 height 23
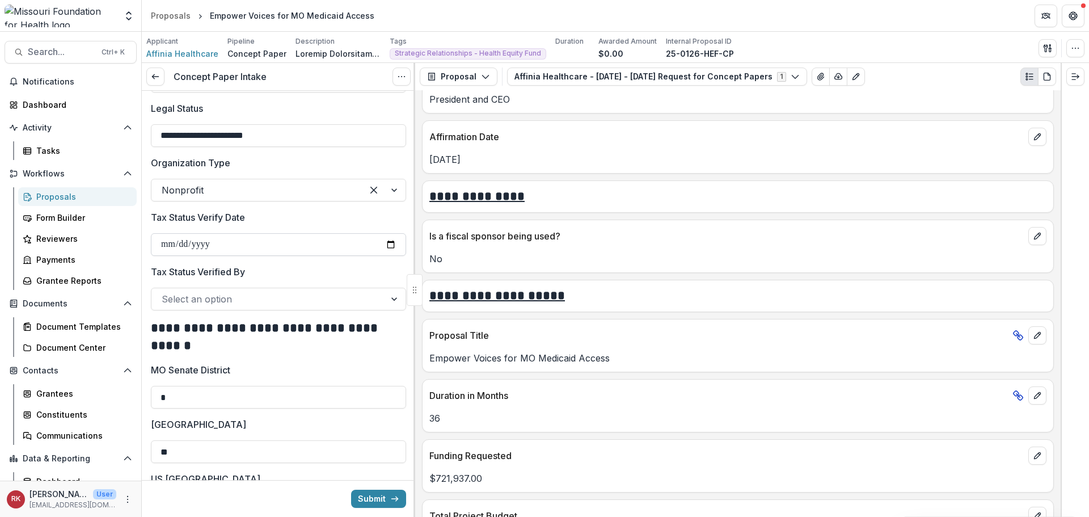
type input "**********"
click at [386, 256] on input "Tax Status Verify Date" at bounding box center [278, 244] width 255 height 23
type input "**********"
click at [194, 297] on div "Select an option" at bounding box center [278, 299] width 255 height 23
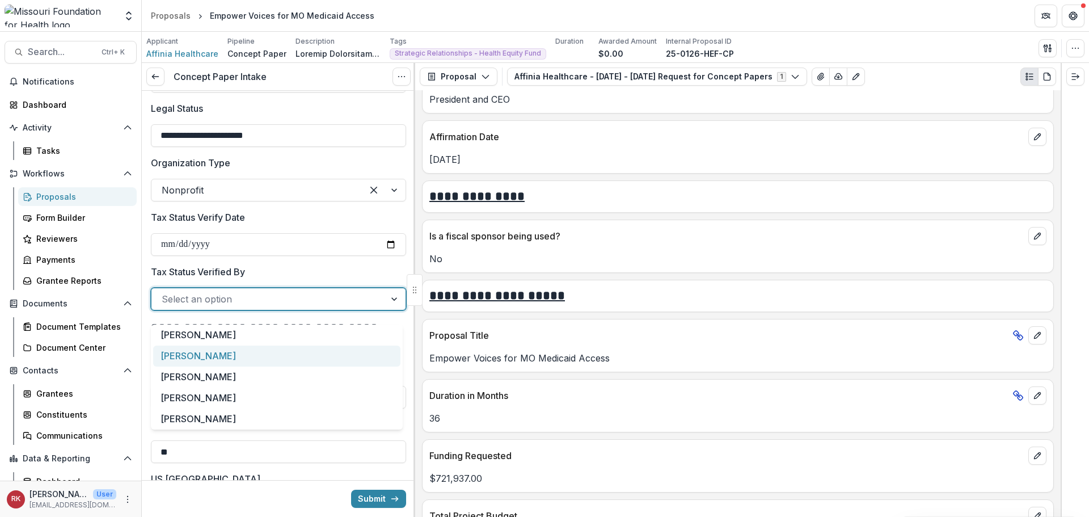
click at [198, 353] on div "[PERSON_NAME]" at bounding box center [276, 355] width 247 height 21
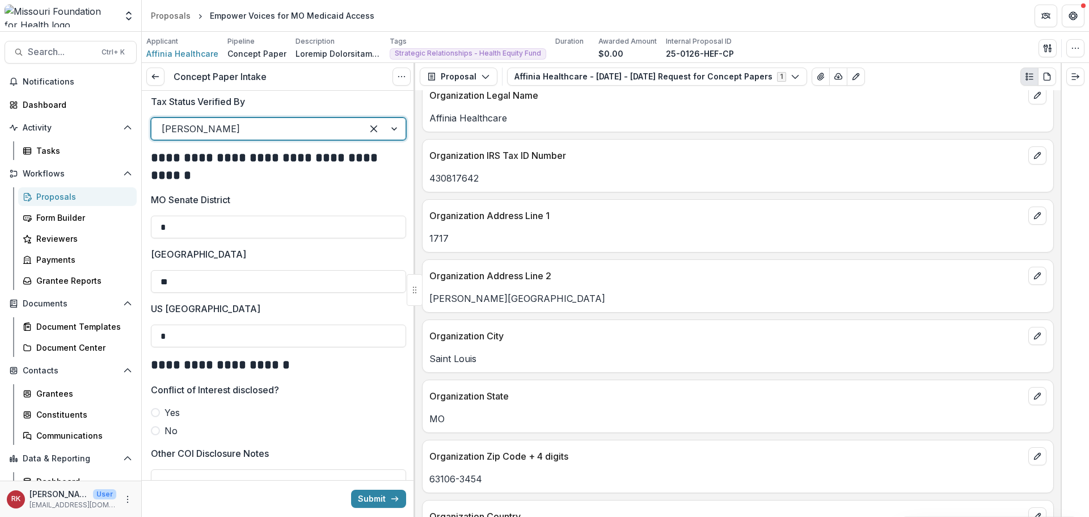
scroll to position [680, 0]
drag, startPoint x: 470, startPoint y: 240, endPoint x: 420, endPoint y: 238, distance: 50.5
click at [420, 238] on div "**********" at bounding box center [737, 303] width 645 height 426
copy p "1717"
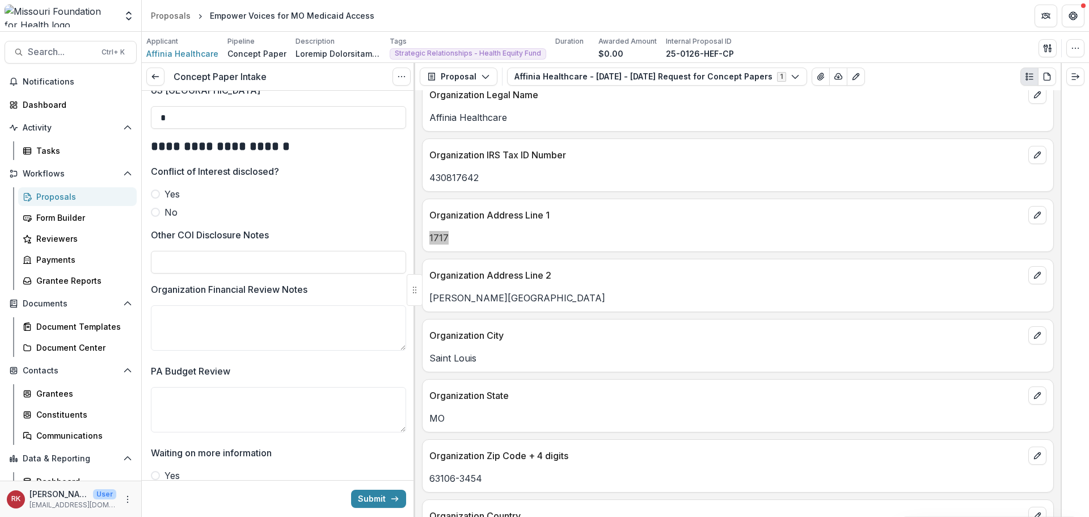
scroll to position [2098, 0]
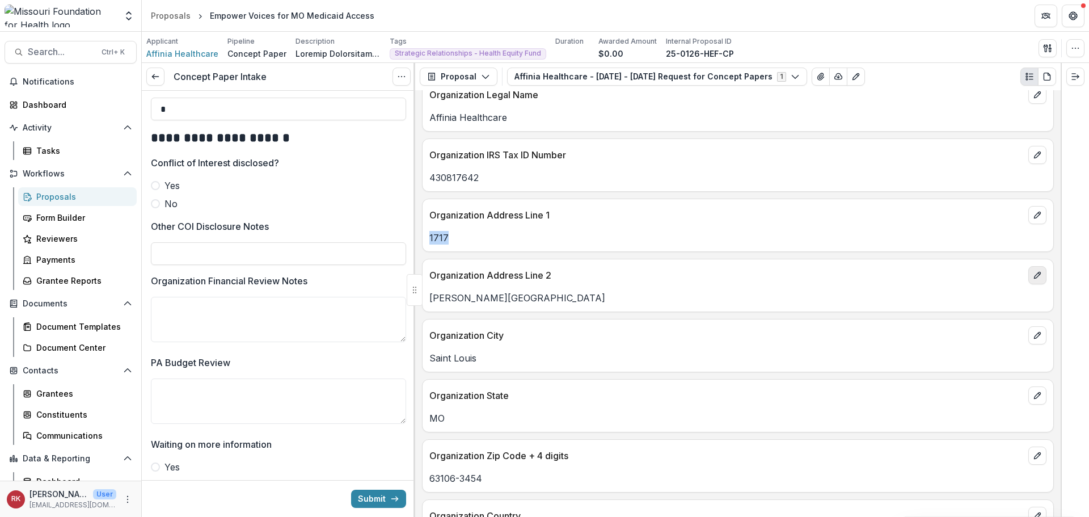
click at [1037, 272] on icon "edit" at bounding box center [1037, 274] width 9 height 9
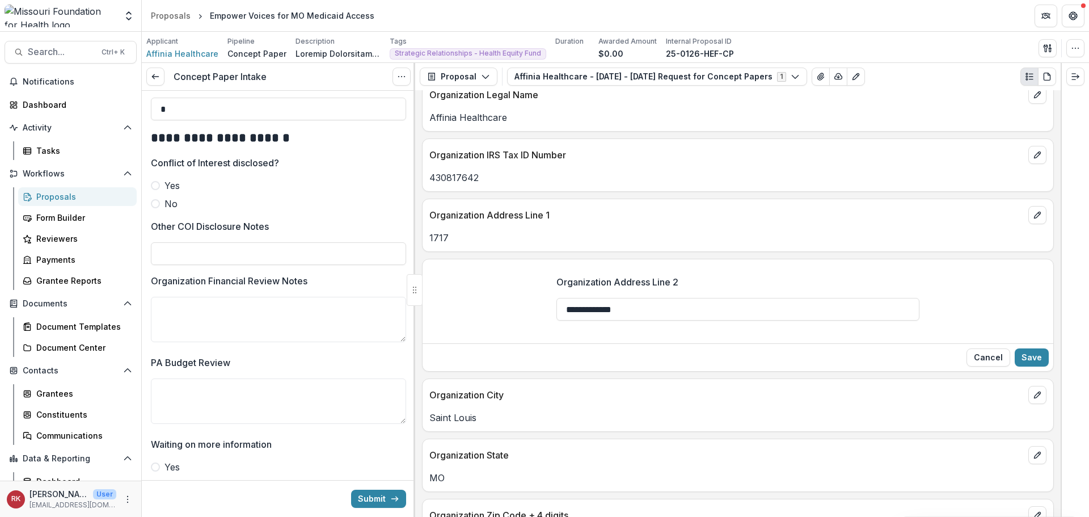
drag, startPoint x: 640, startPoint y: 312, endPoint x: 496, endPoint y: 312, distance: 144.0
click at [496, 312] on div "**********" at bounding box center [737, 302] width 631 height 73
click at [1032, 357] on button "Save" at bounding box center [1032, 357] width 34 height 18
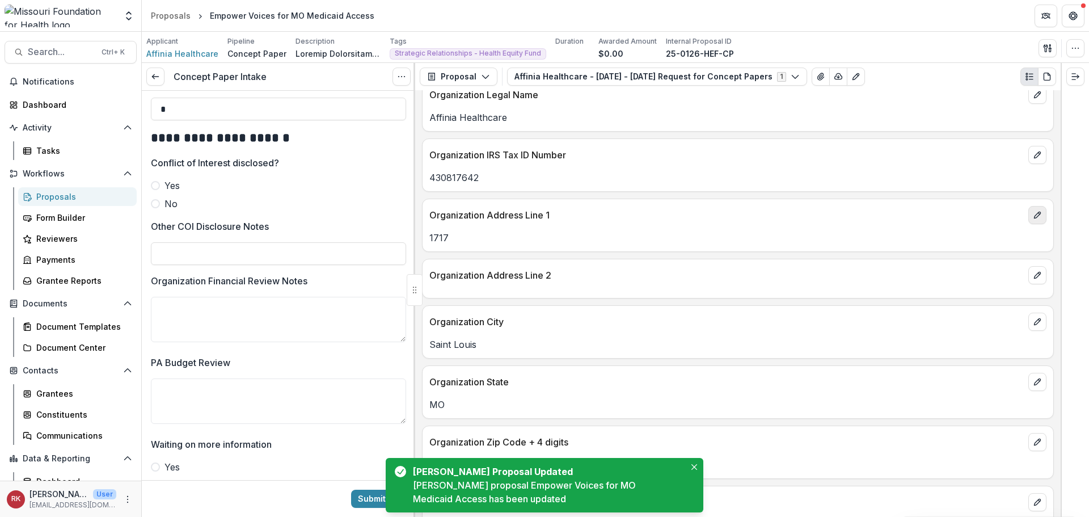
click at [1037, 221] on button "edit" at bounding box center [1037, 215] width 18 height 18
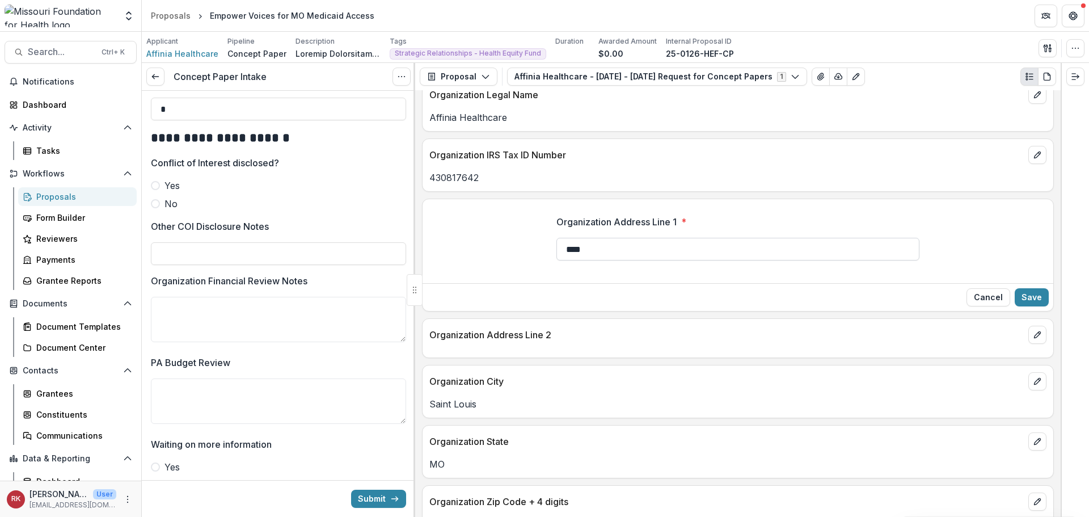
click at [596, 245] on input "****" at bounding box center [737, 249] width 363 height 23
paste input "**********"
drag, startPoint x: 646, startPoint y: 246, endPoint x: 622, endPoint y: 252, distance: 25.0
click at [622, 252] on input "**********" at bounding box center [737, 249] width 363 height 23
type input "**********"
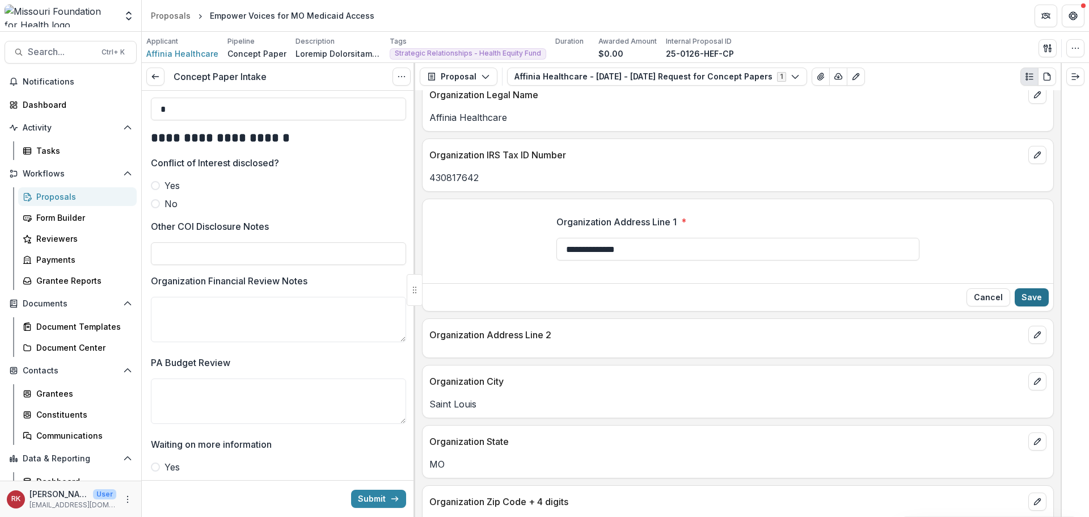
click at [1020, 302] on button "Save" at bounding box center [1032, 297] width 34 height 18
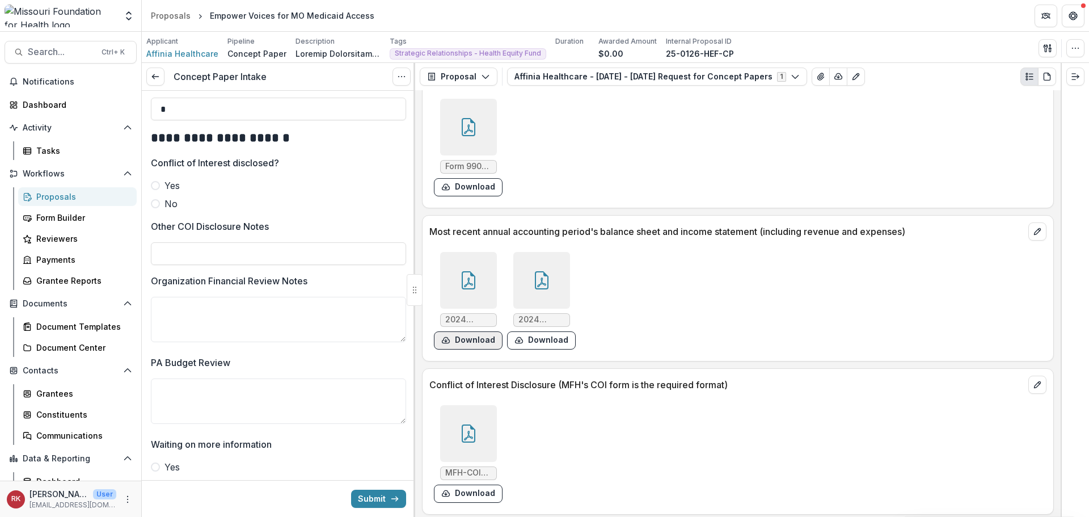
scroll to position [3505, 0]
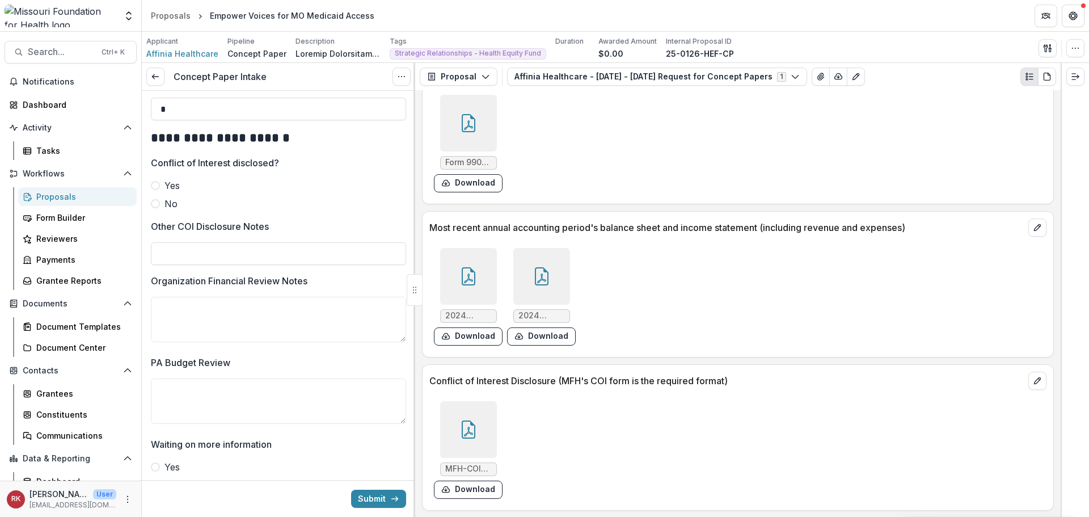
click at [469, 424] on icon at bounding box center [468, 429] width 18 height 18
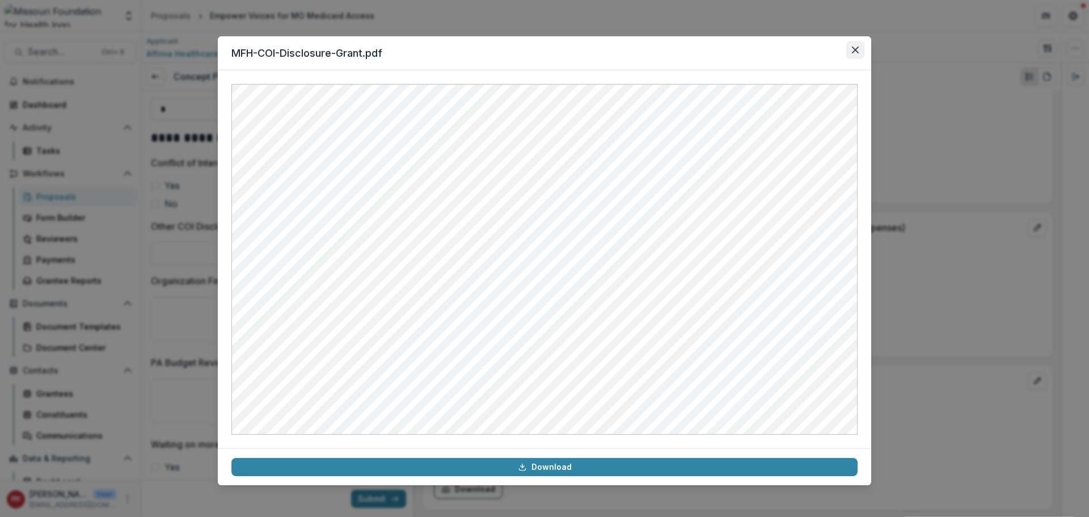
click at [853, 53] on icon "Close" at bounding box center [855, 50] width 7 height 7
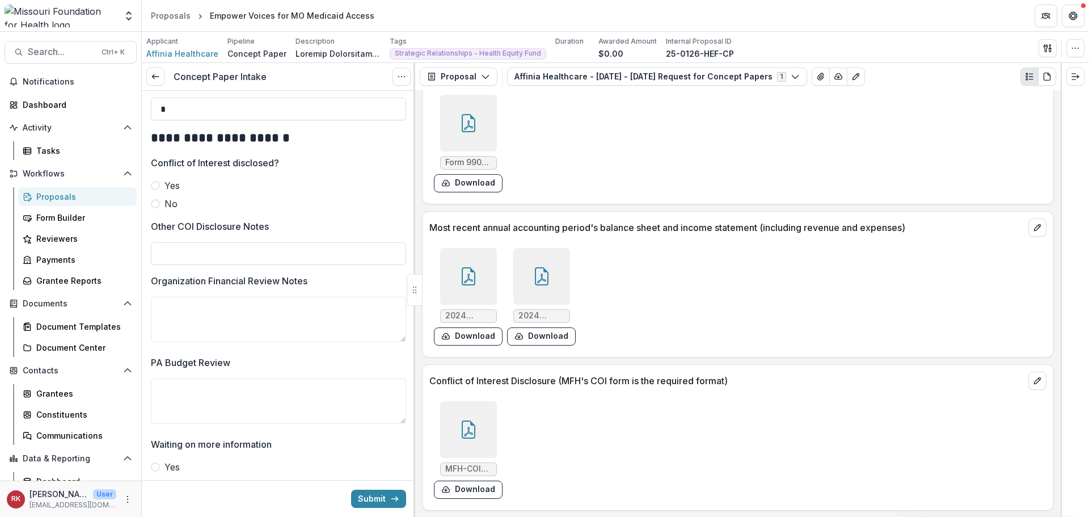
click at [151, 208] on span at bounding box center [155, 203] width 9 height 9
click at [187, 264] on input "Other COI Disclosure Notes" at bounding box center [278, 253] width 255 height 23
click at [219, 264] on input "**********" at bounding box center [278, 253] width 255 height 23
type input "**********"
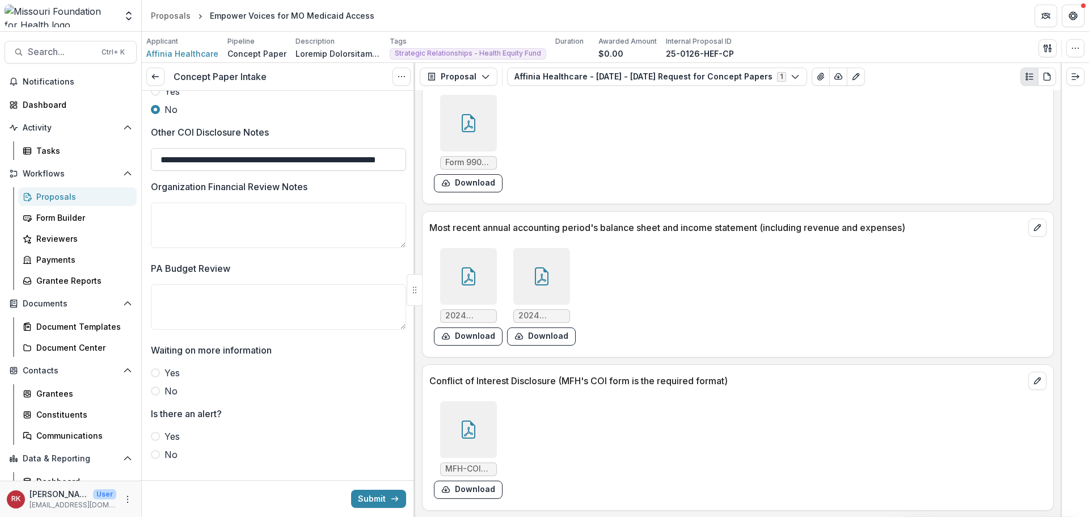
scroll to position [2212, 0]
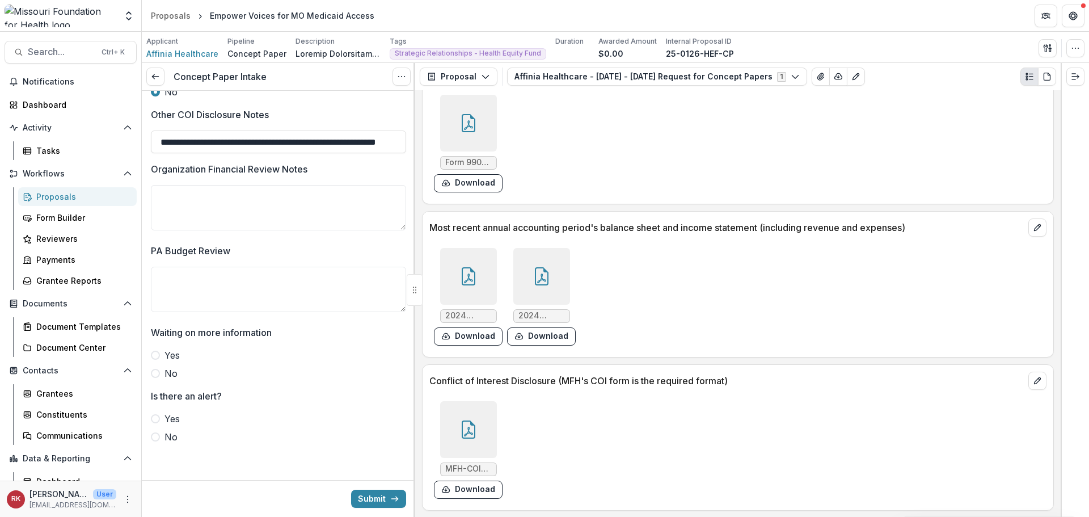
click at [477, 277] on div at bounding box center [468, 276] width 57 height 57
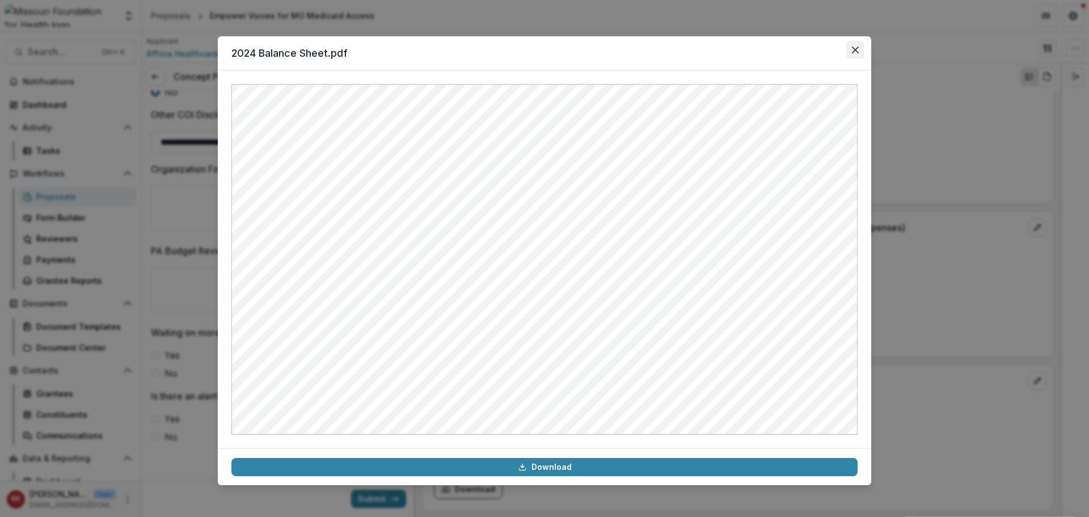
click at [854, 49] on icon "Close" at bounding box center [855, 50] width 7 height 7
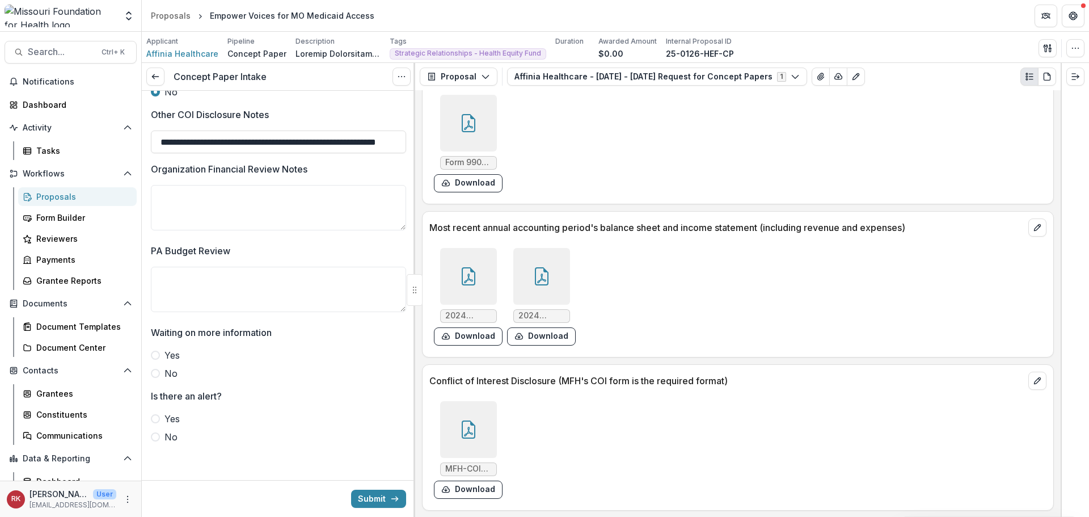
click at [546, 273] on icon at bounding box center [541, 276] width 18 height 18
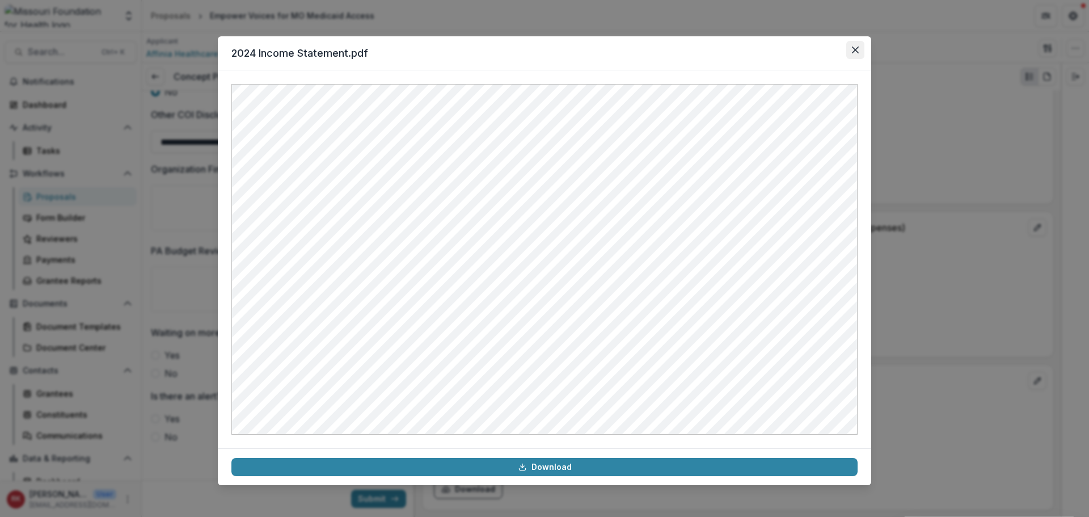
click at [857, 49] on icon "Close" at bounding box center [855, 50] width 7 height 7
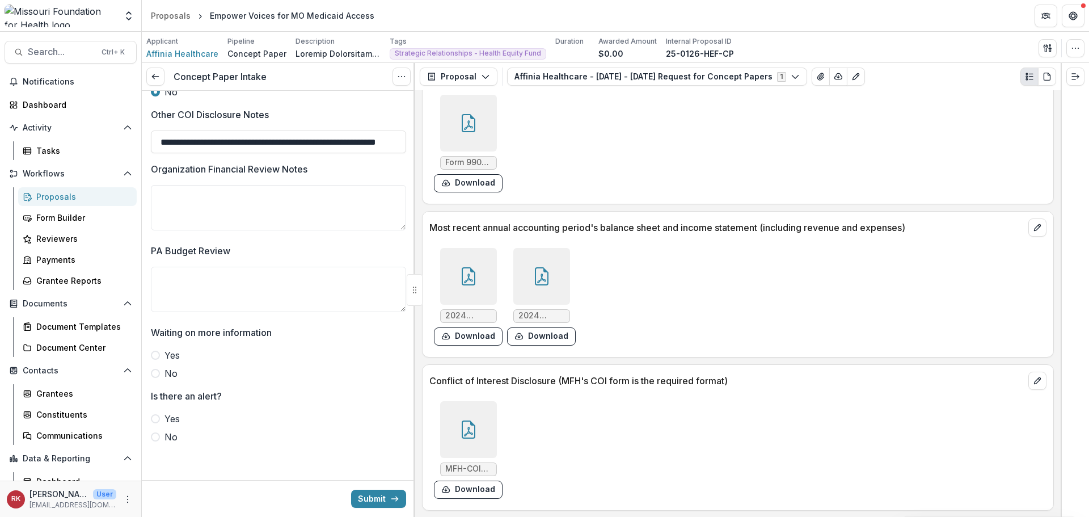
scroll to position [3334, 0]
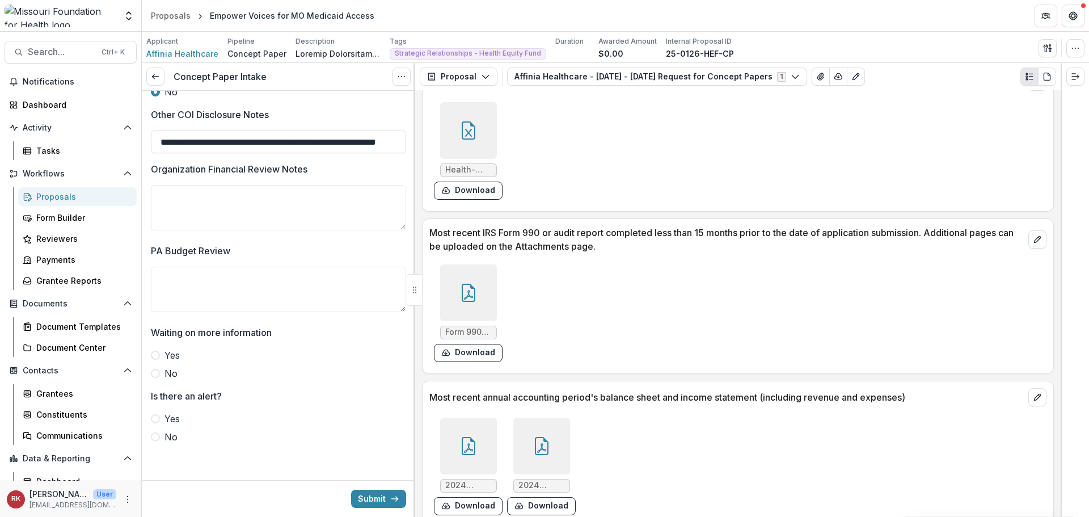
click at [474, 287] on icon at bounding box center [468, 293] width 18 height 18
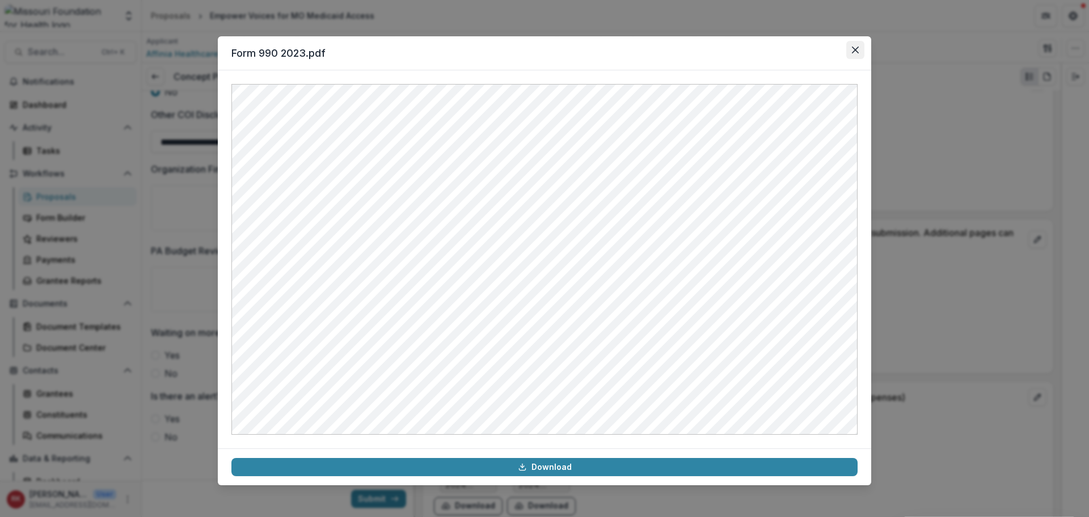
click at [854, 50] on icon "Close" at bounding box center [855, 50] width 7 height 7
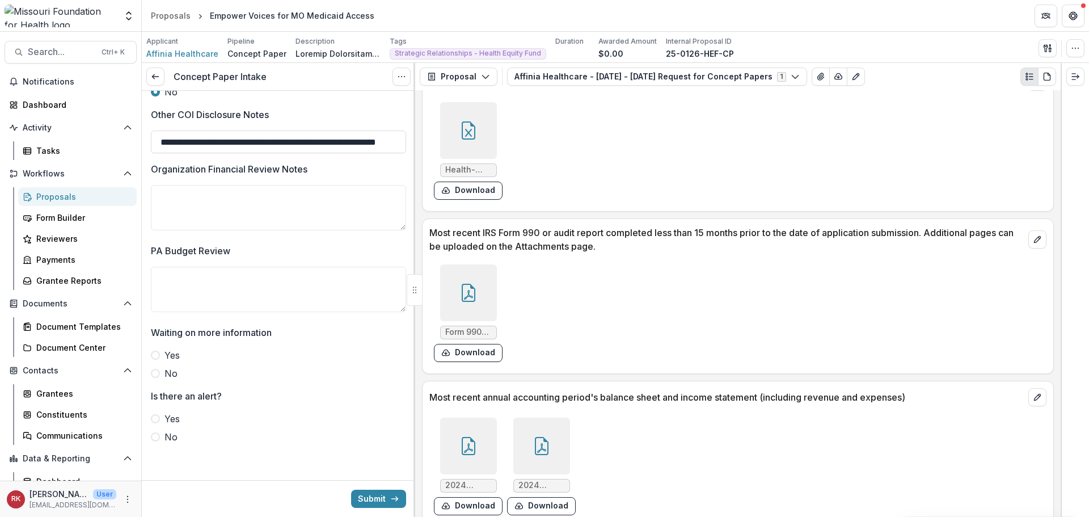
click at [471, 284] on icon at bounding box center [468, 293] width 18 height 18
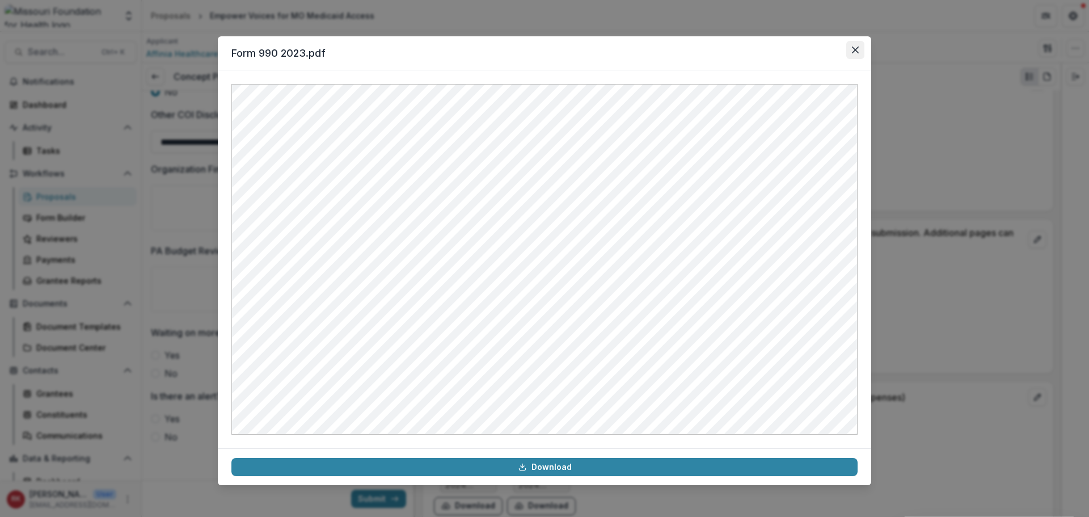
click at [858, 49] on icon "Close" at bounding box center [855, 50] width 7 height 7
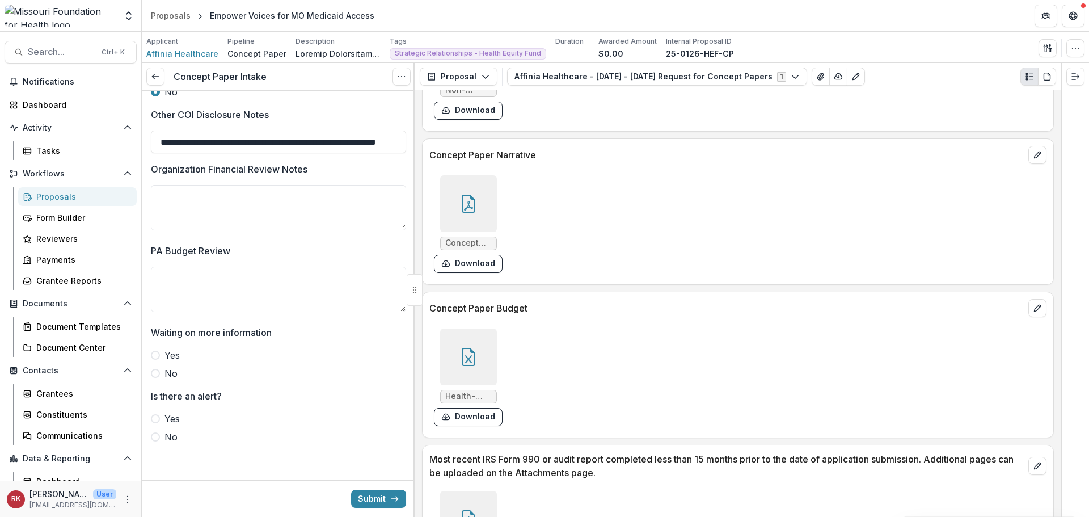
scroll to position [3108, 0]
click at [482, 362] on div at bounding box center [468, 357] width 57 height 57
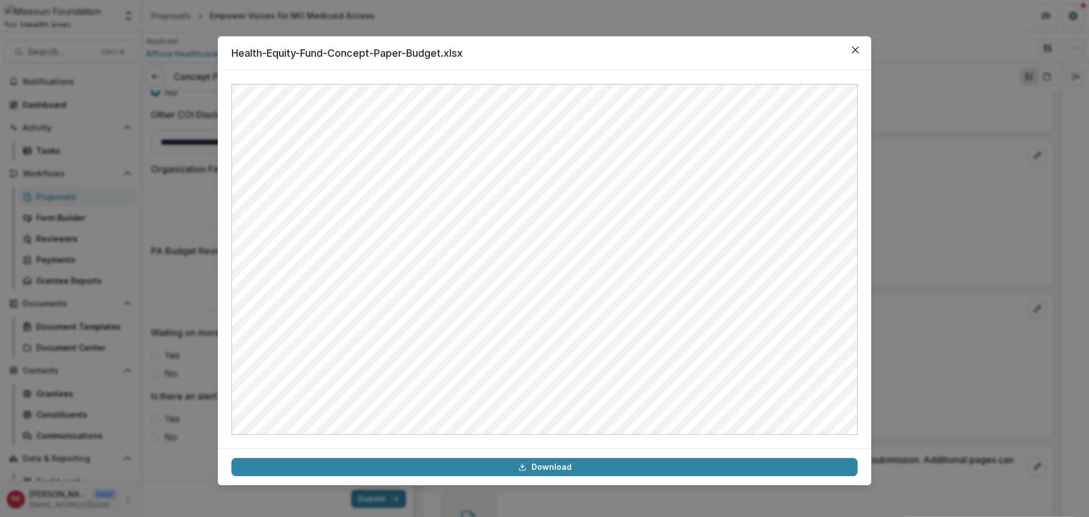
click at [916, 245] on div "Health-Equity-Fund-Concept-Paper-Budget.xlsx Download" at bounding box center [544, 258] width 1089 height 517
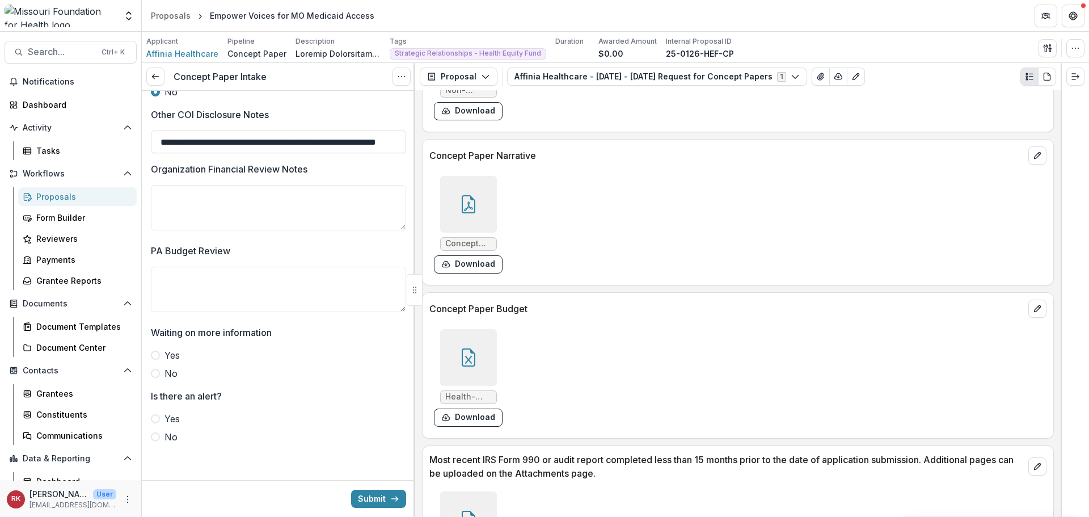
click at [475, 354] on icon at bounding box center [468, 357] width 18 height 18
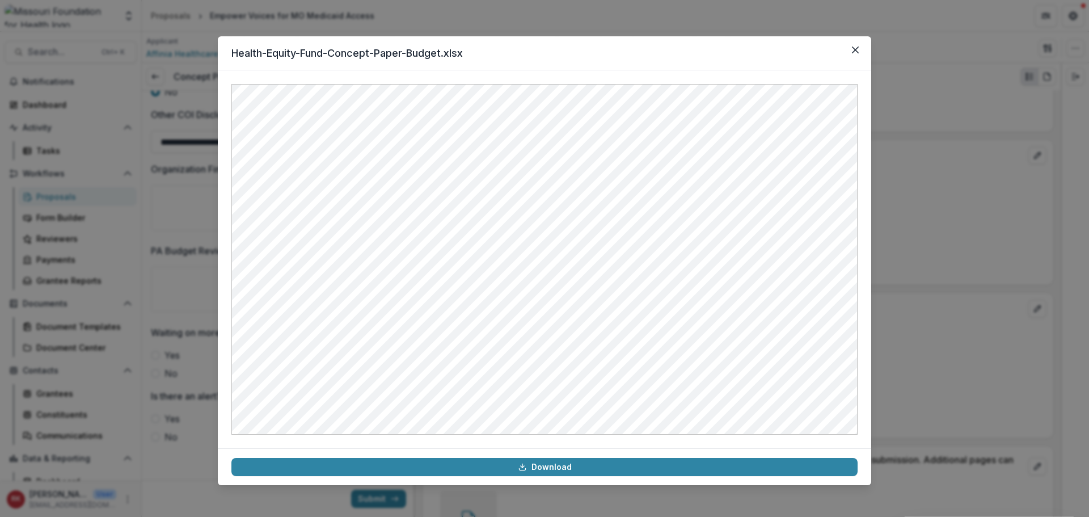
click at [982, 214] on div "Health-Equity-Fund-Concept-Paper-Budget.xlsx Download" at bounding box center [544, 258] width 1089 height 517
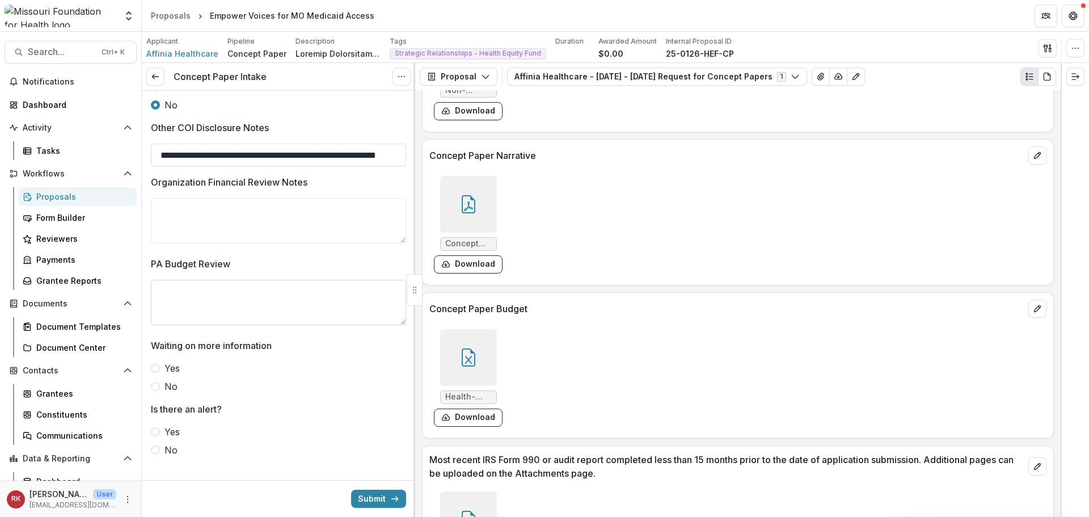
scroll to position [2220, 0]
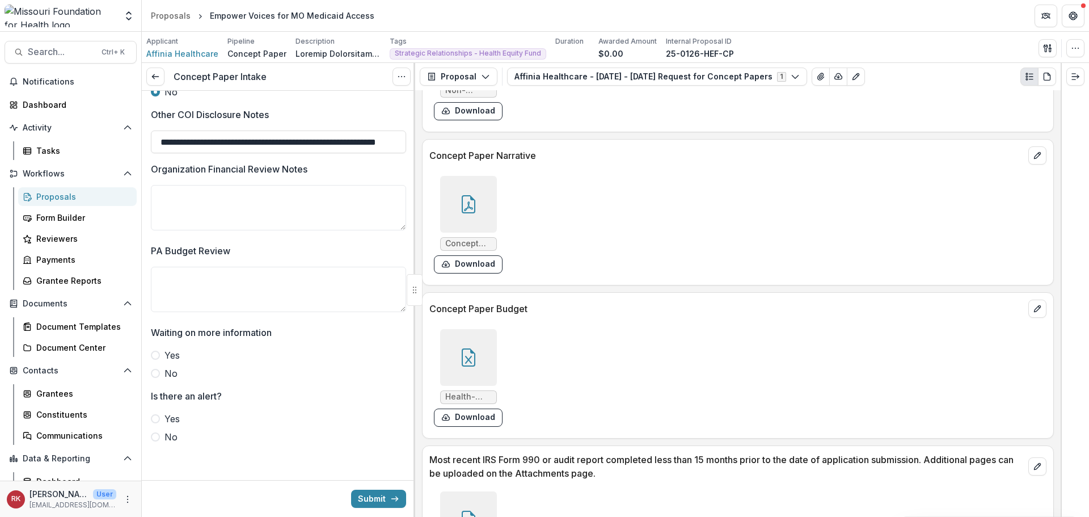
click at [159, 434] on span at bounding box center [155, 436] width 9 height 9
click at [158, 417] on span at bounding box center [155, 418] width 9 height 9
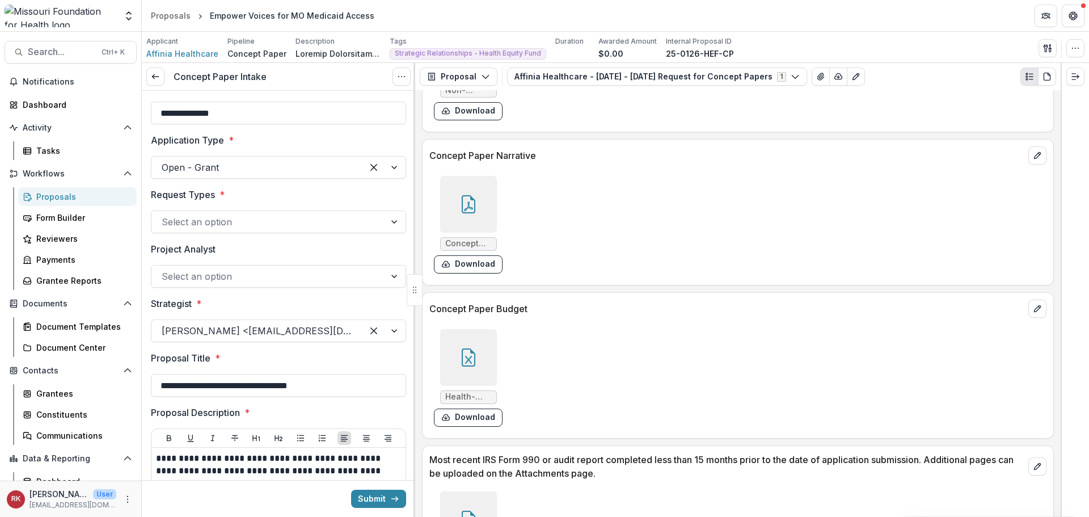
scroll to position [0, 0]
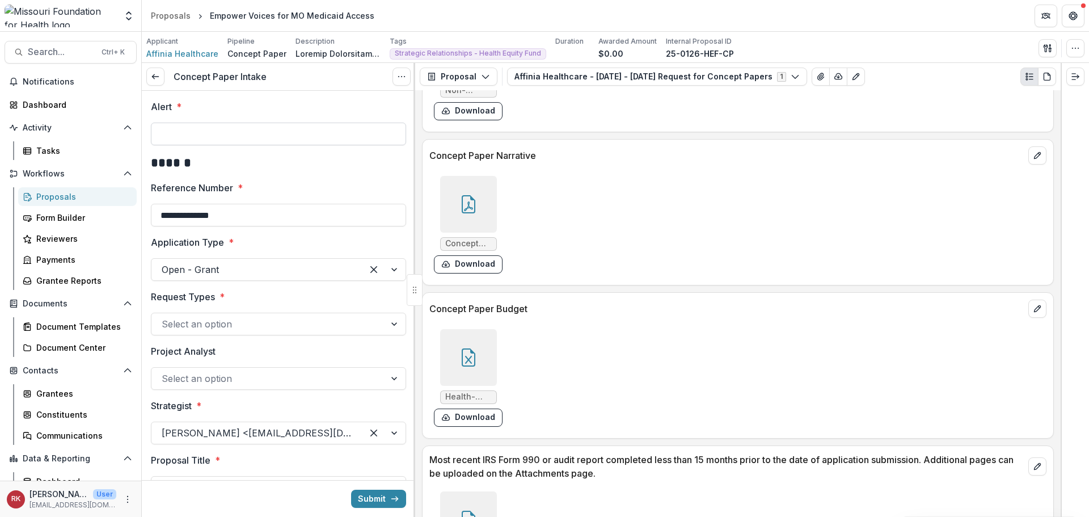
click at [206, 140] on input "Alert *" at bounding box center [278, 133] width 255 height 23
paste input "**********"
drag, startPoint x: 398, startPoint y: 134, endPoint x: 189, endPoint y: 136, distance: 208.7
click at [120, 134] on main "**********" at bounding box center [544, 274] width 1089 height 485
click at [220, 129] on input "**********" at bounding box center [277, 133] width 252 height 23
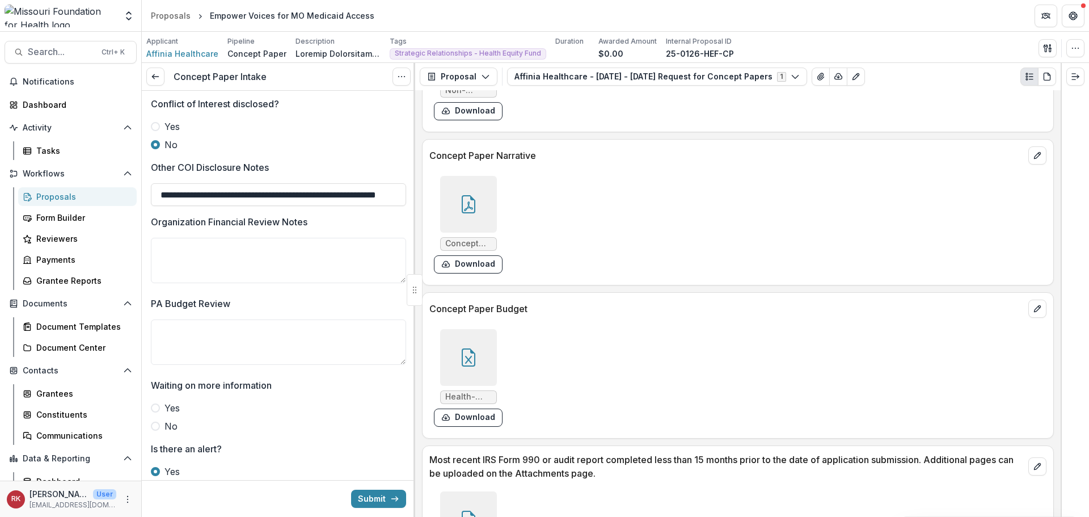
scroll to position [2274, 0]
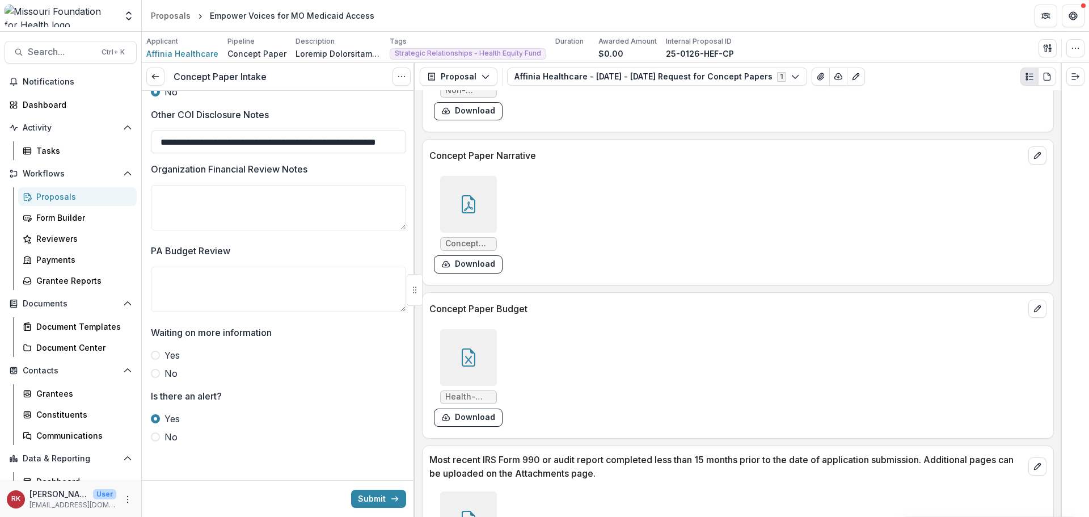
type input "**********"
click at [156, 369] on span at bounding box center [155, 373] width 9 height 9
click at [476, 199] on div at bounding box center [468, 204] width 57 height 57
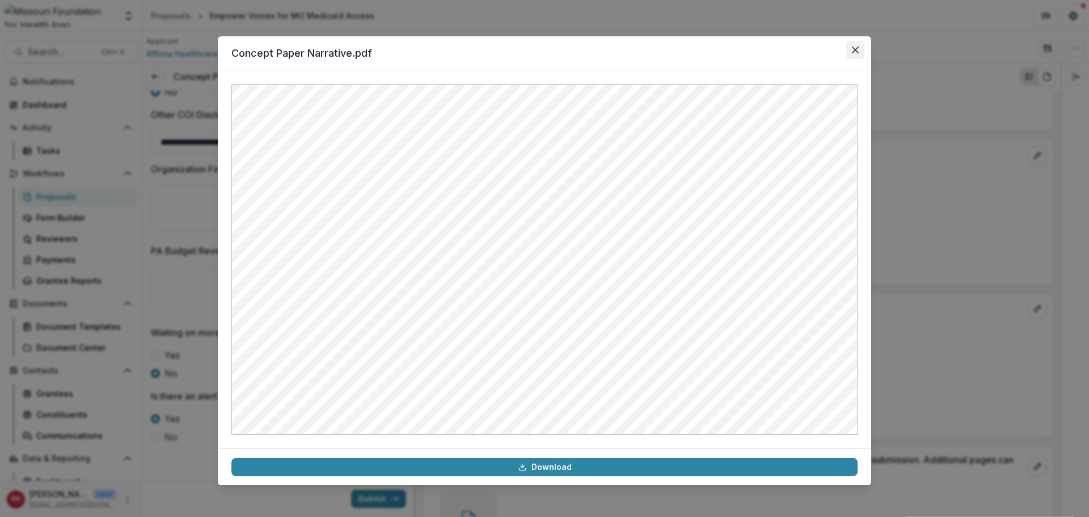
click at [852, 46] on button "Close" at bounding box center [855, 50] width 18 height 18
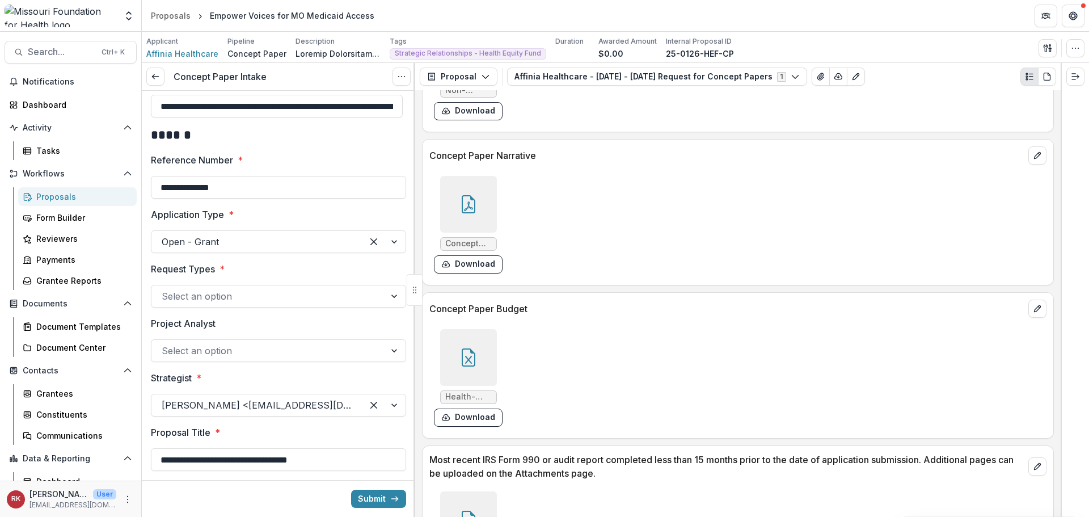
scroll to position [0, 0]
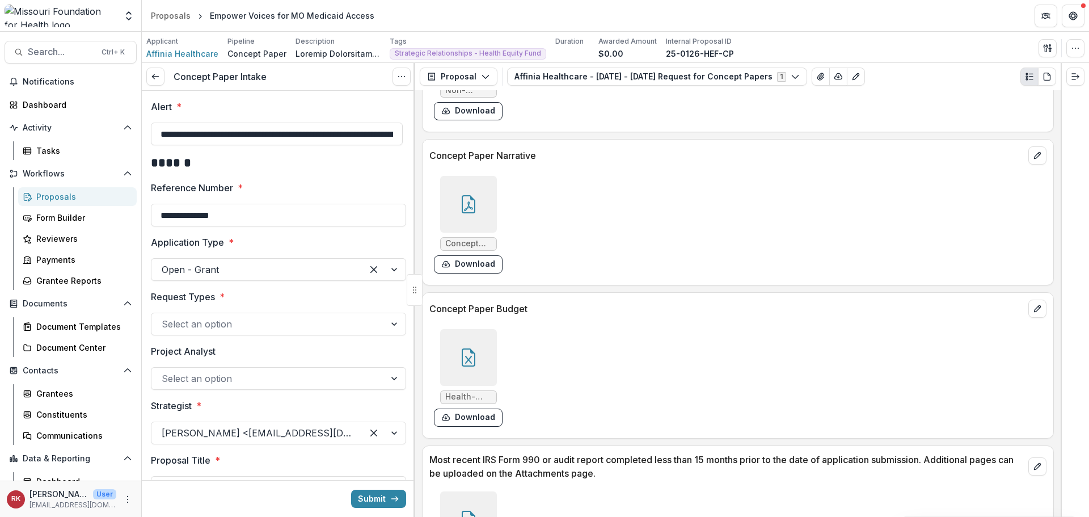
click at [188, 320] on div at bounding box center [268, 324] width 213 height 16
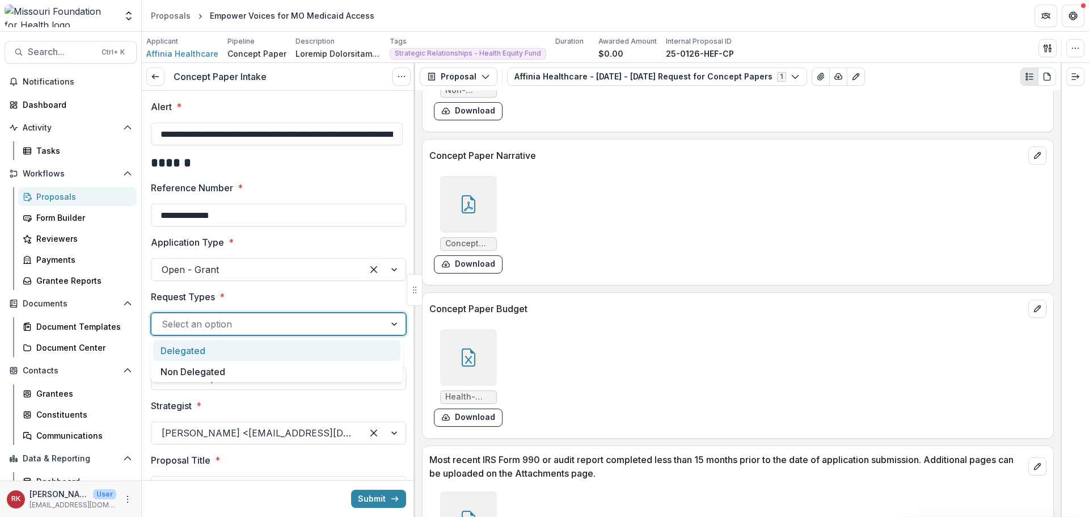
click at [173, 348] on div "Delegated" at bounding box center [276, 350] width 247 height 21
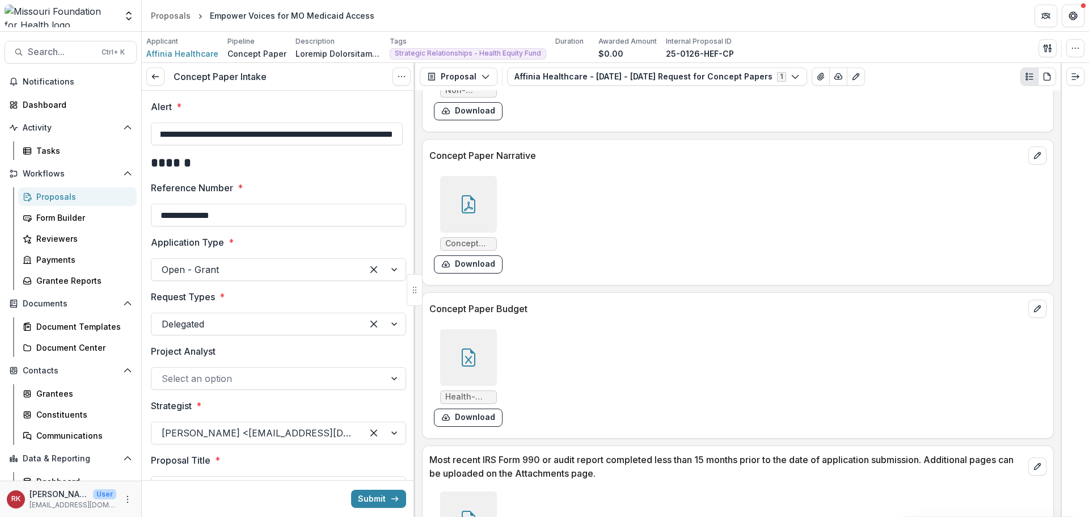
scroll to position [0, 147]
drag, startPoint x: 174, startPoint y: 134, endPoint x: 413, endPoint y: 126, distance: 240.0
click at [413, 126] on div "**********" at bounding box center [278, 290] width 273 height 454
click at [256, 135] on input "**********" at bounding box center [277, 133] width 252 height 23
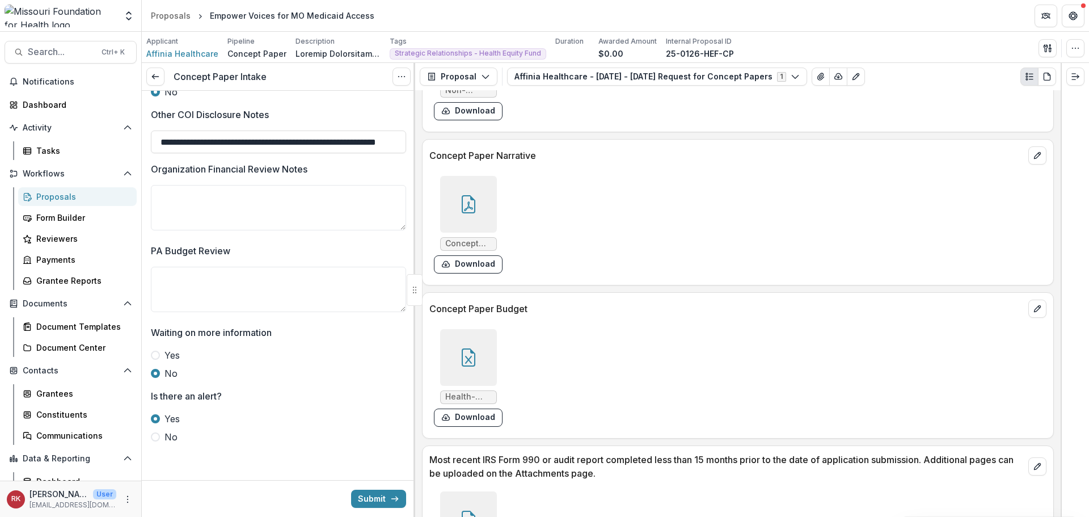
scroll to position [2274, 0]
click at [367, 492] on button "Submit" at bounding box center [378, 498] width 55 height 18
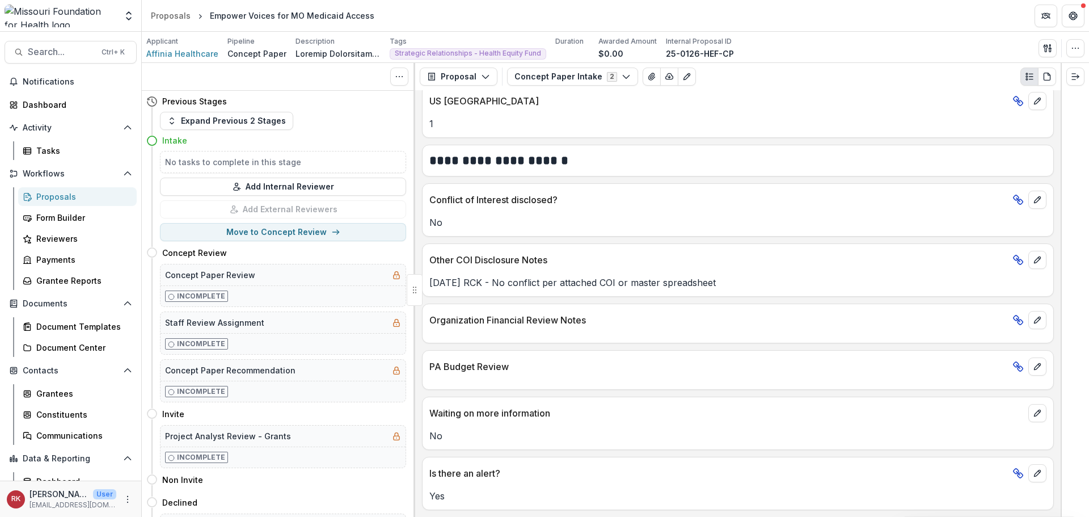
scroll to position [1975, 0]
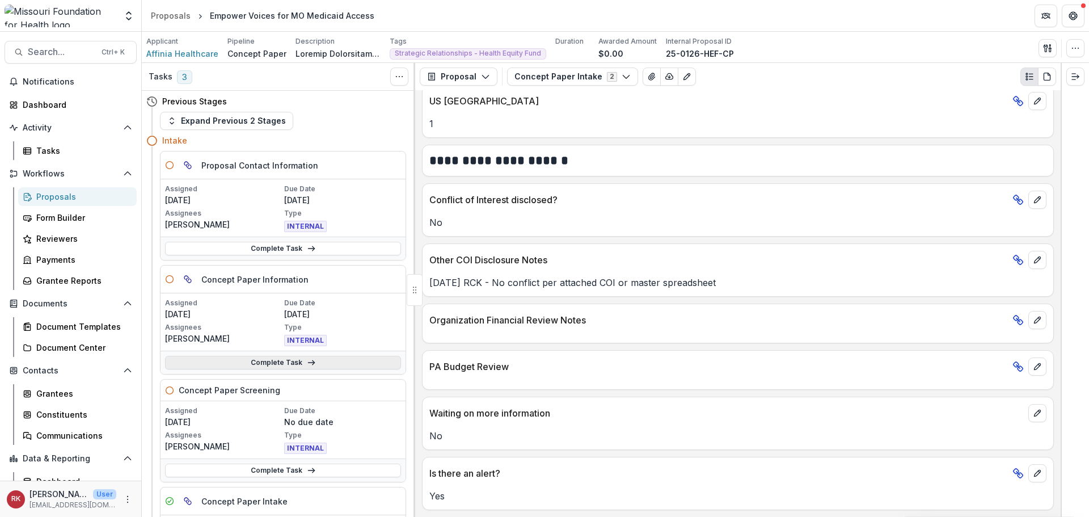
click at [216, 363] on link "Complete Task" at bounding box center [283, 363] width 236 height 14
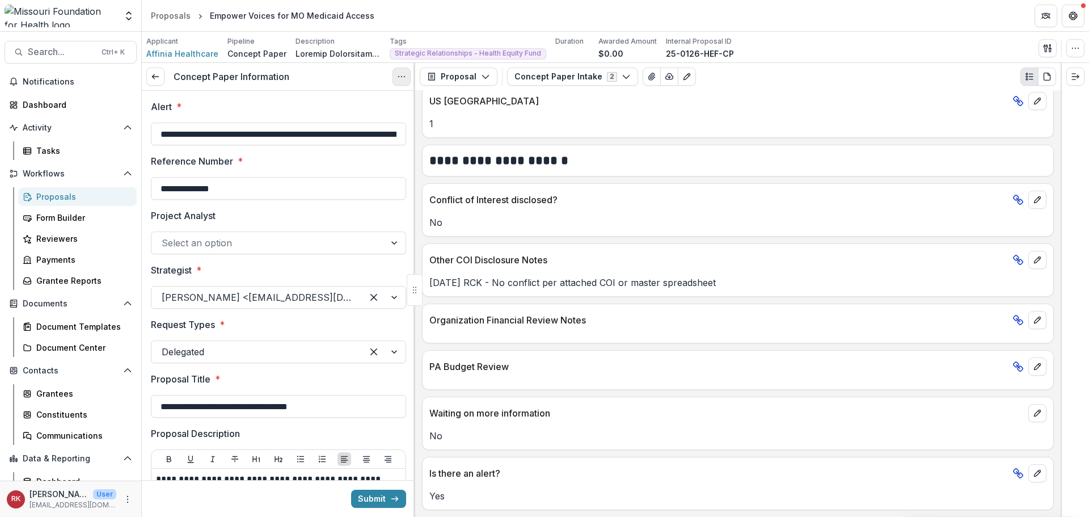
click at [396, 77] on button "Options" at bounding box center [401, 76] width 18 height 18
click at [373, 100] on link "View task" at bounding box center [346, 102] width 121 height 19
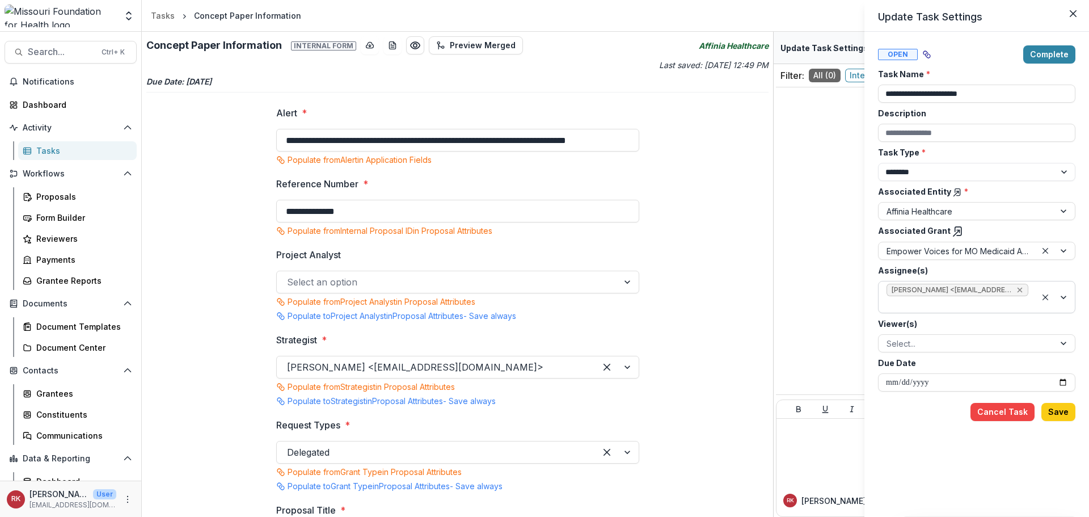
click at [1017, 291] on icon "Remove Wendy Rohrbach <wrohrbach@mffh.org> (wrohrbach@mffh.org)" at bounding box center [1019, 289] width 9 height 9
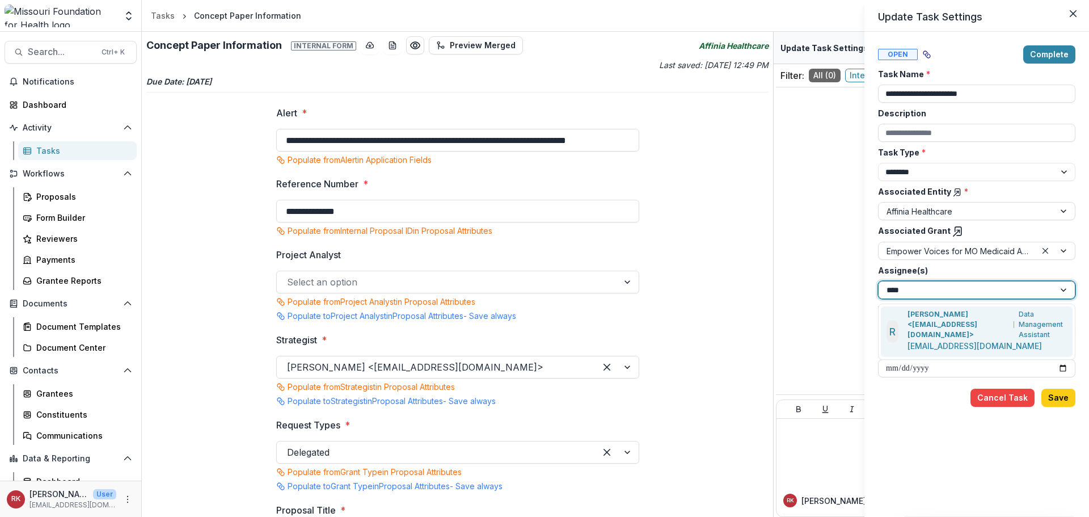
type input "*****"
click at [927, 322] on p "Renee Klann <rklann@mffh.org>" at bounding box center [958, 324] width 102 height 31
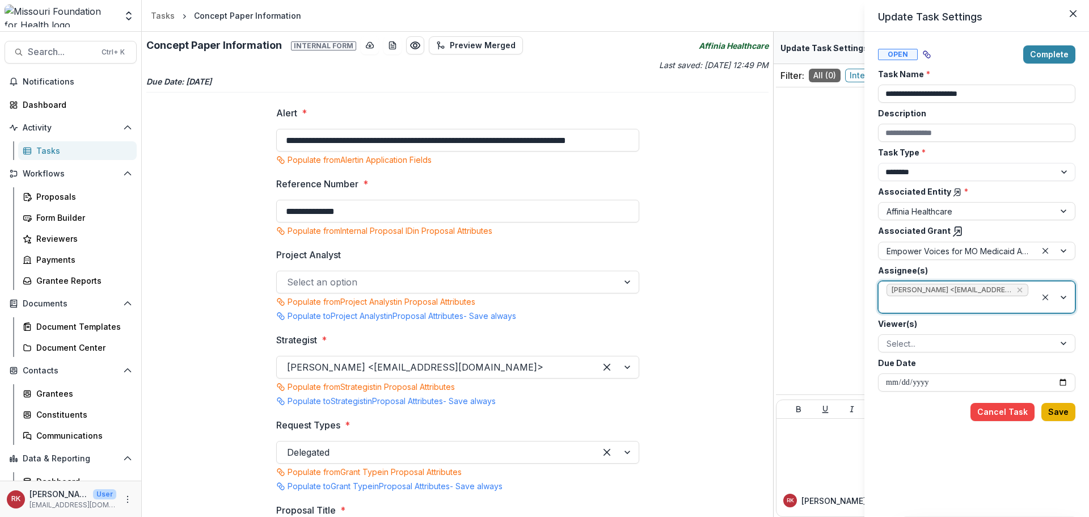
click at [1055, 411] on button "Save" at bounding box center [1058, 412] width 34 height 18
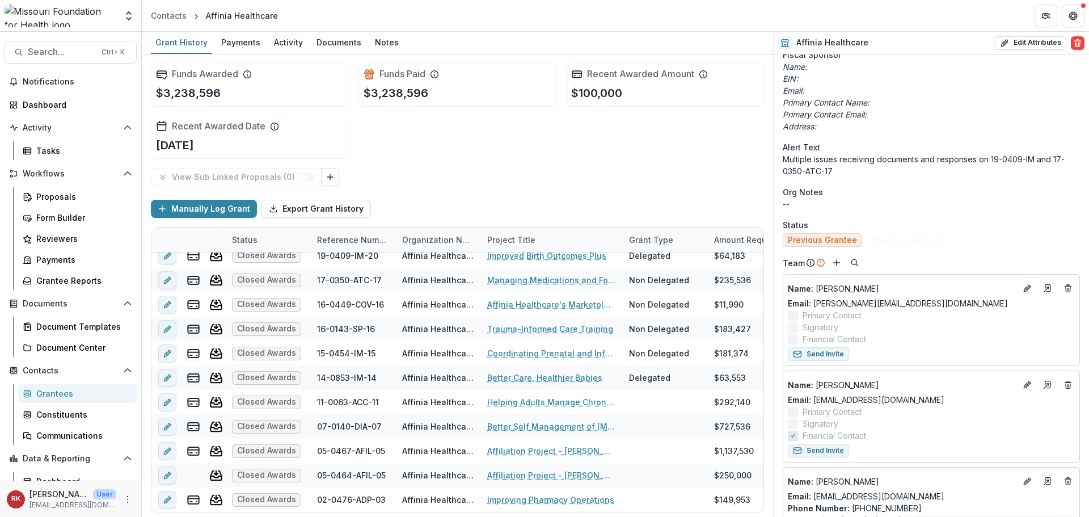
scroll to position [340, 0]
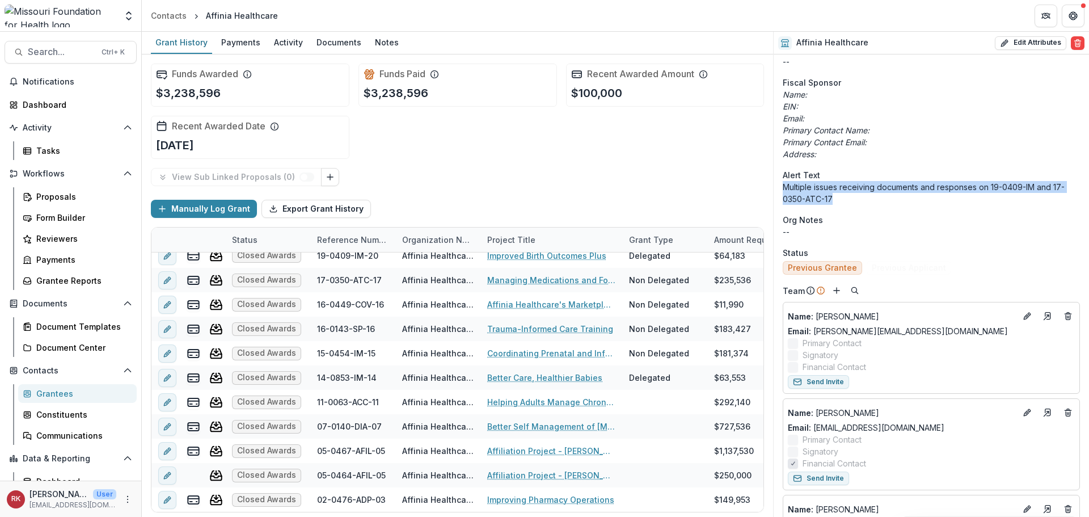
drag, startPoint x: 851, startPoint y: 200, endPoint x: 778, endPoint y: 190, distance: 73.3
copy p "Multiple issues receiving documents and responses on 19-0409-IM and 17-0350-ATC…"
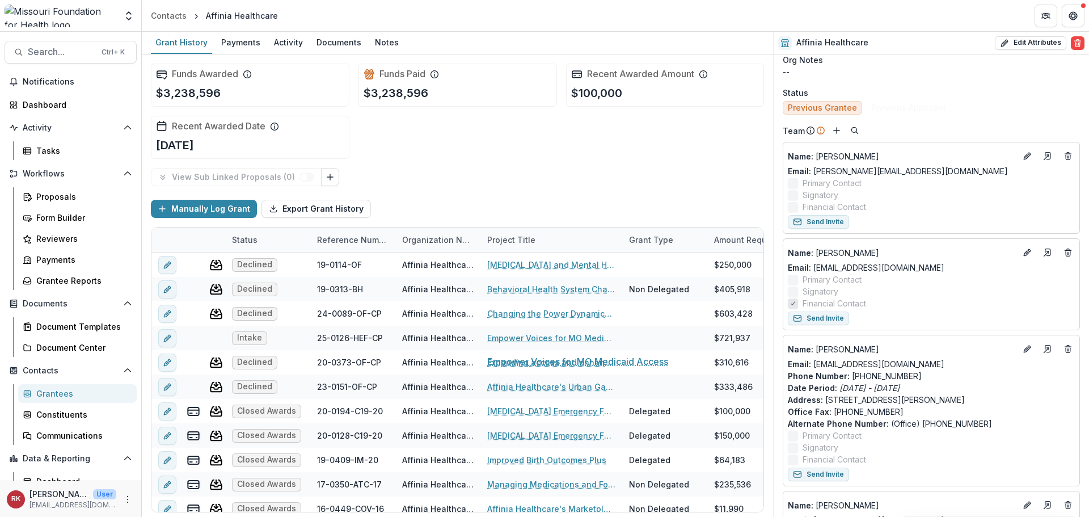
scroll to position [510, 0]
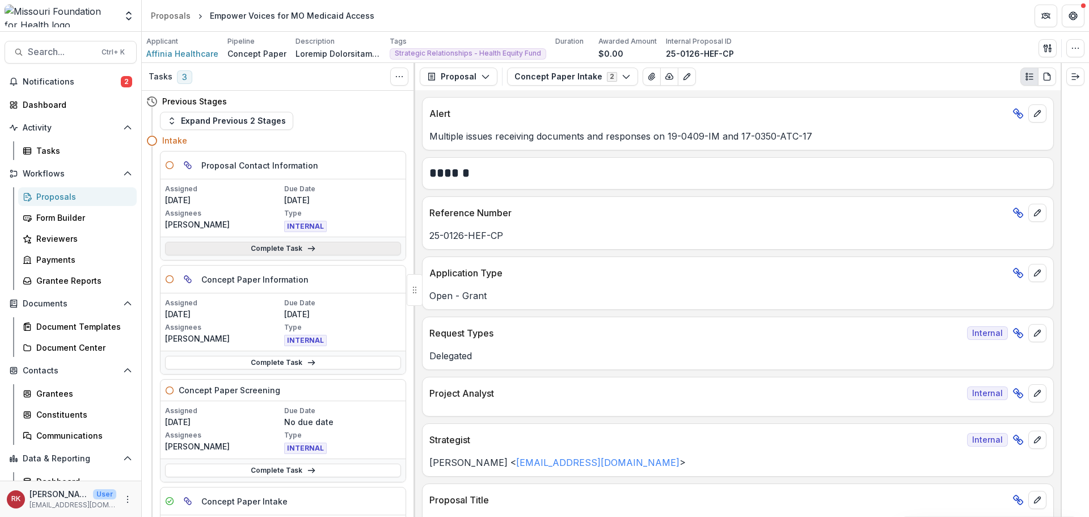
click at [238, 249] on link "Complete Task" at bounding box center [283, 249] width 236 height 14
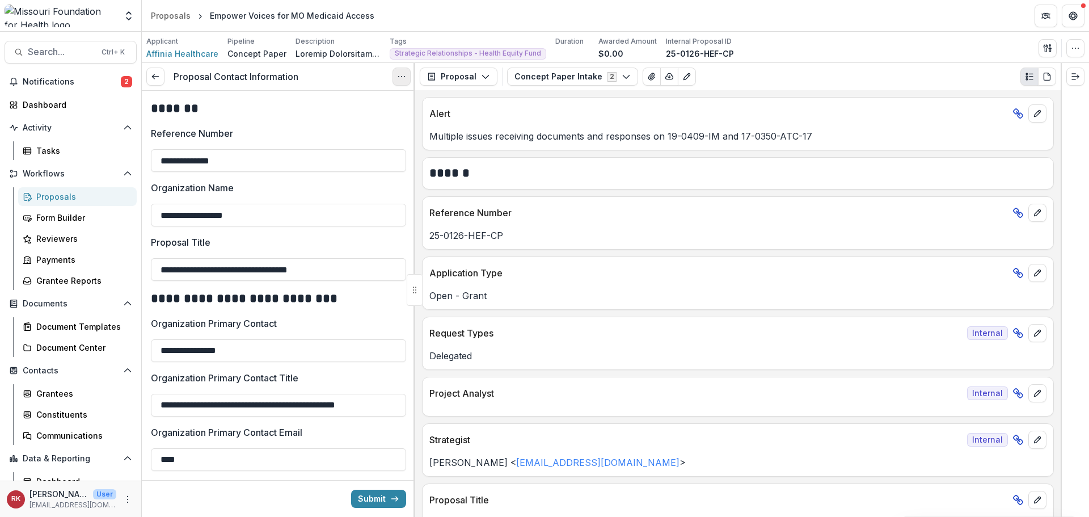
click at [397, 73] on icon "Options" at bounding box center [401, 76] width 9 height 9
click at [343, 99] on link "View task" at bounding box center [346, 102] width 121 height 19
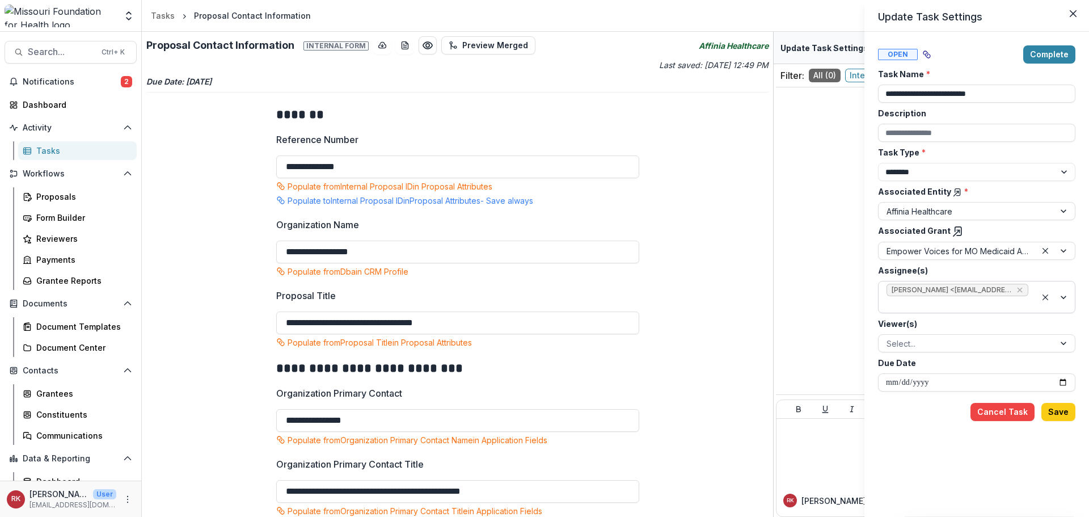
click at [1021, 282] on div "Wendy Rohrbach <wrohrbach@mffh.org> (wrohrbach@mffh.org)" at bounding box center [957, 296] width 158 height 31
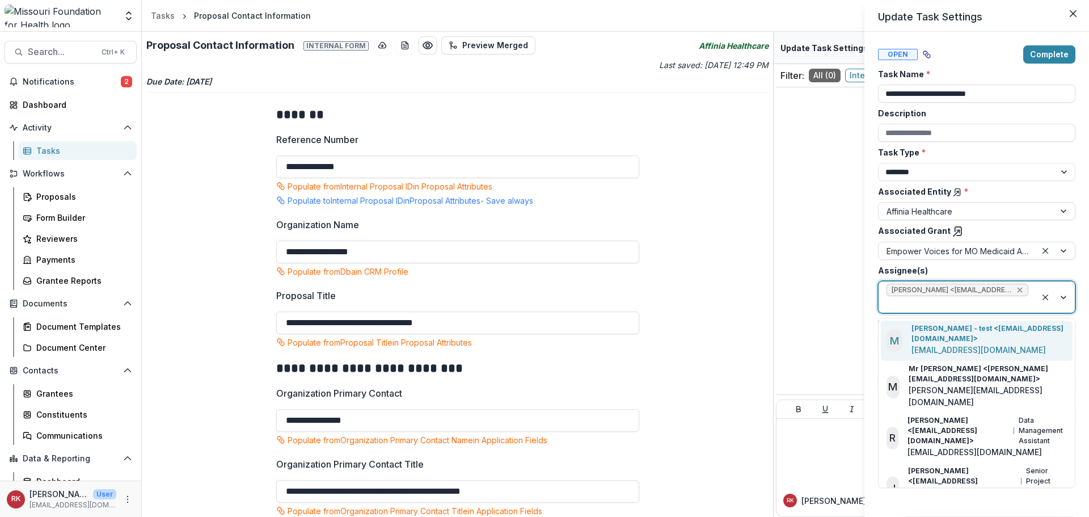
click at [1018, 291] on icon "Remove Wendy Rohrbach <wrohrbach@mffh.org> (wrohrbach@mffh.org)" at bounding box center [1019, 290] width 5 height 5
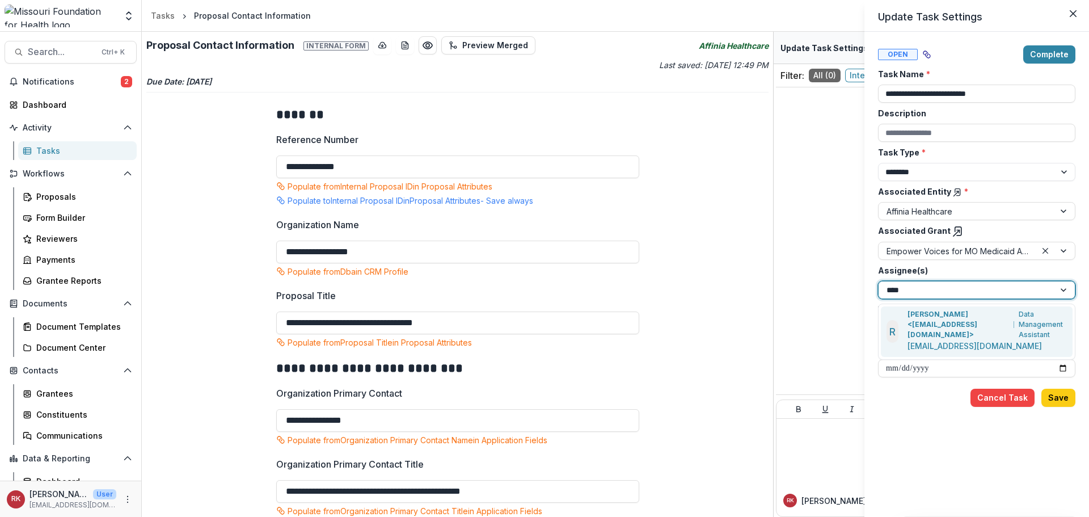
type input "*****"
click at [923, 323] on p "Renee Klann <rklann@mffh.org>" at bounding box center [958, 324] width 102 height 31
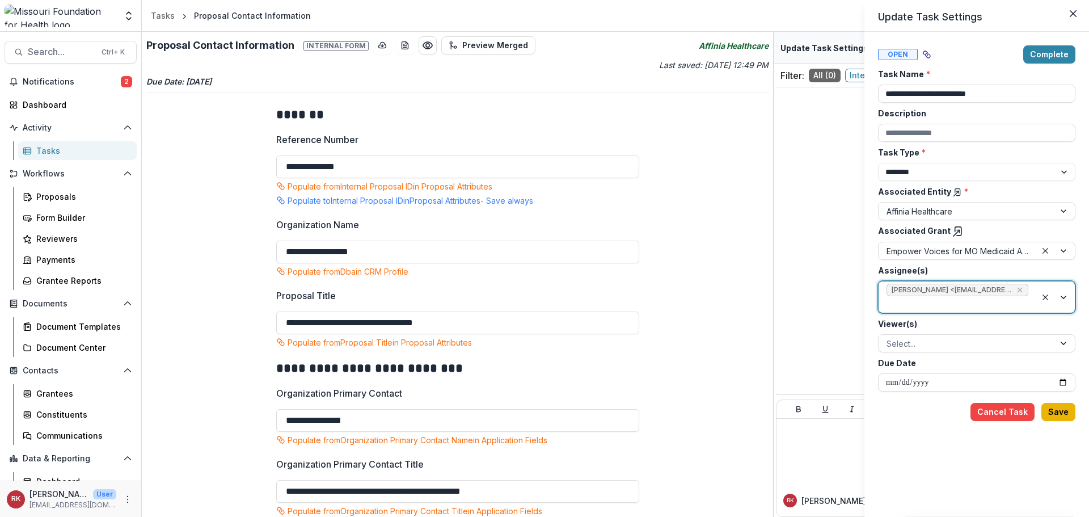
click at [1060, 415] on button "Save" at bounding box center [1058, 412] width 34 height 18
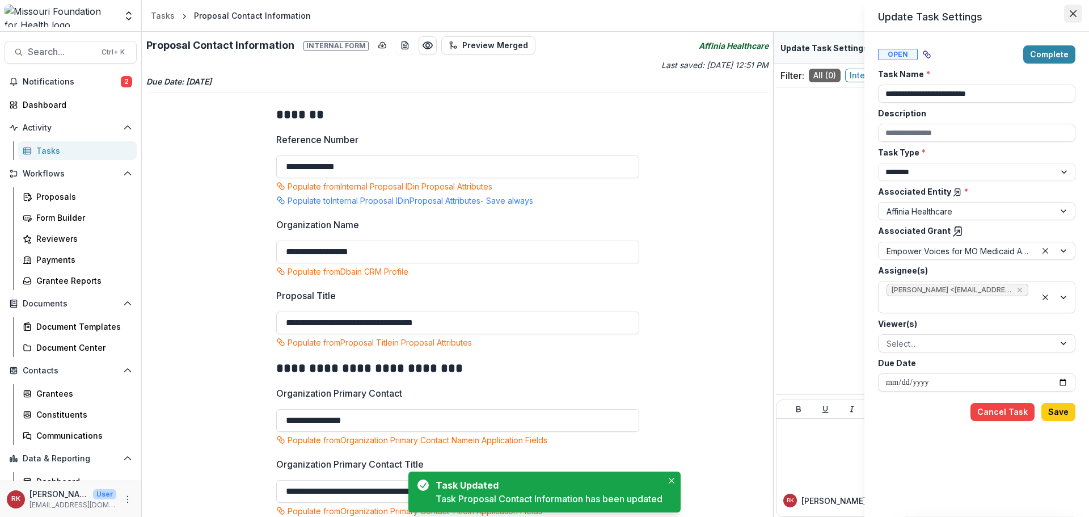
click at [1074, 11] on icon "Close" at bounding box center [1073, 13] width 7 height 7
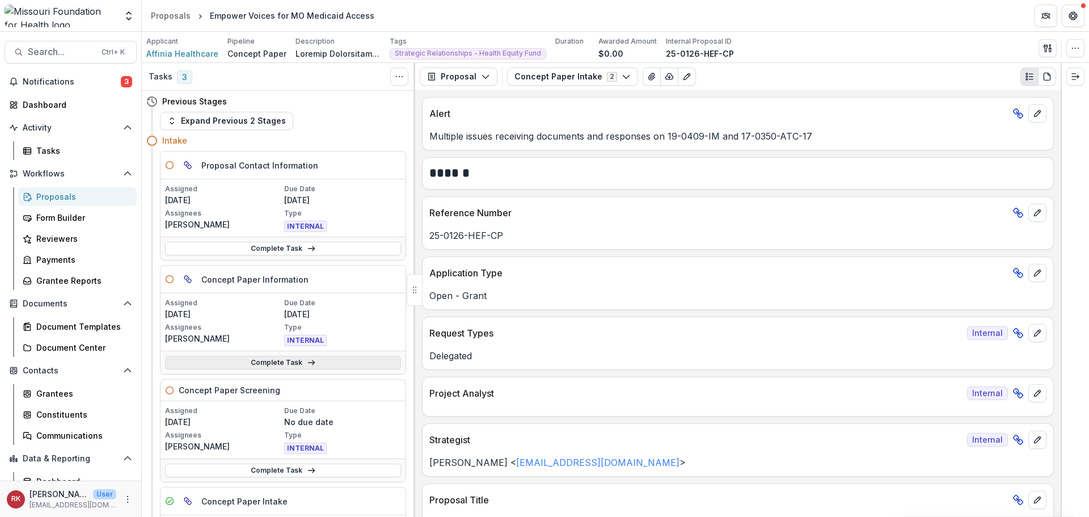
click at [227, 359] on link "Complete Task" at bounding box center [283, 363] width 236 height 14
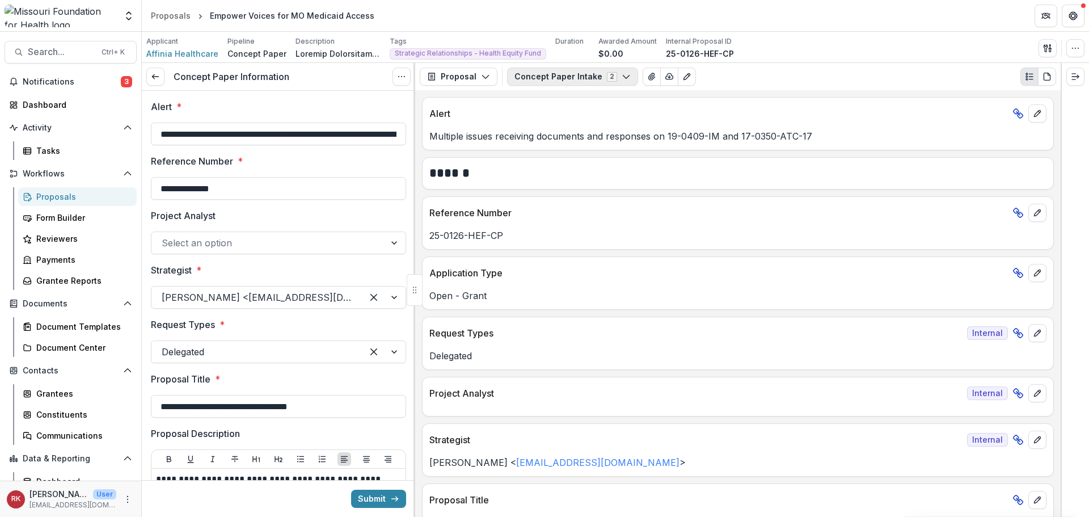
click at [579, 74] on button "Concept Paper Intake 2" at bounding box center [572, 76] width 131 height 18
click at [558, 122] on span "Affinia Healthcare - [DATE] - [DATE] Request for Concept Papers" at bounding box center [654, 119] width 255 height 12
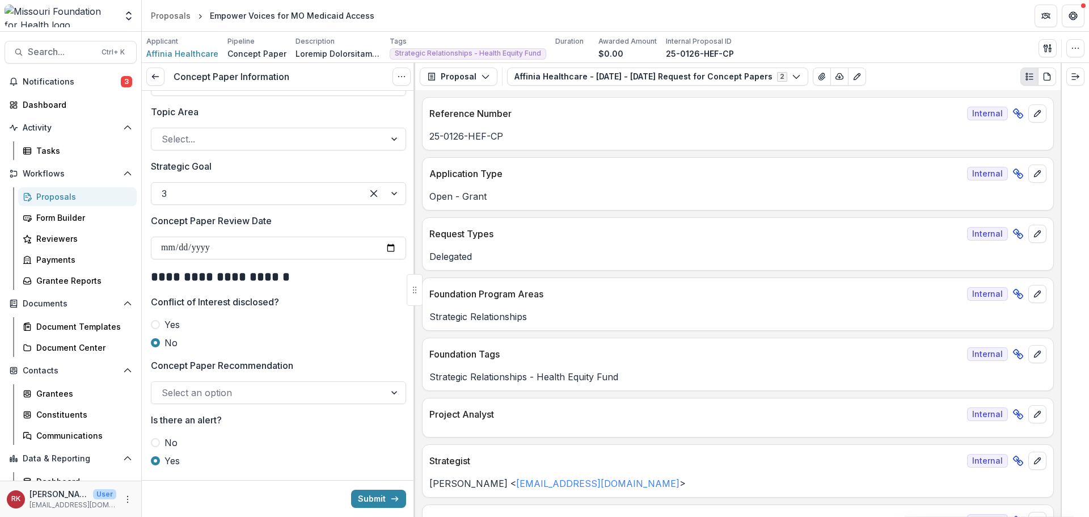
scroll to position [1480, 0]
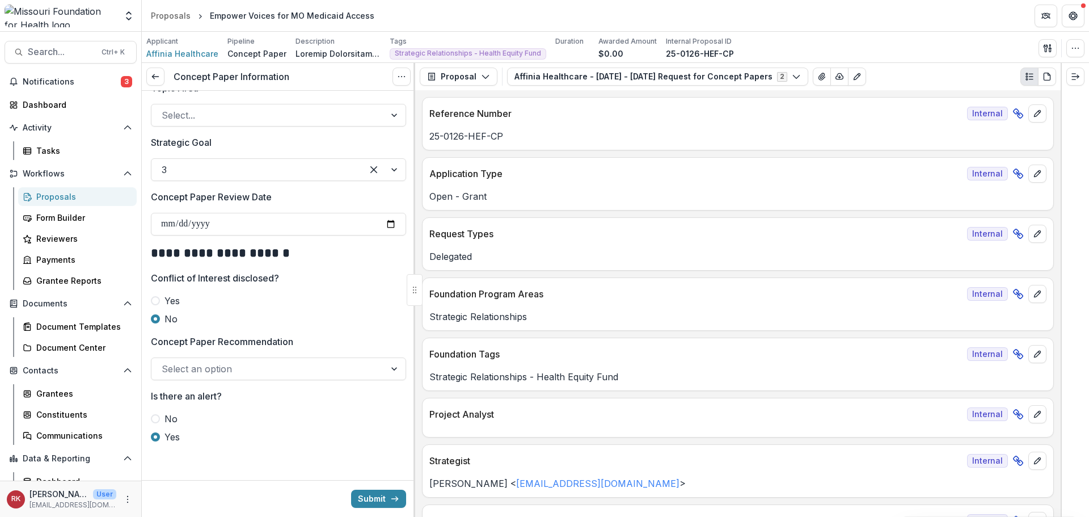
click at [386, 494] on button "Submit" at bounding box center [378, 498] width 55 height 18
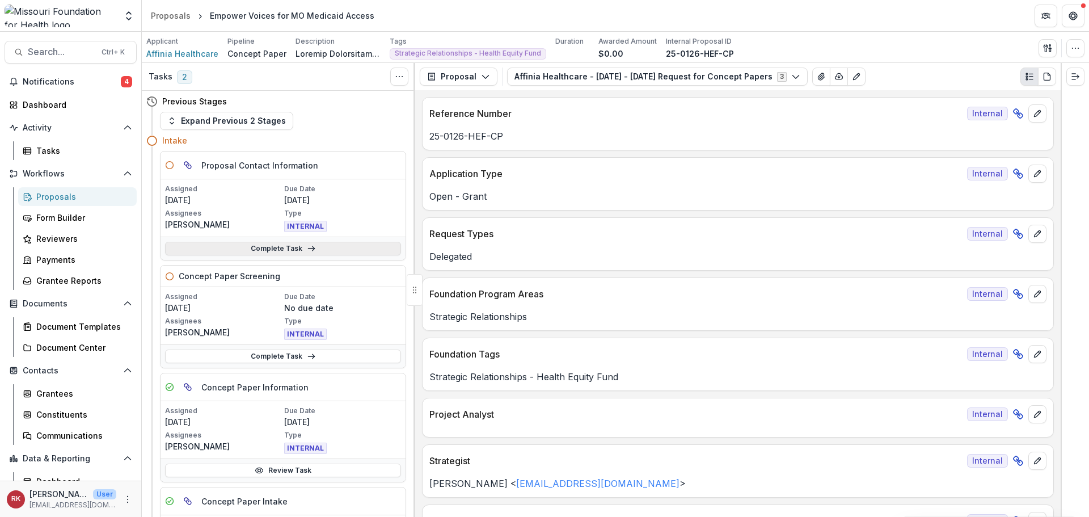
click at [255, 248] on link "Complete Task" at bounding box center [283, 249] width 236 height 14
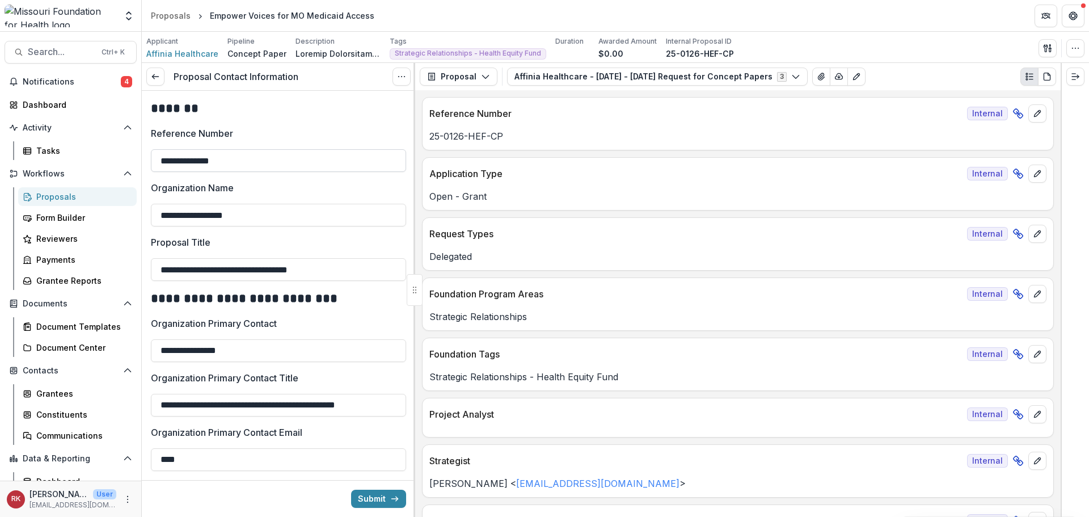
click at [247, 159] on input "**********" at bounding box center [278, 160] width 255 height 23
click at [167, 187] on p "Organization Name" at bounding box center [192, 188] width 83 height 14
click at [167, 204] on input "**********" at bounding box center [278, 215] width 255 height 23
drag, startPoint x: 157, startPoint y: 161, endPoint x: 344, endPoint y: 154, distance: 187.3
click at [343, 154] on input "**********" at bounding box center [278, 160] width 255 height 23
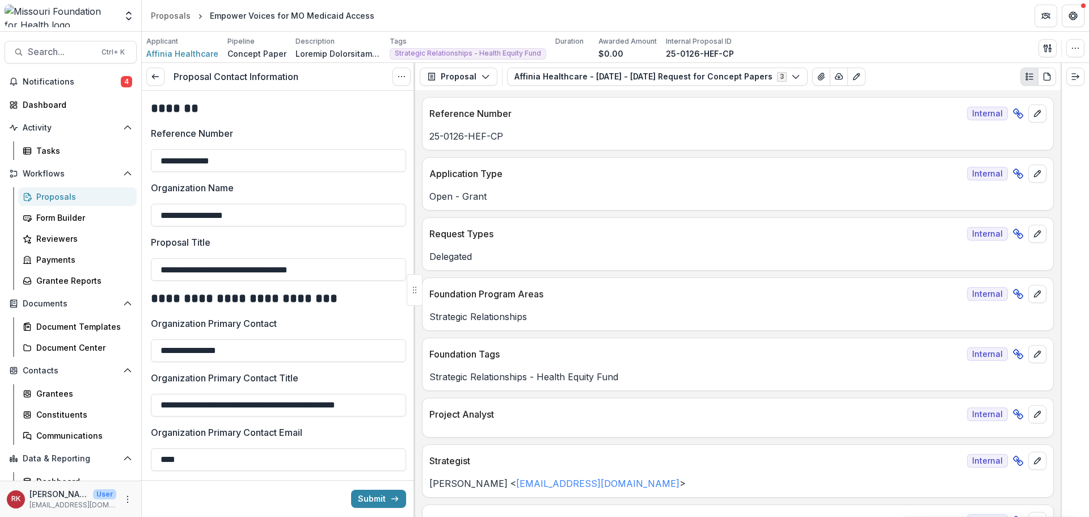
click at [172, 197] on div "**********" at bounding box center [278, 203] width 255 height 45
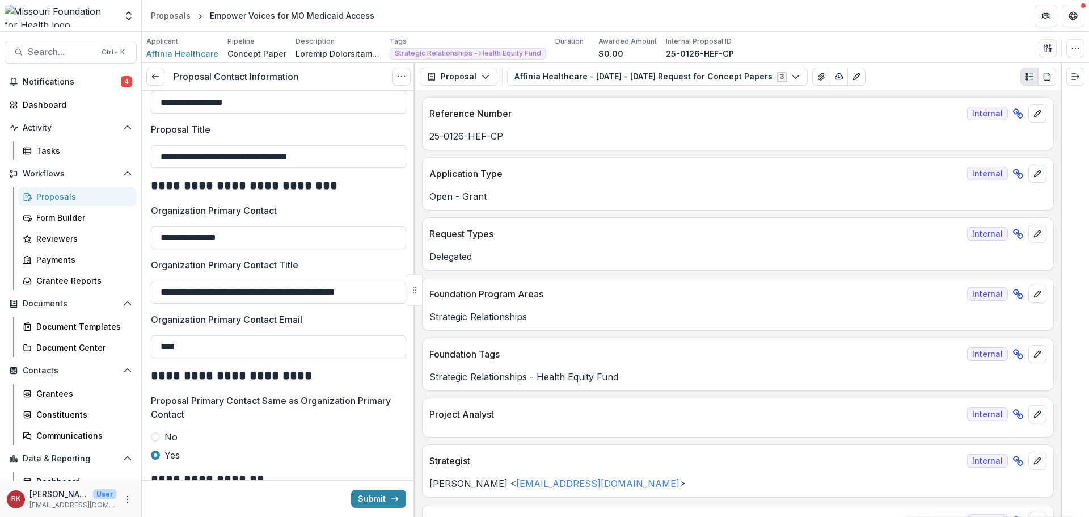
scroll to position [113, 0]
drag, startPoint x: 208, startPoint y: 153, endPoint x: 599, endPoint y: 155, distance: 391.3
click at [599, 155] on div "**********" at bounding box center [615, 290] width 947 height 454
click at [261, 236] on input "**********" at bounding box center [278, 237] width 255 height 23
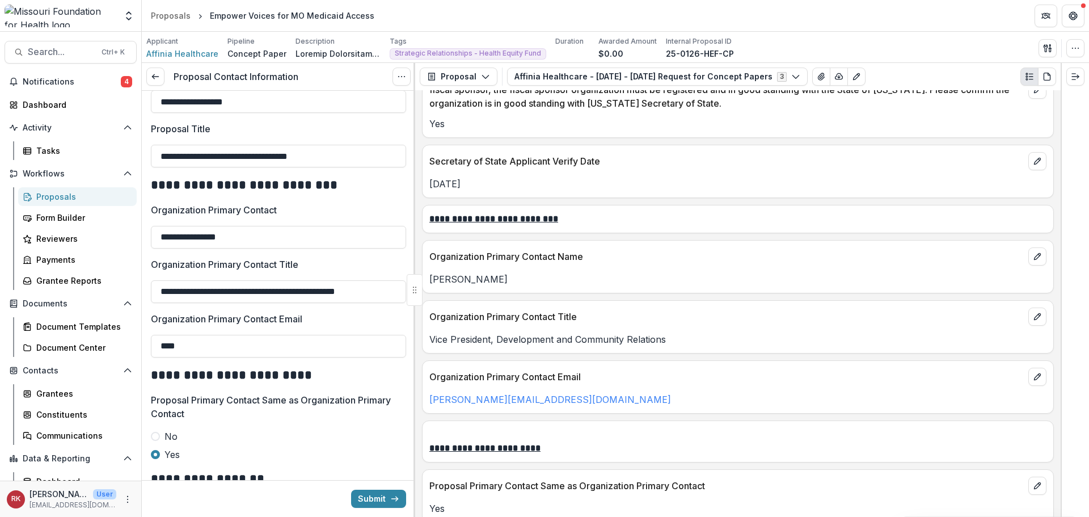
scroll to position [1418, 0]
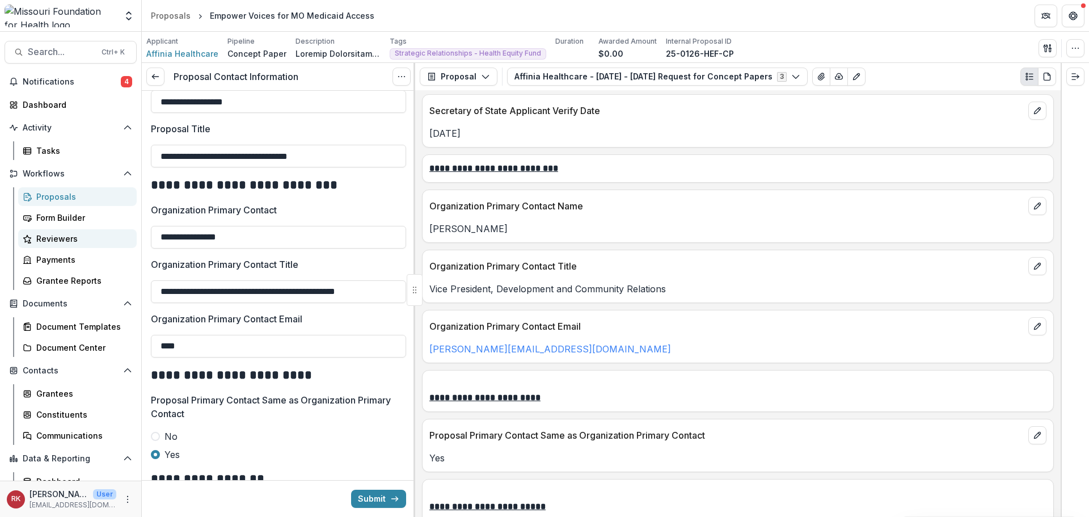
drag, startPoint x: 288, startPoint y: 243, endPoint x: 124, endPoint y: 233, distance: 163.6
click at [124, 233] on main "**********" at bounding box center [544, 274] width 1089 height 485
click at [261, 234] on input "**********" at bounding box center [278, 237] width 255 height 23
click at [248, 237] on input "**********" at bounding box center [278, 237] width 255 height 23
drag, startPoint x: 246, startPoint y: 237, endPoint x: 160, endPoint y: 238, distance: 86.2
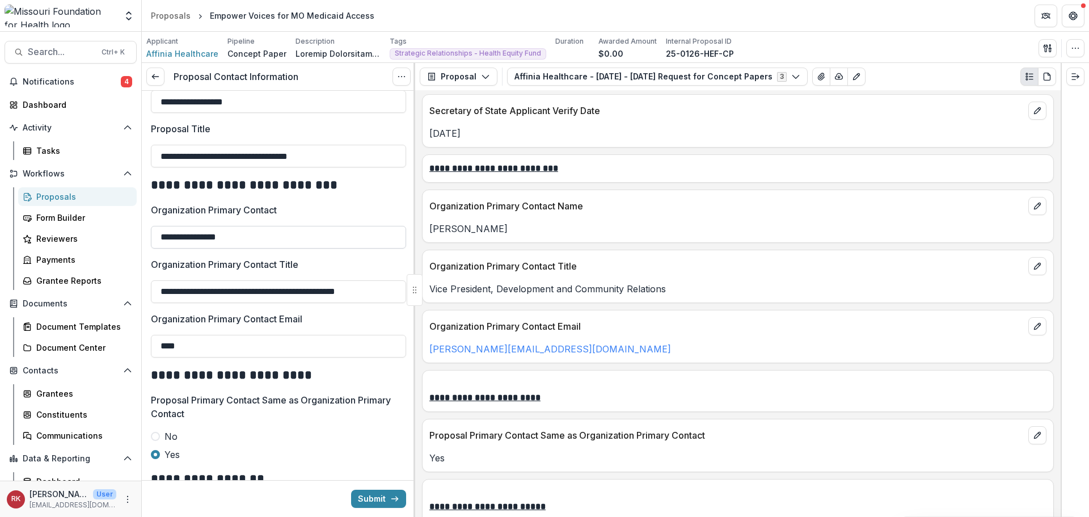
click at [160, 238] on input "**********" at bounding box center [278, 237] width 255 height 23
drag, startPoint x: 175, startPoint y: 296, endPoint x: 419, endPoint y: 298, distance: 243.3
click at [415, 298] on div "**********" at bounding box center [278, 290] width 273 height 454
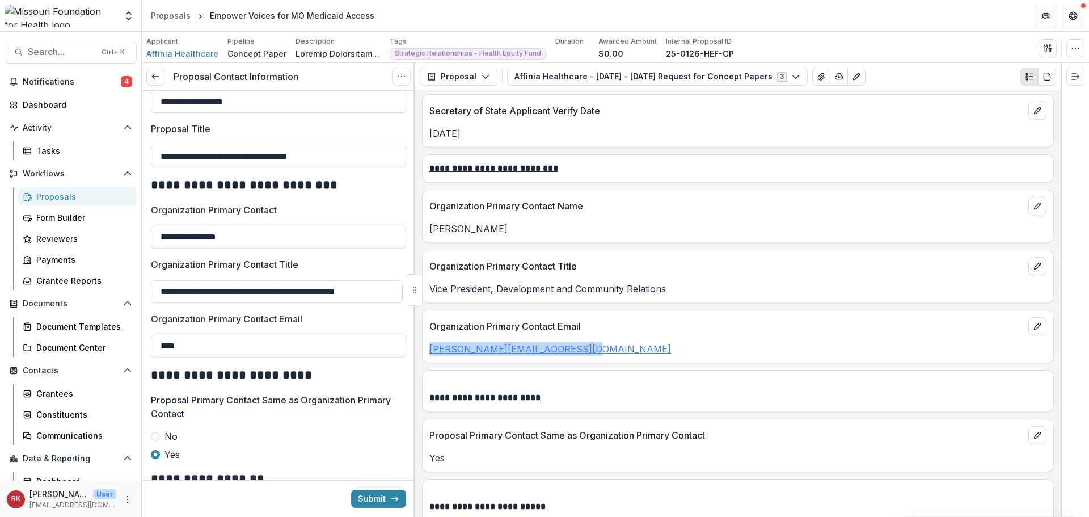
drag, startPoint x: 614, startPoint y: 353, endPoint x: 431, endPoint y: 353, distance: 183.2
click at [431, 353] on p "yvonnebu@affiniahealthcare.org" at bounding box center [737, 349] width 617 height 14
copy link "yvonnebu@affiniahealthcare.org"
drag, startPoint x: 218, startPoint y: 348, endPoint x: 105, endPoint y: 339, distance: 112.7
click at [105, 339] on main "**********" at bounding box center [544, 274] width 1089 height 485
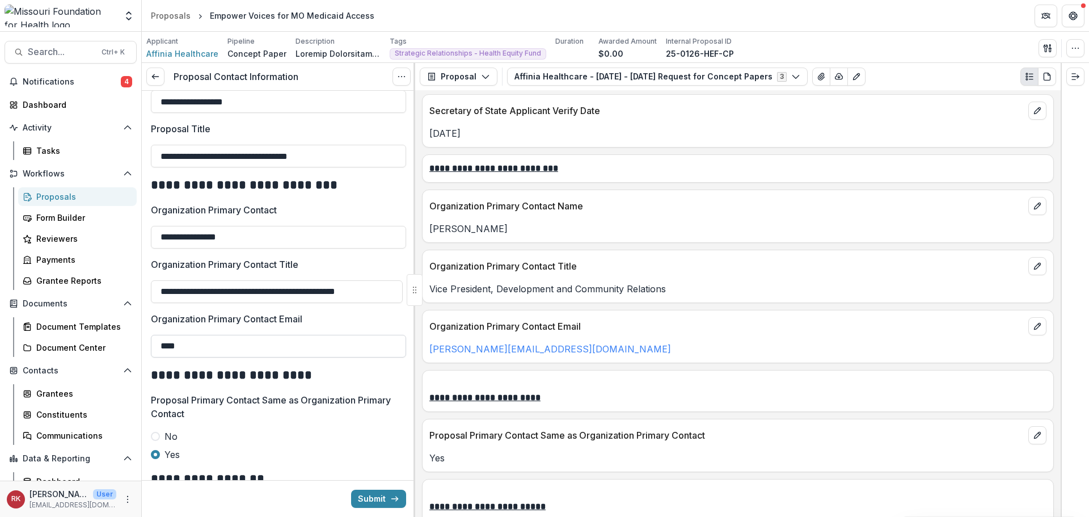
paste input "**********"
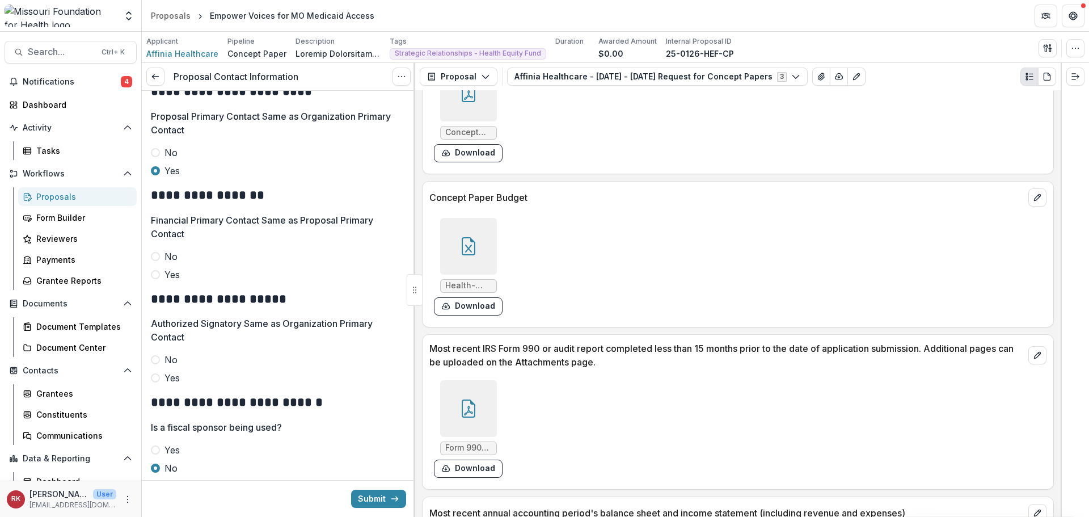
scroll to position [2949, 0]
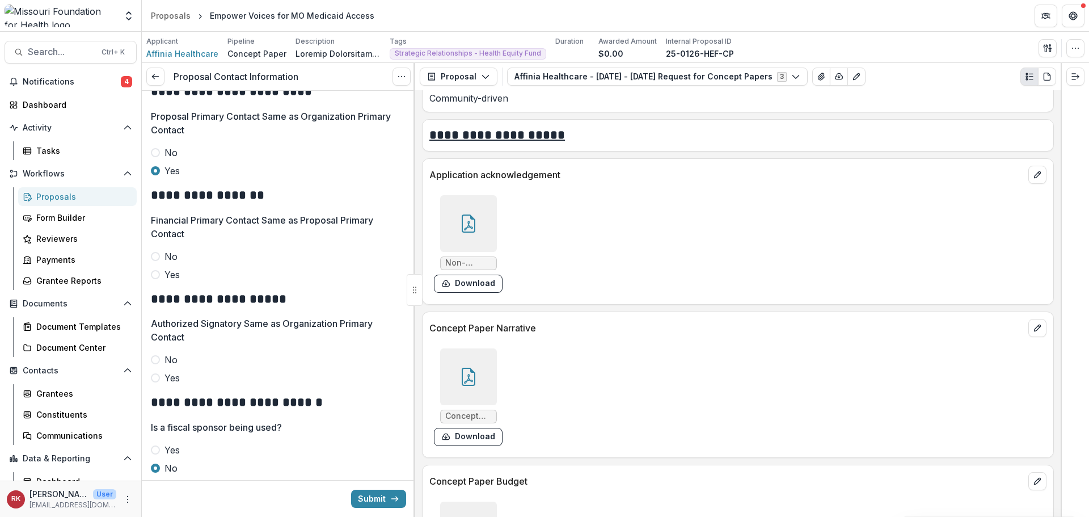
type input "**********"
click at [466, 227] on icon at bounding box center [468, 226] width 9 height 10
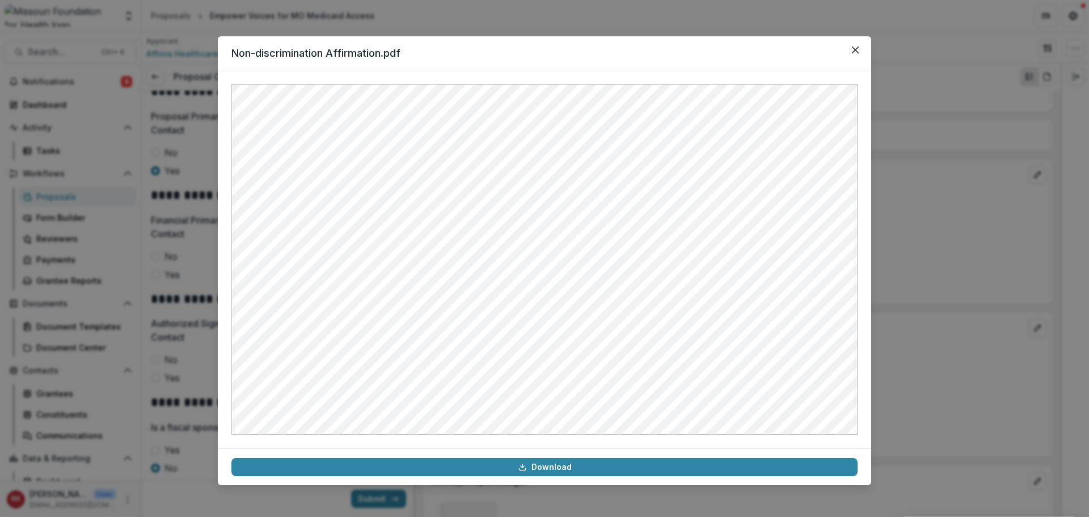
click at [929, 293] on div "Non-discrimination Affirmation.pdf Download" at bounding box center [544, 258] width 1089 height 517
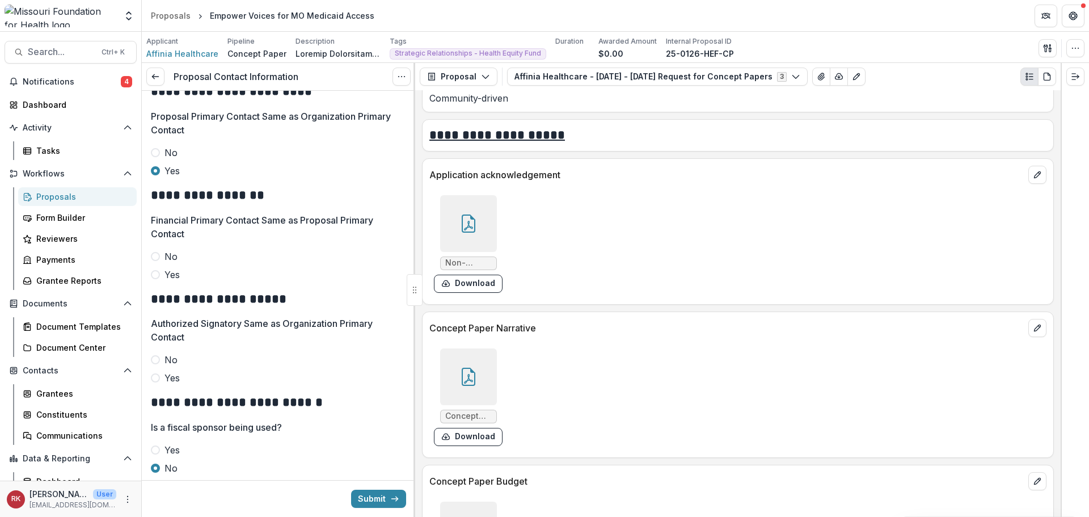
click at [156, 359] on span at bounding box center [155, 359] width 9 height 9
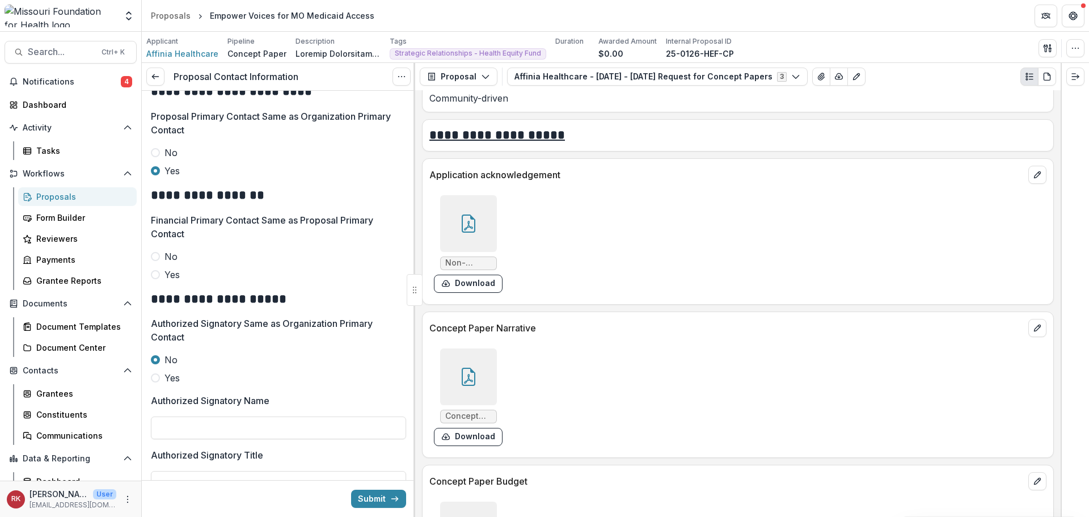
click at [466, 226] on icon at bounding box center [468, 223] width 18 height 18
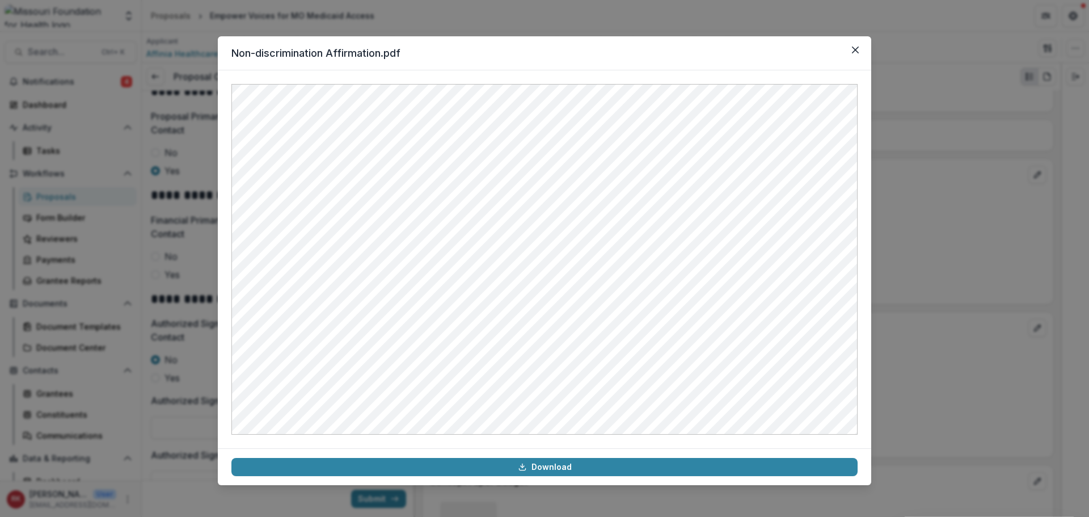
click at [177, 396] on div "Non-discrimination Affirmation.pdf Download" at bounding box center [544, 258] width 1089 height 517
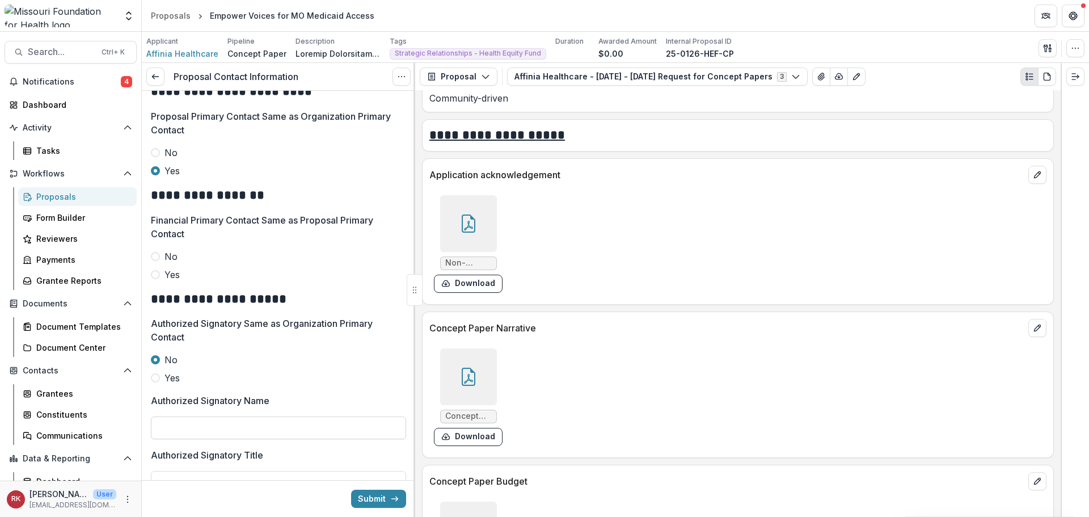
click at [176, 425] on input "Authorized Signatory Name" at bounding box center [278, 427] width 255 height 23
type input "**********"
click at [464, 212] on div at bounding box center [468, 223] width 57 height 57
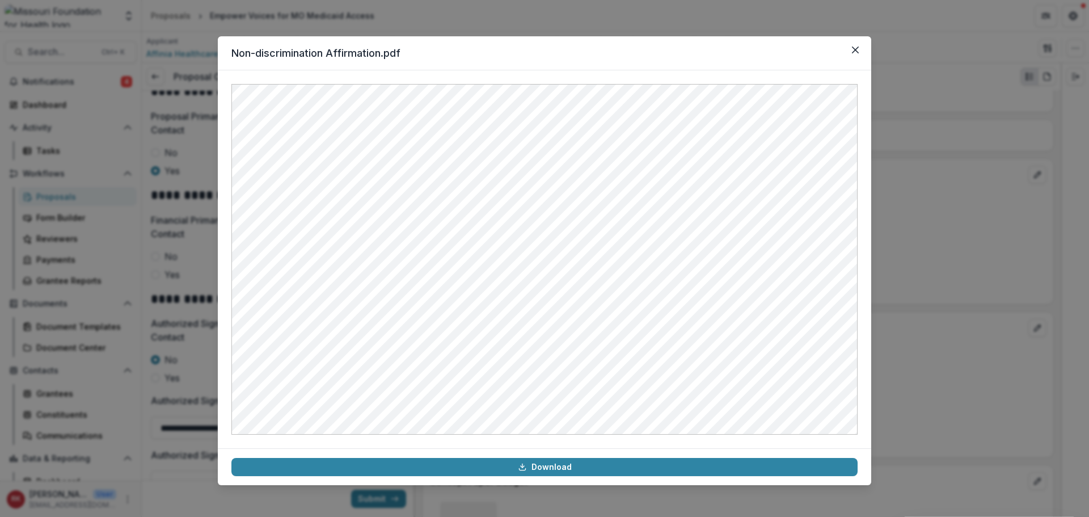
drag, startPoint x: 891, startPoint y: 335, endPoint x: 853, endPoint y: 332, distance: 38.1
click at [891, 335] on div "Non-discrimination Affirmation.pdf Download" at bounding box center [544, 258] width 1089 height 517
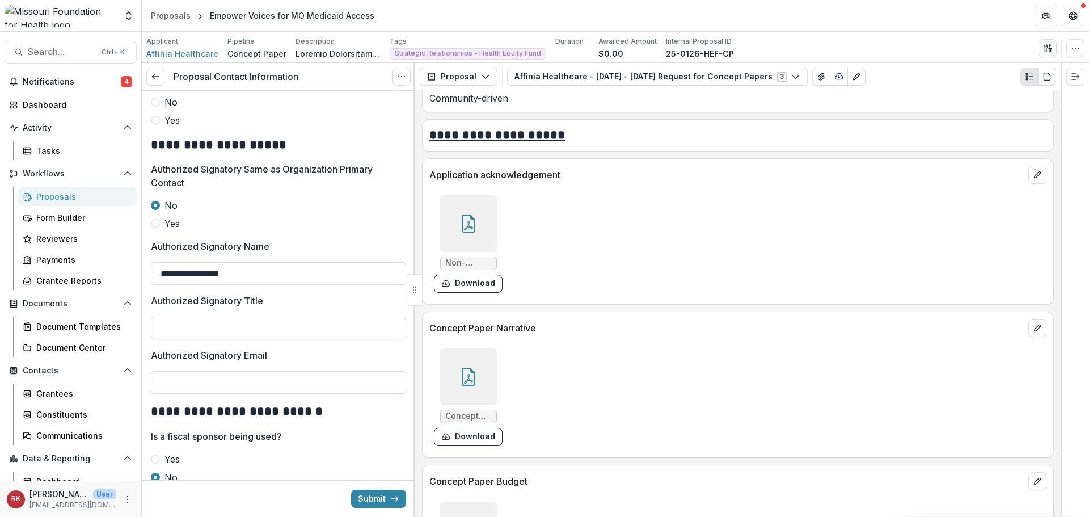
scroll to position [567, 0]
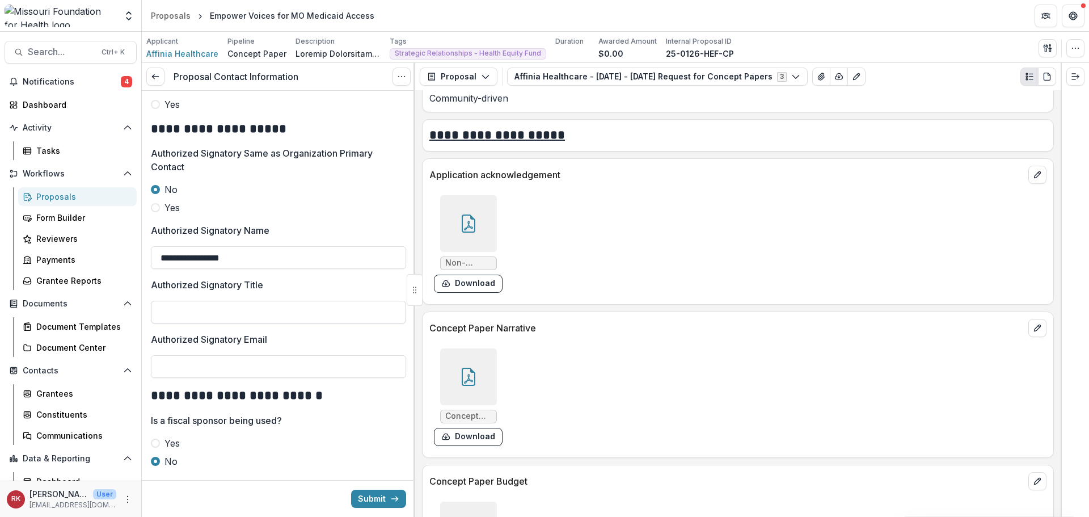
click at [192, 314] on input "Authorized Signatory Title" at bounding box center [278, 312] width 255 height 23
type input "**********"
click at [488, 215] on div at bounding box center [468, 223] width 57 height 57
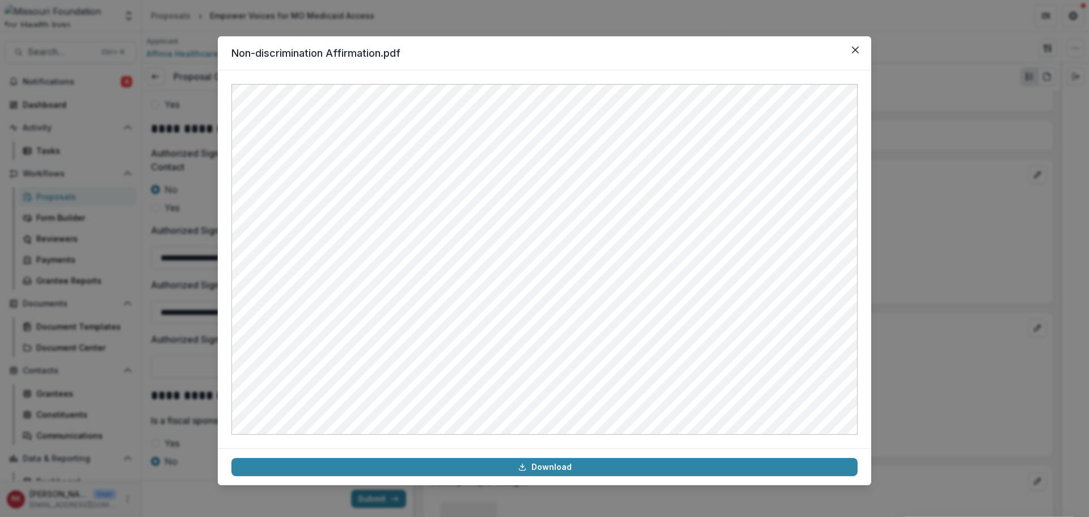
click at [898, 303] on div "Non-discrimination Affirmation.pdf Download" at bounding box center [544, 258] width 1089 height 517
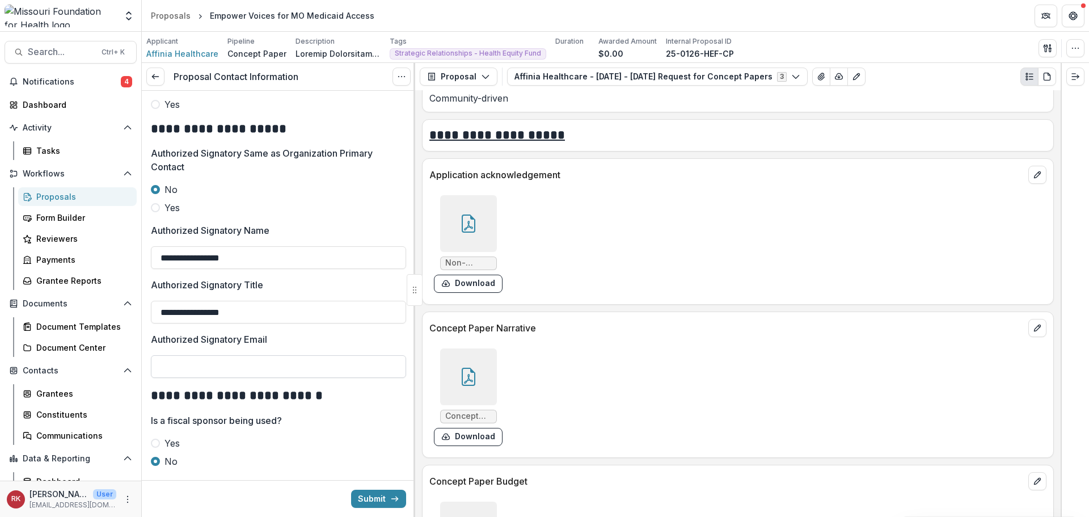
click at [272, 371] on input "Authorized Signatory Email" at bounding box center [278, 366] width 255 height 23
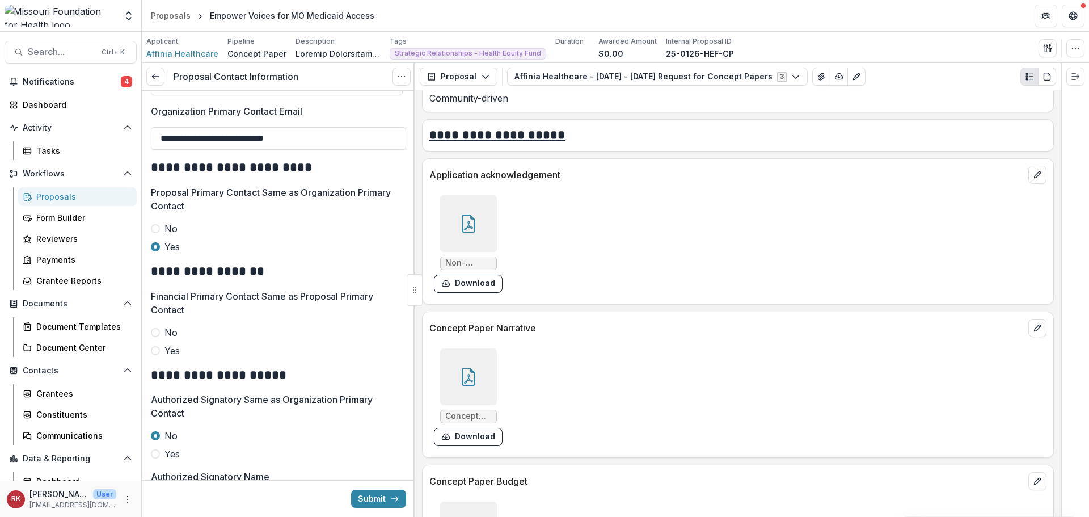
scroll to position [308, 0]
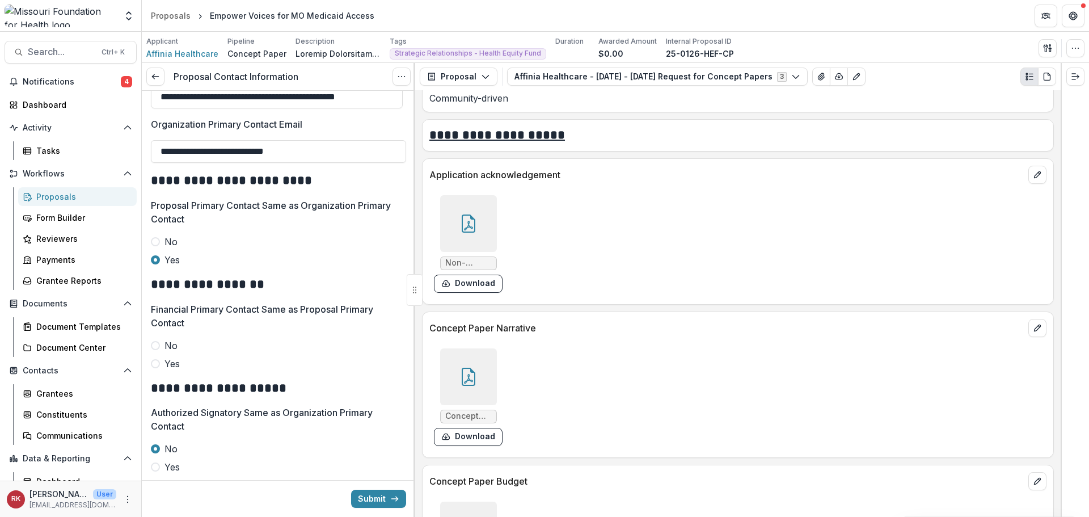
type input "**********"
click at [454, 212] on div at bounding box center [468, 223] width 57 height 57
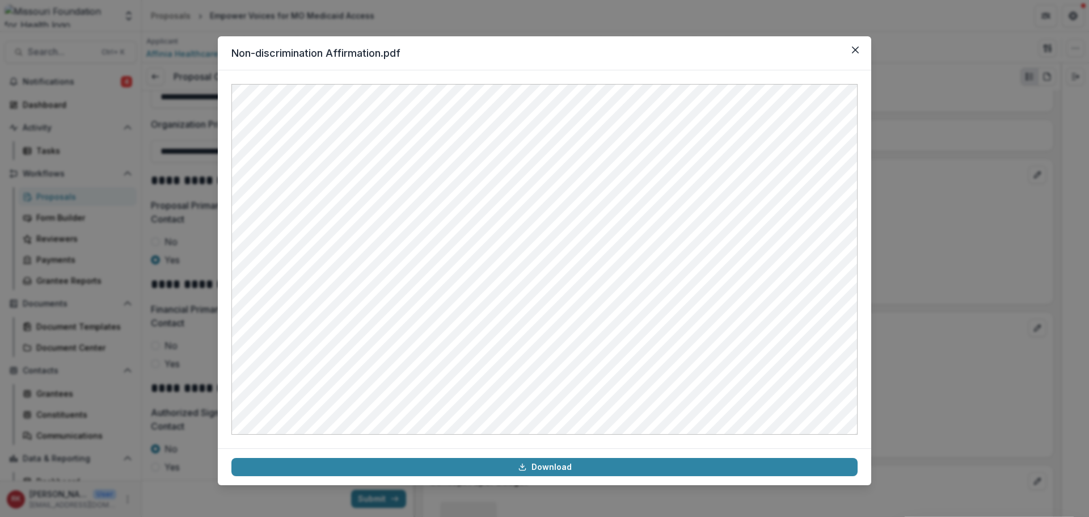
click at [954, 296] on div "Non-discrimination Affirmation.pdf Download" at bounding box center [544, 258] width 1089 height 517
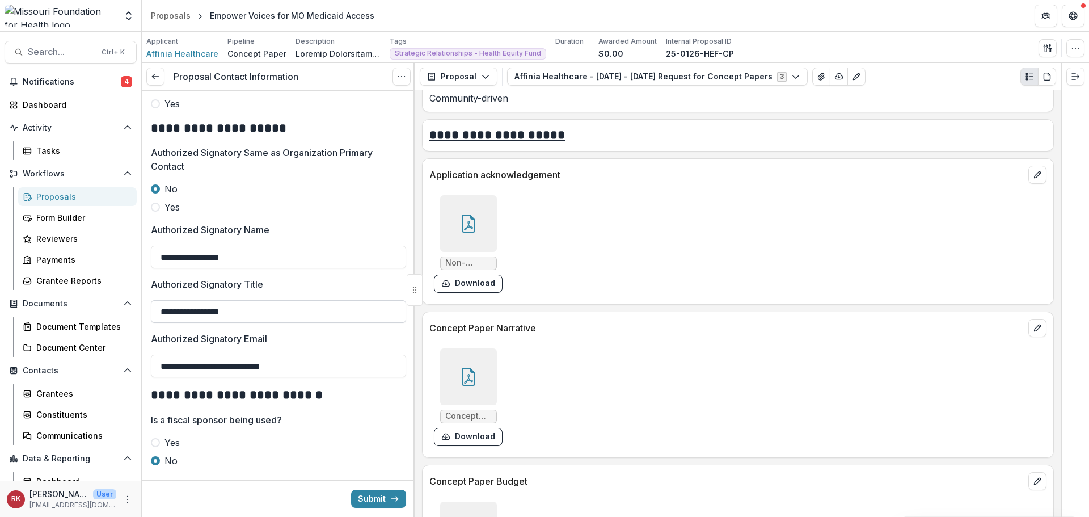
scroll to position [591, 0]
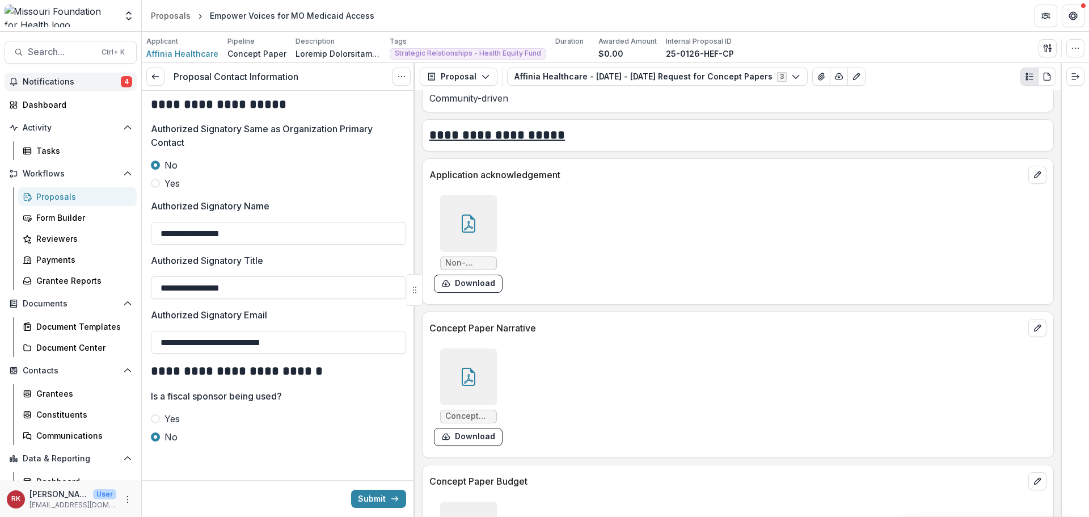
click at [65, 77] on span "Notifications" at bounding box center [72, 82] width 98 height 10
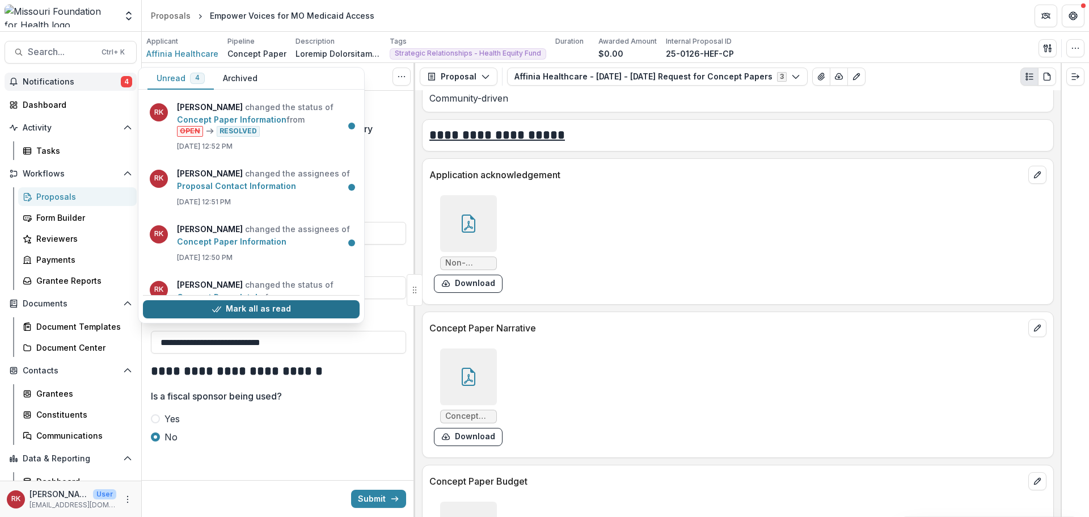
click at [192, 306] on button "Mark all as read" at bounding box center [251, 309] width 217 height 18
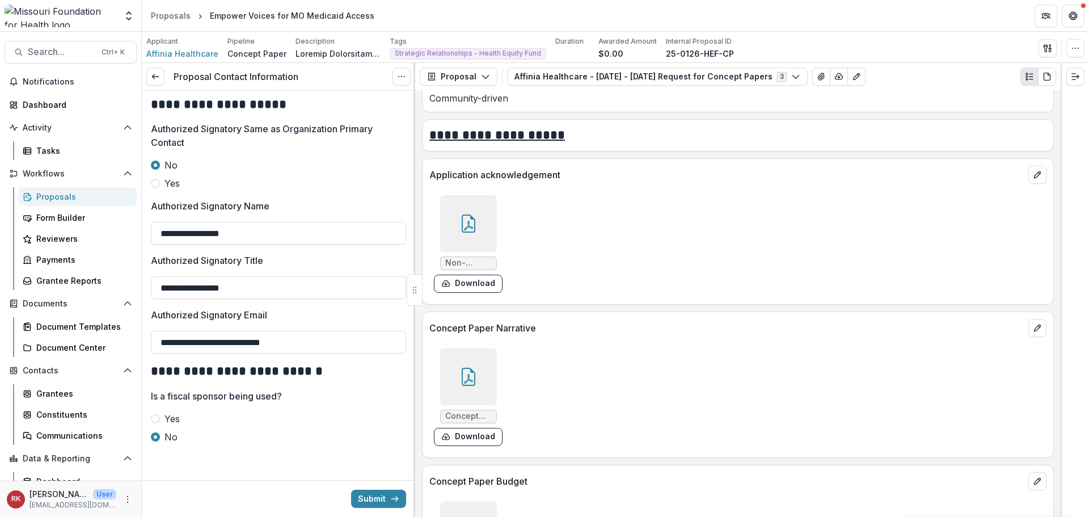
click at [455, 218] on div at bounding box center [468, 223] width 57 height 57
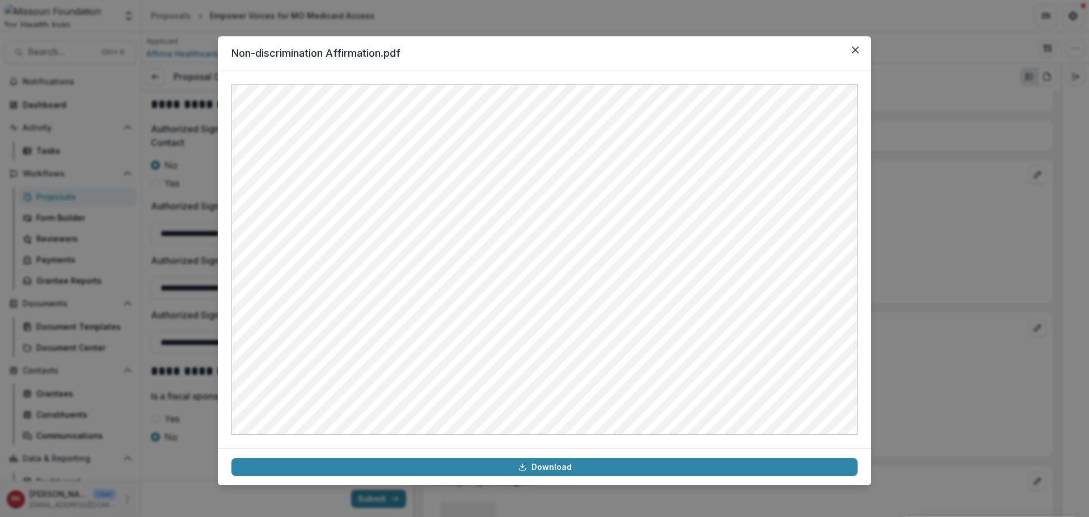
click at [160, 280] on div "Non-discrimination Affirmation.pdf Download" at bounding box center [544, 258] width 1089 height 517
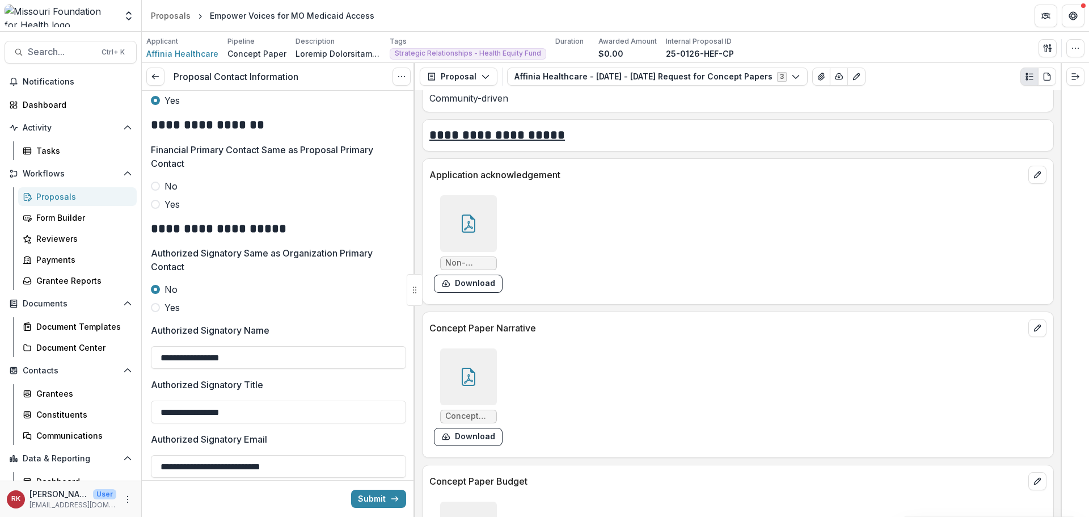
scroll to position [421, 0]
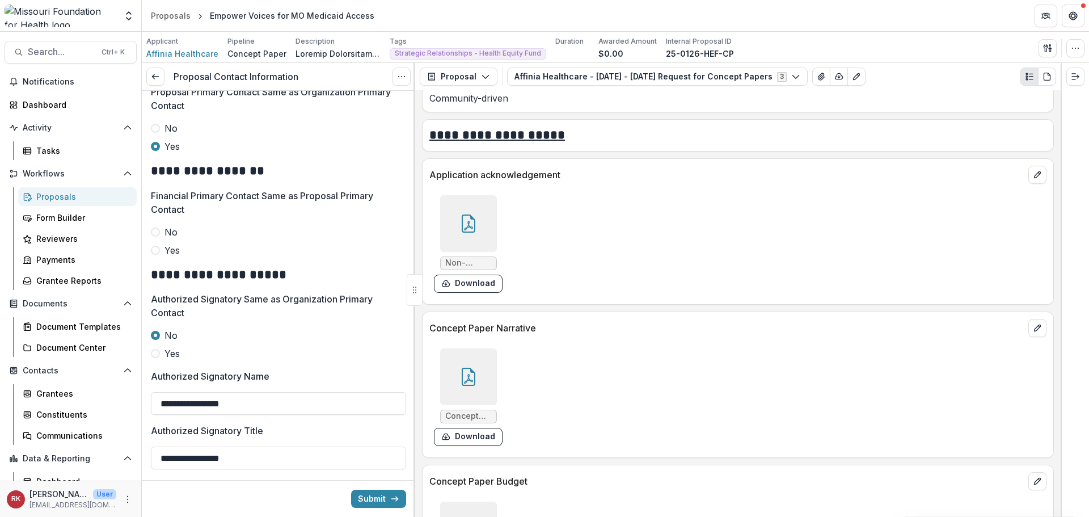
click at [157, 231] on span at bounding box center [155, 231] width 9 height 9
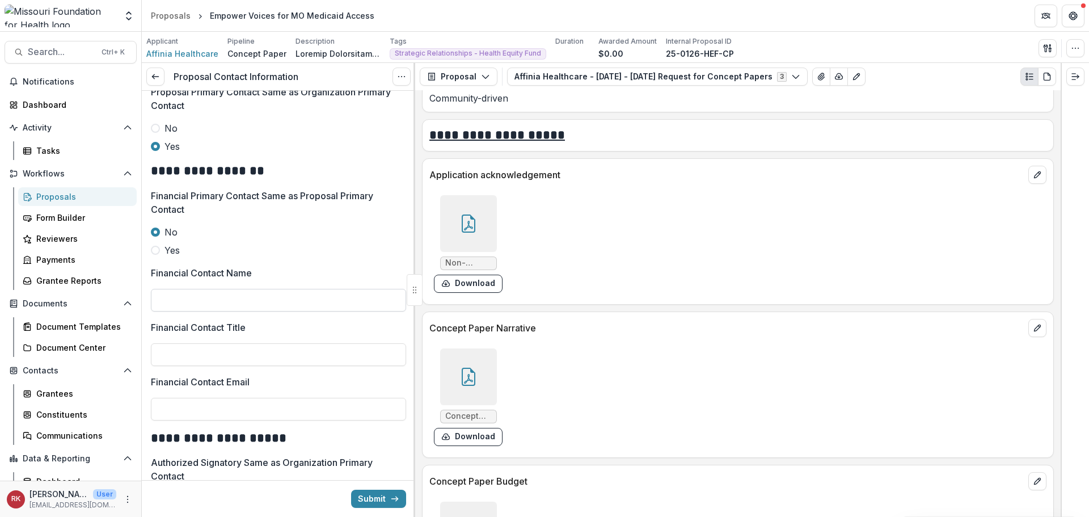
click at [193, 291] on input "Financial Contact Name" at bounding box center [278, 300] width 255 height 23
type input "**********"
click at [465, 363] on div at bounding box center [468, 376] width 57 height 57
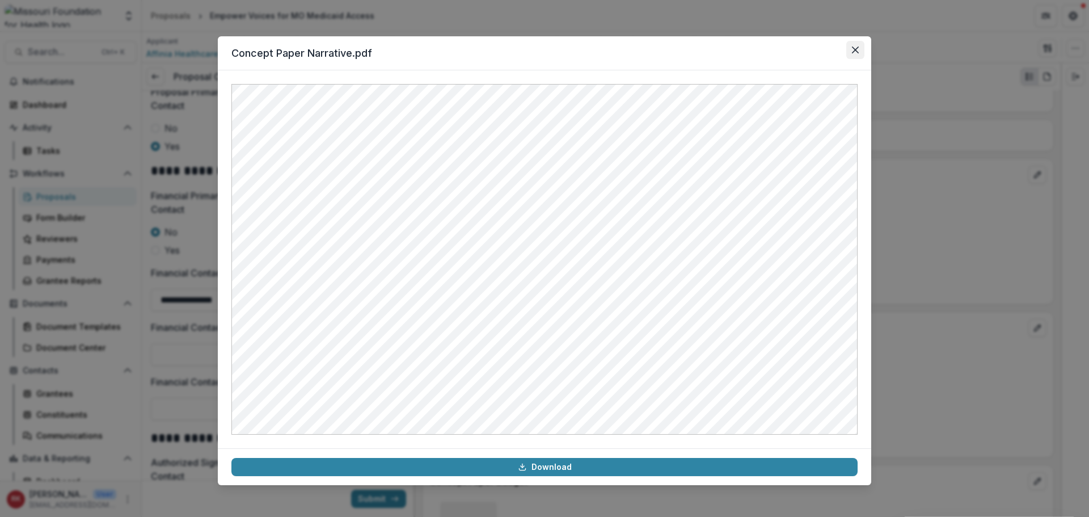
click at [852, 58] on button "Close" at bounding box center [855, 50] width 18 height 18
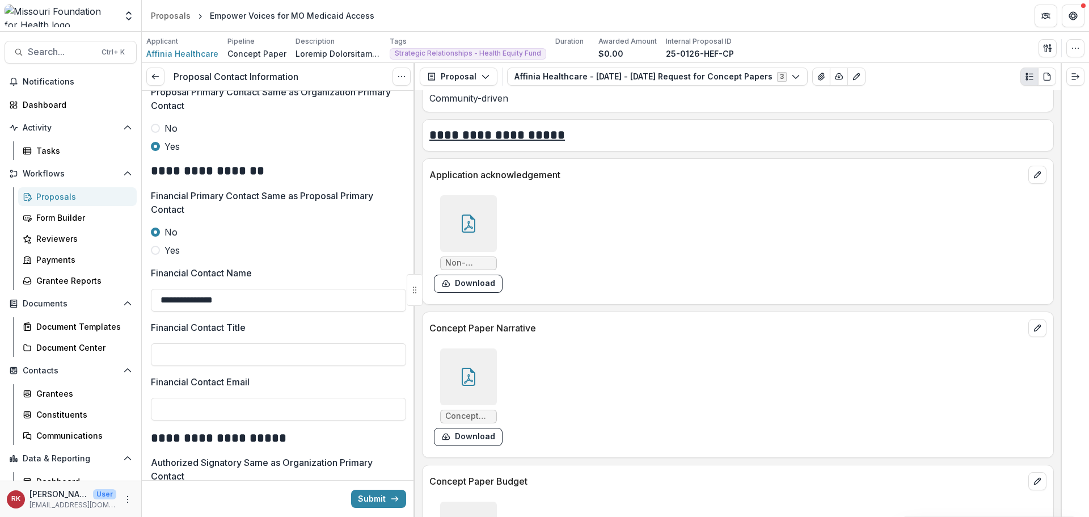
click at [445, 198] on div at bounding box center [468, 223] width 57 height 57
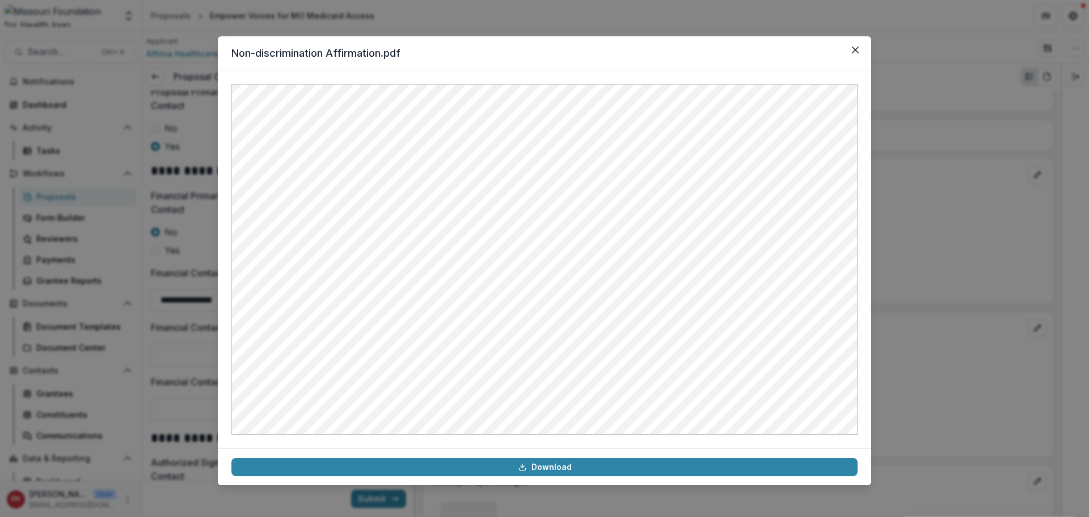
drag, startPoint x: 937, startPoint y: 327, endPoint x: 894, endPoint y: 327, distance: 42.5
click at [937, 327] on div "Non-discrimination Affirmation.pdf Download" at bounding box center [544, 258] width 1089 height 517
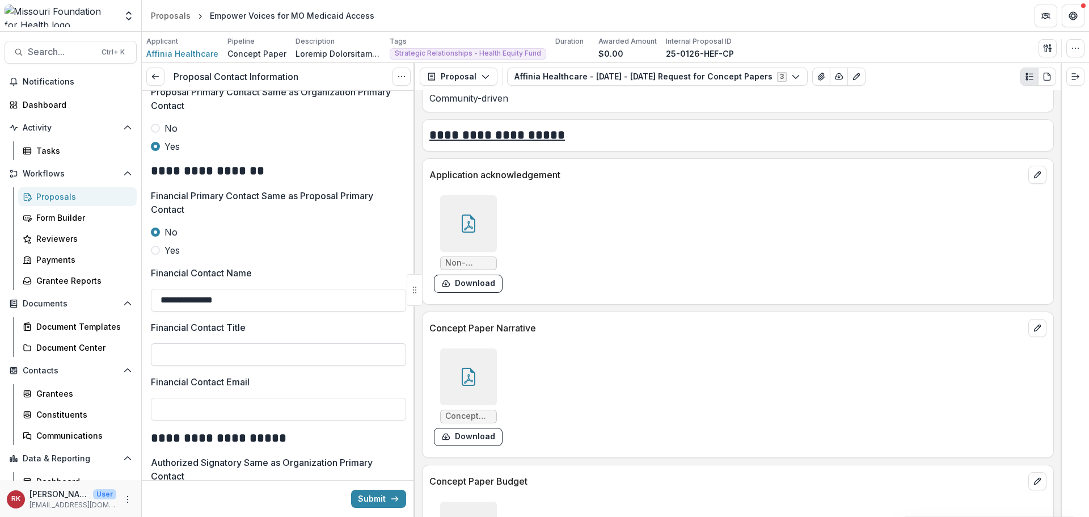
click at [187, 358] on input "Financial Contact Title" at bounding box center [278, 354] width 255 height 23
type input "***"
click at [445, 206] on div at bounding box center [468, 223] width 57 height 57
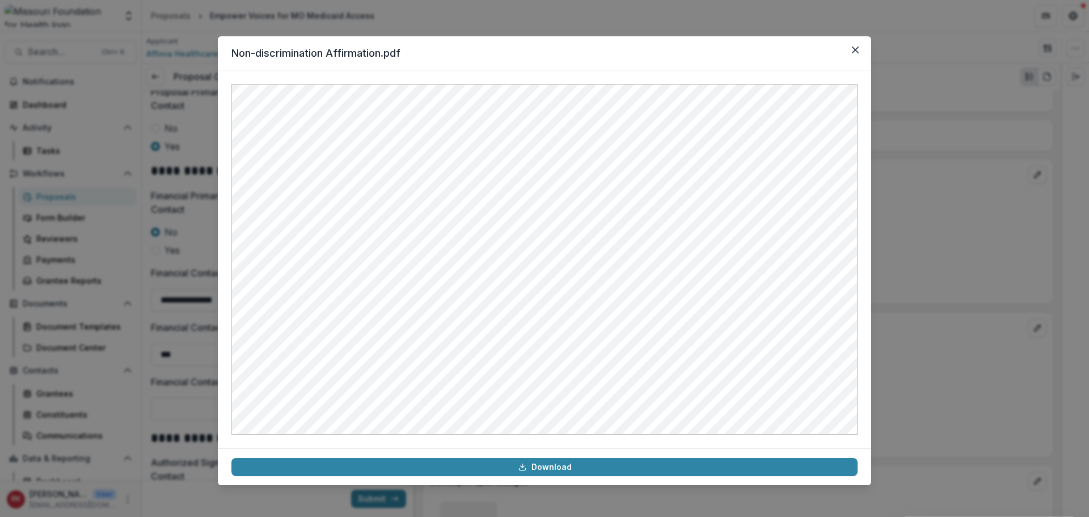
click at [907, 250] on div "Non-discrimination Affirmation.pdf Download" at bounding box center [544, 258] width 1089 height 517
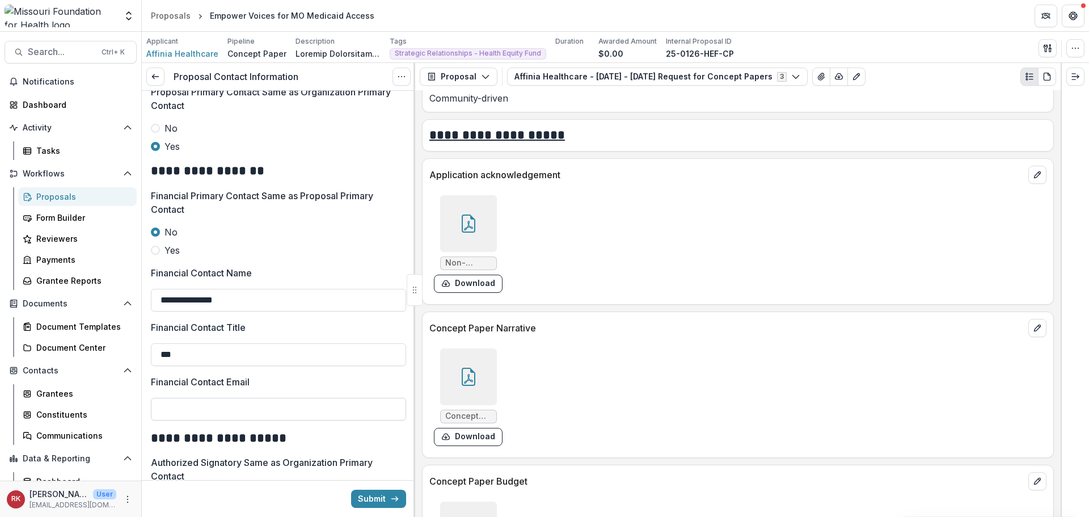
click at [183, 400] on input "Financial Contact Email" at bounding box center [278, 409] width 255 height 23
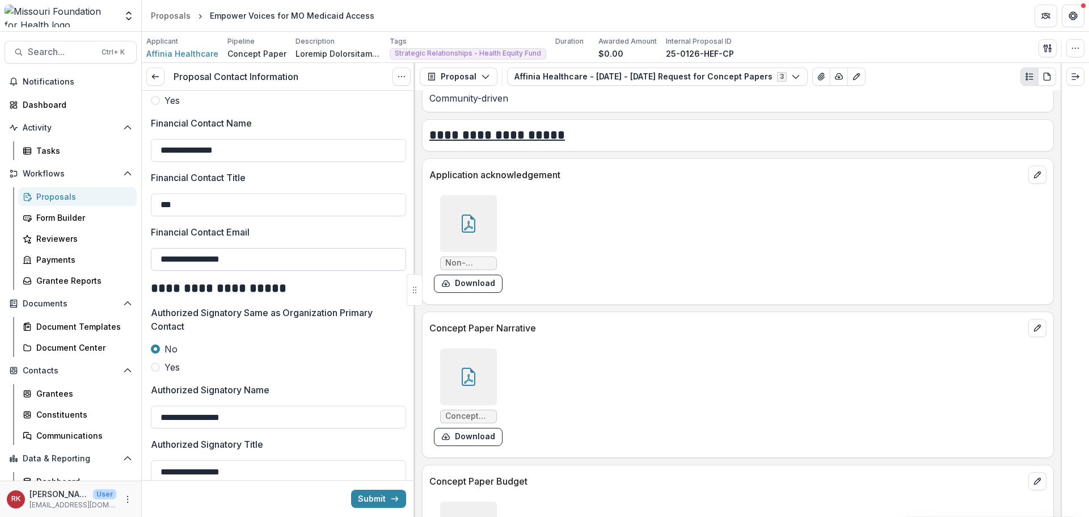
scroll to position [535, 0]
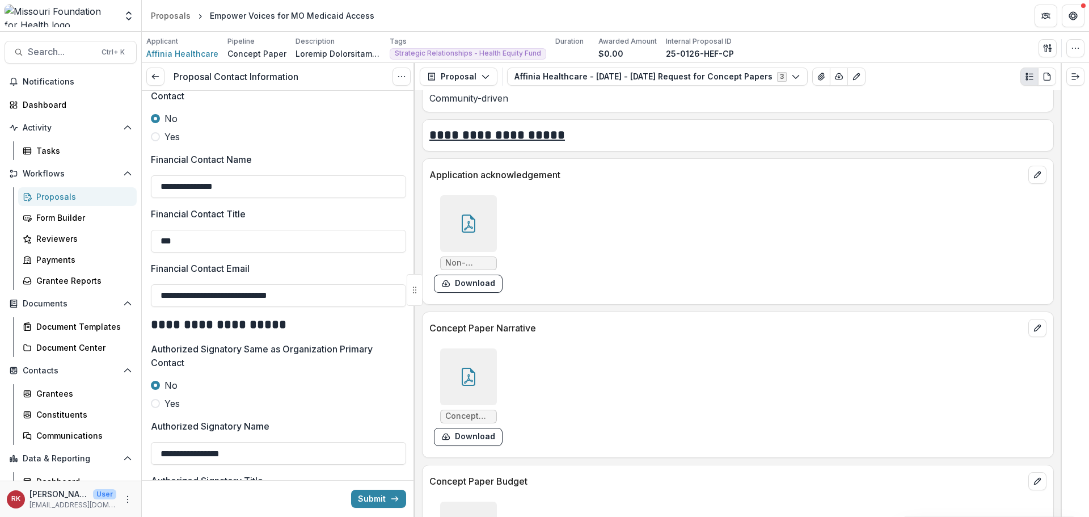
type input "**********"
click at [477, 215] on div at bounding box center [468, 223] width 57 height 57
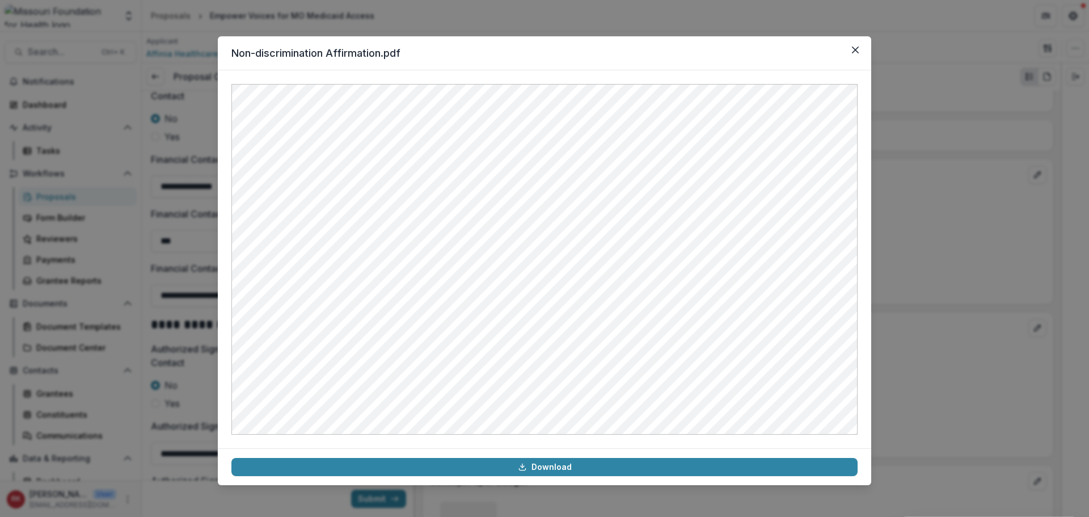
click at [980, 125] on div "Non-discrimination Affirmation.pdf Download" at bounding box center [544, 258] width 1089 height 517
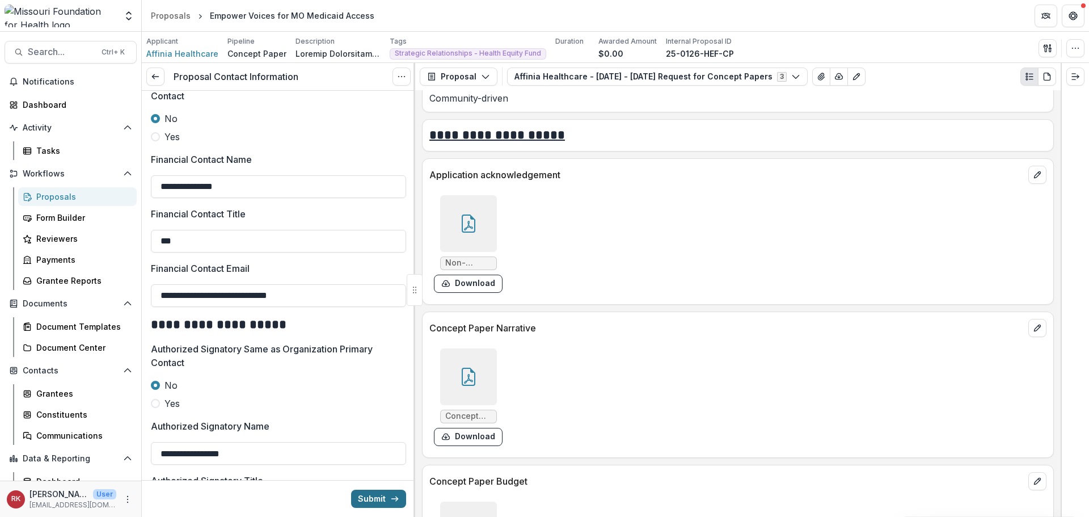
click at [373, 502] on button "Submit" at bounding box center [378, 498] width 55 height 18
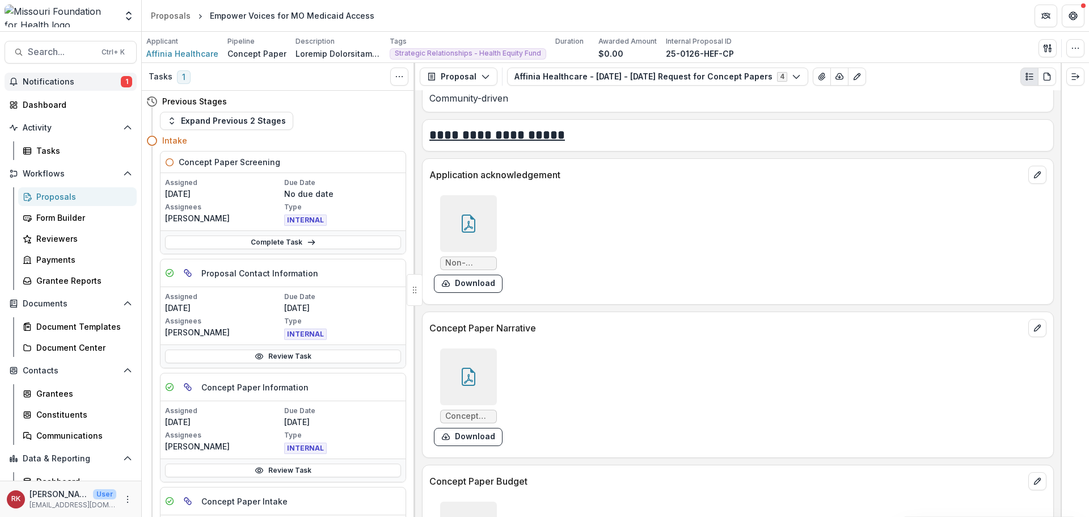
click at [109, 83] on span "Notifications" at bounding box center [72, 82] width 98 height 10
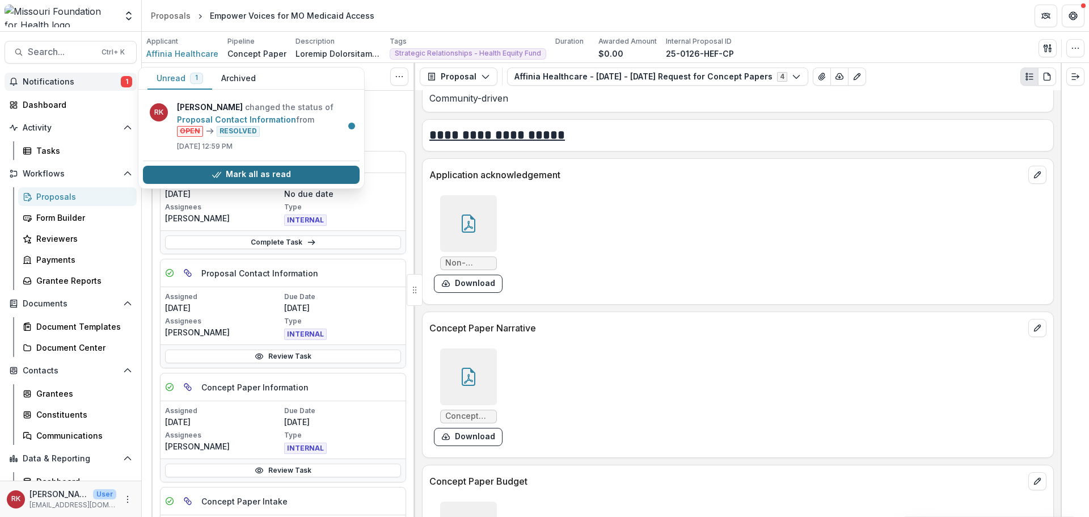
click at [202, 169] on button "Mark all as read" at bounding box center [251, 175] width 217 height 18
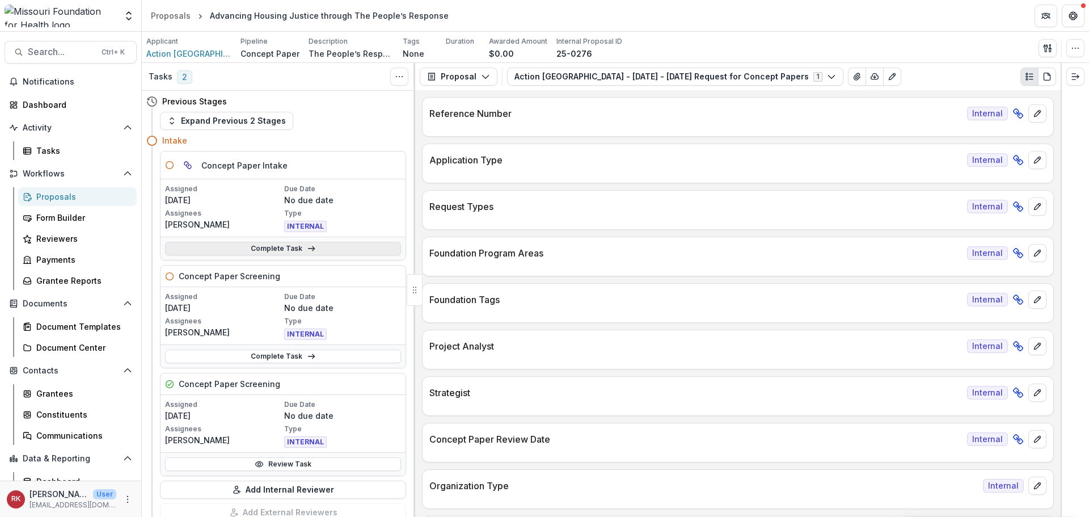
click at [249, 242] on link "Complete Task" at bounding box center [283, 249] width 236 height 14
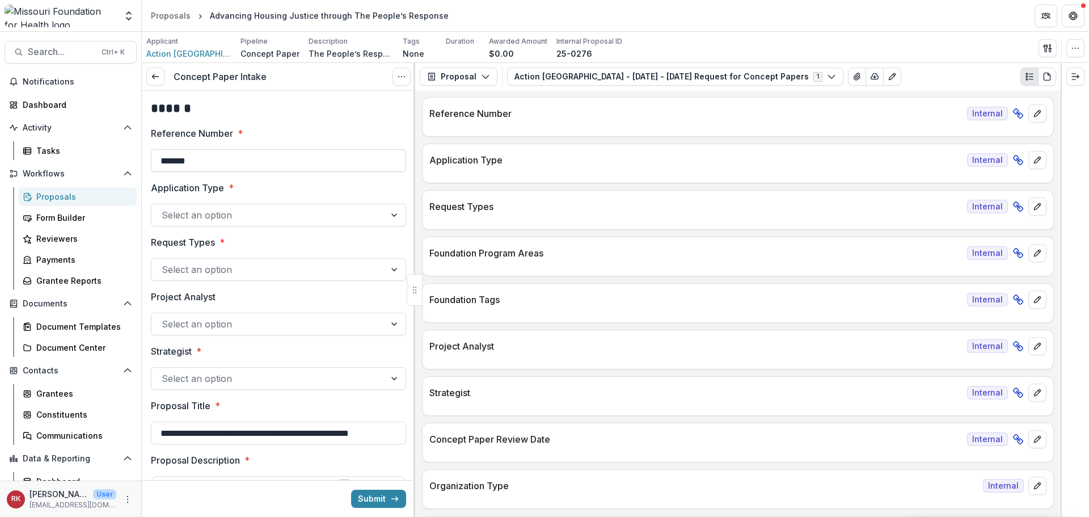
click at [233, 165] on input "*******" at bounding box center [278, 160] width 255 height 23
type input "**********"
click at [187, 218] on div at bounding box center [268, 215] width 213 height 16
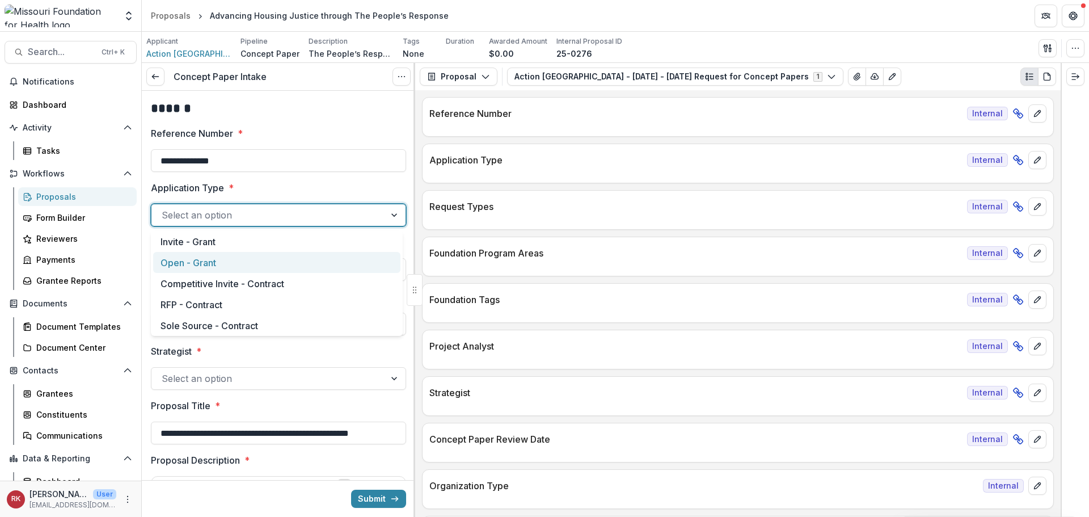
click at [191, 259] on div "Open - Grant" at bounding box center [276, 262] width 247 height 21
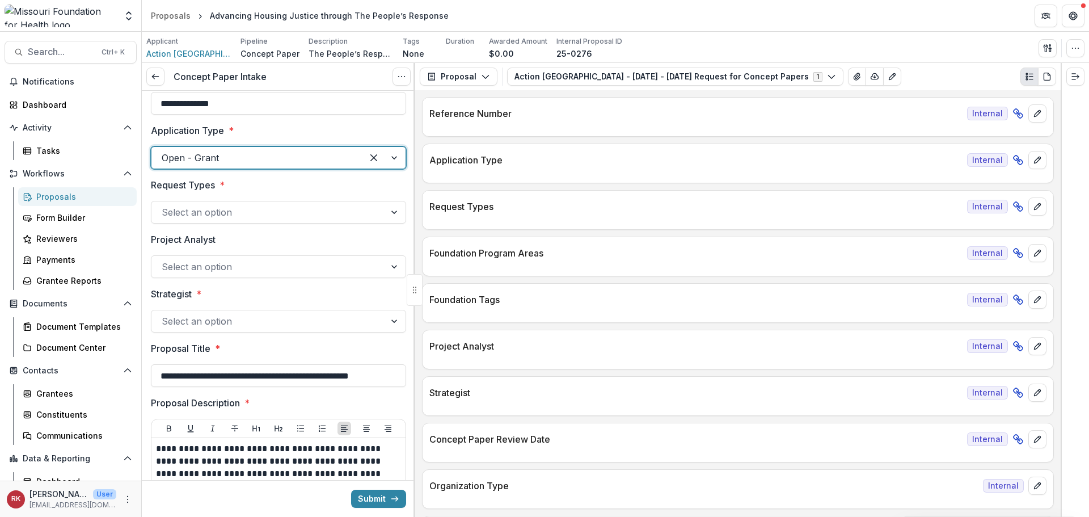
scroll to position [113, 0]
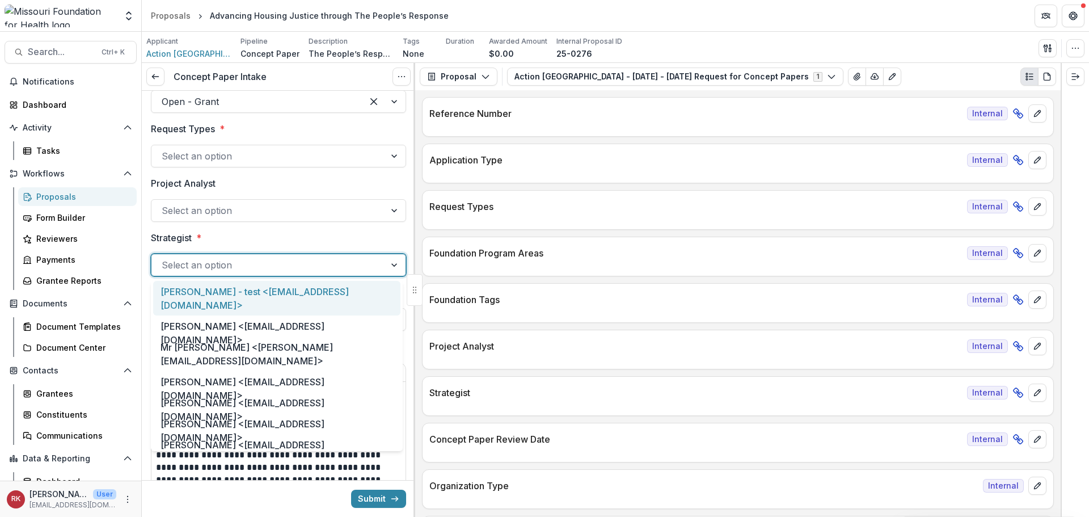
click at [173, 269] on div at bounding box center [268, 265] width 213 height 16
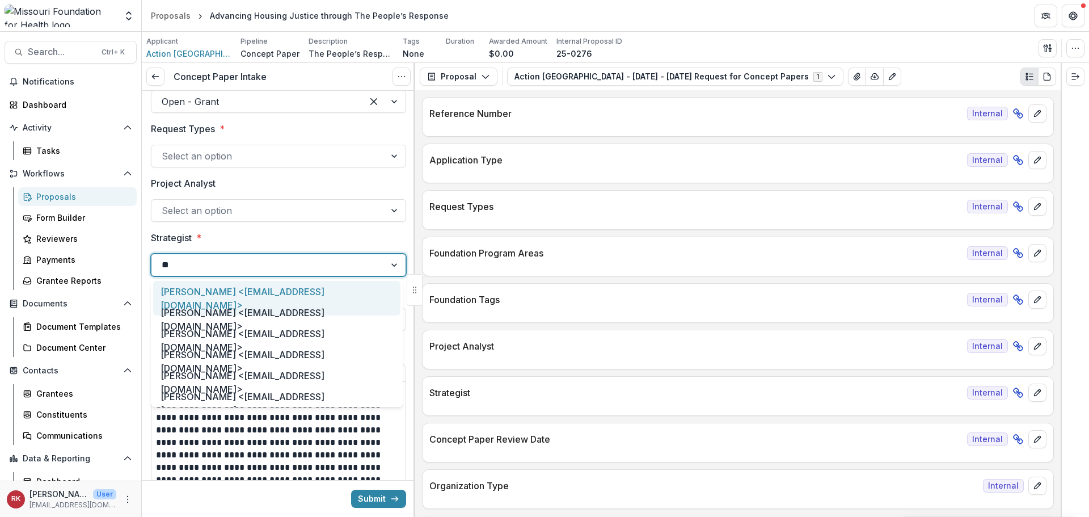
type input "***"
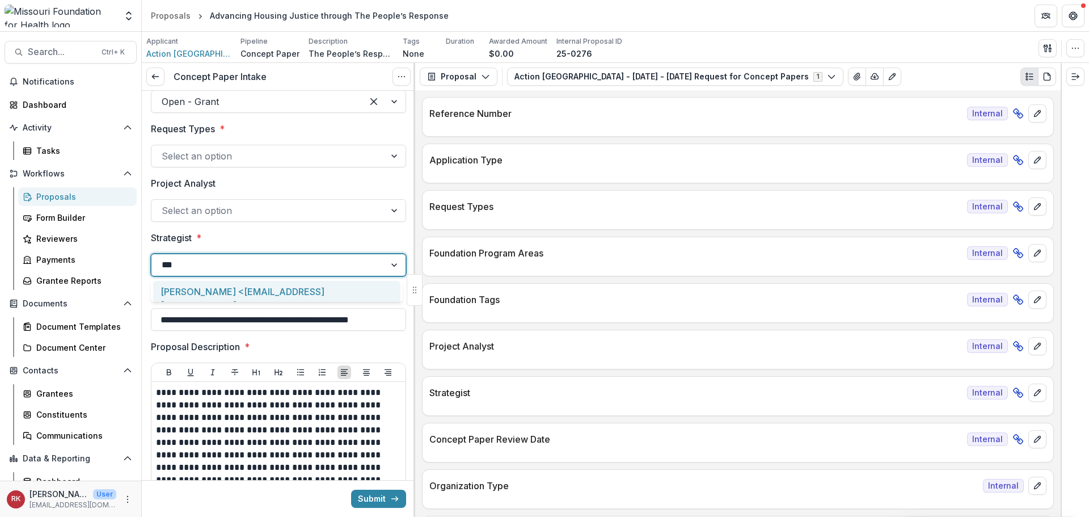
click at [182, 286] on div "Alyssa Curran <acurran@mffh.org>" at bounding box center [276, 298] width 247 height 35
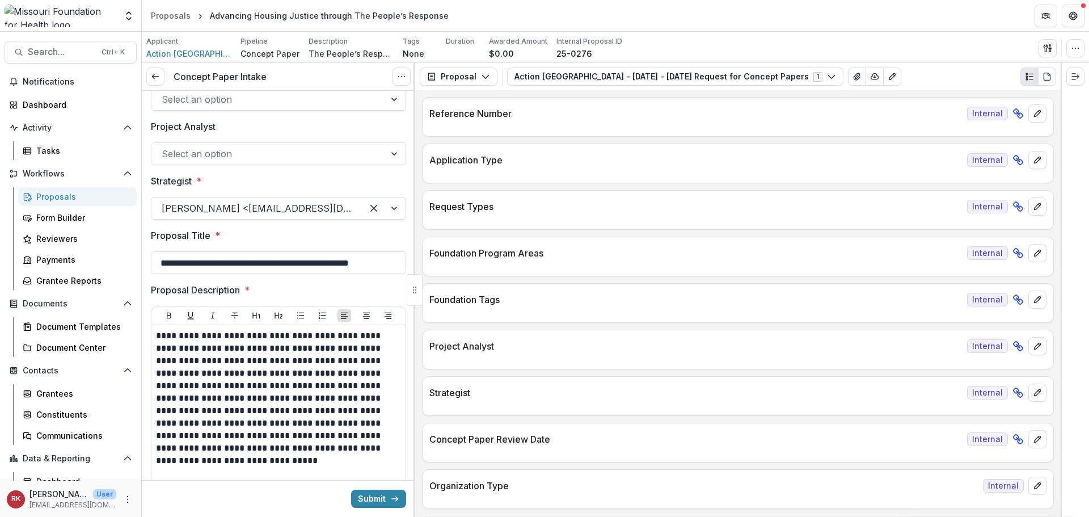
scroll to position [0, 23]
drag, startPoint x: 185, startPoint y: 255, endPoint x: 481, endPoint y: 277, distance: 297.4
click at [481, 277] on div "**********" at bounding box center [615, 290] width 947 height 454
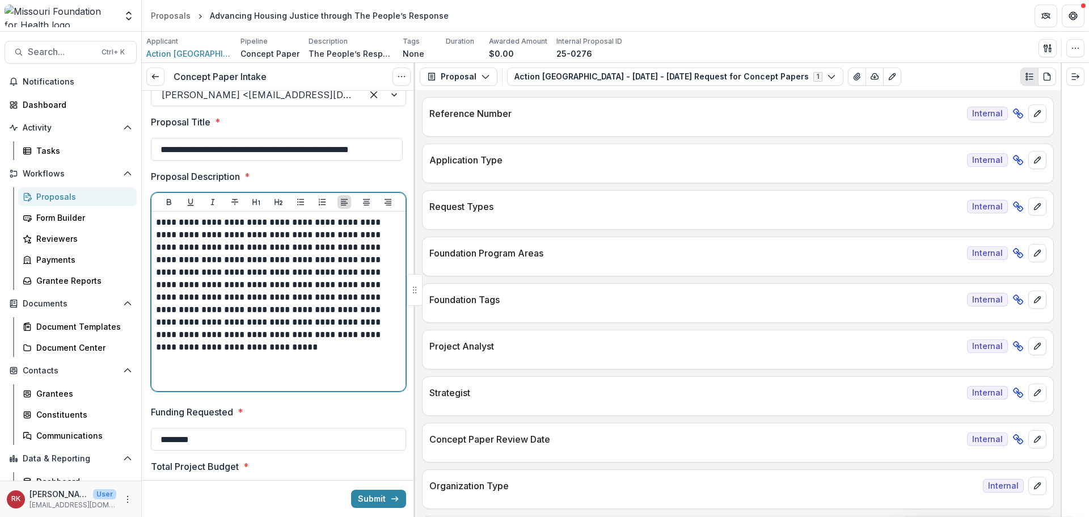
scroll to position [0, 0]
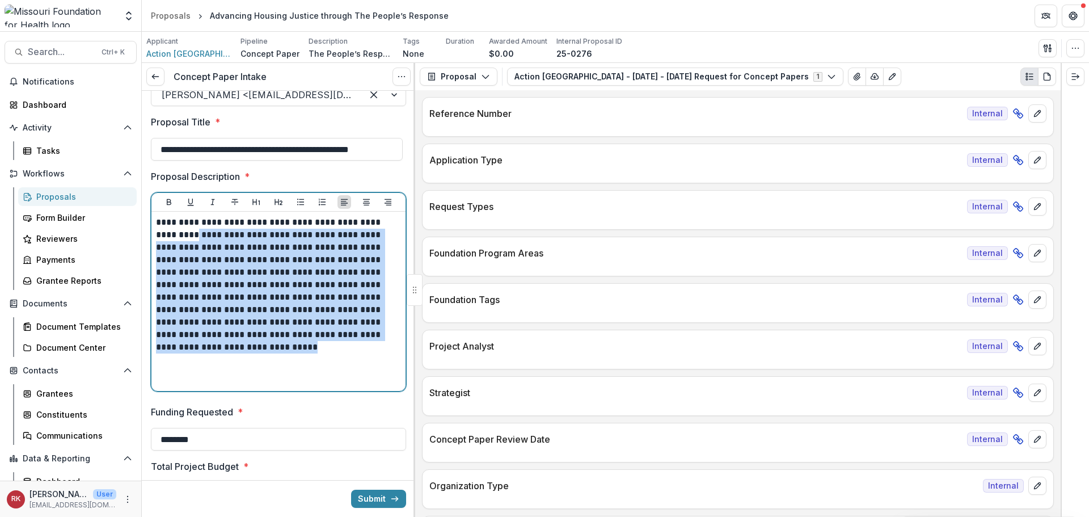
drag, startPoint x: 196, startPoint y: 237, endPoint x: 341, endPoint y: 352, distance: 184.9
click at [341, 352] on p "**********" at bounding box center [277, 284] width 242 height 137
click at [306, 301] on p "**********" at bounding box center [277, 284] width 242 height 137
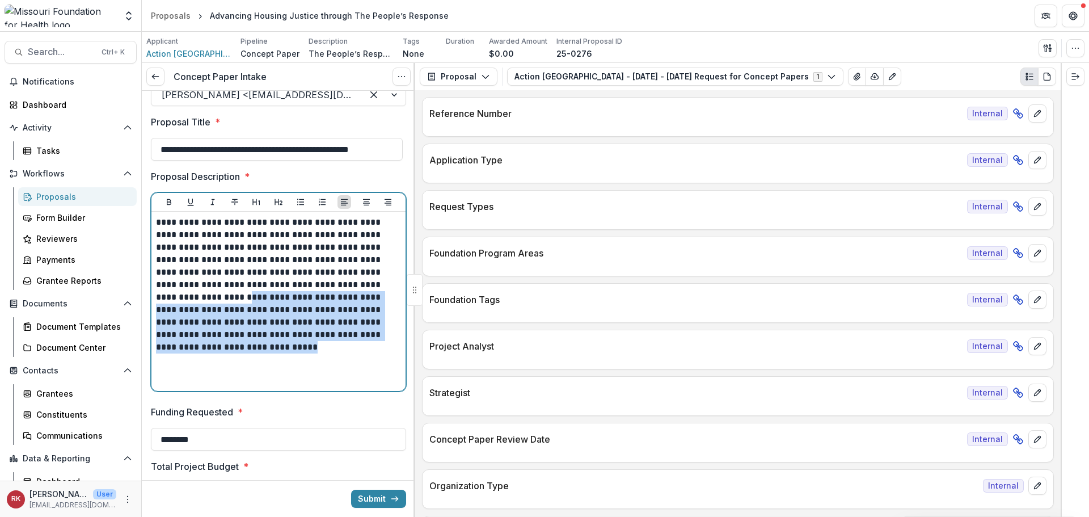
drag, startPoint x: 297, startPoint y: 298, endPoint x: 349, endPoint y: 356, distance: 77.5
click at [350, 356] on div "**********" at bounding box center [278, 301] width 245 height 170
click at [277, 307] on p "**********" at bounding box center [277, 284] width 242 height 137
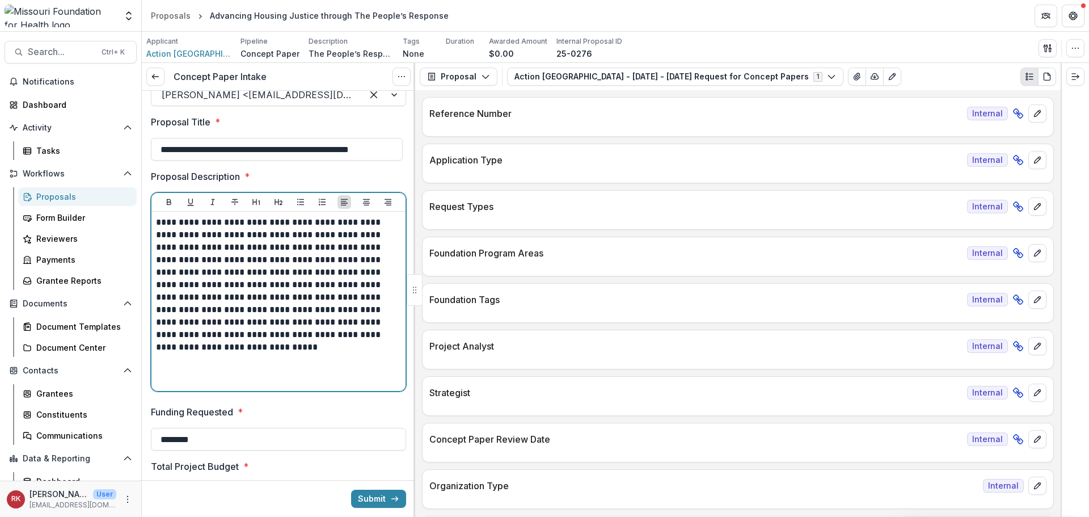
click at [288, 311] on p "**********" at bounding box center [277, 284] width 242 height 137
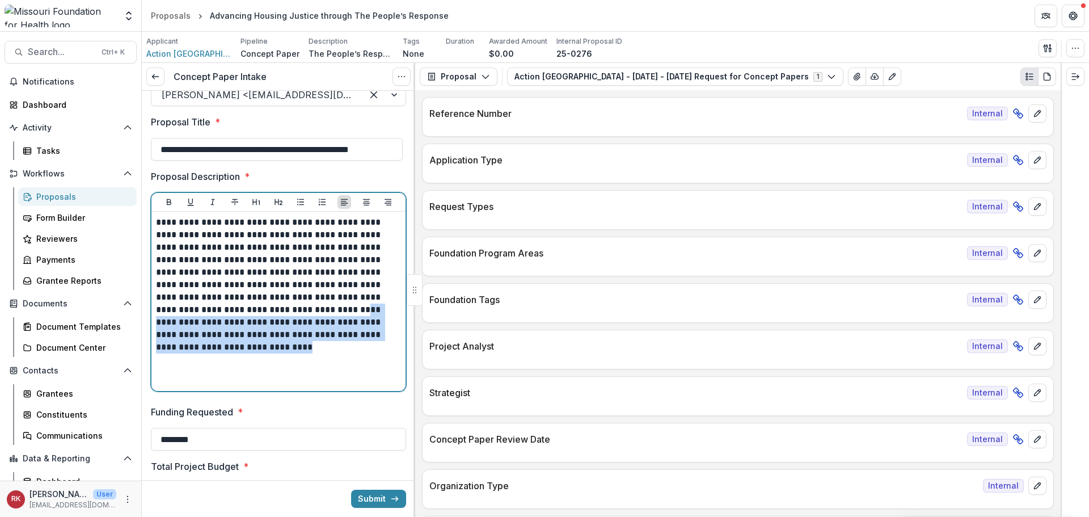
drag, startPoint x: 180, startPoint y: 323, endPoint x: 365, endPoint y: 368, distance: 190.9
click at [365, 368] on div "**********" at bounding box center [278, 301] width 245 height 170
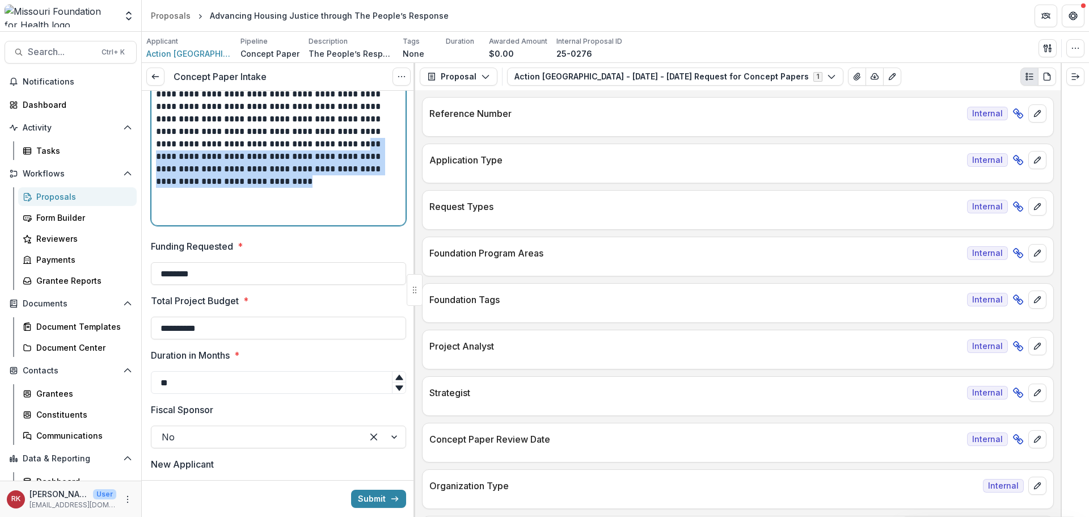
scroll to position [454, 0]
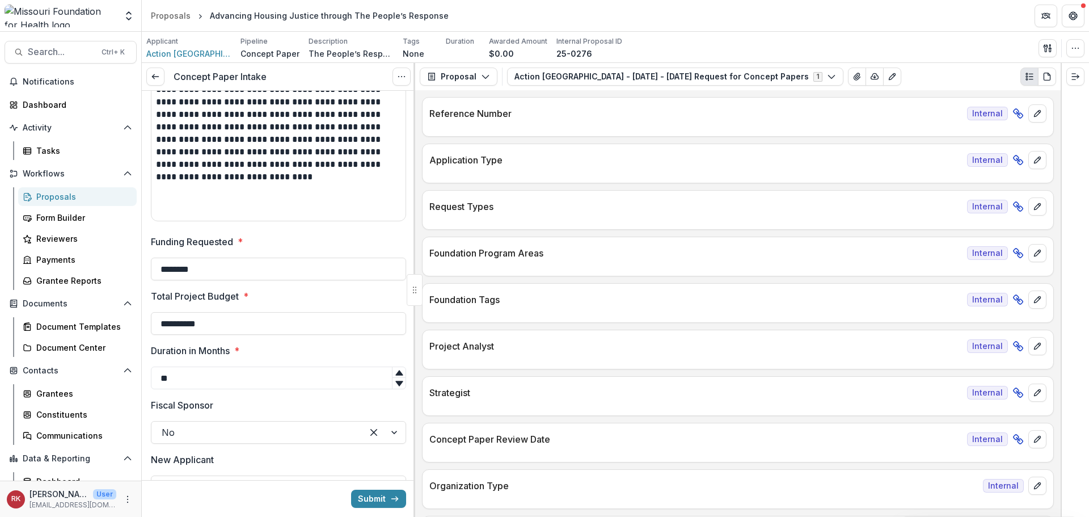
click at [185, 243] on p "Funding Requested" at bounding box center [192, 242] width 82 height 14
click at [185, 257] on input "********" at bounding box center [278, 268] width 255 height 23
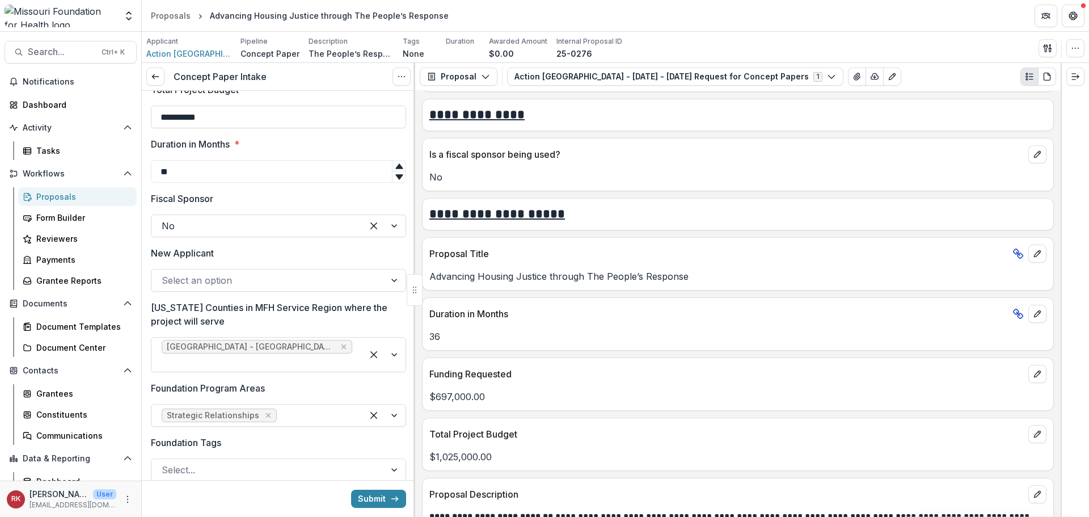
scroll to position [680, 0]
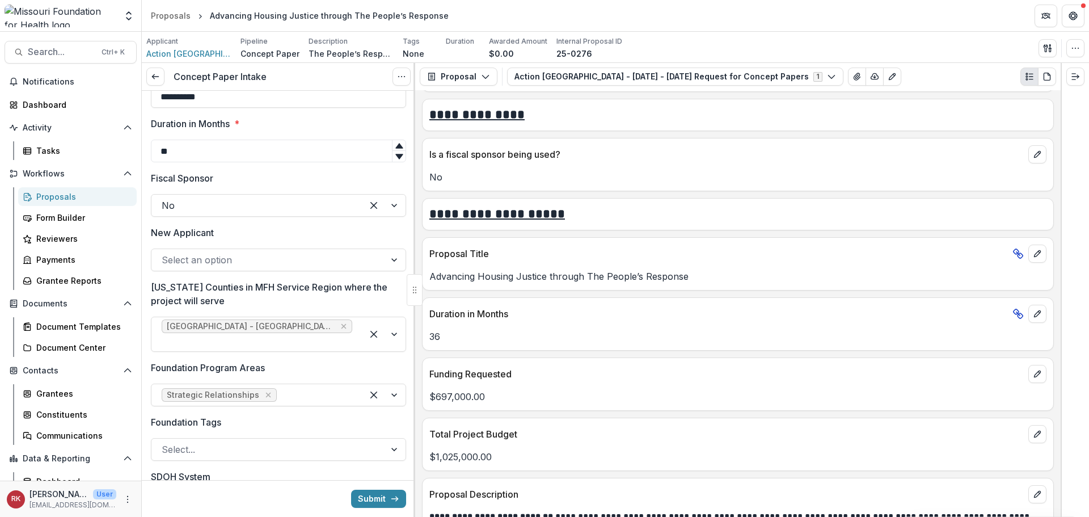
click at [184, 254] on div at bounding box center [268, 260] width 213 height 16
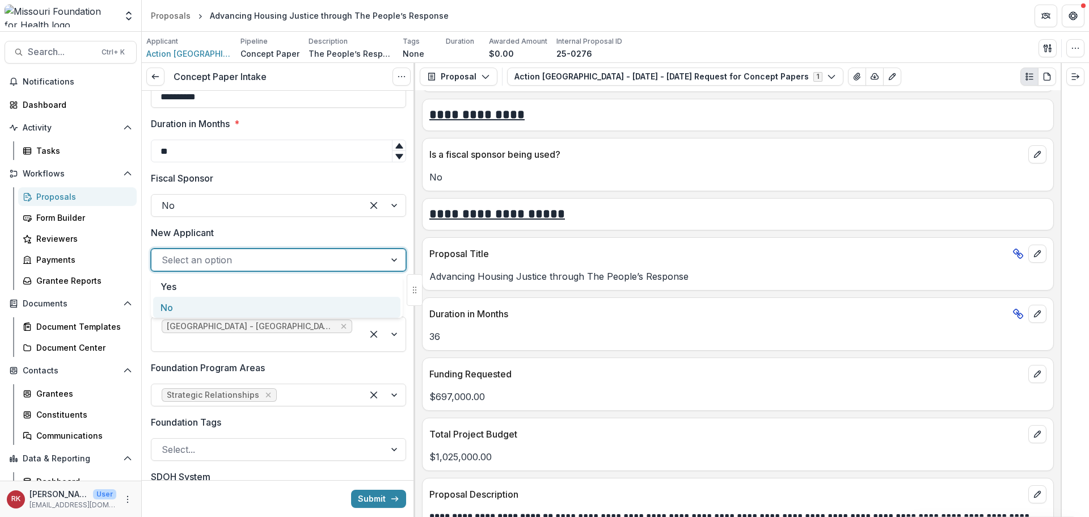
click at [164, 302] on div "No" at bounding box center [276, 307] width 247 height 21
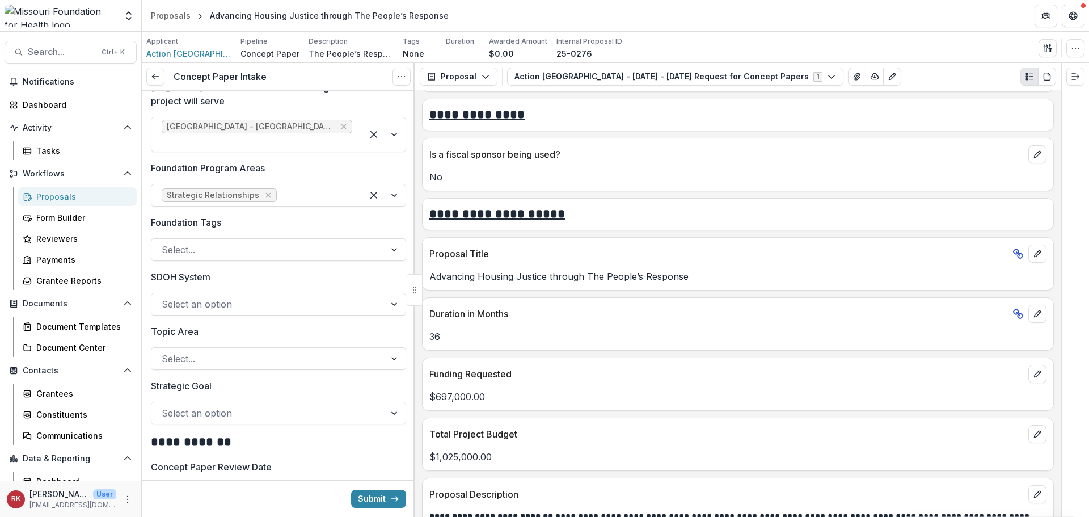
scroll to position [907, 0]
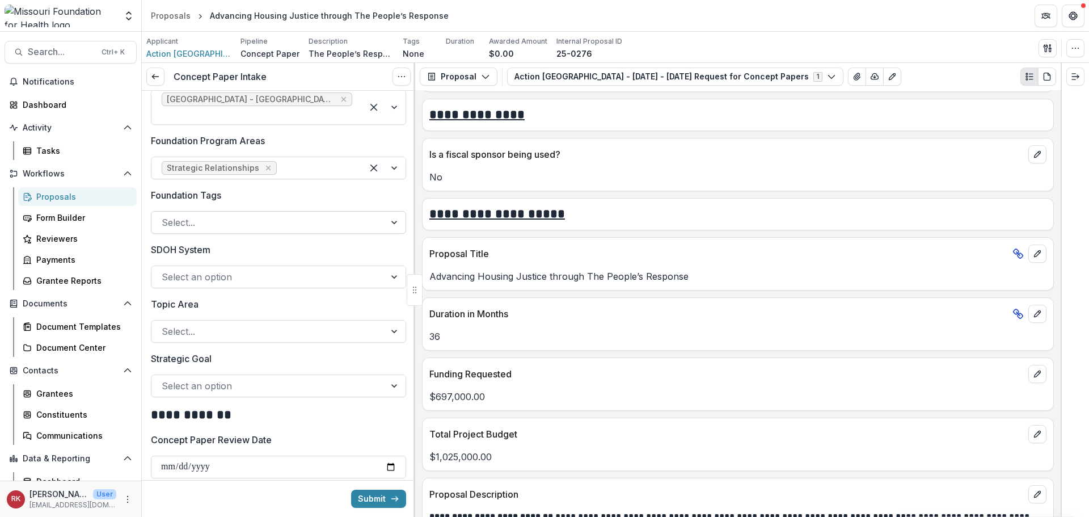
click at [201, 227] on div at bounding box center [268, 222] width 213 height 16
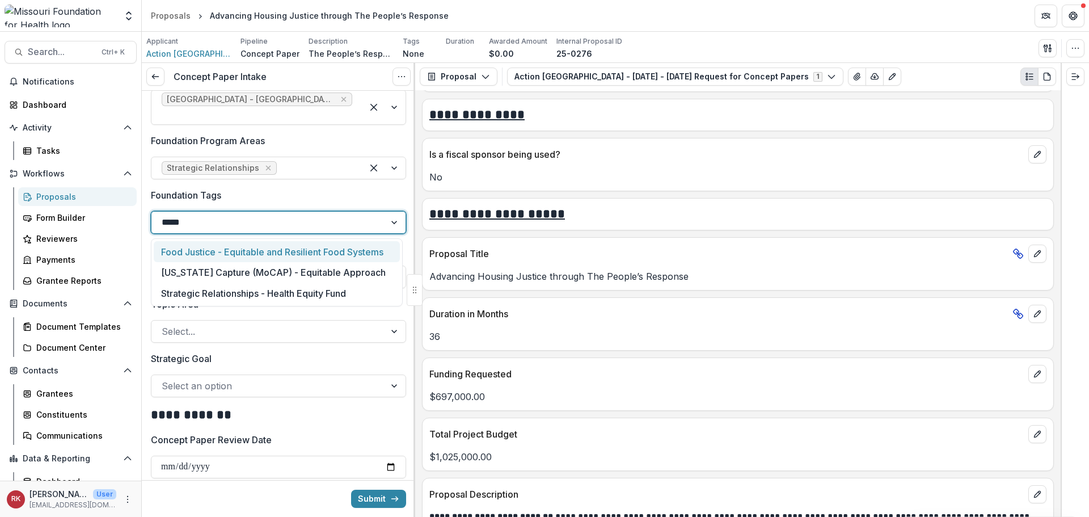
type input "******"
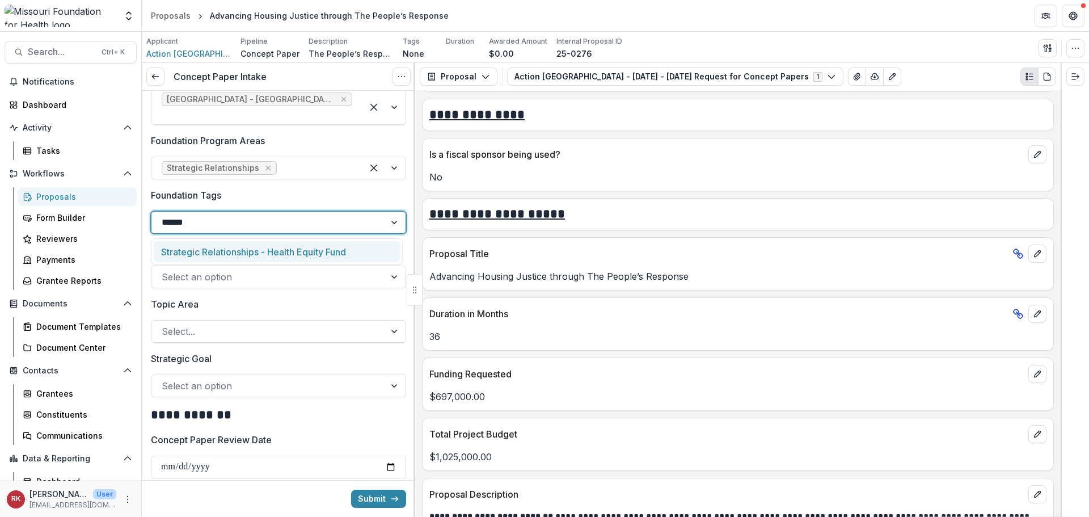
click at [230, 252] on div "Strategic Relationships - Health Equity Fund" at bounding box center [277, 251] width 246 height 21
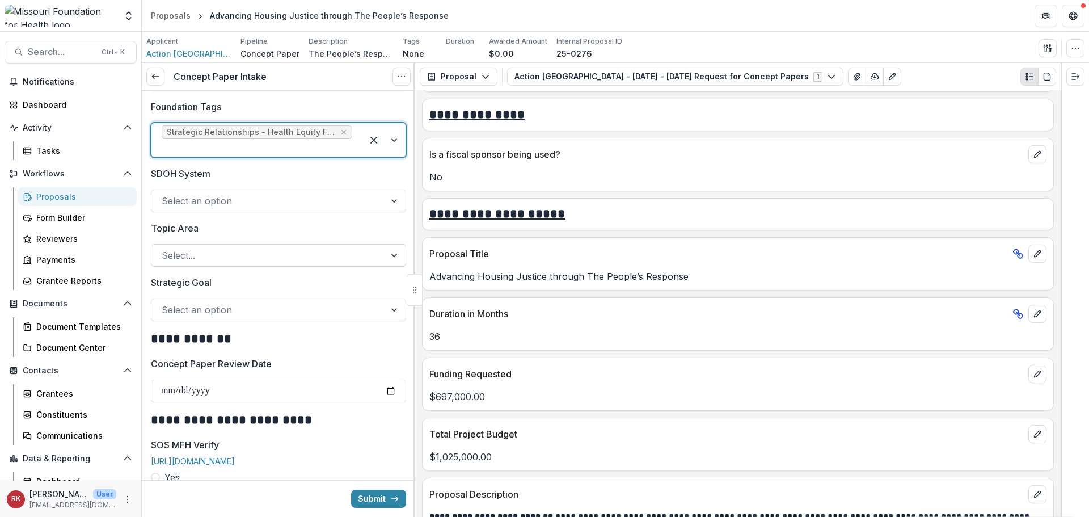
scroll to position [1021, 0]
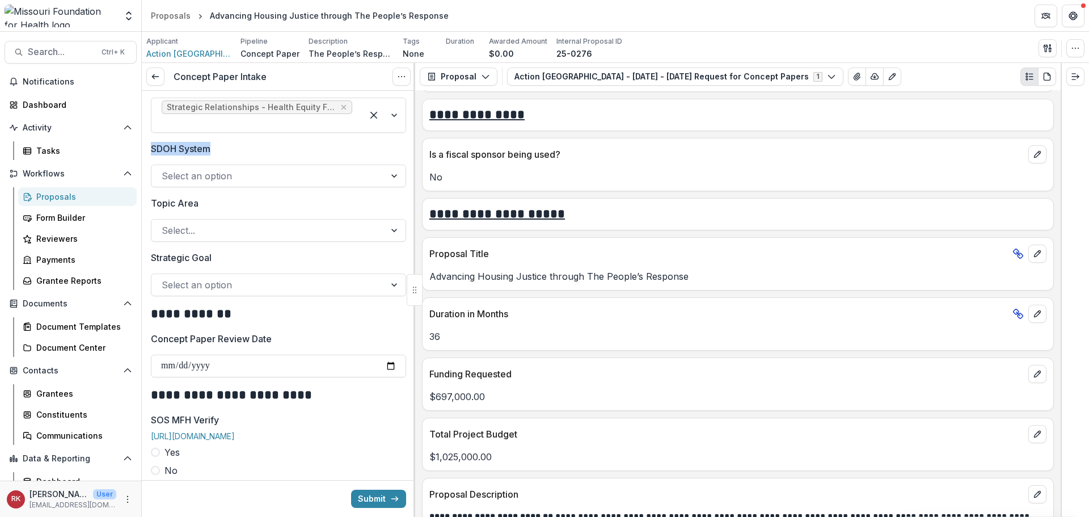
drag, startPoint x: 153, startPoint y: 147, endPoint x: 219, endPoint y: 148, distance: 66.4
click at [219, 148] on label "SDOH System" at bounding box center [275, 149] width 248 height 14
drag, startPoint x: 150, startPoint y: 204, endPoint x: 227, endPoint y: 205, distance: 77.7
click at [227, 205] on div "**********" at bounding box center [278, 212] width 273 height 2285
drag, startPoint x: 146, startPoint y: 252, endPoint x: 244, endPoint y: 265, distance: 98.3
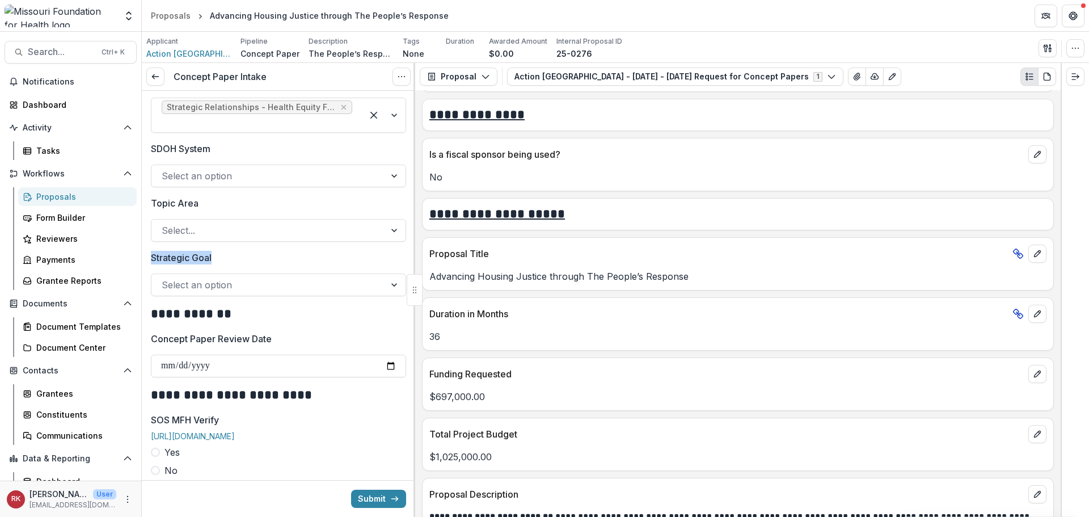
click at [244, 265] on div "**********" at bounding box center [278, 212] width 273 height 2285
click at [202, 283] on div at bounding box center [268, 285] width 213 height 16
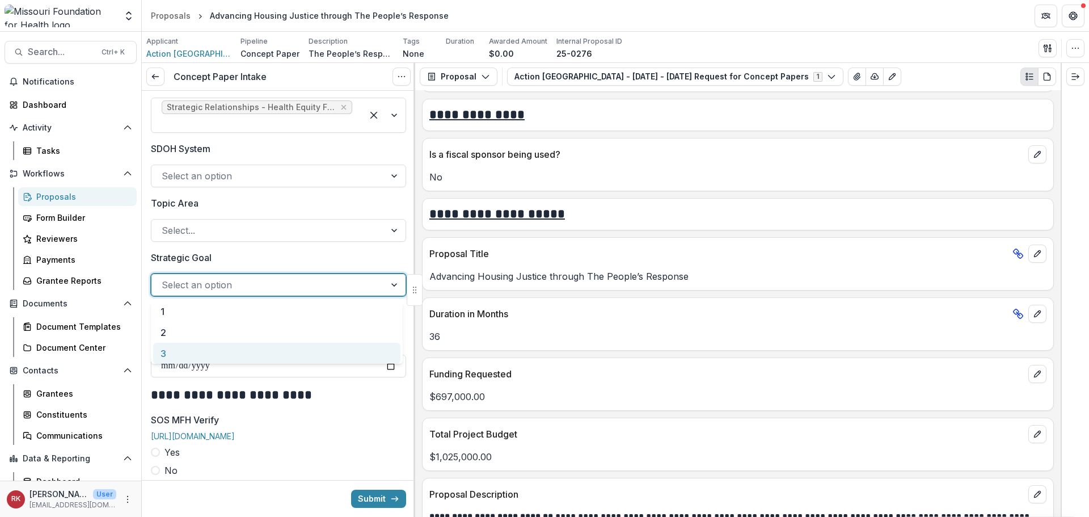
click at [176, 354] on div "3" at bounding box center [276, 353] width 247 height 21
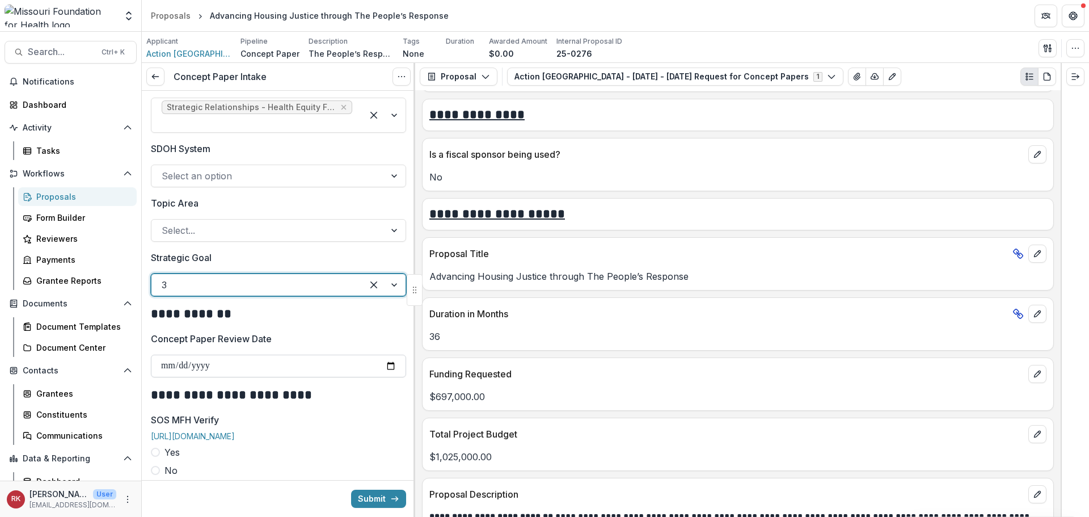
click at [386, 369] on input "Concept Paper Review Date" at bounding box center [278, 365] width 255 height 23
type input "**********"
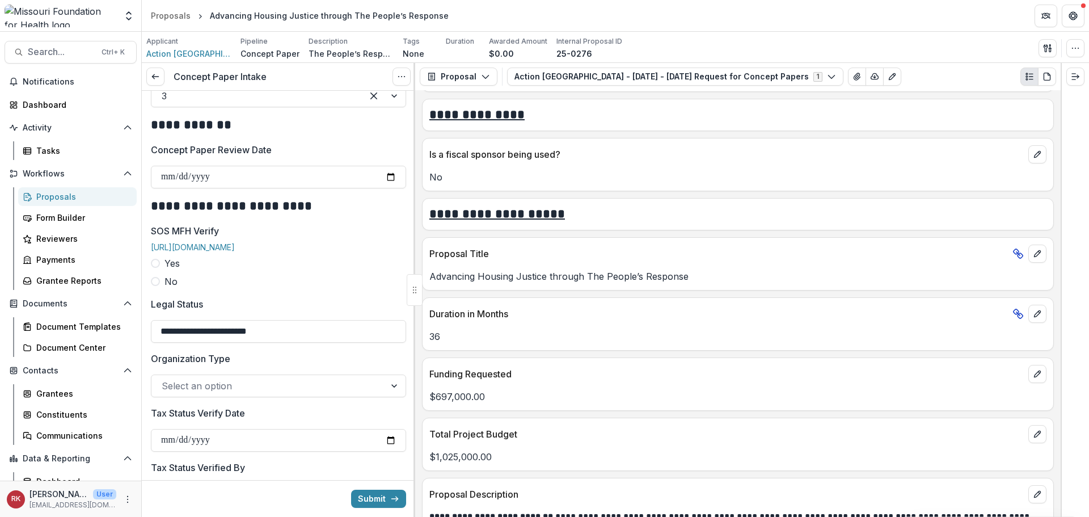
scroll to position [1248, 0]
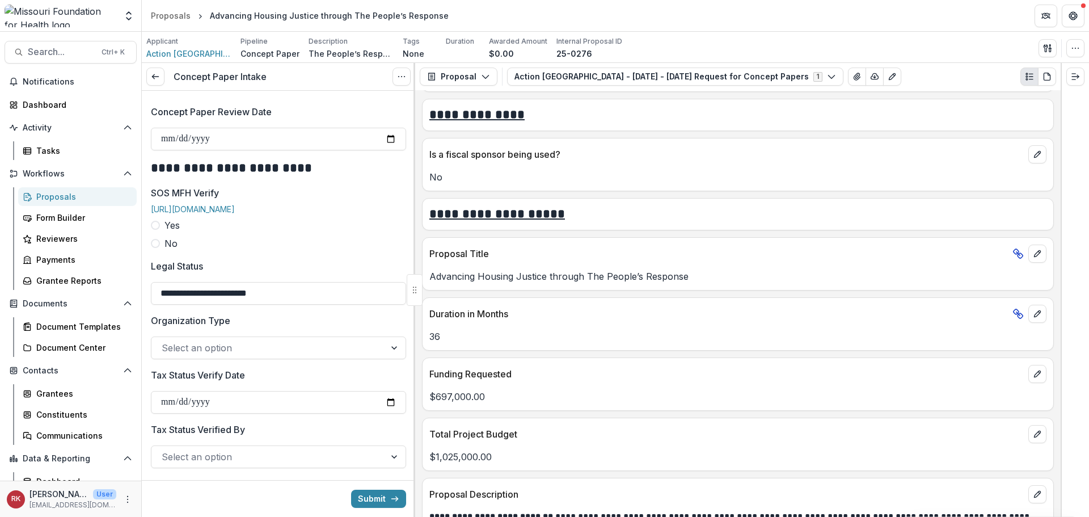
click at [153, 230] on span at bounding box center [155, 225] width 9 height 9
click at [383, 302] on input "SOS MFH Verify Date" at bounding box center [278, 293] width 255 height 23
type input "**********"
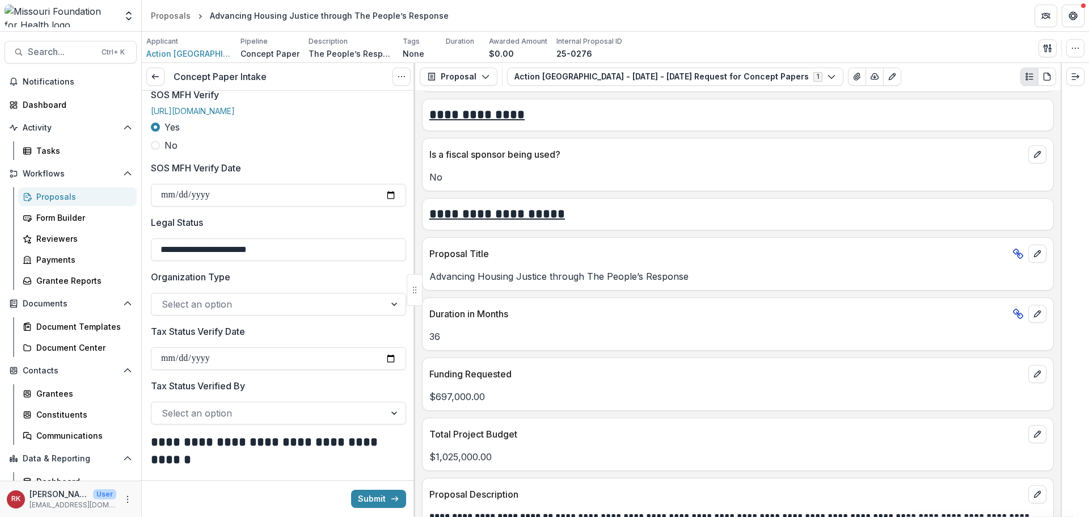
scroll to position [1361, 0]
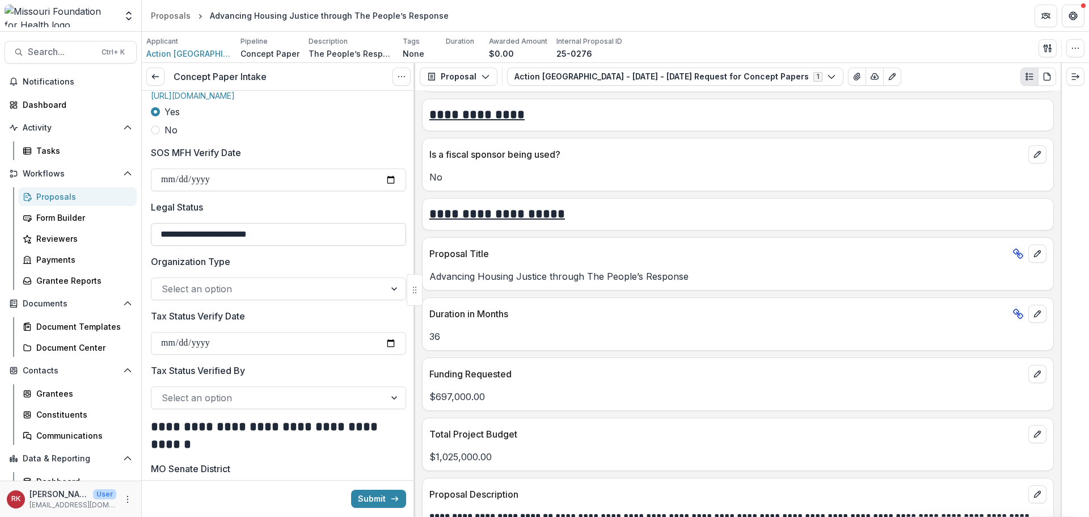
click at [199, 246] on input "**********" at bounding box center [278, 234] width 255 height 23
click at [202, 246] on input "**********" at bounding box center [278, 234] width 255 height 23
type input "**********"
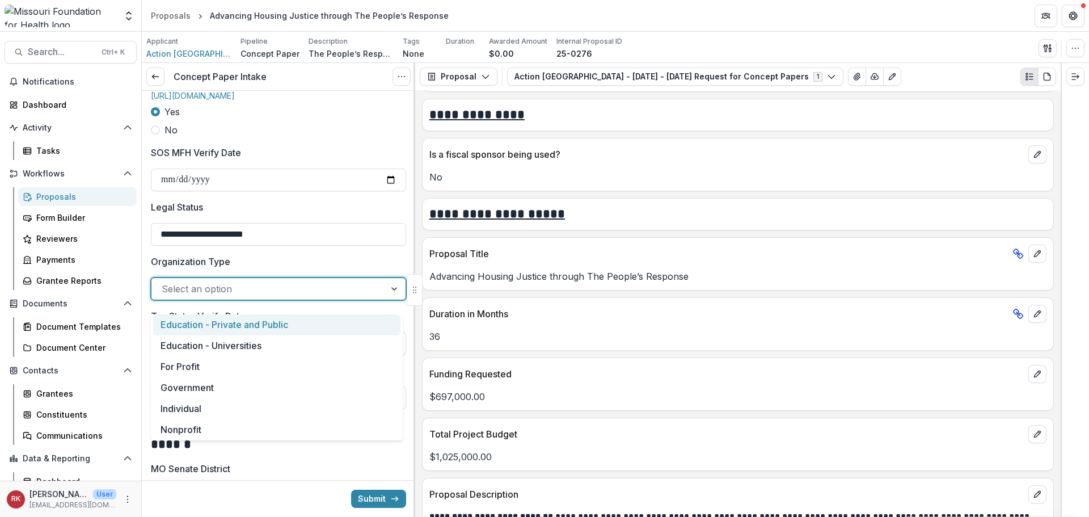
click at [212, 297] on div at bounding box center [268, 289] width 213 height 16
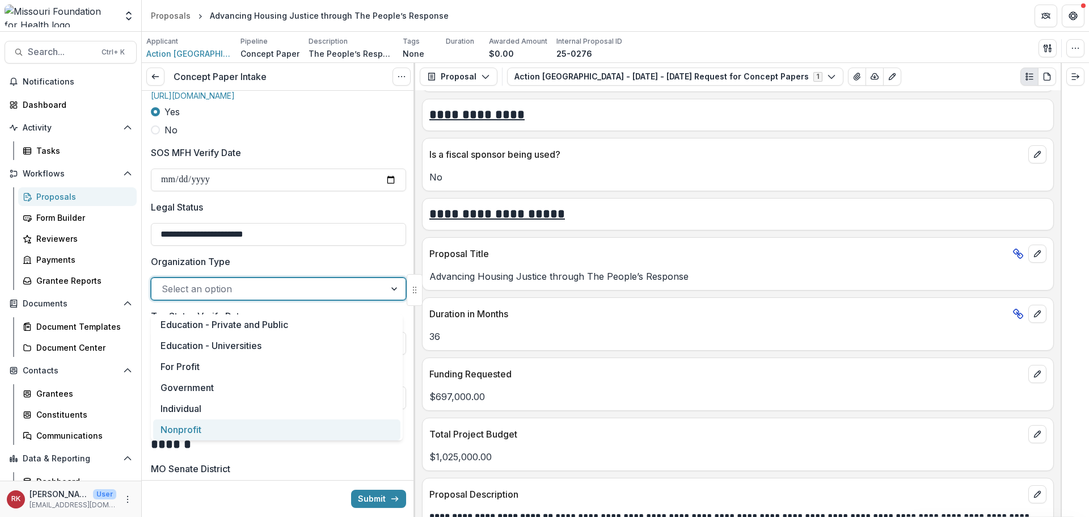
click at [170, 429] on div "Nonprofit" at bounding box center [276, 429] width 247 height 21
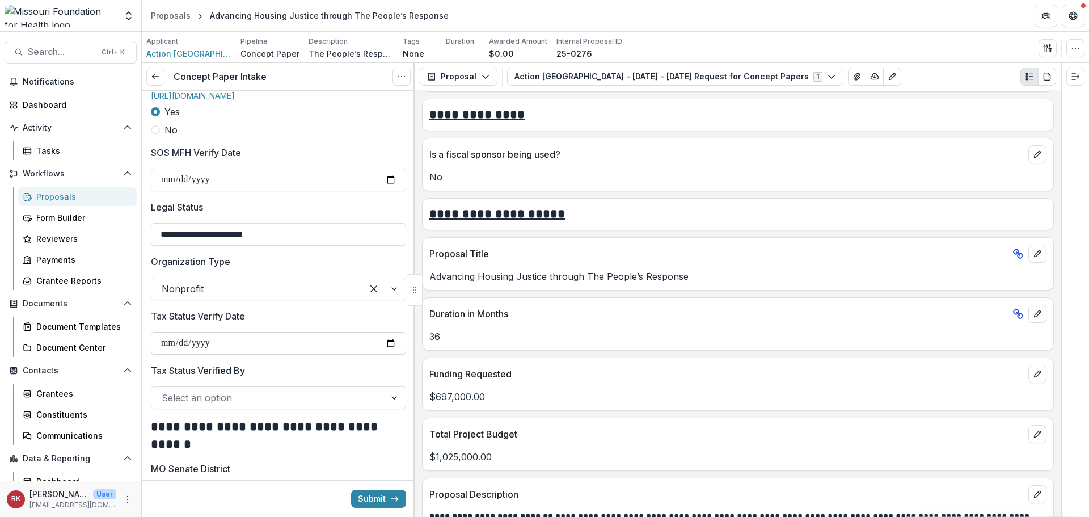
click at [386, 354] on input "Tax Status Verify Date" at bounding box center [278, 343] width 255 height 23
type input "**********"
click at [180, 405] on div at bounding box center [268, 398] width 213 height 16
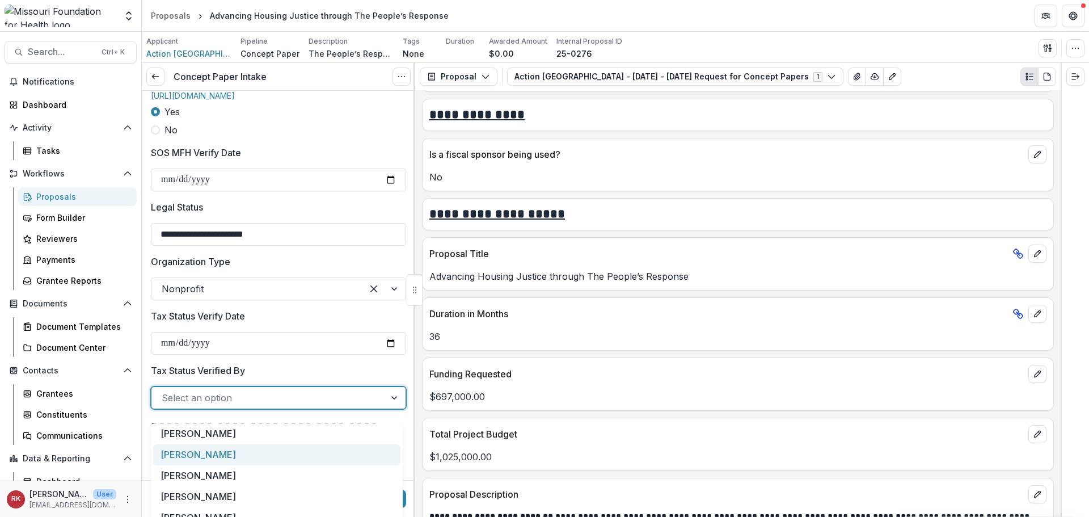
click at [187, 456] on div "[PERSON_NAME]" at bounding box center [276, 454] width 247 height 21
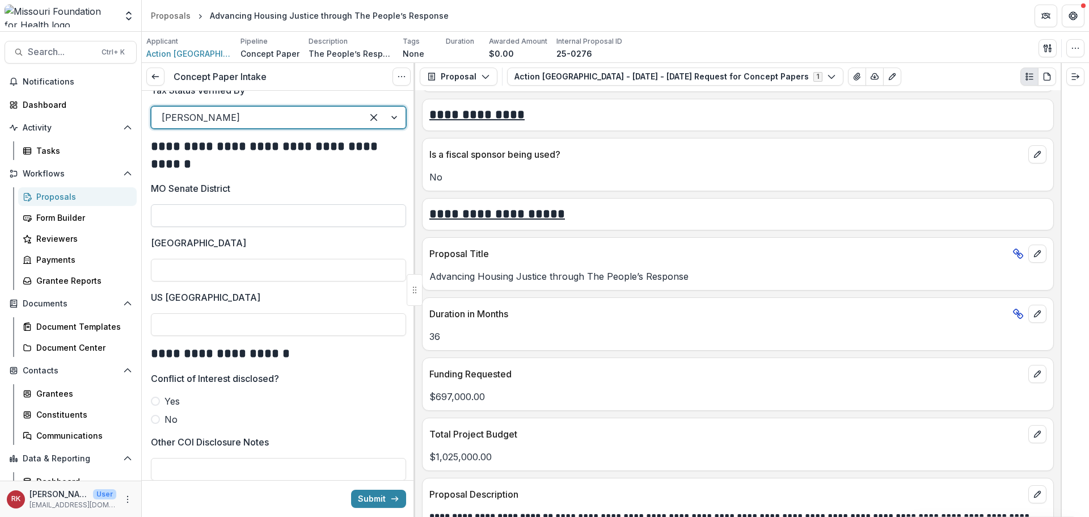
scroll to position [1645, 0]
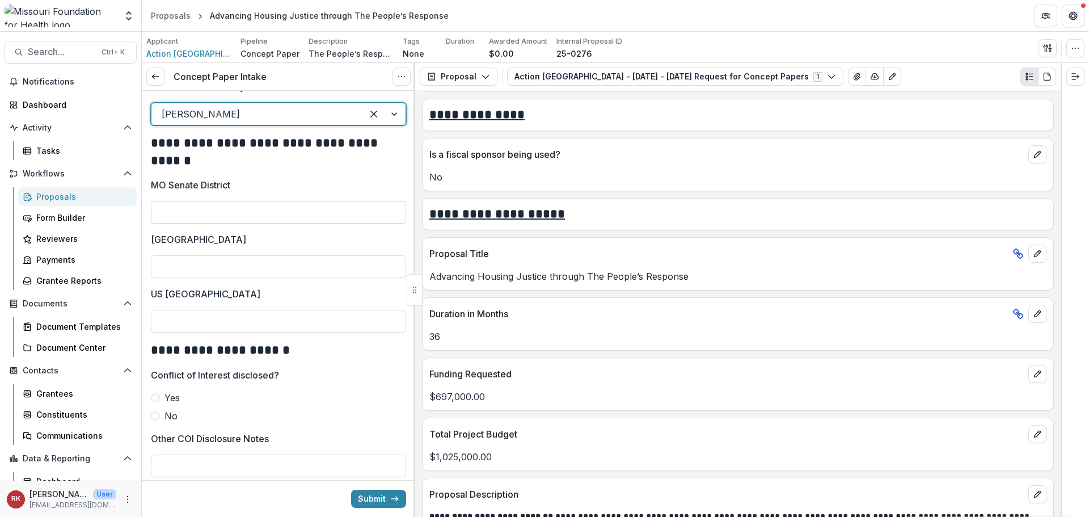
click at [194, 216] on input "MO Senate District" at bounding box center [278, 212] width 255 height 23
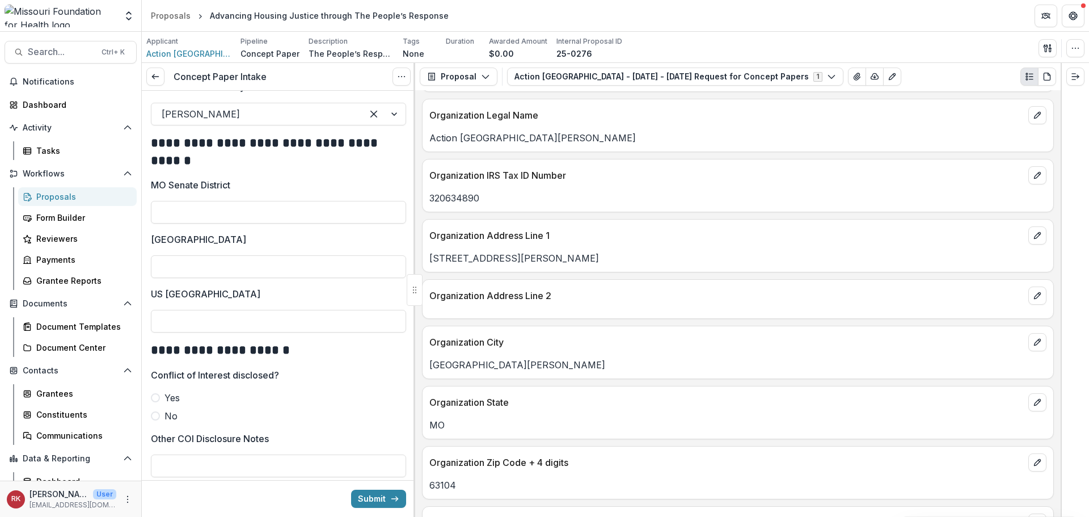
scroll to position [624, 0]
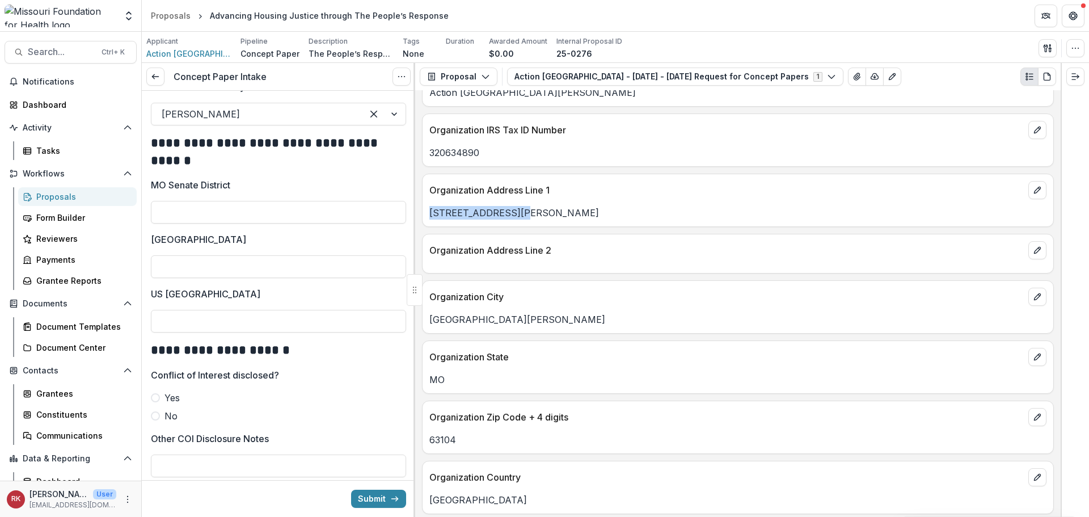
drag, startPoint x: 521, startPoint y: 218, endPoint x: 431, endPoint y: 209, distance: 90.7
click at [431, 209] on p "[STREET_ADDRESS][PERSON_NAME]" at bounding box center [737, 213] width 617 height 14
copy p "[STREET_ADDRESS][PERSON_NAME]"
click at [193, 223] on input "MO Senate District" at bounding box center [278, 212] width 255 height 23
type input "*"
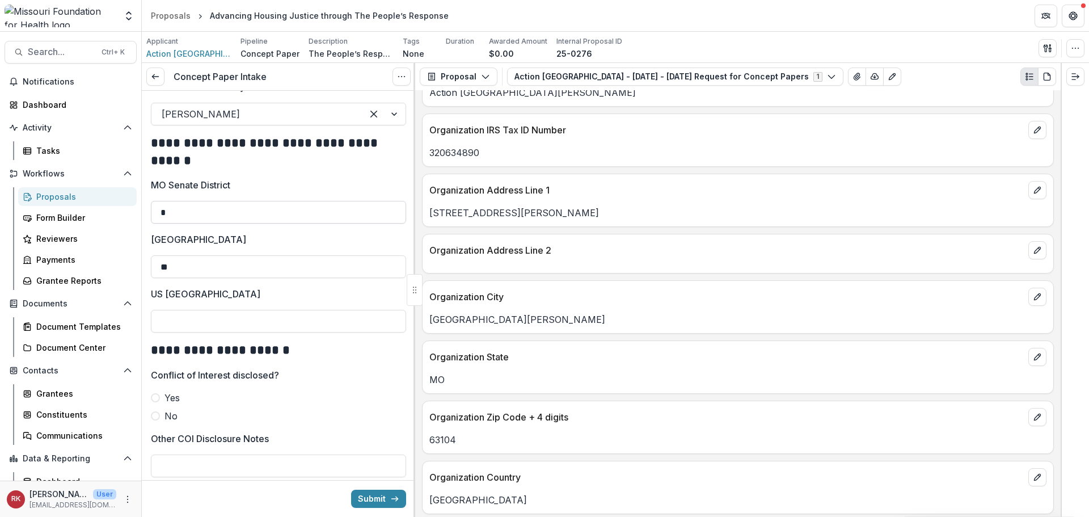
type input "**"
type input "*"
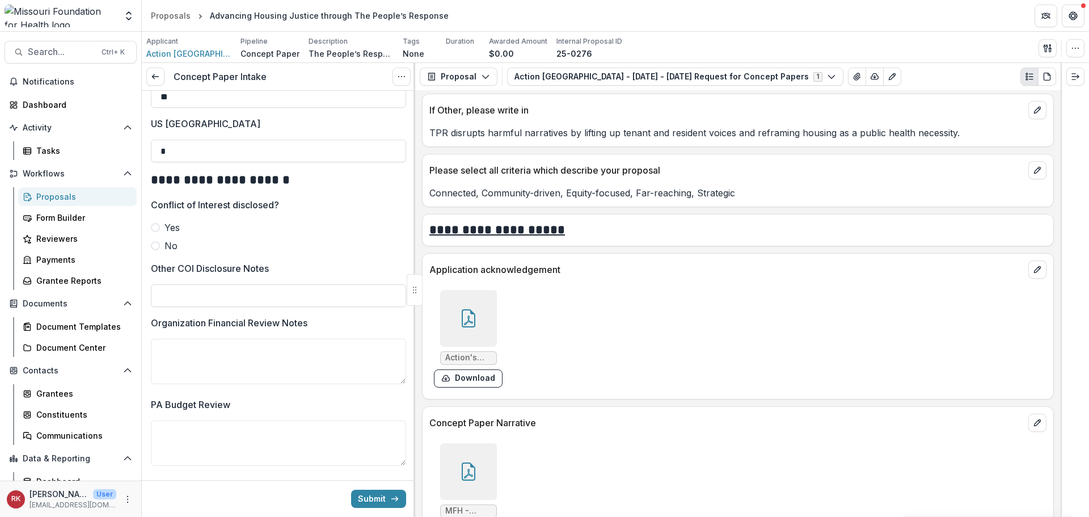
scroll to position [3560, 0]
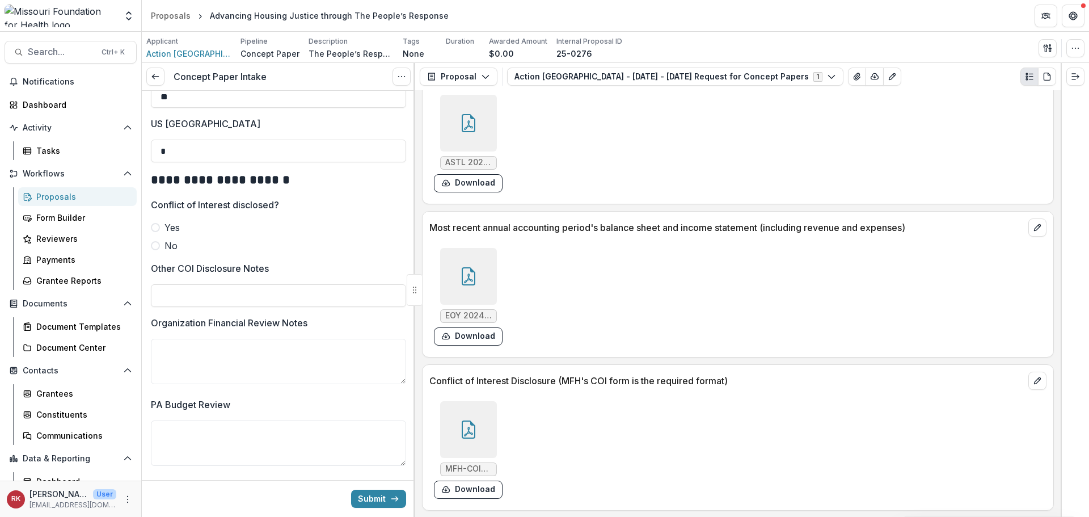
click at [471, 424] on icon at bounding box center [469, 429] width 14 height 18
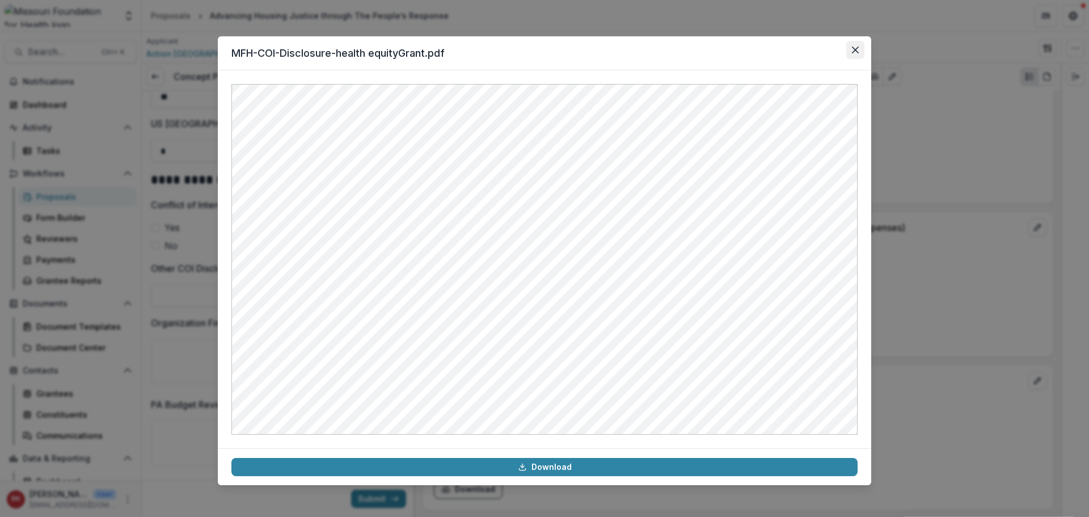
click at [849, 49] on button "Close" at bounding box center [855, 50] width 18 height 18
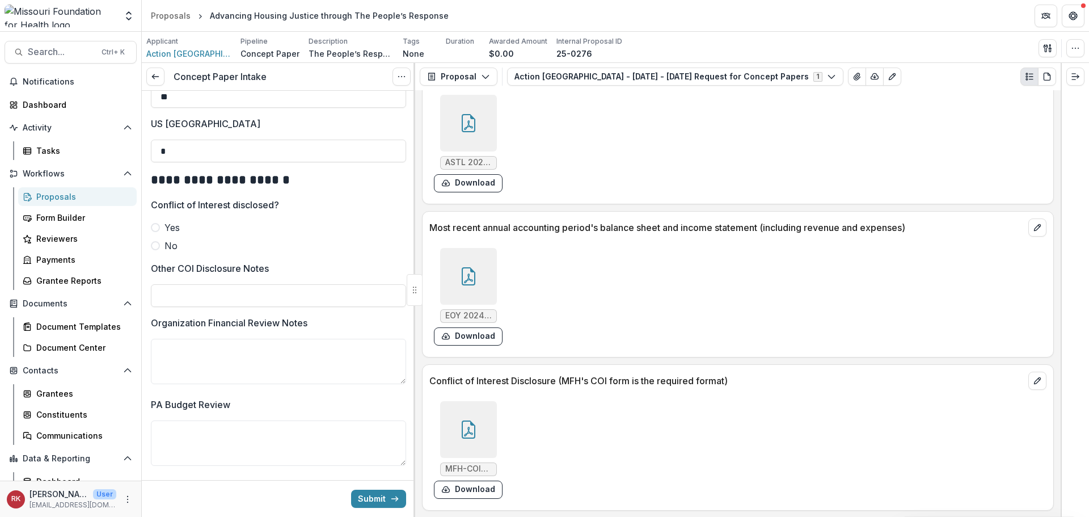
click at [158, 250] on span at bounding box center [155, 245] width 9 height 9
click at [209, 300] on input "Other COI Disclosure Notes" at bounding box center [278, 295] width 255 height 23
click at [222, 302] on input "**********" at bounding box center [278, 295] width 255 height 23
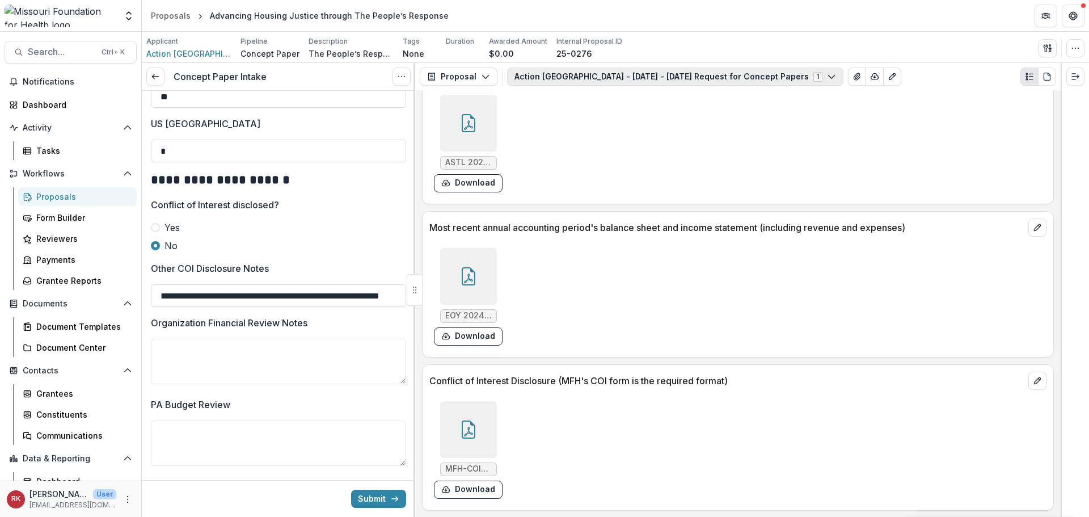
type input "**********"
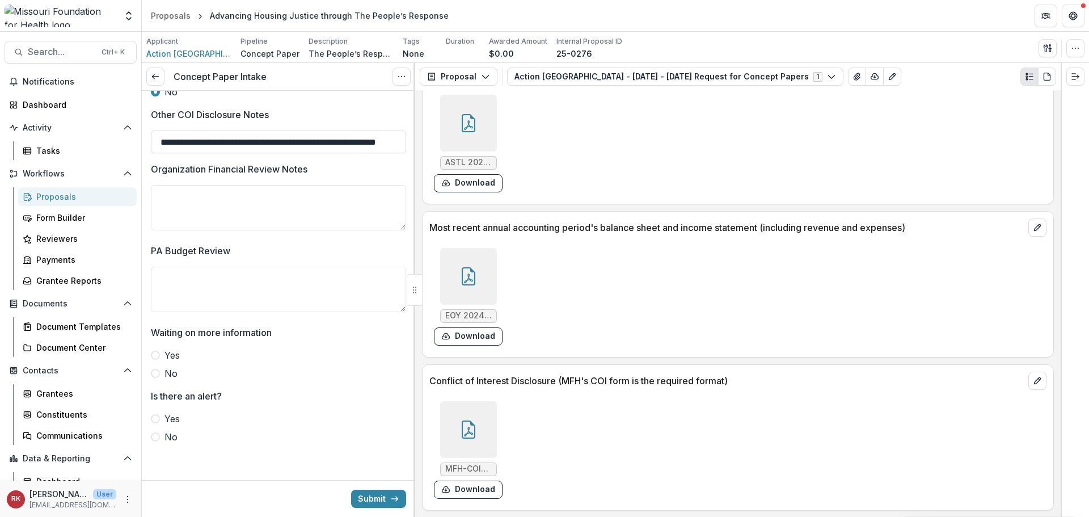
scroll to position [1978, 0]
click at [480, 259] on div at bounding box center [468, 276] width 57 height 57
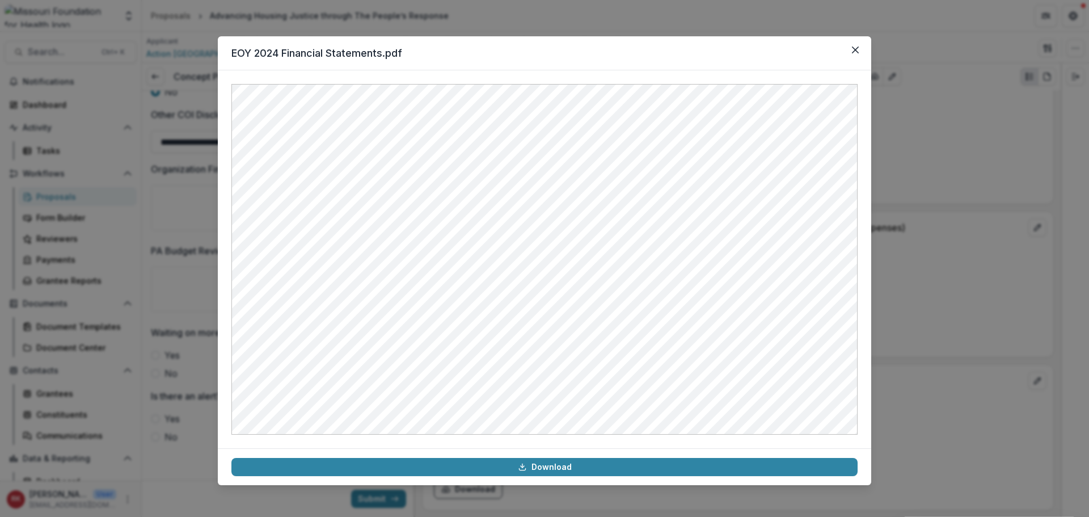
click at [936, 280] on div "EOY 2024 Financial Statements.pdf Download" at bounding box center [544, 258] width 1089 height 517
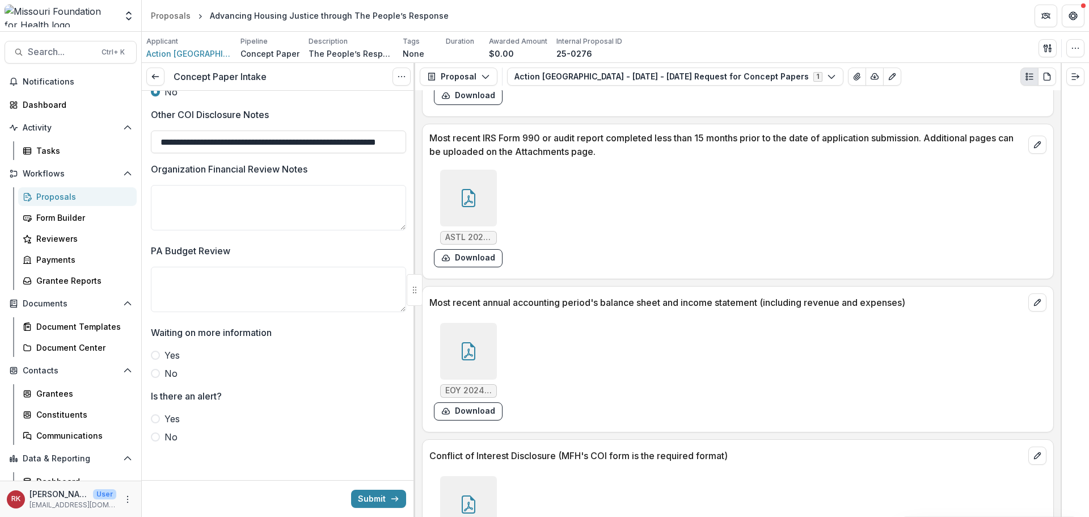
scroll to position [3390, 0]
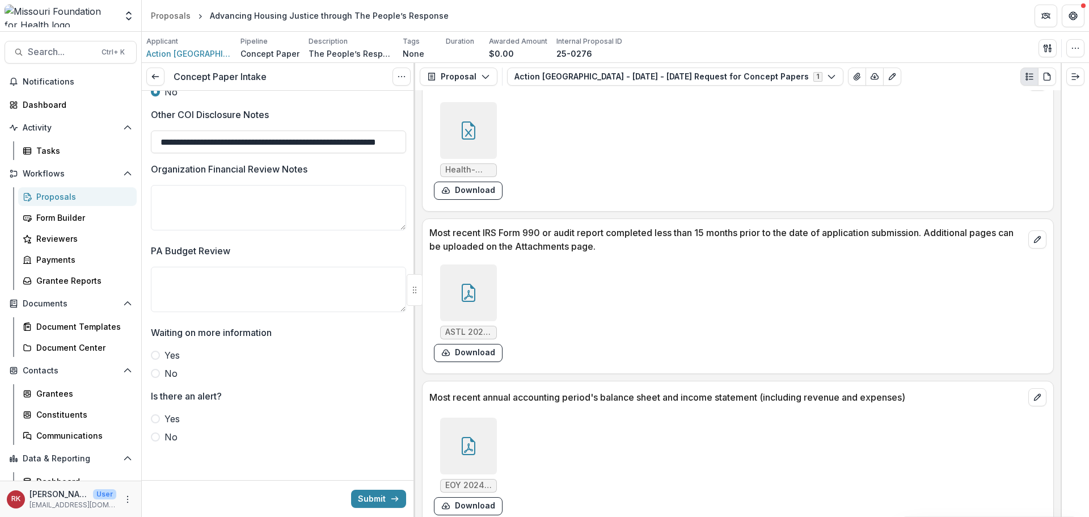
click at [480, 286] on div at bounding box center [468, 292] width 57 height 57
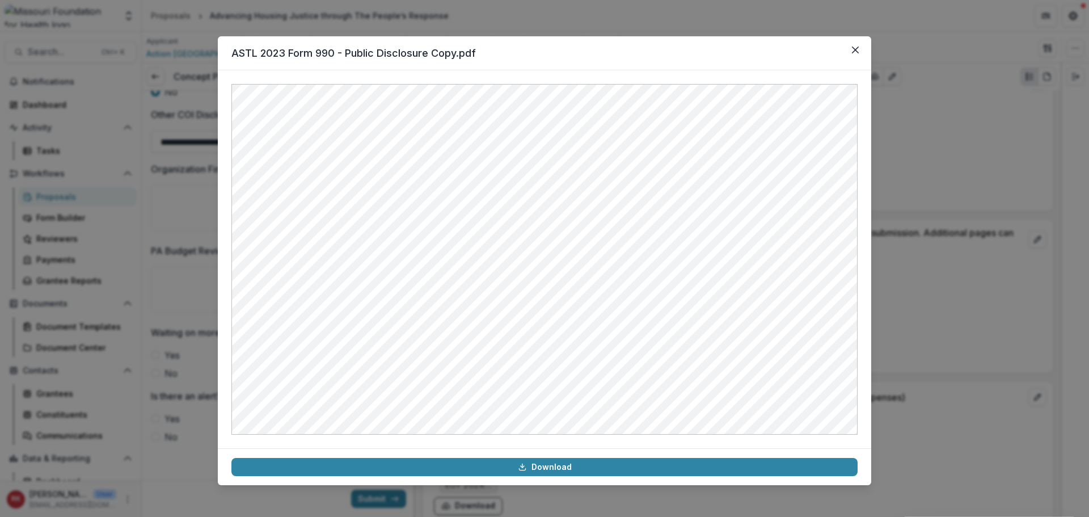
click at [939, 248] on div "ASTL 2023 Form 990 - Public Disclosure Copy.pdf Download" at bounding box center [544, 258] width 1089 height 517
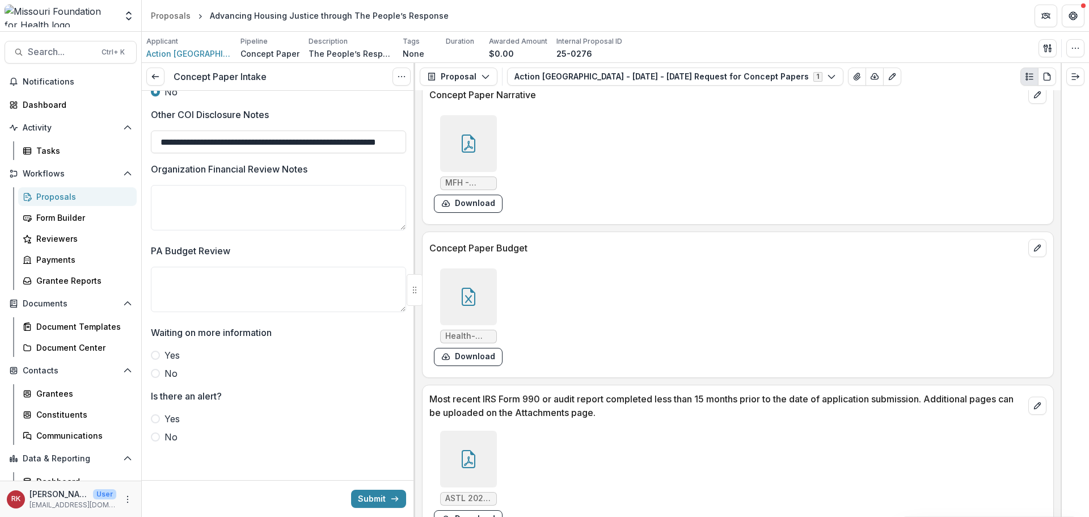
scroll to position [3220, 0]
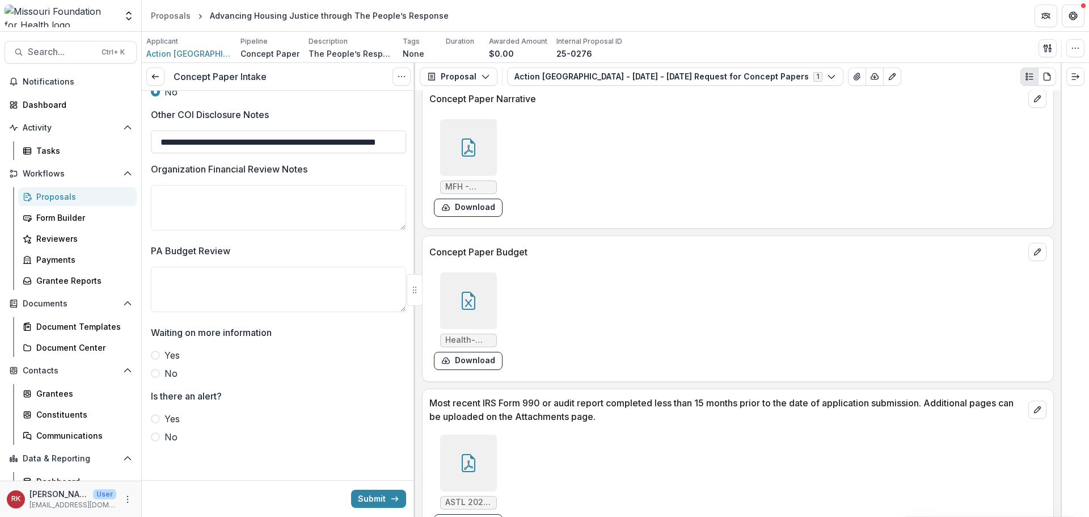
click at [461, 291] on icon at bounding box center [468, 300] width 18 height 18
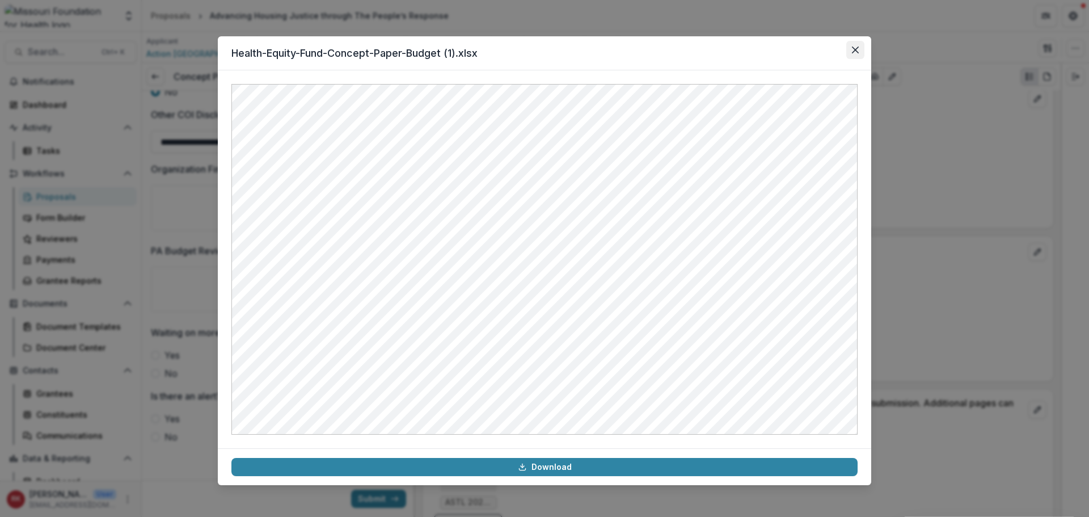
click at [862, 50] on button "Close" at bounding box center [855, 50] width 18 height 18
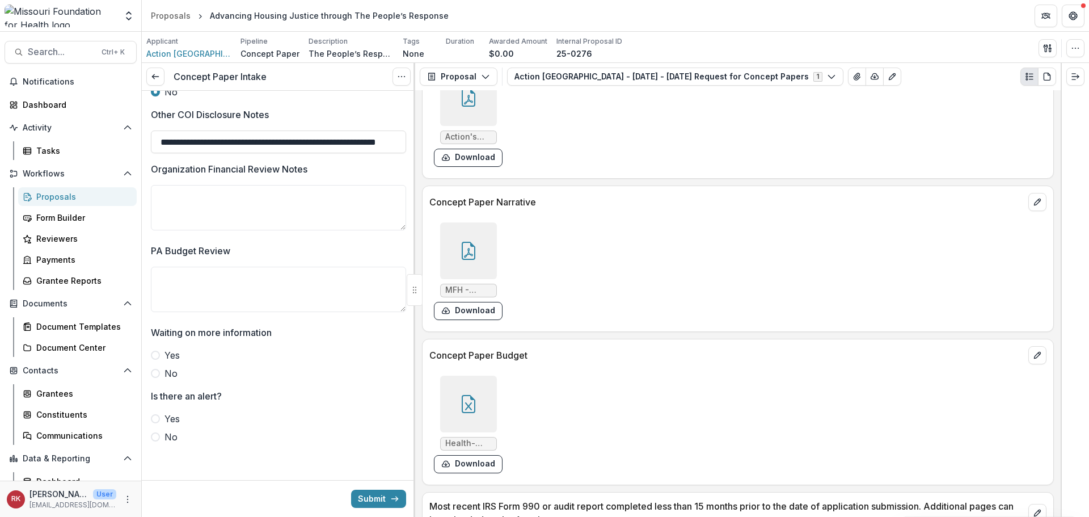
scroll to position [3106, 0]
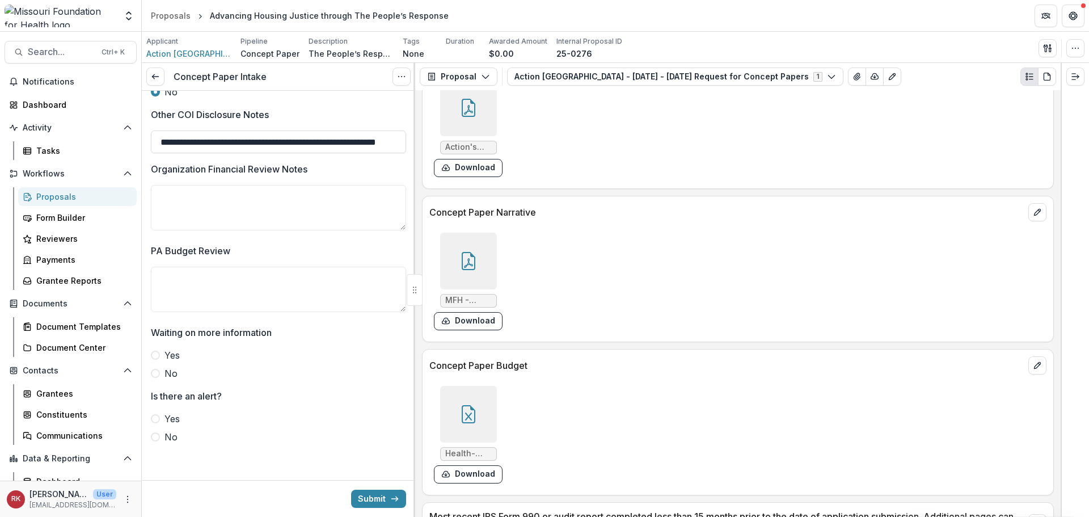
click at [463, 272] on div at bounding box center [468, 261] width 57 height 57
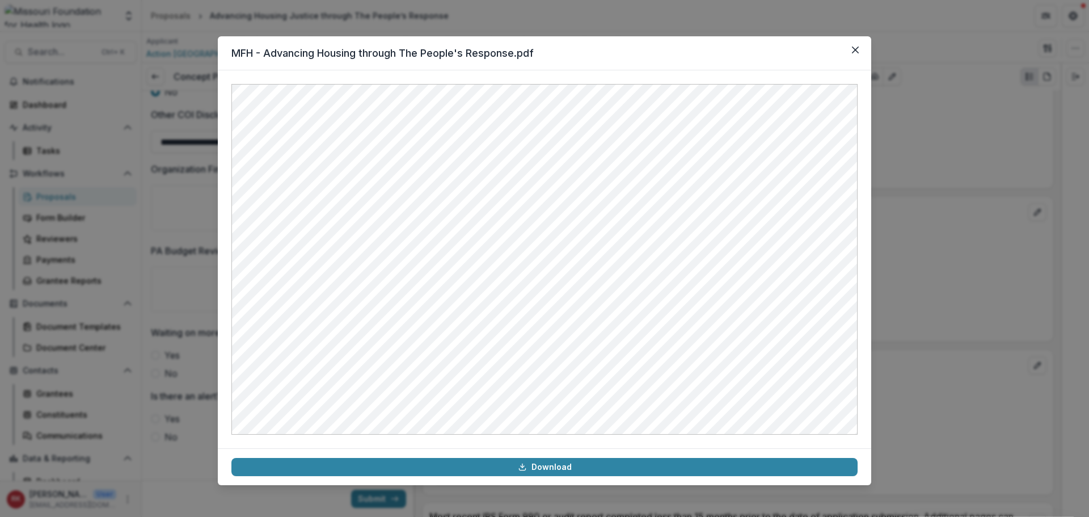
click at [941, 254] on div "MFH - Advancing Housing through The People's Response.pdf Download" at bounding box center [544, 258] width 1089 height 517
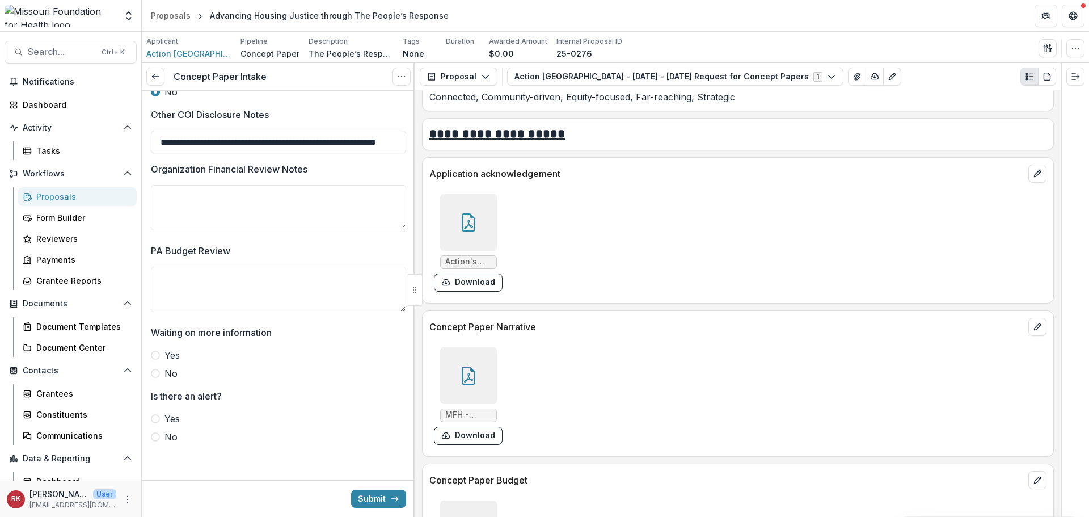
scroll to position [2823, 0]
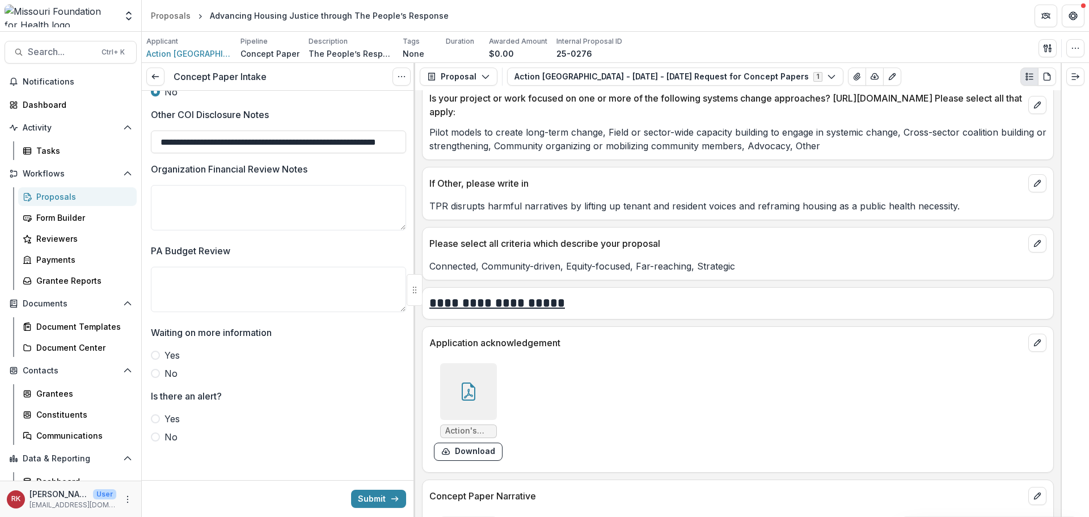
click at [476, 387] on icon at bounding box center [468, 391] width 18 height 18
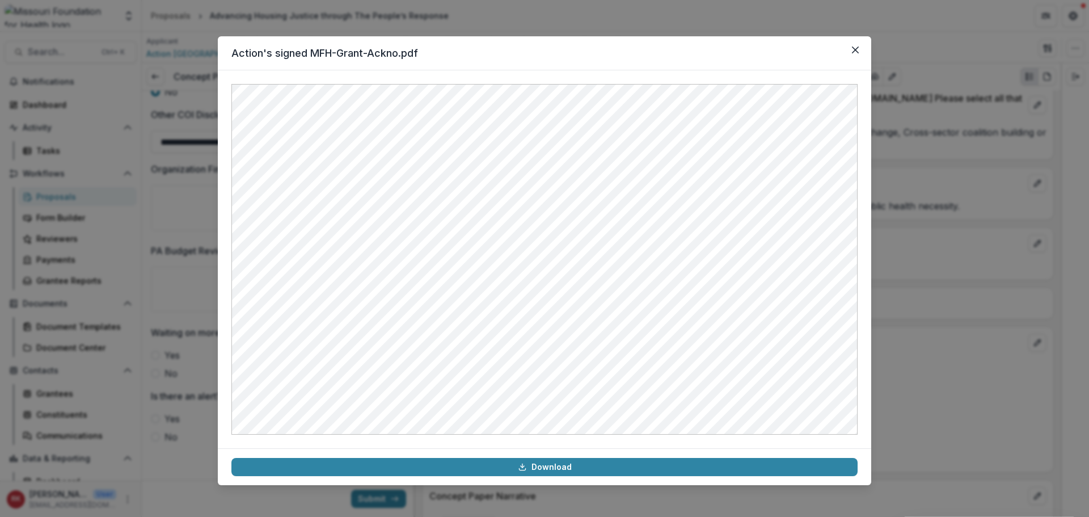
click at [941, 297] on div "Action's signed MFH-Grant-Ackno.pdf Download" at bounding box center [544, 258] width 1089 height 517
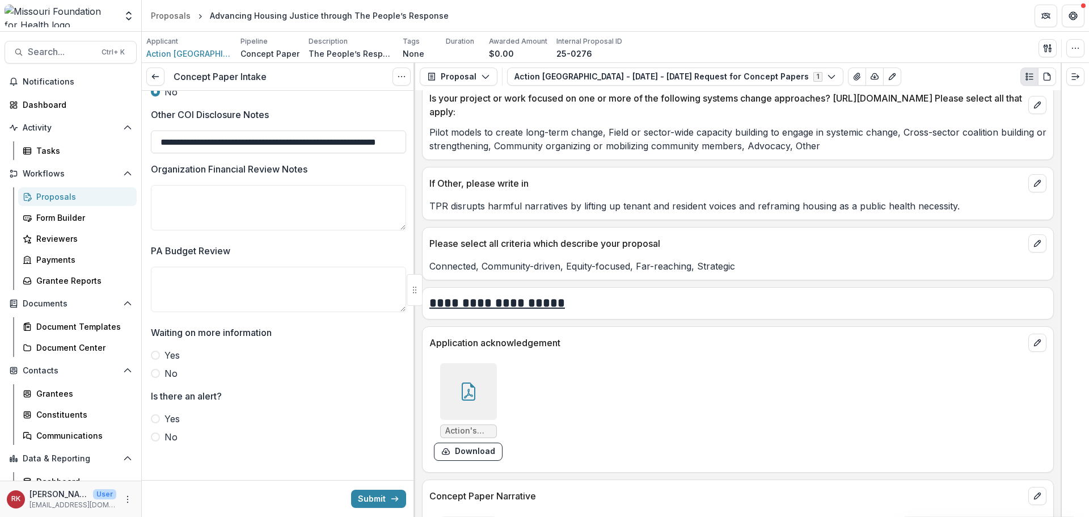
click at [159, 377] on label "No" at bounding box center [278, 373] width 255 height 14
drag, startPoint x: 154, startPoint y: 437, endPoint x: 162, endPoint y: 437, distance: 7.4
click at [155, 437] on span at bounding box center [155, 436] width 9 height 9
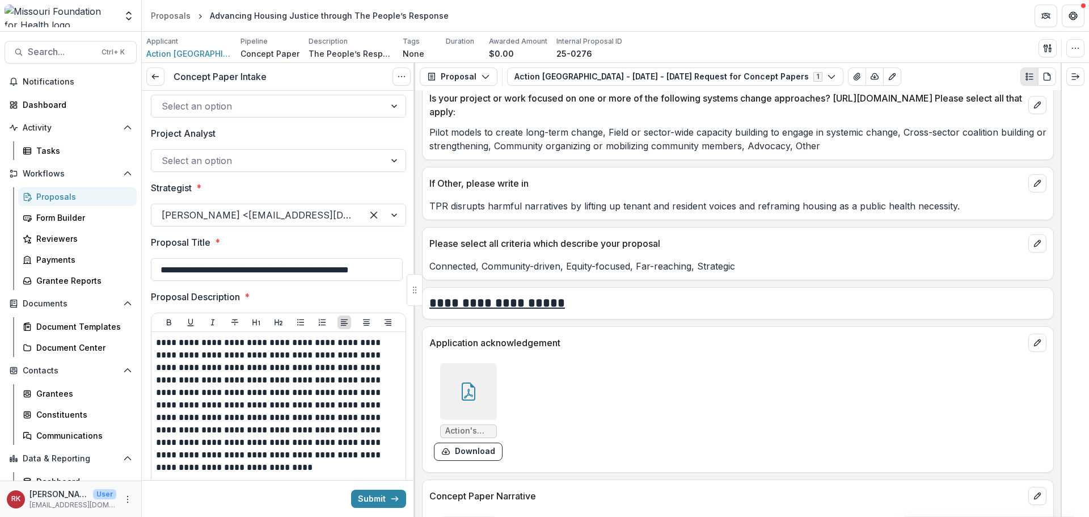
scroll to position [0, 0]
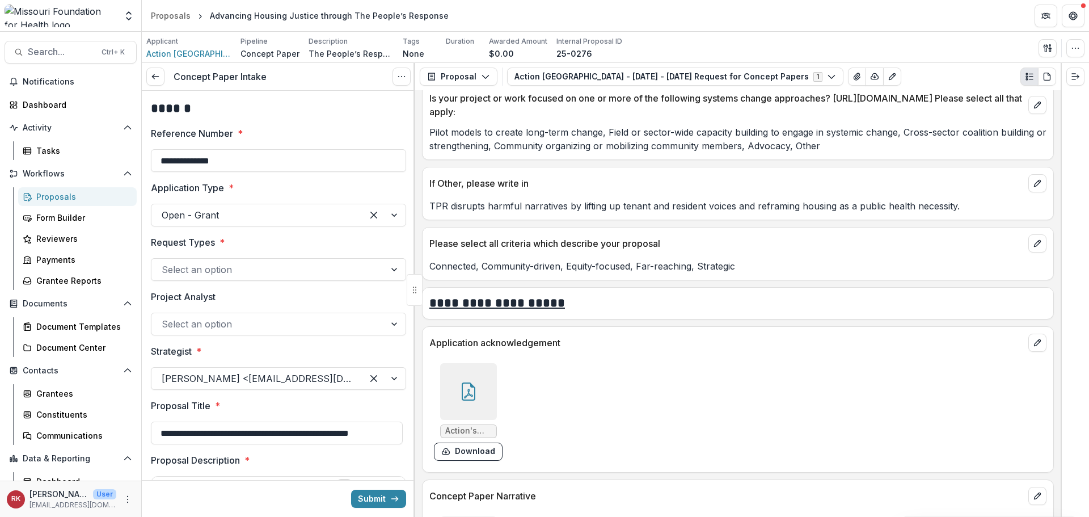
click at [196, 266] on div at bounding box center [268, 269] width 213 height 16
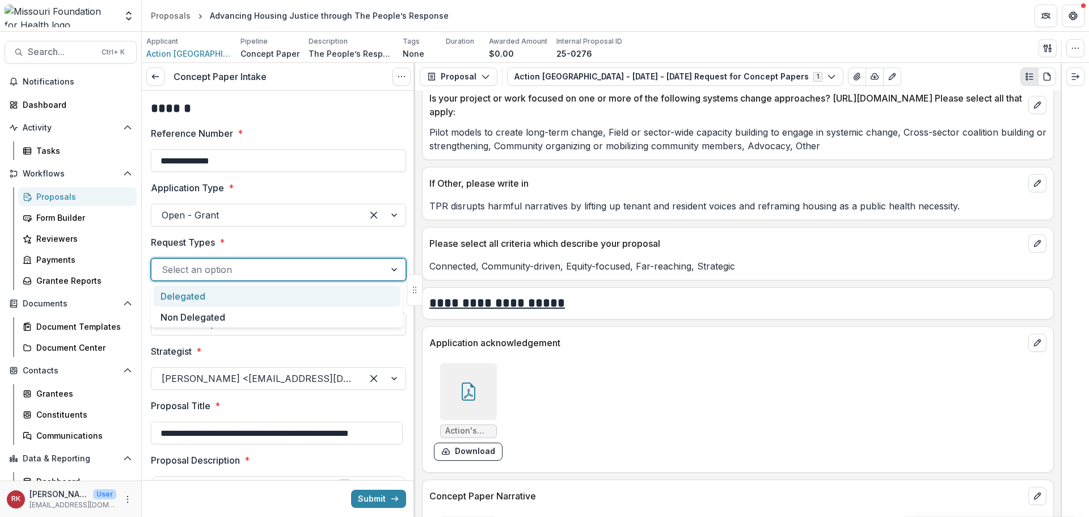
click at [192, 298] on div "Delegated" at bounding box center [276, 295] width 247 height 21
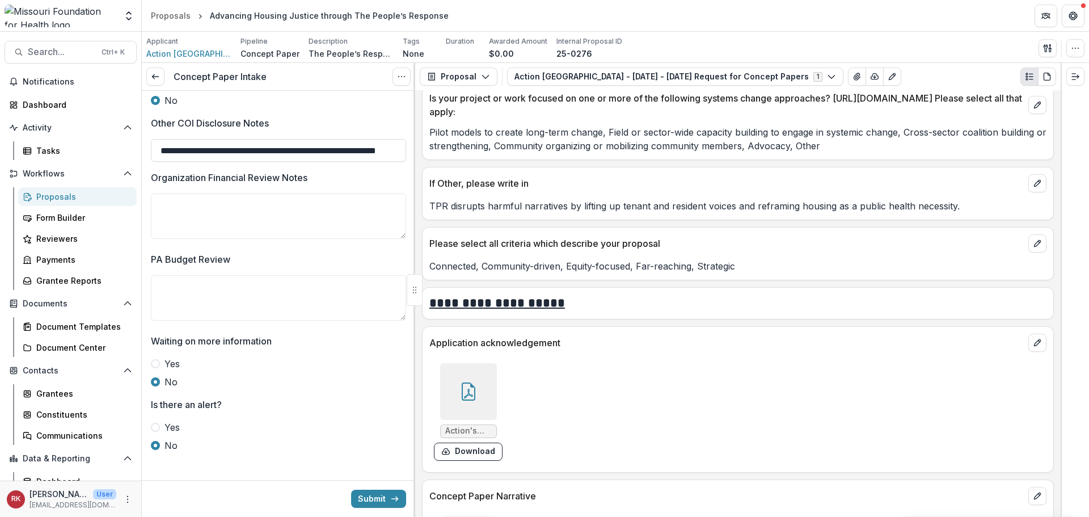
scroll to position [1978, 0]
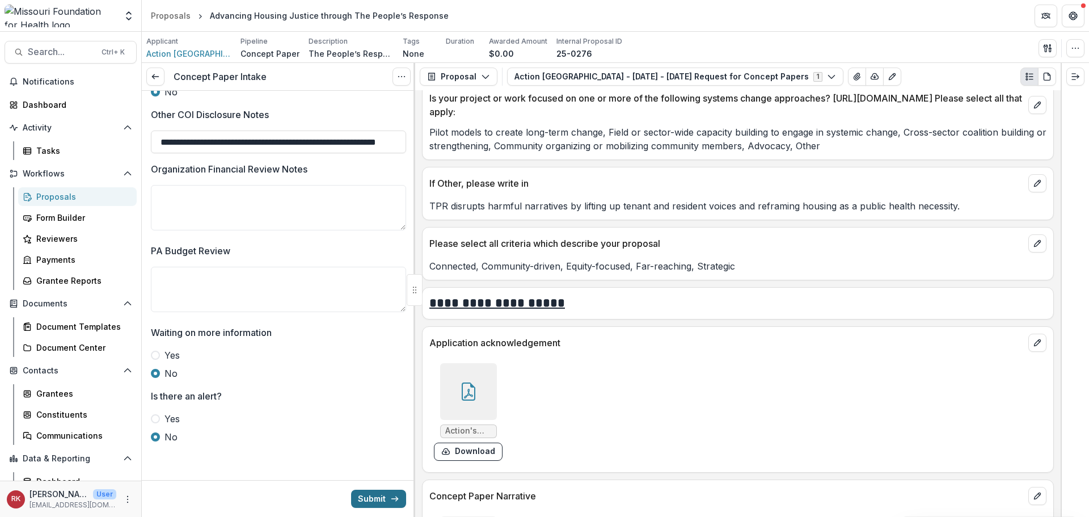
click at [372, 507] on button "Submit" at bounding box center [378, 498] width 55 height 18
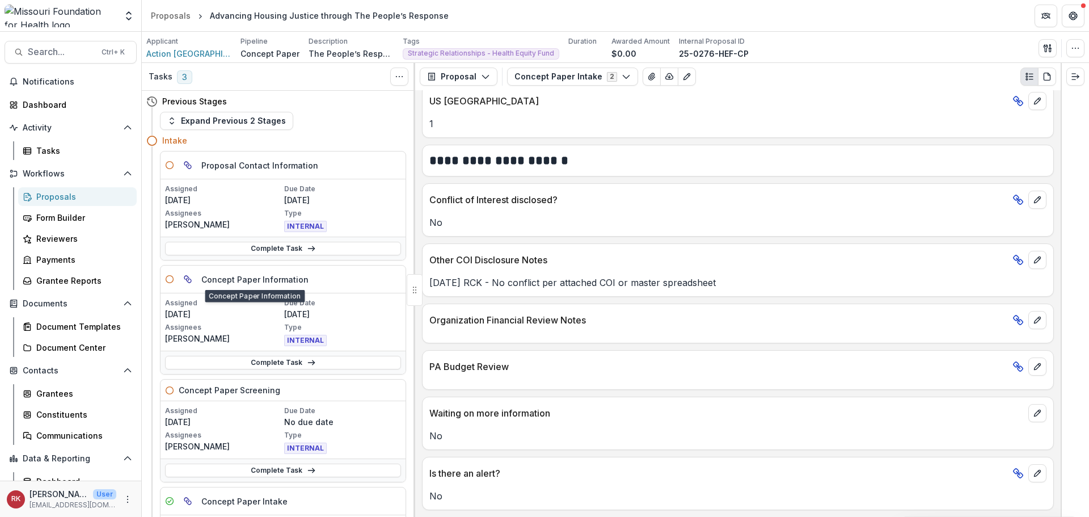
scroll to position [1793, 0]
click at [221, 363] on link "Complete Task" at bounding box center [283, 363] width 236 height 14
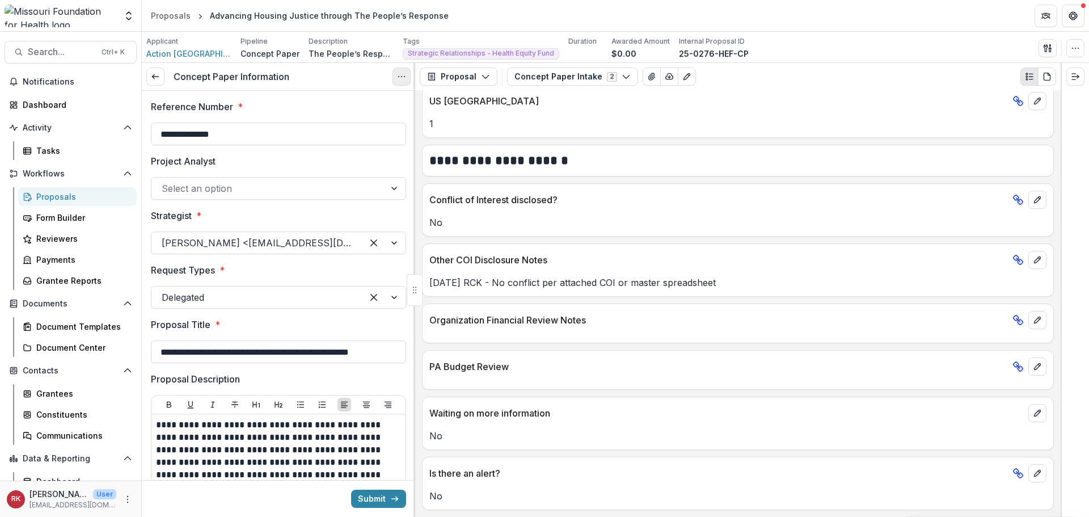
click at [399, 73] on icon "Options" at bounding box center [401, 76] width 9 height 9
click at [391, 97] on link "View task" at bounding box center [346, 102] width 121 height 19
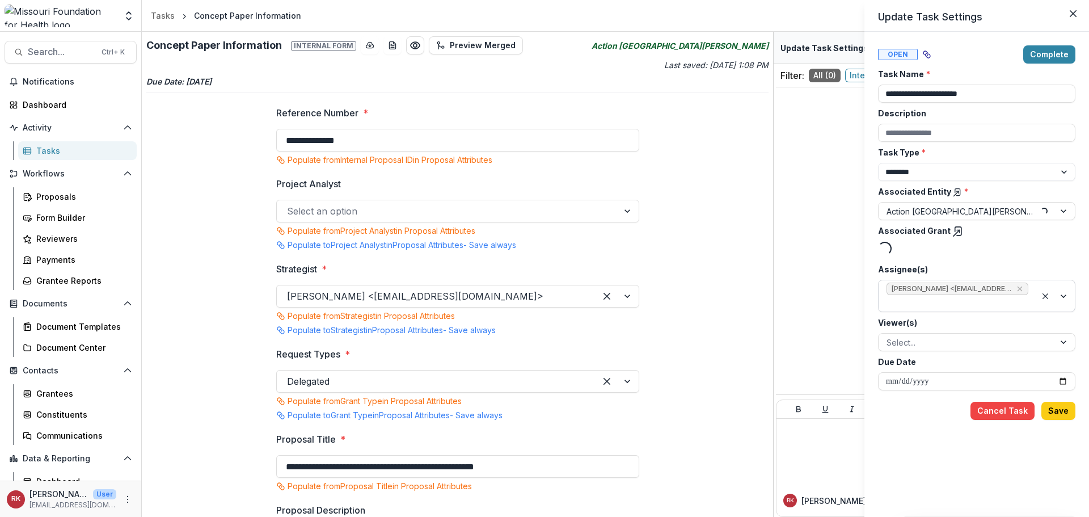
click at [1019, 288] on icon "Remove Wendy Rohrbach <wrohrbach@mffh.org> (wrohrbach@mffh.org)" at bounding box center [1019, 288] width 9 height 9
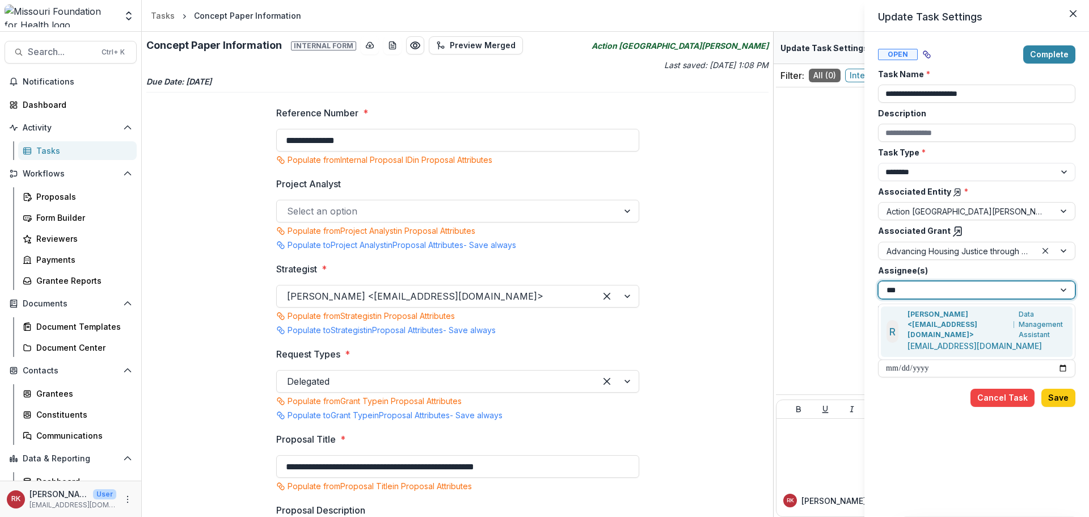
type input "****"
click at [924, 313] on p "Renee Klann <rklann@mffh.org>" at bounding box center [958, 324] width 102 height 31
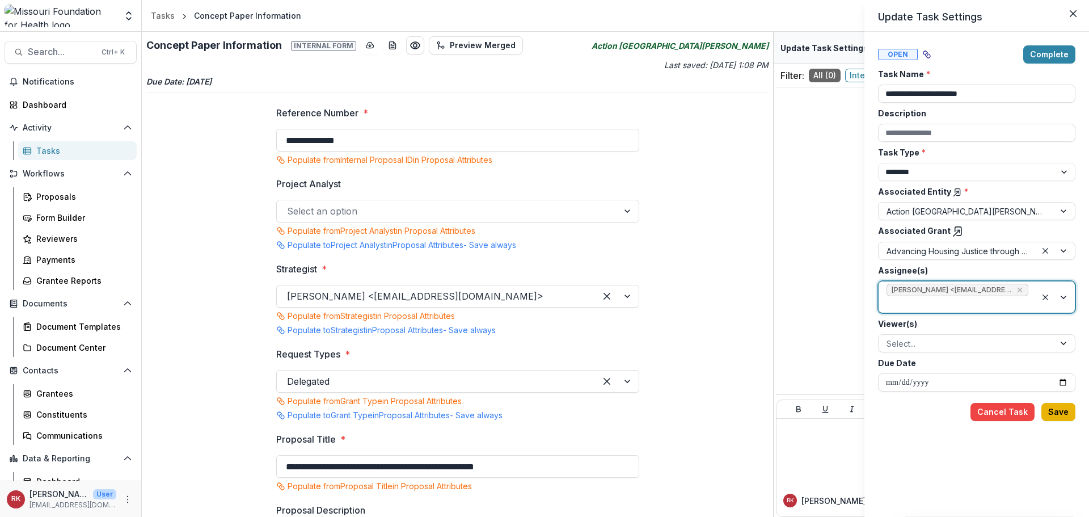
click at [1046, 407] on button "Save" at bounding box center [1058, 412] width 34 height 18
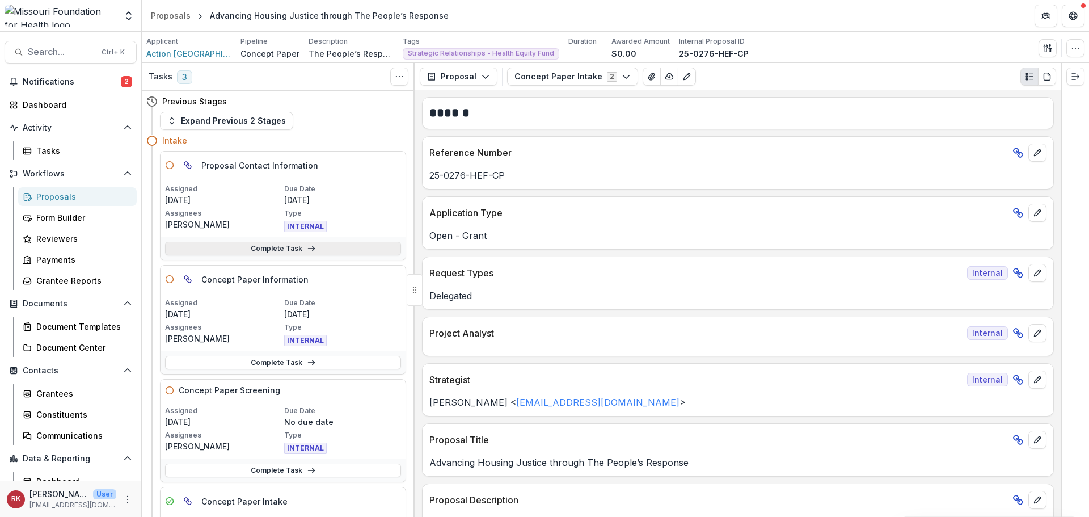
click at [265, 252] on link "Complete Task" at bounding box center [283, 249] width 236 height 14
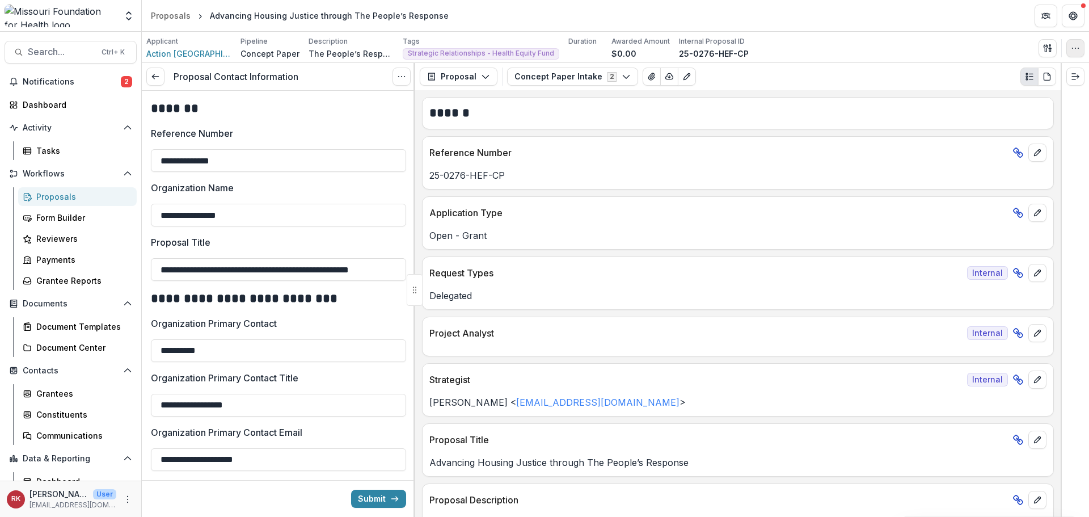
click at [1071, 49] on icon "button" at bounding box center [1075, 48] width 9 height 9
click at [400, 73] on icon "Options" at bounding box center [401, 76] width 9 height 9
click at [394, 100] on link "View task" at bounding box center [346, 102] width 121 height 19
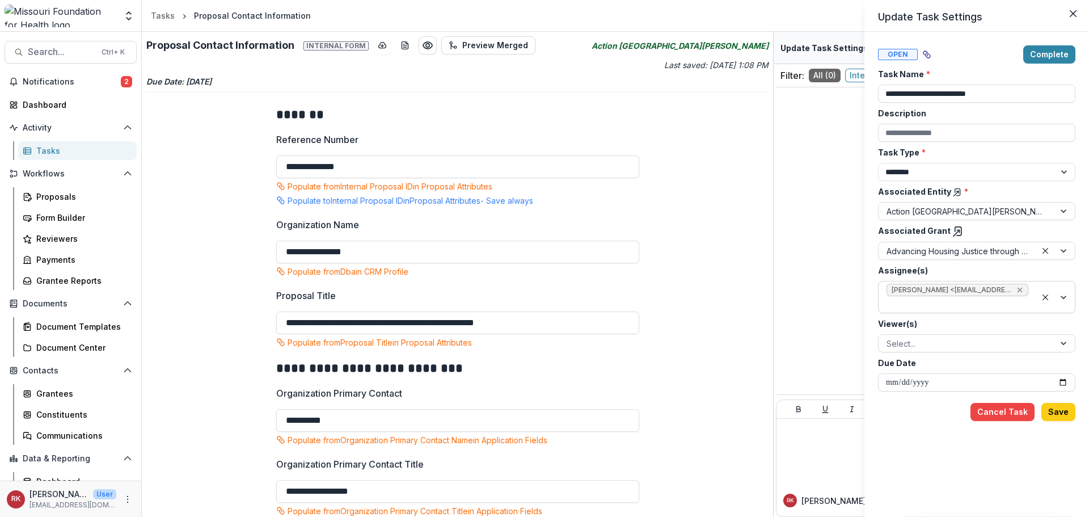
click at [1020, 289] on icon "Remove Wendy Rohrbach <wrohrbach@mffh.org> (wrohrbach@mffh.org)" at bounding box center [1019, 290] width 5 height 5
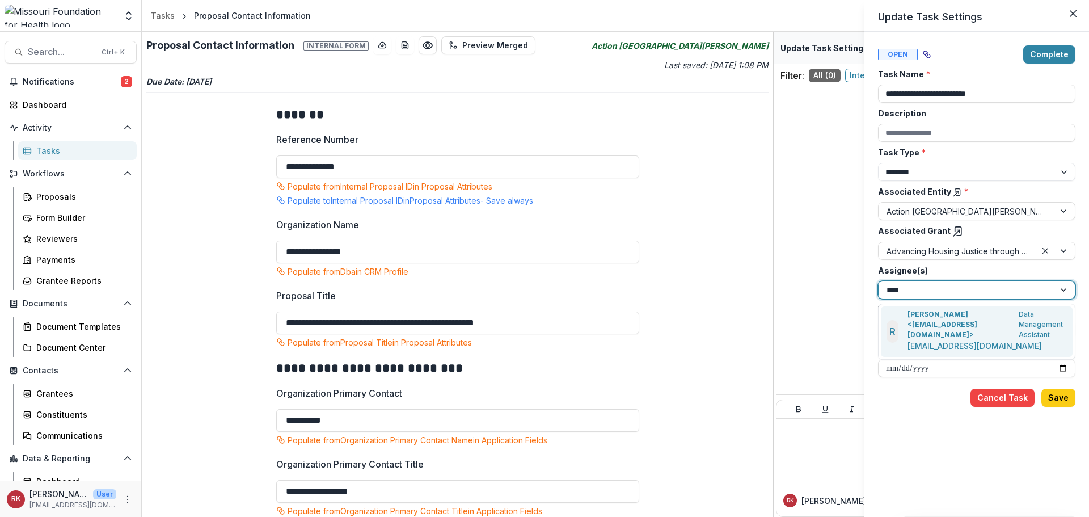
type input "*****"
click at [960, 328] on p "[PERSON_NAME] <[EMAIL_ADDRESS][DOMAIN_NAME]>" at bounding box center [958, 324] width 102 height 31
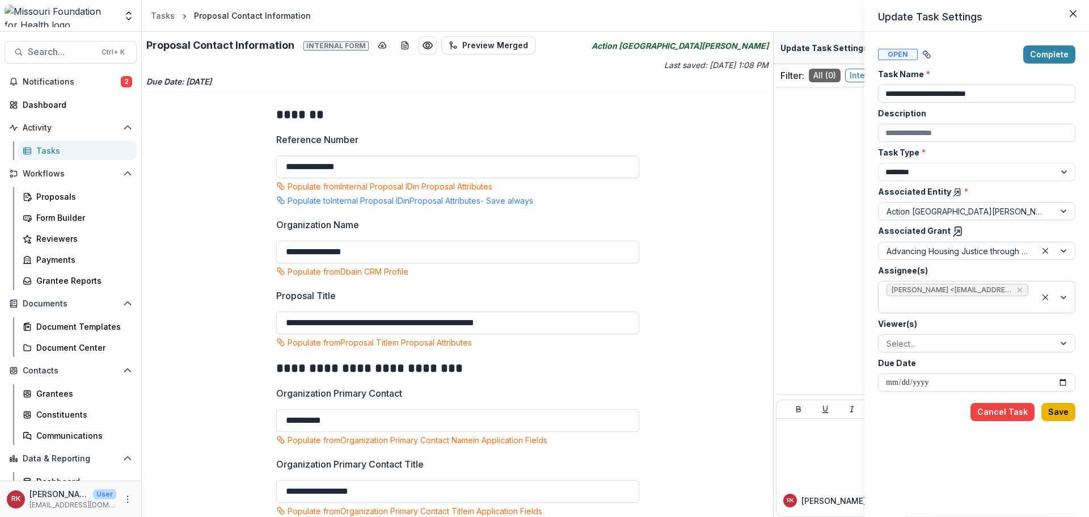
click at [1059, 411] on button "Save" at bounding box center [1058, 412] width 34 height 18
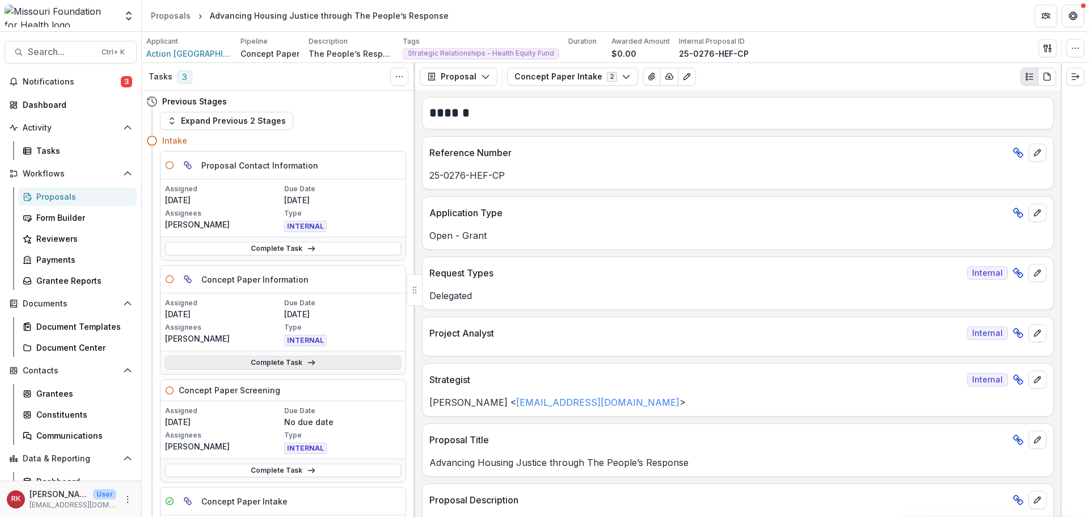
click at [253, 366] on link "Complete Task" at bounding box center [283, 363] width 236 height 14
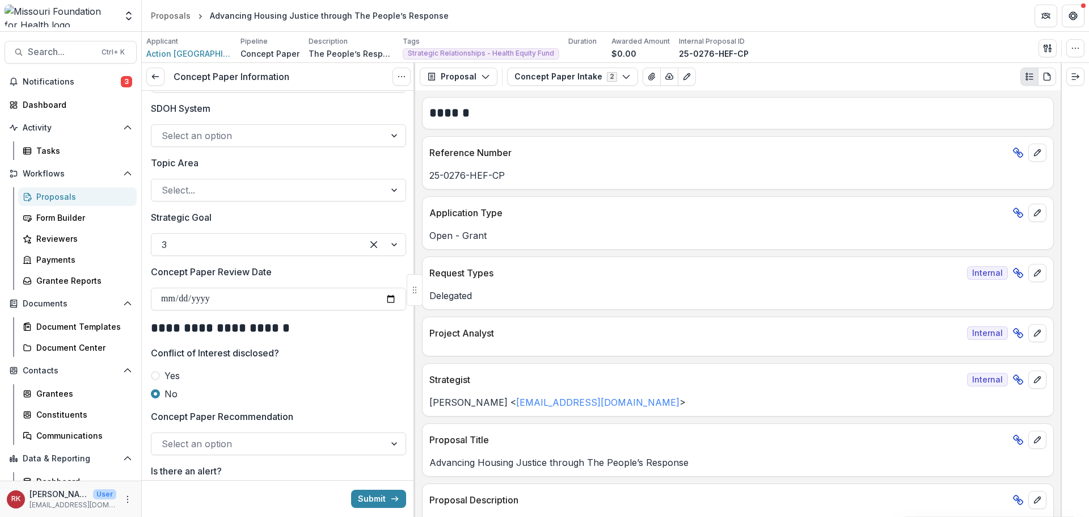
scroll to position [1134, 0]
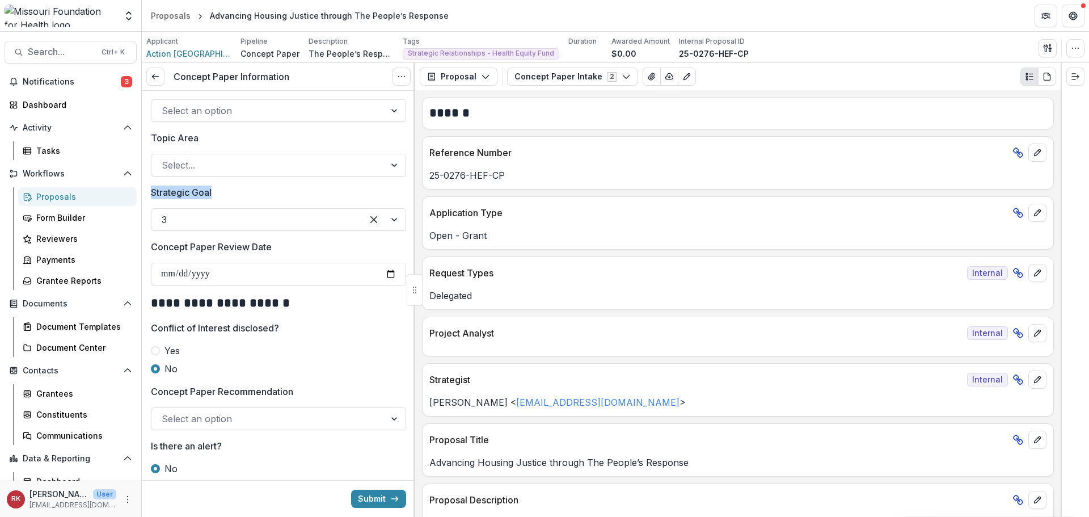
drag, startPoint x: 152, startPoint y: 192, endPoint x: 221, endPoint y: 192, distance: 68.6
click at [221, 192] on label "Strategic Goal" at bounding box center [275, 192] width 248 height 14
drag, startPoint x: 184, startPoint y: 245, endPoint x: 239, endPoint y: 247, distance: 55.1
click at [236, 247] on p "Concept Paper Review Date" at bounding box center [211, 247] width 121 height 14
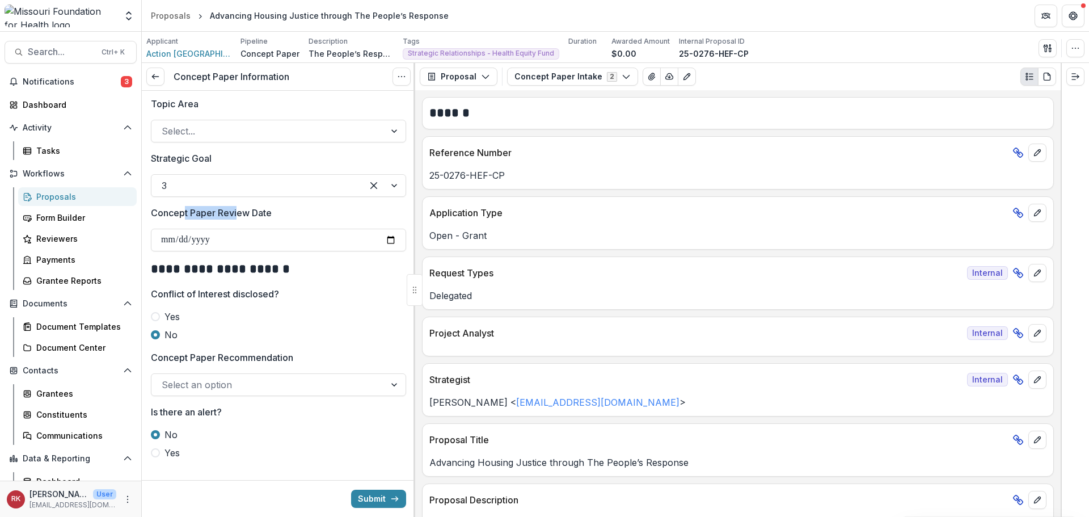
scroll to position [1184, 0]
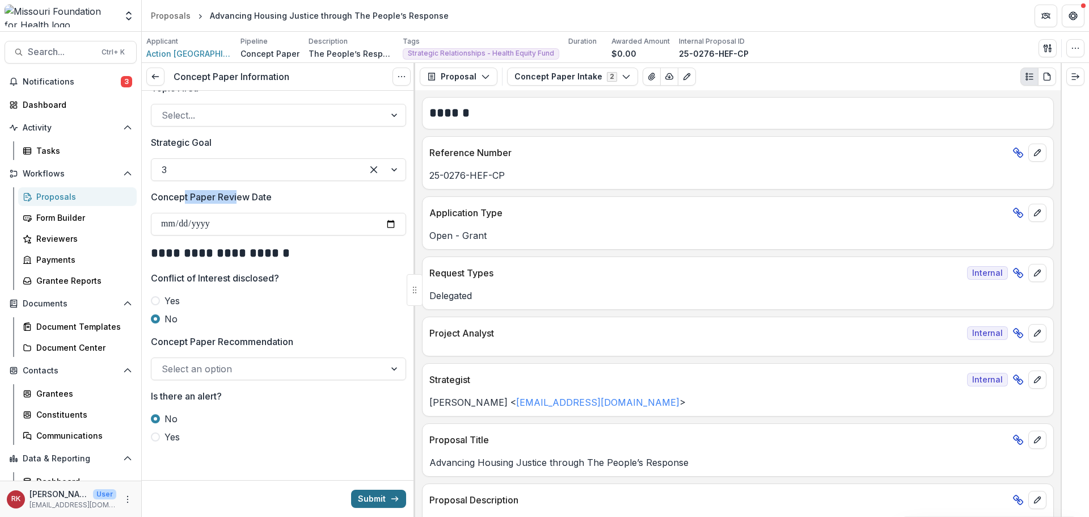
click at [363, 495] on button "Submit" at bounding box center [378, 498] width 55 height 18
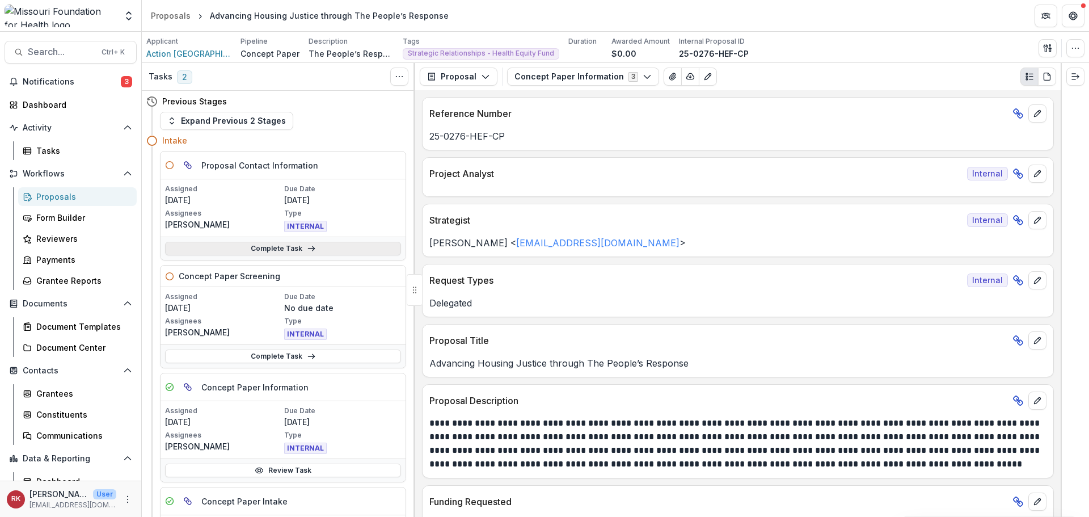
click at [242, 251] on link "Complete Task" at bounding box center [283, 249] width 236 height 14
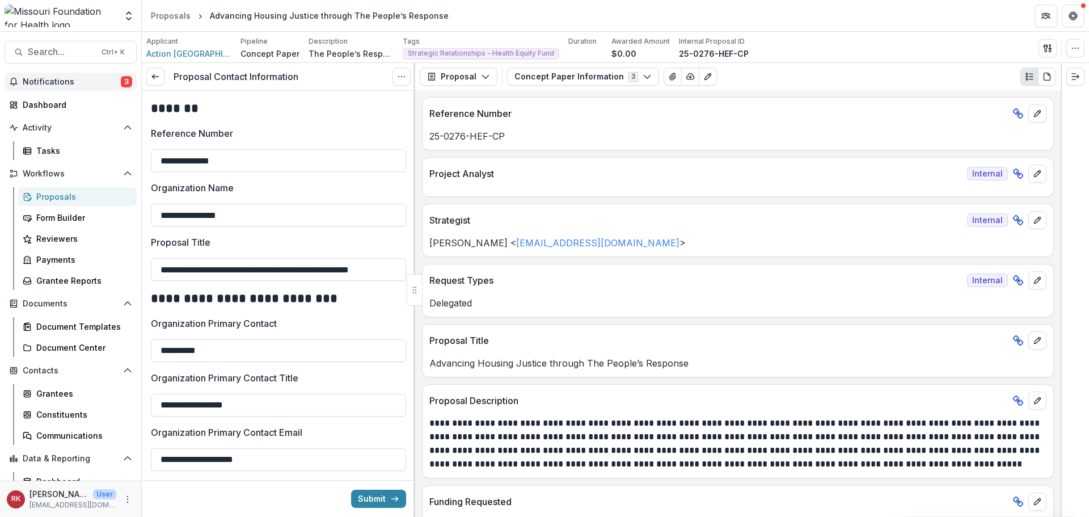
click at [103, 75] on button "Notifications 3" at bounding box center [71, 82] width 132 height 18
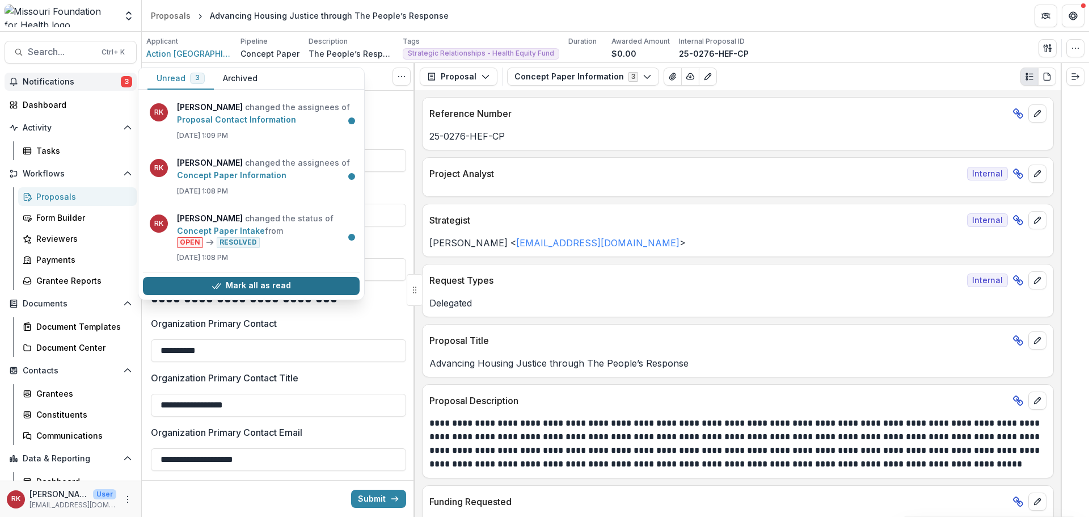
click at [218, 282] on icon "button" at bounding box center [216, 285] width 9 height 9
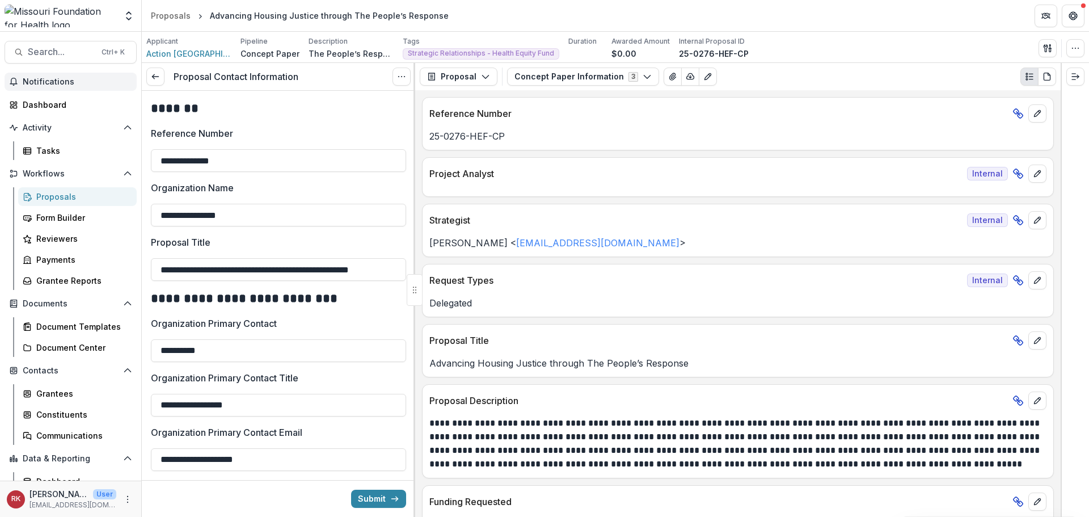
click at [390, 107] on h2 "*******" at bounding box center [277, 109] width 252 height 18
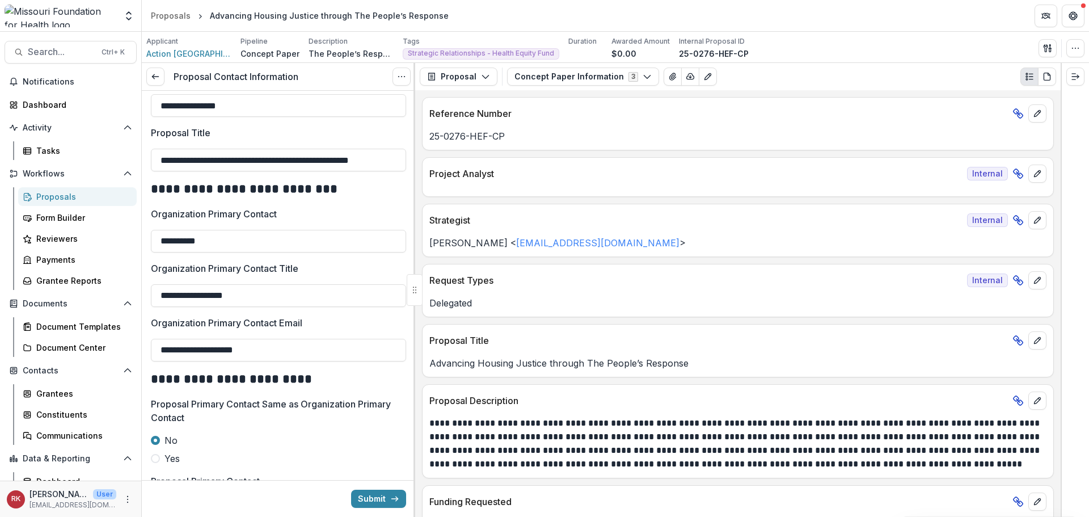
scroll to position [170, 0]
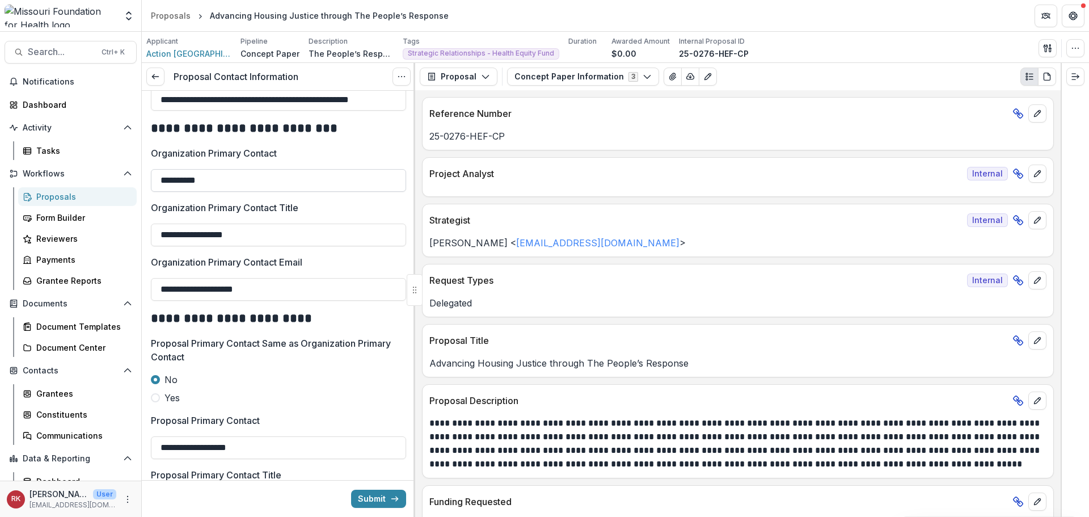
click at [224, 178] on input "**********" at bounding box center [278, 180] width 255 height 23
click at [572, 77] on button "Concept Paper Information 3" at bounding box center [583, 76] width 152 height 18
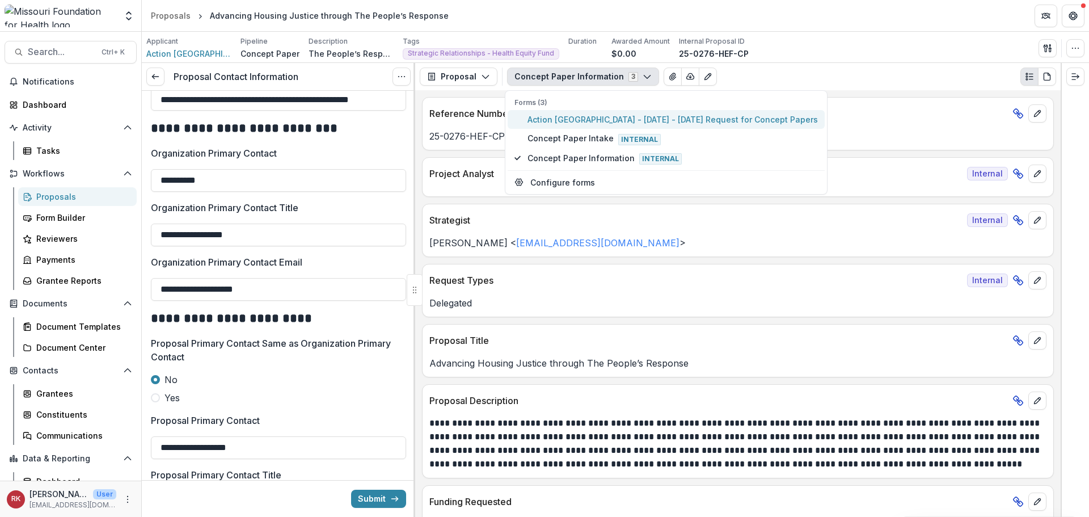
click at [574, 116] on span "Action [GEOGRAPHIC_DATA] - [DATE] - [DATE] Request for Concept Papers" at bounding box center [672, 119] width 290 height 12
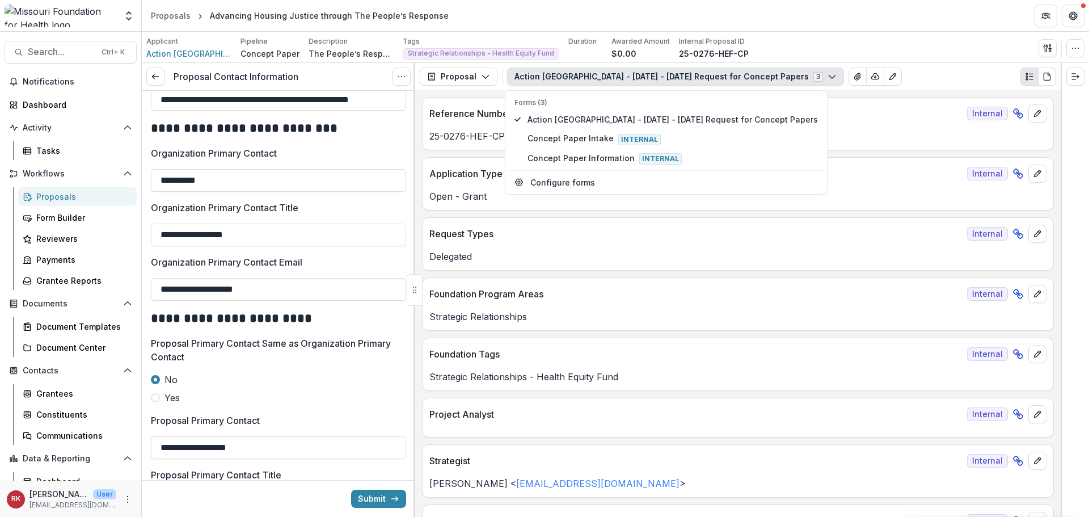
click at [536, 244] on div "Delegated" at bounding box center [737, 253] width 631 height 20
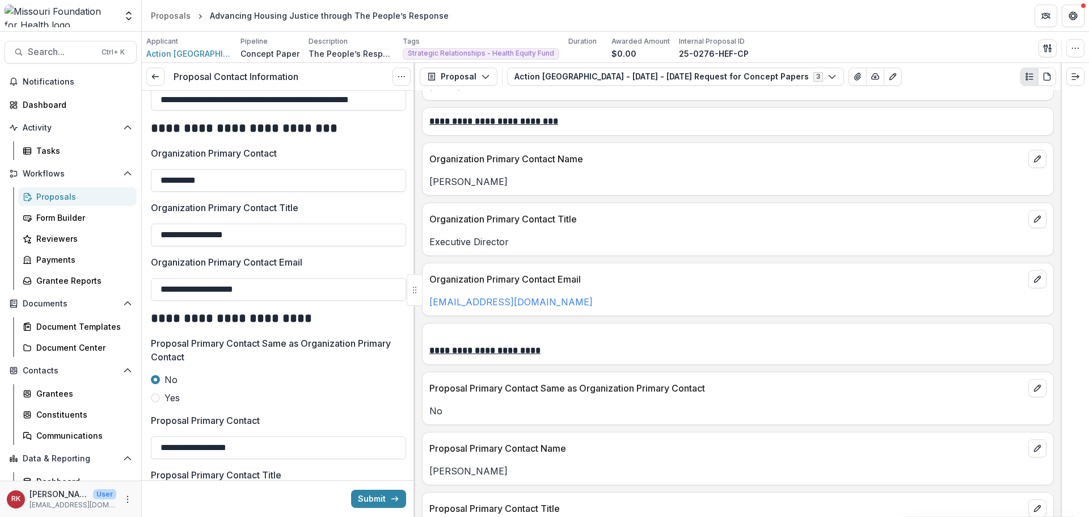
scroll to position [1474, 0]
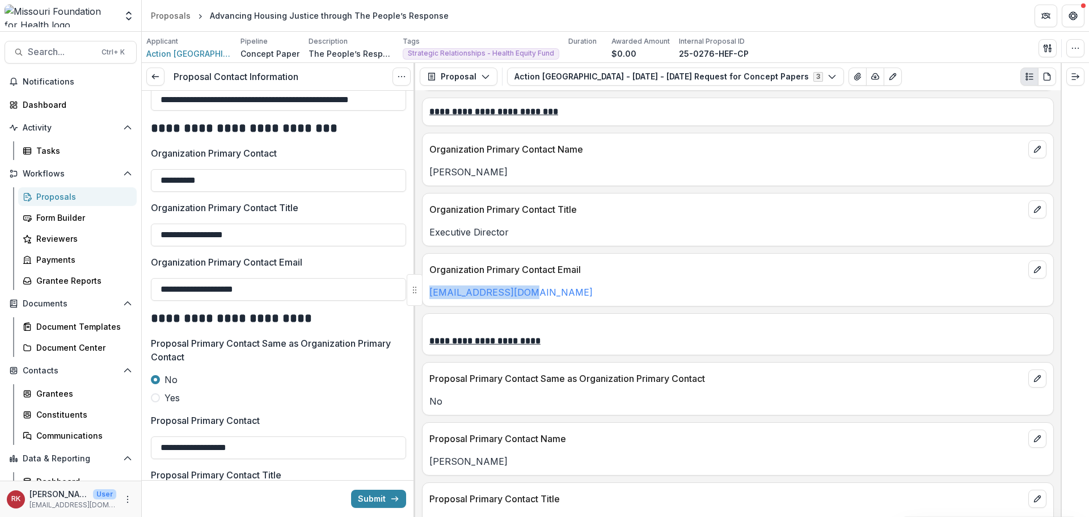
drag, startPoint x: 548, startPoint y: 291, endPoint x: 428, endPoint y: 289, distance: 119.7
click at [428, 289] on div "[EMAIL_ADDRESS][DOMAIN_NAME]" at bounding box center [737, 292] width 631 height 14
copy link "[EMAIL_ADDRESS][DOMAIN_NAME]"
drag, startPoint x: 271, startPoint y: 298, endPoint x: 111, endPoint y: 286, distance: 160.4
click at [111, 286] on main "Search... Ctrl + K Notifications Dashboard Activity Tasks Workflows Proposals F…" at bounding box center [544, 274] width 1089 height 485
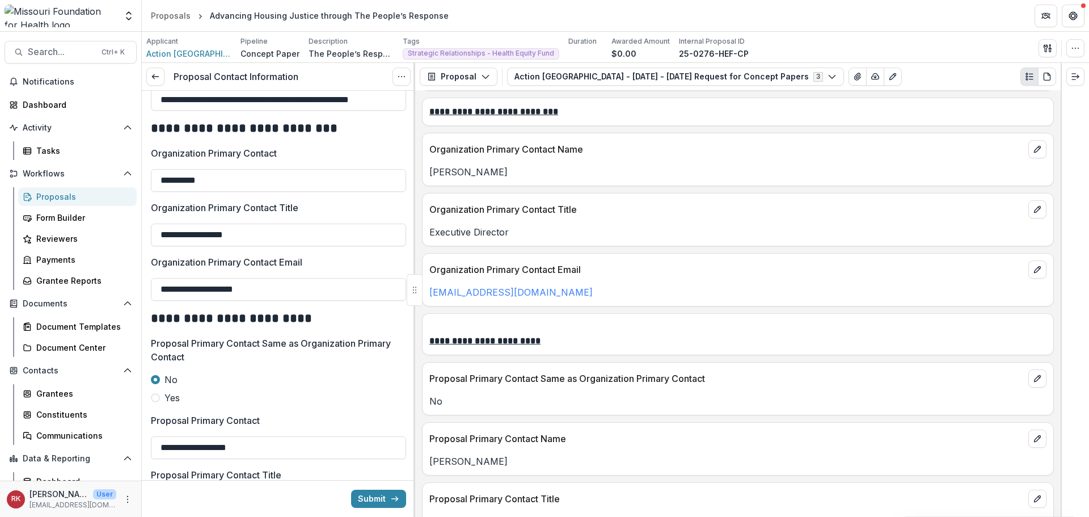
paste input "text"
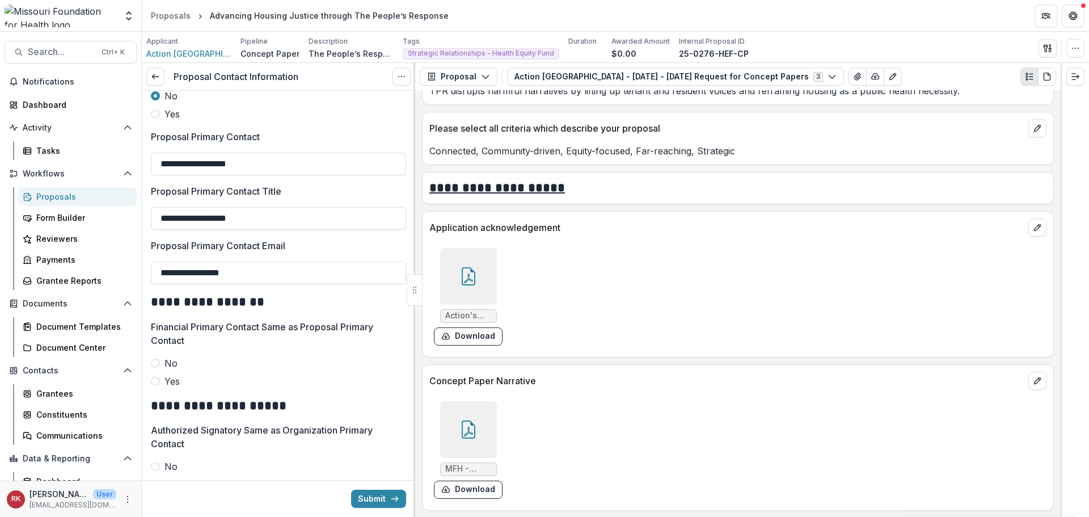
scroll to position [3032, 0]
type input "**********"
click at [473, 260] on div at bounding box center [468, 277] width 57 height 57
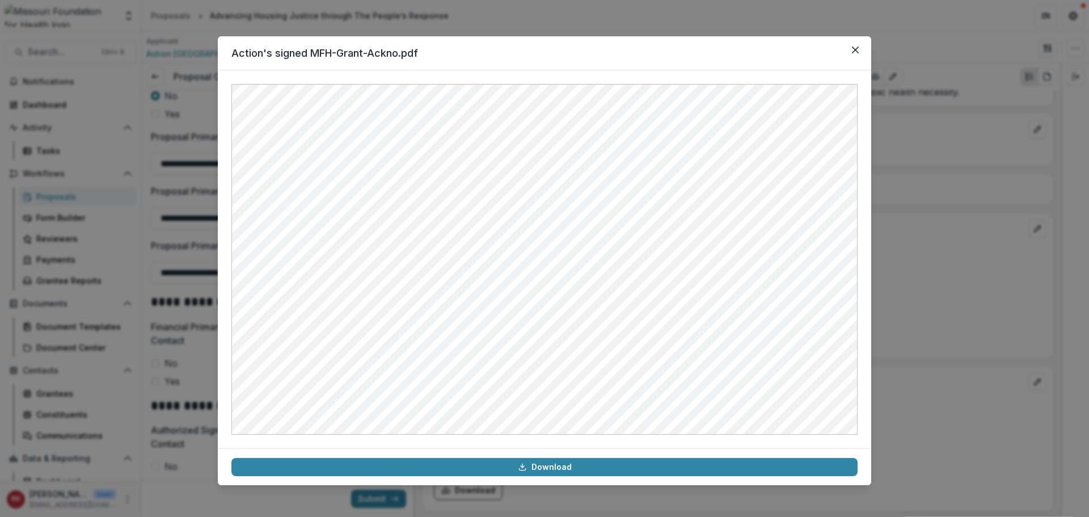
click at [923, 251] on div "Action's signed MFH-Grant-Ackno.pdf Download" at bounding box center [544, 258] width 1089 height 517
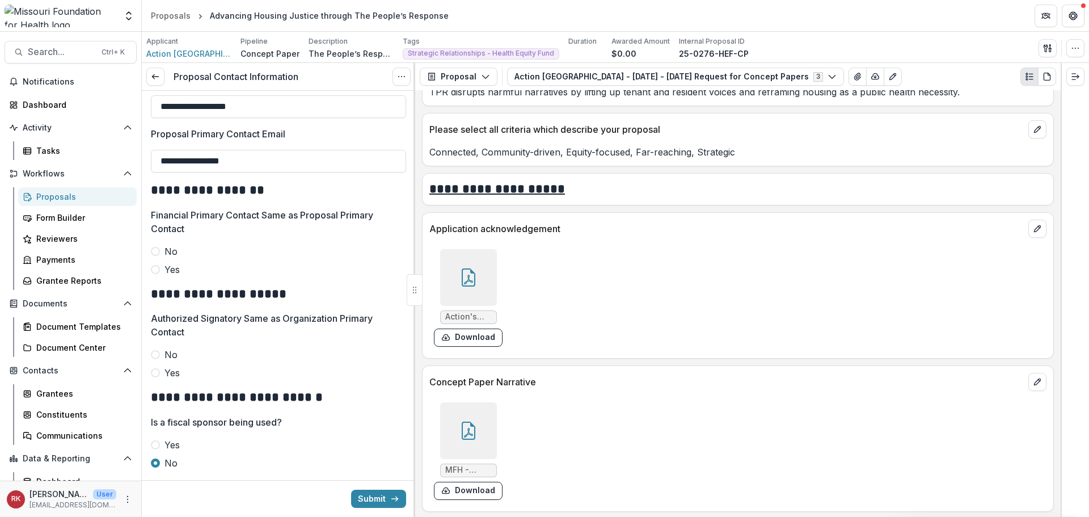
scroll to position [567, 0]
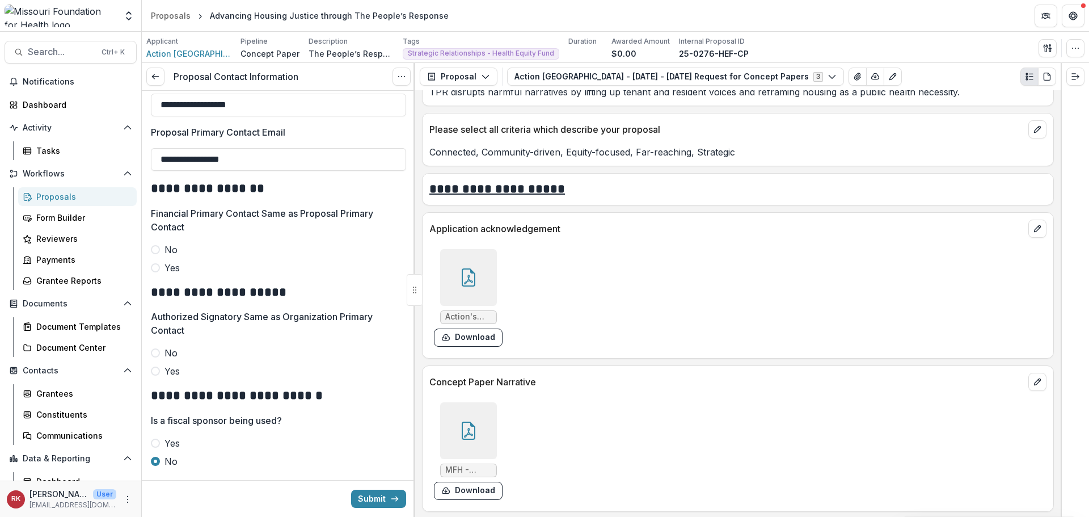
click at [160, 374] on label "Yes" at bounding box center [278, 371] width 255 height 14
click at [465, 273] on icon at bounding box center [468, 277] width 18 height 18
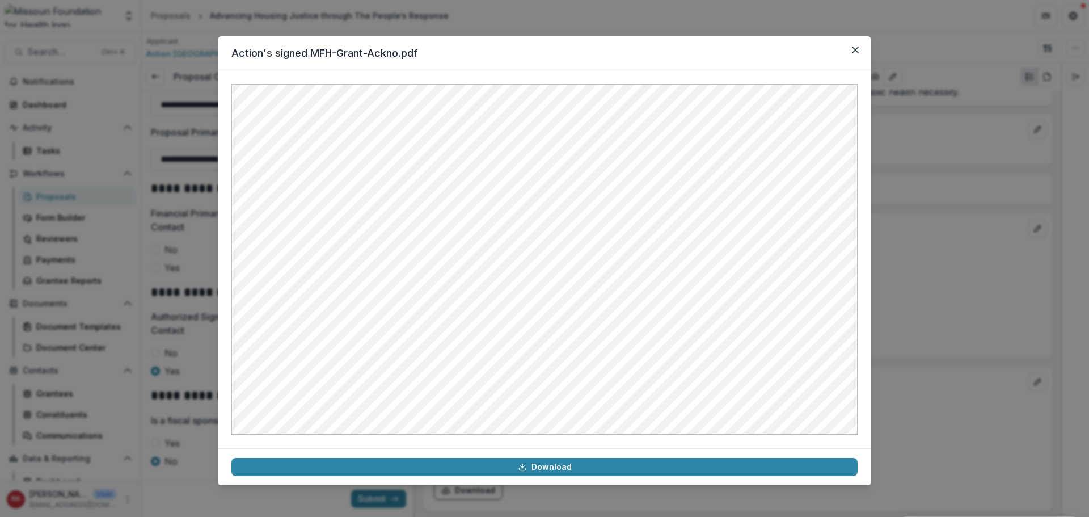
click at [930, 292] on div "Action's signed MFH-Grant-Ackno.pdf Download" at bounding box center [544, 258] width 1089 height 517
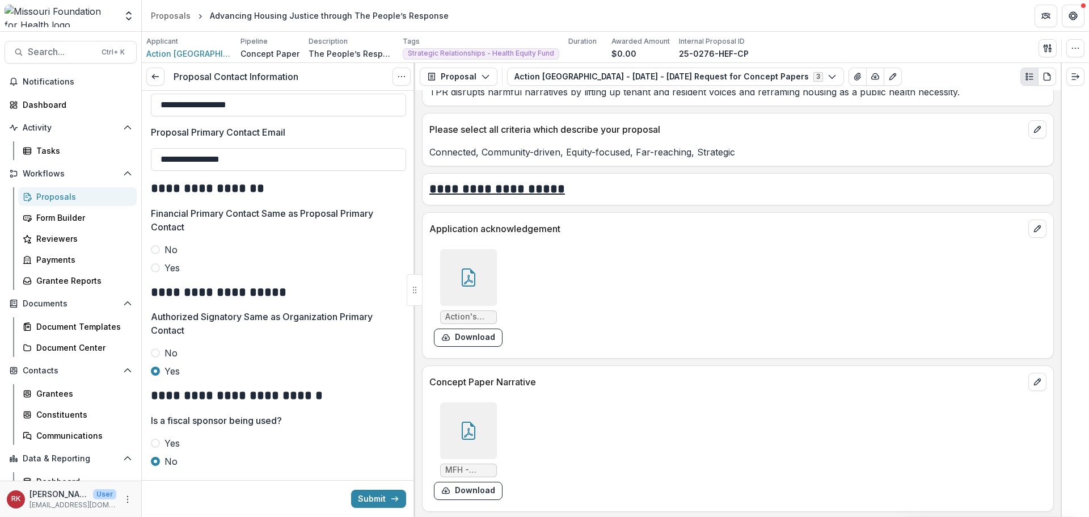
click at [153, 269] on span at bounding box center [155, 267] width 9 height 9
click at [370, 497] on button "Submit" at bounding box center [378, 498] width 55 height 18
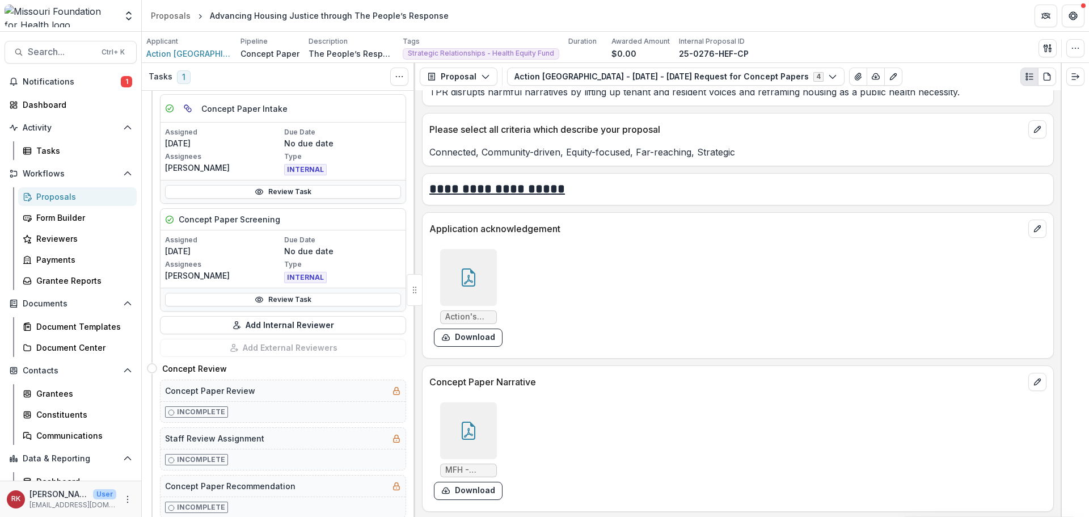
scroll to position [454, 0]
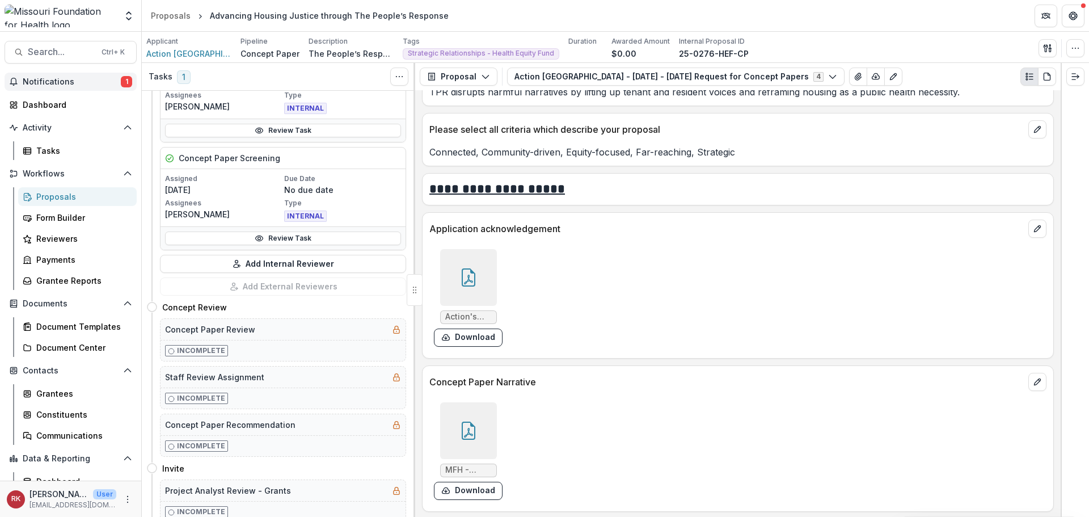
click at [68, 79] on span "Notifications" at bounding box center [72, 82] width 98 height 10
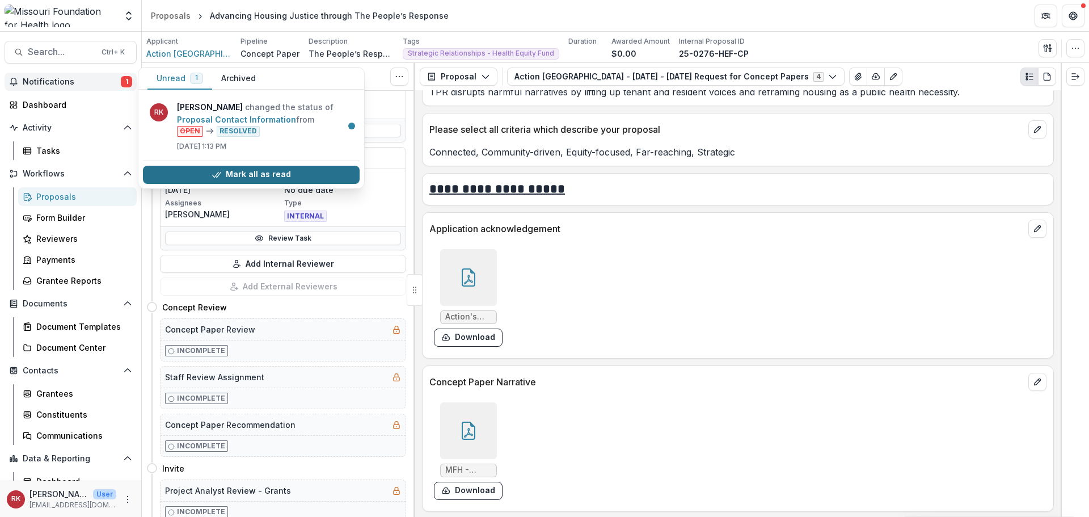
click at [191, 179] on button "Mark all as read" at bounding box center [251, 175] width 217 height 18
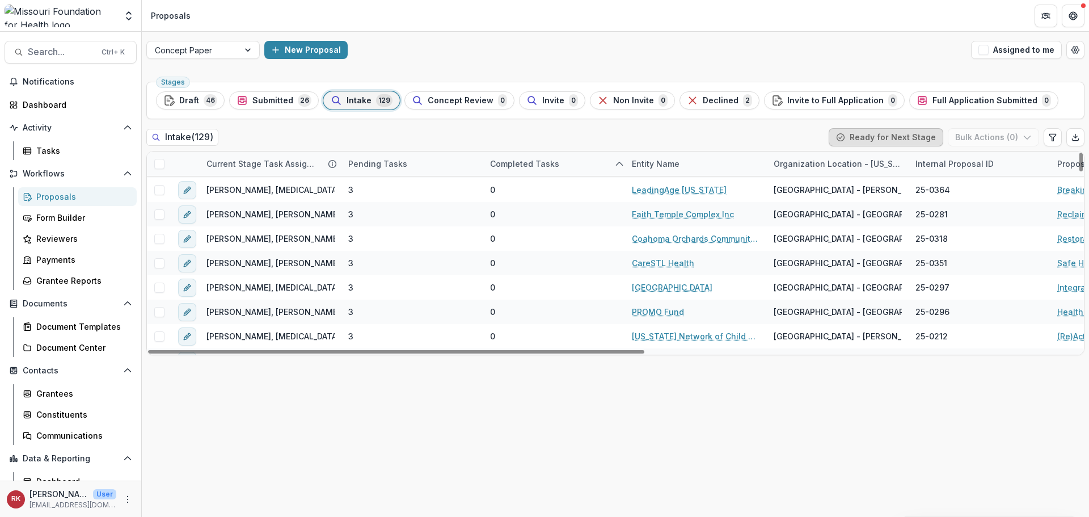
scroll to position [794, 0]
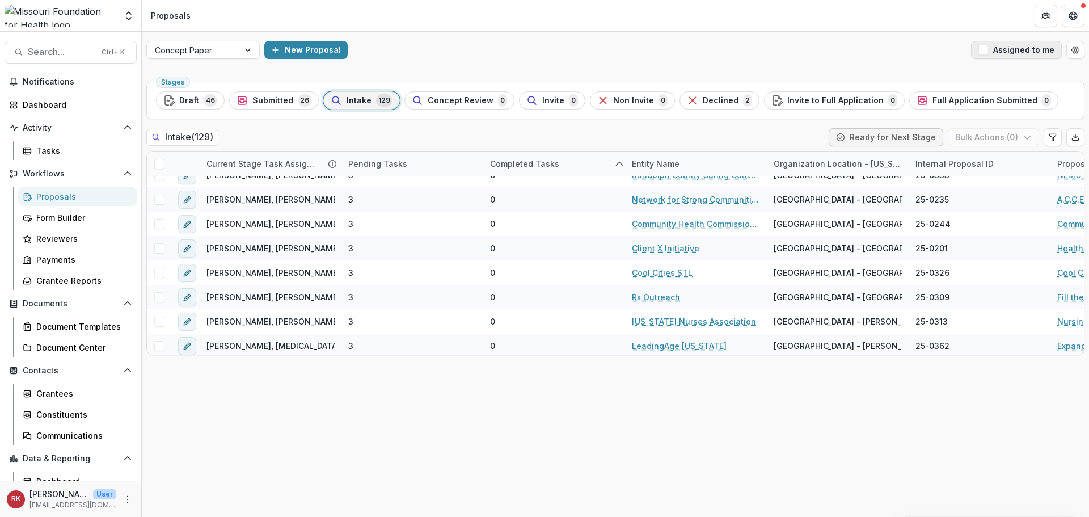
click at [998, 52] on button "Assigned to me" at bounding box center [1016, 50] width 91 height 18
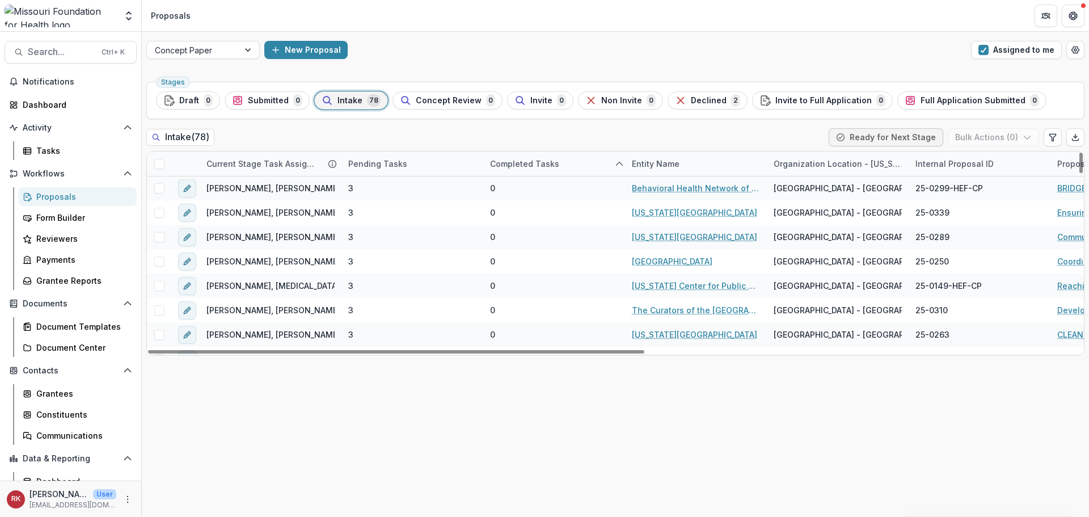
scroll to position [0, 0]
